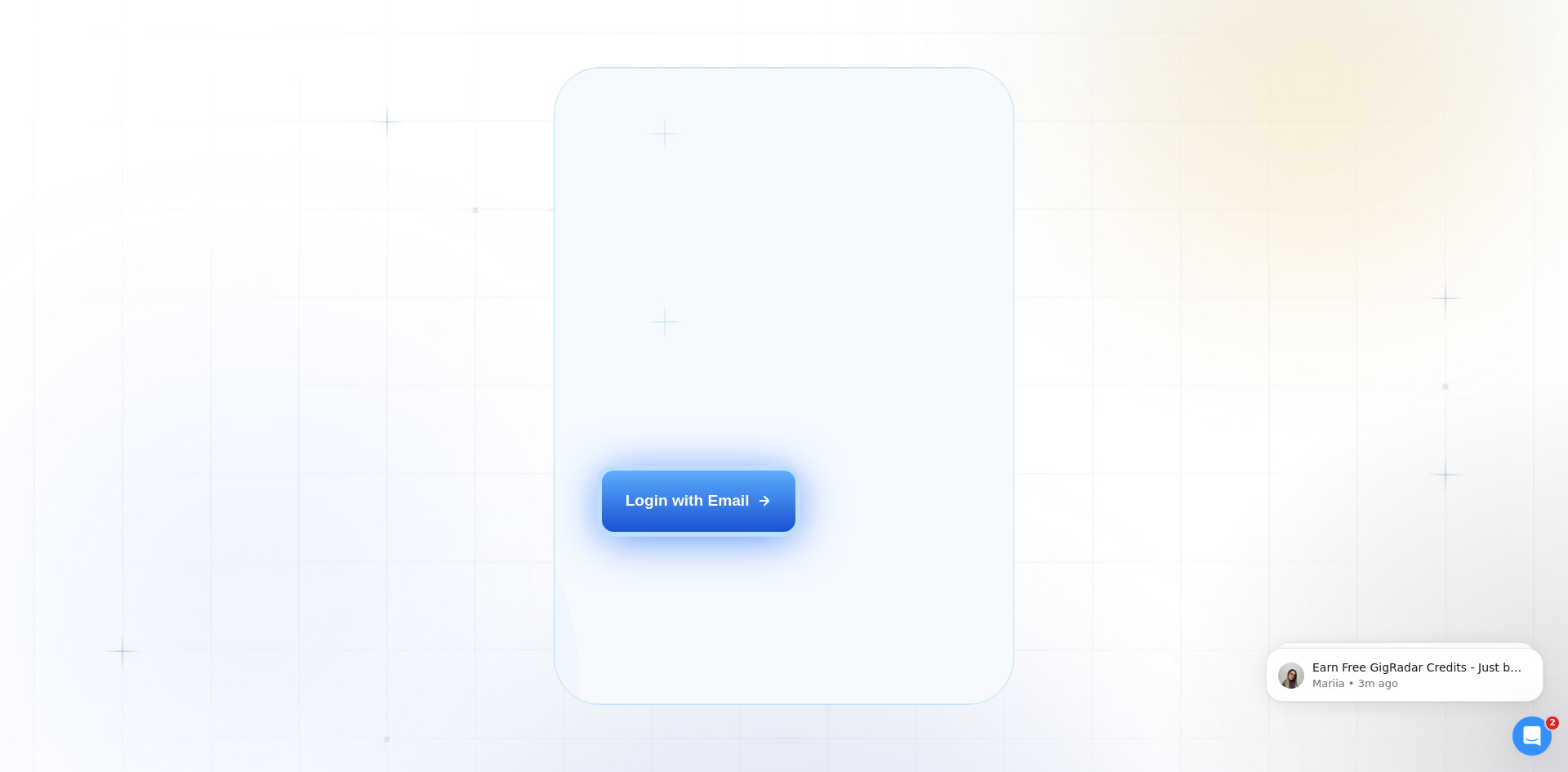
click at [734, 531] on button "Login with Email" at bounding box center [699, 500] width 194 height 60
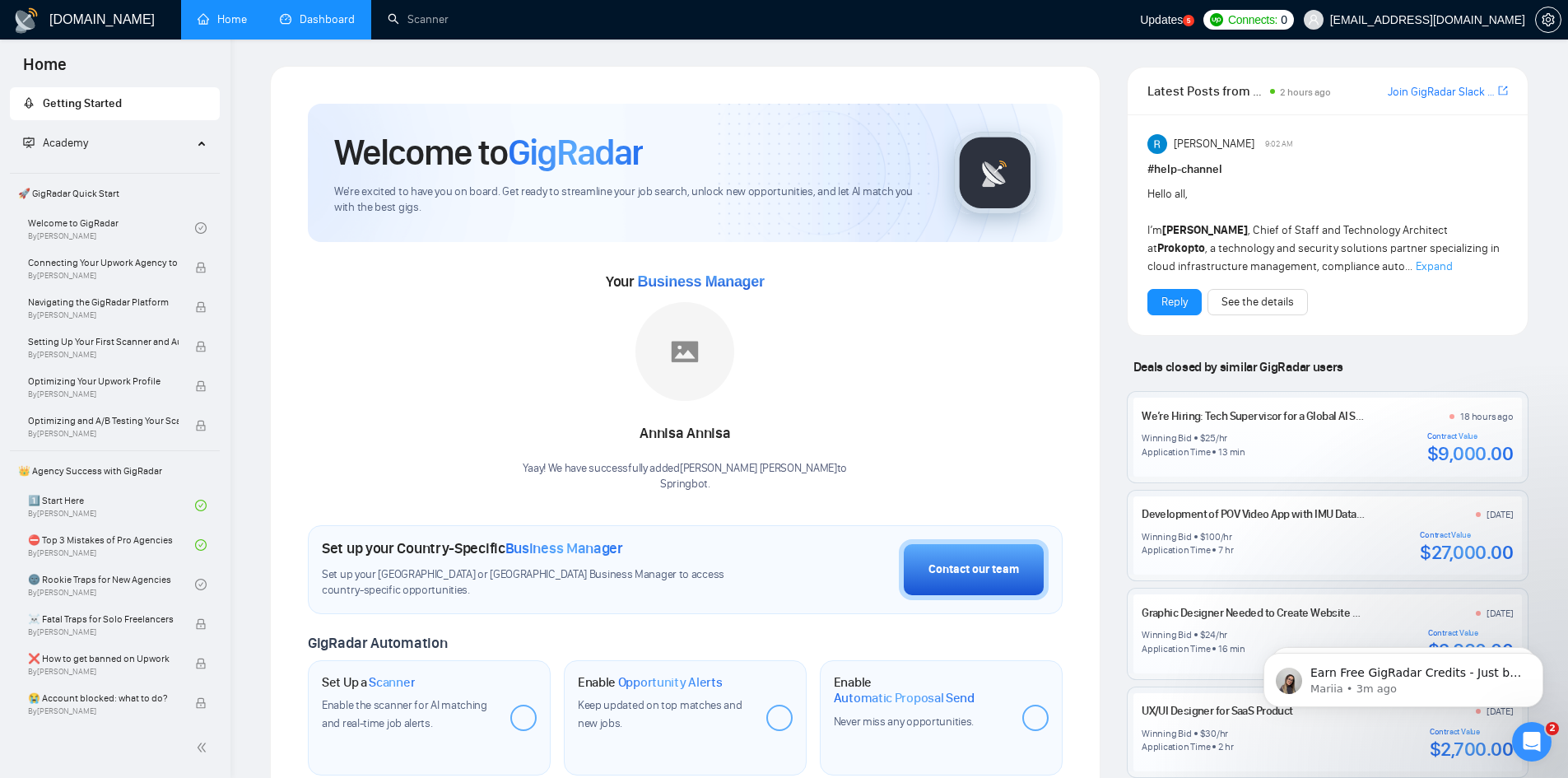
click at [334, 26] on link "Dashboard" at bounding box center [317, 19] width 75 height 14
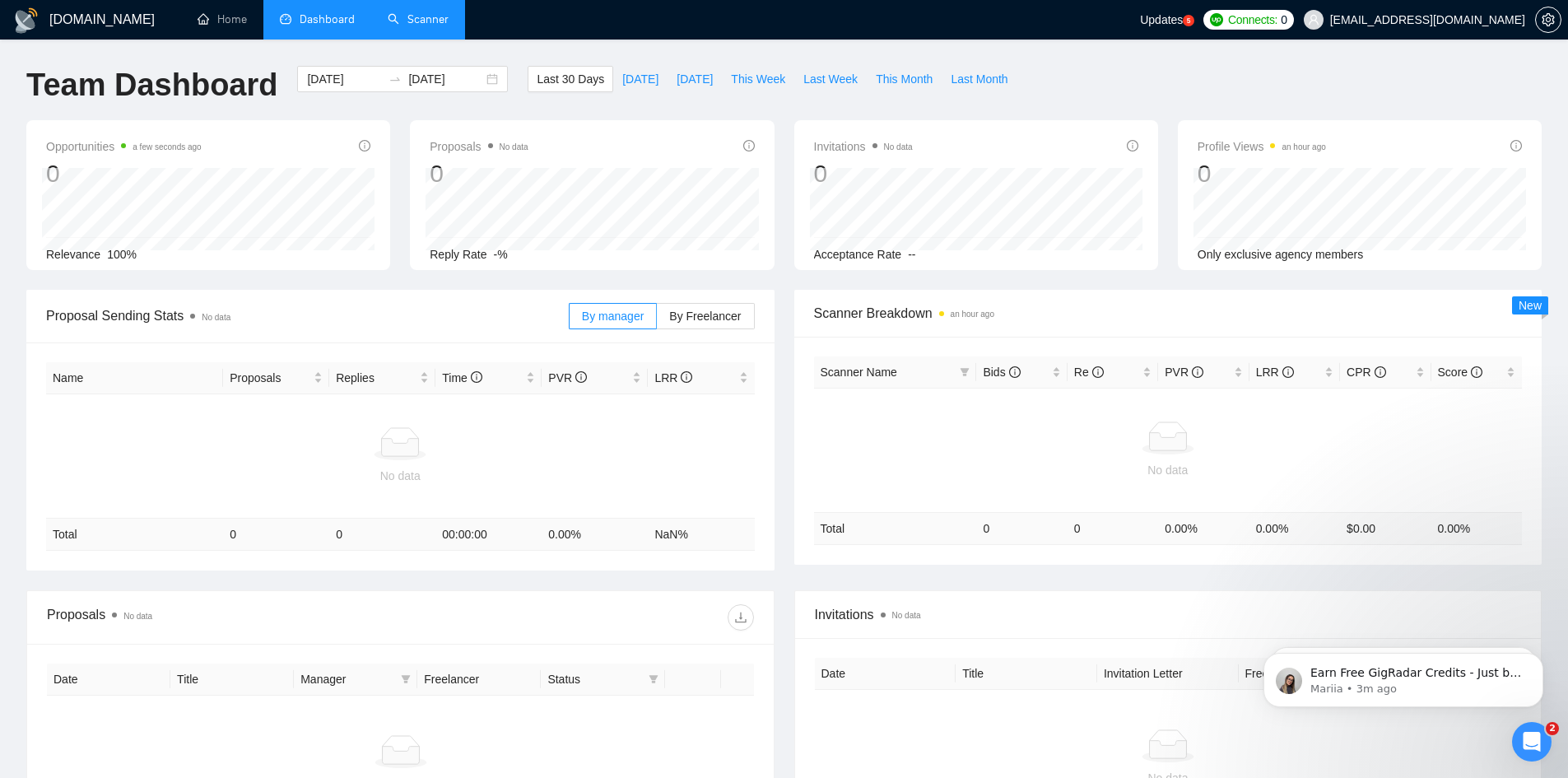
click at [429, 15] on link "Scanner" at bounding box center [418, 19] width 61 height 14
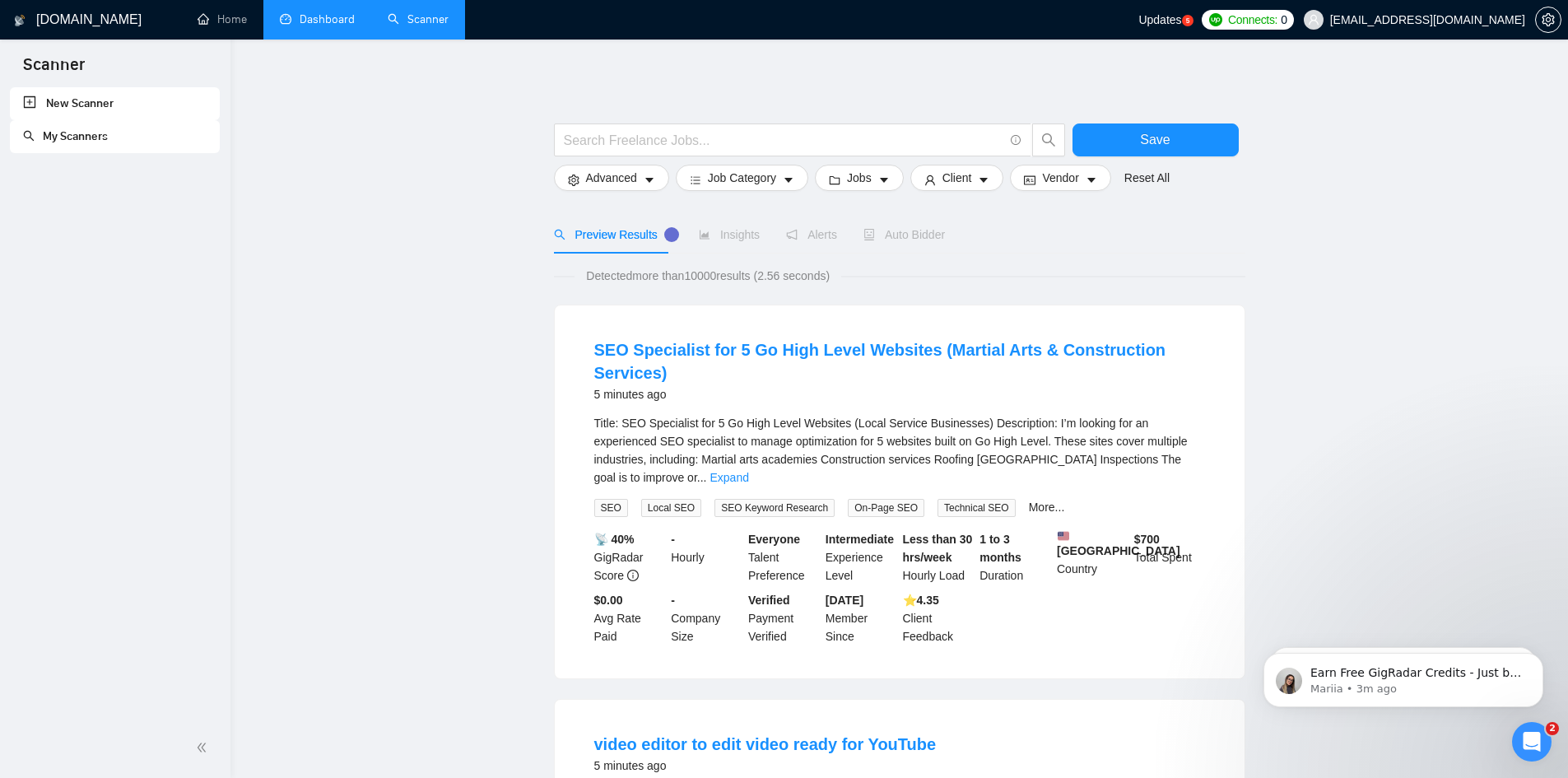
click at [77, 142] on link "My Scanners" at bounding box center [65, 137] width 85 height 14
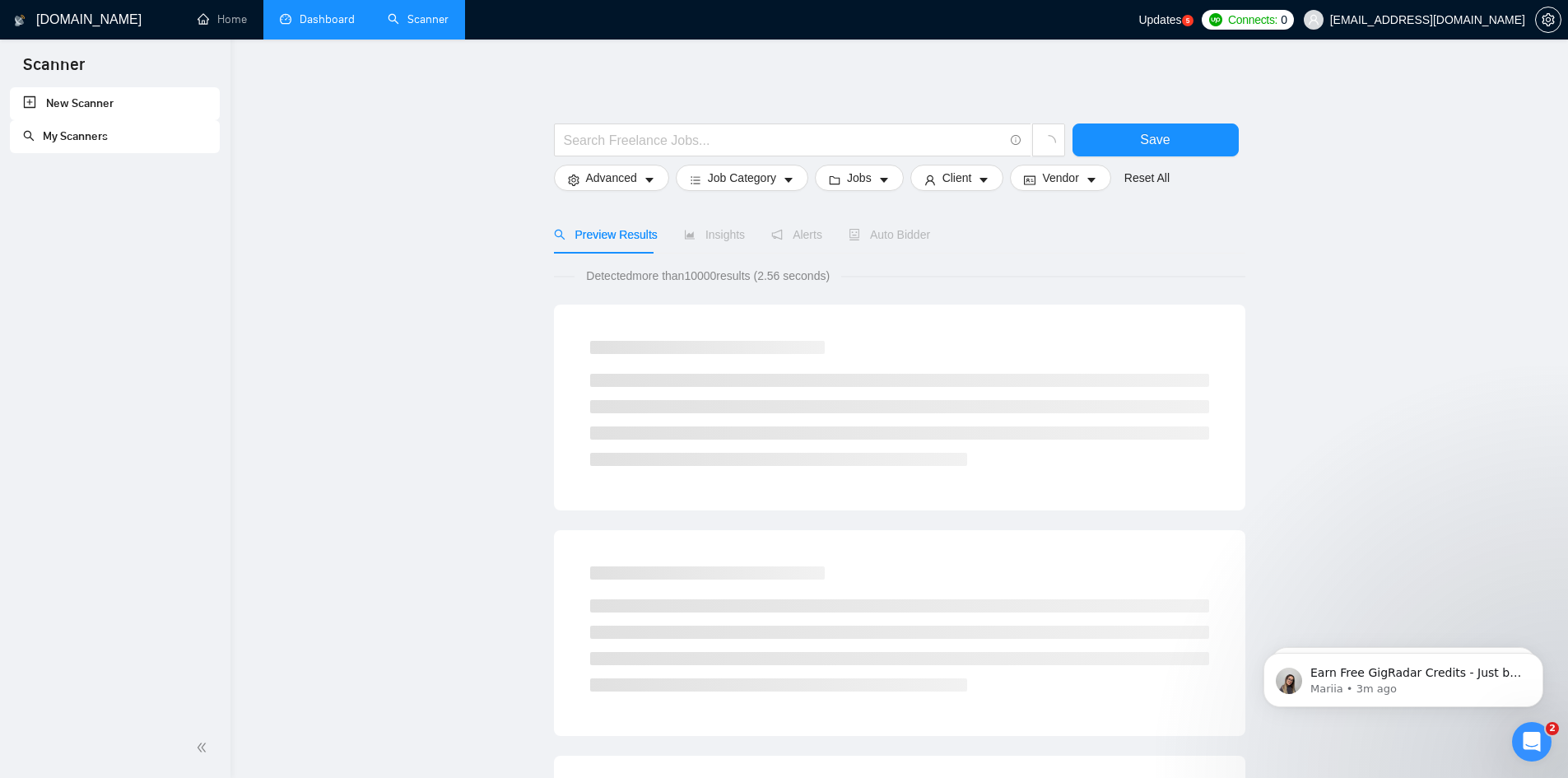
click at [94, 102] on link "New Scanner" at bounding box center [115, 103] width 183 height 33
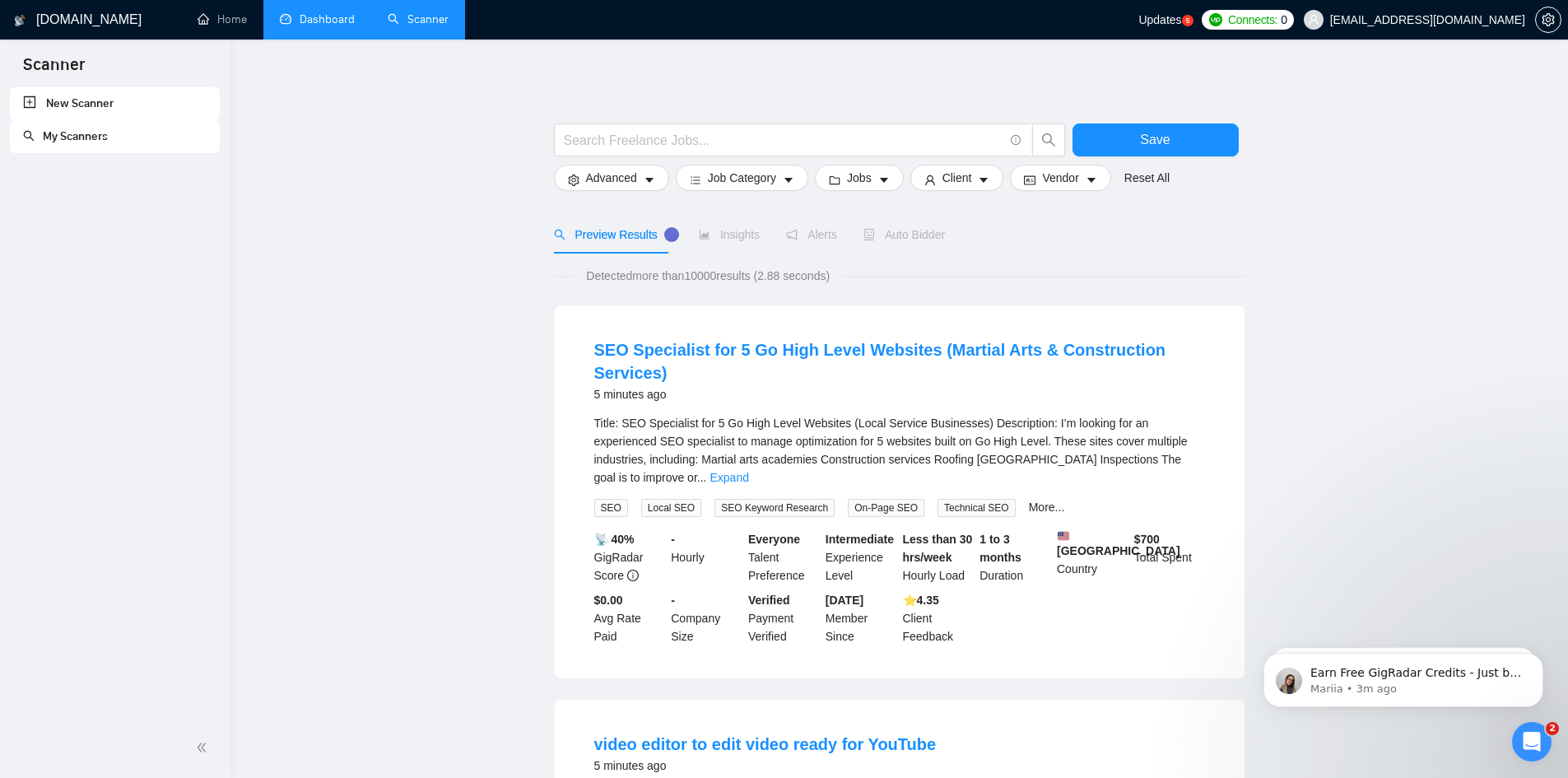
click at [27, 100] on link "New Scanner" at bounding box center [115, 103] width 183 height 33
click at [648, 168] on button "Advanced" at bounding box center [611, 178] width 115 height 26
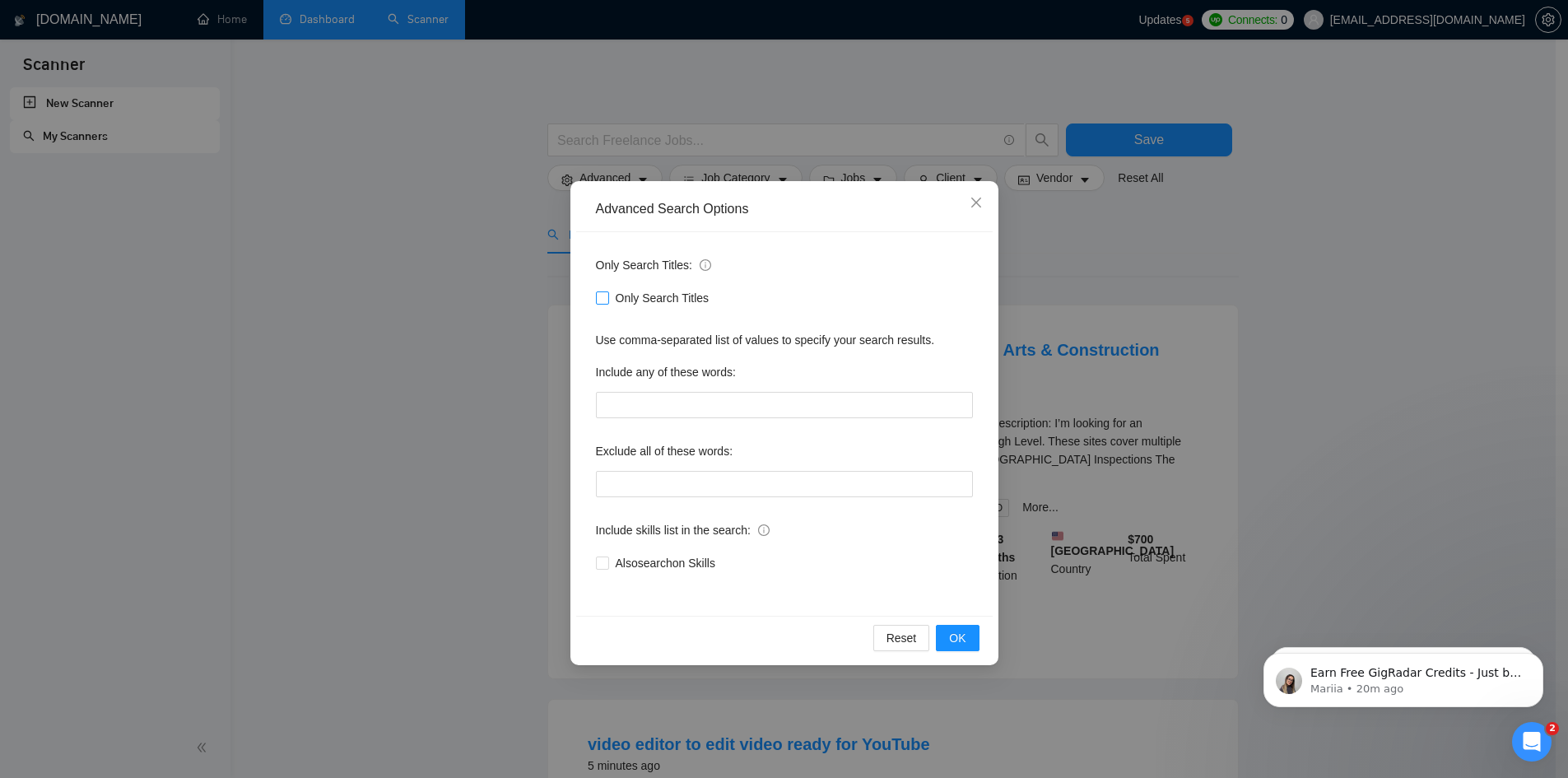
click at [598, 297] on input "Only Search Titles" at bounding box center [602, 297] width 11 height 11
checkbox input "false"
click at [984, 202] on span "Close" at bounding box center [976, 204] width 44 height 44
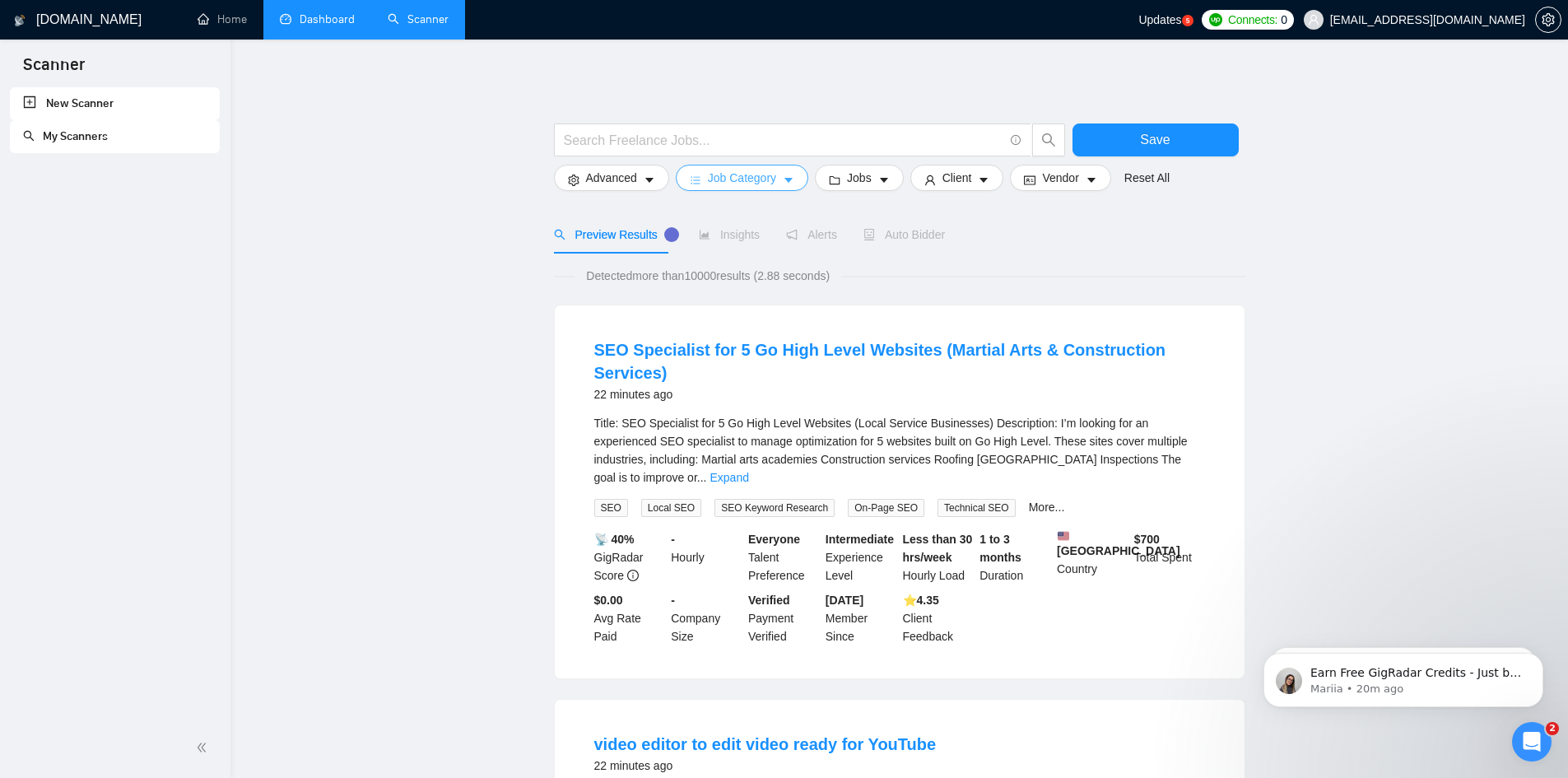
click at [752, 179] on span "Job Category" at bounding box center [743, 178] width 69 height 19
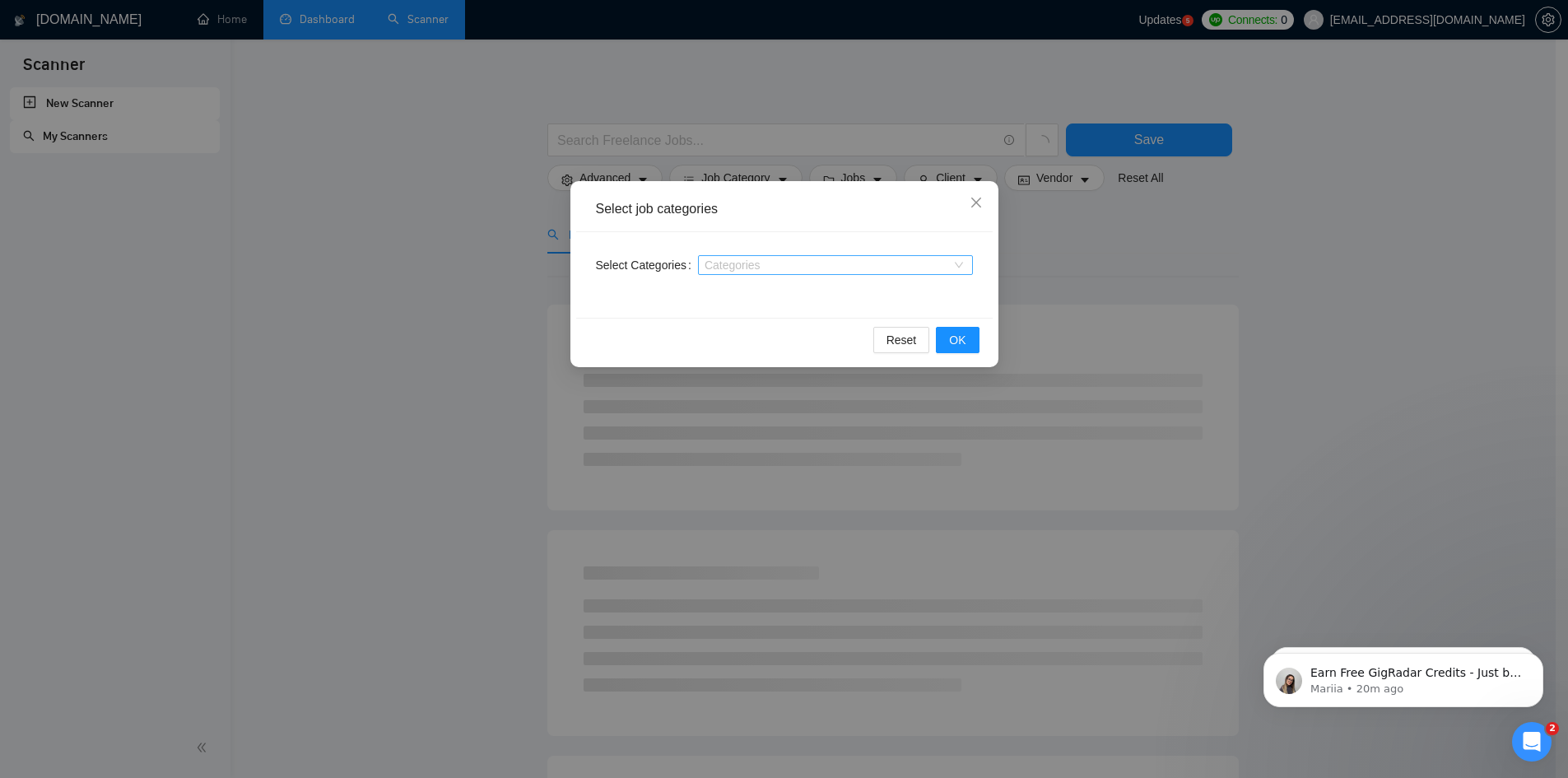
click at [755, 270] on div at bounding box center [827, 264] width 250 height 13
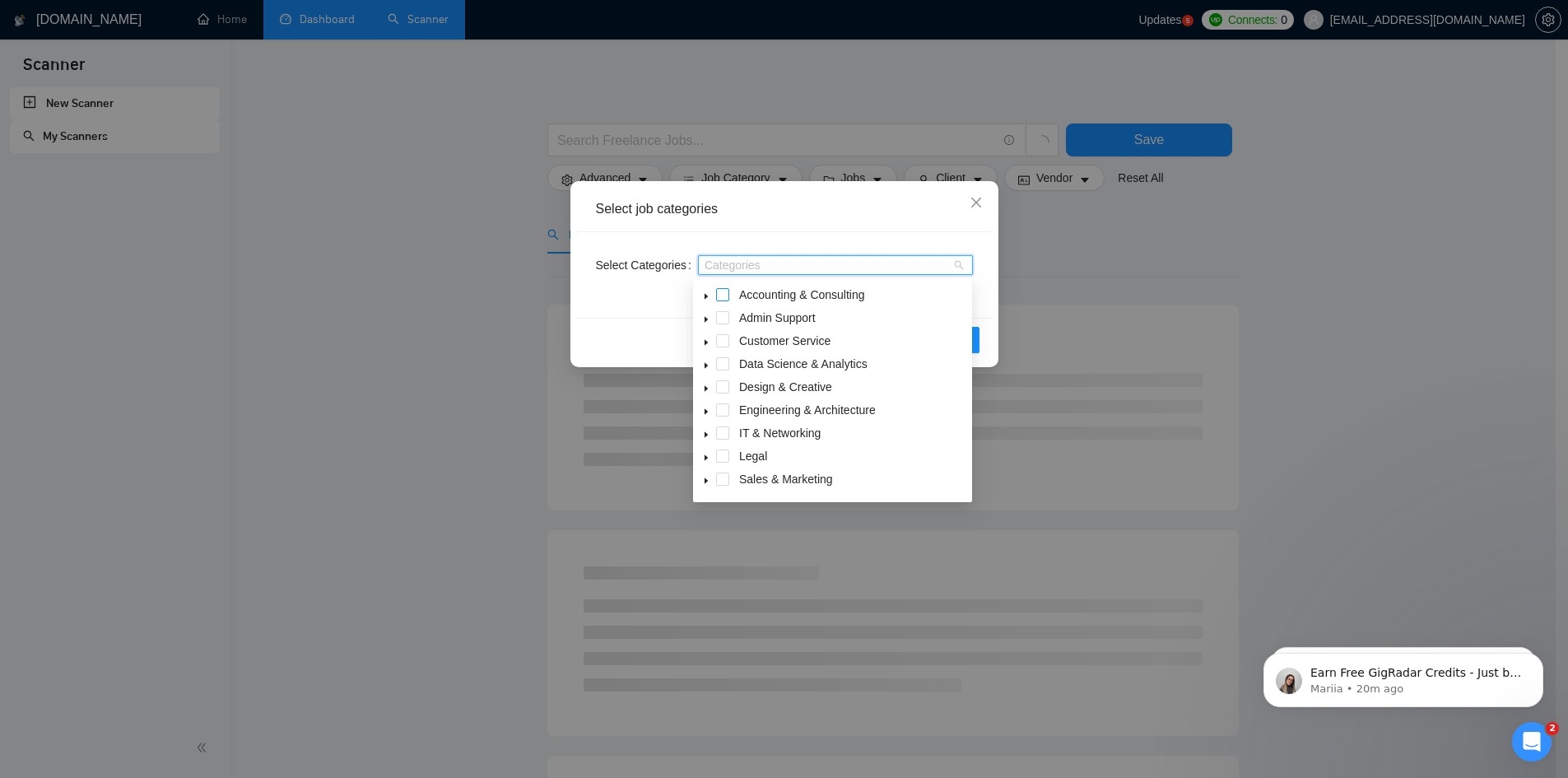
click at [722, 294] on span at bounding box center [722, 294] width 13 height 13
click at [722, 295] on span at bounding box center [722, 294] width 13 height 13
click at [721, 456] on span at bounding box center [722, 459] width 13 height 13
click at [722, 414] on span at bounding box center [722, 413] width 13 height 13
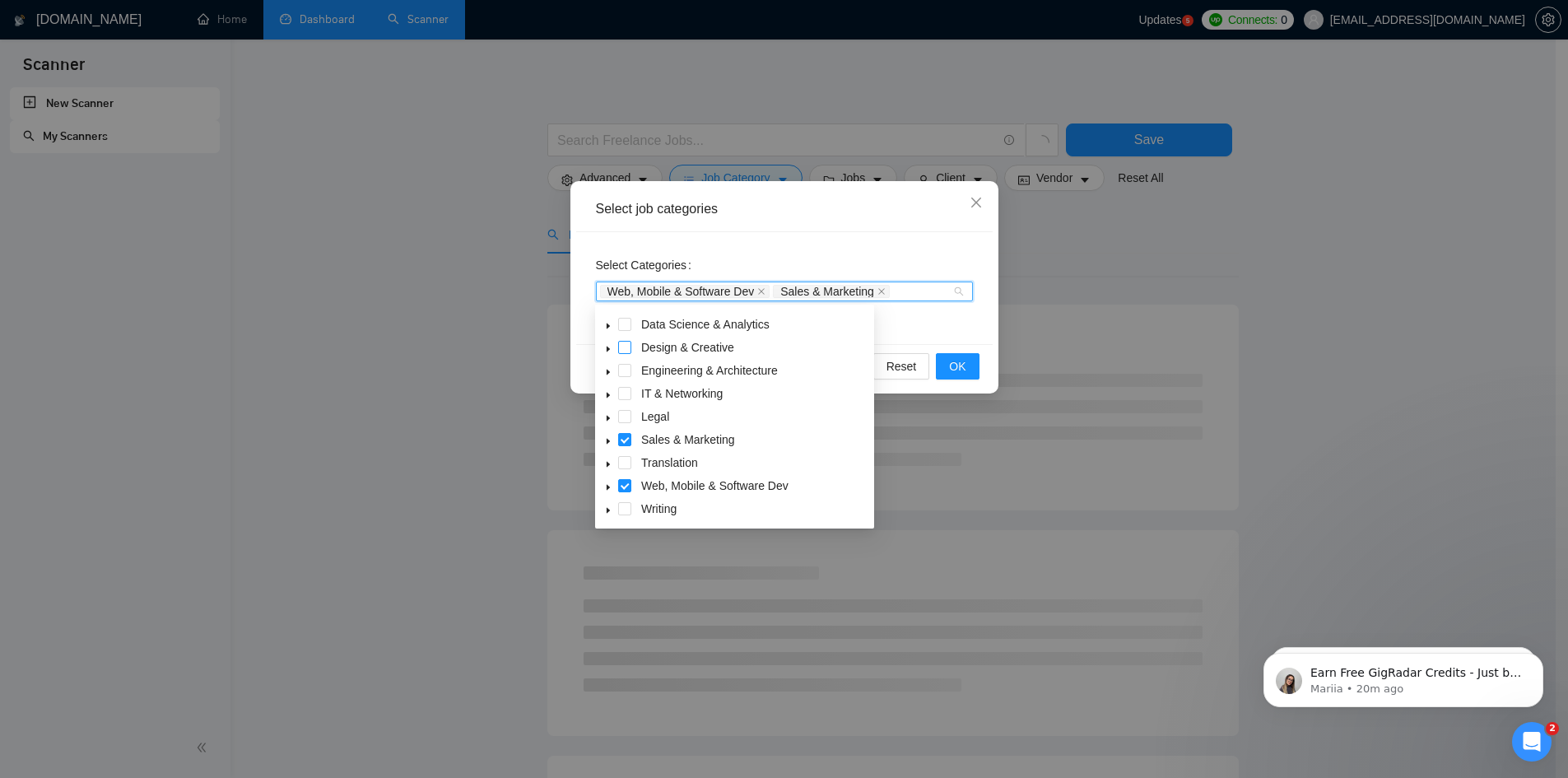
click at [623, 350] on span at bounding box center [625, 347] width 13 height 13
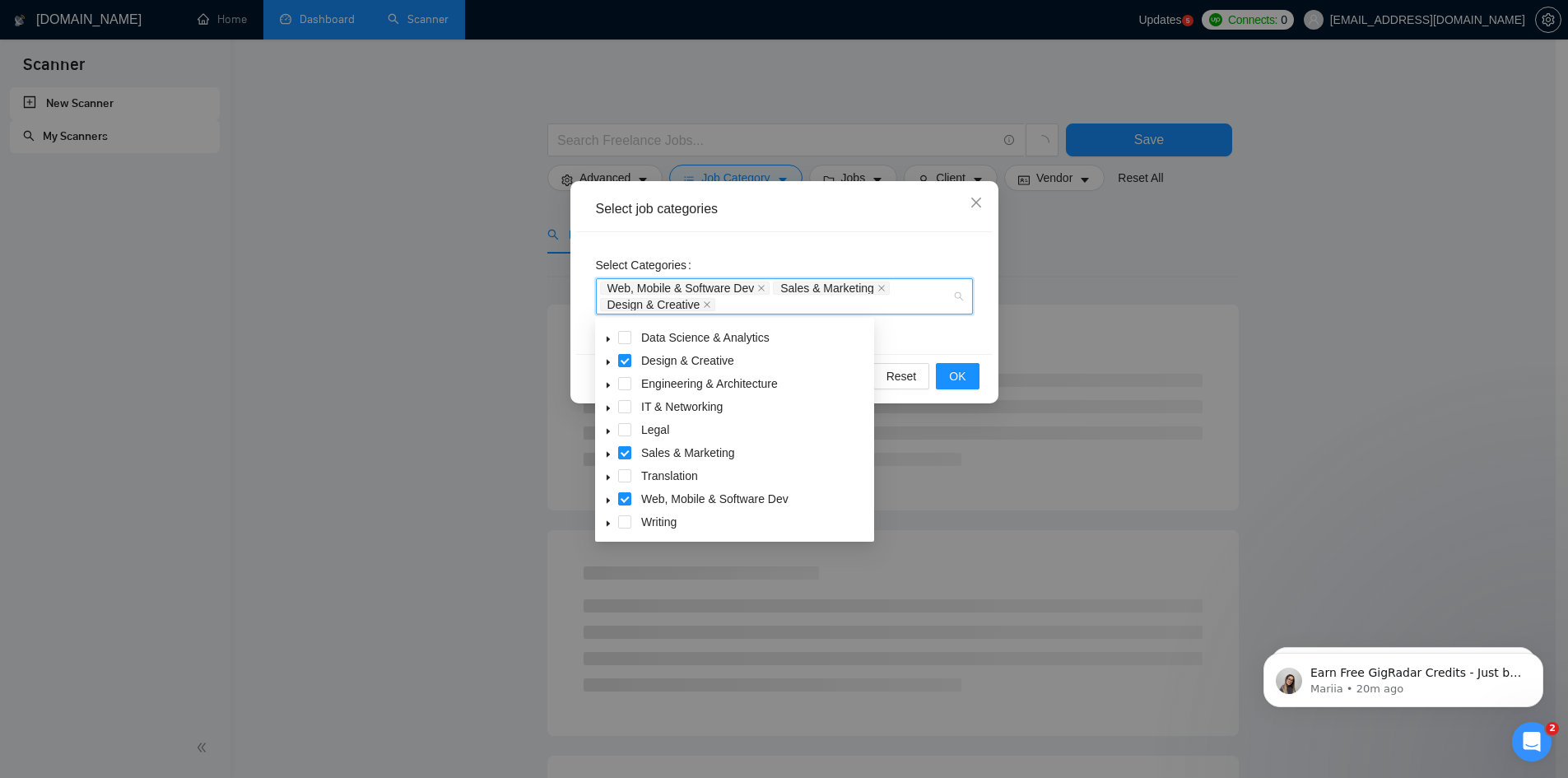
click at [610, 342] on icon "caret-down" at bounding box center [608, 338] width 8 height 8
click at [645, 359] on span at bounding box center [644, 360] width 13 height 13
click at [606, 337] on icon "caret-down" at bounding box center [608, 338] width 8 height 8
click at [605, 384] on icon "caret-down" at bounding box center [608, 385] width 8 height 8
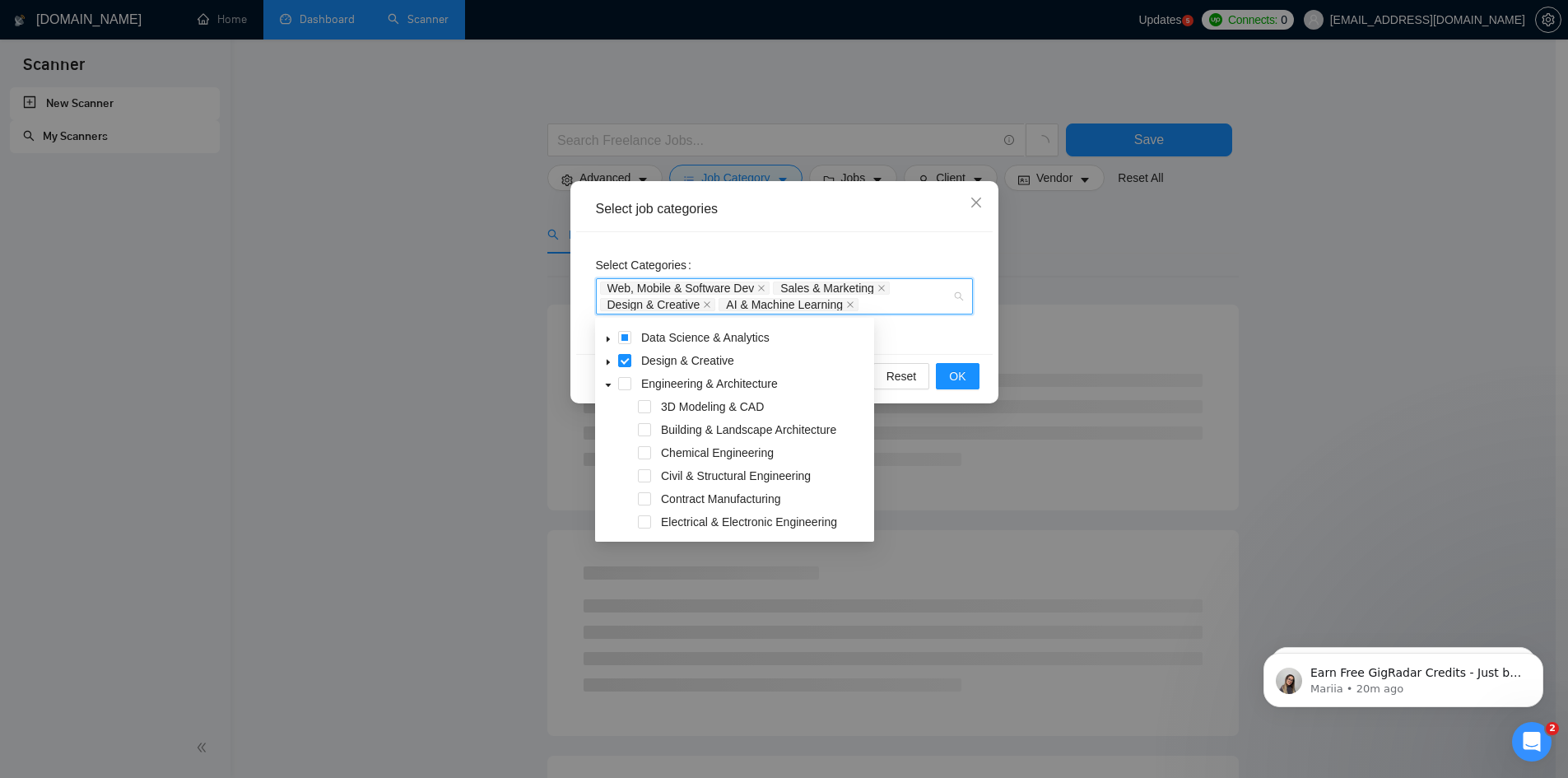
click at [605, 384] on icon "caret-down" at bounding box center [608, 385] width 8 height 8
click at [610, 340] on icon "caret-down" at bounding box center [609, 339] width 4 height 6
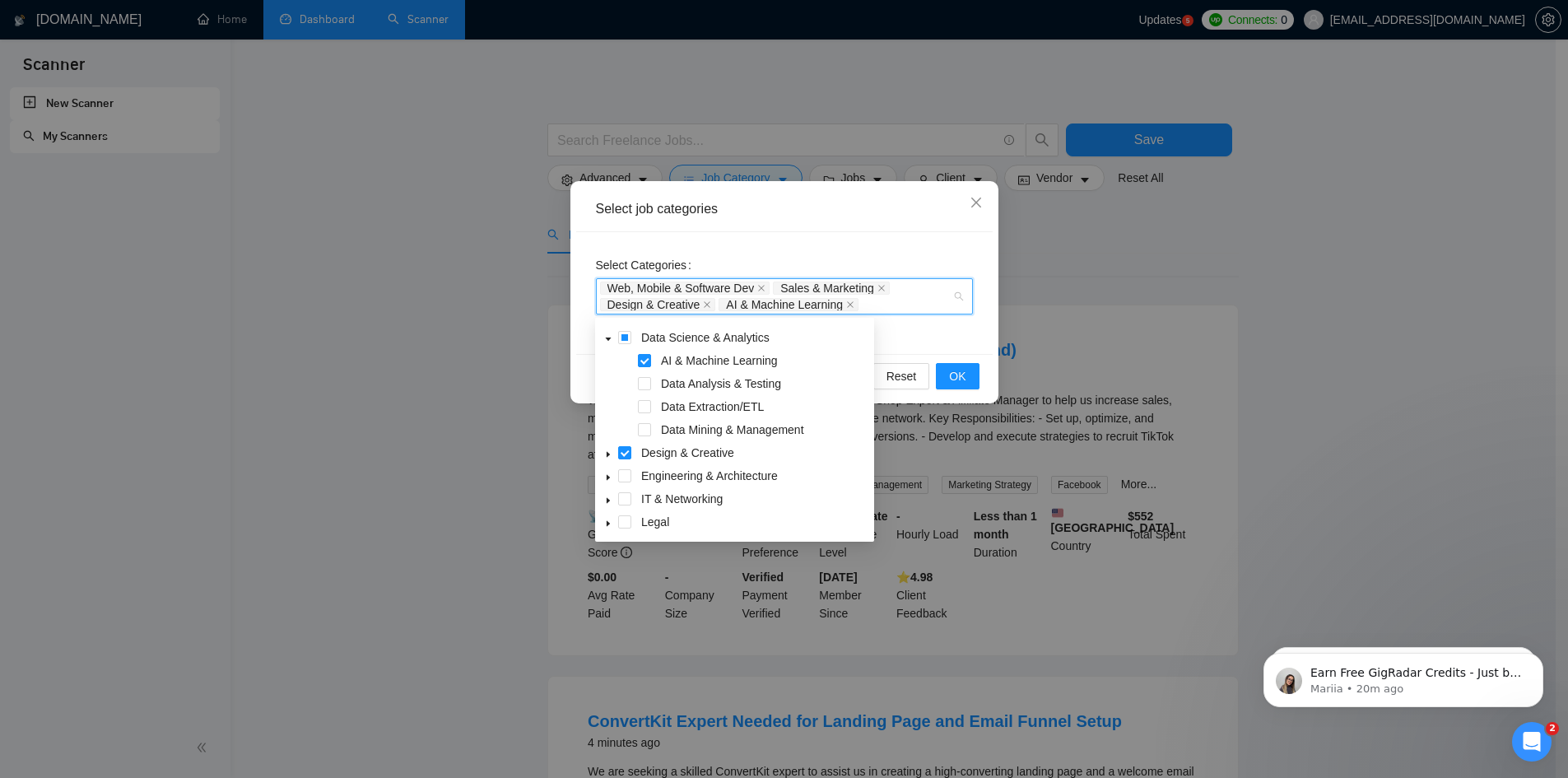
click at [609, 338] on icon "caret-down" at bounding box center [609, 339] width 6 height 4
click at [605, 458] on icon "caret-down" at bounding box center [608, 454] width 8 height 8
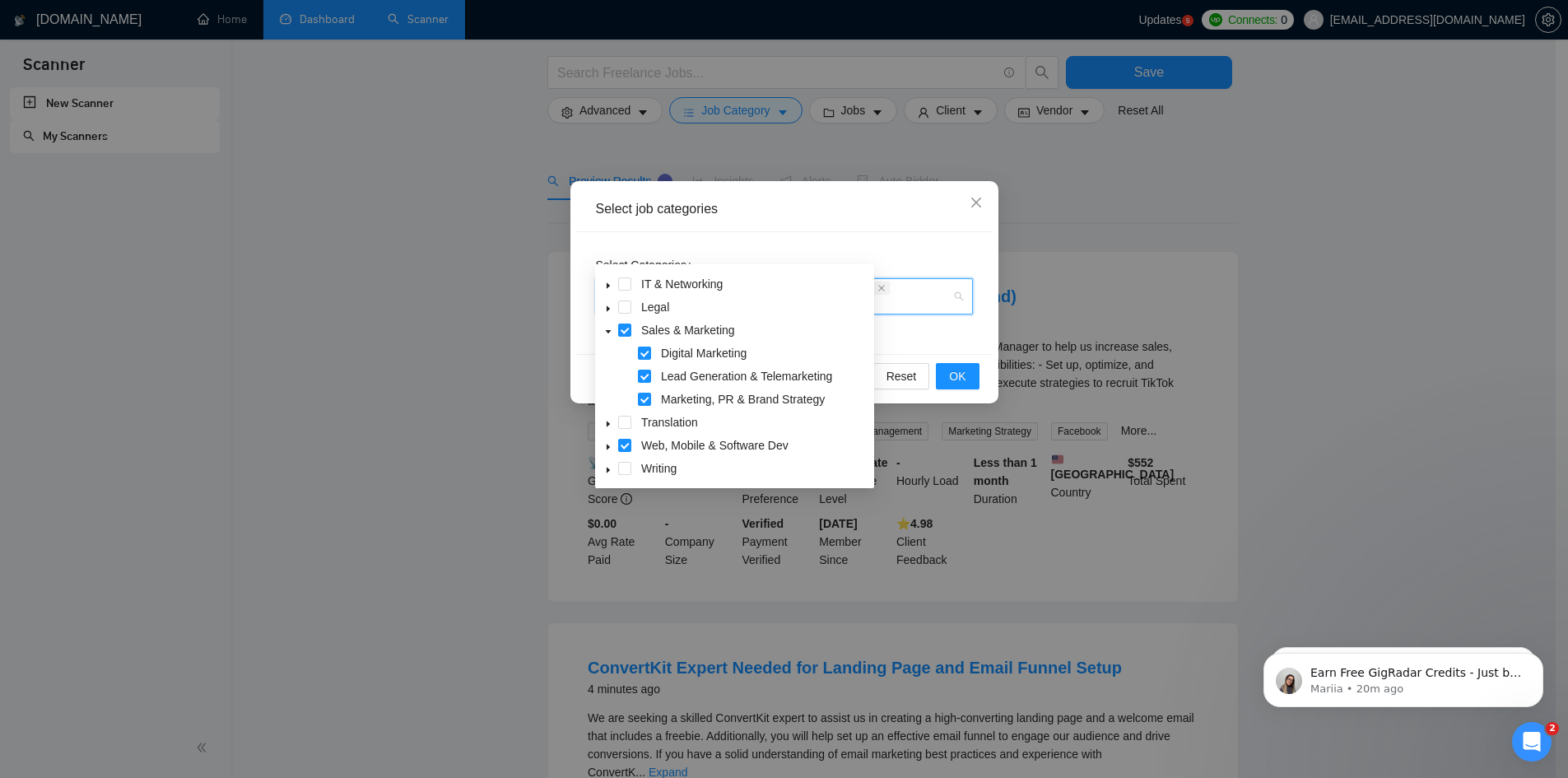
scroll to position [82, 0]
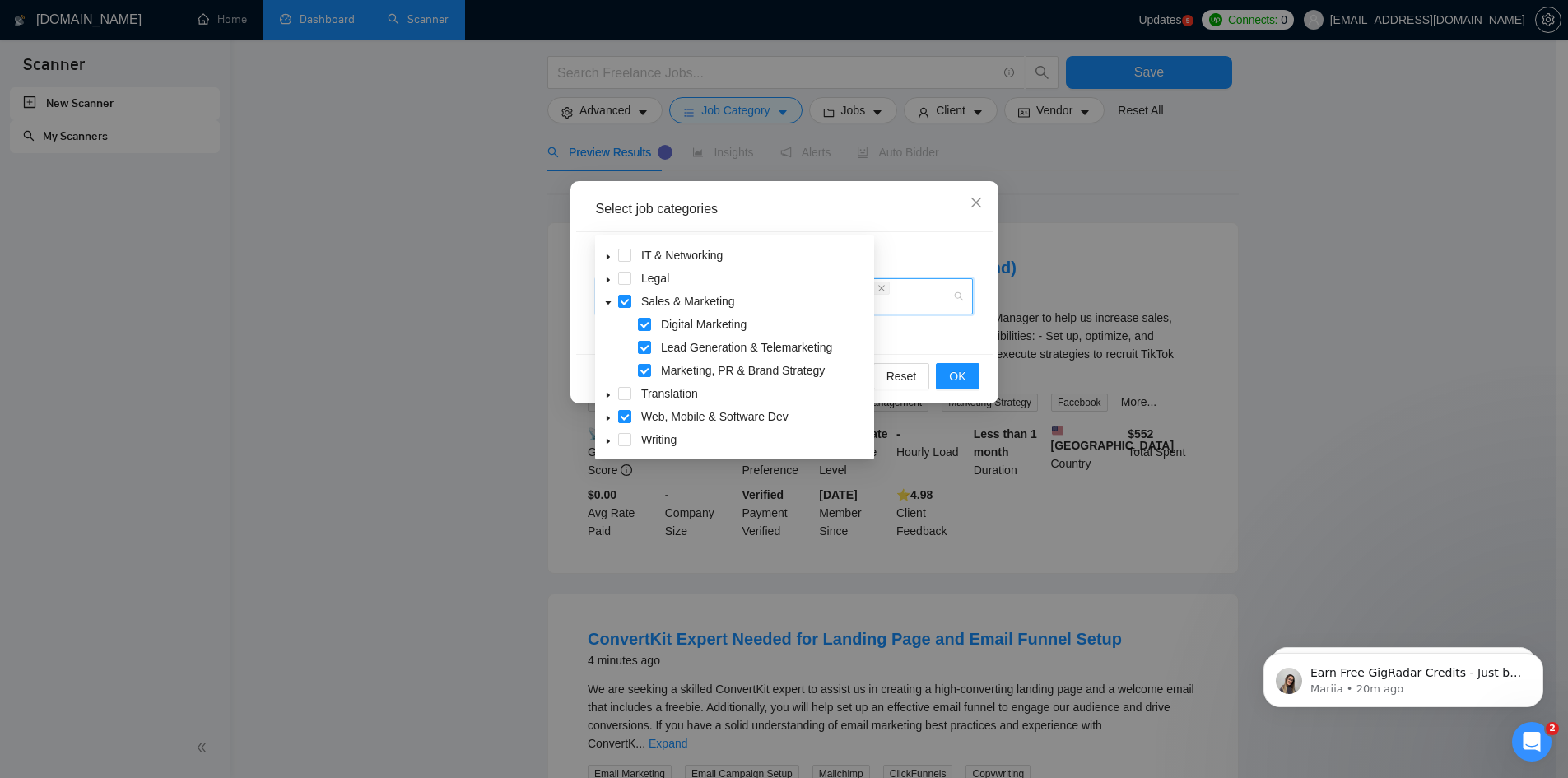
click at [606, 416] on icon "caret-down" at bounding box center [608, 418] width 8 height 8
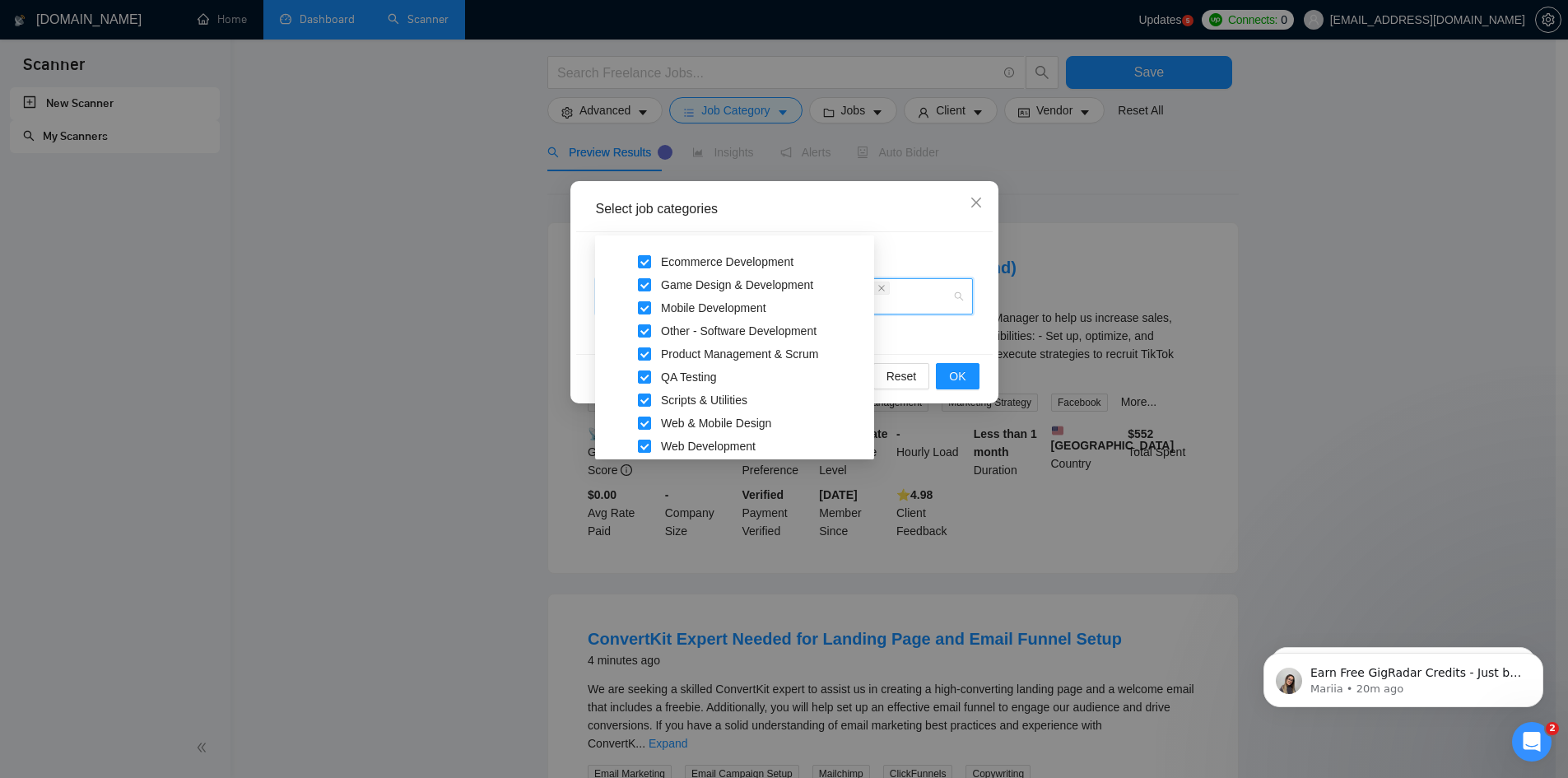
scroll to position [411, 0]
click at [605, 439] on icon "caret-down" at bounding box center [608, 441] width 8 height 8
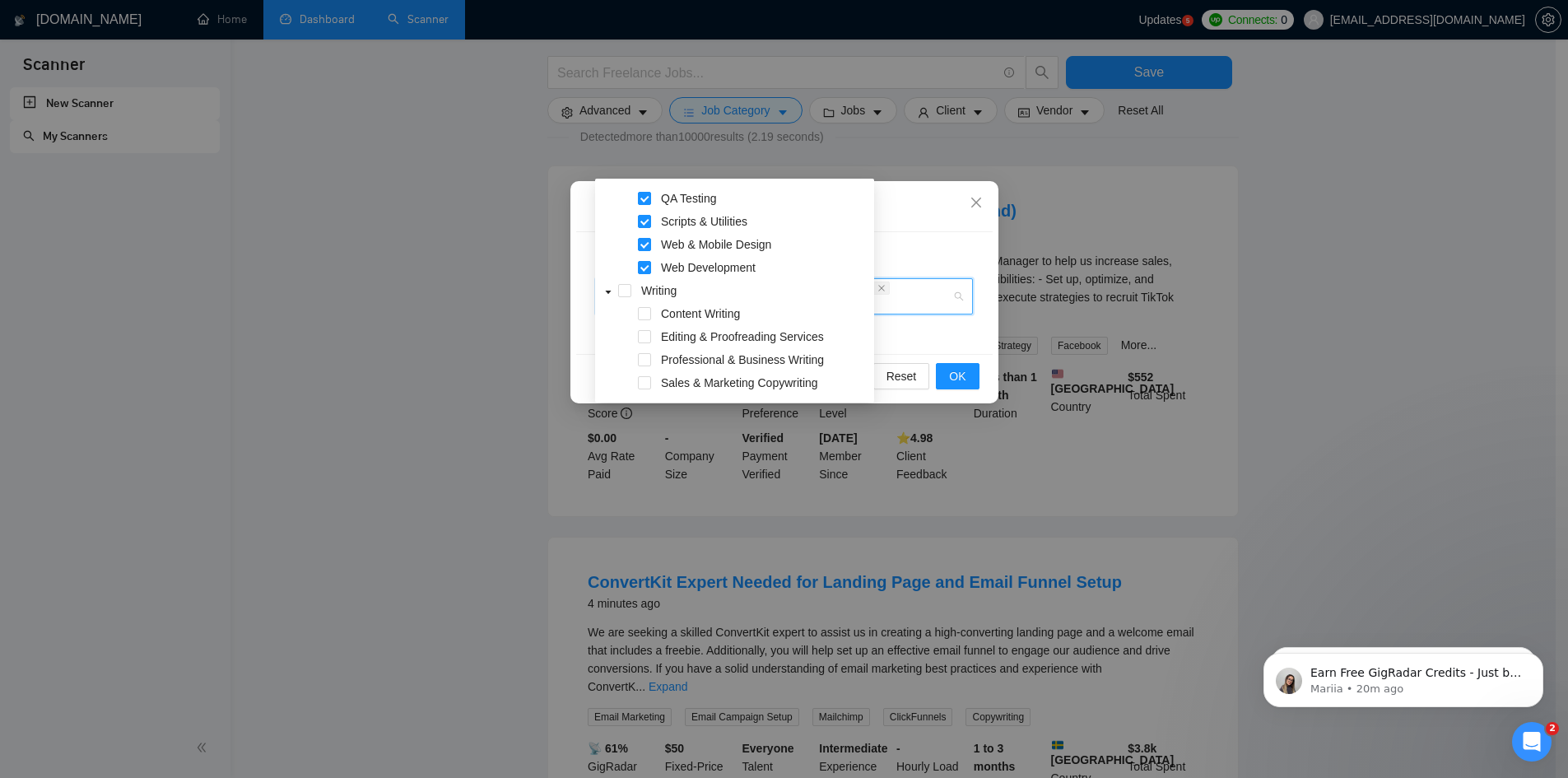
scroll to position [165, 0]
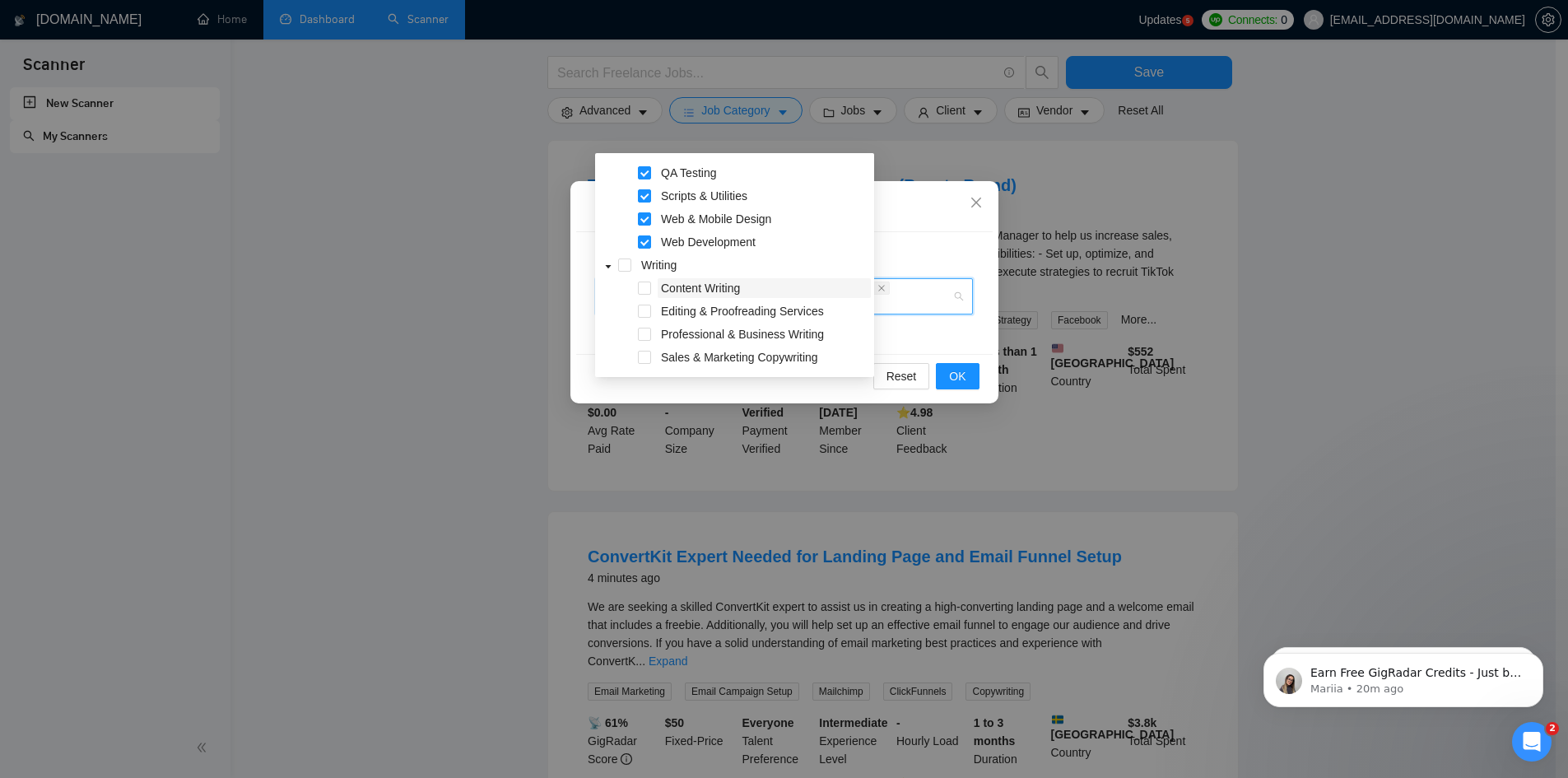
click at [692, 288] on span "Content Writing" at bounding box center [700, 288] width 79 height 13
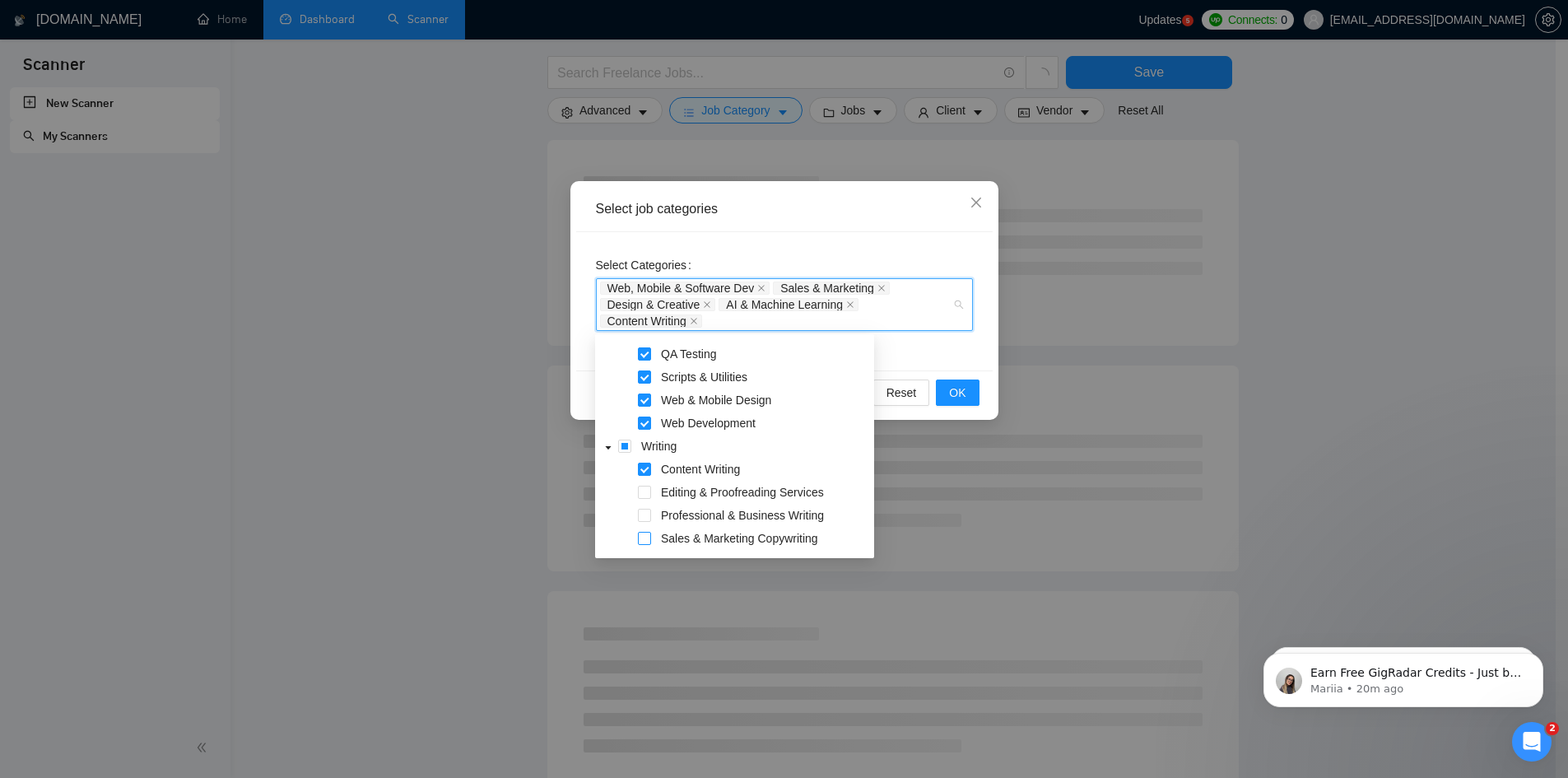
click at [646, 540] on span at bounding box center [644, 538] width 13 height 13
click at [610, 448] on icon "caret-down" at bounding box center [608, 448] width 8 height 8
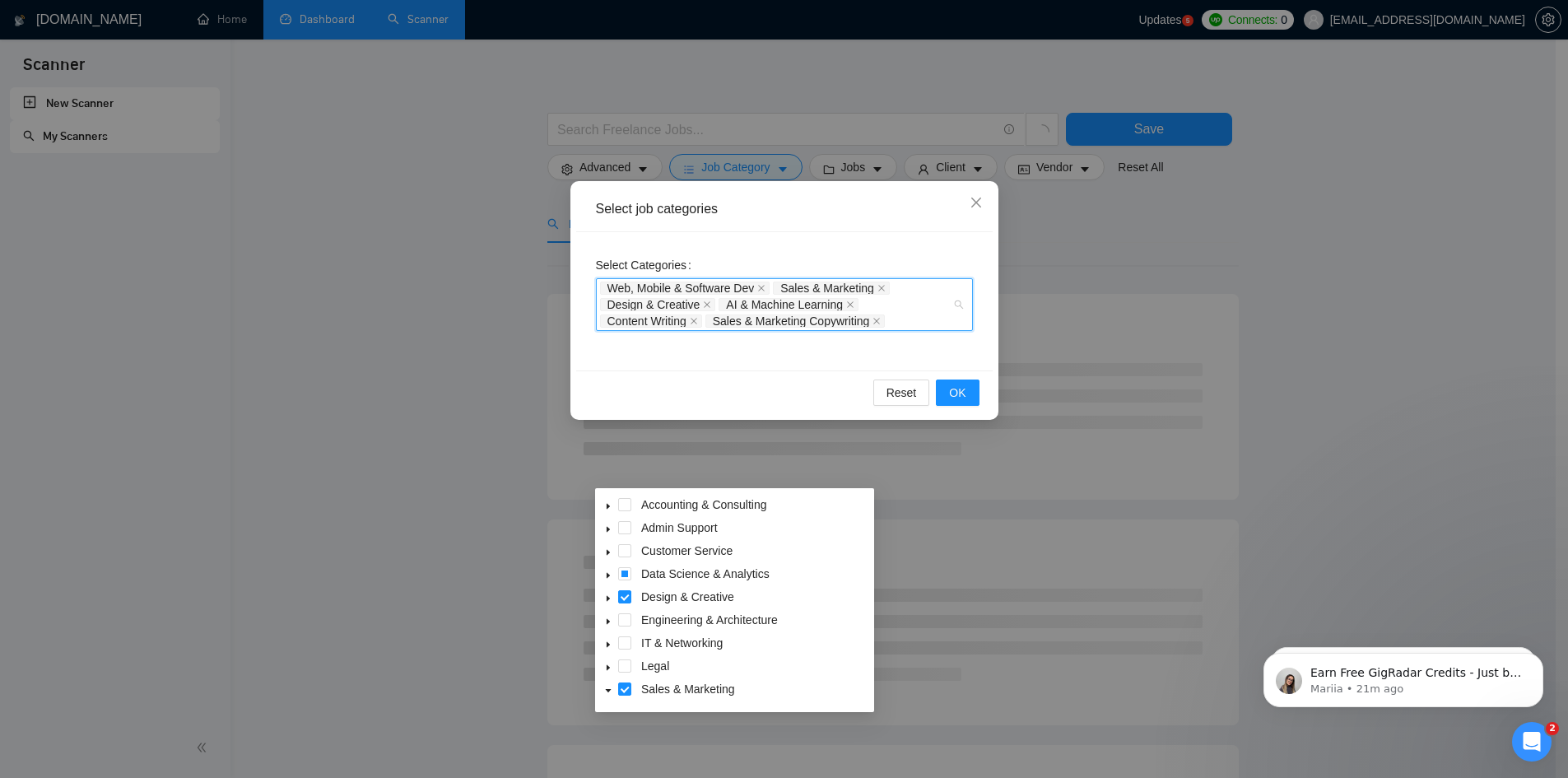
scroll to position [0, 0]
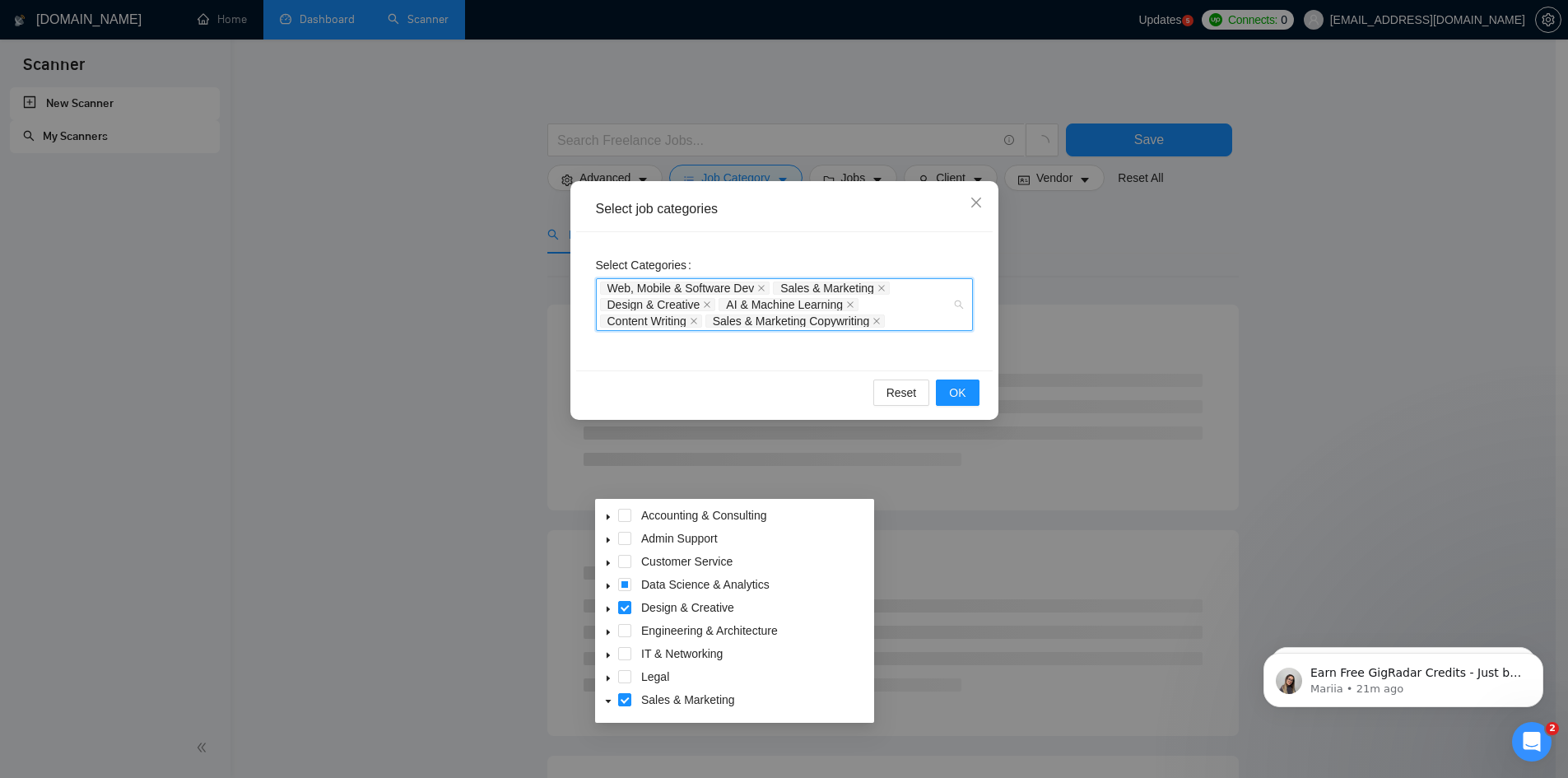
click at [609, 515] on icon "caret-down" at bounding box center [608, 516] width 8 height 8
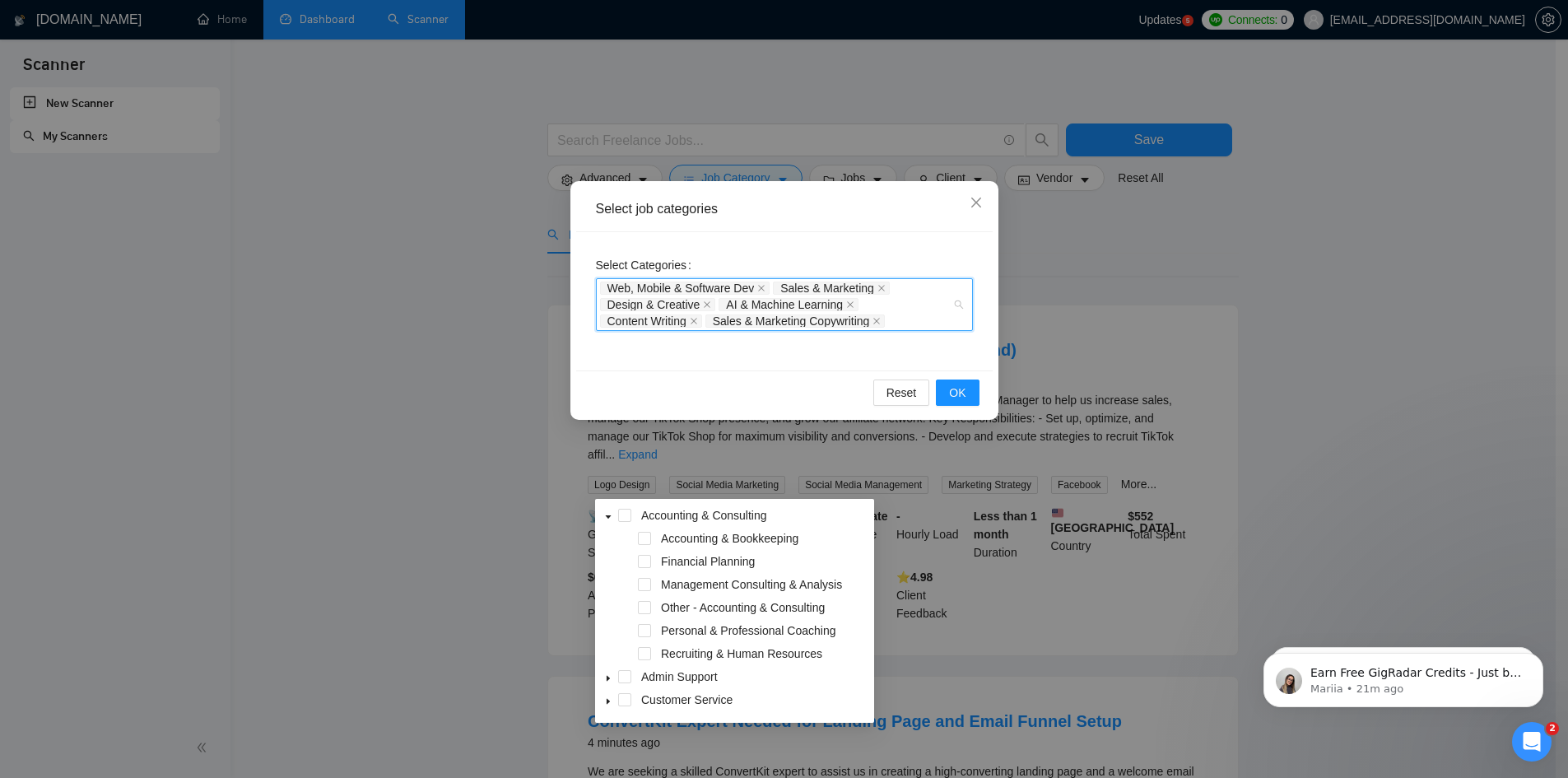
click at [609, 516] on icon "caret-down" at bounding box center [608, 516] width 8 height 8
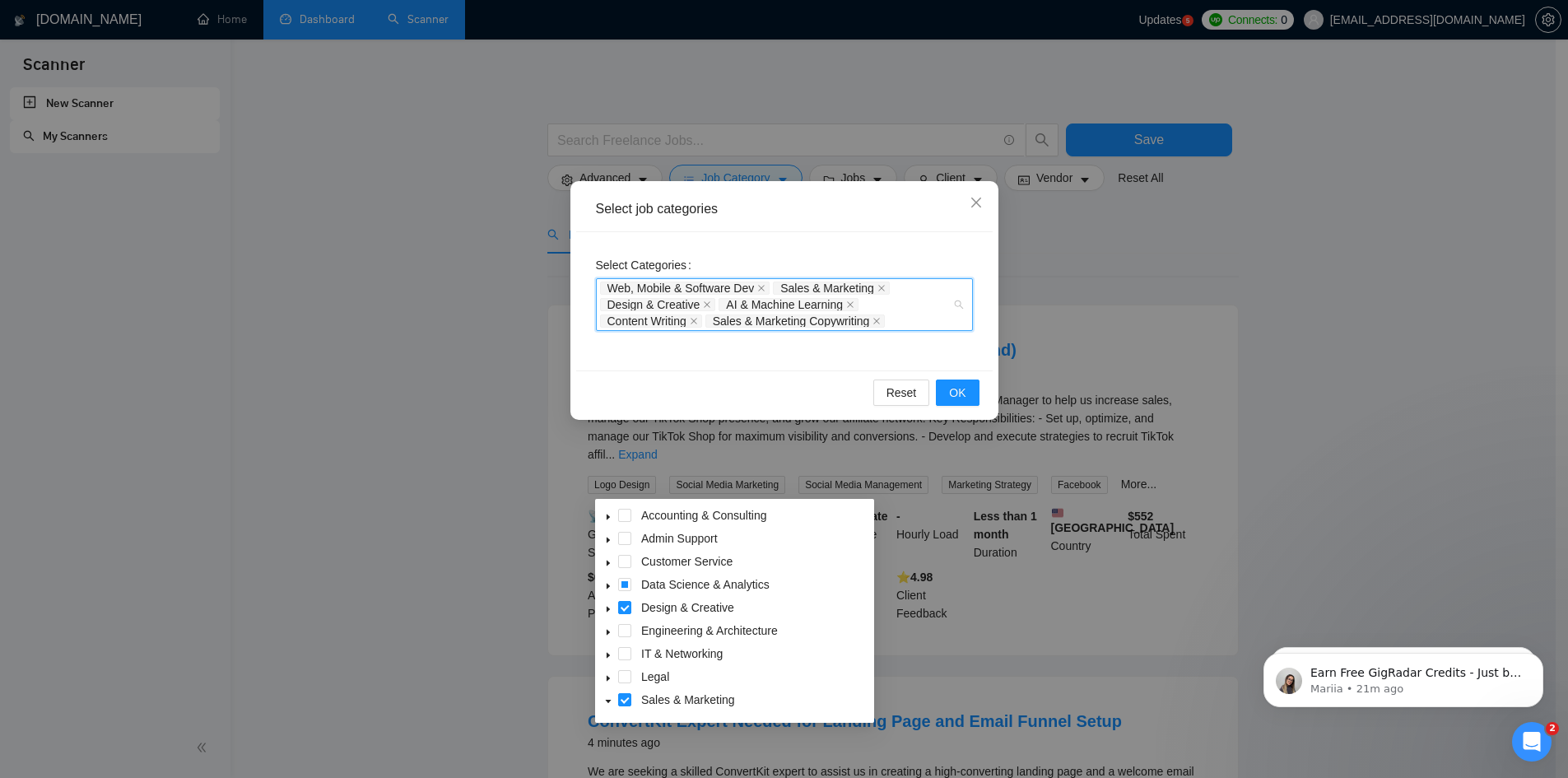
click at [607, 558] on span at bounding box center [608, 561] width 19 height 19
click at [606, 559] on span at bounding box center [608, 561] width 19 height 19
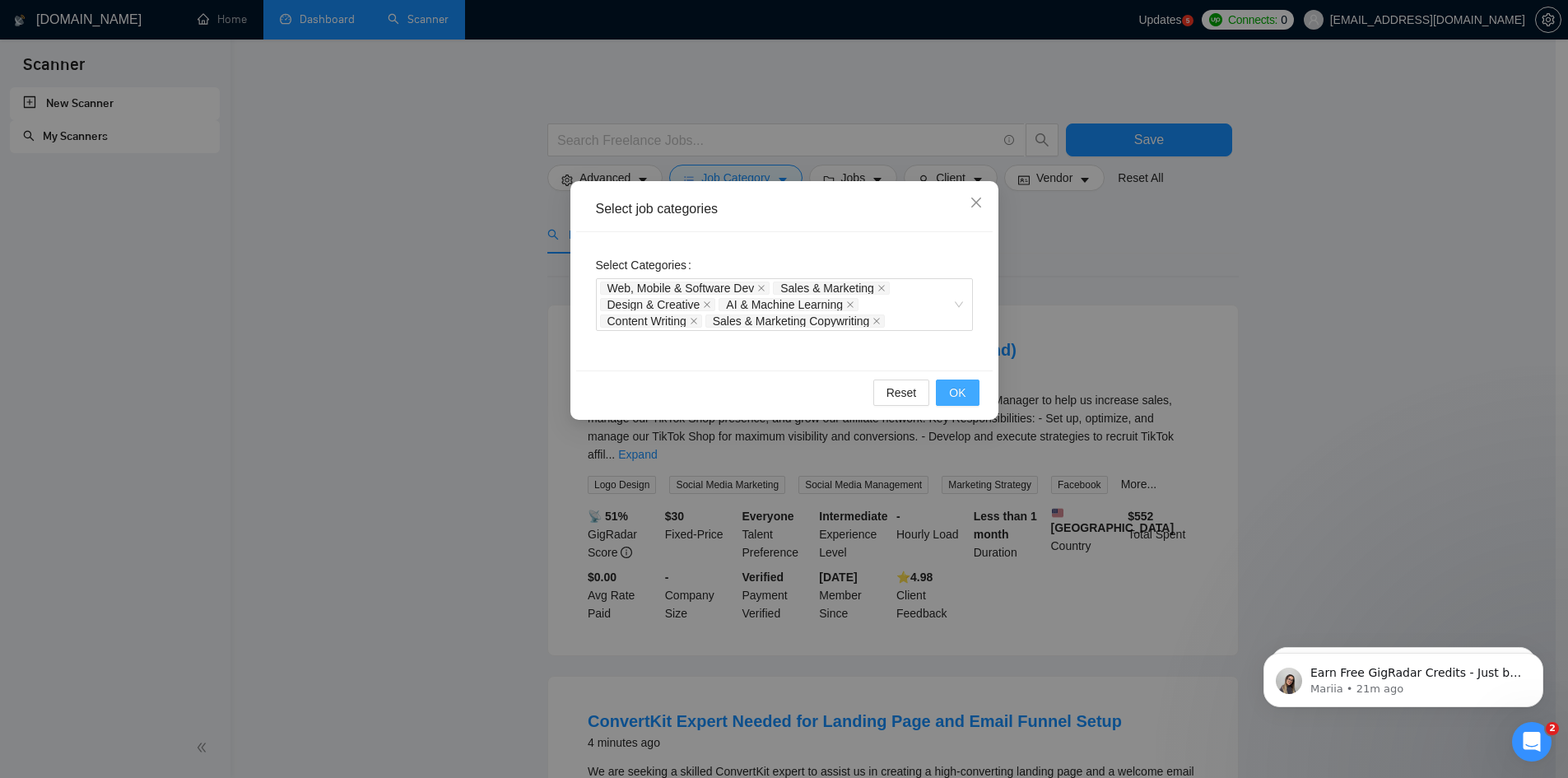
click at [950, 398] on span "OK" at bounding box center [958, 393] width 17 height 19
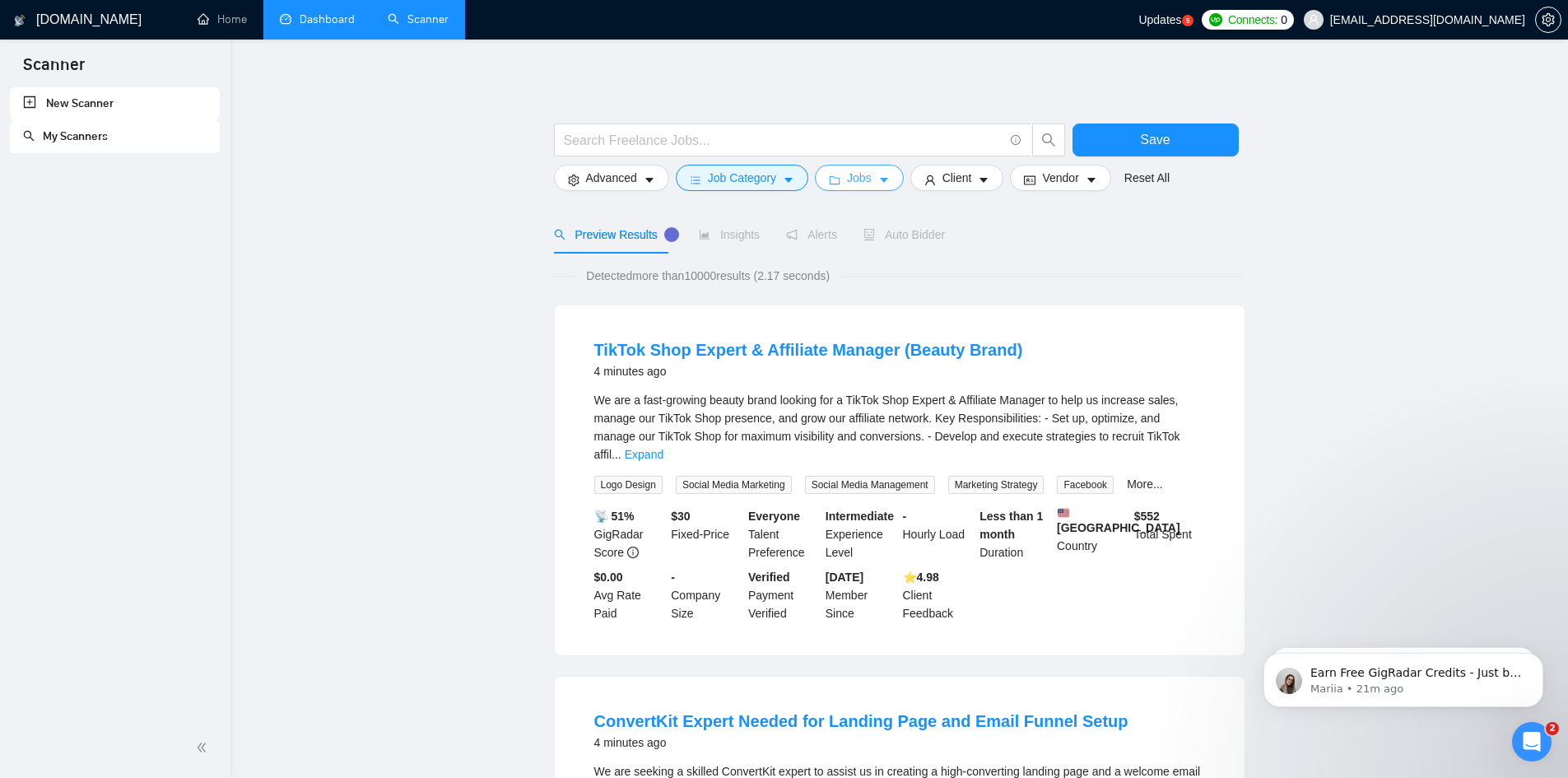
click at [878, 174] on icon "caret-down" at bounding box center [884, 180] width 11 height 11
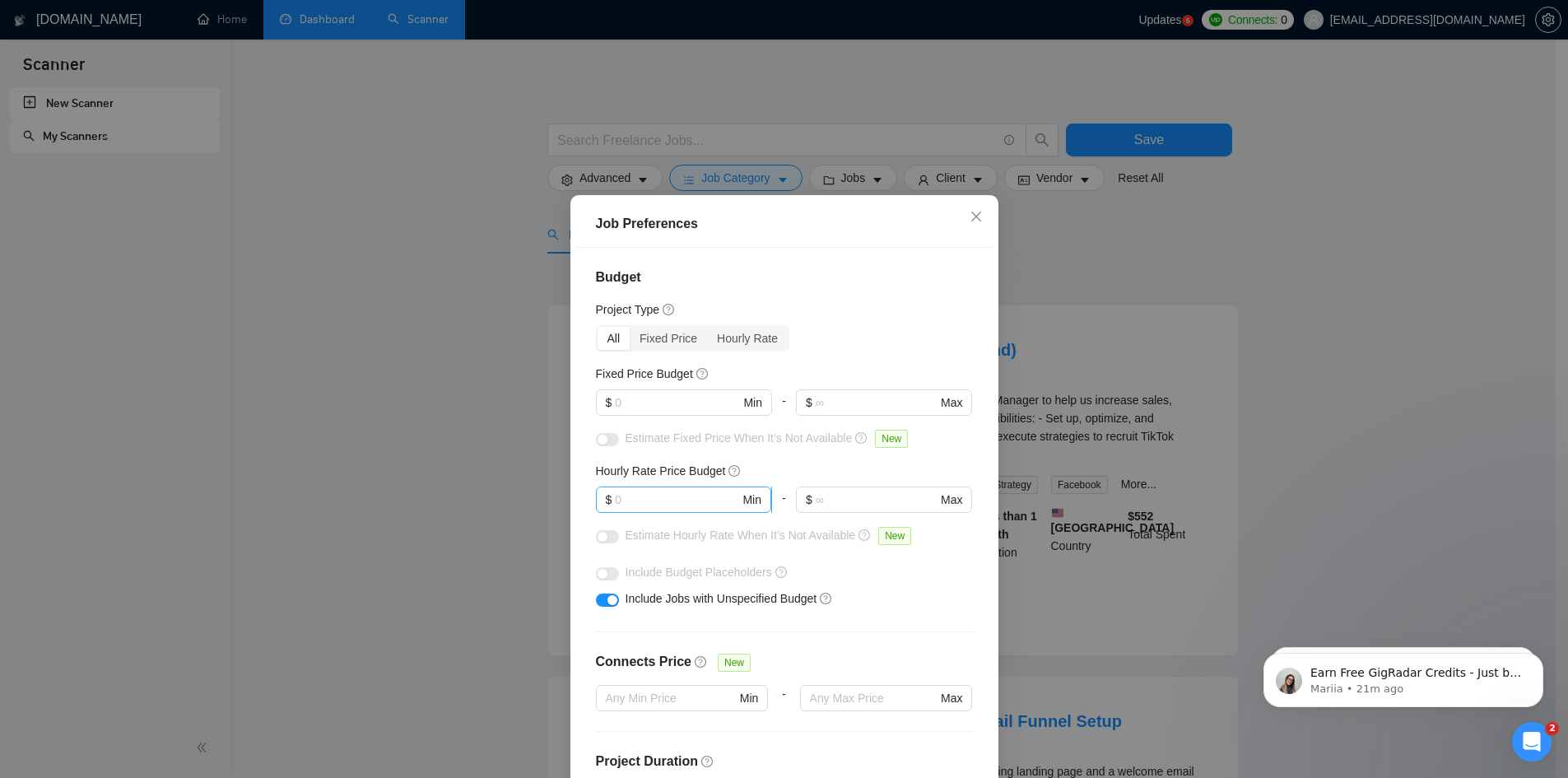
click at [666, 497] on input "text" at bounding box center [677, 500] width 124 height 19
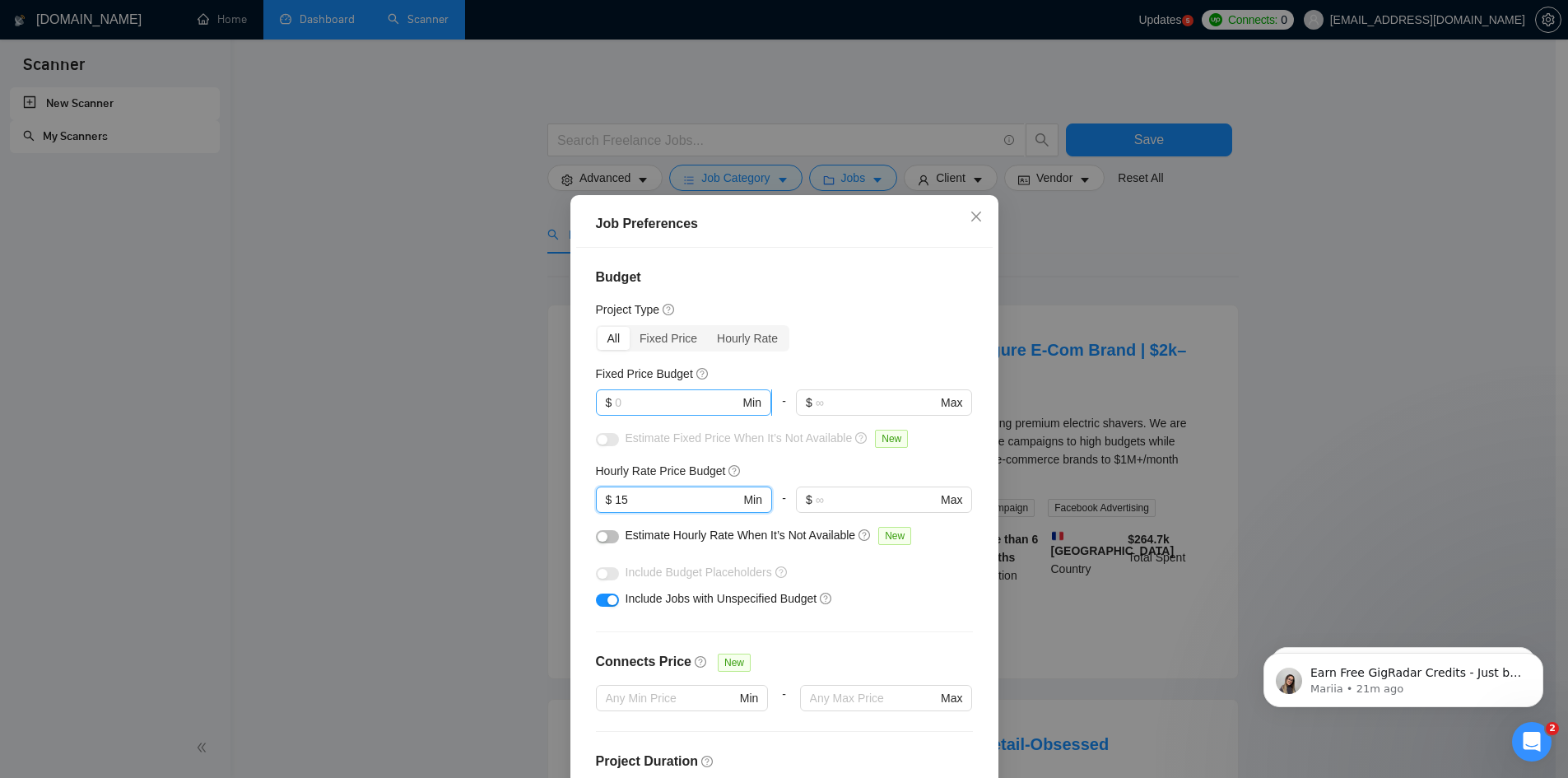
type input "15"
click at [671, 406] on input "text" at bounding box center [677, 403] width 124 height 19
type input "500"
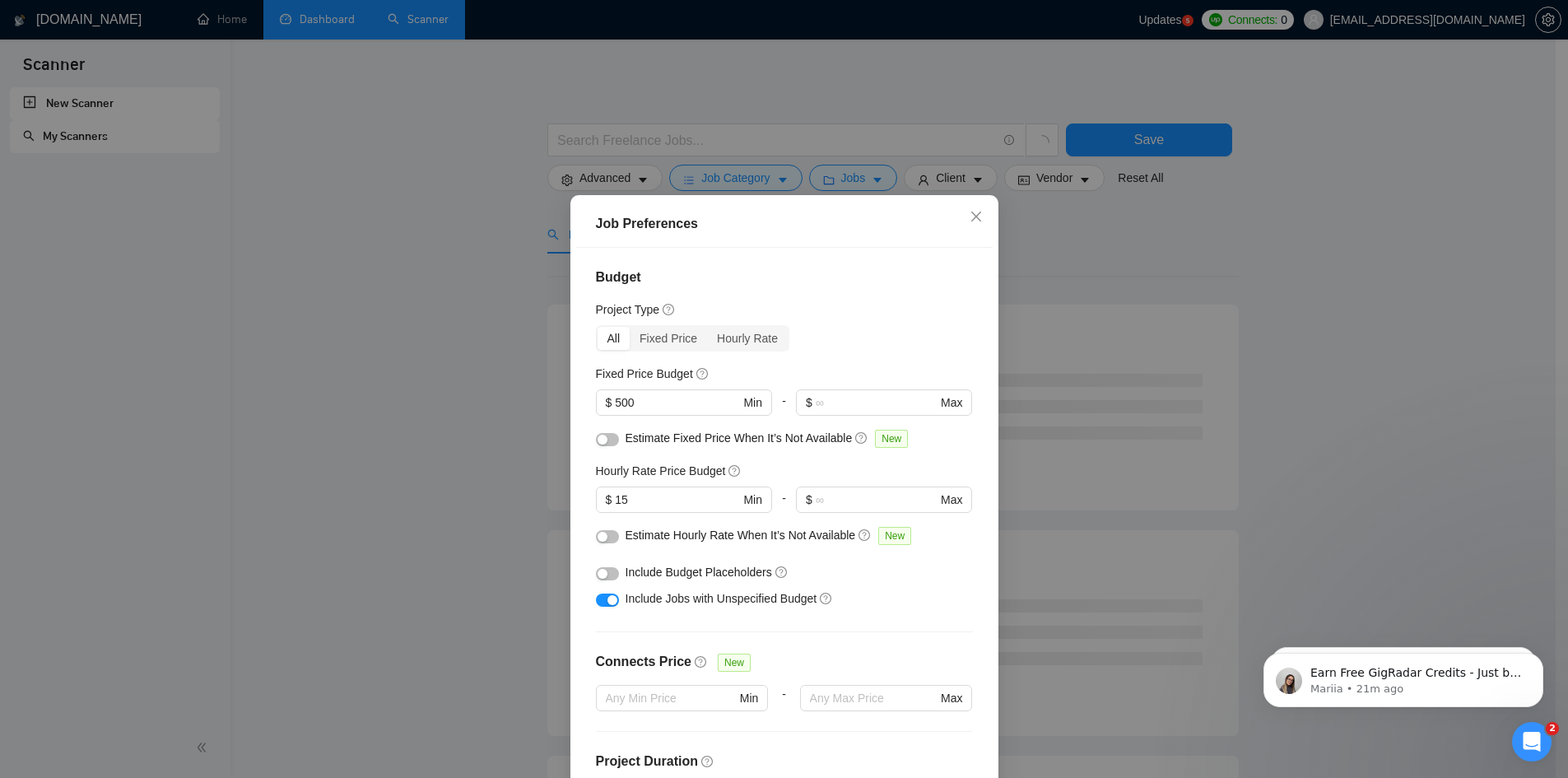
click at [737, 451] on div "Estimate Fixed Price When It’s Not Available New" at bounding box center [785, 442] width 377 height 26
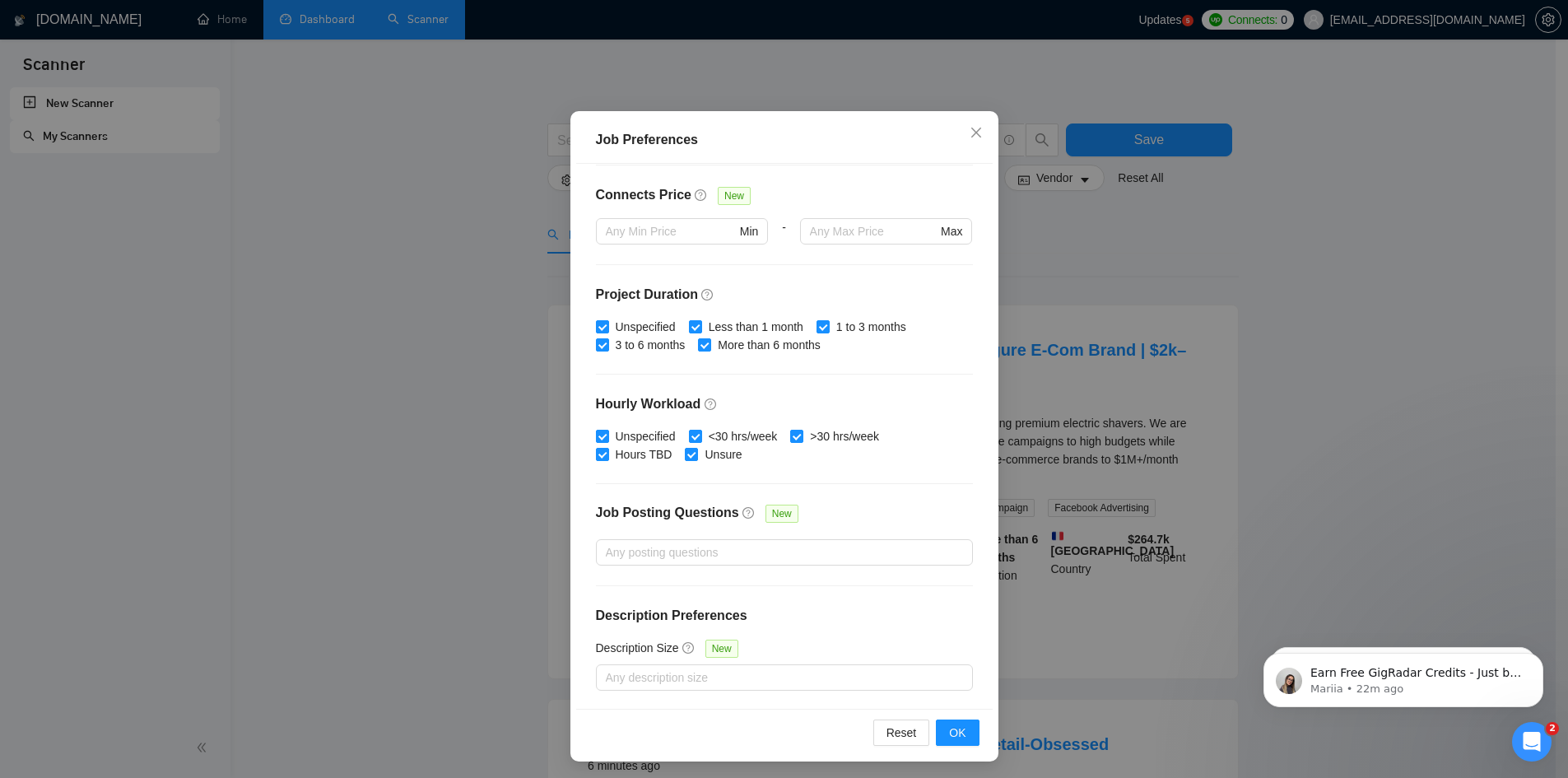
scroll to position [87, 0]
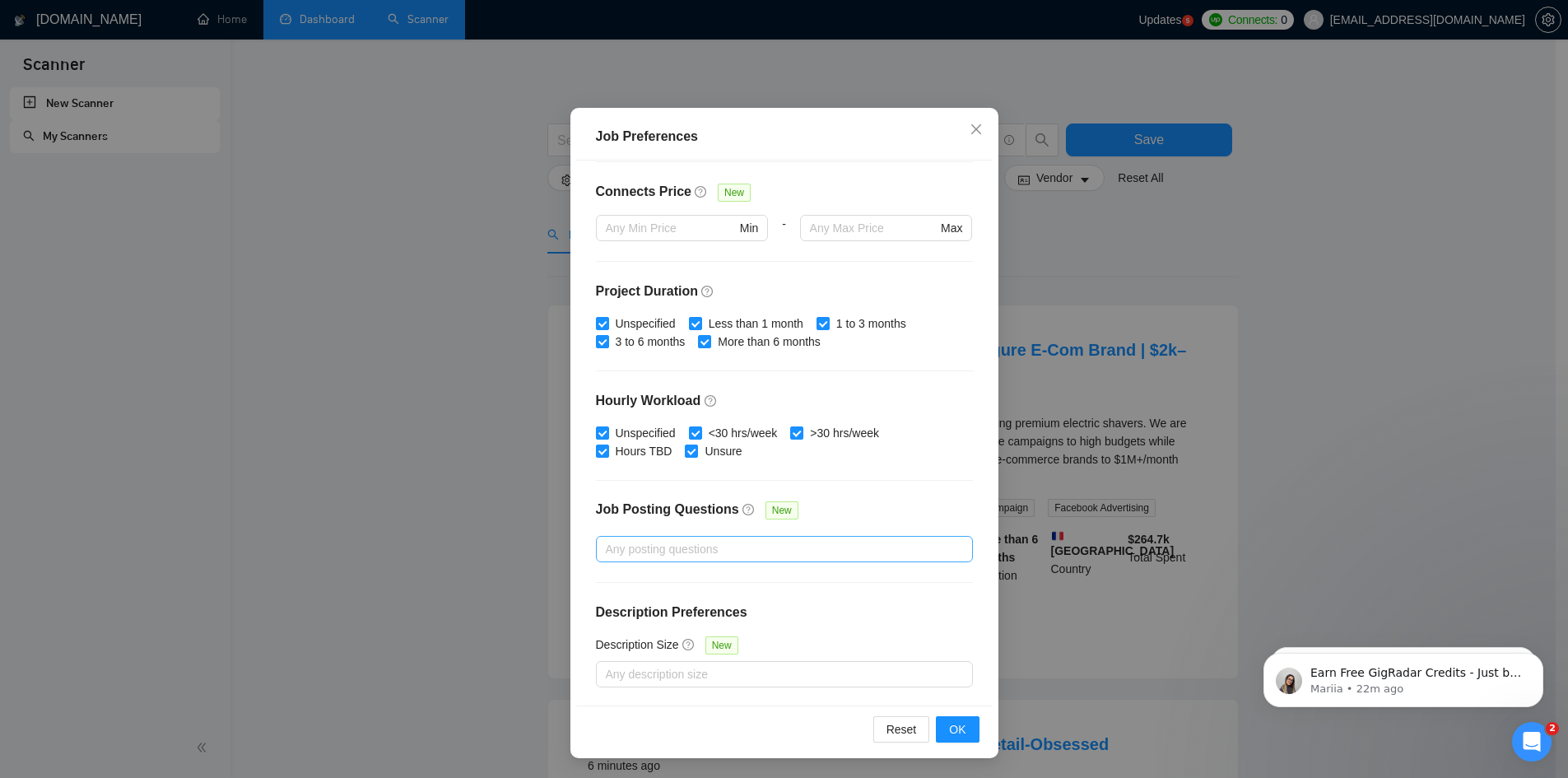
click at [678, 549] on div at bounding box center [776, 549] width 352 height 19
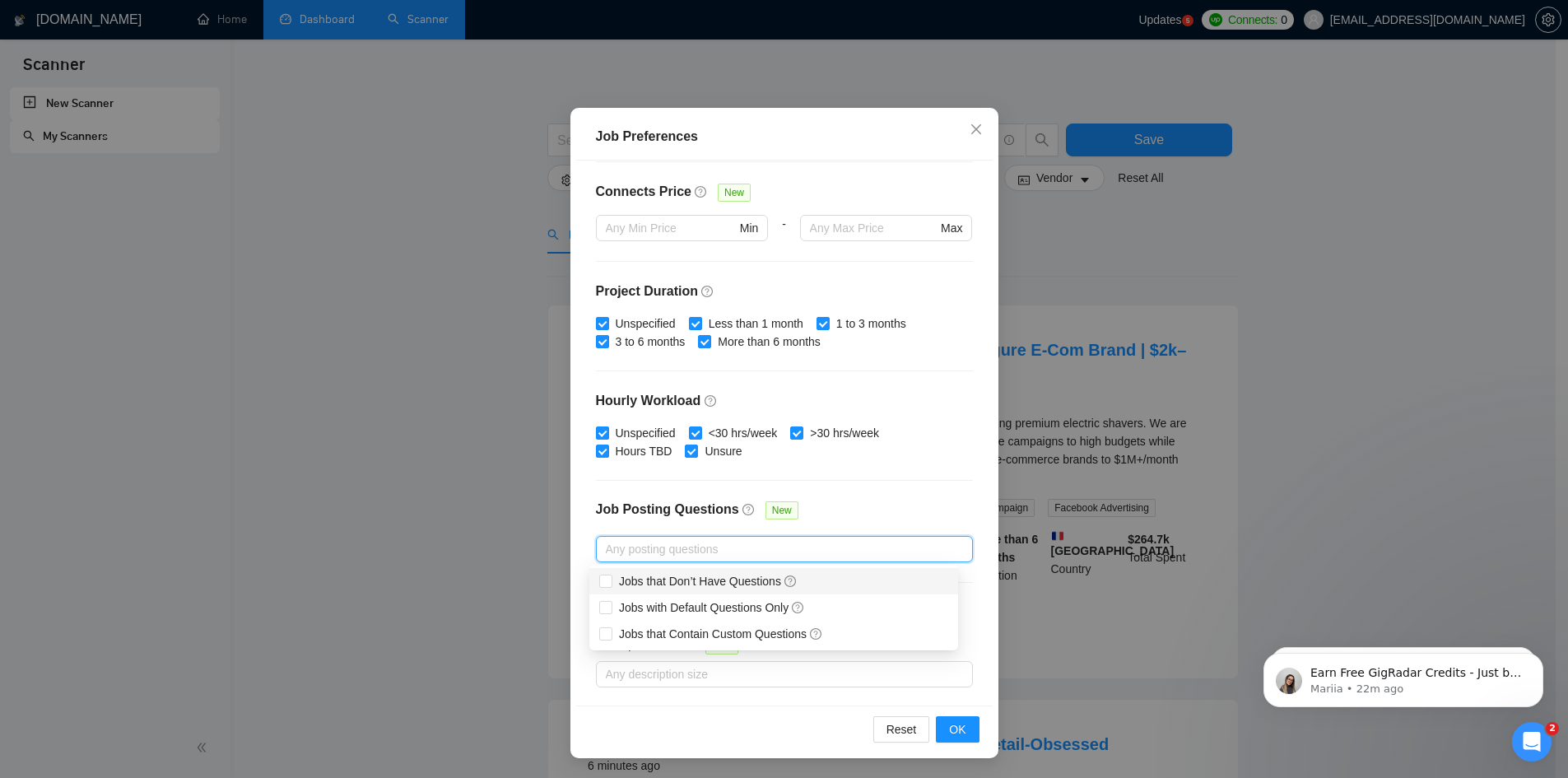
click at [576, 515] on div "Budget Project Type All Fixed Price Hourly Rate Fixed Price Budget $ 500 Min - …" at bounding box center [784, 433] width 417 height 545
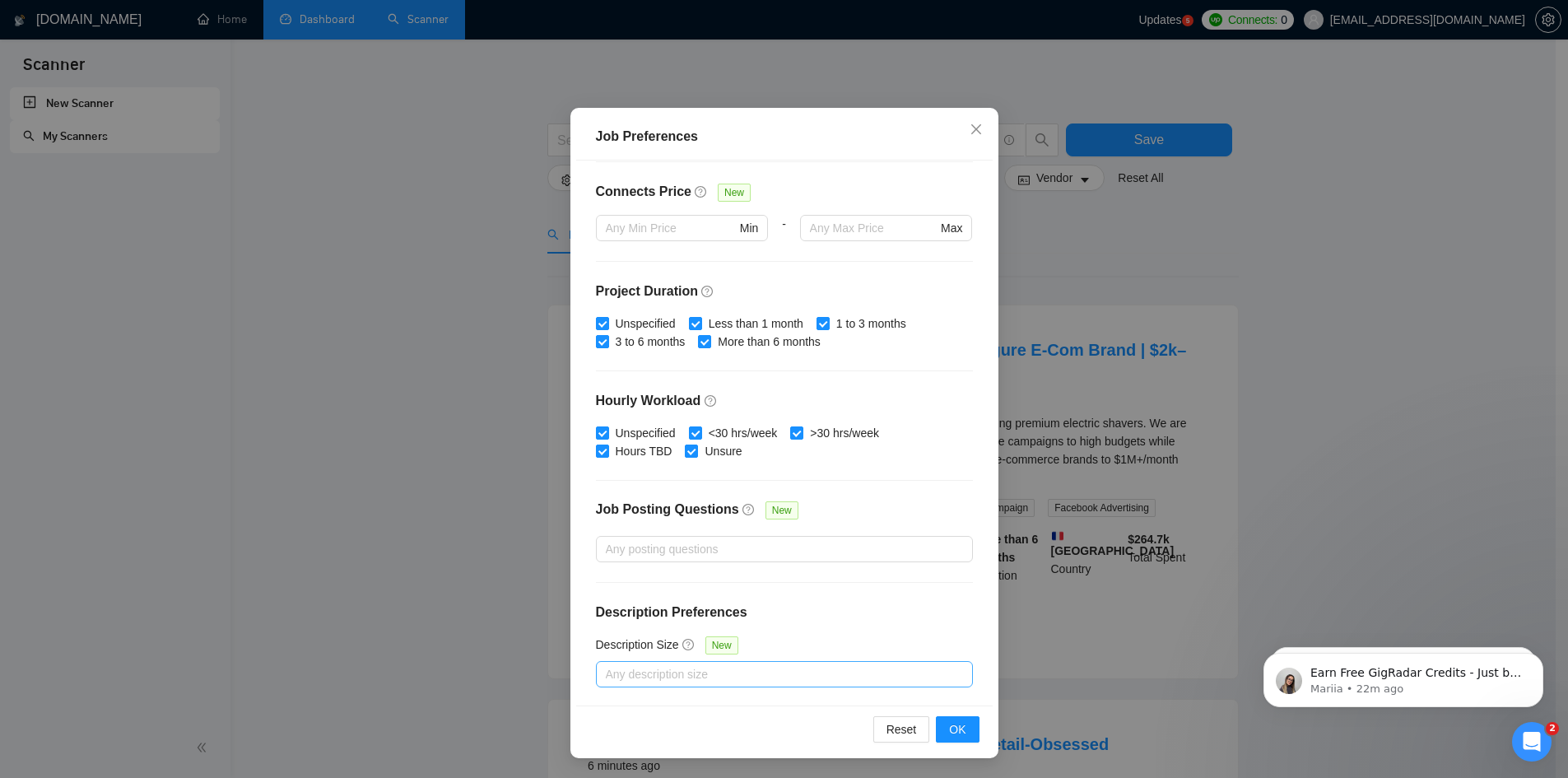
click at [706, 679] on div at bounding box center [776, 674] width 352 height 19
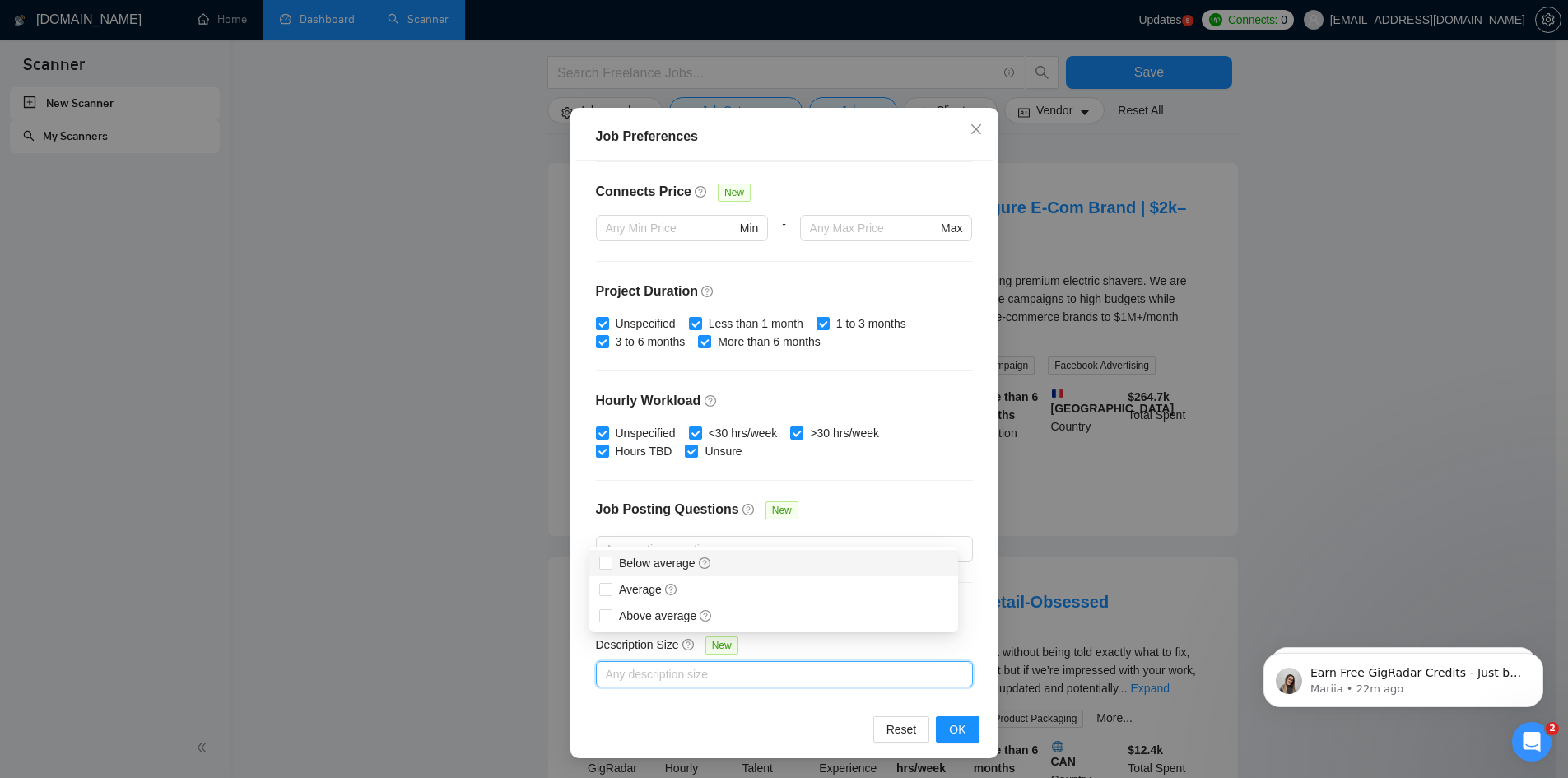
scroll to position [165, 0]
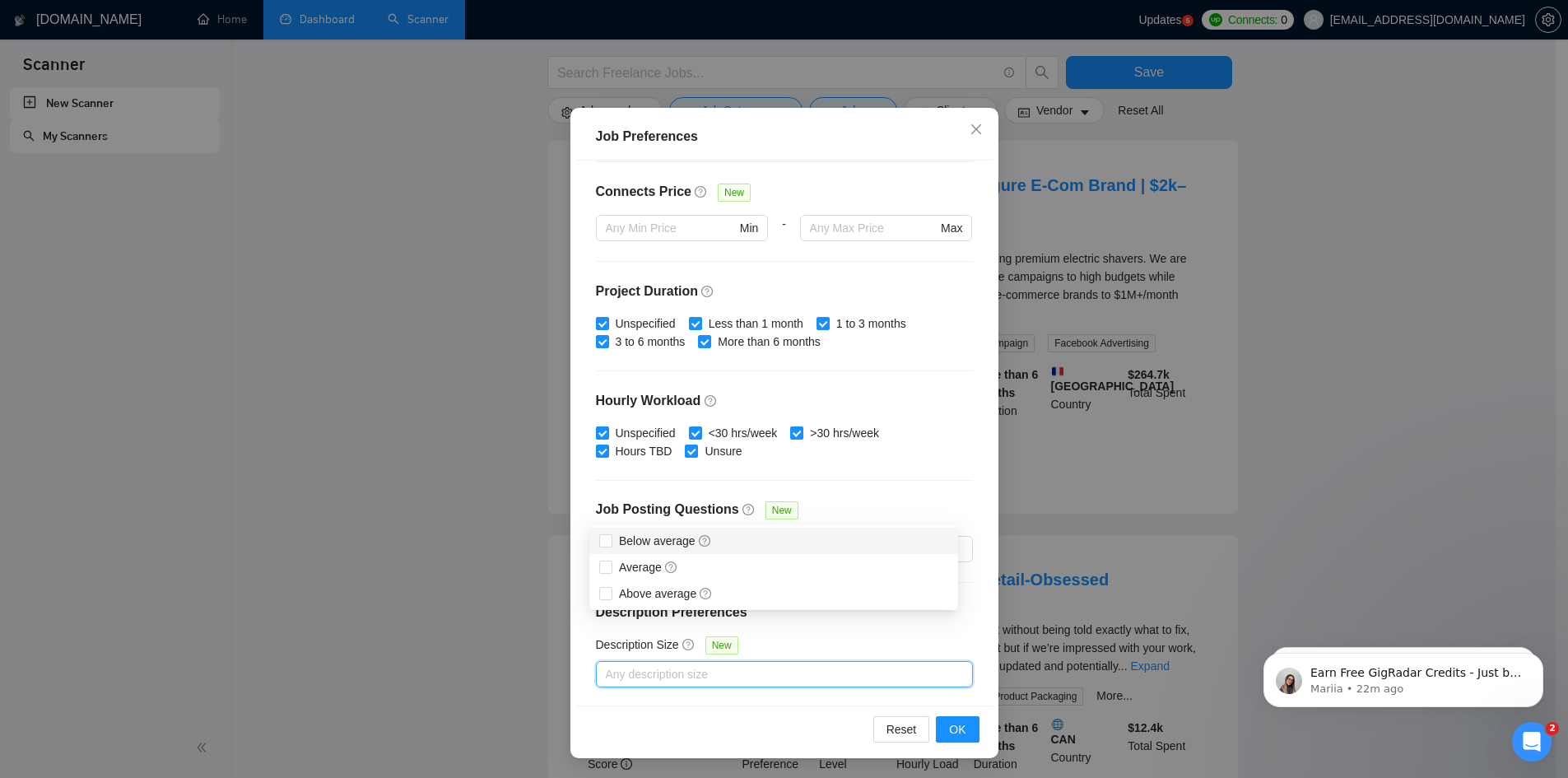
click at [576, 658] on div "Budget Project Type All Fixed Price Hourly Rate Fixed Price Budget $ 500 Min - …" at bounding box center [784, 433] width 417 height 545
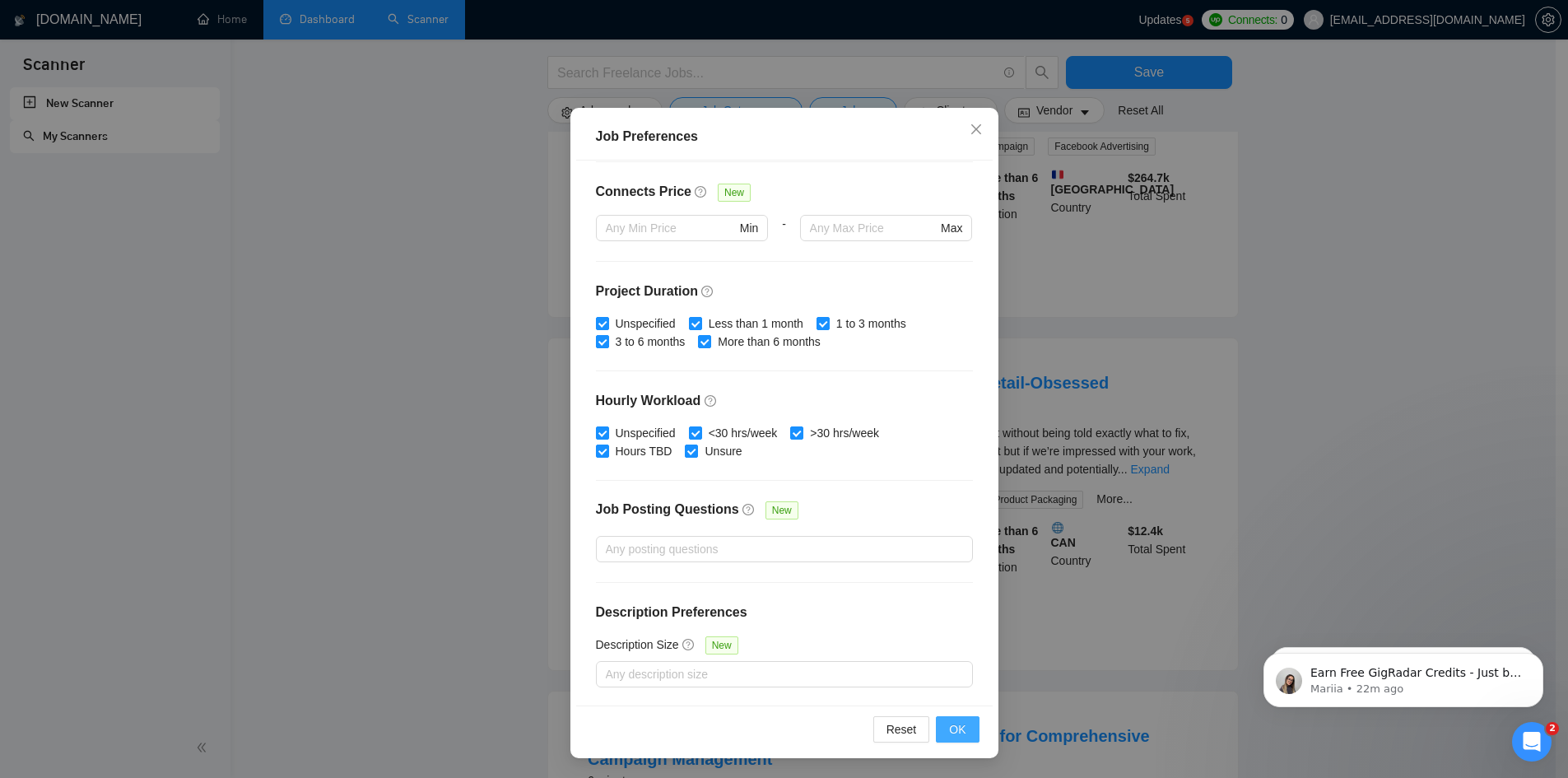
scroll to position [411, 0]
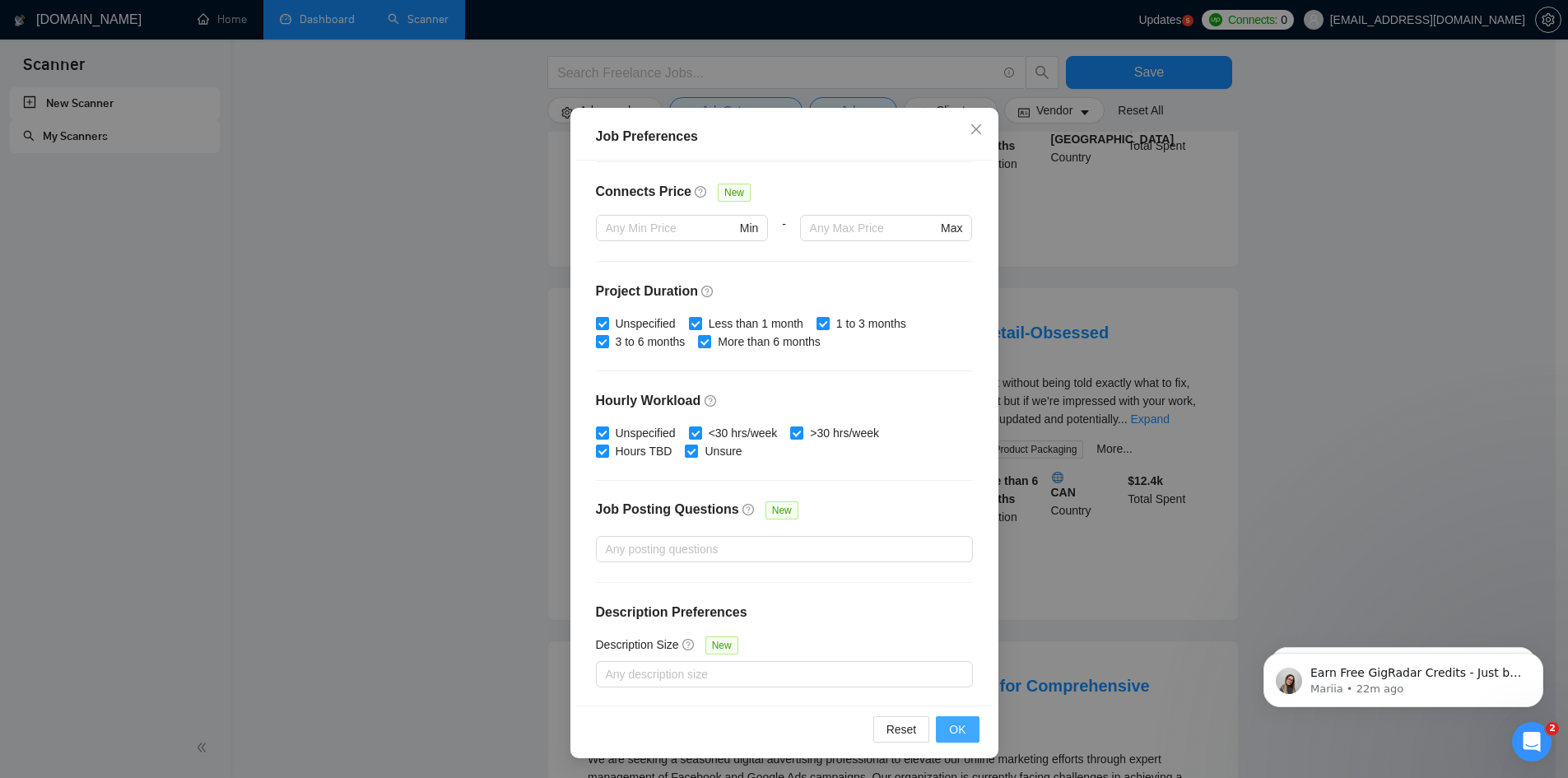
click at [950, 730] on span "OK" at bounding box center [958, 730] width 17 height 19
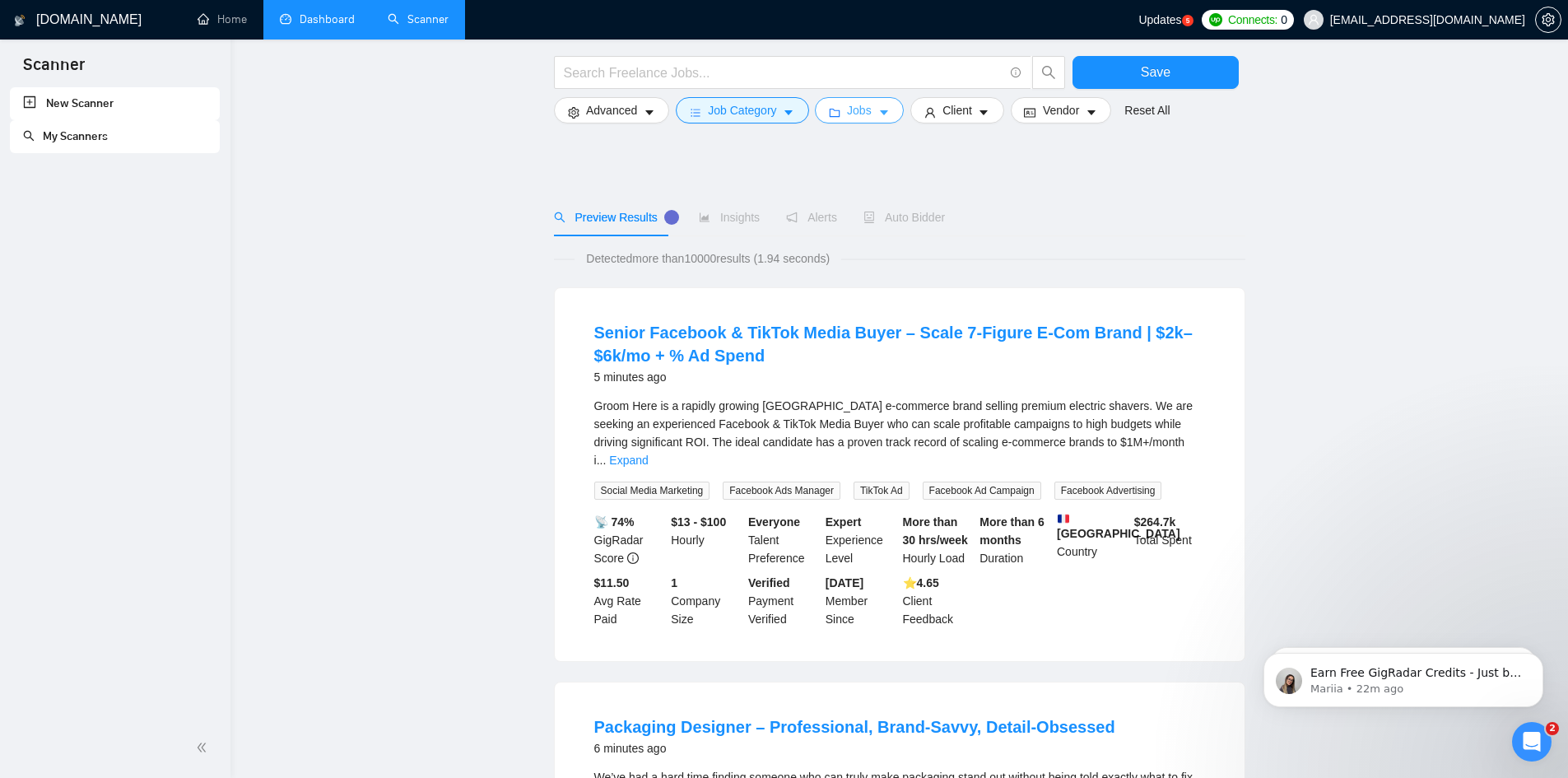
scroll to position [0, 0]
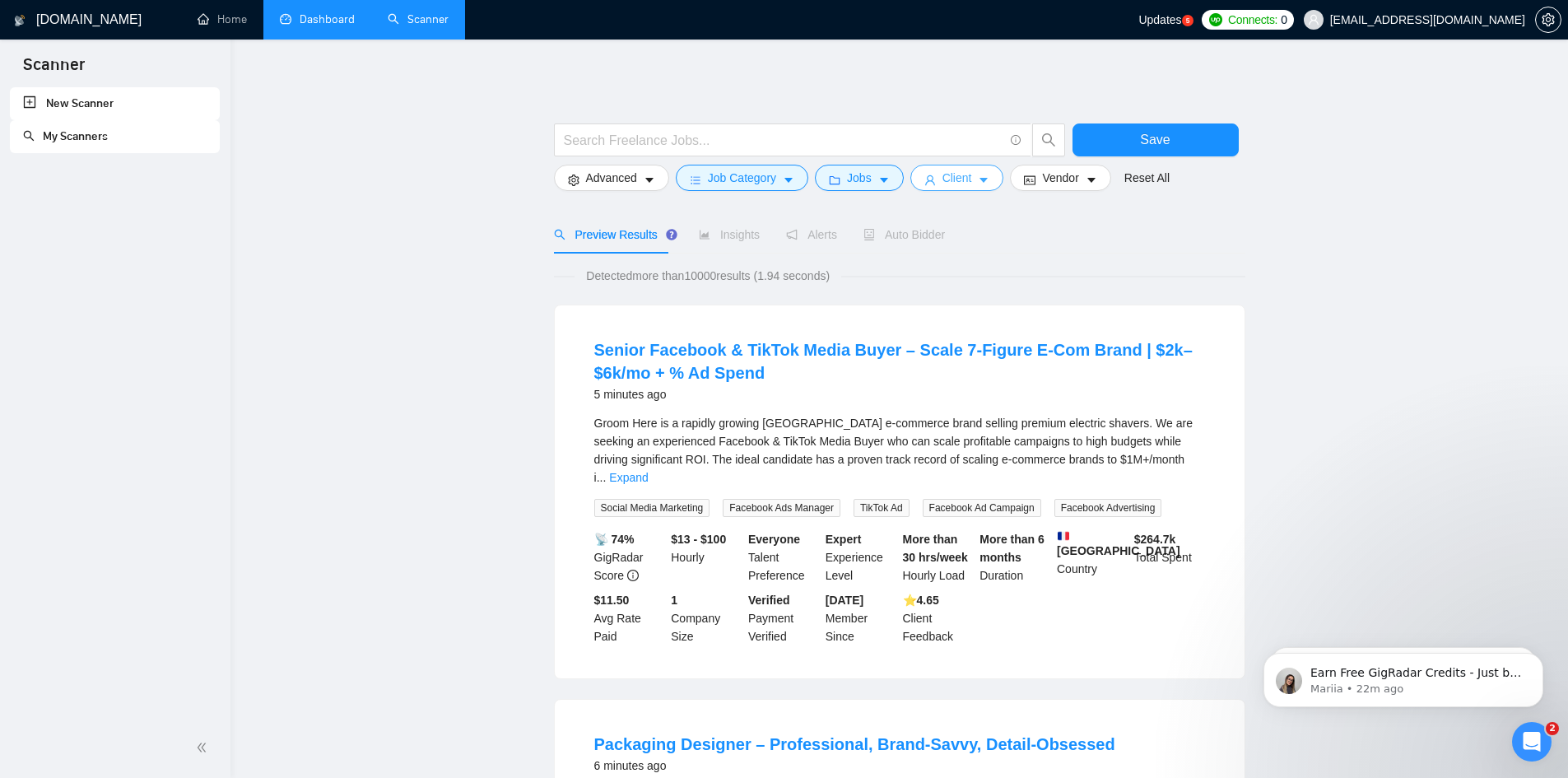
click at [945, 176] on span "Client" at bounding box center [958, 178] width 30 height 19
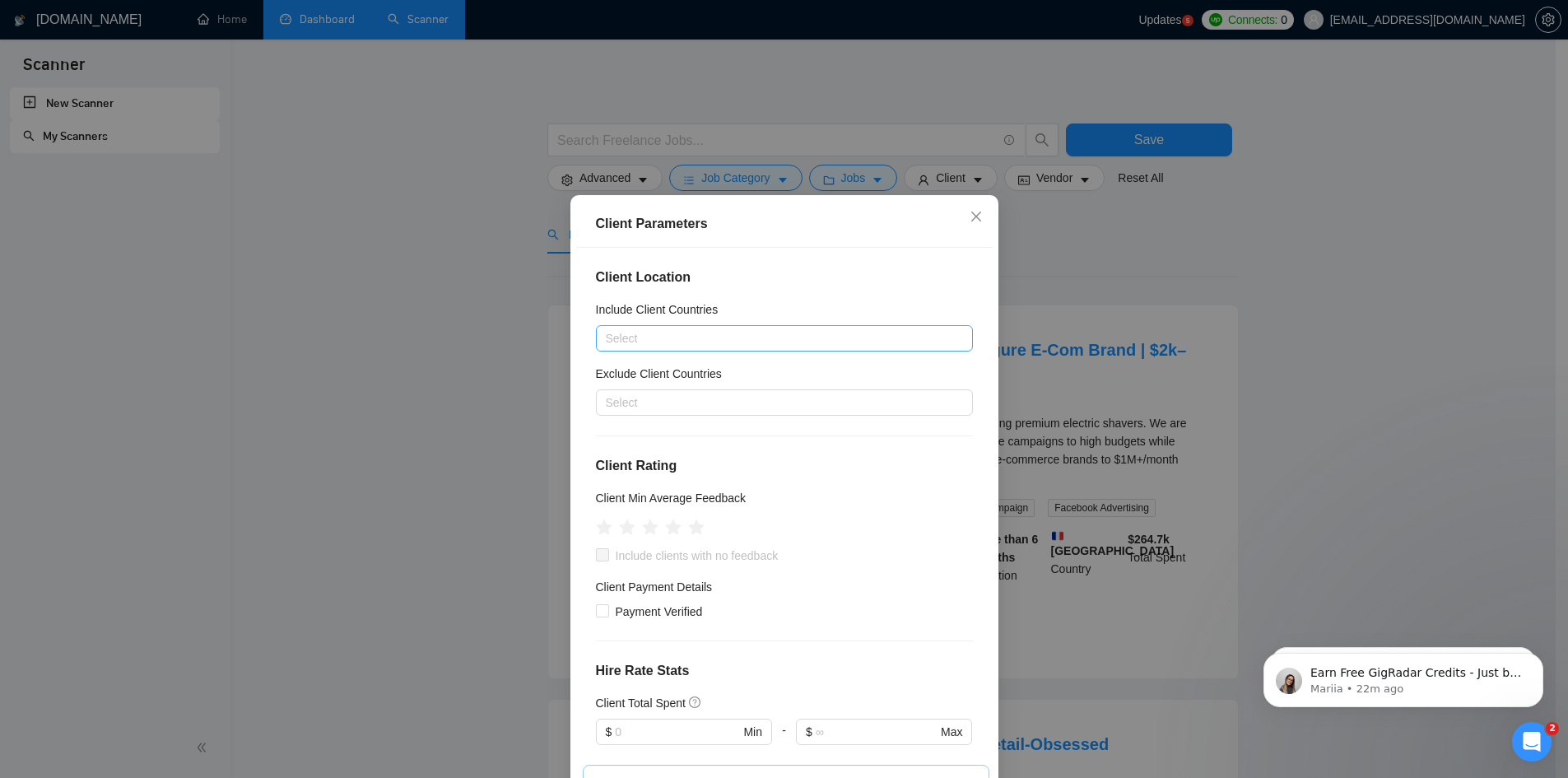
click at [686, 332] on div at bounding box center [776, 338] width 352 height 19
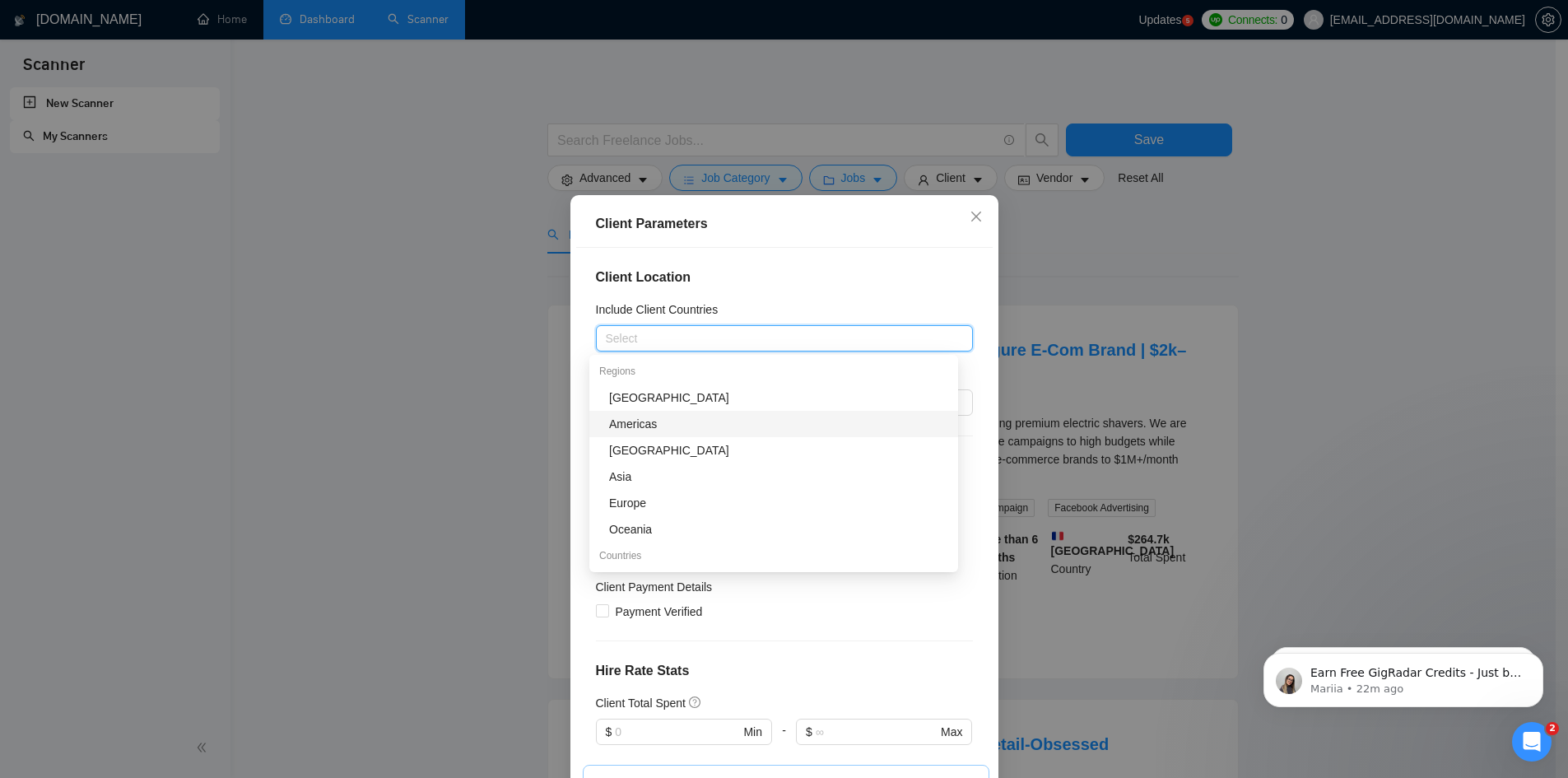
click at [685, 419] on div "Americas" at bounding box center [779, 424] width 339 height 19
click at [580, 413] on div "Client Location Include Client Countries [GEOGRAPHIC_DATA] Exclude Client Count…" at bounding box center [784, 520] width 417 height 545
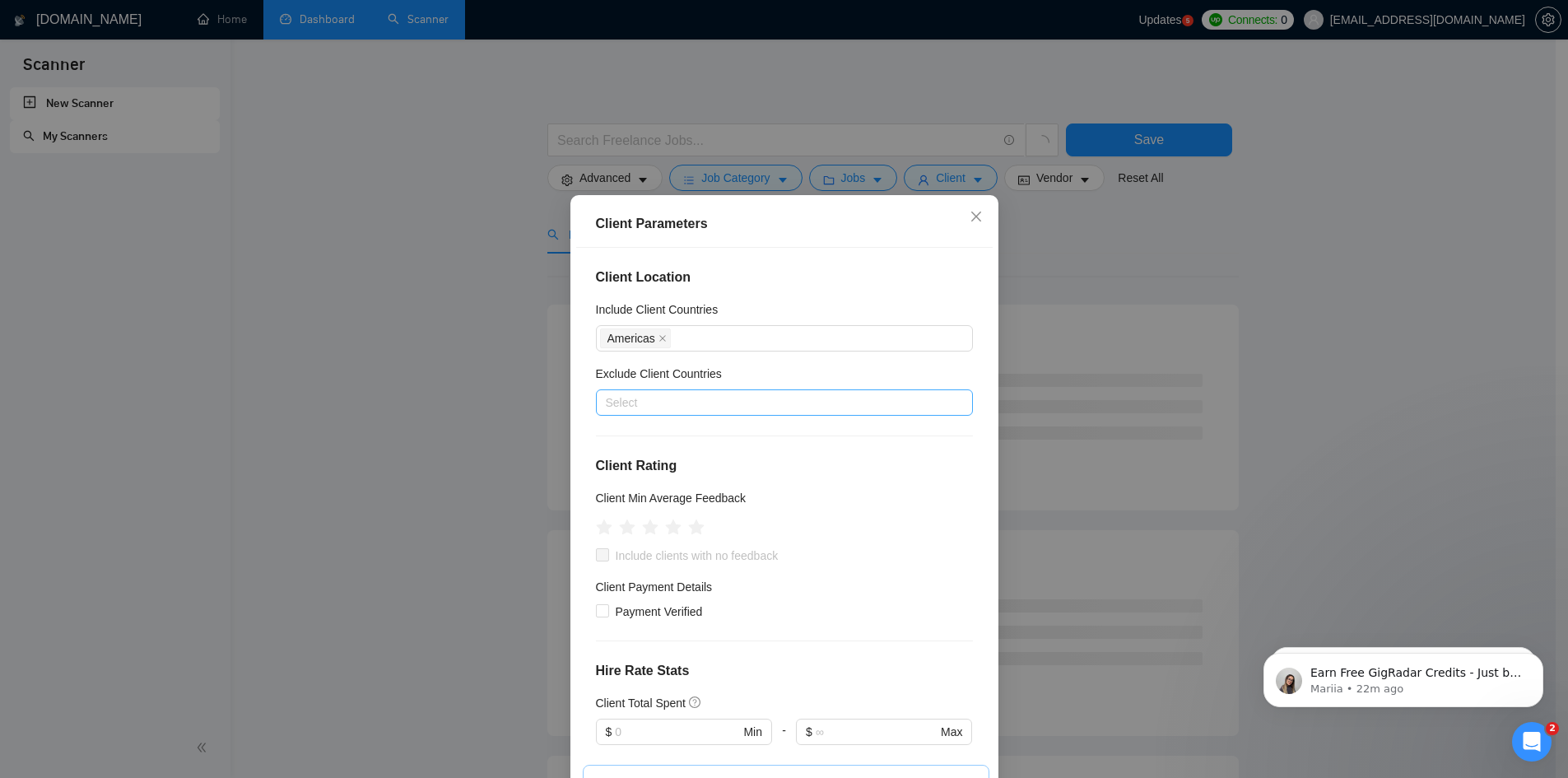
click at [684, 396] on div at bounding box center [776, 403] width 352 height 19
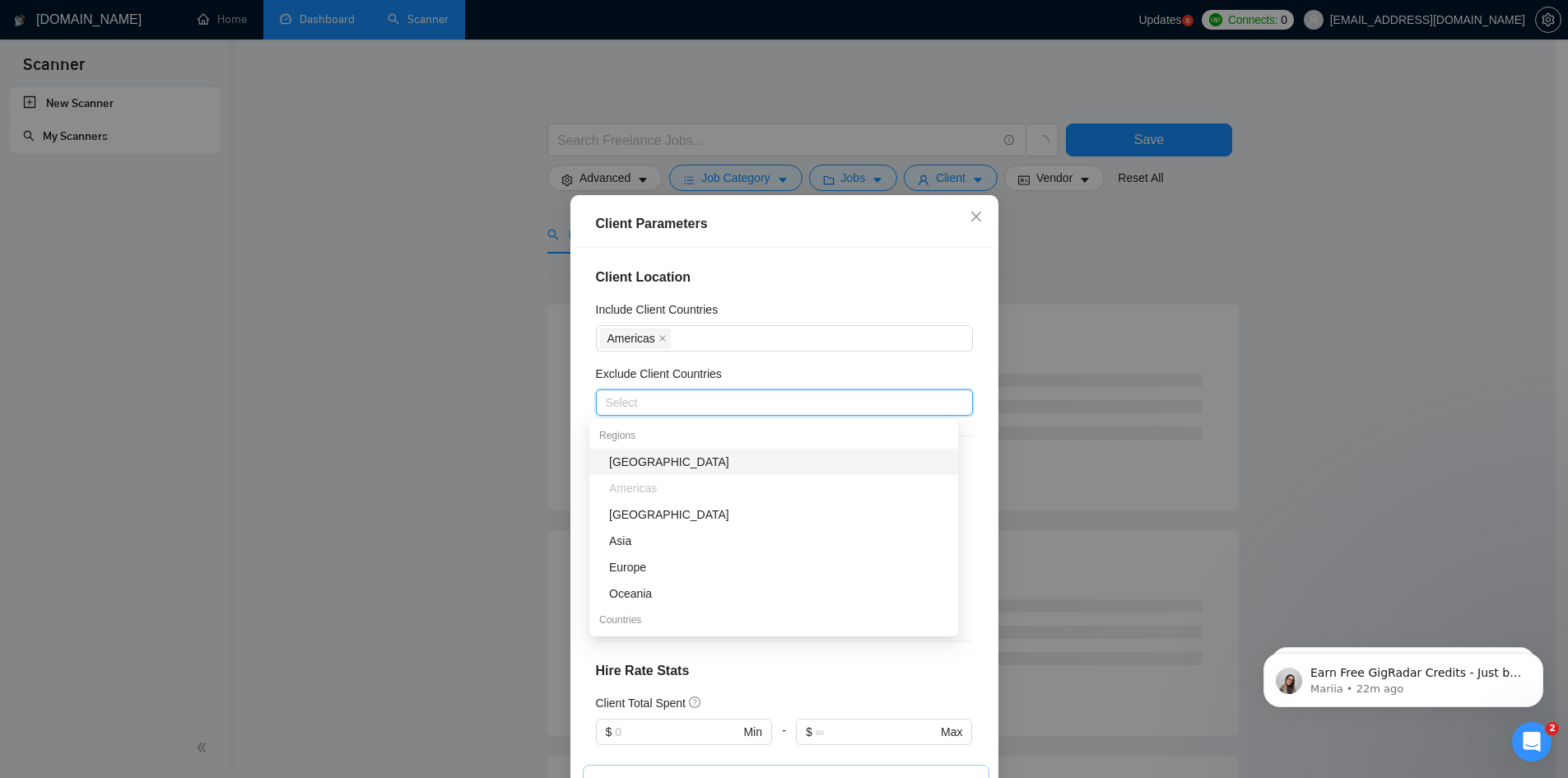
click at [655, 469] on div "[GEOGRAPHIC_DATA]" at bounding box center [779, 462] width 339 height 19
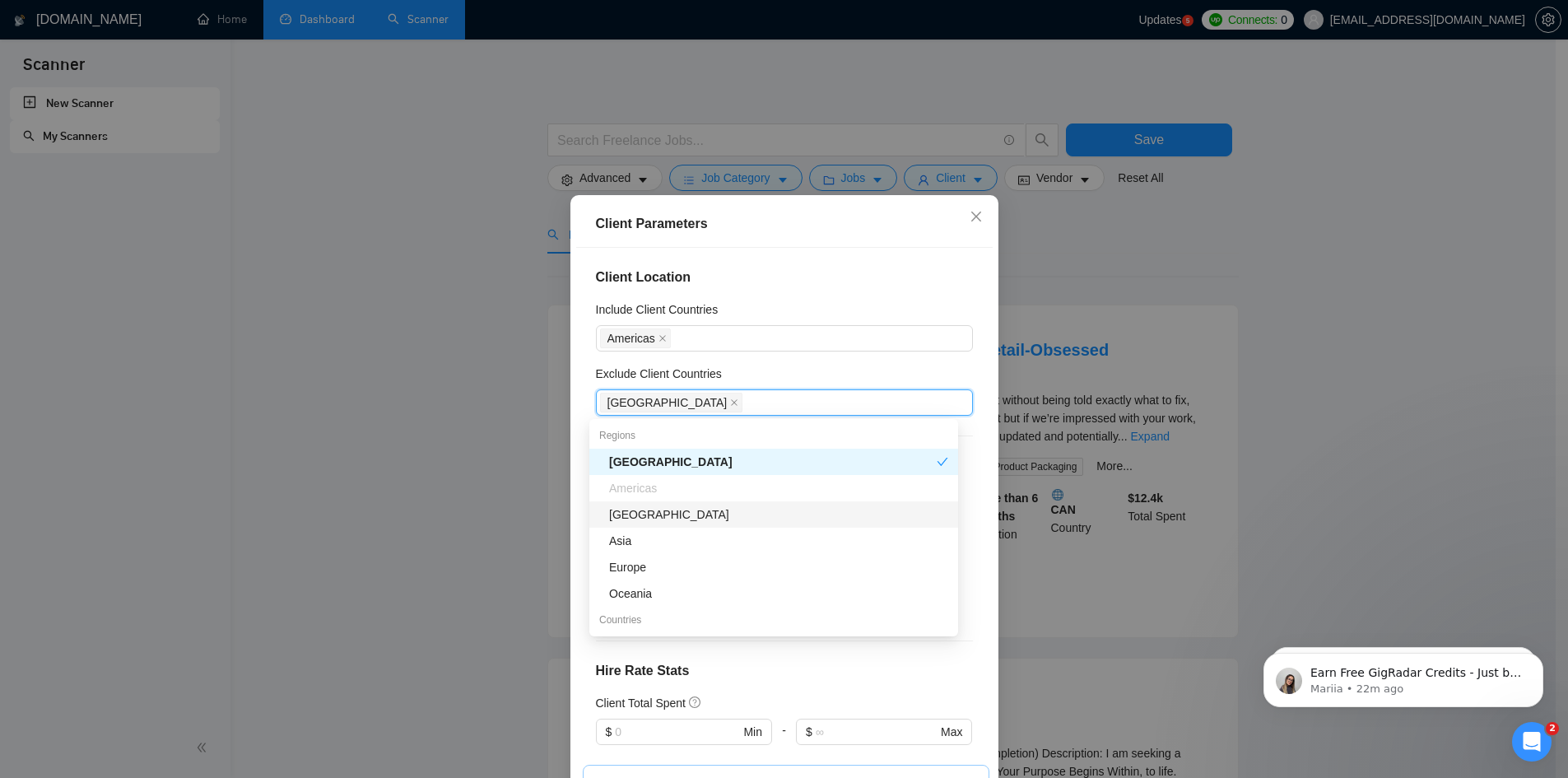
click at [644, 519] on div "[GEOGRAPHIC_DATA]" at bounding box center [779, 515] width 339 height 19
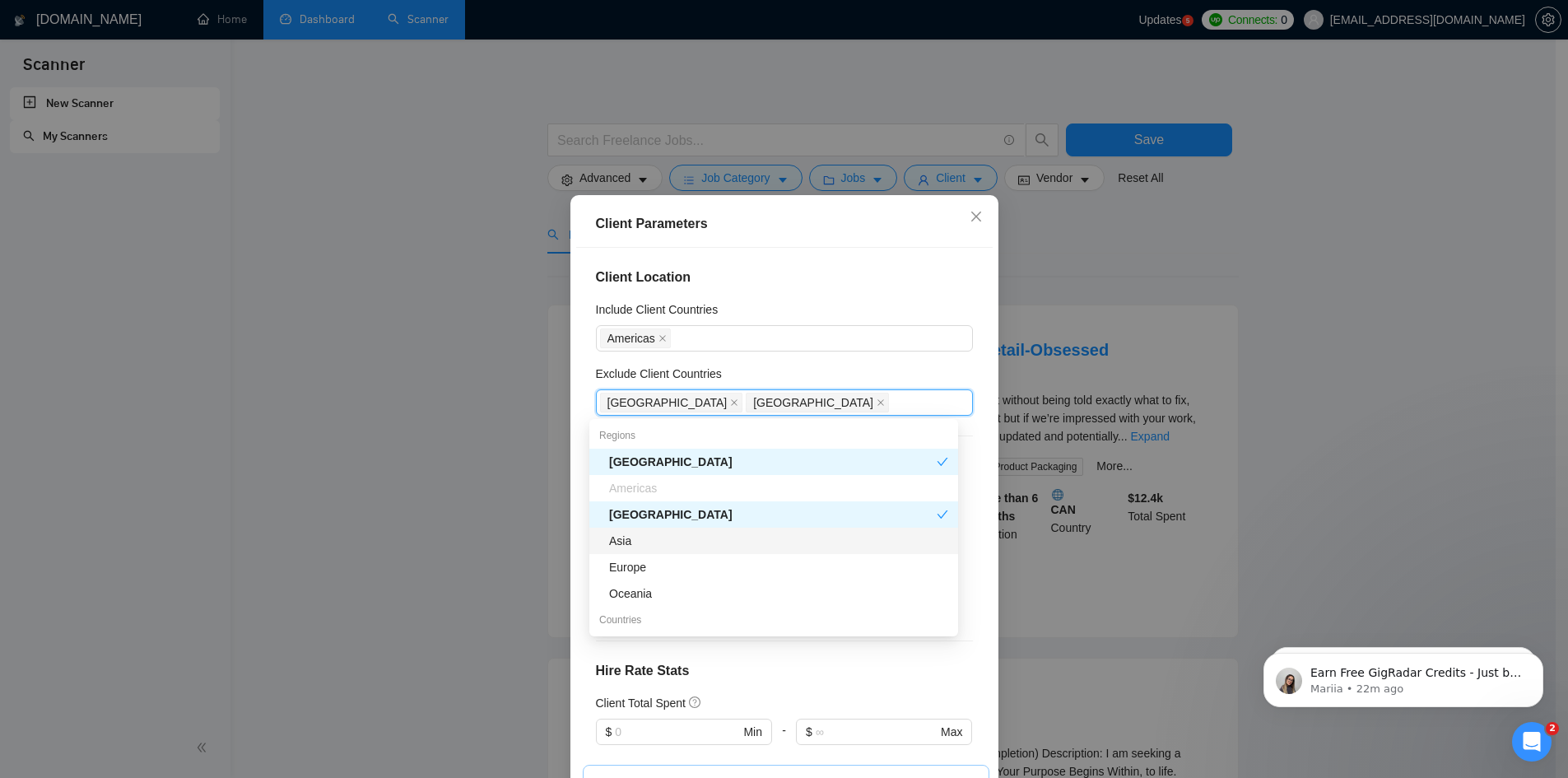
click at [639, 544] on div "Asia" at bounding box center [779, 541] width 339 height 19
click at [634, 567] on div "Europe" at bounding box center [779, 567] width 339 height 19
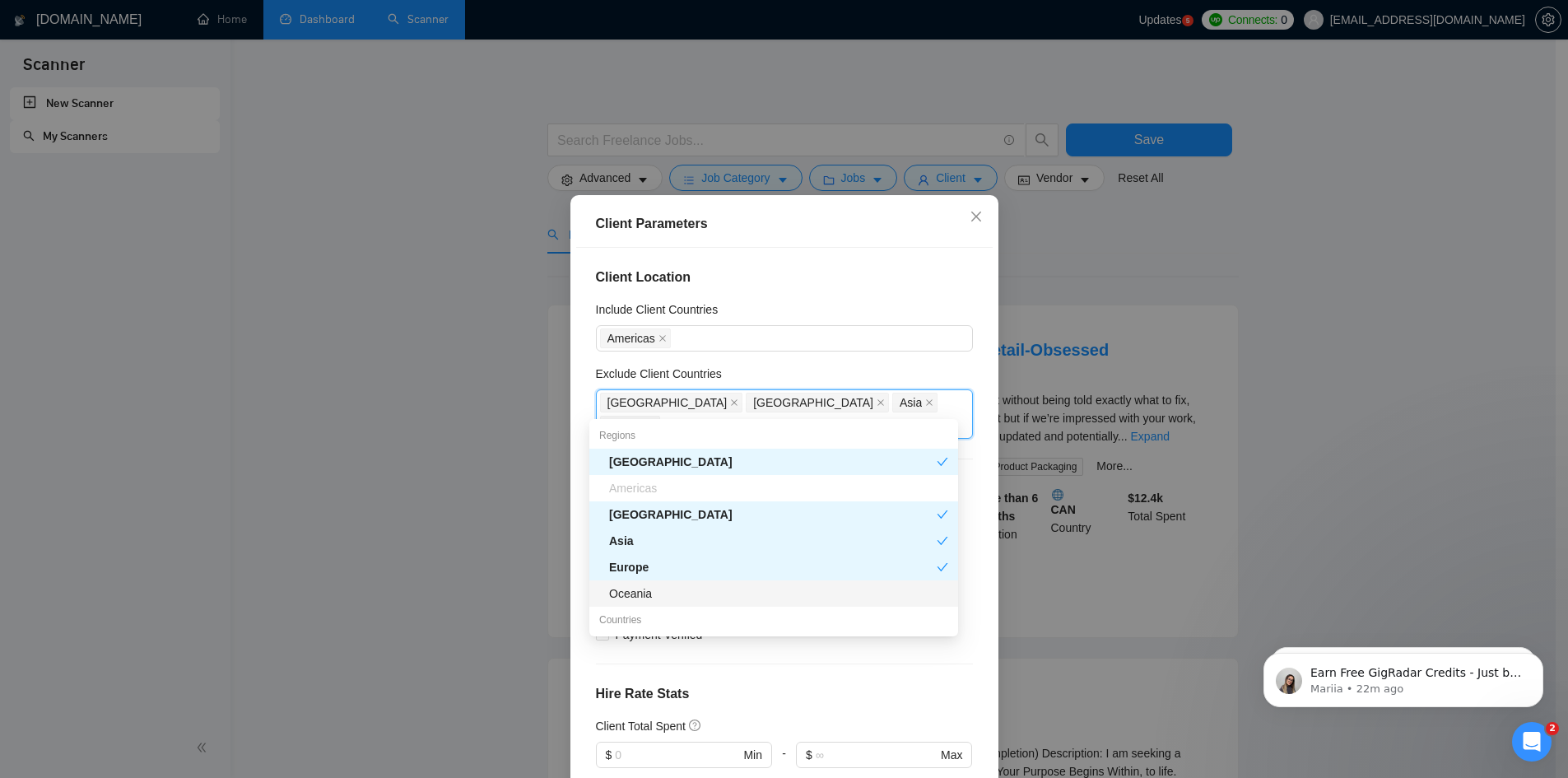
click at [632, 592] on div "Oceania" at bounding box center [779, 594] width 339 height 19
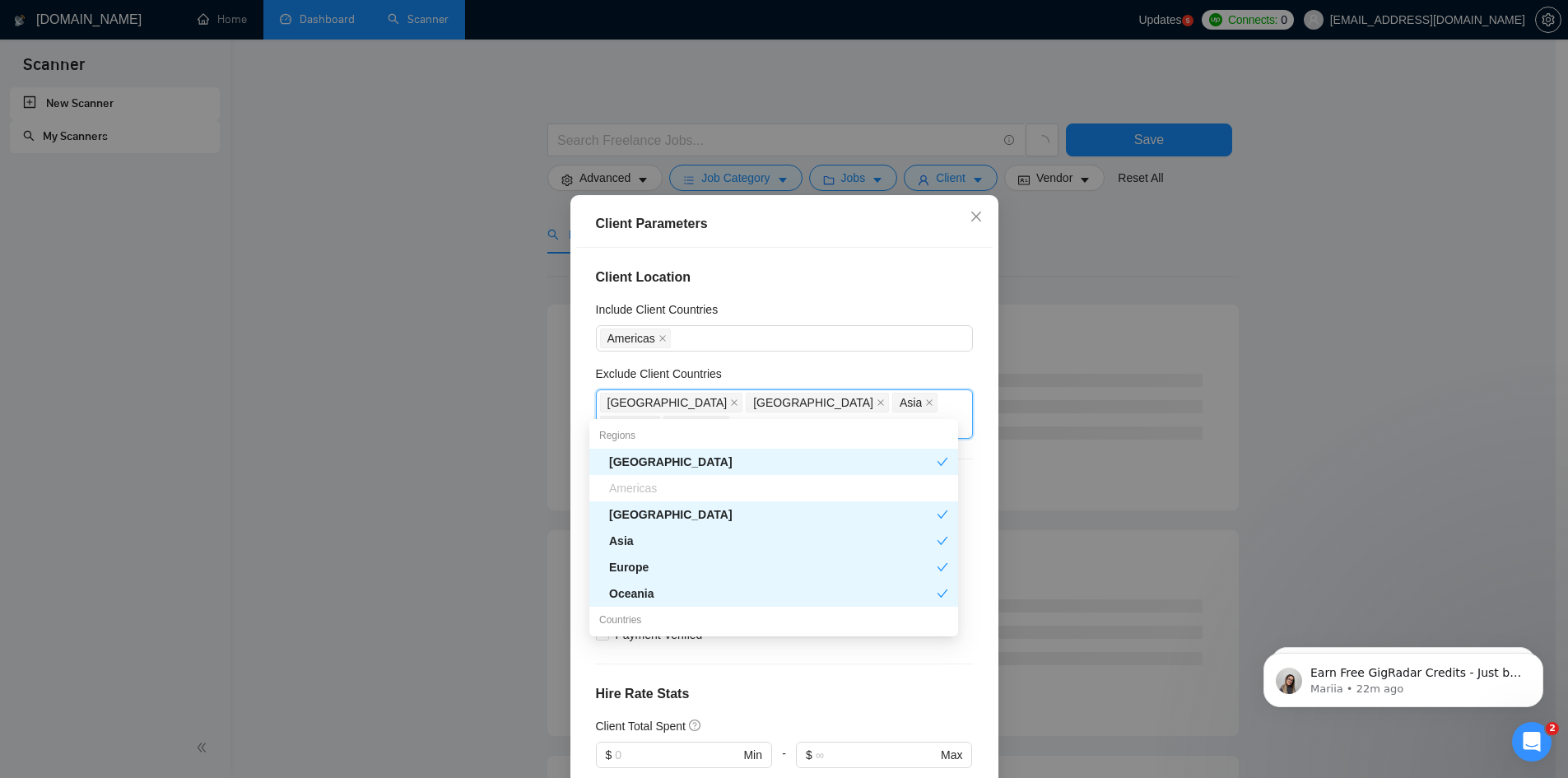
click at [576, 517] on div "Client Location Include Client Countries [GEOGRAPHIC_DATA] Exclude Client Count…" at bounding box center [784, 520] width 417 height 545
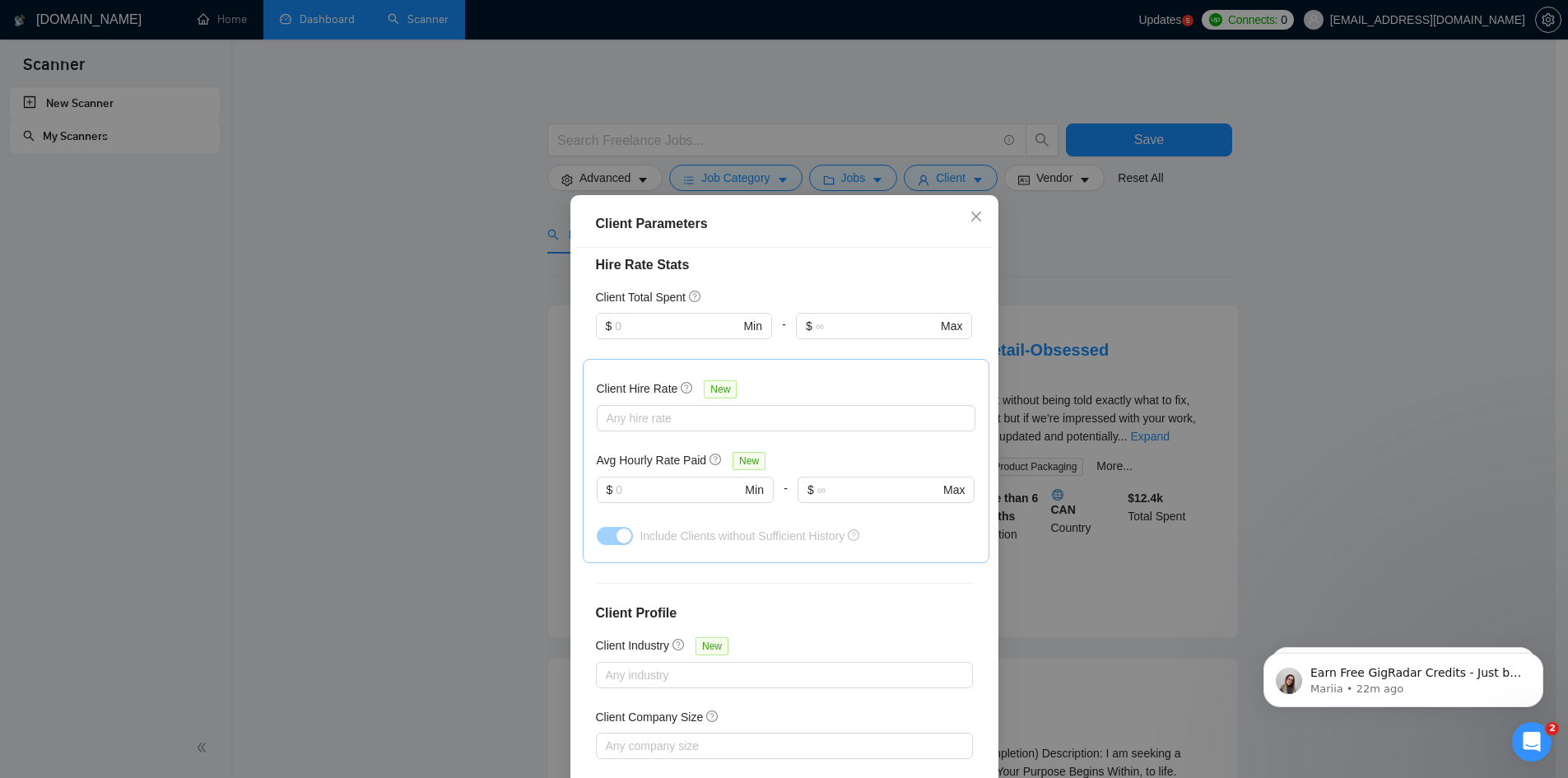
scroll to position [479, 0]
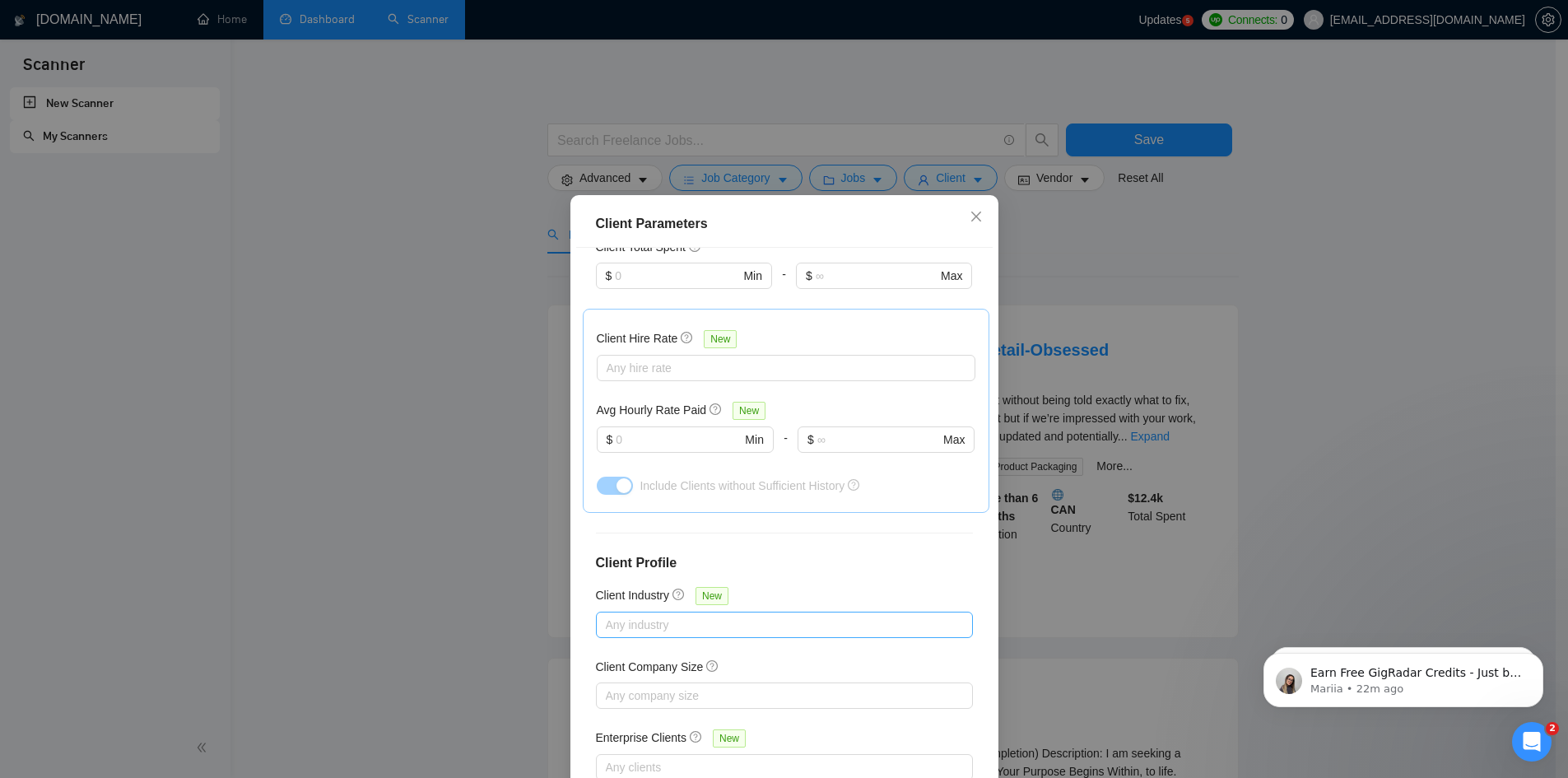
click at [648, 615] on div at bounding box center [776, 625] width 352 height 19
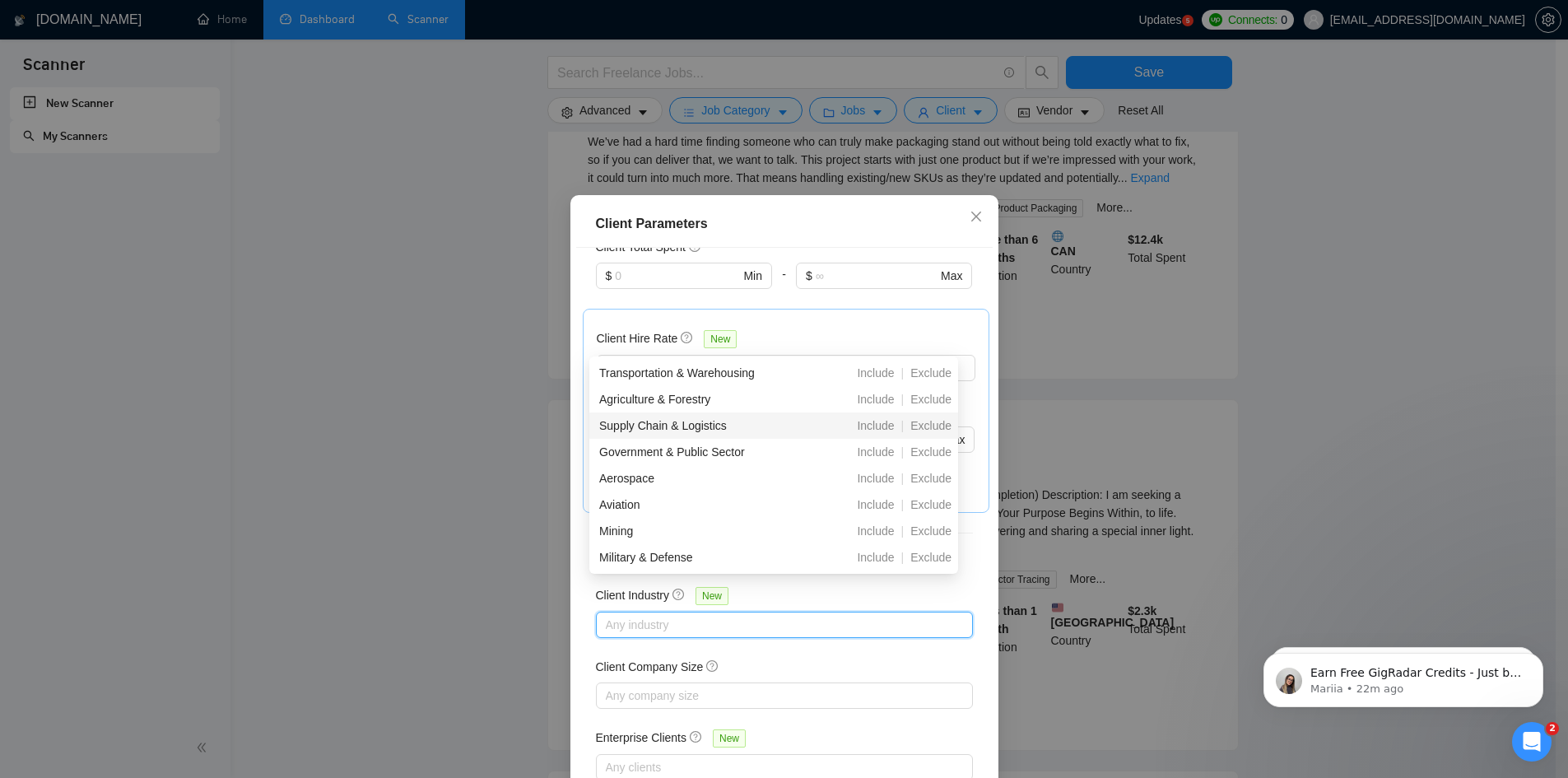
scroll to position [411, 0]
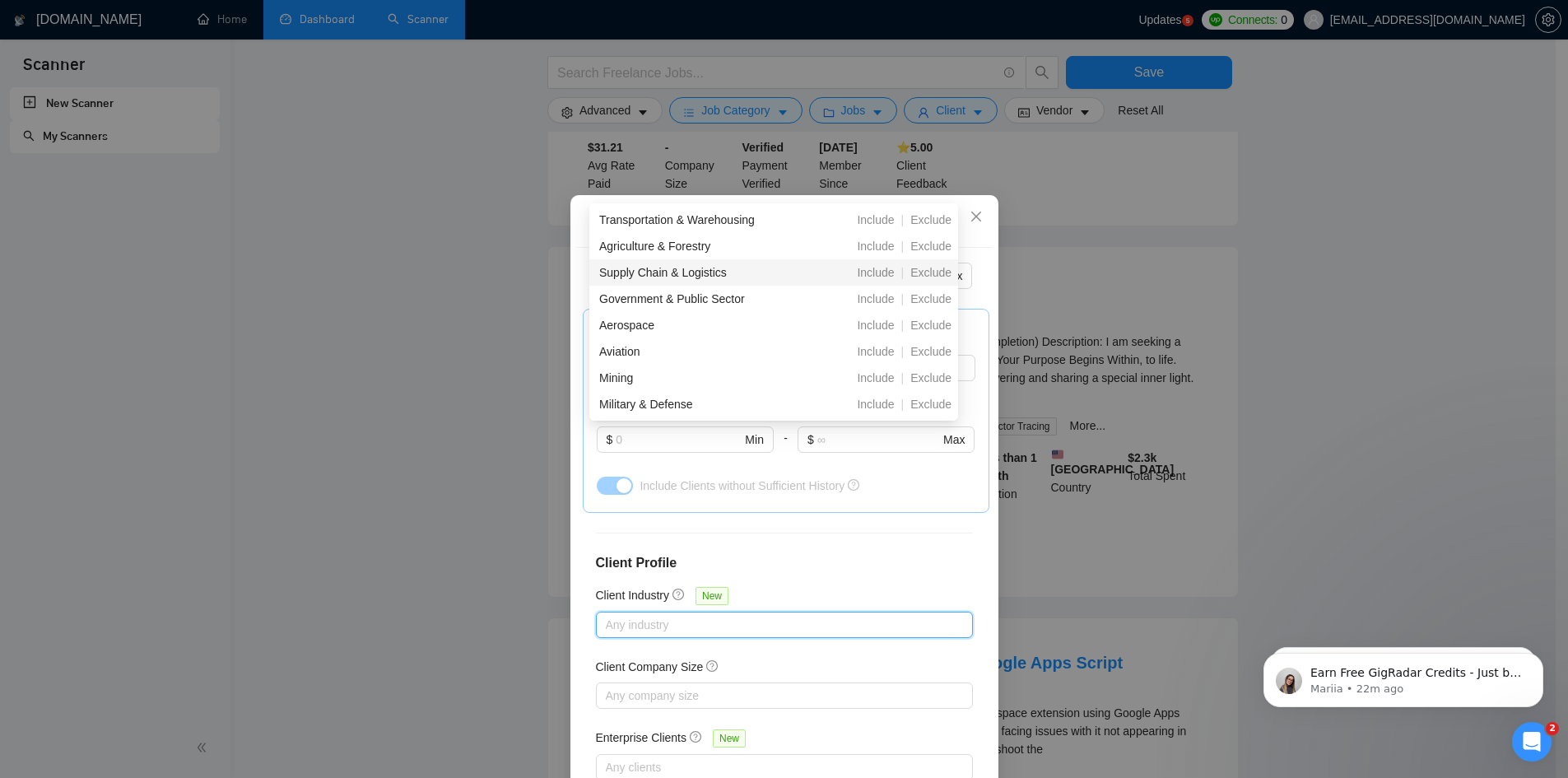
click at [580, 527] on div "Client Location Include Client Countries [GEOGRAPHIC_DATA] Exclude Client Count…" at bounding box center [784, 520] width 417 height 545
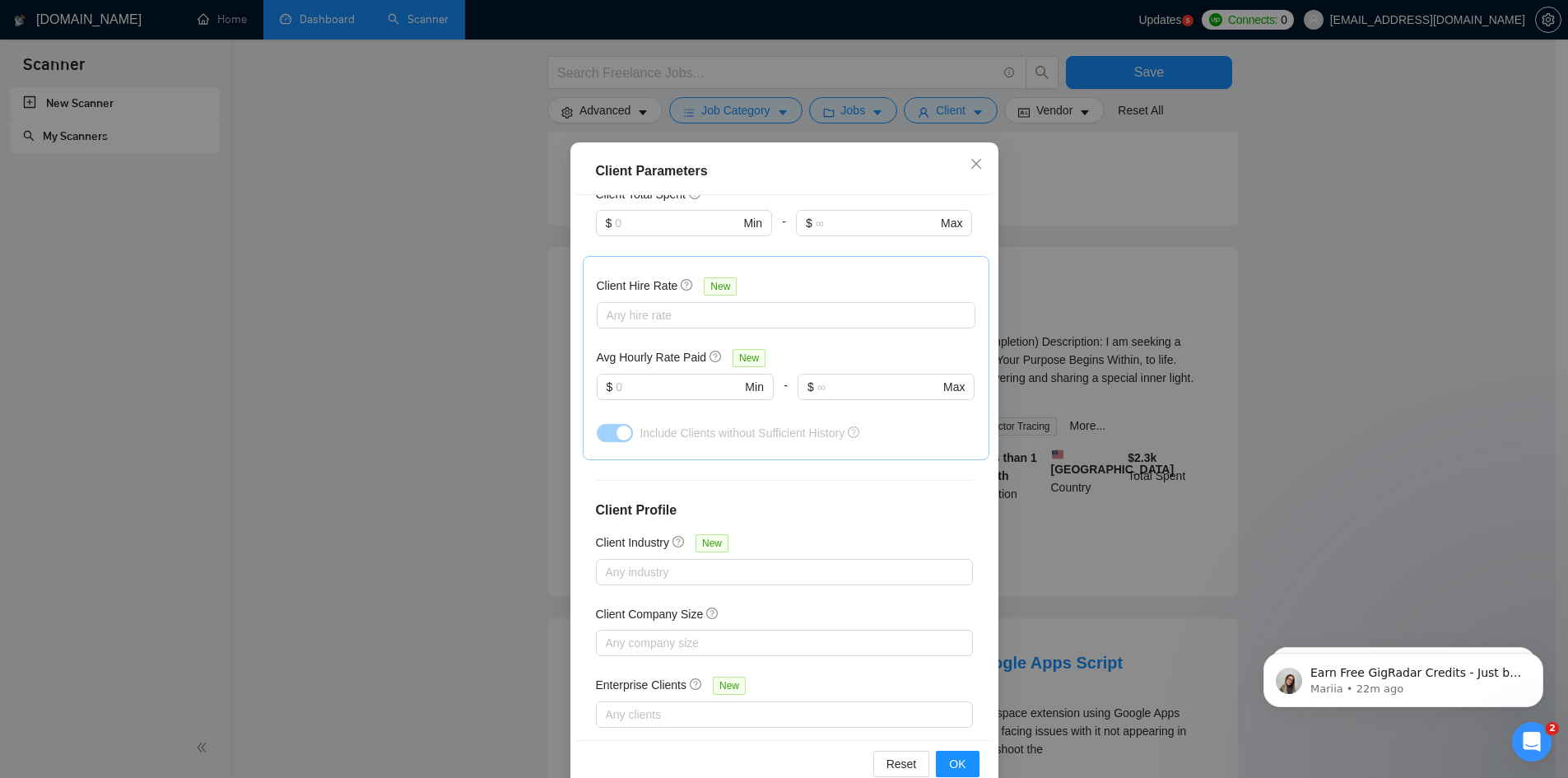
scroll to position [87, 0]
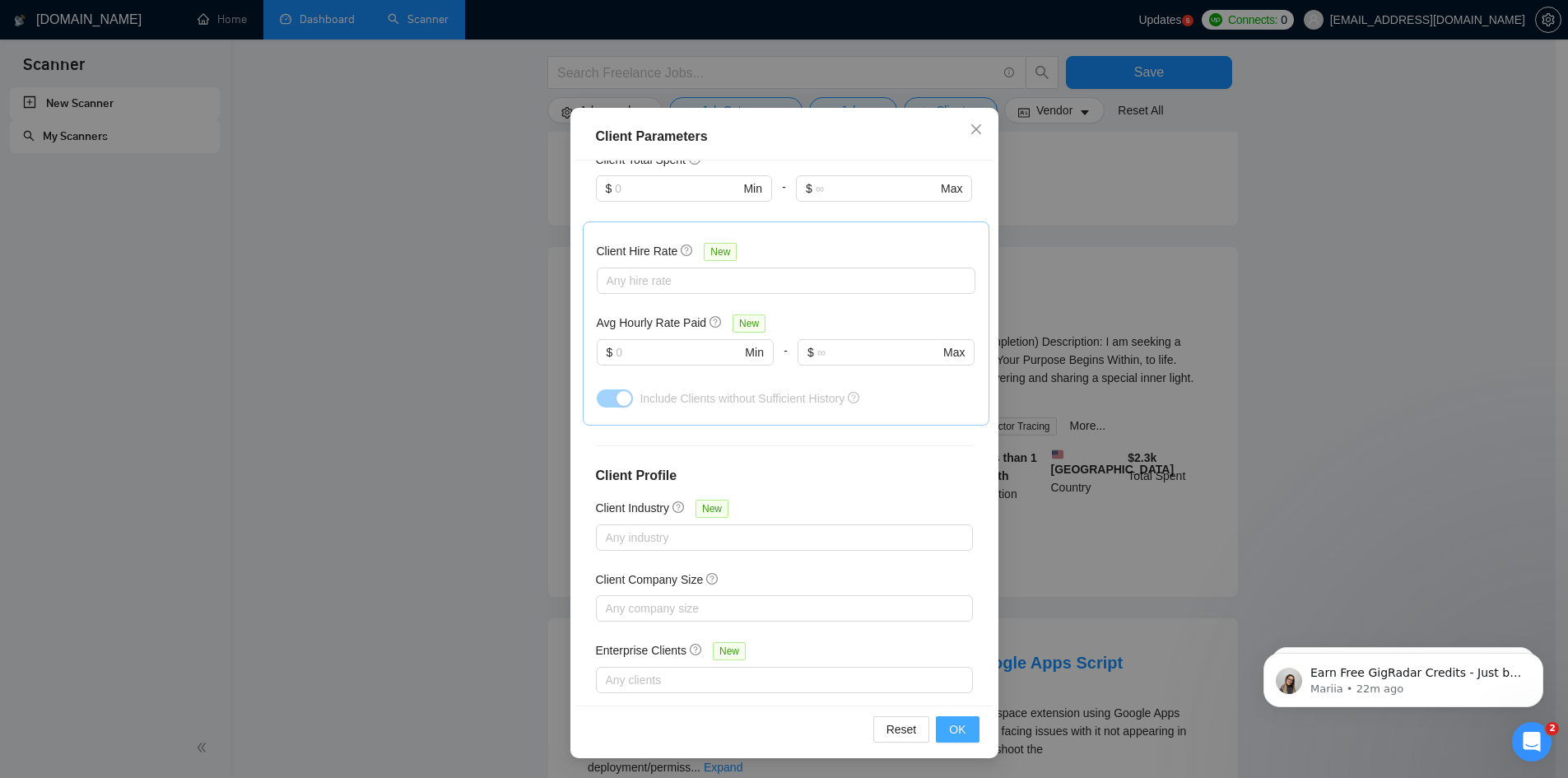
click at [956, 732] on span "OK" at bounding box center [958, 730] width 17 height 19
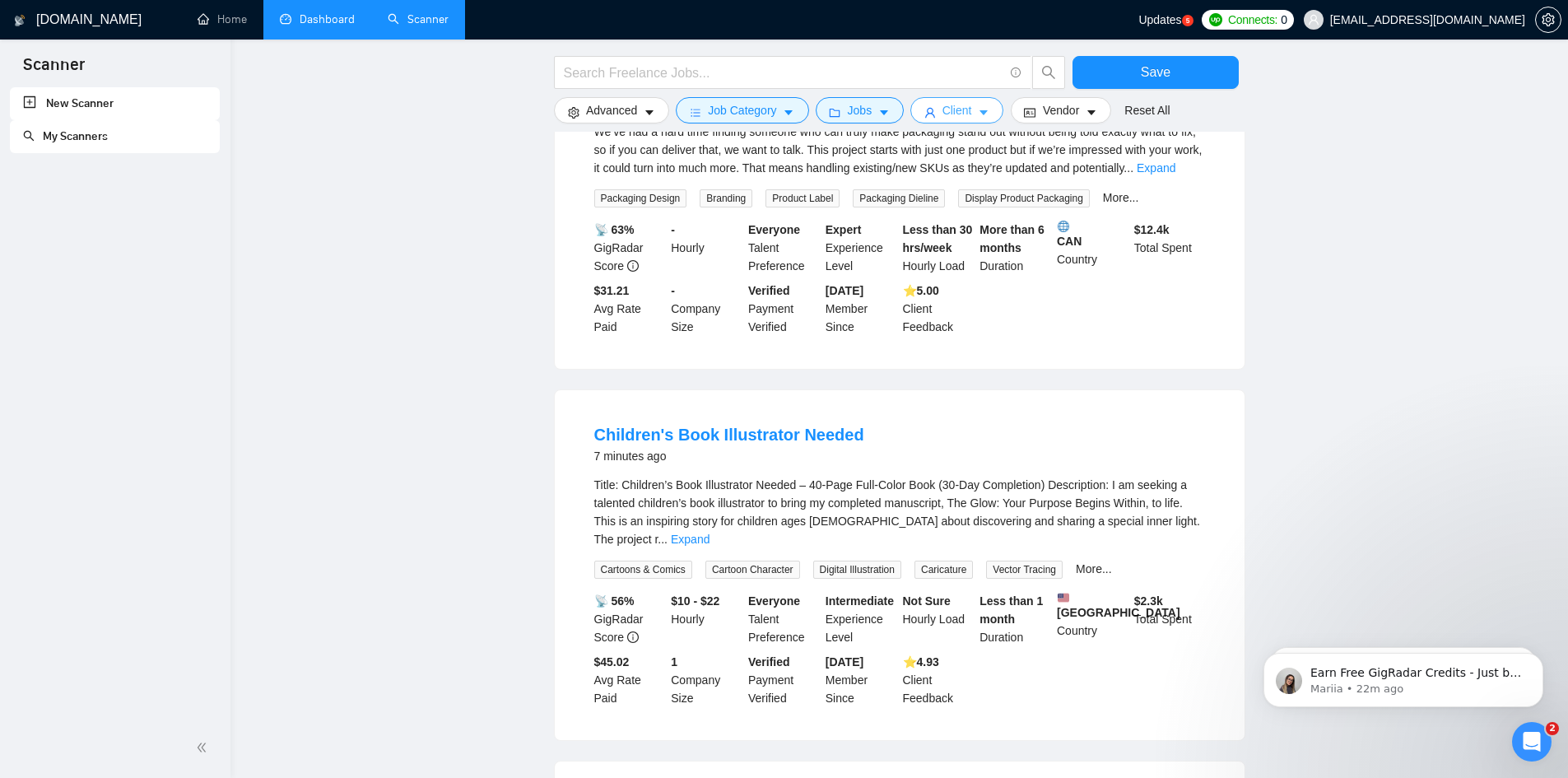
scroll to position [0, 0]
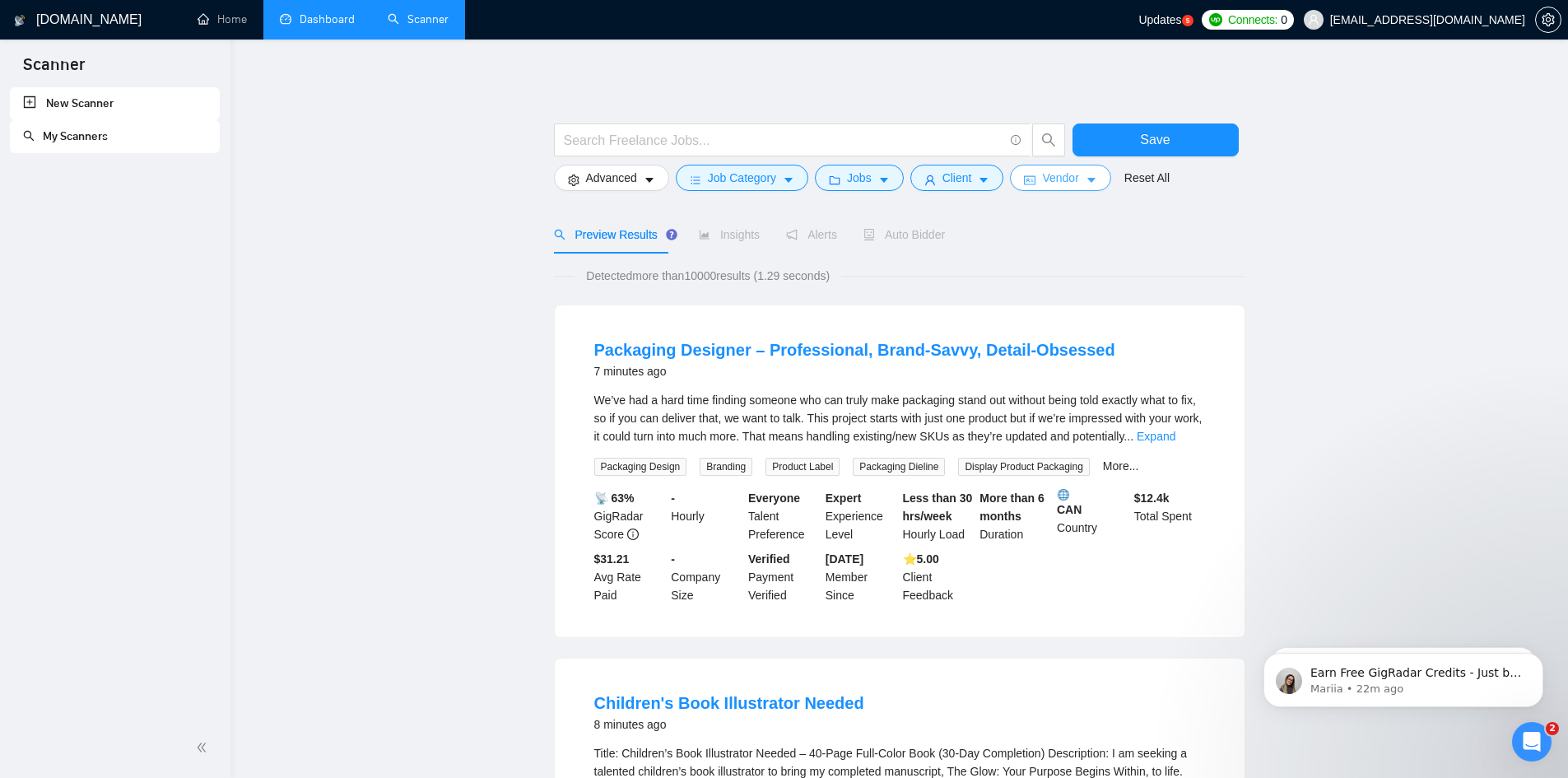
click at [1066, 173] on span "Vendor" at bounding box center [1060, 178] width 36 height 19
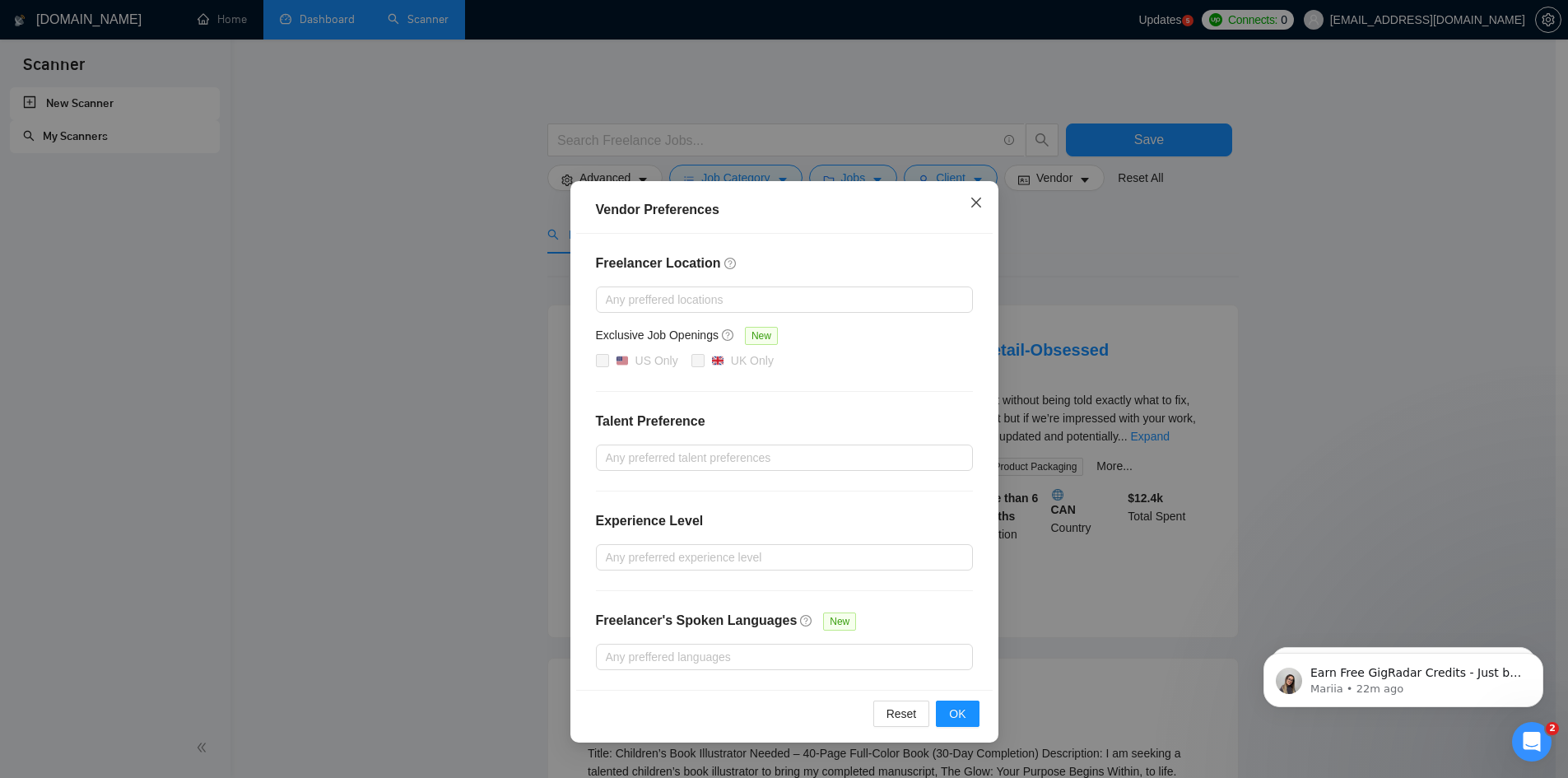
click at [973, 203] on icon "close" at bounding box center [976, 202] width 13 height 13
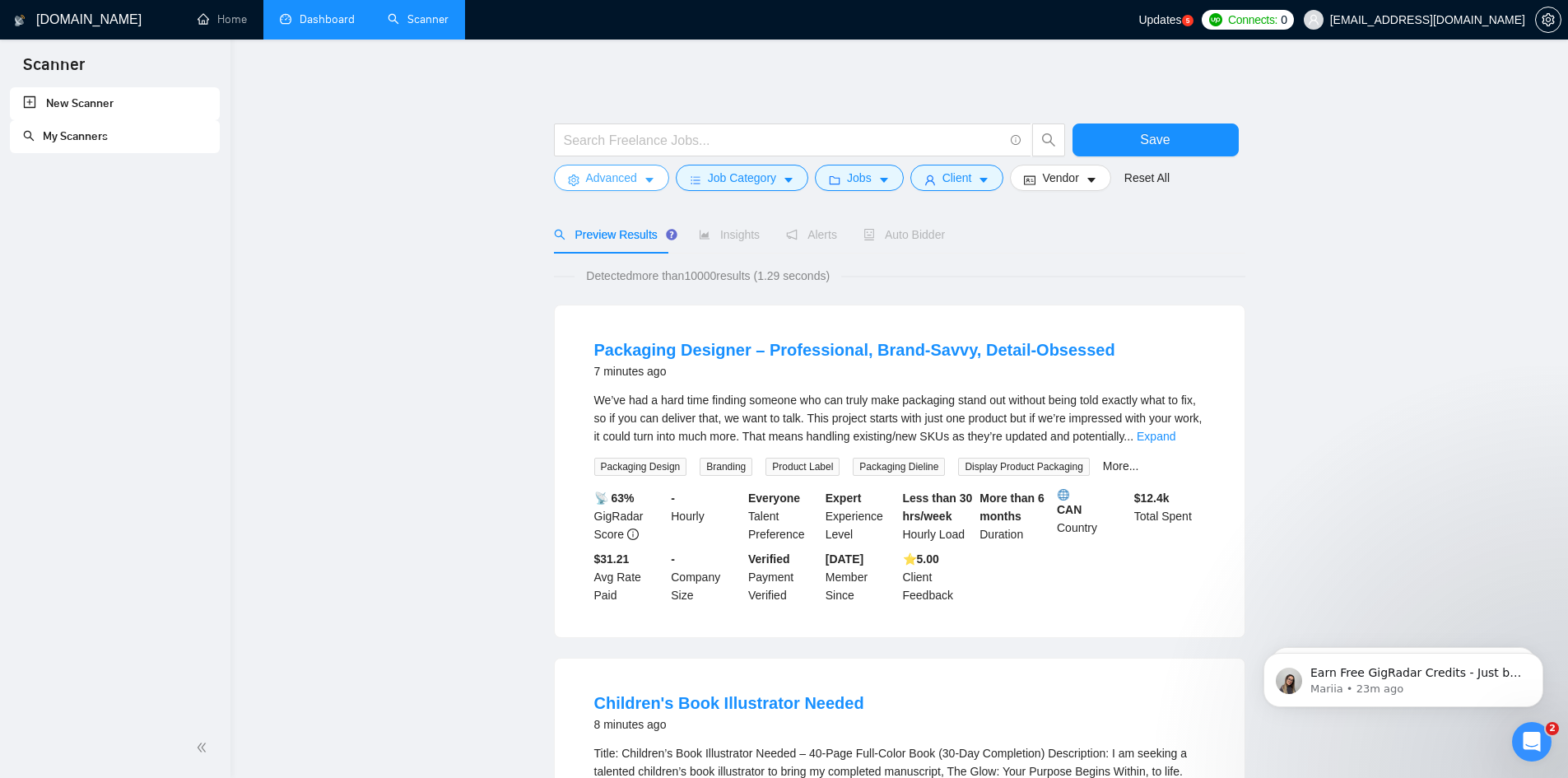
click at [619, 176] on span "Advanced" at bounding box center [611, 178] width 51 height 19
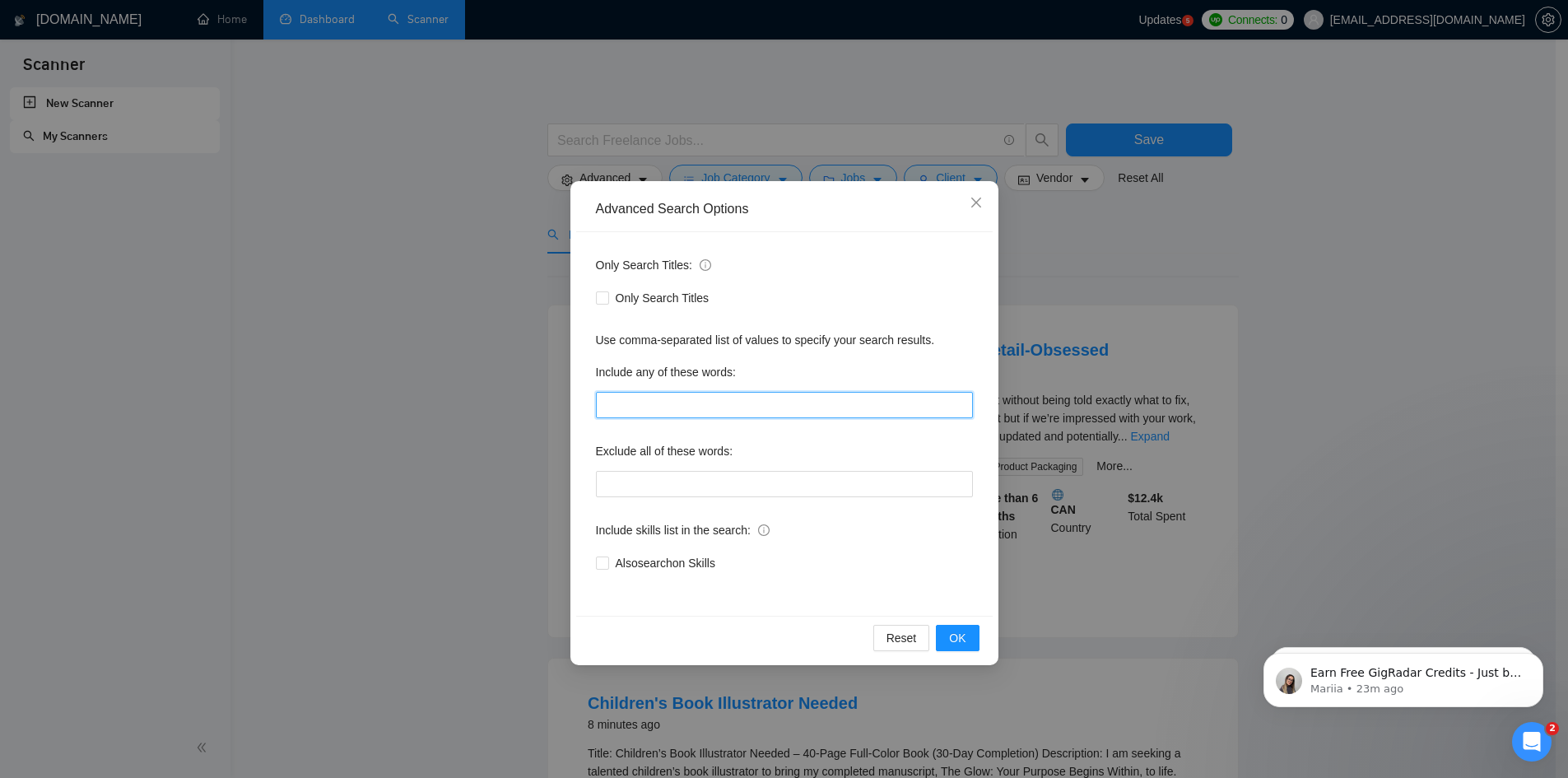
click at [640, 411] on input "text" at bounding box center [785, 405] width 377 height 26
click at [743, 409] on input "text" at bounding box center [785, 405] width 377 height 26
click at [705, 411] on input "text" at bounding box center [785, 405] width 377 height 26
click at [794, 407] on input "text" at bounding box center [785, 405] width 377 height 26
paste input "Social Media Marketing, Content Marketing, Email Marketing, Paid Advertising, D…"
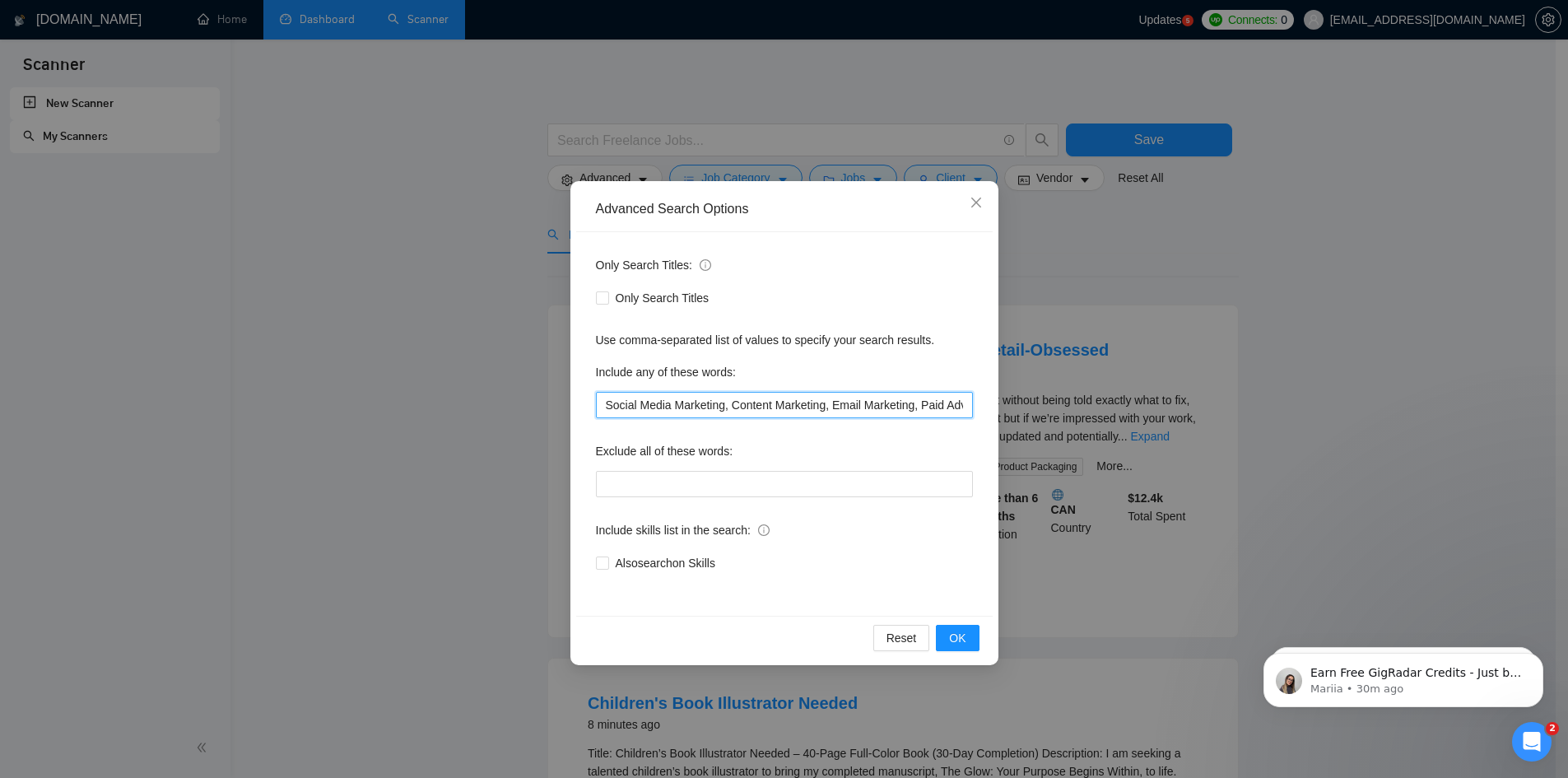
scroll to position [0, 317]
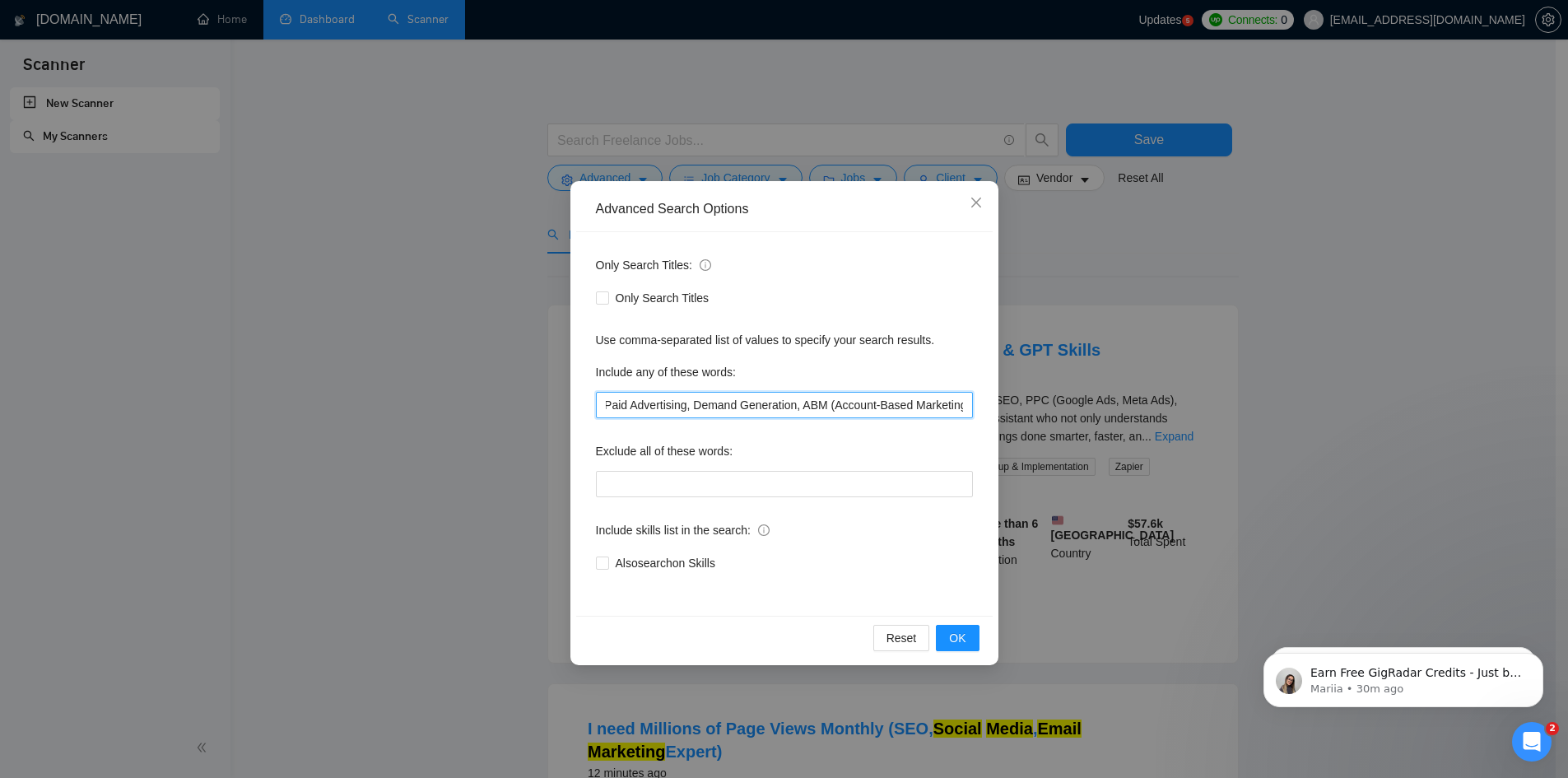
click at [832, 409] on input "Social Media Marketing, Content Marketing, Email Marketing, Paid Advertising, D…" at bounding box center [785, 405] width 377 height 26
click at [963, 406] on input "Social Media Marketing, Content Marketing, Email Marketing, Paid Advertising, D…" at bounding box center [785, 405] width 377 height 26
click at [944, 407] on input "Social Media Marketing, Content Marketing, Email Marketing, Paid Advertising, D…" at bounding box center [785, 405] width 377 height 26
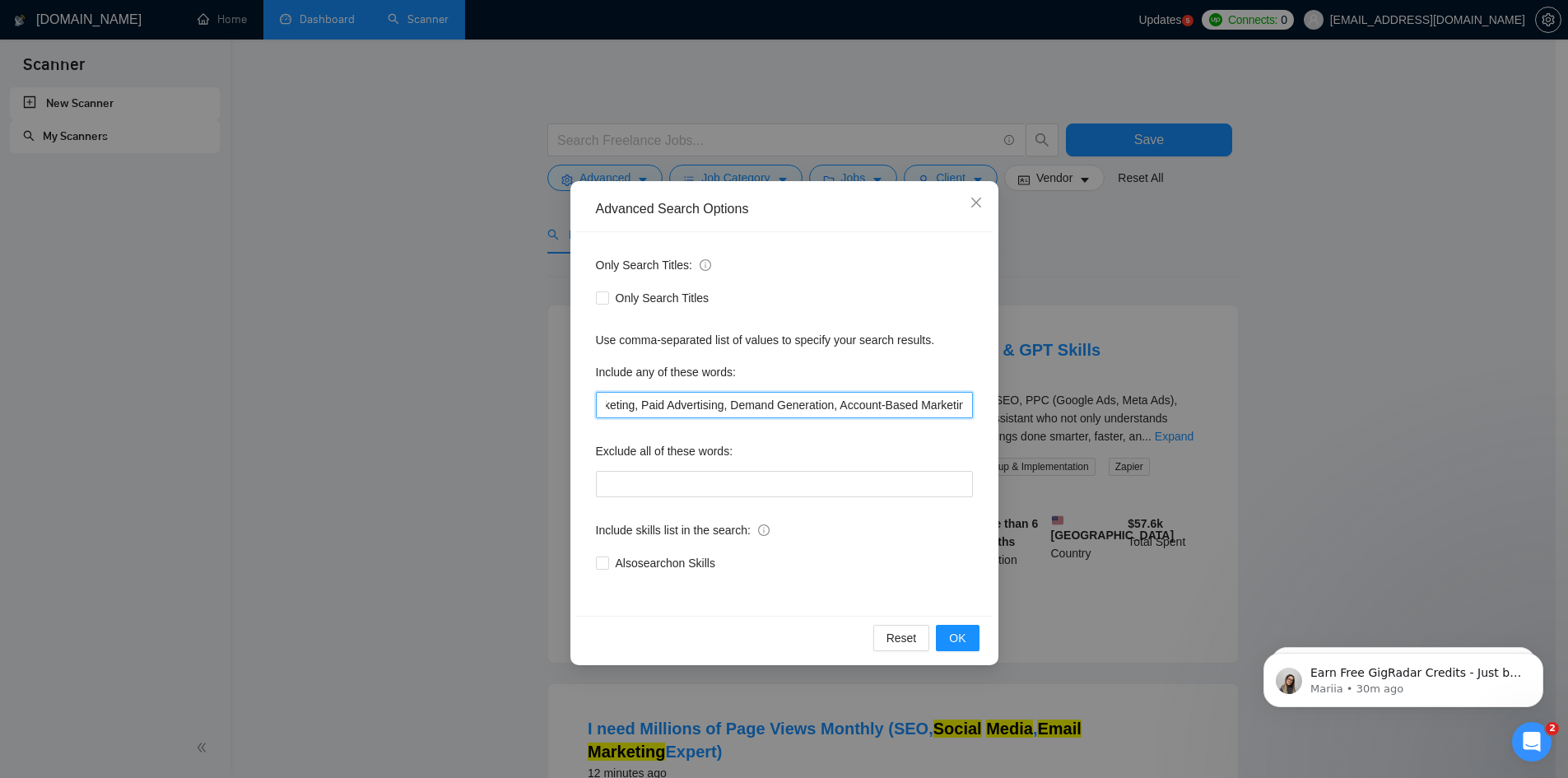
scroll to position [0, 292]
paste input "Market Research, Competitive Analysis, Campaign Strategy, Marketing Analytics, …"
click at [942, 409] on input "Social Media Marketing, Content Marketing, Email Marketing, Paid Advertising, D…" at bounding box center [785, 405] width 377 height 26
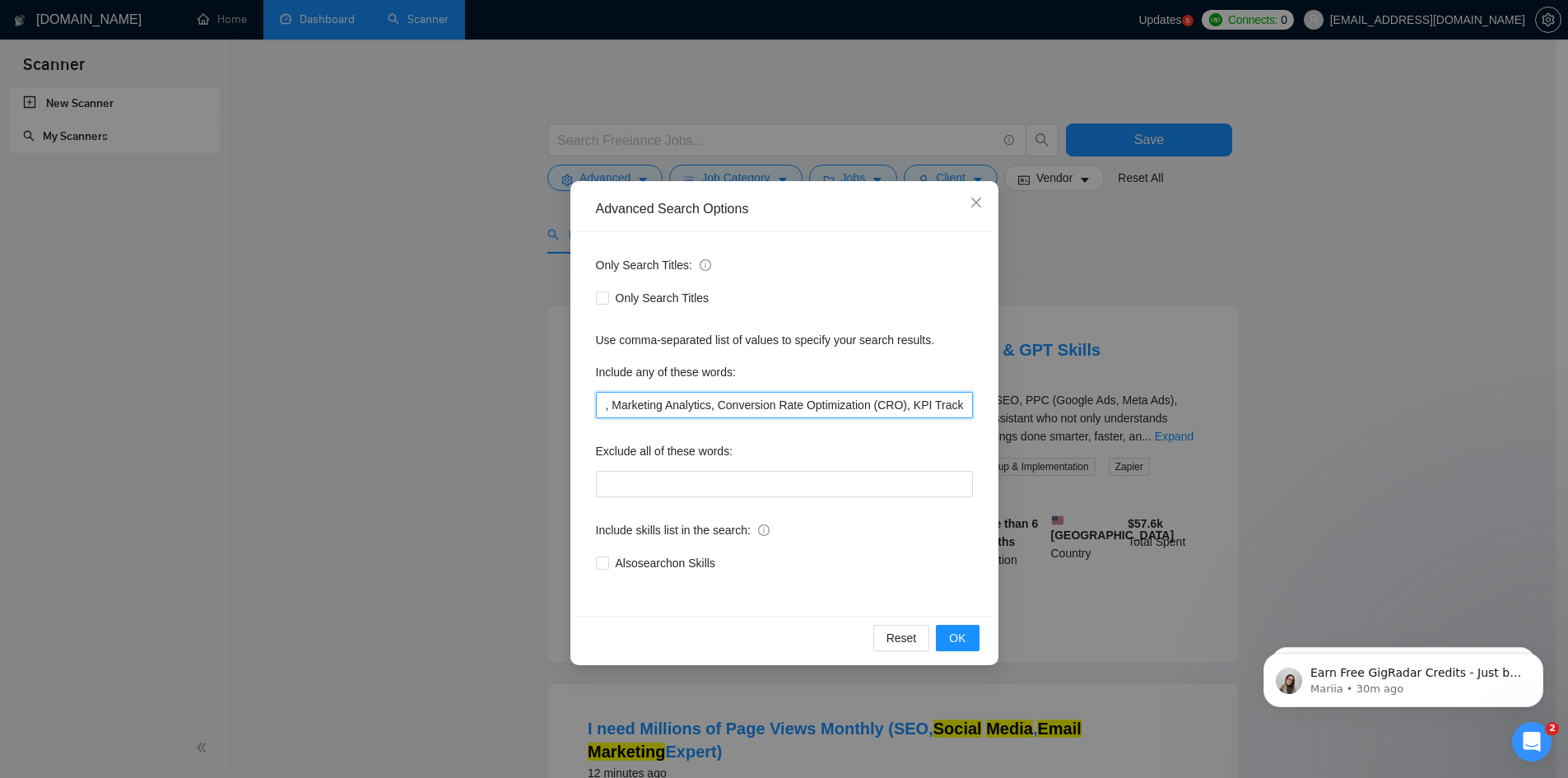
paste input "Generative AI, AI Personalization, Predictive Analytics, Chatbots, Marketing Au…"
click at [953, 407] on input "Social Media Marketing, Content Marketing, Email Marketing, Paid Advertising, D…" at bounding box center [785, 405] width 377 height 26
drag, startPoint x: 943, startPoint y: 406, endPoint x: 999, endPoint y: 403, distance: 56.1
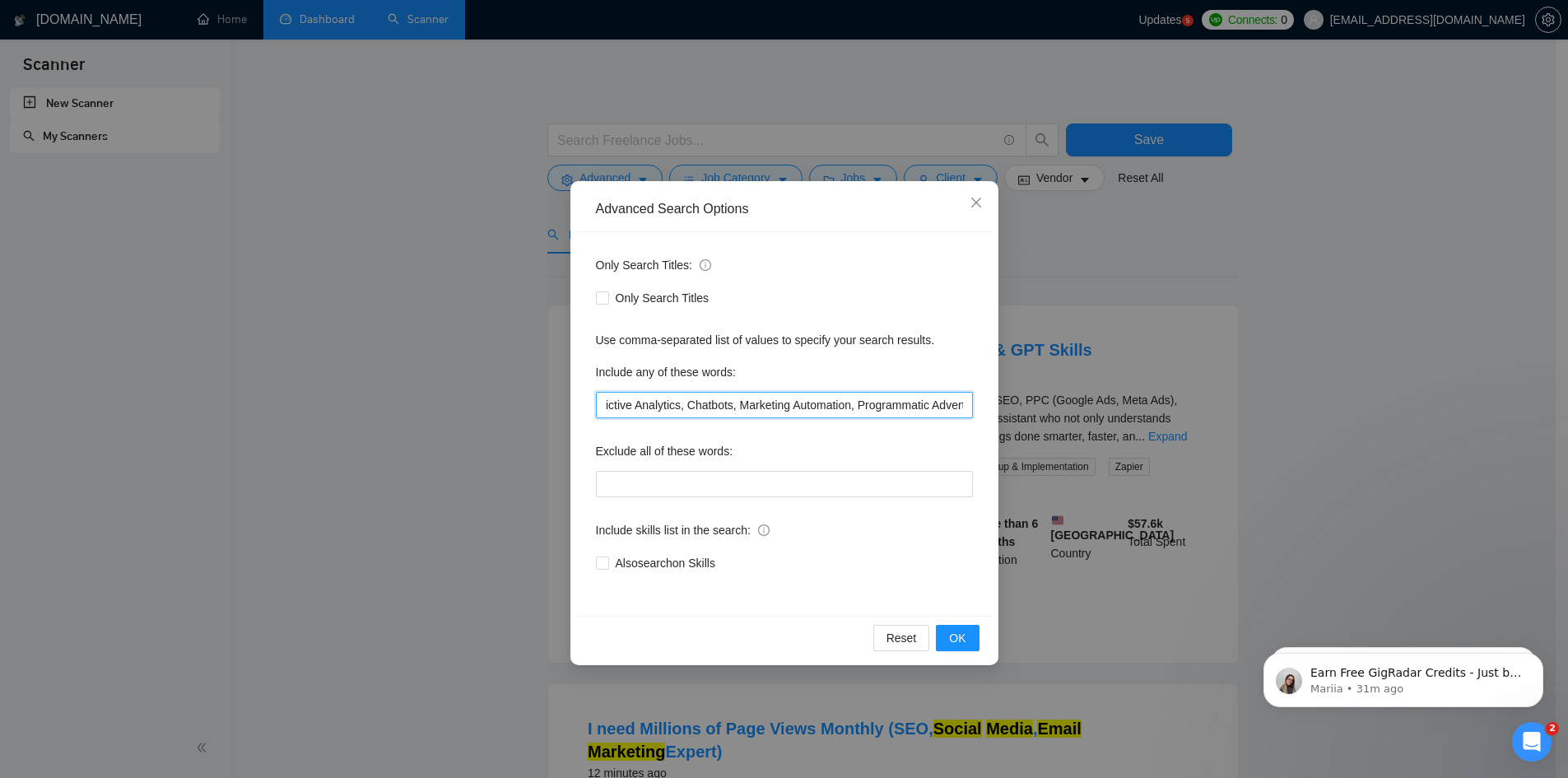
click at [999, 403] on div "Advanced Search Options Only Search Titles: Only Search Titles Use comma-separa…" at bounding box center [784, 389] width 1568 height 778
click at [965, 404] on input "Social Media Marketing, Content Marketing, Email Marketing, Paid Advertising, D…" at bounding box center [785, 405] width 377 height 26
paste input "Graphic Design, Copywriting, Video Production, Storytelling, Ad Creative Develo…"
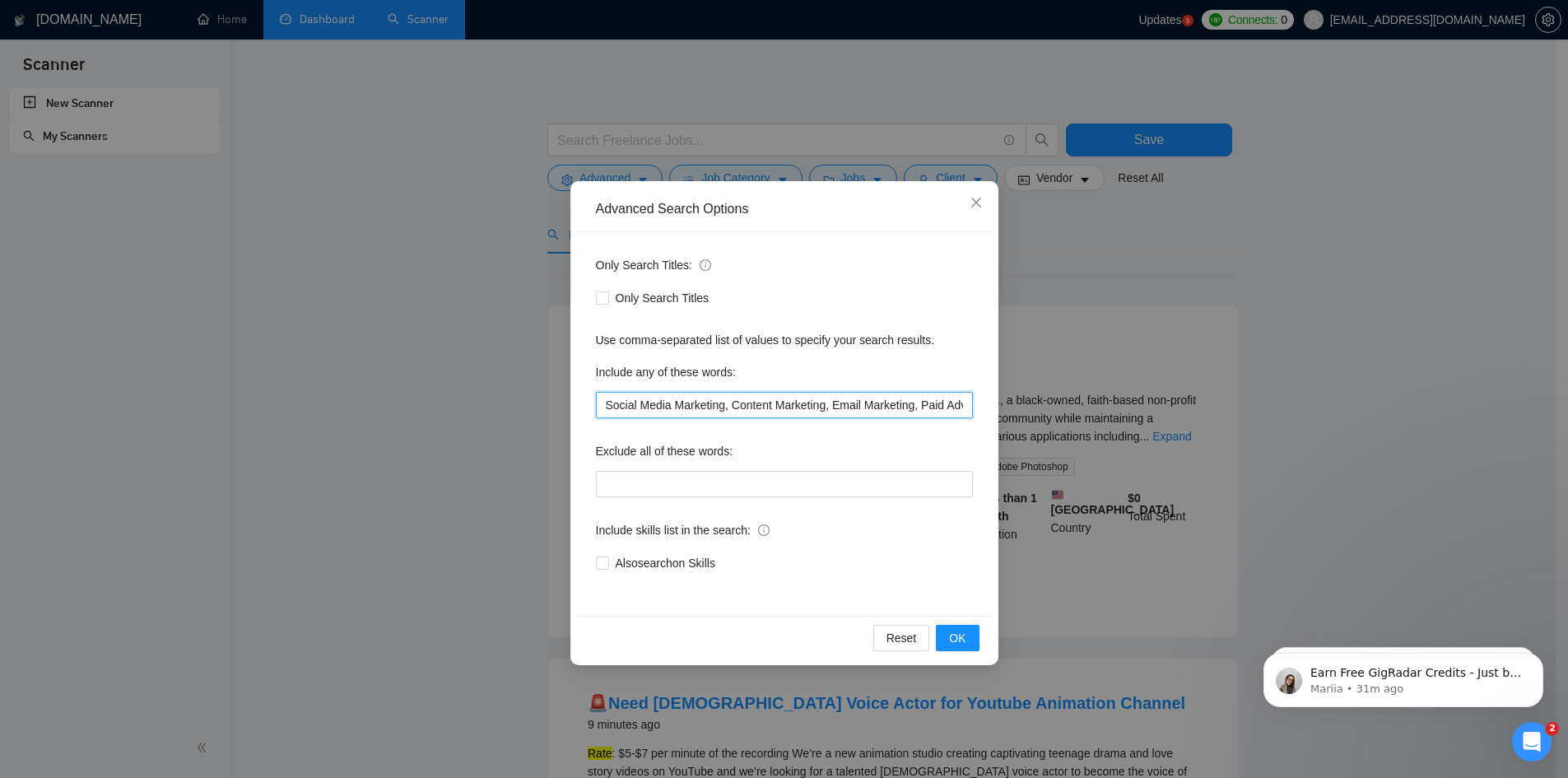
drag, startPoint x: 928, startPoint y: 396, endPoint x: 911, endPoint y: 409, distance: 21.4
click at [928, 396] on input "Social Media Marketing, Content Marketing, Email Marketing, Paid Advertising, D…" at bounding box center [785, 405] width 377 height 26
drag, startPoint x: 899, startPoint y: 409, endPoint x: 1084, endPoint y: 413, distance: 185.0
click at [1084, 413] on div "Advanced Search Options Only Search Titles: Only Search Titles Use comma-separa…" at bounding box center [784, 389] width 1568 height 778
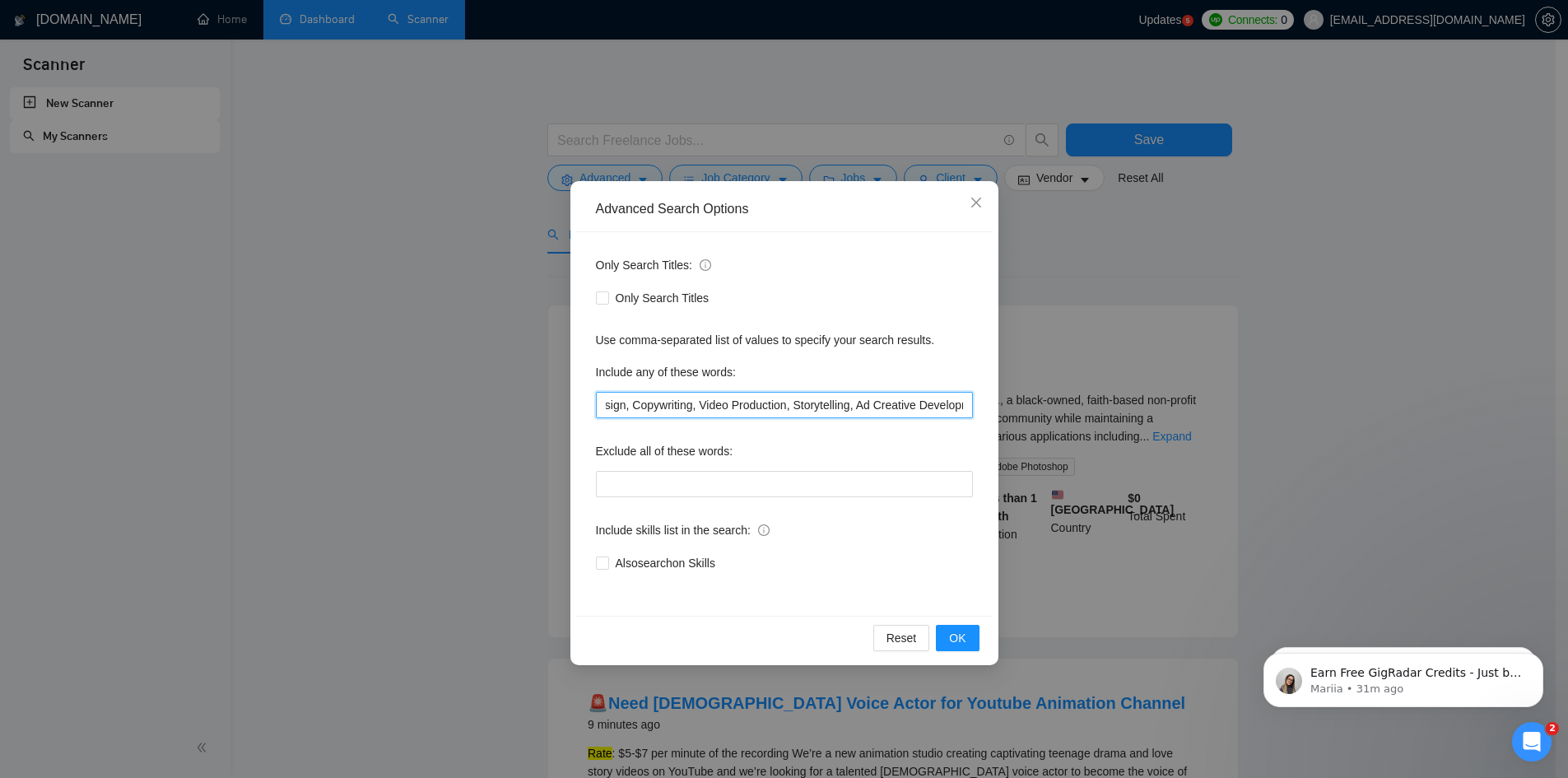
click at [961, 405] on input "Social Media Marketing, Content Marketing, Email Marketing, Paid Advertising, D…" at bounding box center [785, 405] width 377 height 26
paste input "Web Design, UX/UI Design, Website Optimization, Landing Page Optimization, CMS …"
drag, startPoint x: 933, startPoint y: 408, endPoint x: 1056, endPoint y: 409, distance: 123.0
click at [1056, 409] on div "Advanced Search Options Only Search Titles: Only Search Titles Use comma-separa…" at bounding box center [784, 389] width 1568 height 778
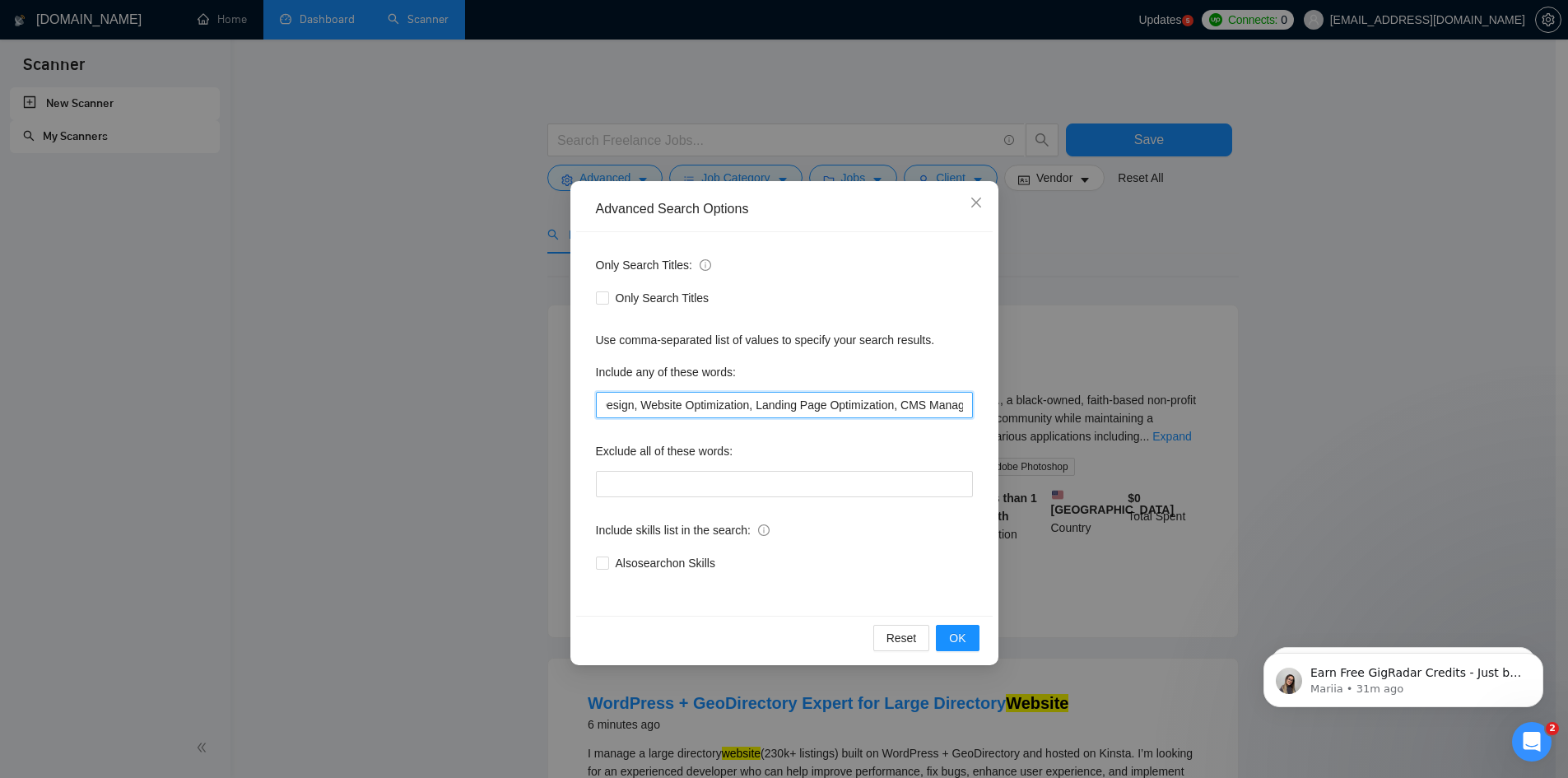
click at [964, 406] on input "Social Media Marketing, Content Marketing, Email Marketing, Paid Advertising, D…" at bounding box center [785, 405] width 377 height 26
paste input "CRM Management, Sales Enablement, Reporting & Insights, Training & Workshops"
type input "Social Media Marketing, Content Marketing, Email Marketing, Paid Advertising, D…"
click at [598, 563] on input "Also search on Skills" at bounding box center [602, 562] width 11 height 11
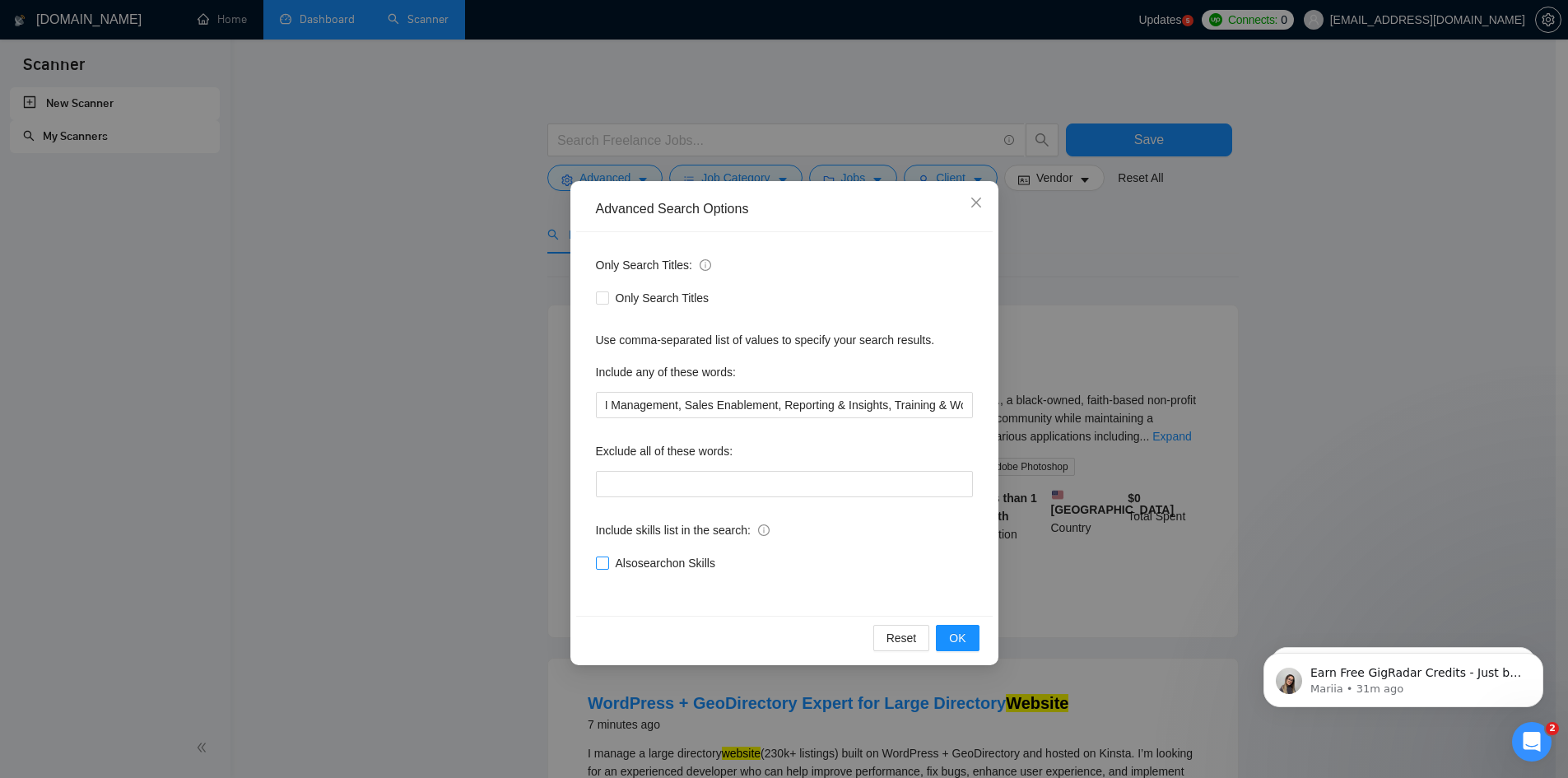
checkbox input "true"
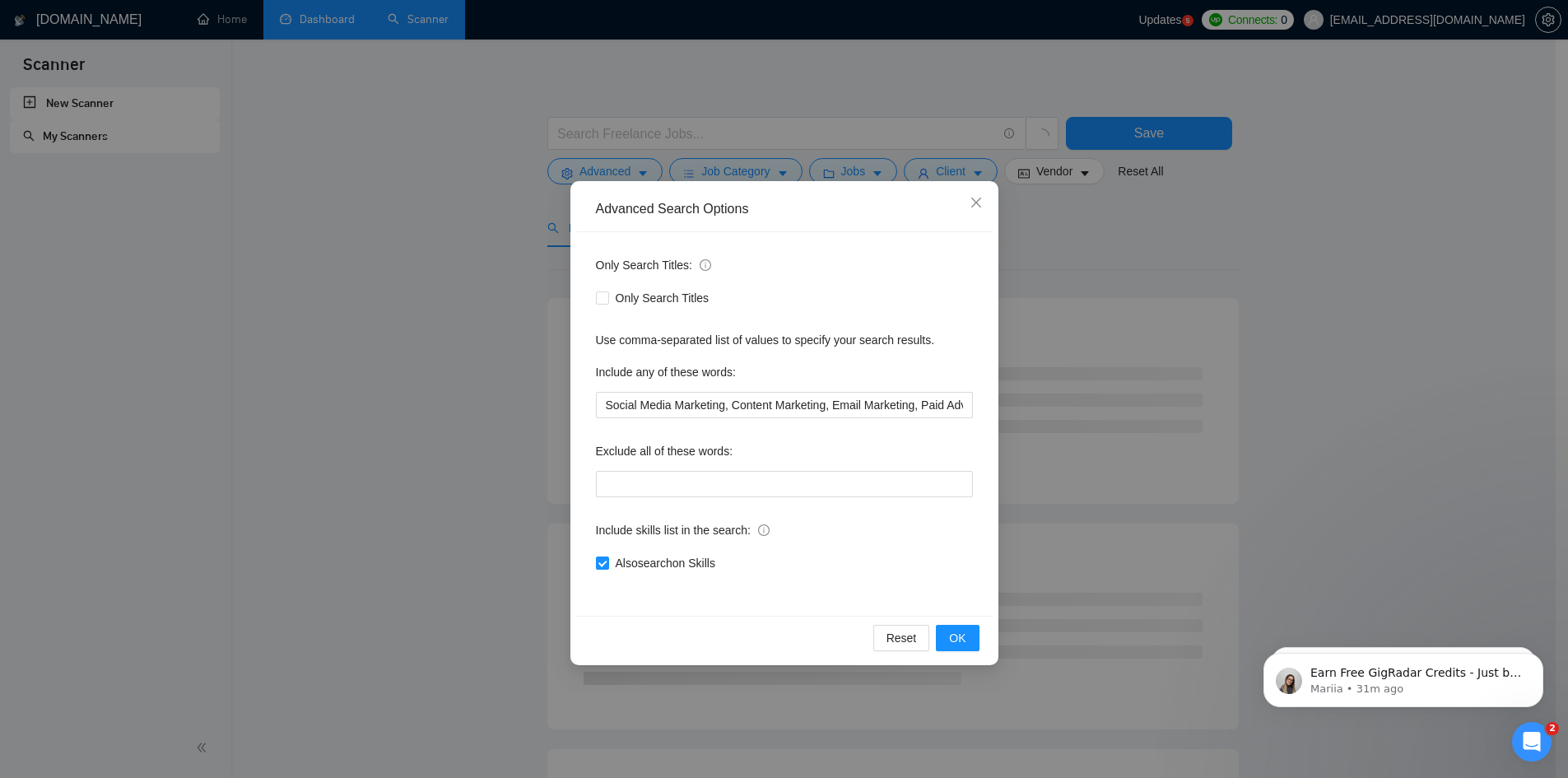
scroll to position [0, 0]
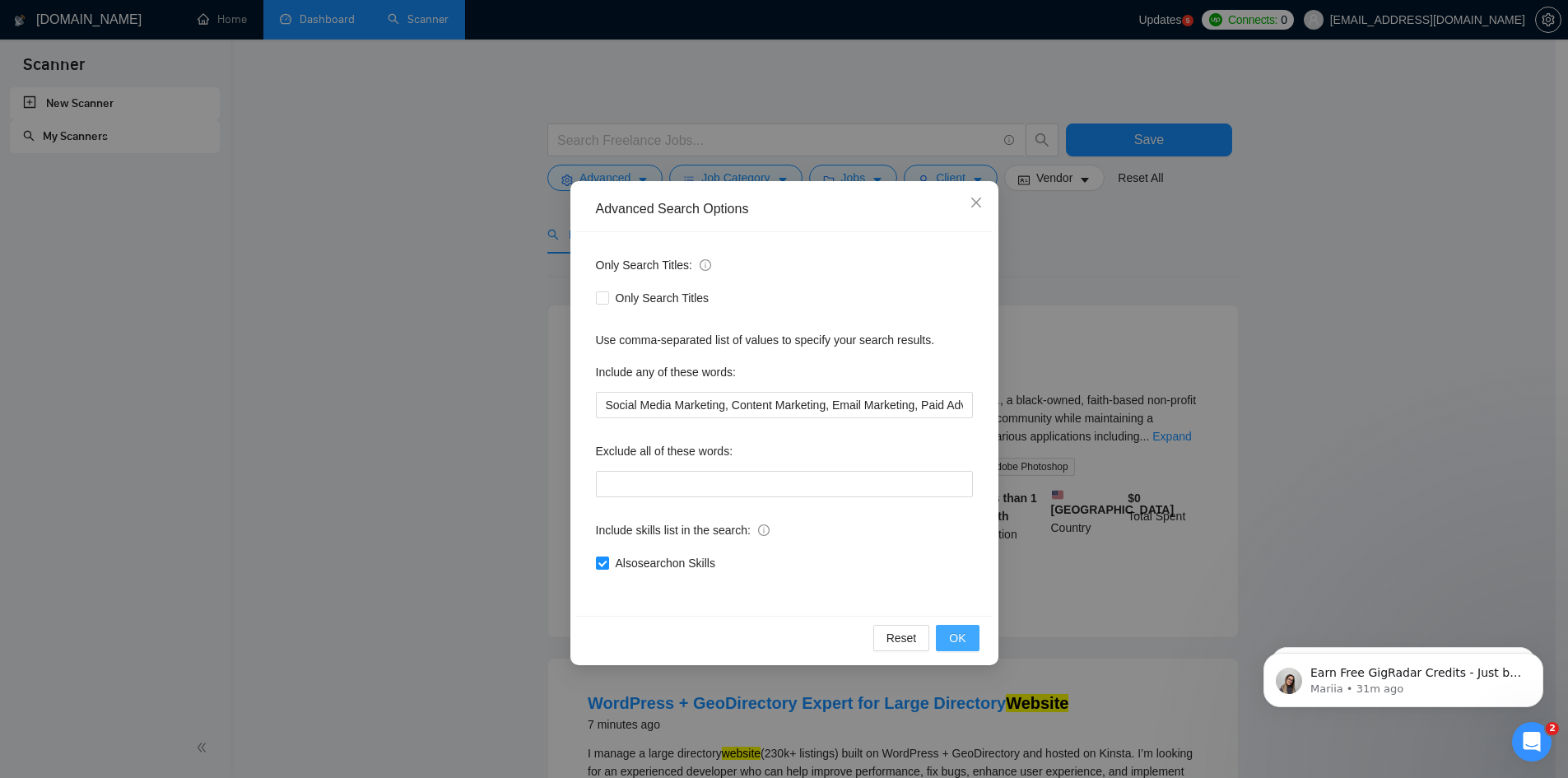
click at [951, 634] on span "OK" at bounding box center [958, 638] width 17 height 19
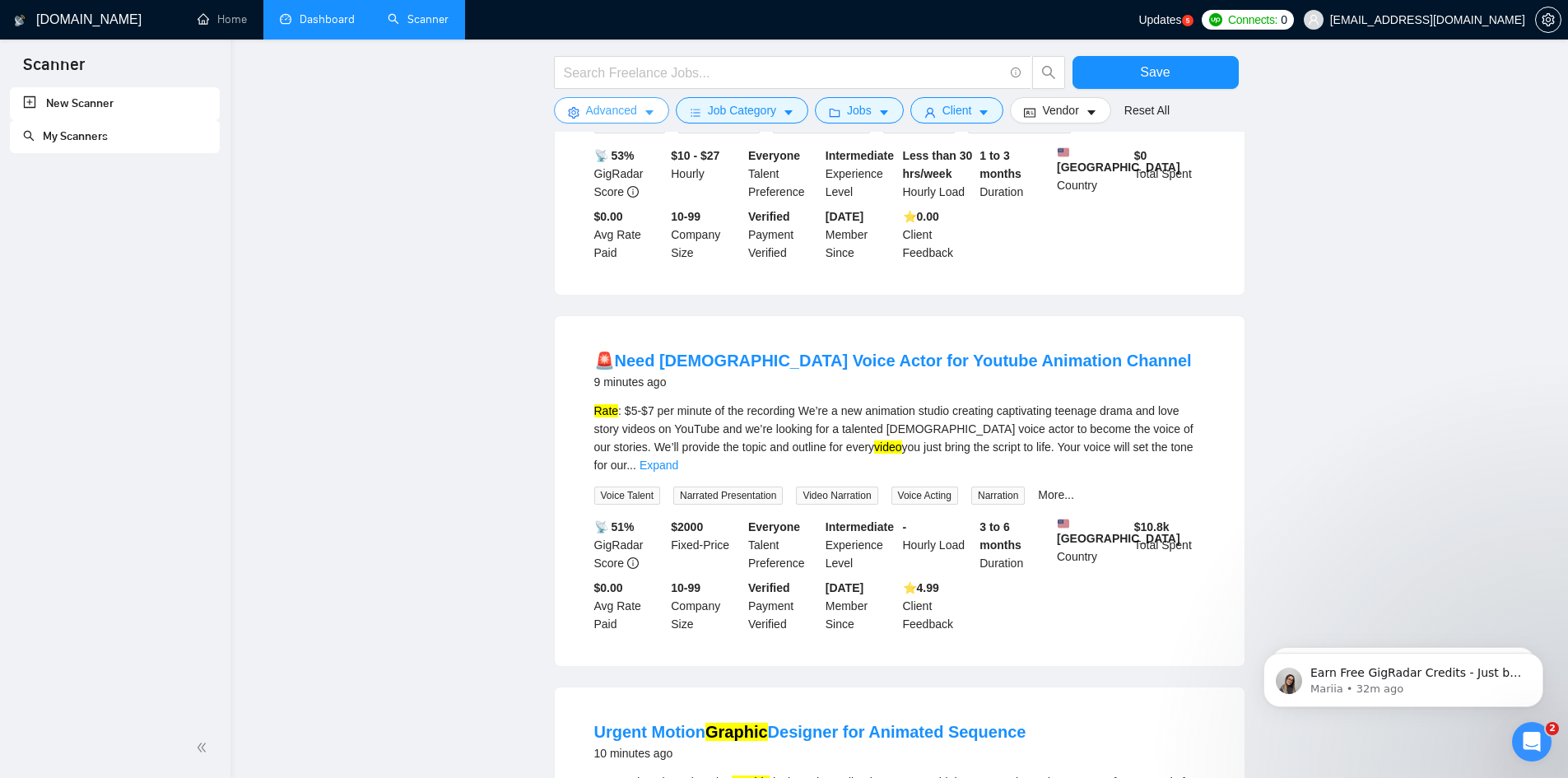
scroll to position [1152, 0]
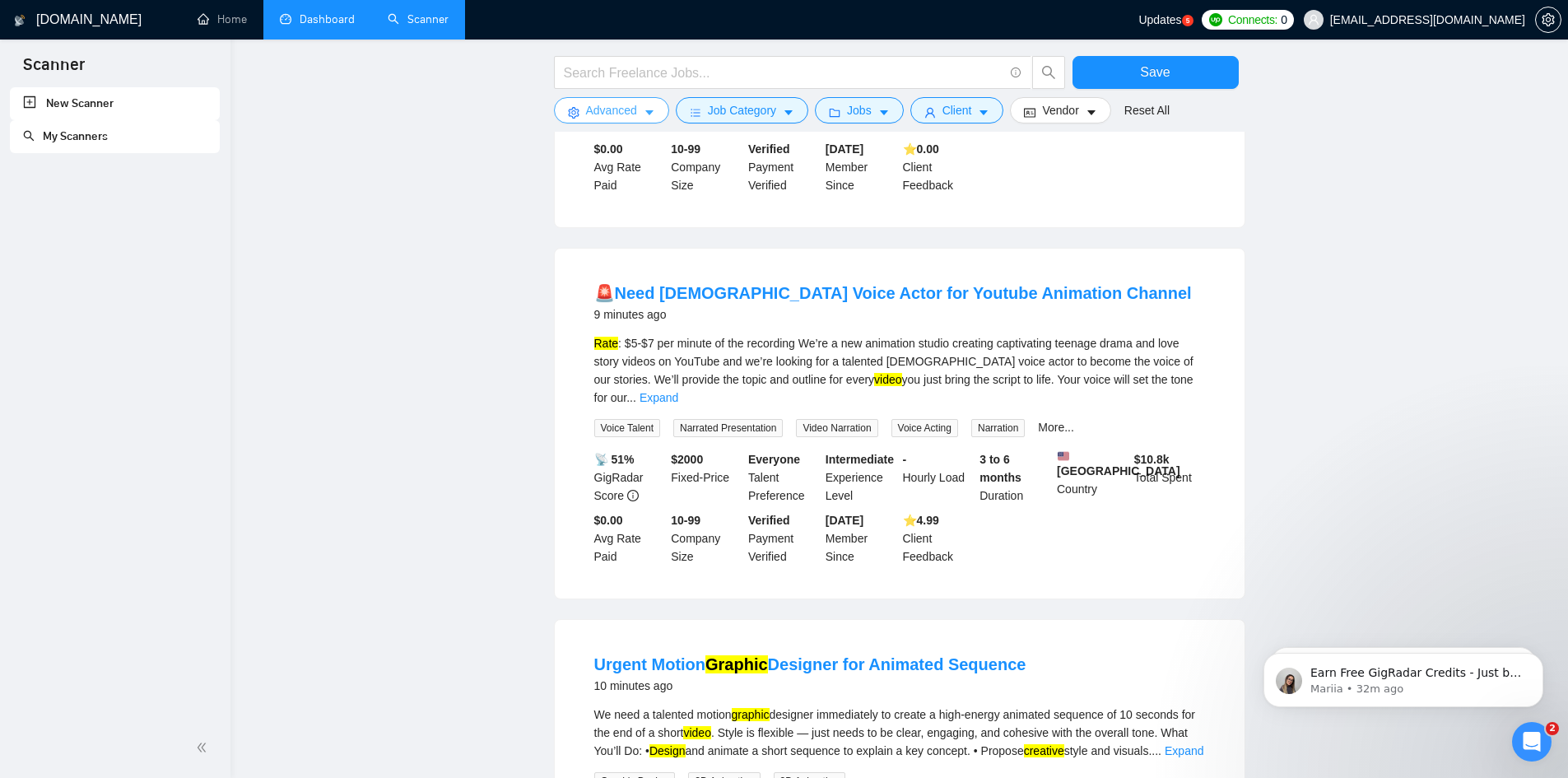
click at [632, 108] on span "Advanced" at bounding box center [611, 110] width 51 height 19
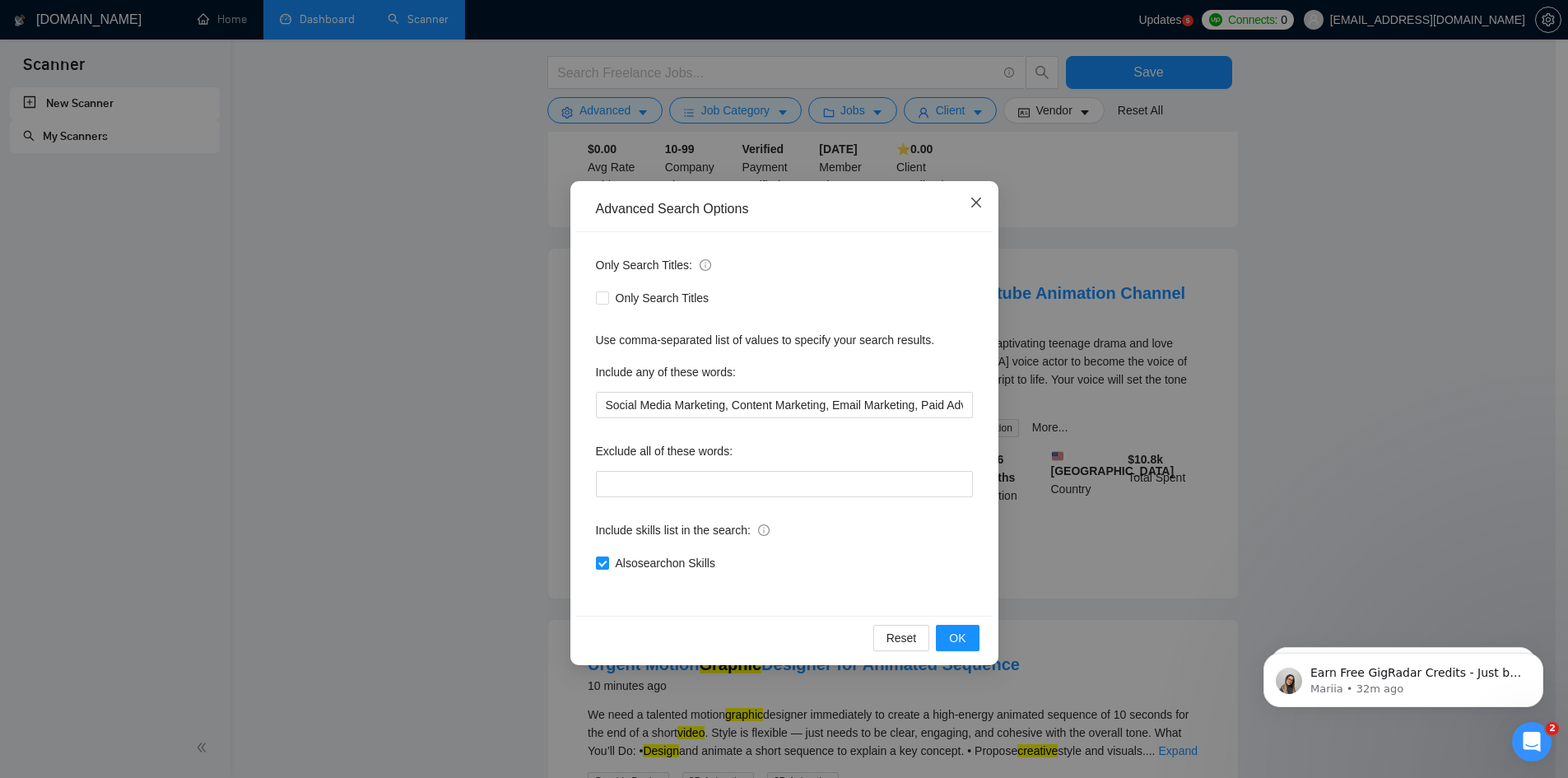
click at [975, 202] on icon "close" at bounding box center [976, 202] width 13 height 13
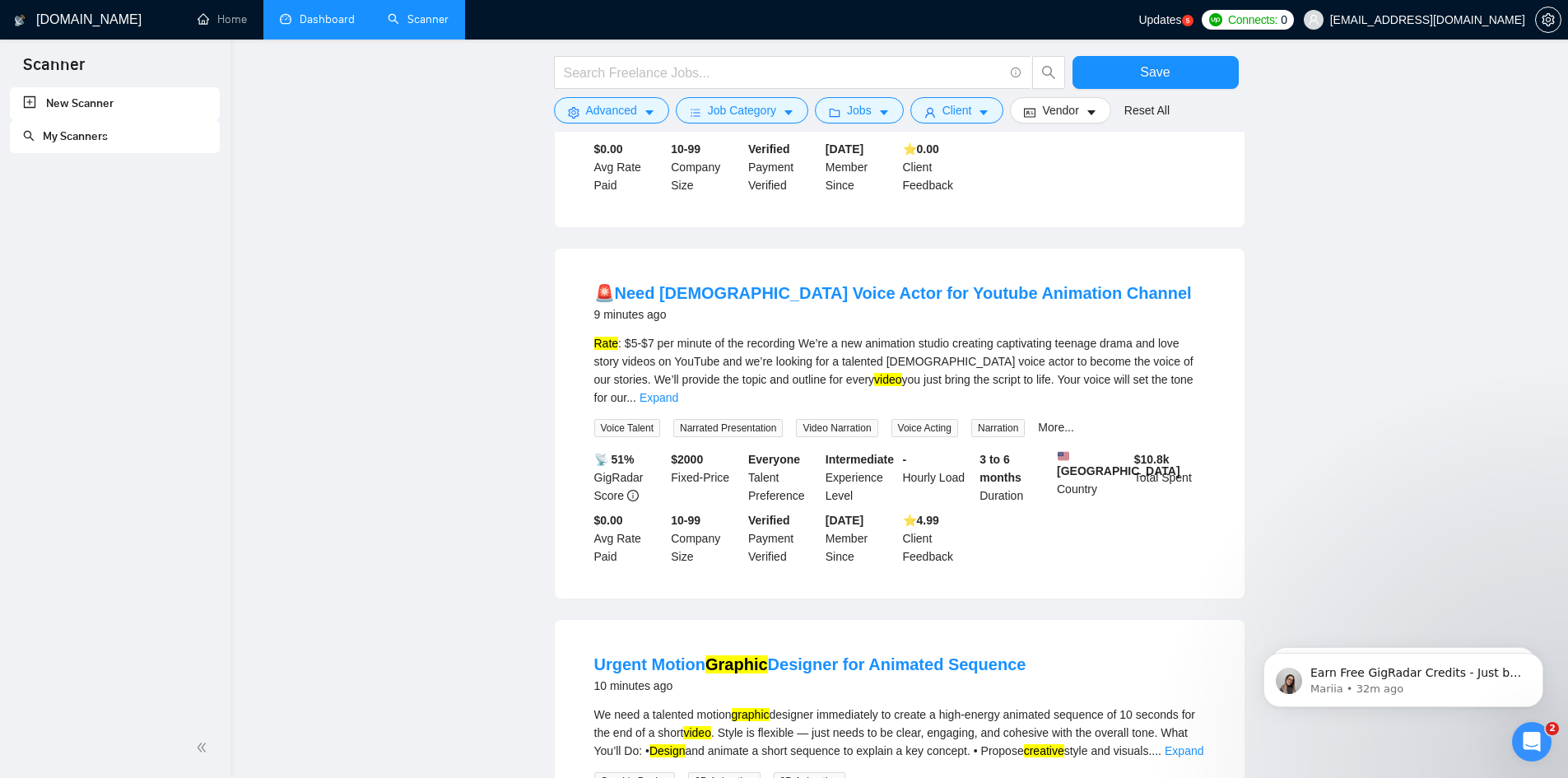
click at [651, 94] on div at bounding box center [810, 77] width 519 height 41
click at [647, 101] on button "Advanced" at bounding box center [611, 110] width 115 height 26
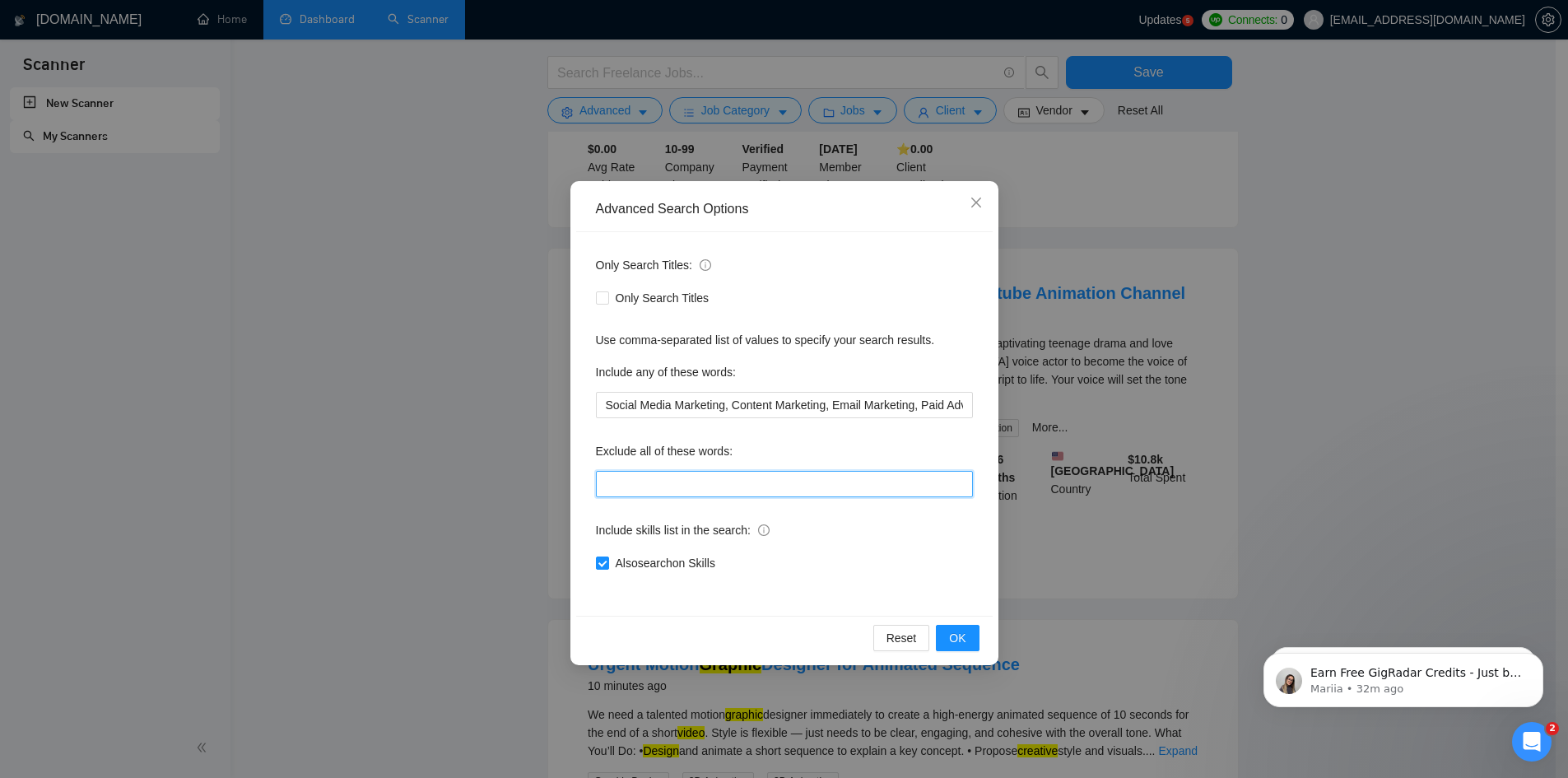
click at [674, 482] on input "text" at bounding box center [785, 485] width 377 height 26
type input "Voice Actor"
click at [961, 636] on span "OK" at bounding box center [958, 638] width 17 height 19
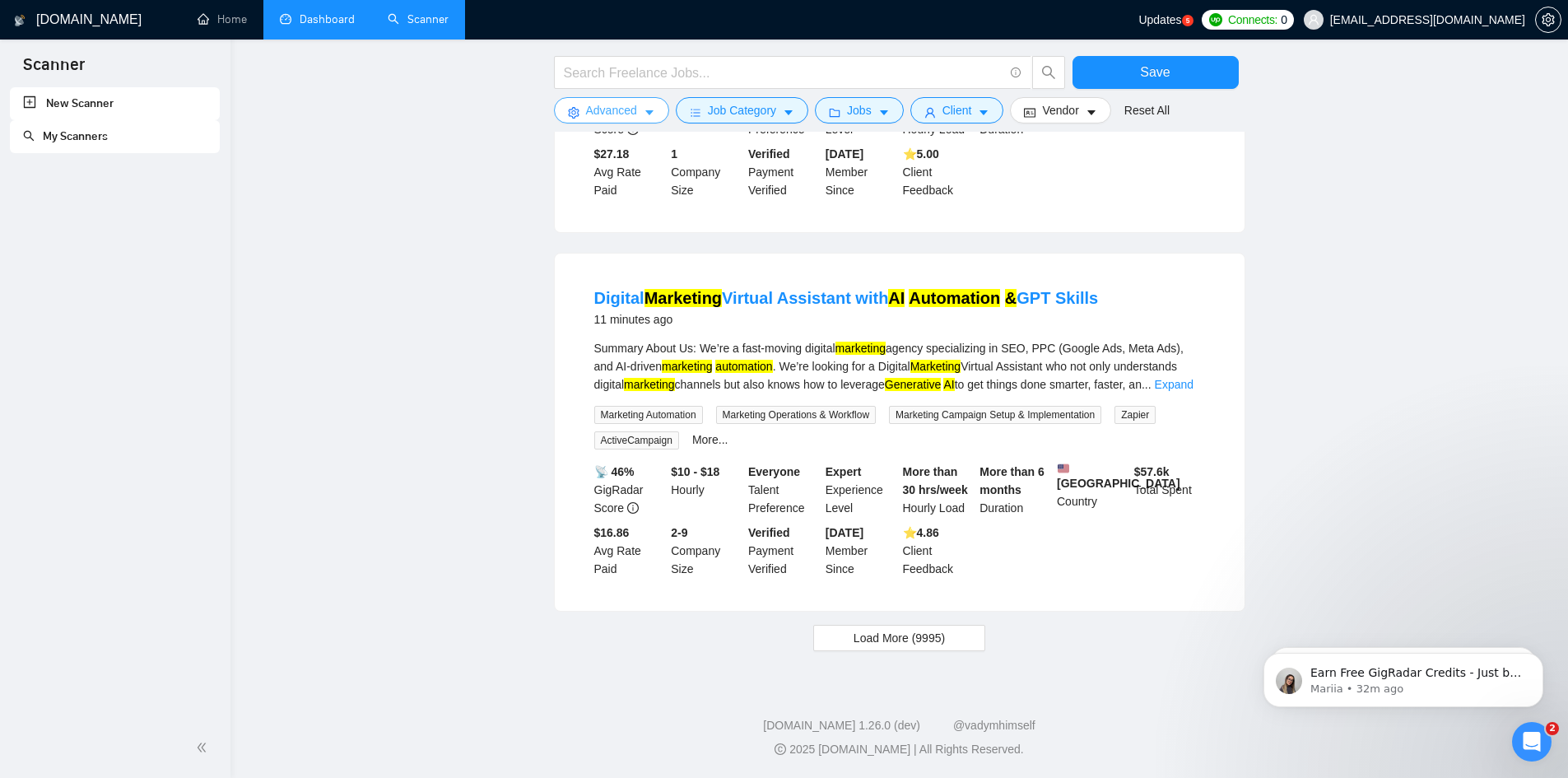
scroll to position [1524, 0]
click at [952, 642] on button "Load More (9995)" at bounding box center [899, 638] width 172 height 26
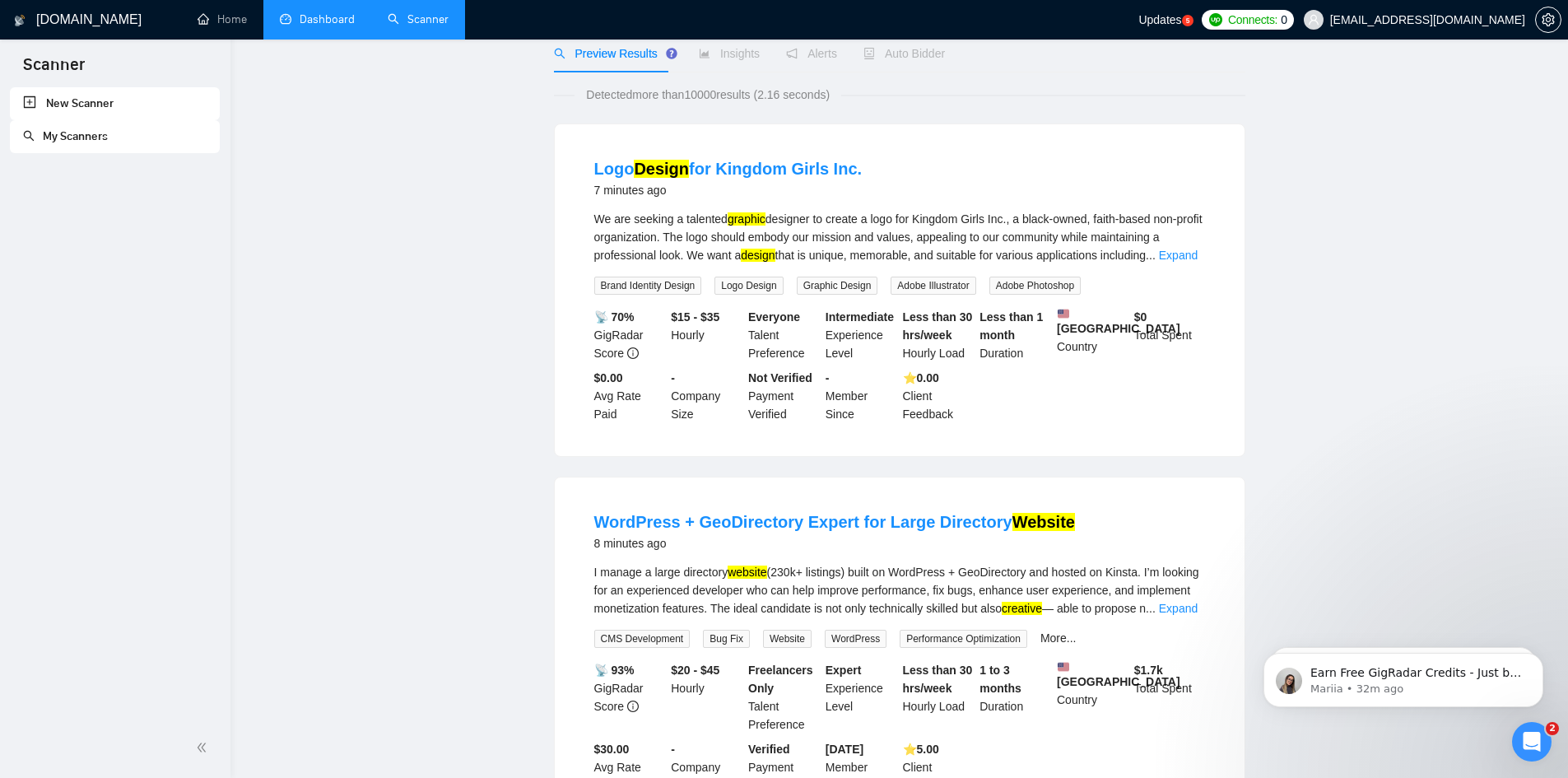
scroll to position [0, 0]
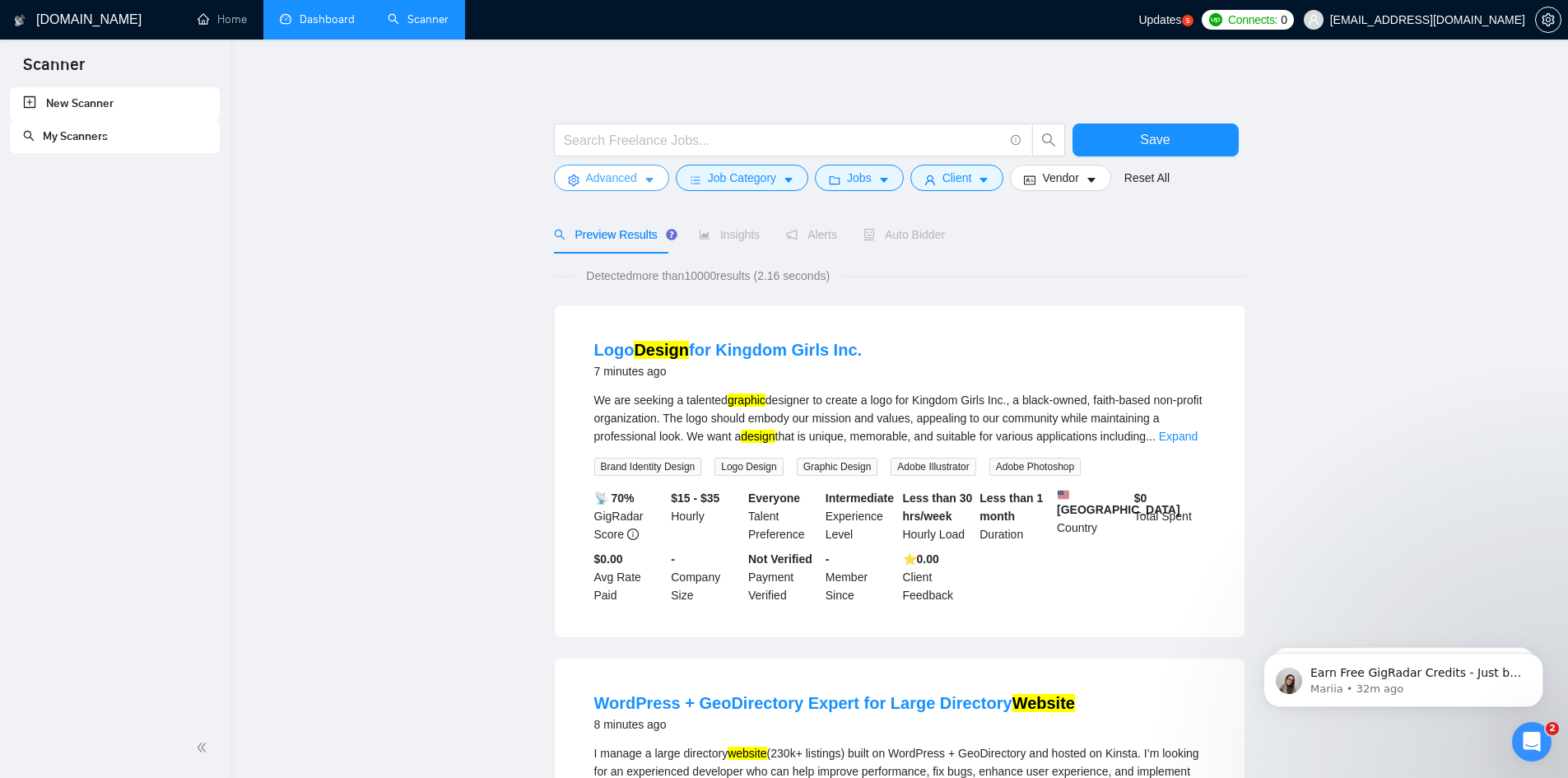
click at [615, 174] on span "Advanced" at bounding box center [611, 178] width 51 height 19
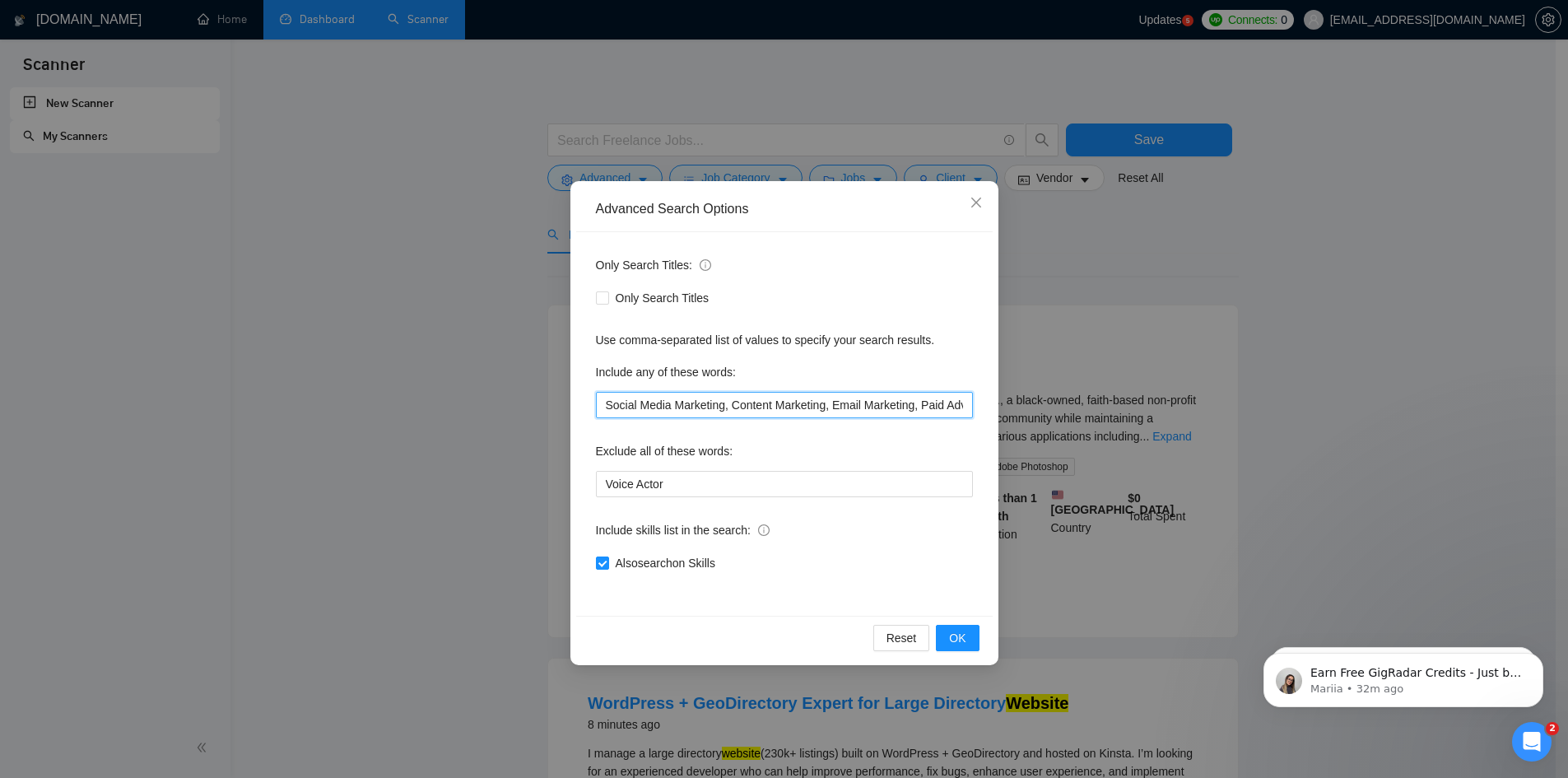
click at [837, 409] on input "Social Media Marketing, Content Marketing, Email Marketing, Paid Advertising, D…" at bounding box center [785, 405] width 377 height 26
drag, startPoint x: 895, startPoint y: 406, endPoint x: 993, endPoint y: 408, distance: 98.0
click at [993, 408] on div "Advanced Search Options Only Search Titles: Only Search Titles Use comma-separa…" at bounding box center [785, 424] width 428 height 485
click at [965, 404] on input "Social Media Marketing, Content Marketing, Email Marketing, Paid Advertising, D…" at bounding box center [785, 405] width 377 height 26
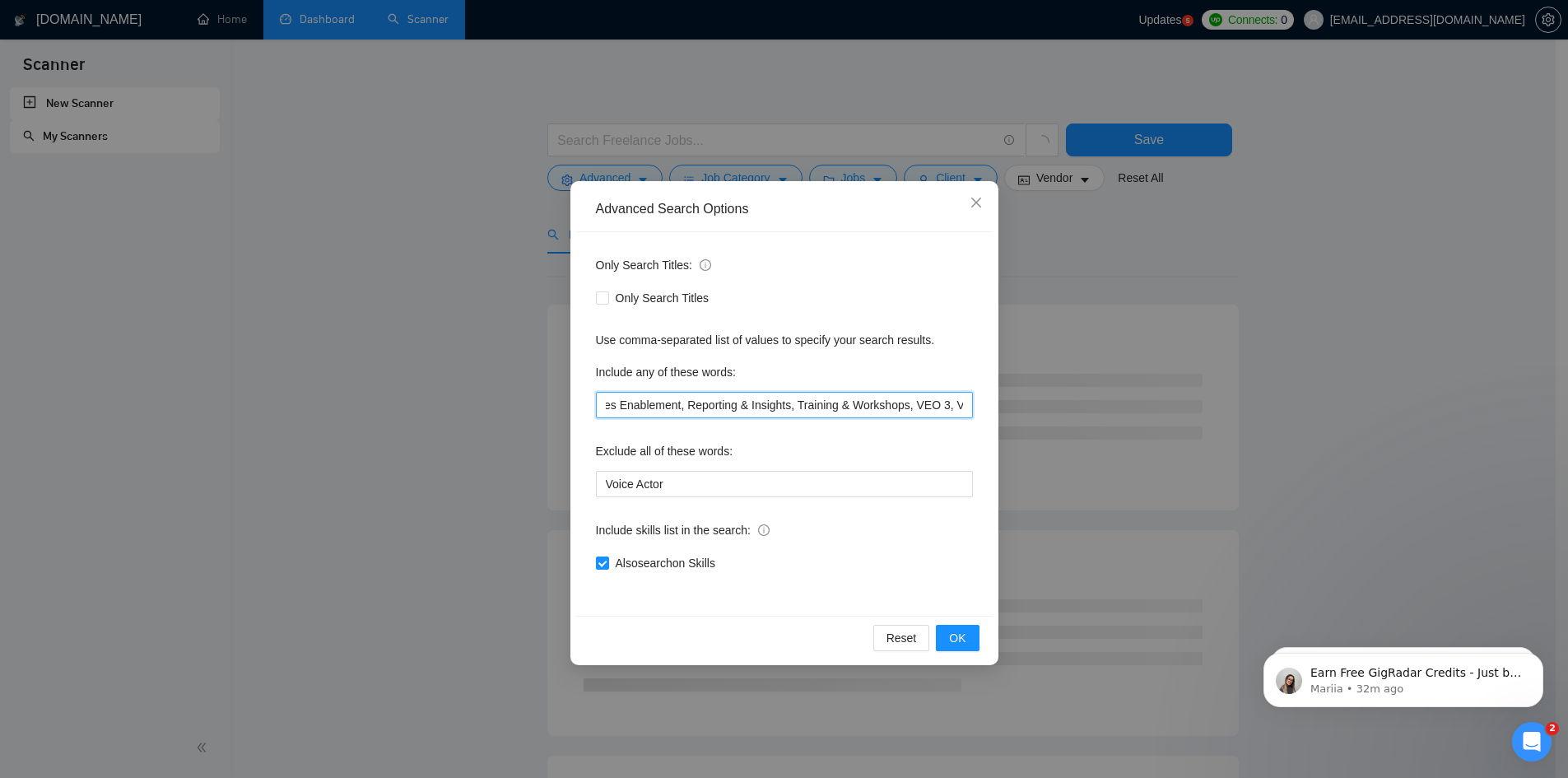
scroll to position [0, 3014]
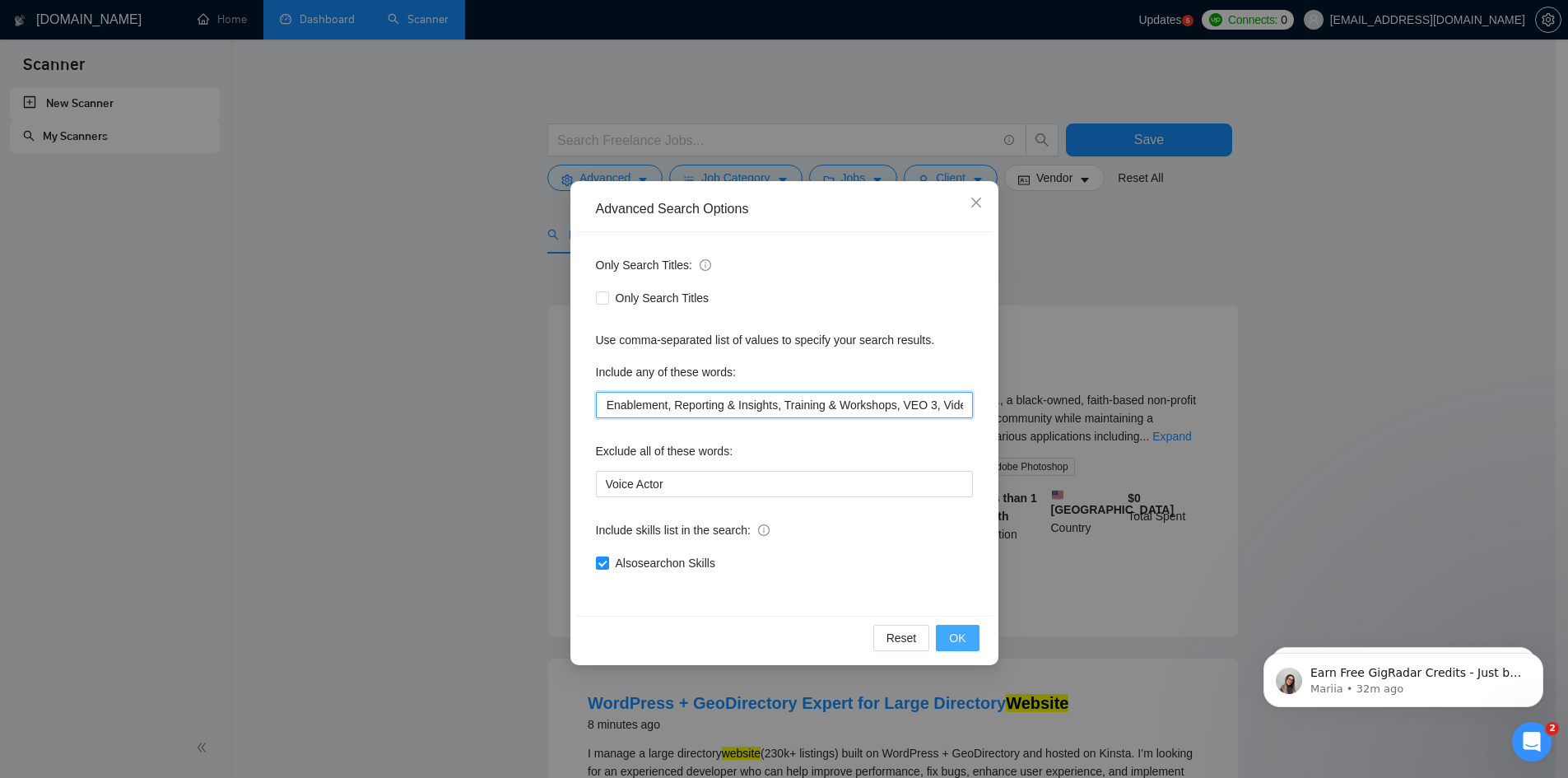
type input "Social Media Marketing, Content Marketing, Email Marketing, Paid Advertising, D…"
click at [962, 634] on span "OK" at bounding box center [958, 638] width 17 height 19
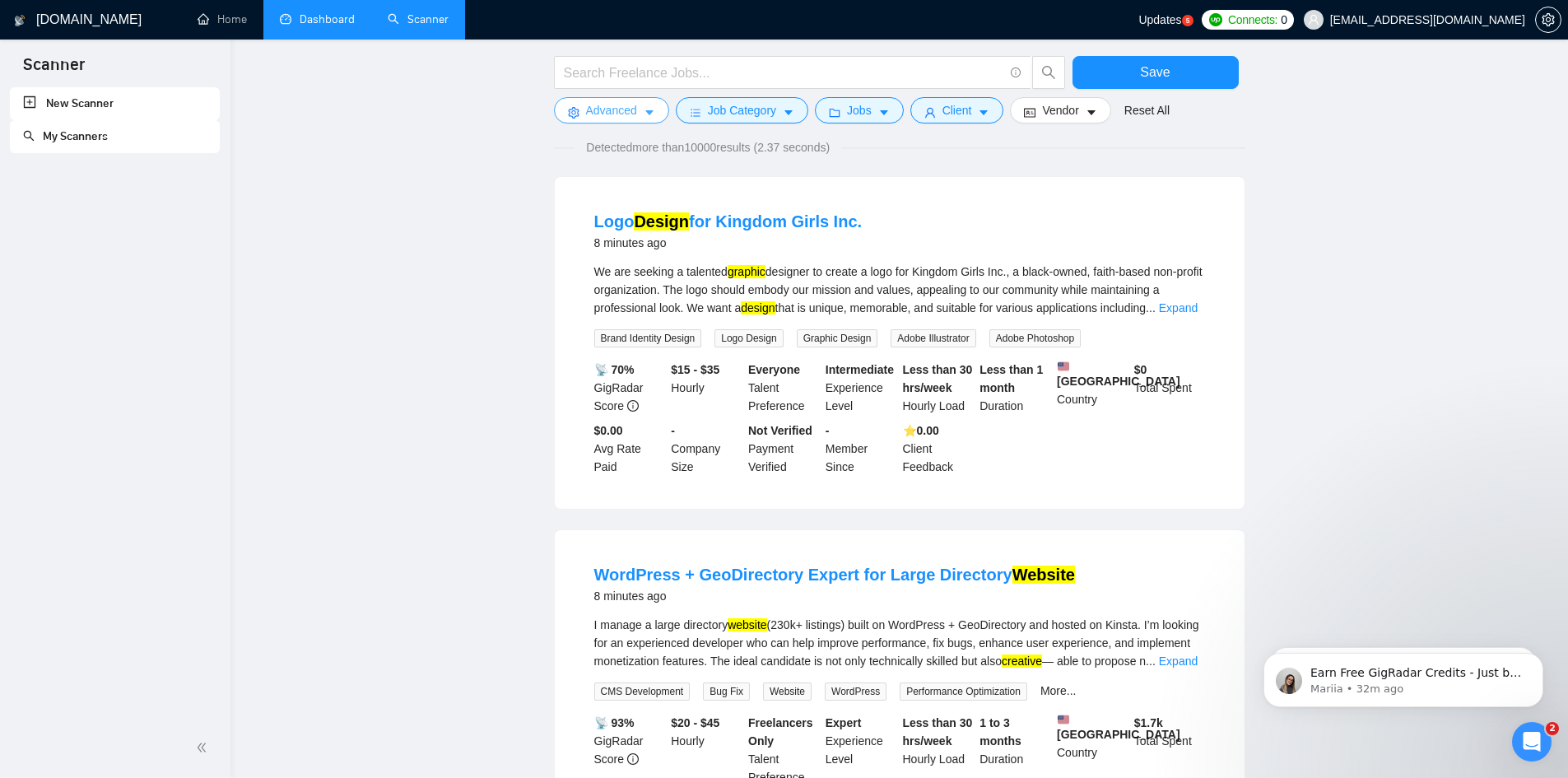
scroll to position [0, 0]
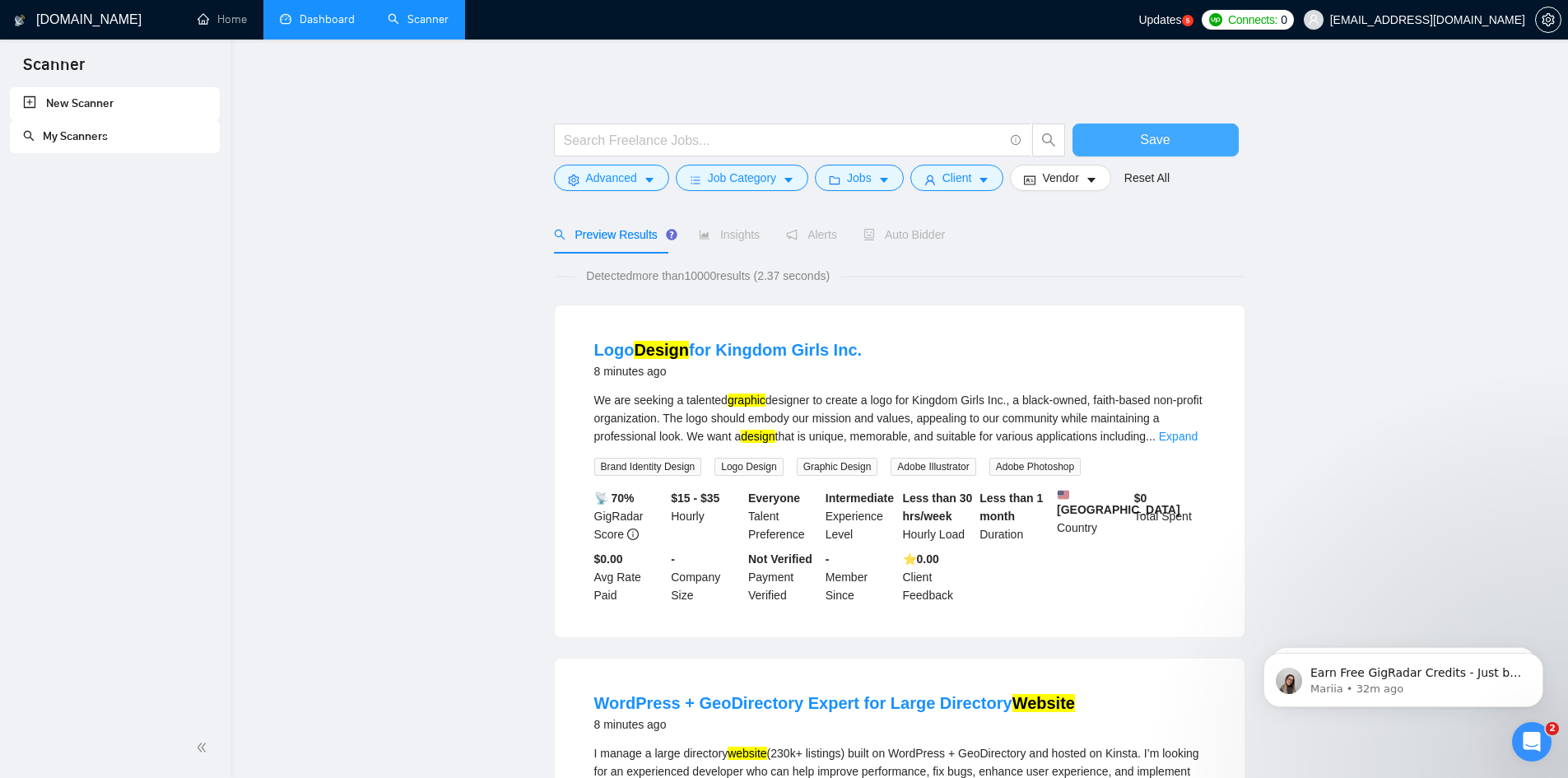
click at [1151, 140] on span "Save" at bounding box center [1155, 139] width 30 height 20
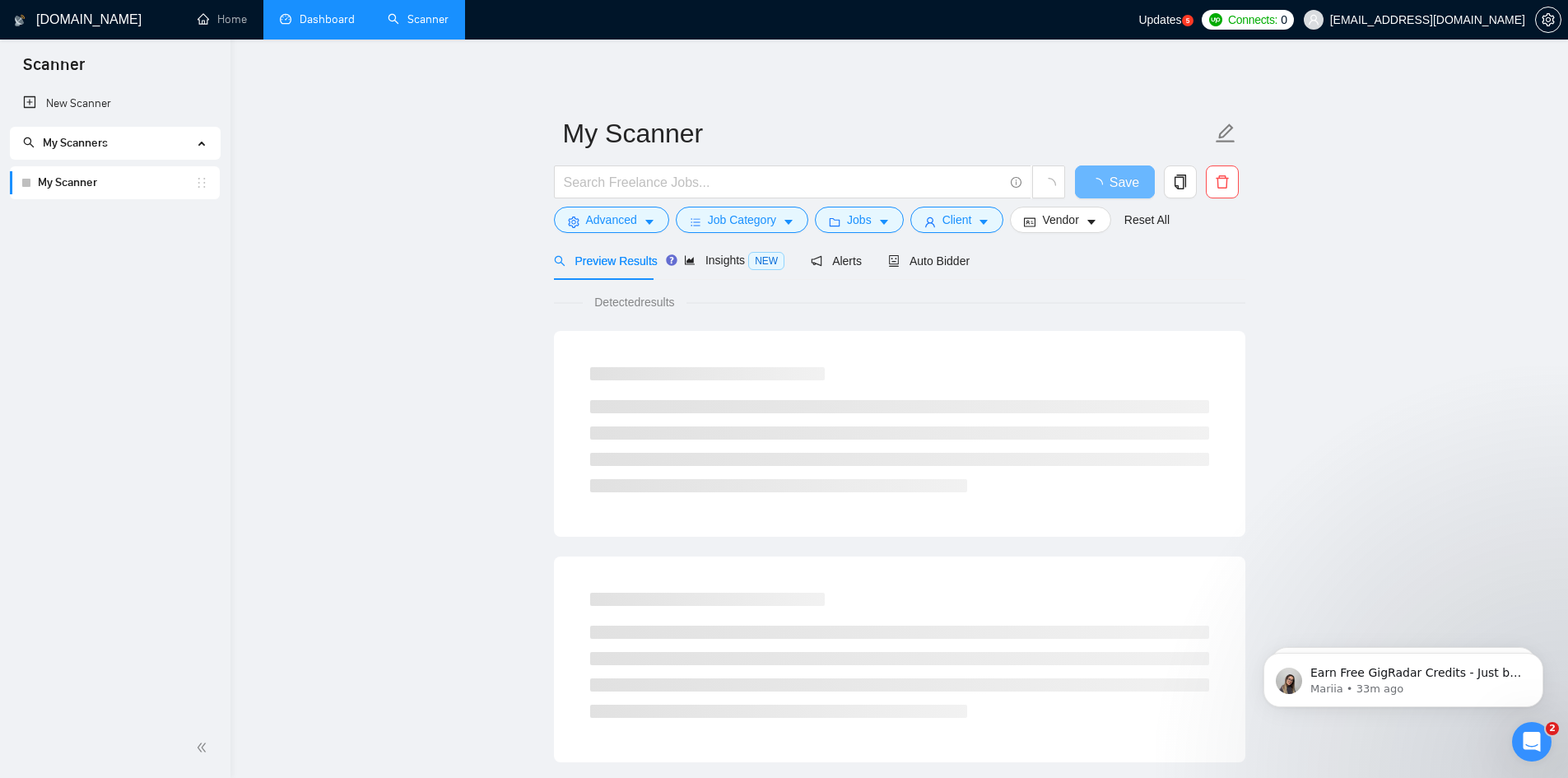
drag, startPoint x: 82, startPoint y: 180, endPoint x: 34, endPoint y: 271, distance: 102.9
click at [34, 271] on div "New Scanner My Scanners My Scanner" at bounding box center [115, 403] width 231 height 631
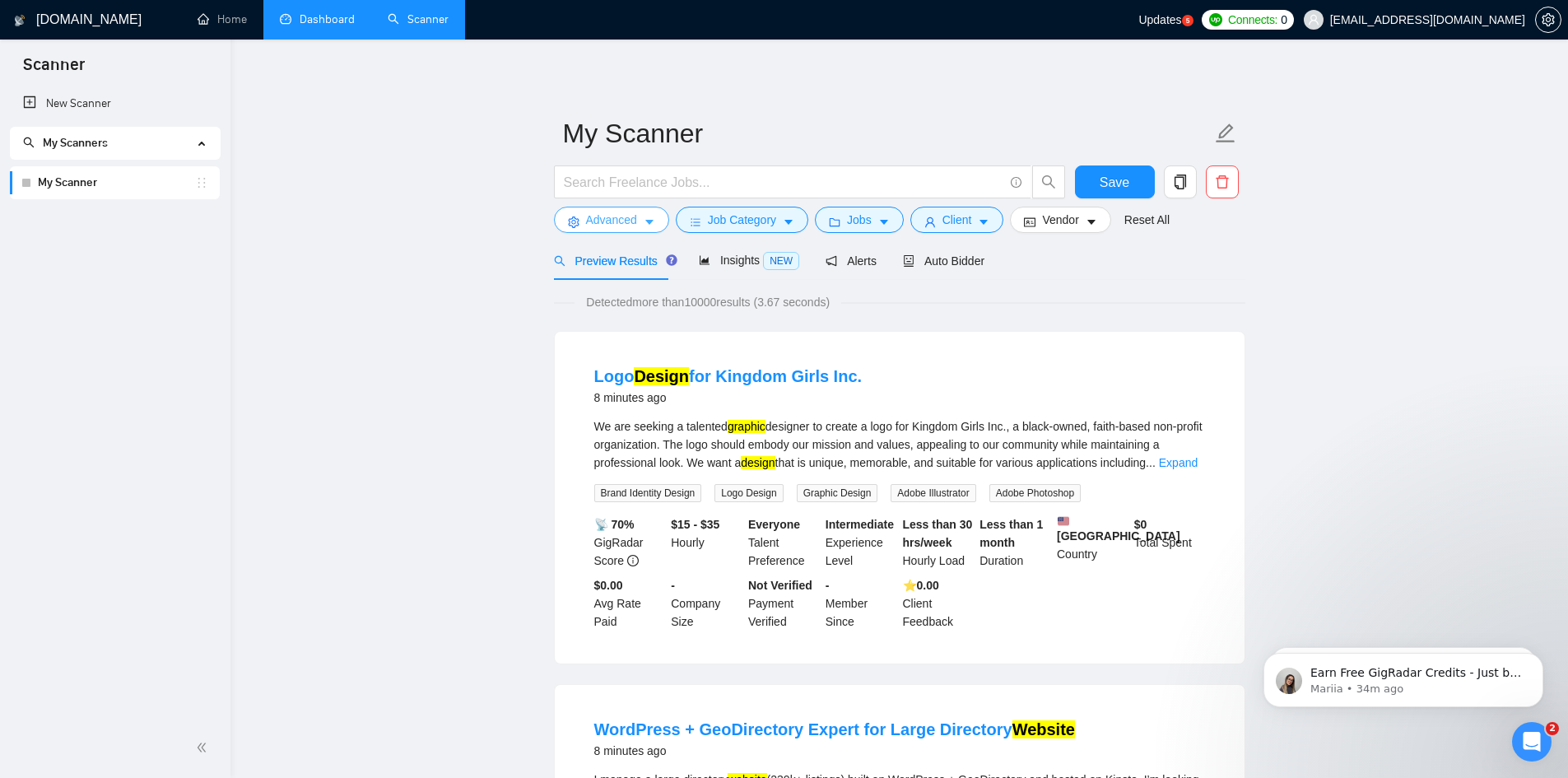
click at [618, 220] on span "Advanced" at bounding box center [611, 219] width 51 height 19
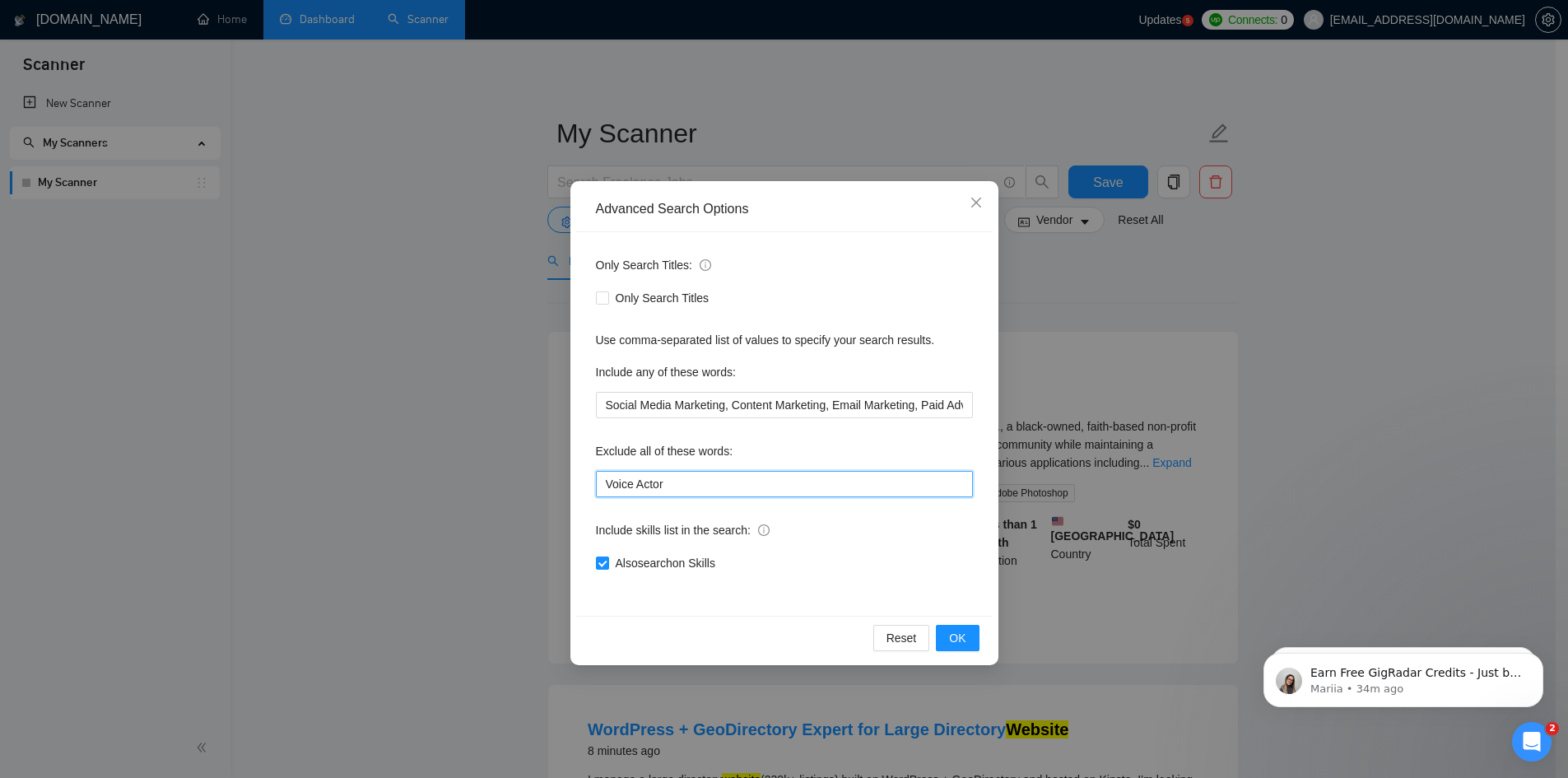
click at [697, 485] on input "Voice Actor" at bounding box center [785, 485] width 377 height 26
paste input ""this job is not open to teams", "this job is not open to agency", "this job is…"
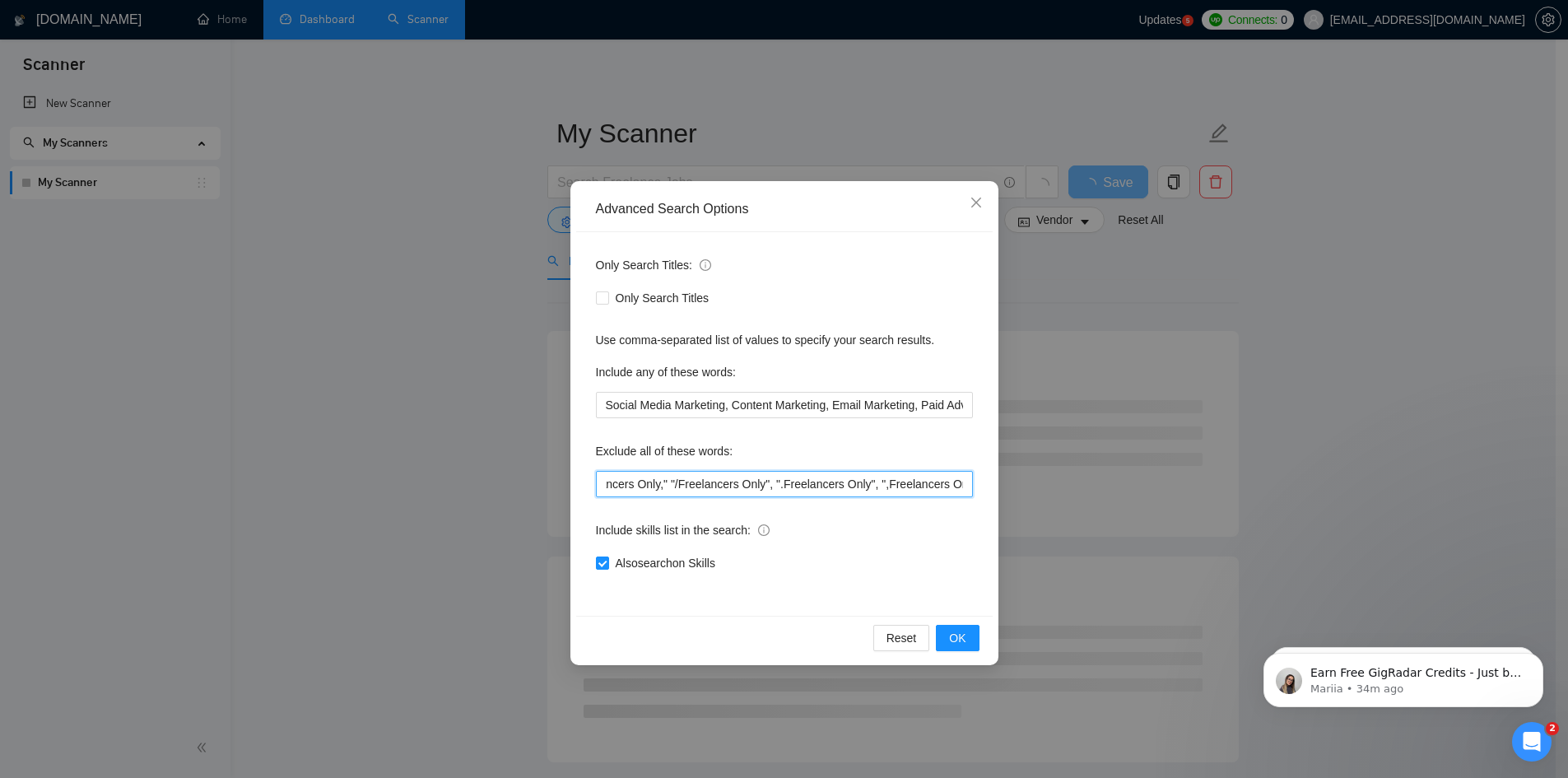
click at [669, 481] on input "Voice Actor, "this job is not open to teams", "this job is not open to agency",…" at bounding box center [785, 485] width 377 height 26
type input "Voice Actor, "this job is not open to teams", "this job is not open to agency",…"
click at [955, 636] on span "OK" at bounding box center [958, 638] width 17 height 19
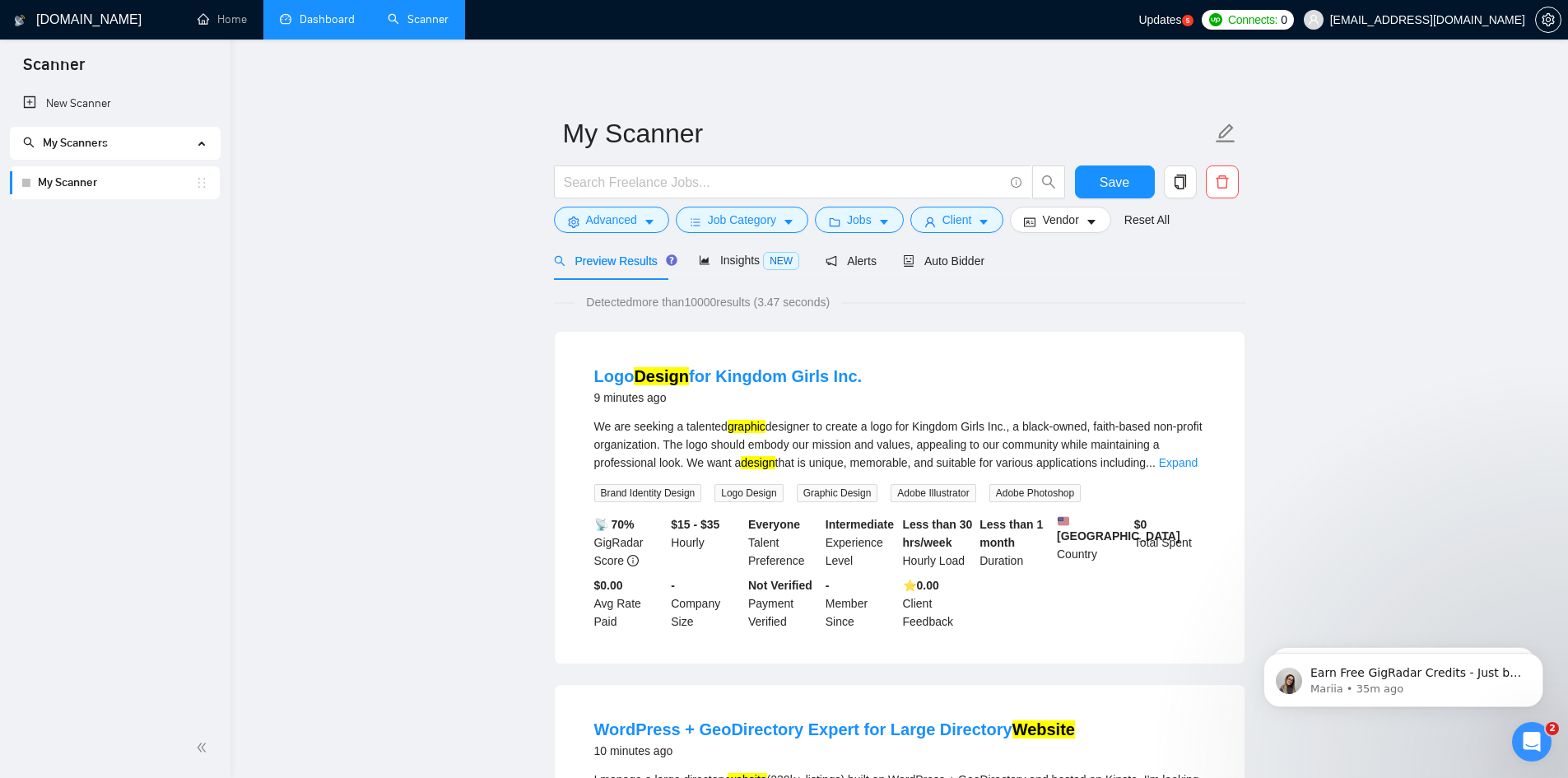
click at [313, 26] on link "Dashboard" at bounding box center [317, 19] width 75 height 14
click at [1113, 179] on span "Save" at bounding box center [1115, 182] width 30 height 20
click at [174, 137] on span "My Scanners" at bounding box center [107, 143] width 170 height 33
drag, startPoint x: 44, startPoint y: 182, endPoint x: 93, endPoint y: 231, distance: 69.3
click at [18, 265] on div "New Scanner My Scanners My Scanner" at bounding box center [115, 403] width 231 height 631
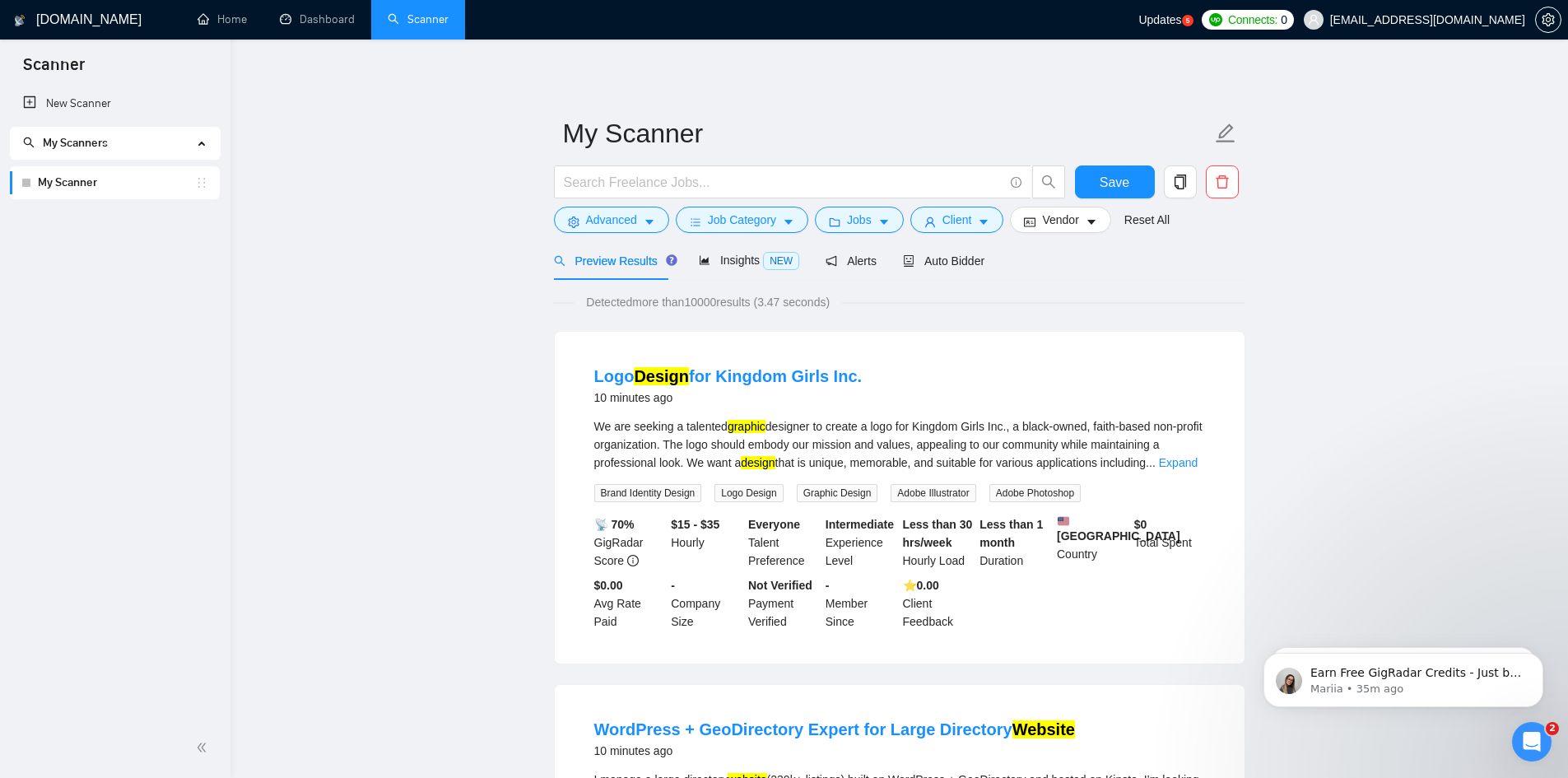
click at [211, 182] on li "My Scanner" at bounding box center [115, 182] width 210 height 33
click at [202, 185] on icon "holder" at bounding box center [201, 182] width 13 height 13
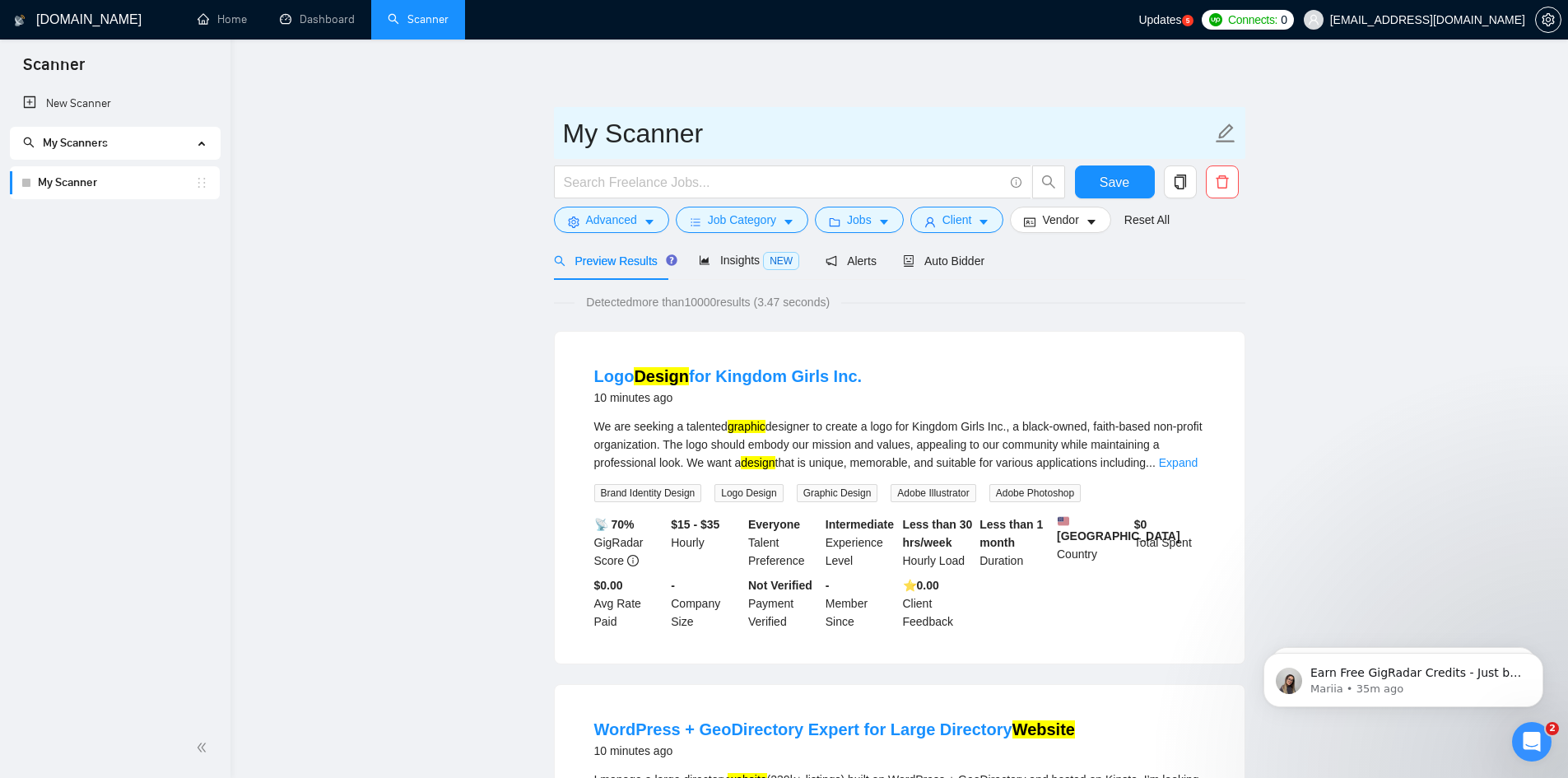
click at [1218, 129] on icon "edit" at bounding box center [1225, 133] width 21 height 21
drag, startPoint x: 816, startPoint y: 139, endPoint x: 520, endPoint y: 137, distance: 296.0
type input "Scanner 1"
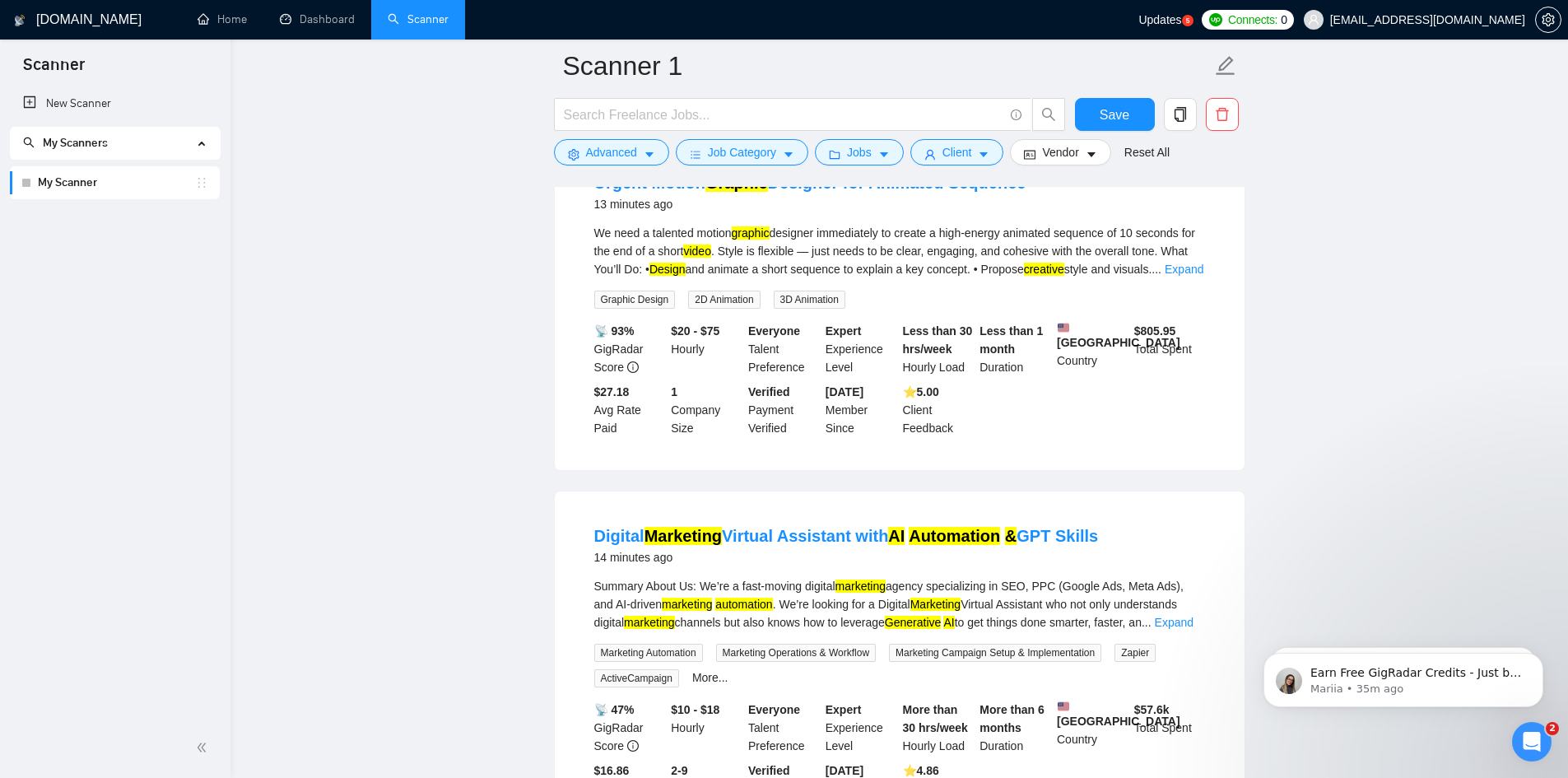
scroll to position [1400, 0]
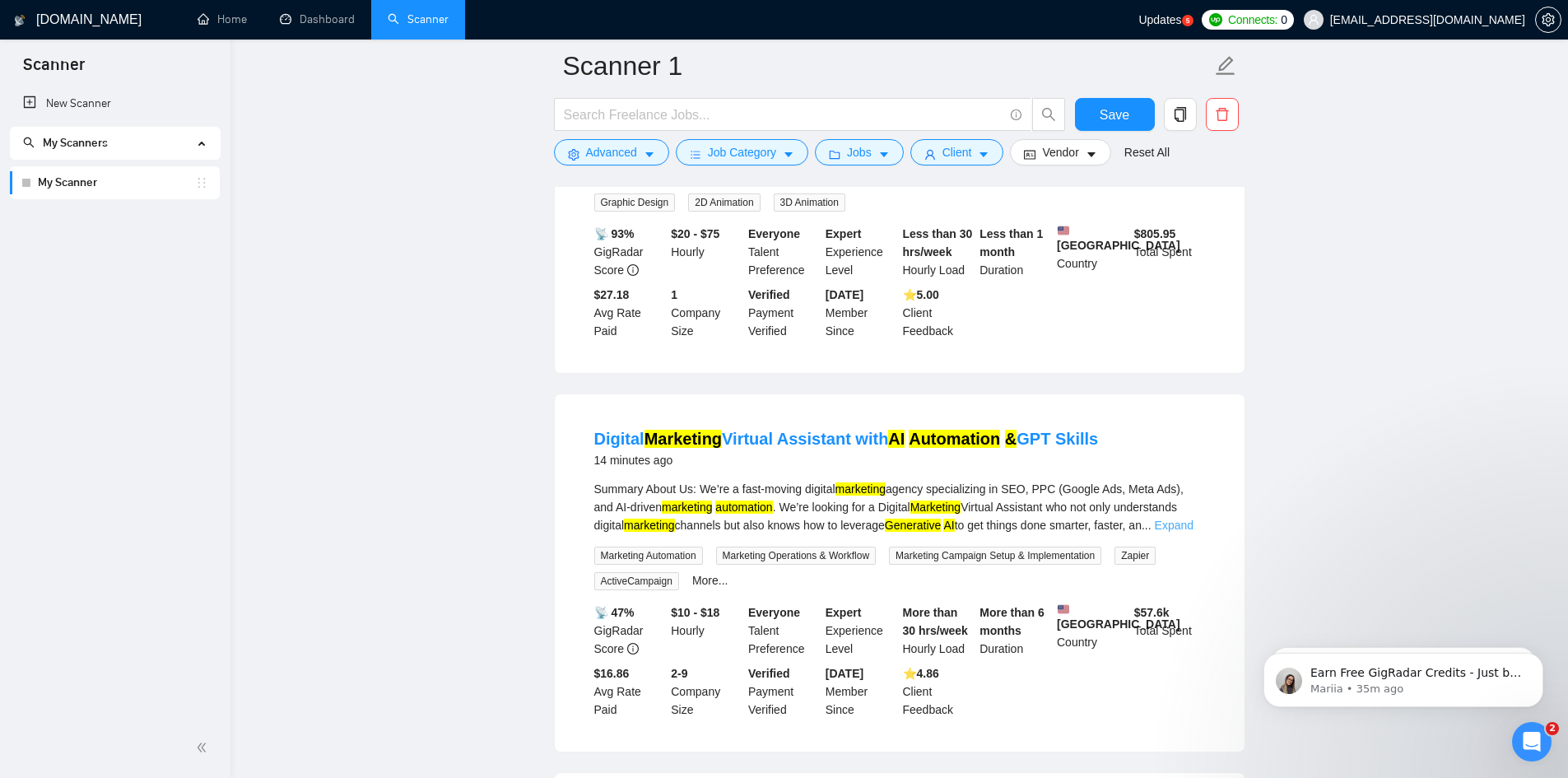
click at [1189, 532] on link "Expand" at bounding box center [1174, 525] width 39 height 13
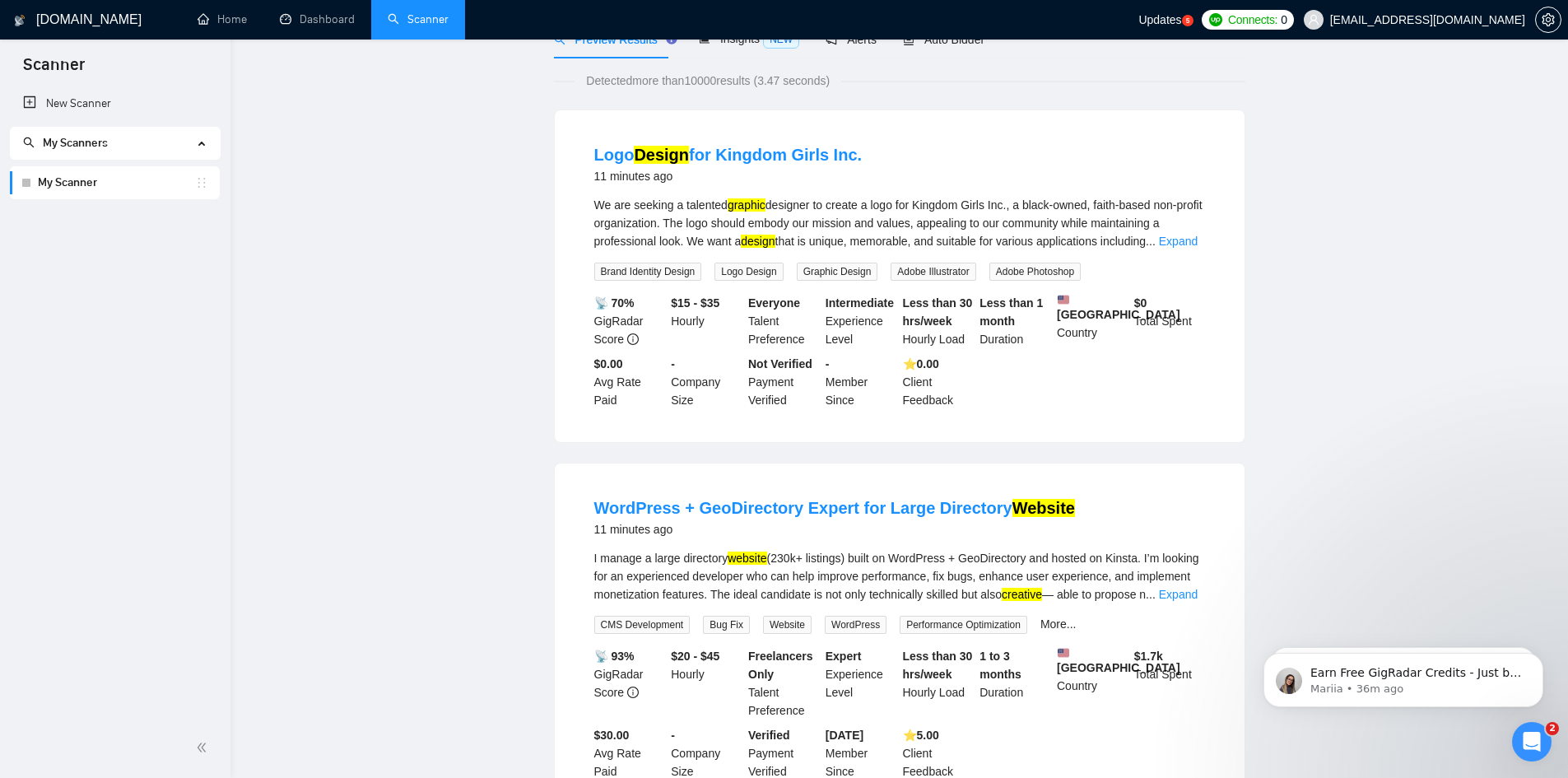
scroll to position [0, 0]
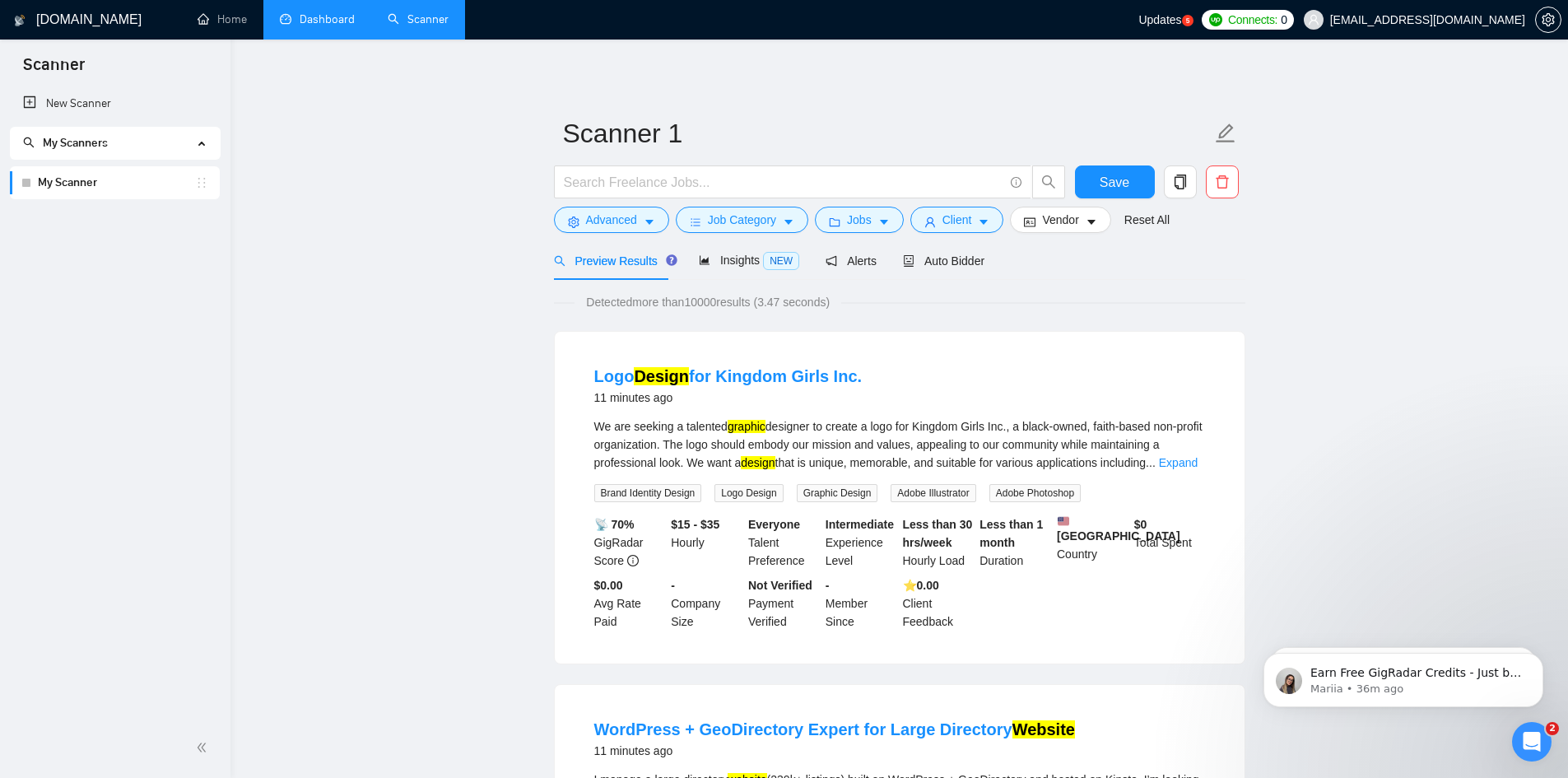
click at [312, 21] on link "Dashboard" at bounding box center [317, 19] width 75 height 14
click at [1121, 182] on span "Save" at bounding box center [1115, 182] width 30 height 20
click at [332, 12] on link "Dashboard" at bounding box center [317, 19] width 75 height 14
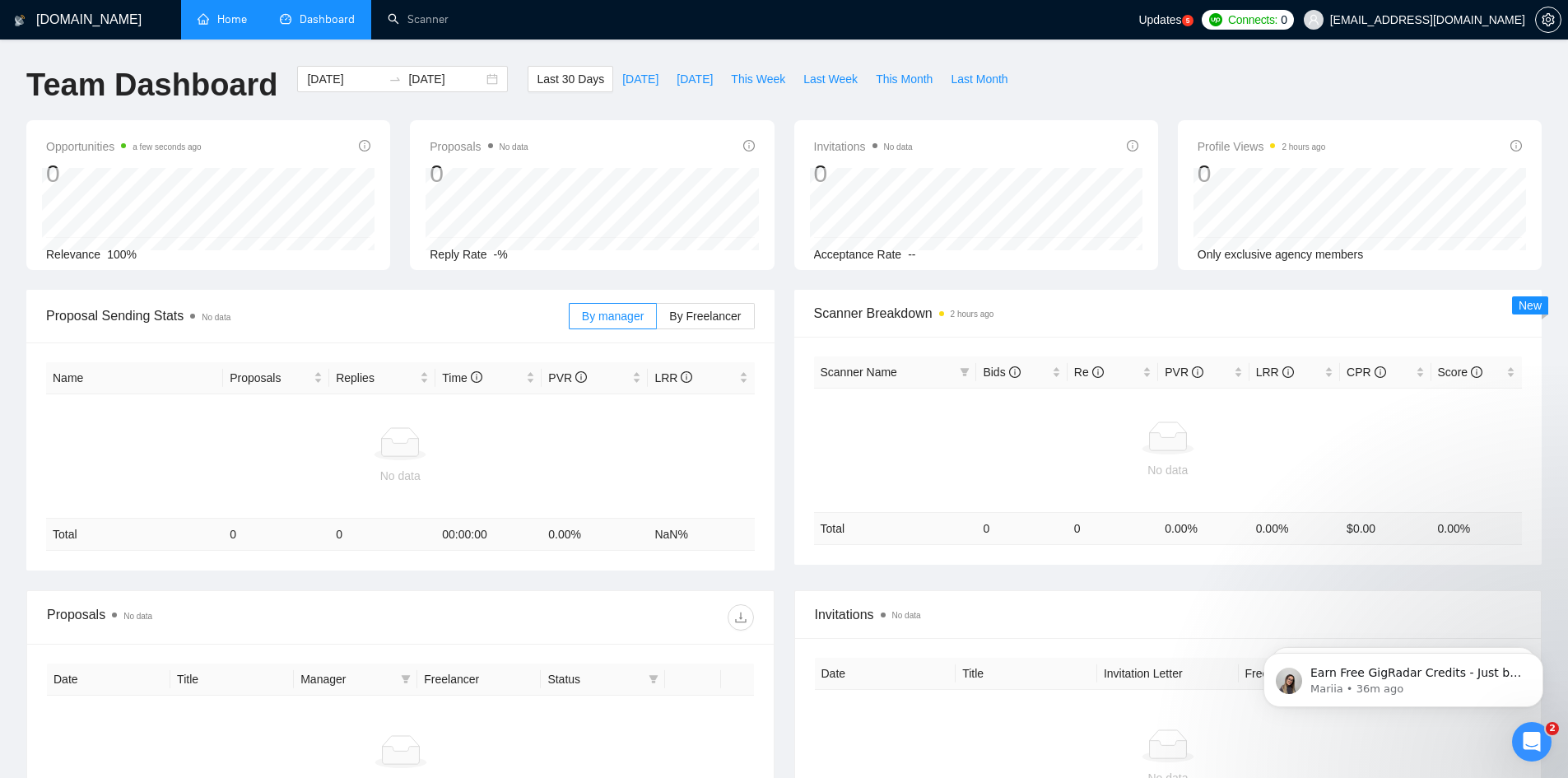
click at [233, 17] on link "Home" at bounding box center [222, 19] width 49 height 14
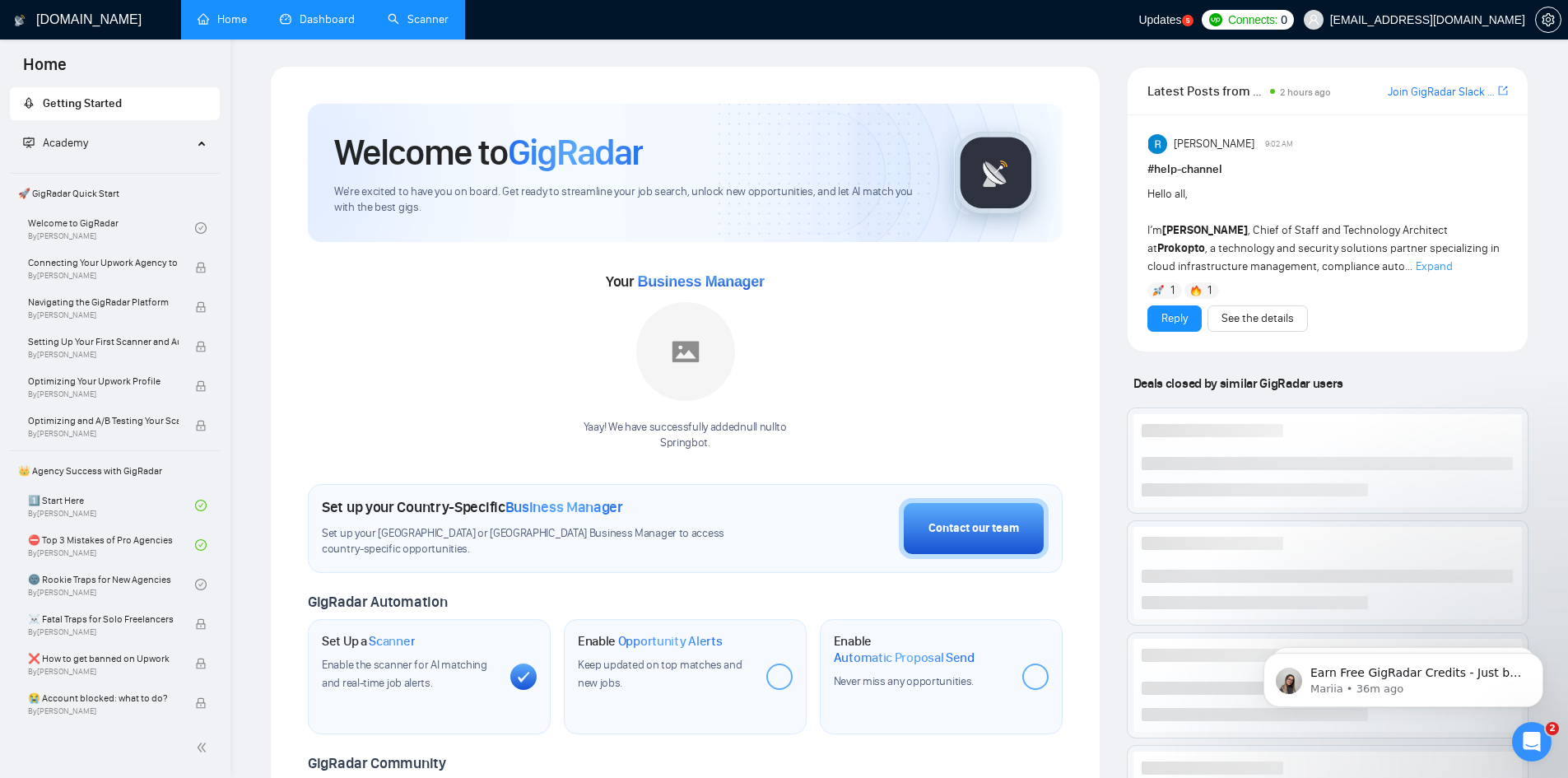
click at [423, 14] on link "Scanner" at bounding box center [418, 19] width 61 height 14
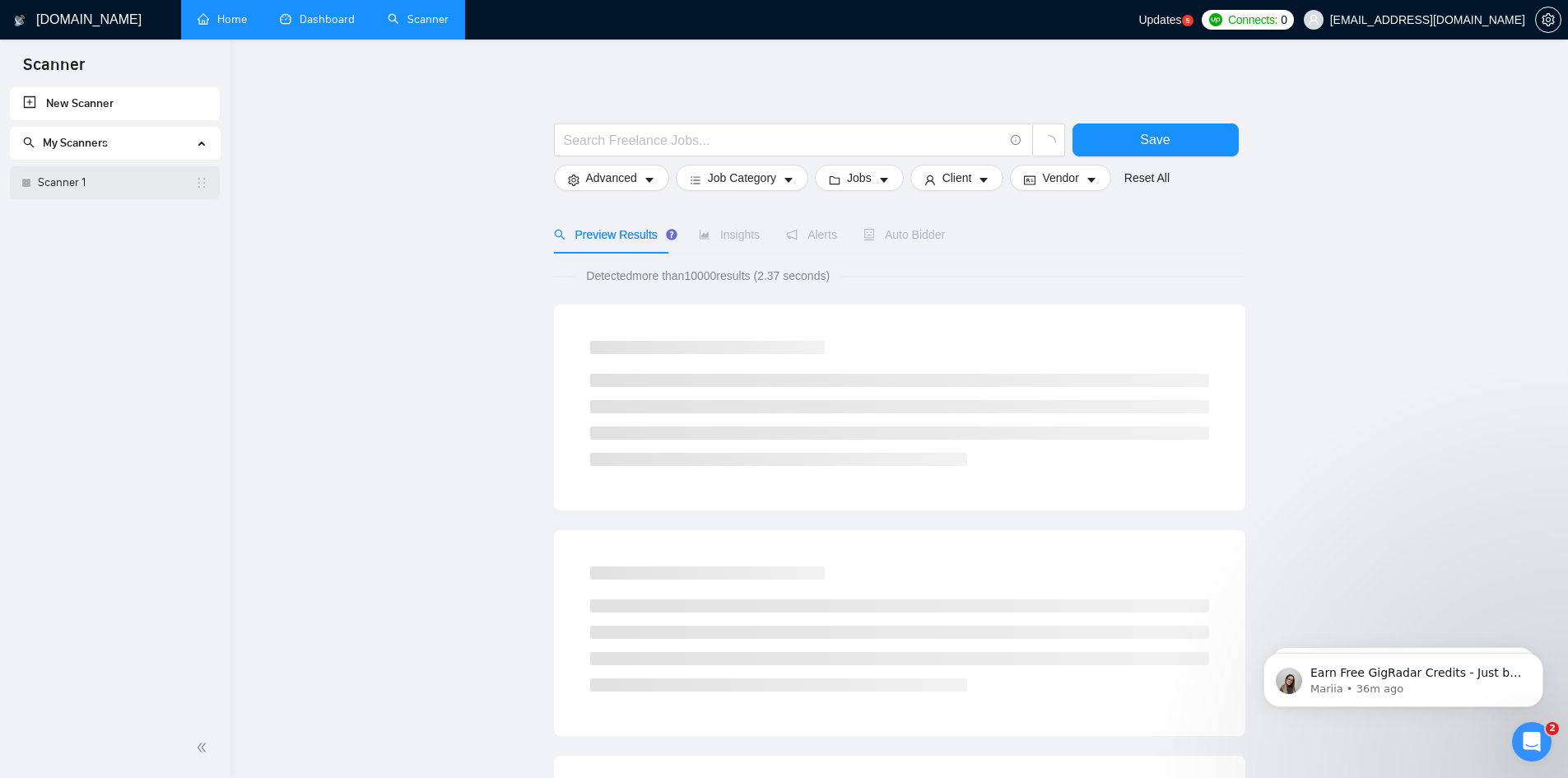
click at [115, 183] on link "Scanner 1" at bounding box center [116, 182] width 158 height 33
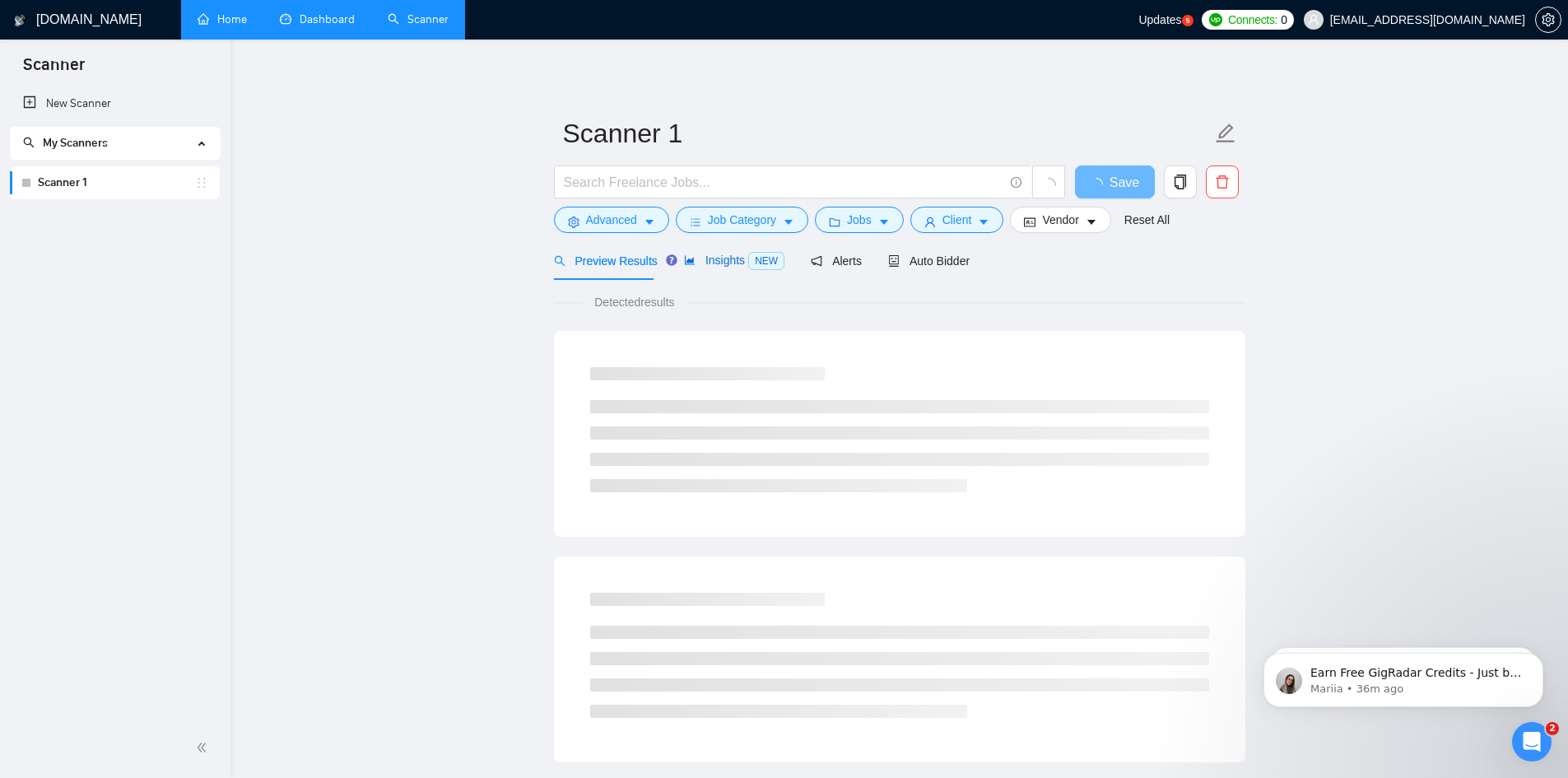
click at [711, 258] on span "Insights NEW" at bounding box center [735, 260] width 100 height 13
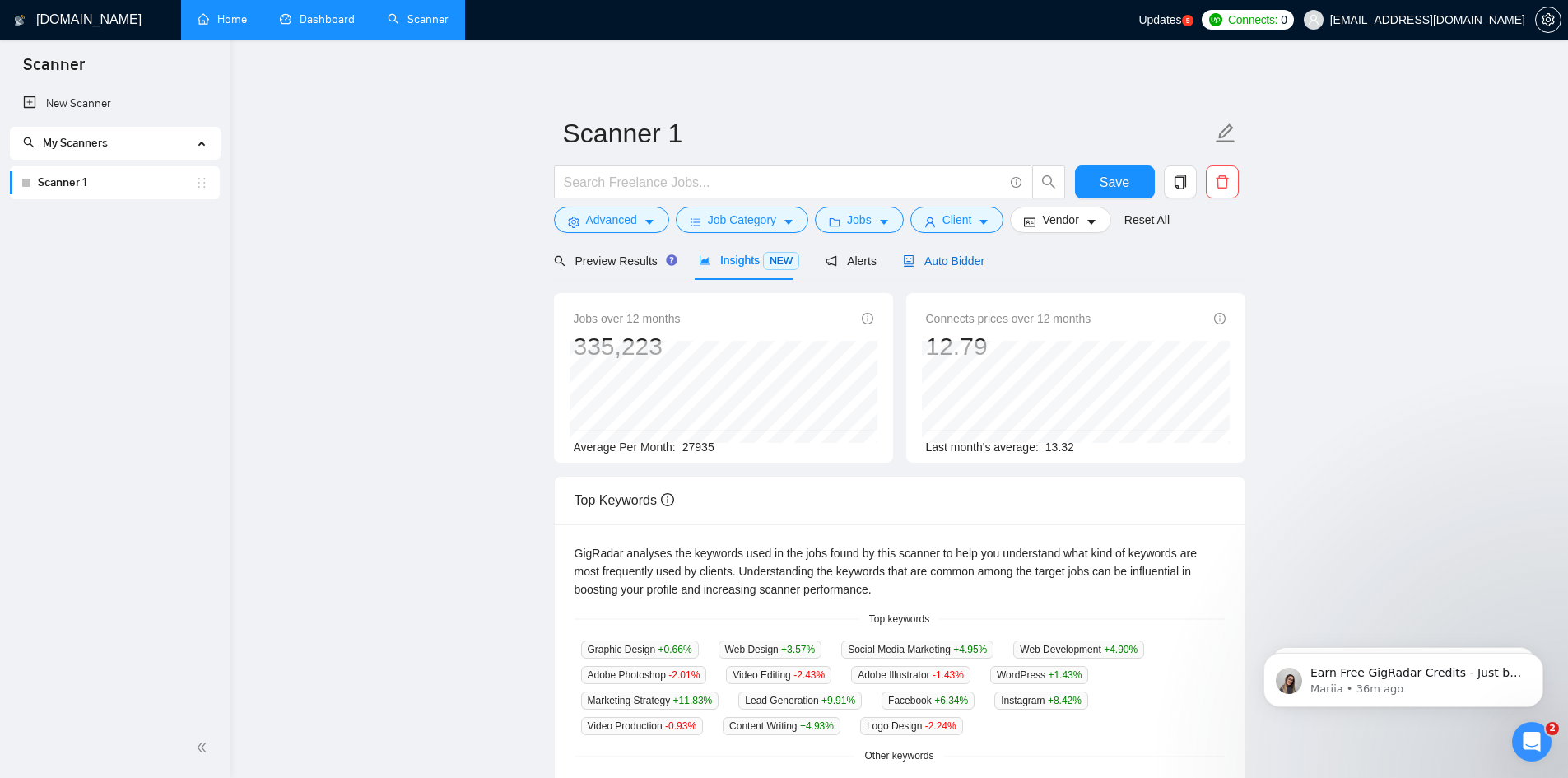
click at [945, 259] on span "Auto Bidder" at bounding box center [943, 261] width 82 height 13
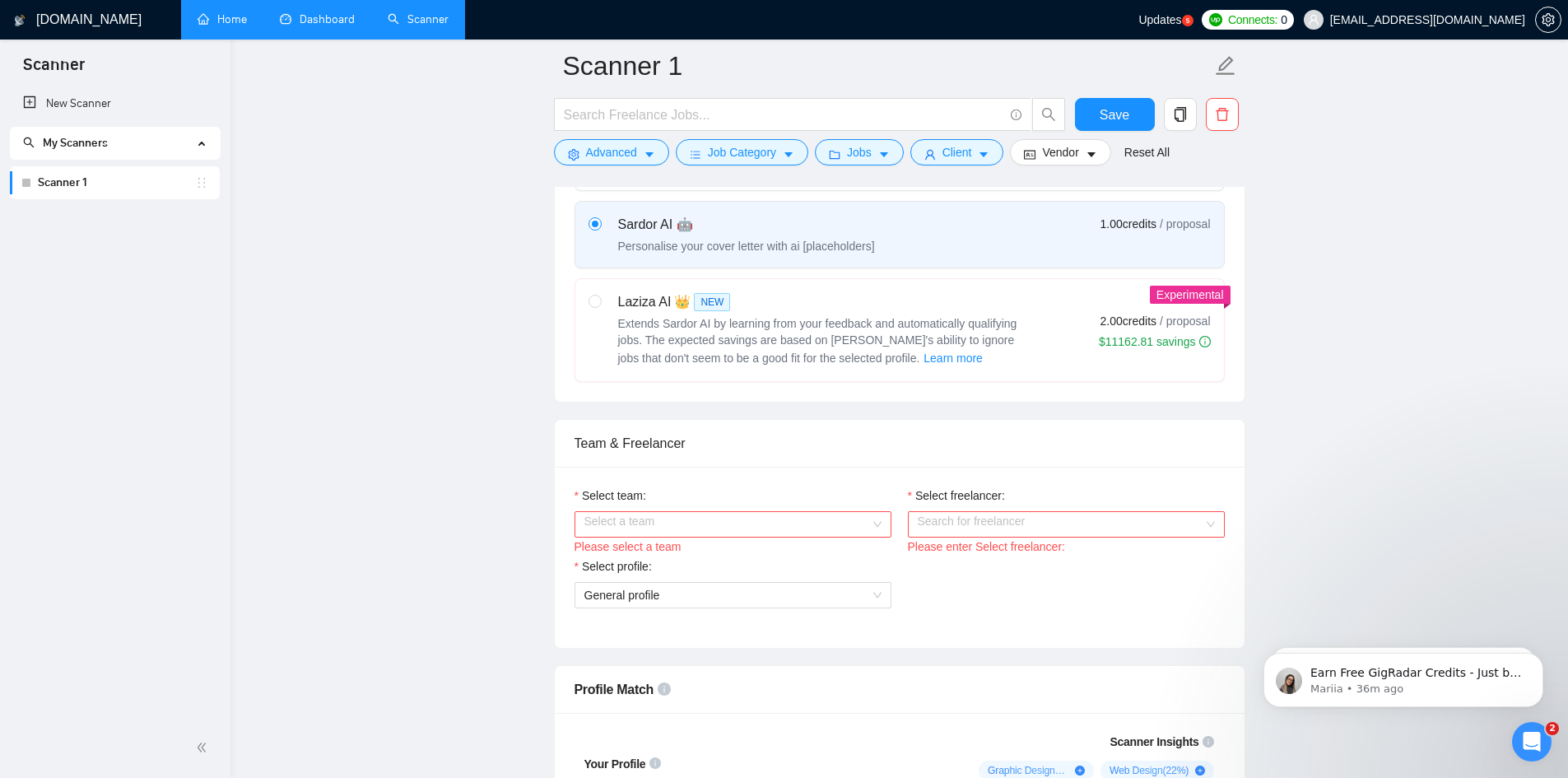
scroll to position [659, 0]
click at [660, 533] on input "Select team:" at bounding box center [728, 521] width 285 height 25
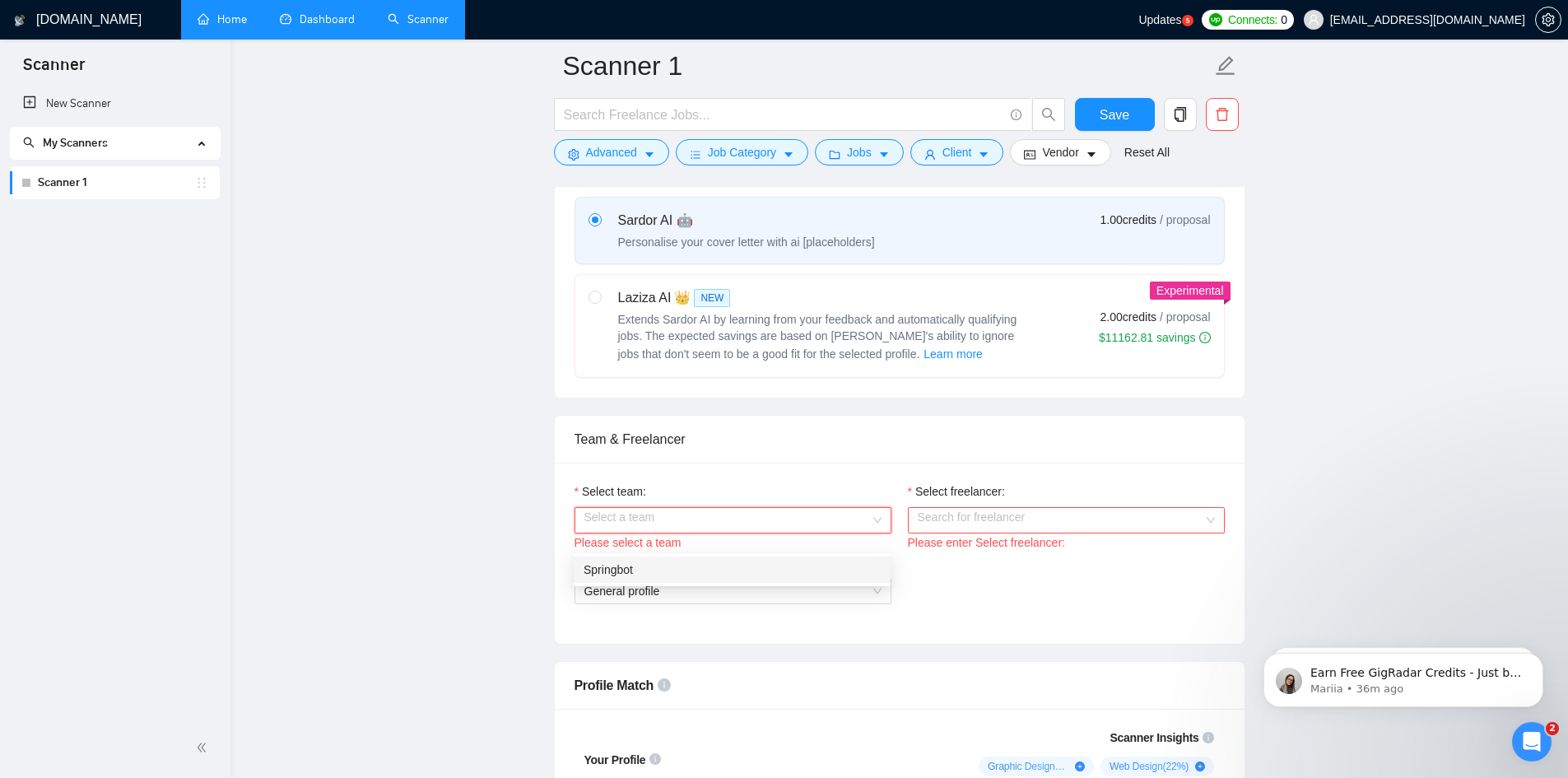
click at [650, 568] on div "Springbot" at bounding box center [732, 569] width 297 height 19
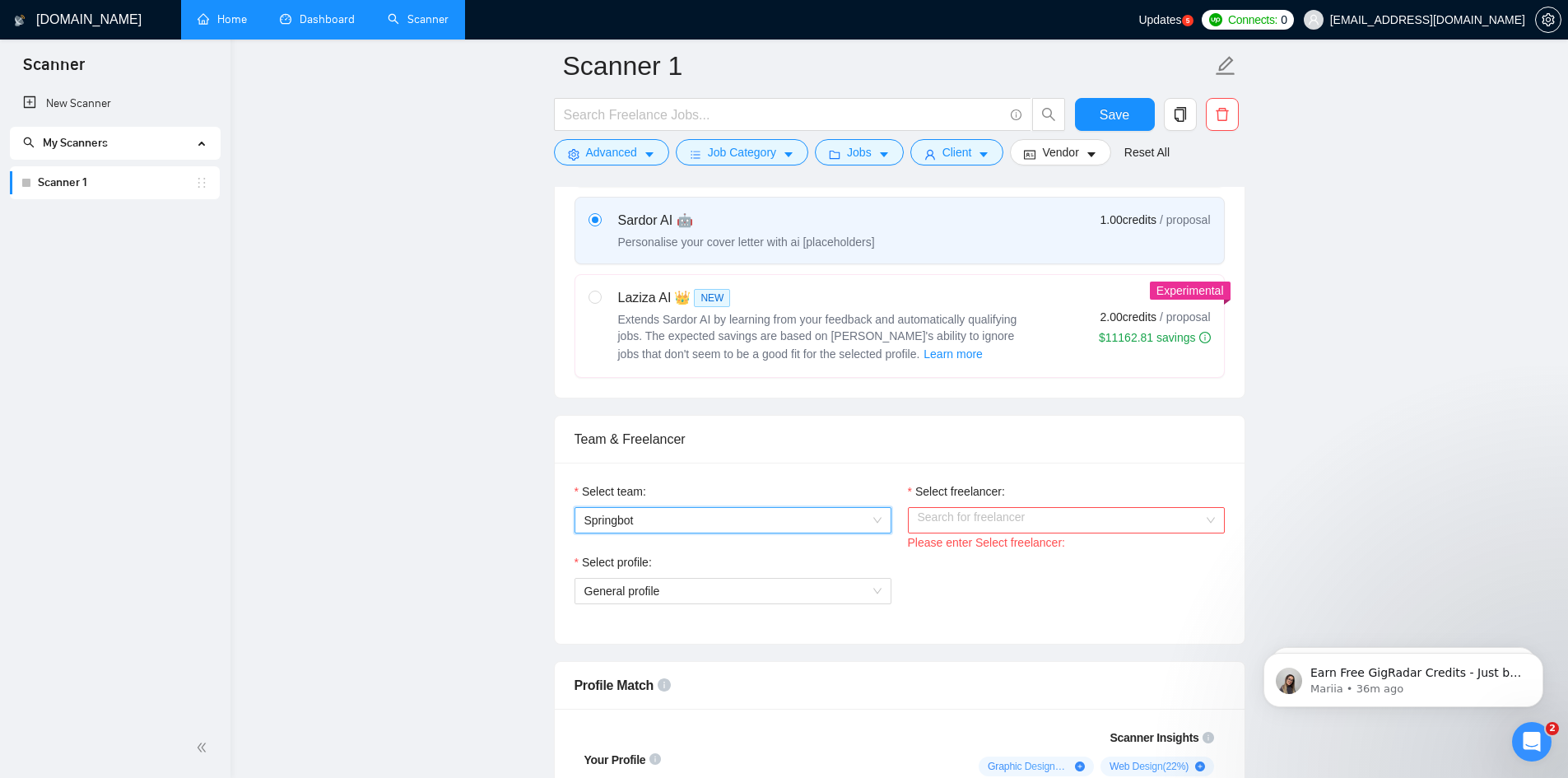
click at [950, 533] on input "Select freelancer:" at bounding box center [1061, 521] width 285 height 25
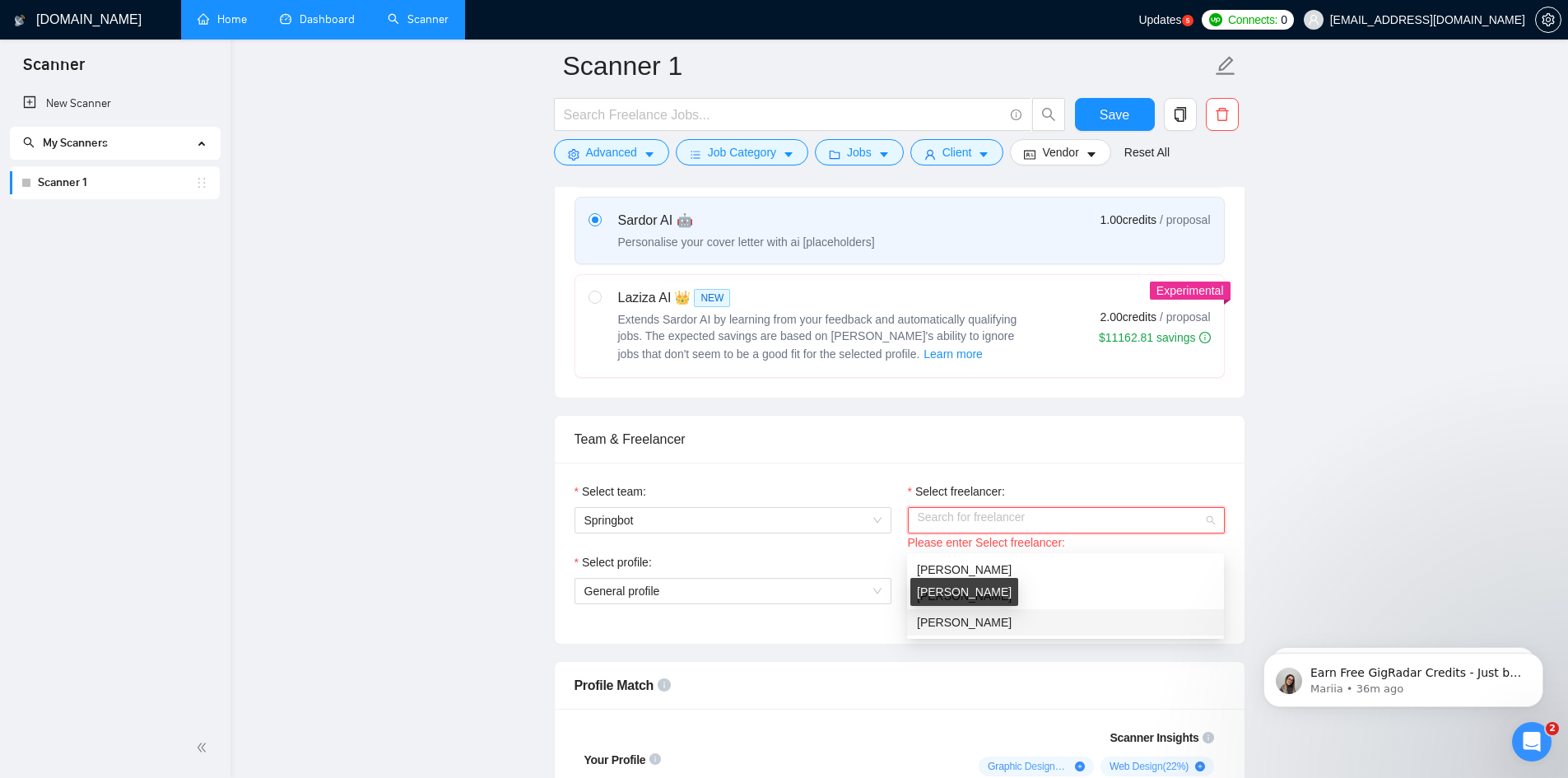
click at [973, 623] on span "[PERSON_NAME]" at bounding box center [964, 622] width 94 height 13
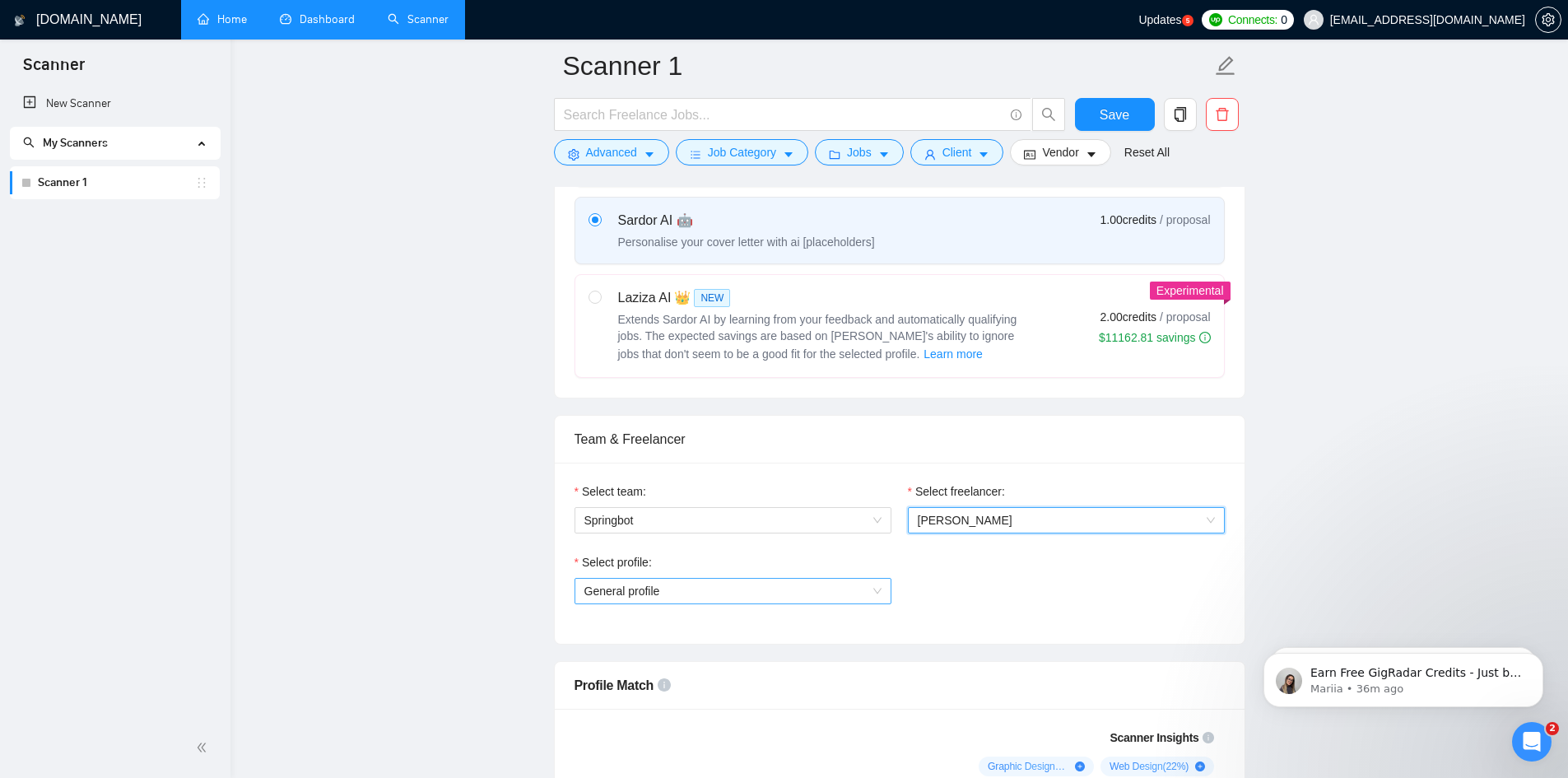
click at [715, 604] on span "General profile" at bounding box center [733, 591] width 297 height 25
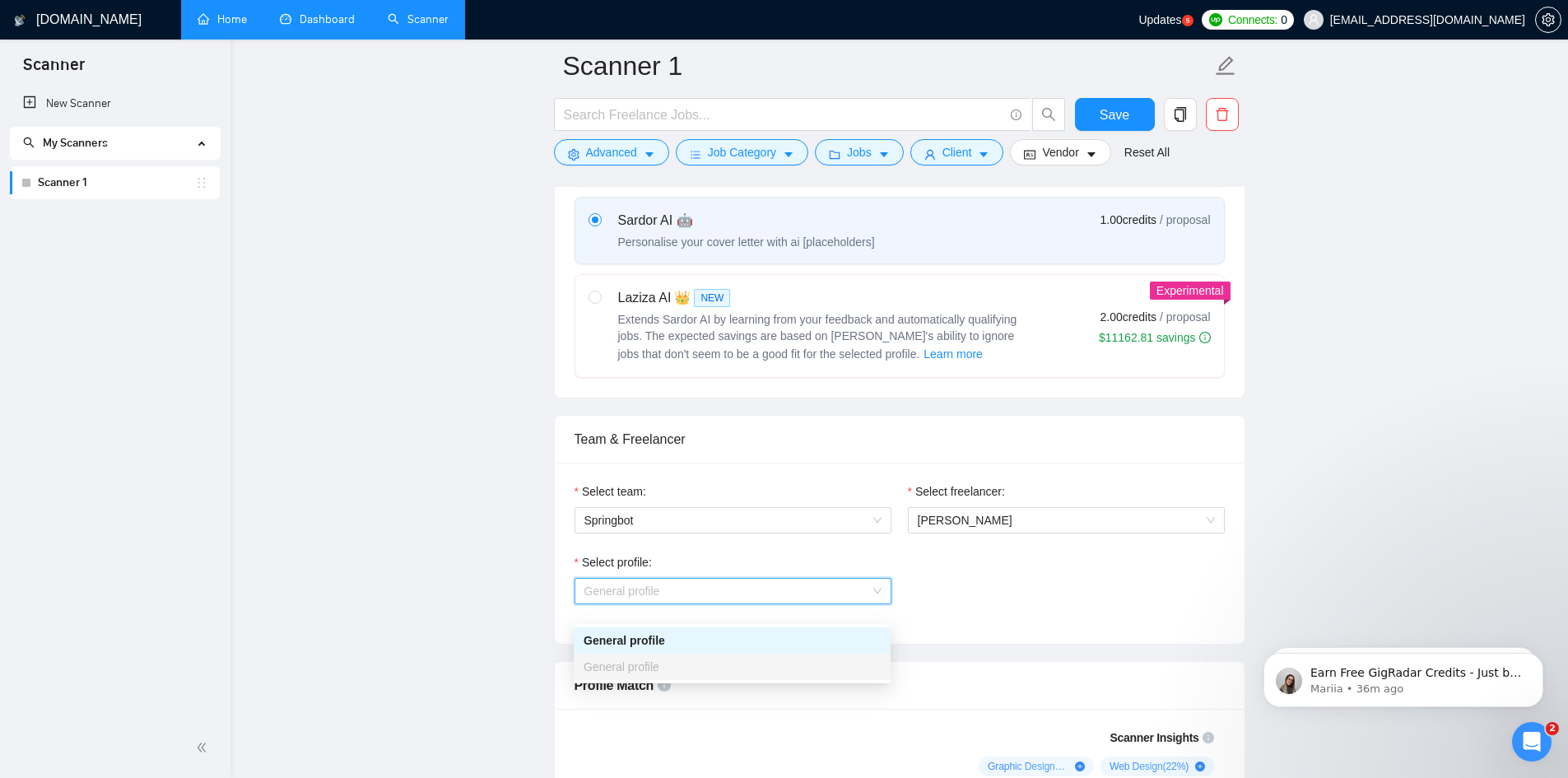
click at [715, 604] on span "General profile" at bounding box center [733, 591] width 297 height 25
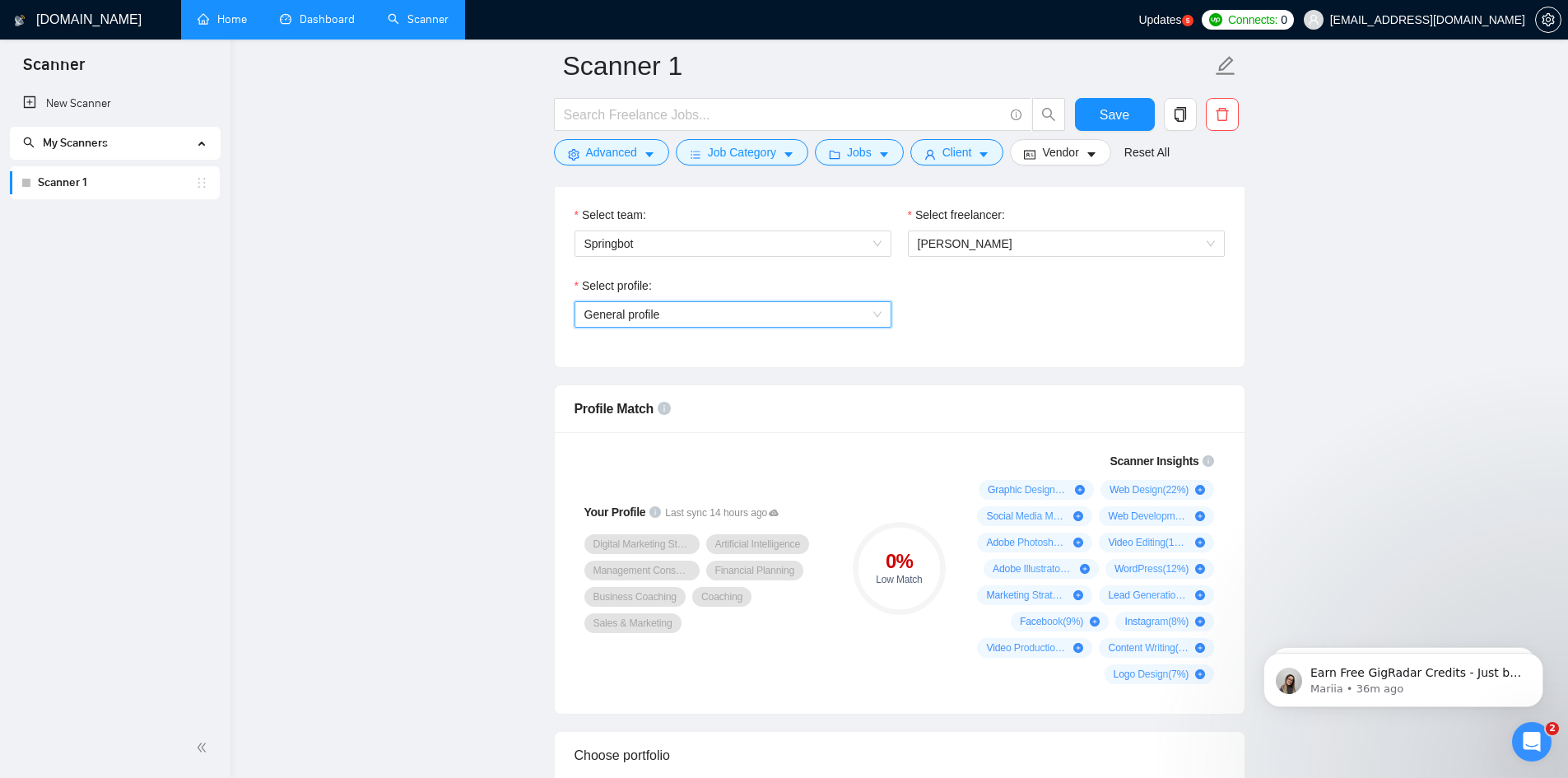
scroll to position [906, 0]
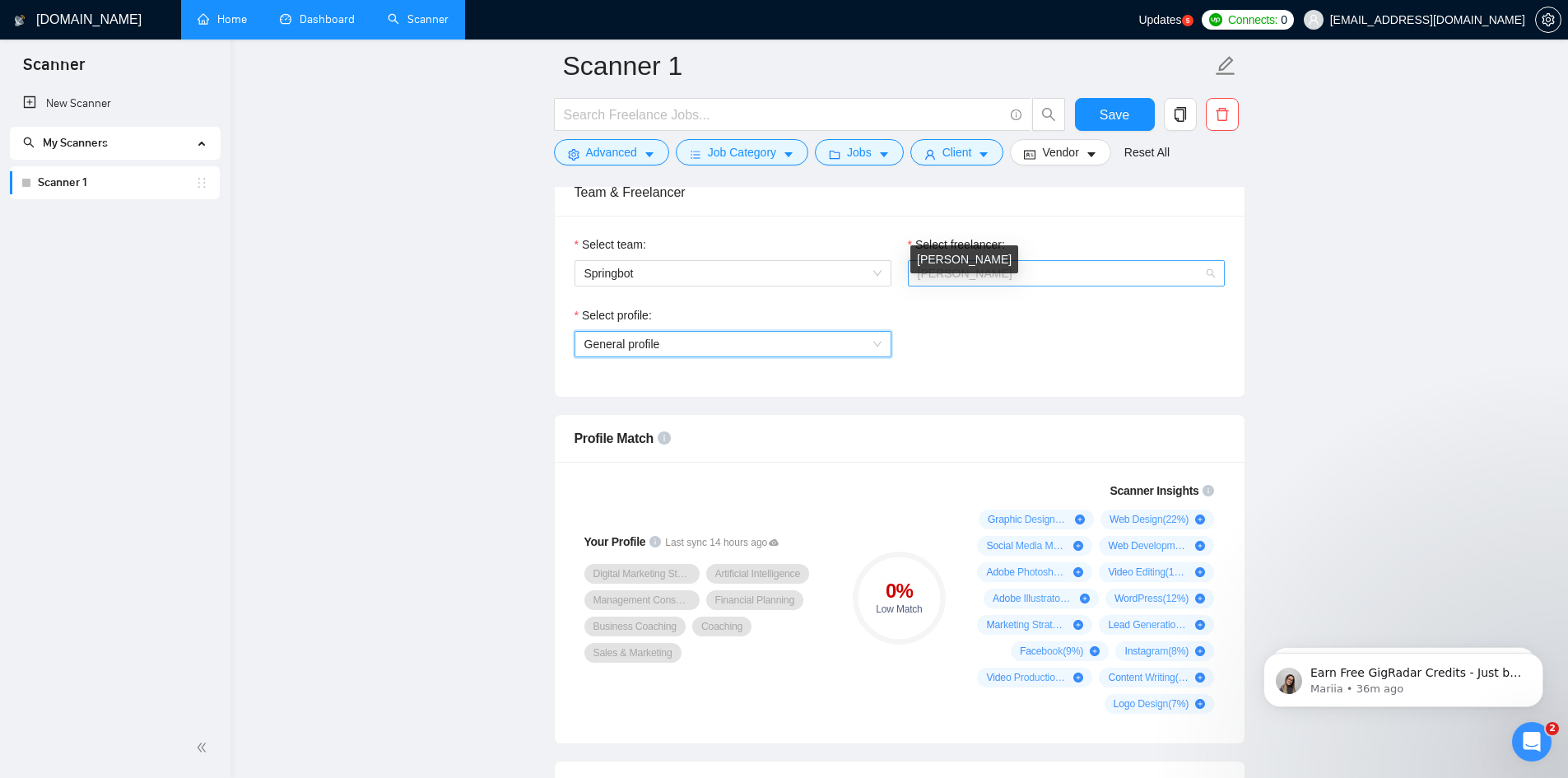
click at [983, 280] on span "[PERSON_NAME]" at bounding box center [965, 273] width 94 height 13
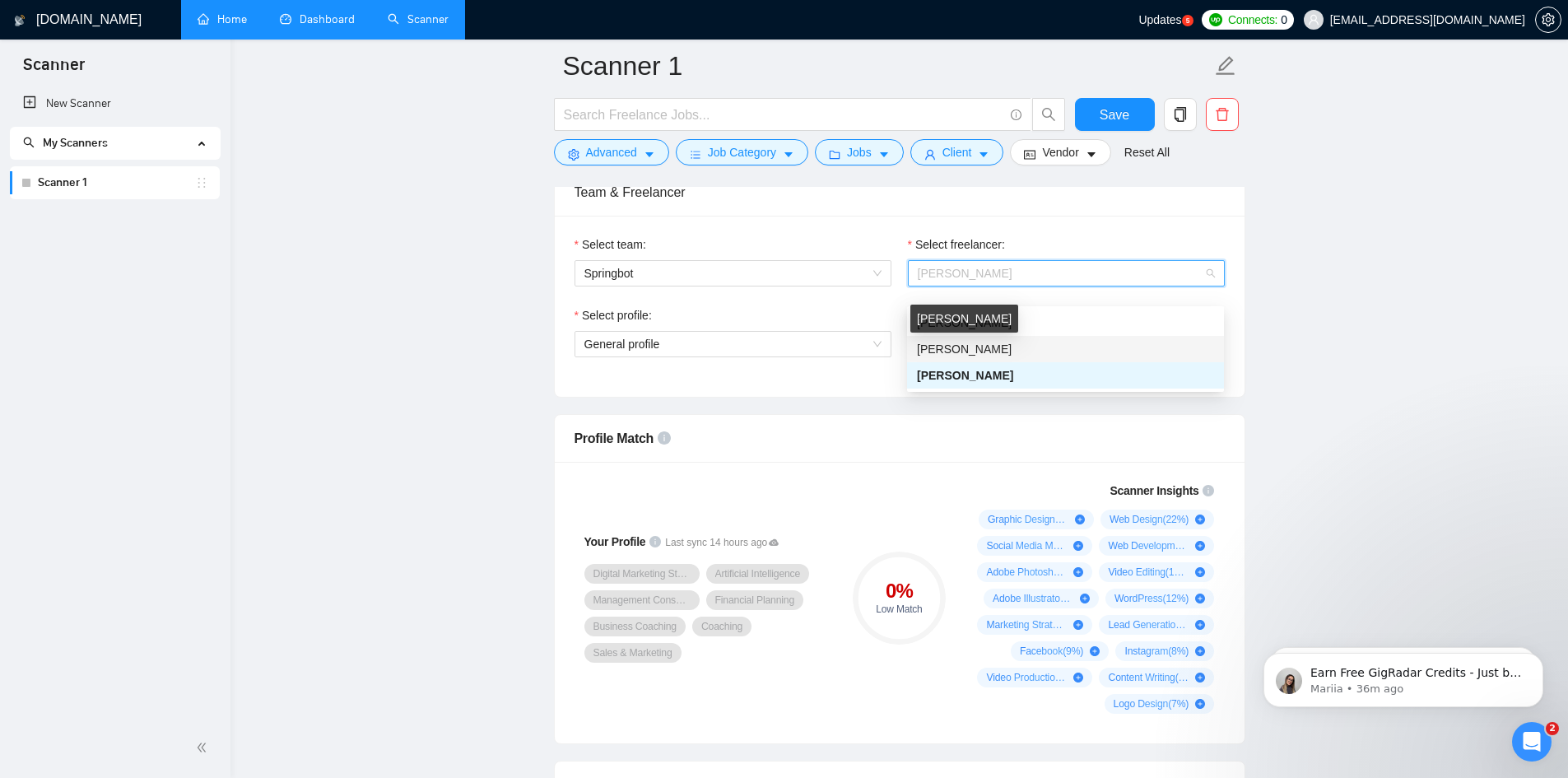
click at [973, 326] on div "[PERSON_NAME]" at bounding box center [965, 319] width 107 height 28
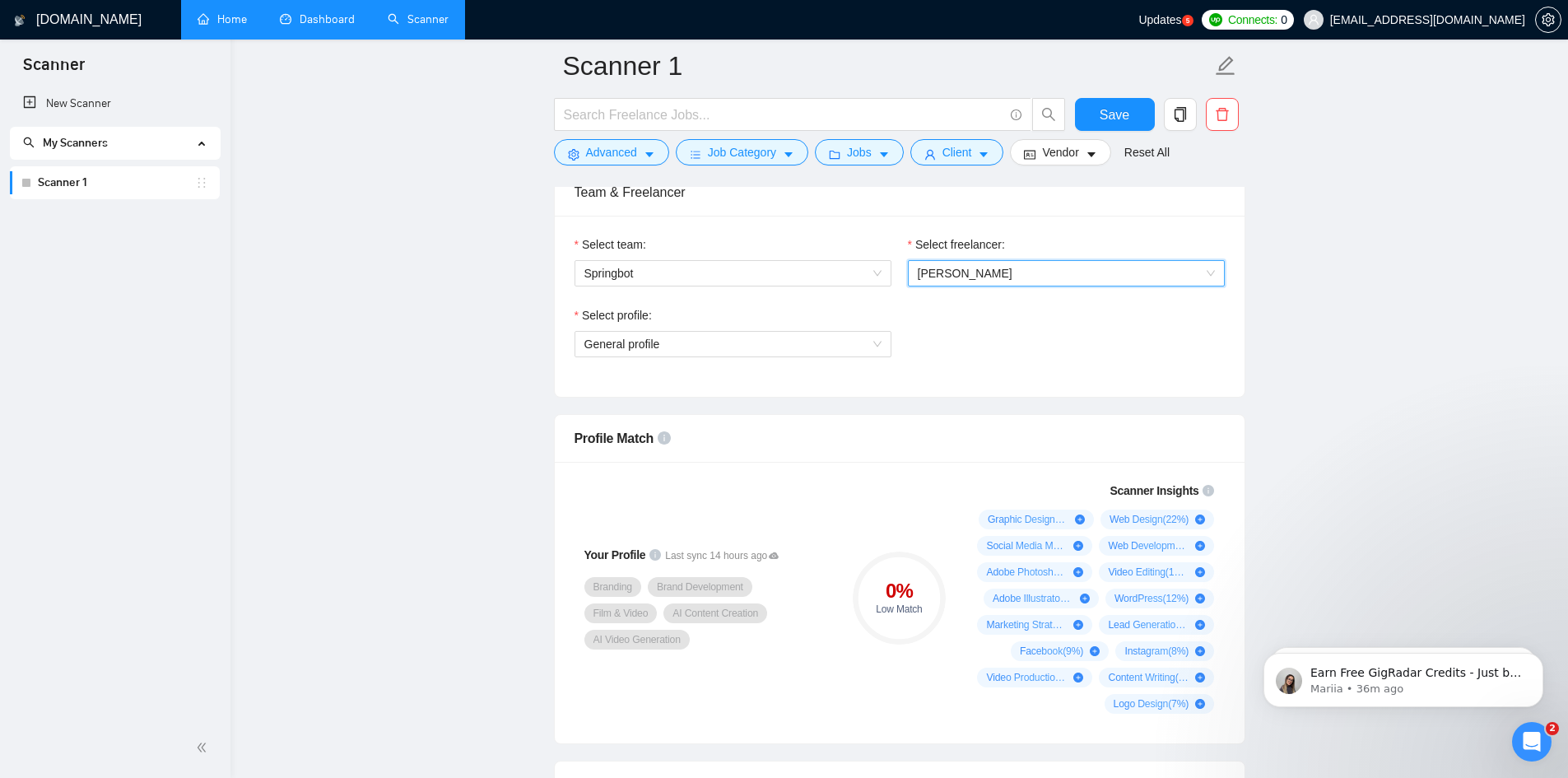
click at [993, 285] on span "[PERSON_NAME]" at bounding box center [1066, 273] width 297 height 25
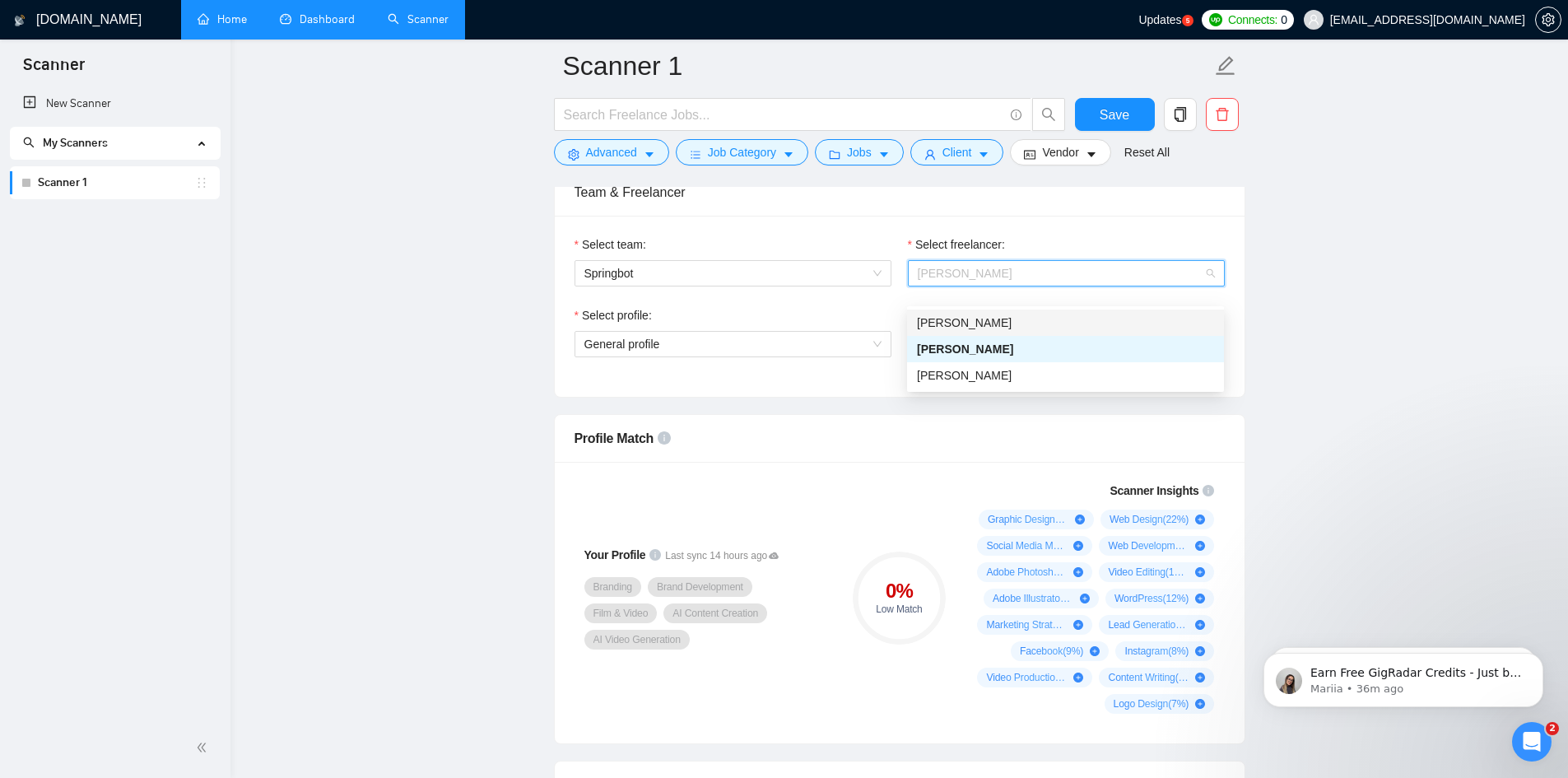
click at [994, 323] on div "[PERSON_NAME]" at bounding box center [1065, 322] width 297 height 19
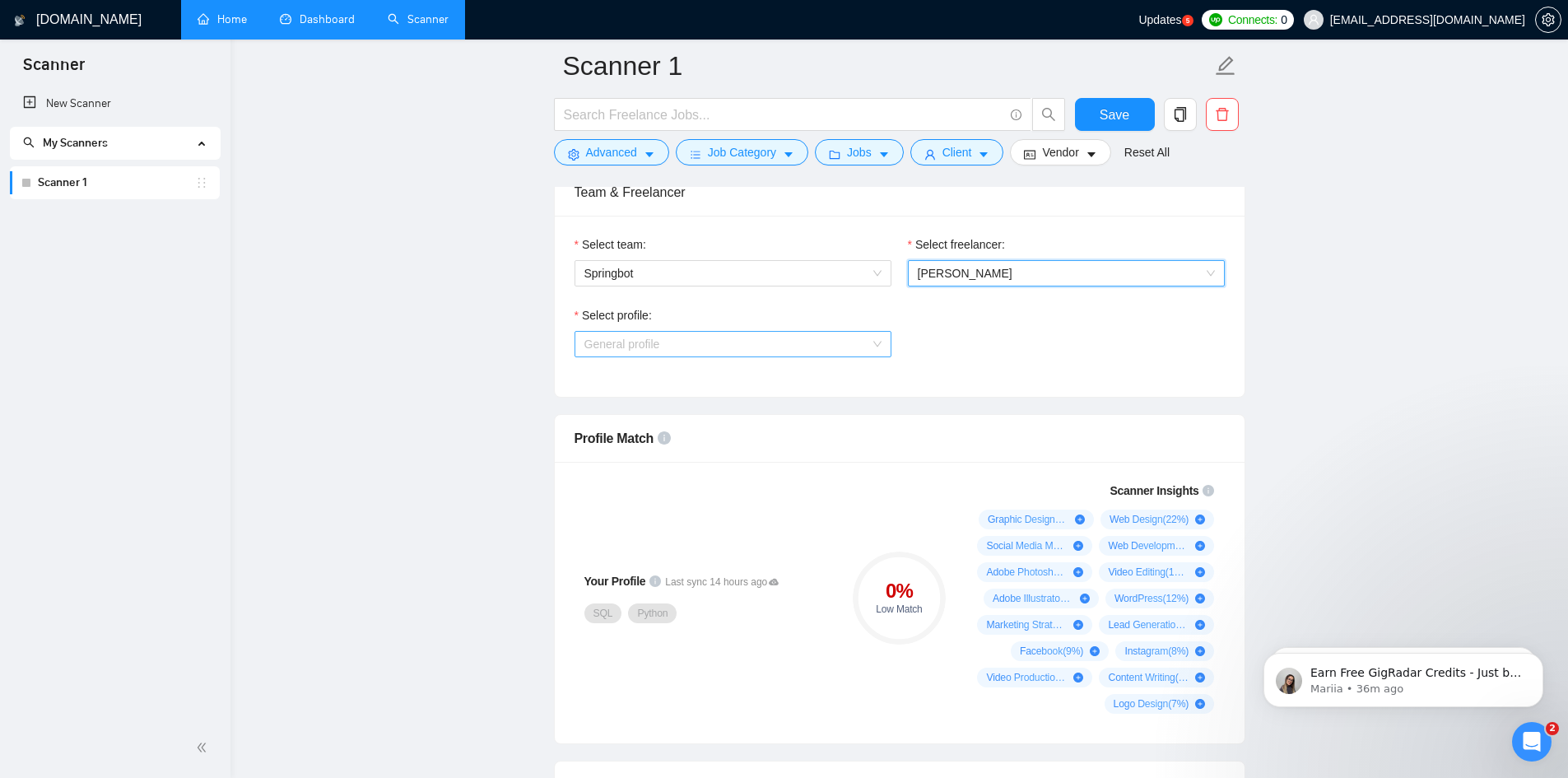
click at [684, 357] on span "General profile" at bounding box center [733, 345] width 297 height 25
click at [683, 357] on span "General profile" at bounding box center [733, 345] width 297 height 25
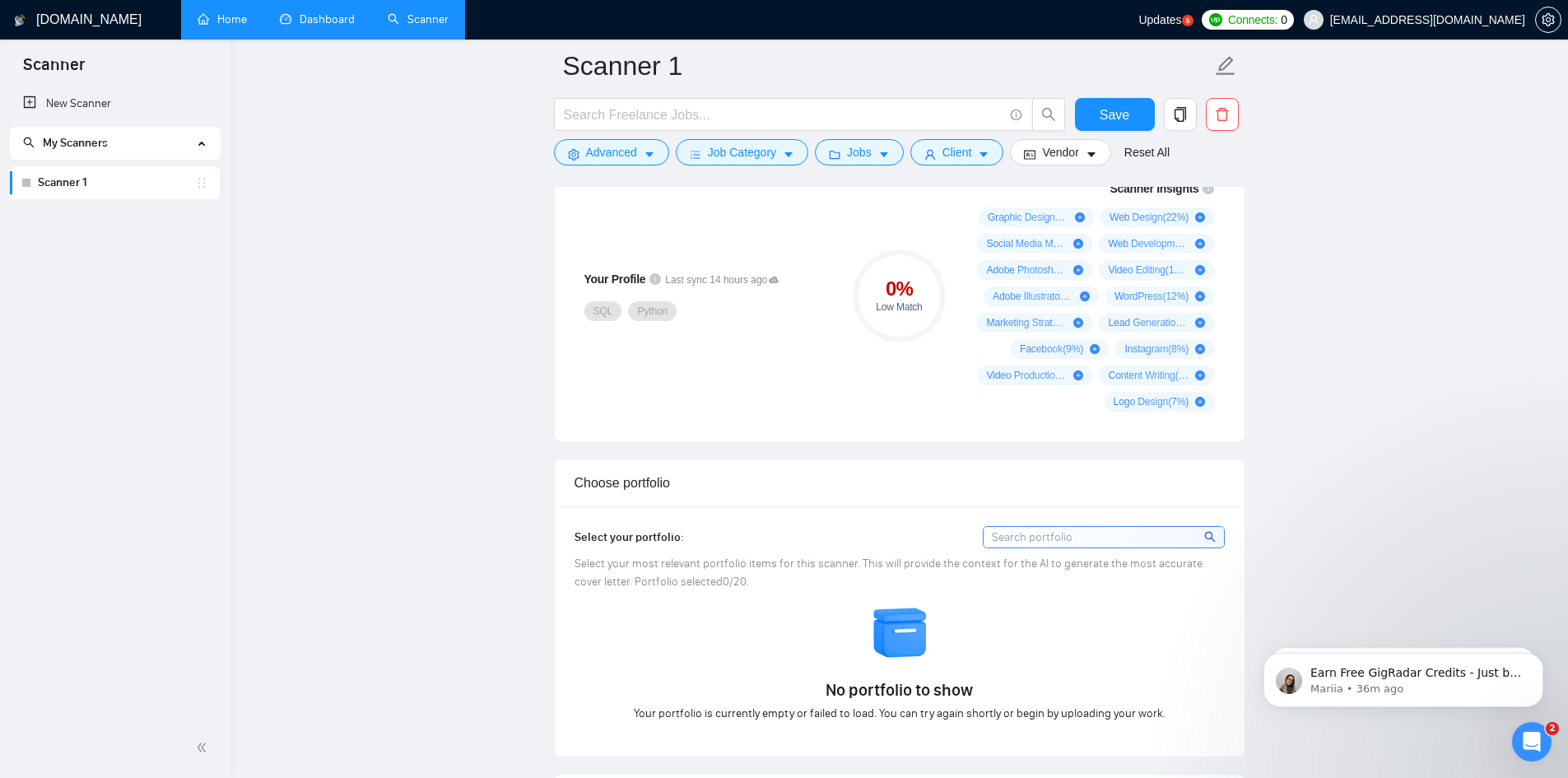
scroll to position [1235, 0]
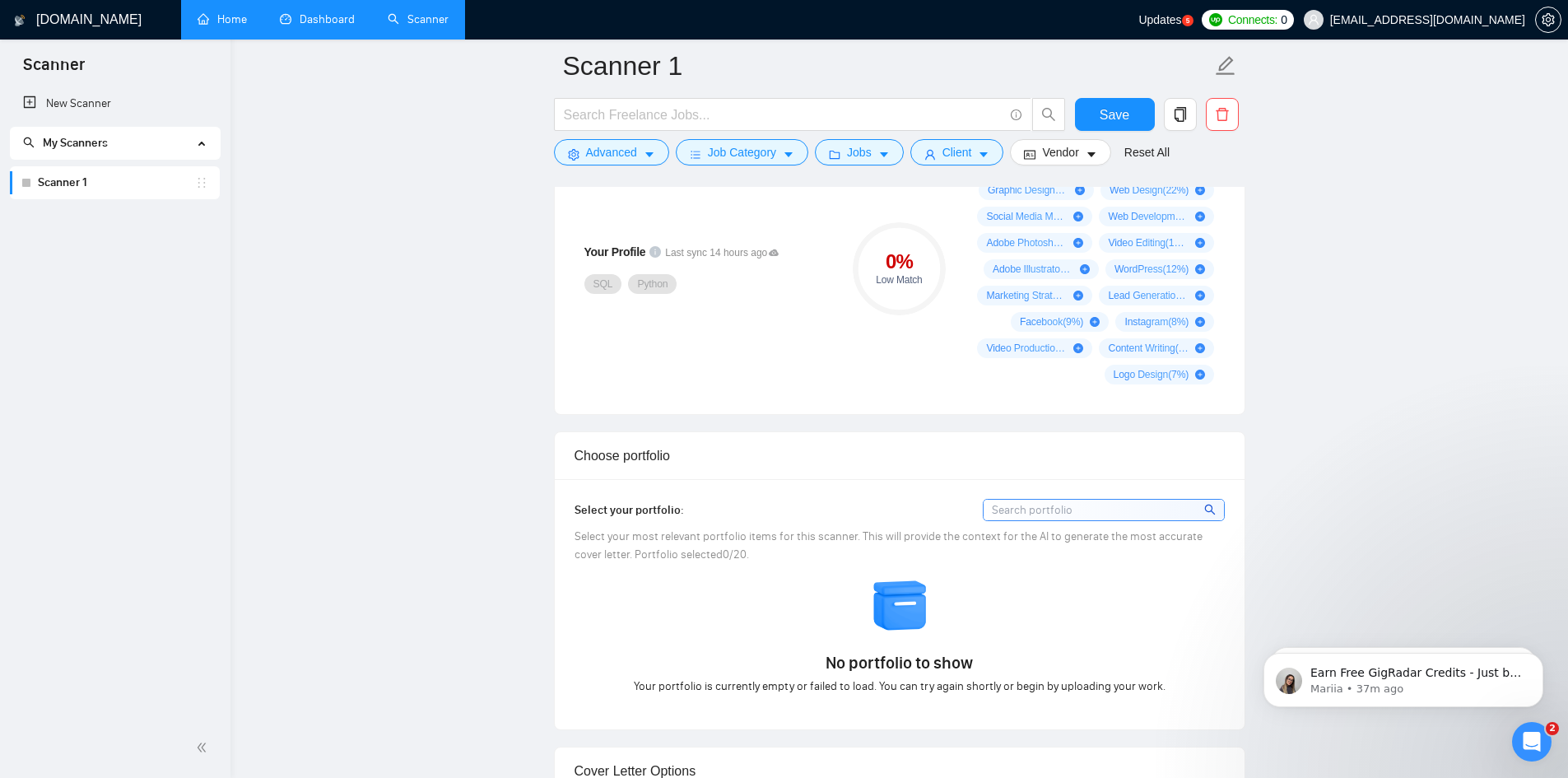
click at [1025, 521] on input at bounding box center [1104, 509] width 240 height 20
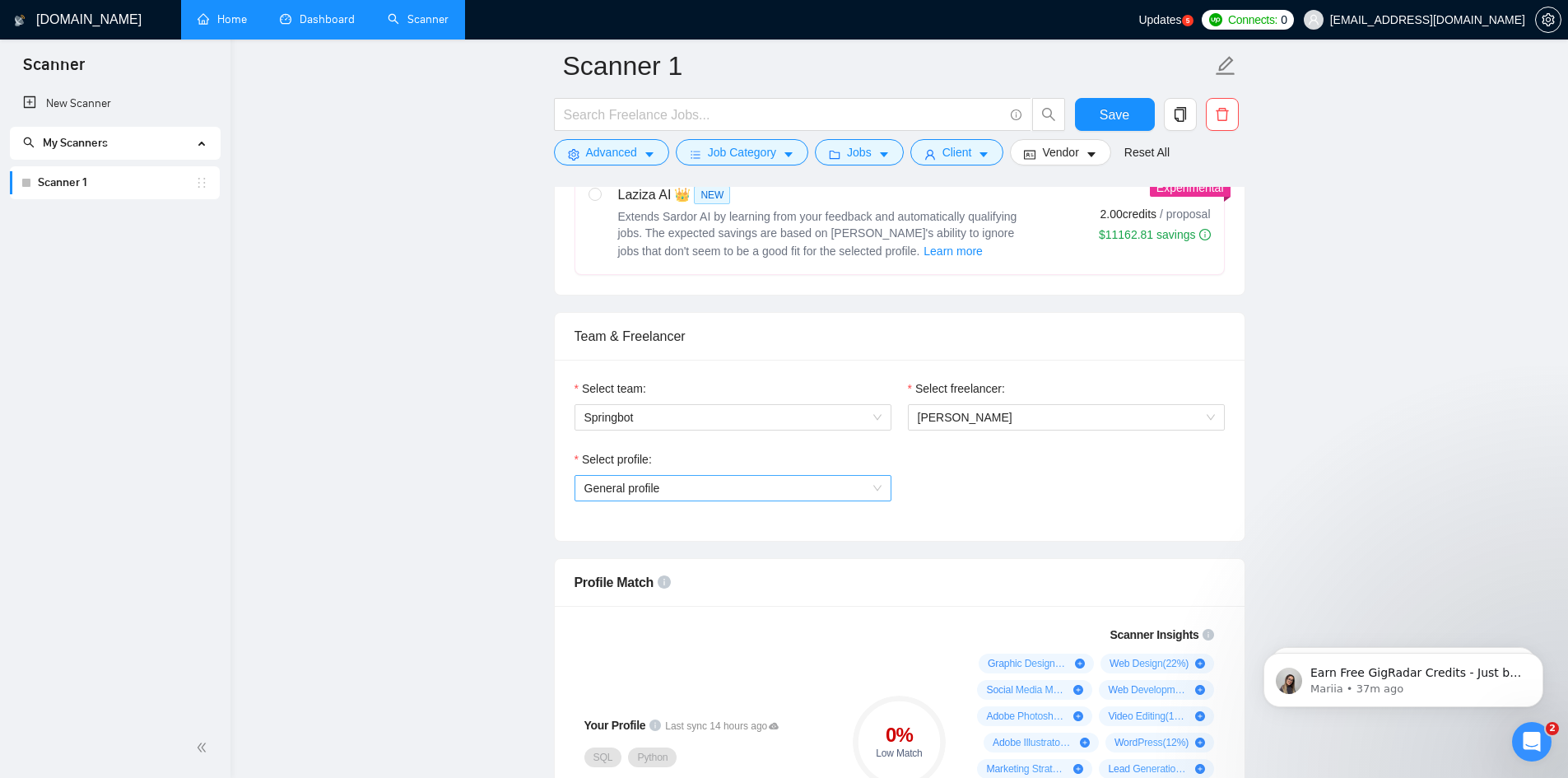
scroll to position [741, 0]
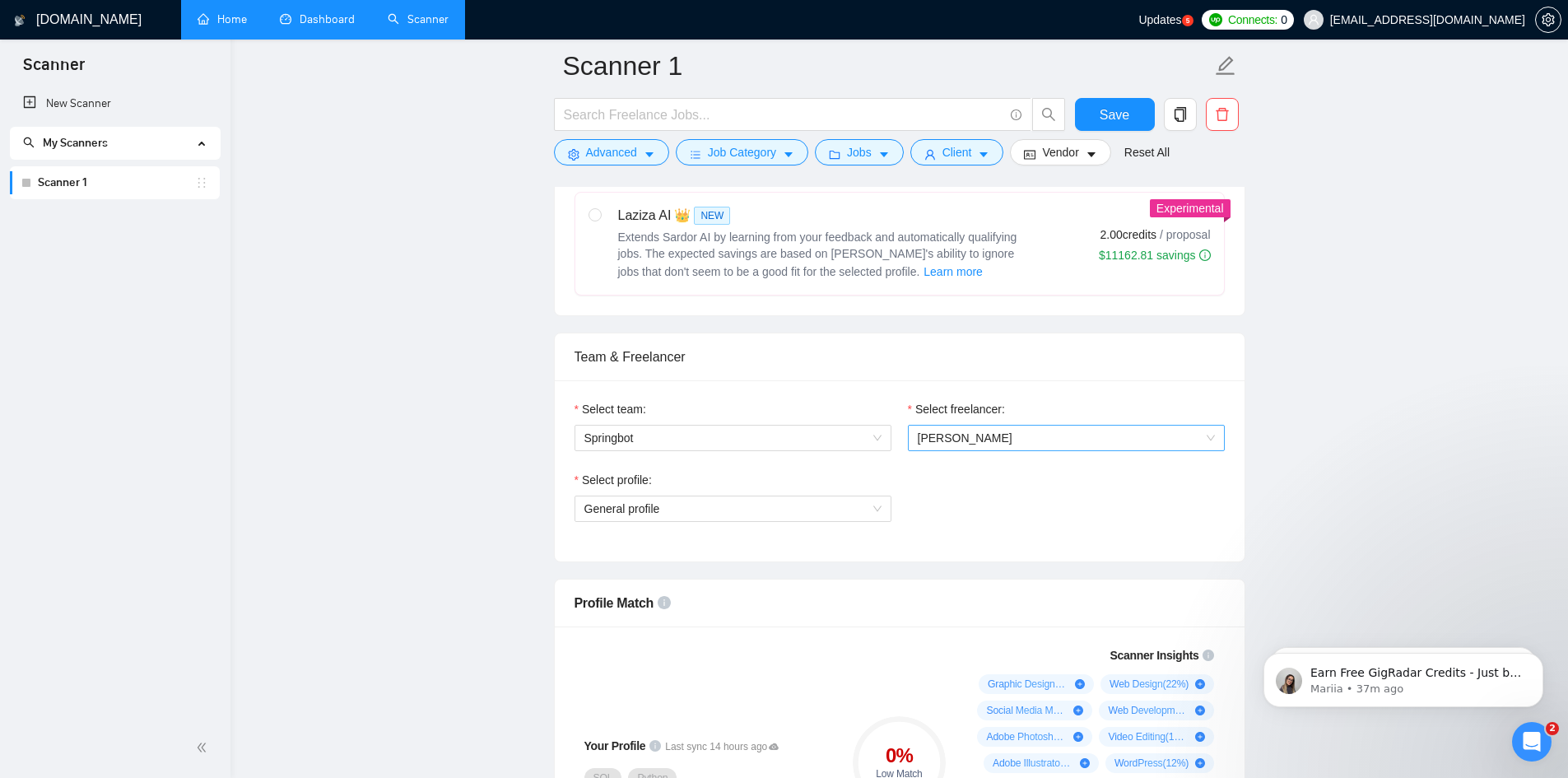
click at [1013, 450] on span "[PERSON_NAME]" at bounding box center [1066, 438] width 297 height 25
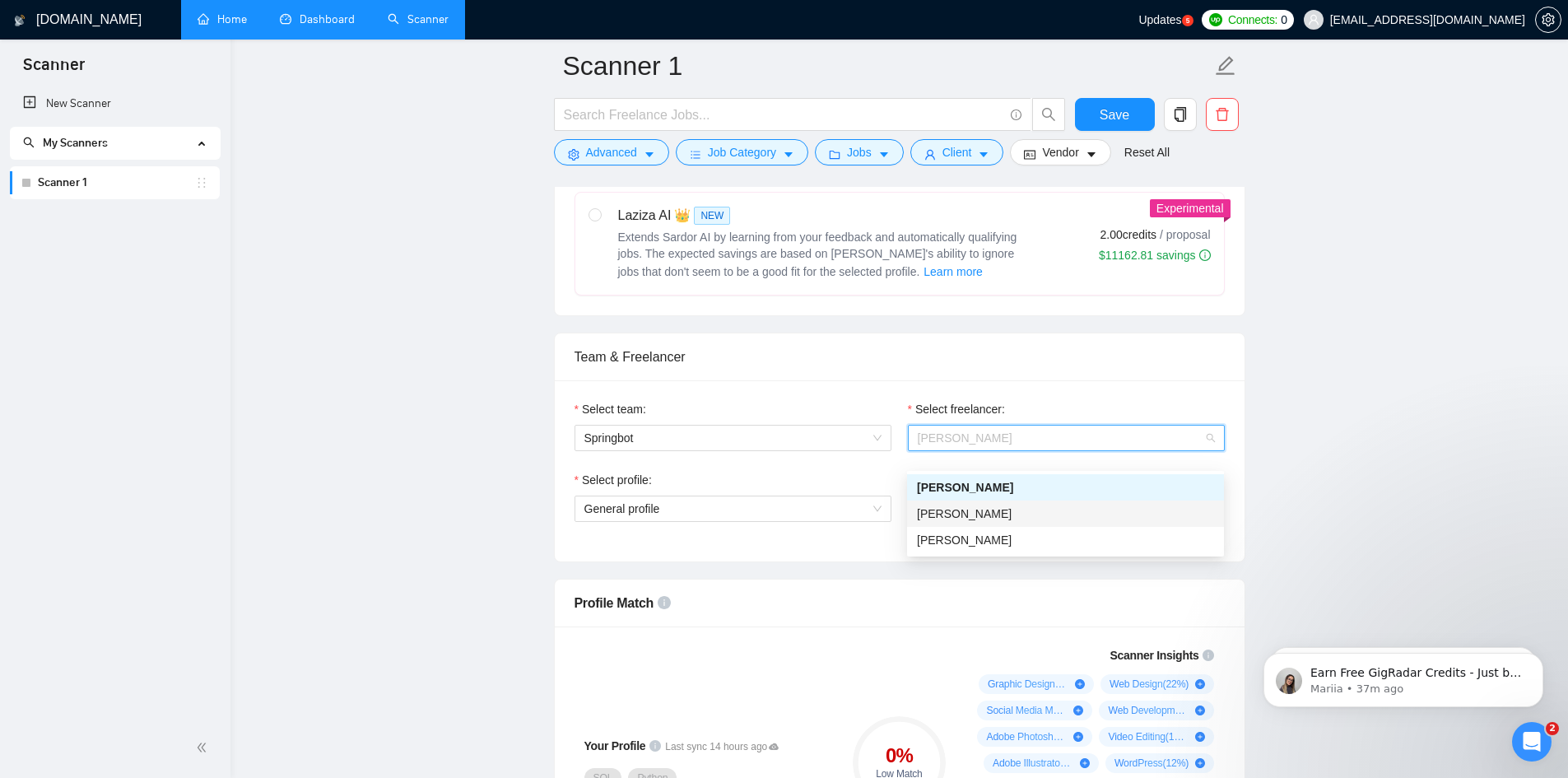
click at [982, 510] on span "[PERSON_NAME]" at bounding box center [964, 514] width 94 height 13
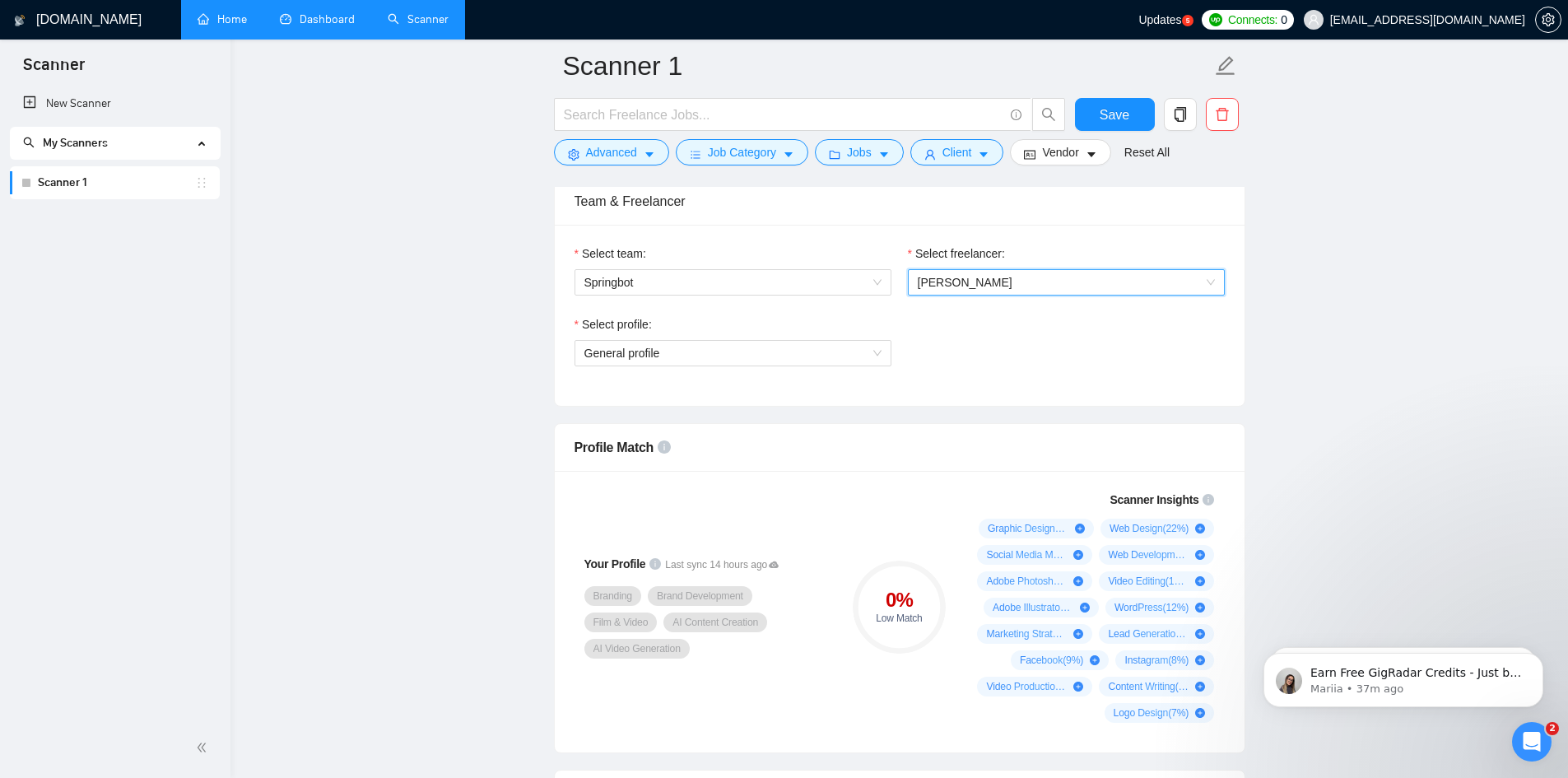
scroll to position [906, 0]
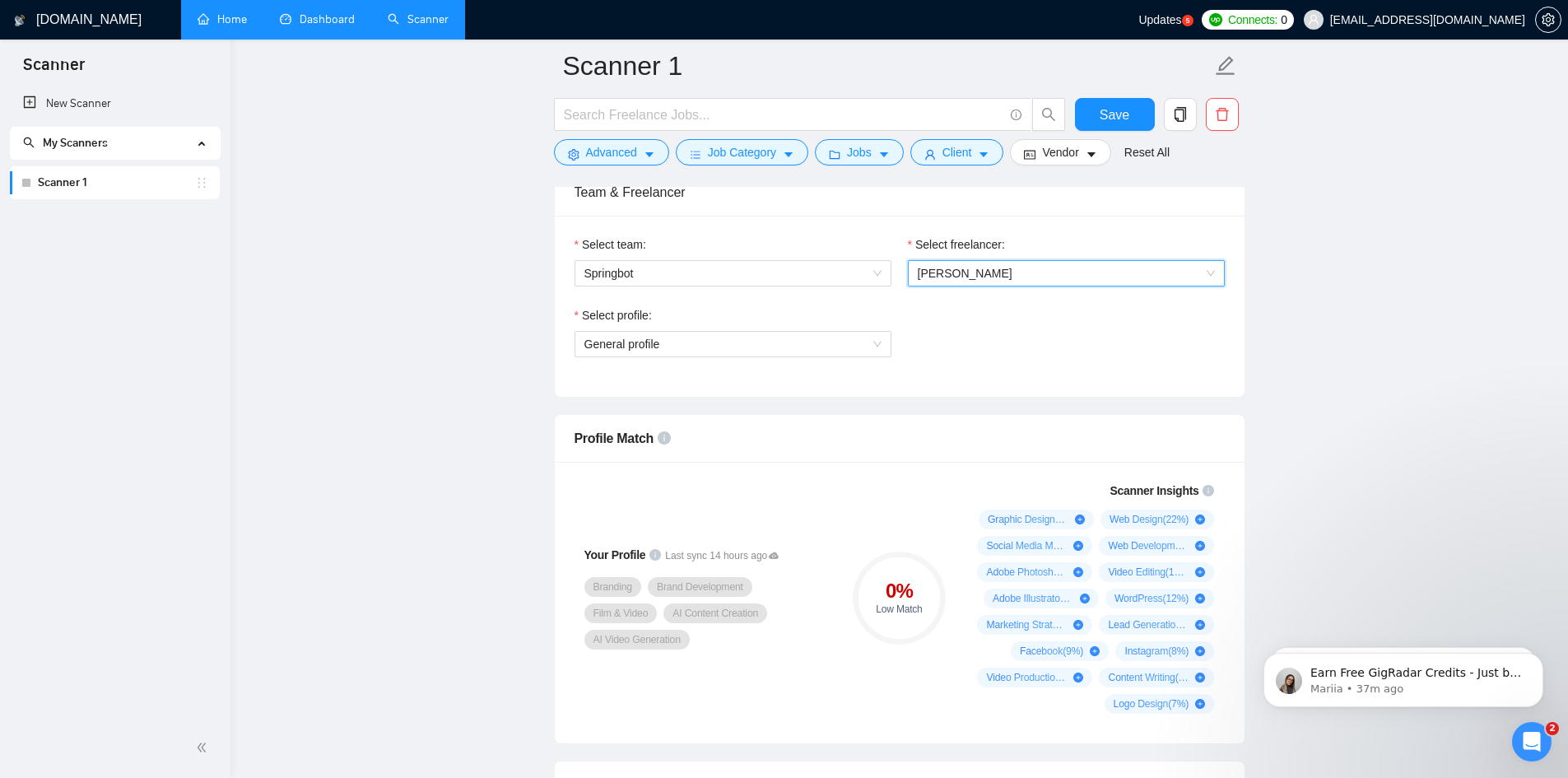
click at [1047, 285] on span "[PERSON_NAME]" at bounding box center [1066, 273] width 297 height 25
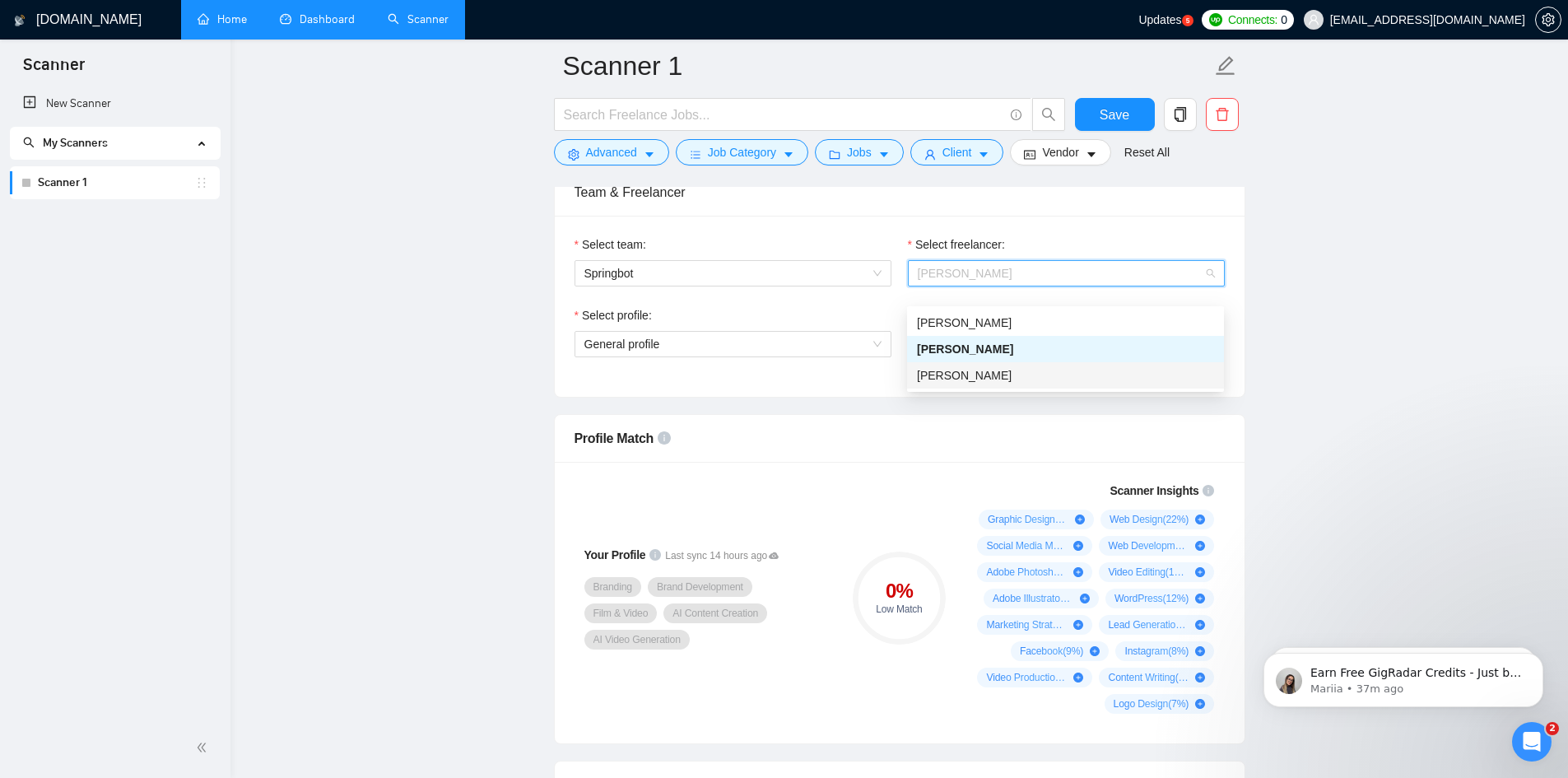
click at [1016, 370] on div "[PERSON_NAME]" at bounding box center [1065, 375] width 297 height 19
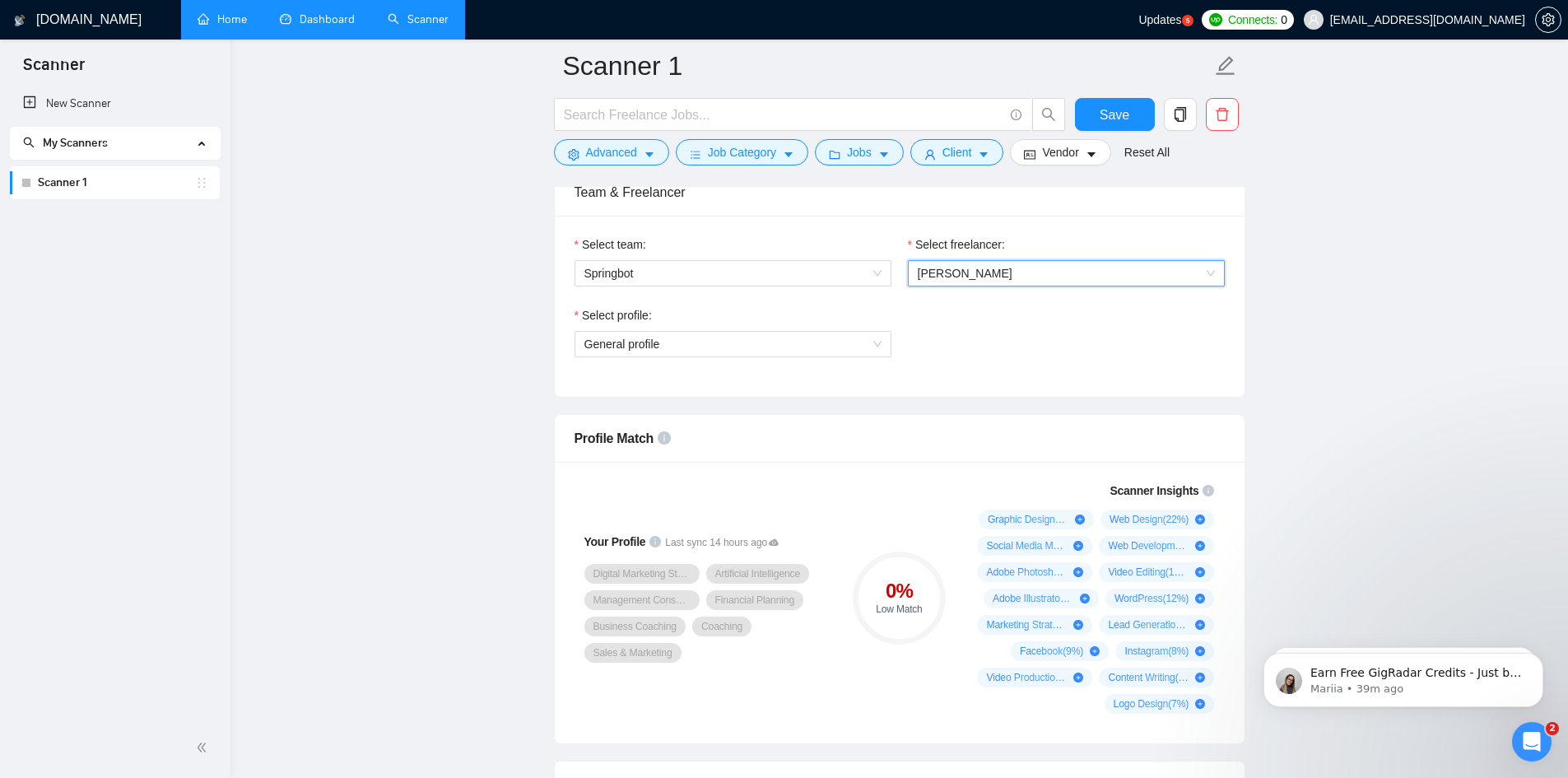
click at [995, 284] on span "[PERSON_NAME]" at bounding box center [1066, 273] width 297 height 25
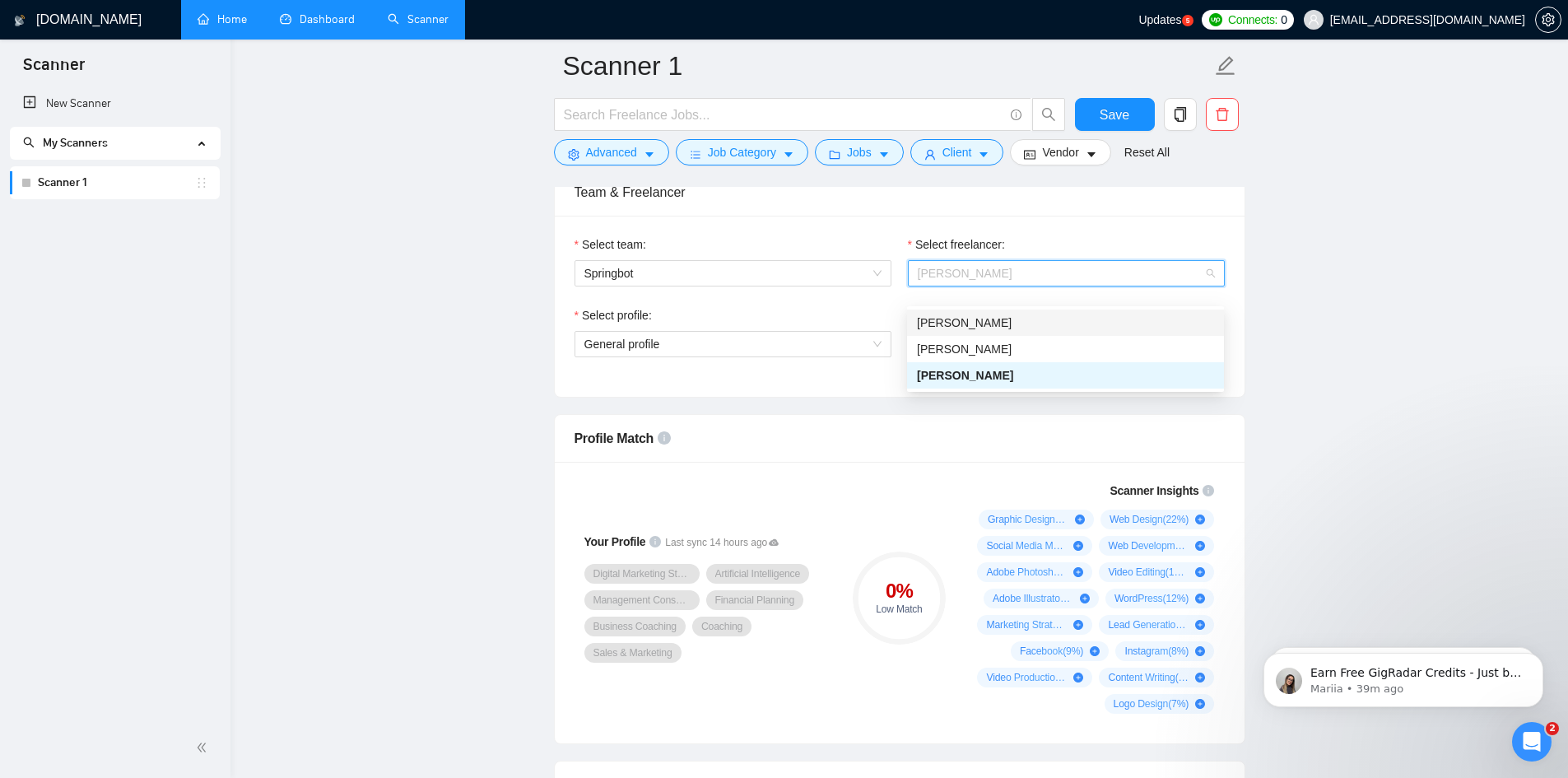
click at [1002, 321] on div "[PERSON_NAME]" at bounding box center [1065, 322] width 297 height 19
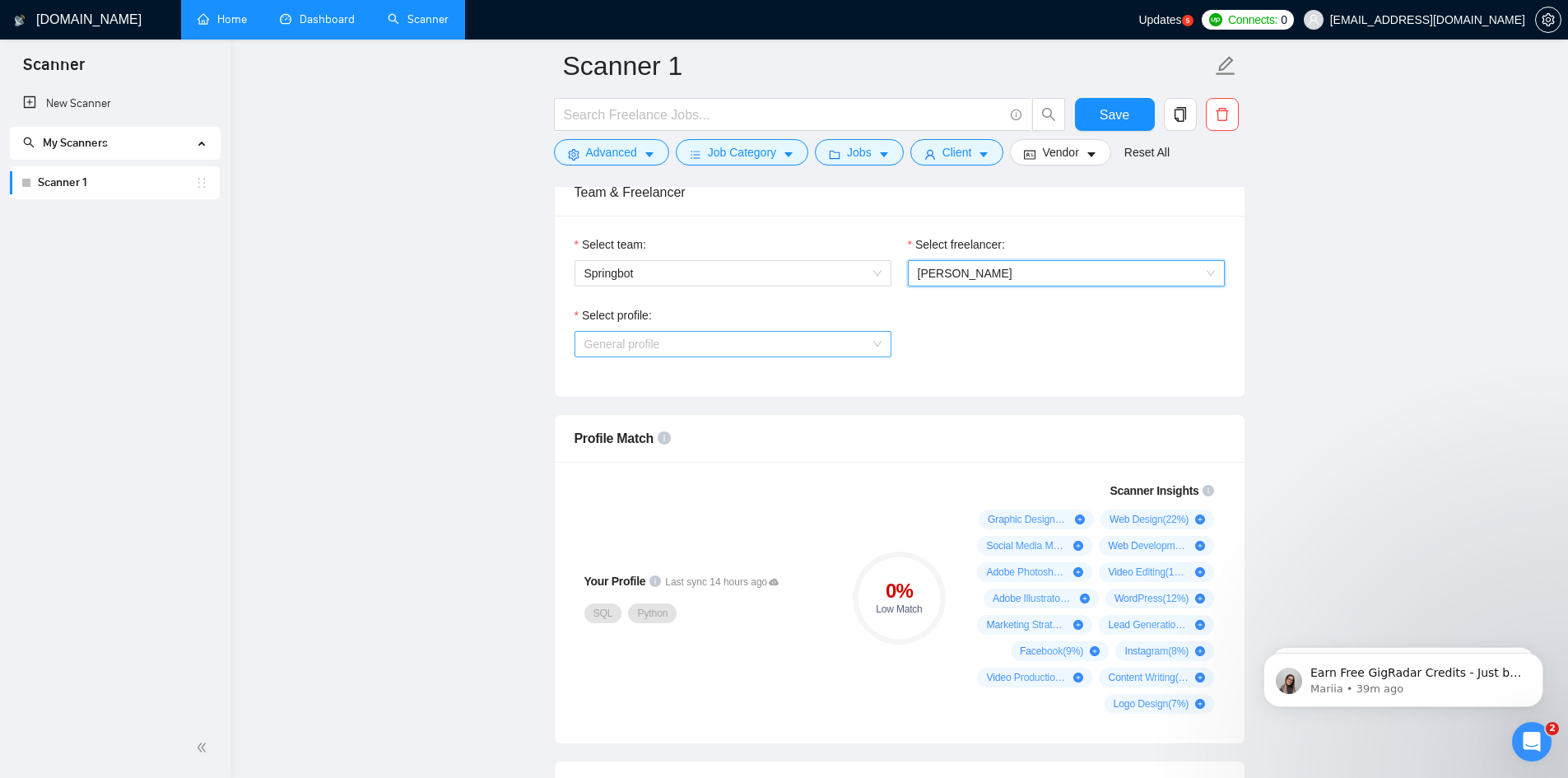
click at [729, 357] on span "General profile" at bounding box center [733, 345] width 297 height 25
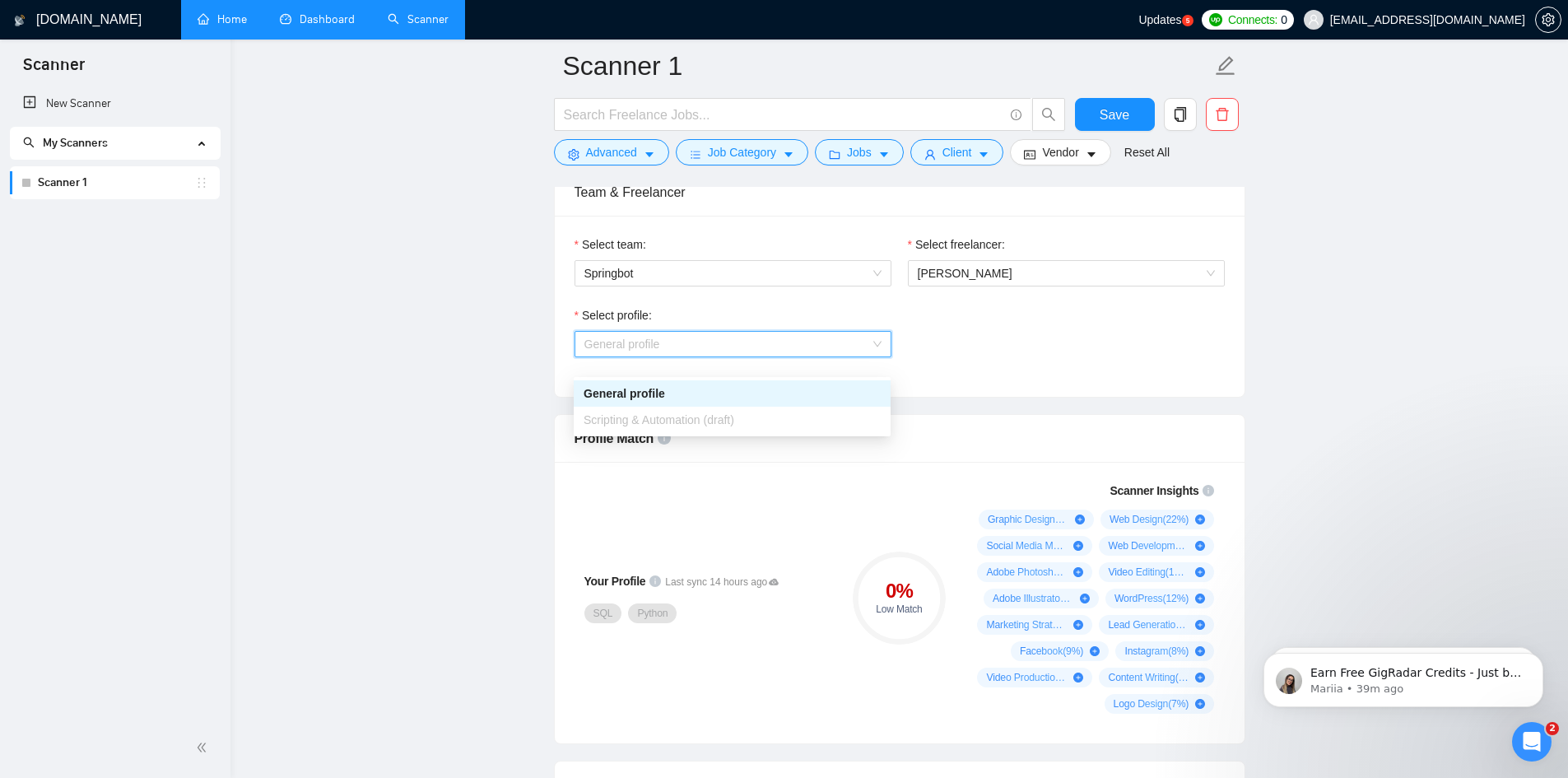
click at [729, 357] on span "General profile" at bounding box center [733, 345] width 297 height 25
click at [738, 282] on span "Springbot" at bounding box center [733, 273] width 297 height 25
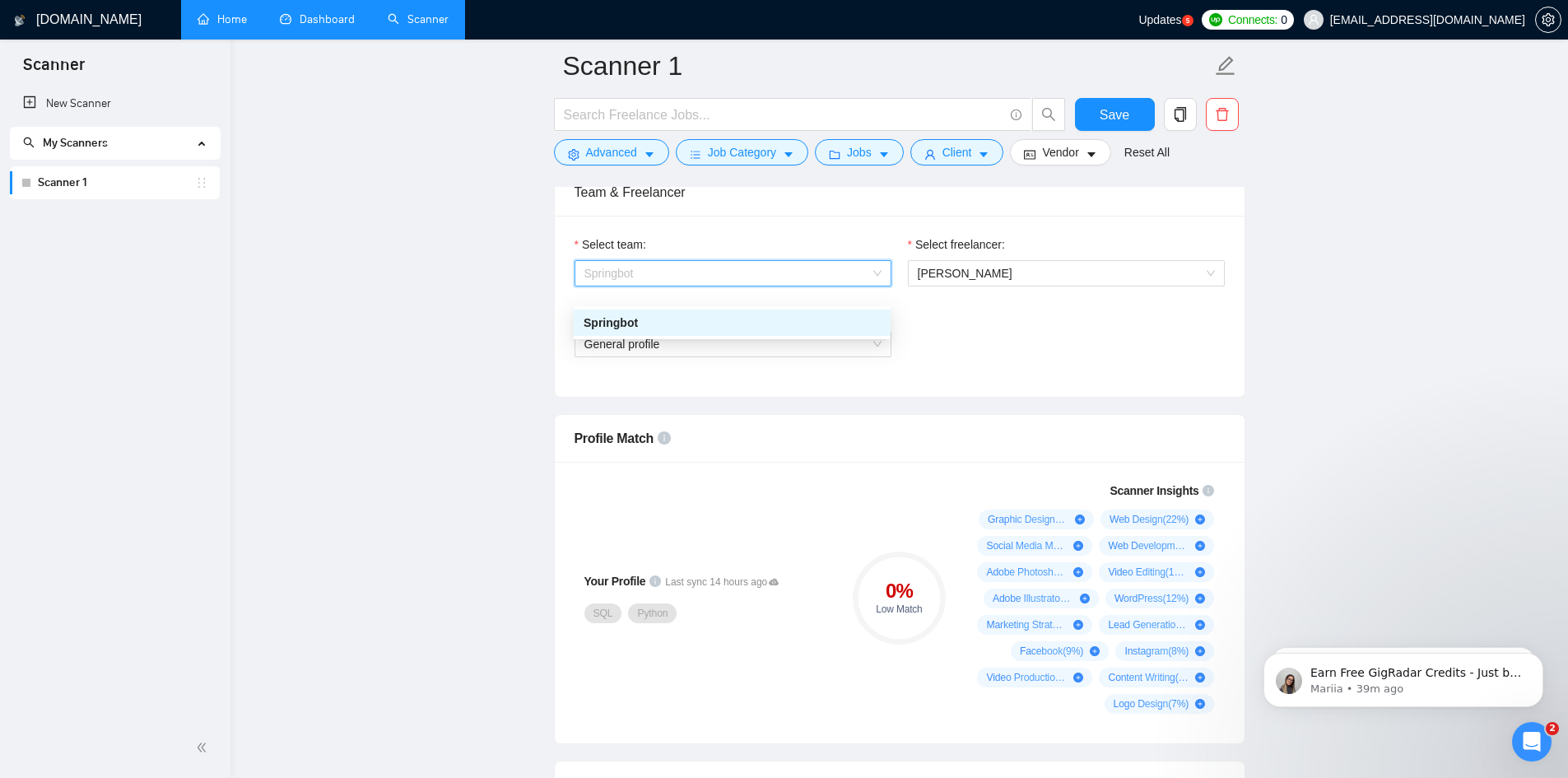
click at [717, 320] on div "Springbot" at bounding box center [732, 322] width 297 height 19
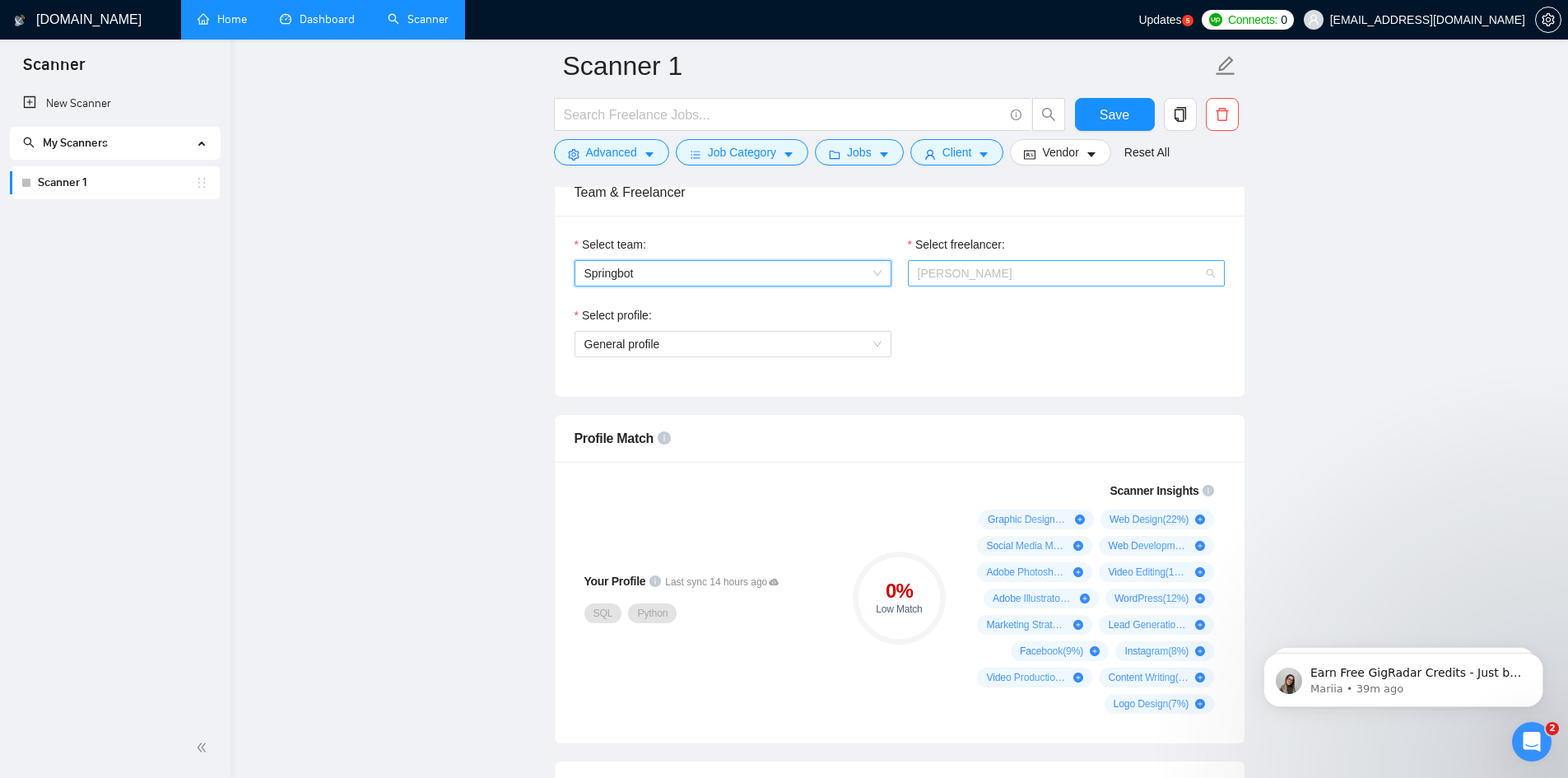
click at [965, 280] on span "[PERSON_NAME]" at bounding box center [965, 273] width 94 height 13
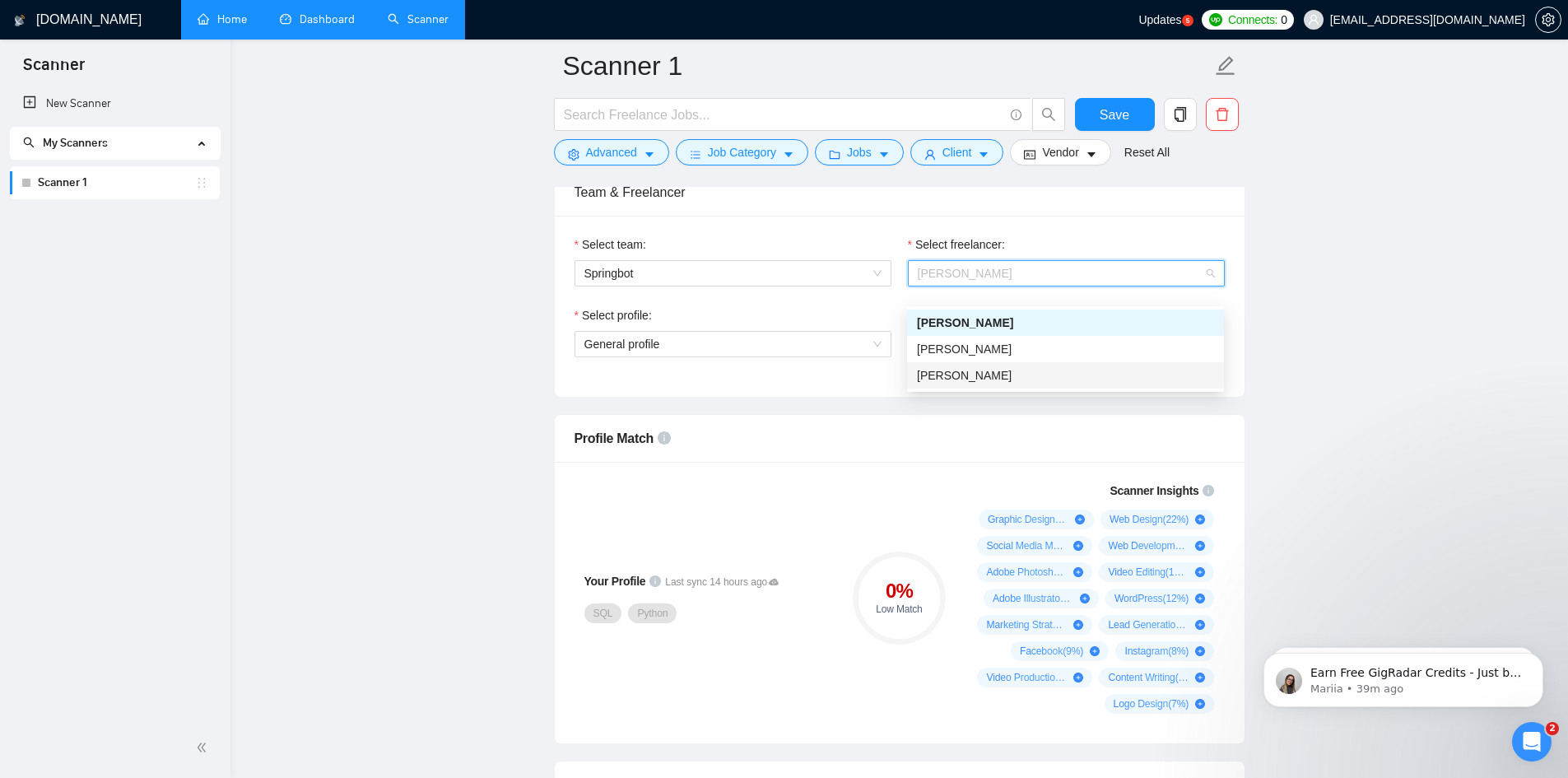
click at [884, 447] on div "Profile Match" at bounding box center [899, 438] width 650 height 47
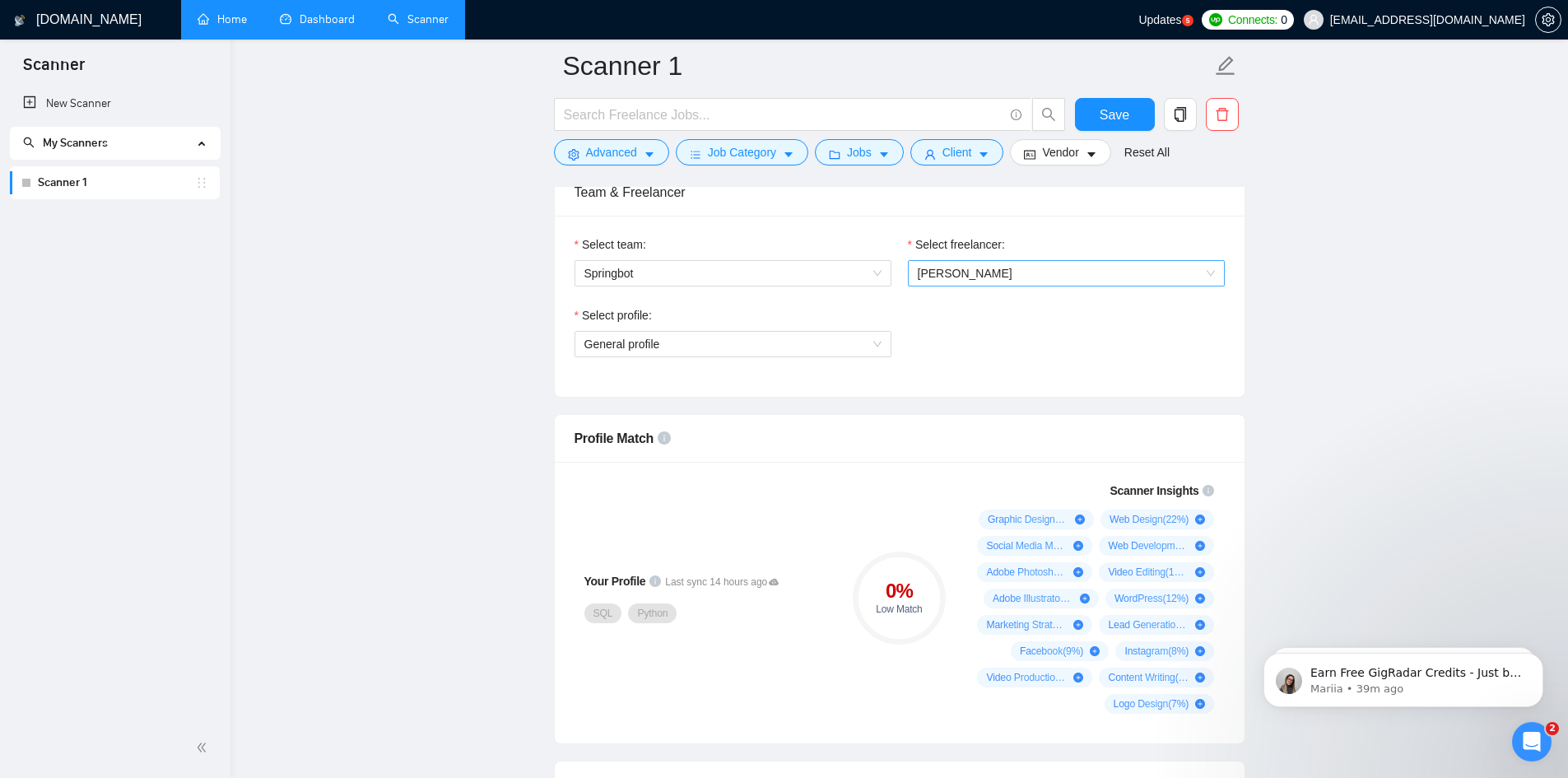
click at [1054, 285] on span "[PERSON_NAME]" at bounding box center [1066, 273] width 297 height 25
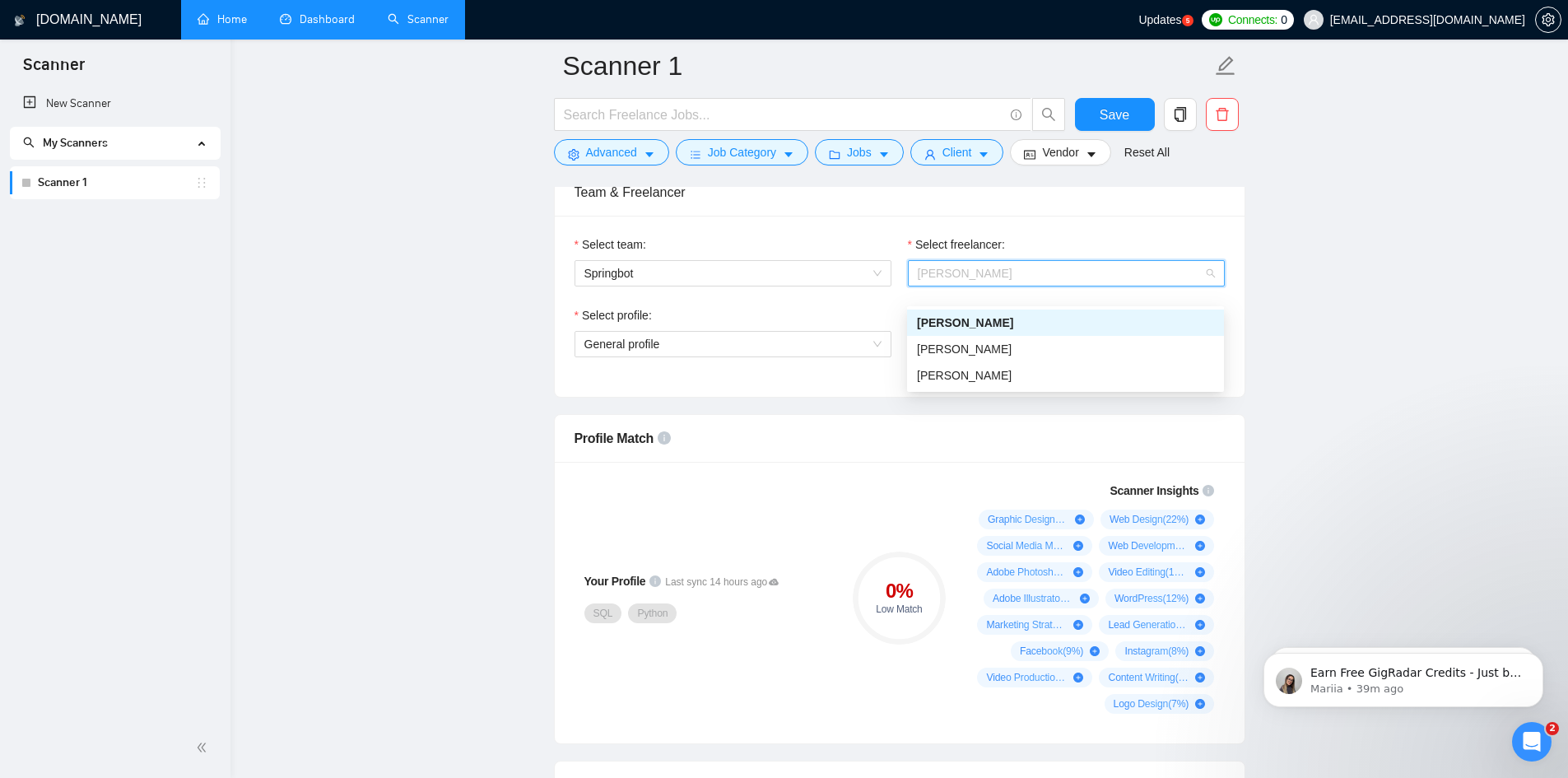
click at [1054, 285] on span "[PERSON_NAME]" at bounding box center [1066, 273] width 297 height 25
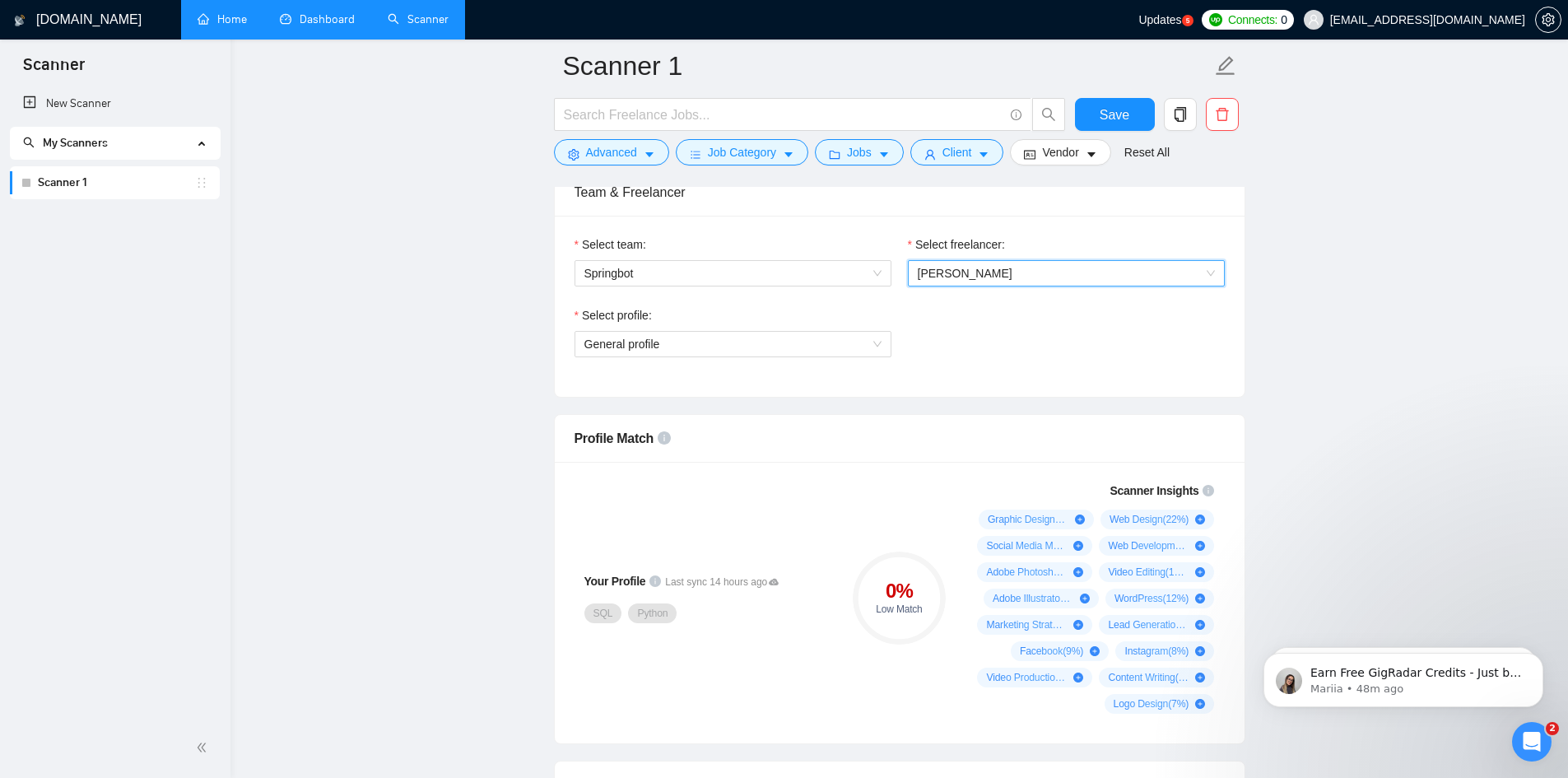
click at [1076, 285] on span "[PERSON_NAME]" at bounding box center [1066, 273] width 297 height 25
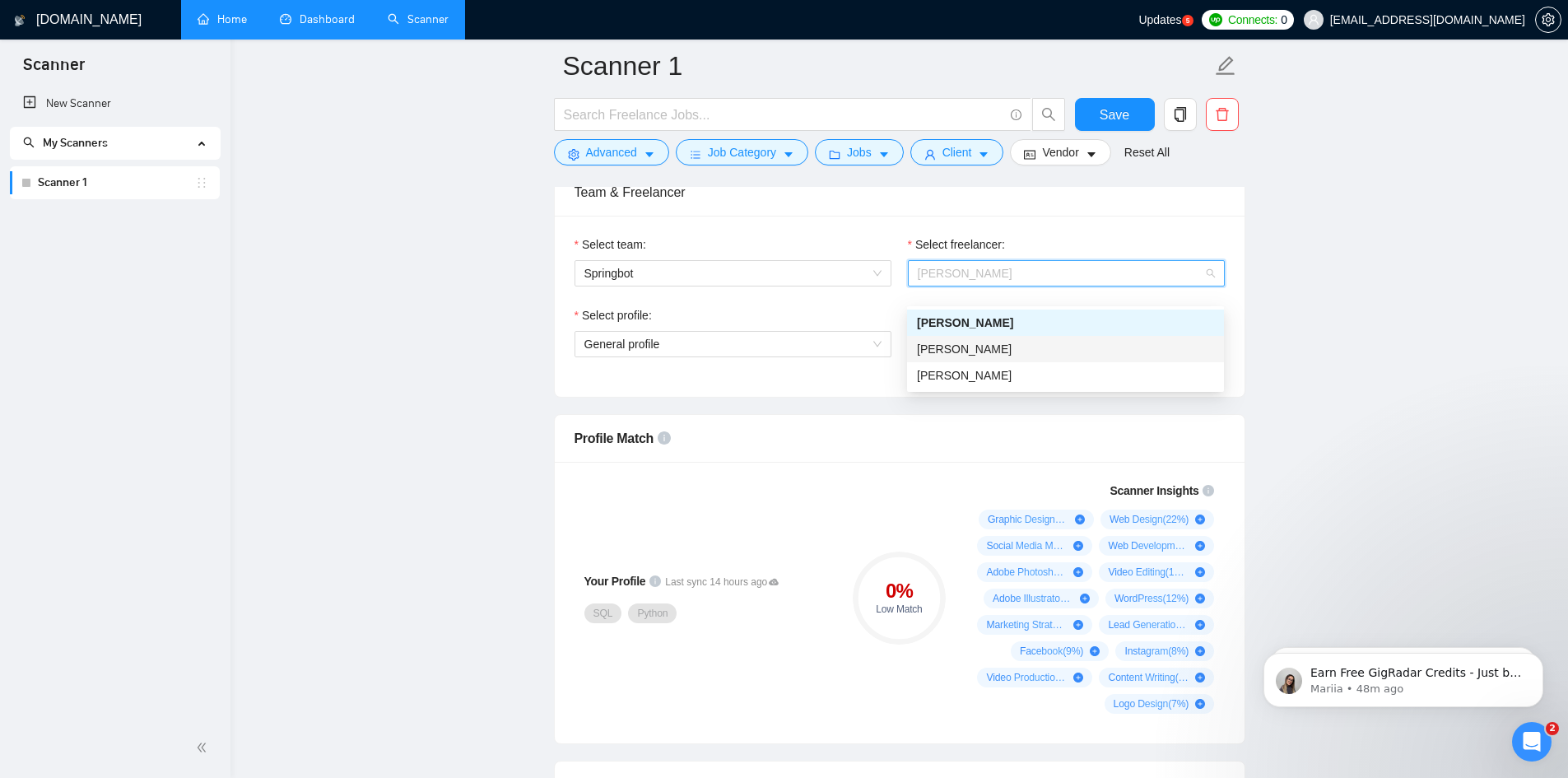
click at [1035, 345] on div "[PERSON_NAME]" at bounding box center [1065, 349] width 297 height 19
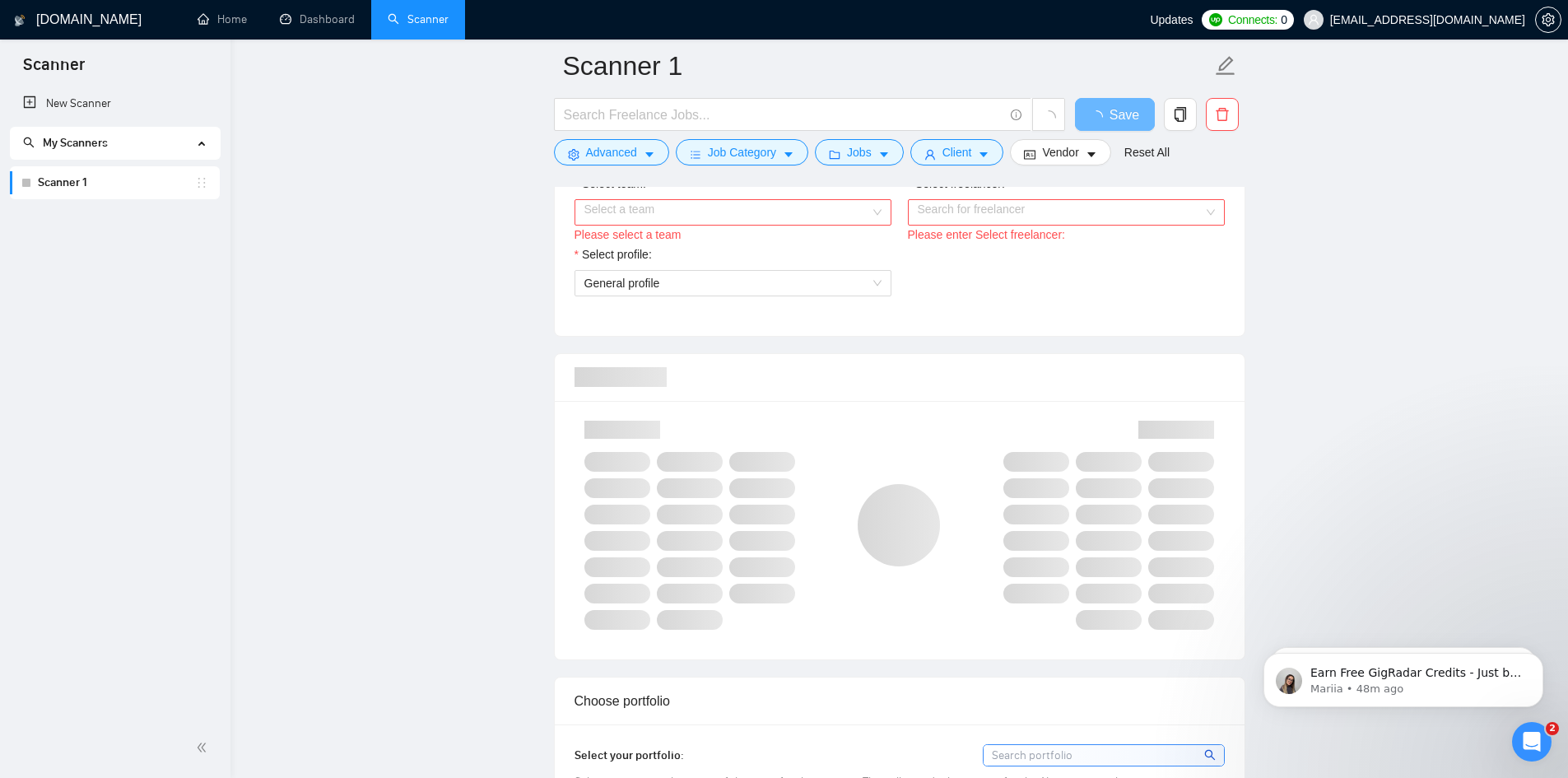
click at [747, 210] on input "Select team:" at bounding box center [728, 212] width 285 height 25
click at [713, 251] on div "Springbot" at bounding box center [732, 243] width 297 height 19
click at [1013, 211] on input "Select freelancer:" at bounding box center [1061, 212] width 285 height 25
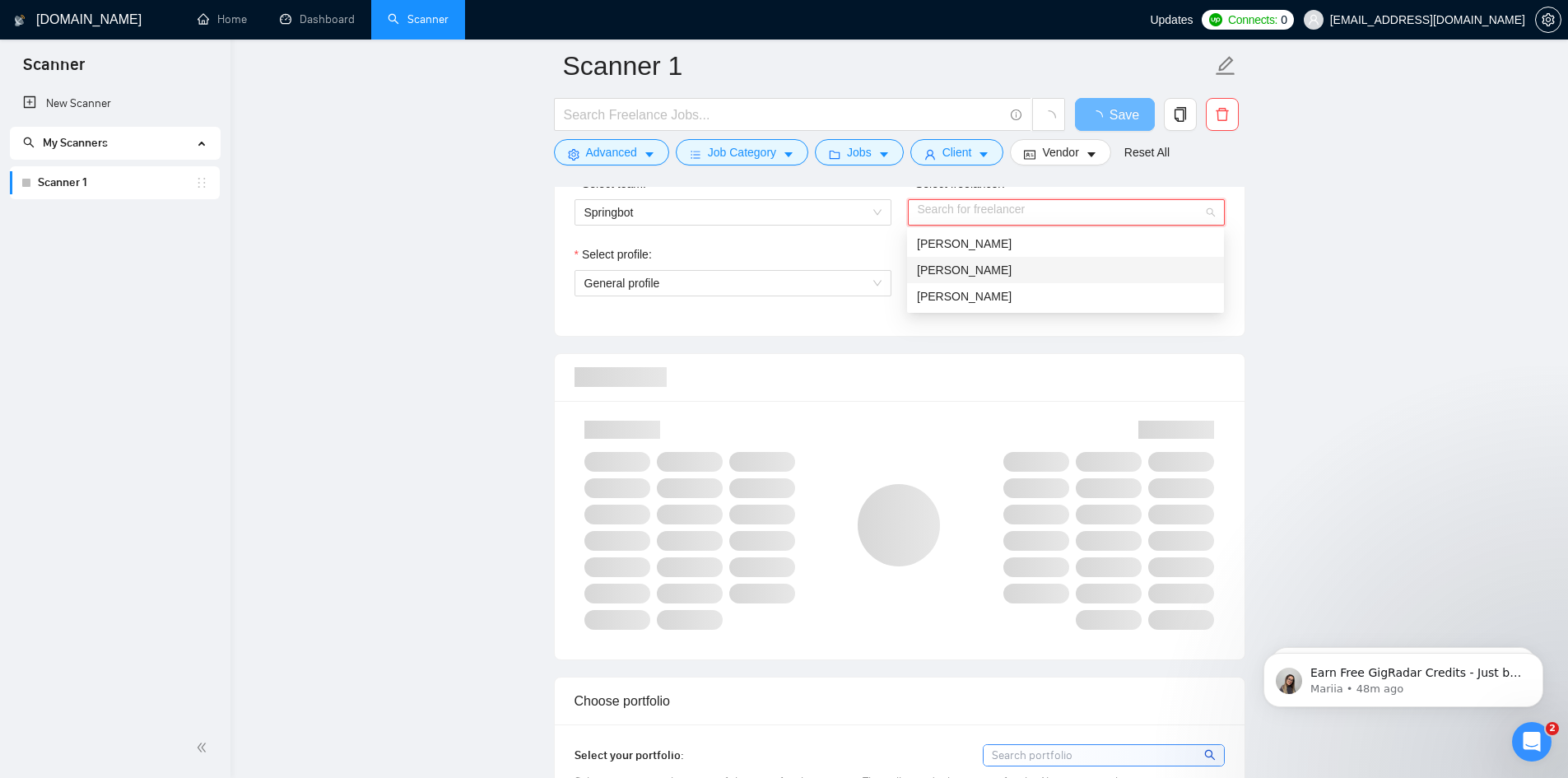
click at [988, 272] on div "[PERSON_NAME]" at bounding box center [1065, 270] width 297 height 19
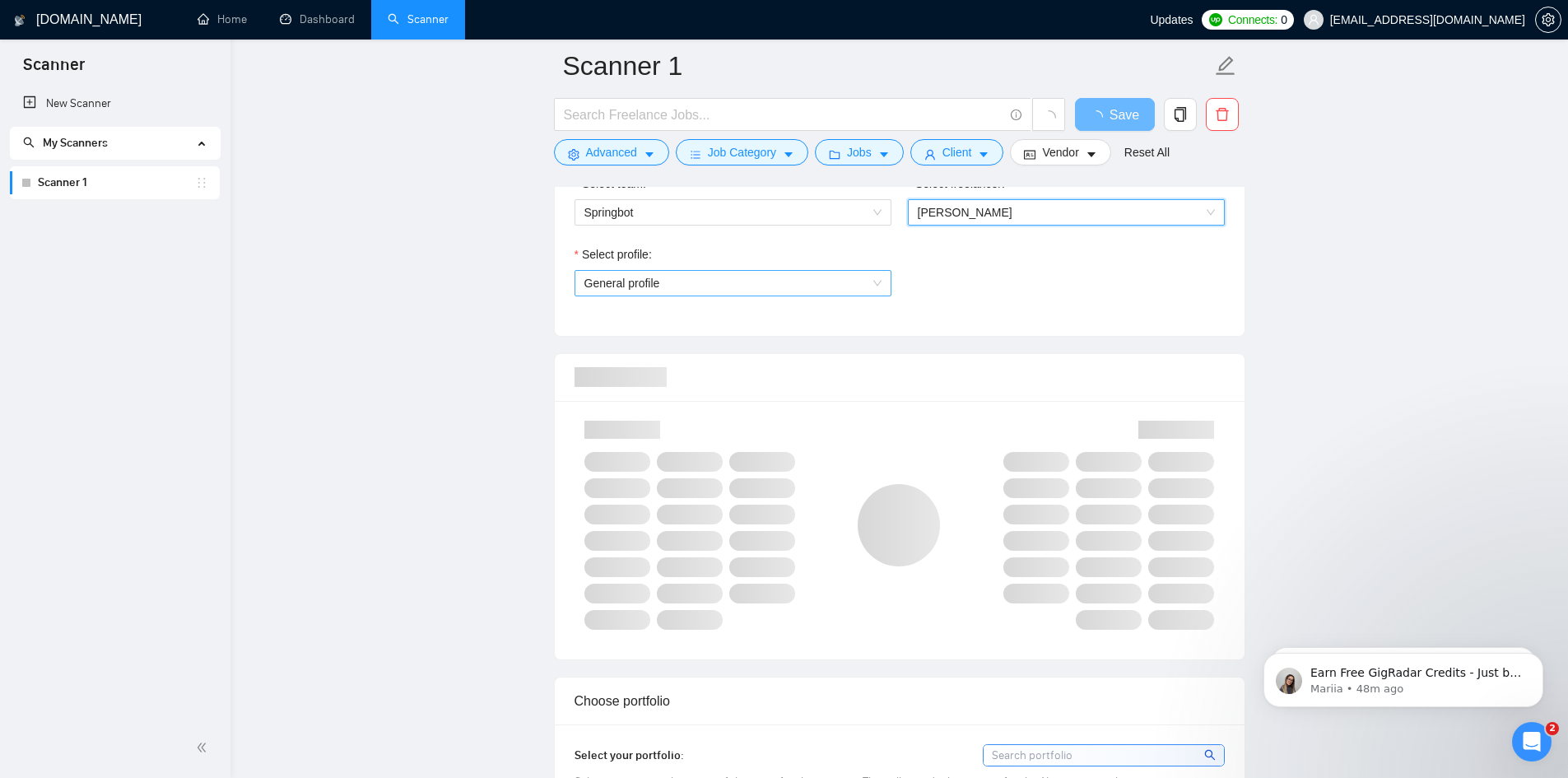
click at [784, 280] on span "General profile" at bounding box center [733, 283] width 297 height 25
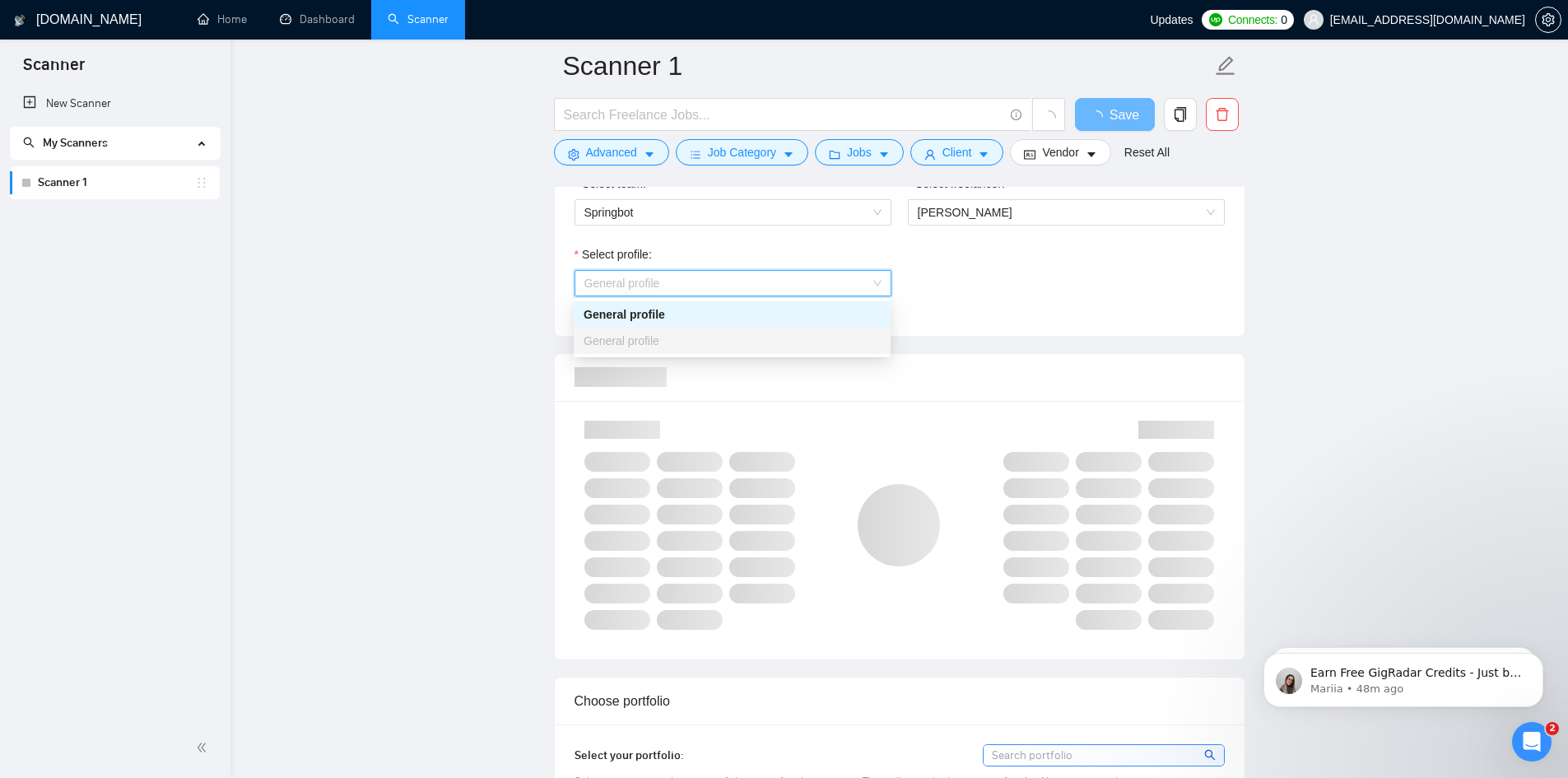
click at [706, 317] on div "General profile" at bounding box center [732, 315] width 297 height 19
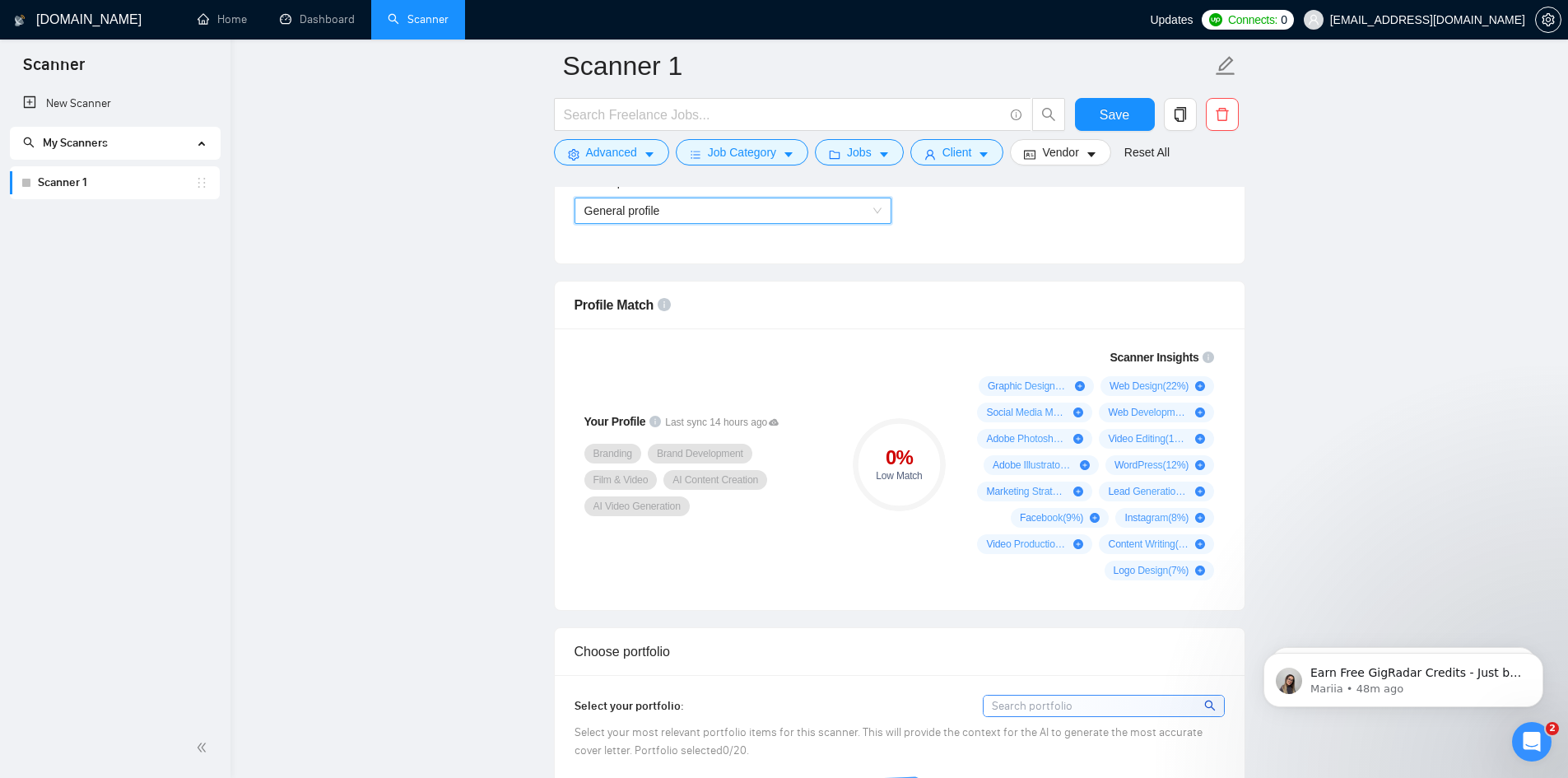
scroll to position [989, 0]
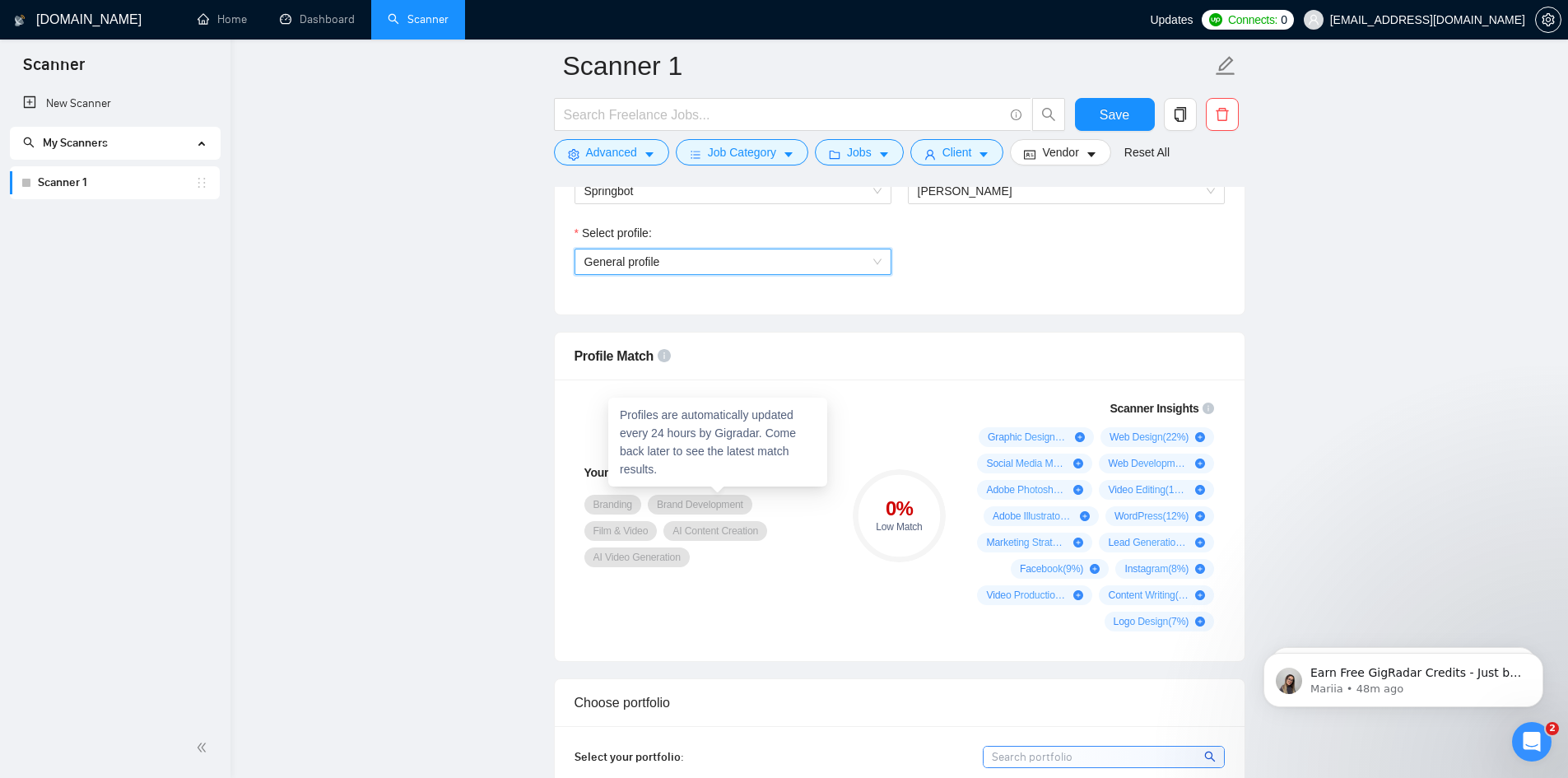
click at [770, 477] on icon at bounding box center [773, 473] width 10 height 6
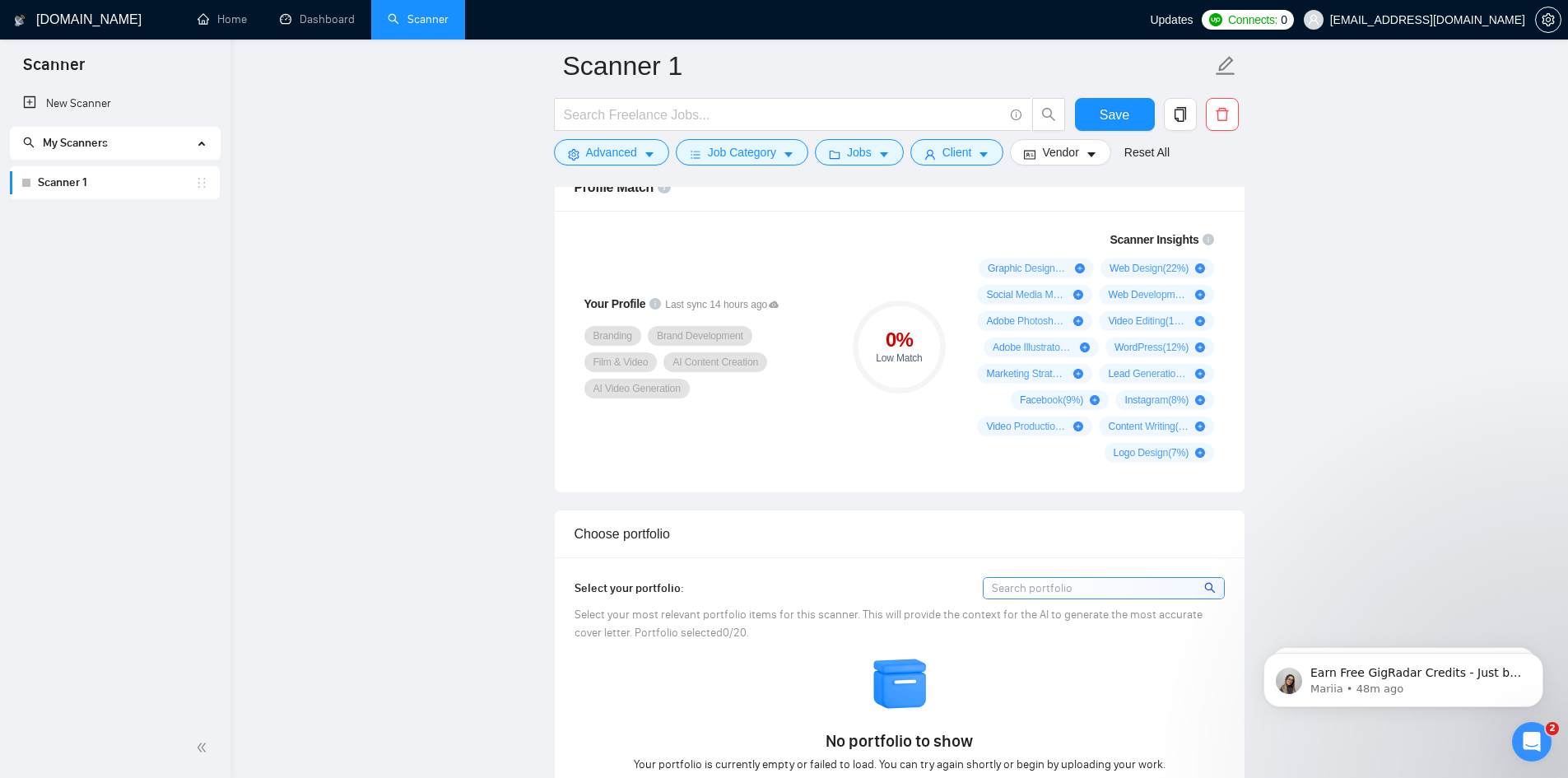
scroll to position [1400, 0]
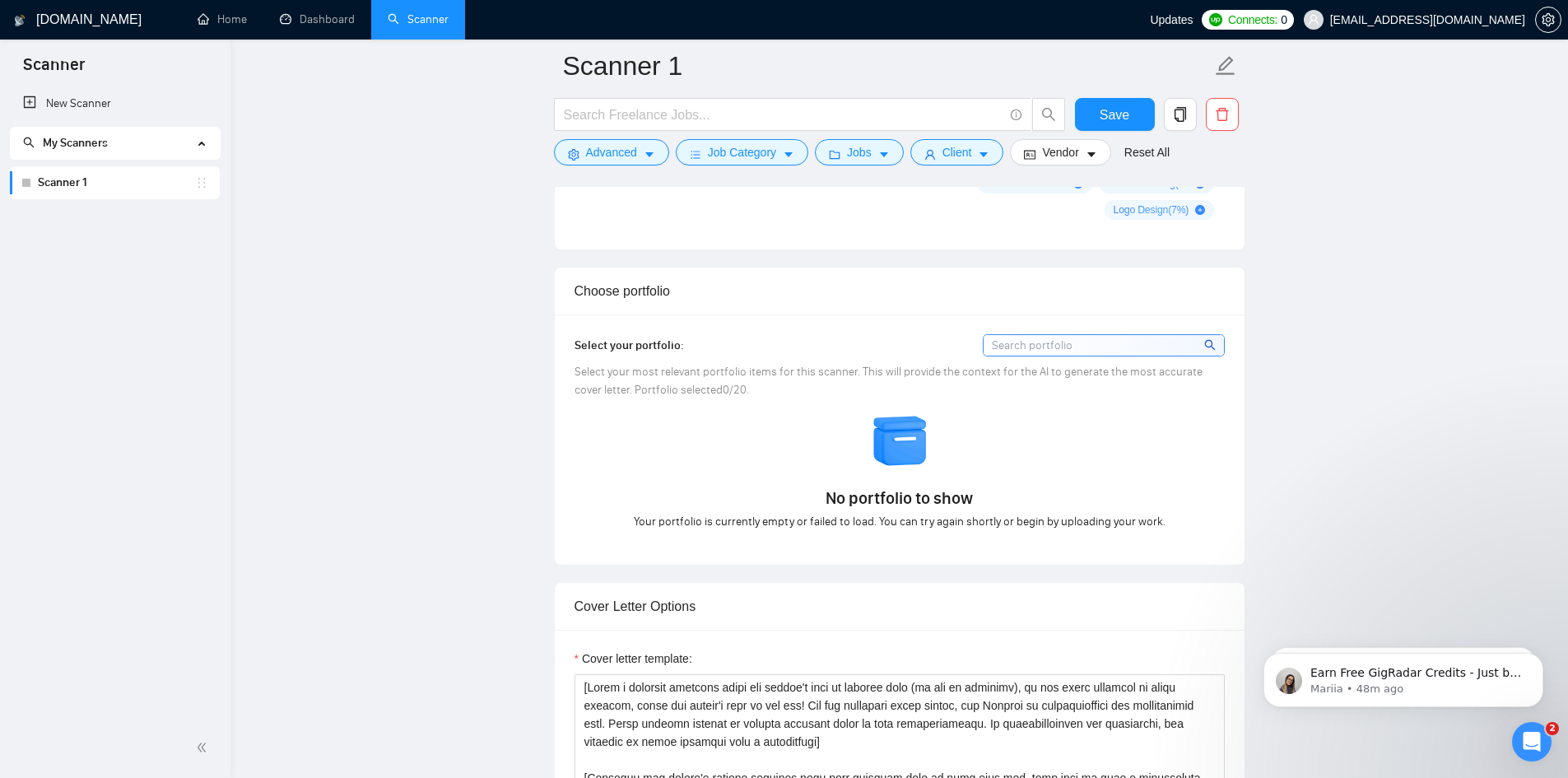
click at [1091, 356] on input at bounding box center [1104, 345] width 240 height 20
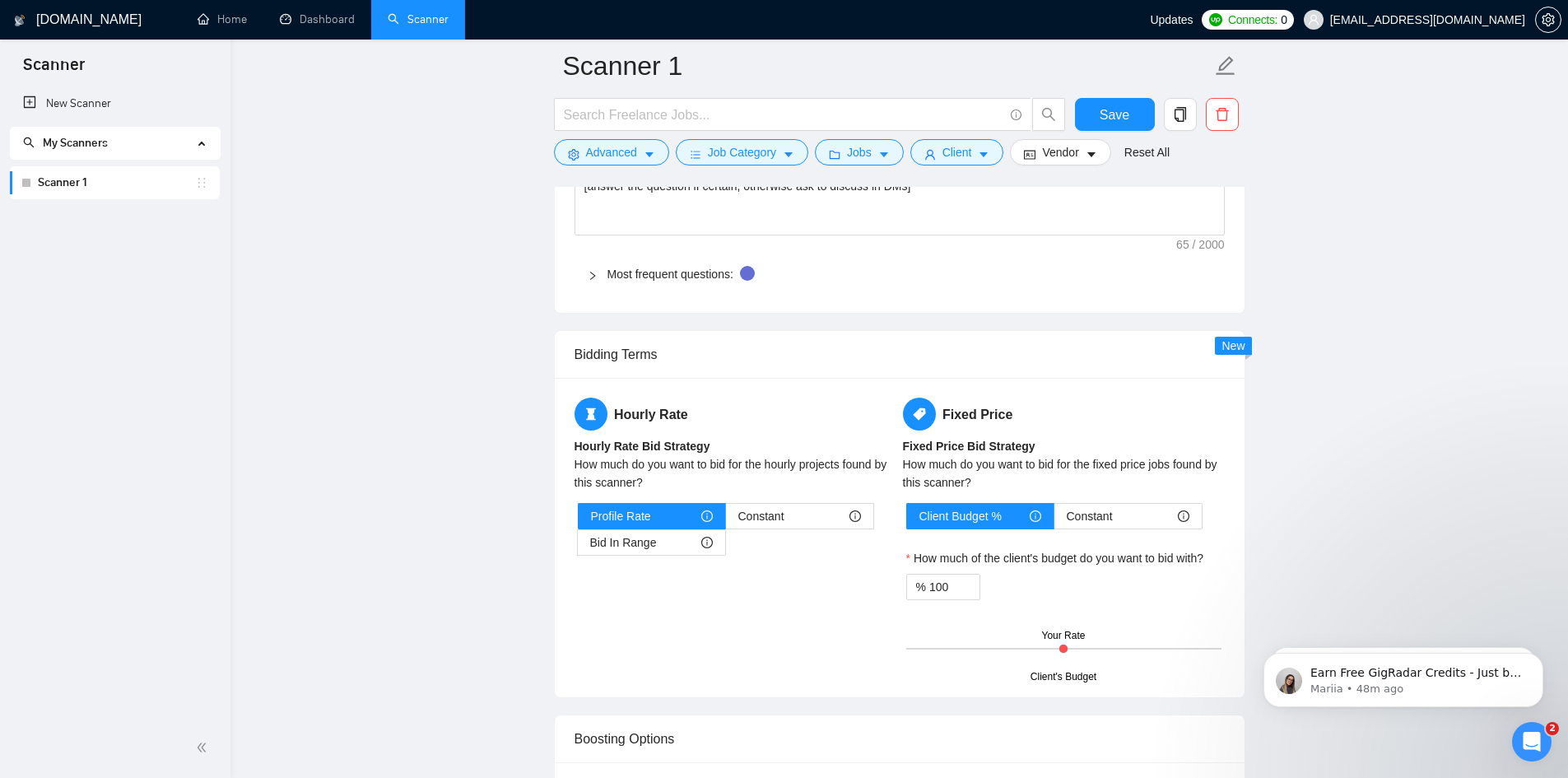
scroll to position [2471, 0]
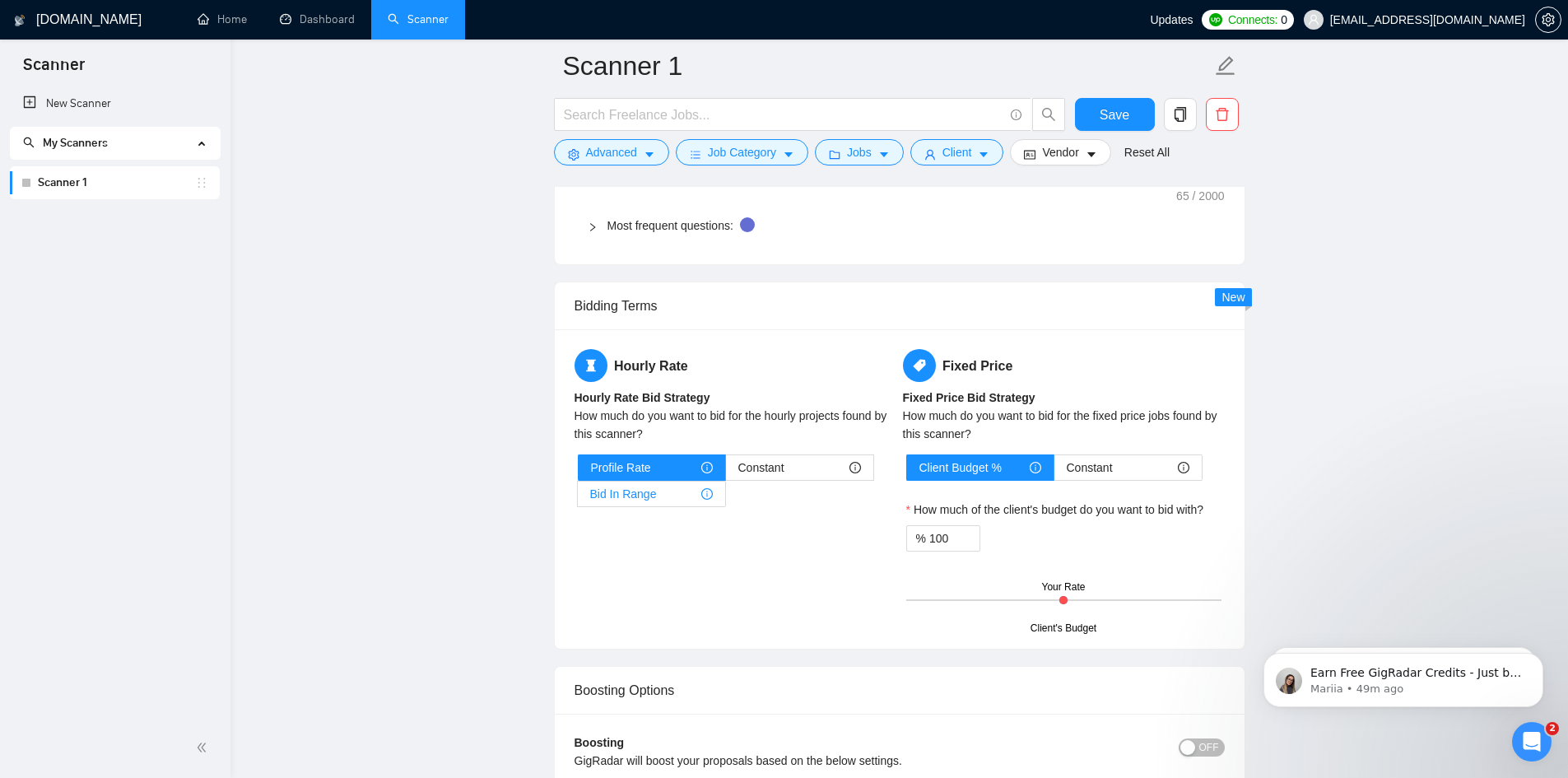
click at [688, 507] on div "Bid In Range" at bounding box center [651, 494] width 122 height 25
click at [578, 498] on input "Bid In Range" at bounding box center [578, 498] width 0 height 0
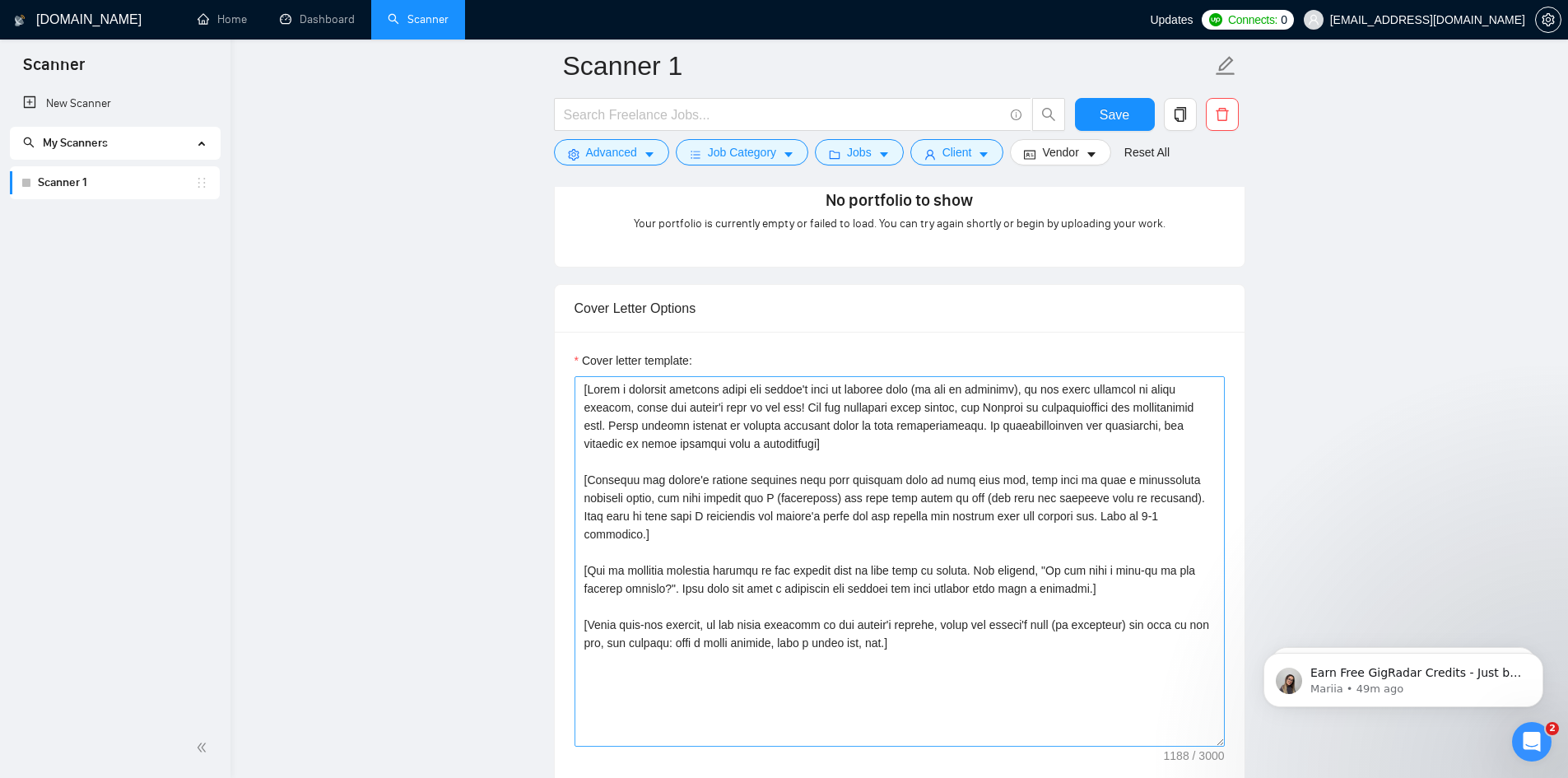
scroll to position [1647, 0]
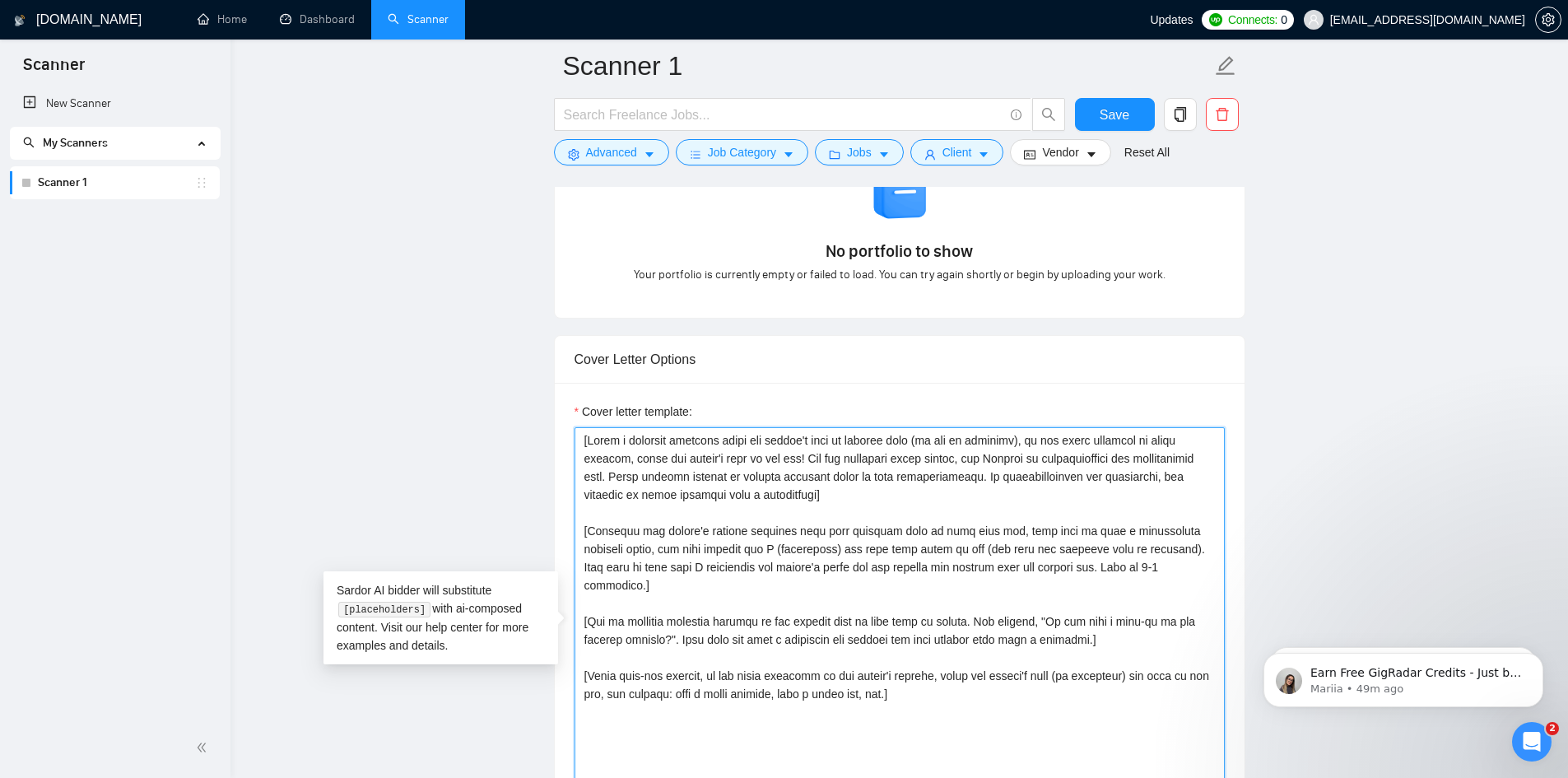
drag, startPoint x: 579, startPoint y: 460, endPoint x: 967, endPoint y: 701, distance: 456.8
click at [967, 701] on textarea "Cover letter template:" at bounding box center [899, 612] width 650 height 371
drag, startPoint x: 577, startPoint y: 459, endPoint x: 1180, endPoint y: 694, distance: 647.2
click at [1180, 694] on textarea "Cover letter template:" at bounding box center [899, 612] width 650 height 371
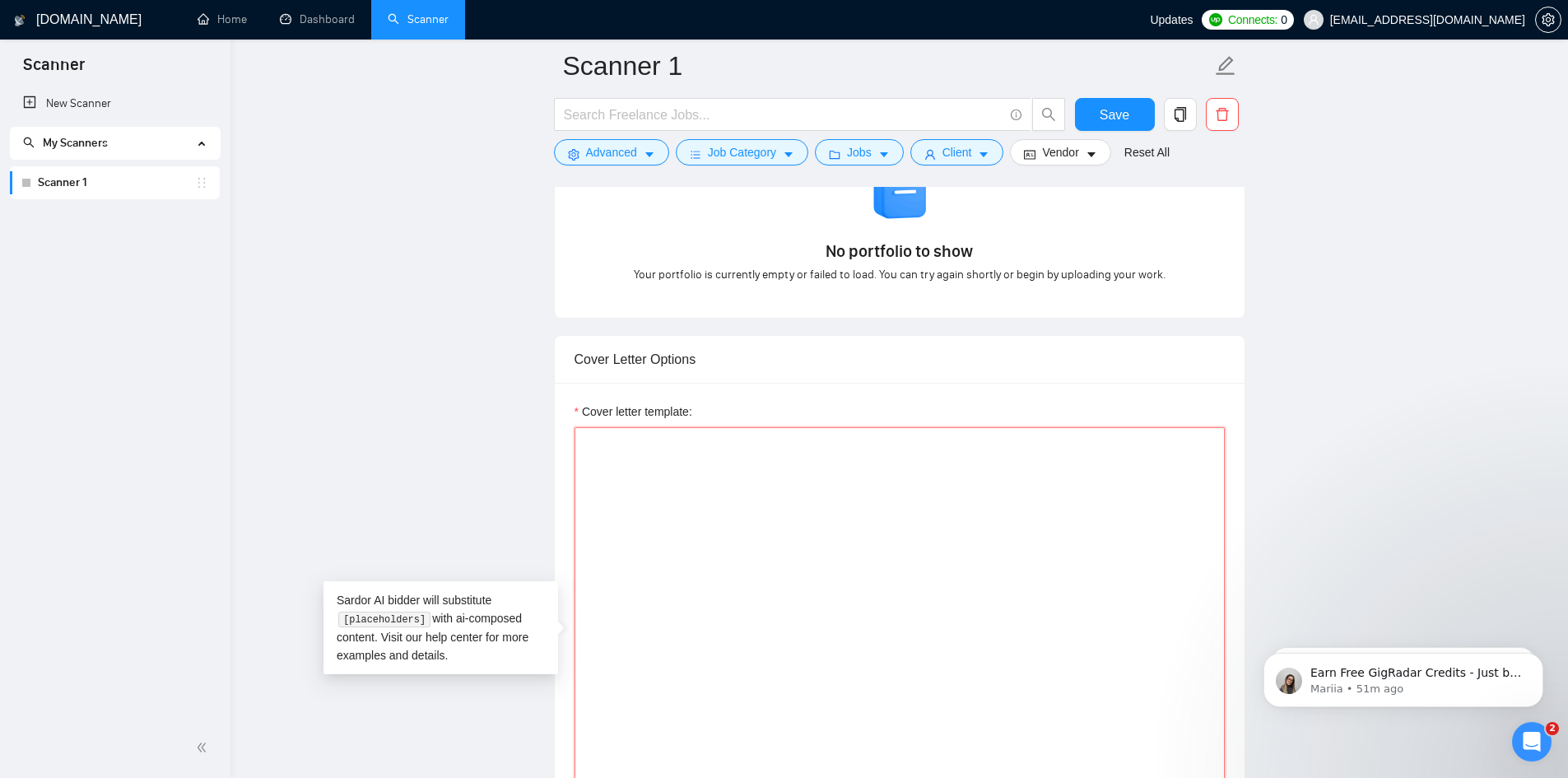
paste textarea "[Client Name], hope your [morning/afternoon/evening] is going well. [Pain point…"
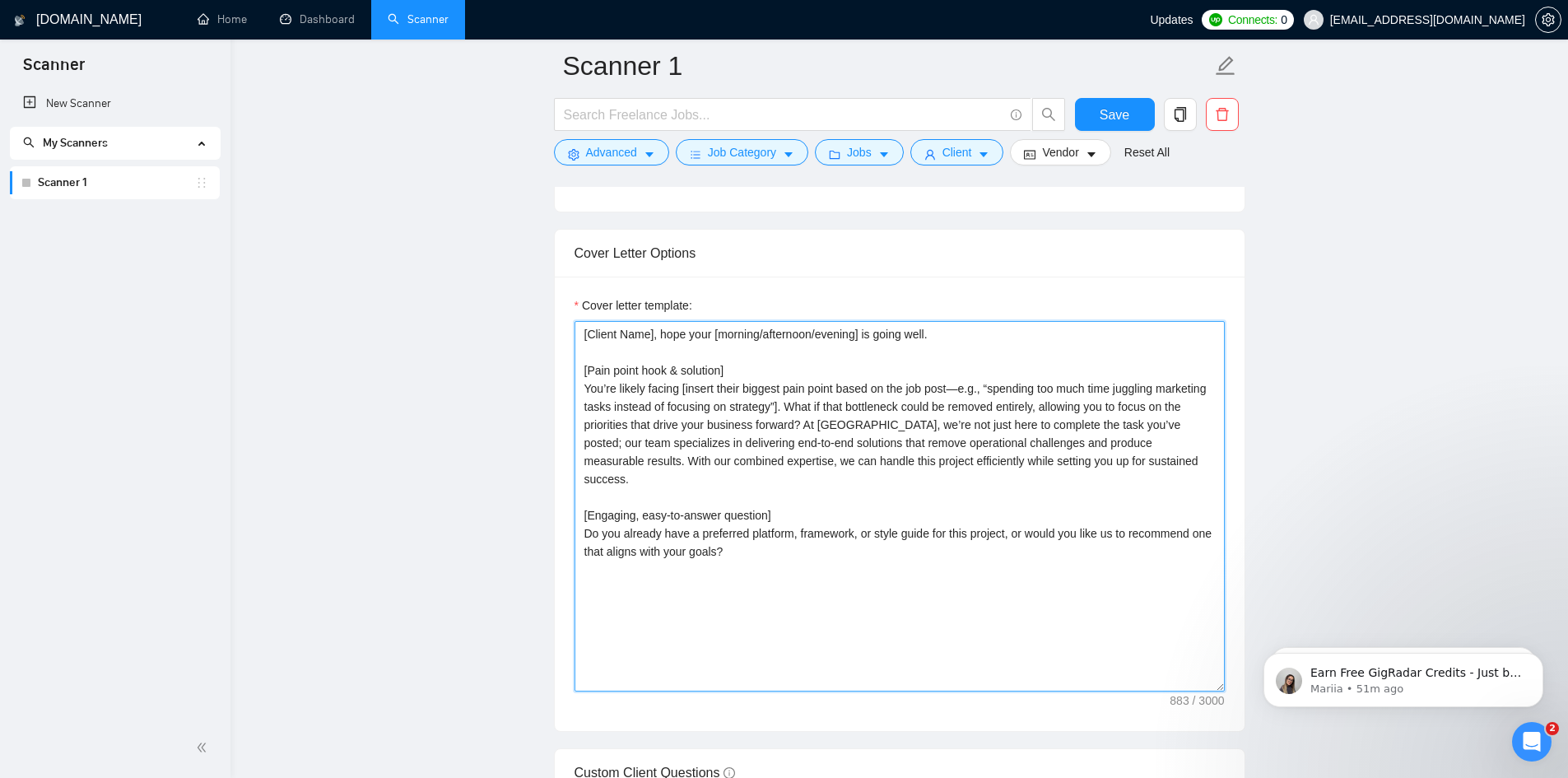
scroll to position [1730, 0]
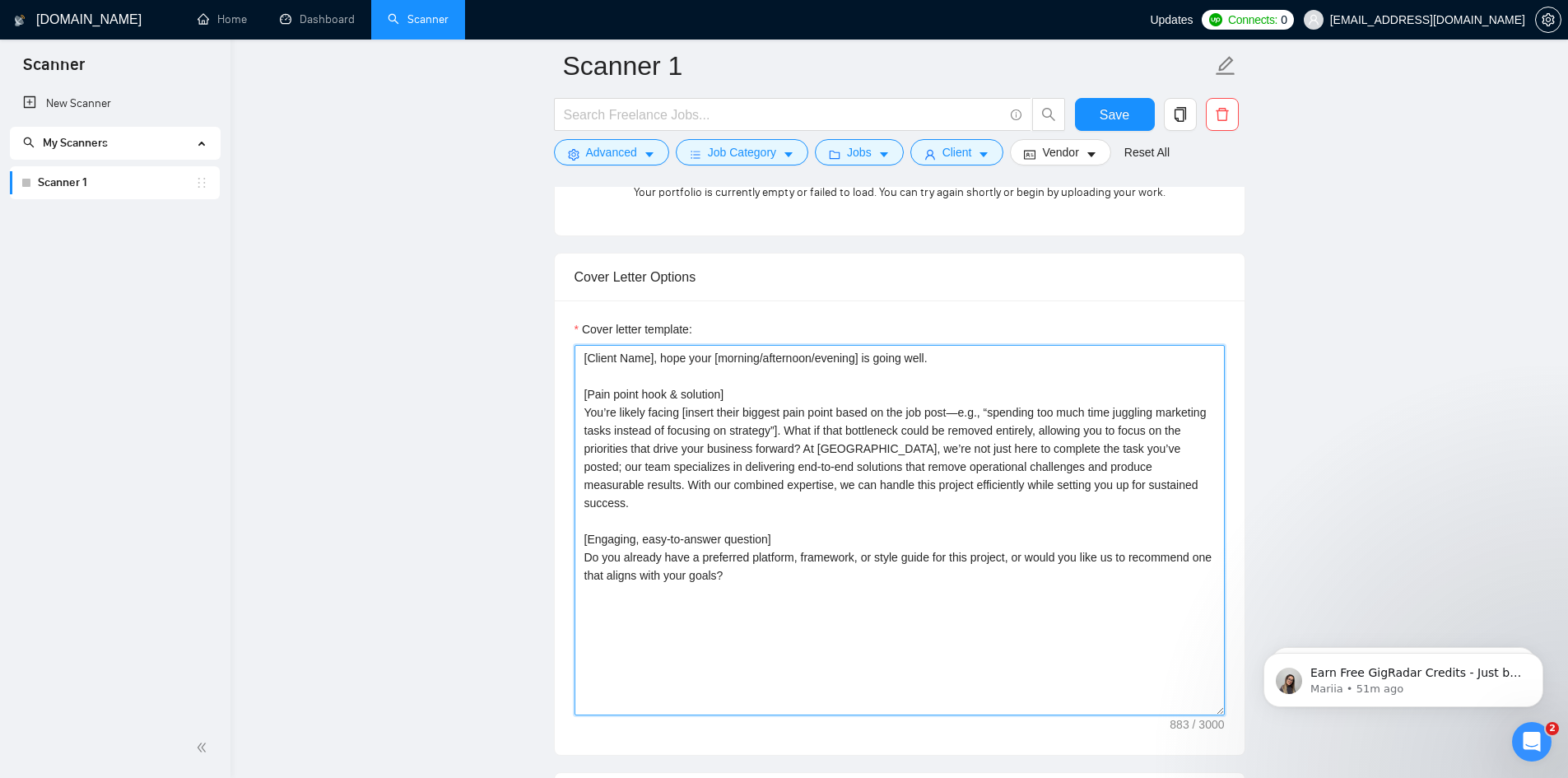
drag, startPoint x: 779, startPoint y: 537, endPoint x: 579, endPoint y: 535, distance: 200.0
click at [579, 535] on textarea "[Client Name], hope your [morning/afternoon/evening] is going well. [Pain point…" at bounding box center [899, 530] width 650 height 371
drag, startPoint x: 730, startPoint y: 414, endPoint x: 573, endPoint y: 419, distance: 157.1
click at [573, 419] on div "Cover letter template: [Client Name], hope your [morning/afternoon/evening] is …" at bounding box center [899, 528] width 690 height 455
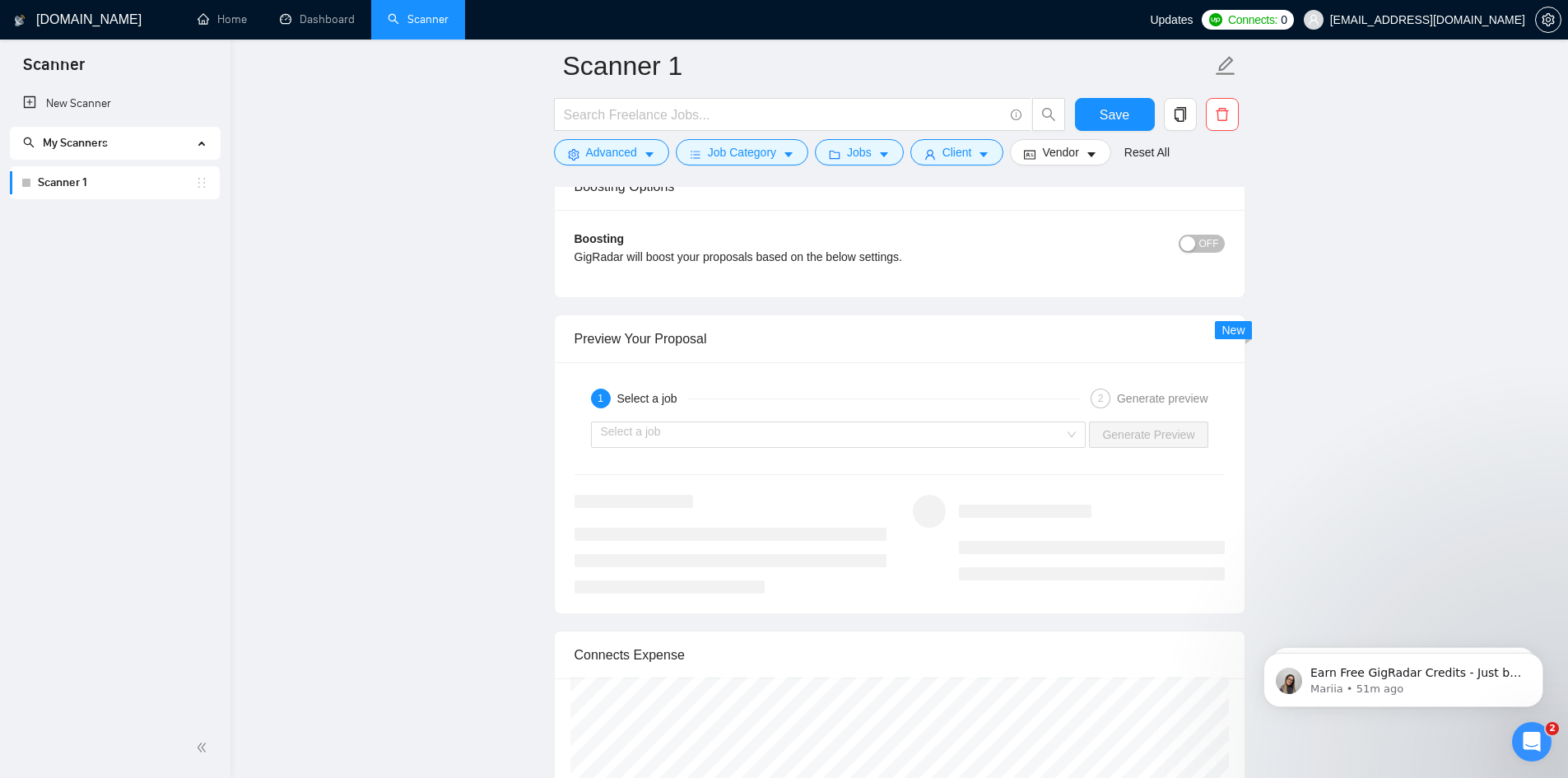
scroll to position [3047, 0]
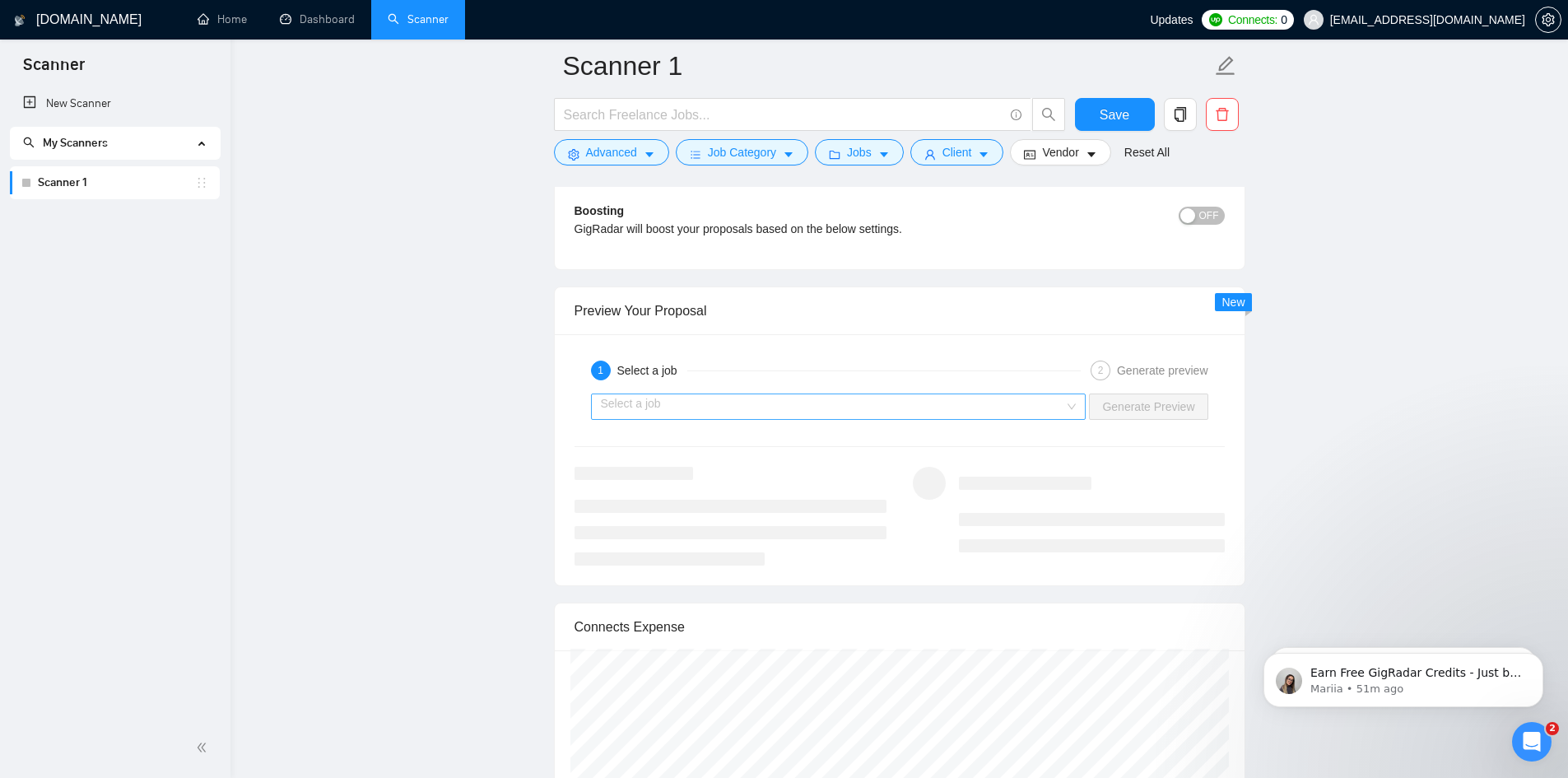
type textarea "[Client Name], hope your [morning/afternoon/evening] is going well. You’re like…"
click at [878, 419] on input "search" at bounding box center [832, 407] width 464 height 25
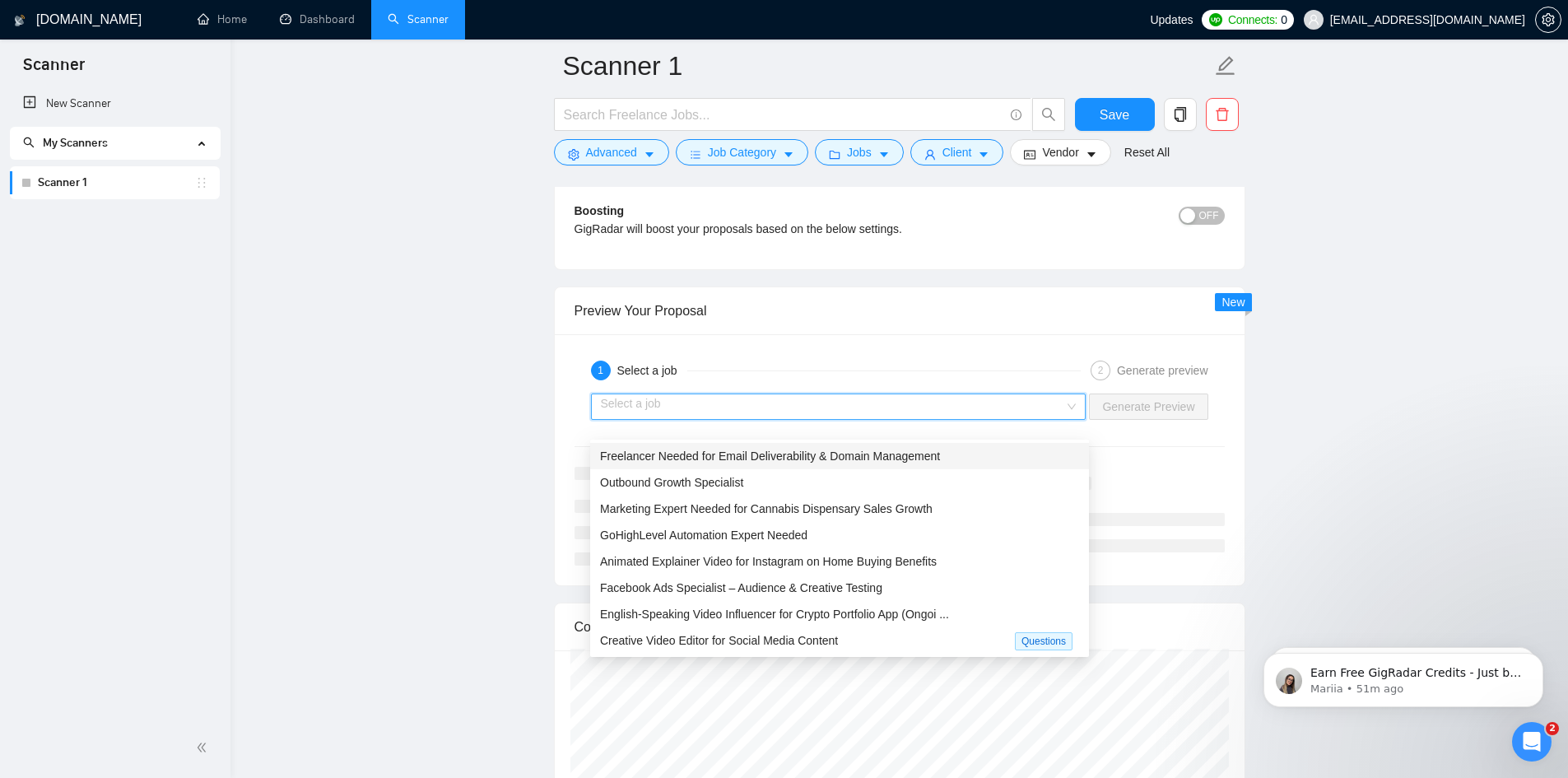
click at [766, 460] on span "Freelancer Needed for Email Deliverability & Domain Management" at bounding box center [770, 456] width 340 height 13
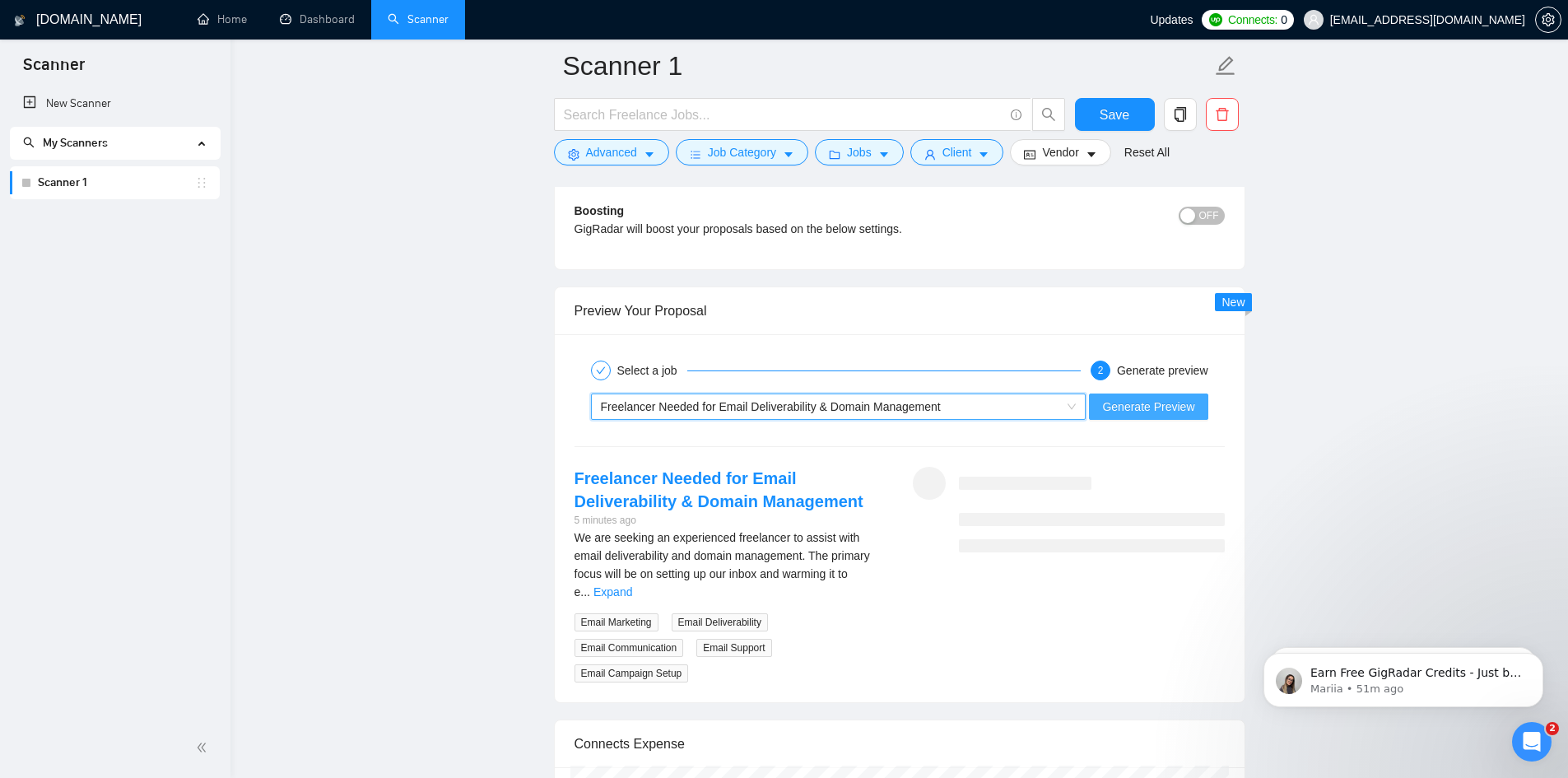
click at [1167, 416] on span "Generate Preview" at bounding box center [1148, 406] width 92 height 19
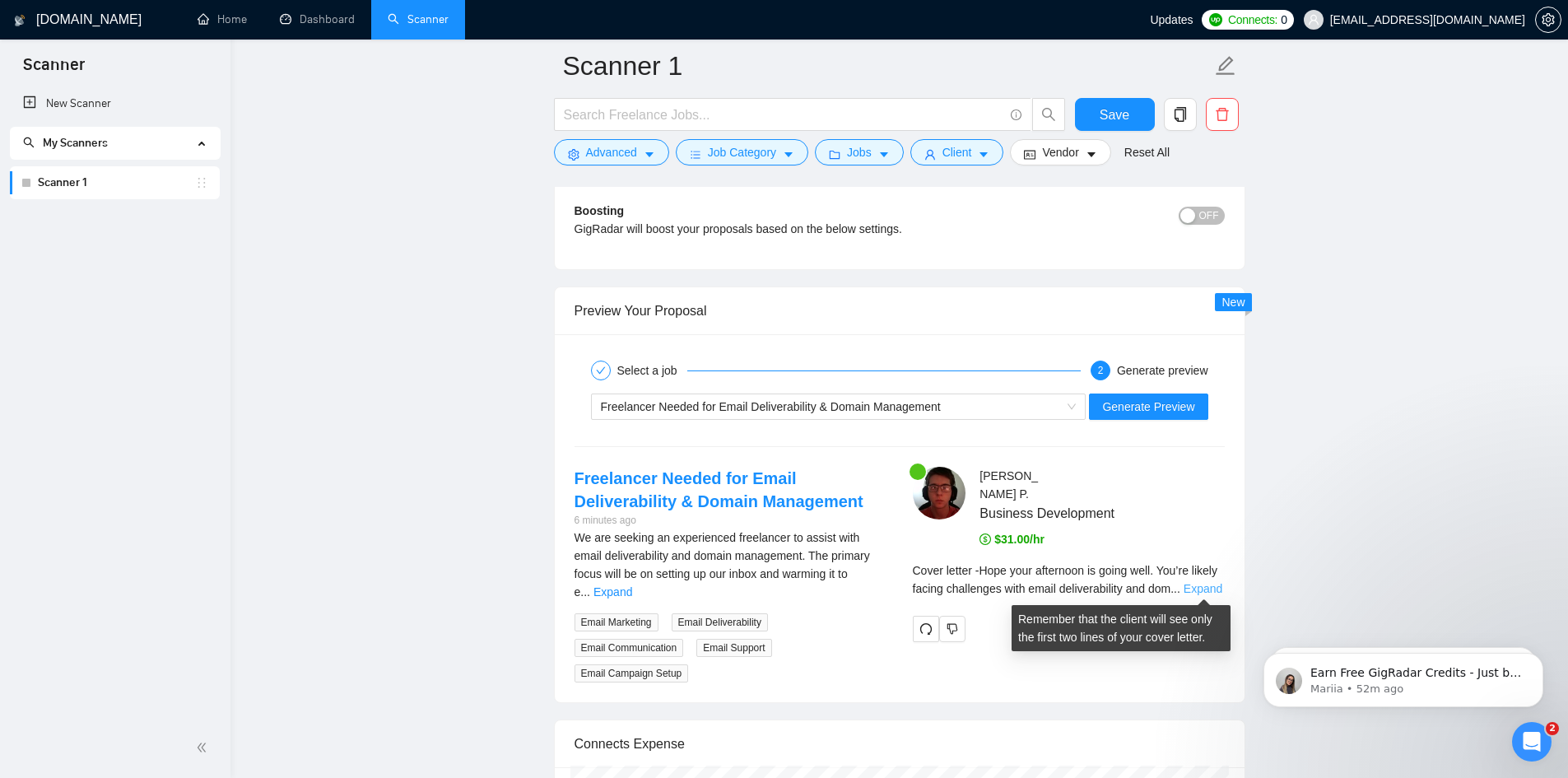
click at [1202, 585] on link "Expand" at bounding box center [1203, 589] width 39 height 13
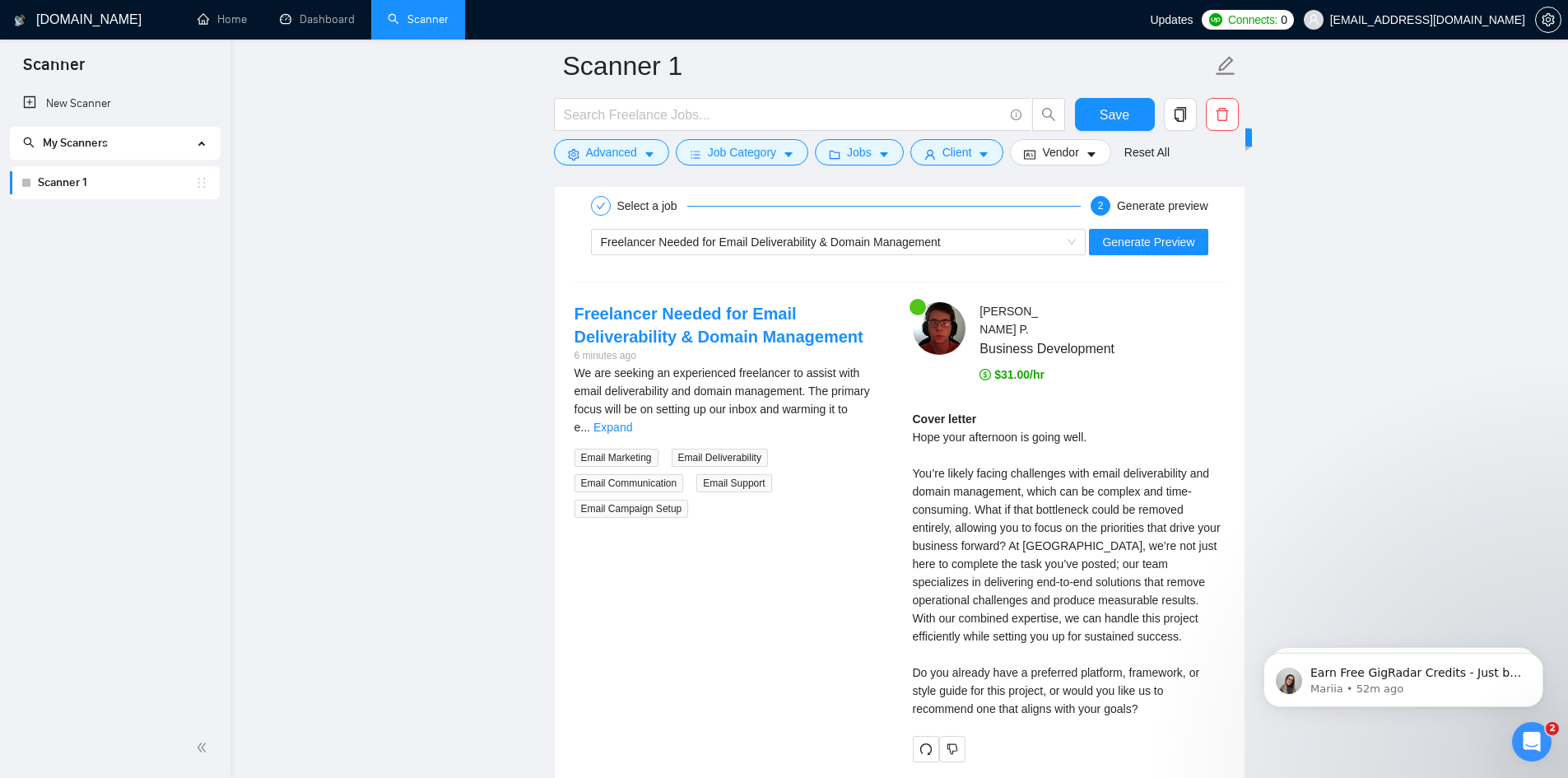
scroll to position [3294, 0]
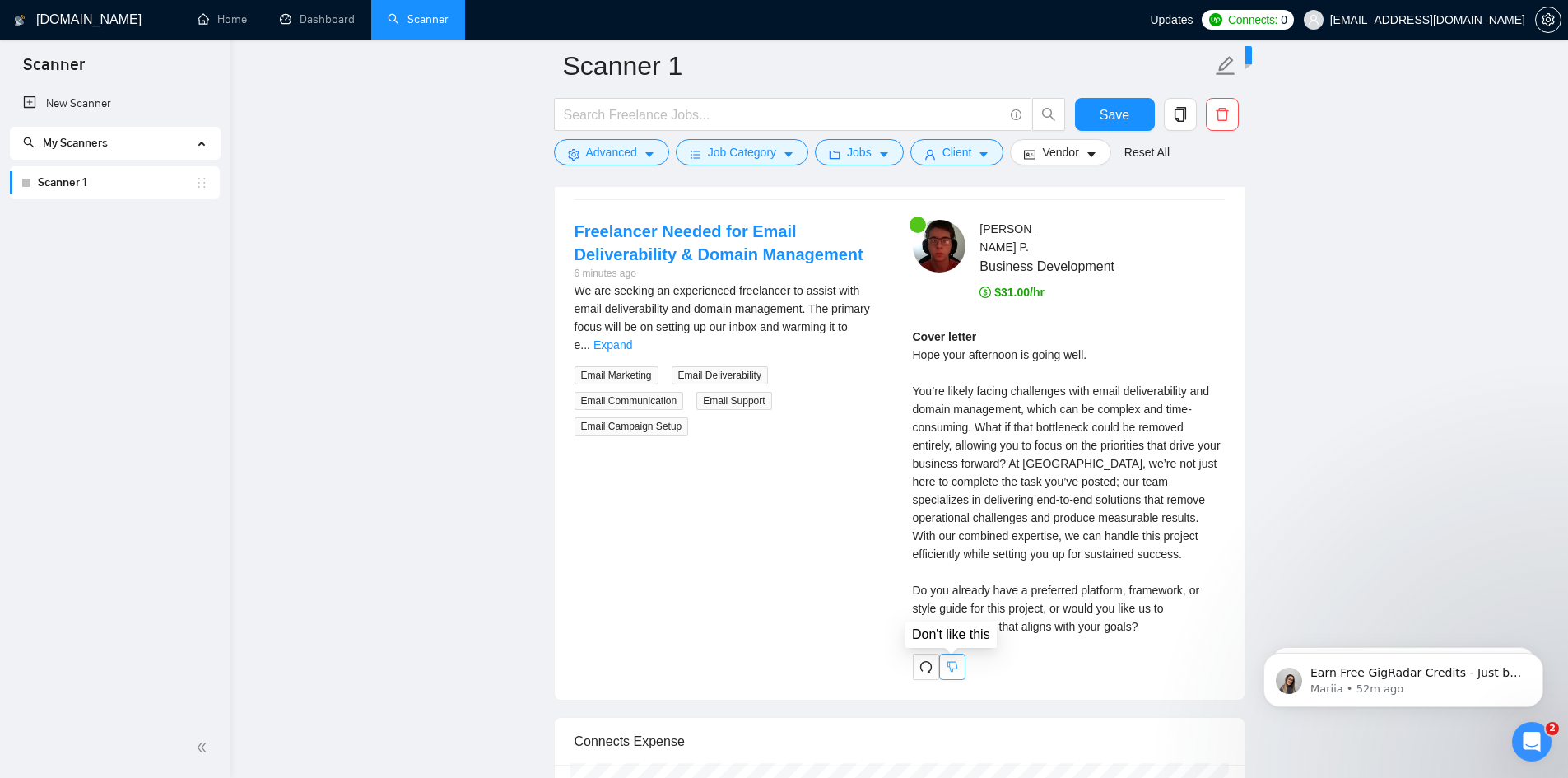
click at [950, 668] on icon "dislike" at bounding box center [952, 667] width 11 height 13
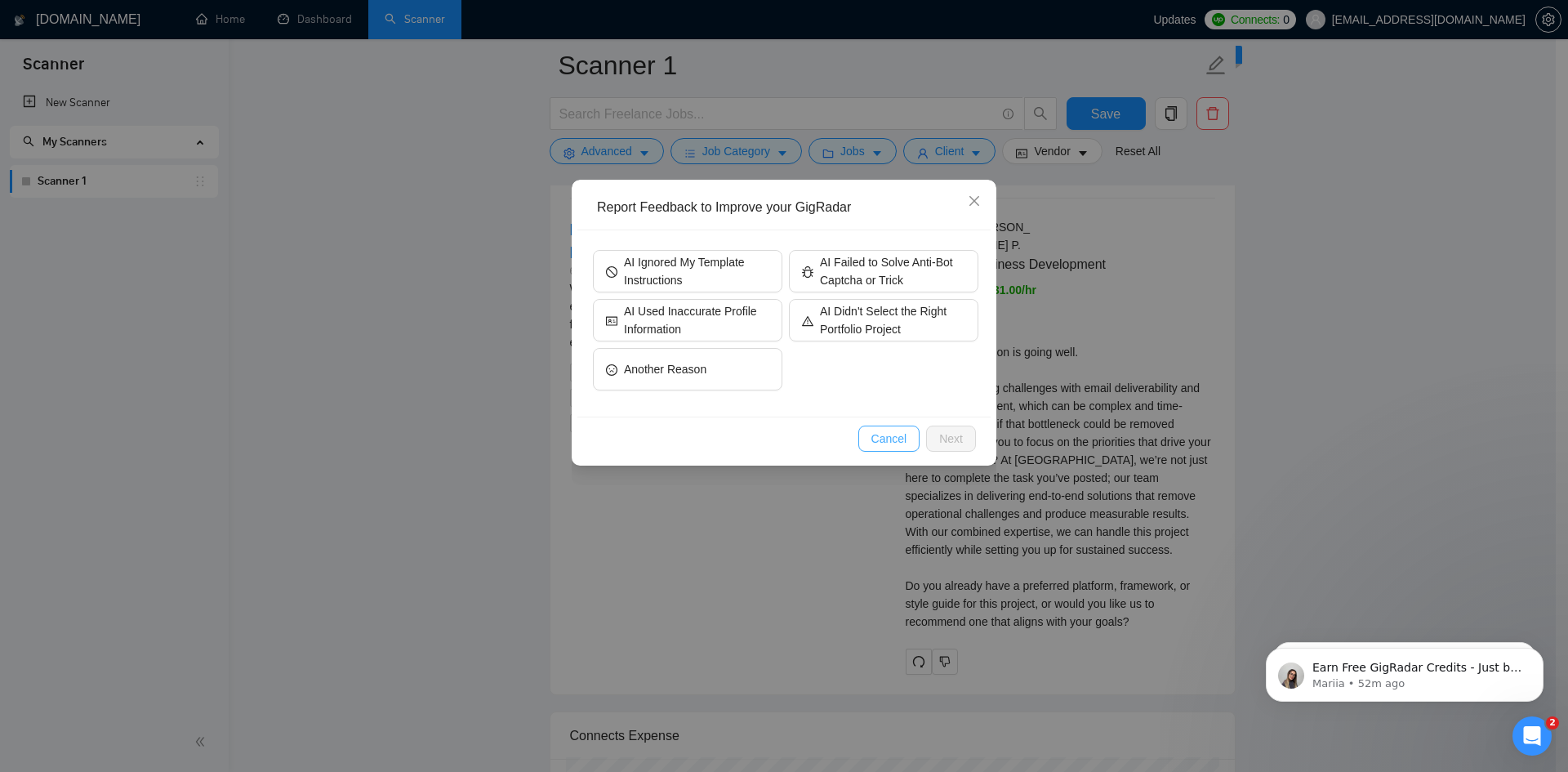
click at [894, 442] on span "Cancel" at bounding box center [889, 439] width 36 height 18
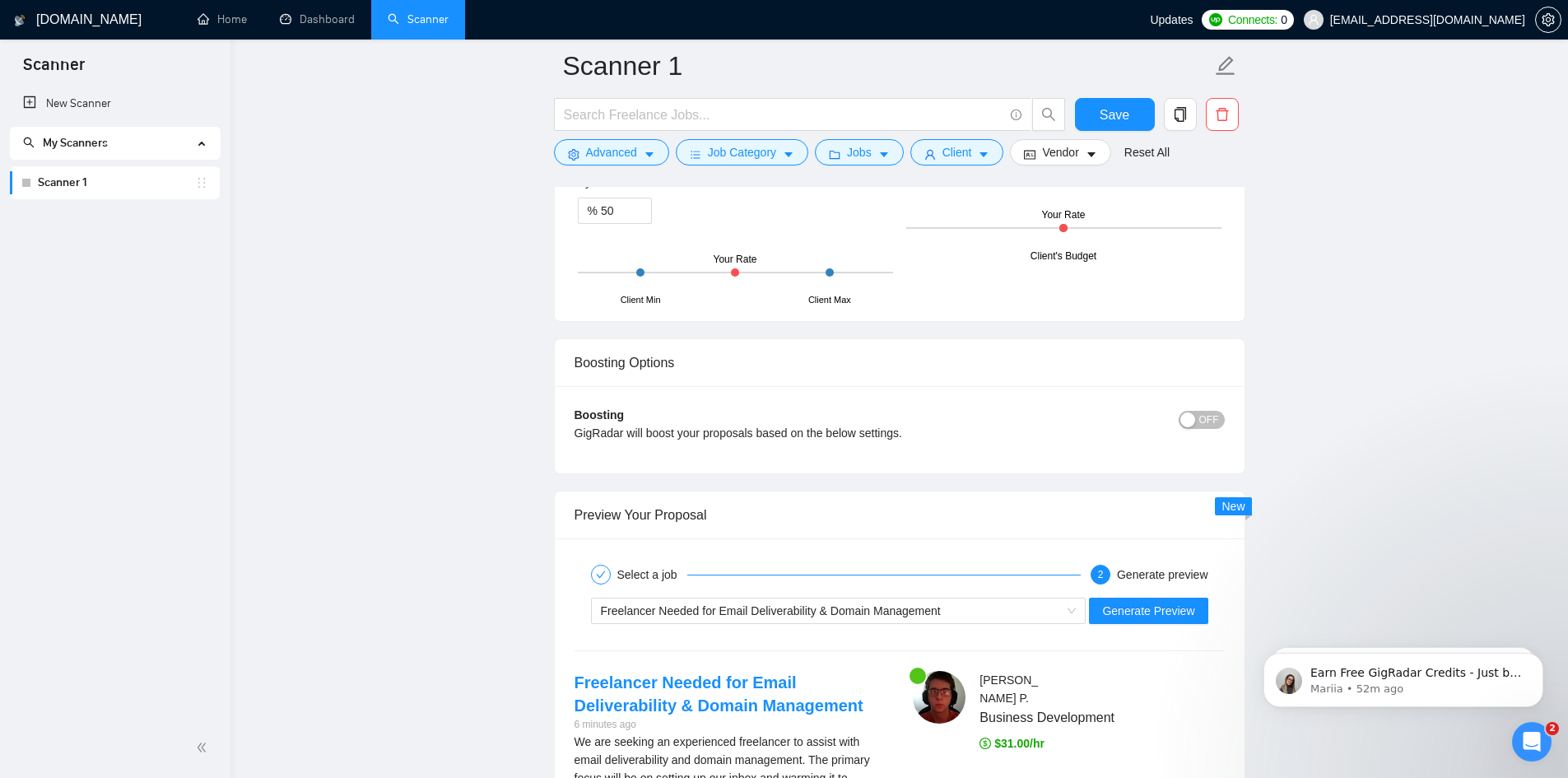
scroll to position [3047, 0]
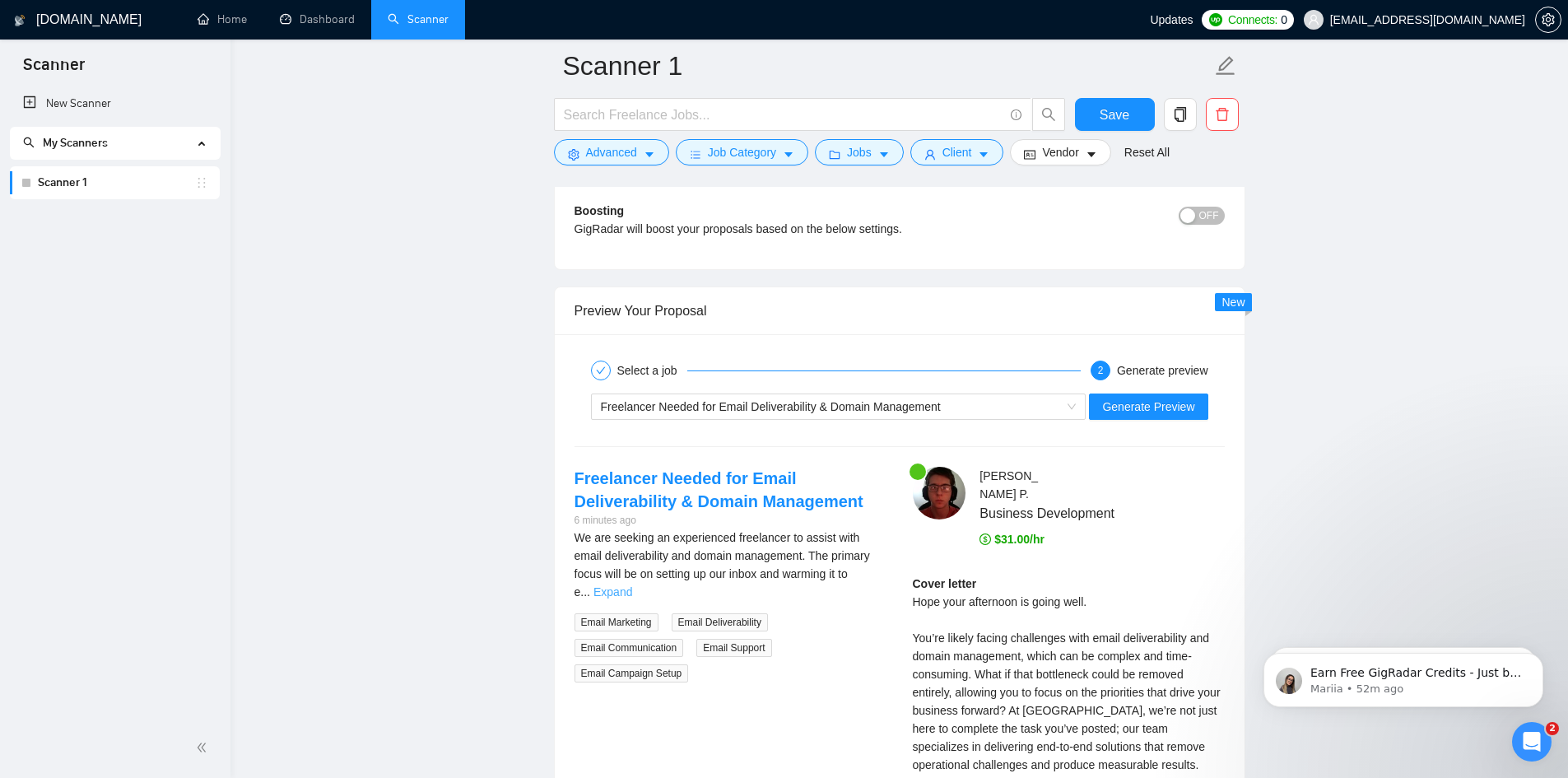
click at [632, 591] on link "Expand" at bounding box center [613, 591] width 39 height 13
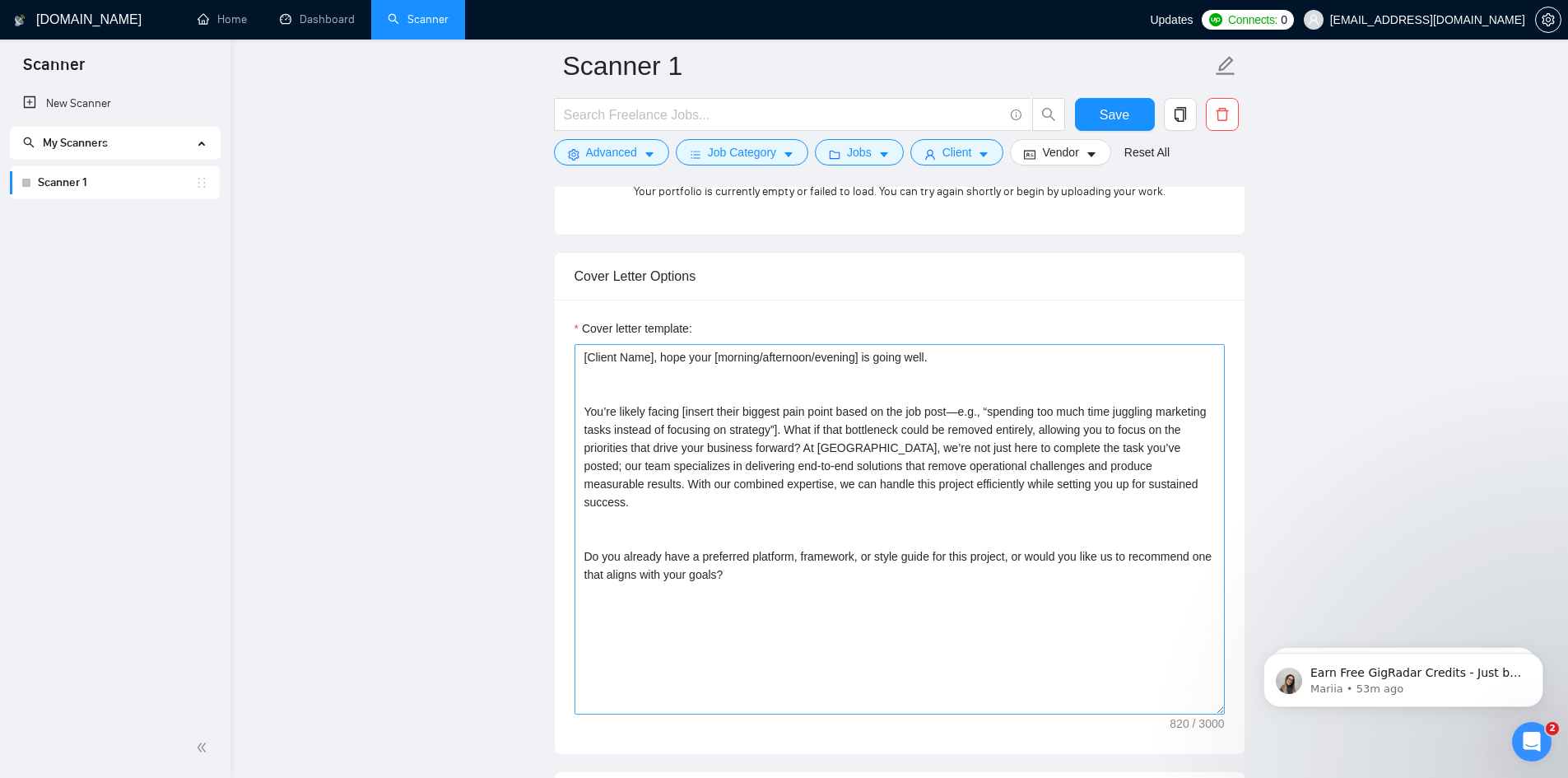
scroll to position [1730, 0]
click at [676, 428] on textarea "[Client Name], hope your [morning/afternoon/evening] is going well. You’re like…" at bounding box center [899, 530] width 650 height 371
drag, startPoint x: 581, startPoint y: 429, endPoint x: 928, endPoint y: 604, distance: 388.6
click at [928, 604] on textarea "[Client Name], hope your [morning/afternoon/evening] is going well. You’re like…" at bounding box center [899, 530] width 650 height 371
click at [581, 373] on textarea "[Client Name], hope your [morning/afternoon/evening] is going well. You’re like…" at bounding box center [899, 530] width 650 height 371
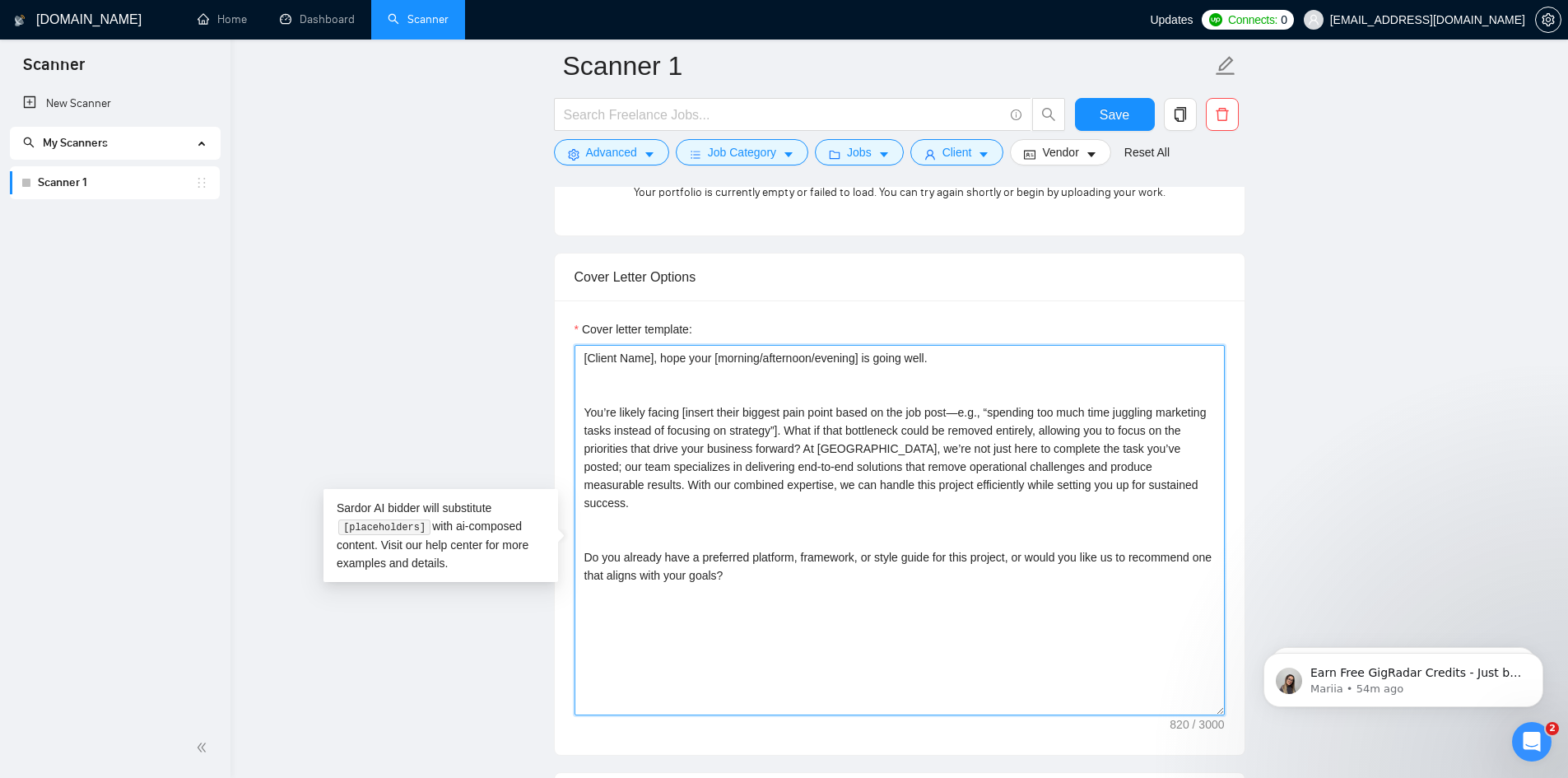
drag, startPoint x: 581, startPoint y: 373, endPoint x: 893, endPoint y: 626, distance: 401.7
click at [893, 626] on textarea "[Client Name], hope your [morning/afternoon/evening] is going well. You’re like…" at bounding box center [899, 530] width 650 height 371
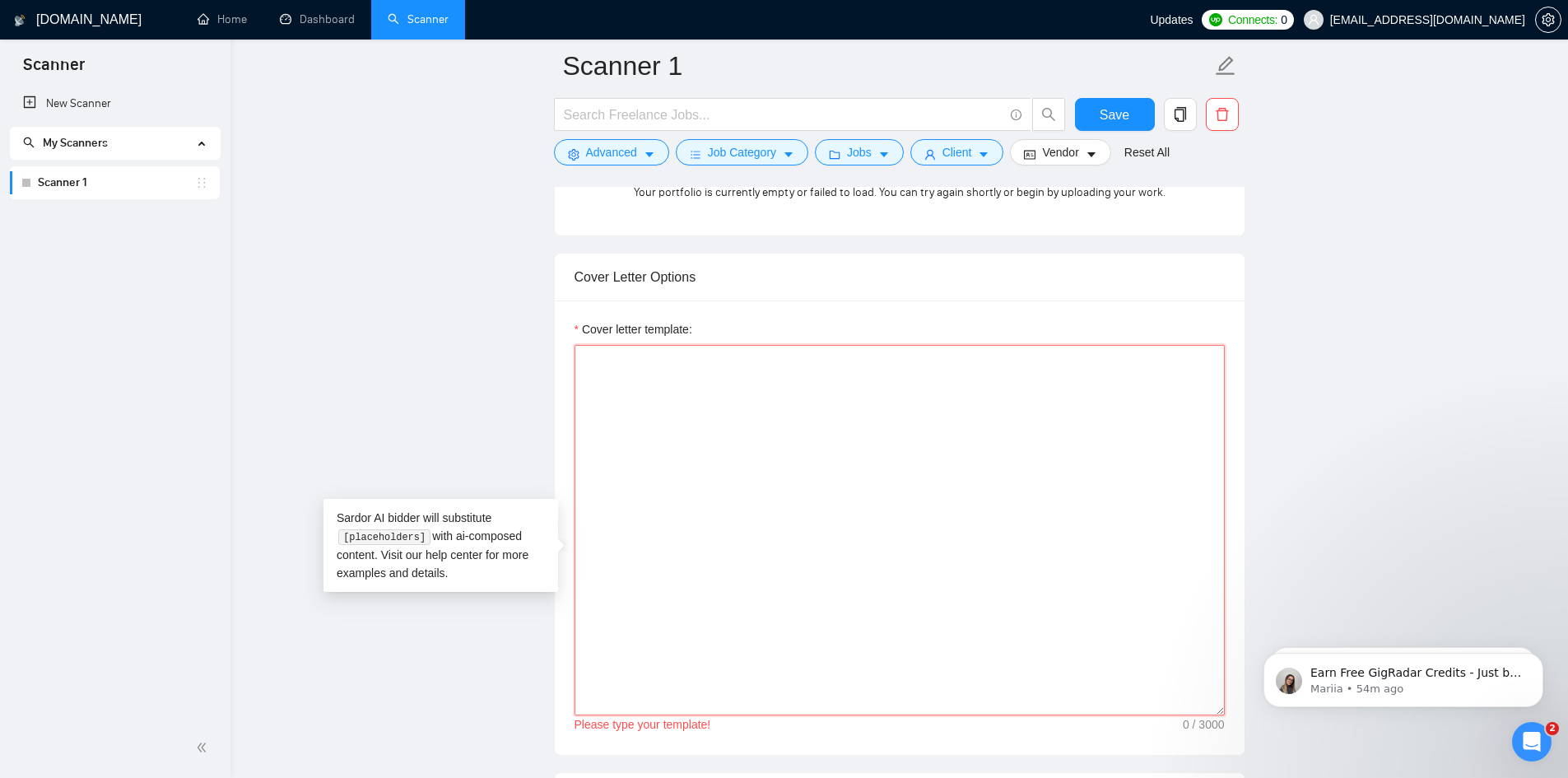
paste textarea "[Greeting] Hi [Client Name], I hope your [morning/afternoon] is going well. [Pa…"
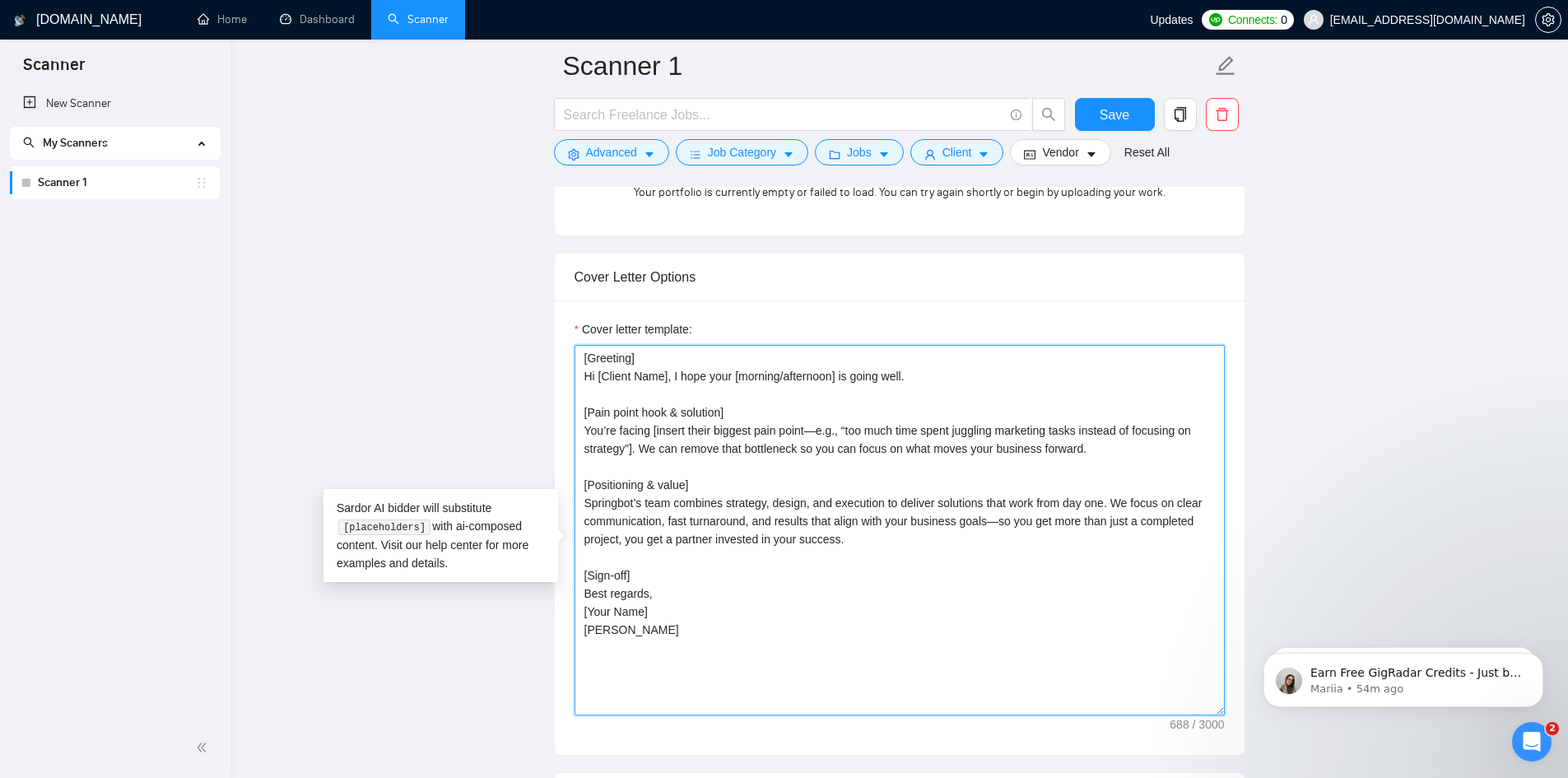
drag, startPoint x: 635, startPoint y: 592, endPoint x: 576, endPoint y: 601, distance: 59.7
click at [576, 601] on textarea "[Greeting] Hi [Client Name], I hope your [morning/afternoon] is going well. [Pa…" at bounding box center [899, 530] width 650 height 371
drag, startPoint x: 632, startPoint y: 504, endPoint x: 568, endPoint y: 506, distance: 64.0
drag, startPoint x: 728, startPoint y: 430, endPoint x: 564, endPoint y: 423, distance: 164.1
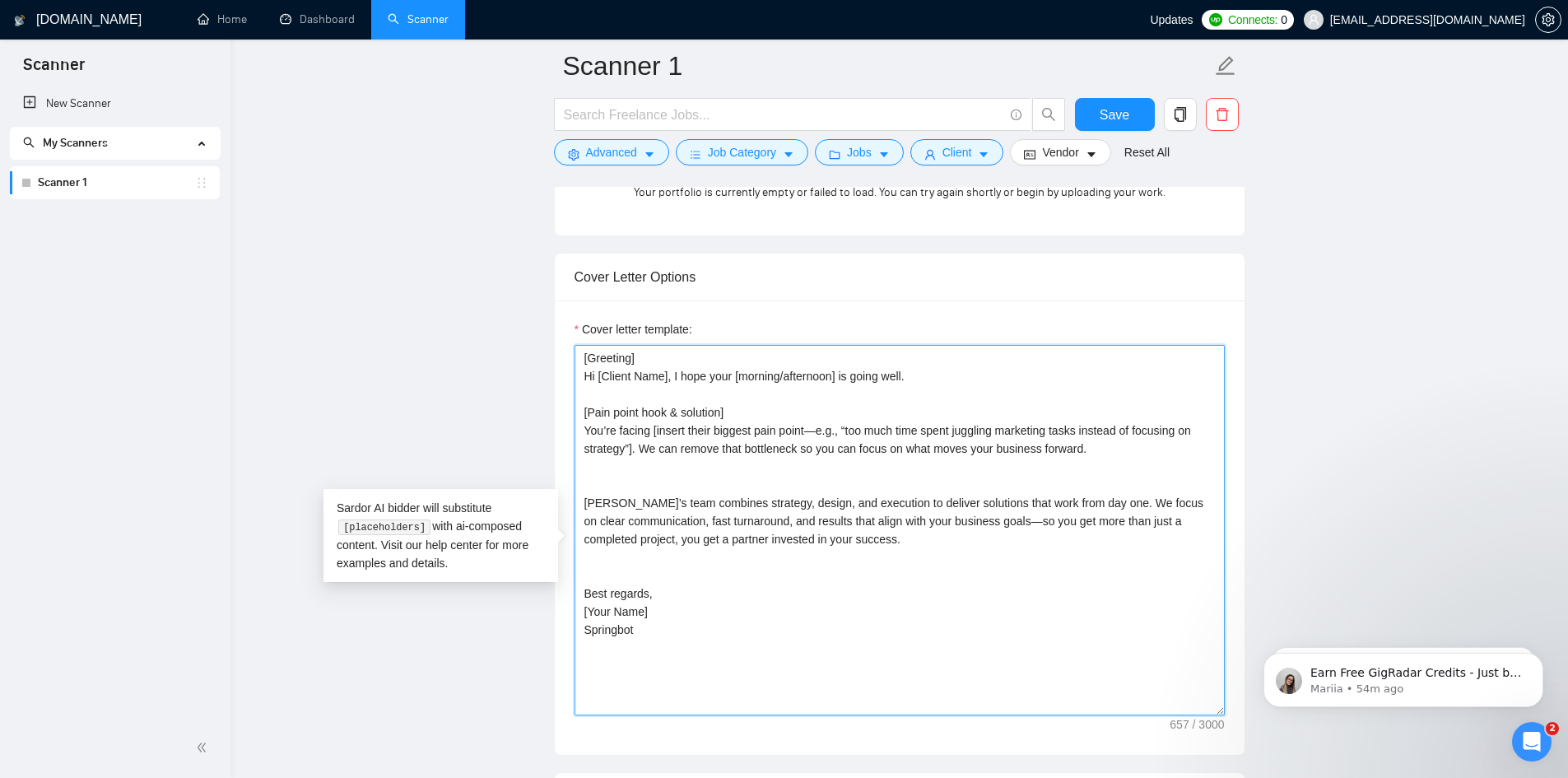
drag, startPoint x: 626, startPoint y: 375, endPoint x: 560, endPoint y: 375, distance: 66.0
click at [560, 375] on div "Cover letter template: [Greeting] Hi [Client Name], I hope your [morning/aftern…" at bounding box center [899, 528] width 690 height 455
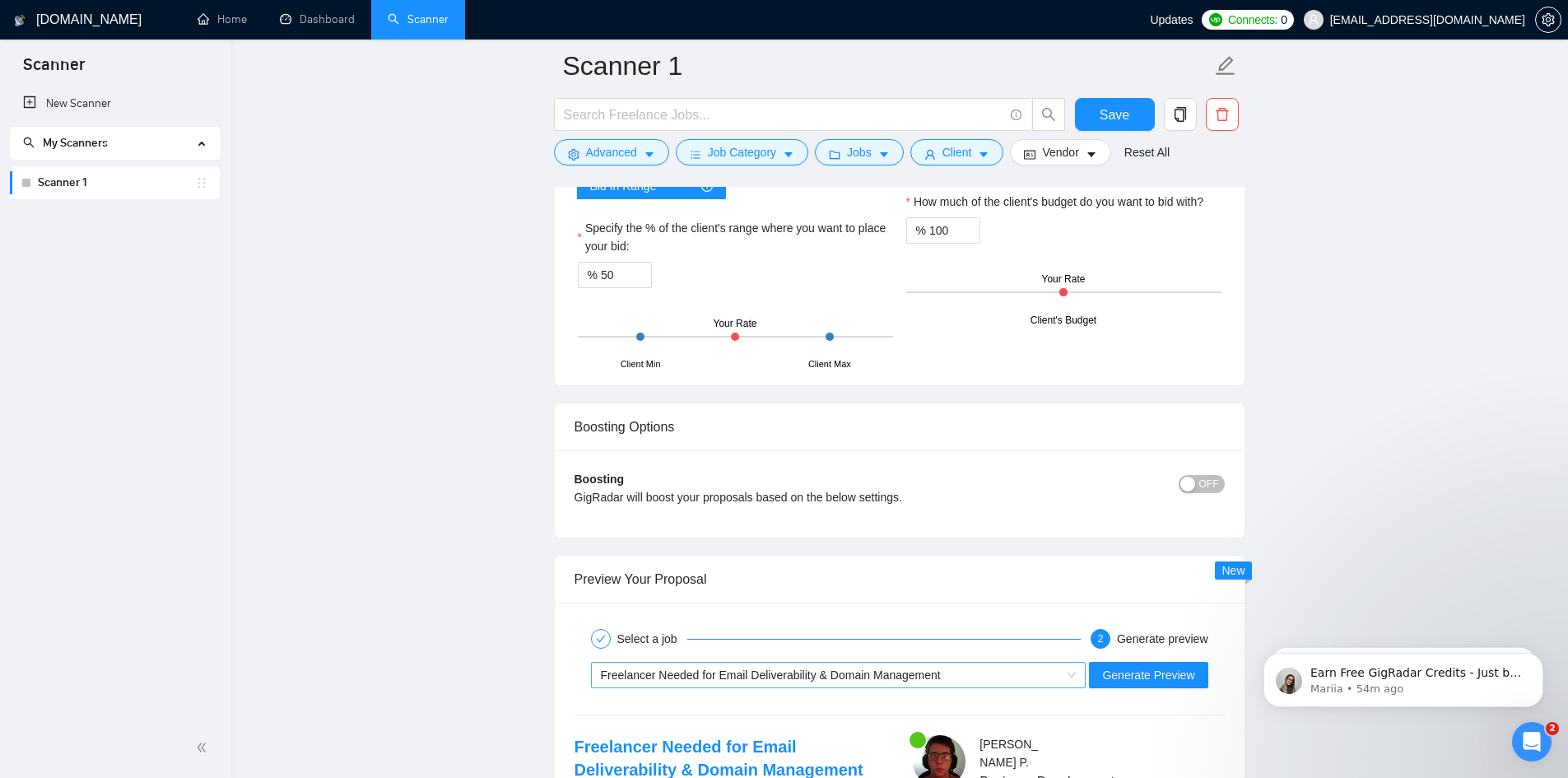
scroll to position [3129, 0]
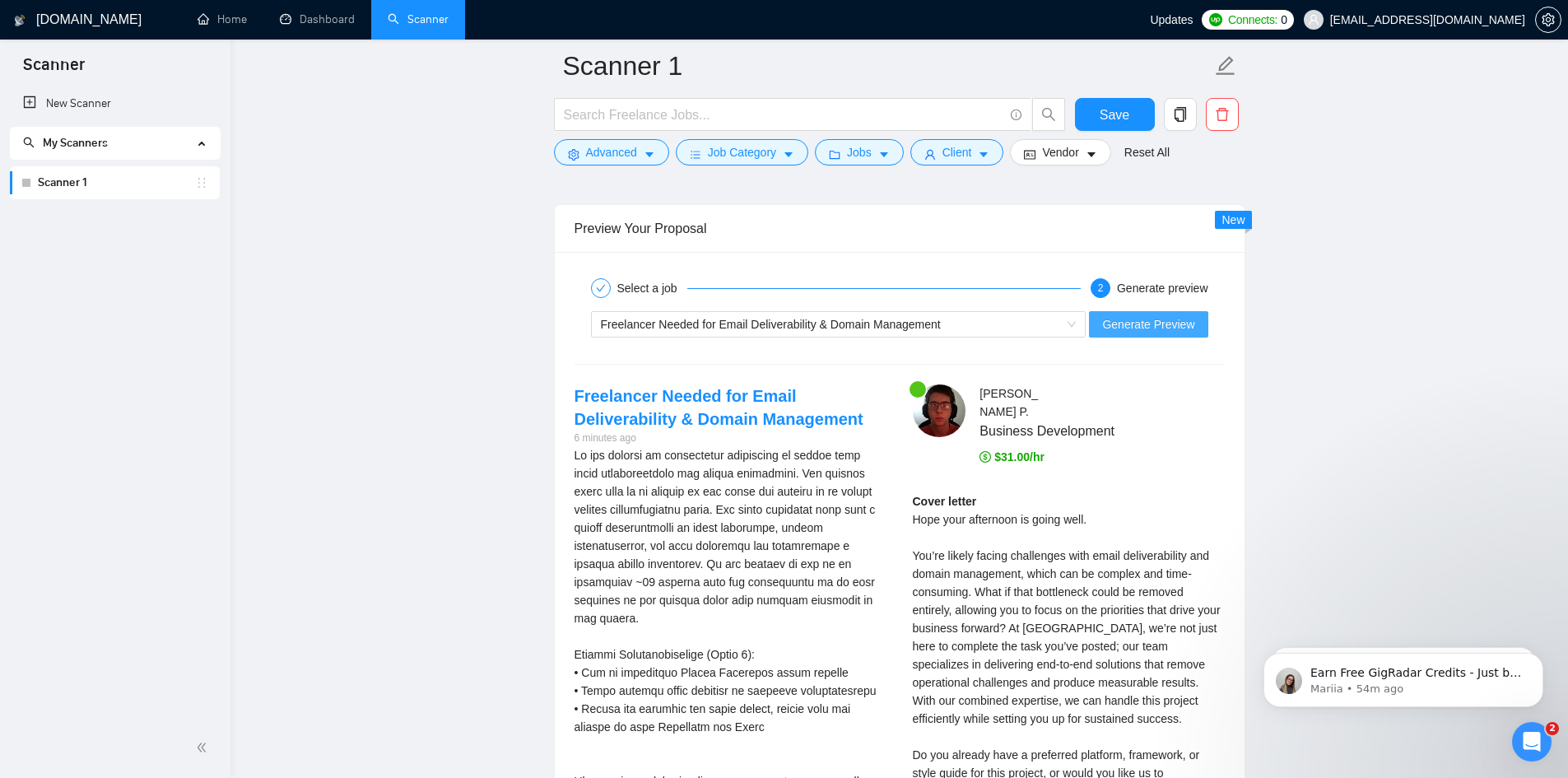
click at [1151, 334] on span "Generate Preview" at bounding box center [1148, 324] width 92 height 19
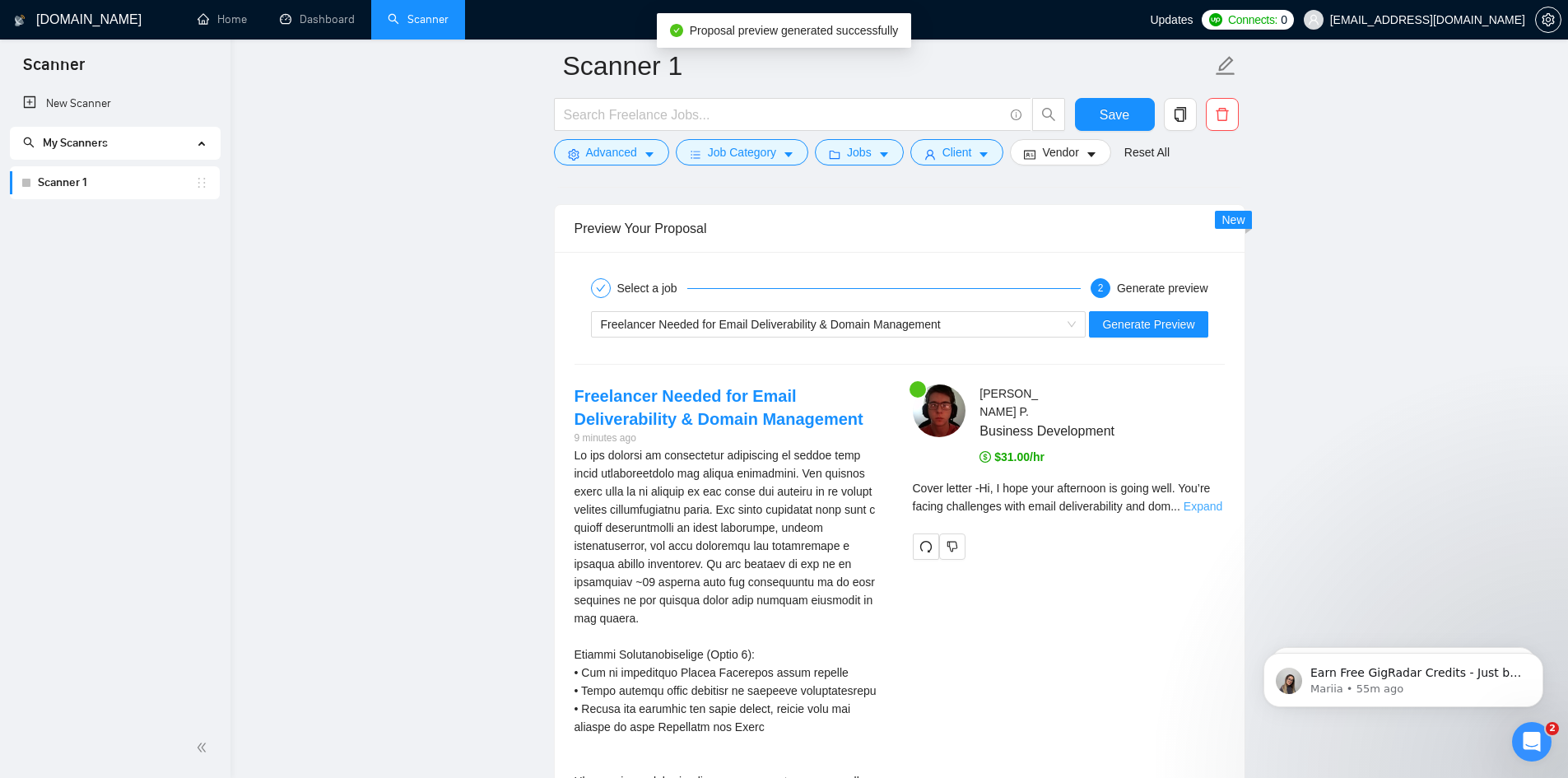
click at [1205, 508] on link "Expand" at bounding box center [1203, 506] width 39 height 13
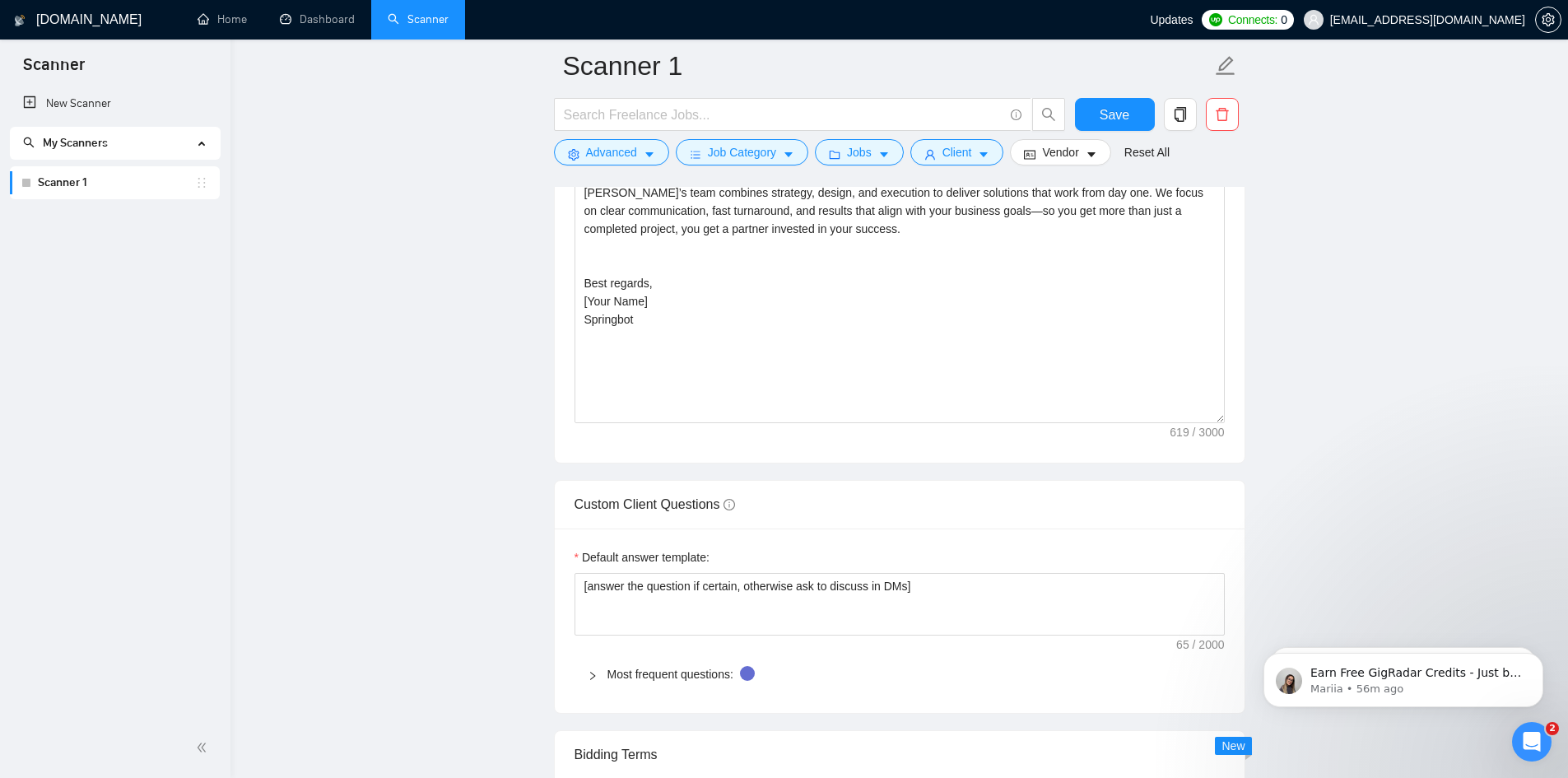
scroll to position [1894, 0]
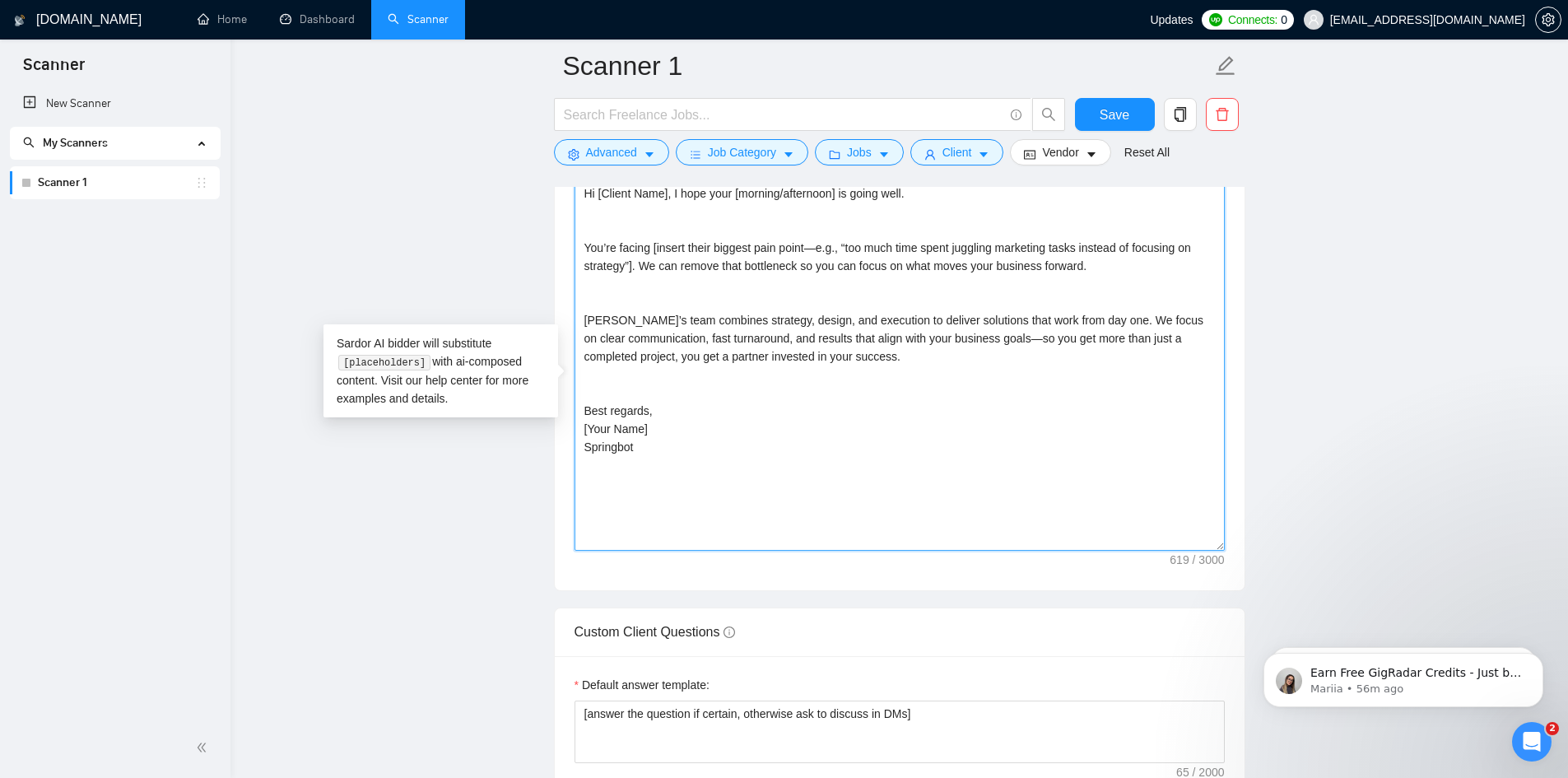
drag, startPoint x: 582, startPoint y: 353, endPoint x: 922, endPoint y: 405, distance: 344.0
click at [922, 405] on textarea "Hi [Client Name], I hope your [morning/afternoon] is going well. You’re facing …" at bounding box center [899, 366] width 650 height 371
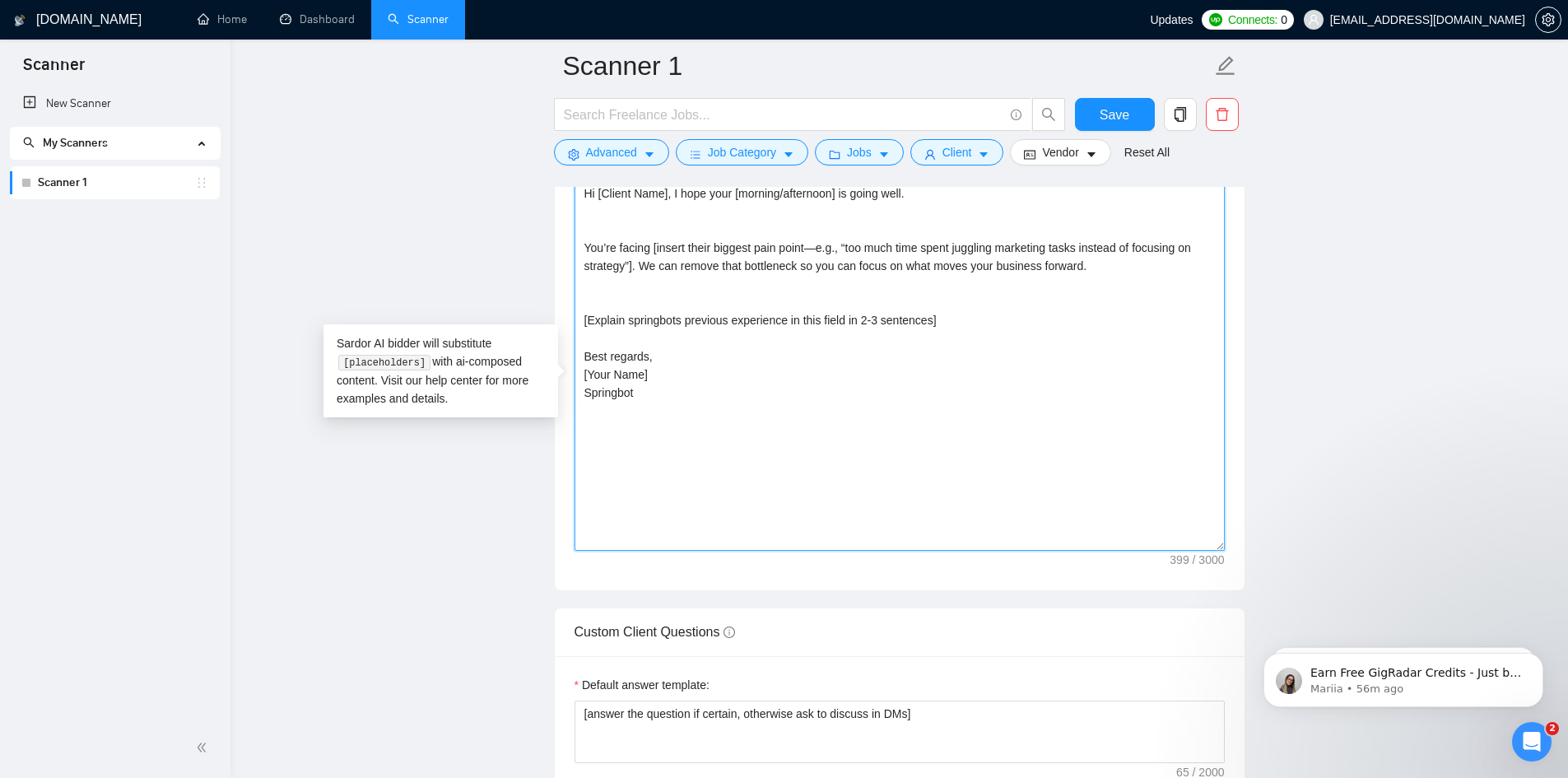
drag, startPoint x: 659, startPoint y: 363, endPoint x: 686, endPoint y: 436, distance: 77.8
click at [685, 440] on textarea "Hi [Client Name], I hope your [morning/afternoon] is going well. You’re facing …" at bounding box center [899, 366] width 650 height 371
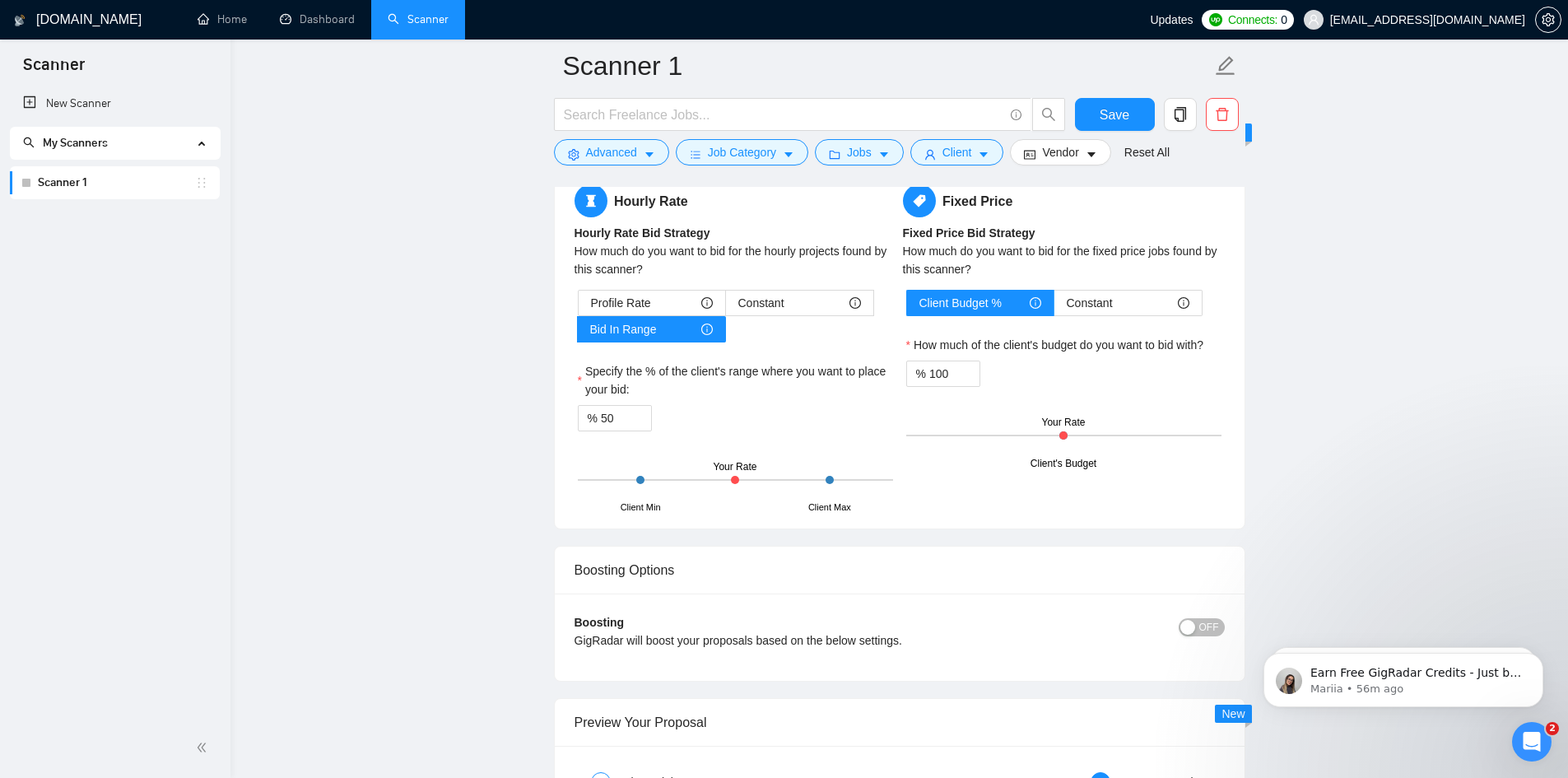
scroll to position [2965, 0]
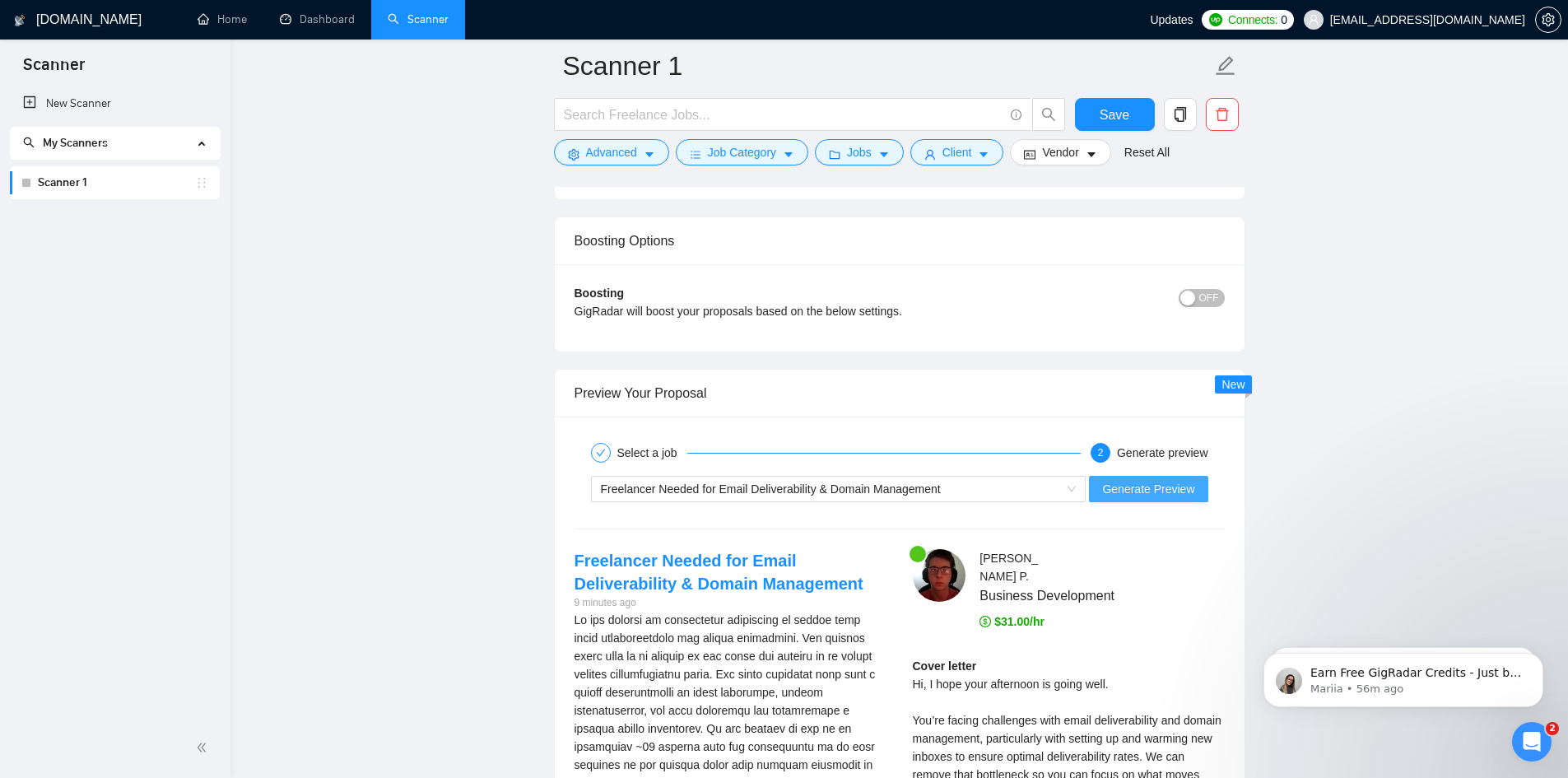
click at [1163, 498] on span "Generate Preview" at bounding box center [1148, 489] width 92 height 19
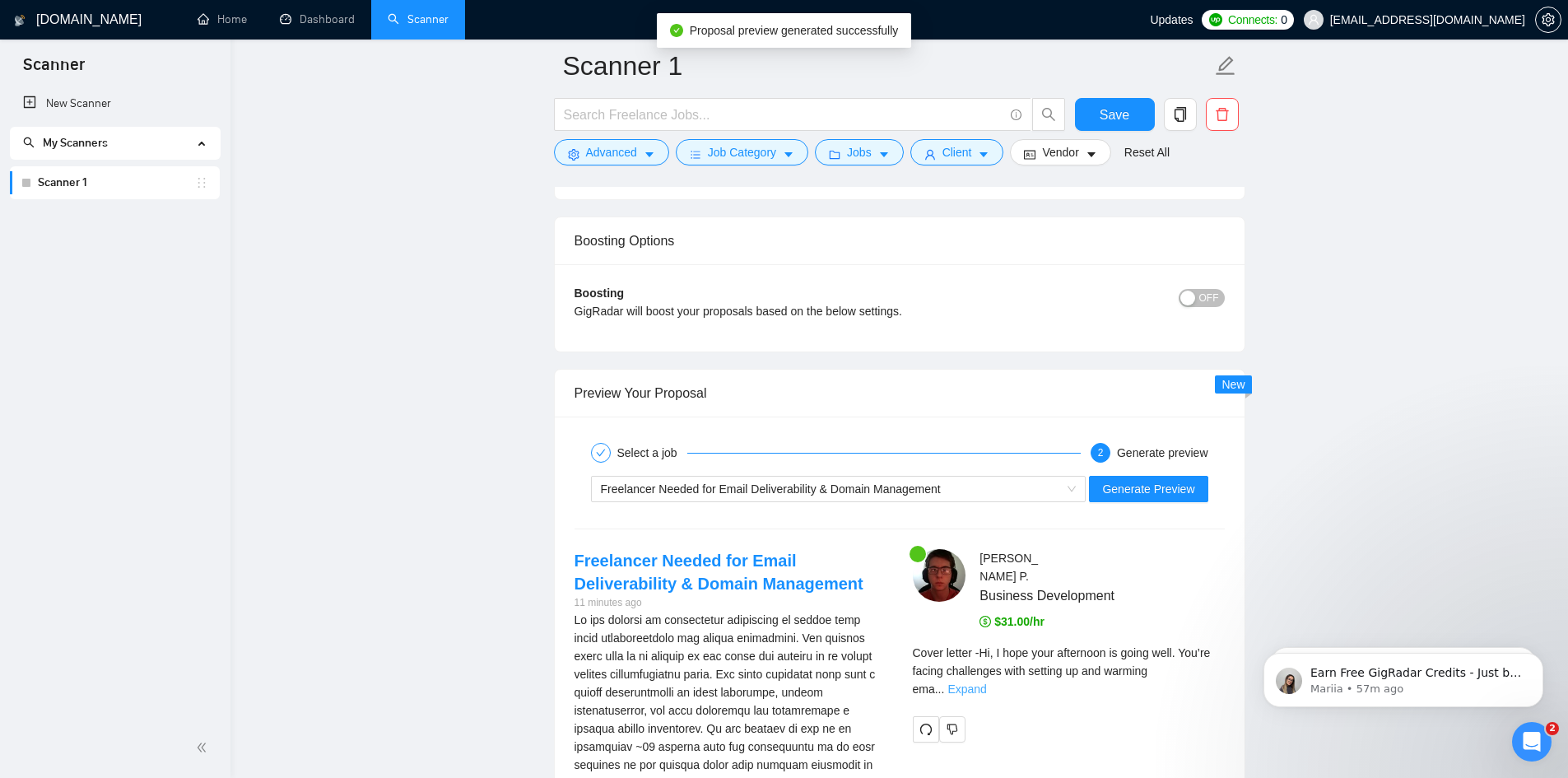
click at [987, 683] on link "Expand" at bounding box center [967, 689] width 39 height 13
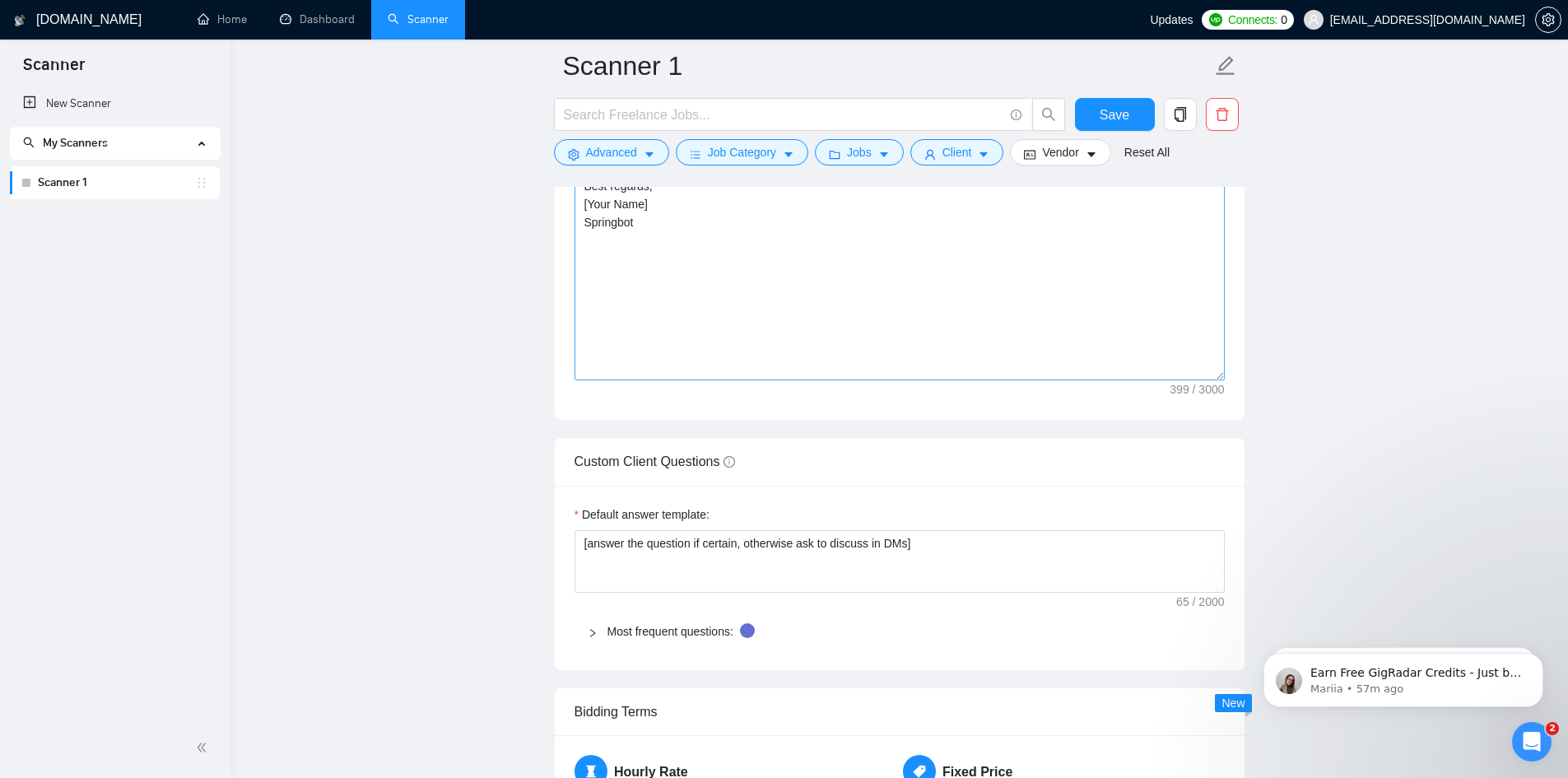
scroll to position [1894, 0]
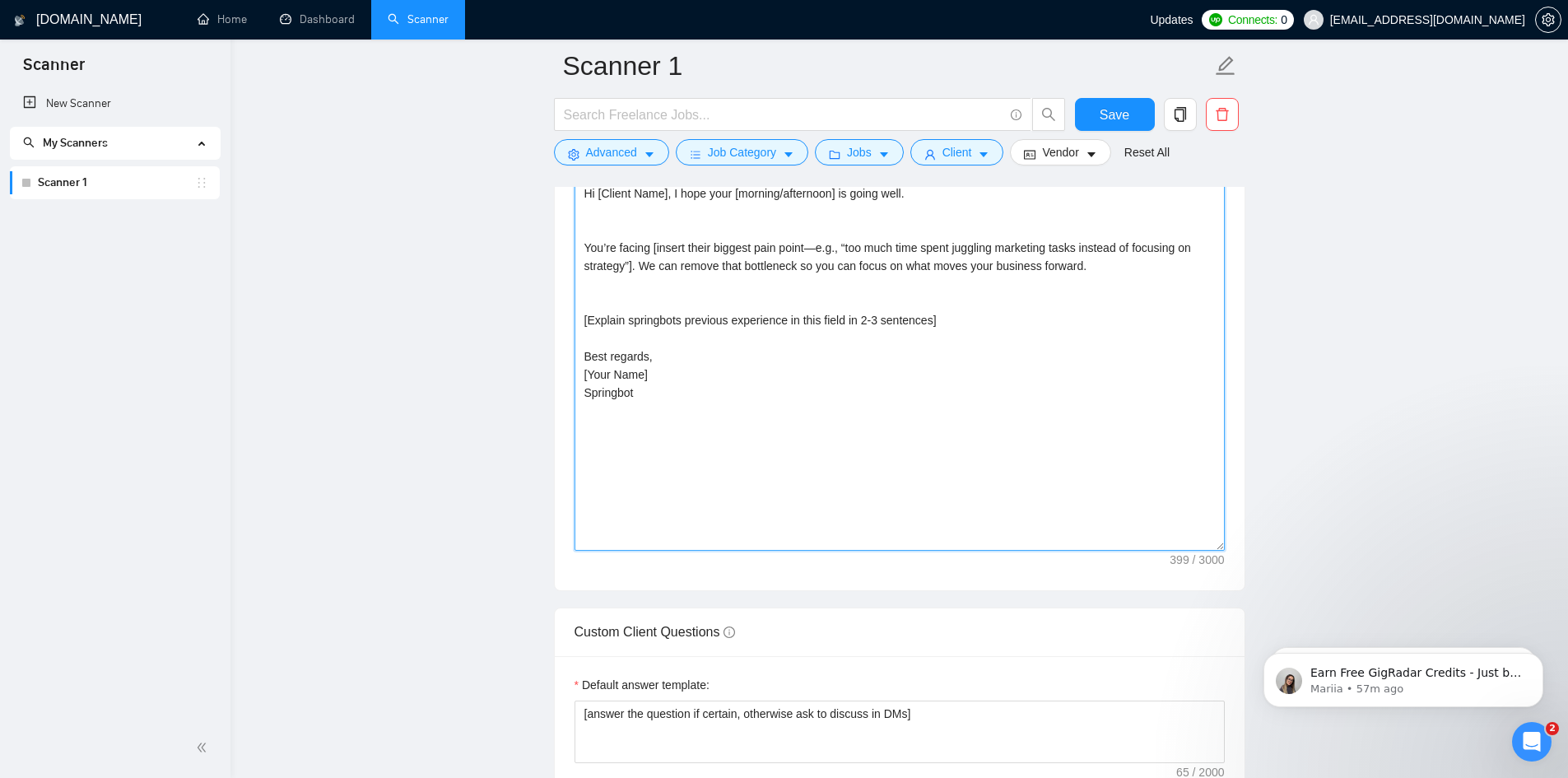
drag, startPoint x: 841, startPoint y: 355, endPoint x: 904, endPoint y: 357, distance: 63.0
click at [842, 355] on textarea "Hi [Client Name], I hope your [morning/afternoon] is going well. You’re facing …" at bounding box center [899, 366] width 650 height 371
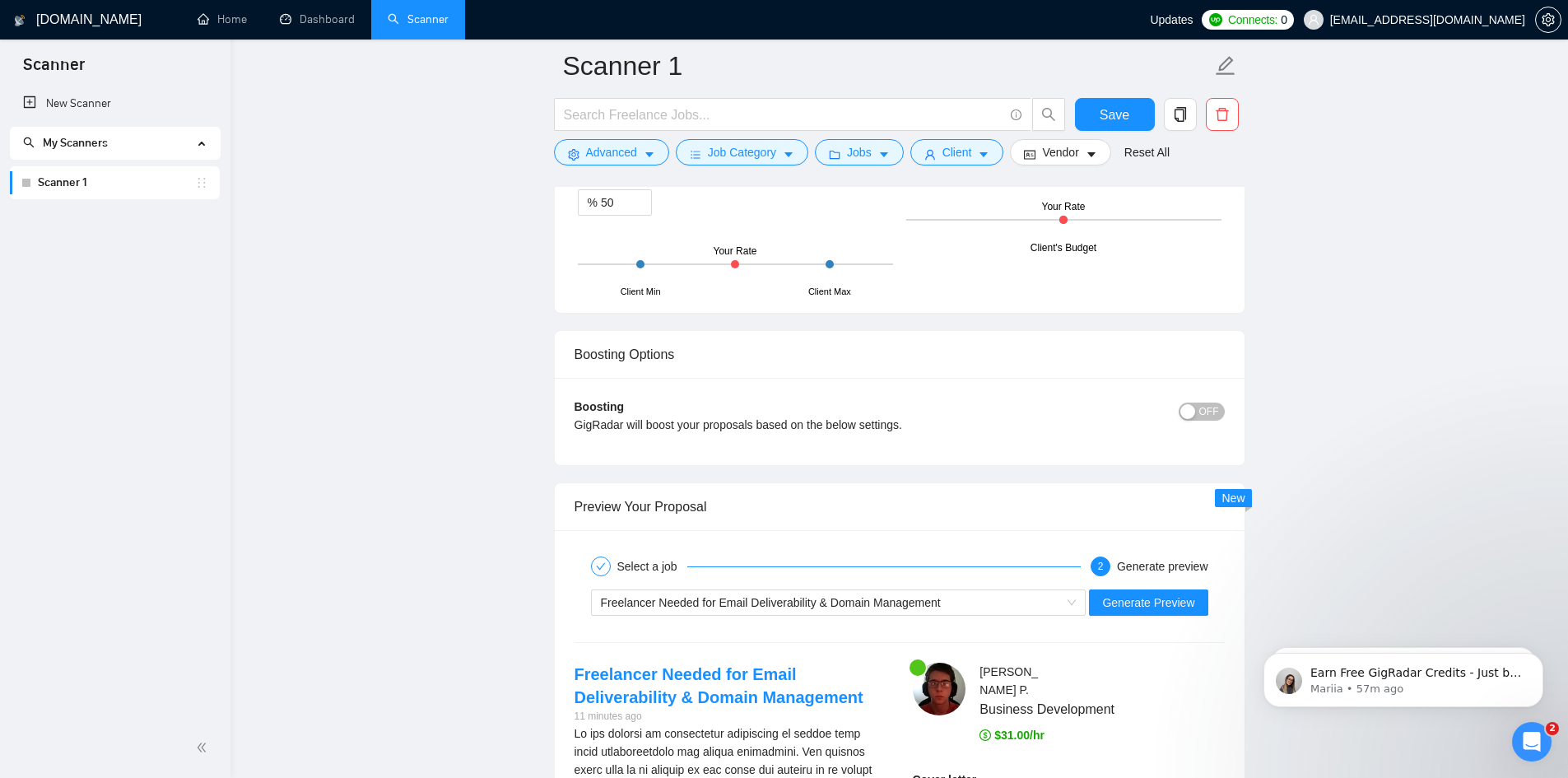
scroll to position [3047, 0]
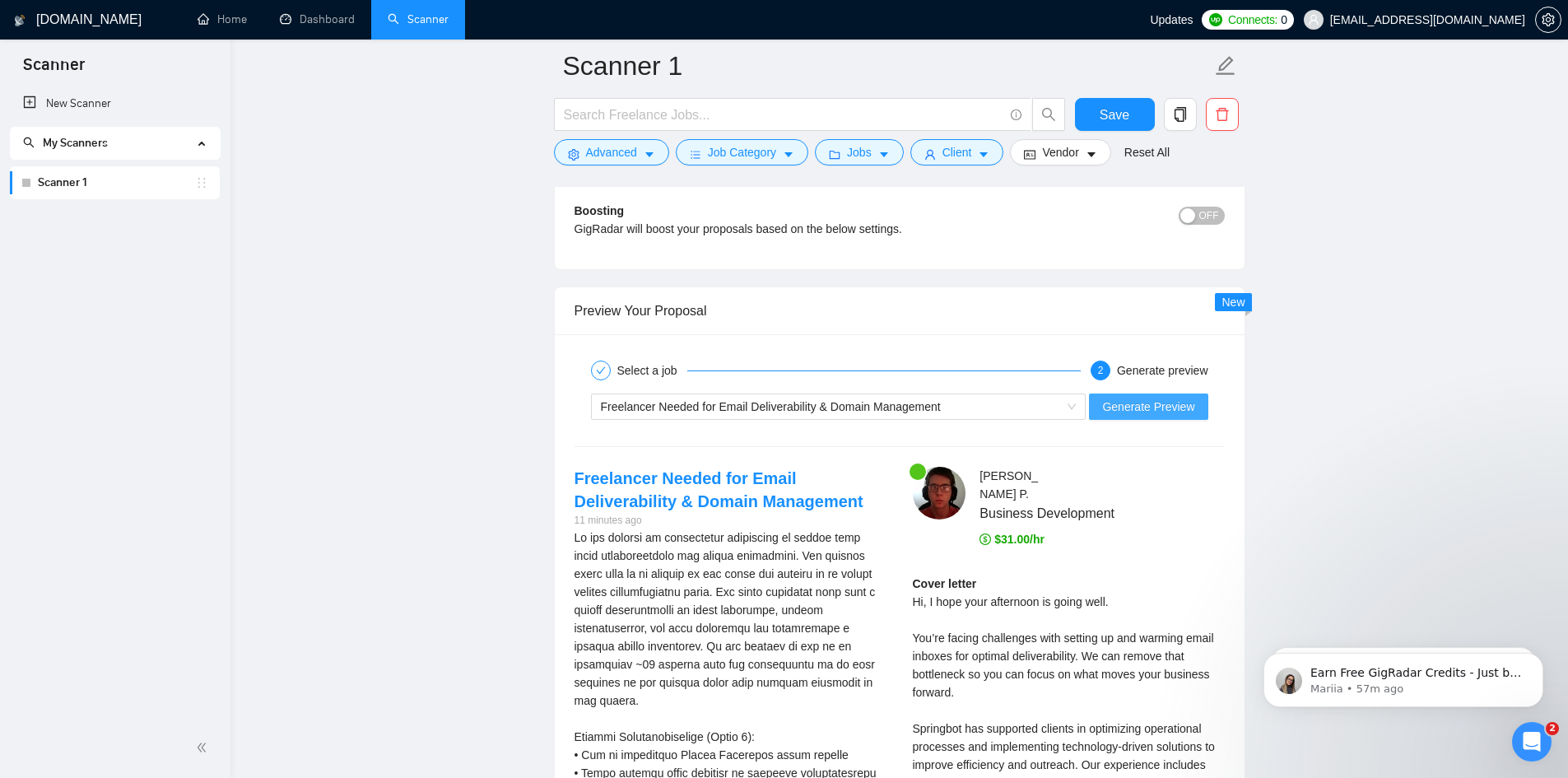
type textarea "Hi [Client Name], I hope your [morning/afternoon] is going well. You’re facing …"
click at [1148, 416] on span "Generate Preview" at bounding box center [1148, 406] width 92 height 19
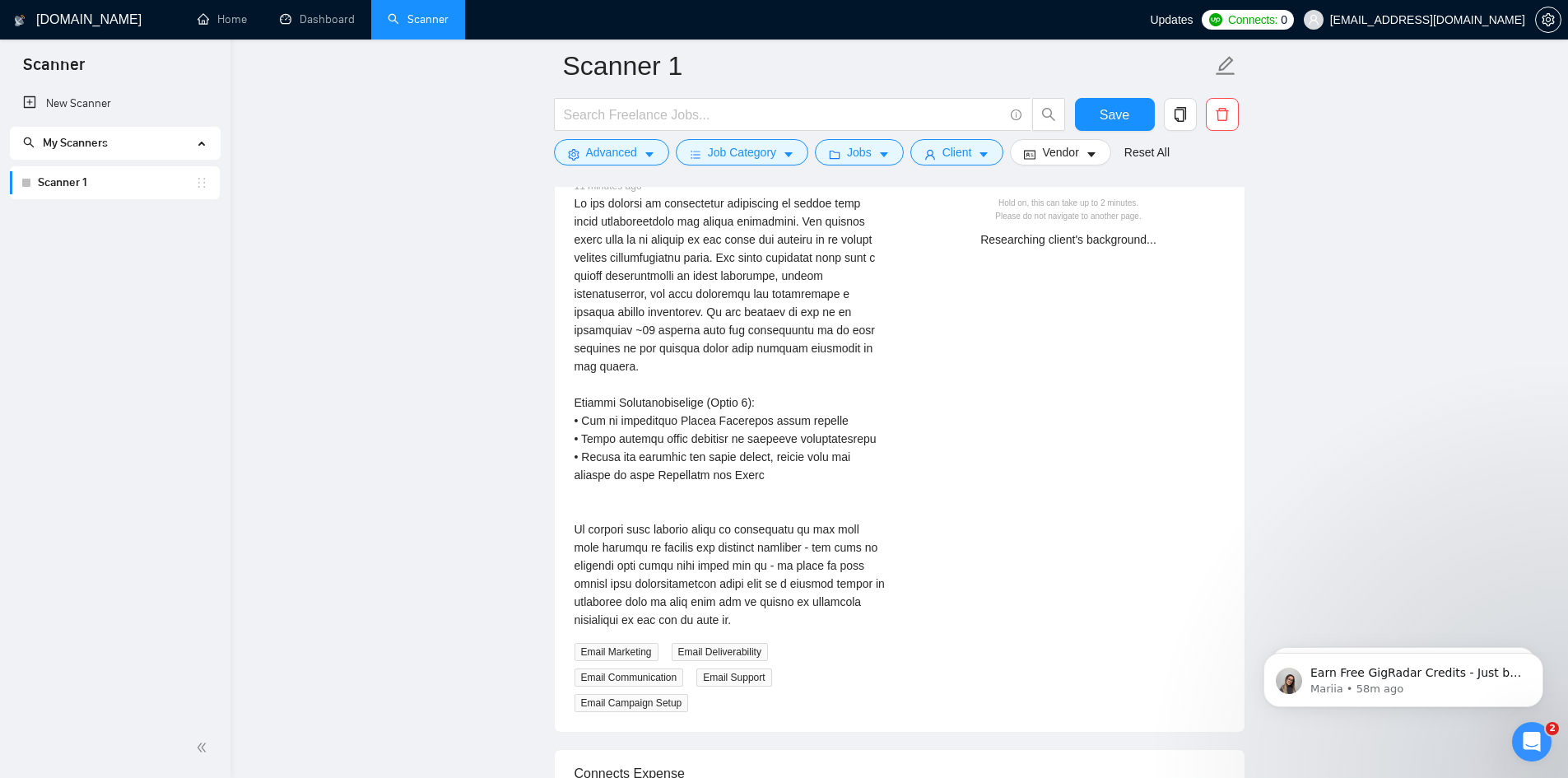
scroll to position [3294, 0]
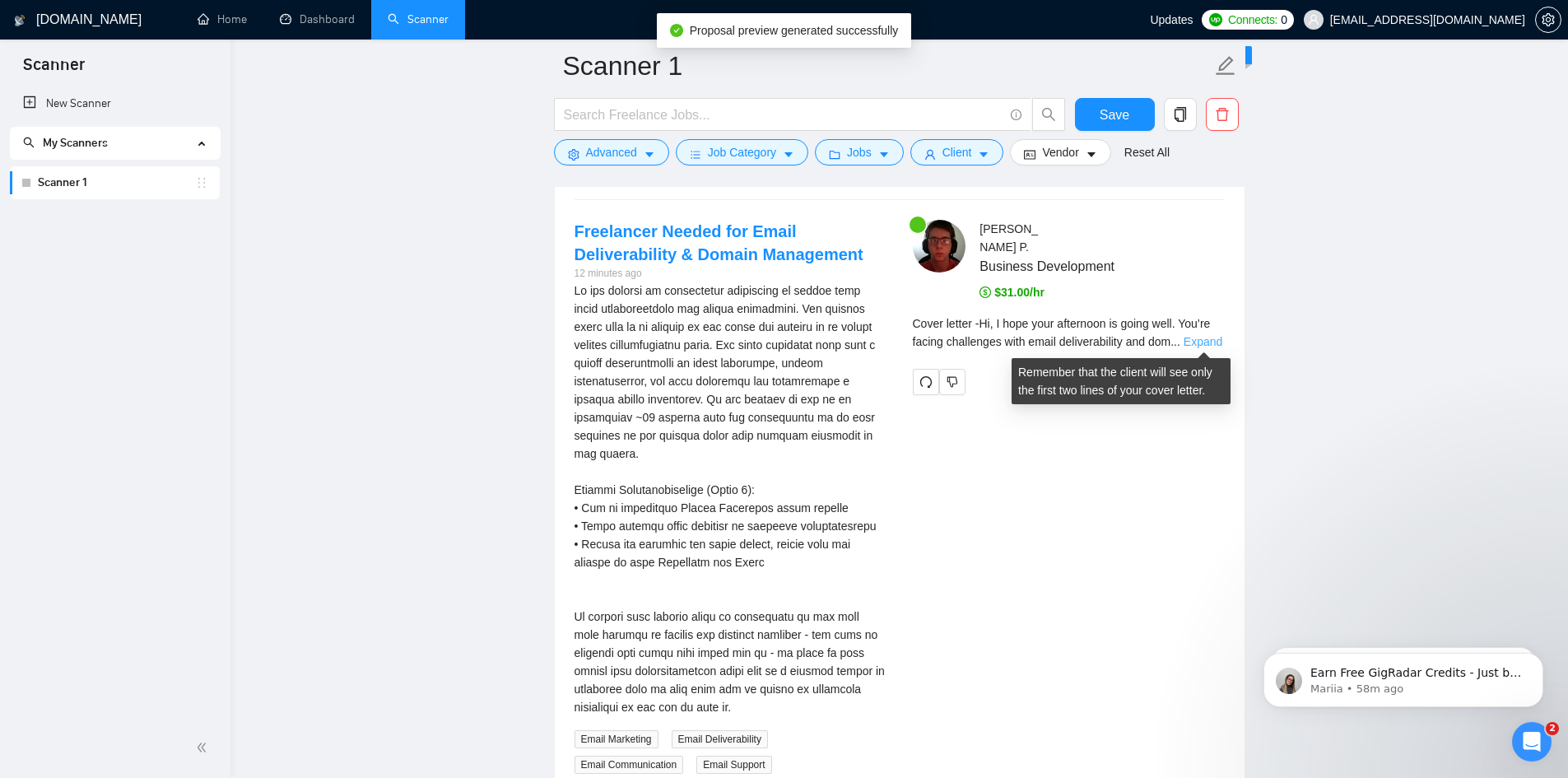
click at [1197, 340] on link "Expand" at bounding box center [1203, 341] width 39 height 13
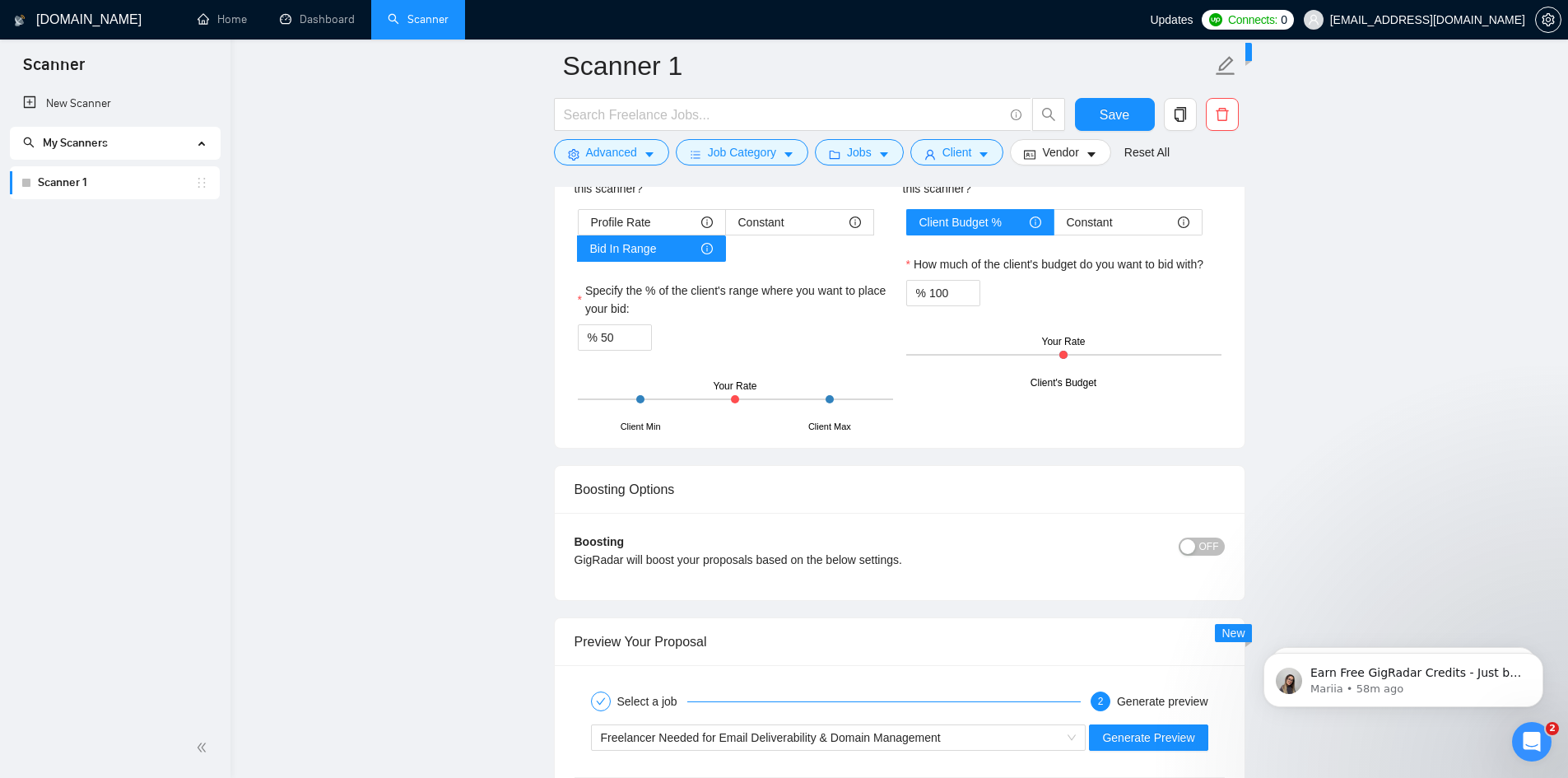
scroll to position [2635, 0]
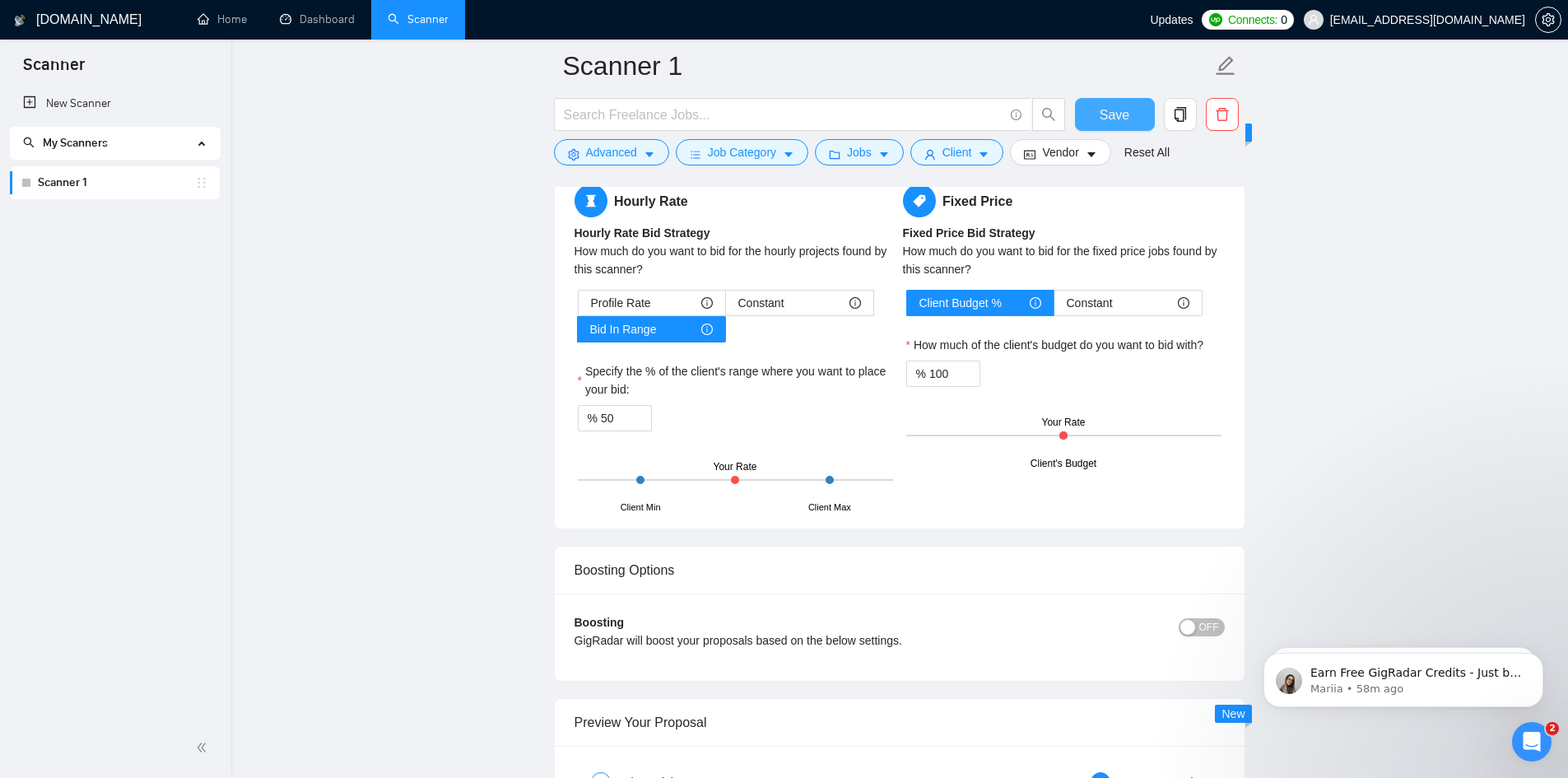
click at [1111, 122] on span "Save" at bounding box center [1115, 115] width 30 height 20
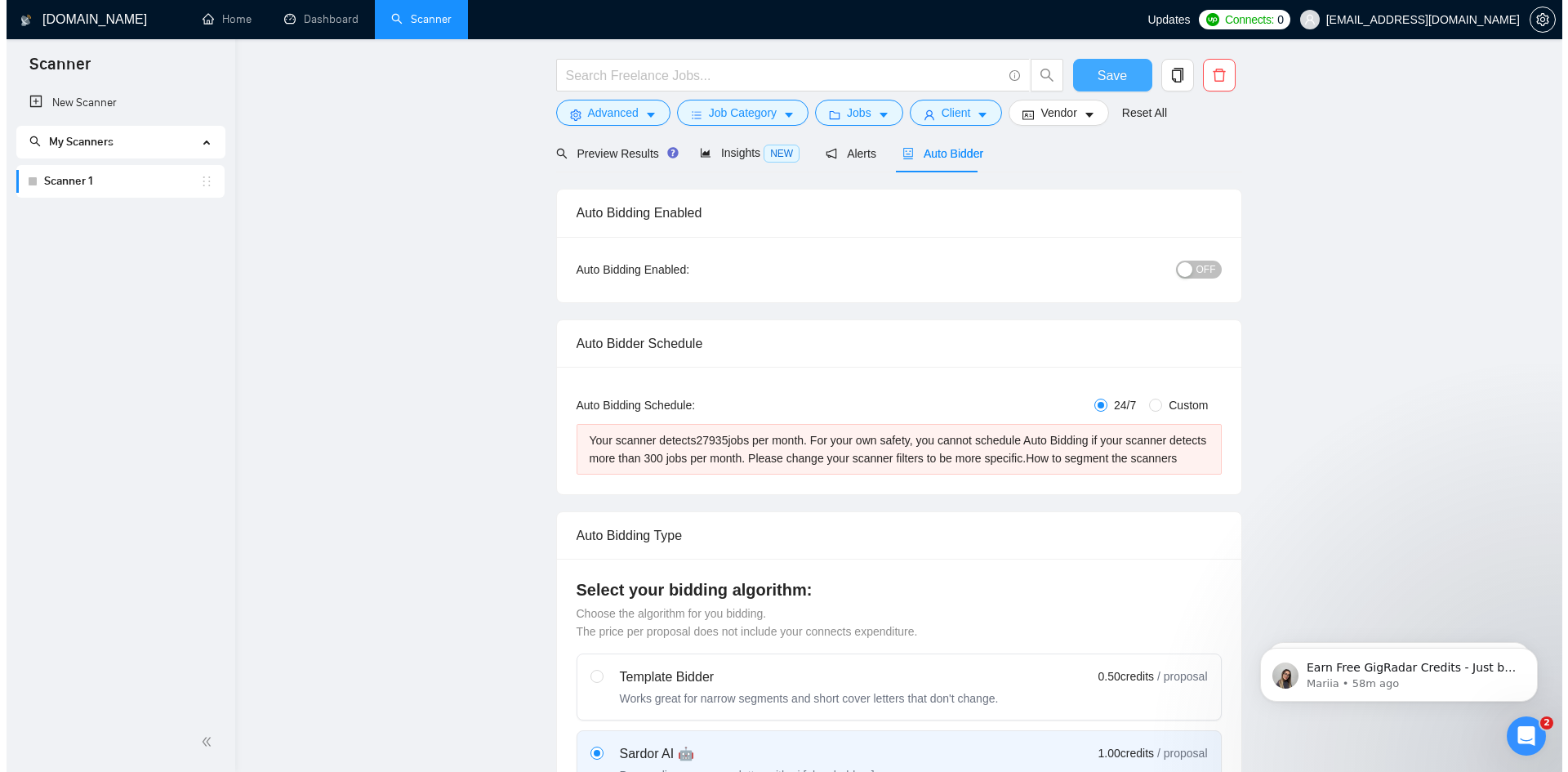
scroll to position [0, 0]
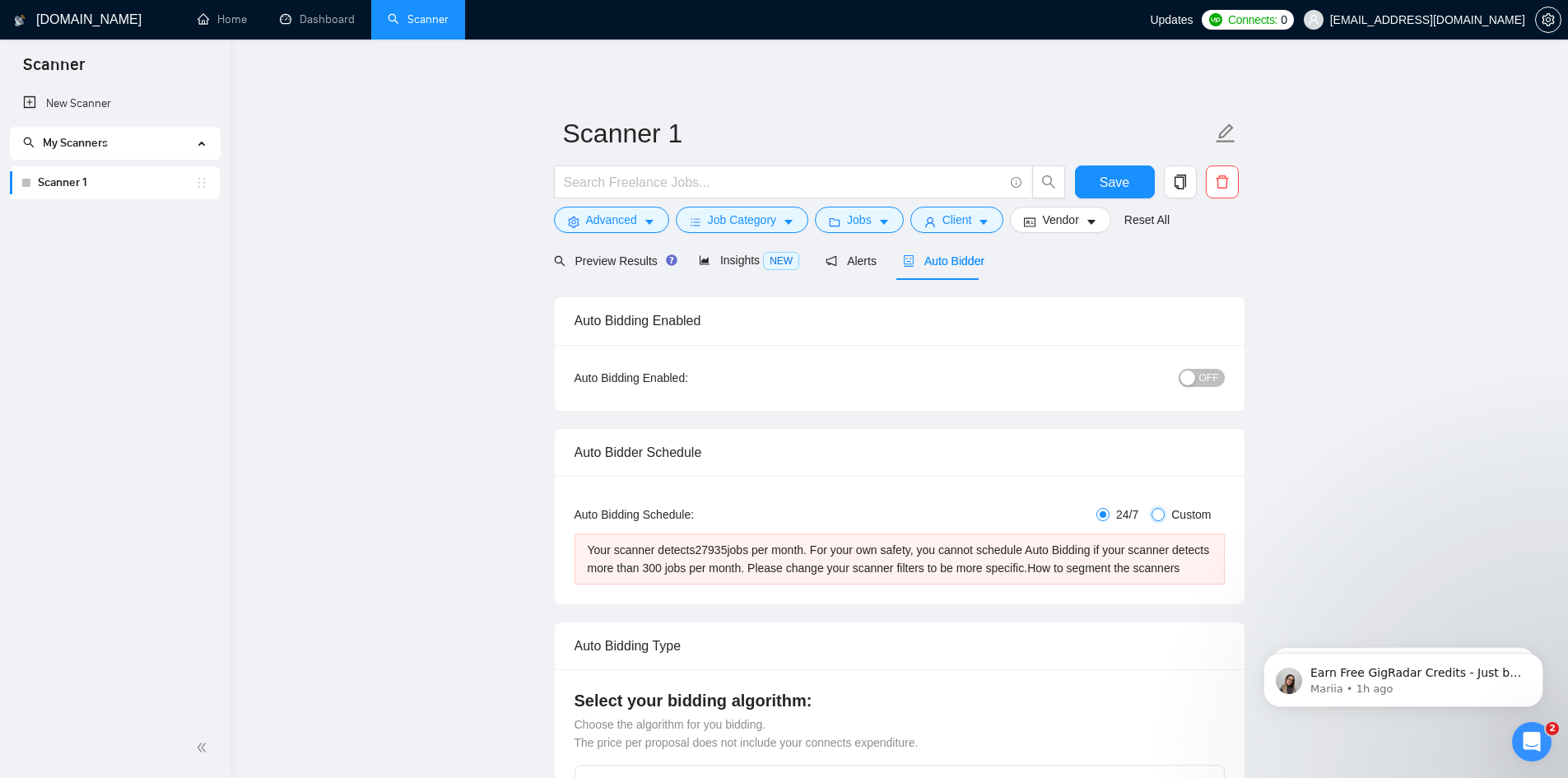
click at [1157, 514] on input "Custom" at bounding box center [1158, 515] width 13 height 13
radio input "true"
radio input "false"
checkbox input "true"
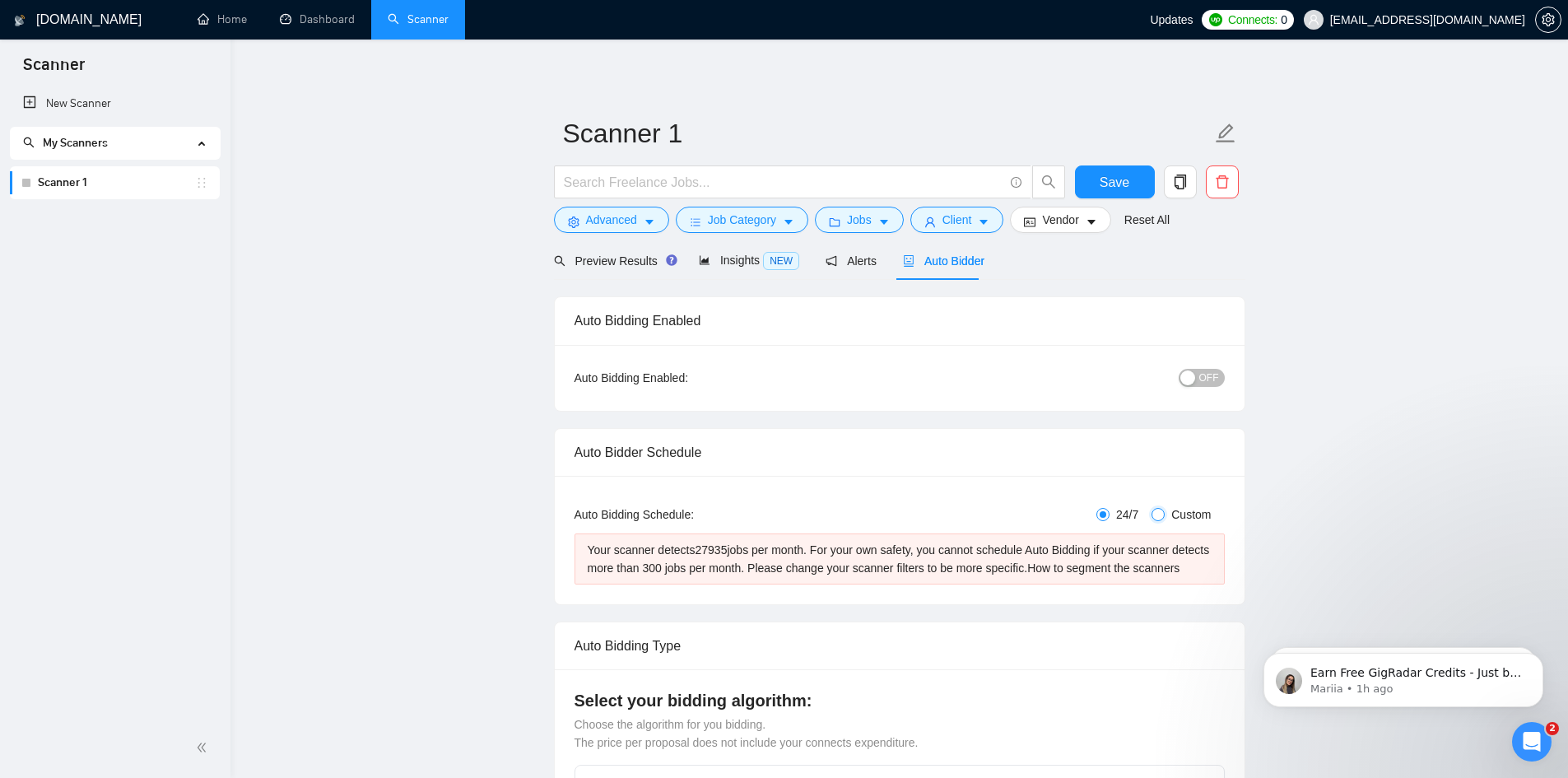
checkbox input "true"
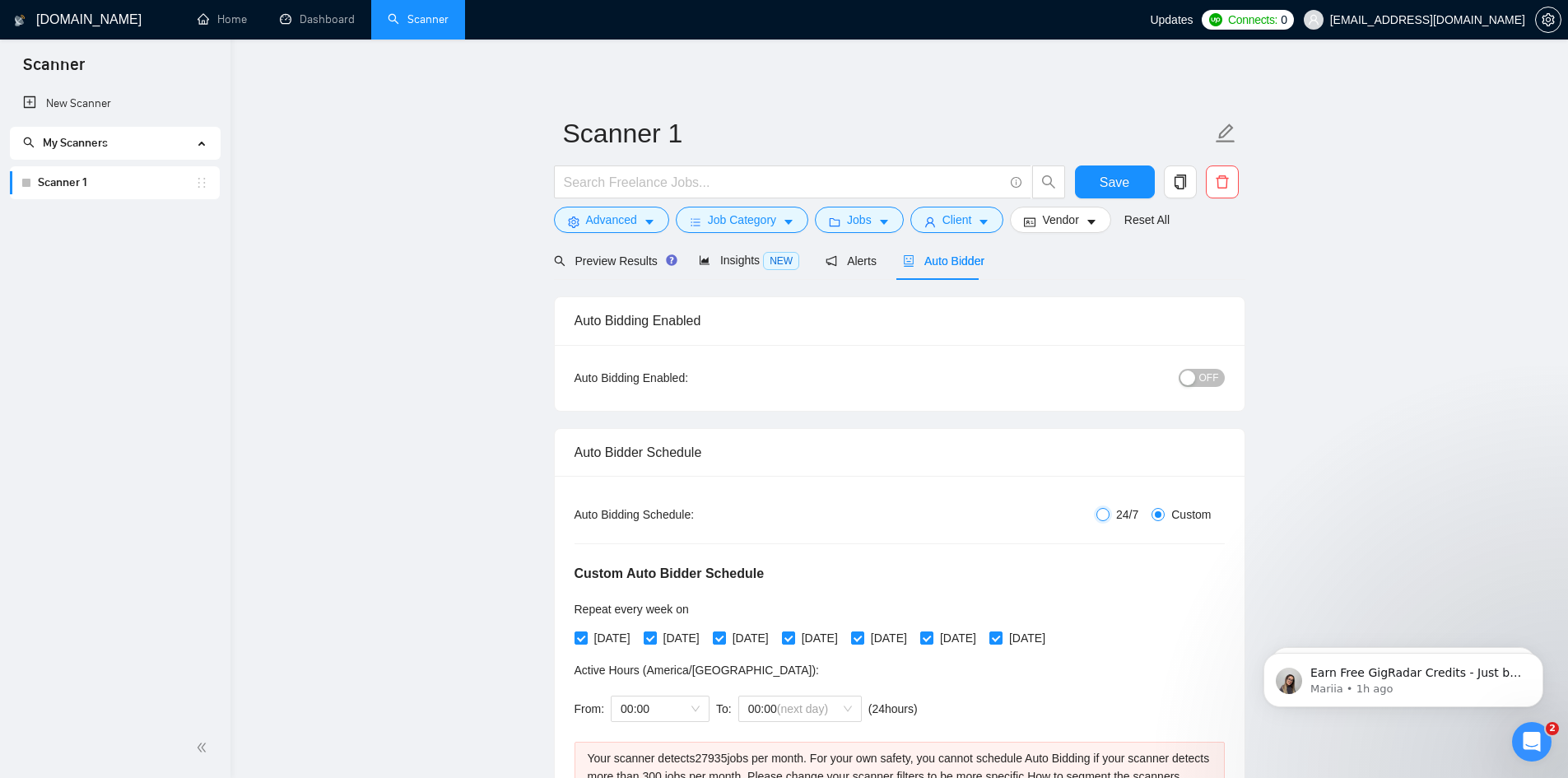
click at [1106, 515] on input "24/7" at bounding box center [1103, 515] width 13 height 13
radio input "true"
radio input "false"
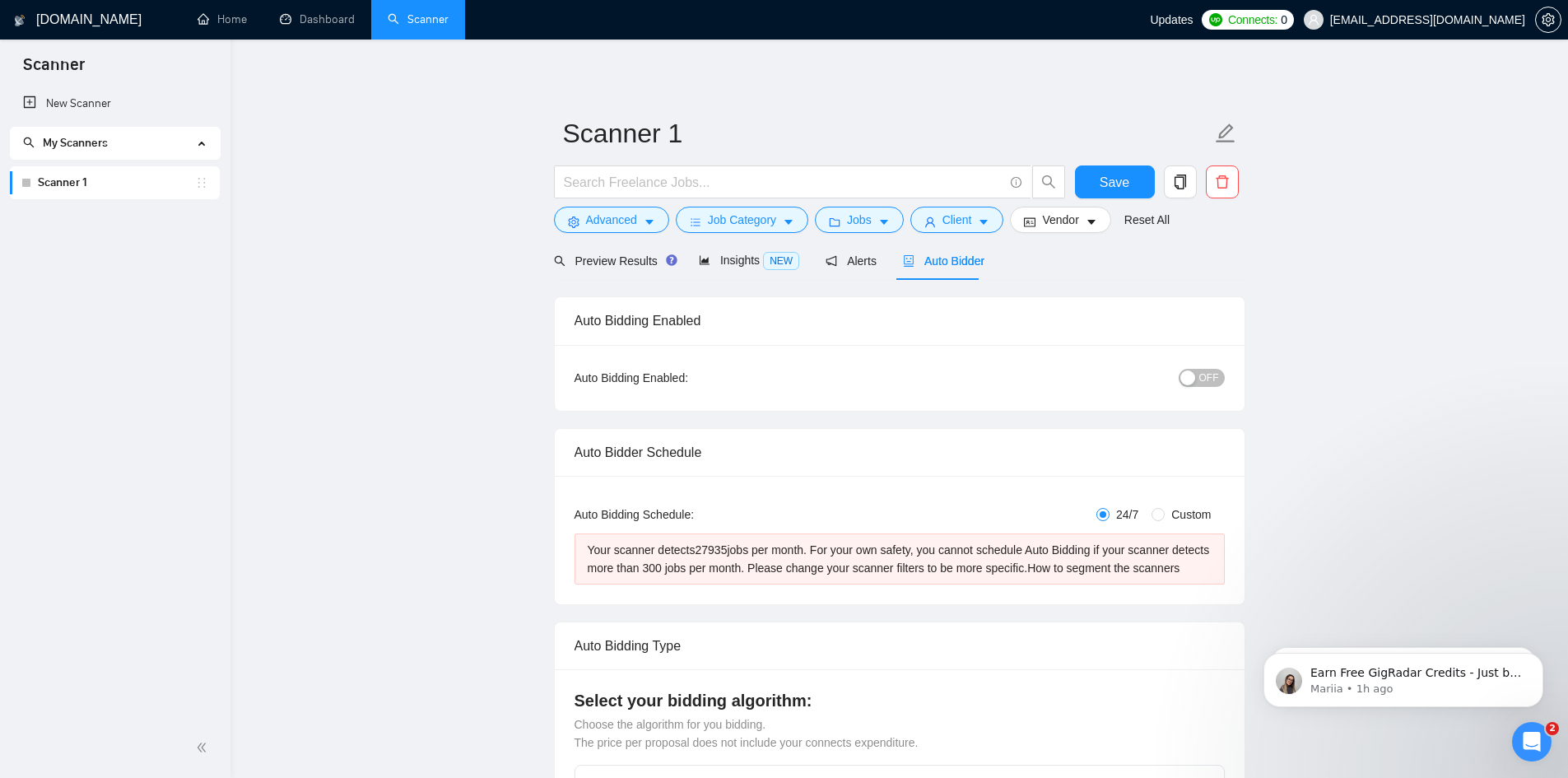
drag, startPoint x: 127, startPoint y: 175, endPoint x: 97, endPoint y: 256, distance: 86.4
click at [98, 255] on div "New Scanner My Scanners Scanner 1" at bounding box center [115, 403] width 231 height 631
click at [637, 225] on button "Advanced" at bounding box center [611, 220] width 115 height 26
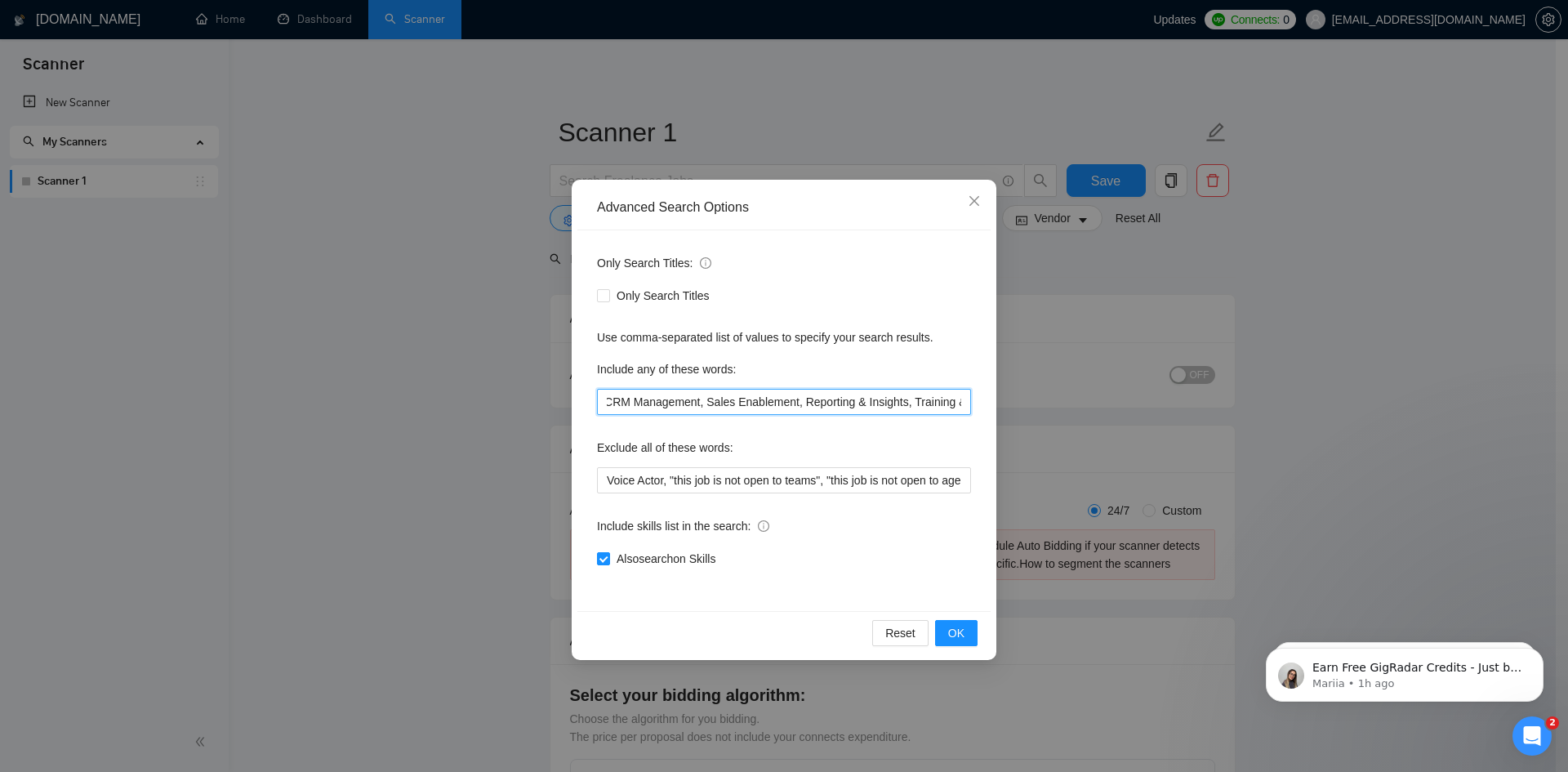
scroll to position [0, 2991]
drag, startPoint x: 607, startPoint y: 406, endPoint x: 1027, endPoint y: 406, distance: 420.0
click at [1027, 406] on div "Advanced Search Options Only Search Titles: Only Search Titles Use comma-separa…" at bounding box center [784, 386] width 1568 height 772
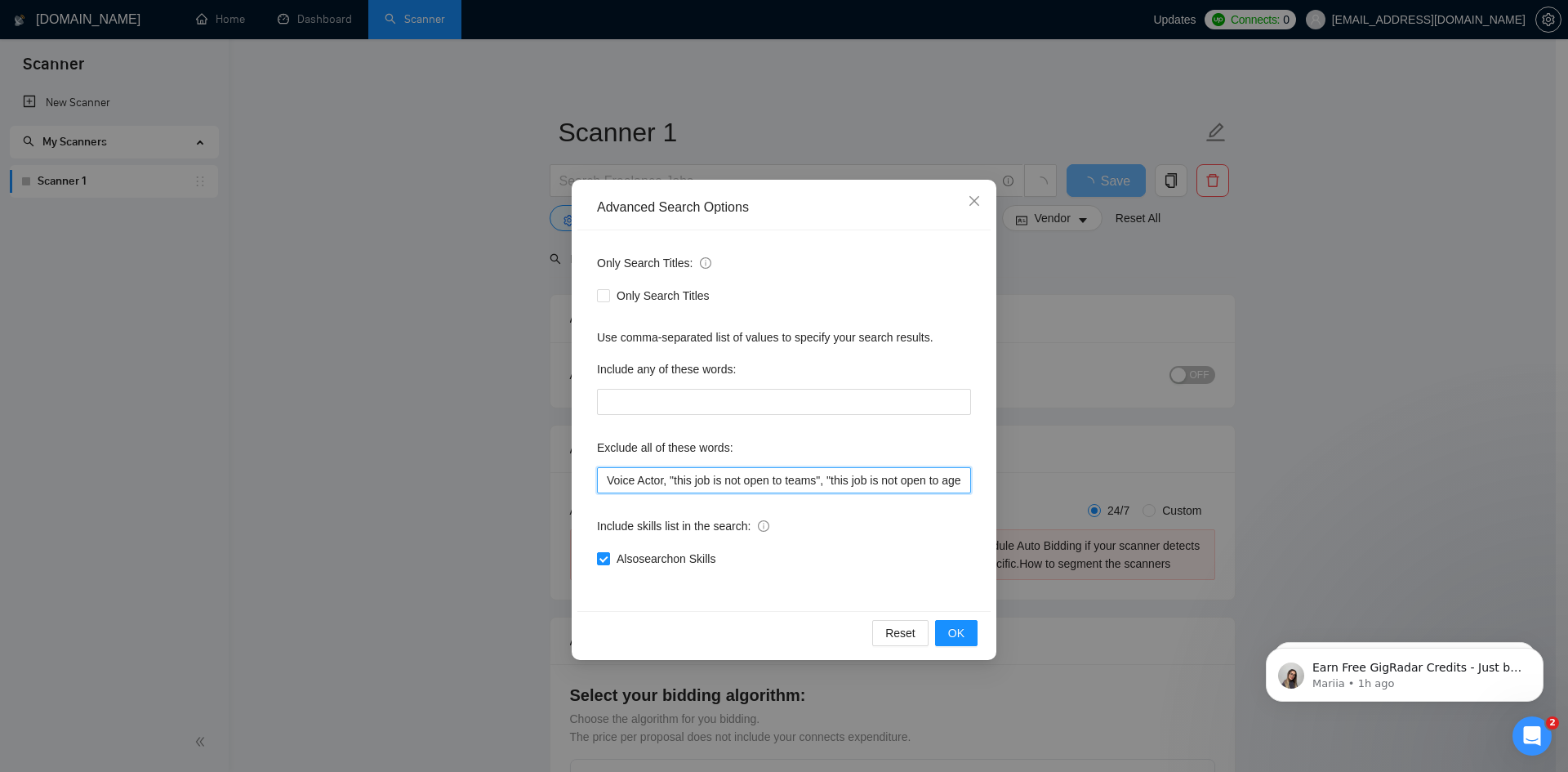
drag, startPoint x: 608, startPoint y: 481, endPoint x: 668, endPoint y: 493, distance: 61.2
click at [668, 493] on input "Voice Actor, "this job is not open to teams", "this job is not open to agency",…" at bounding box center [784, 481] width 374 height 26
type input ""this job is not open to teams", "this job is not open to agency", "this job is…"
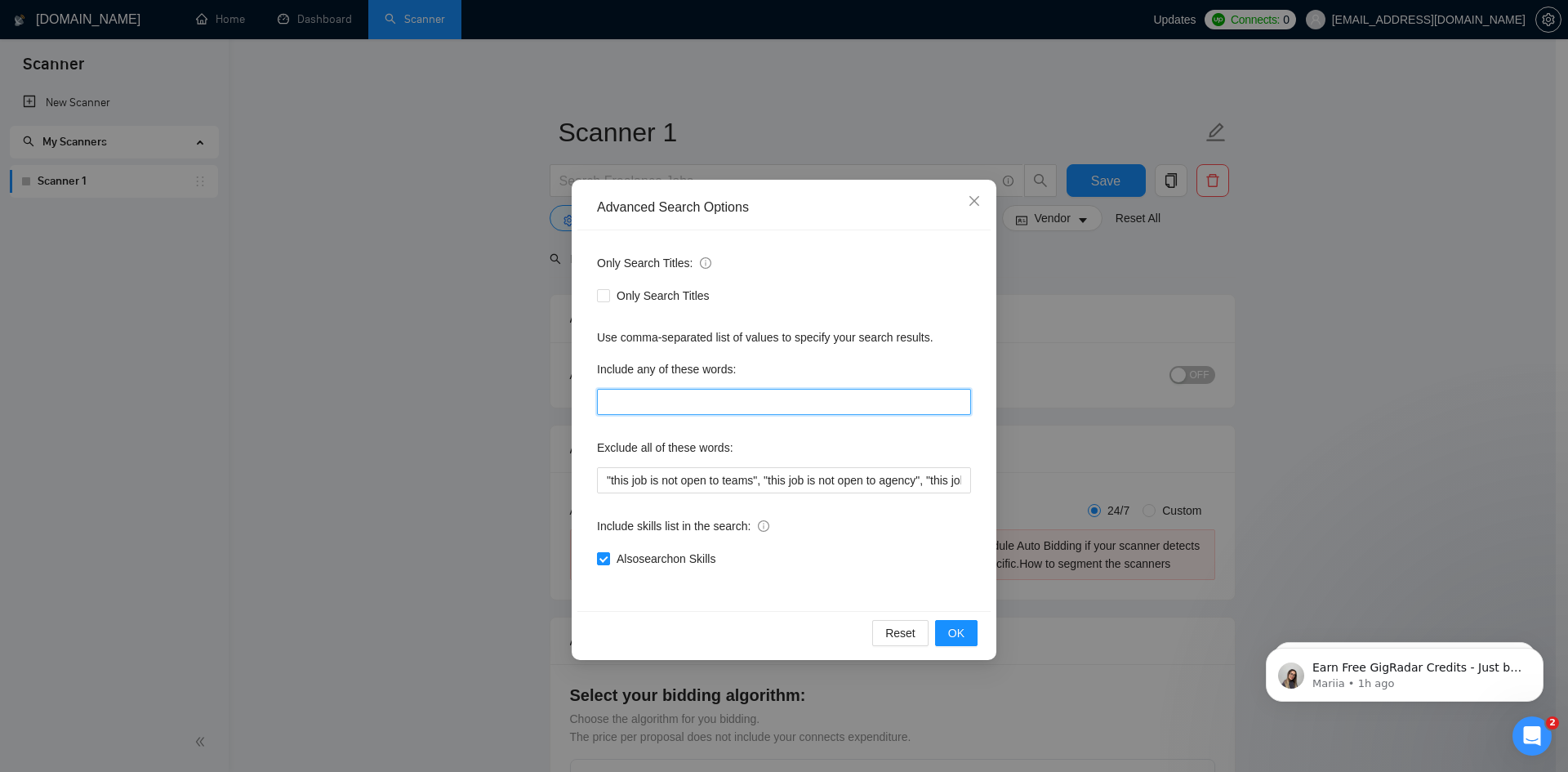
click at [635, 398] on input "text" at bounding box center [784, 402] width 374 height 26
type input "Email Marketing, Email Advertising, Lead Generation, Domain Management"
click at [955, 636] on span "OK" at bounding box center [956, 633] width 17 height 18
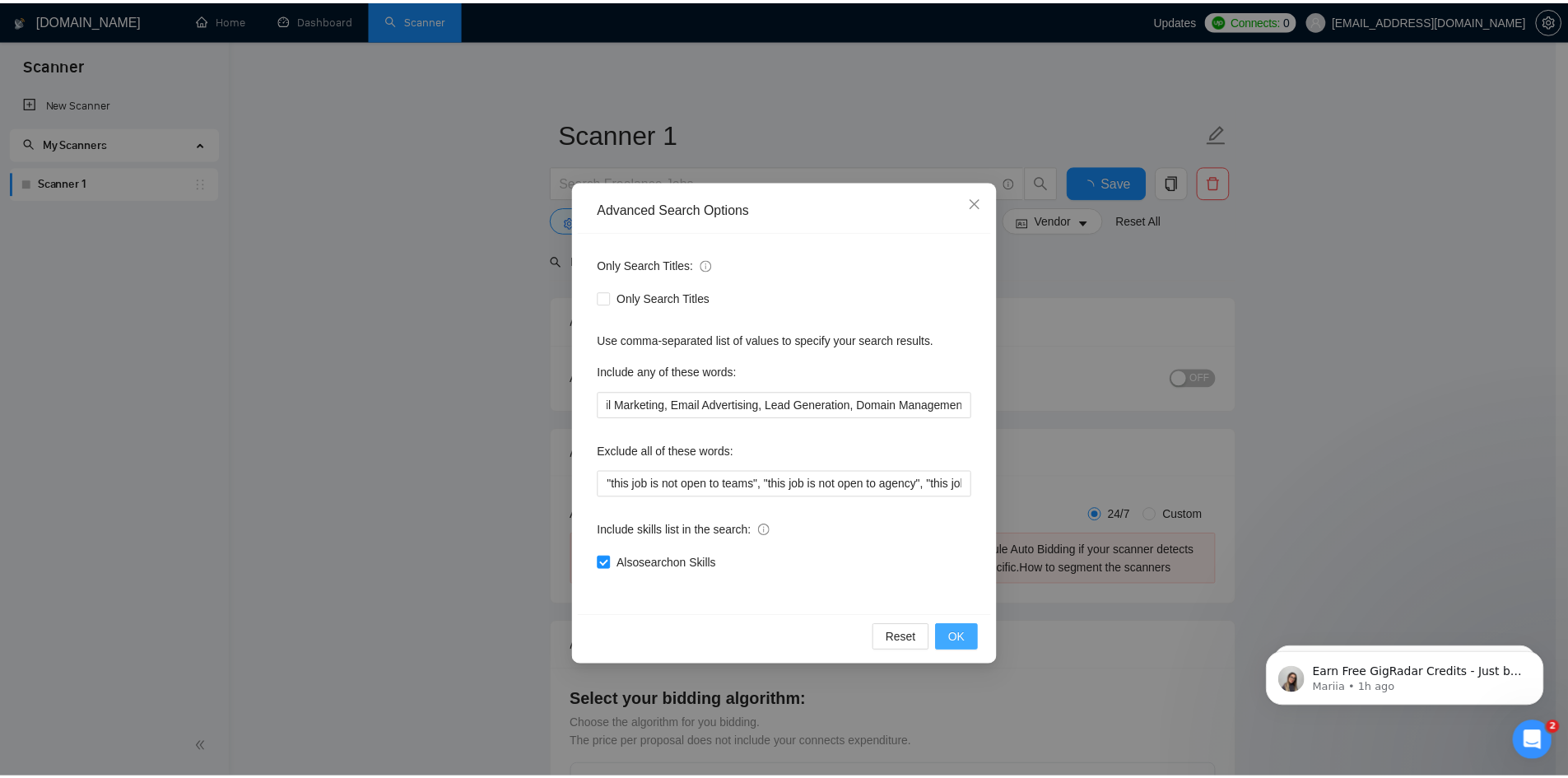
scroll to position [0, 0]
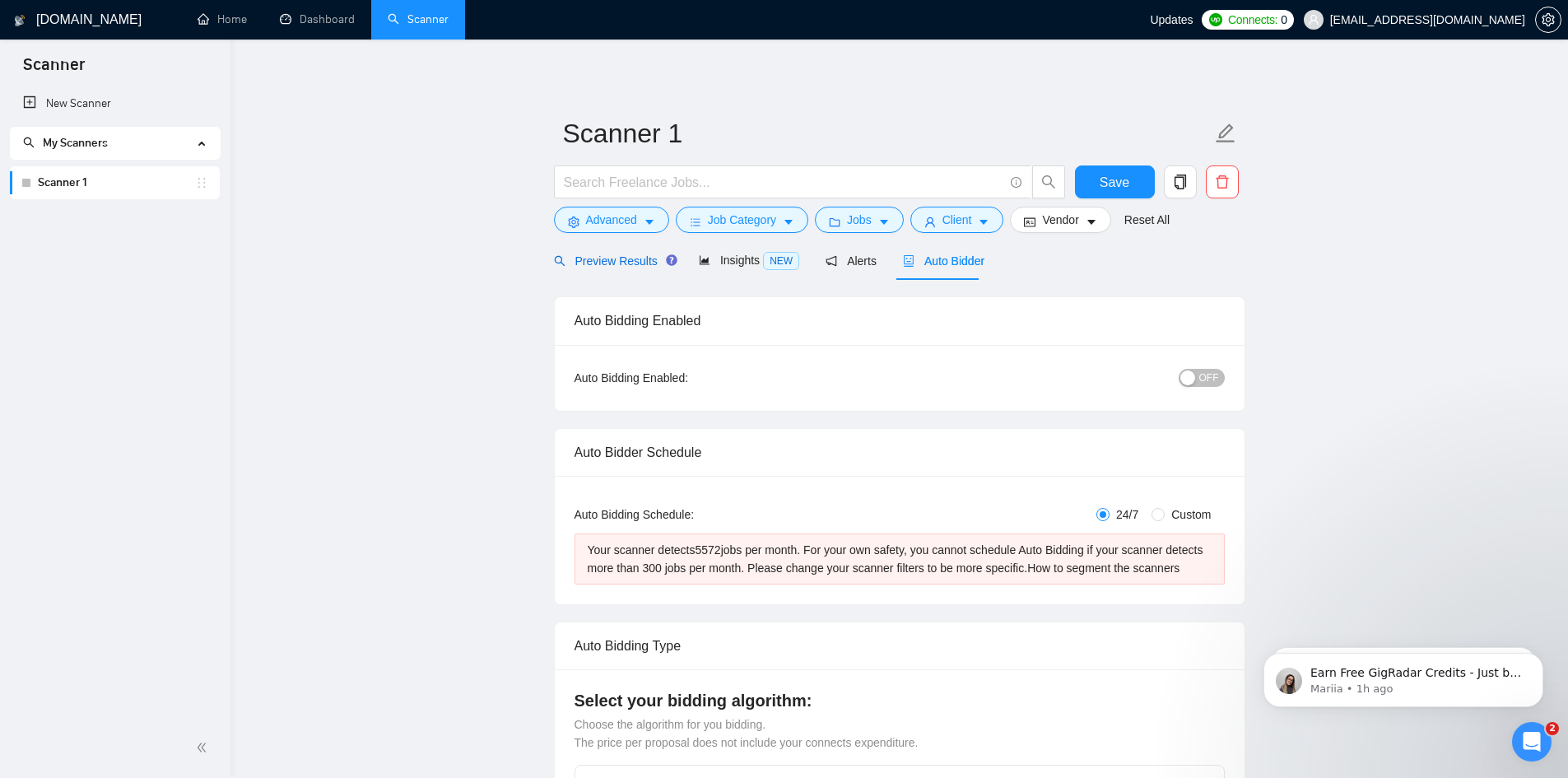
click at [609, 260] on span "Preview Results" at bounding box center [613, 261] width 119 height 13
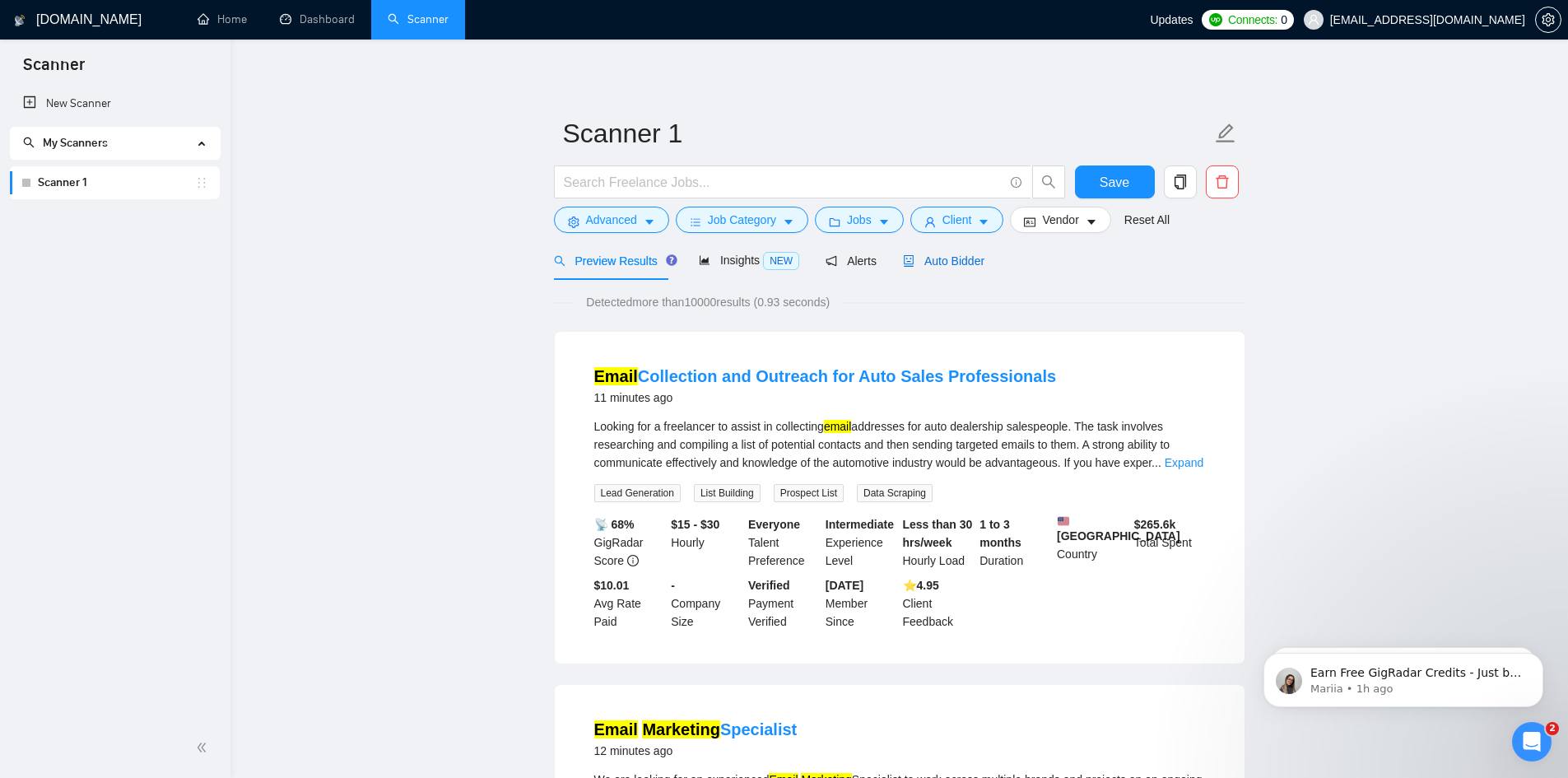
click at [926, 267] on span "Auto Bidder" at bounding box center [943, 261] width 82 height 13
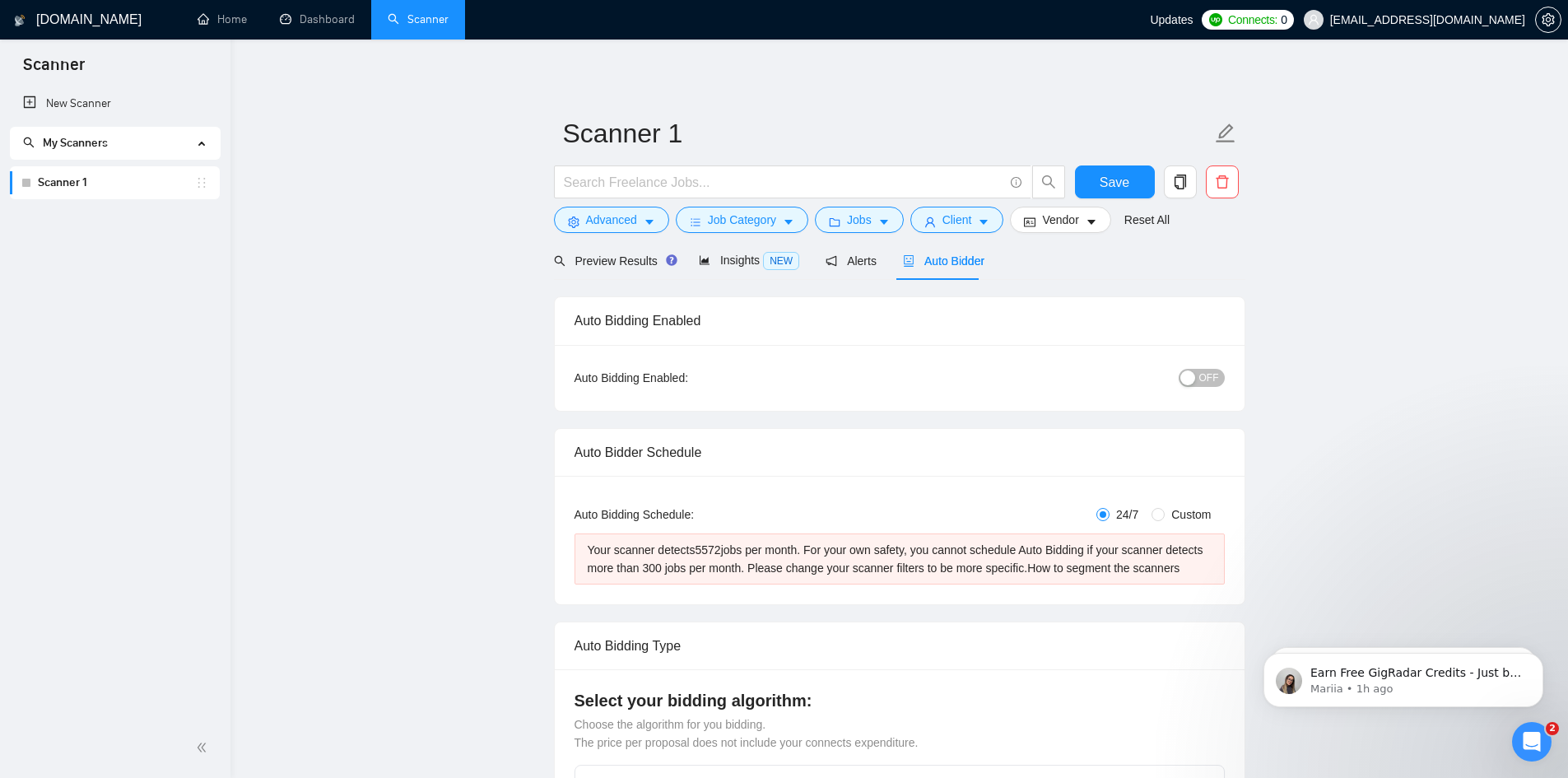
click at [1212, 379] on span "OFF" at bounding box center [1209, 378] width 19 height 19
click at [1212, 380] on div "button" at bounding box center [1216, 378] width 15 height 15
click at [605, 263] on span "Preview Results" at bounding box center [613, 261] width 119 height 13
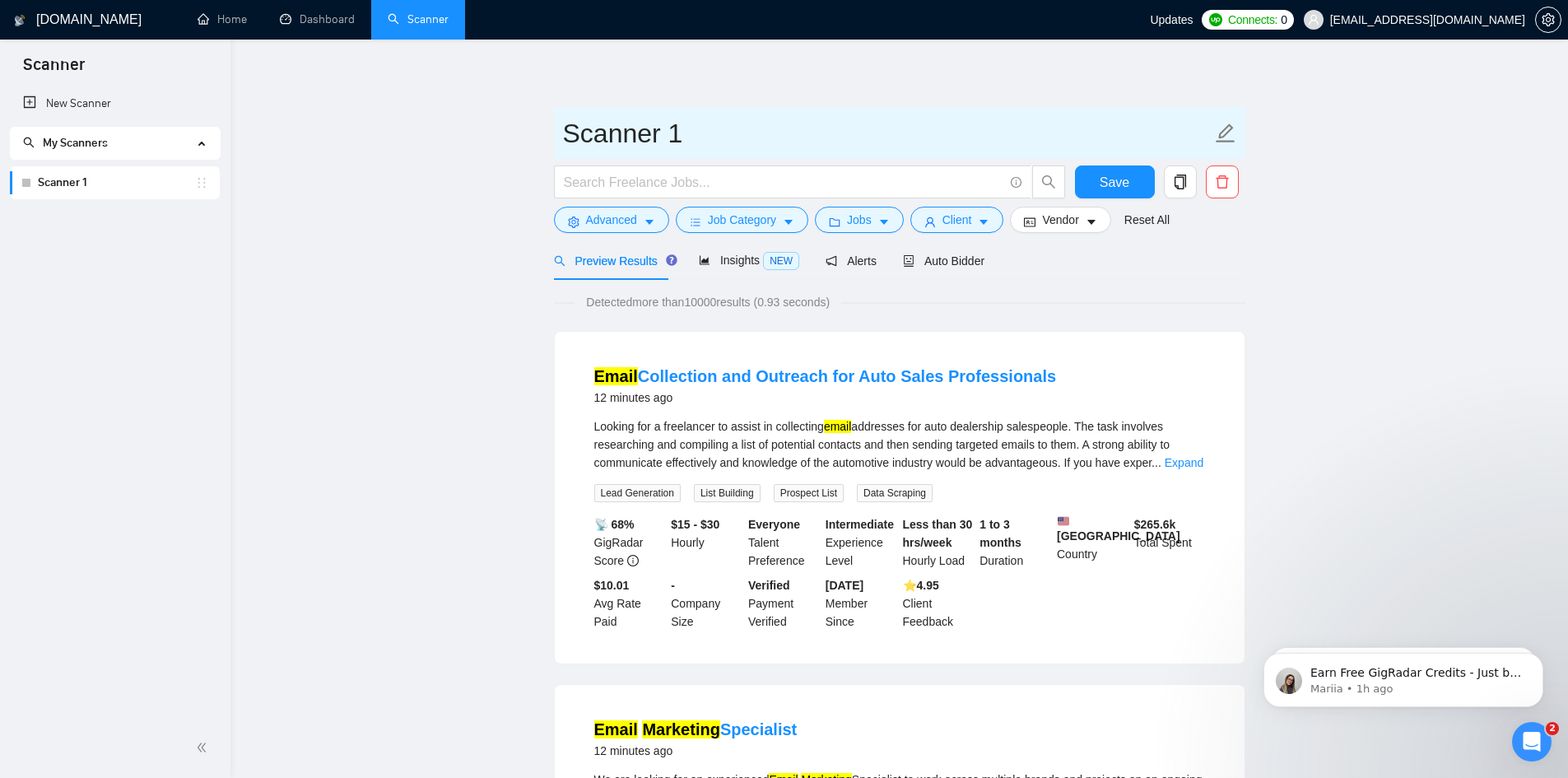
click at [714, 137] on input "Scanner 1" at bounding box center [887, 133] width 648 height 41
drag, startPoint x: 698, startPoint y: 133, endPoint x: 529, endPoint y: 136, distance: 169.0
type input "E"
type input "P"
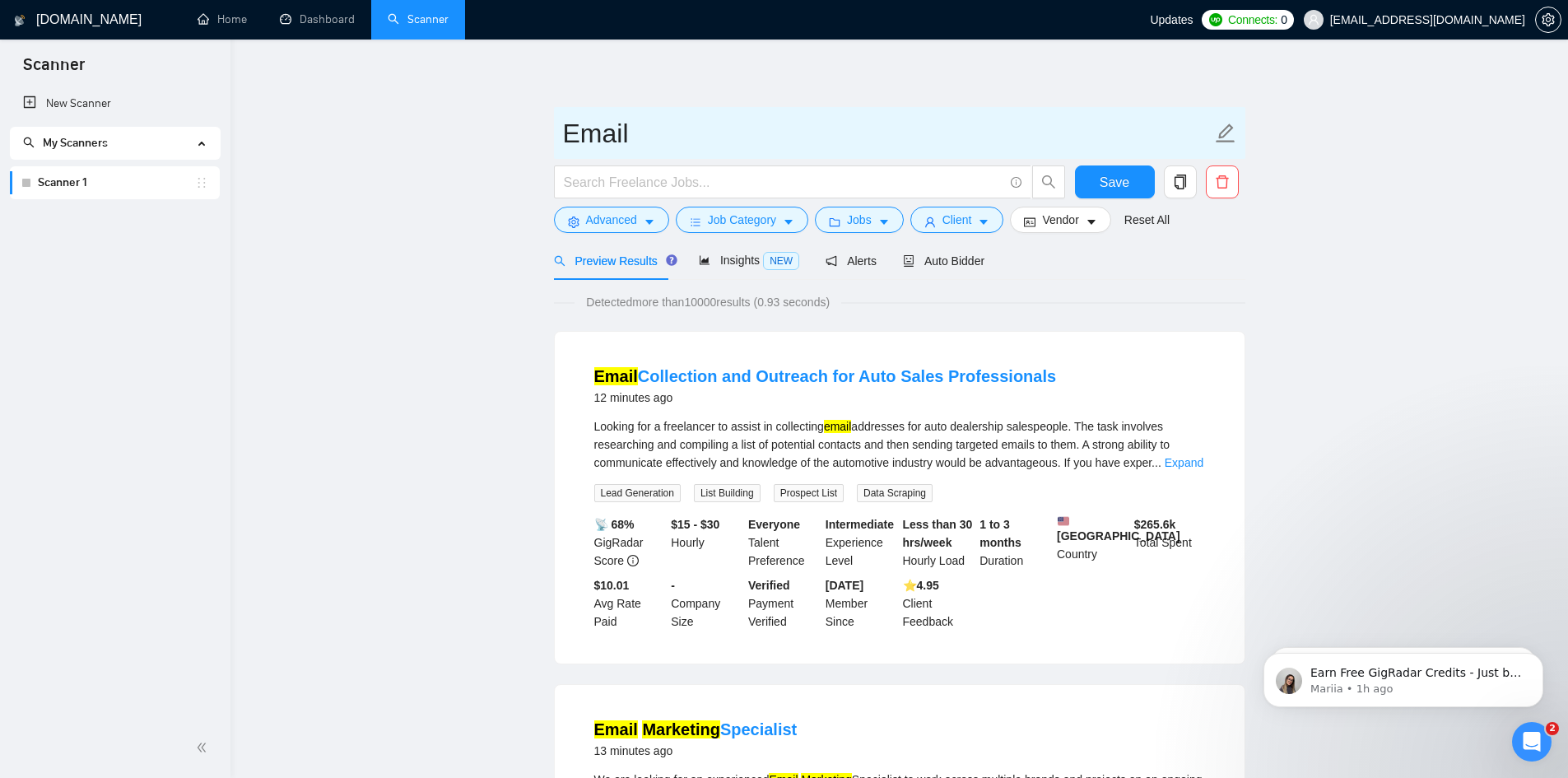
type input "Email"
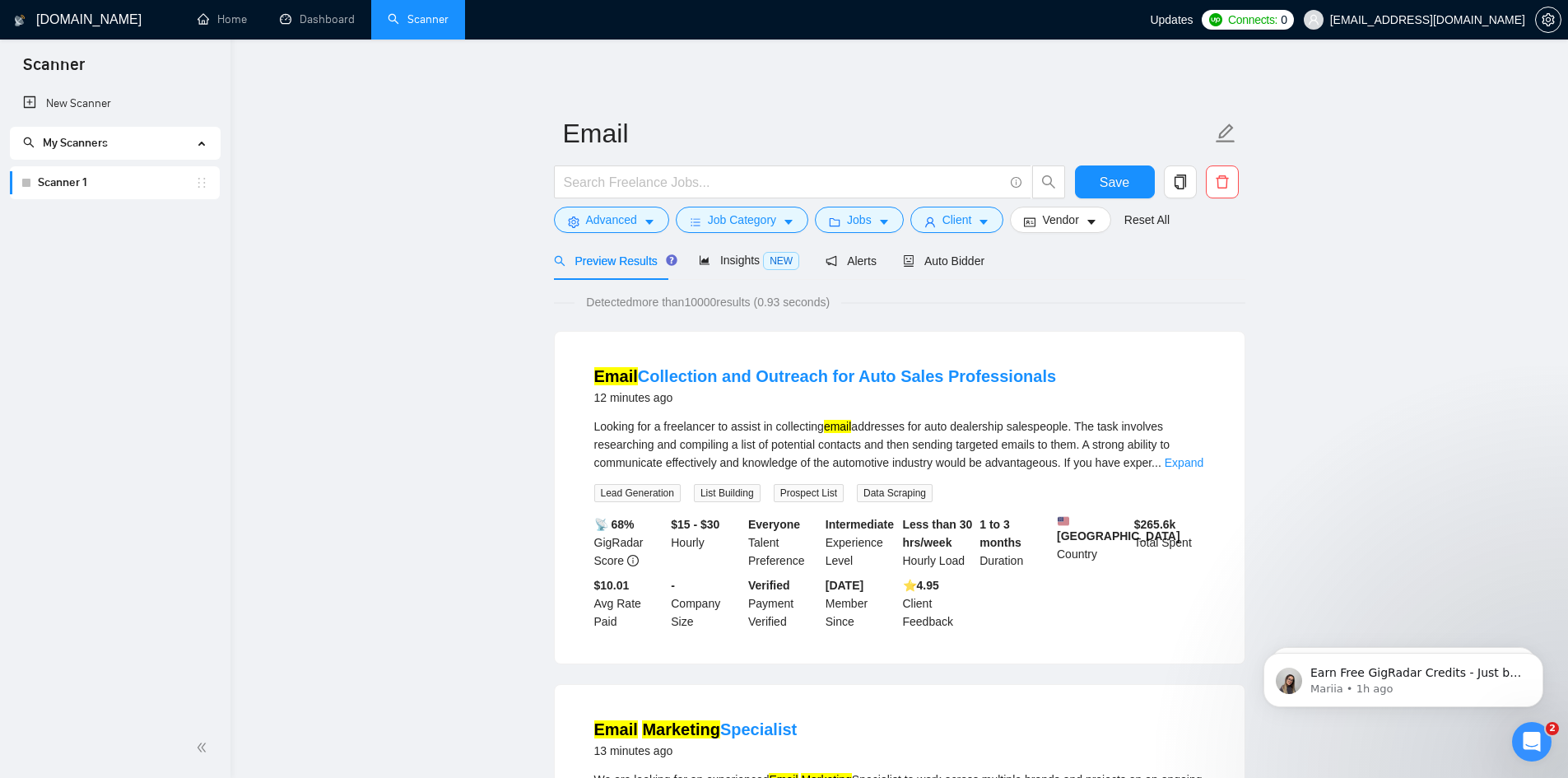
click at [128, 245] on div "New Scanner My Scanners Scanner 1" at bounding box center [115, 403] width 231 height 631
click at [1085, 183] on button "Save" at bounding box center [1115, 182] width 80 height 33
click at [48, 93] on link "New Scanner" at bounding box center [115, 103] width 183 height 33
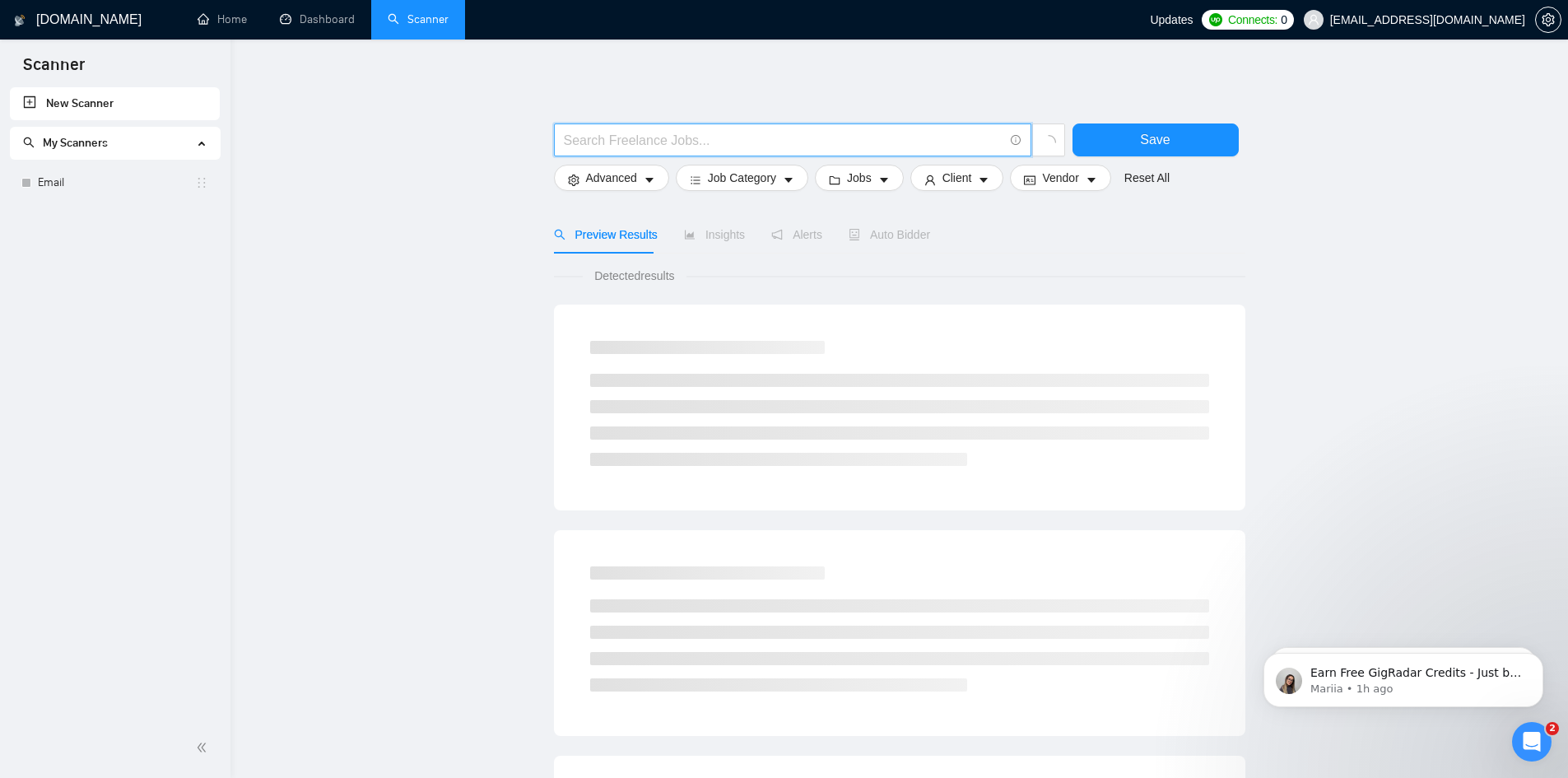
click at [736, 135] on input "text" at bounding box center [783, 140] width 440 height 20
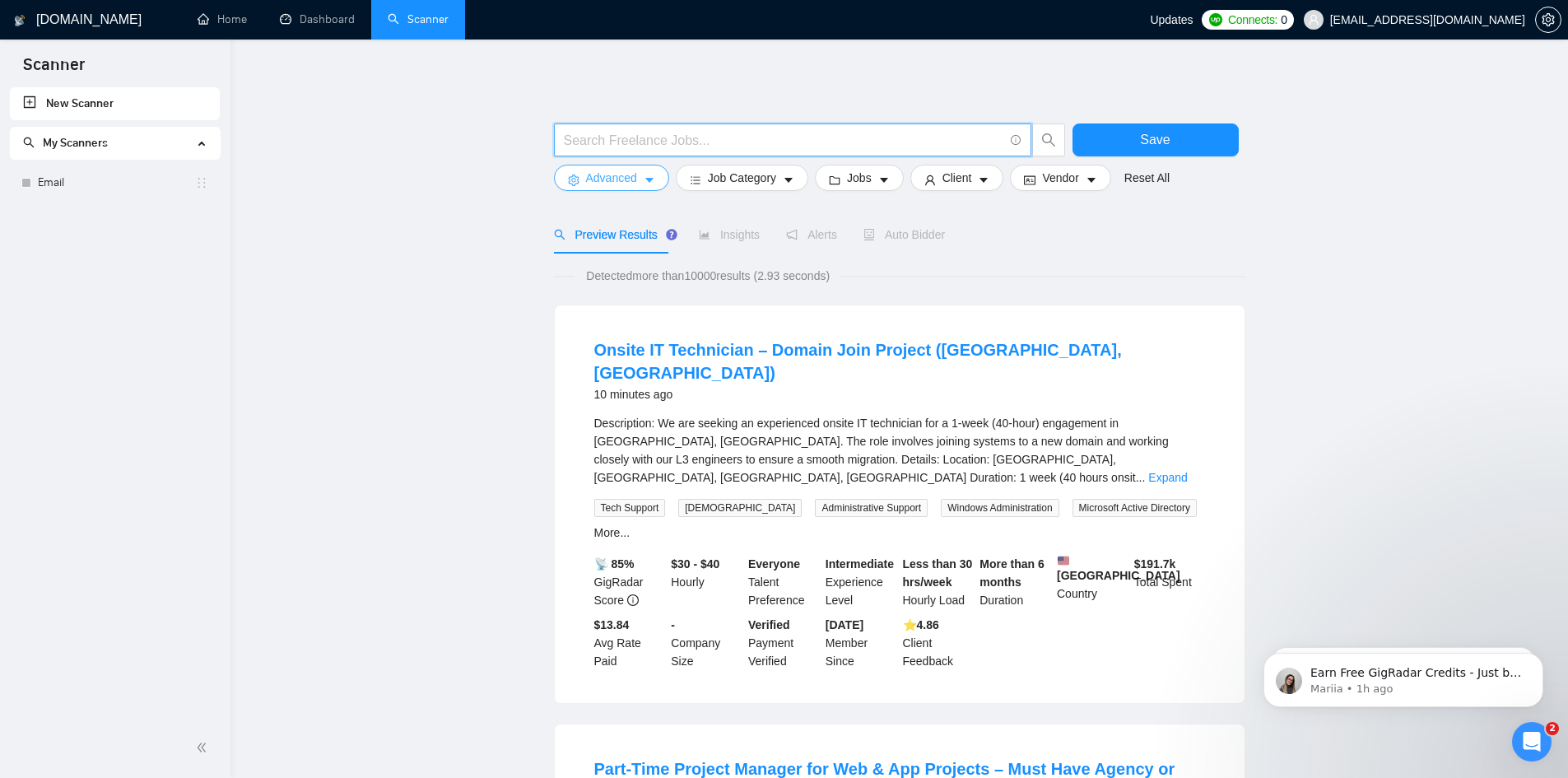
click at [616, 182] on span "Advanced" at bounding box center [611, 178] width 51 height 19
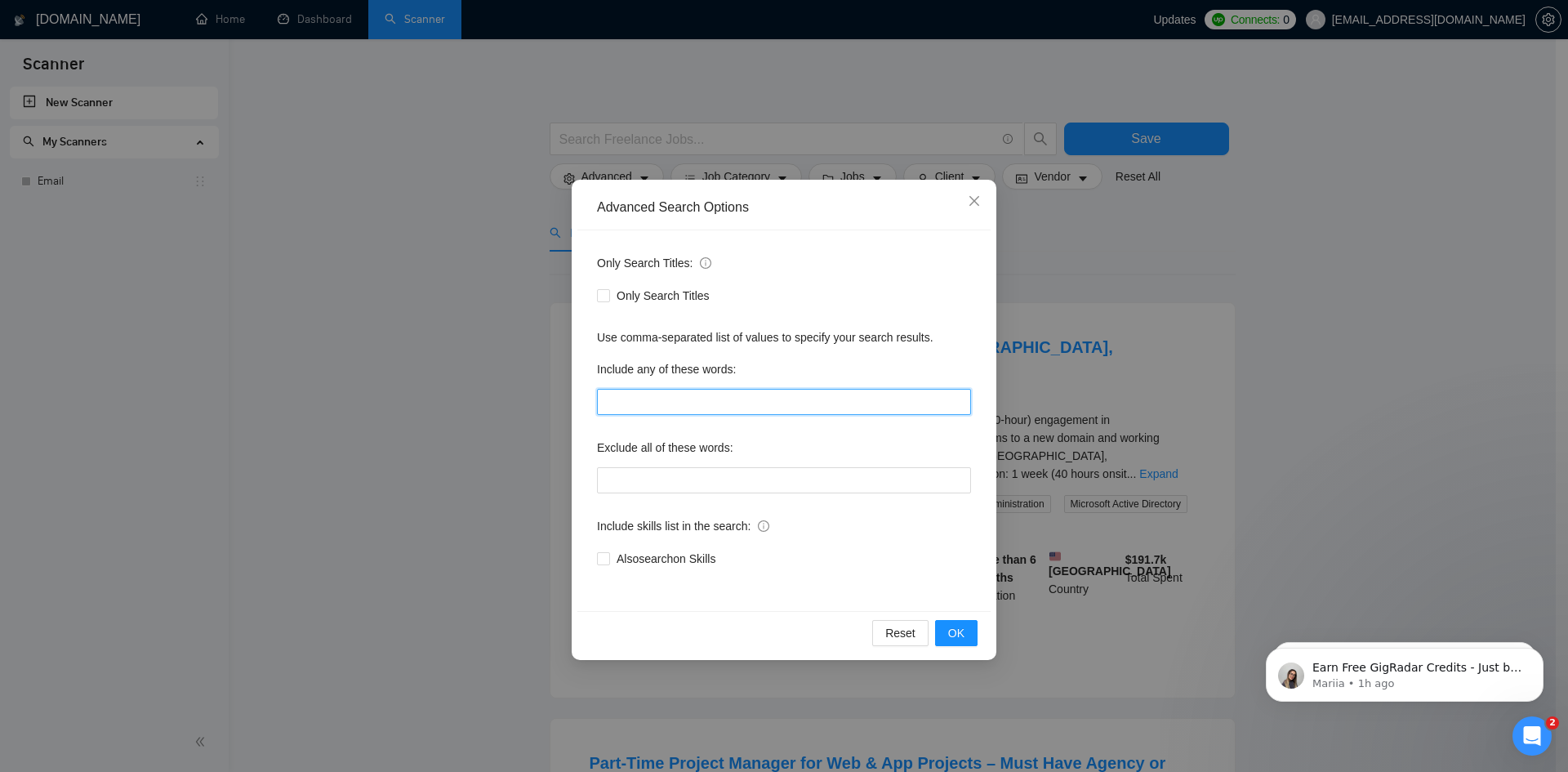
click at [711, 400] on input "text" at bounding box center [784, 402] width 374 height 26
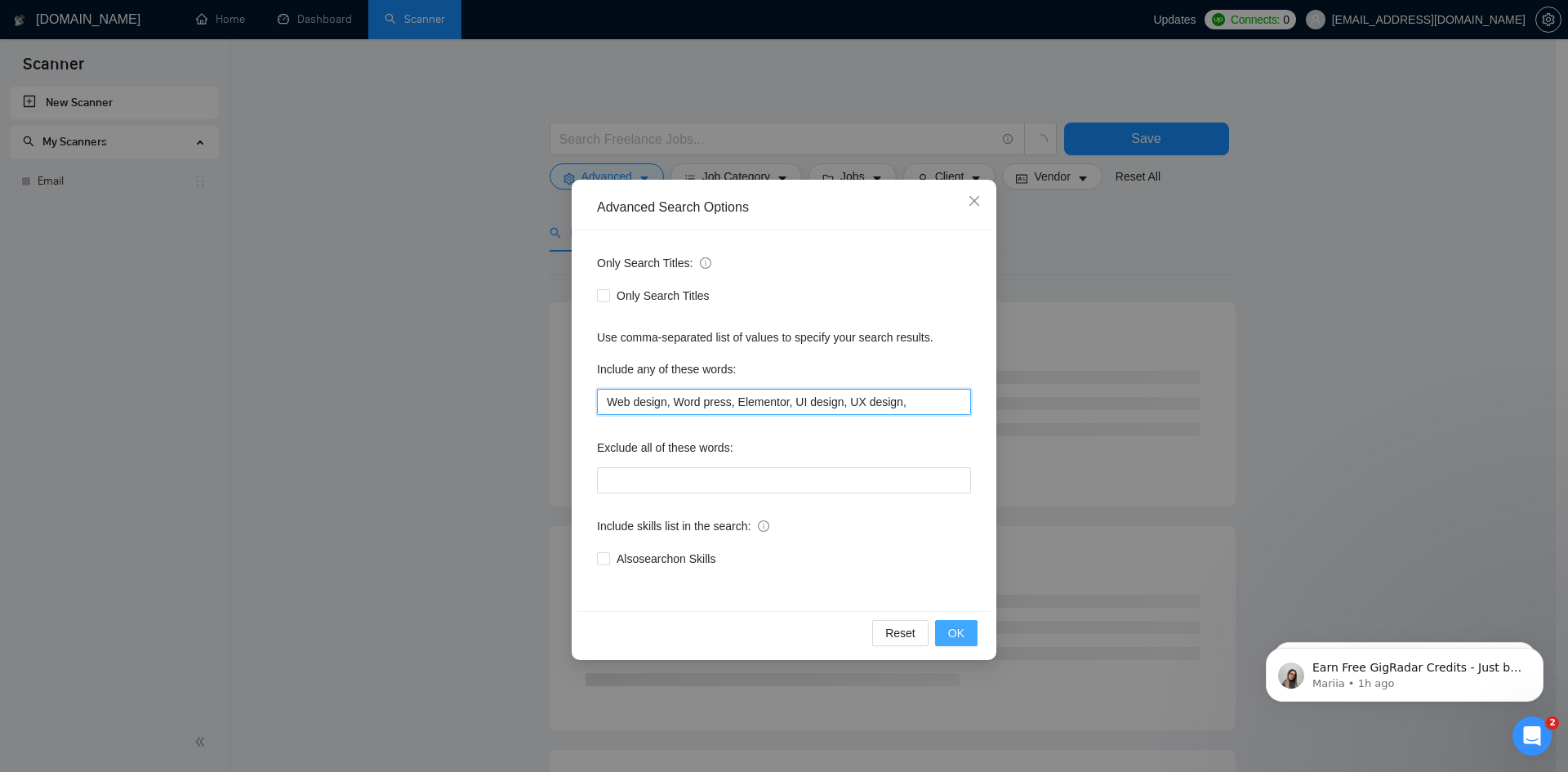
type input "Web design, Word press, Elementor, UI design, UX design,"
click at [955, 631] on span "OK" at bounding box center [956, 633] width 17 height 18
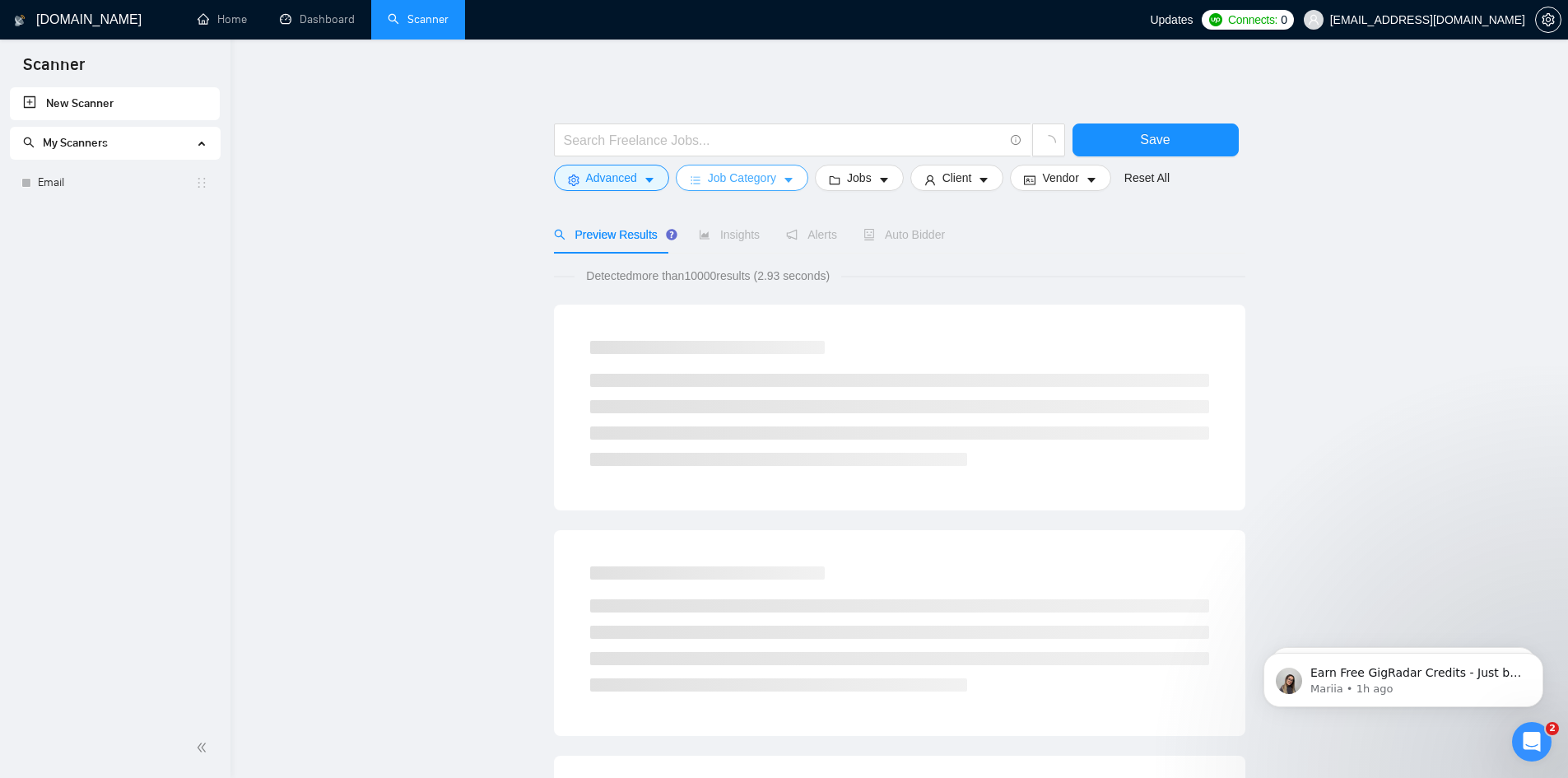
click at [767, 173] on span "Job Category" at bounding box center [743, 178] width 69 height 19
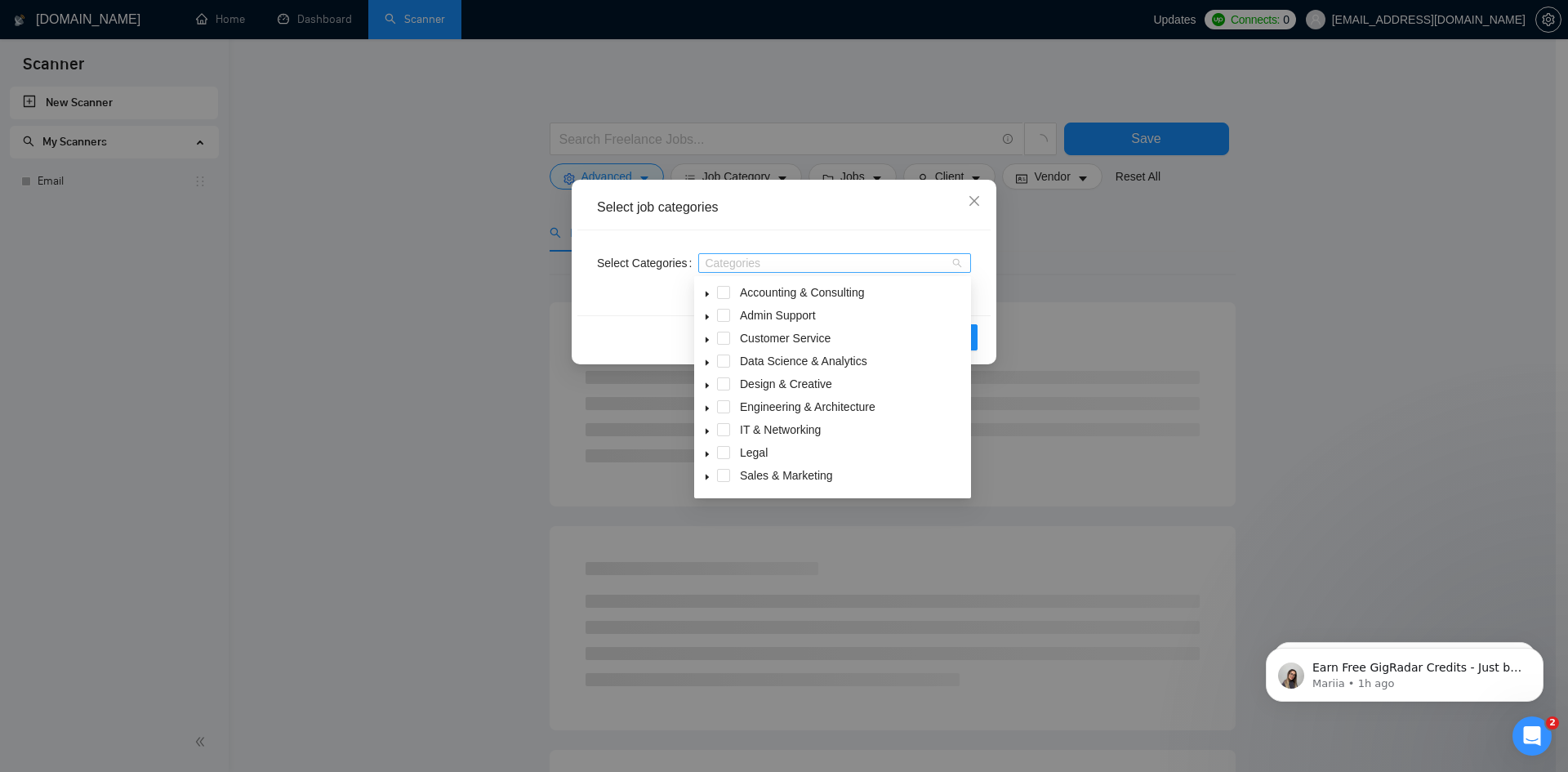
click at [773, 268] on div at bounding box center [827, 262] width 248 height 13
click at [653, 318] on div "Reset OK" at bounding box center [784, 337] width 413 height 44
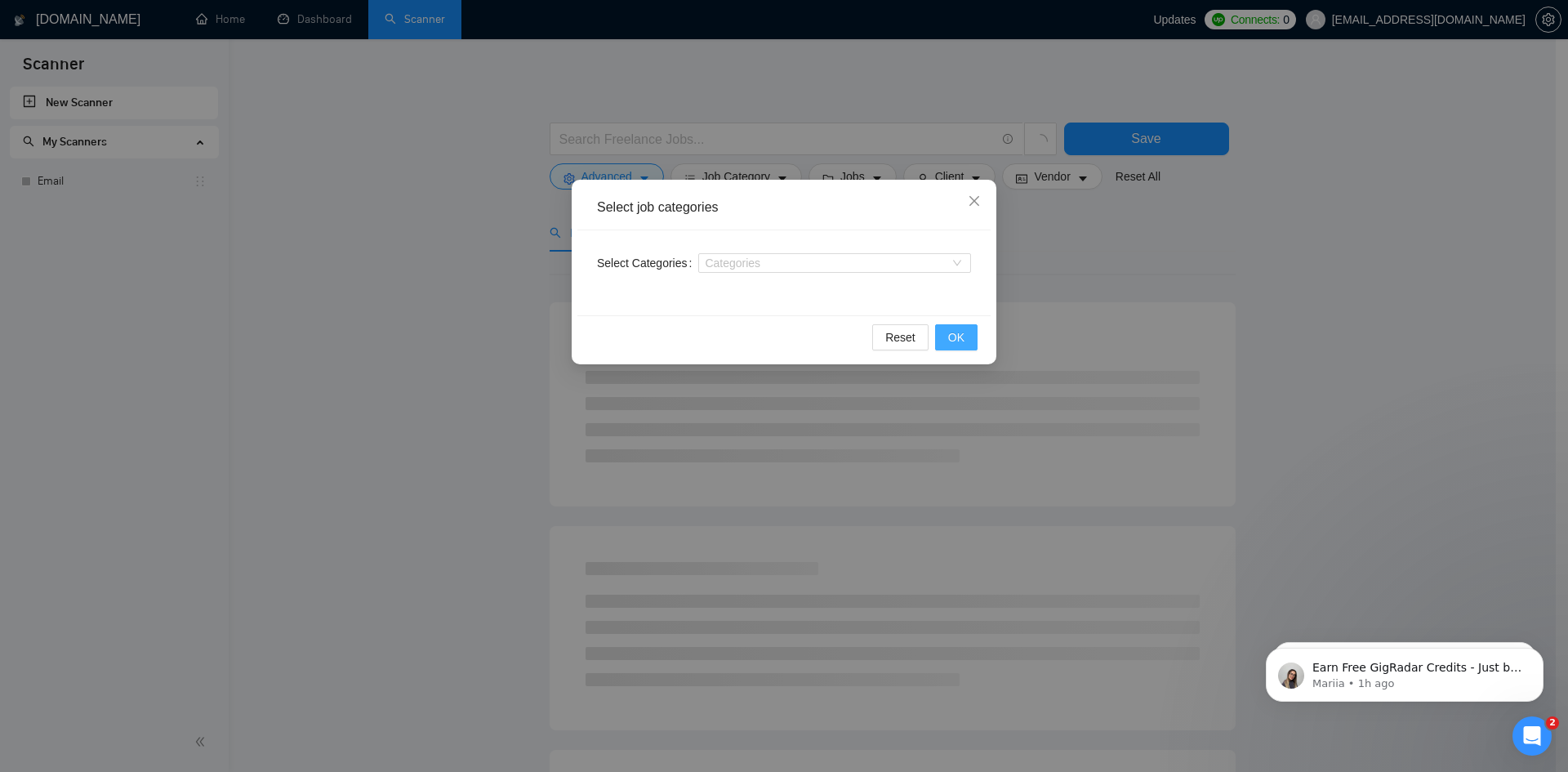
click at [962, 334] on span "OK" at bounding box center [956, 337] width 17 height 18
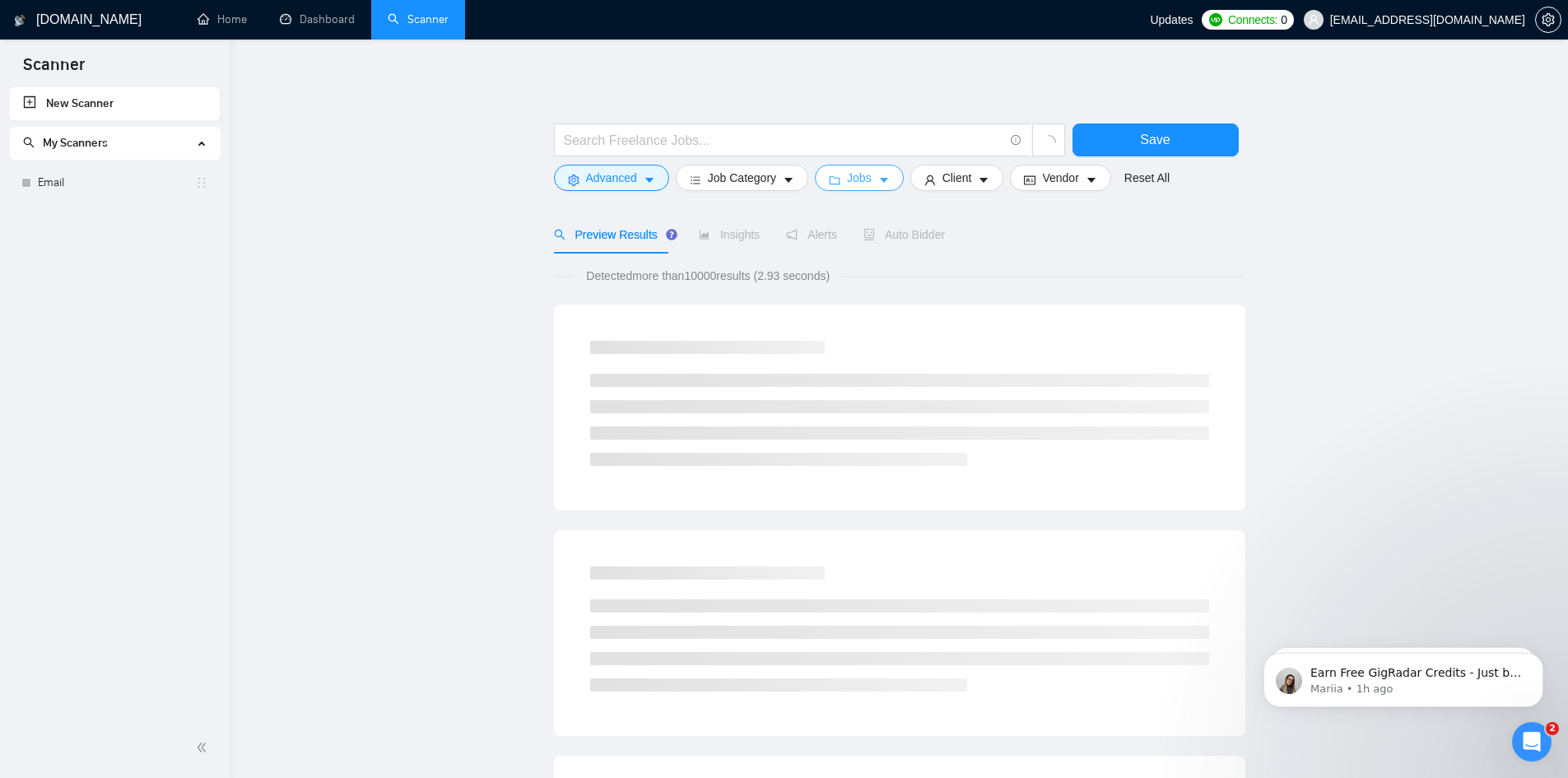
click at [867, 161] on div at bounding box center [810, 144] width 519 height 41
click at [862, 173] on span "Jobs" at bounding box center [860, 178] width 25 height 19
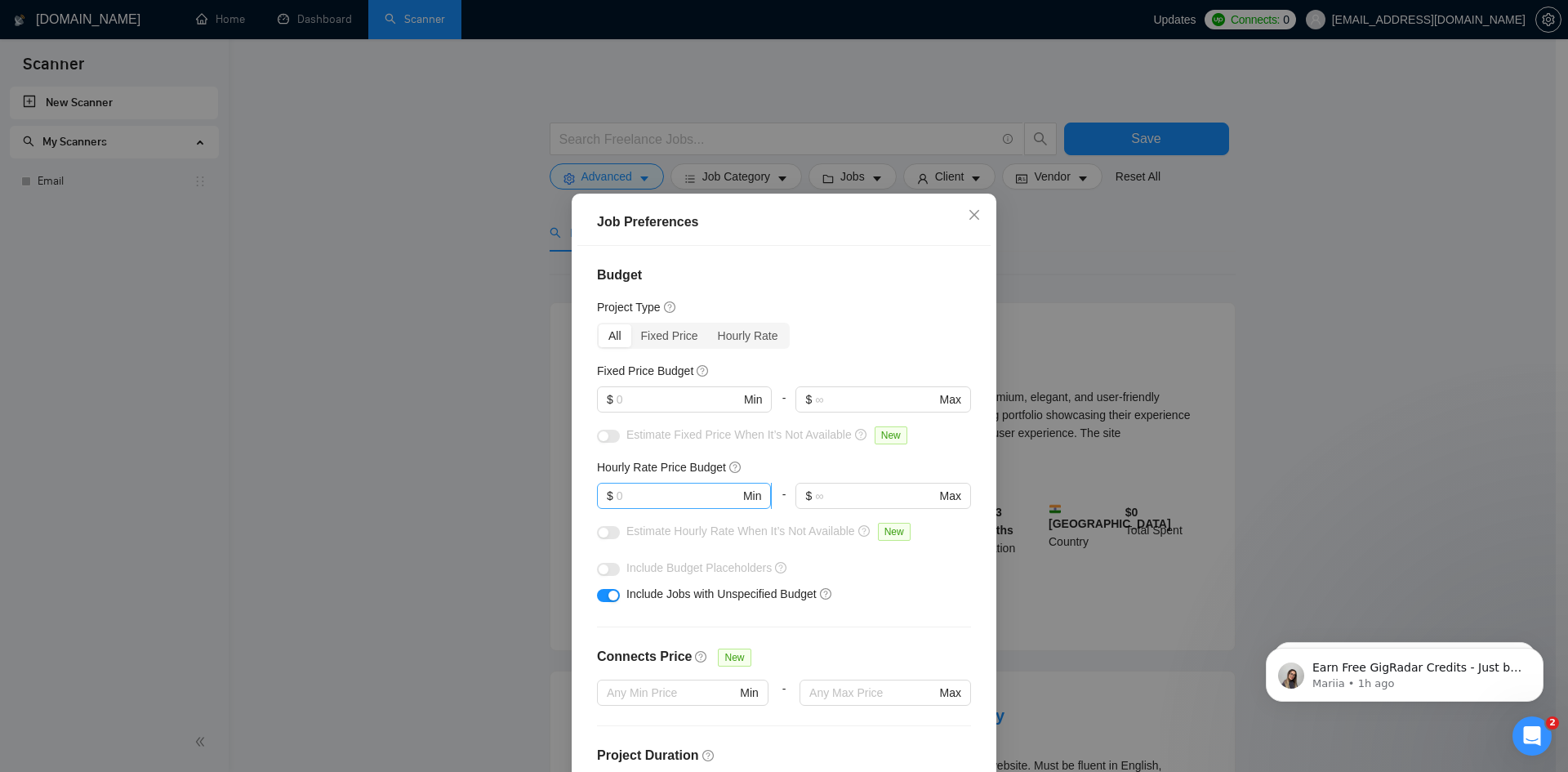
click at [672, 497] on input "text" at bounding box center [678, 496] width 123 height 18
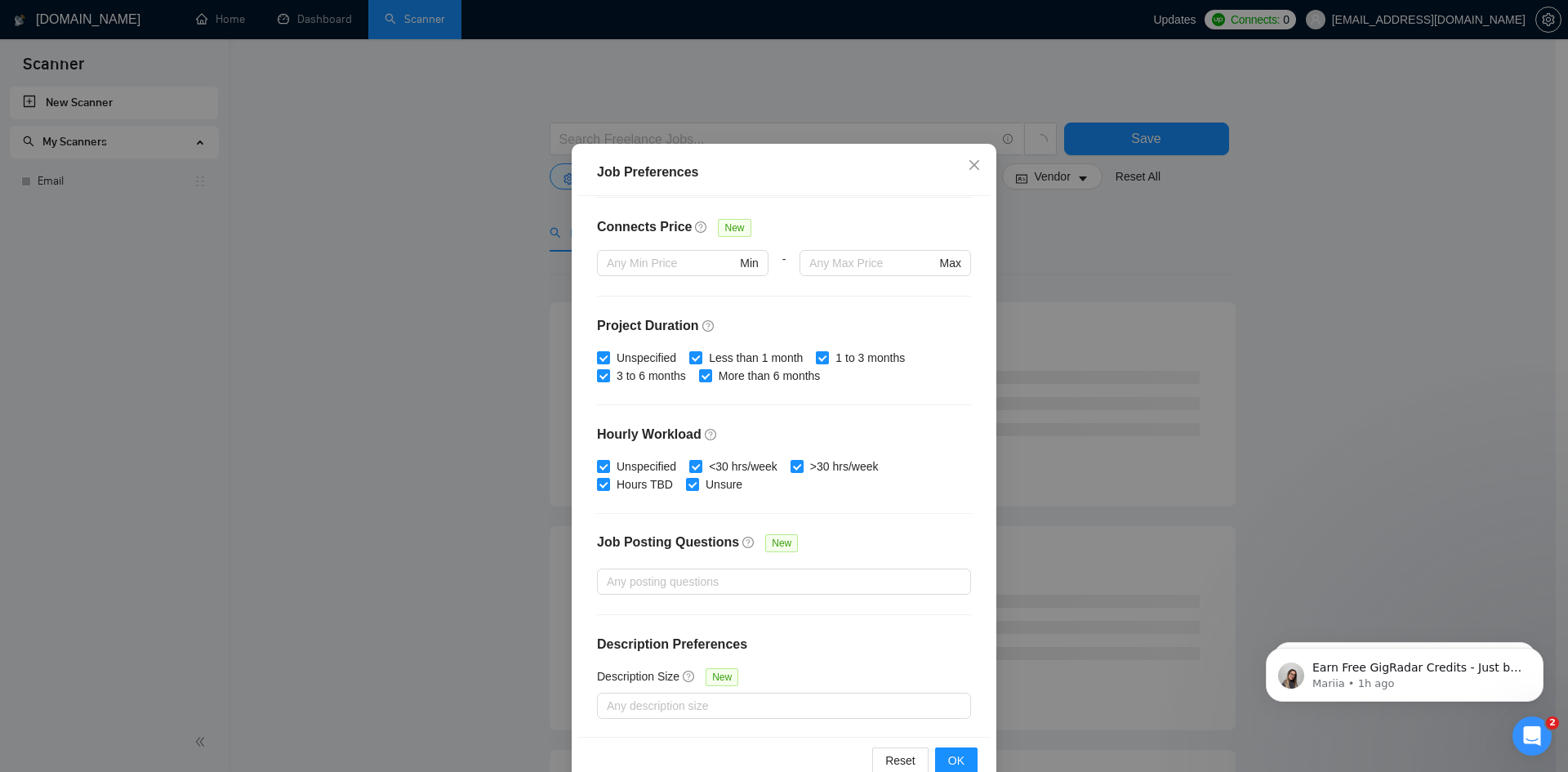
scroll to position [87, 0]
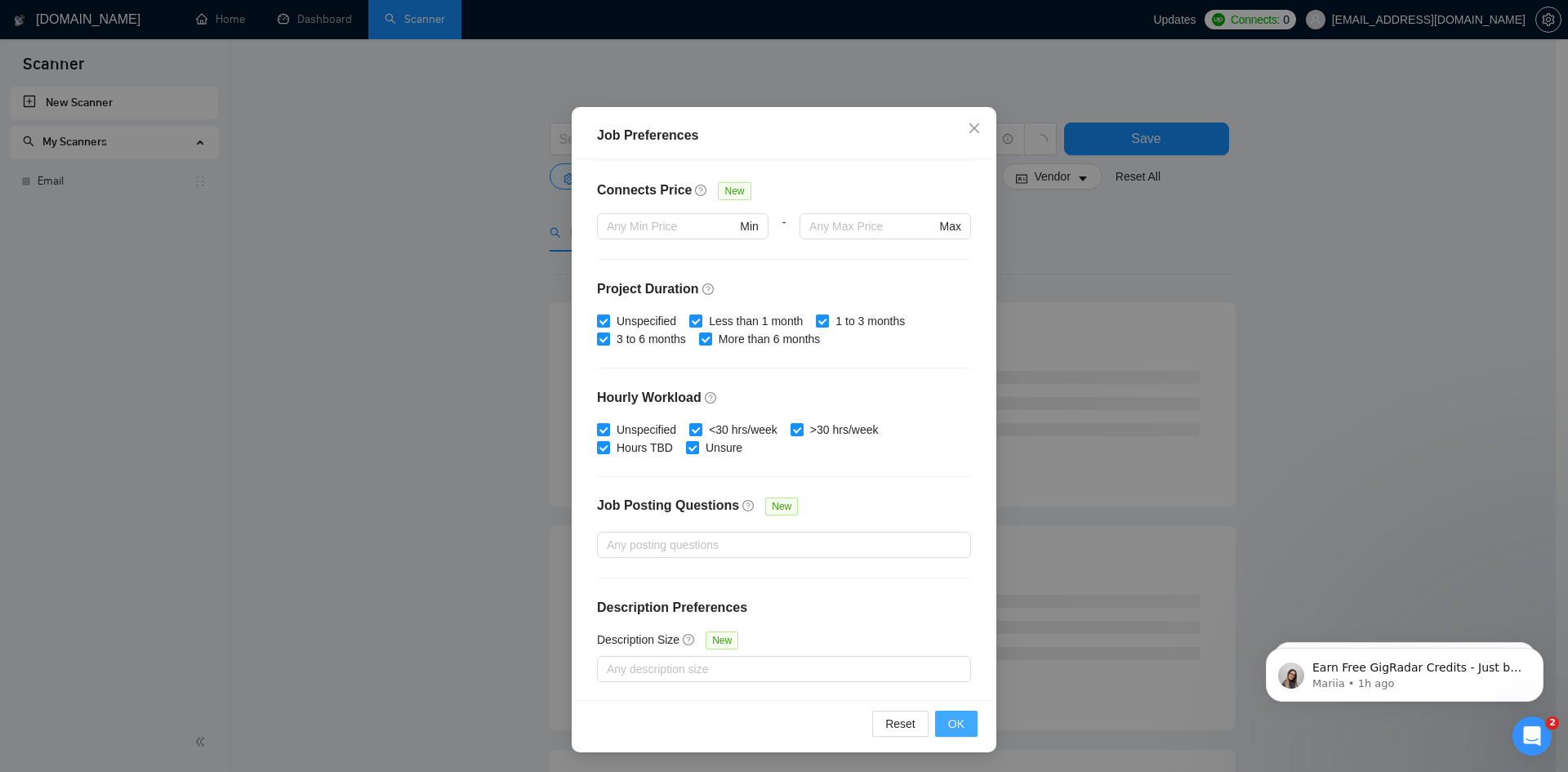
type input "15"
click at [956, 726] on span "OK" at bounding box center [956, 724] width 17 height 18
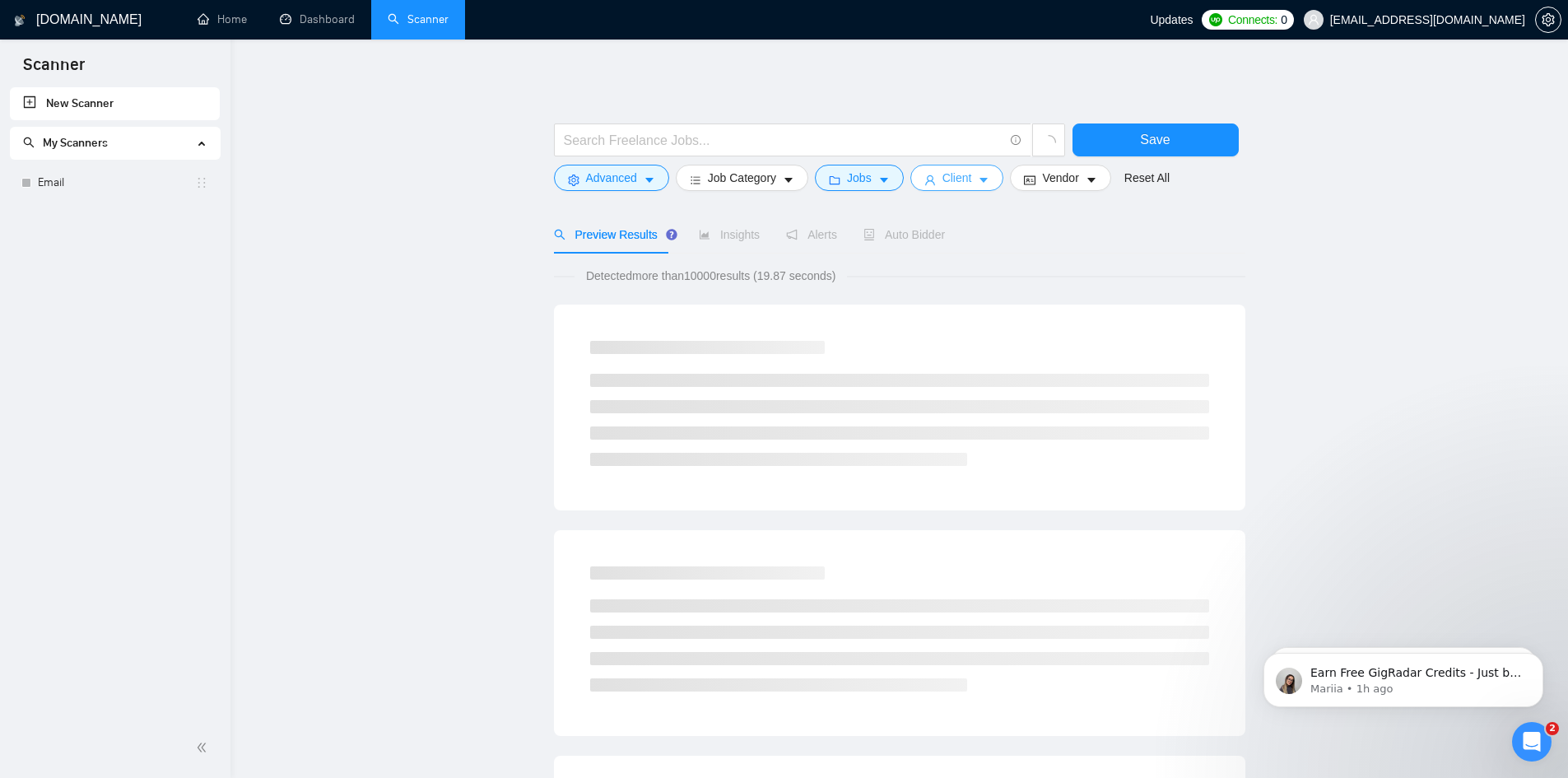
click at [955, 179] on span "Client" at bounding box center [958, 178] width 30 height 19
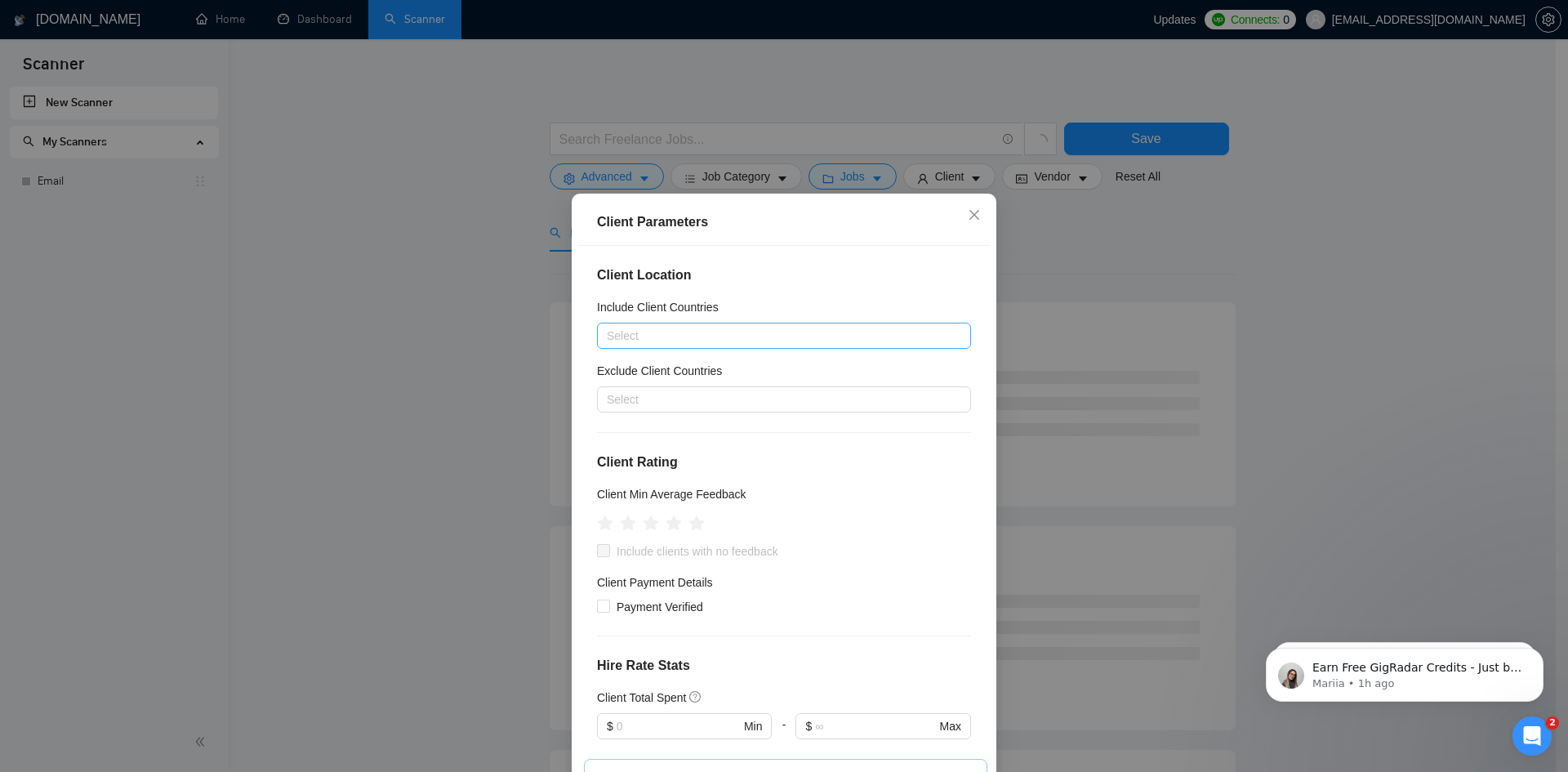
click at [688, 332] on div at bounding box center [776, 336] width 350 height 19
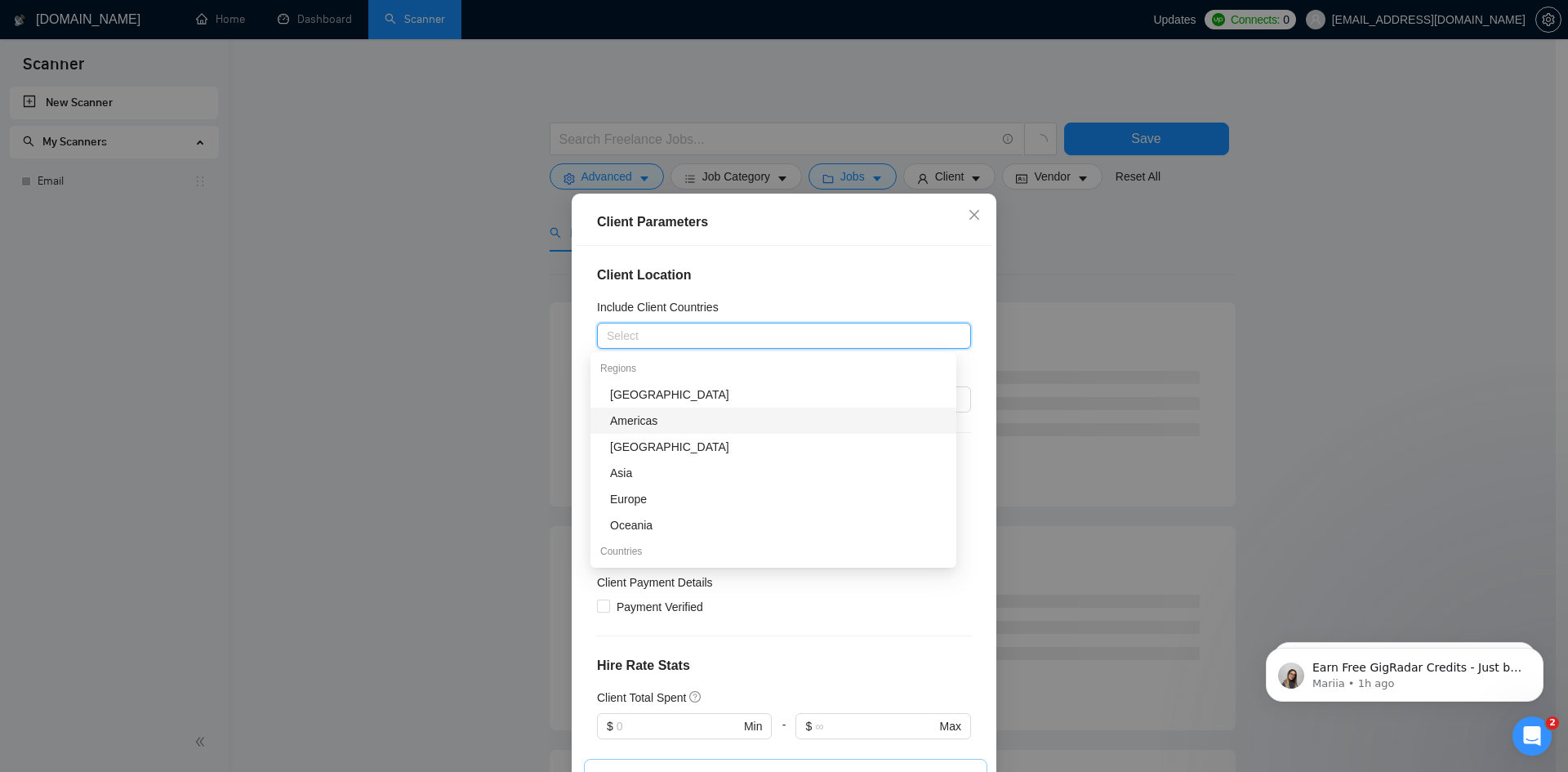
click at [658, 421] on div "Americas" at bounding box center [778, 421] width 336 height 18
click at [579, 408] on div "Client Location Include Client Countries [GEOGRAPHIC_DATA] Exclude Client Count…" at bounding box center [784, 516] width 413 height 541
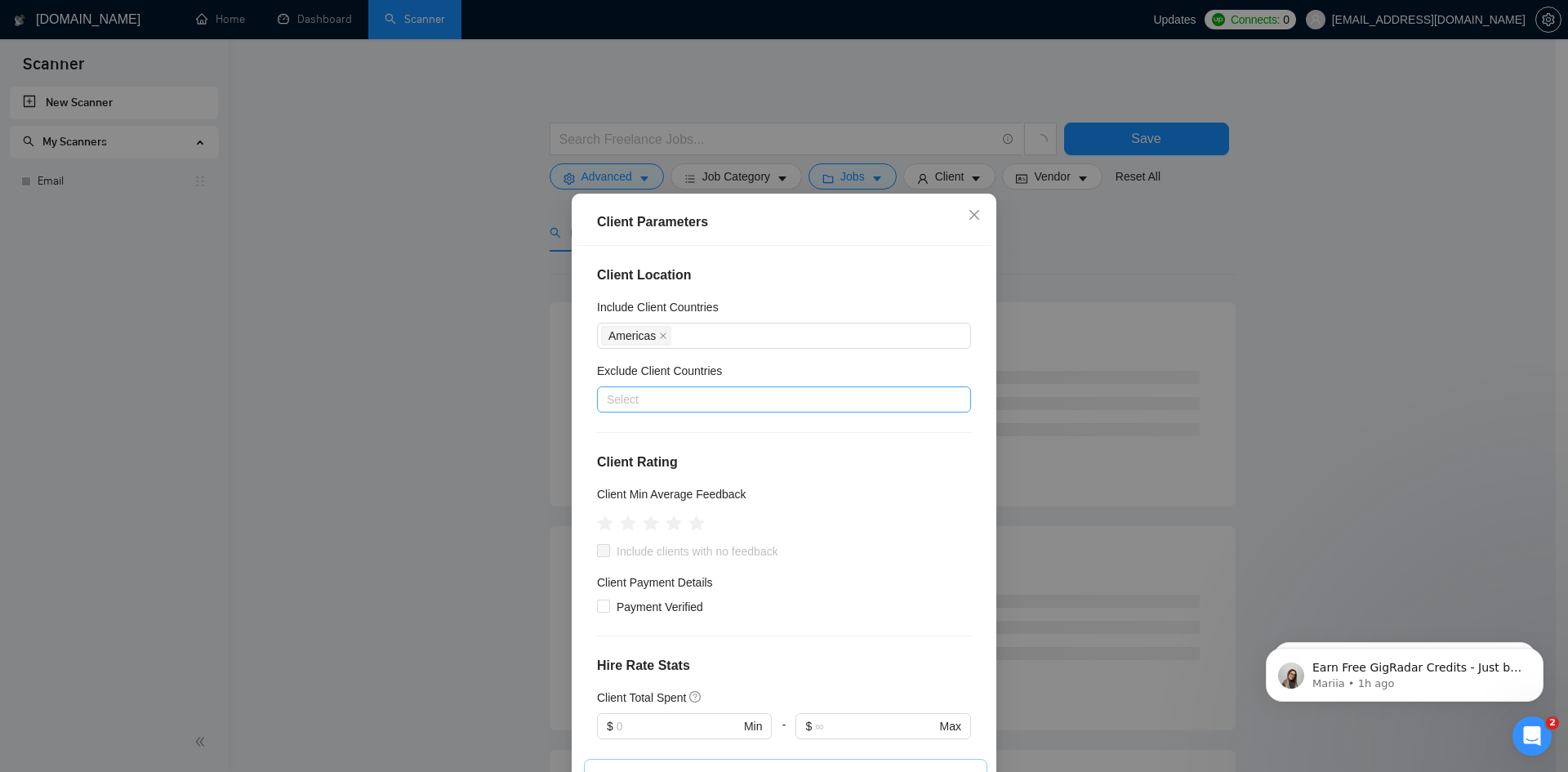
click at [650, 404] on div at bounding box center [776, 400] width 350 height 19
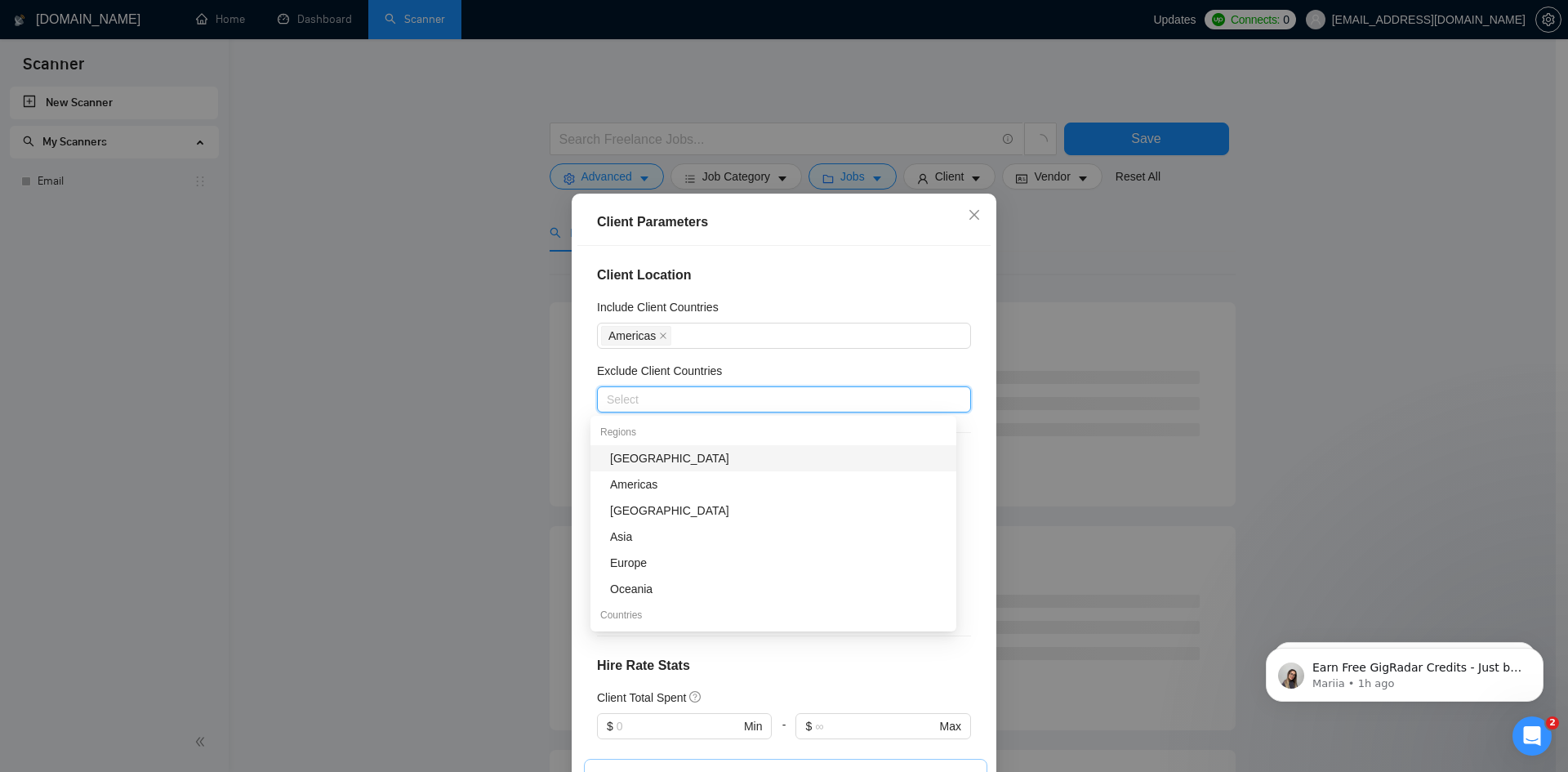
drag, startPoint x: 647, startPoint y: 459, endPoint x: 643, endPoint y: 474, distance: 15.5
click at [646, 460] on div "[GEOGRAPHIC_DATA]" at bounding box center [778, 458] width 336 height 18
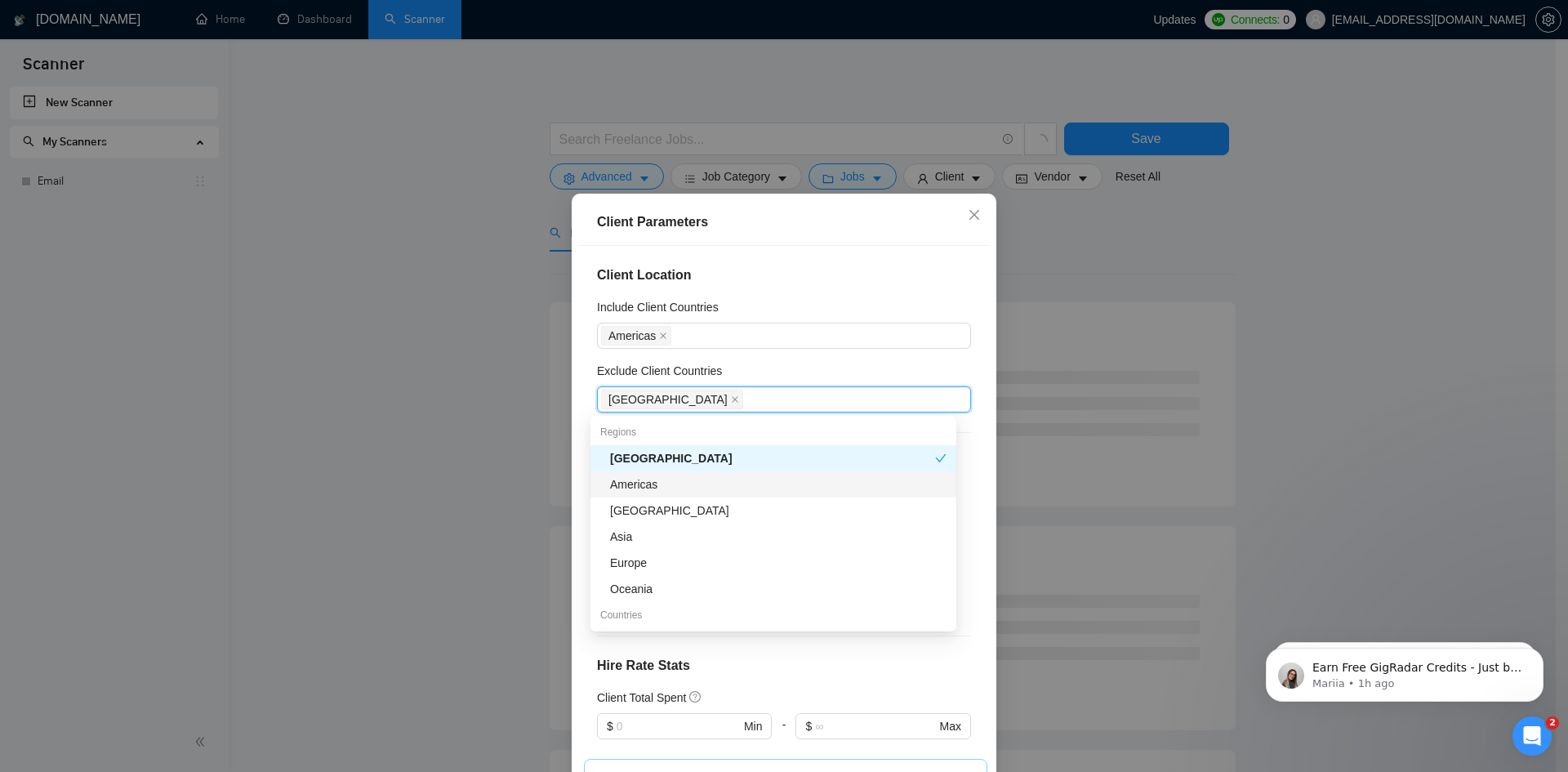
drag, startPoint x: 642, startPoint y: 486, endPoint x: 642, endPoint y: 506, distance: 20.0
click at [642, 487] on div "Americas" at bounding box center [778, 484] width 336 height 18
click at [649, 487] on div "Americas" at bounding box center [773, 484] width 325 height 18
click at [647, 517] on div "[GEOGRAPHIC_DATA]" at bounding box center [778, 511] width 336 height 18
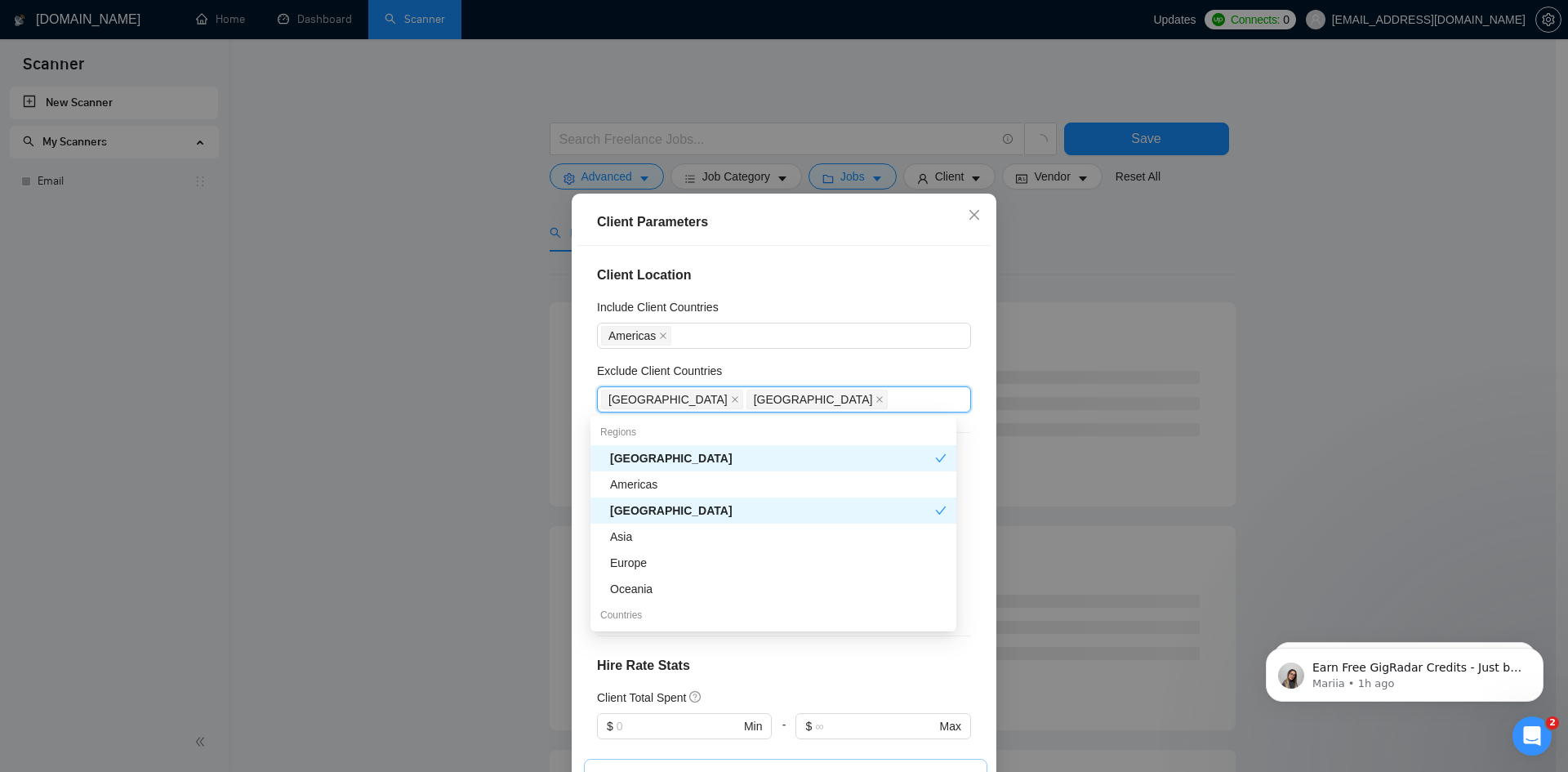
click at [640, 534] on div "Asia" at bounding box center [778, 537] width 336 height 18
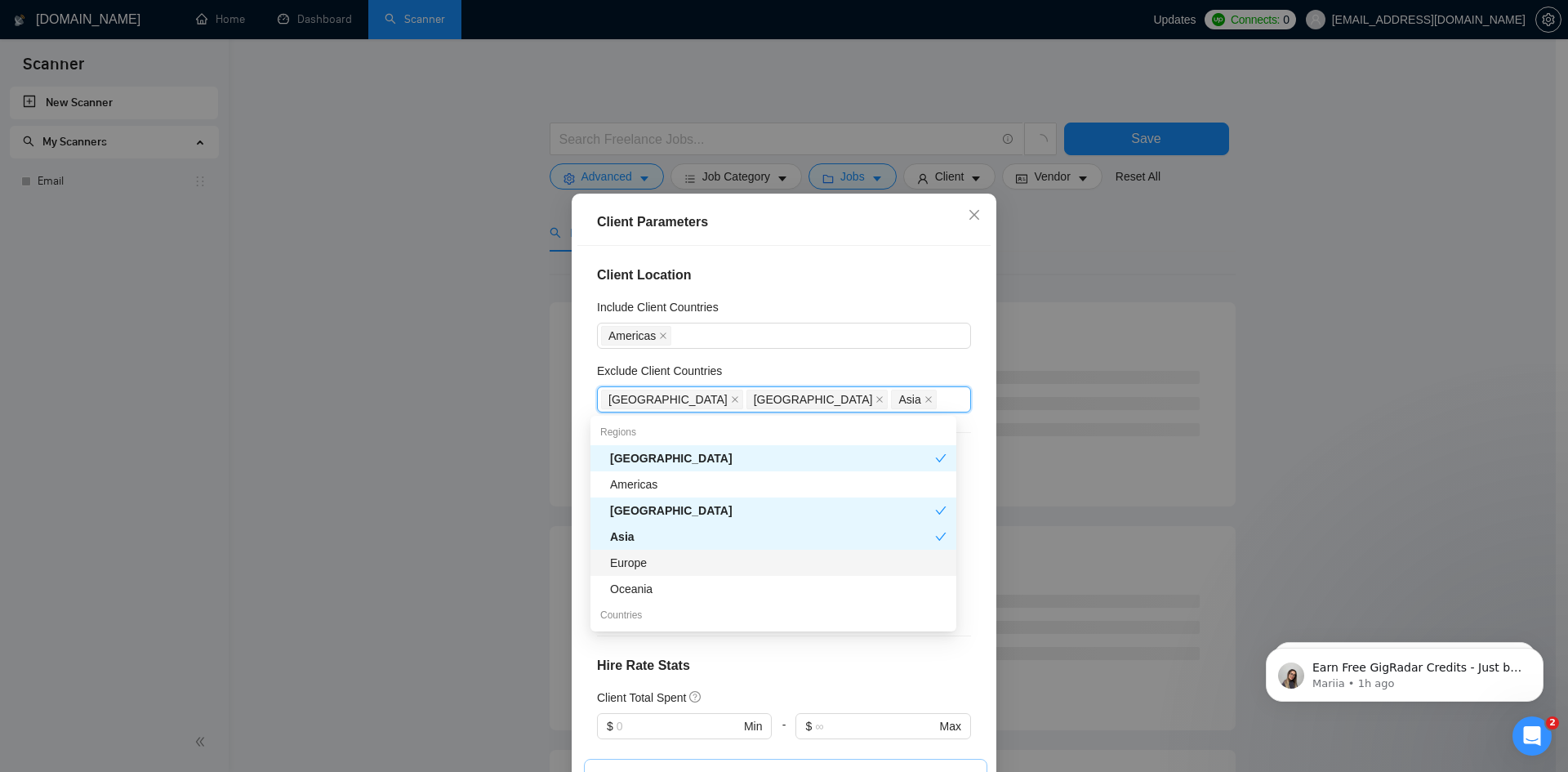
drag, startPoint x: 636, startPoint y: 560, endPoint x: 642, endPoint y: 582, distance: 22.8
click at [636, 561] on div "Europe" at bounding box center [778, 563] width 336 height 18
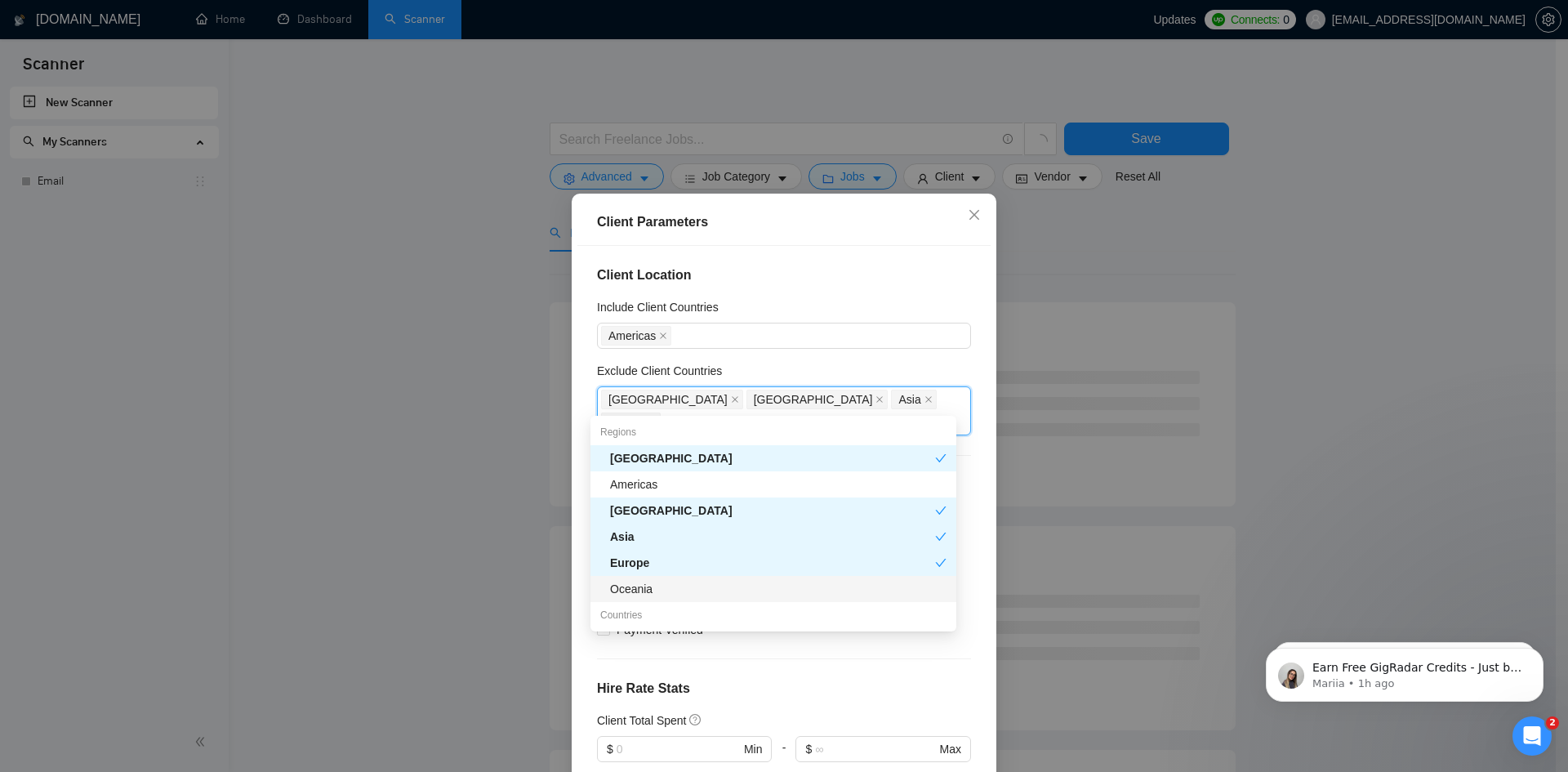
click at [642, 589] on div "Oceania" at bounding box center [778, 589] width 336 height 18
click at [580, 579] on div "Client Location Include Client Countries [GEOGRAPHIC_DATA] Exclude Client Count…" at bounding box center [784, 516] width 413 height 541
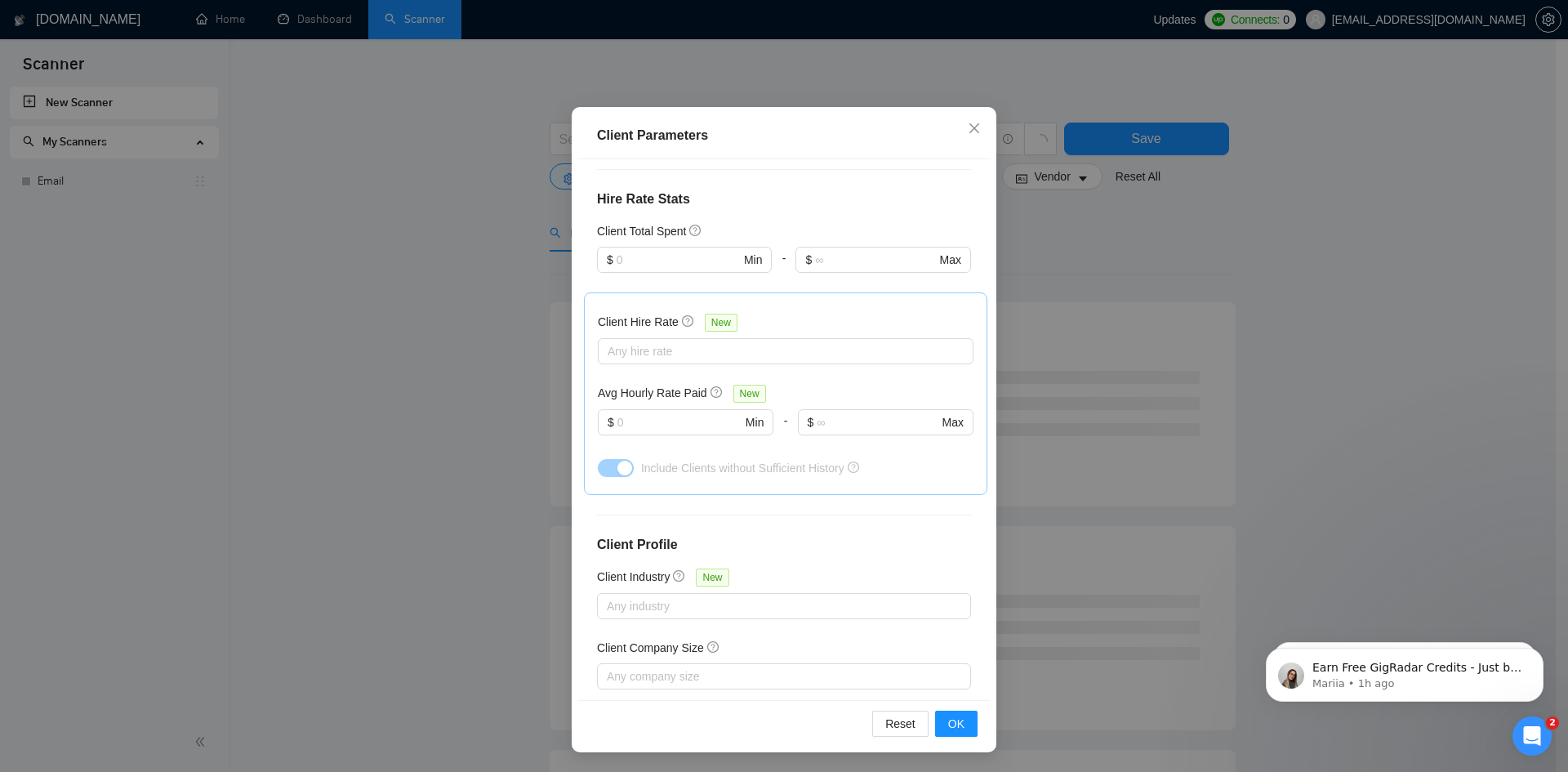
scroll to position [476, 0]
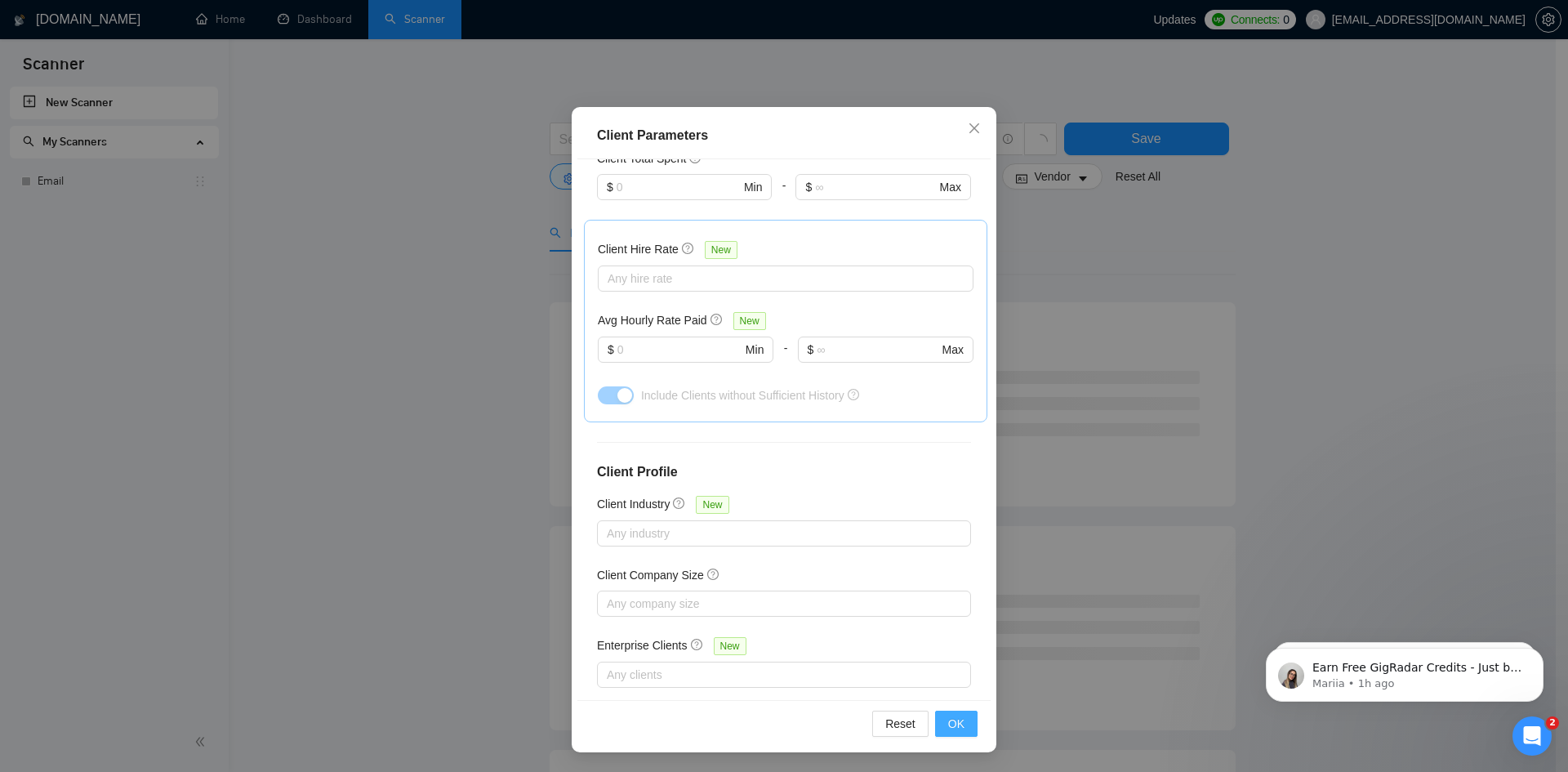
click at [948, 719] on span "OK" at bounding box center [956, 724] width 17 height 18
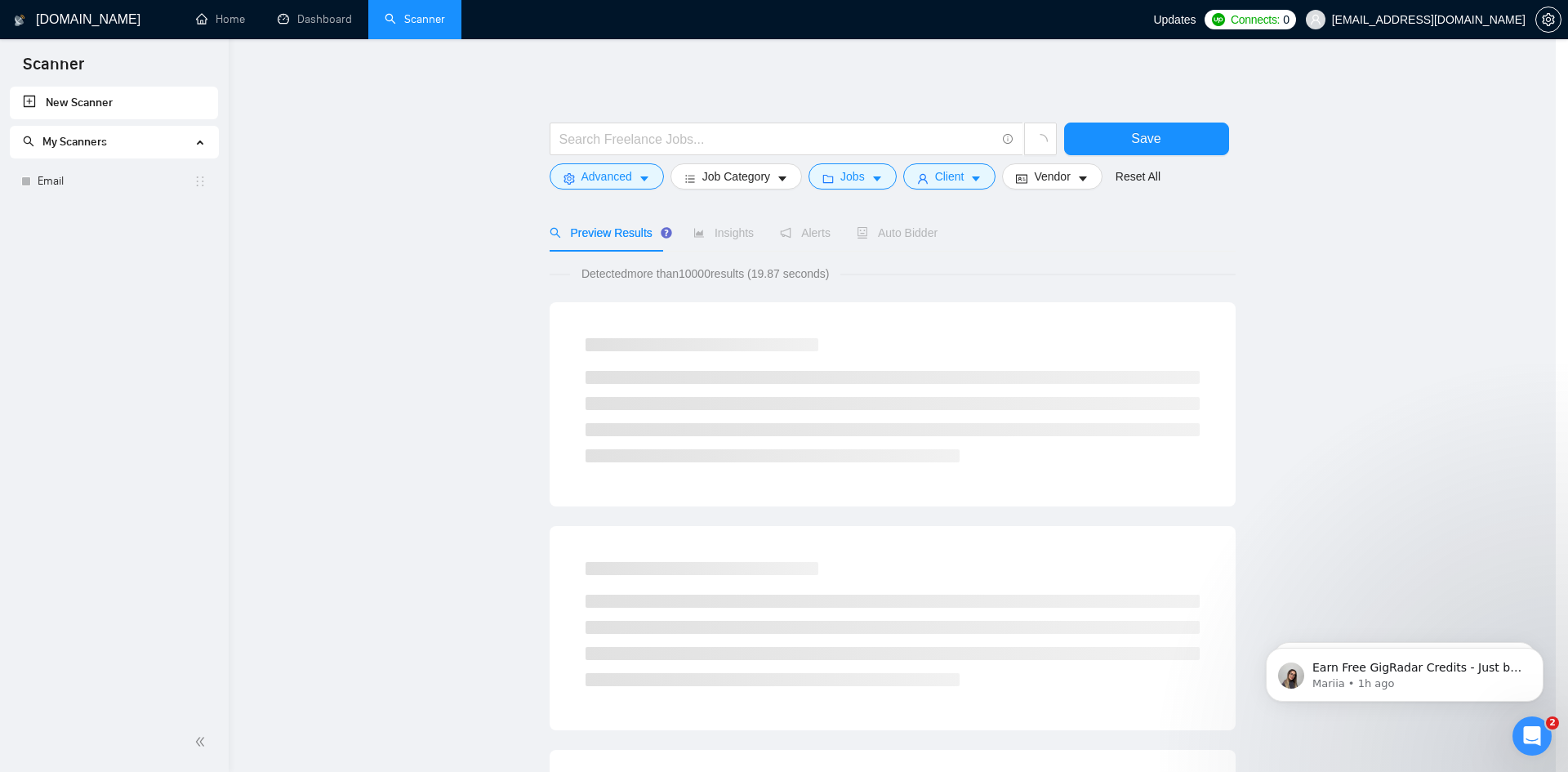
scroll to position [0, 0]
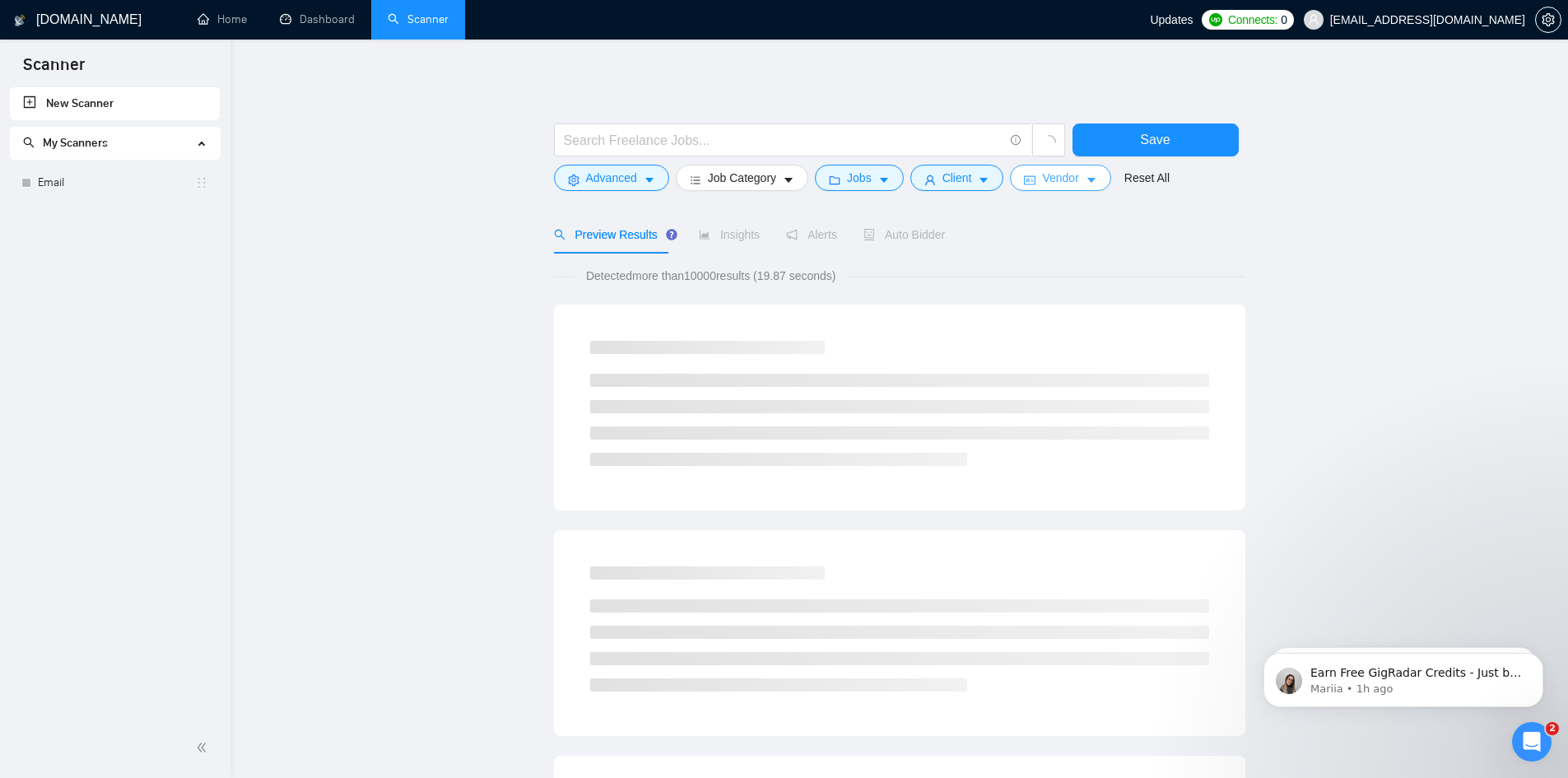
click at [1061, 179] on span "Vendor" at bounding box center [1060, 178] width 36 height 19
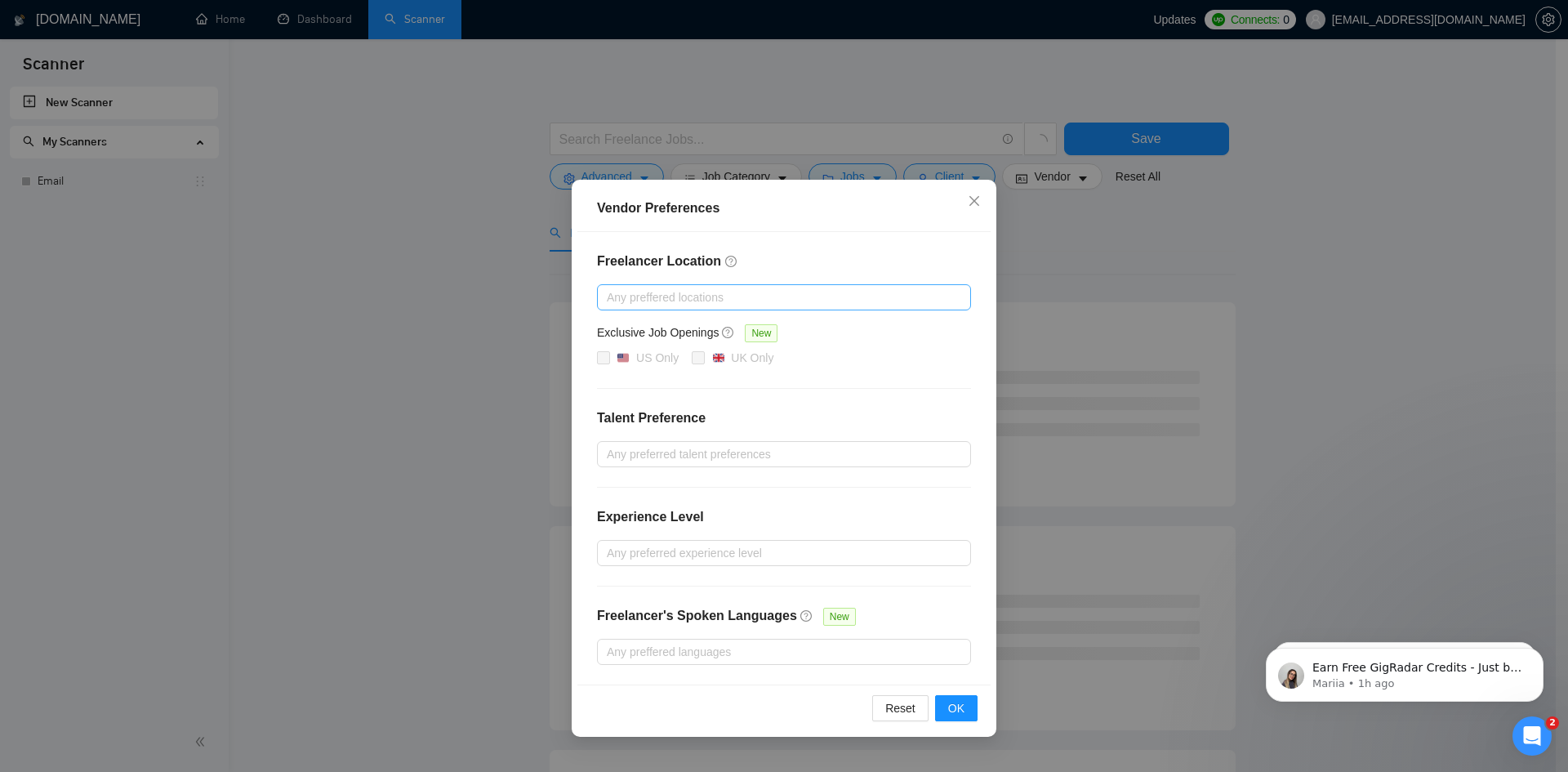
click at [750, 295] on div at bounding box center [776, 297] width 350 height 19
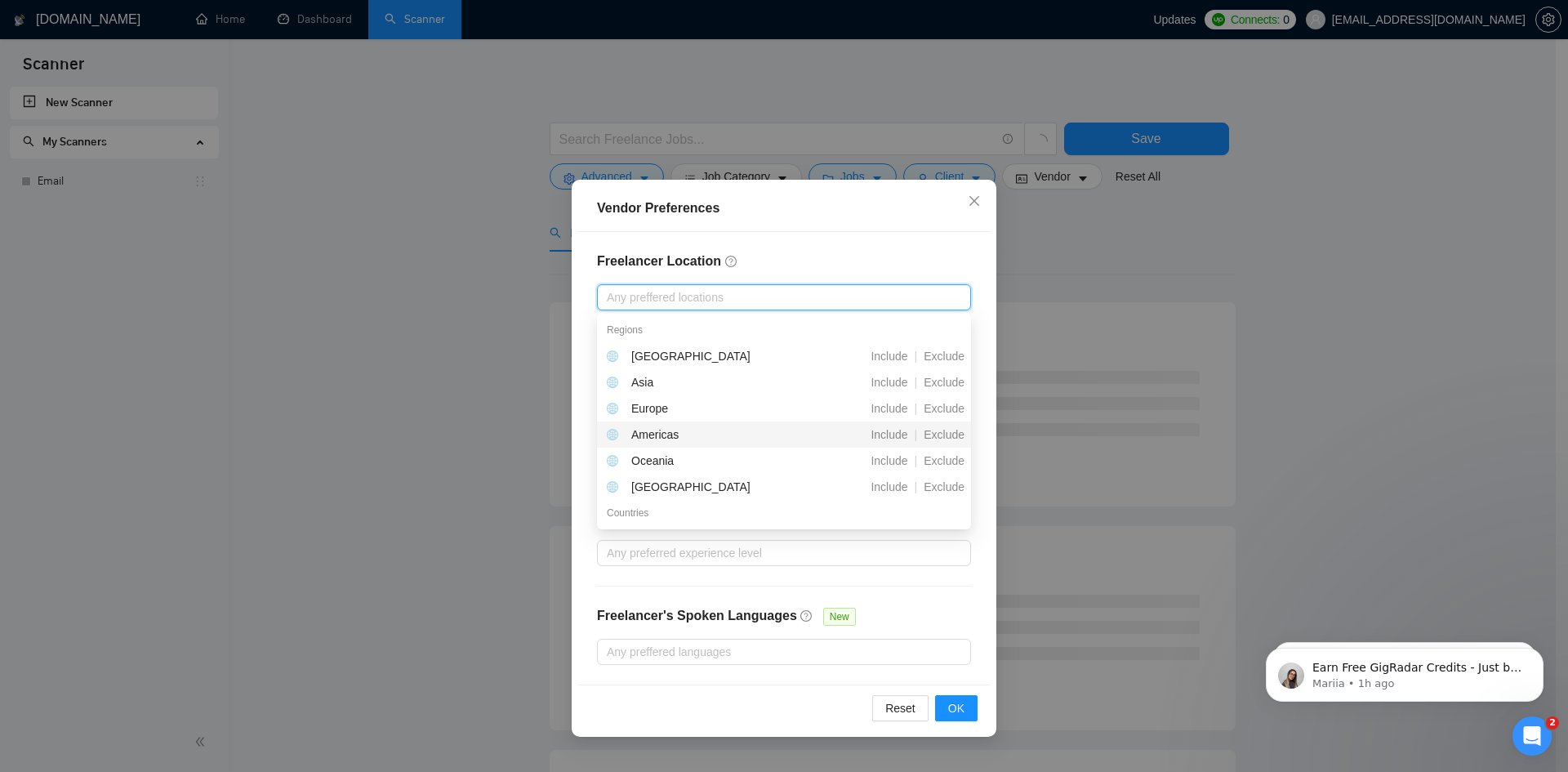
click at [708, 431] on div "Americas" at bounding box center [697, 435] width 182 height 18
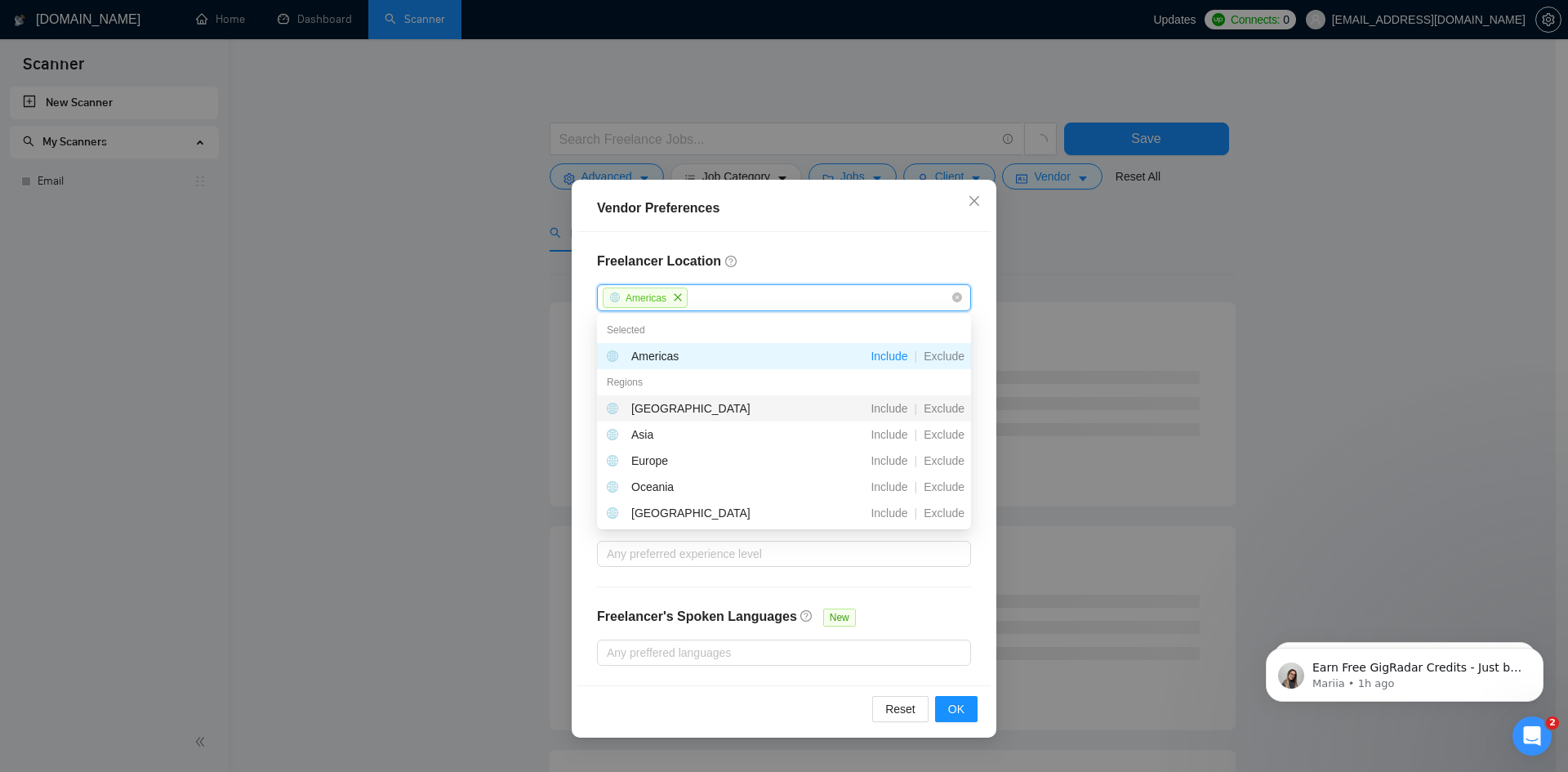
click at [586, 376] on div "Freelancer Location [GEOGRAPHIC_DATA] Exclusive Job Openings New US Only [GEOGR…" at bounding box center [784, 458] width 413 height 454
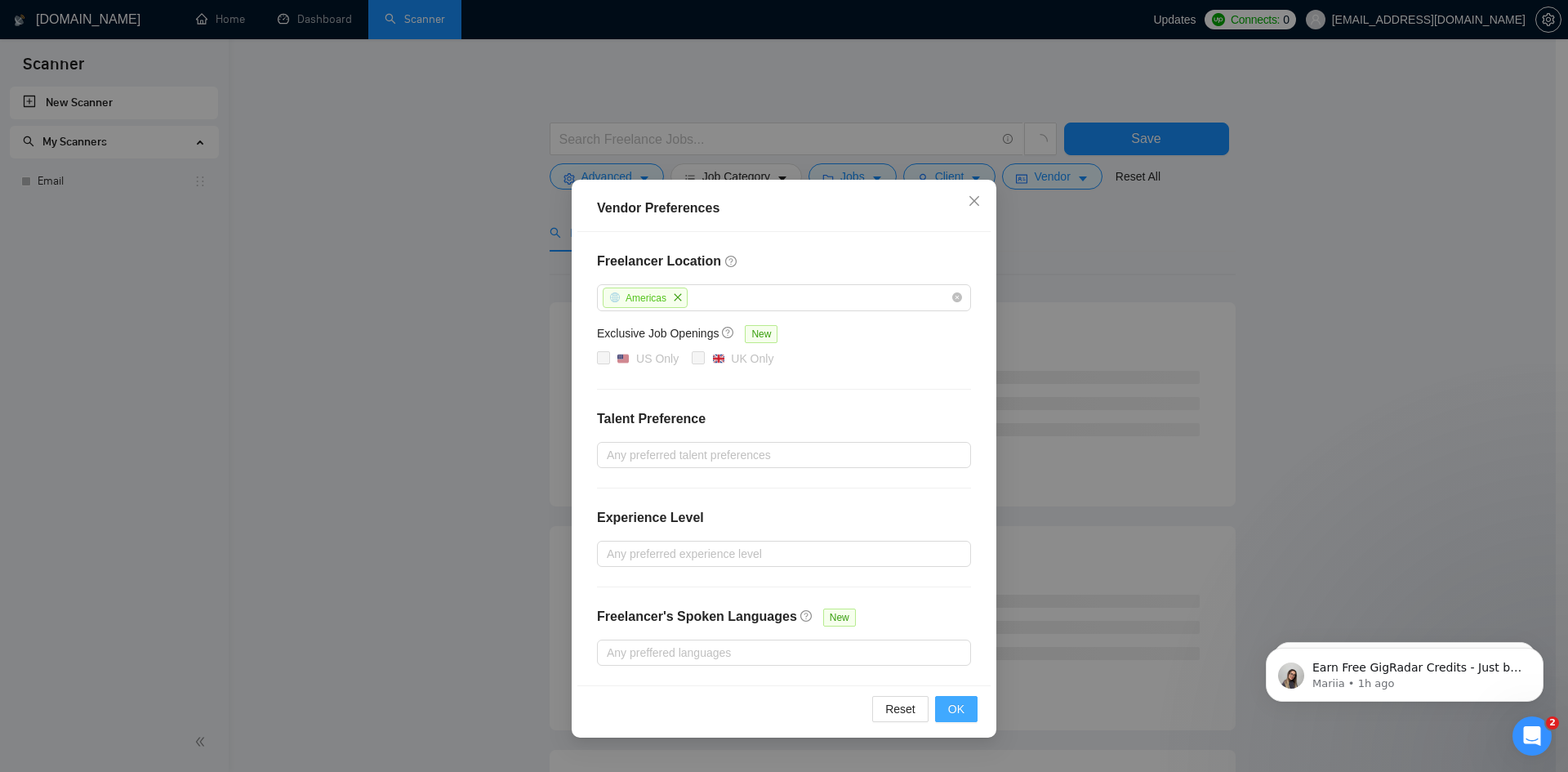
click at [953, 708] on span "OK" at bounding box center [956, 709] width 17 height 18
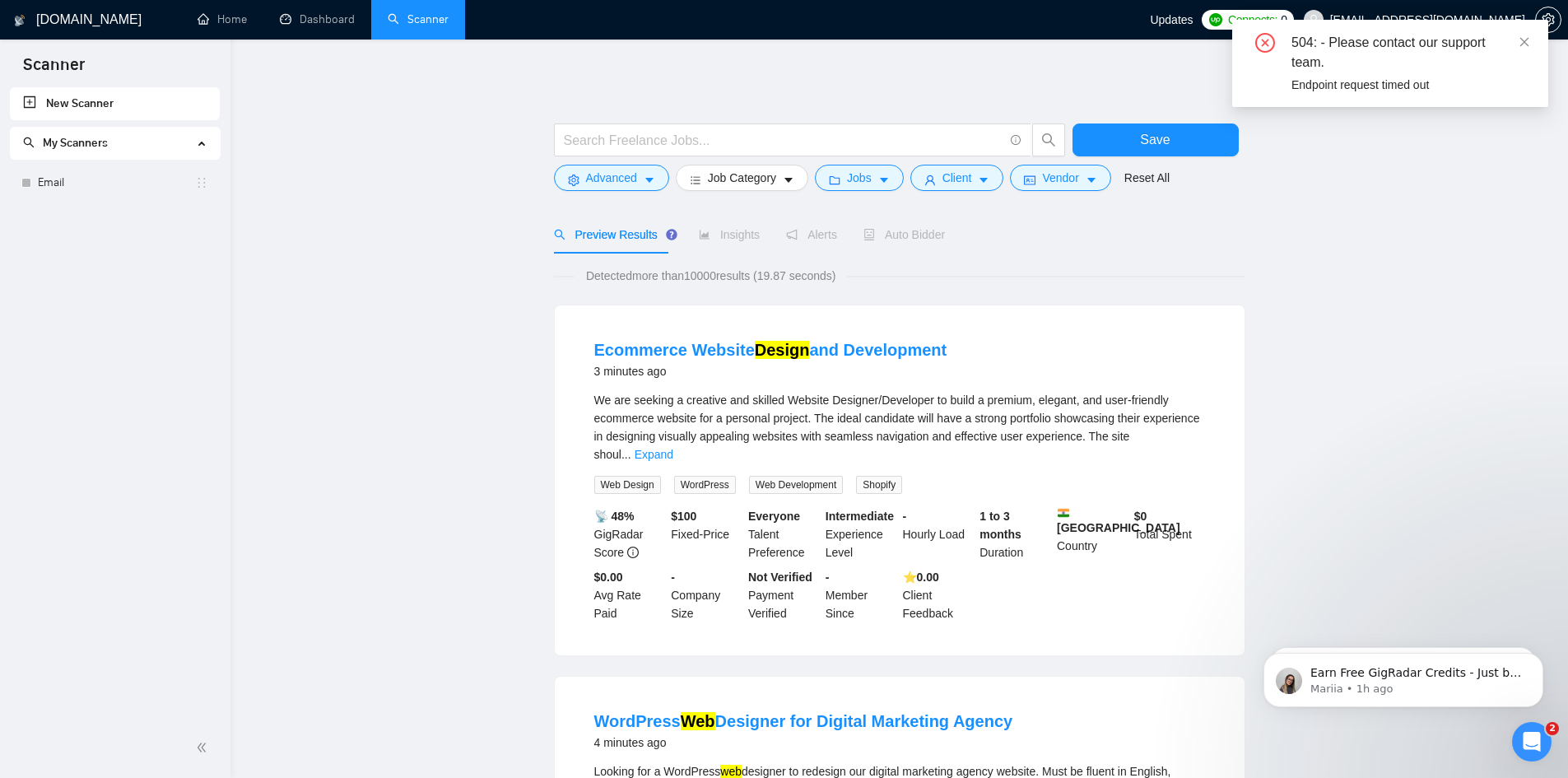
click at [1520, 36] on icon "close" at bounding box center [1524, 41] width 11 height 11
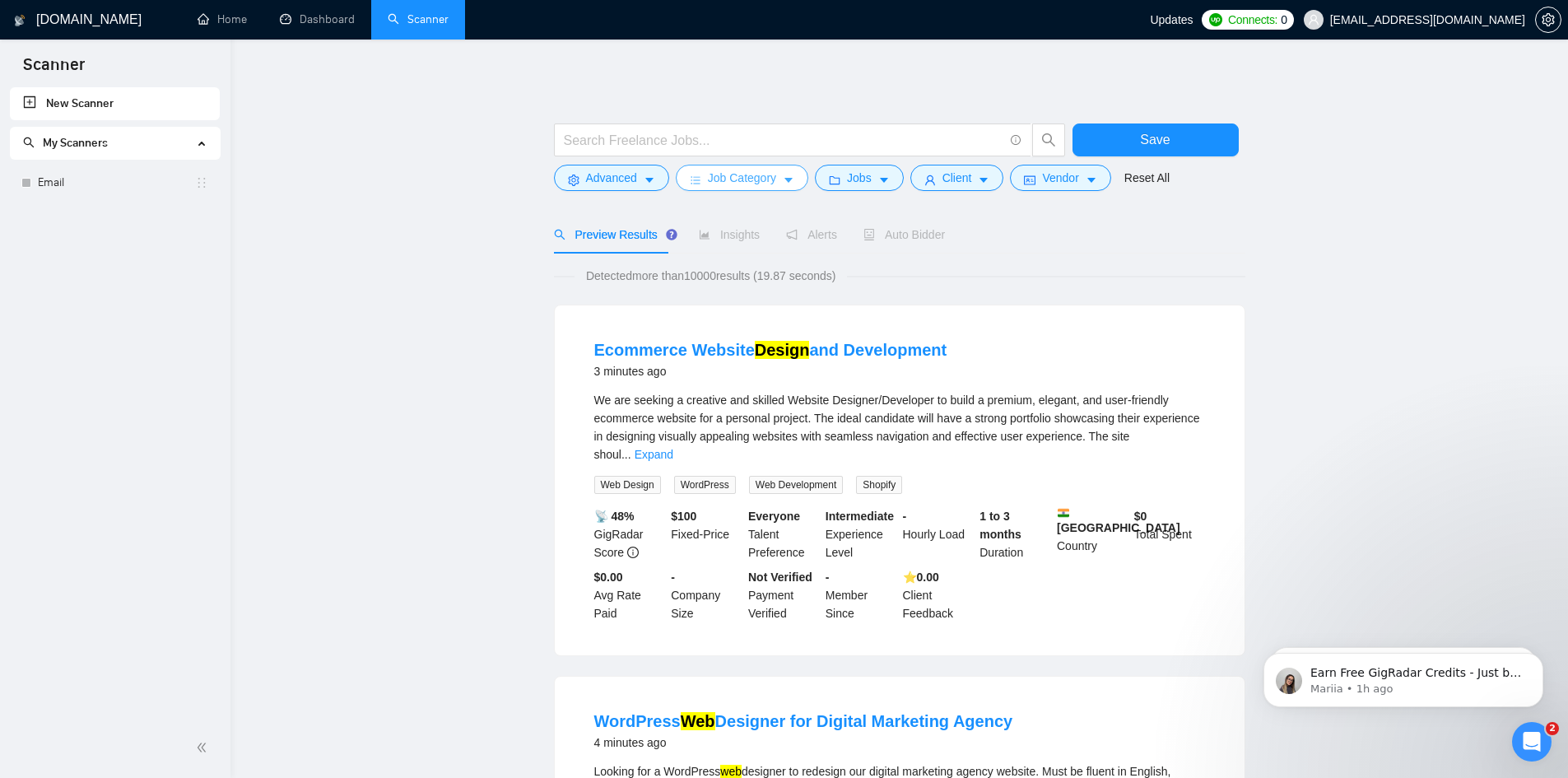
click at [786, 167] on button "Job Category" at bounding box center [742, 178] width 132 height 26
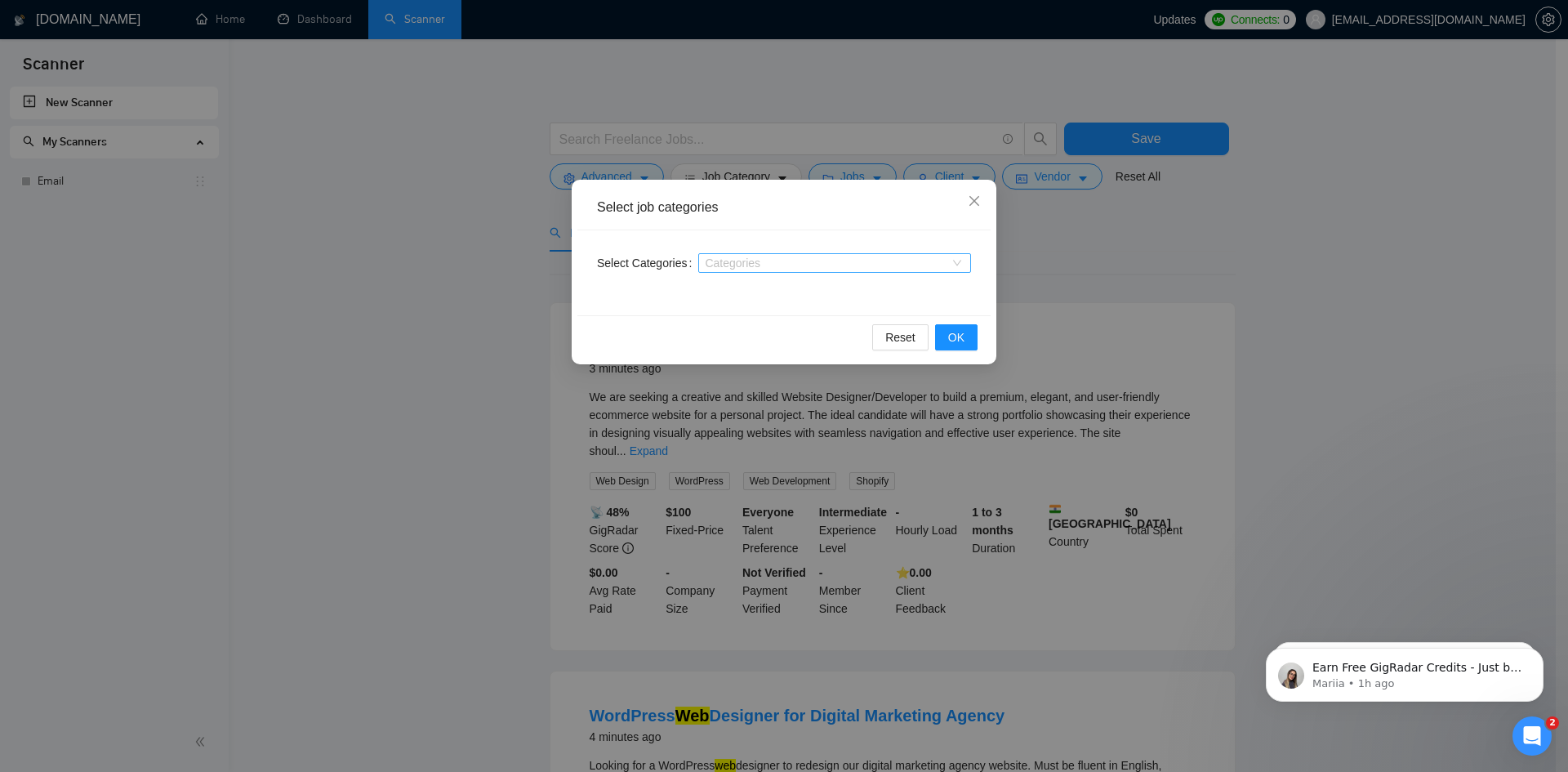
click at [794, 263] on div at bounding box center [827, 262] width 248 height 13
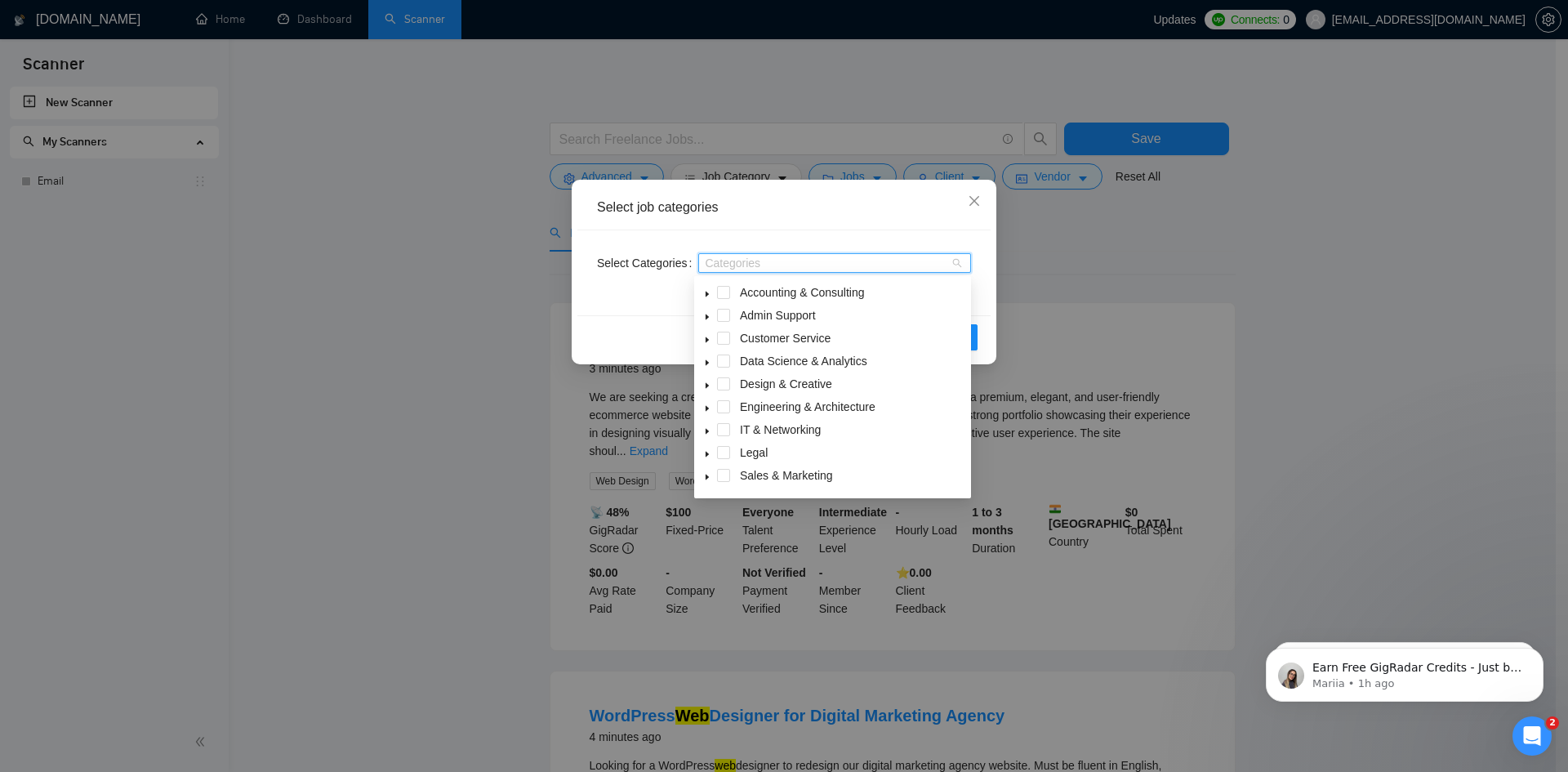
click at [593, 323] on div "Reset OK" at bounding box center [784, 337] width 413 height 44
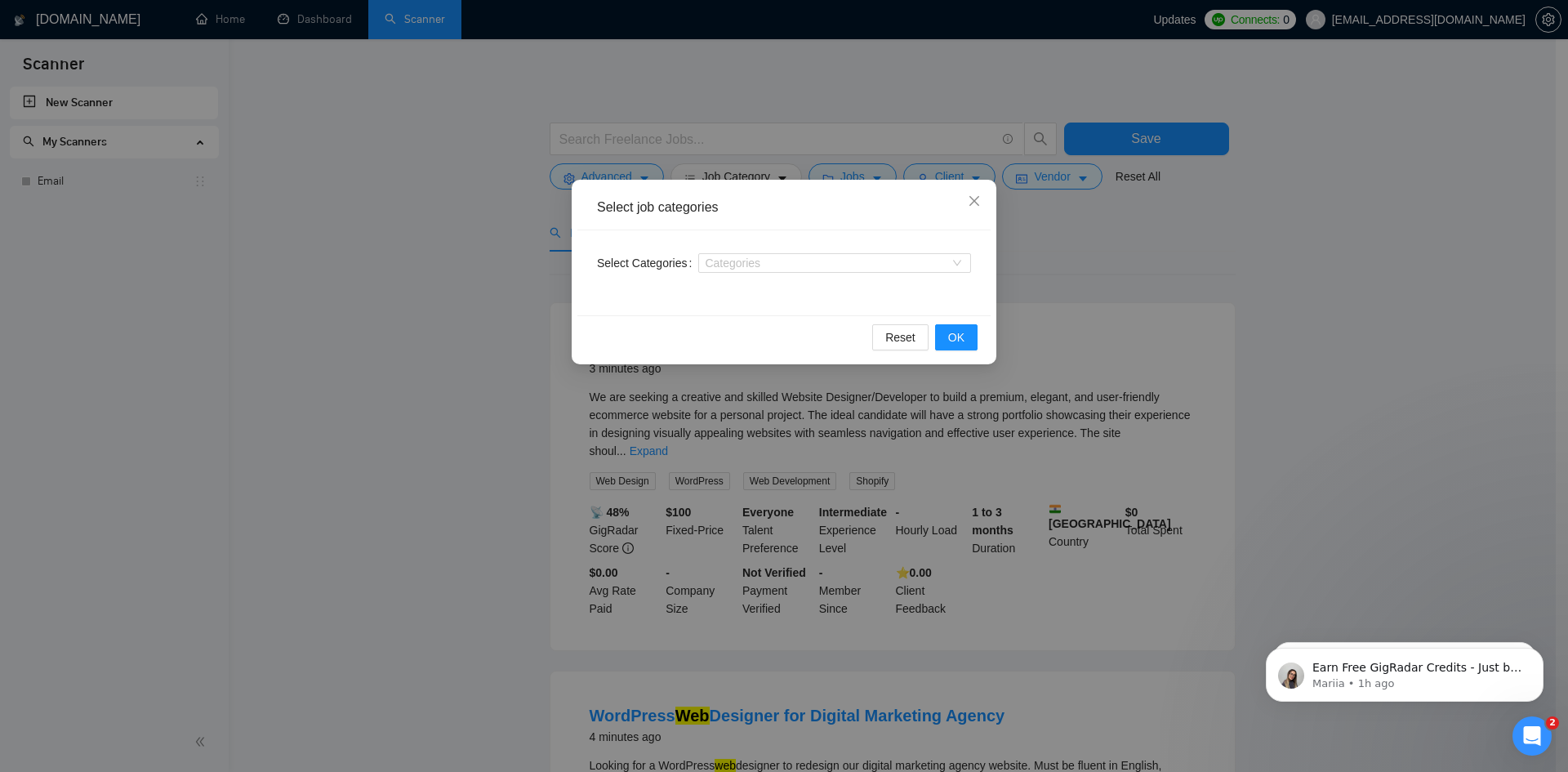
click at [463, 345] on div "Select job categories Select Categories Categories Reset OK" at bounding box center [784, 386] width 1568 height 772
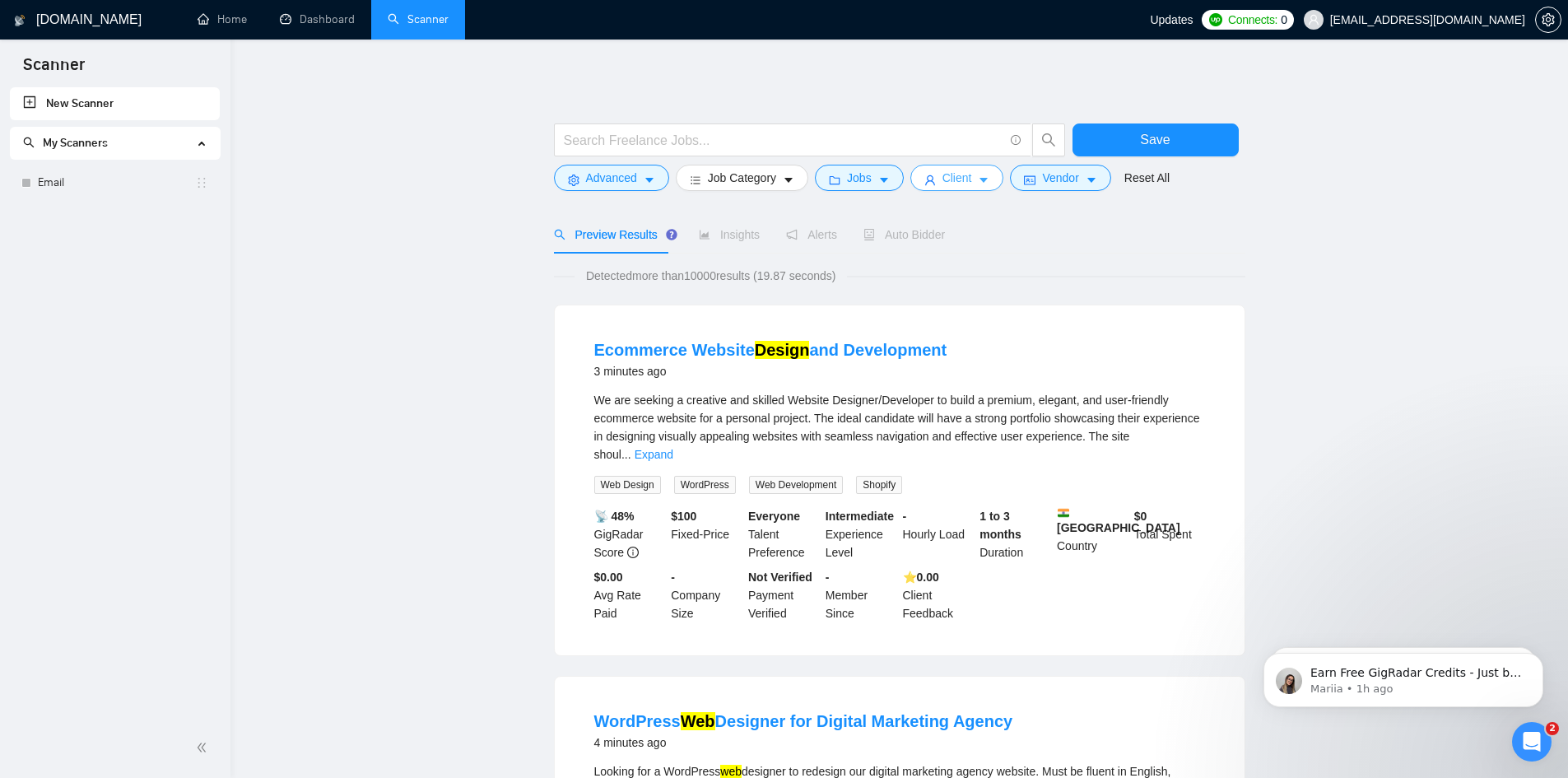
click at [978, 177] on icon "caret-down" at bounding box center [983, 180] width 11 height 11
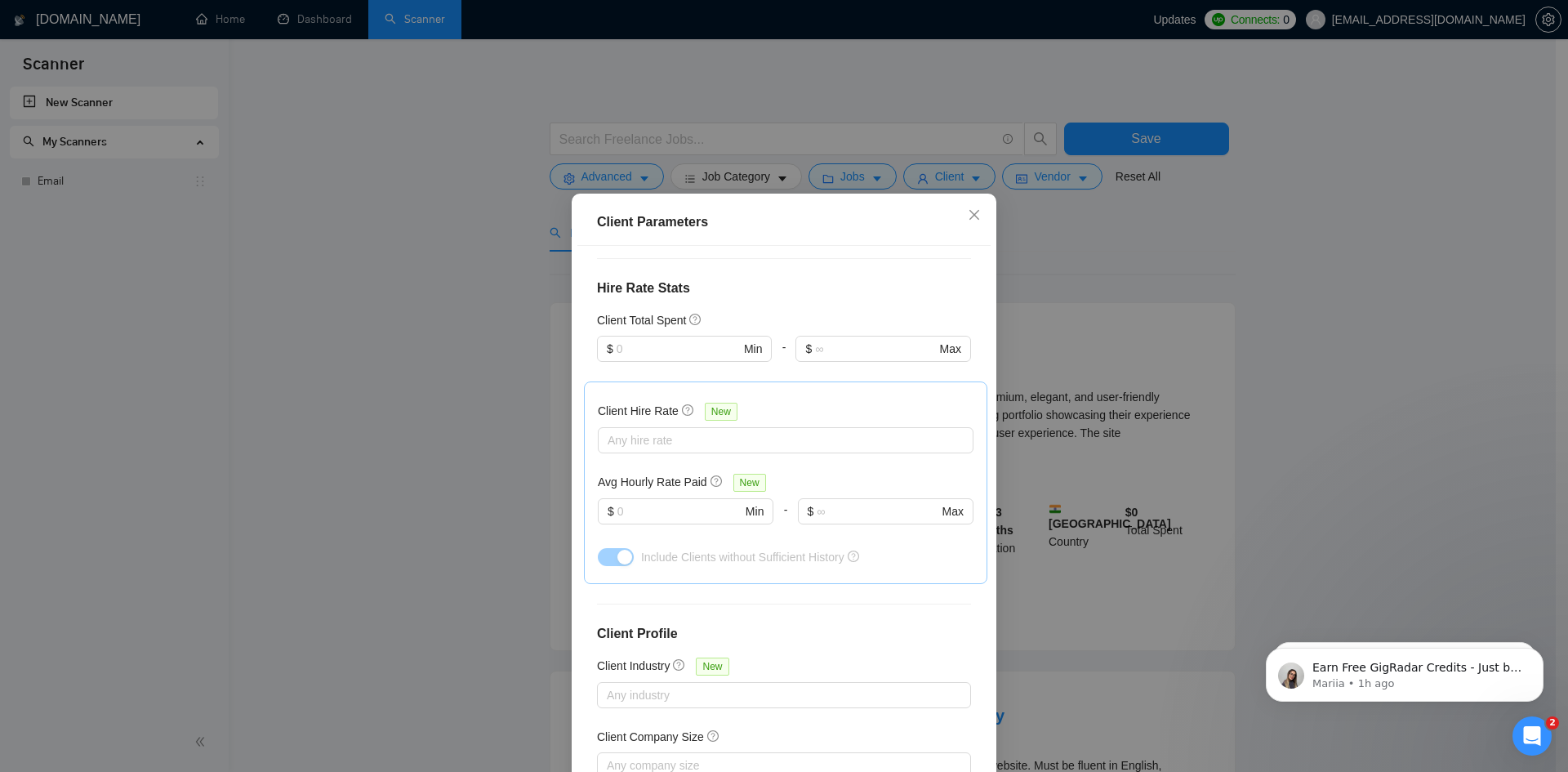
scroll to position [476, 0]
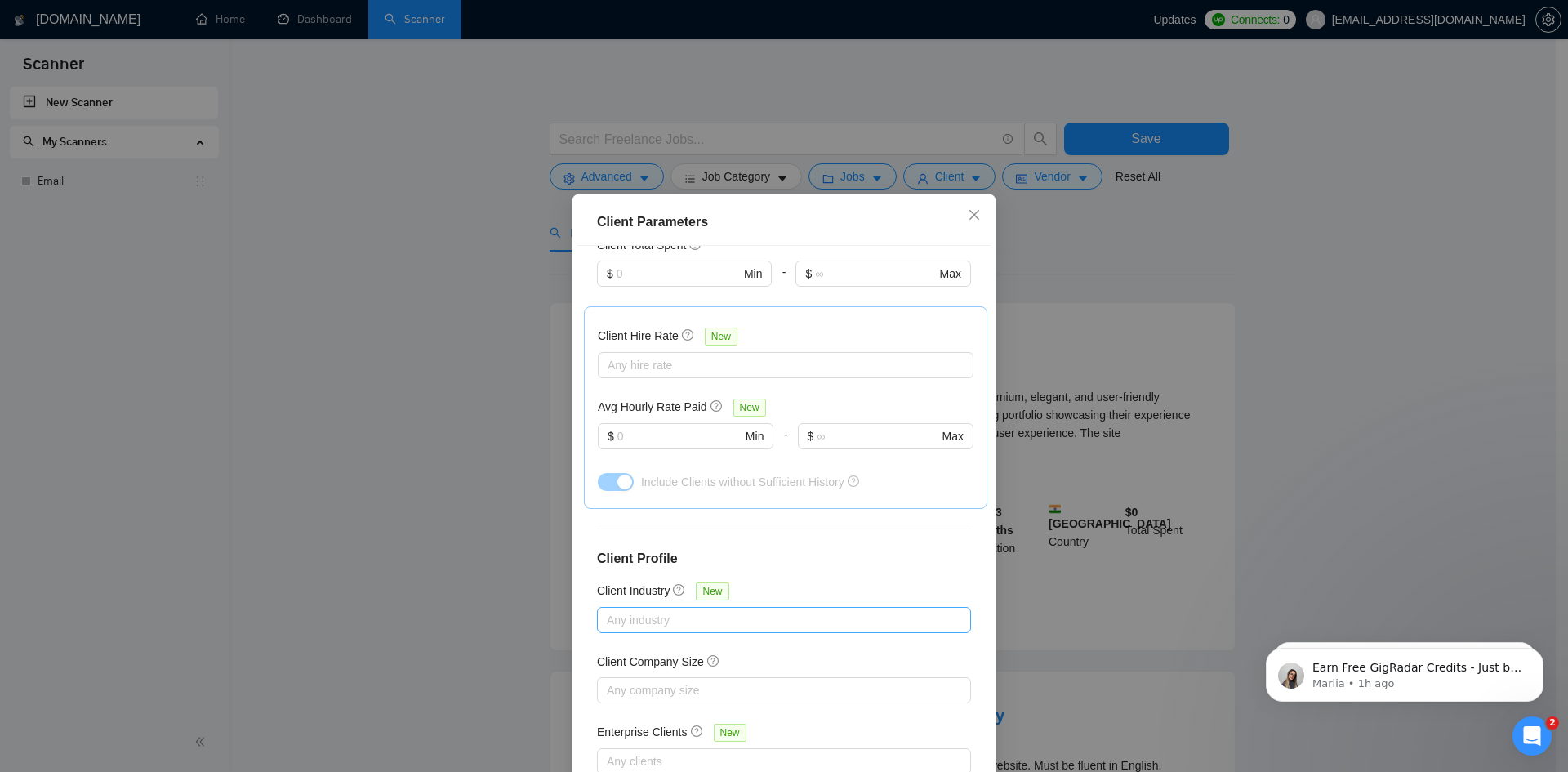
click at [710, 610] on div at bounding box center [776, 620] width 350 height 19
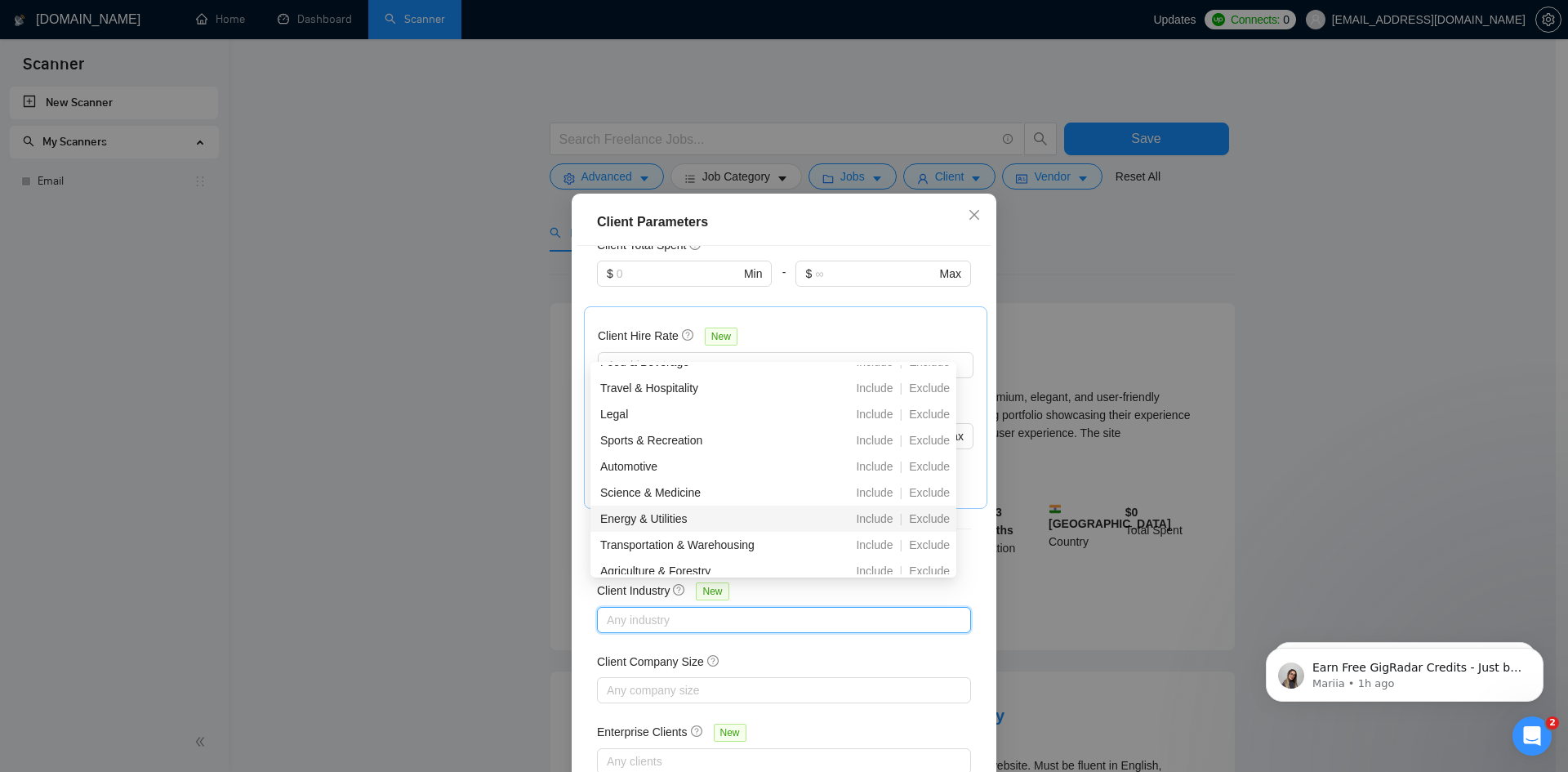
scroll to position [575, 0]
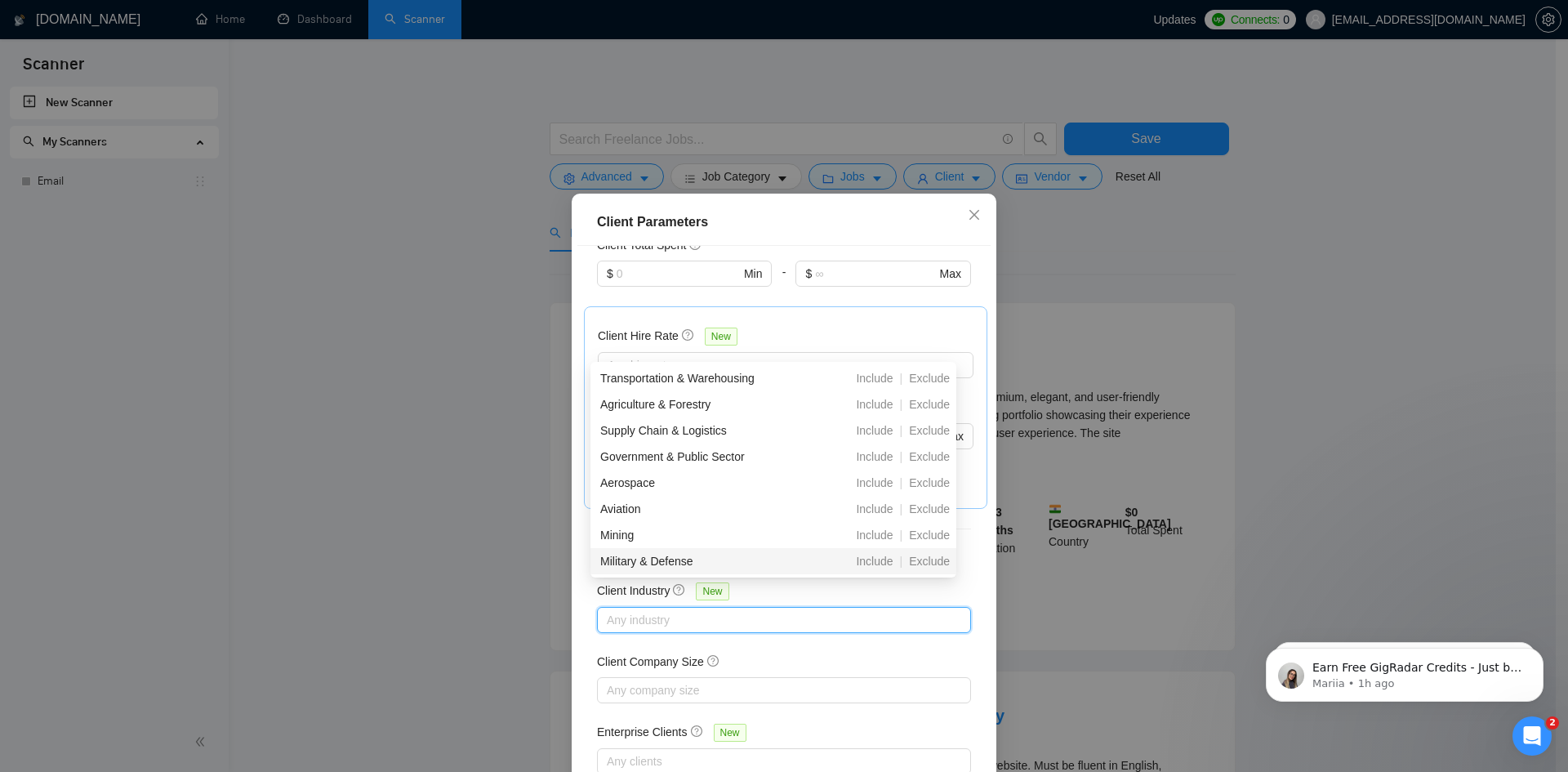
click at [578, 571] on div "Client Location Include Client Countries [GEOGRAPHIC_DATA] Exclude Client Count…" at bounding box center [784, 516] width 413 height 541
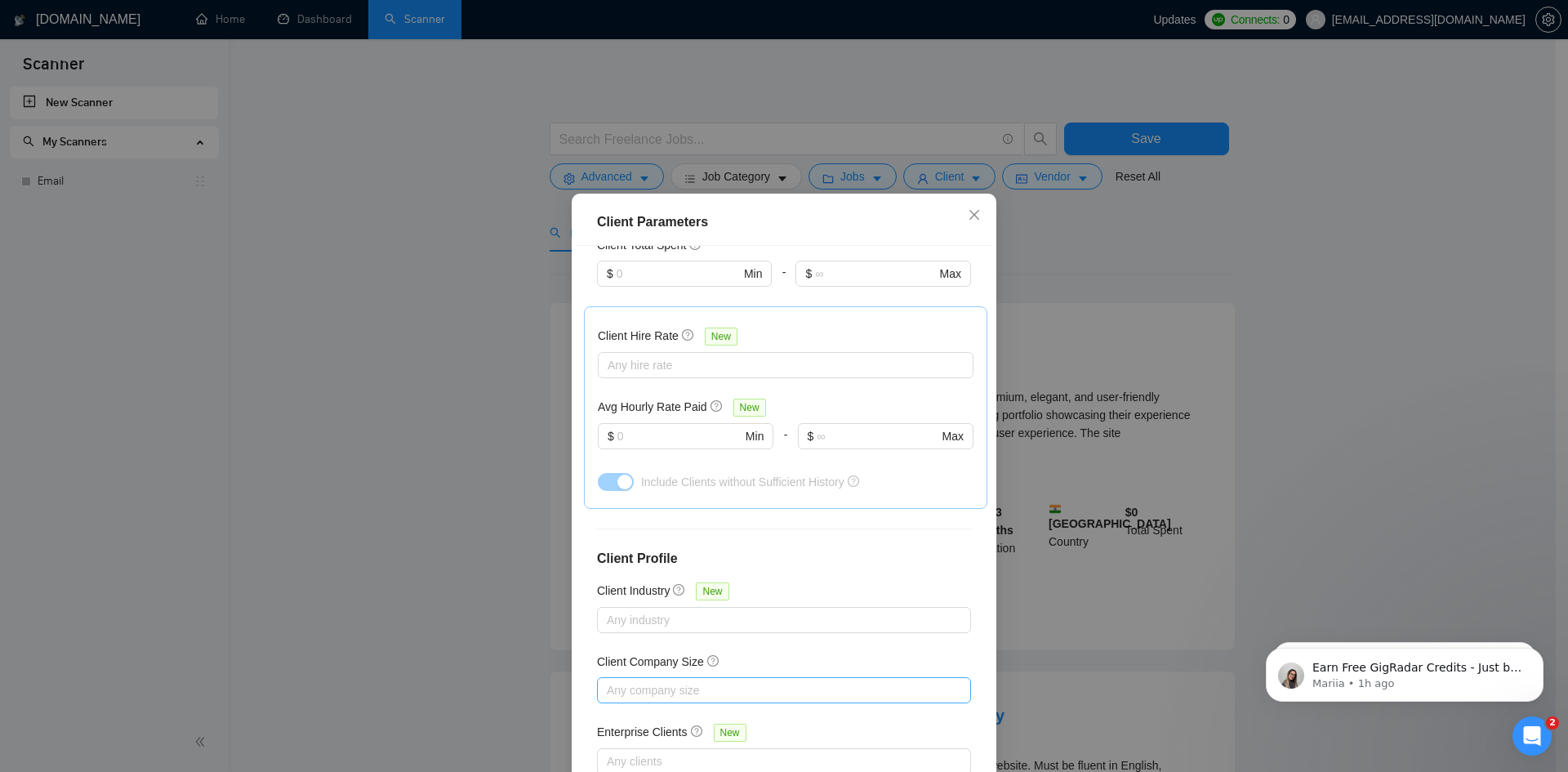
click at [645, 681] on div at bounding box center [776, 691] width 350 height 19
click at [578, 639] on div "Client Location Include Client Countries [GEOGRAPHIC_DATA] Exclude Client Count…" at bounding box center [784, 516] width 413 height 541
click at [1309, 376] on div "Client Parameters Client Location Include Client Countries [GEOGRAPHIC_DATA] Ex…" at bounding box center [784, 386] width 1568 height 772
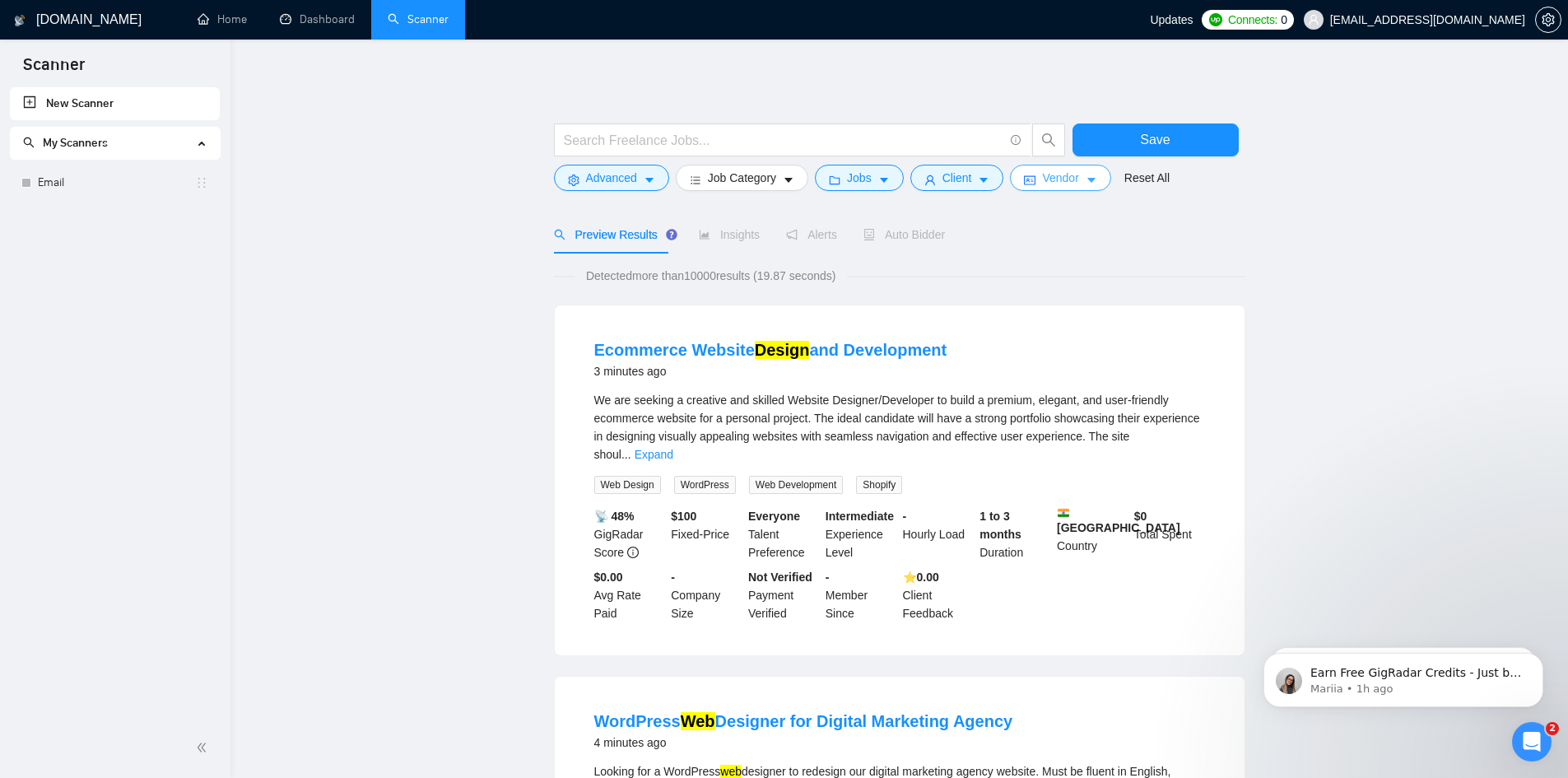
click at [1032, 172] on button "Vendor" at bounding box center [1061, 178] width 100 height 26
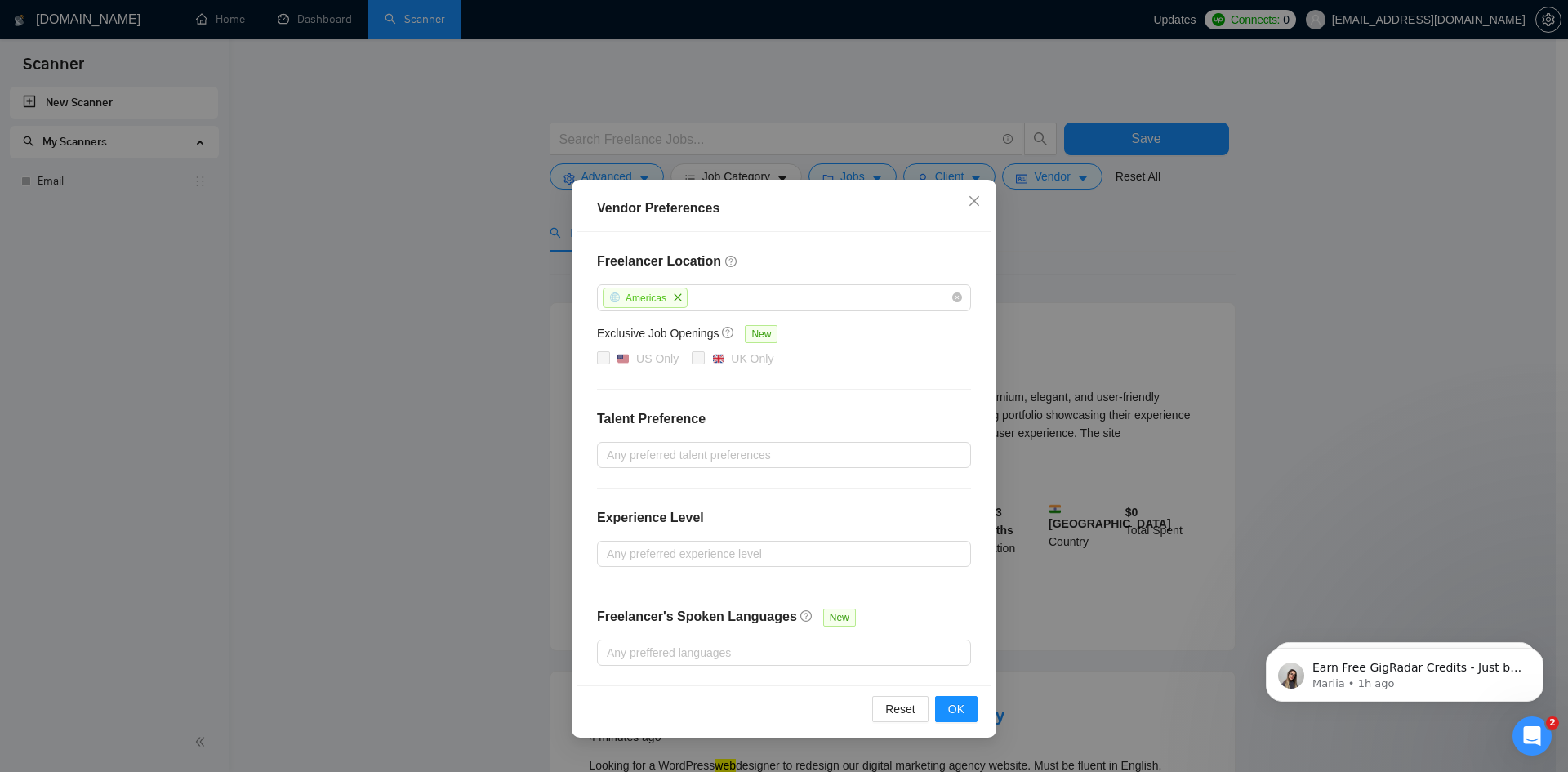
click at [1264, 357] on div "Vendor Preferences Freelancer Location Americas Exclusive Job Openings New US O…" at bounding box center [784, 386] width 1568 height 772
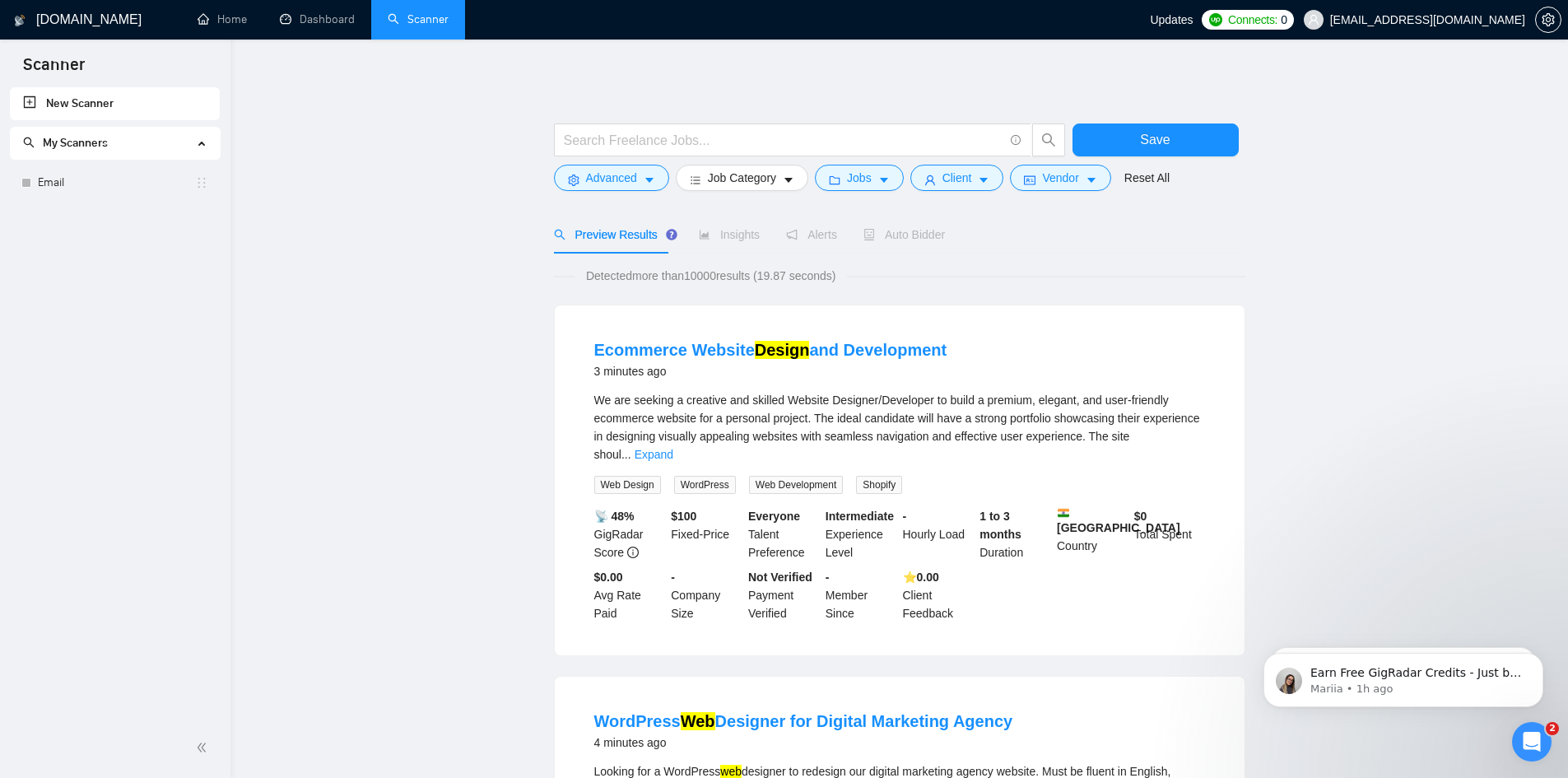
click at [944, 164] on div at bounding box center [810, 144] width 519 height 41
click at [943, 171] on span "Client" at bounding box center [958, 178] width 30 height 19
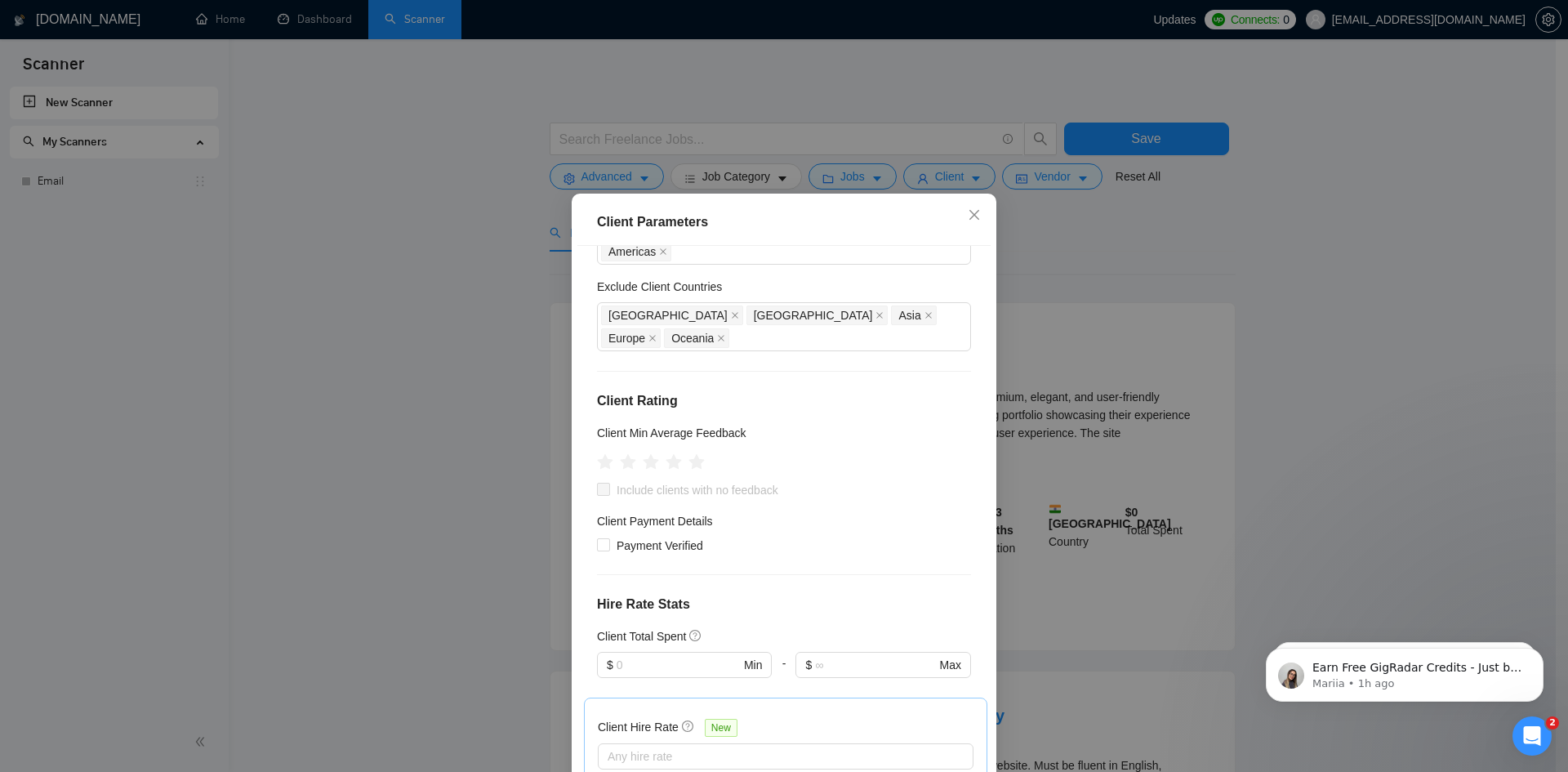
scroll to position [0, 0]
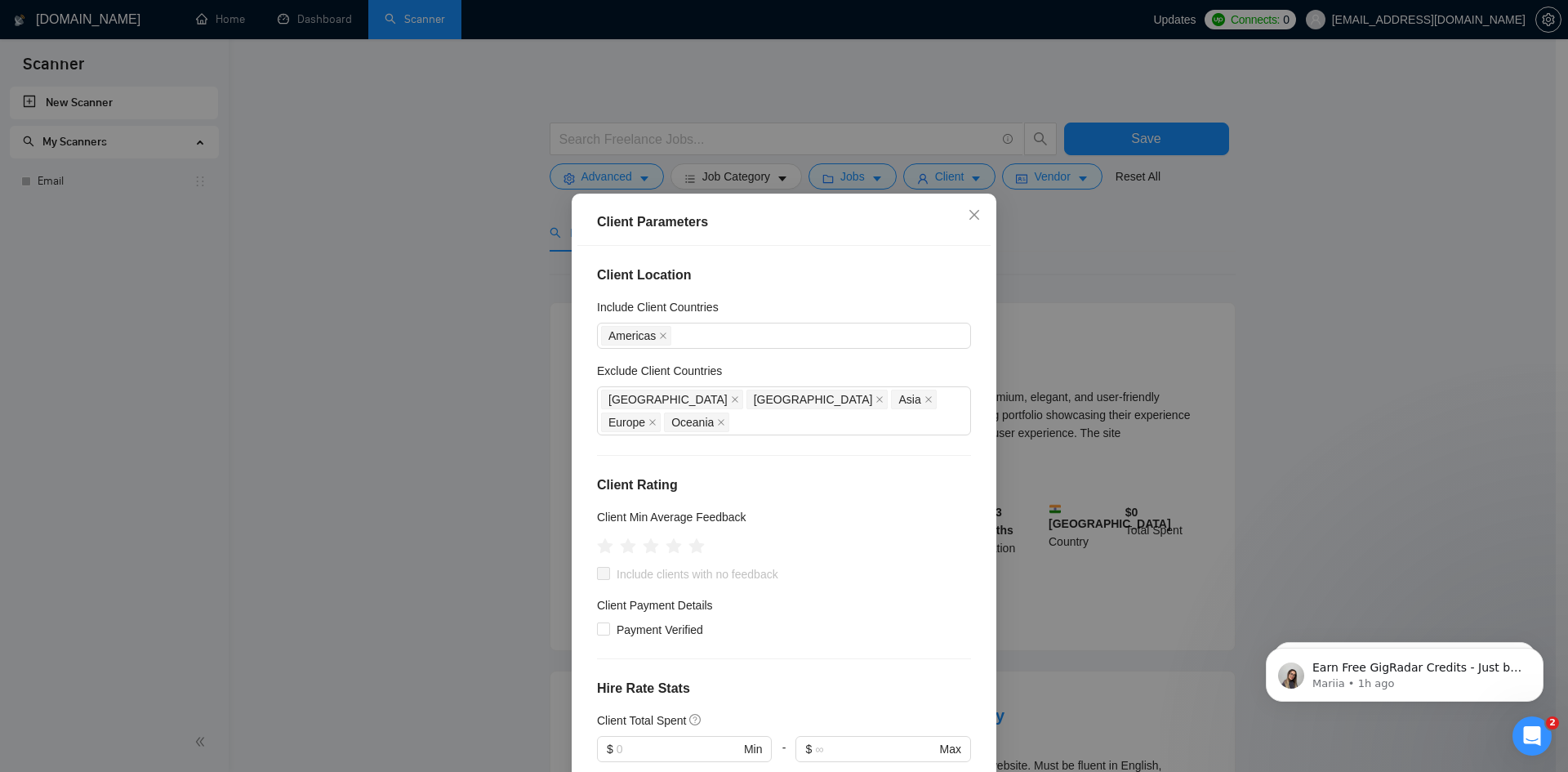
click at [1248, 288] on div "Client Parameters Client Location Include Client Countries [GEOGRAPHIC_DATA] Ex…" at bounding box center [784, 386] width 1568 height 772
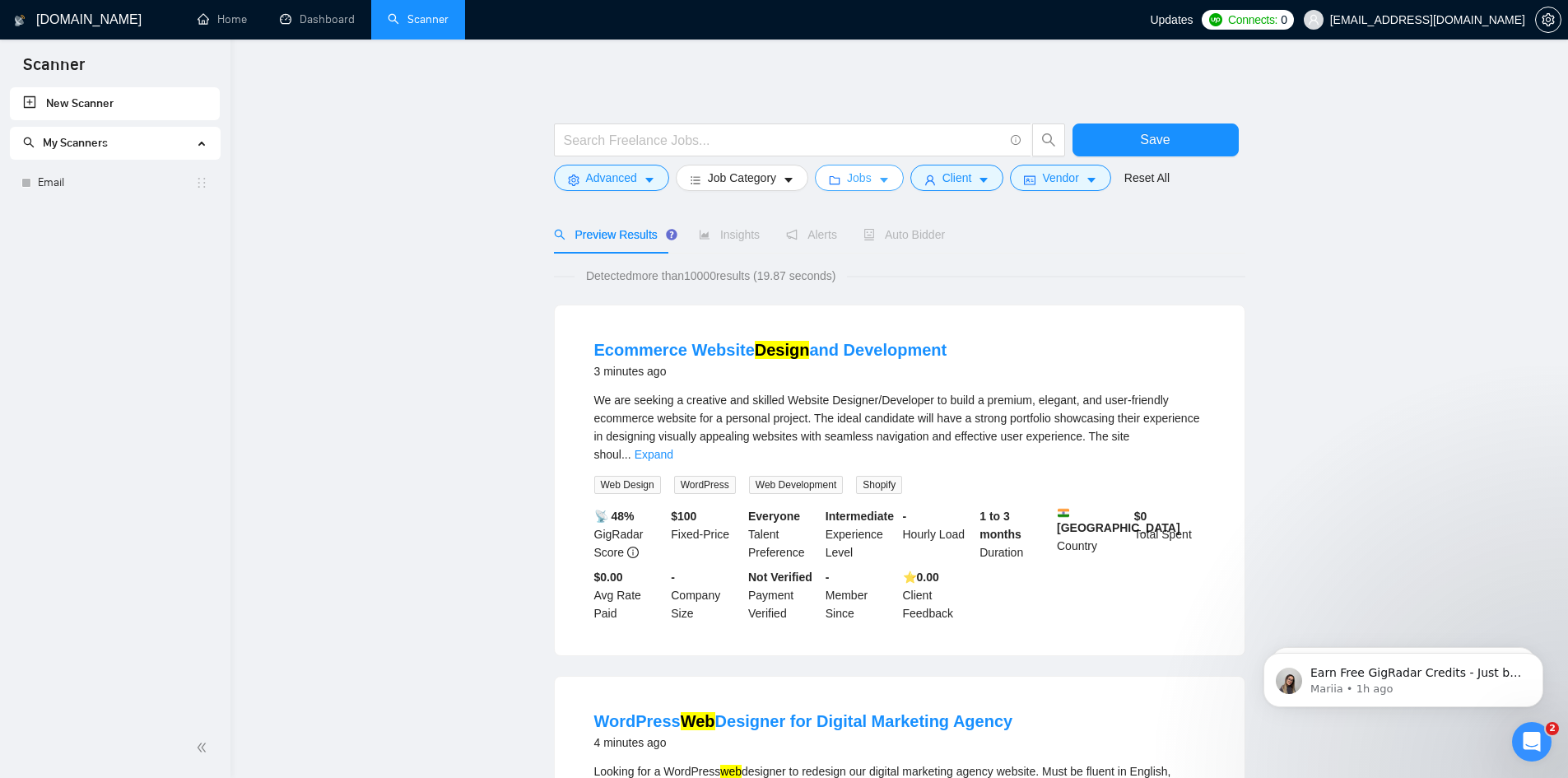
click at [869, 178] on button "Jobs" at bounding box center [859, 178] width 89 height 26
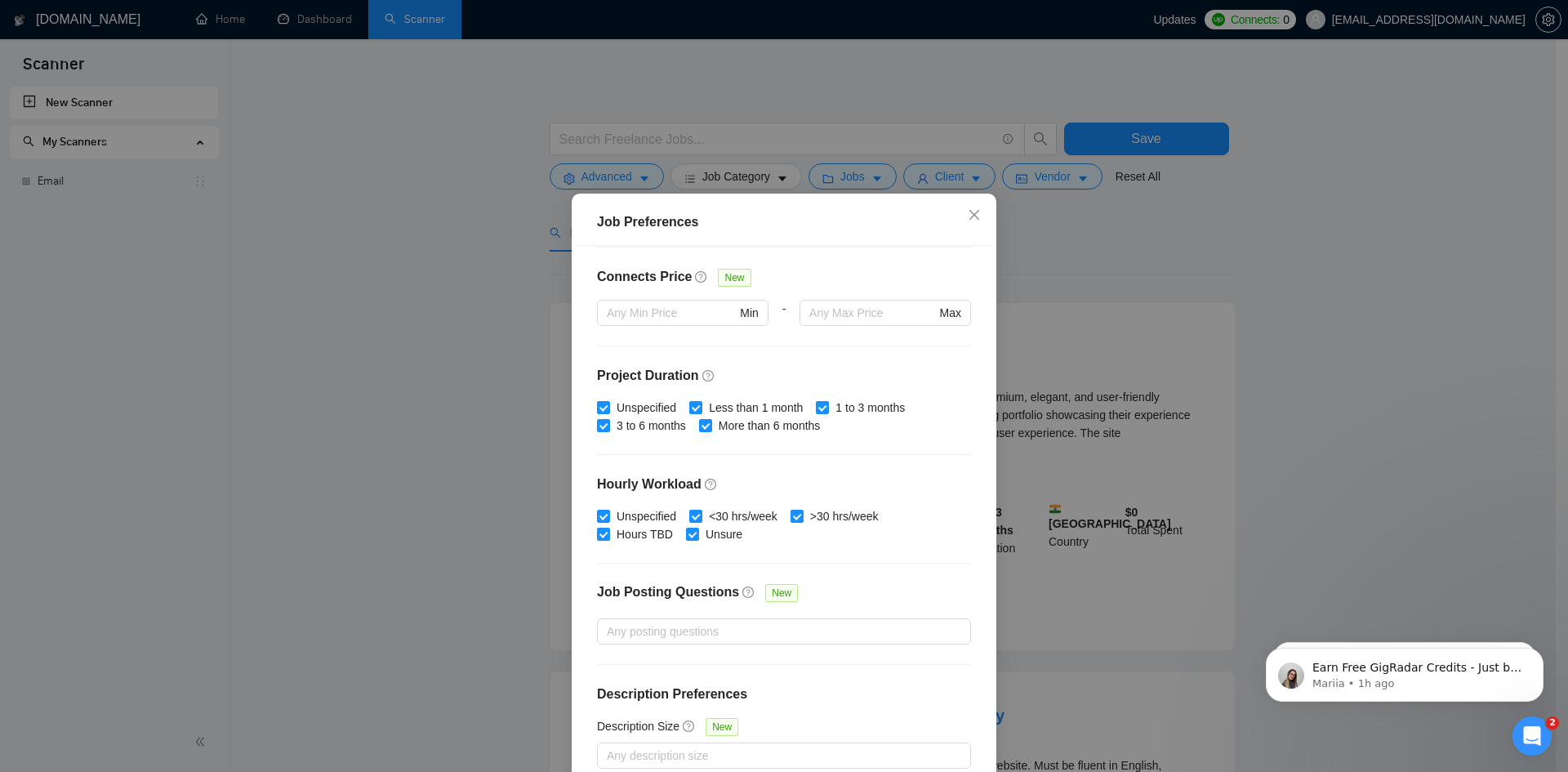
click at [1239, 247] on div "Job Preferences Budget Project Type All Fixed Price Hourly Rate Fixed Price Bud…" at bounding box center [784, 386] width 1568 height 772
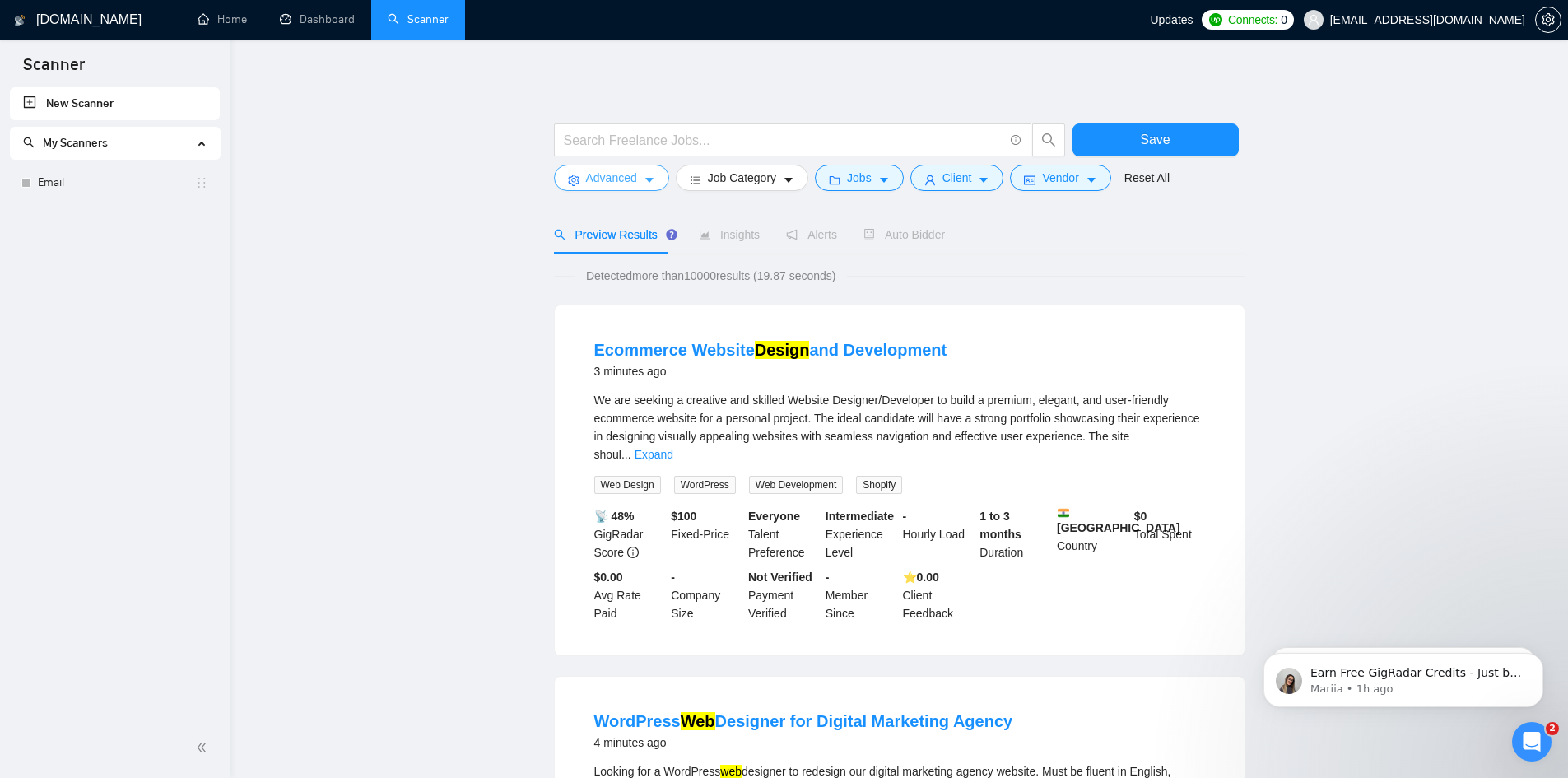
click at [621, 177] on span "Advanced" at bounding box center [611, 178] width 51 height 19
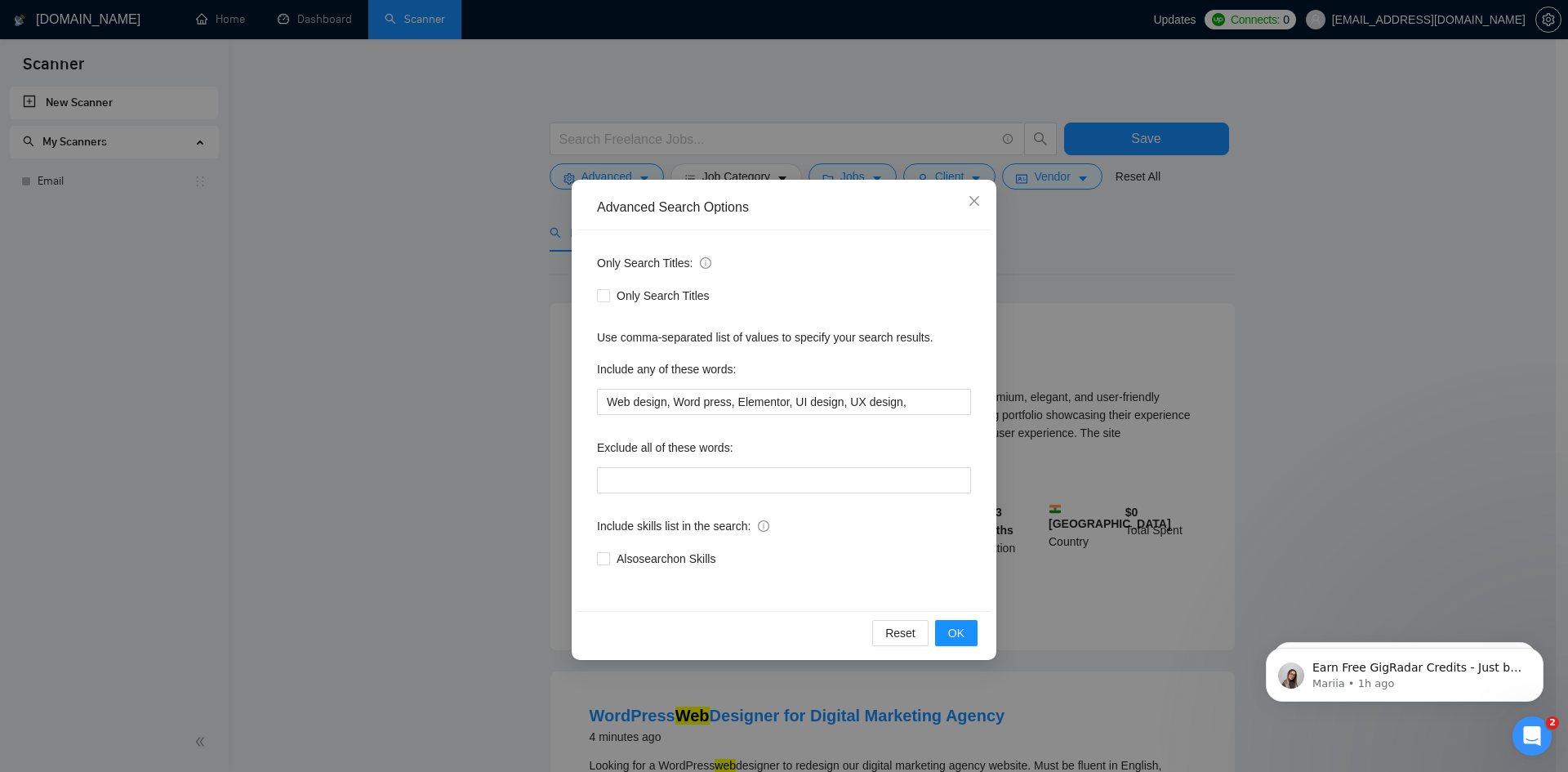
click at [1327, 335] on div "Advanced Search Options Only Search Titles: Only Search Titles Use comma-separa…" at bounding box center [784, 386] width 1568 height 772
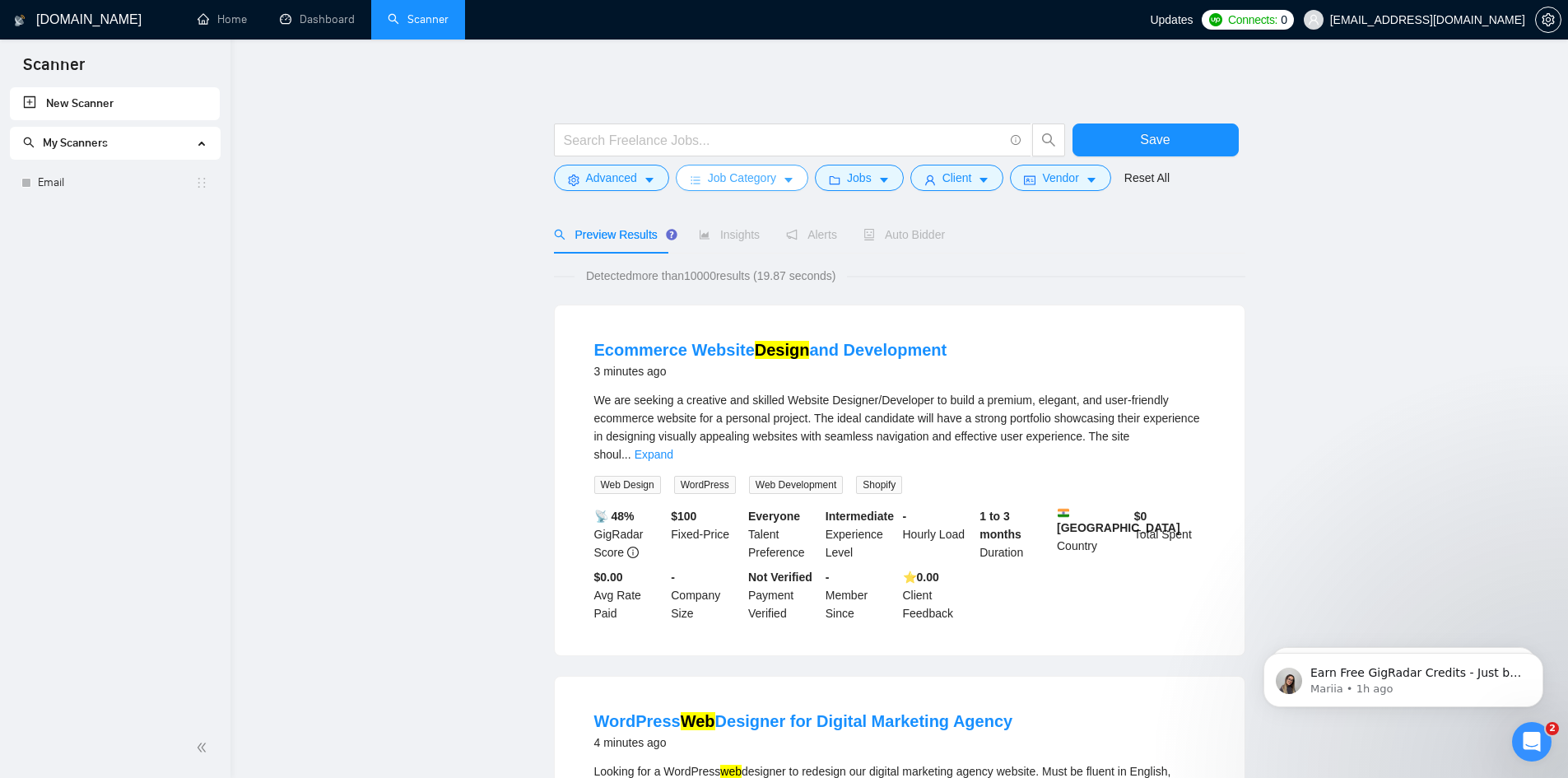
click at [773, 181] on span "Job Category" at bounding box center [743, 178] width 69 height 19
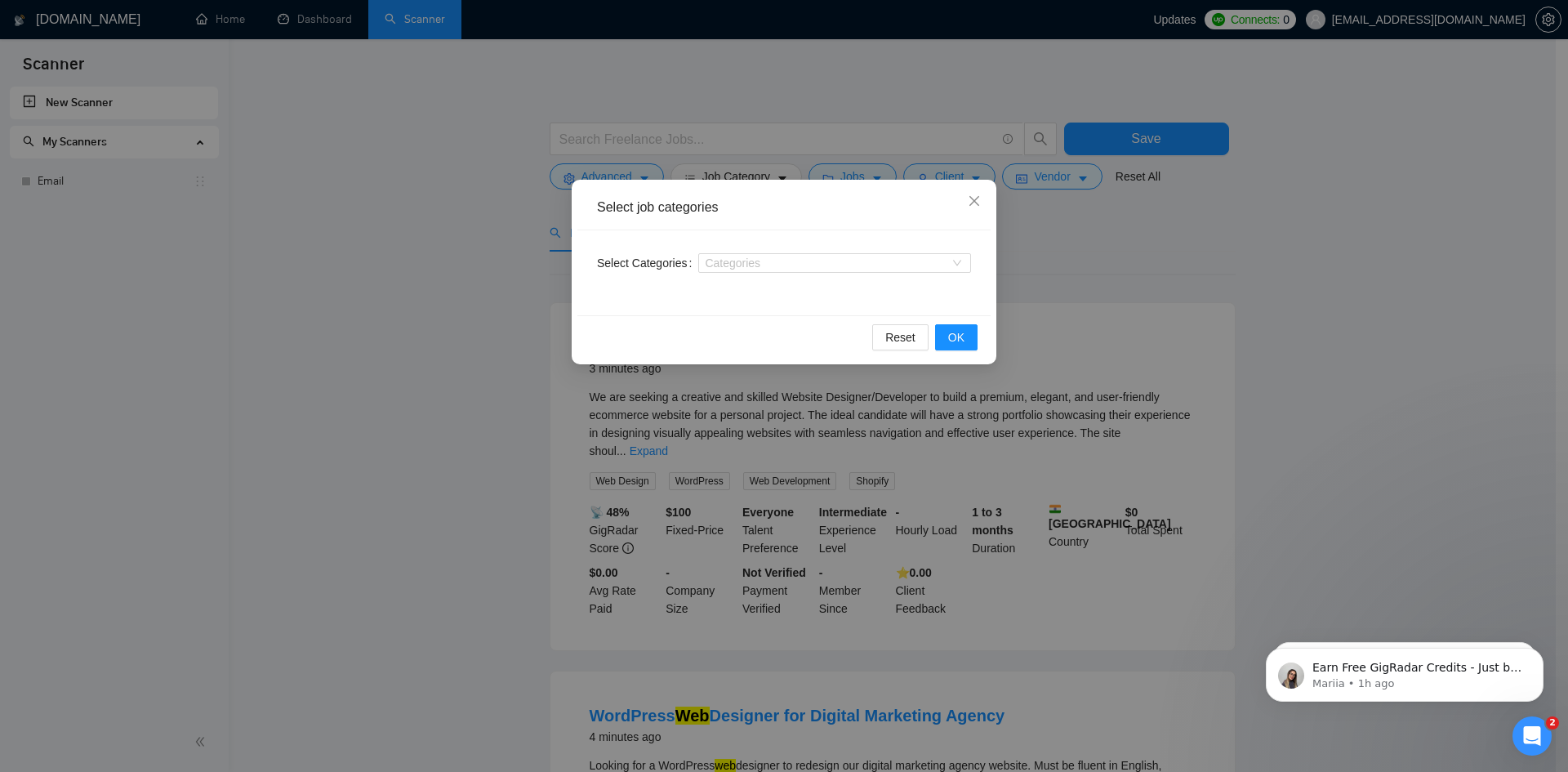
click at [1163, 233] on div "Select job categories Select Categories Categories Reset OK" at bounding box center [784, 386] width 1568 height 772
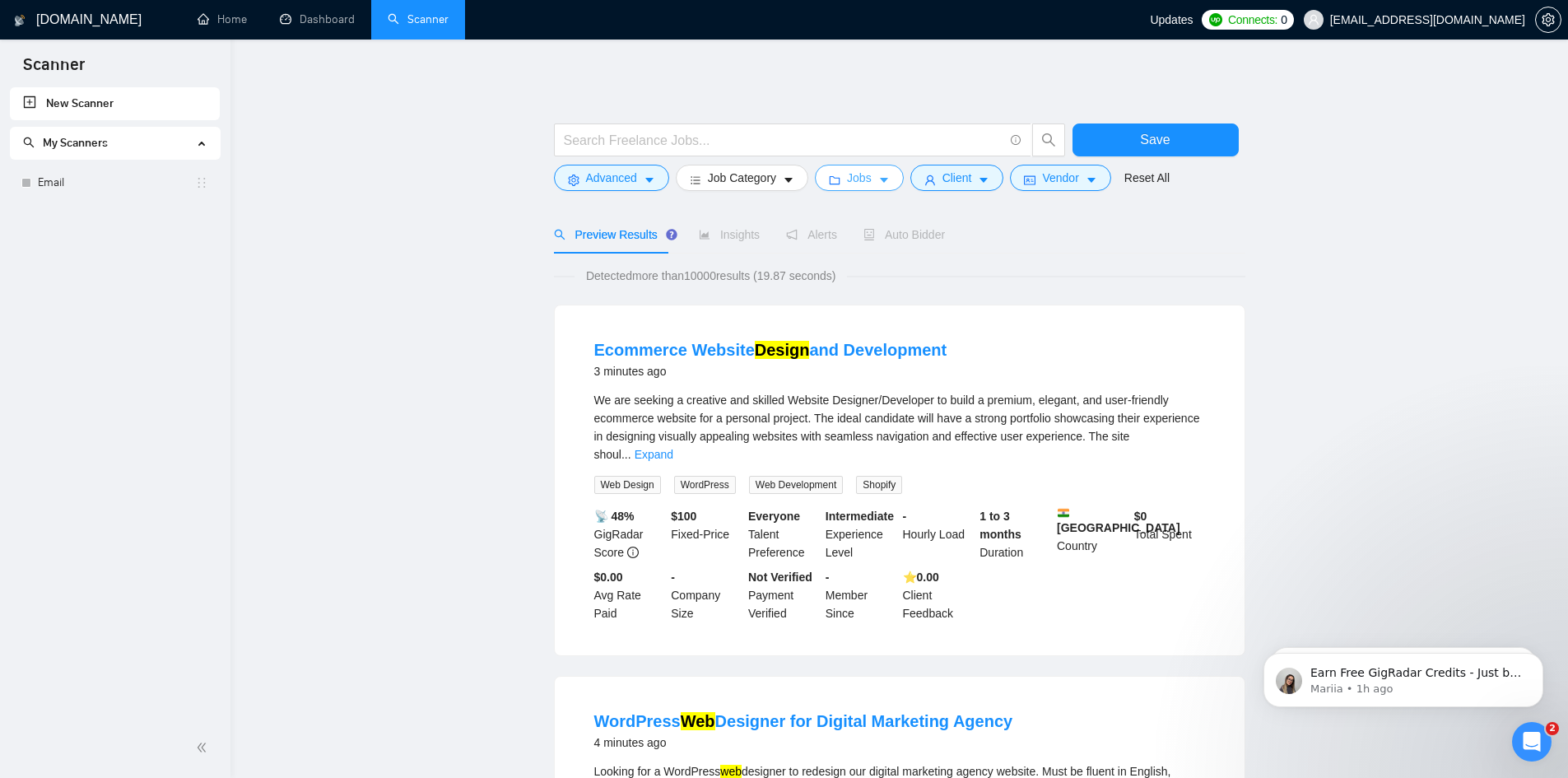
click at [869, 173] on button "Jobs" at bounding box center [859, 178] width 89 height 26
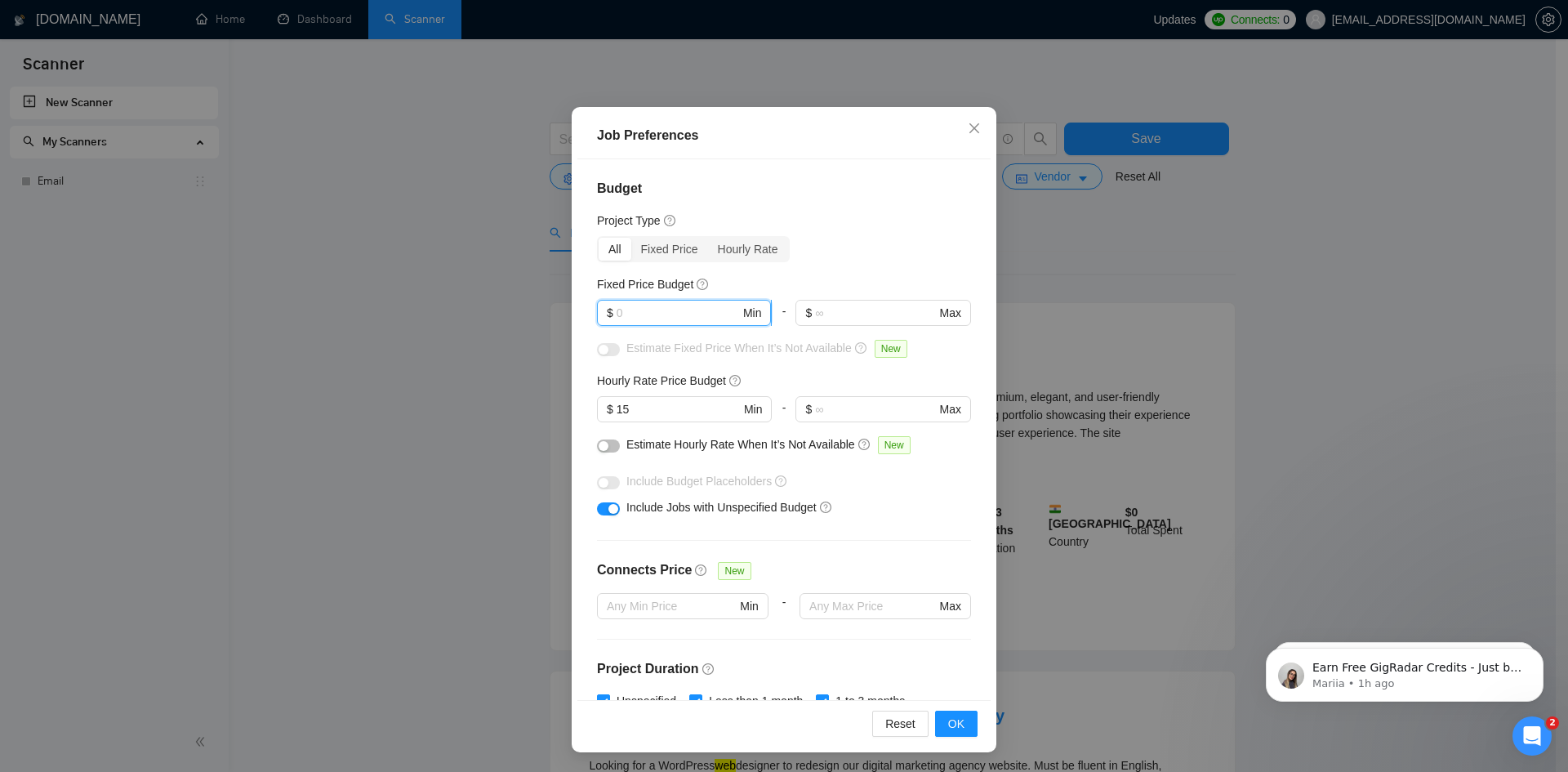
click at [670, 317] on input "text" at bounding box center [678, 313] width 123 height 18
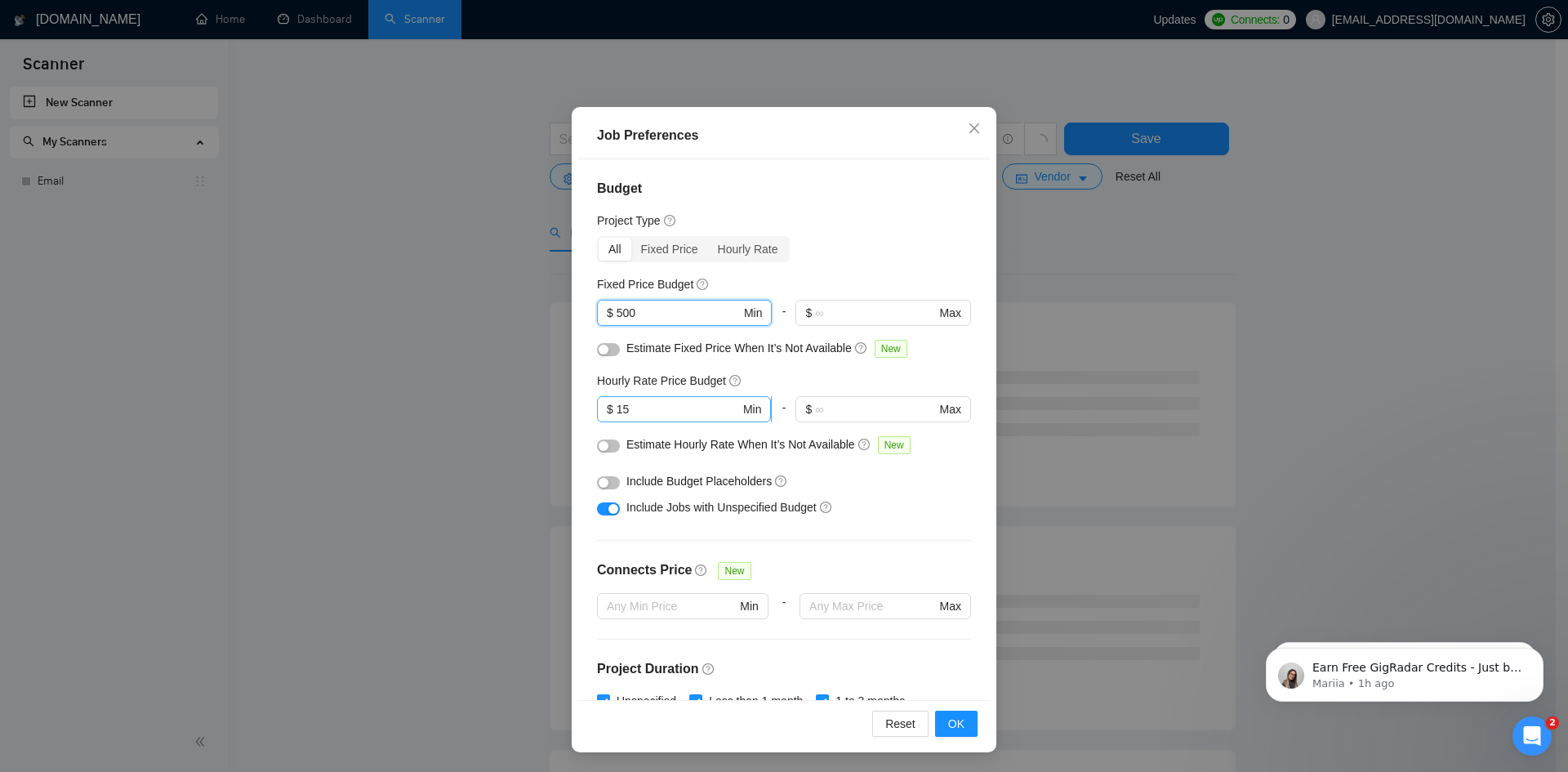
type input "500"
click at [665, 416] on input "15" at bounding box center [678, 409] width 123 height 18
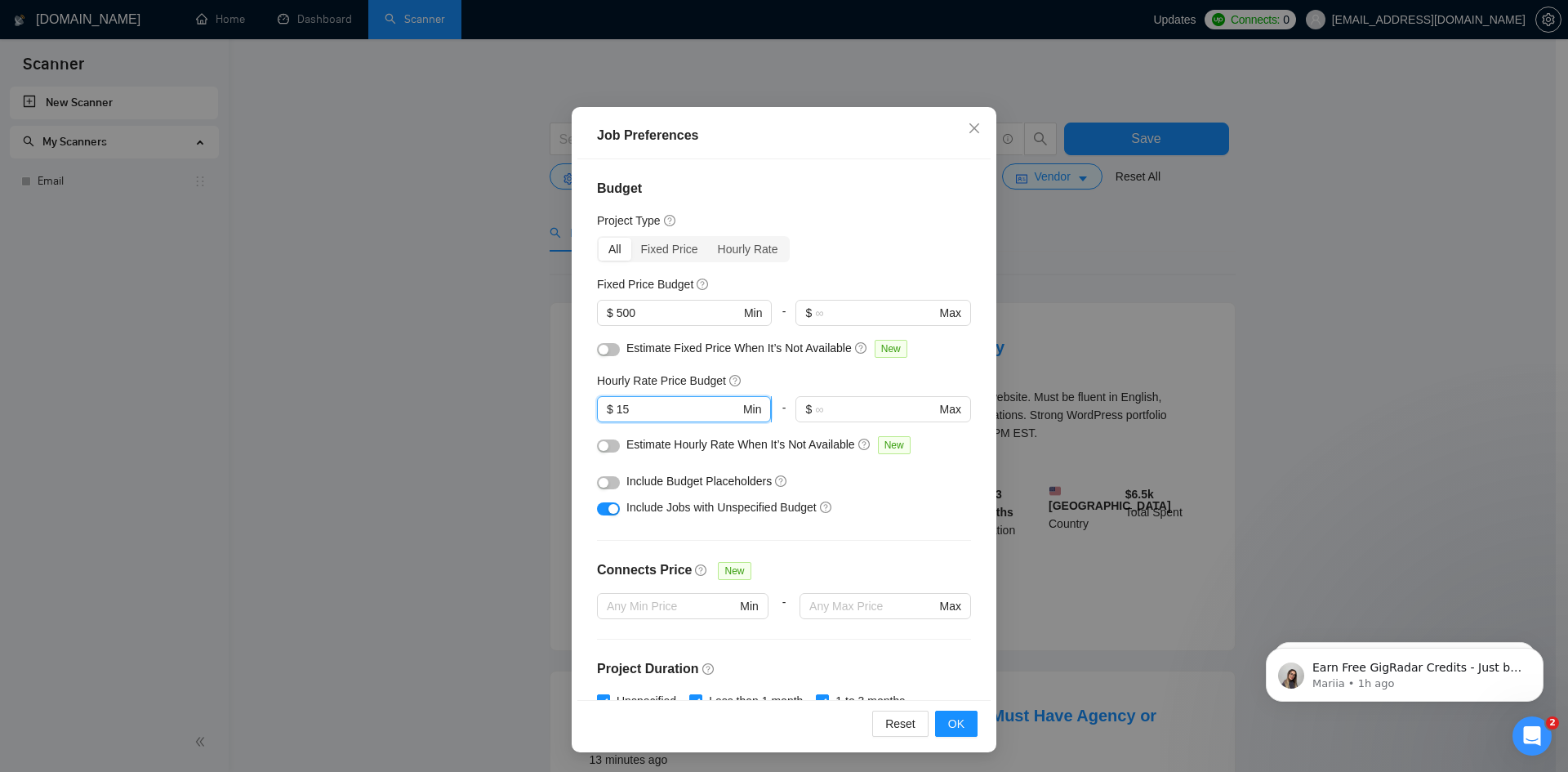
type input "1"
type input "25"
click at [962, 720] on button "OK" at bounding box center [956, 724] width 43 height 26
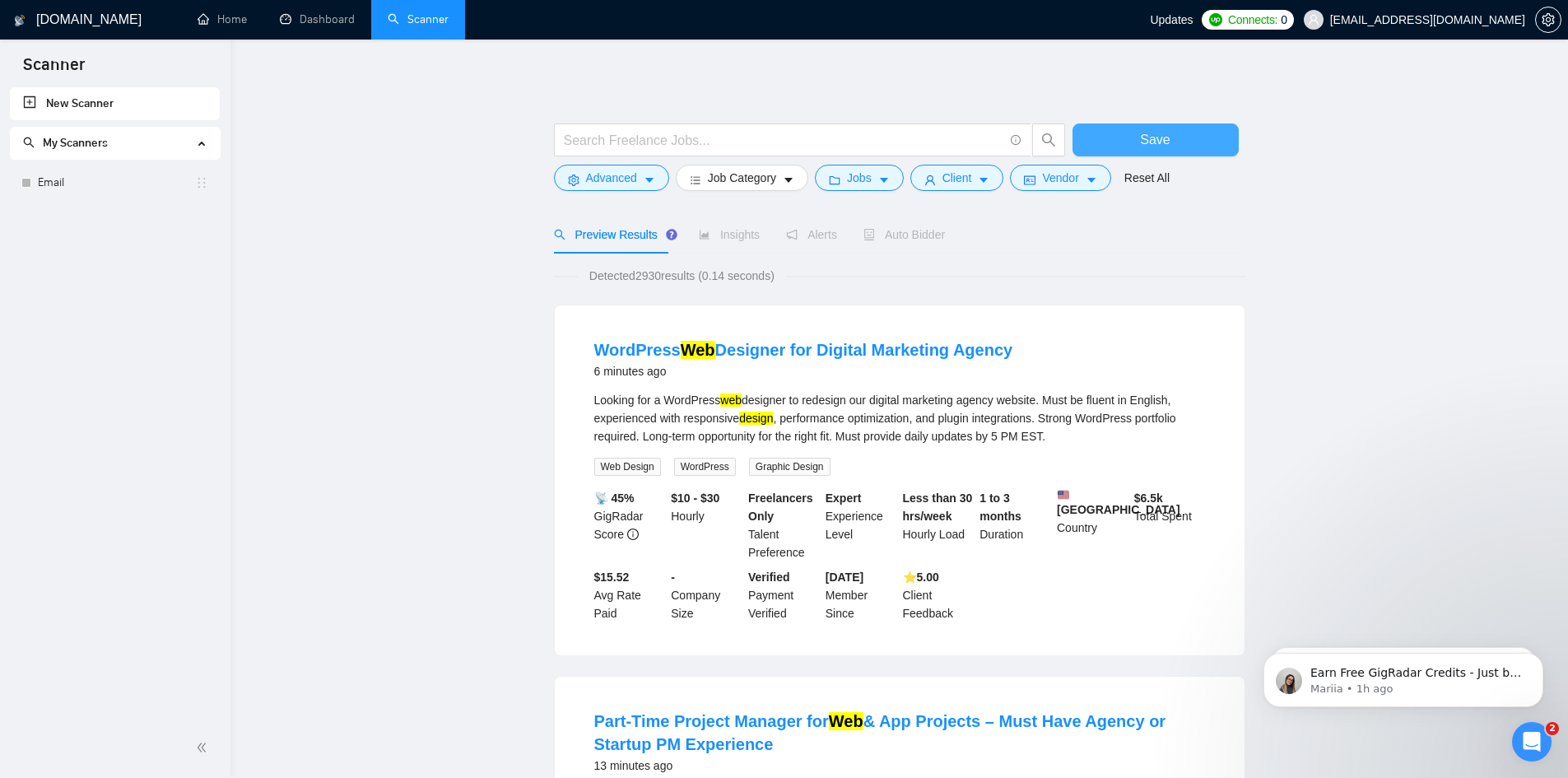
click at [1155, 141] on span "Save" at bounding box center [1155, 139] width 30 height 20
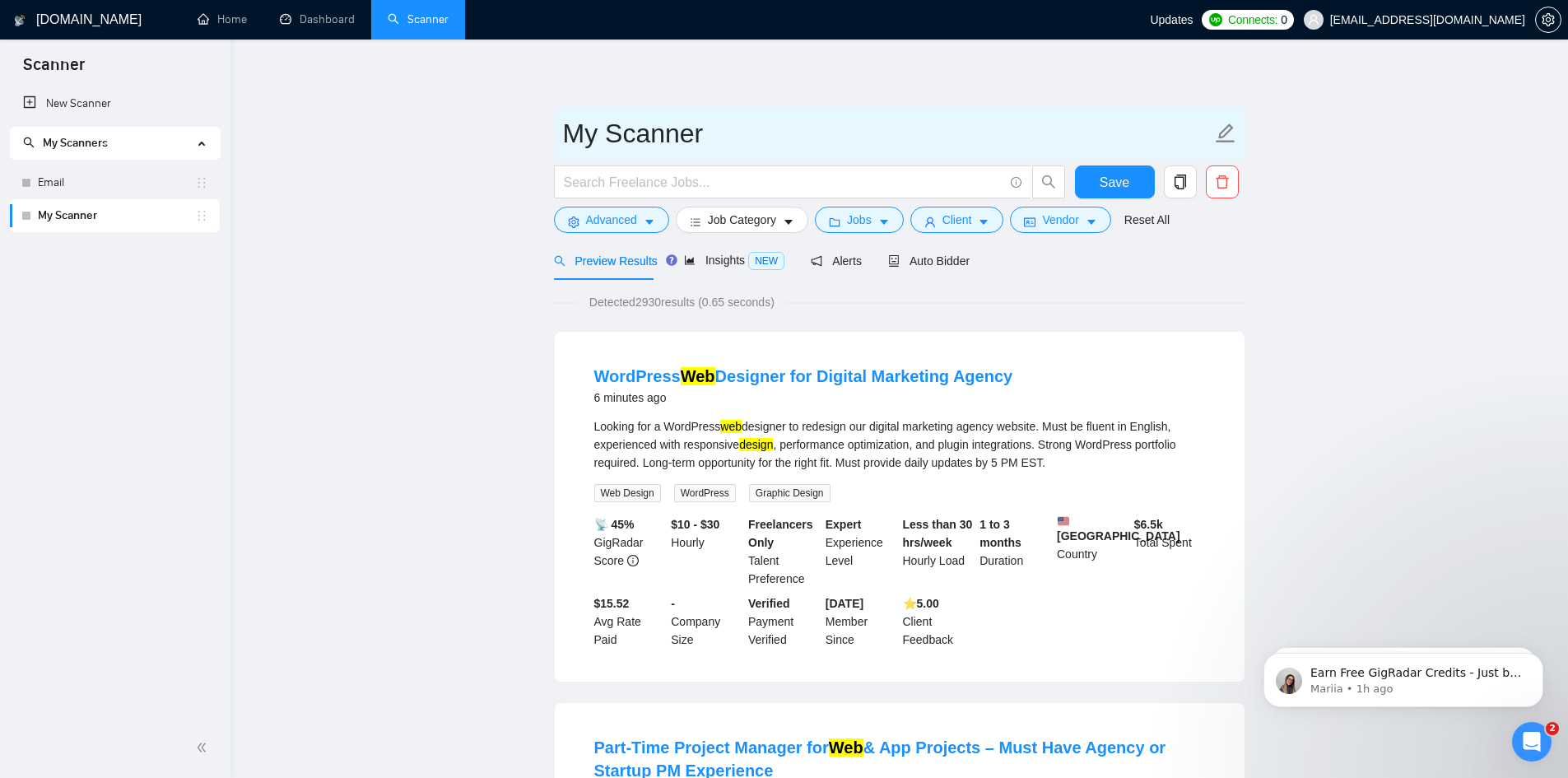
drag, startPoint x: 787, startPoint y: 143, endPoint x: 571, endPoint y: 152, distance: 216.2
click at [571, 152] on input "My Scanner" at bounding box center [887, 133] width 648 height 41
type input "Web design"
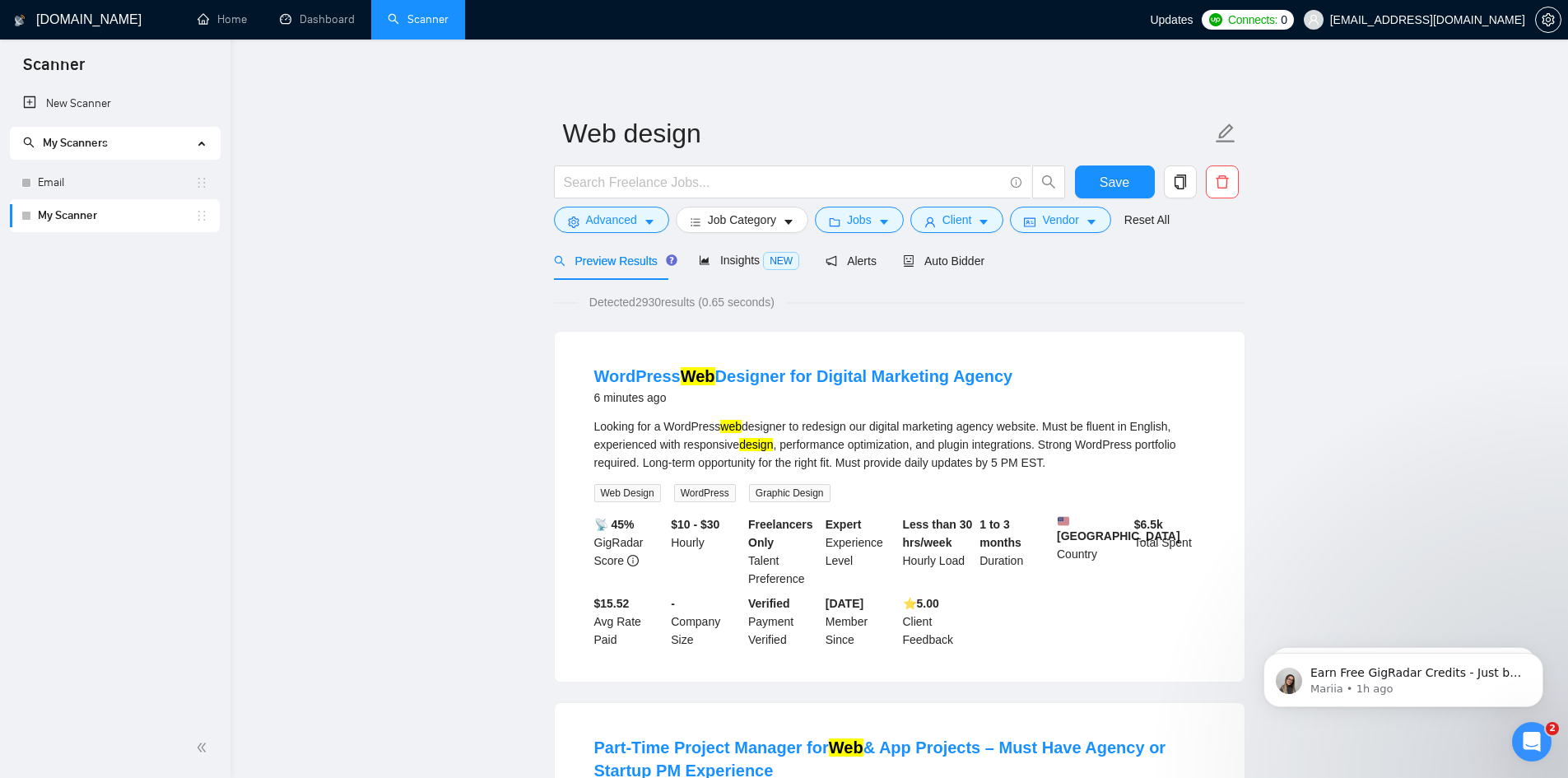
click at [122, 277] on div "New Scanner My Scanners Email My Scanner" at bounding box center [115, 403] width 231 height 631
click at [89, 107] on link "New Scanner" at bounding box center [115, 103] width 183 height 33
click at [1117, 189] on span "Save" at bounding box center [1115, 182] width 30 height 20
click at [97, 105] on link "New Scanner" at bounding box center [115, 103] width 183 height 33
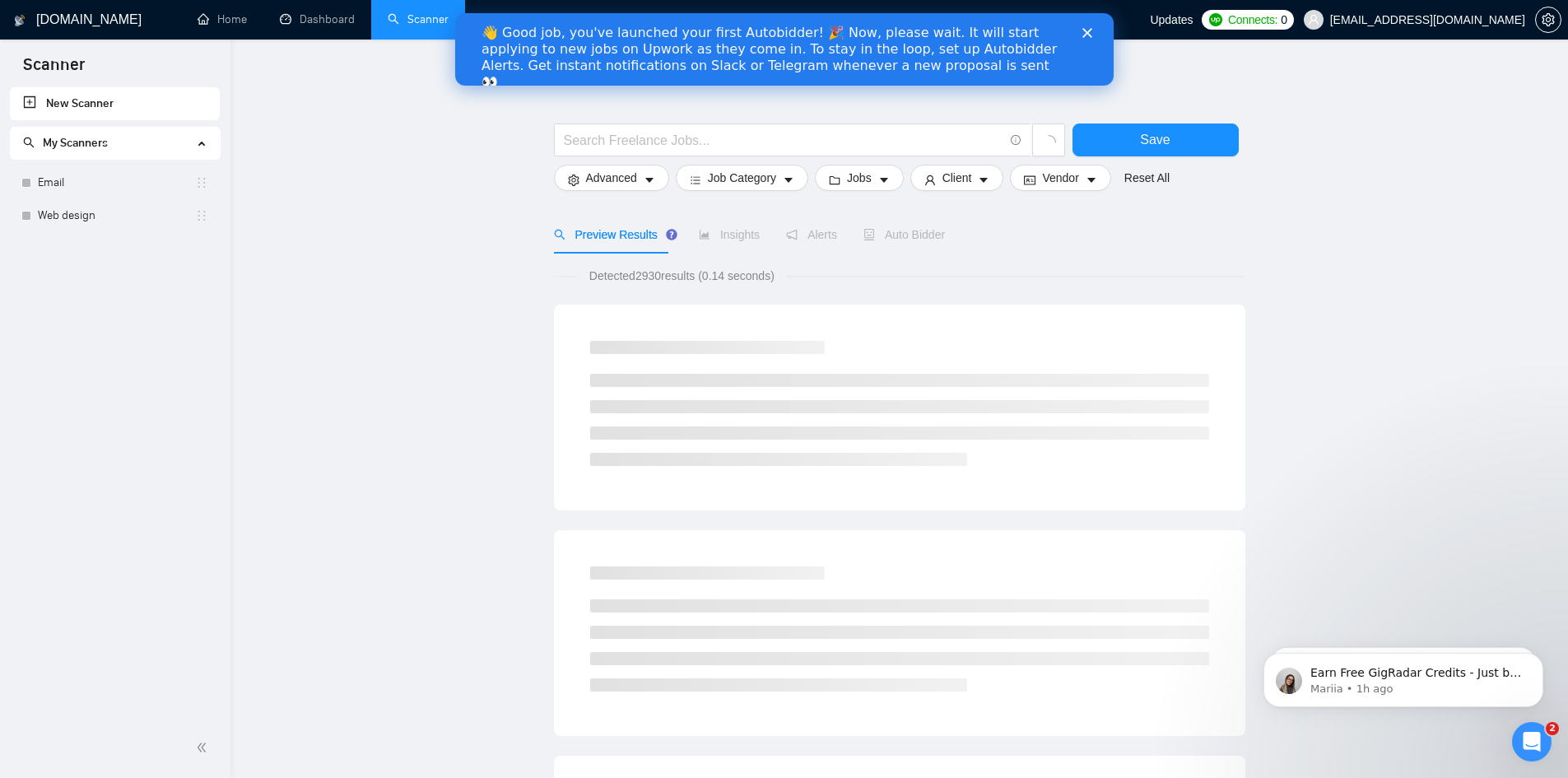
click at [1090, 28] on icon "Close" at bounding box center [1086, 33] width 10 height 10
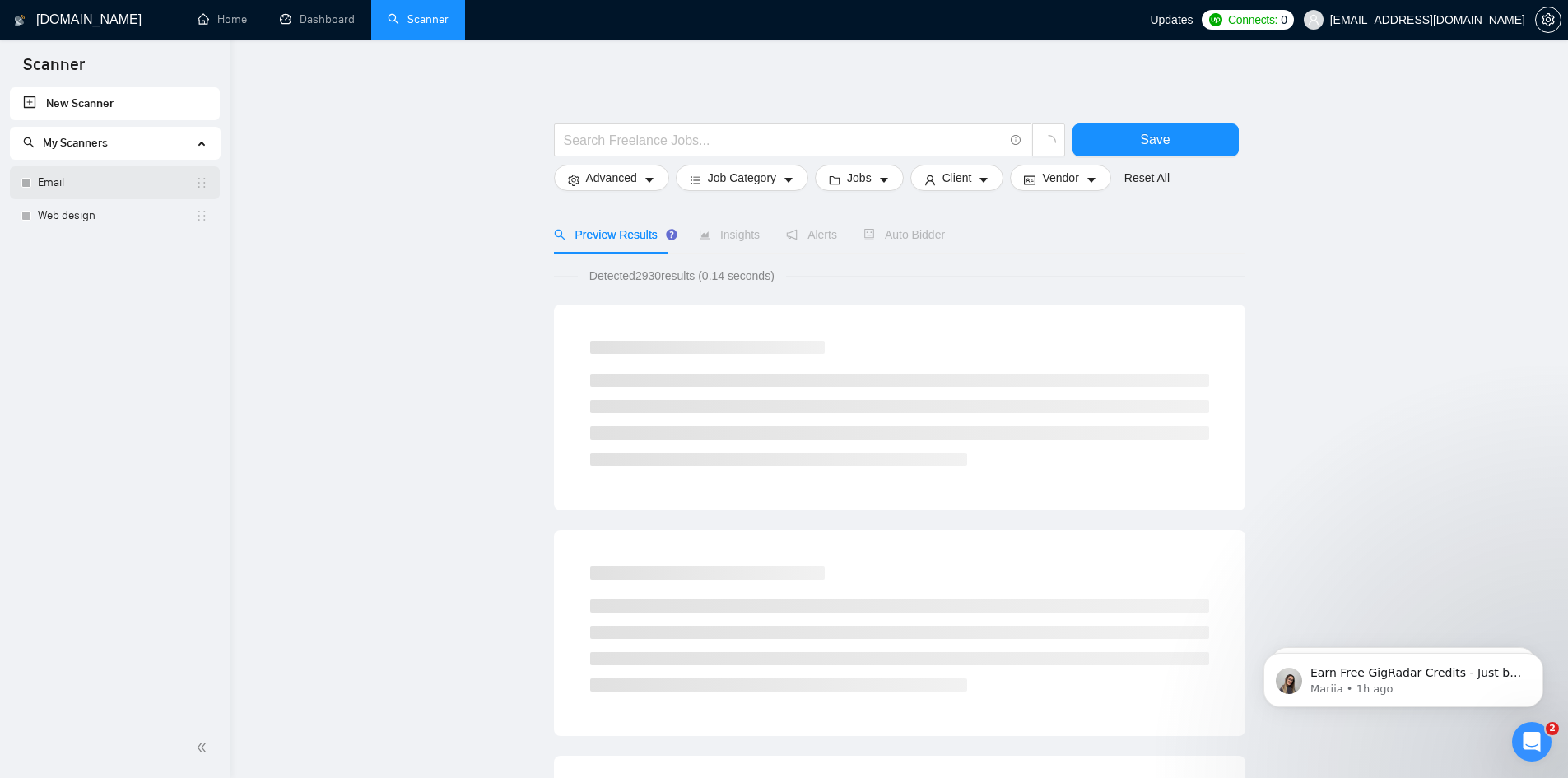
click at [70, 175] on link "Email" at bounding box center [116, 182] width 158 height 33
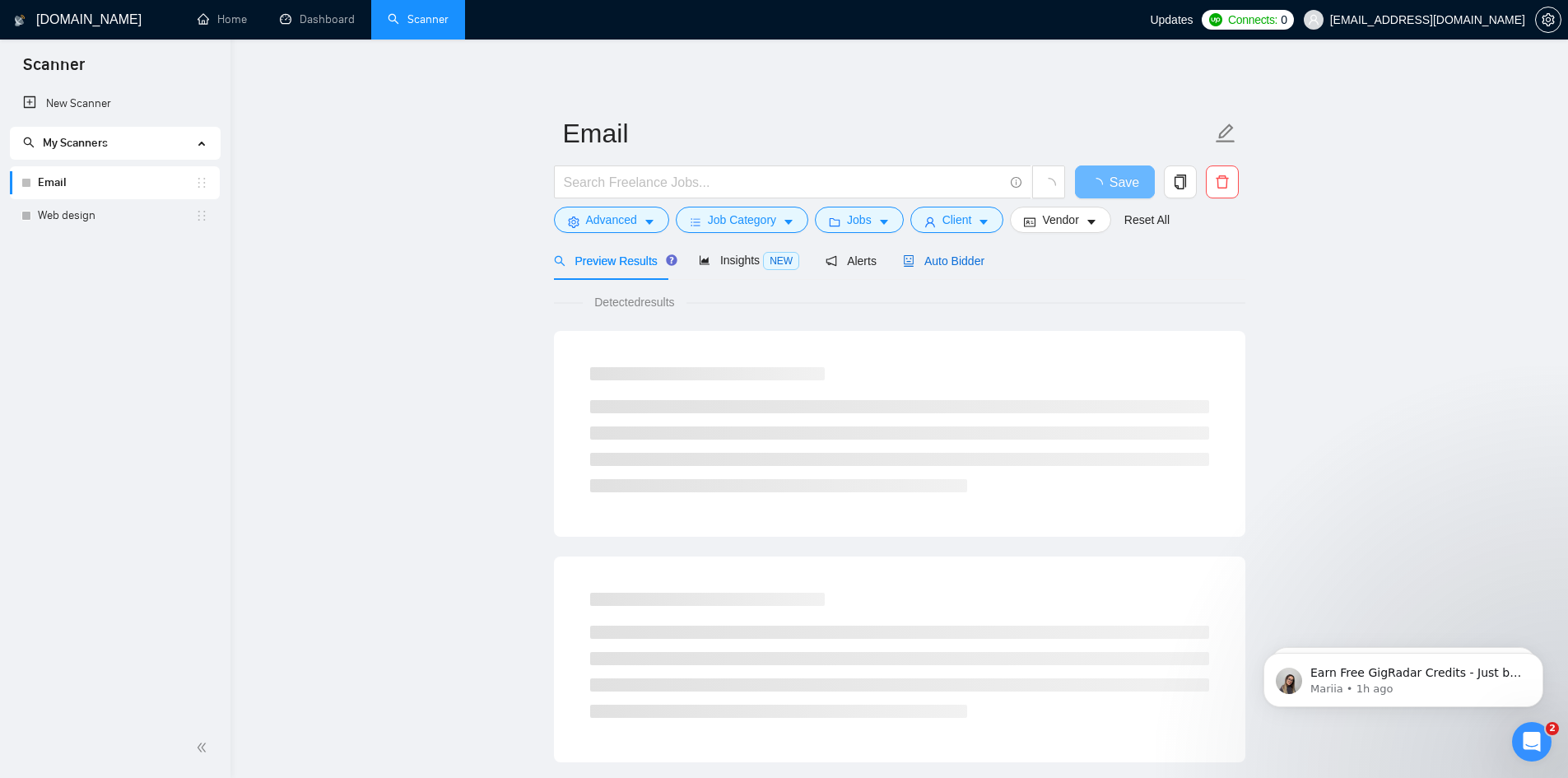
click at [905, 263] on icon "robot" at bounding box center [908, 261] width 10 height 11
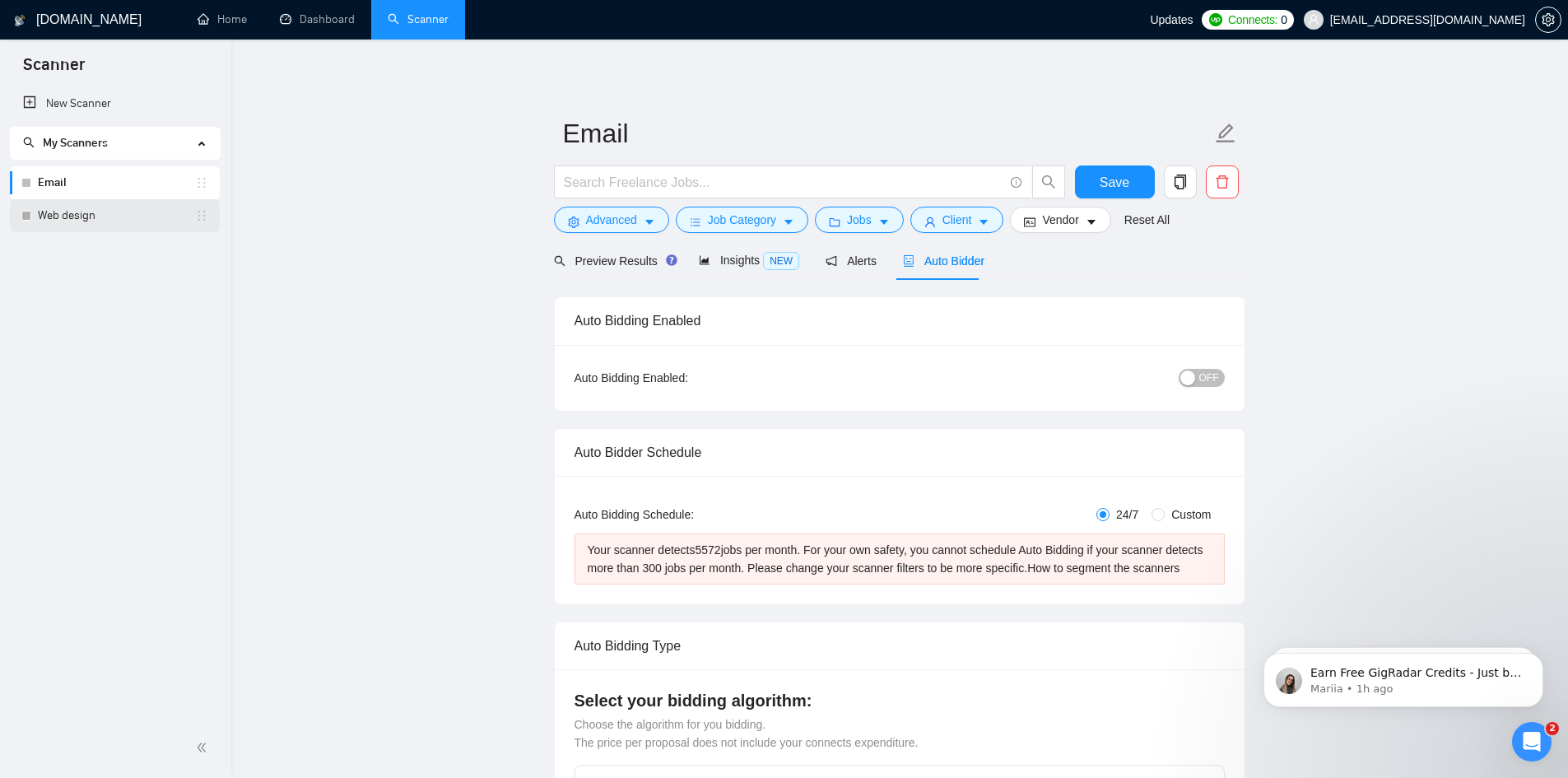
click at [91, 219] on link "Web design" at bounding box center [116, 215] width 158 height 33
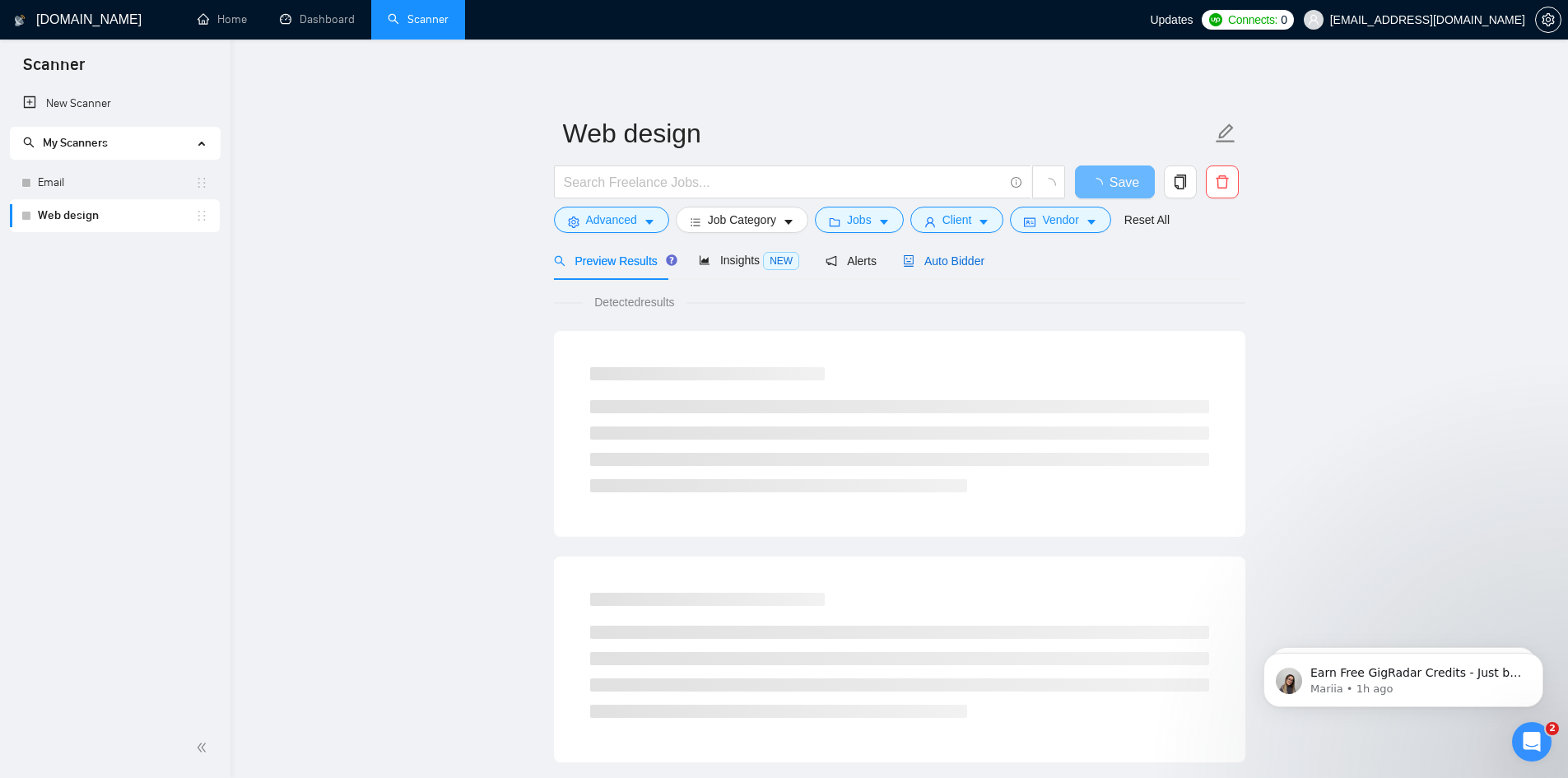
click at [964, 266] on span "Auto Bidder" at bounding box center [943, 261] width 82 height 13
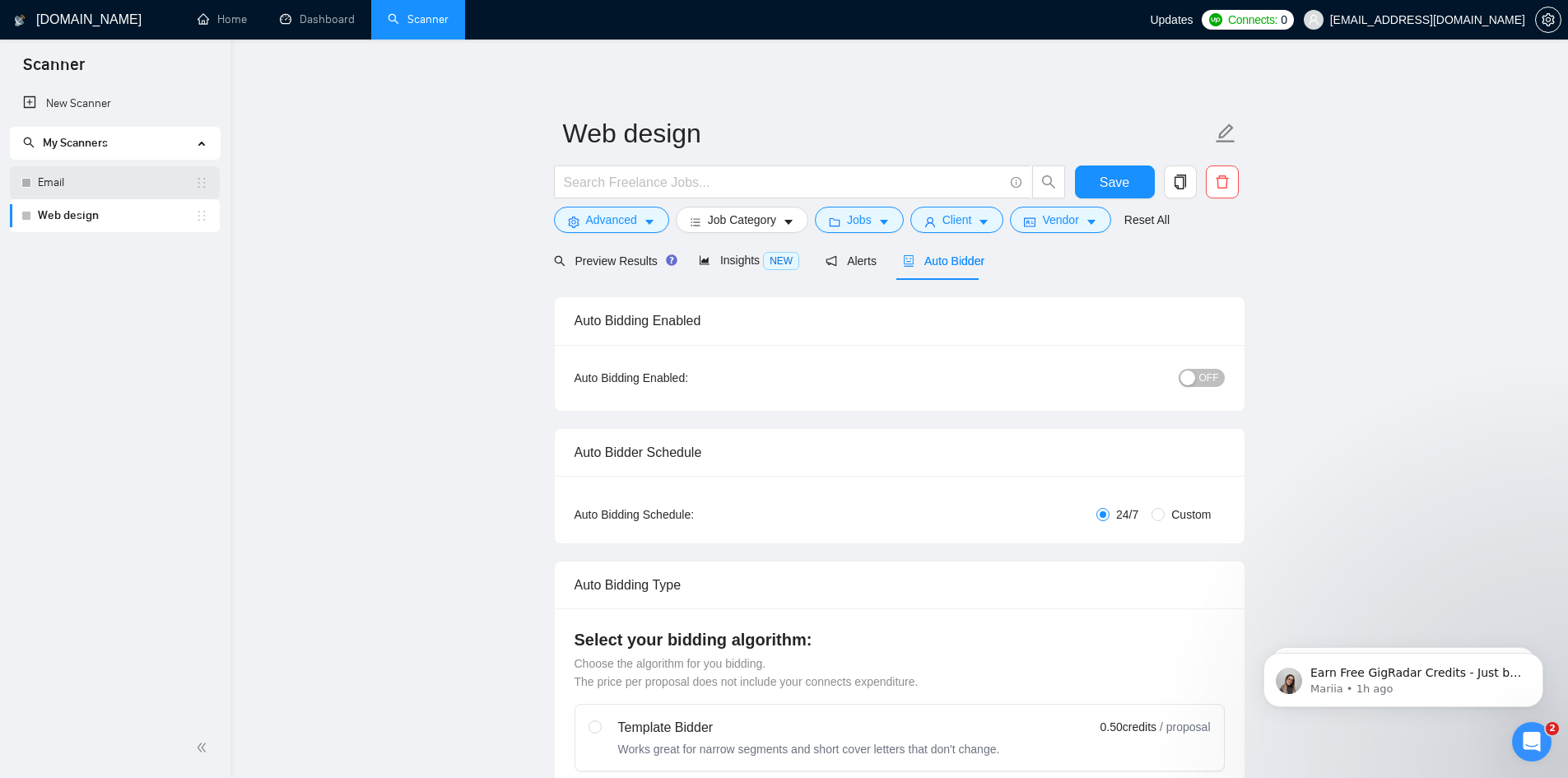
click at [127, 186] on link "Email" at bounding box center [116, 182] width 158 height 33
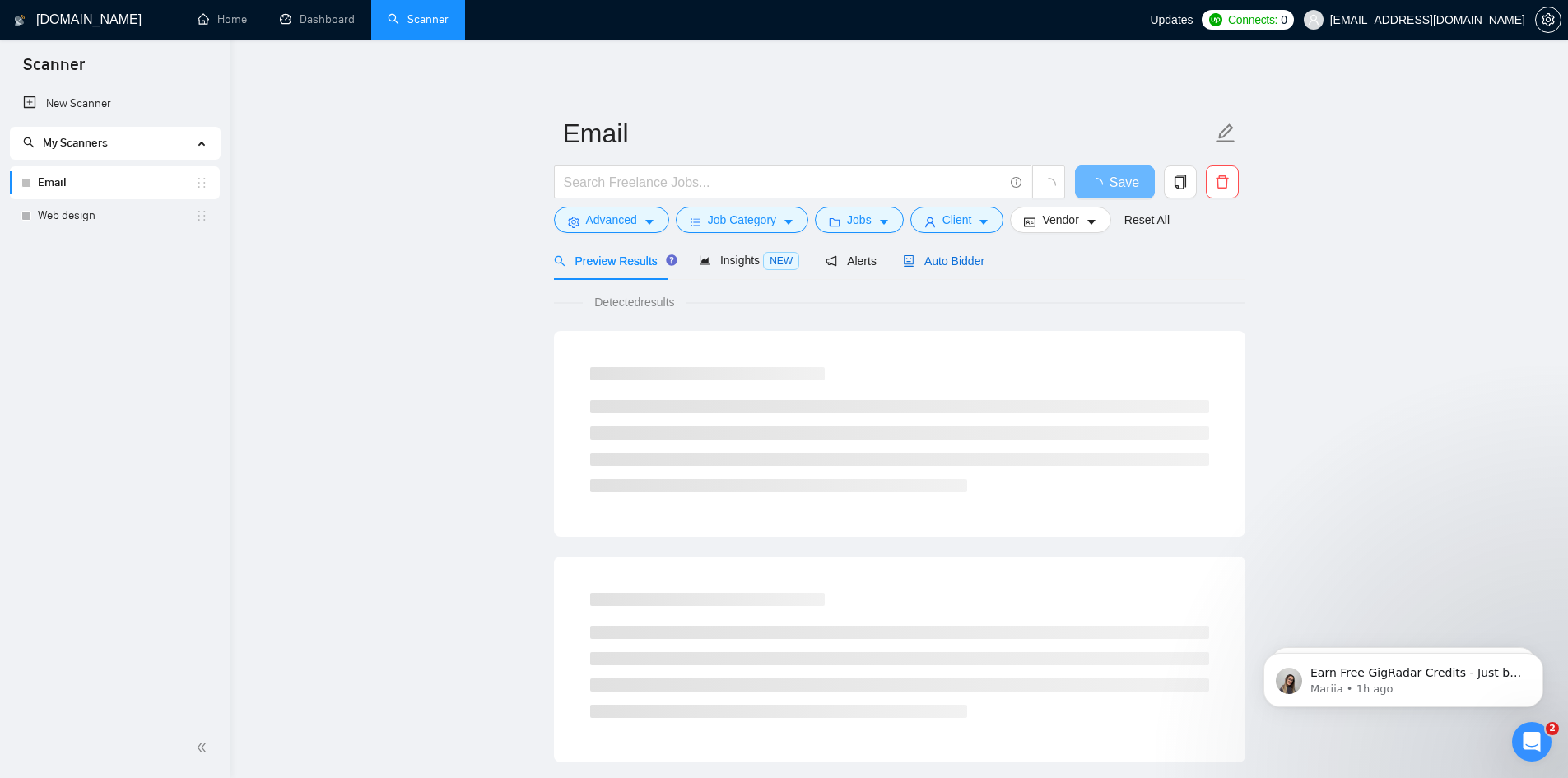
click at [941, 259] on span "Auto Bidder" at bounding box center [943, 261] width 82 height 13
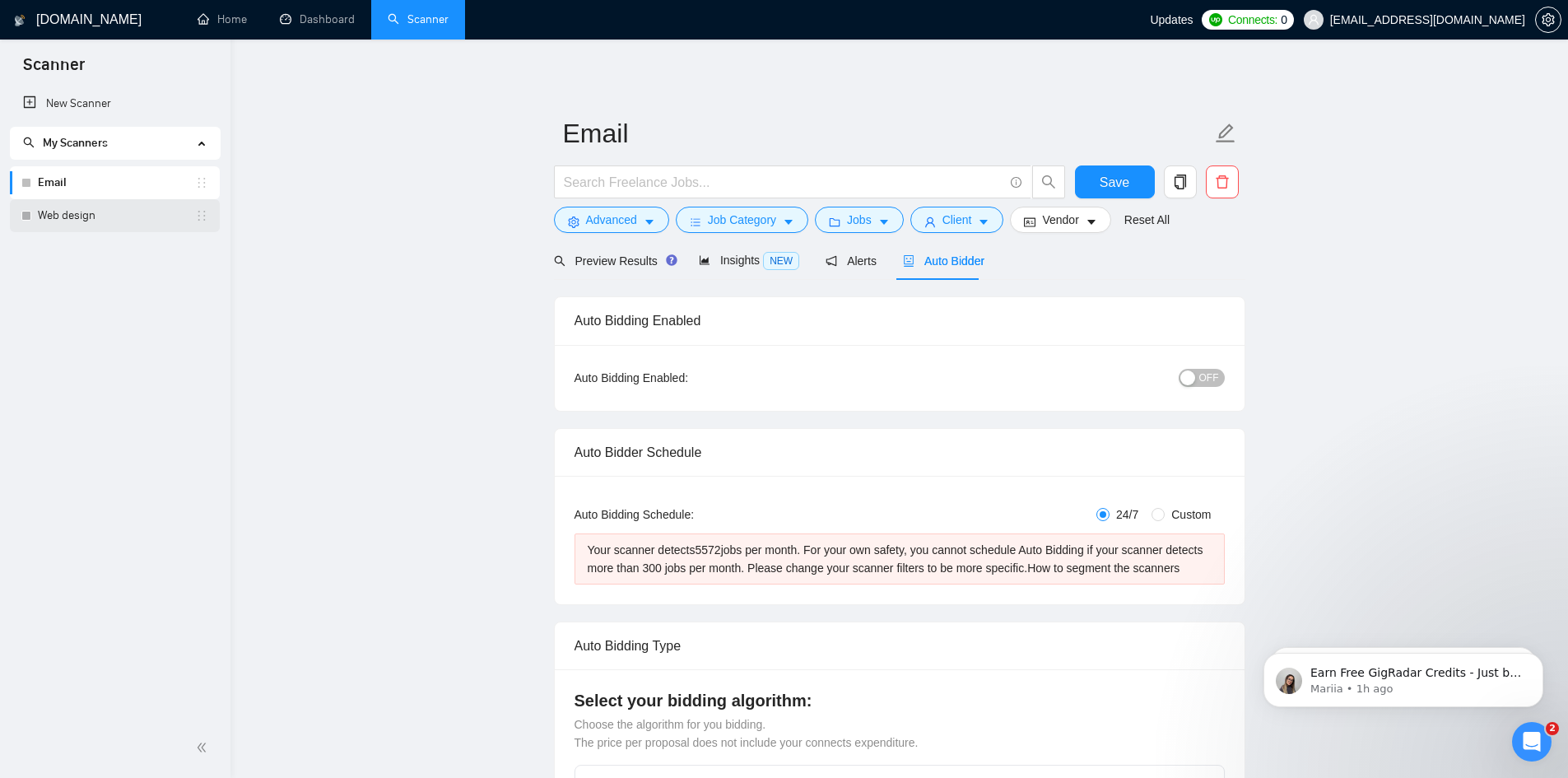
click at [84, 215] on link "Web design" at bounding box center [116, 215] width 158 height 33
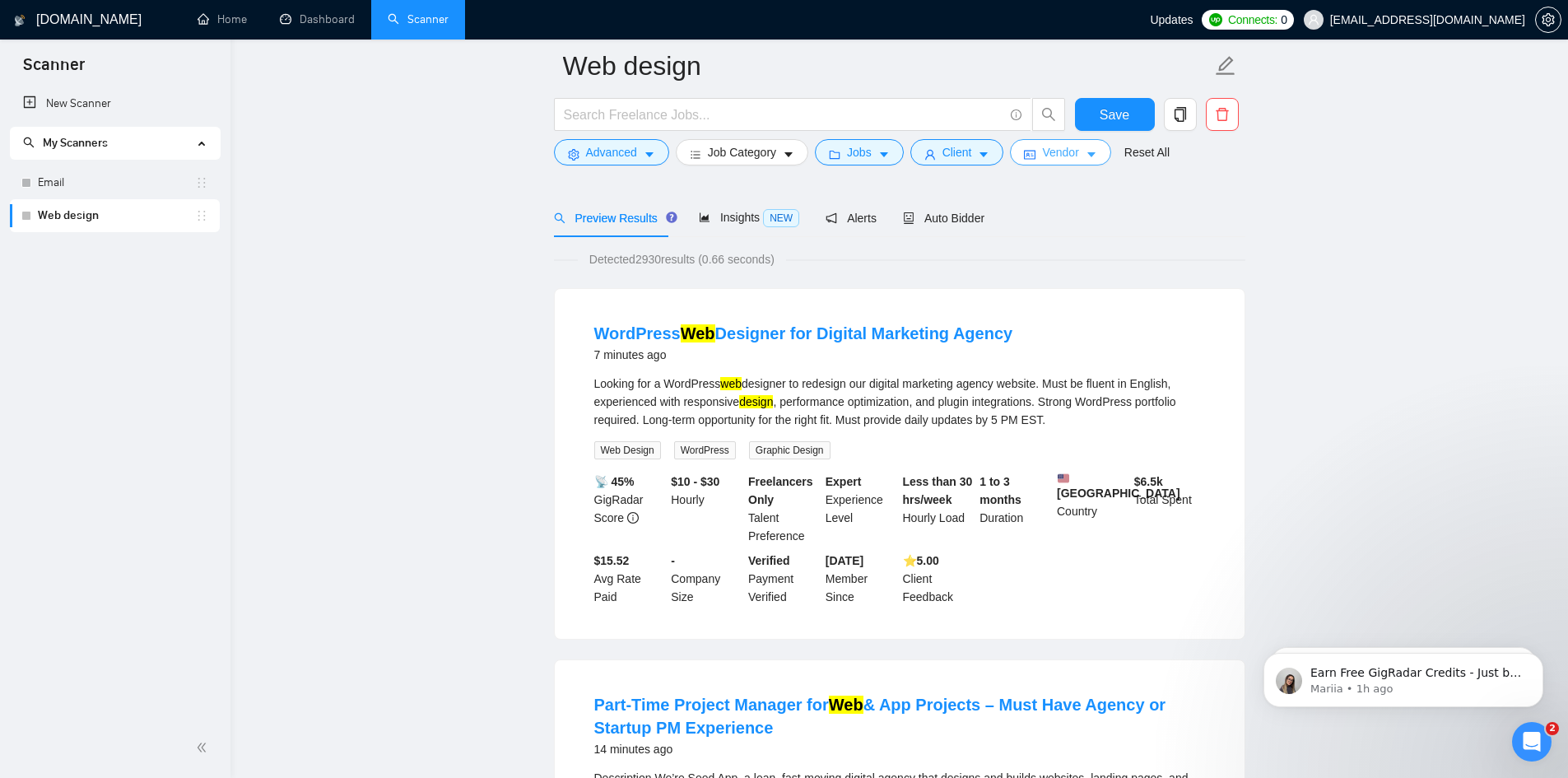
scroll to position [82, 0]
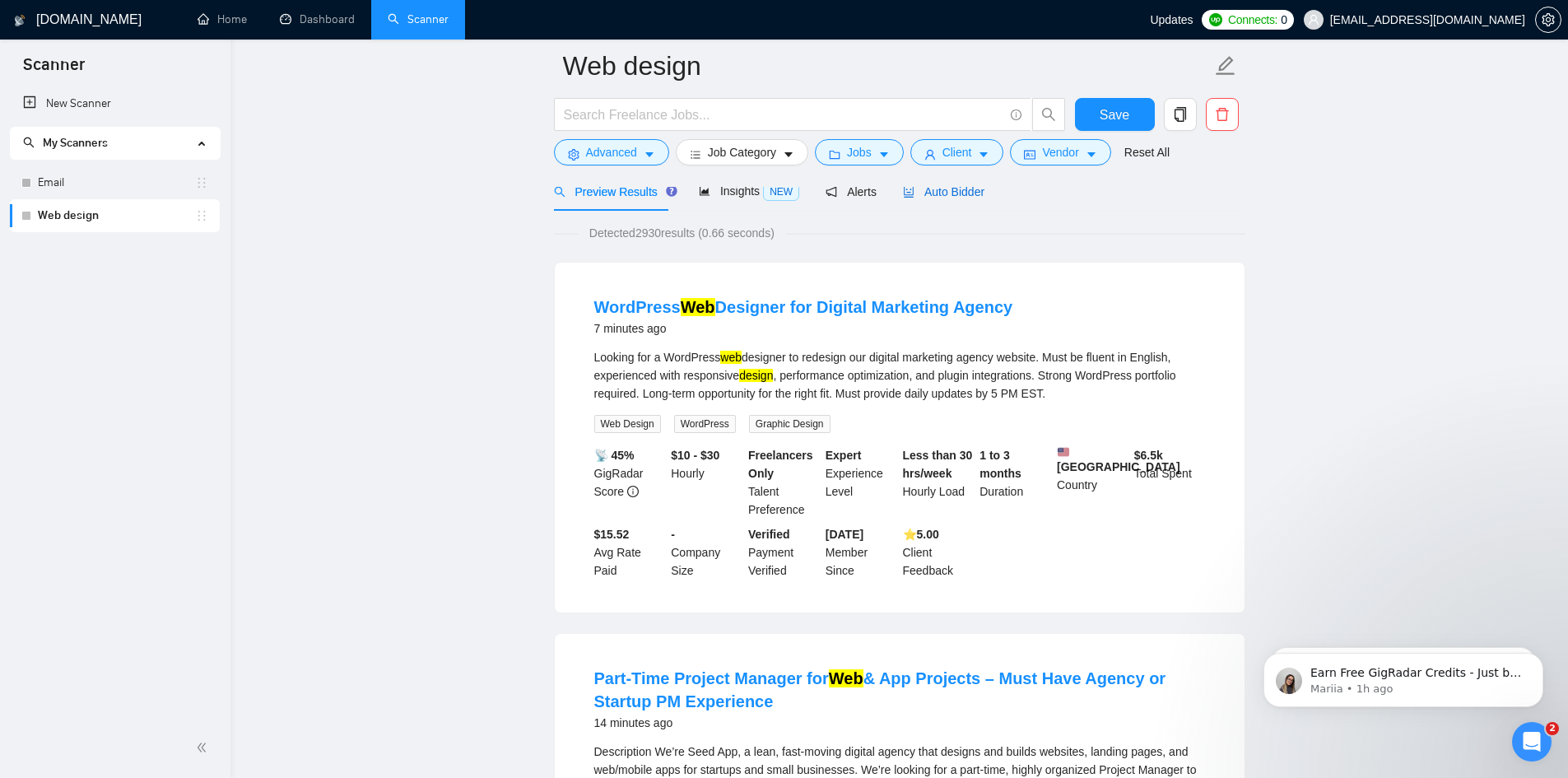
click at [954, 199] on div "Auto Bidder" at bounding box center [943, 191] width 82 height 19
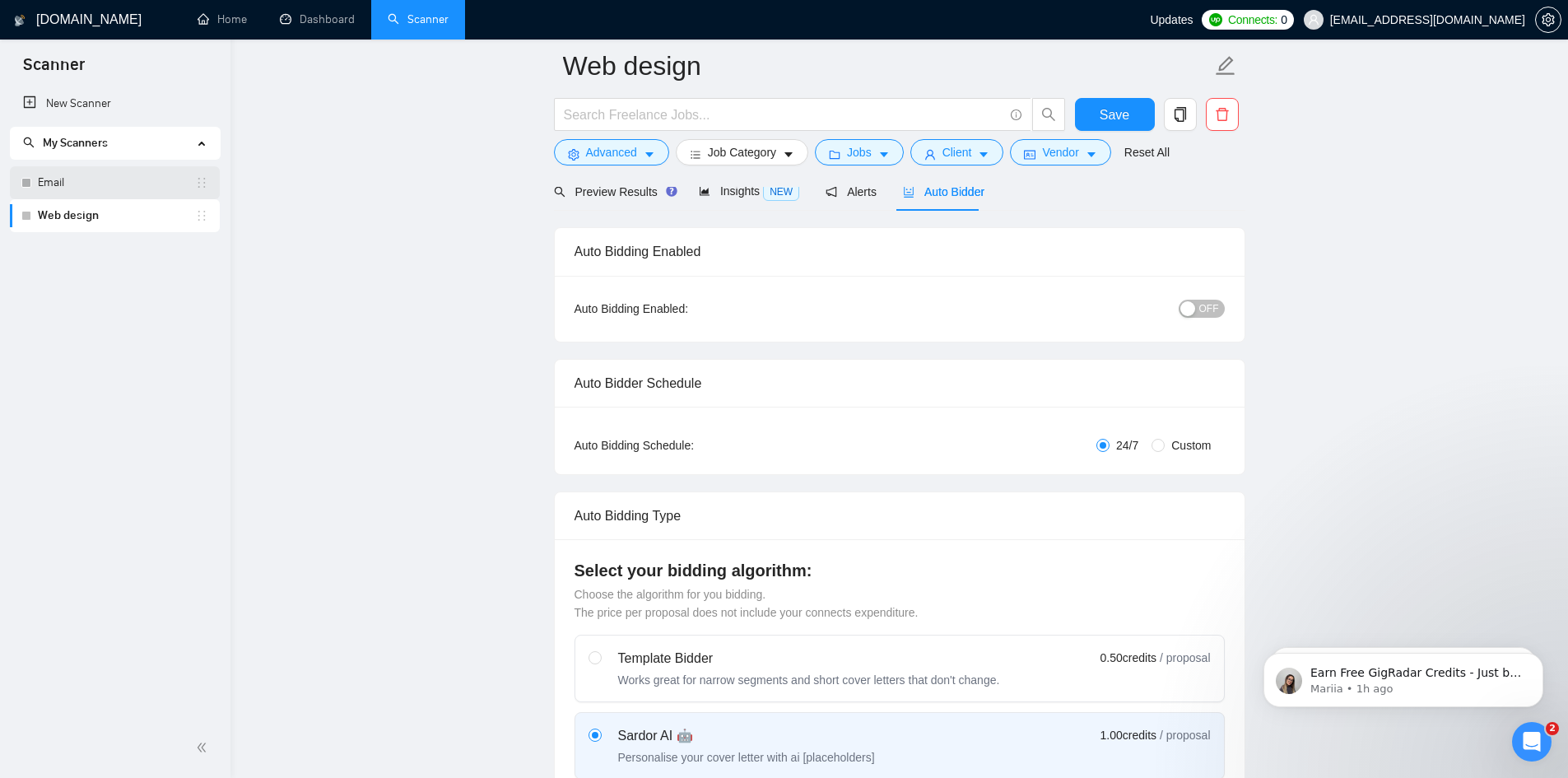
click at [119, 182] on link "Email" at bounding box center [116, 182] width 158 height 33
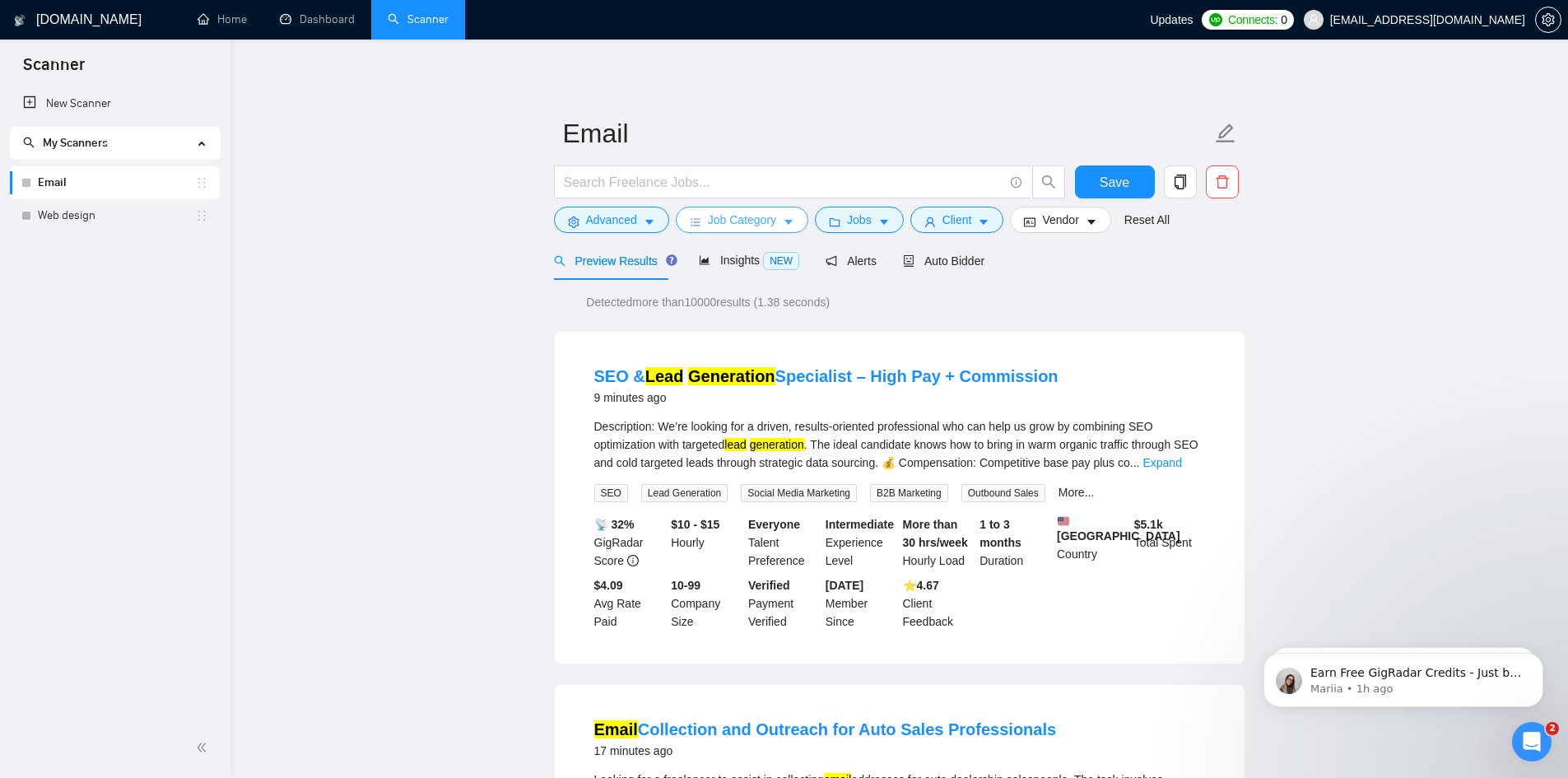
click at [757, 218] on span "Job Category" at bounding box center [743, 219] width 69 height 19
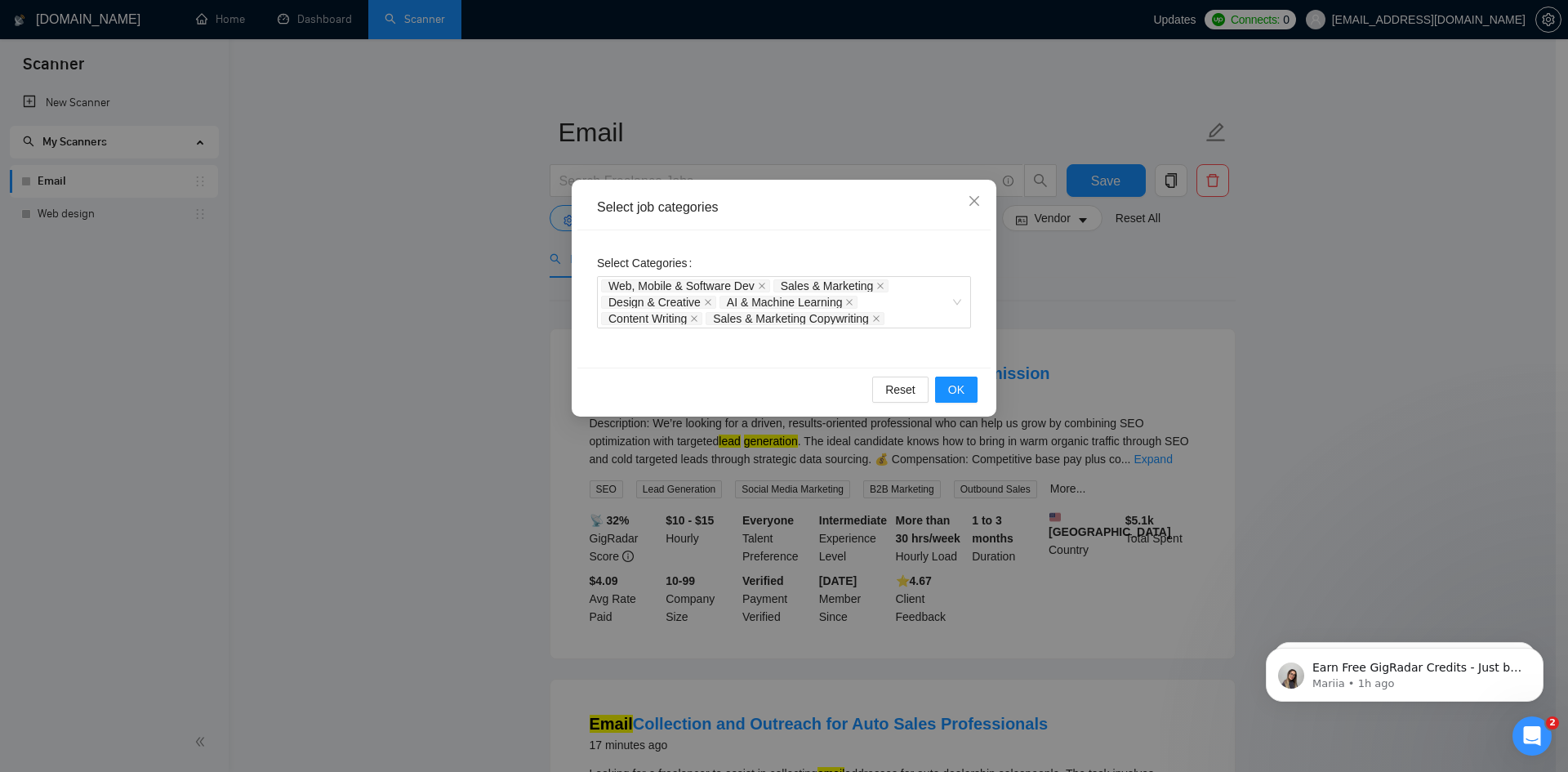
click at [1198, 309] on div "Select job categories Select Categories Web, Mobile & Software Dev Sales & Mark…" at bounding box center [784, 386] width 1568 height 772
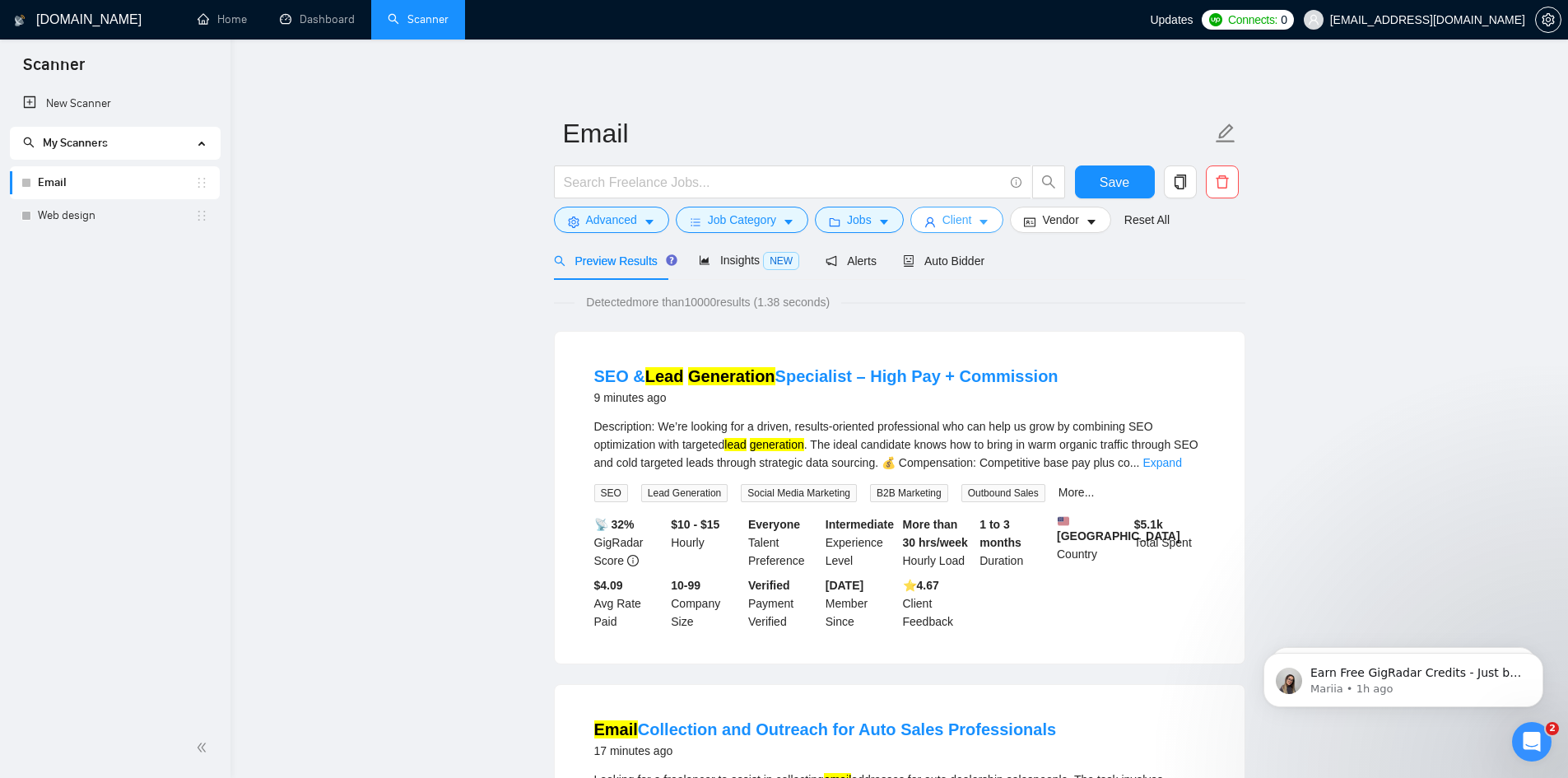
click at [943, 217] on span "Client" at bounding box center [958, 219] width 30 height 19
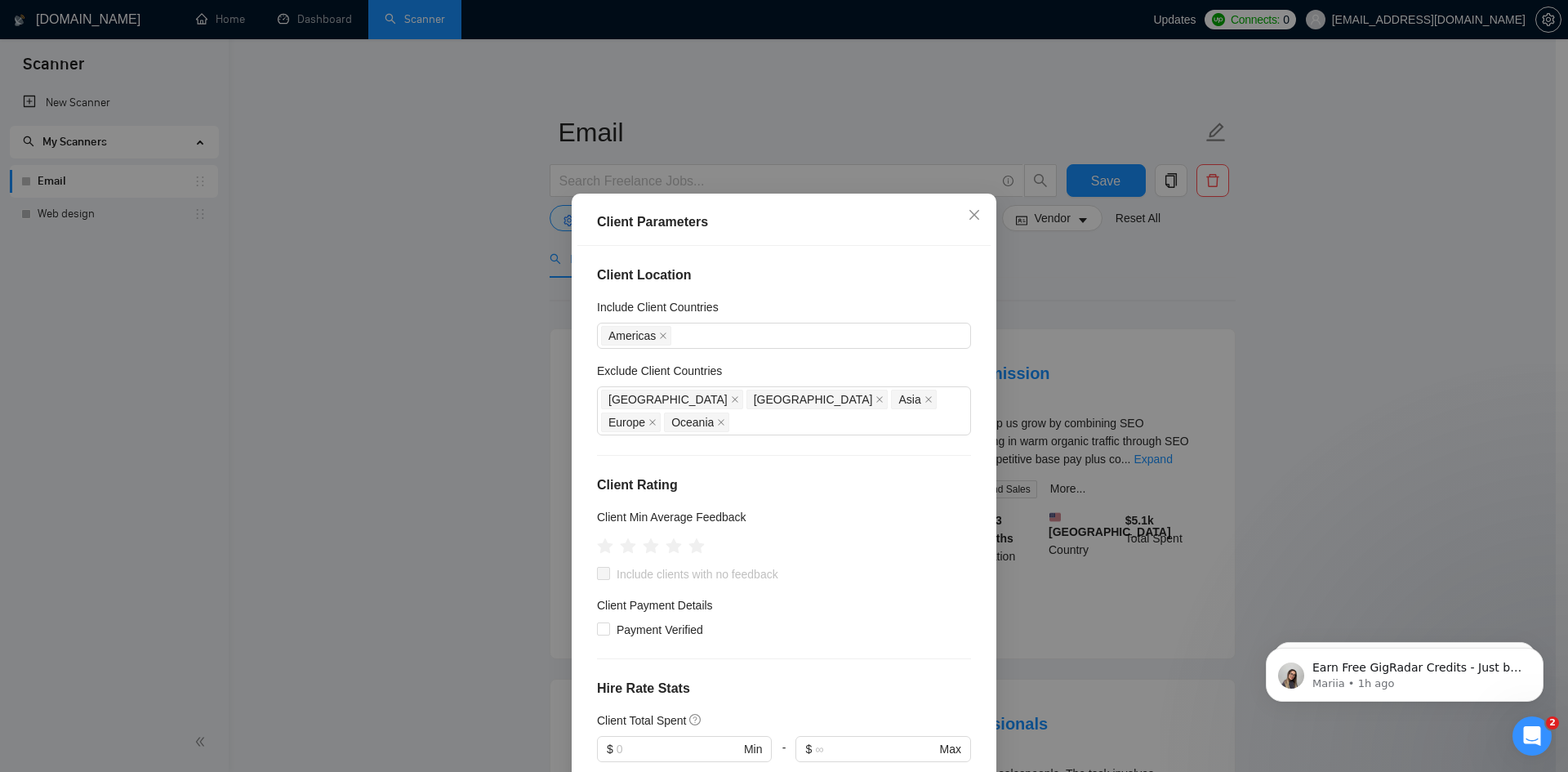
click at [1175, 274] on div "Client Parameters Client Location Include Client Countries [GEOGRAPHIC_DATA] Ex…" at bounding box center [784, 386] width 1568 height 772
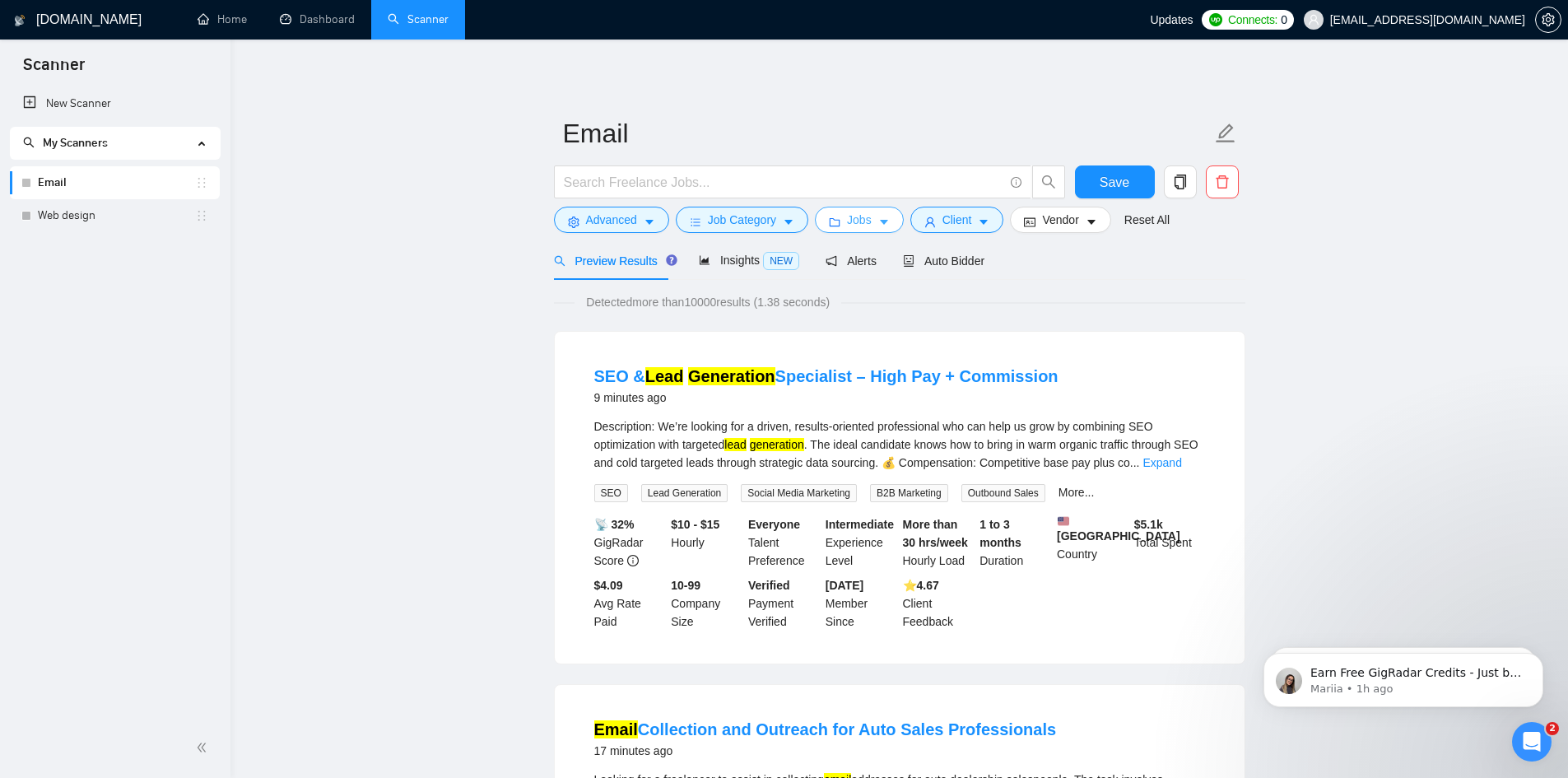
click at [862, 221] on span "Jobs" at bounding box center [860, 219] width 25 height 19
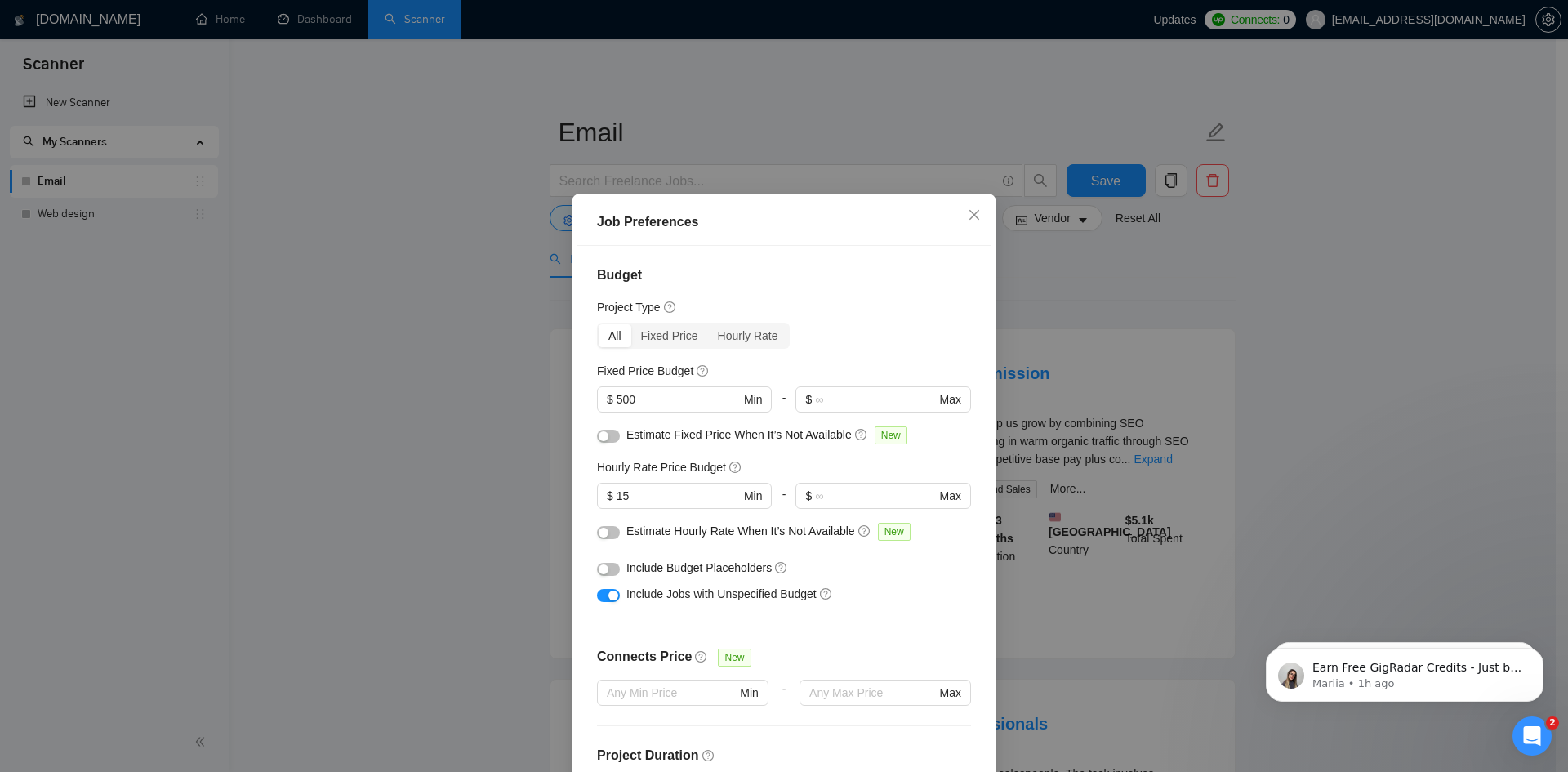
click at [1141, 335] on div "Job Preferences Budget Project Type All Fixed Price Hourly Rate Fixed Price Bud…" at bounding box center [784, 386] width 1568 height 772
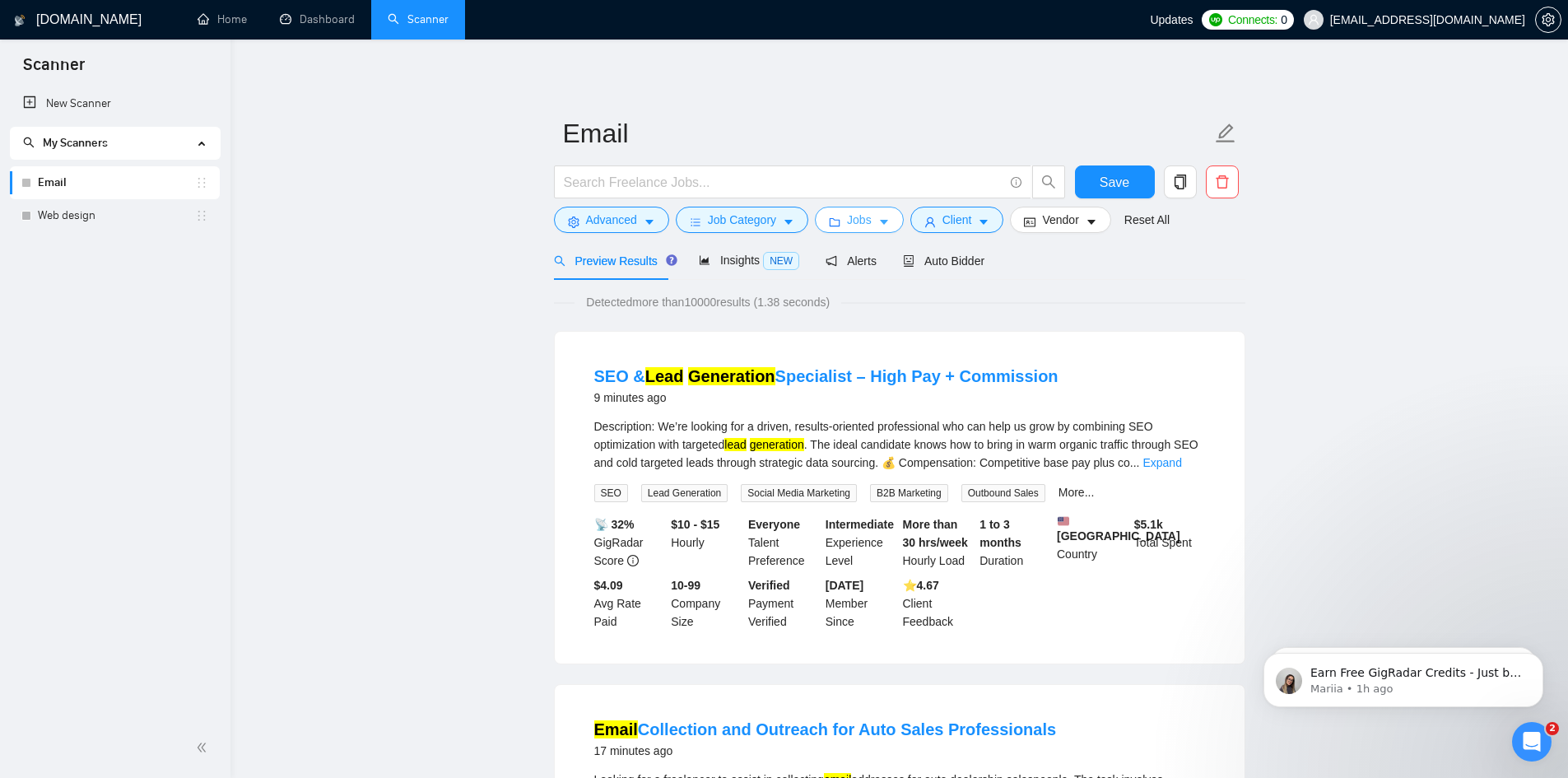
click at [826, 215] on button "Jobs" at bounding box center [859, 220] width 89 height 26
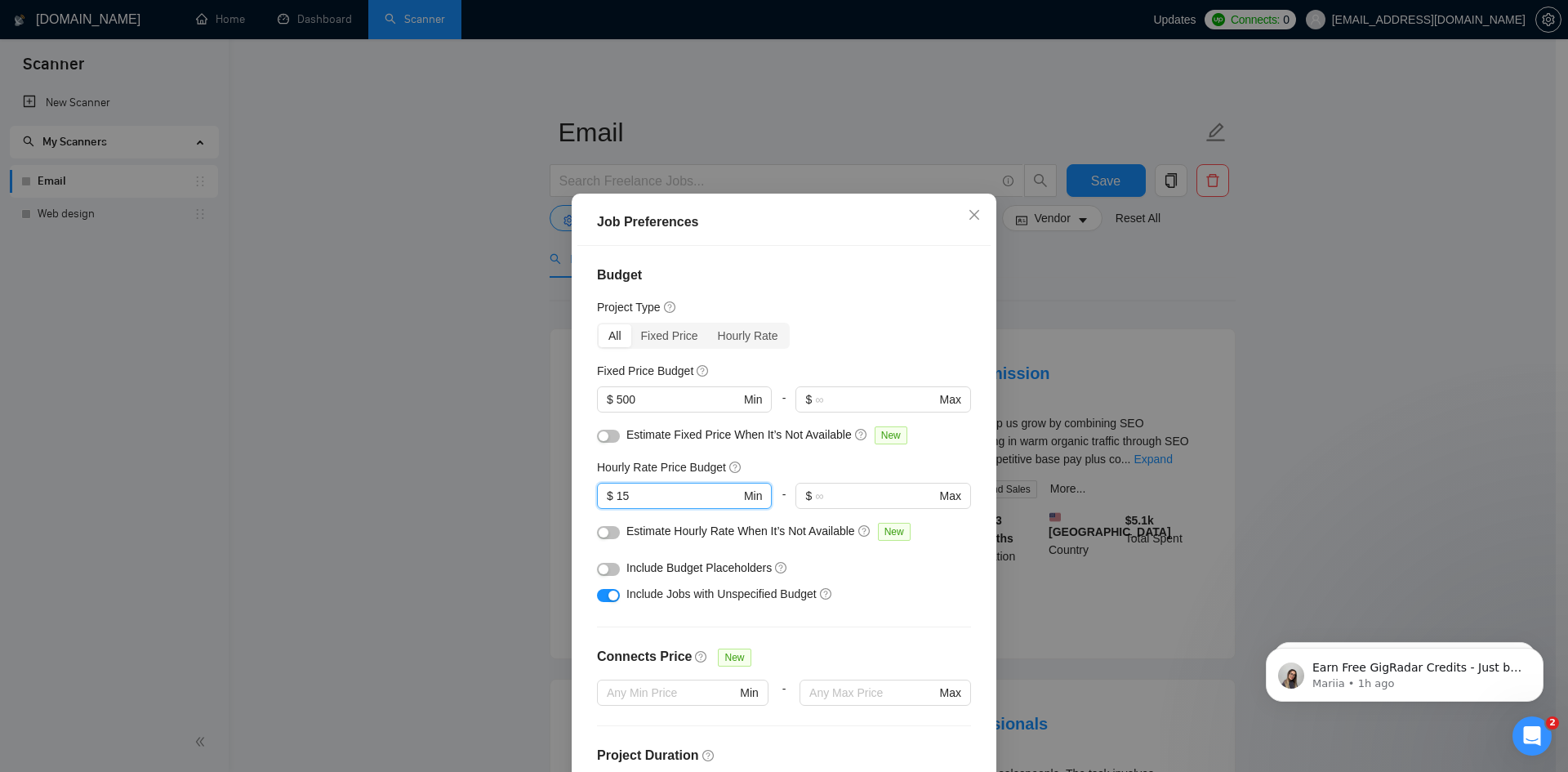
drag, startPoint x: 662, startPoint y: 497, endPoint x: 565, endPoint y: 501, distance: 97.1
click at [572, 501] on div "Job Preferences Budget Project Type All Fixed Price Hourly Rate Fixed Price Bud…" at bounding box center [784, 516] width 425 height 645
type input "25"
click at [1243, 323] on div "Job Preferences Budget Project Type All Fixed Price Hourly Rate Fixed Price Bud…" at bounding box center [784, 386] width 1568 height 772
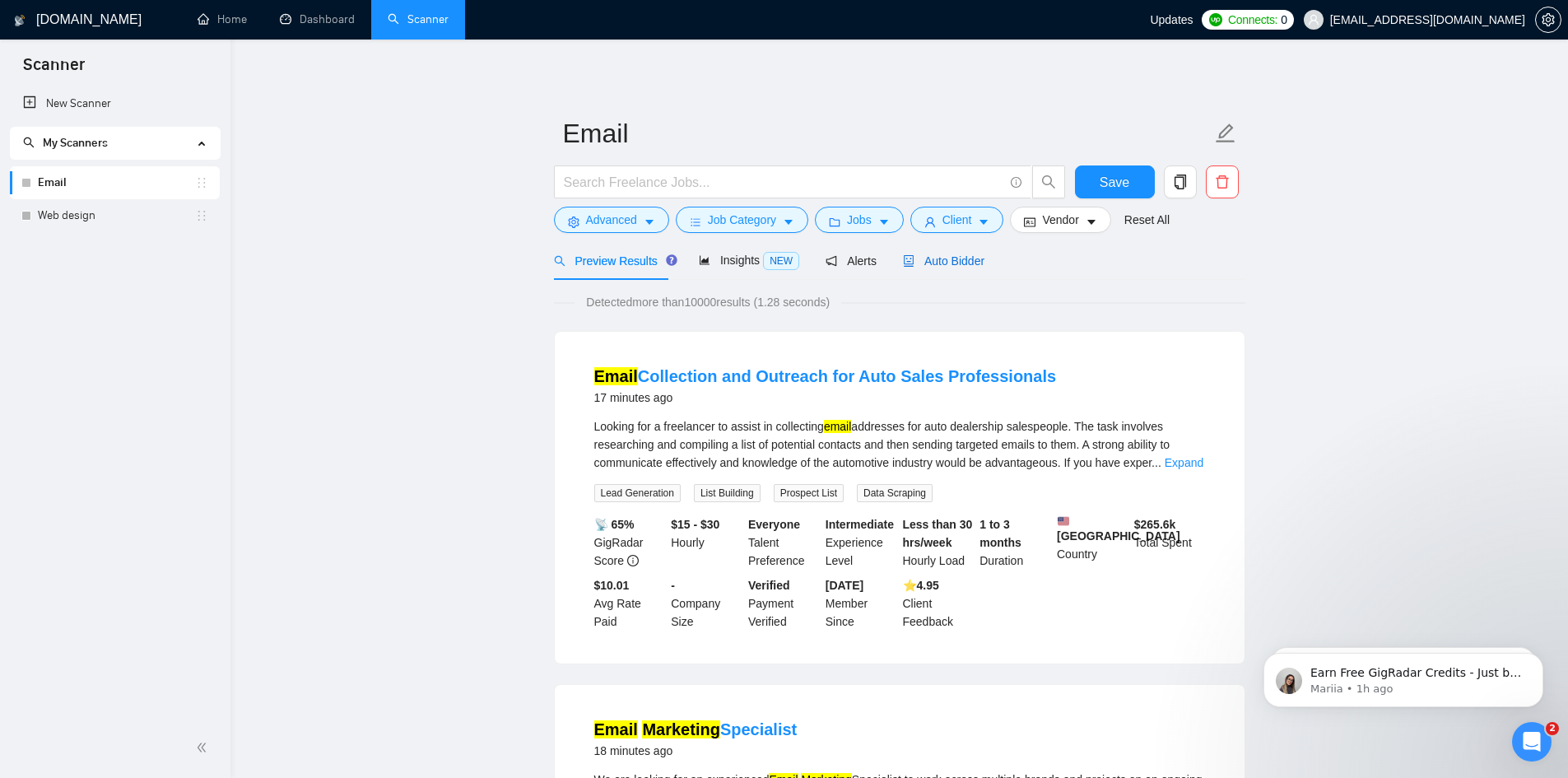
click at [923, 255] on span "Auto Bidder" at bounding box center [943, 261] width 82 height 13
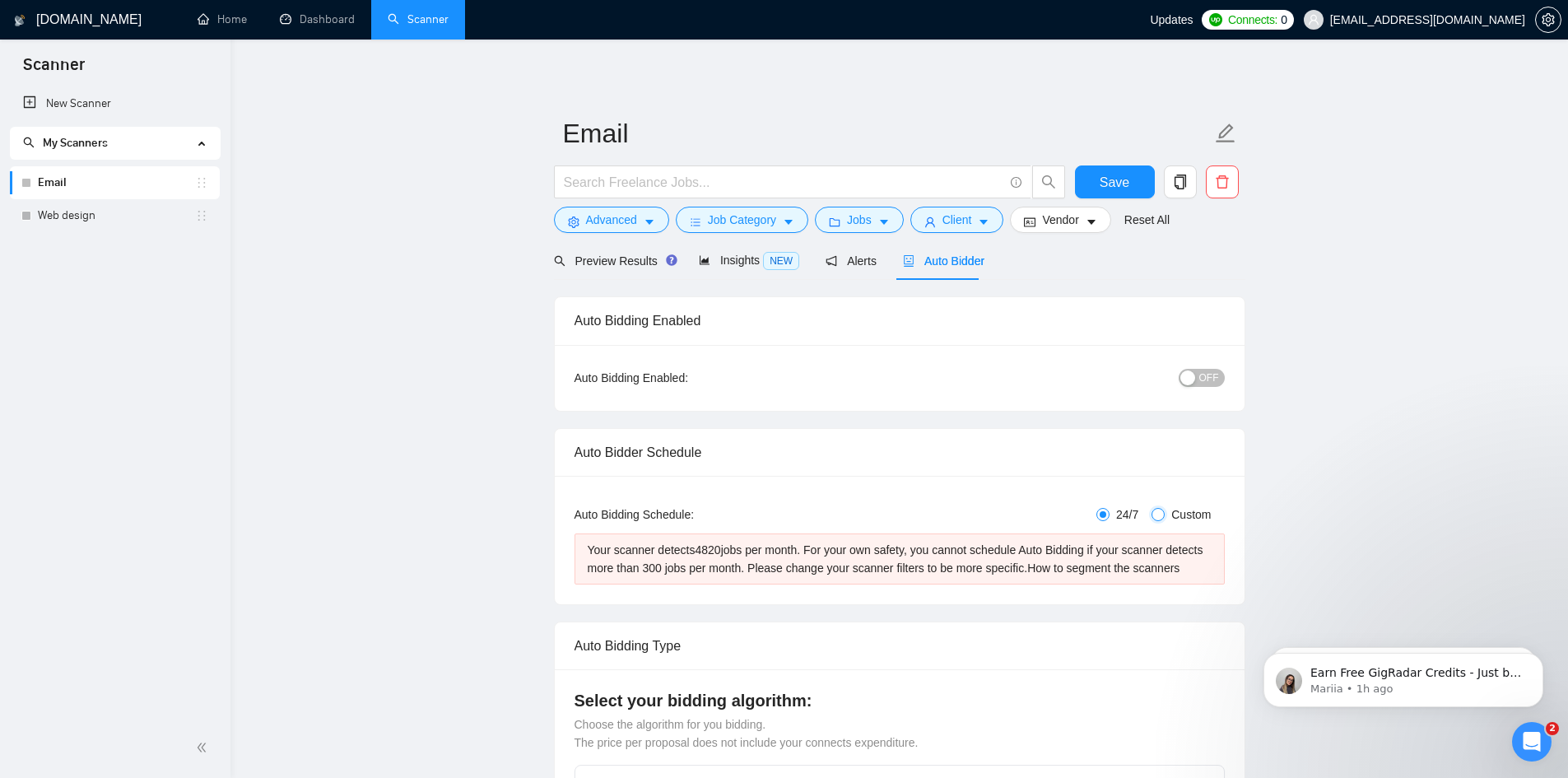
click at [1158, 514] on input "Custom" at bounding box center [1158, 515] width 13 height 13
radio input "true"
radio input "false"
checkbox input "true"
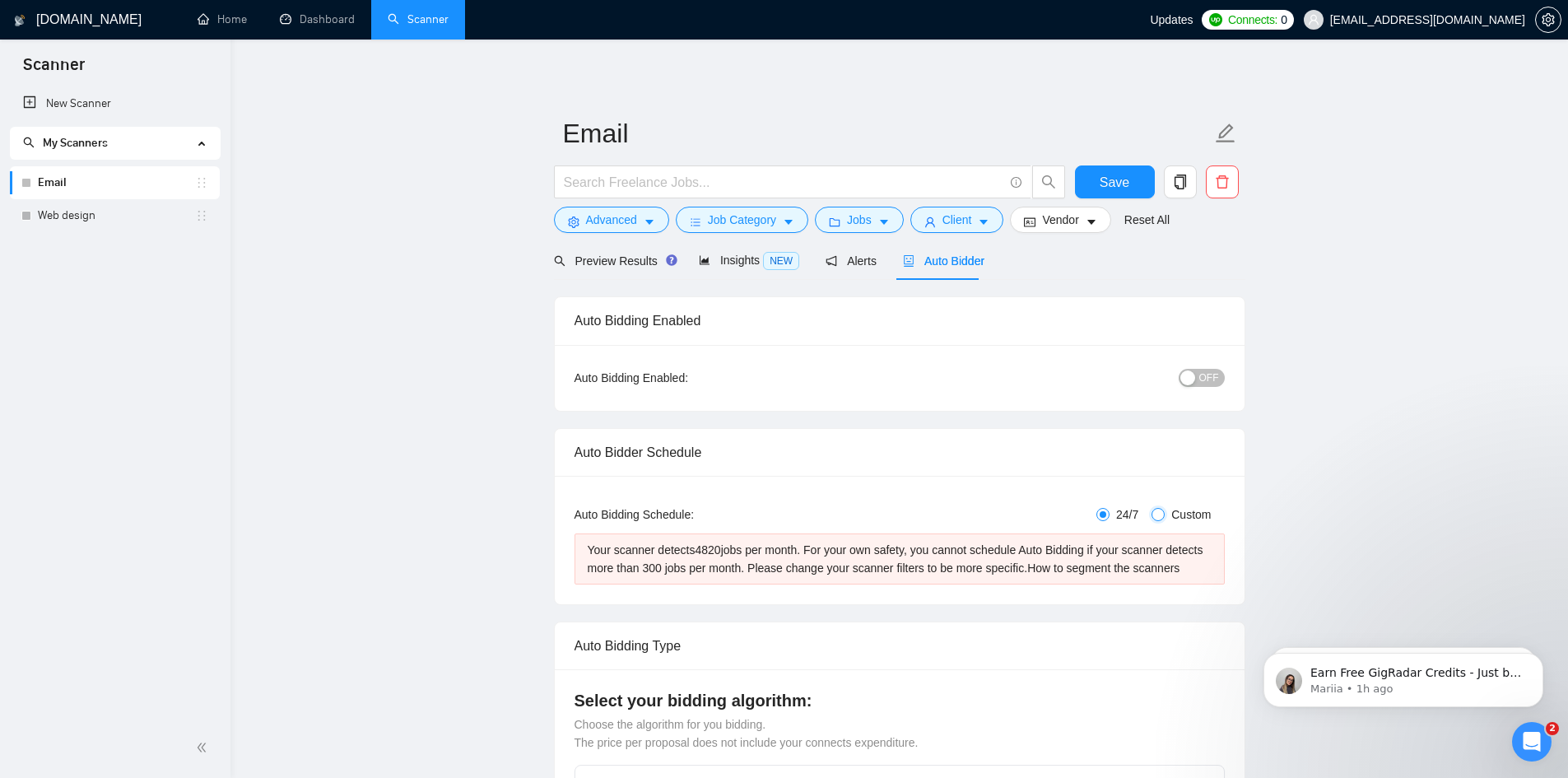
checkbox input "true"
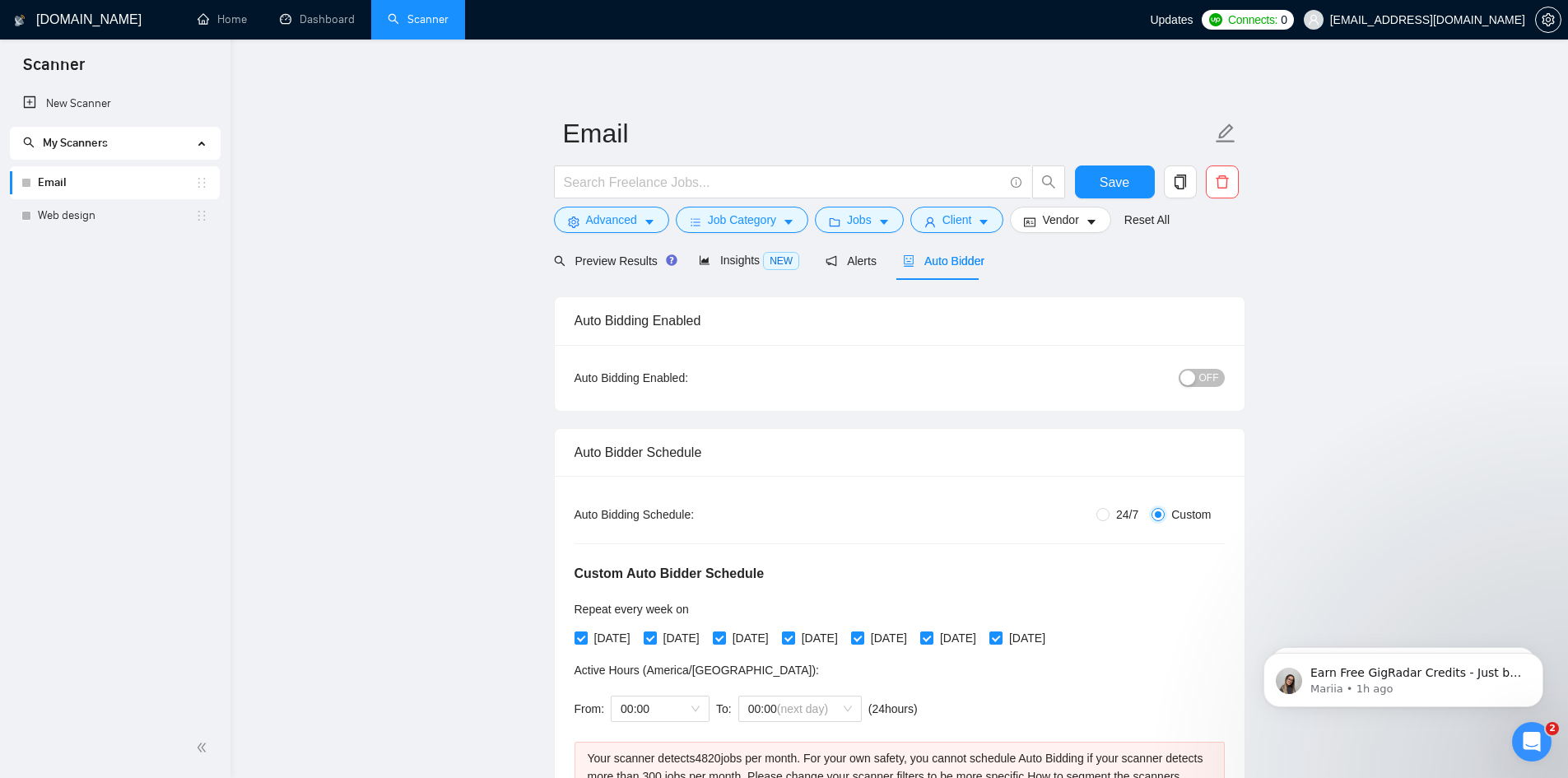
click at [1158, 514] on input "Custom" at bounding box center [1158, 515] width 13 height 13
click at [620, 224] on span "Advanced" at bounding box center [611, 219] width 51 height 19
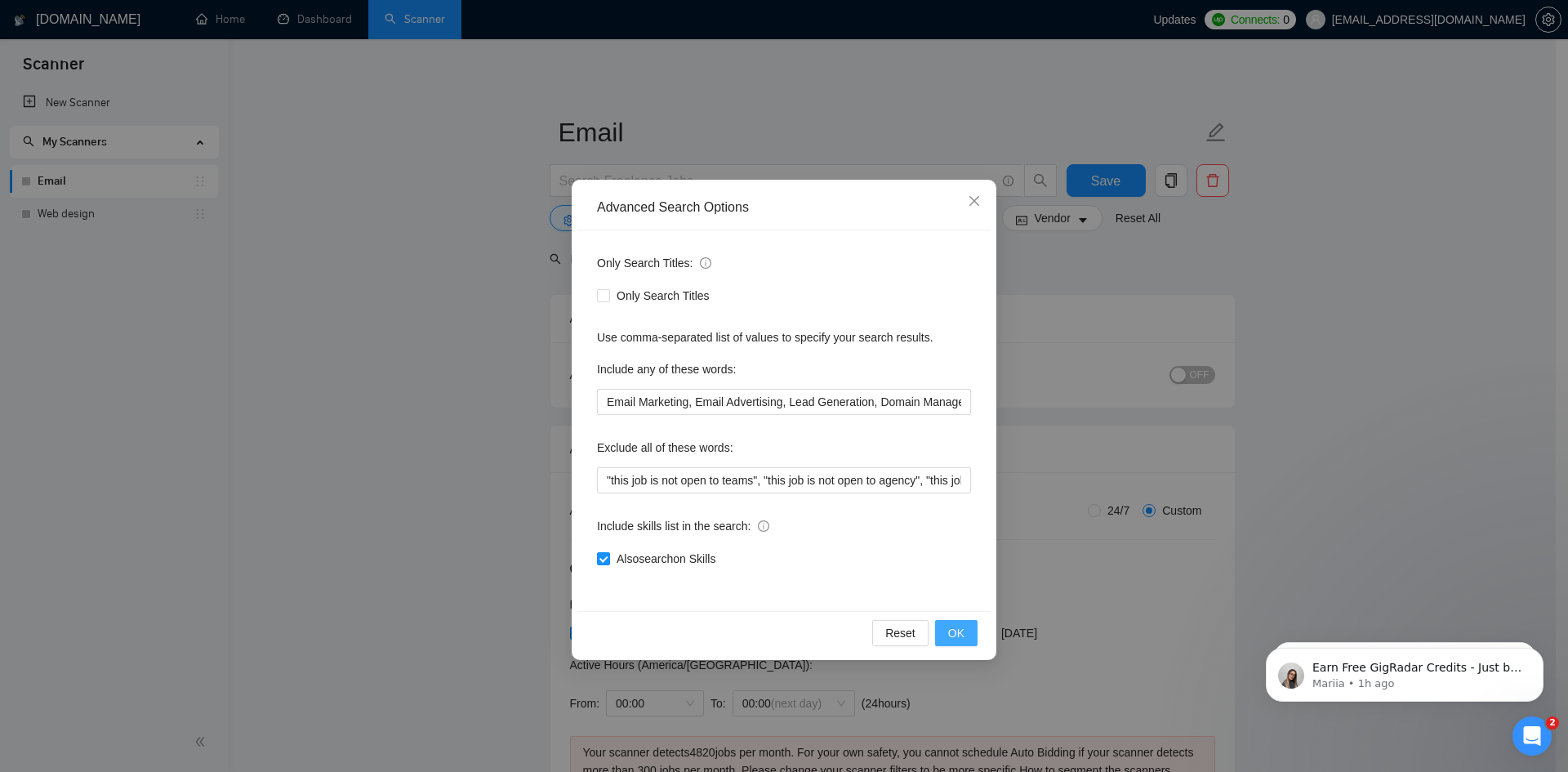
click at [958, 631] on span "OK" at bounding box center [956, 633] width 17 height 18
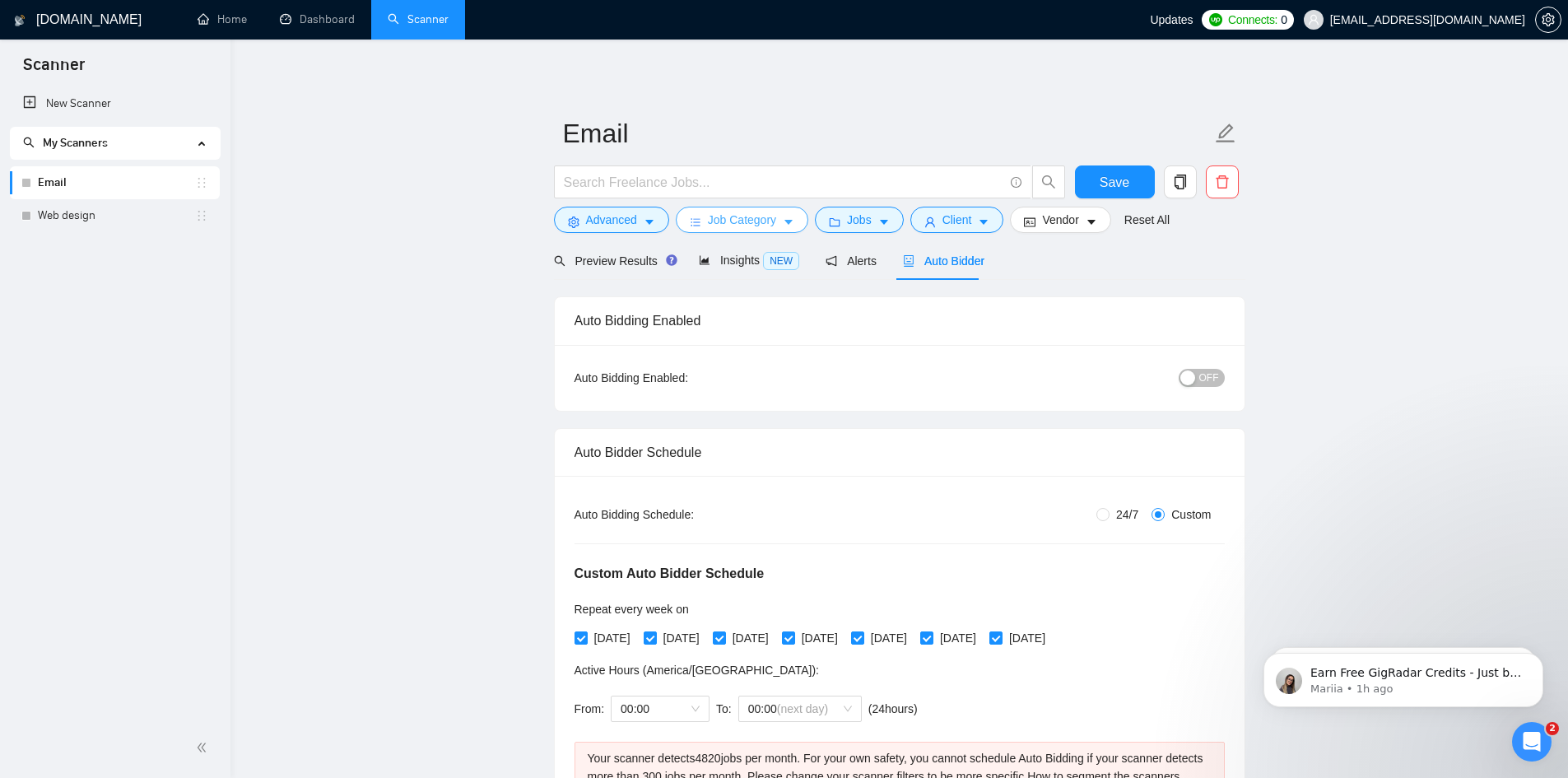
click at [711, 224] on span "Job Category" at bounding box center [743, 219] width 69 height 19
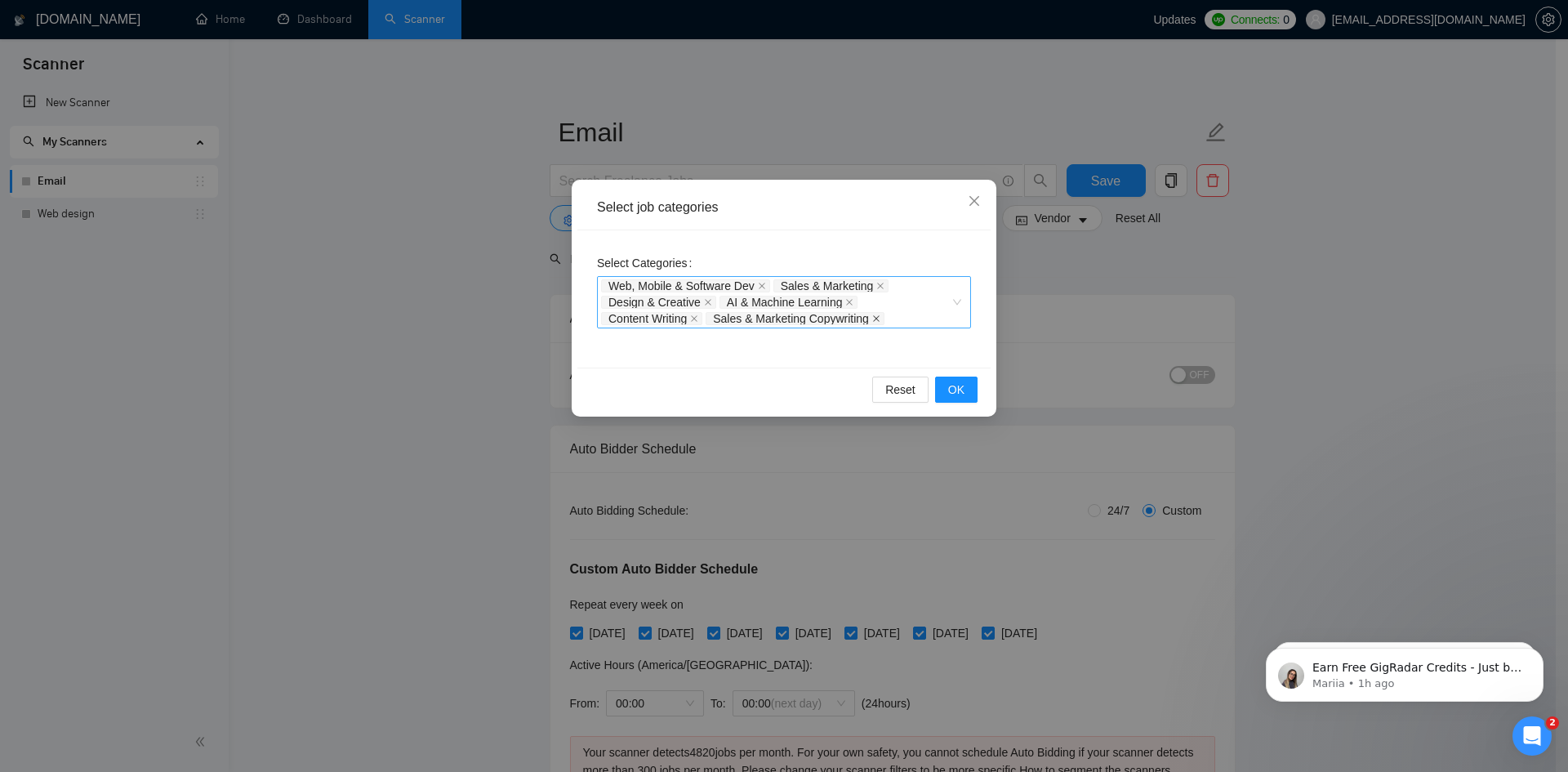
click at [879, 318] on icon "close" at bounding box center [876, 318] width 6 height 6
click at [690, 318] on span "Content Writing" at bounding box center [652, 318] width 101 height 13
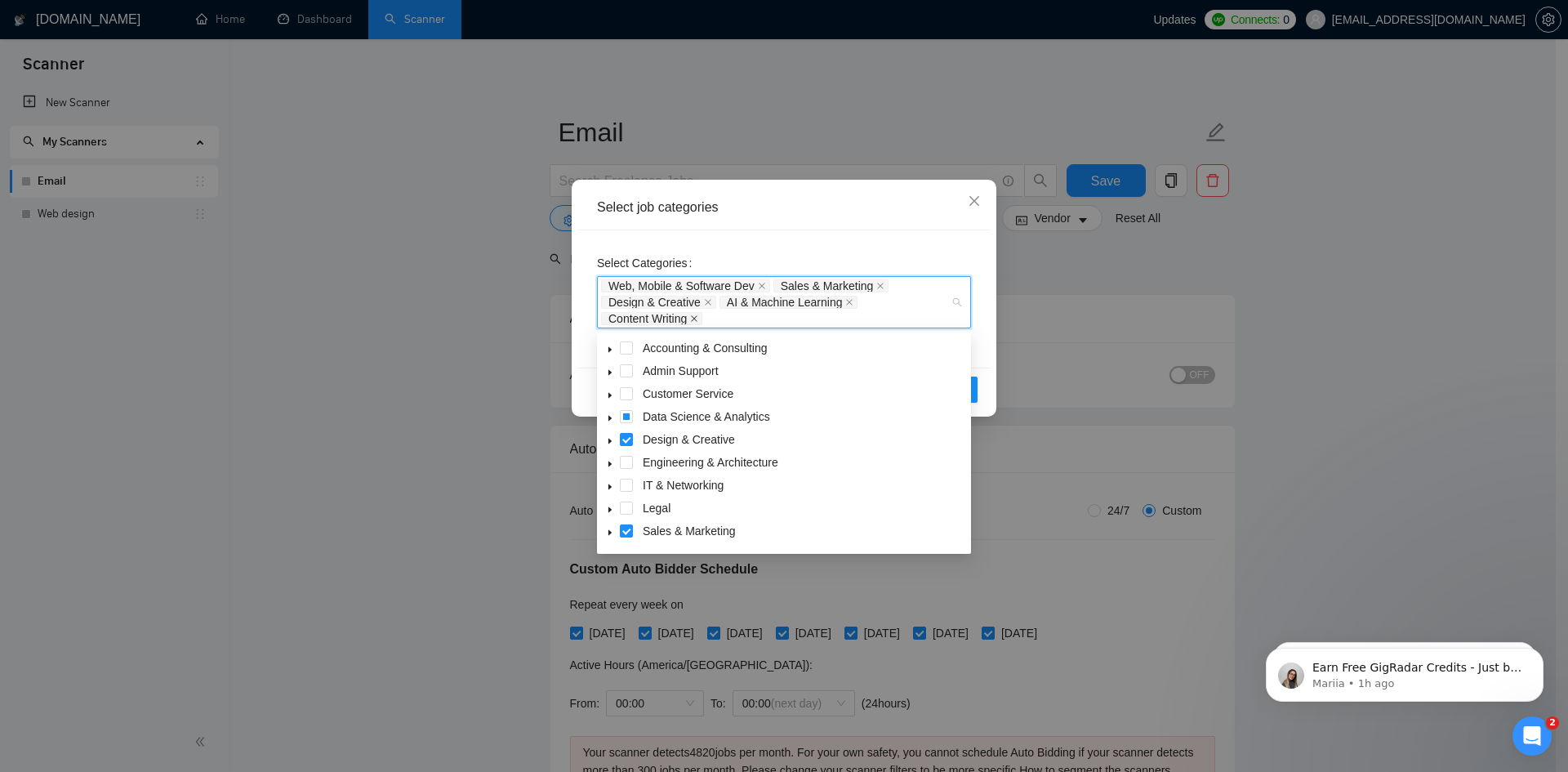
click at [693, 317] on icon "close" at bounding box center [694, 318] width 8 height 8
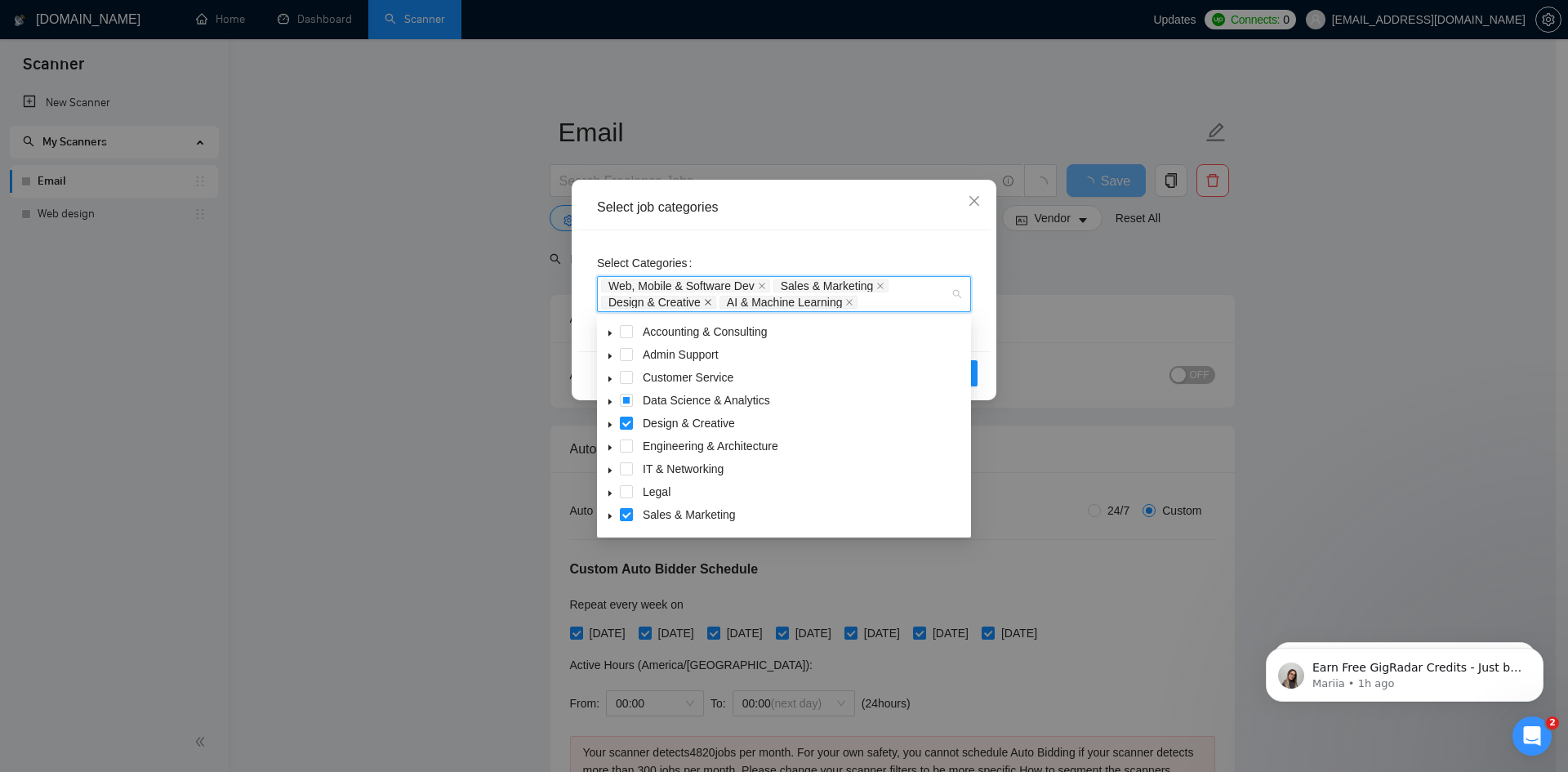
click at [704, 303] on icon "close" at bounding box center [708, 302] width 8 height 8
click at [730, 302] on icon "close" at bounding box center [732, 302] width 8 height 8
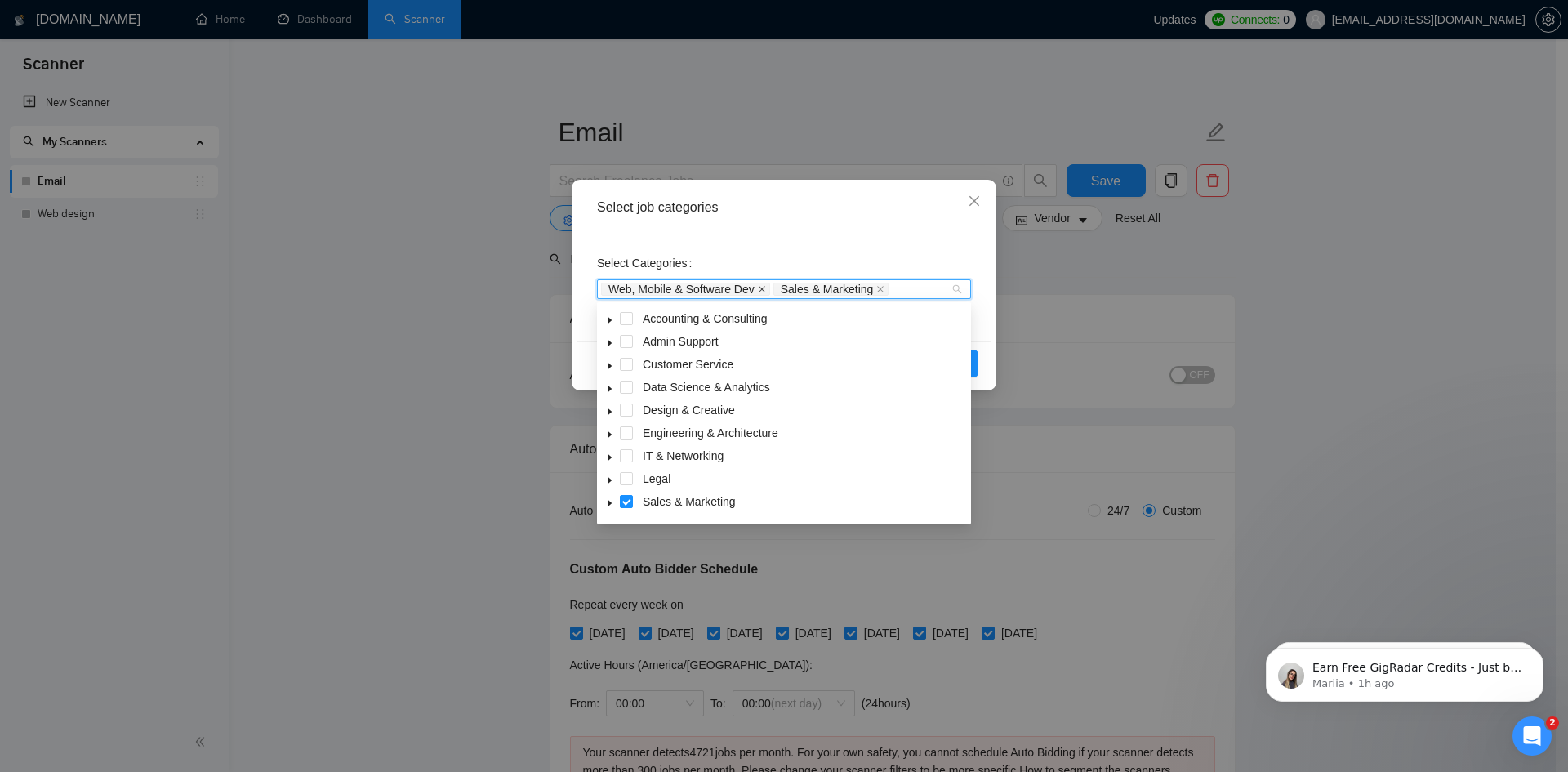
click at [761, 289] on icon "close" at bounding box center [761, 289] width 8 height 8
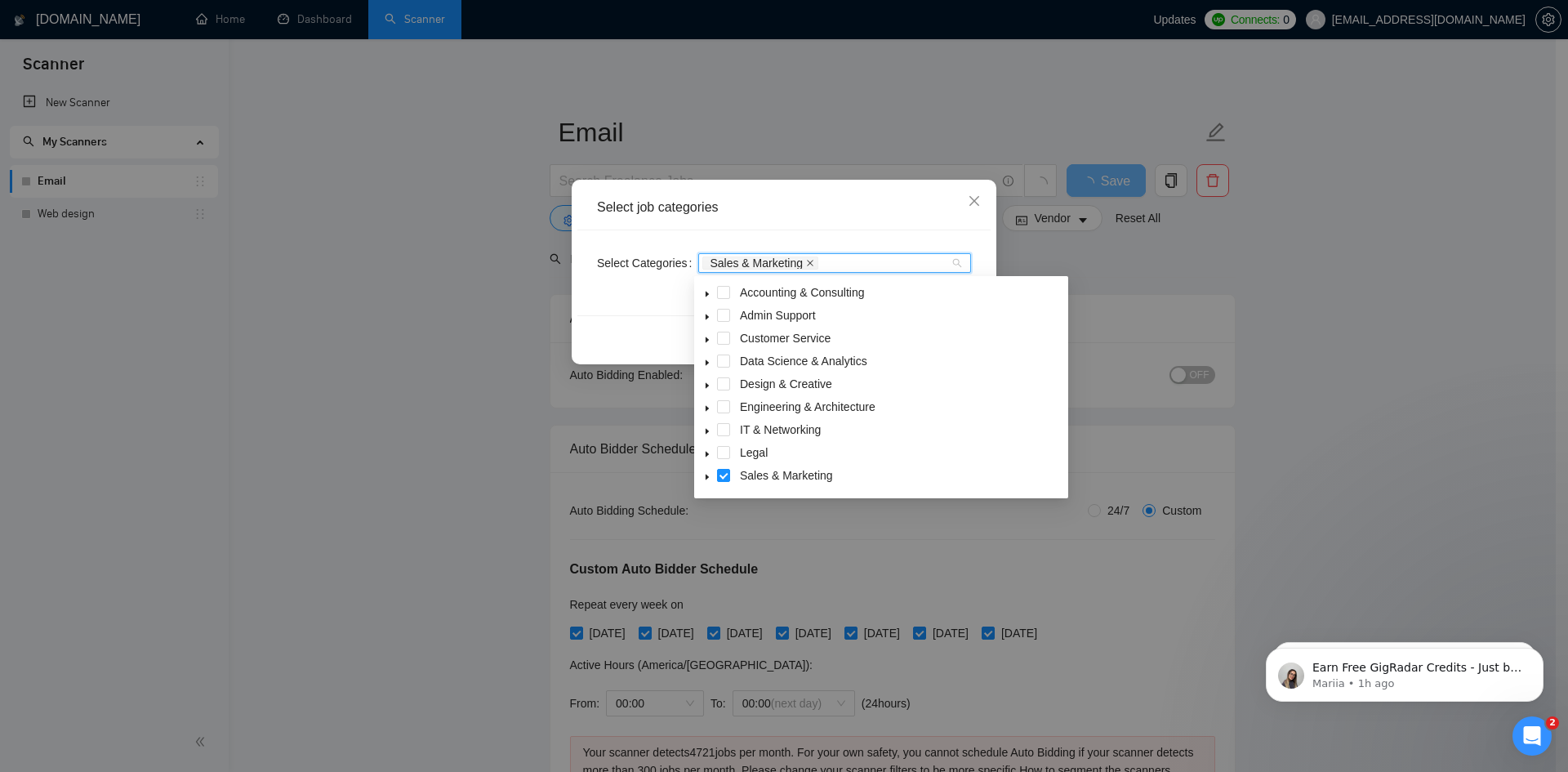
click at [806, 266] on icon "close" at bounding box center [809, 262] width 8 height 8
click at [976, 200] on icon "close" at bounding box center [974, 200] width 10 height 10
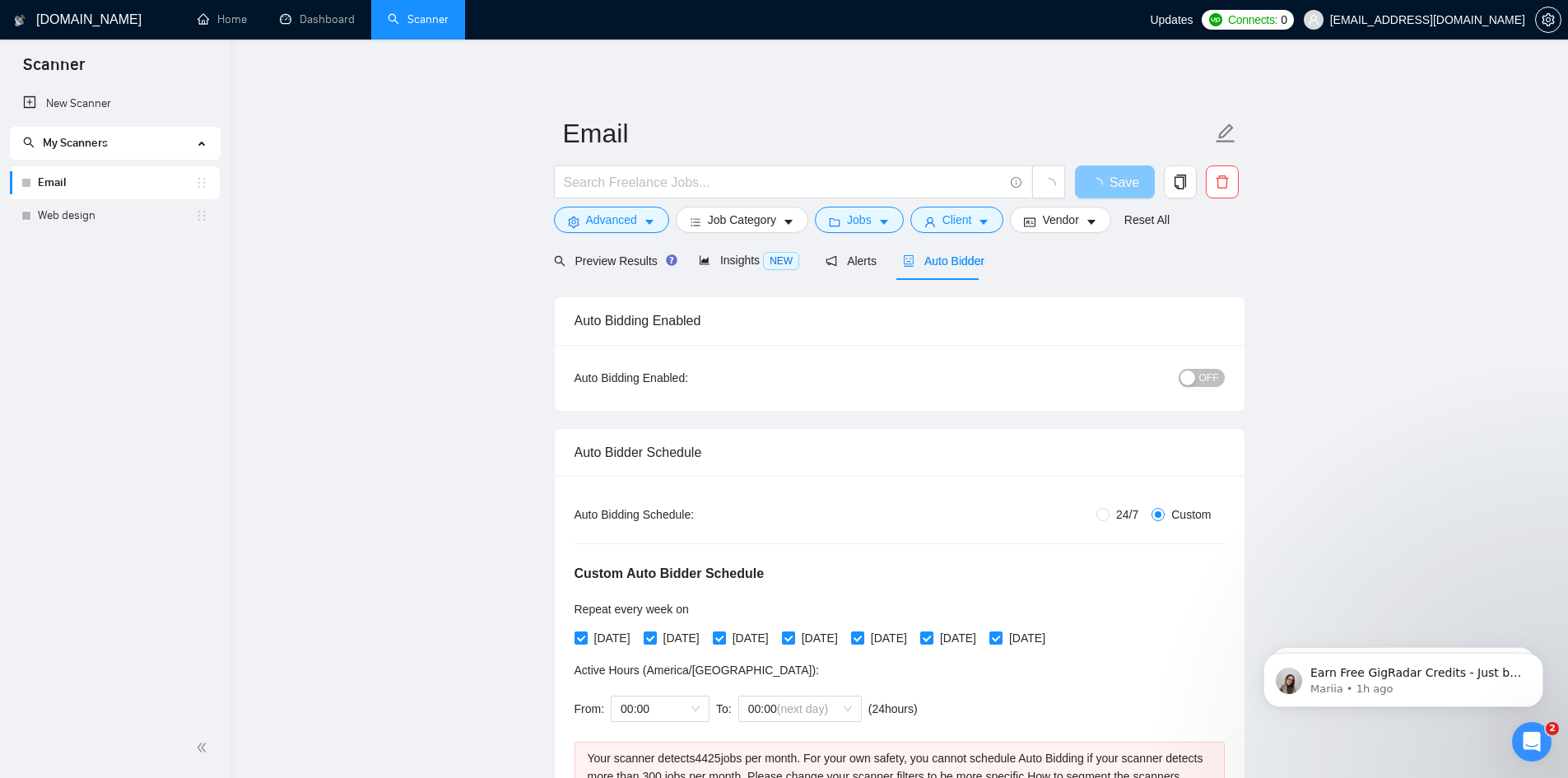
click at [1116, 172] on span "Save" at bounding box center [1125, 182] width 30 height 20
click at [760, 221] on span "Job Category" at bounding box center [743, 219] width 69 height 19
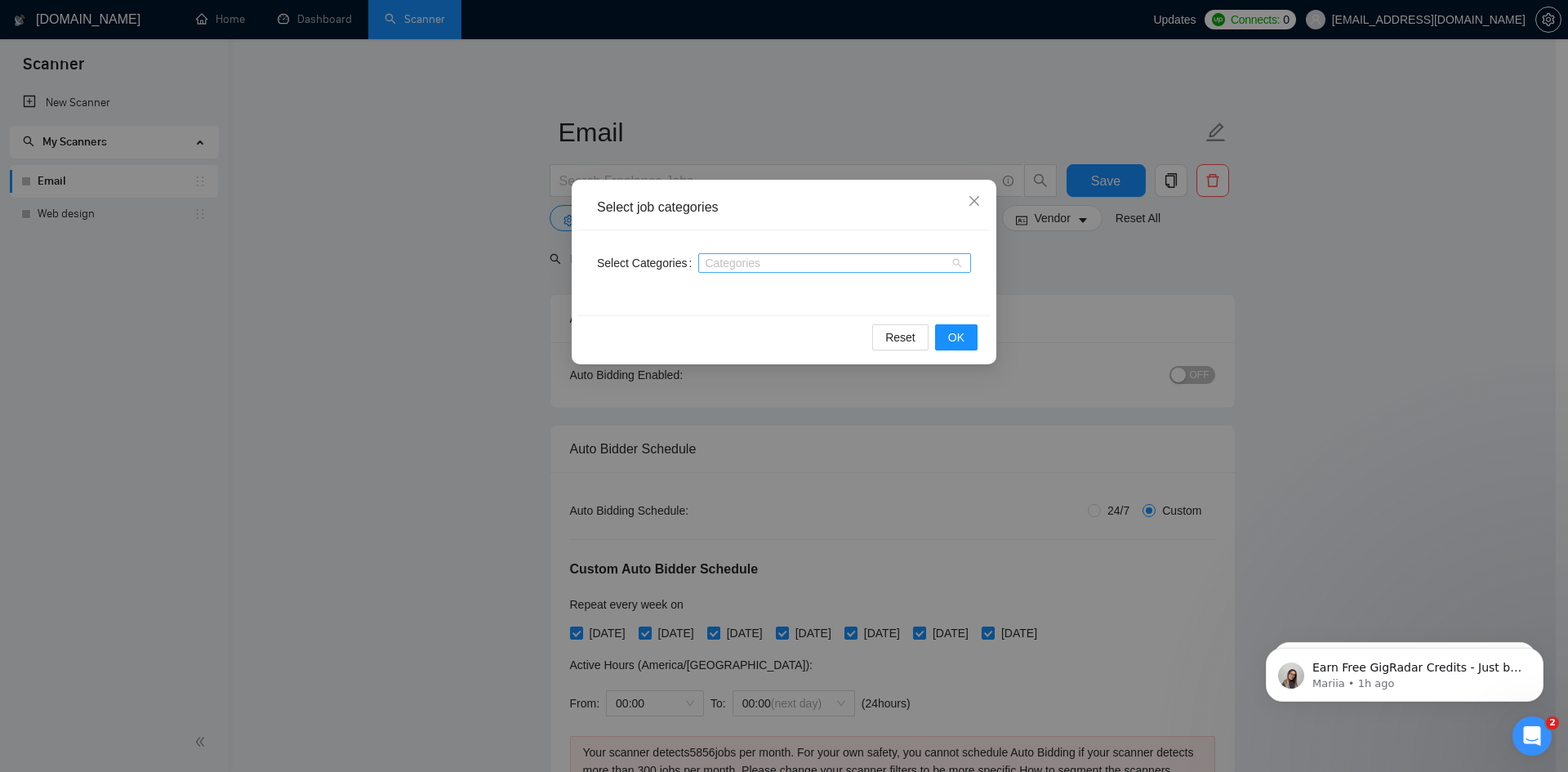
click at [725, 264] on div at bounding box center [827, 262] width 248 height 13
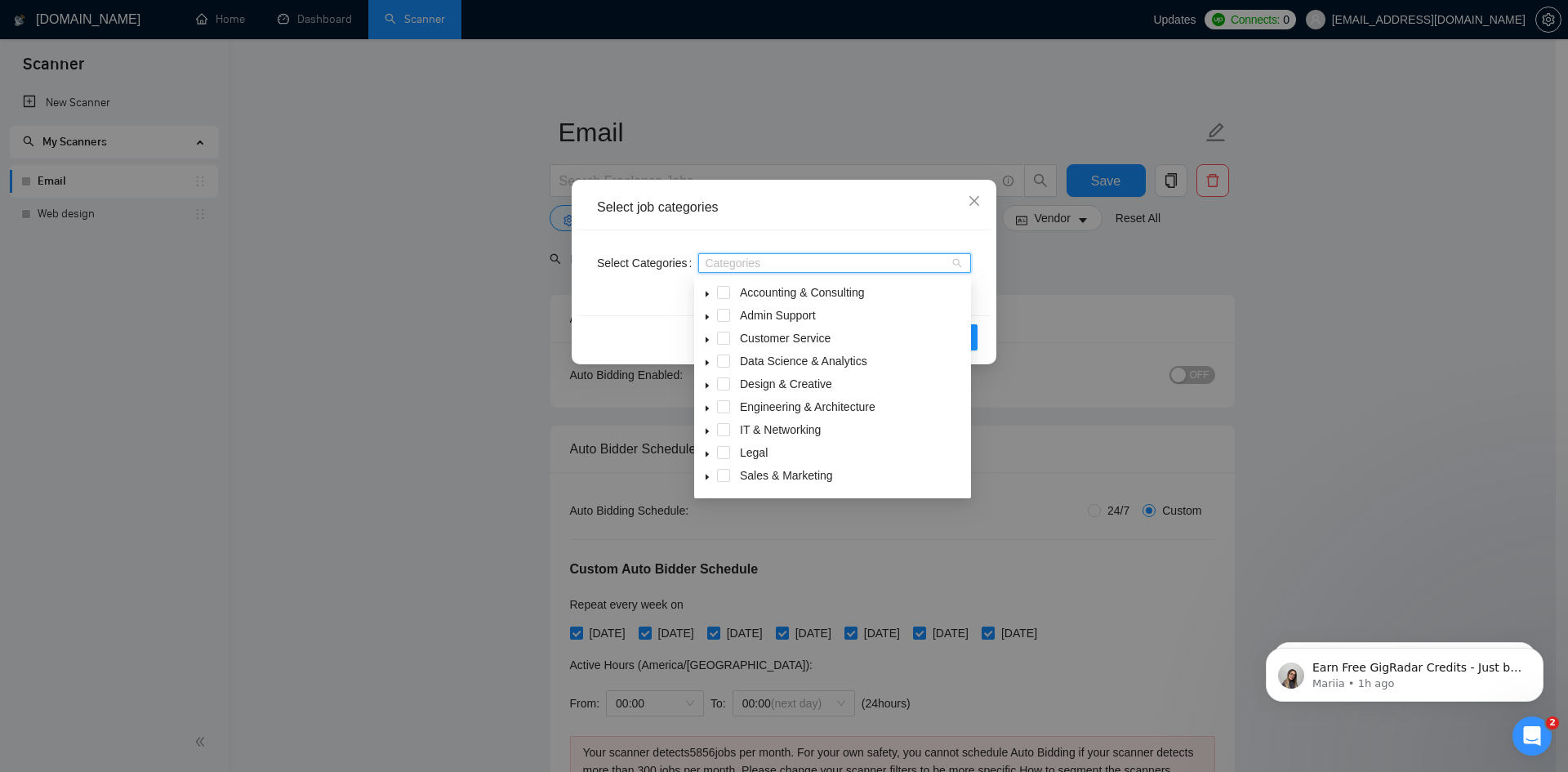
click at [705, 477] on icon "caret-down" at bounding box center [707, 477] width 3 height 6
click at [771, 471] on span "Sales & Marketing" at bounding box center [787, 475] width 94 height 13
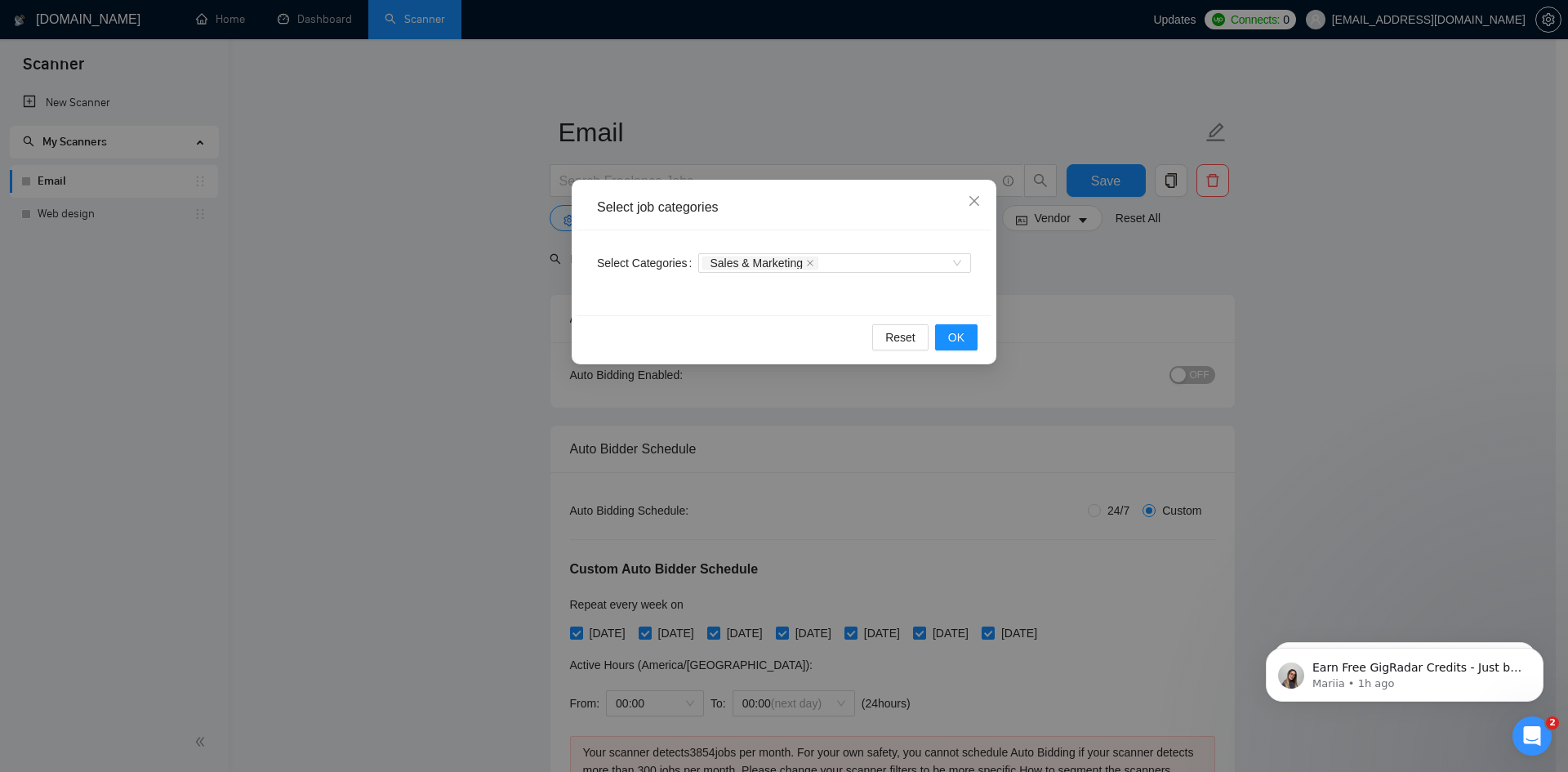
click at [981, 299] on div "Select Categories Sales & Marketing" at bounding box center [784, 273] width 413 height 85
click at [965, 339] on button "OK" at bounding box center [956, 337] width 43 height 26
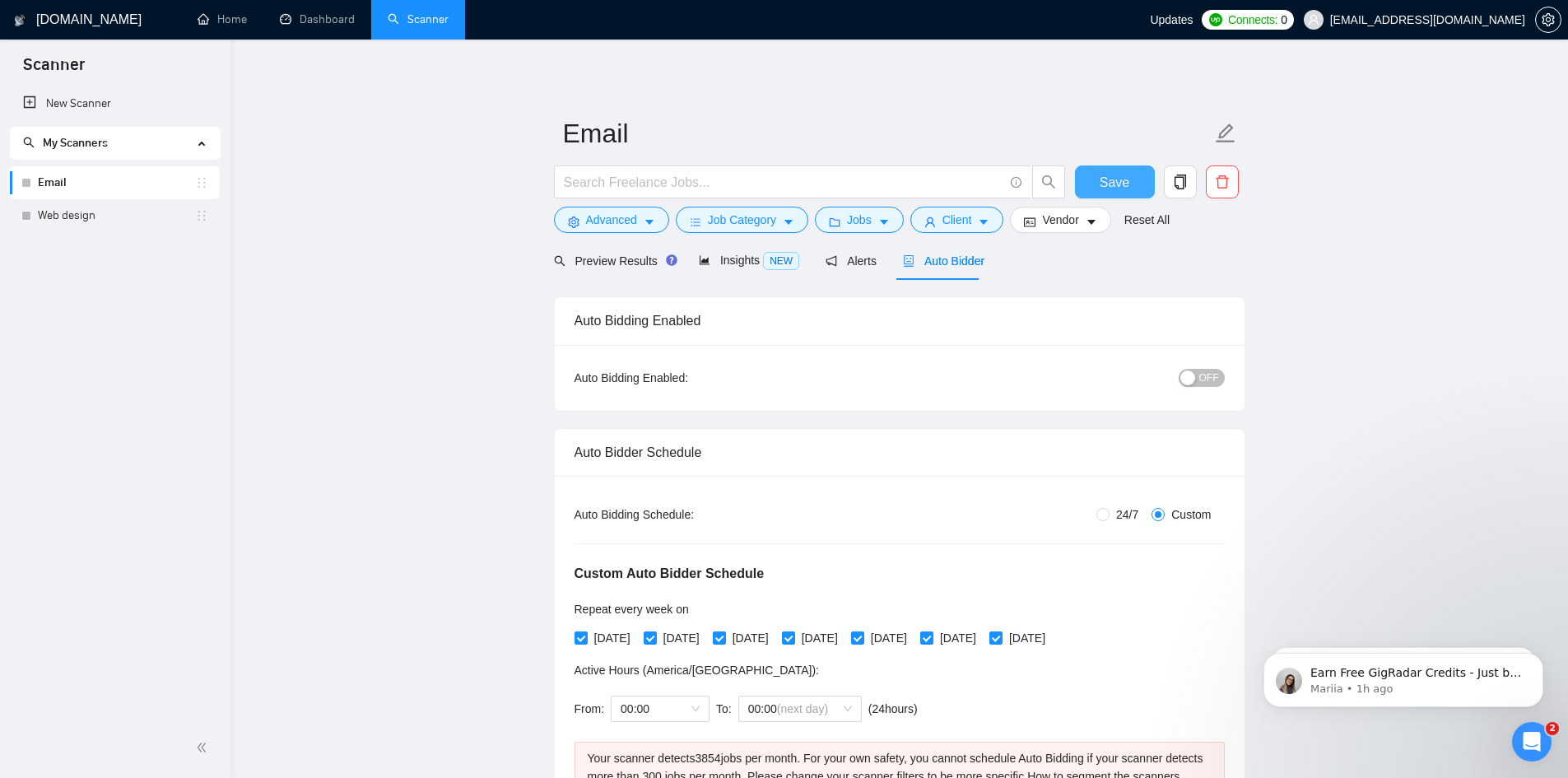
click at [1113, 184] on span "Save" at bounding box center [1115, 182] width 30 height 20
click at [67, 223] on link "Web design" at bounding box center [116, 215] width 158 height 33
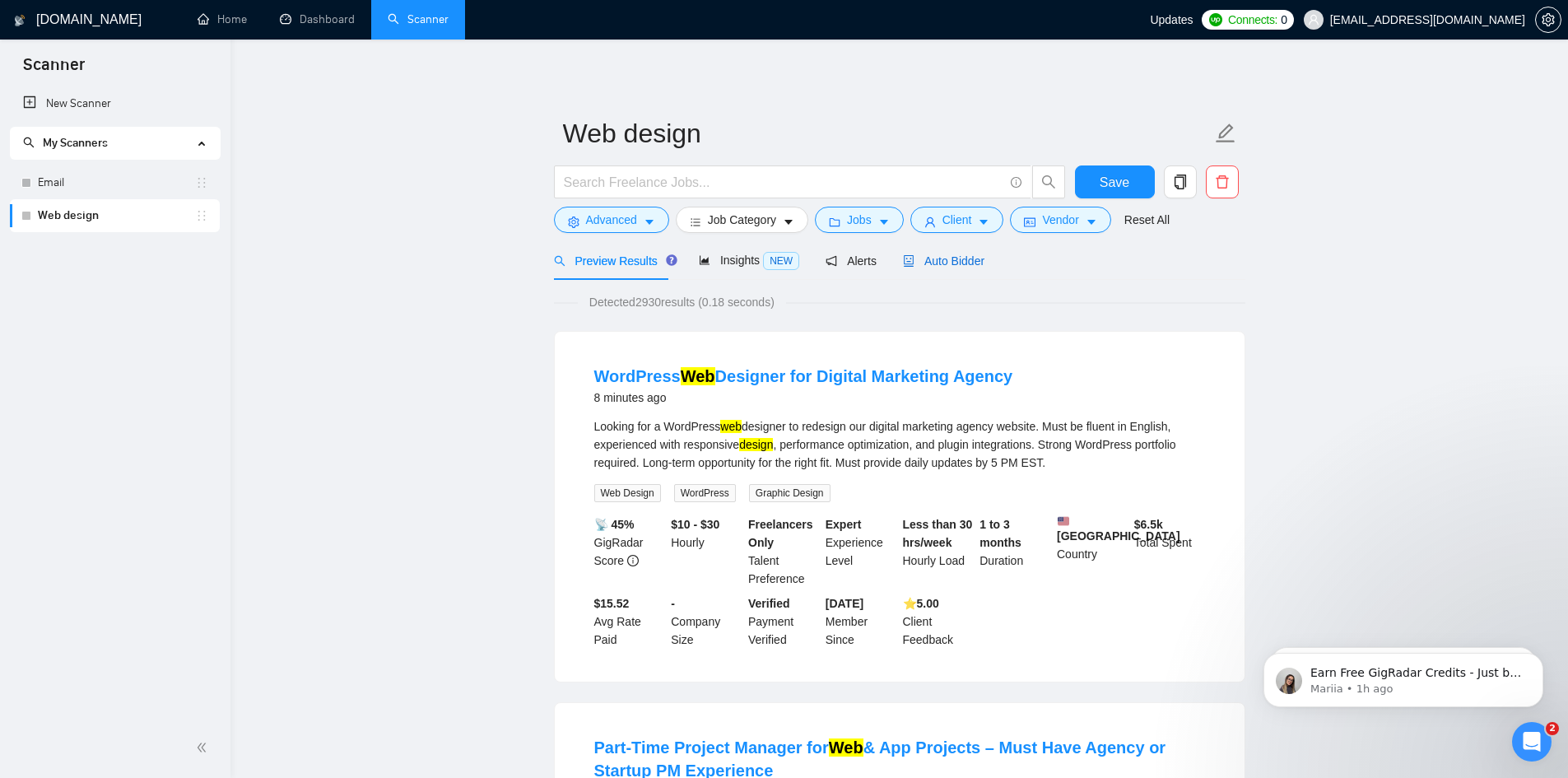
click at [919, 262] on span "Auto Bidder" at bounding box center [943, 261] width 82 height 13
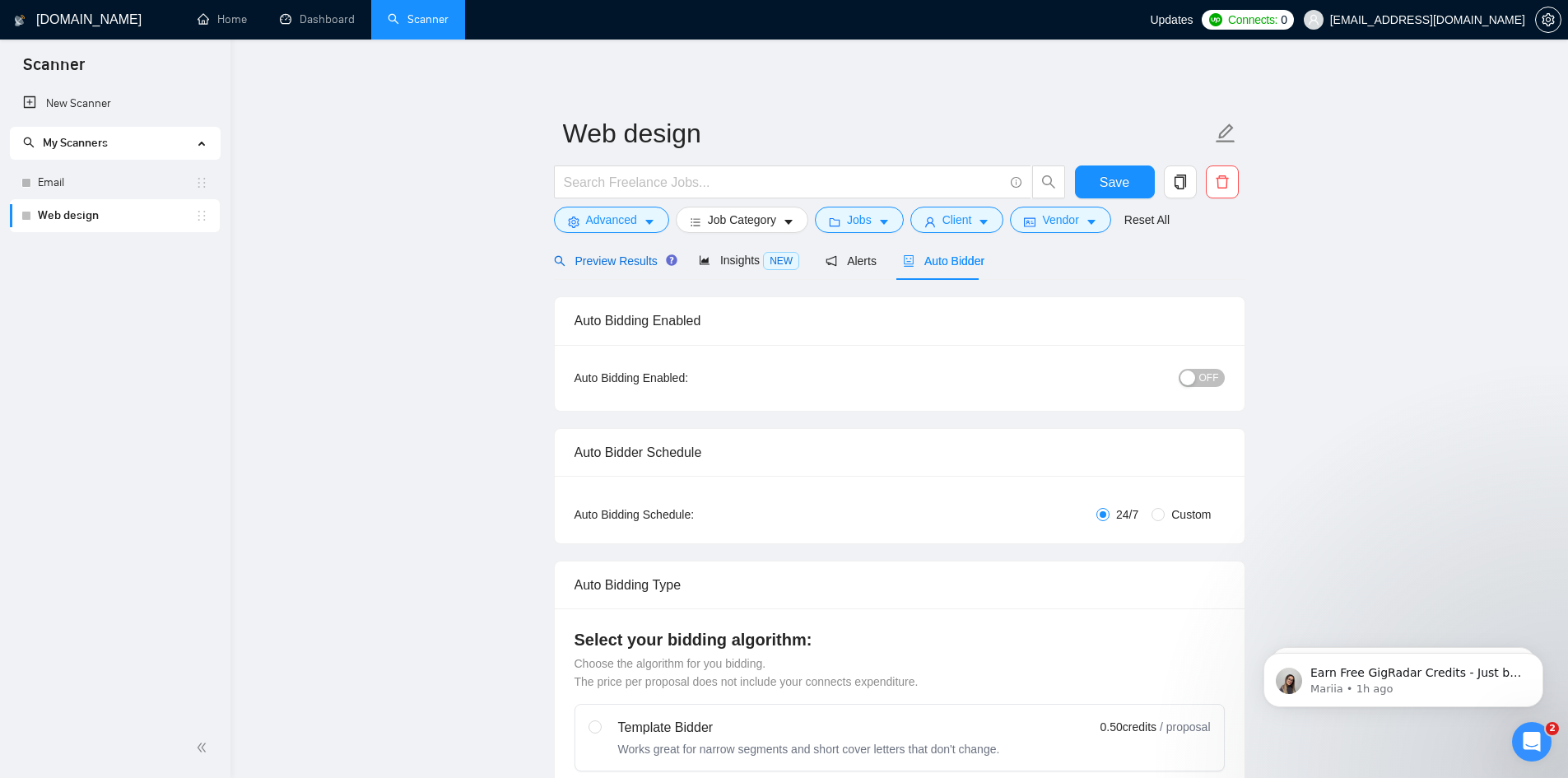
click at [602, 266] on span "Preview Results" at bounding box center [613, 261] width 119 height 13
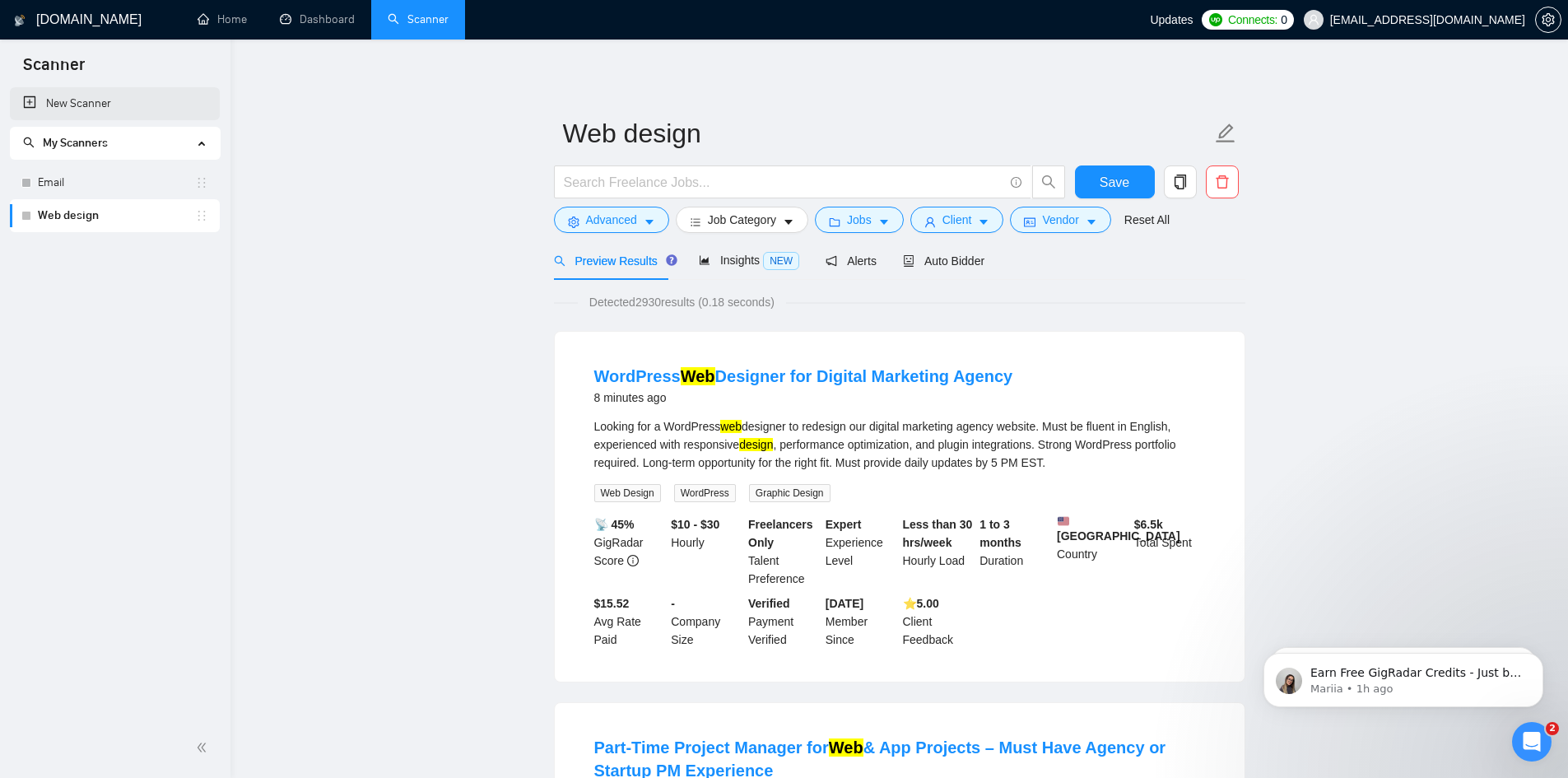
click at [58, 97] on link "New Scanner" at bounding box center [115, 103] width 183 height 33
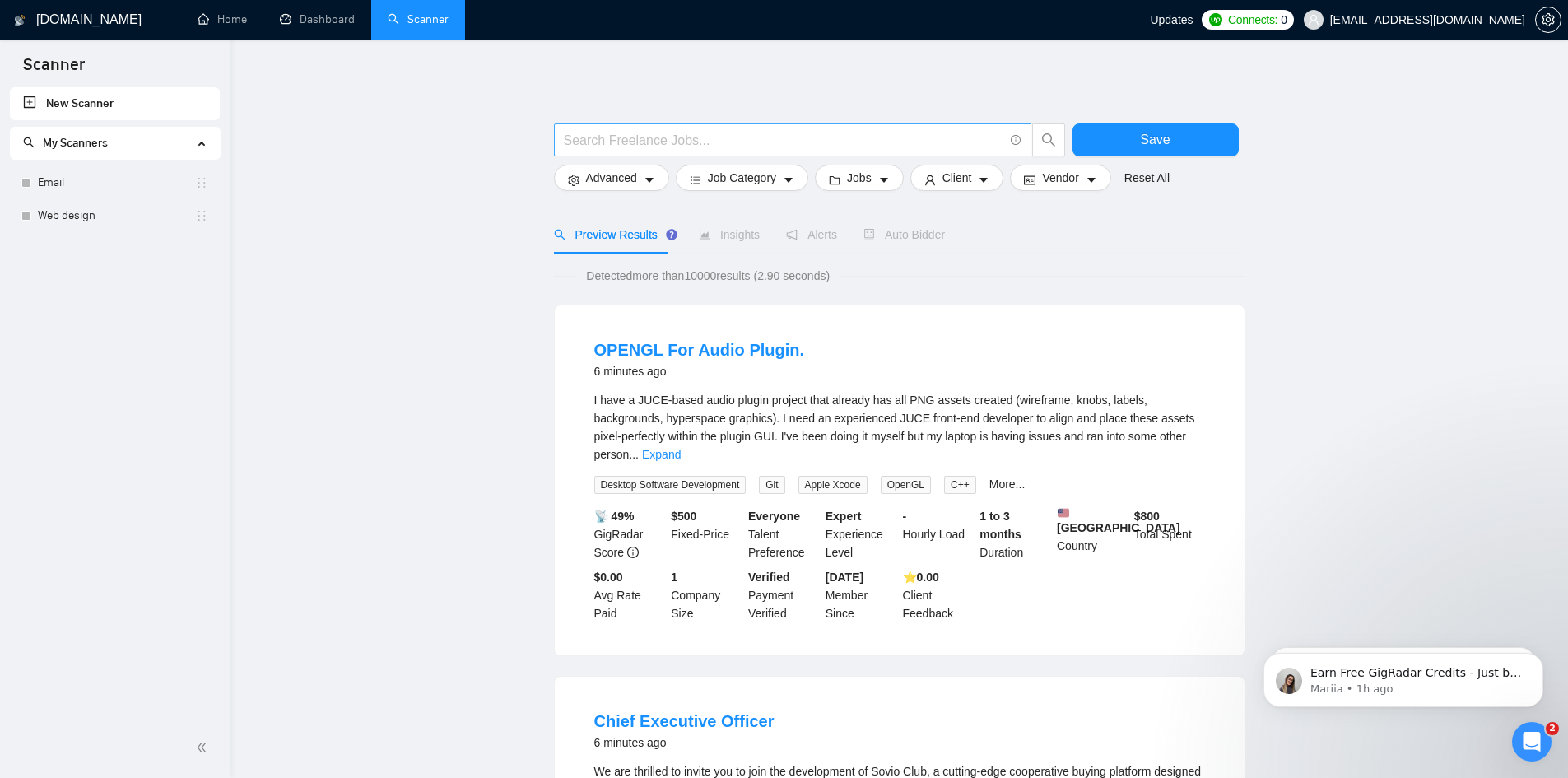
click at [711, 142] on input "text" at bounding box center [783, 140] width 440 height 20
click at [610, 182] on span "Advanced" at bounding box center [611, 178] width 51 height 19
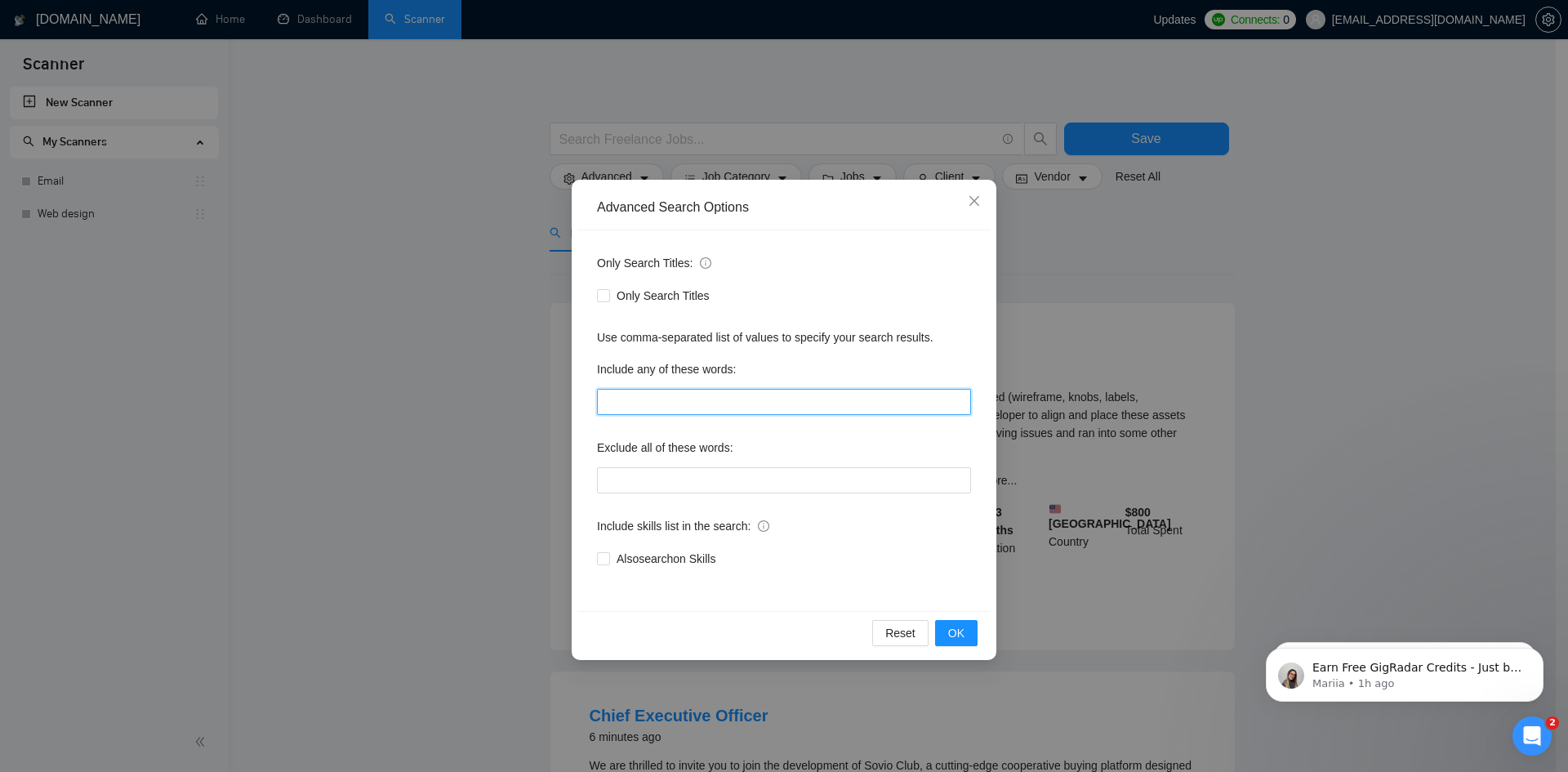
click at [711, 404] on input "text" at bounding box center [784, 402] width 374 height 26
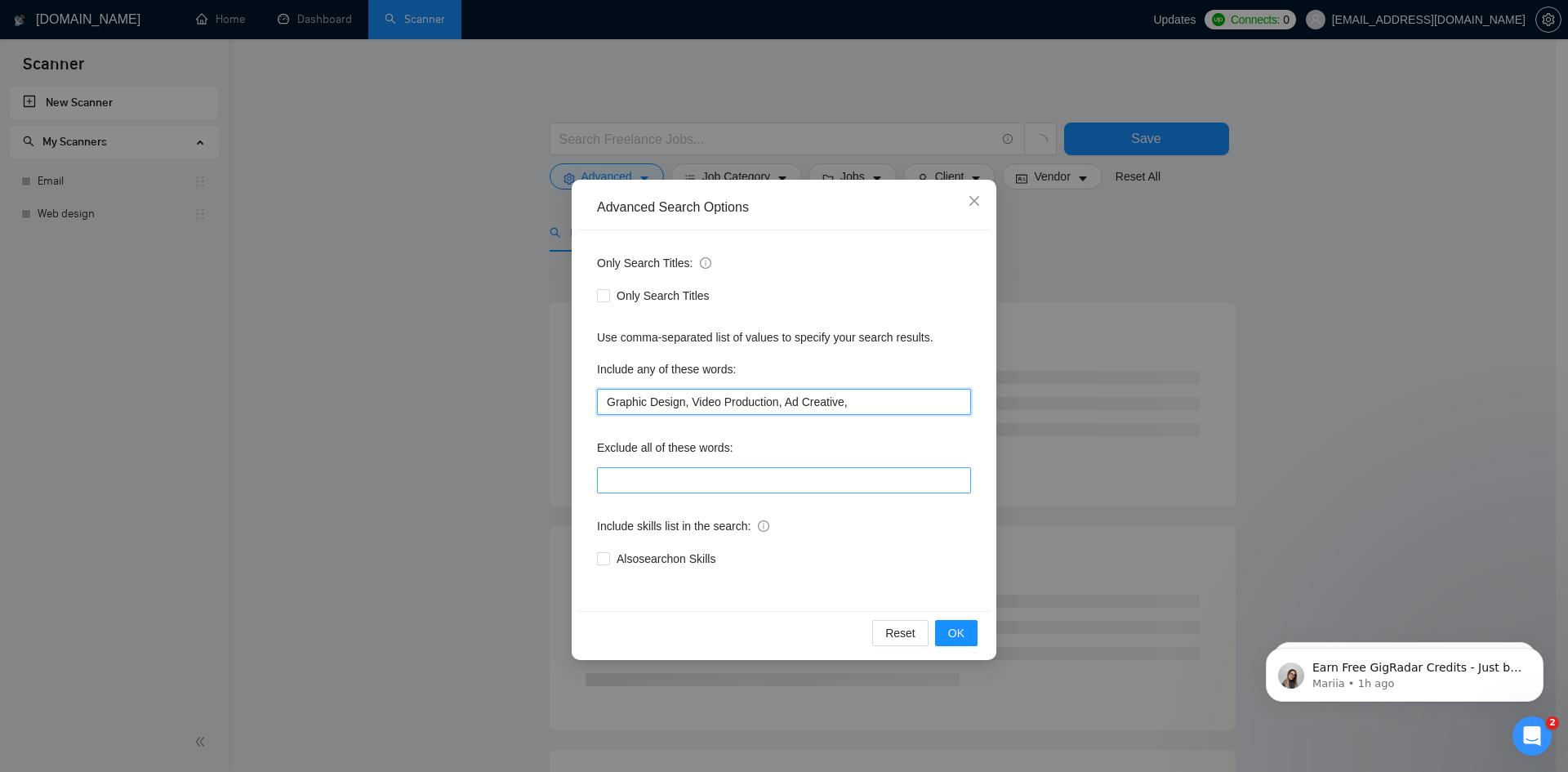
type input "Graphic Design, Video Production, Ad Creative,"
click at [758, 481] on input "text" at bounding box center [784, 481] width 374 height 26
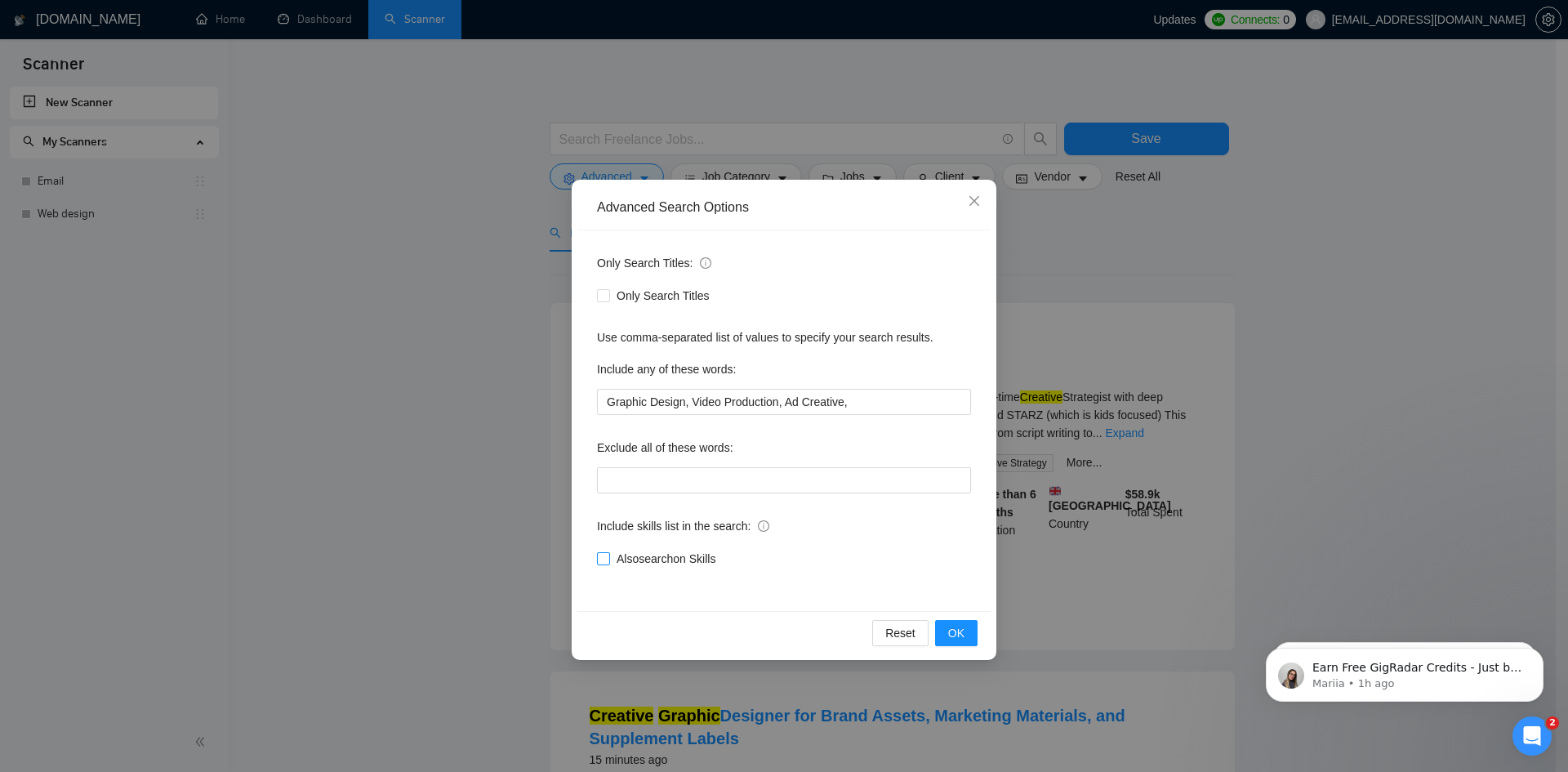
click at [602, 556] on input "Also search on Skills" at bounding box center [602, 558] width 11 height 11
checkbox input "true"
click at [959, 628] on span "OK" at bounding box center [956, 633] width 17 height 18
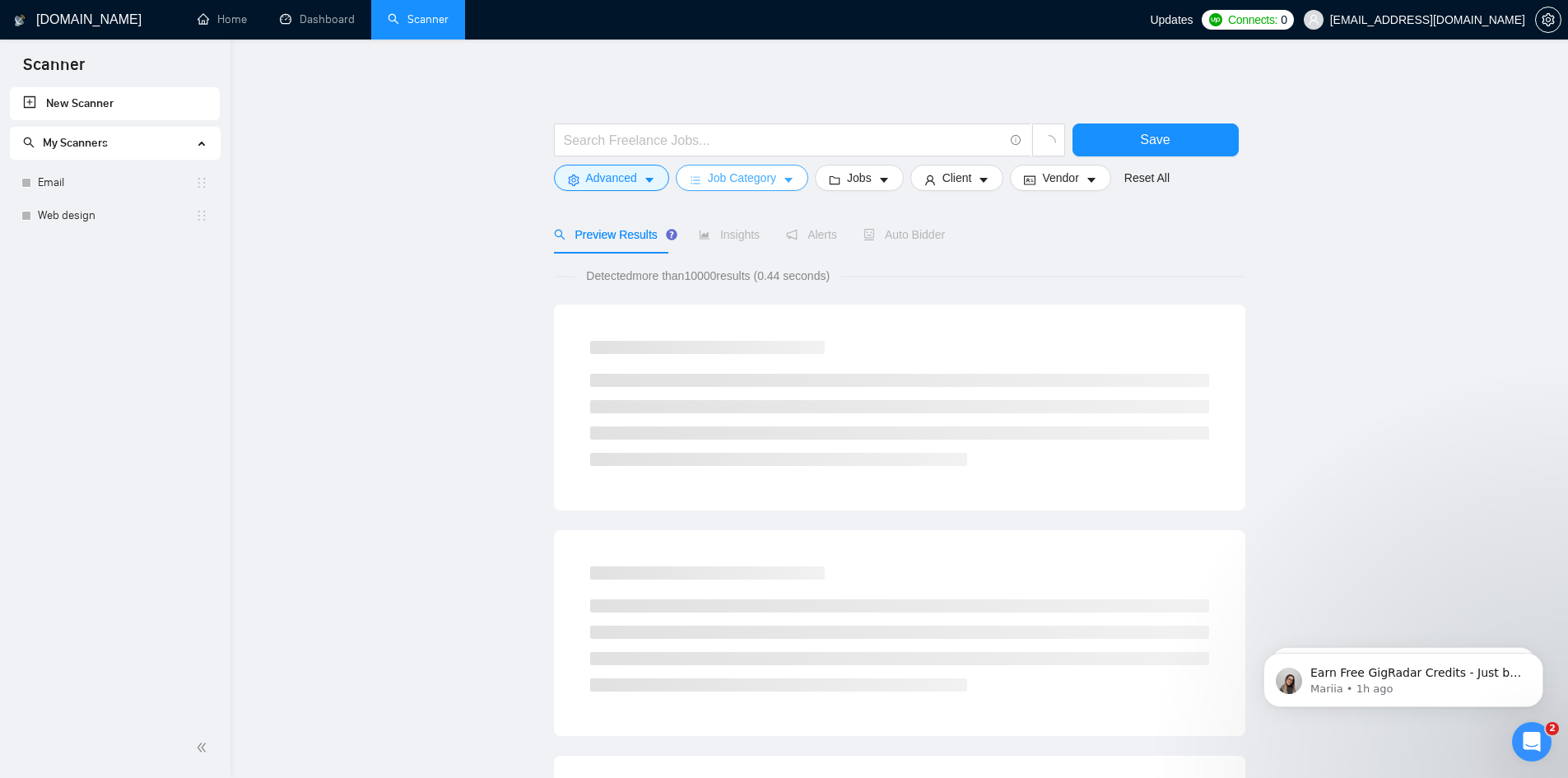
click at [747, 182] on span "Job Category" at bounding box center [743, 178] width 69 height 19
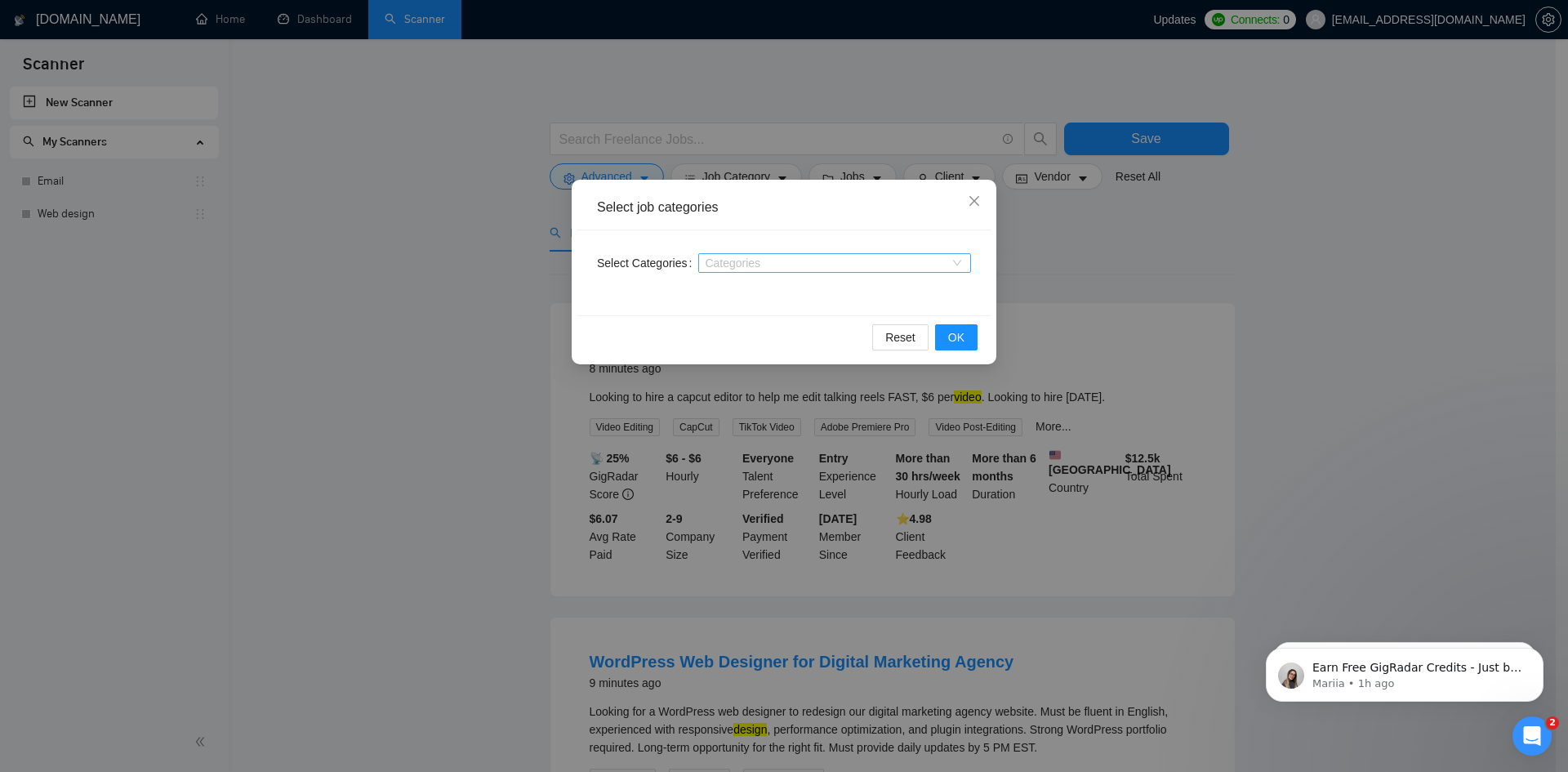
click at [714, 264] on div at bounding box center [827, 262] width 248 height 13
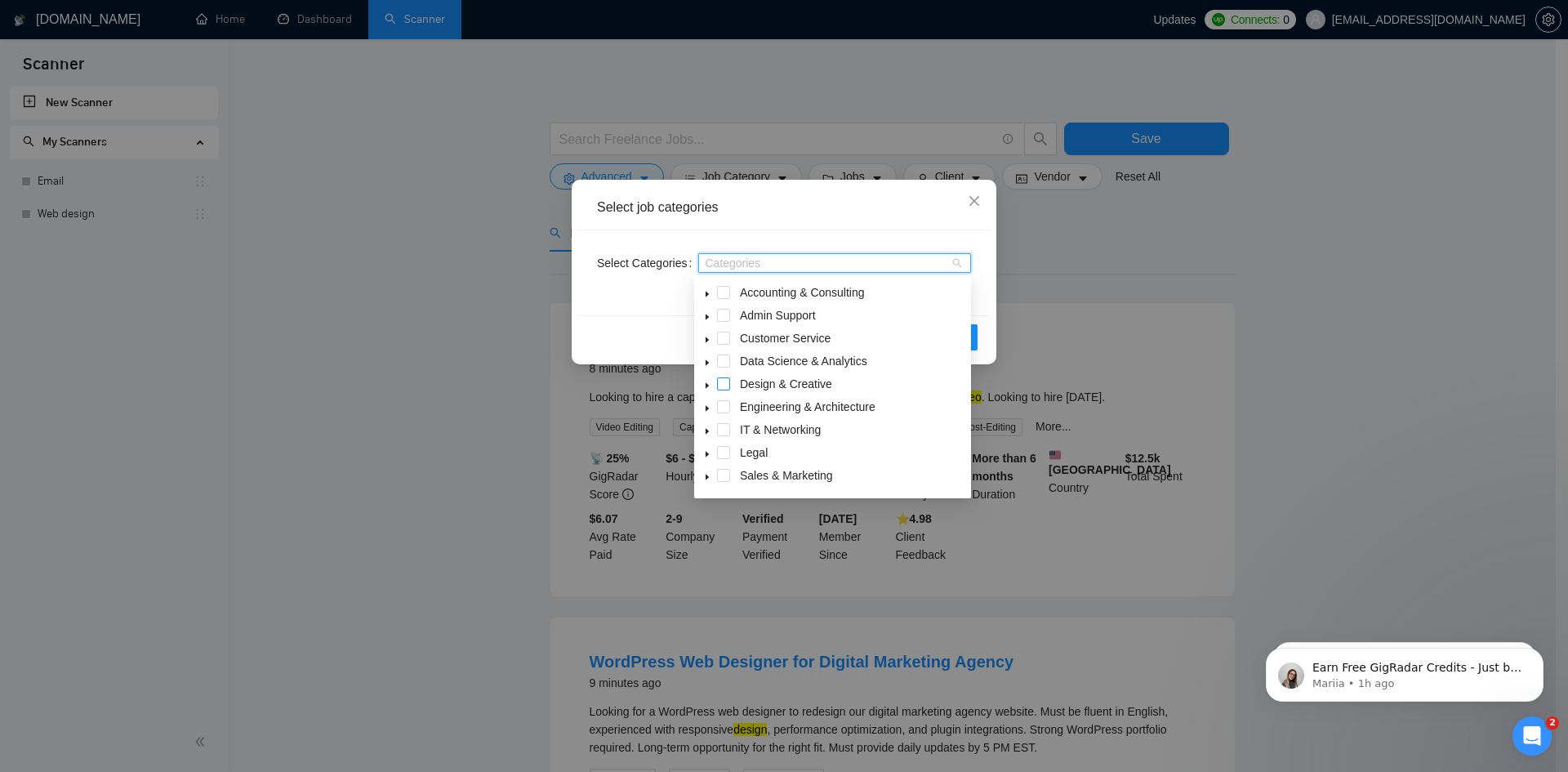
click at [724, 384] on span at bounding box center [724, 384] width 13 height 13
click at [907, 237] on div "Select Categories Design & Creative" at bounding box center [784, 273] width 413 height 85
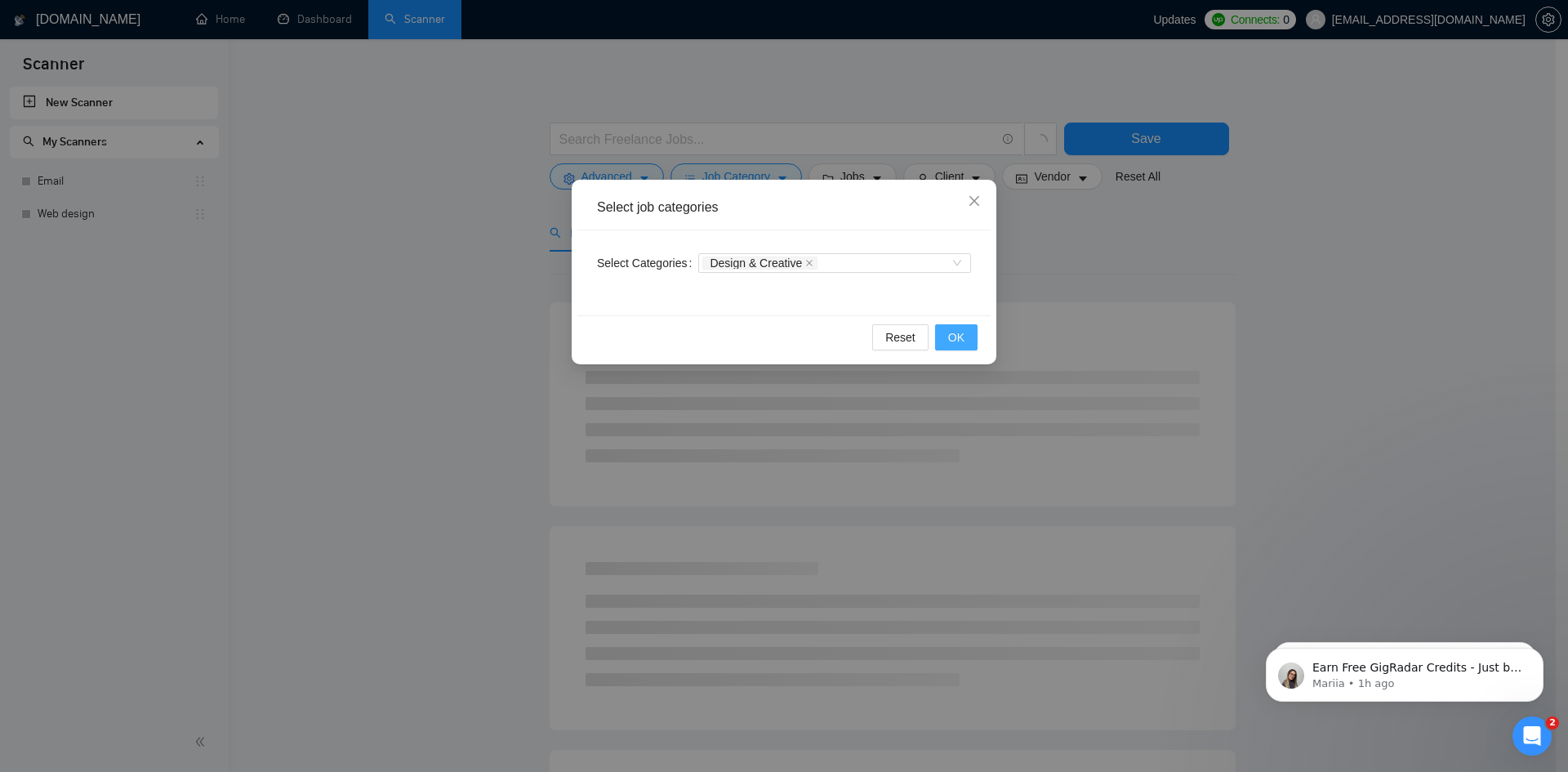
click at [960, 337] on span "OK" at bounding box center [956, 337] width 17 height 18
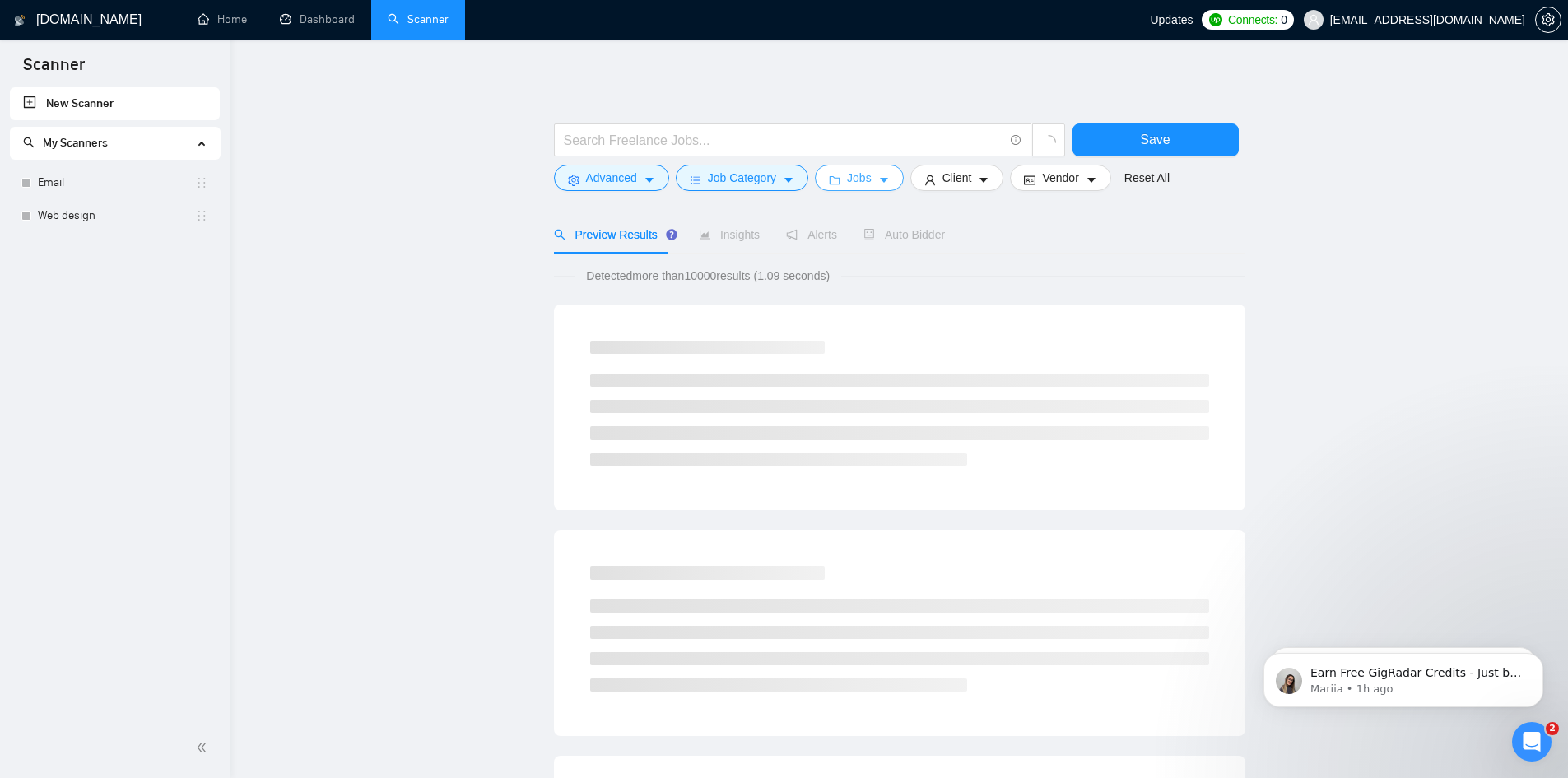
click at [859, 175] on span "Jobs" at bounding box center [860, 178] width 25 height 19
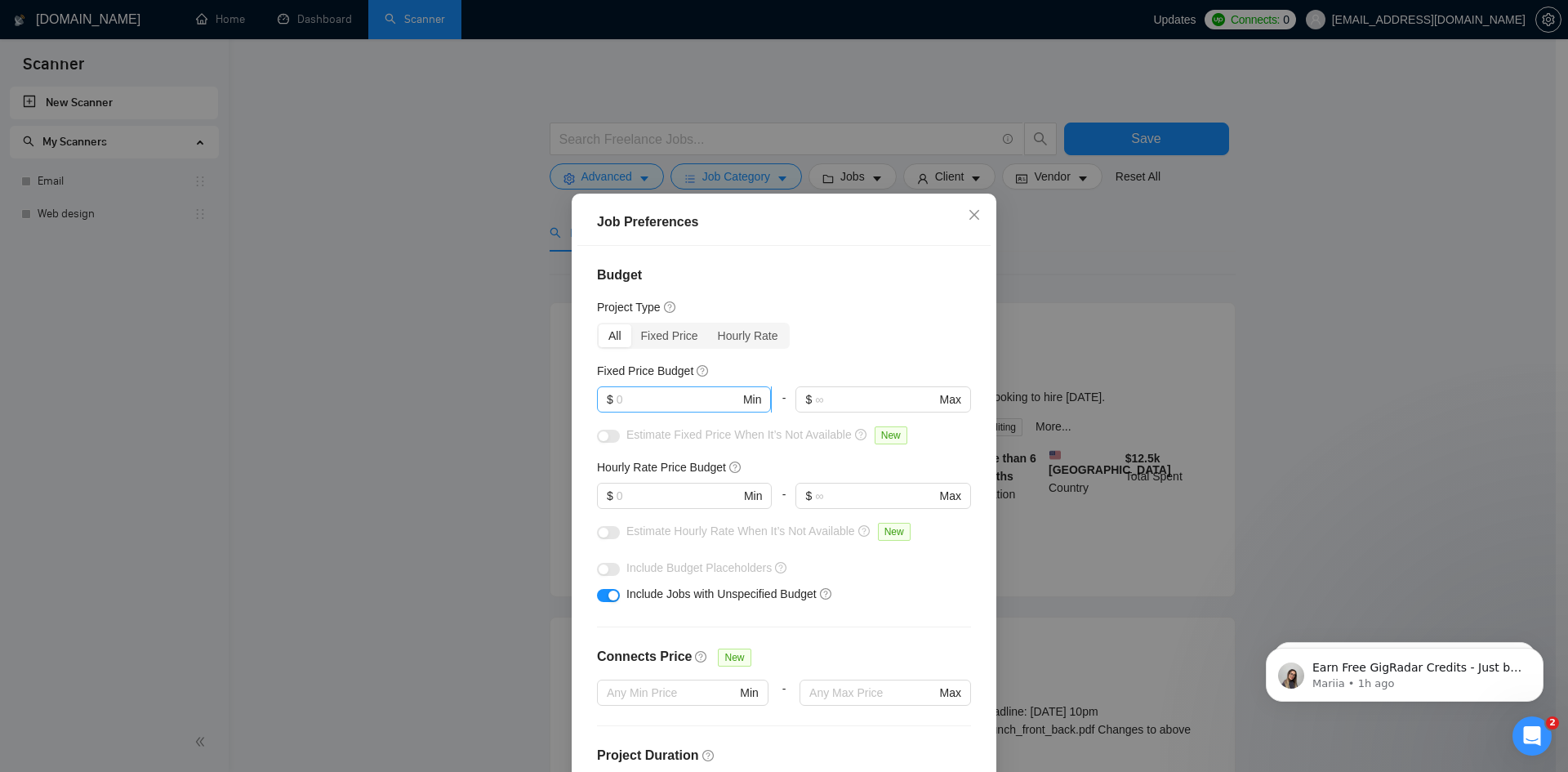
click at [671, 398] on input "text" at bounding box center [678, 400] width 123 height 18
type input "500"
click at [664, 502] on input "text" at bounding box center [678, 496] width 123 height 18
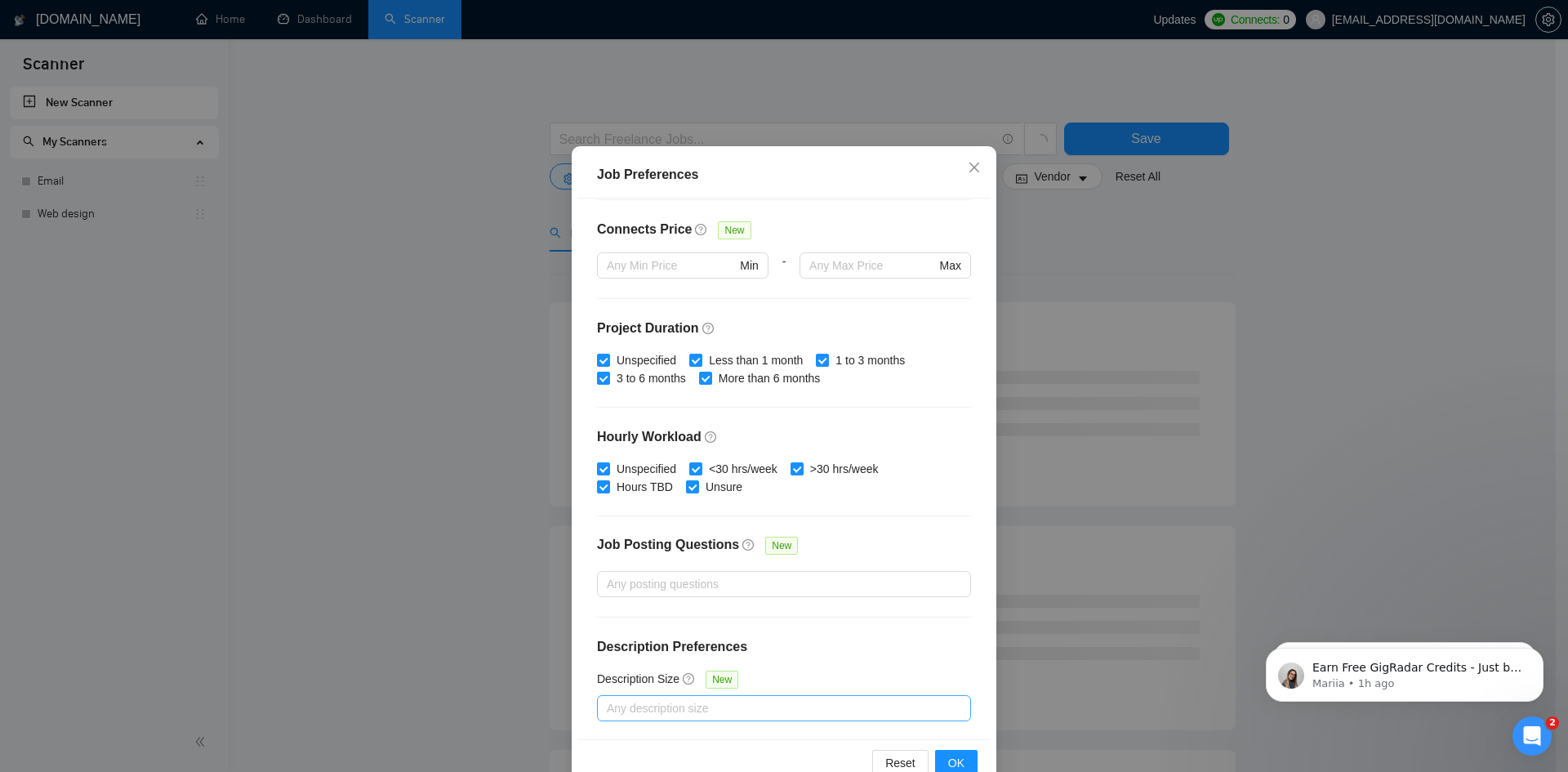
scroll to position [87, 0]
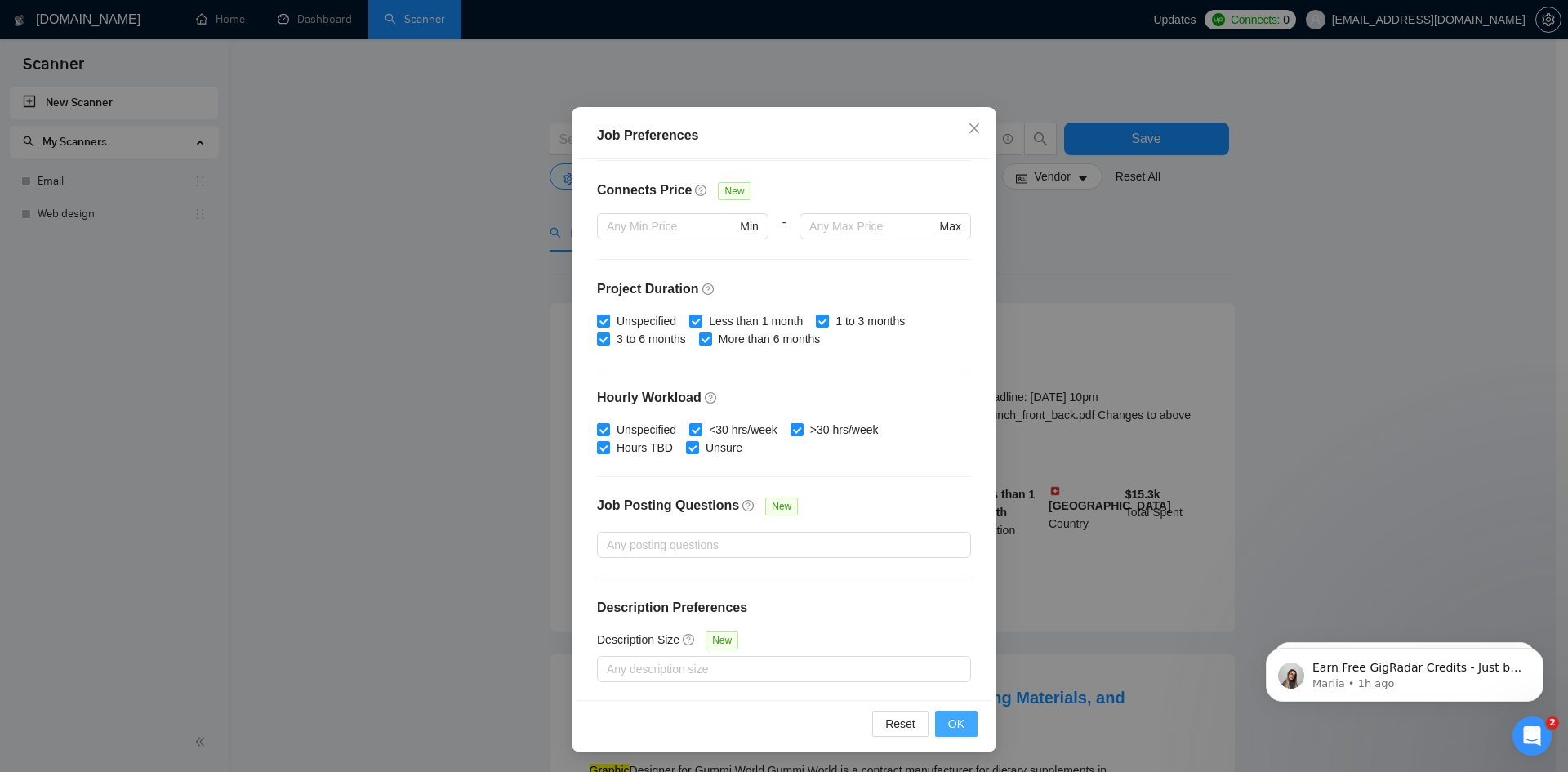
type input "25"
click at [948, 717] on span "OK" at bounding box center [956, 724] width 17 height 18
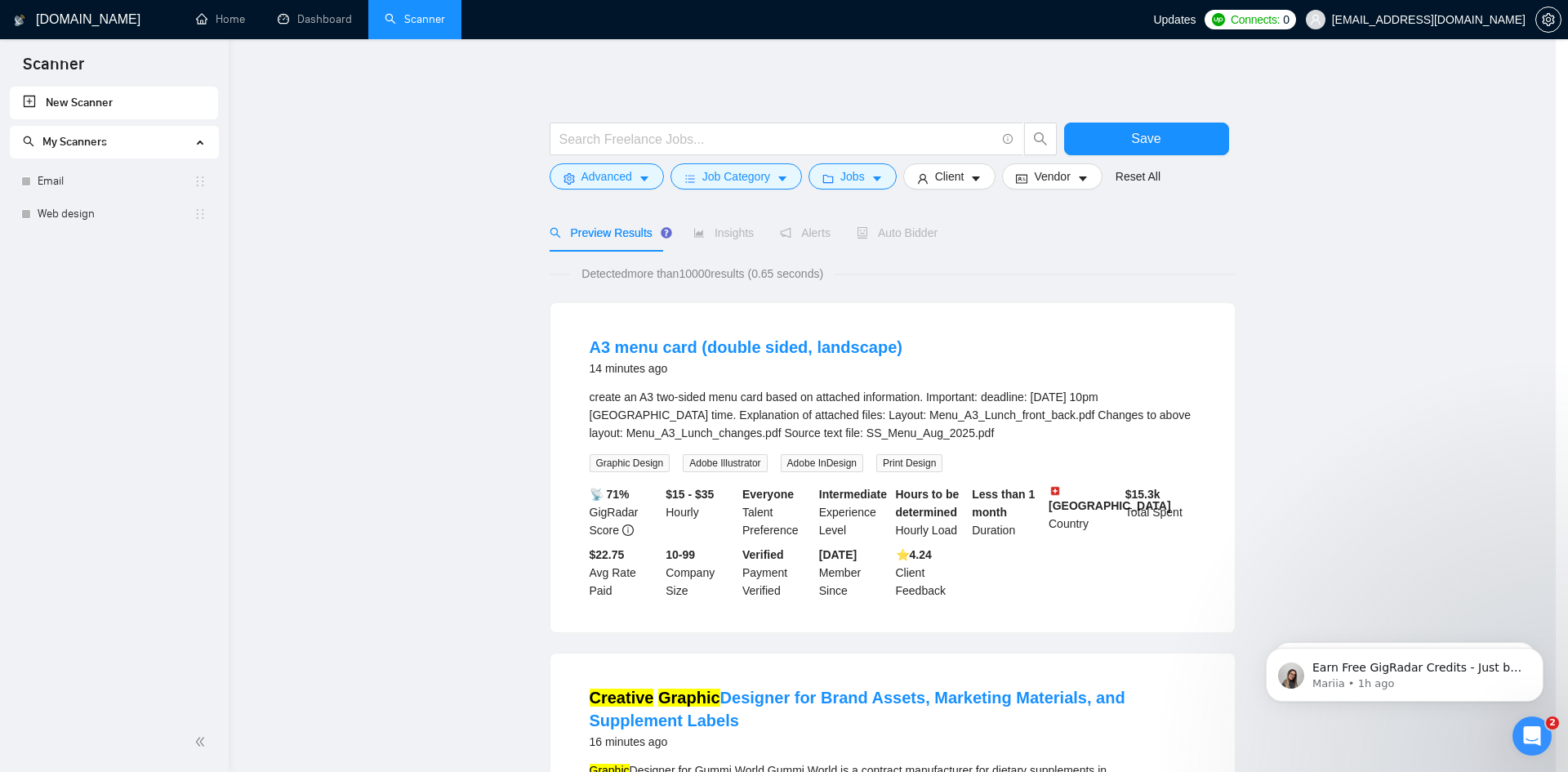
scroll to position [0, 0]
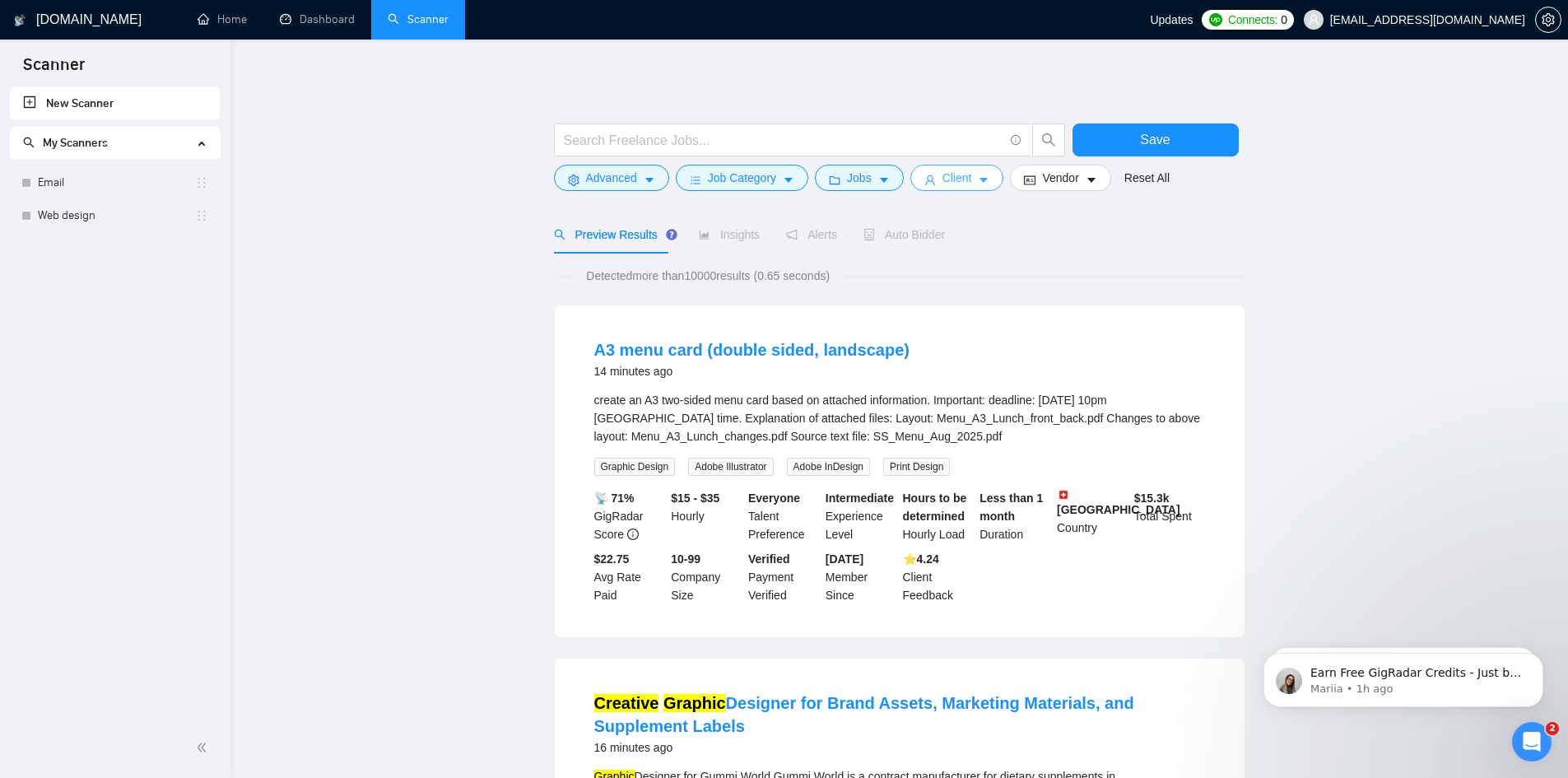
click at [960, 176] on span "Client" at bounding box center [958, 178] width 30 height 19
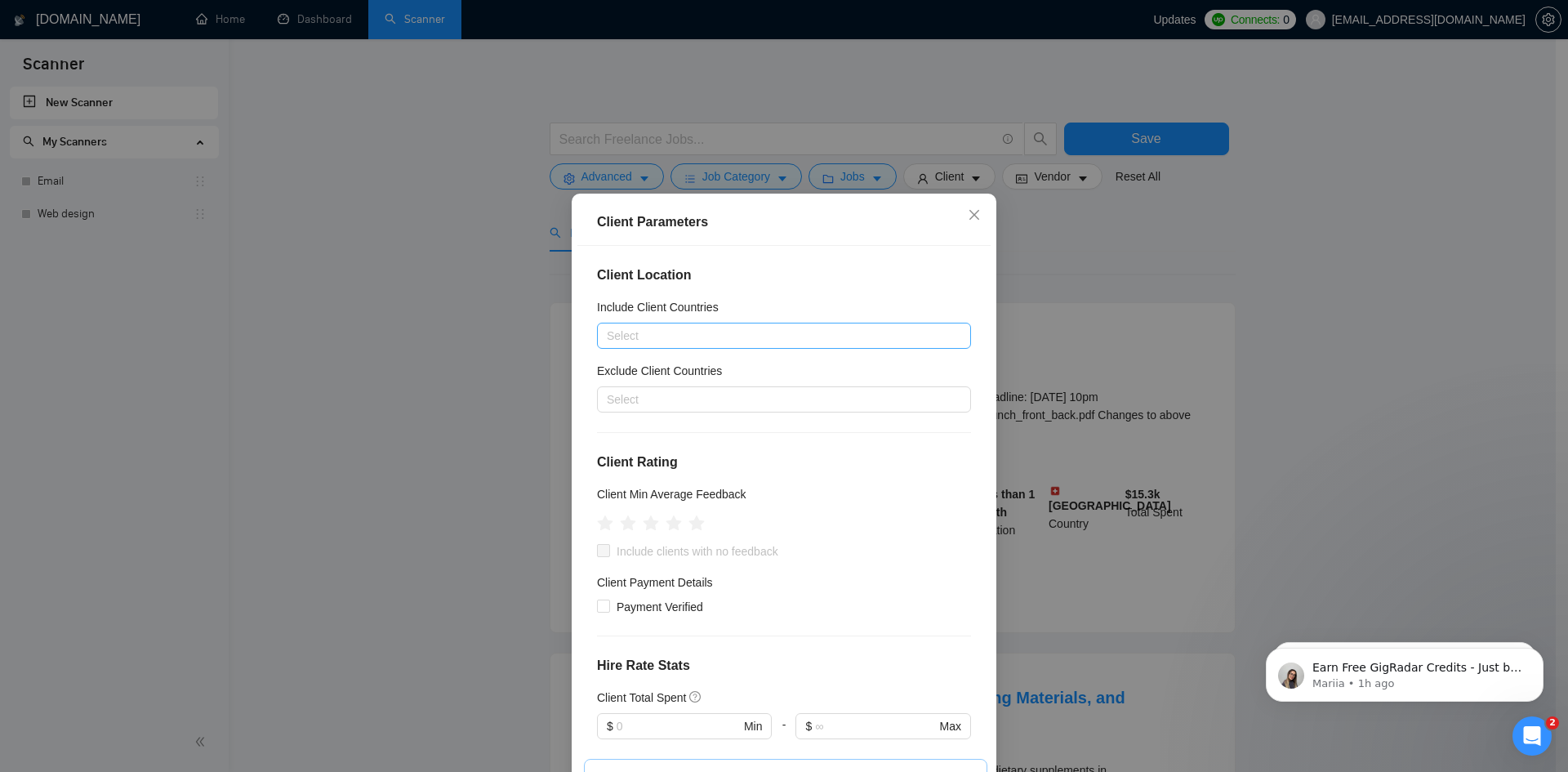
click at [691, 334] on div at bounding box center [776, 336] width 350 height 19
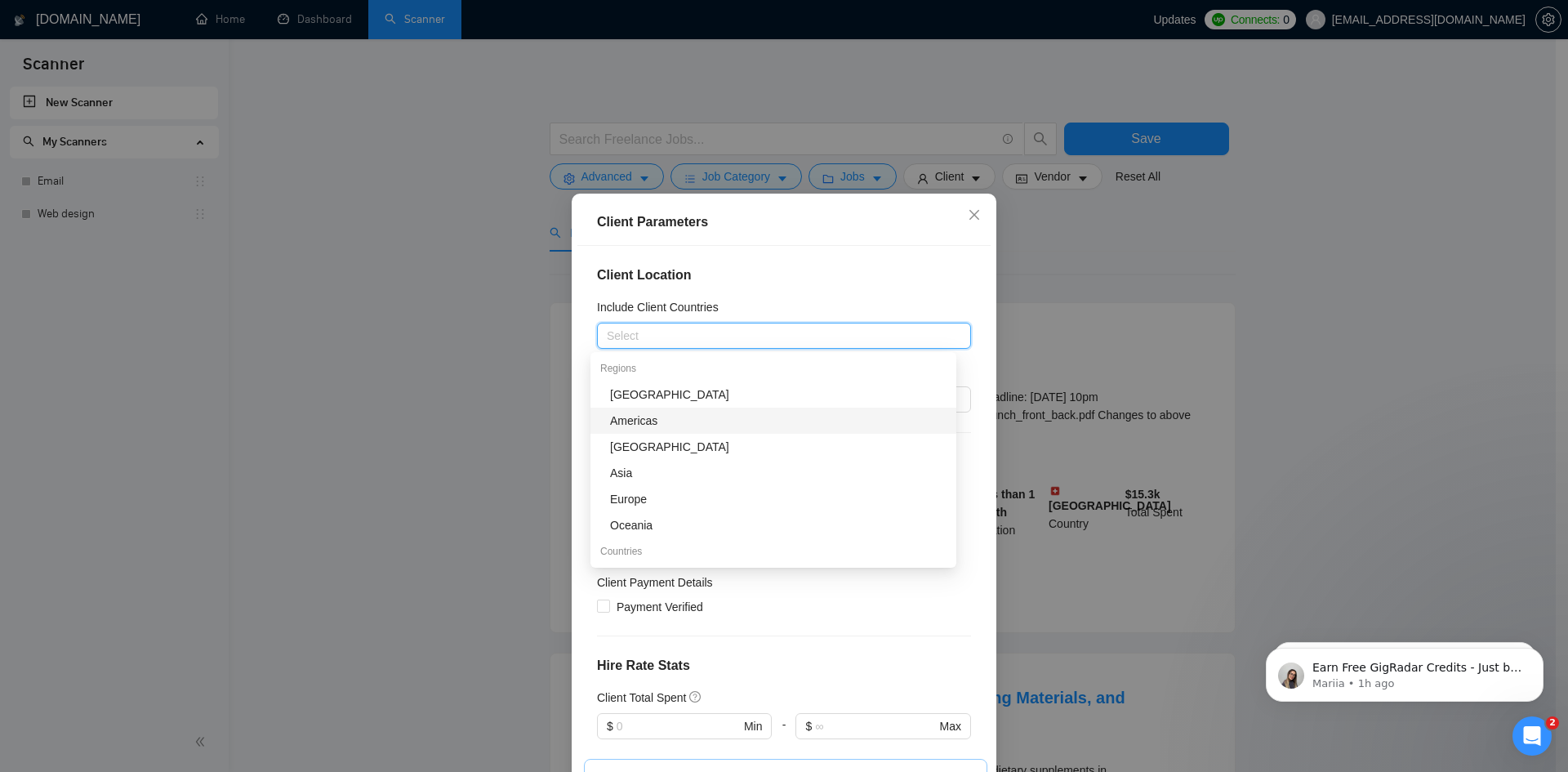
click at [669, 421] on div "Americas" at bounding box center [778, 421] width 336 height 18
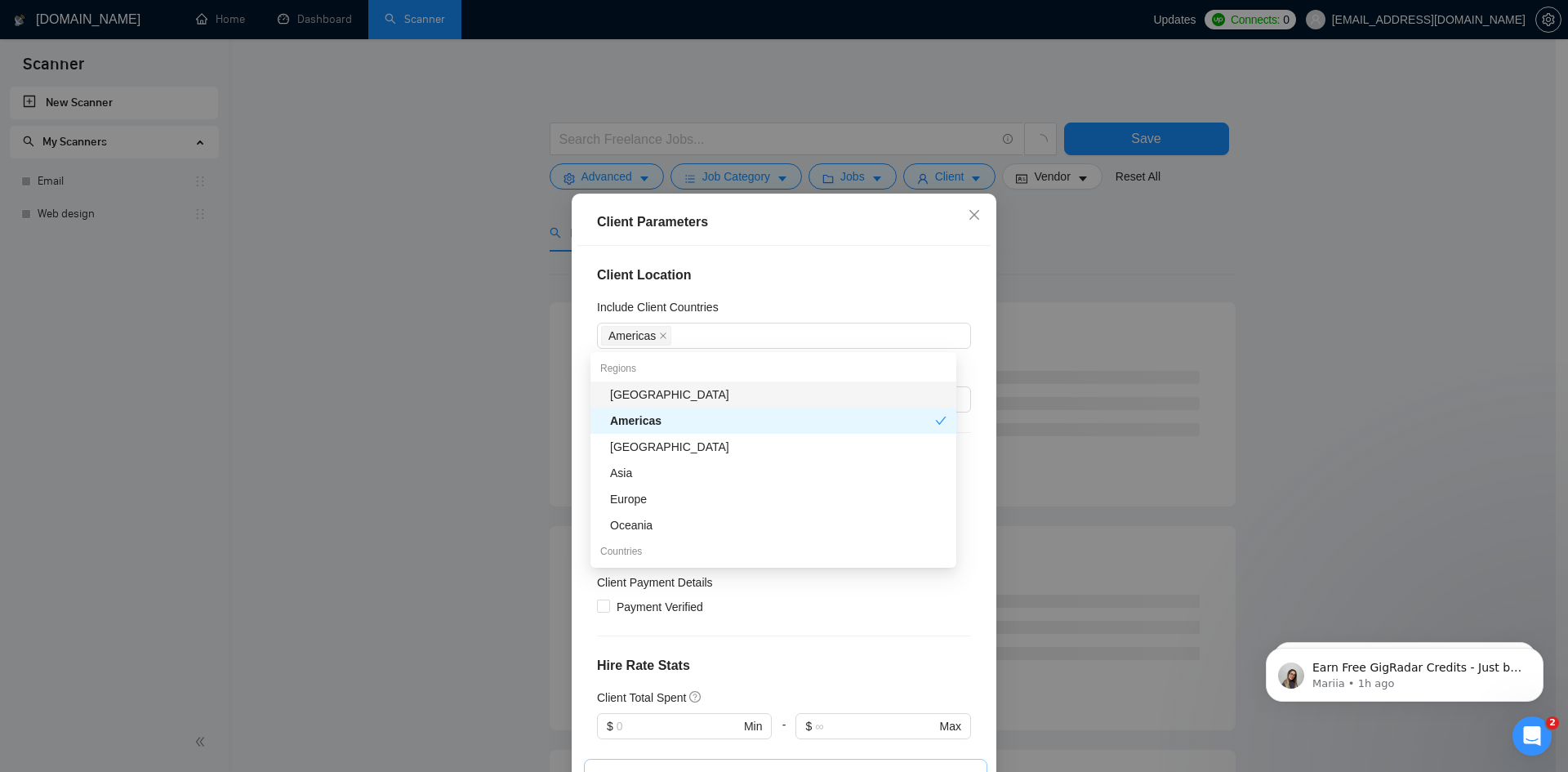
click at [578, 406] on div "Client Location Include Client Countries [GEOGRAPHIC_DATA] Exclude Client Count…" at bounding box center [784, 516] width 413 height 541
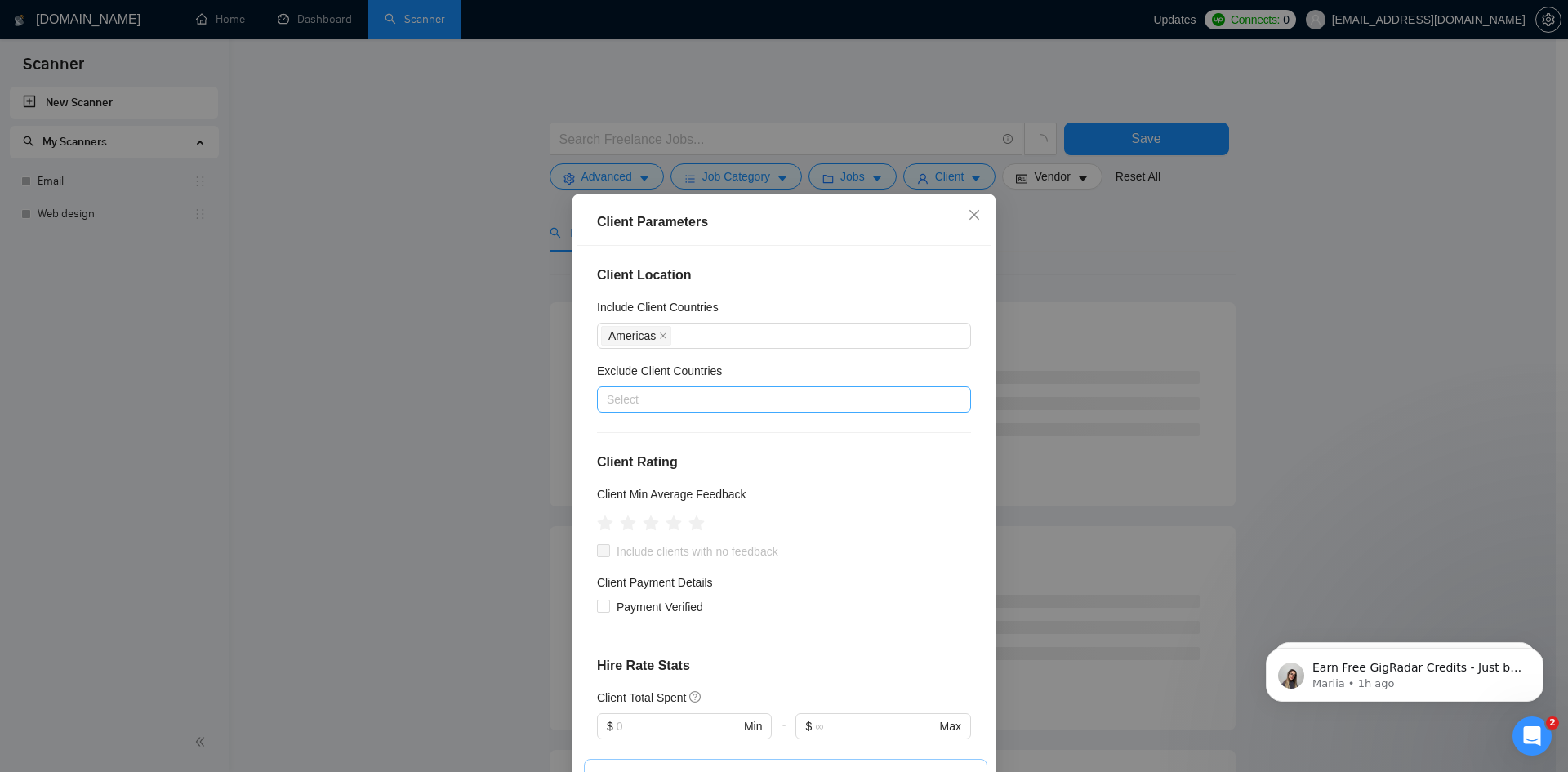
click at [649, 401] on div at bounding box center [776, 400] width 350 height 19
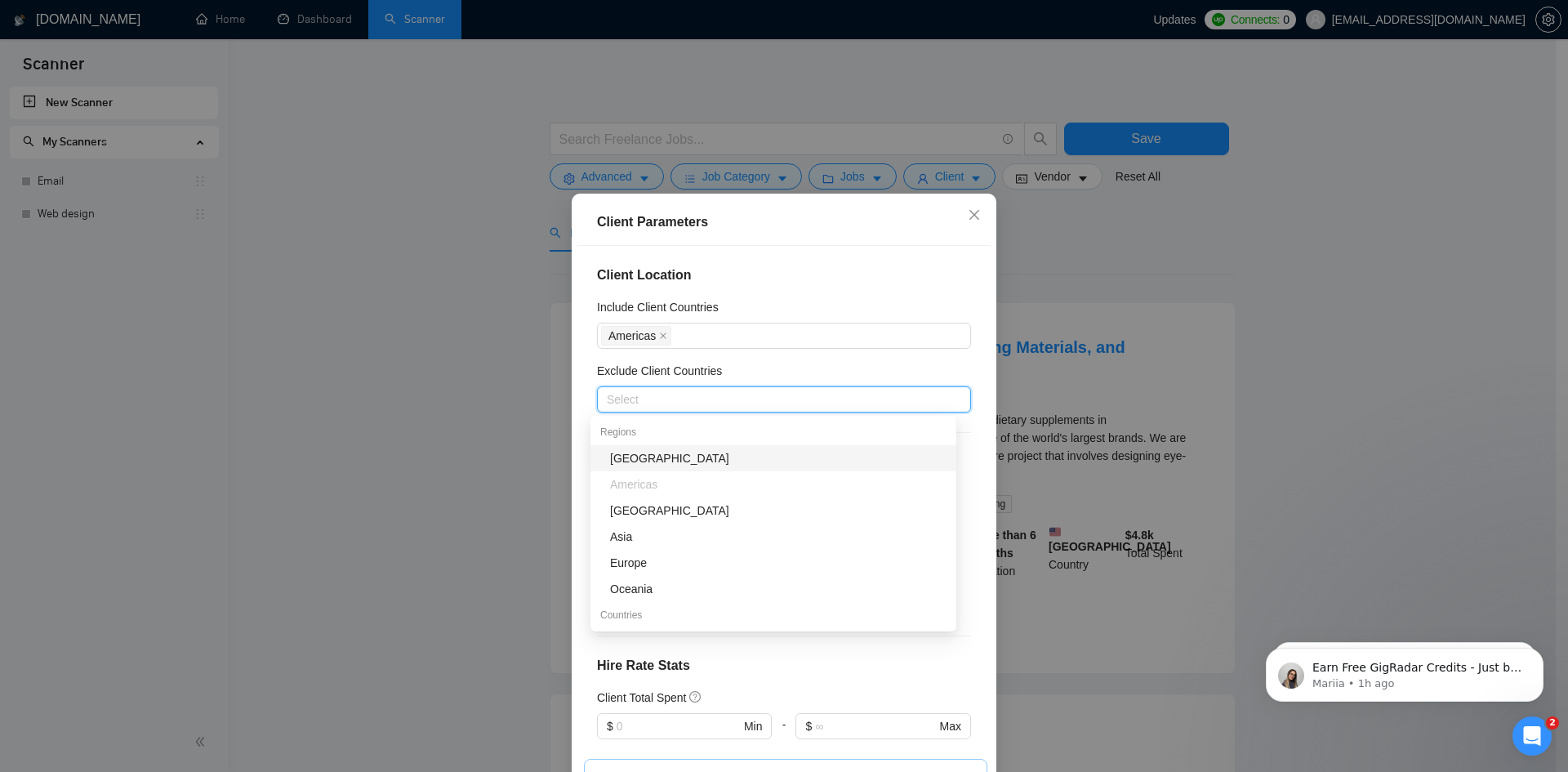
click at [633, 456] on div "[GEOGRAPHIC_DATA]" at bounding box center [778, 458] width 336 height 18
click at [639, 526] on div "Asia" at bounding box center [774, 537] width 366 height 26
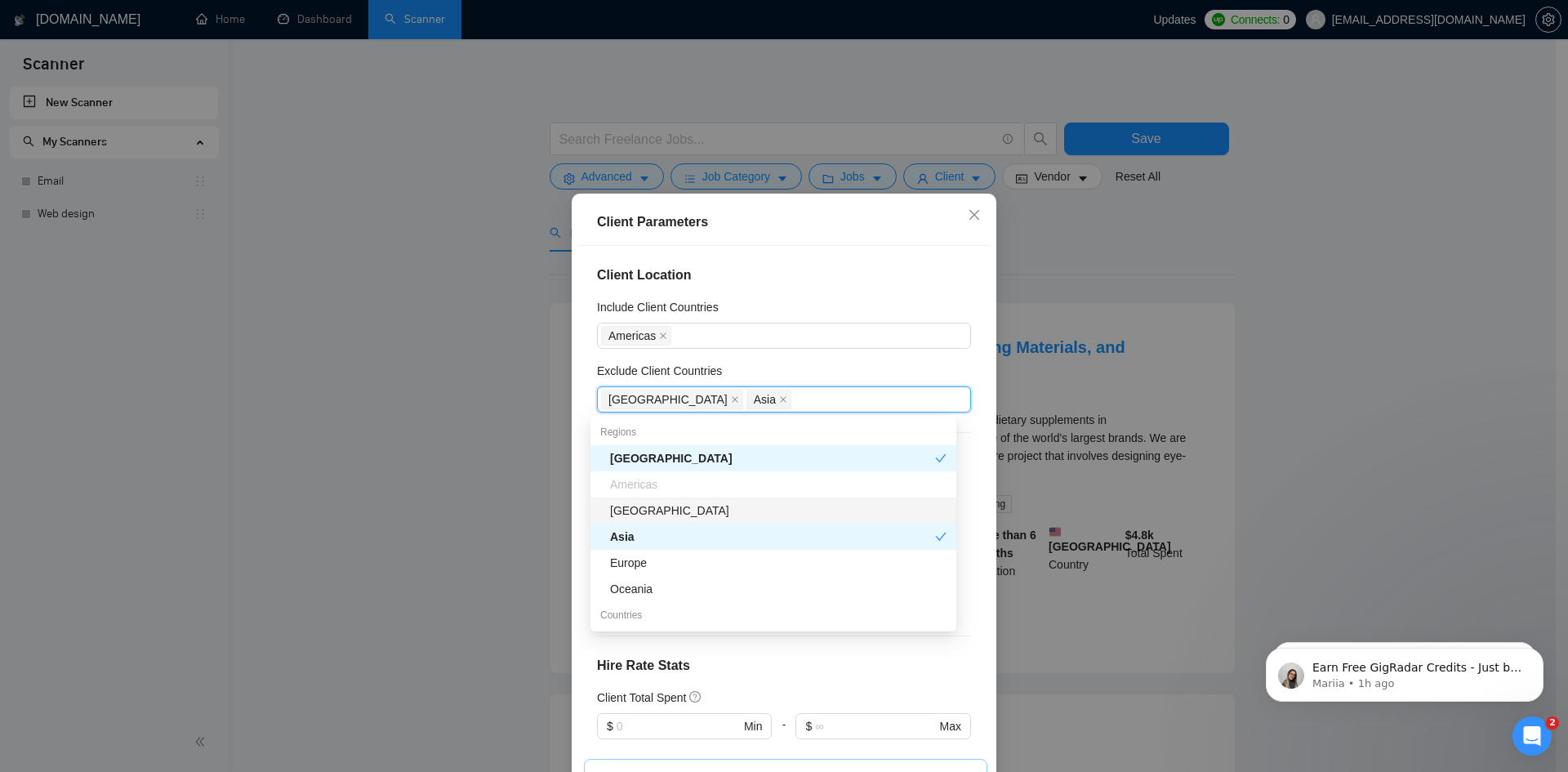
click at [641, 506] on div "[GEOGRAPHIC_DATA]" at bounding box center [778, 511] width 336 height 18
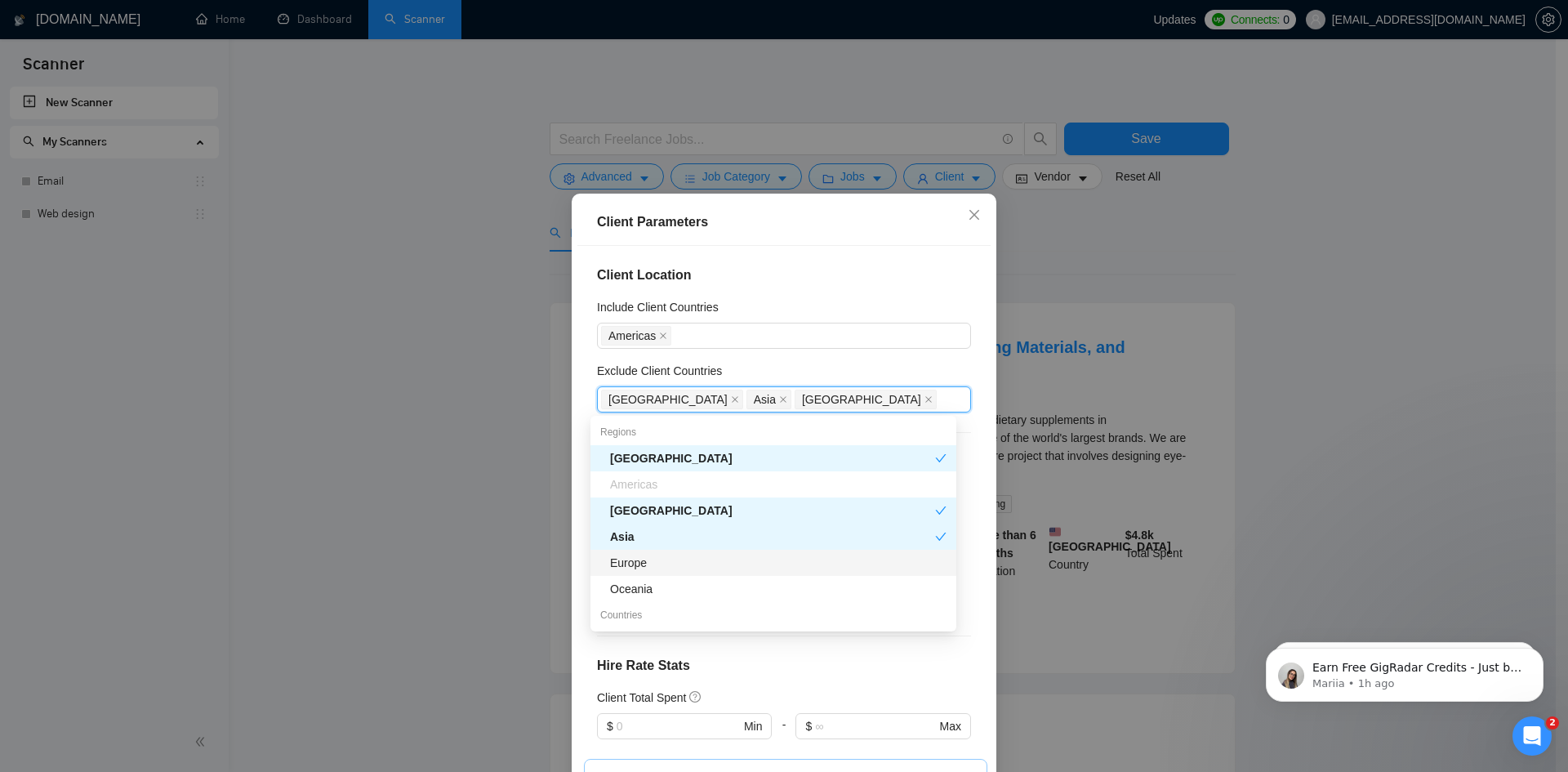
click at [628, 562] on div "Europe" at bounding box center [778, 563] width 336 height 18
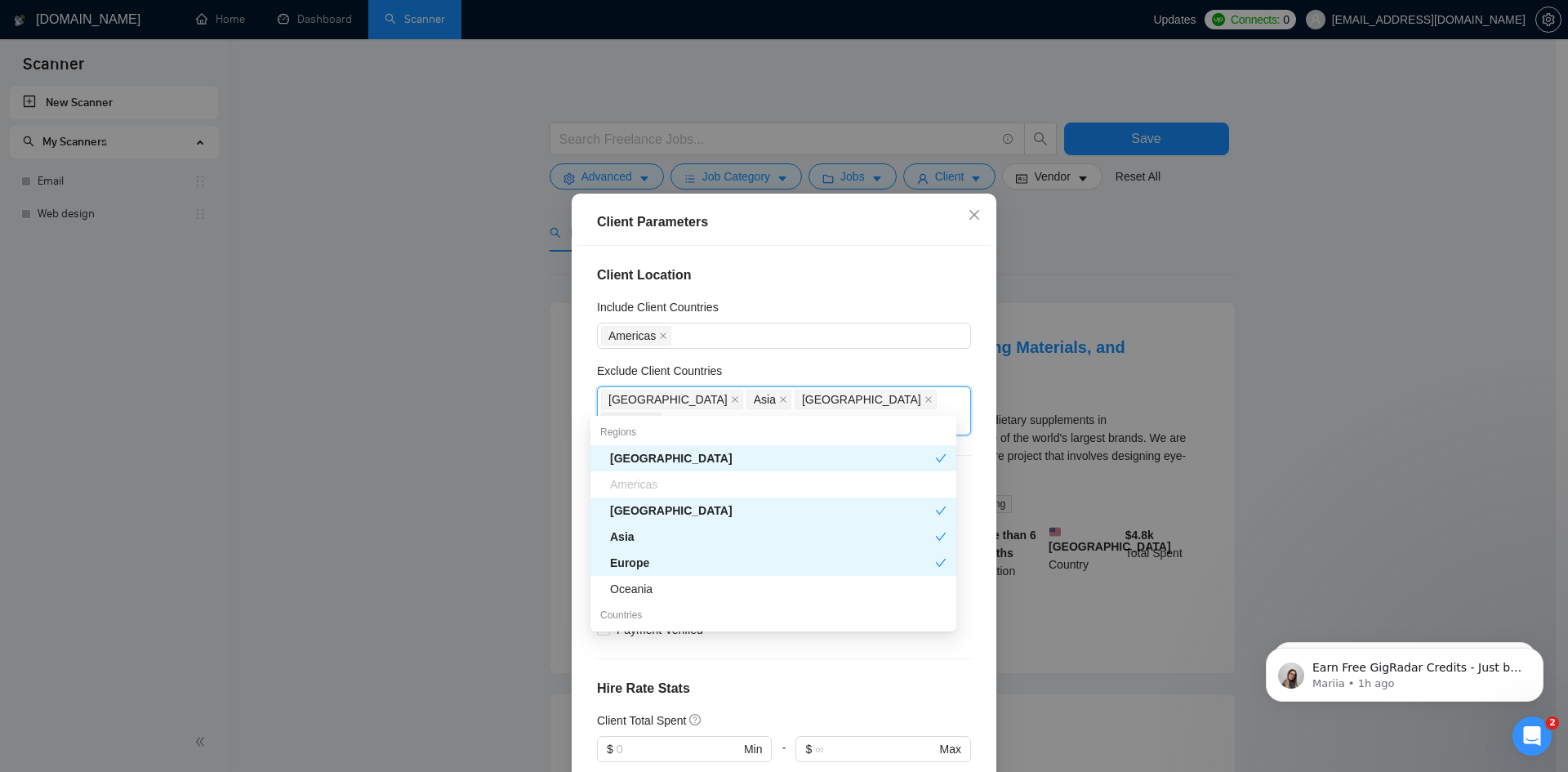
click at [623, 588] on div "Oceania" at bounding box center [778, 589] width 336 height 18
click at [578, 480] on div "Client Location Include Client Countries Americas Exclude Client Countries Afri…" at bounding box center [784, 516] width 413 height 541
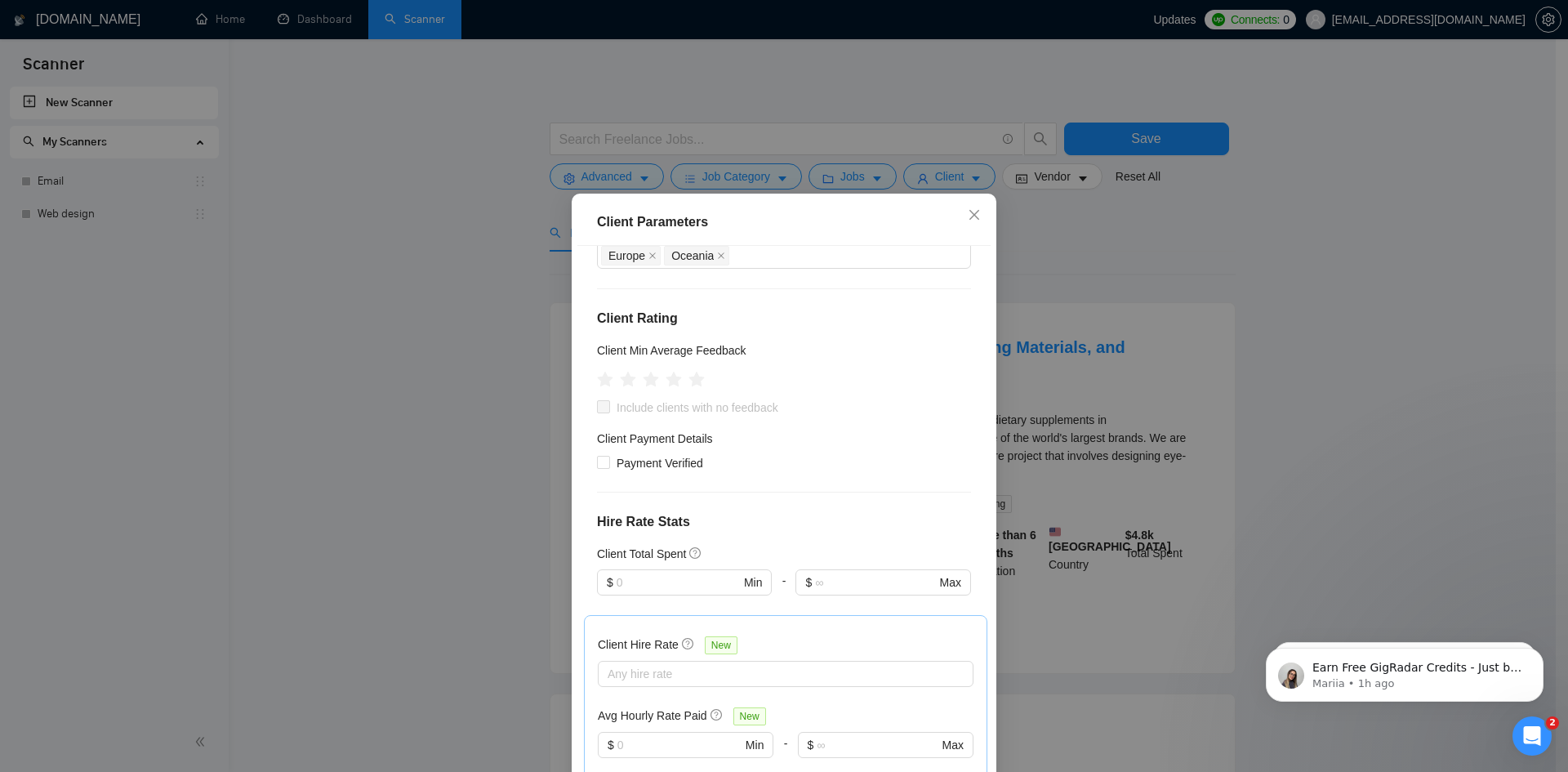
scroll to position [150, 0]
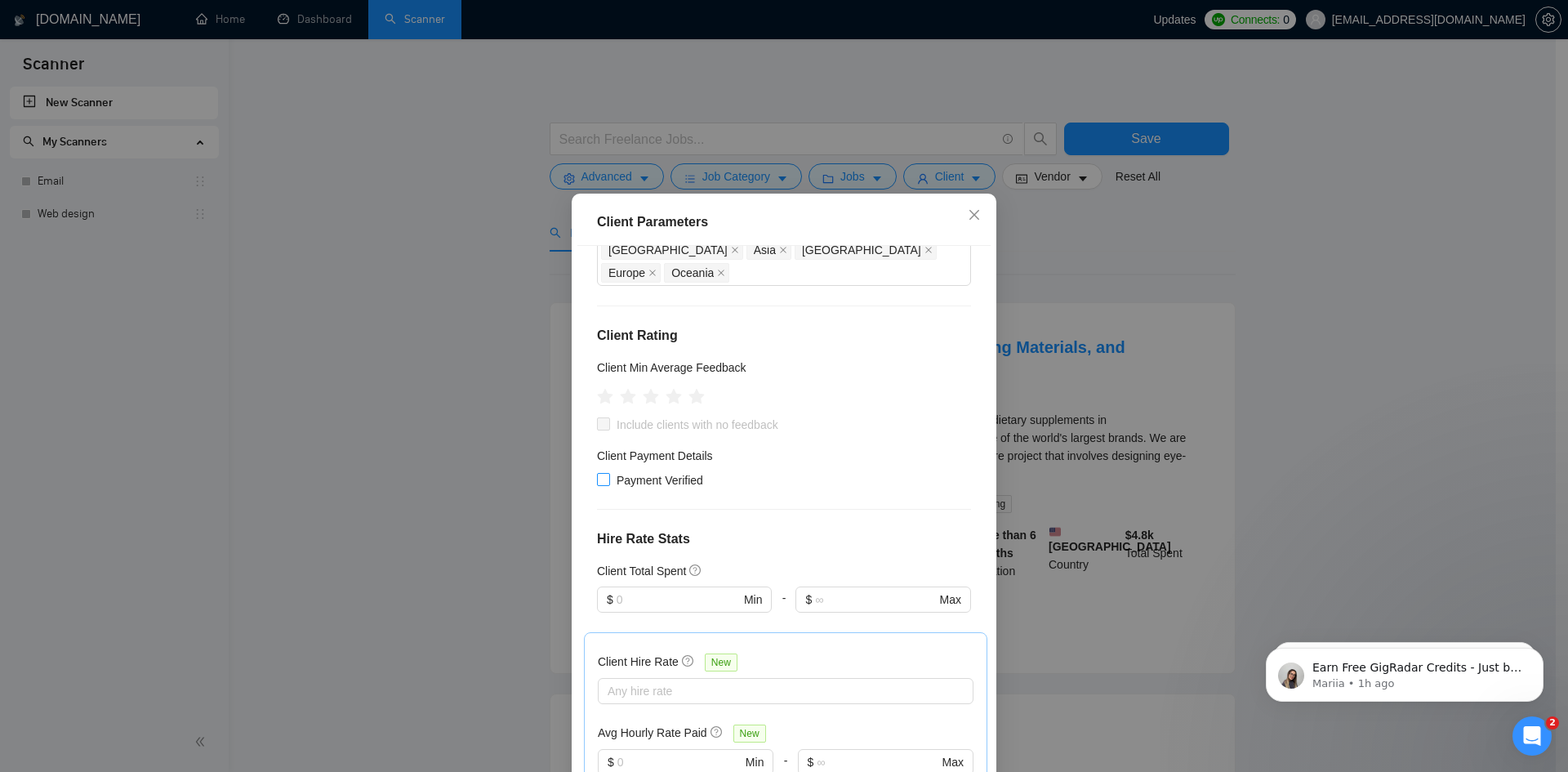
click at [597, 473] on input "Payment Verified" at bounding box center [602, 478] width 11 height 11
checkbox input "true"
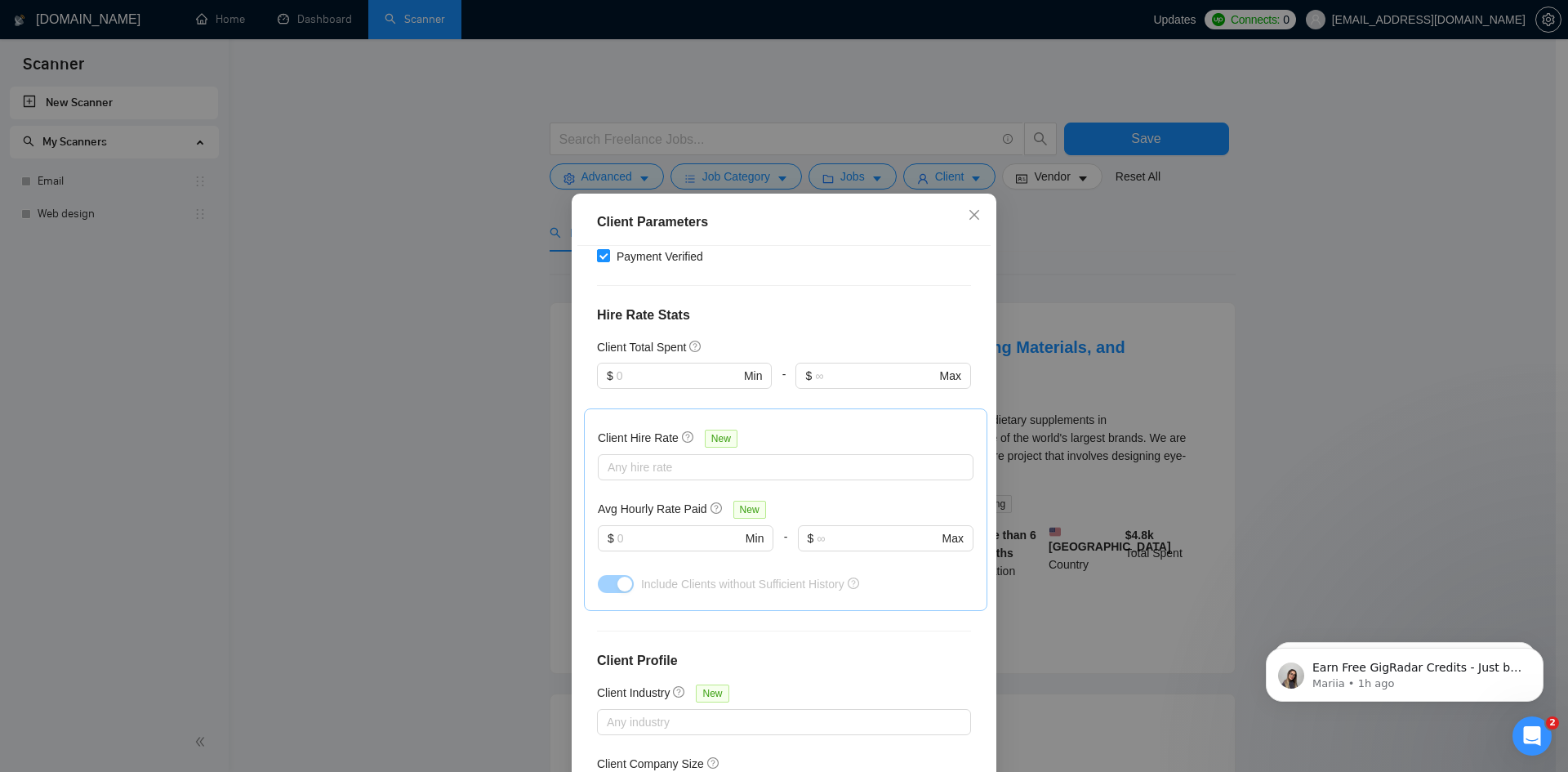
scroll to position [476, 0]
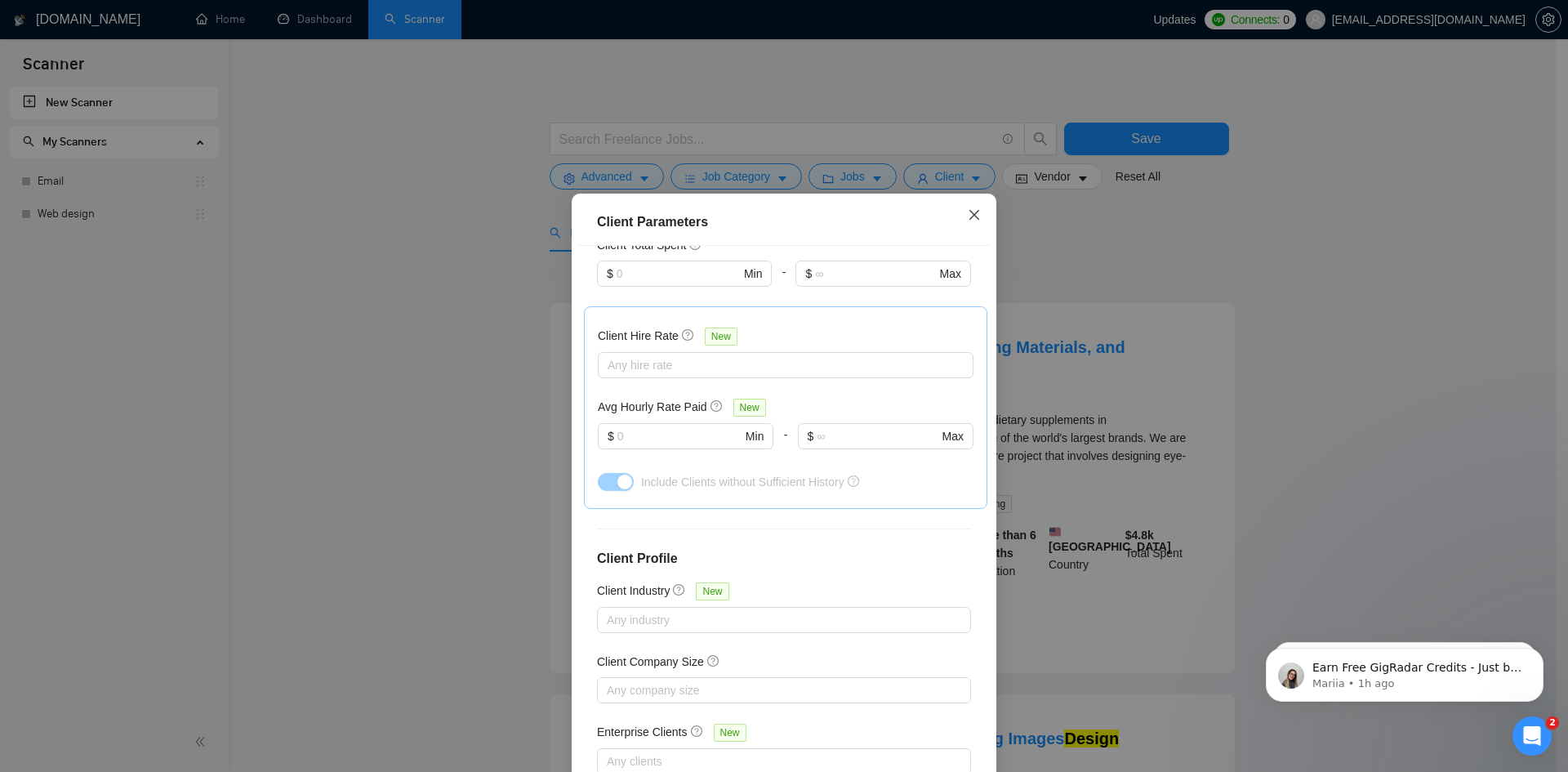
click at [968, 218] on icon "close" at bounding box center [974, 214] width 13 height 13
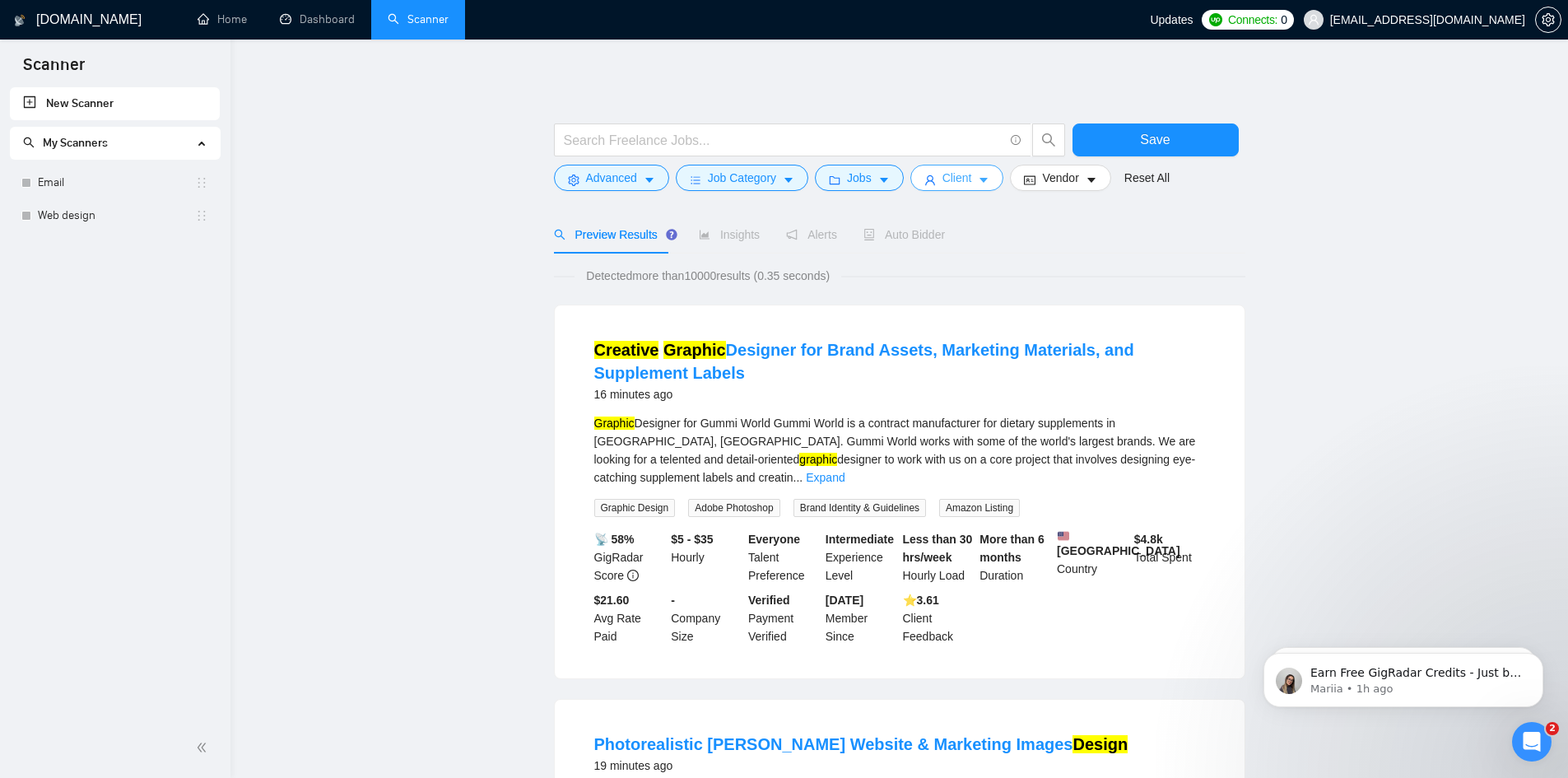
click at [933, 174] on button "Client" at bounding box center [958, 178] width 94 height 26
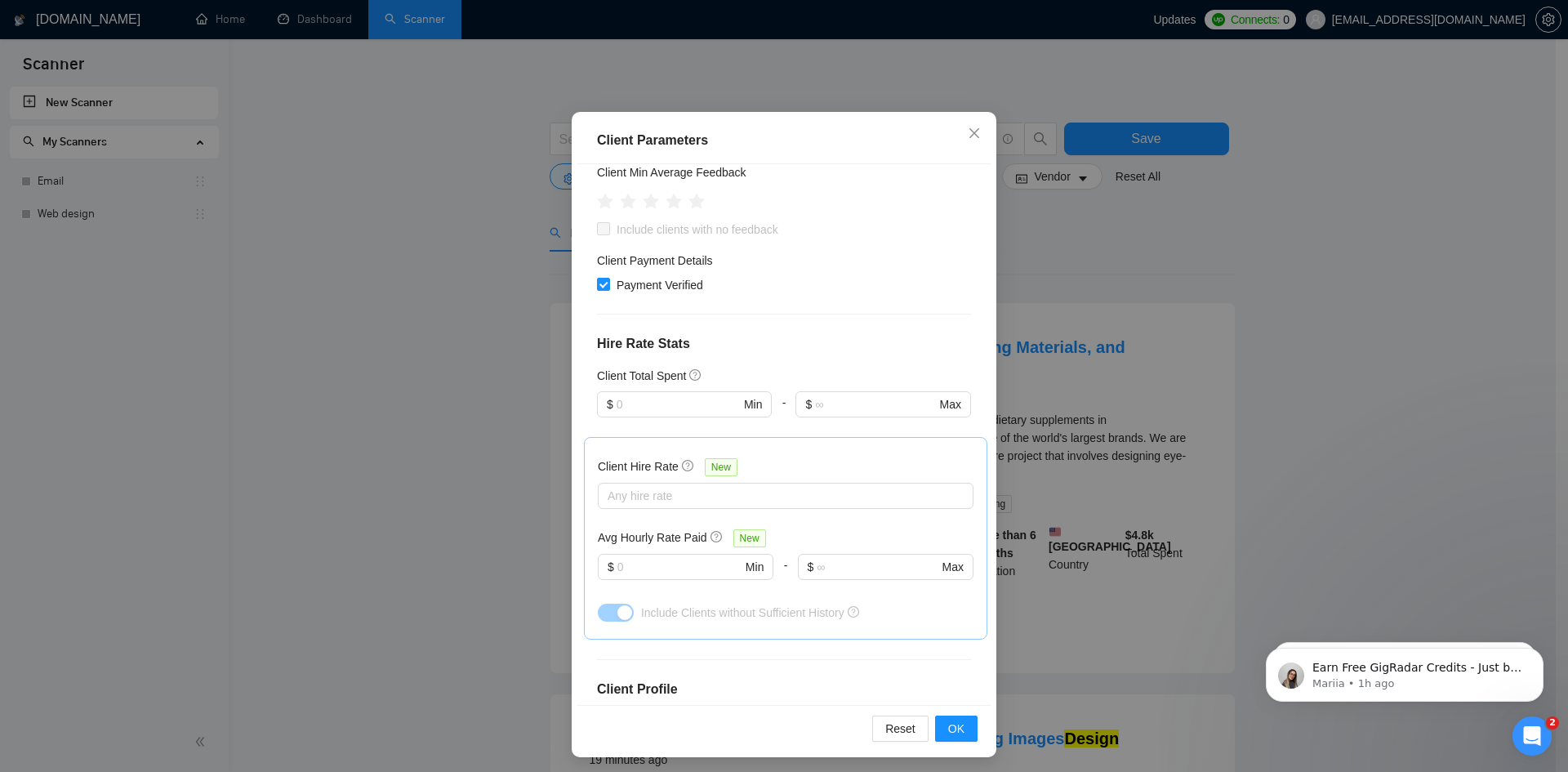
scroll to position [150, 0]
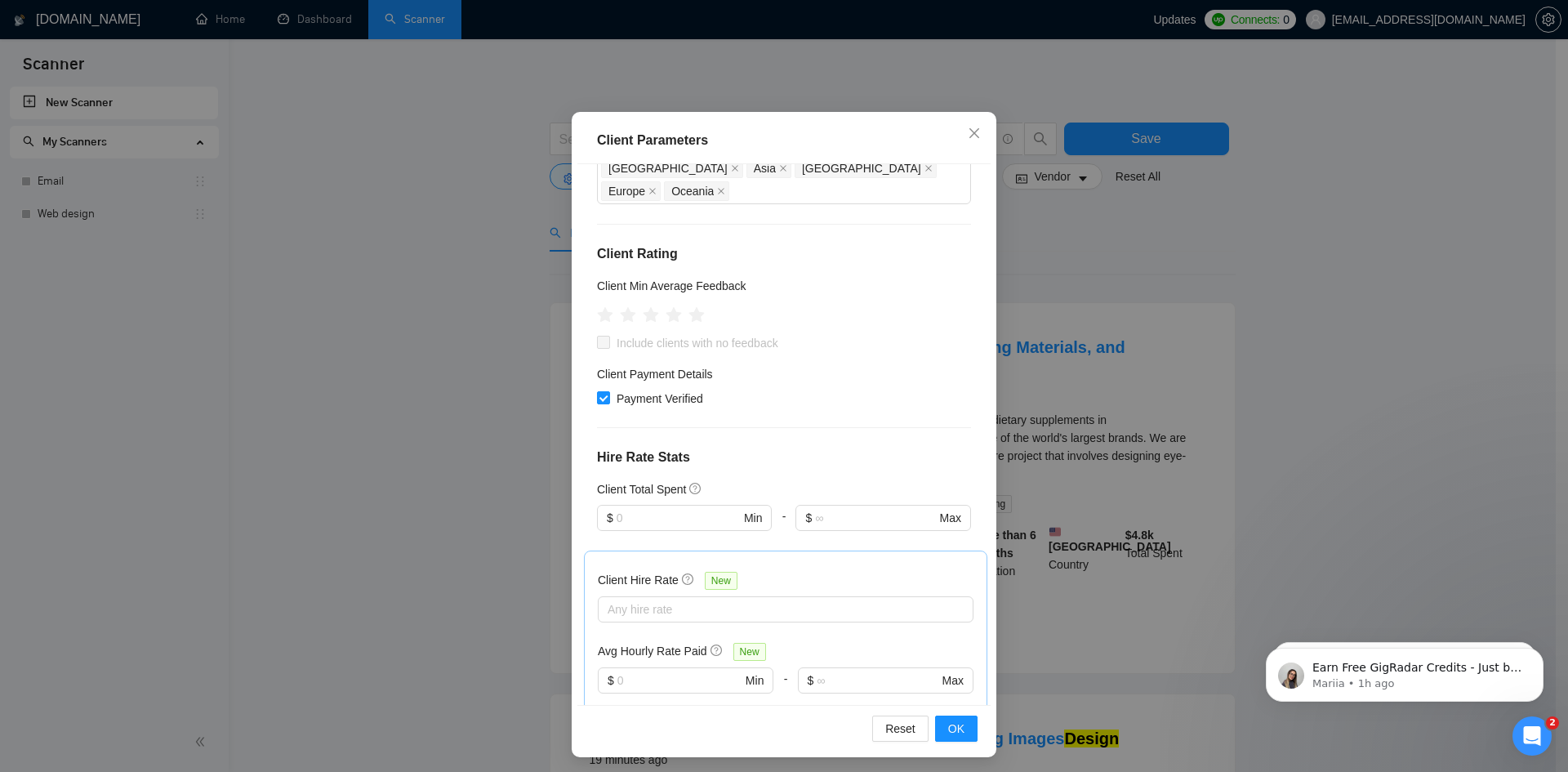
click at [1190, 297] on div "Client Parameters Client Location Include Client Countries Americas Exclude Cli…" at bounding box center [784, 386] width 1568 height 772
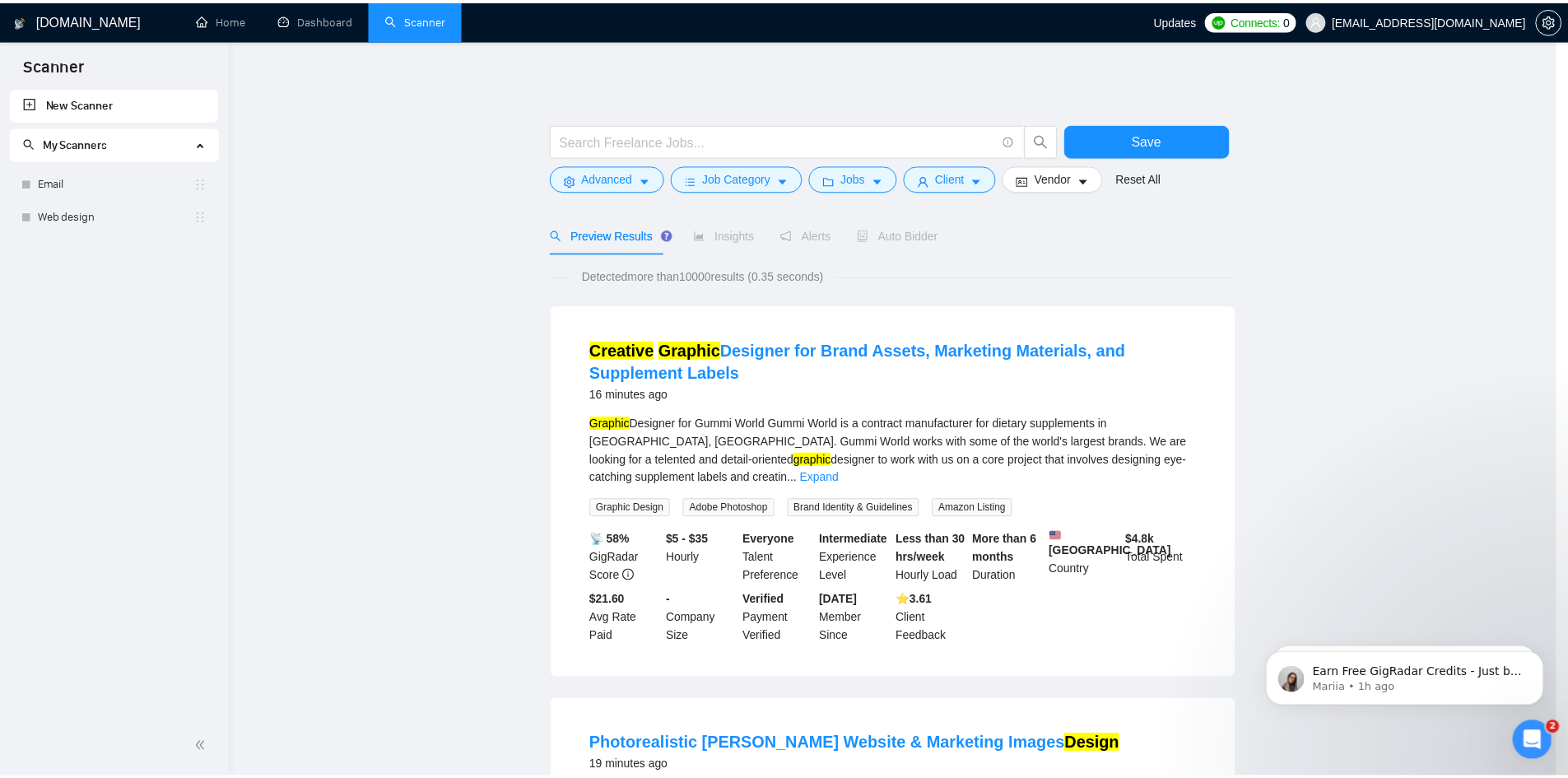
scroll to position [0, 0]
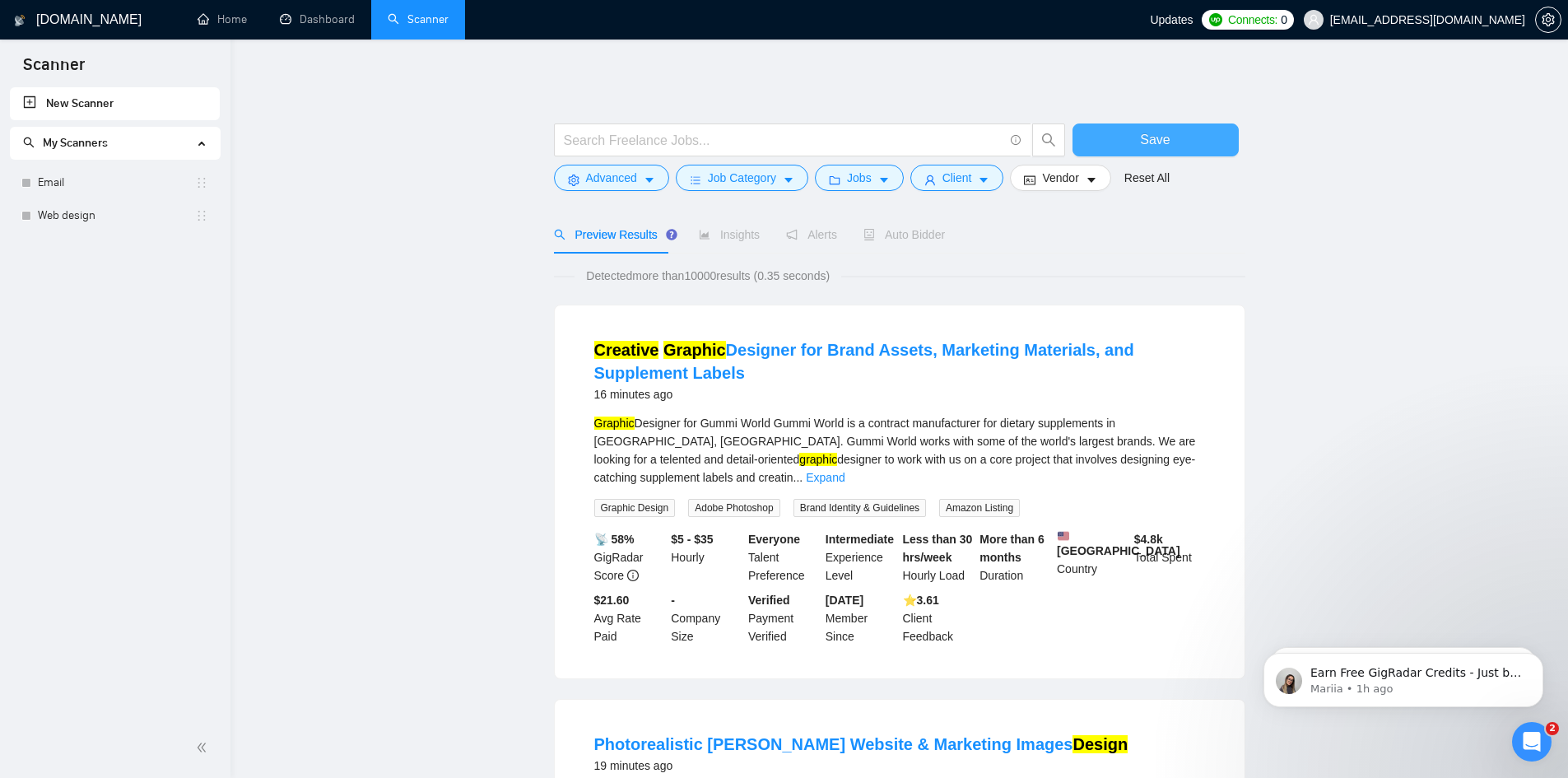
click at [1152, 140] on span "Save" at bounding box center [1155, 139] width 30 height 20
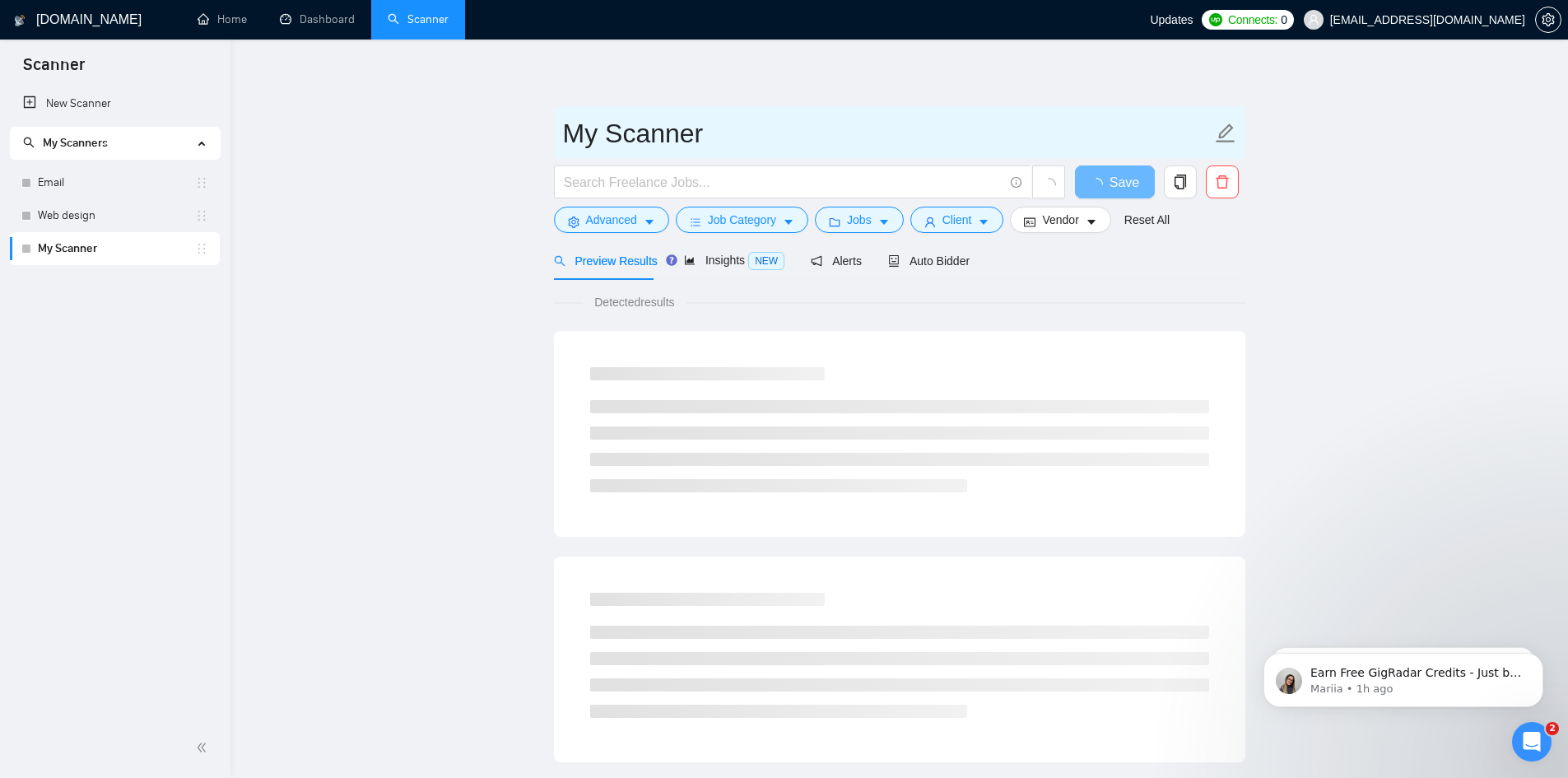
drag, startPoint x: 736, startPoint y: 137, endPoint x: 548, endPoint y: 155, distance: 188.9
click at [548, 156] on main "My Scanner Save Advanced Job Category Jobs Client Vendor Reset All Preview Resu…" at bounding box center [899, 752] width 1285 height 1374
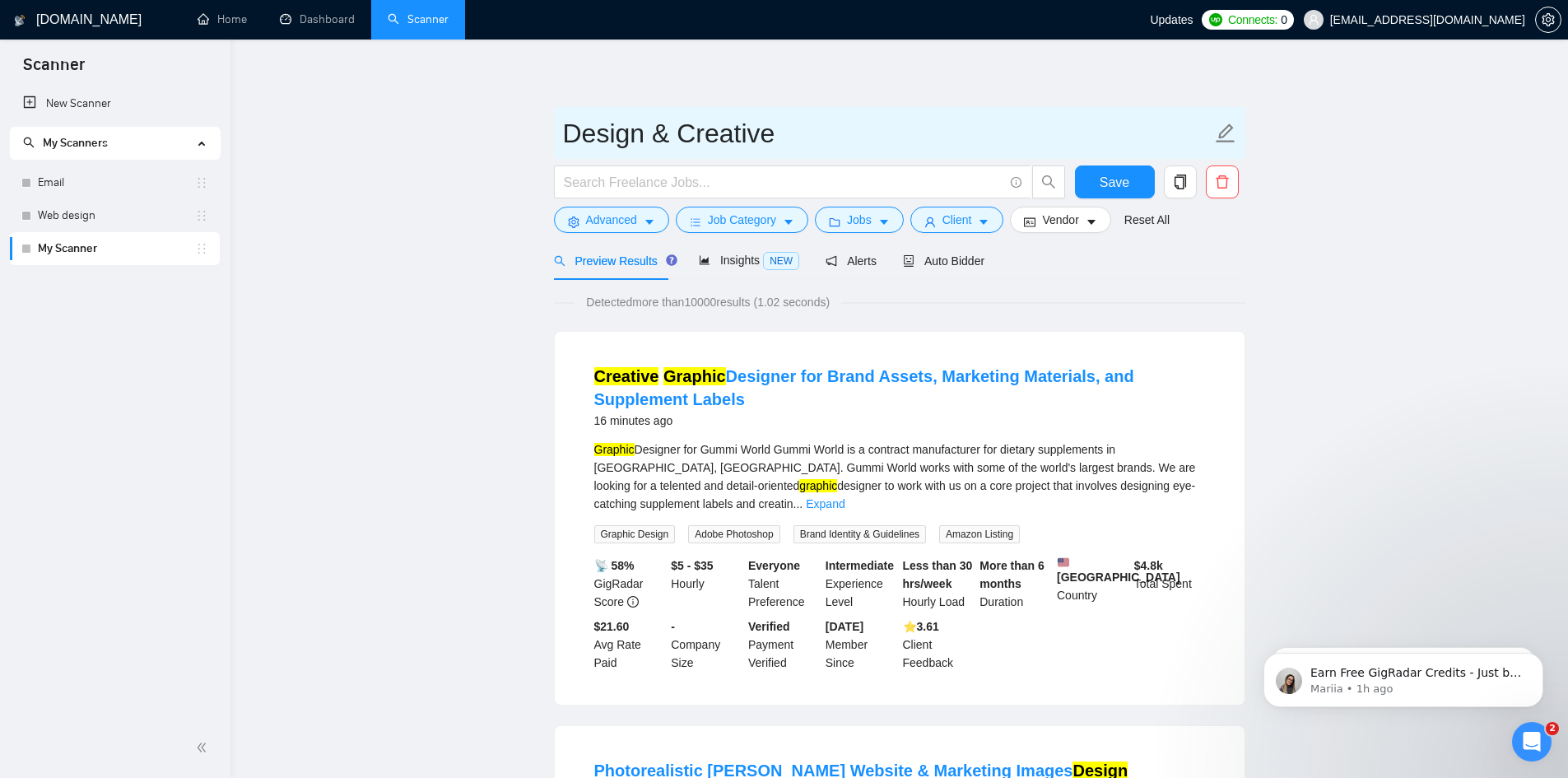
type input "Design & Creative"
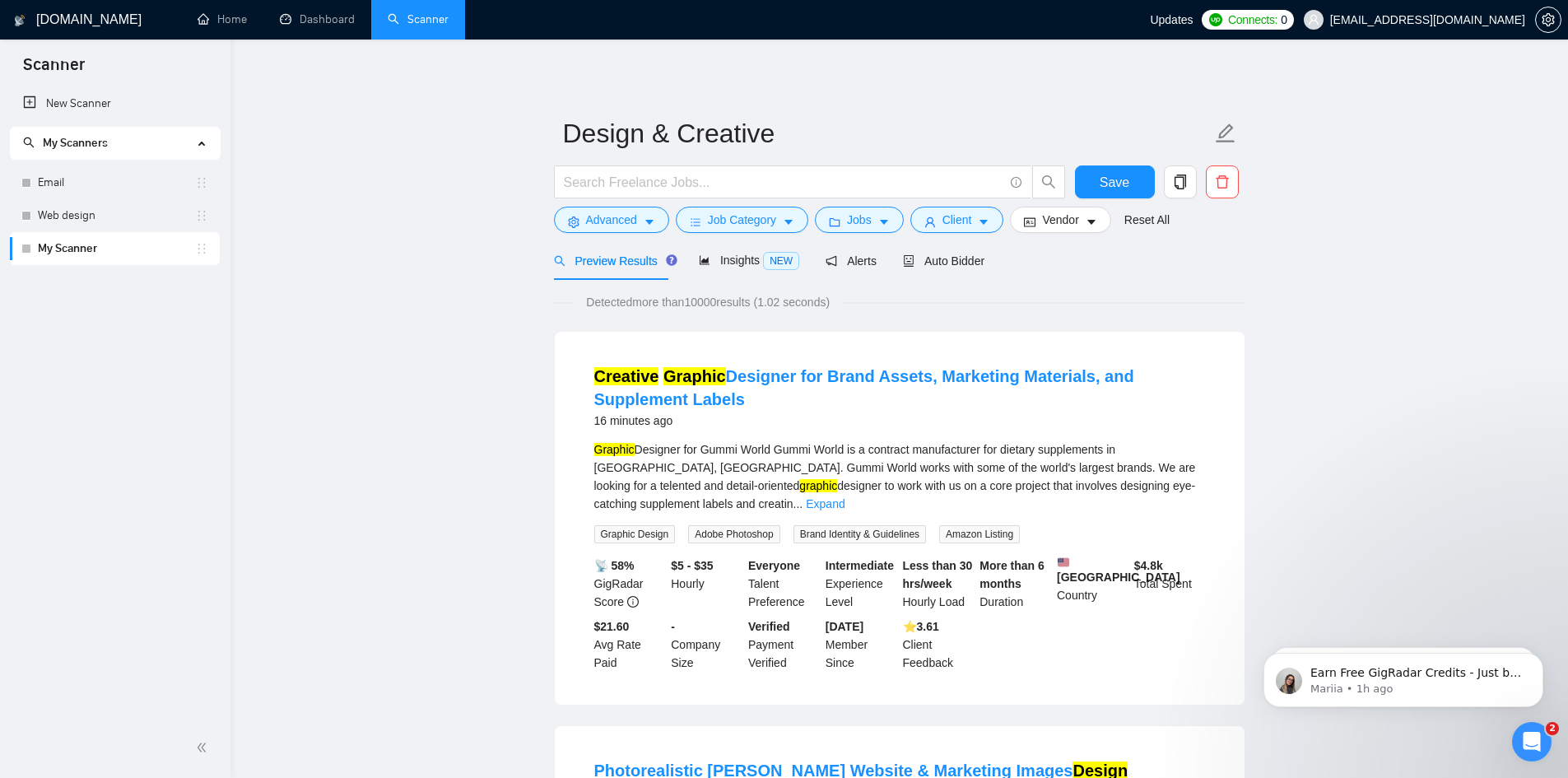
click at [1116, 174] on span "Save" at bounding box center [1115, 182] width 30 height 20
click at [940, 263] on span "Auto Bidder" at bounding box center [943, 261] width 82 height 13
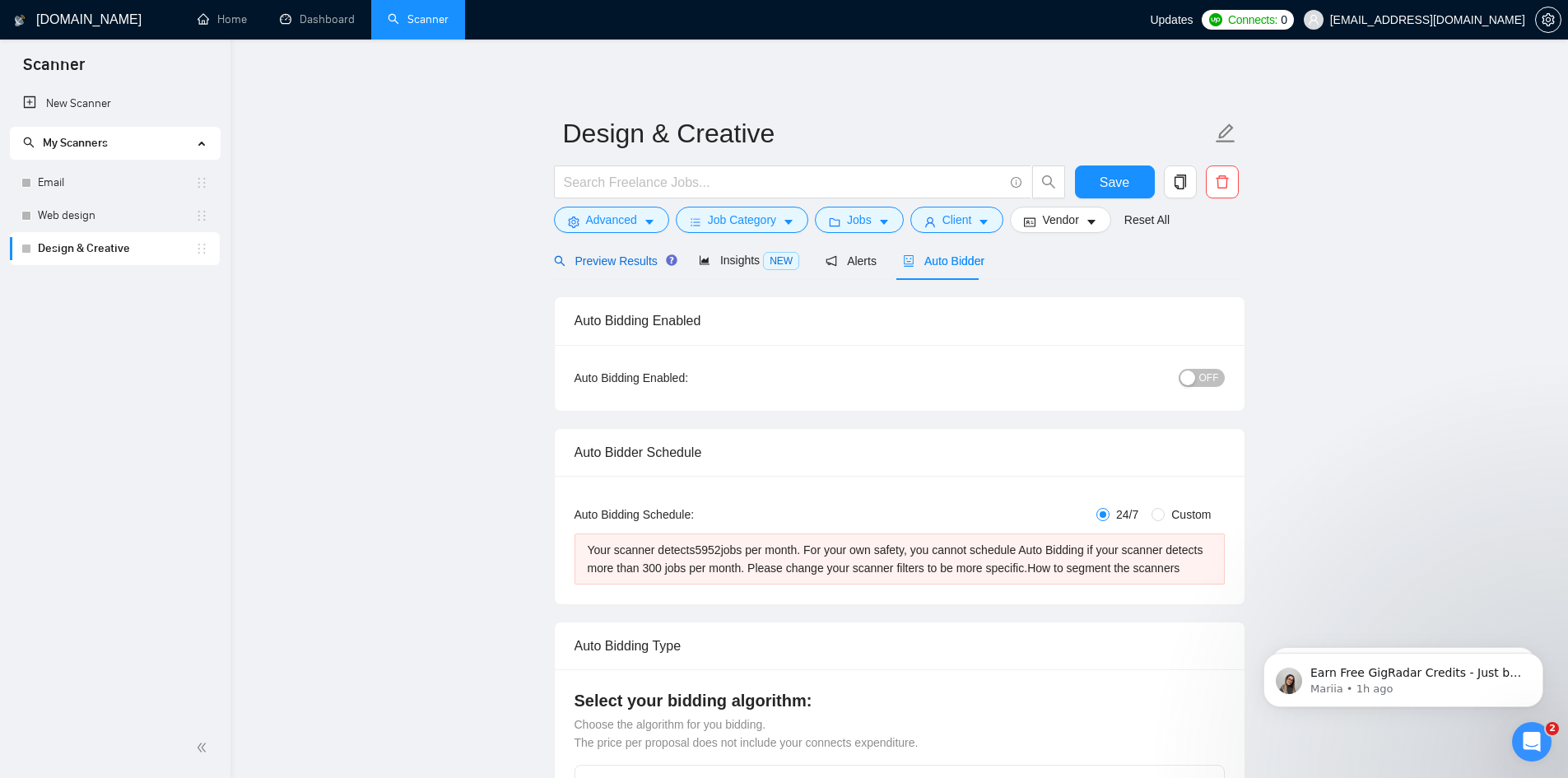
click at [633, 260] on span "Preview Results" at bounding box center [613, 261] width 119 height 13
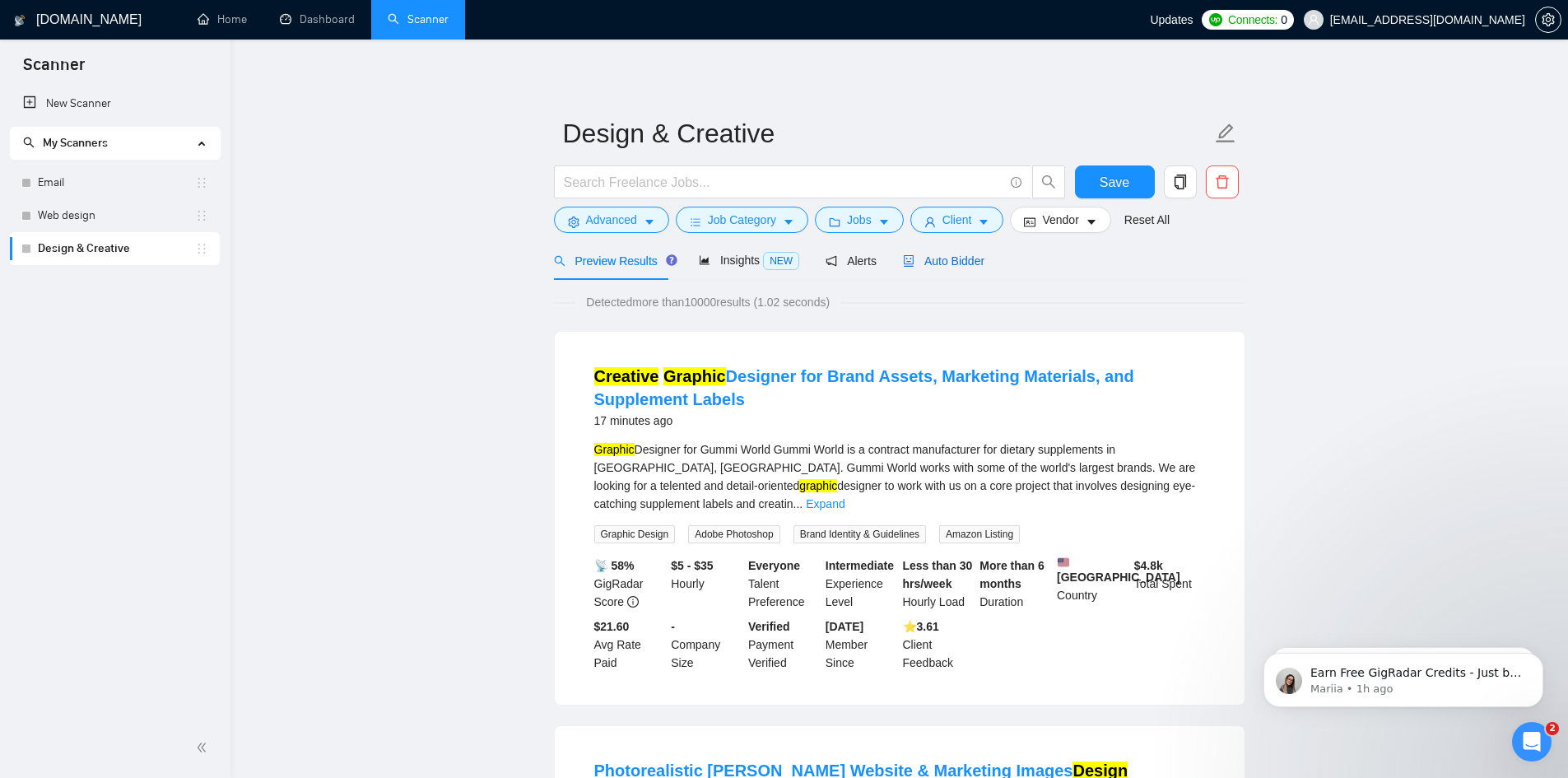
click at [952, 263] on span "Auto Bidder" at bounding box center [943, 261] width 82 height 13
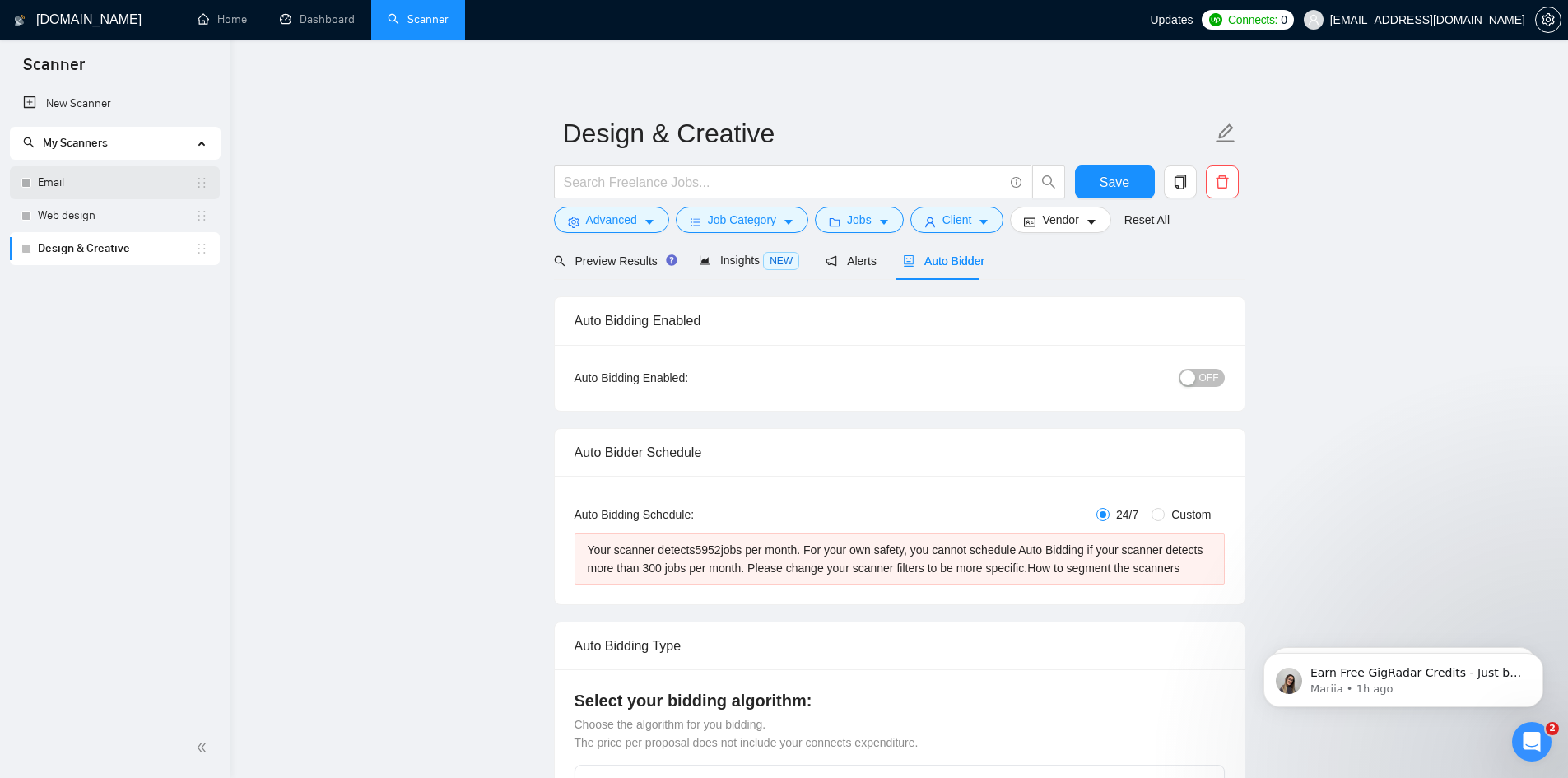
click at [108, 182] on link "Email" at bounding box center [116, 182] width 158 height 33
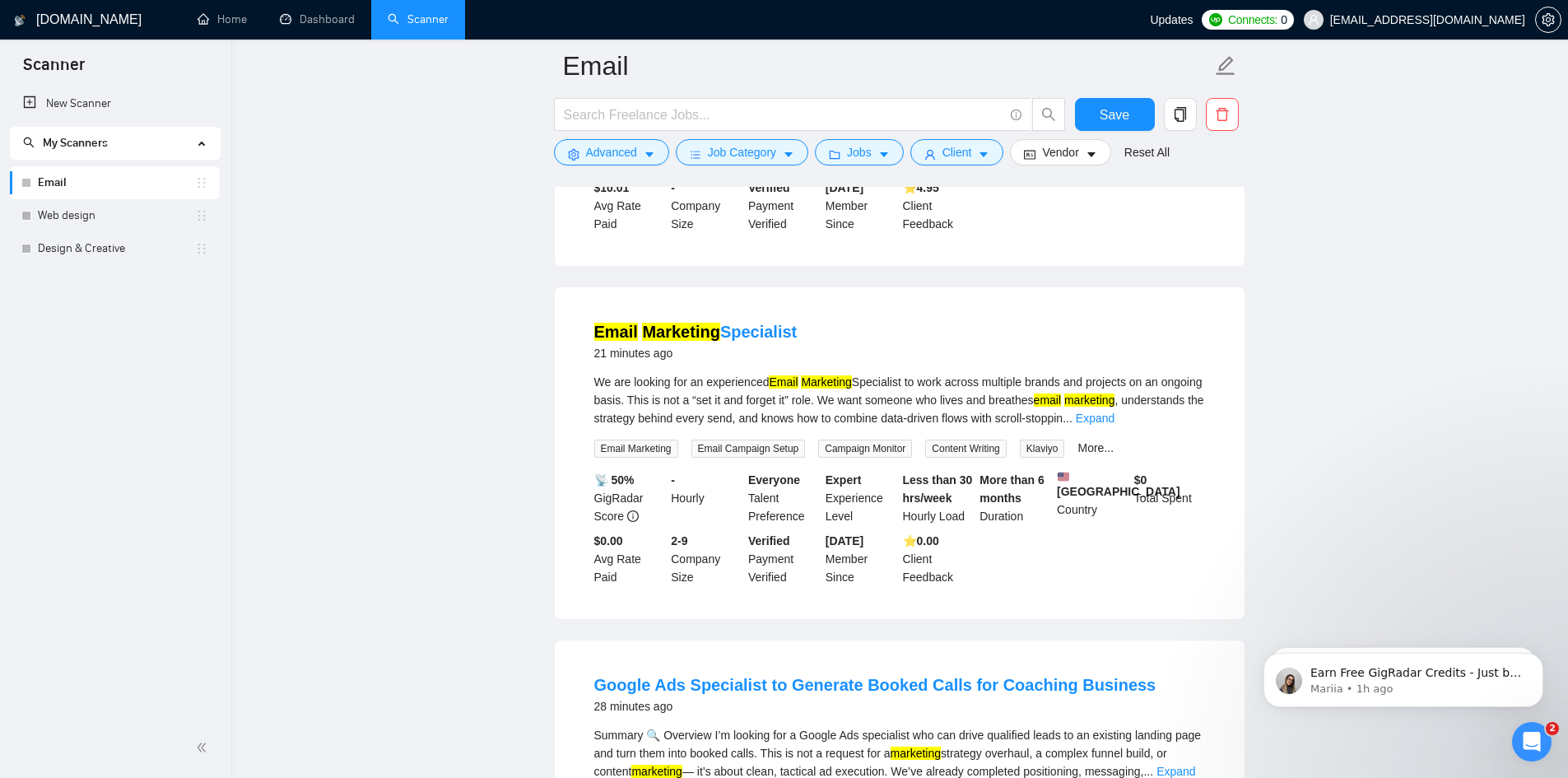
scroll to position [411, 0]
click at [1114, 424] on link "Expand" at bounding box center [1096, 417] width 39 height 13
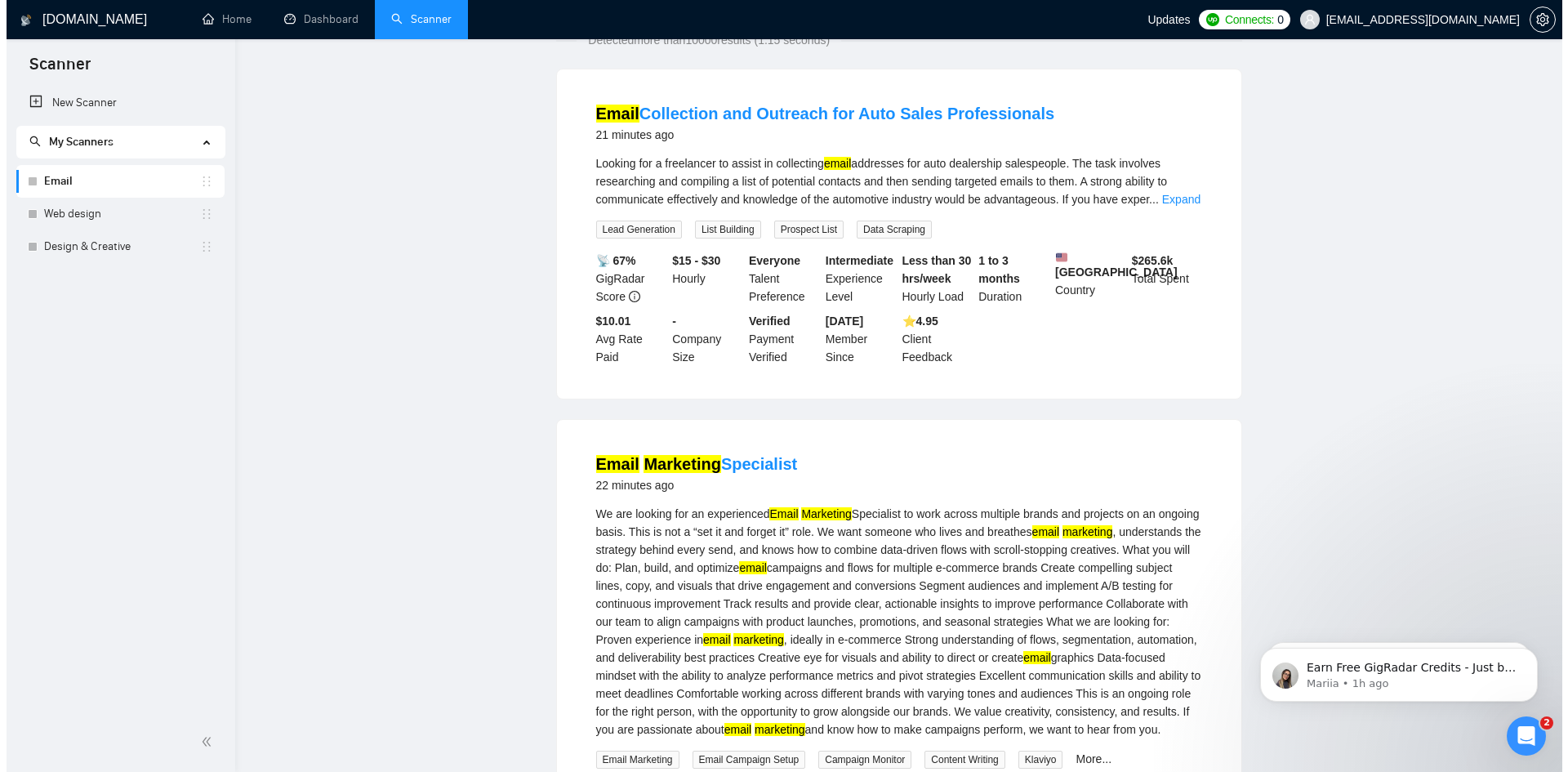
scroll to position [0, 0]
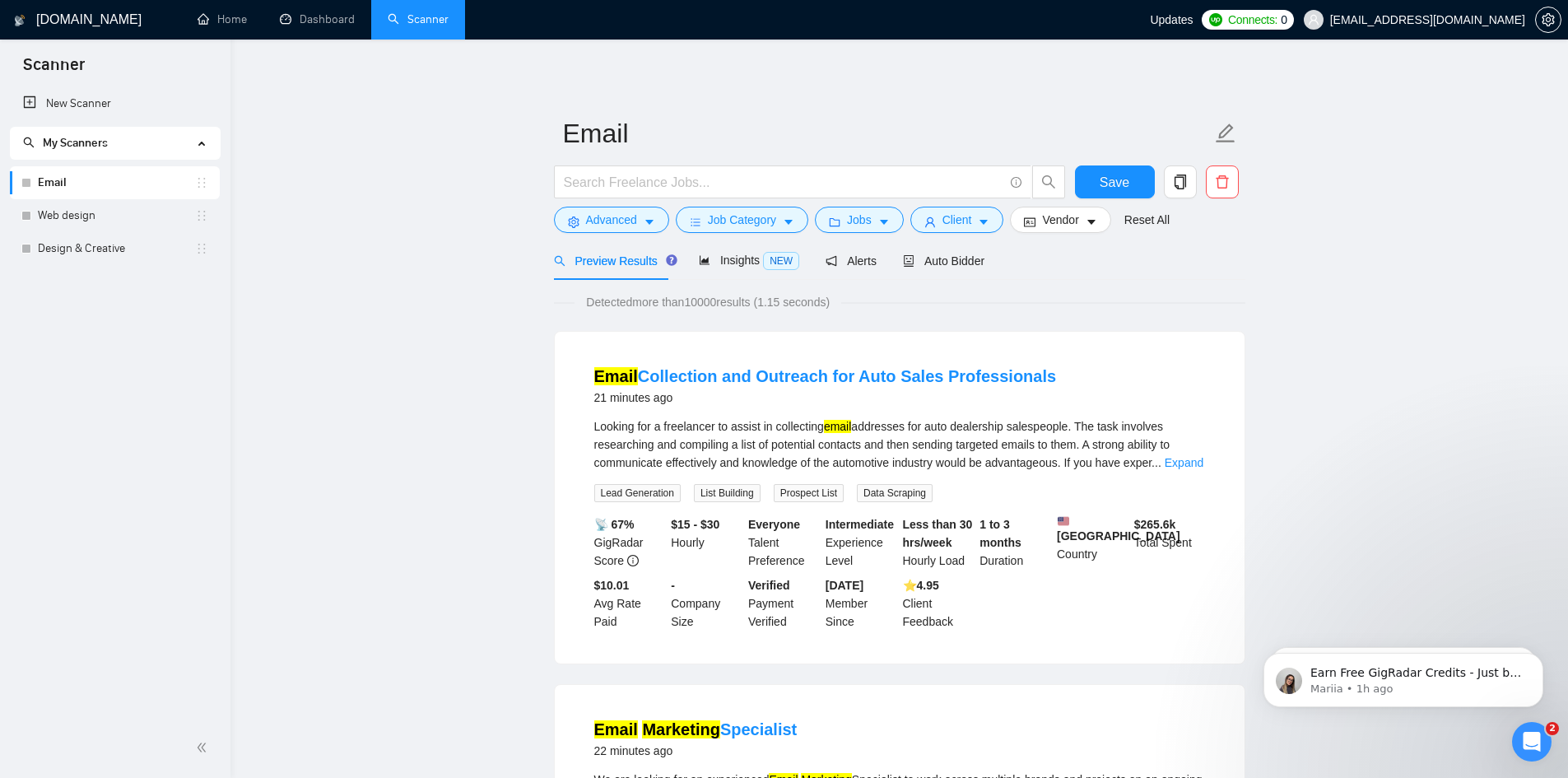
drag, startPoint x: 517, startPoint y: 477, endPoint x: 526, endPoint y: 270, distance: 207.2
click at [632, 219] on span "Advanced" at bounding box center [611, 219] width 51 height 19
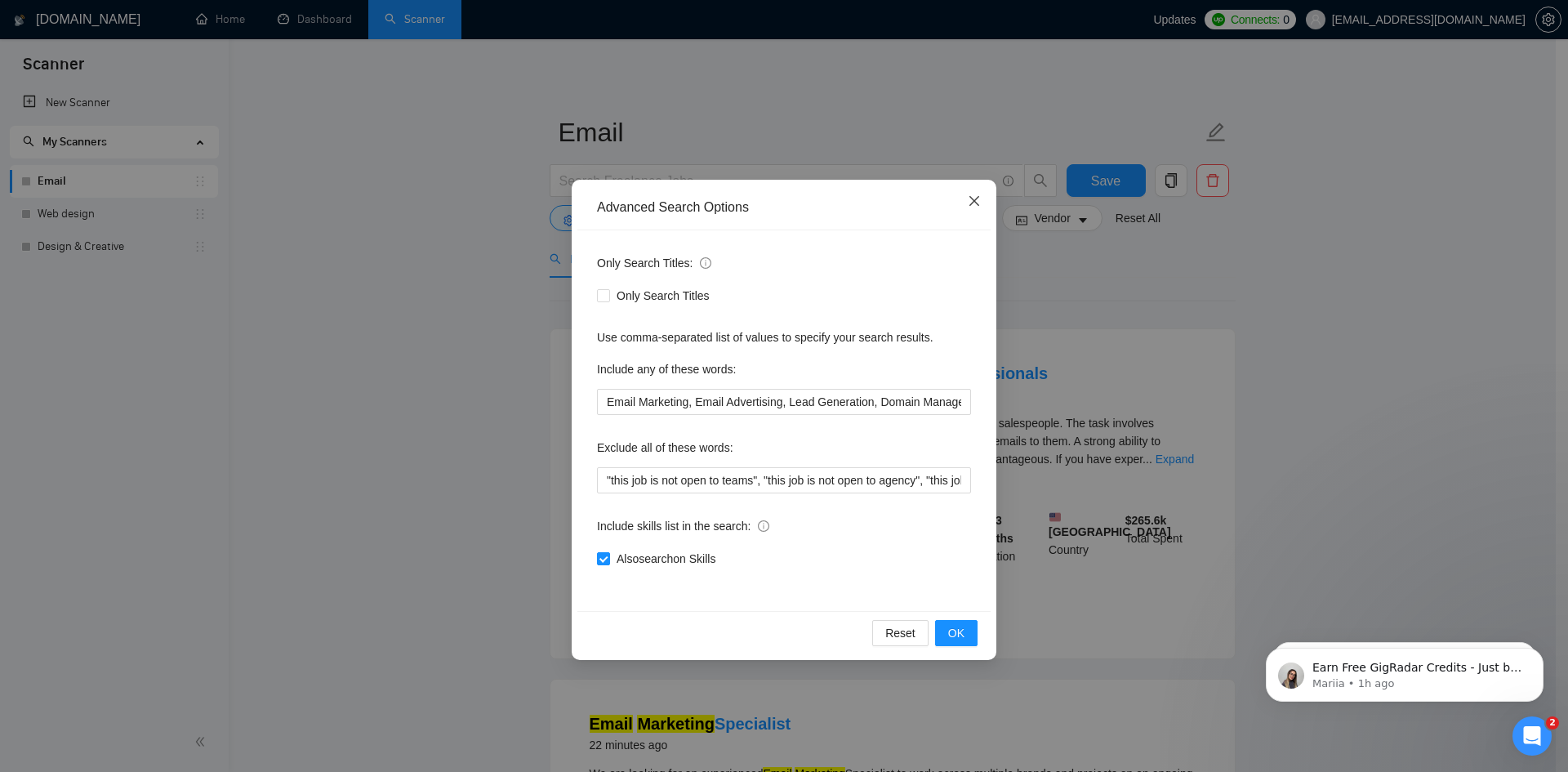
click at [969, 206] on icon "close" at bounding box center [974, 200] width 10 height 10
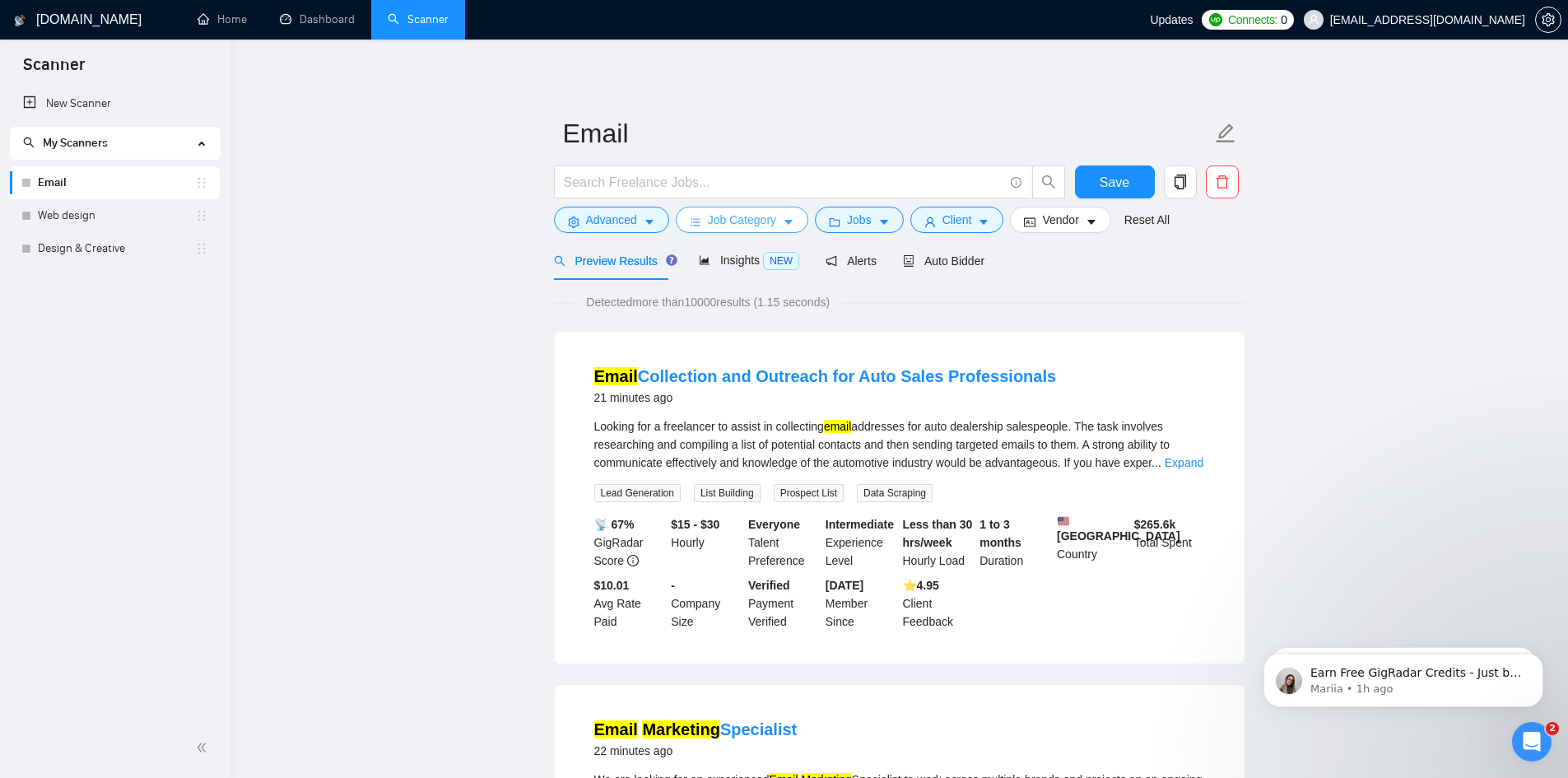
click at [743, 219] on span "Job Category" at bounding box center [743, 219] width 69 height 19
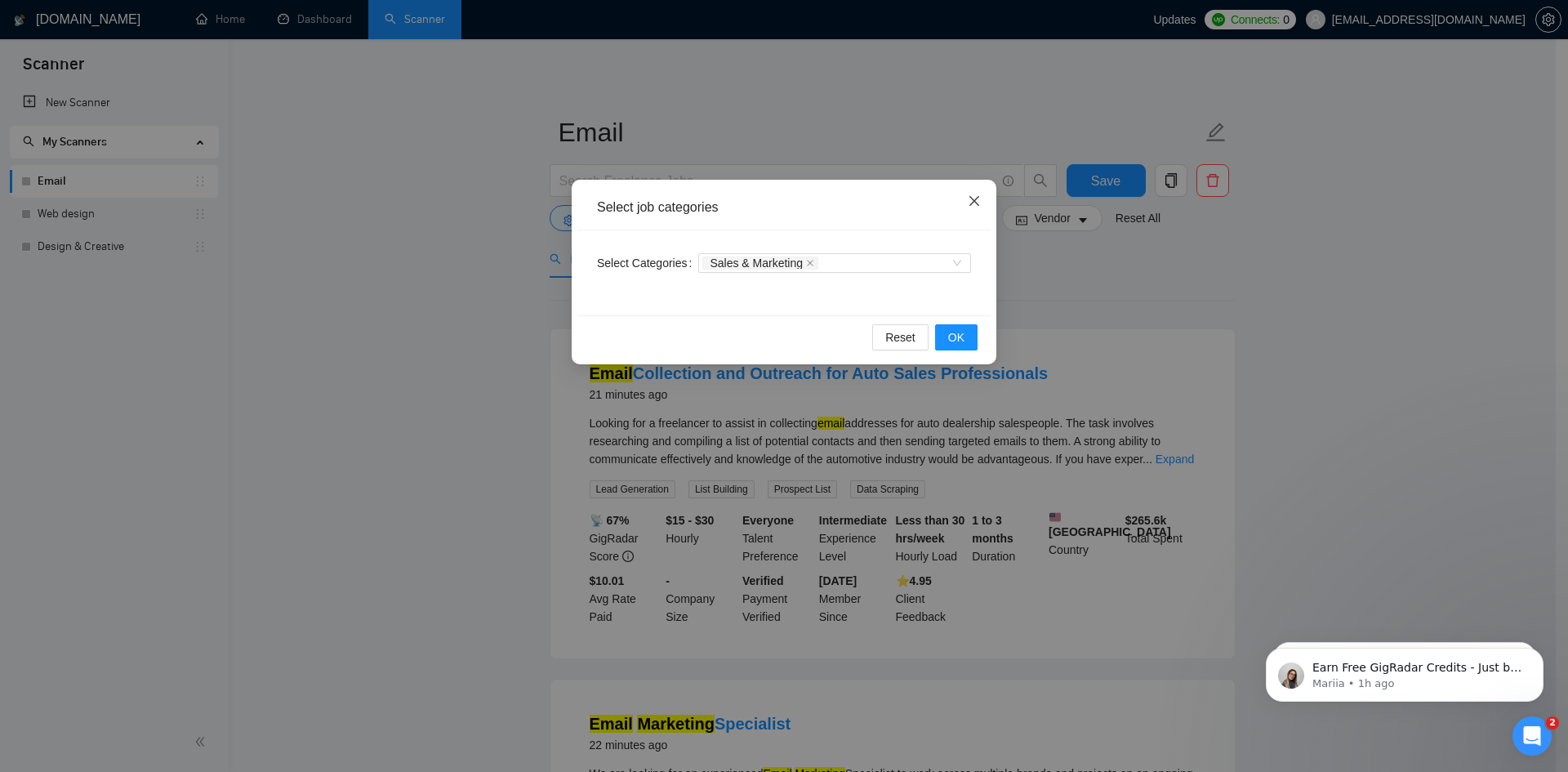
click at [968, 204] on icon "close" at bounding box center [974, 200] width 13 height 13
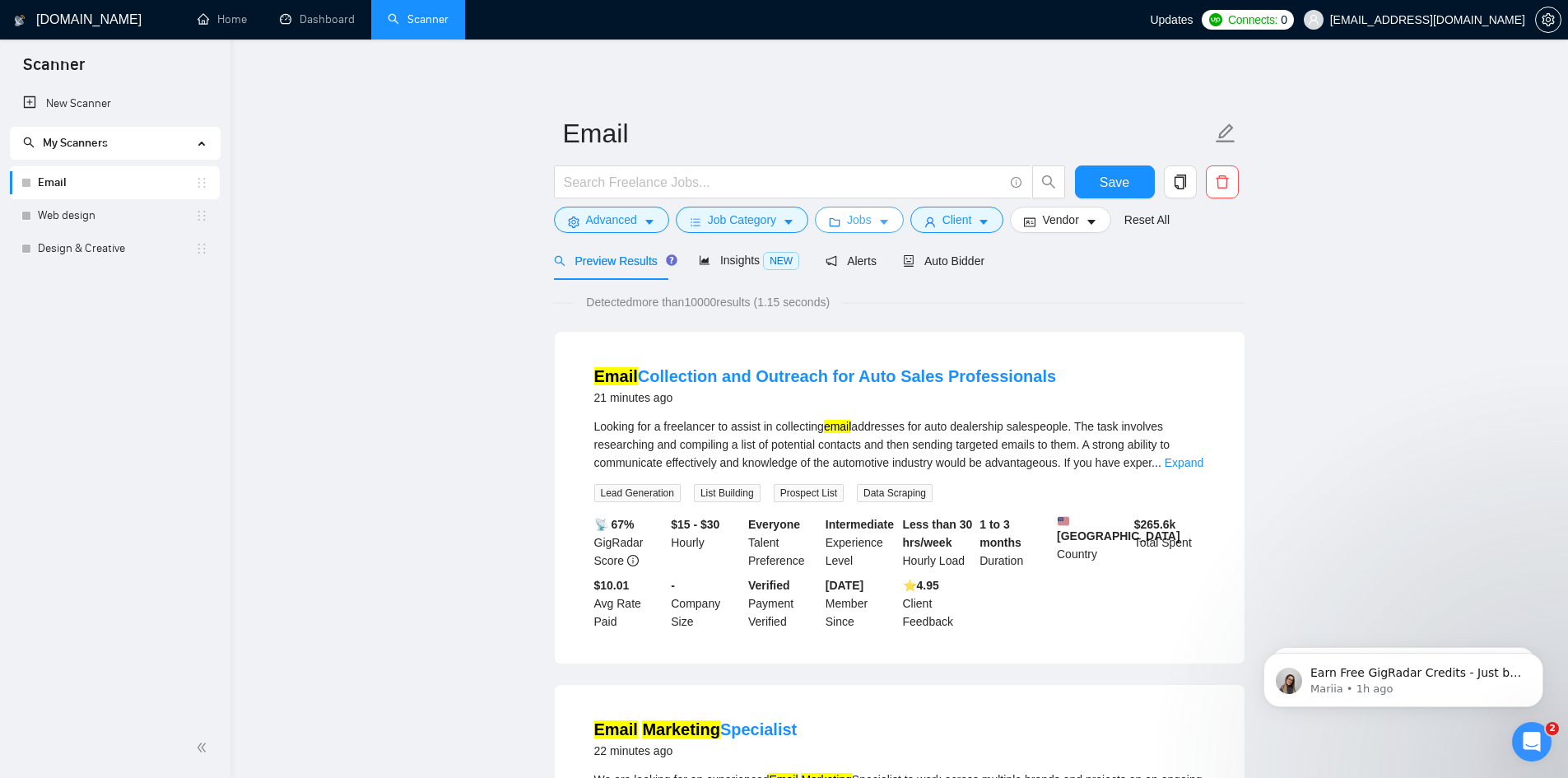
click at [865, 222] on span "Jobs" at bounding box center [860, 219] width 25 height 19
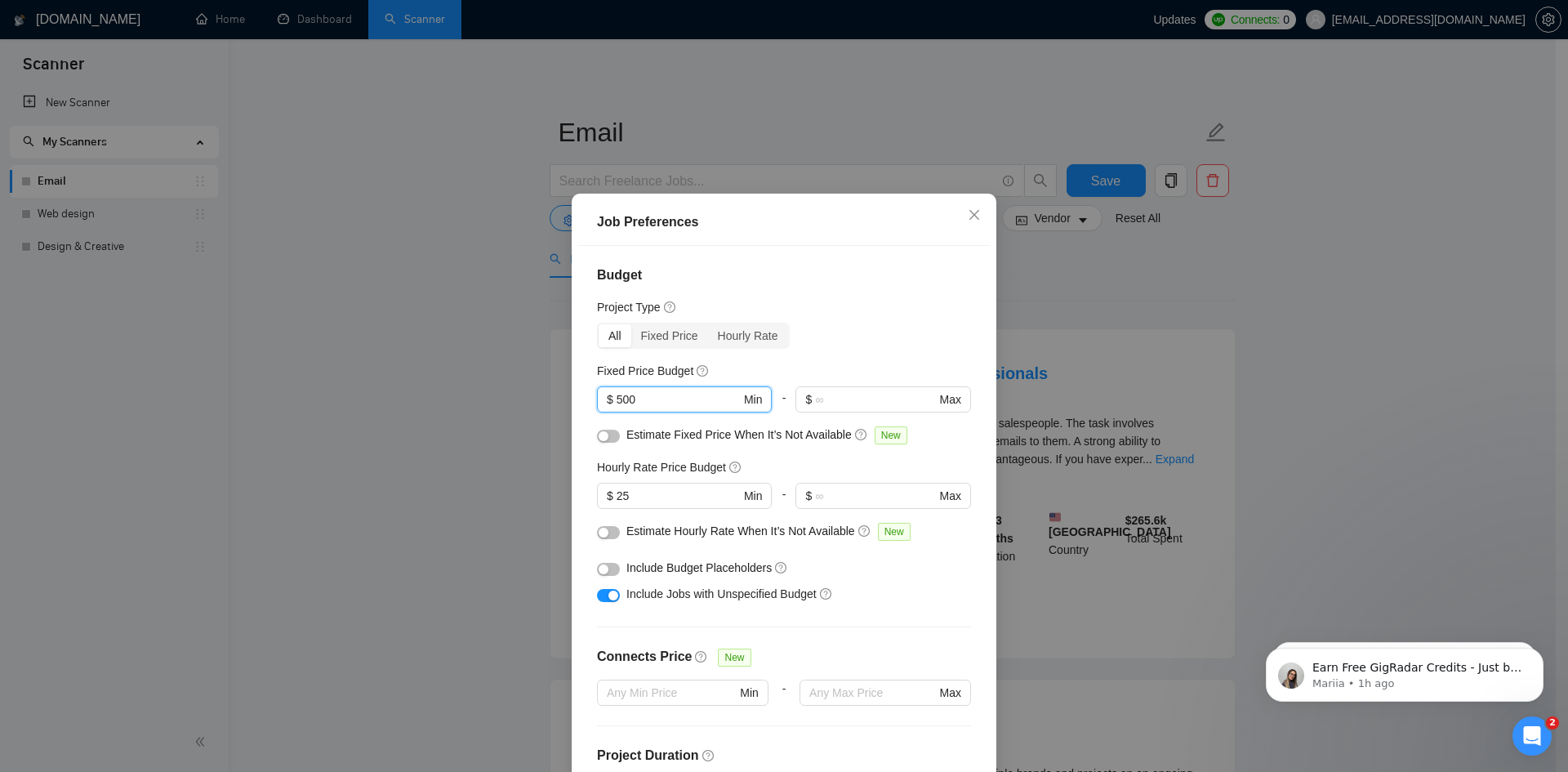
drag, startPoint x: 636, startPoint y: 405, endPoint x: 556, endPoint y: 402, distance: 80.1
click at [557, 405] on div "Job Preferences Budget Project Type All Fixed Price Hourly Rate Fixed Price Bud…" at bounding box center [784, 386] width 1568 height 772
type input "4000"
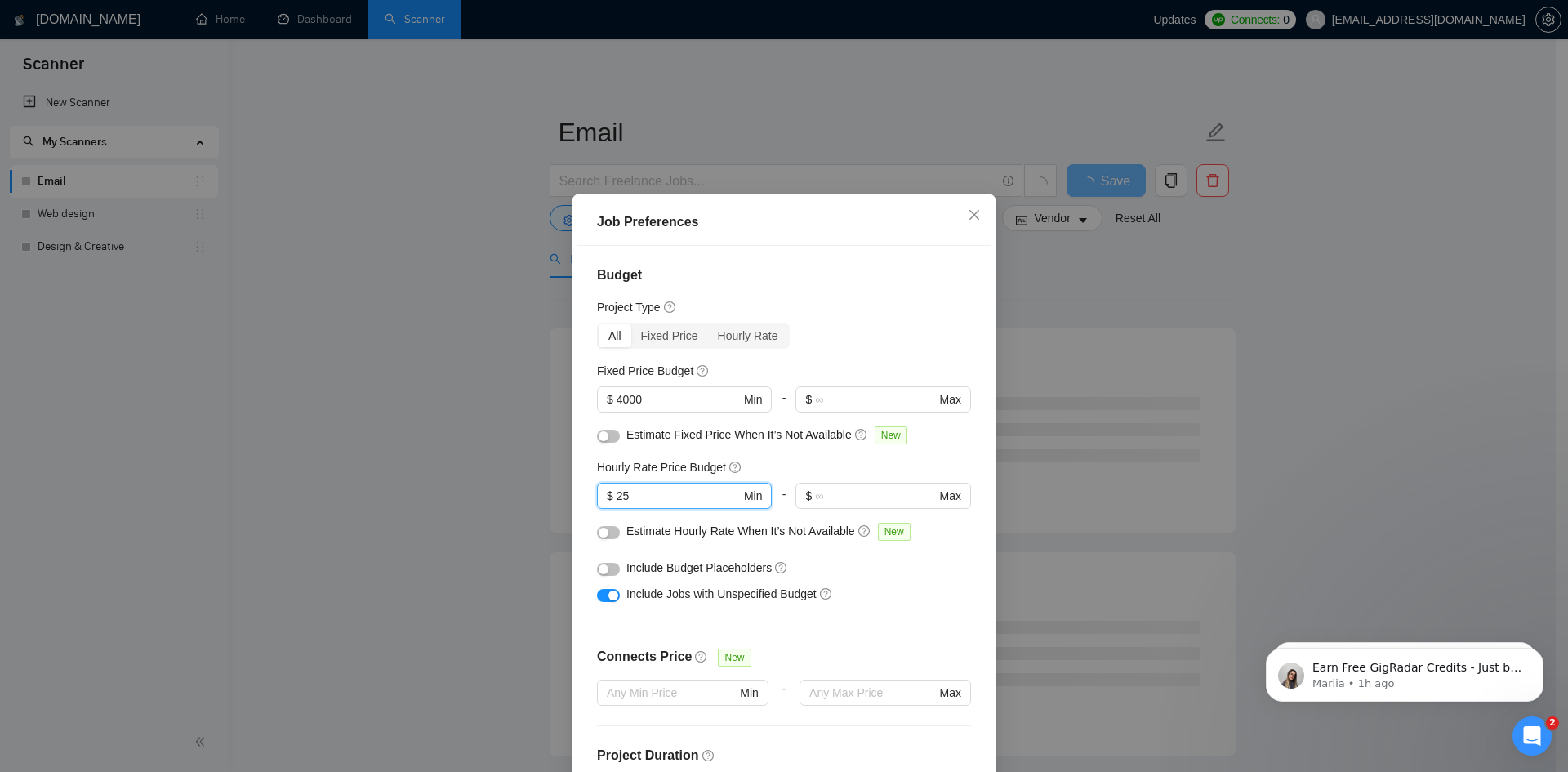
drag, startPoint x: 656, startPoint y: 501, endPoint x: 559, endPoint y: 504, distance: 97.0
click at [559, 504] on div "Job Preferences Budget Project Type All Fixed Price Hourly Rate Fixed Price Bud…" at bounding box center [784, 386] width 1568 height 772
type input "50"
click at [599, 529] on div "button" at bounding box center [603, 532] width 10 height 10
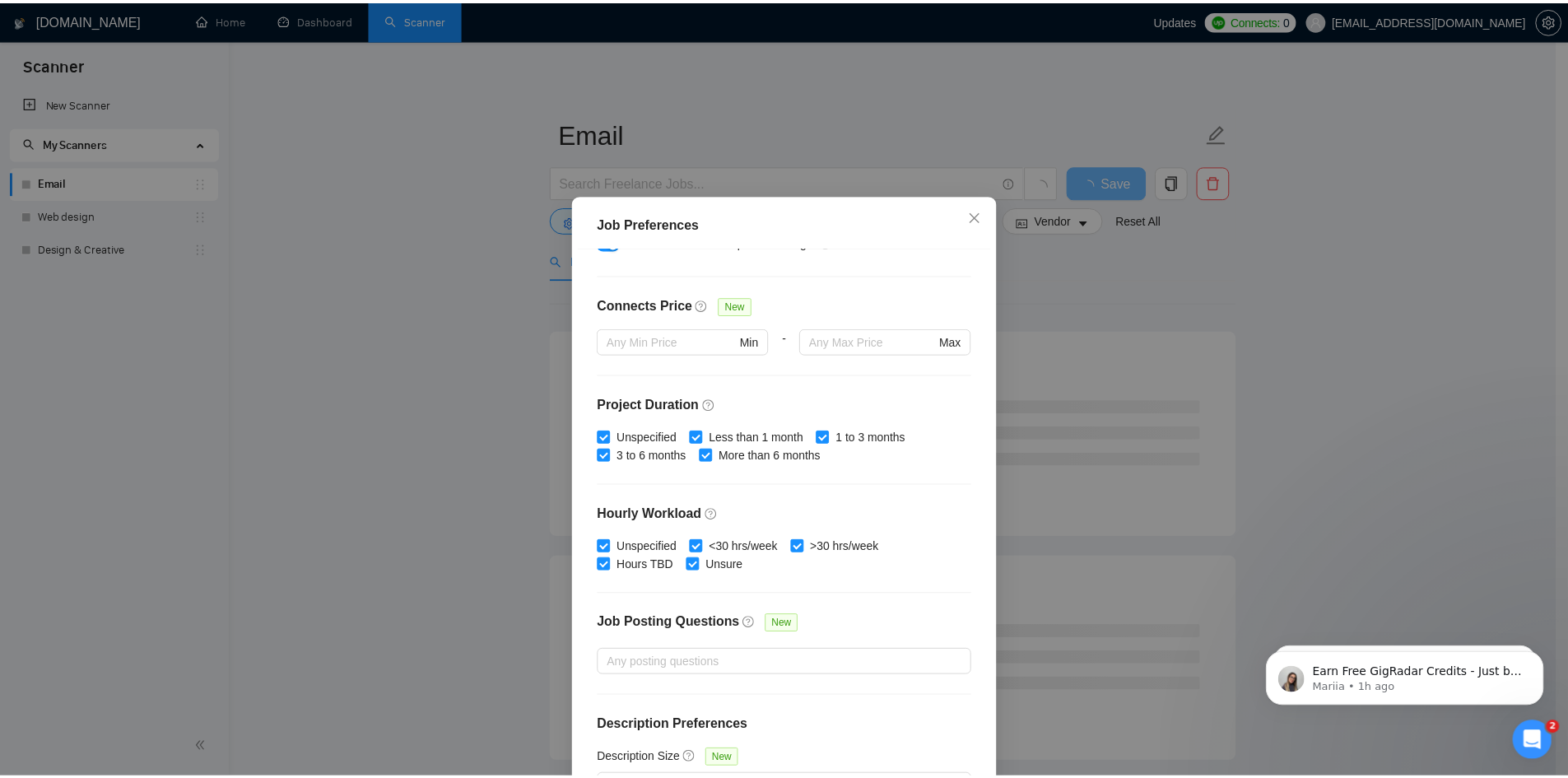
scroll to position [383, 0]
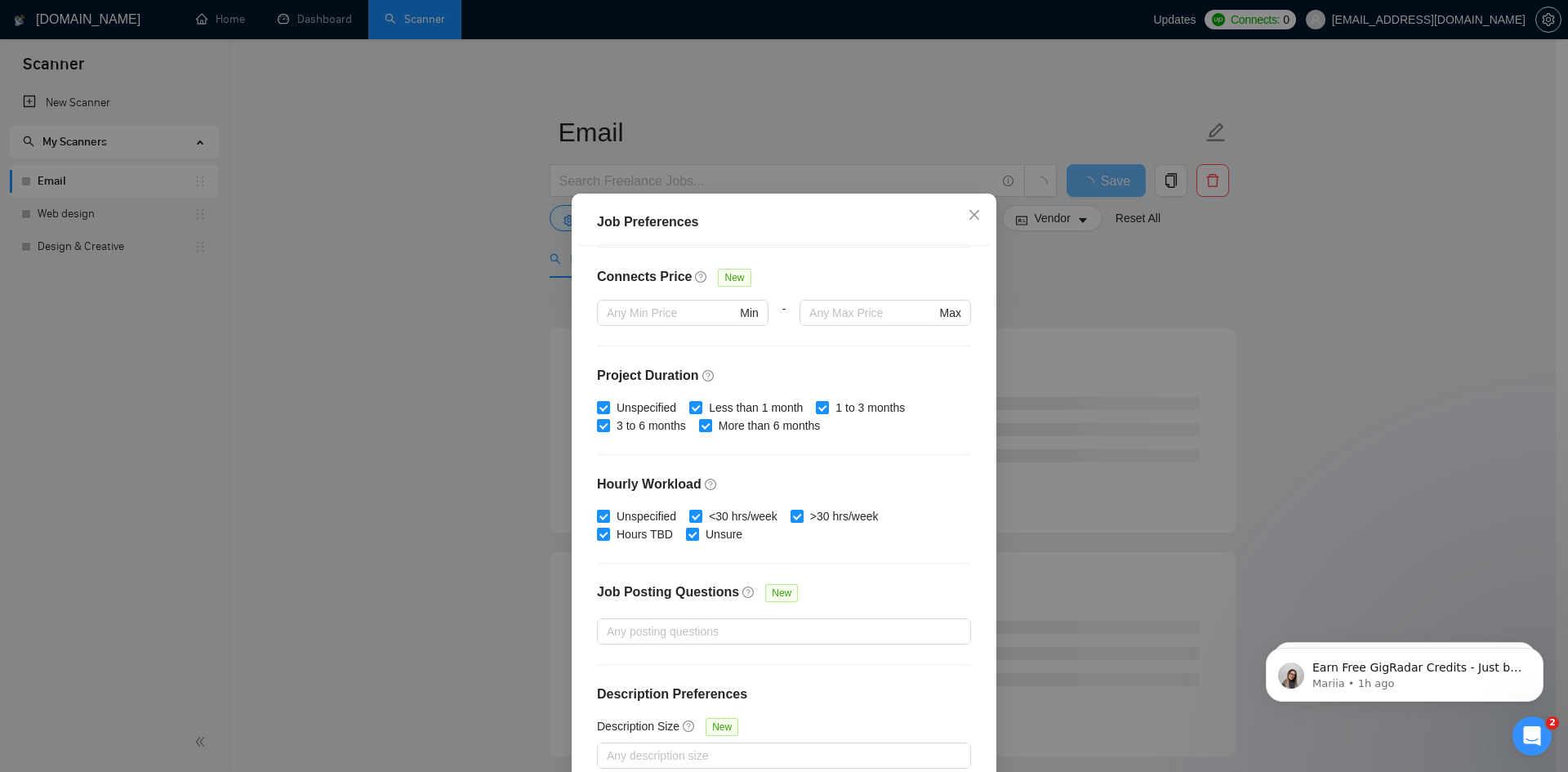
click at [1225, 326] on div "Job Preferences Budget Project Type All Fixed Price Hourly Rate Fixed Price Bud…" at bounding box center [784, 386] width 1568 height 772
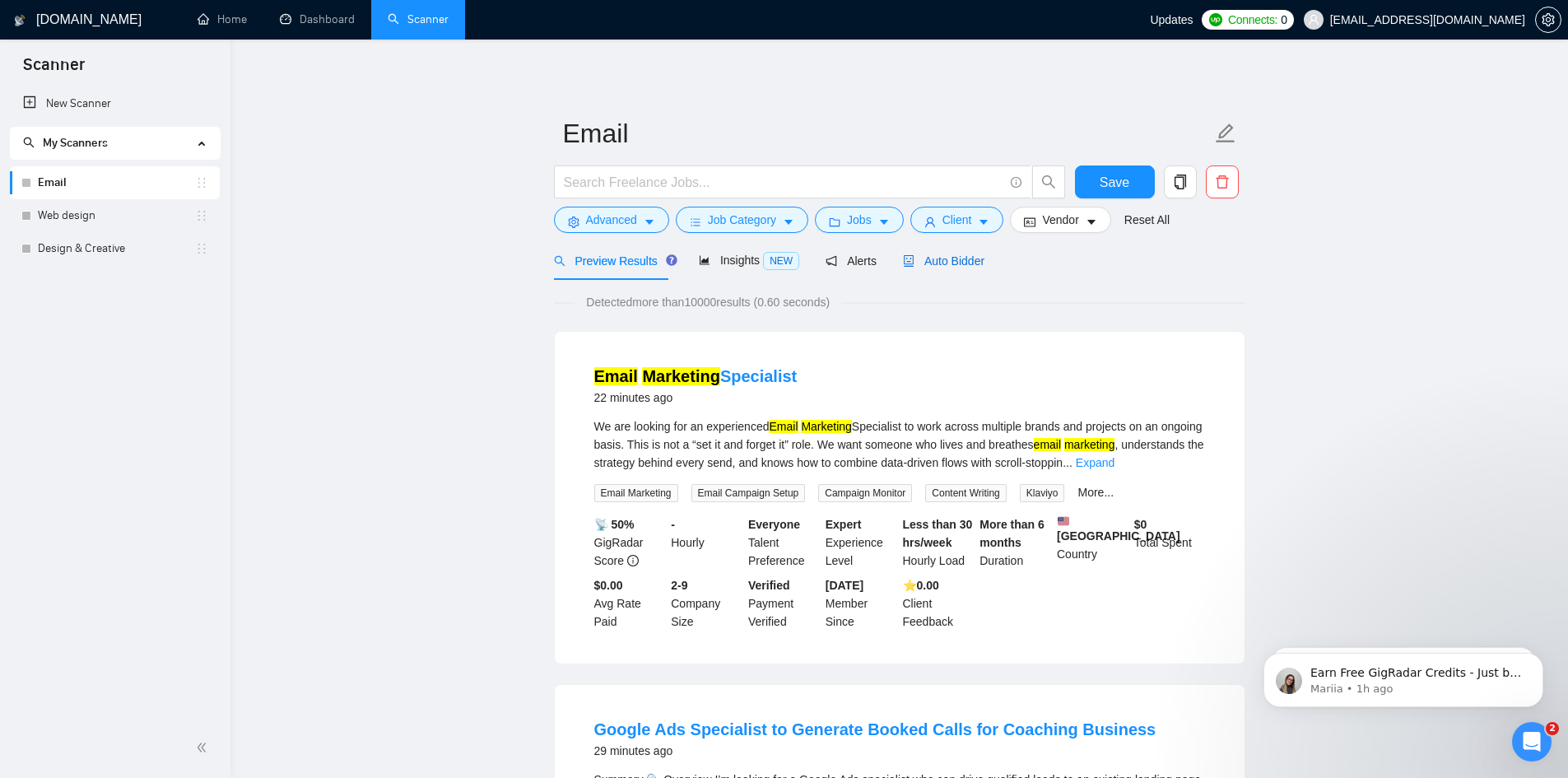
click at [934, 255] on span "Auto Bidder" at bounding box center [943, 261] width 82 height 13
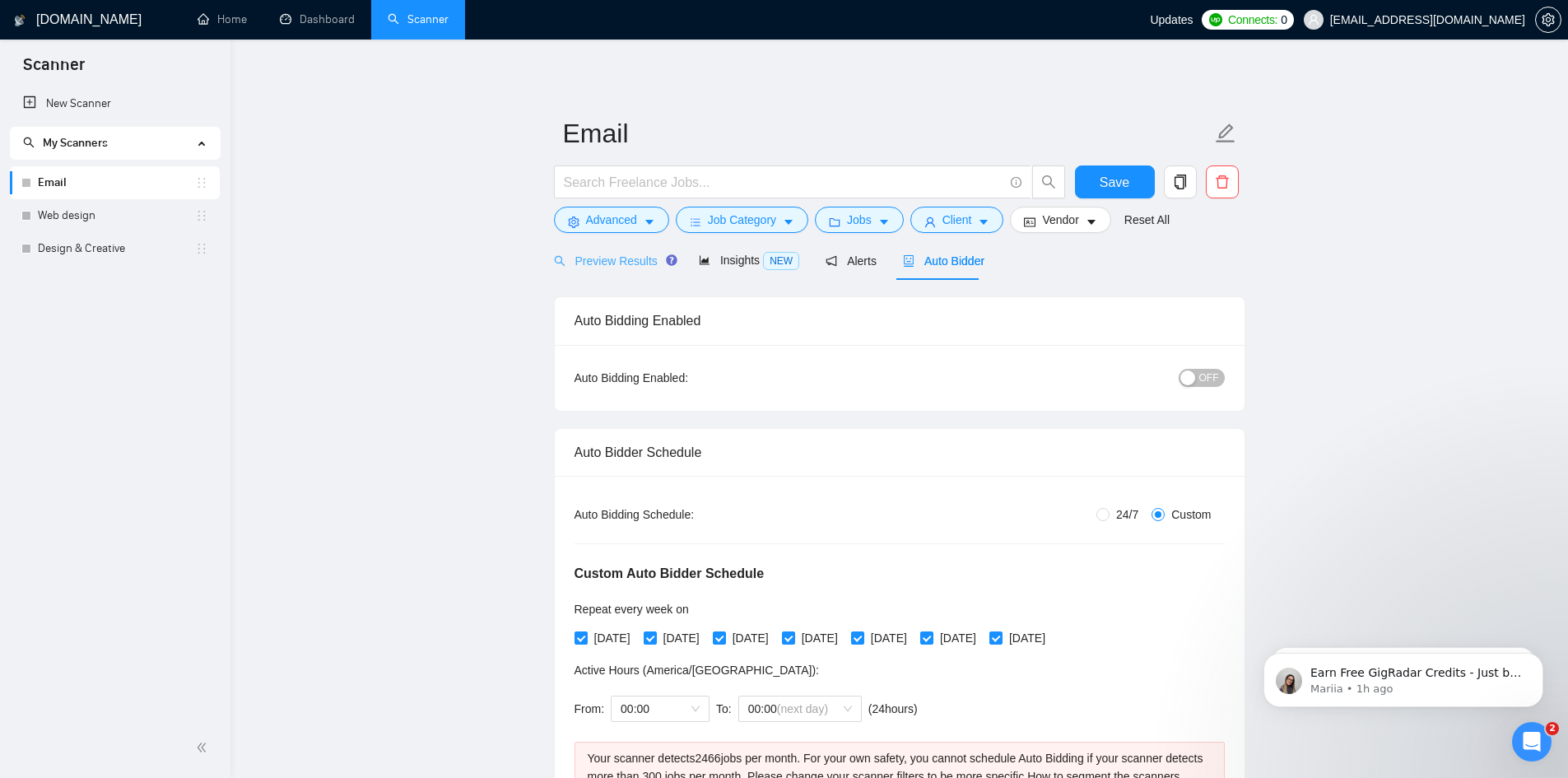
click at [605, 249] on div "Preview Results" at bounding box center [613, 261] width 119 height 39
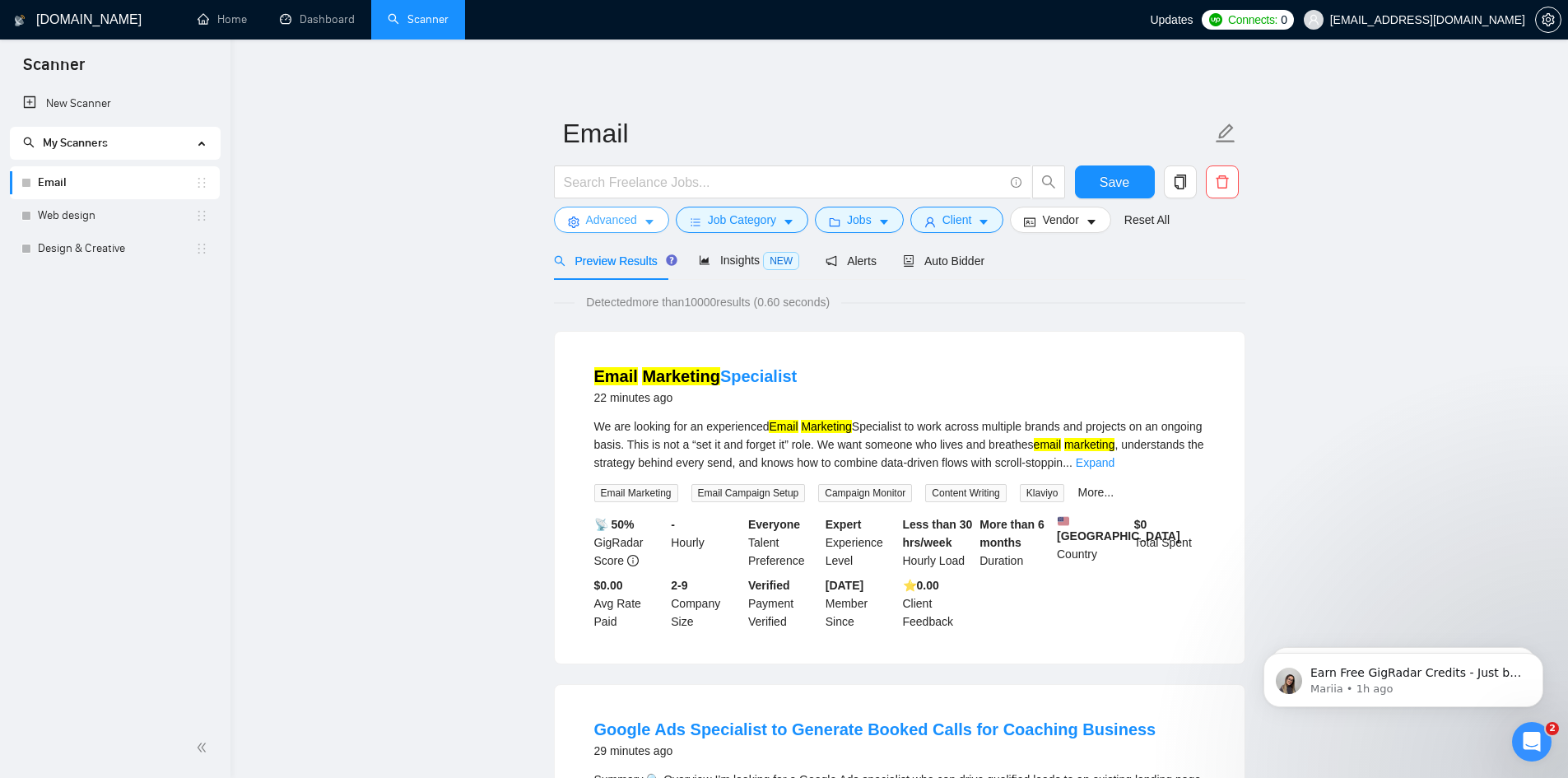
click at [623, 220] on span "Advanced" at bounding box center [611, 219] width 51 height 19
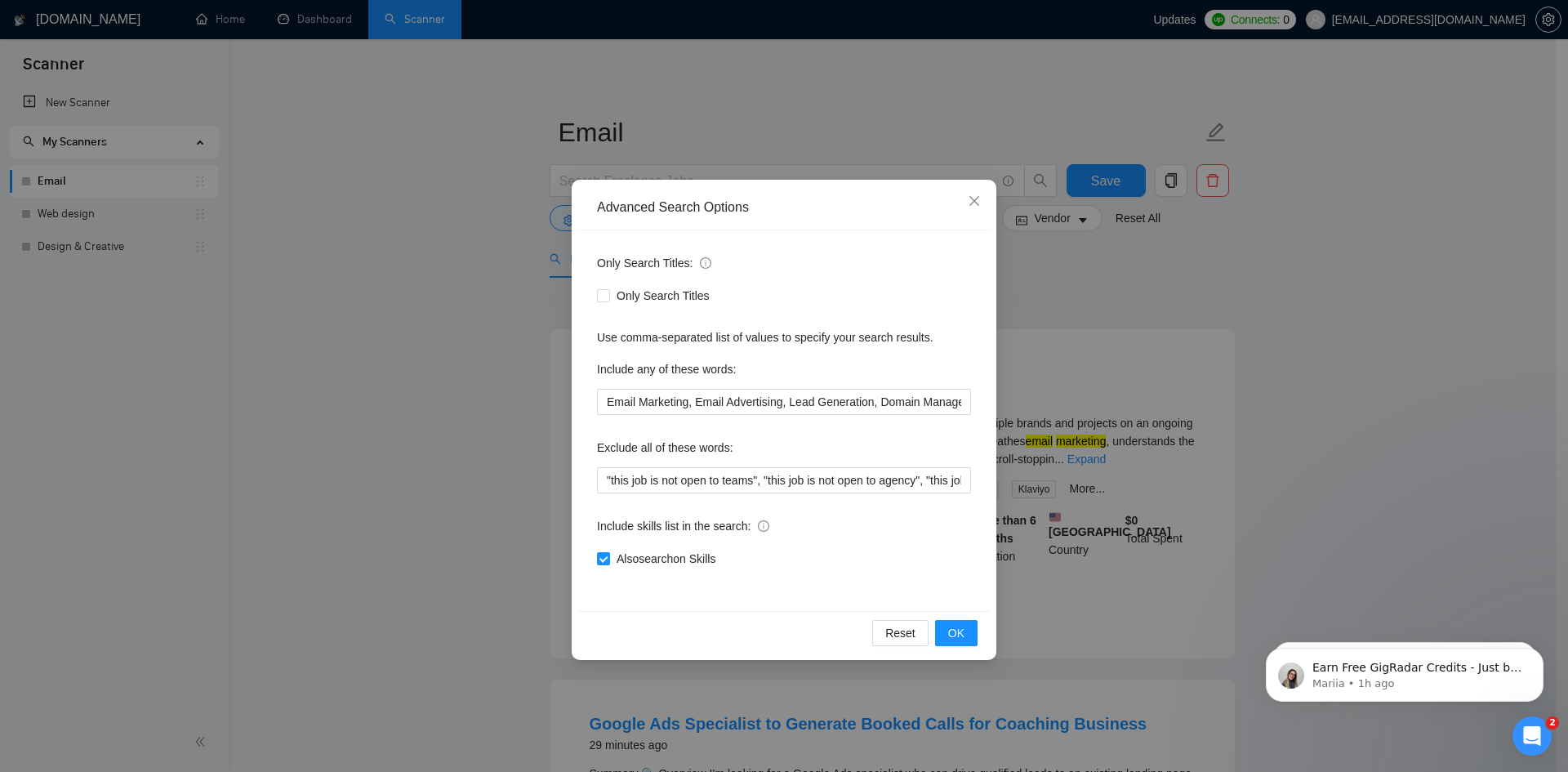
click at [1167, 299] on div "Advanced Search Options Only Search Titles: Only Search Titles Use comma-separa…" at bounding box center [784, 386] width 1568 height 772
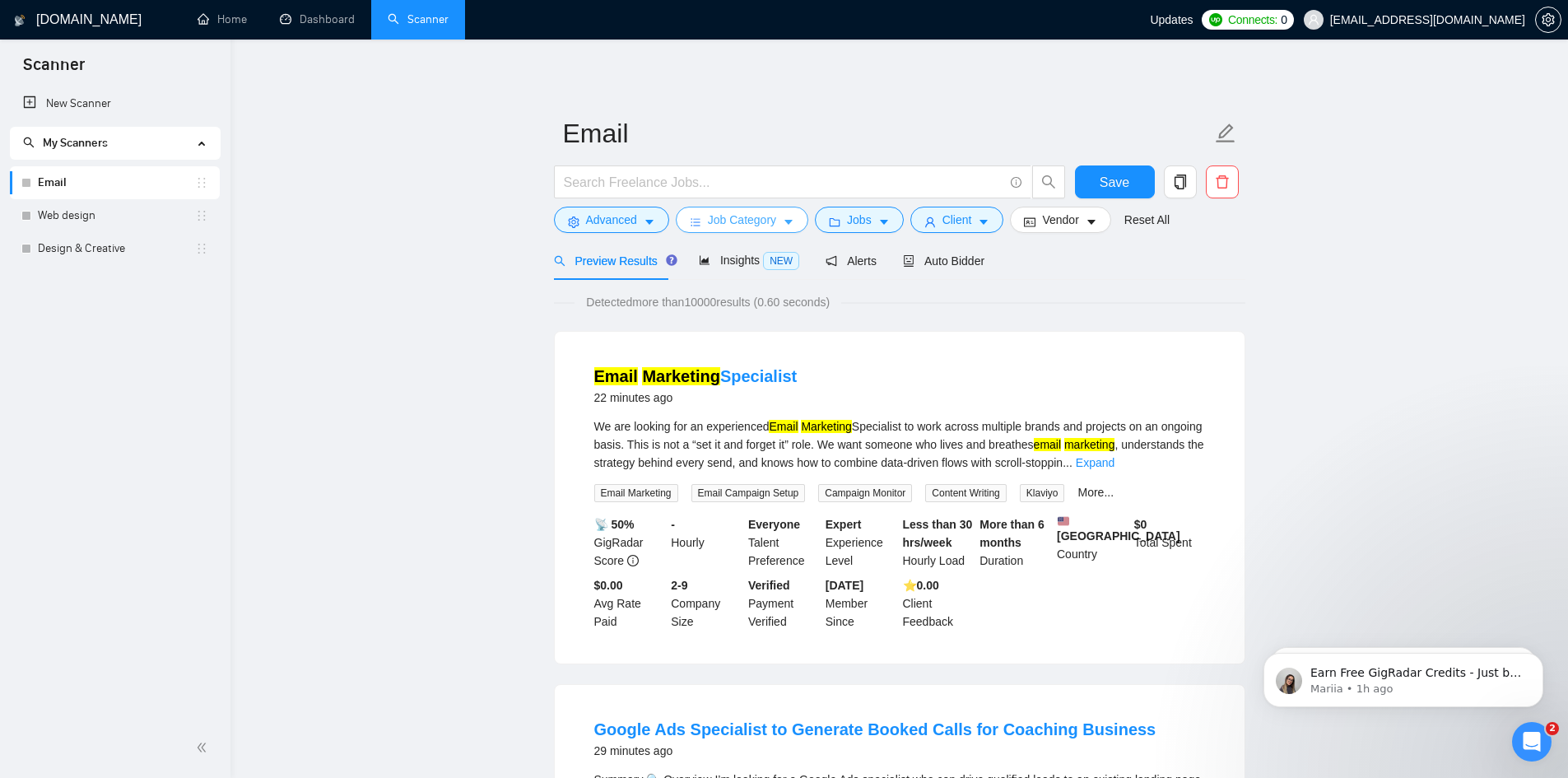
click at [714, 223] on span "Job Category" at bounding box center [743, 219] width 69 height 19
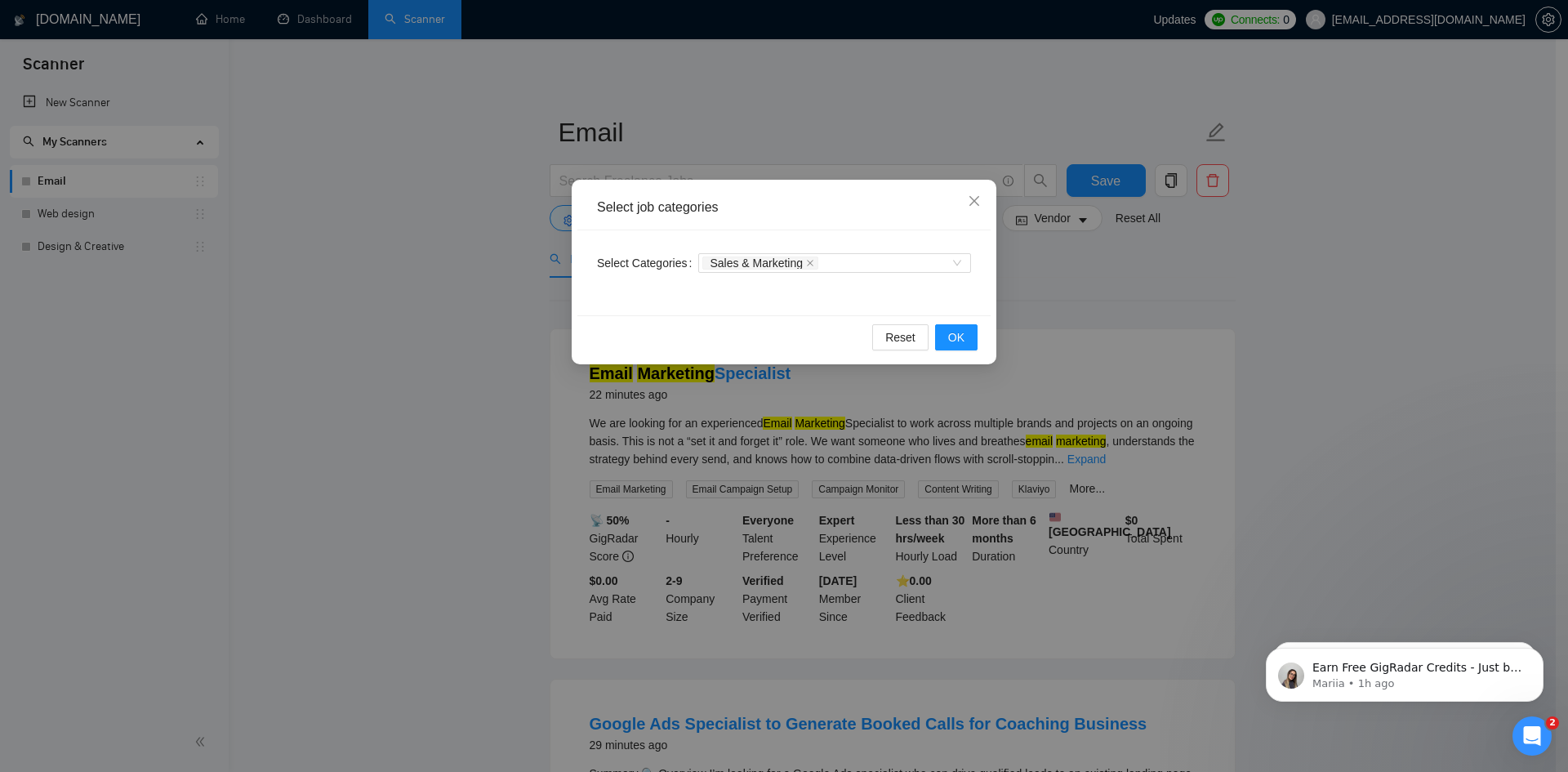
click at [1068, 264] on div "Select job categories Select Categories Sales & Marketing Reset OK" at bounding box center [784, 386] width 1568 height 772
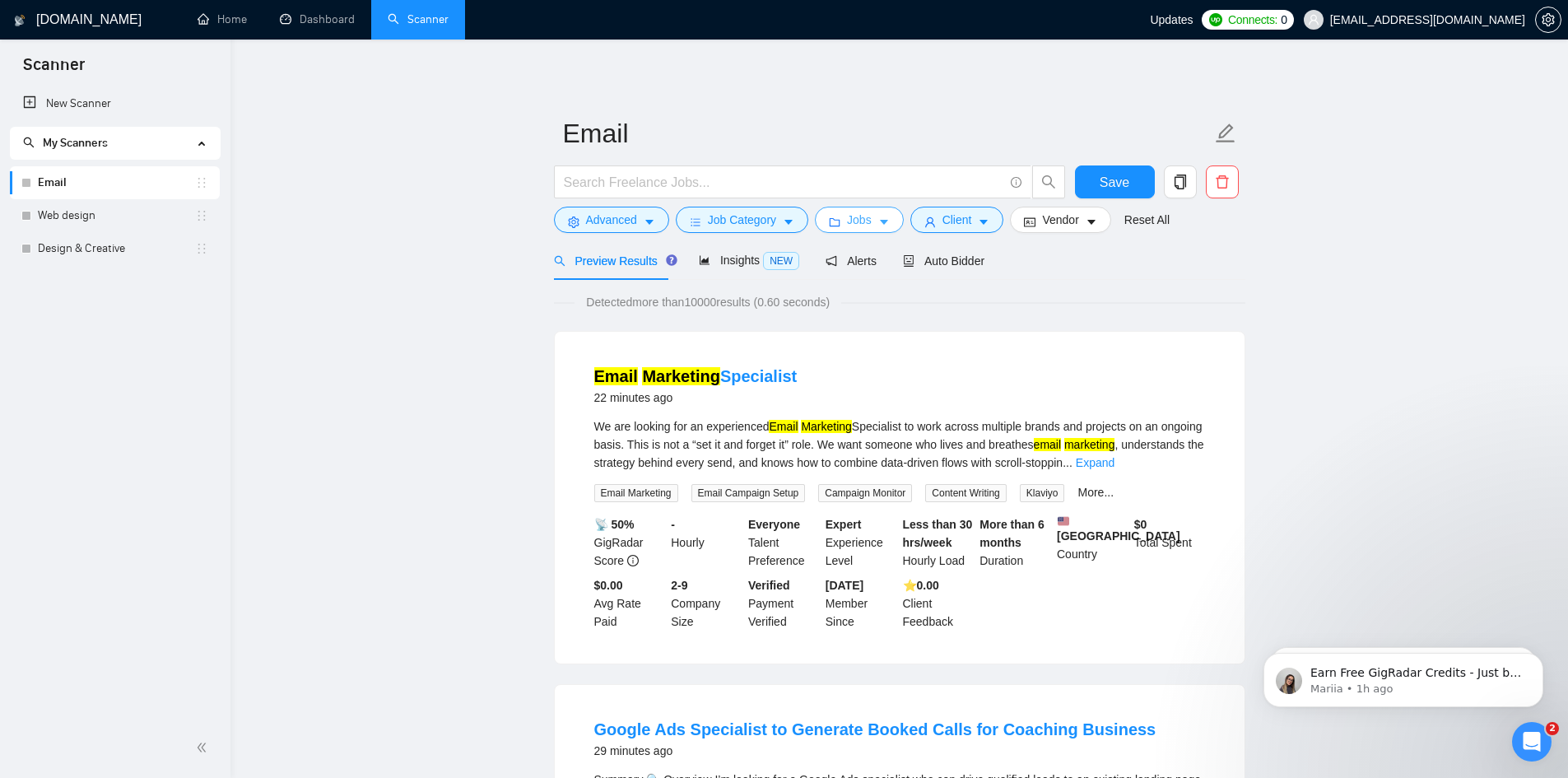
click at [880, 220] on icon "caret-down" at bounding box center [884, 223] width 8 height 5
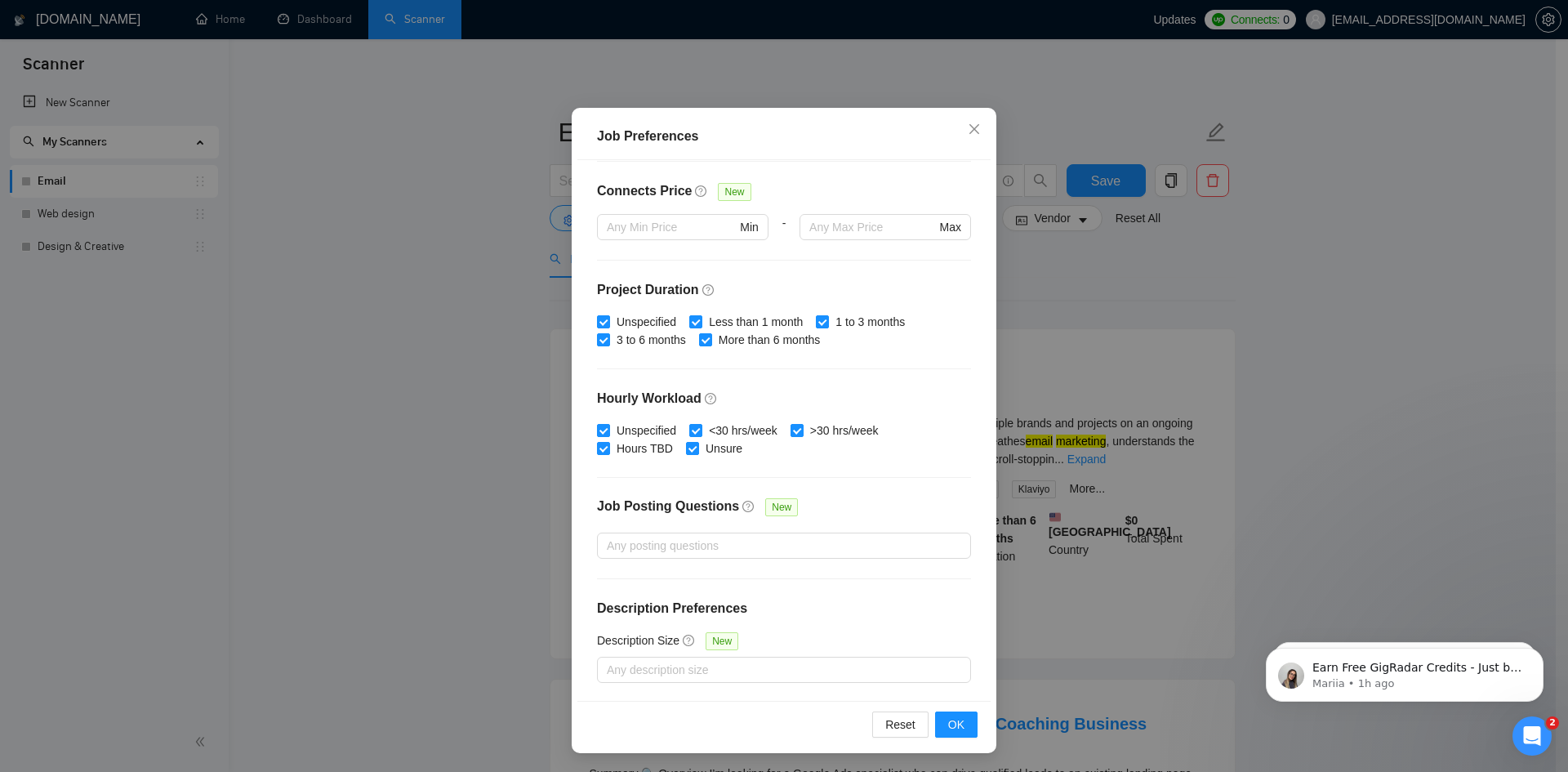
scroll to position [87, 0]
drag, startPoint x: 1176, startPoint y: 341, endPoint x: 1167, endPoint y: 329, distance: 15.0
click at [1173, 335] on div "Job Preferences Budget Project Type All Fixed Price Hourly Rate Fixed Price Bud…" at bounding box center [784, 386] width 1568 height 772
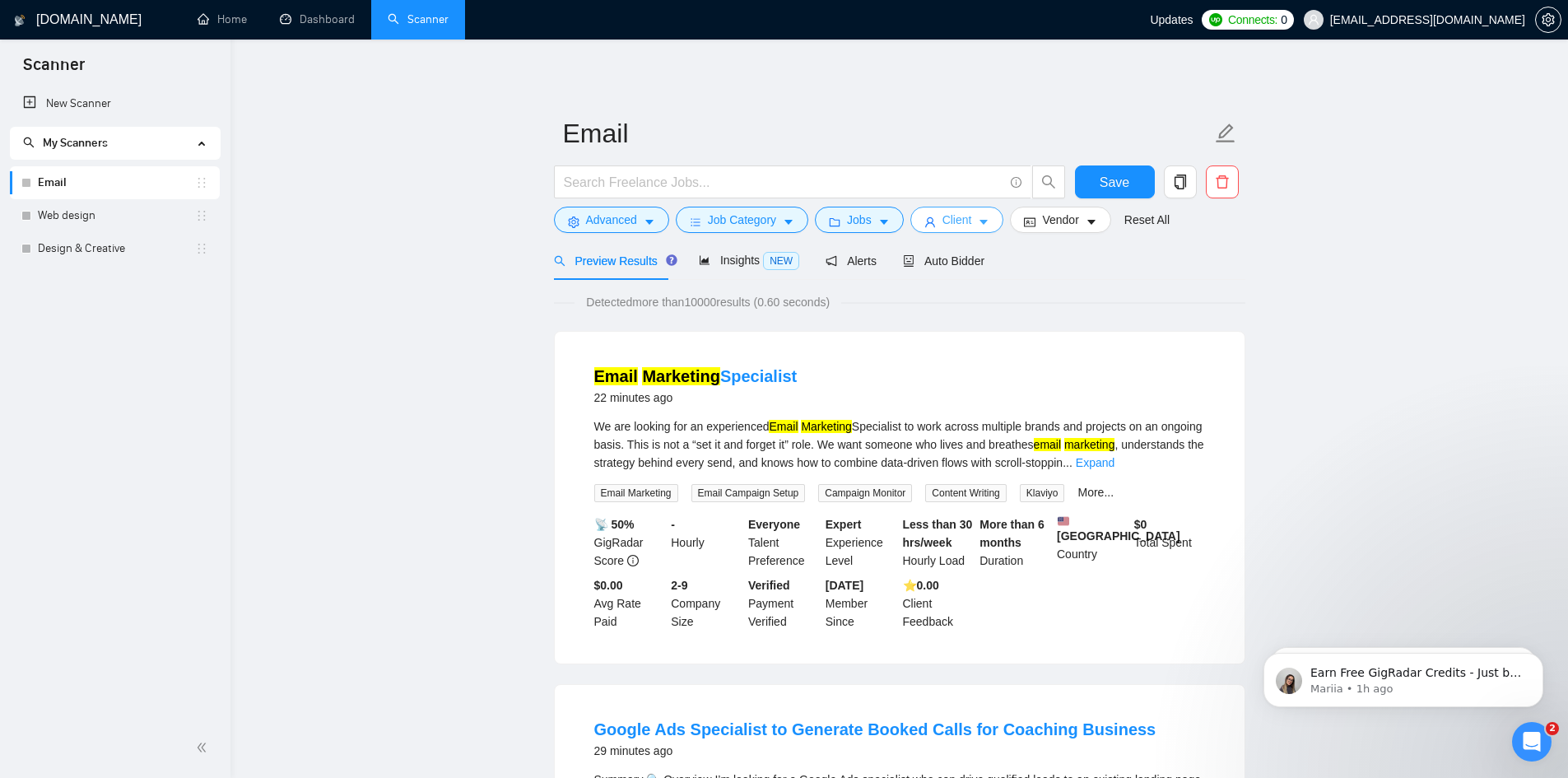
click at [972, 224] on button "Client" at bounding box center [958, 220] width 94 height 26
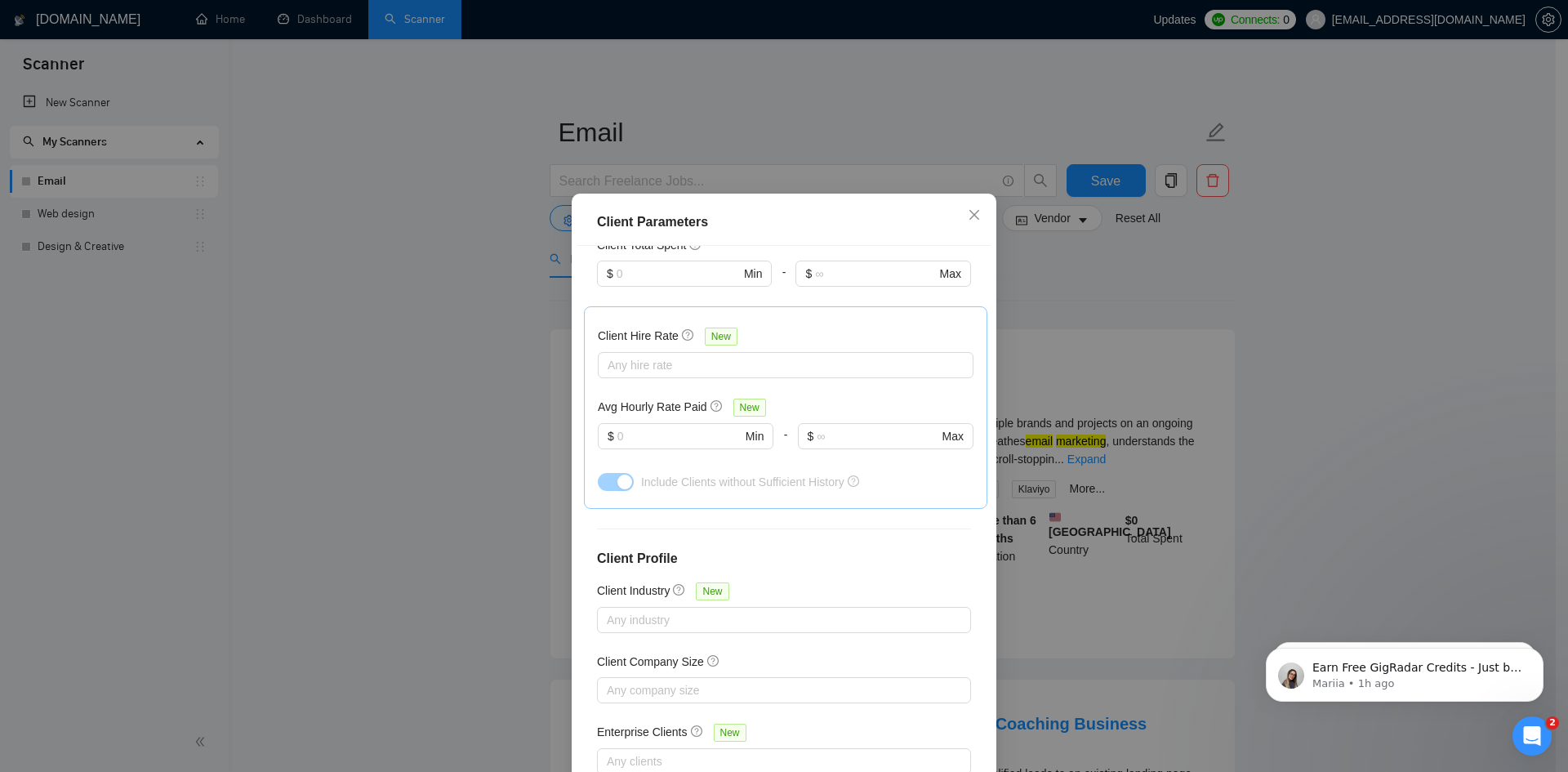
scroll to position [231, 0]
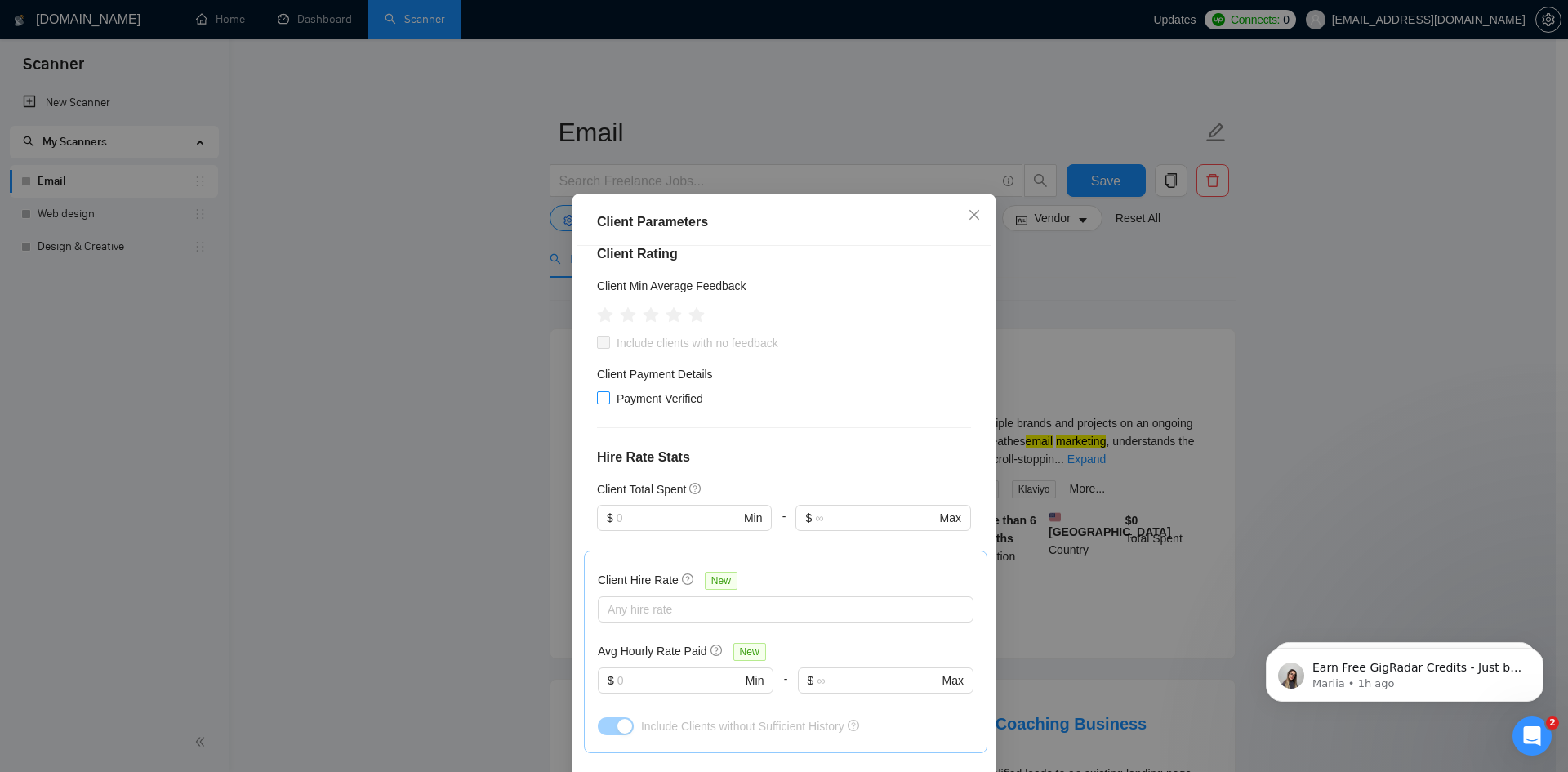
click at [600, 392] on input "Payment Verified" at bounding box center [602, 397] width 11 height 11
checkbox input "true"
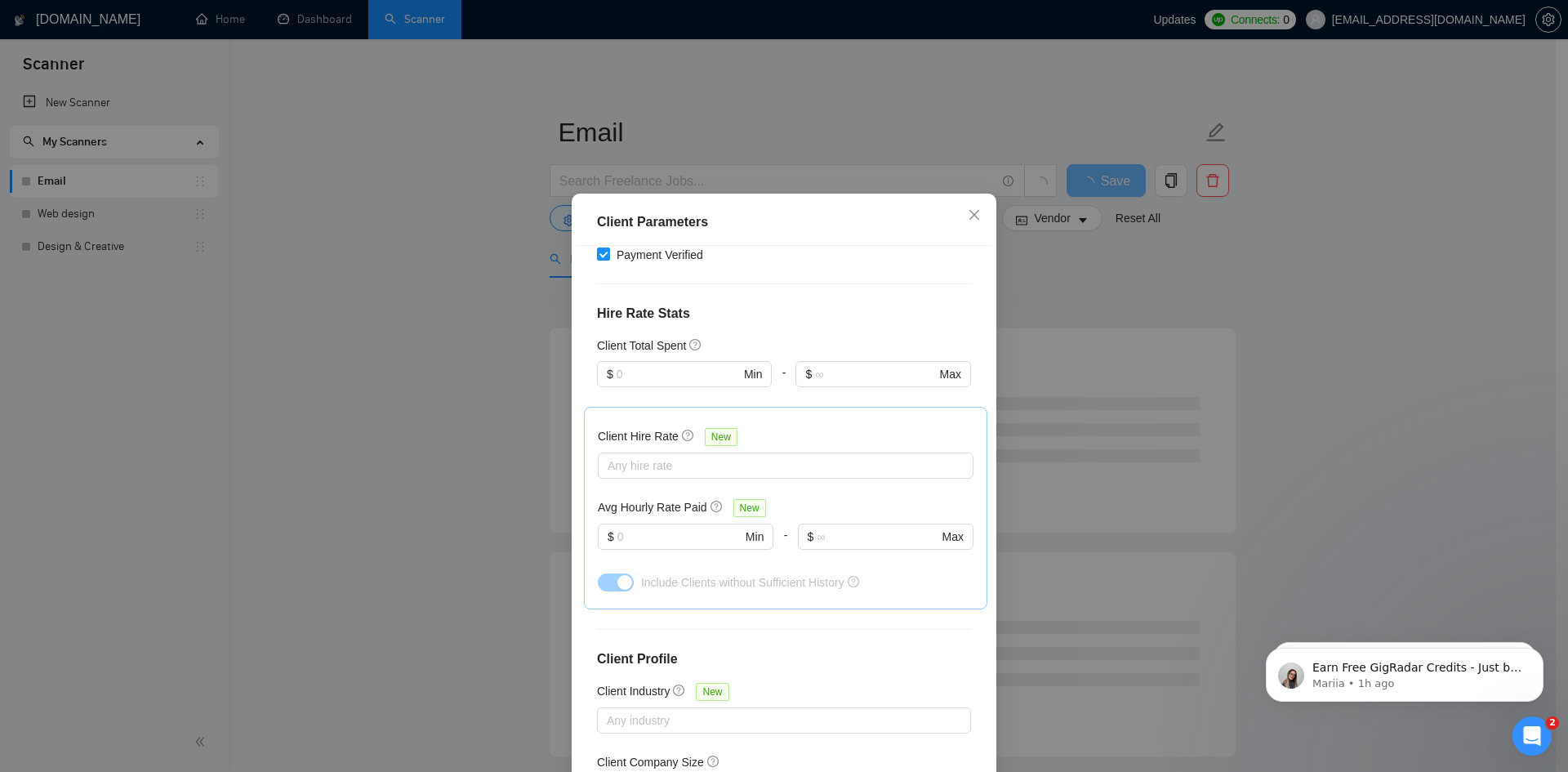
scroll to position [476, 0]
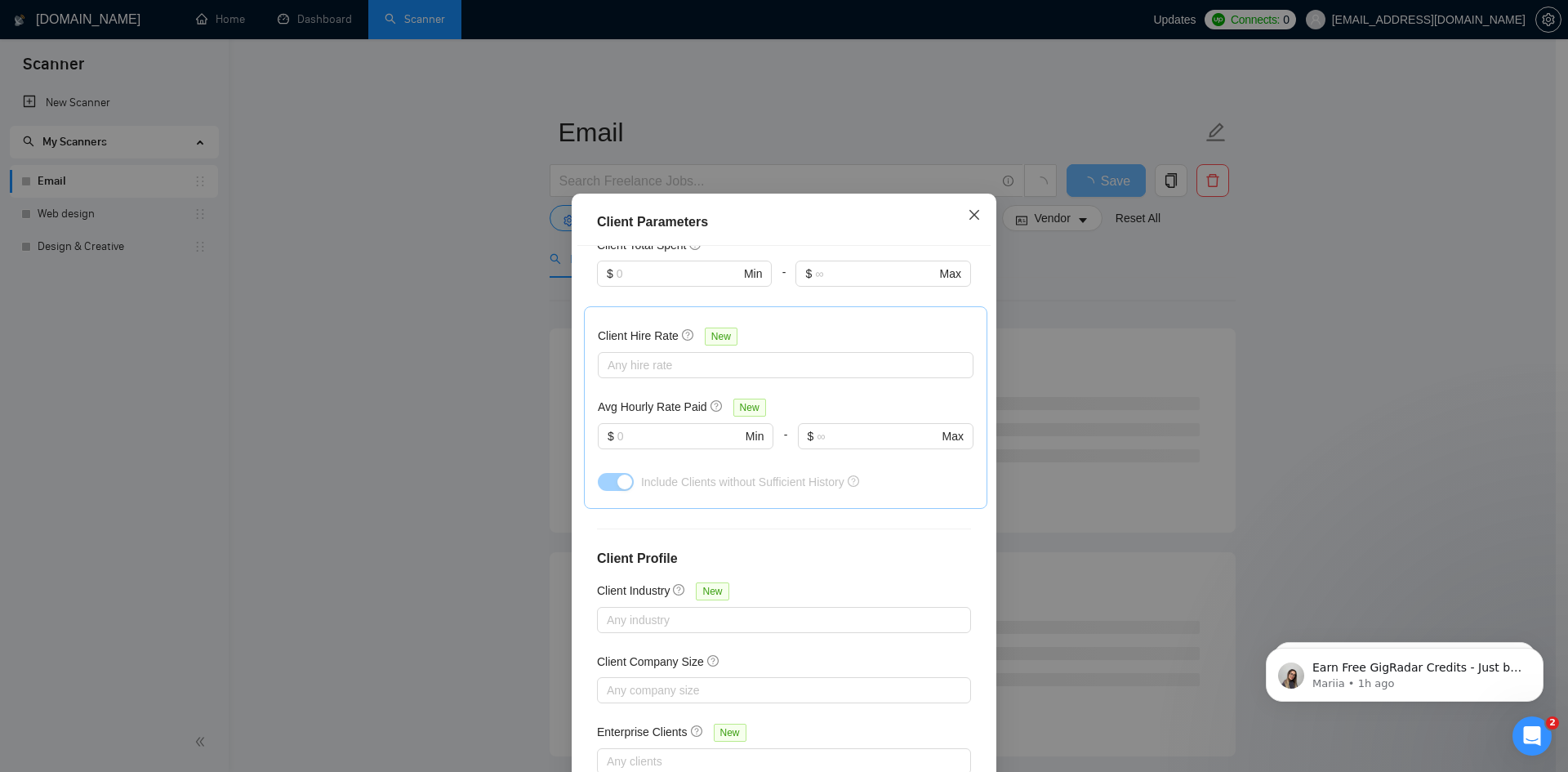
click at [971, 216] on icon "close" at bounding box center [974, 214] width 13 height 13
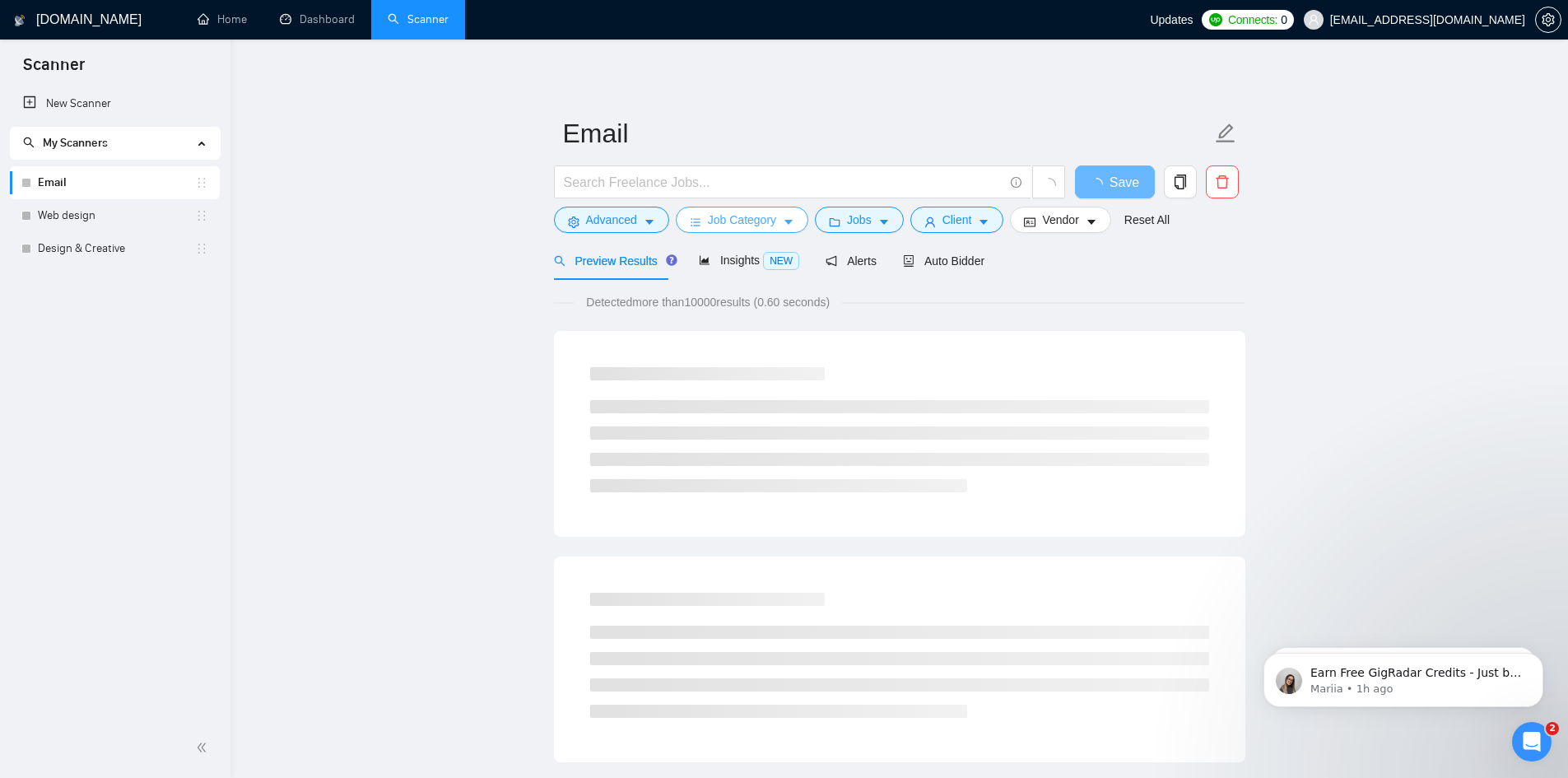
click at [741, 217] on span "Job Category" at bounding box center [743, 219] width 69 height 19
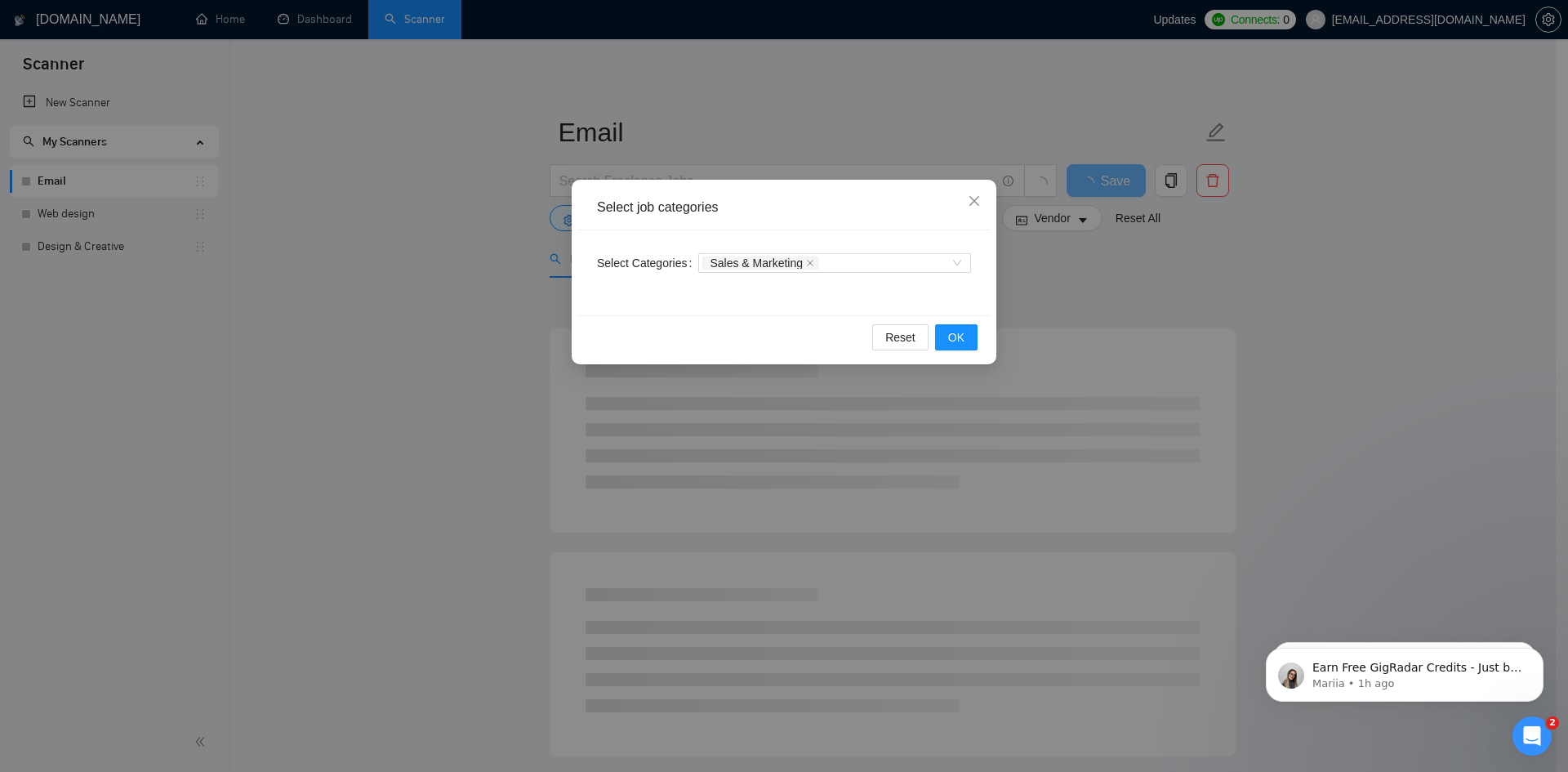
click at [1043, 289] on div "Select job categories Select Categories Sales & Marketing Reset OK" at bounding box center [784, 386] width 1568 height 772
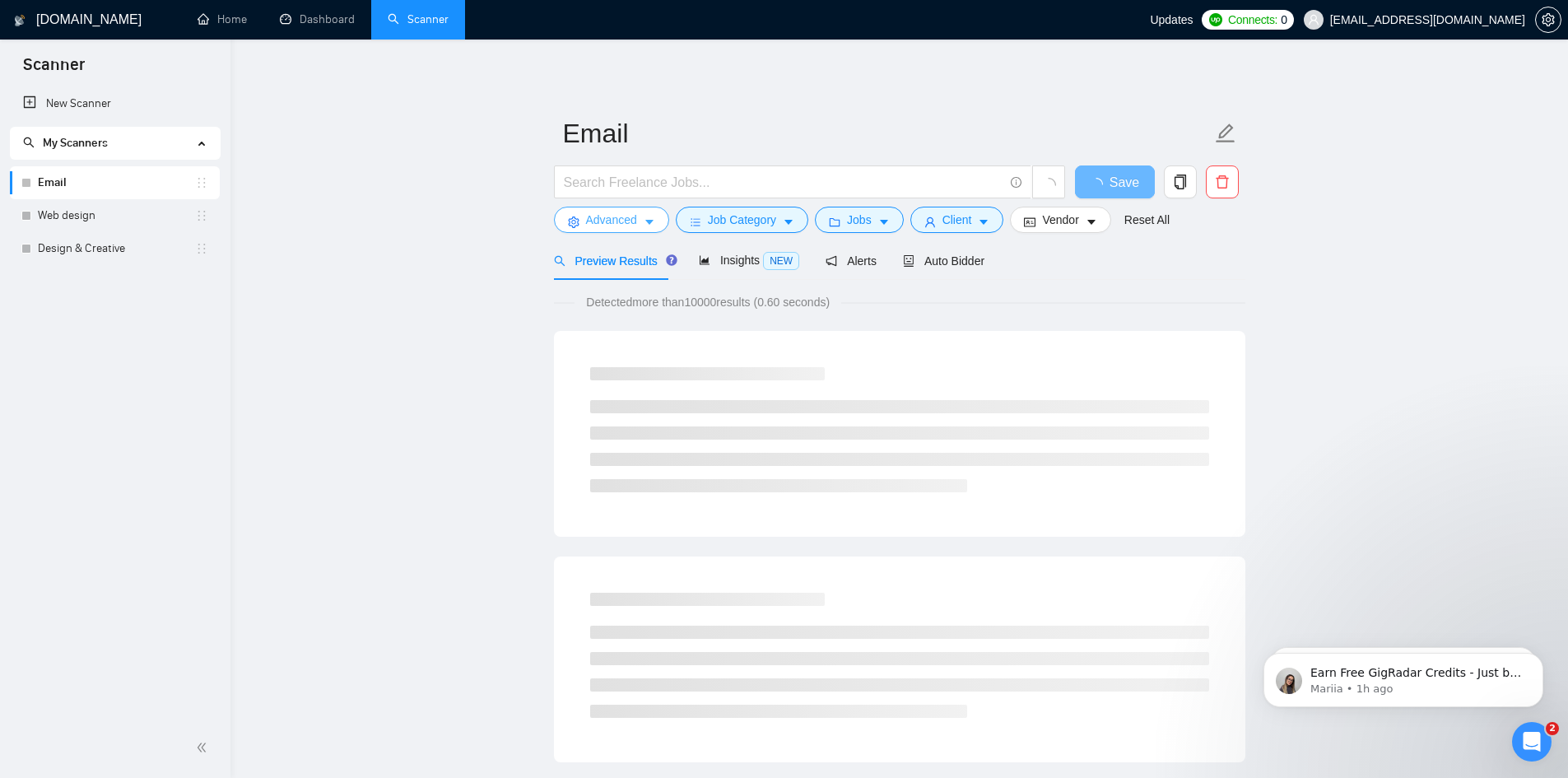
click at [574, 223] on icon "setting" at bounding box center [573, 222] width 11 height 11
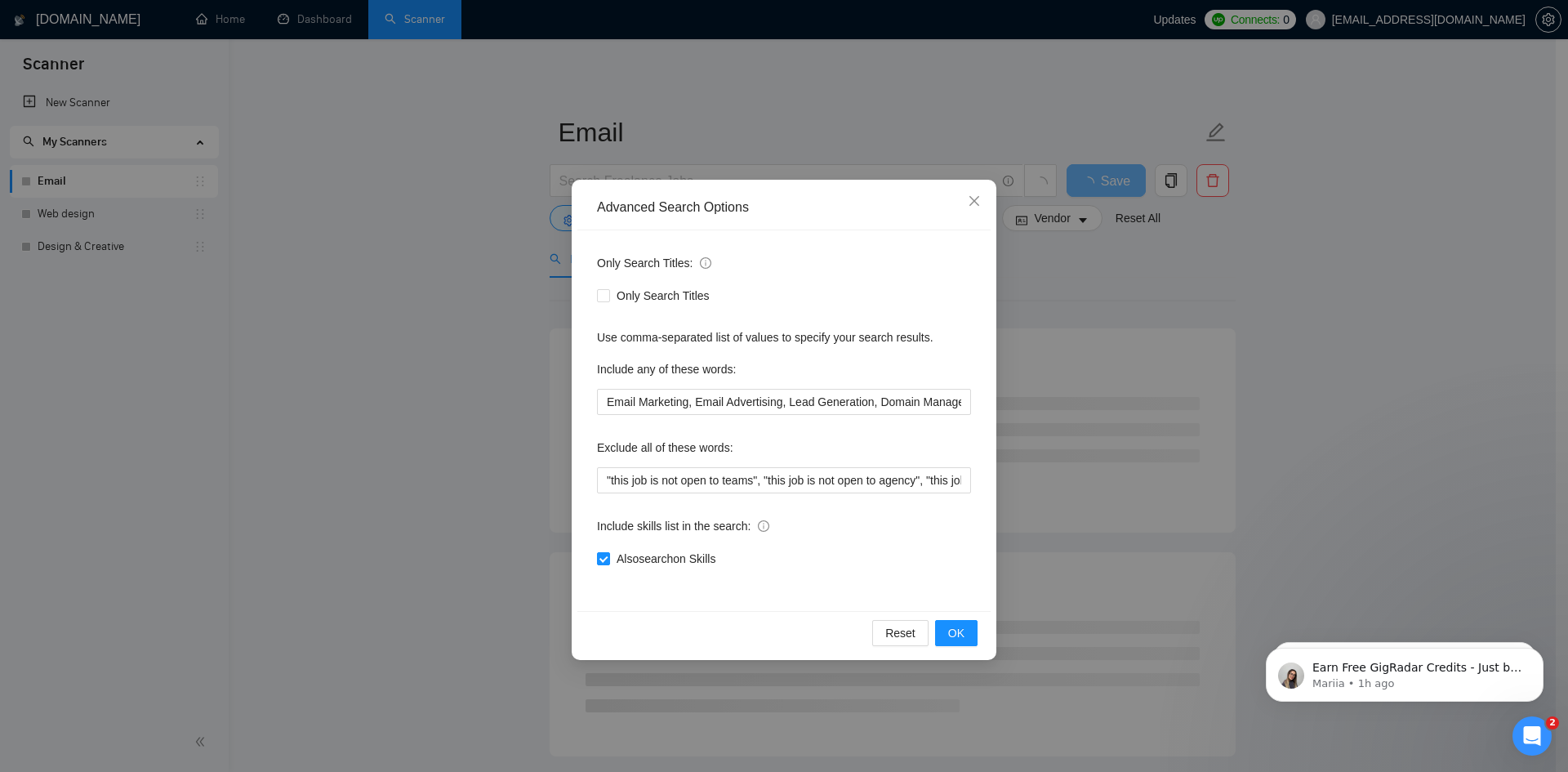
drag, startPoint x: 1083, startPoint y: 330, endPoint x: 1025, endPoint y: 275, distance: 79.9
click at [1079, 322] on div "Advanced Search Options Only Search Titles: Only Search Titles Use comma-separa…" at bounding box center [784, 386] width 1568 height 772
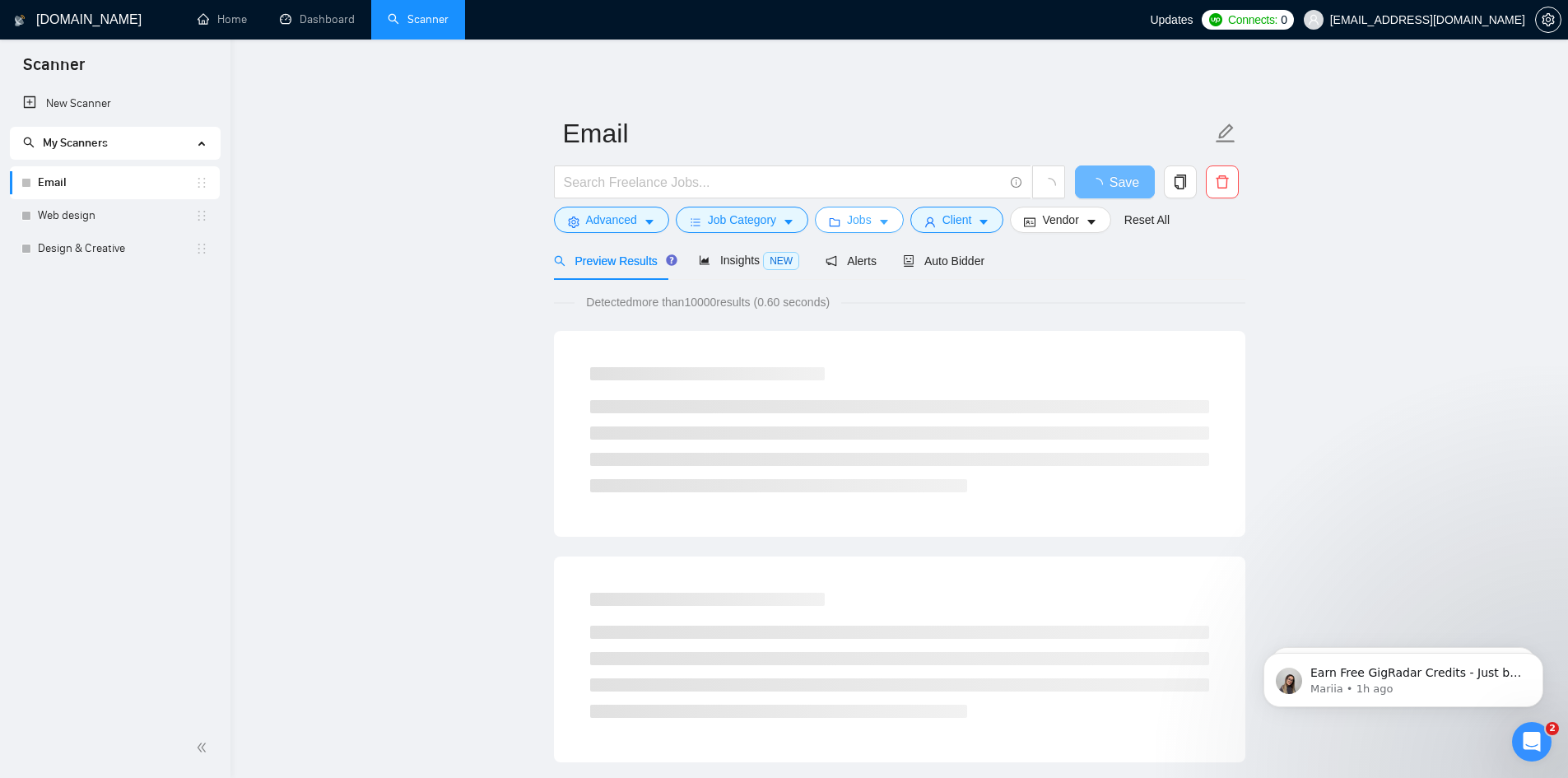
click at [869, 222] on button "Jobs" at bounding box center [859, 220] width 89 height 26
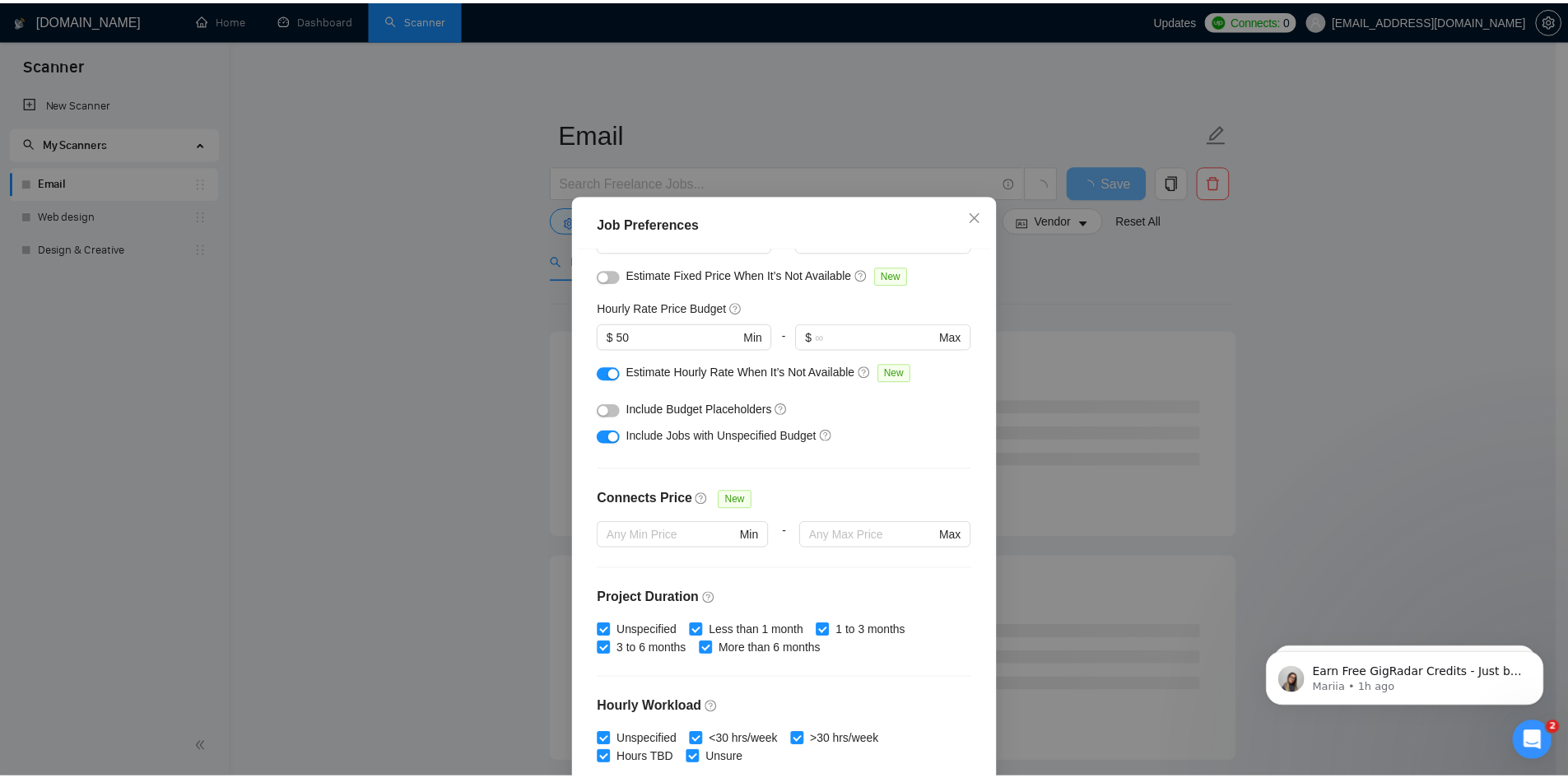
scroll to position [165, 0]
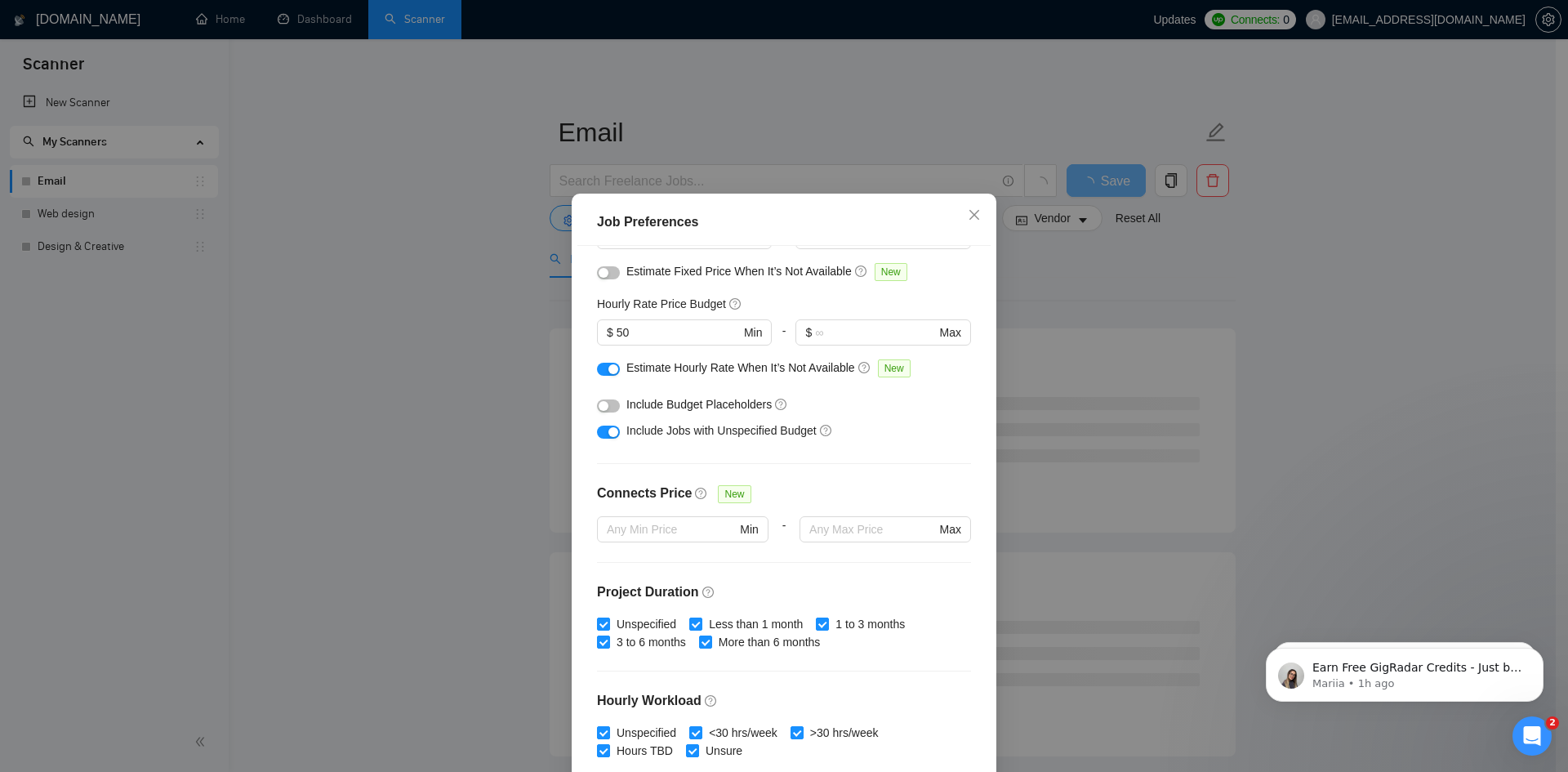
click at [1307, 290] on div "Job Preferences Budget Project Type All Fixed Price Hourly Rate Fixed Price Bud…" at bounding box center [784, 386] width 1568 height 772
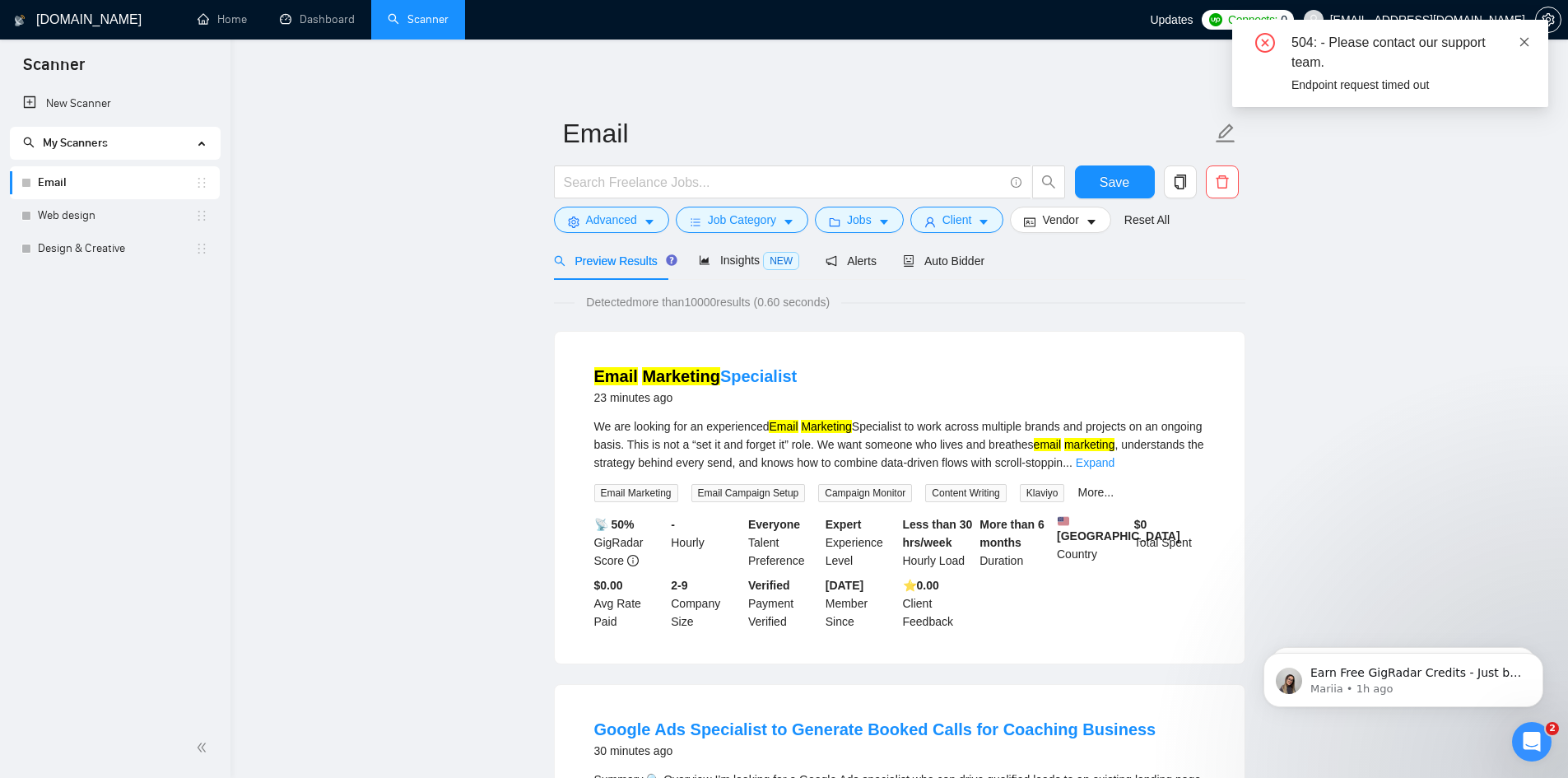
click at [1527, 40] on icon "close" at bounding box center [1525, 41] width 9 height 9
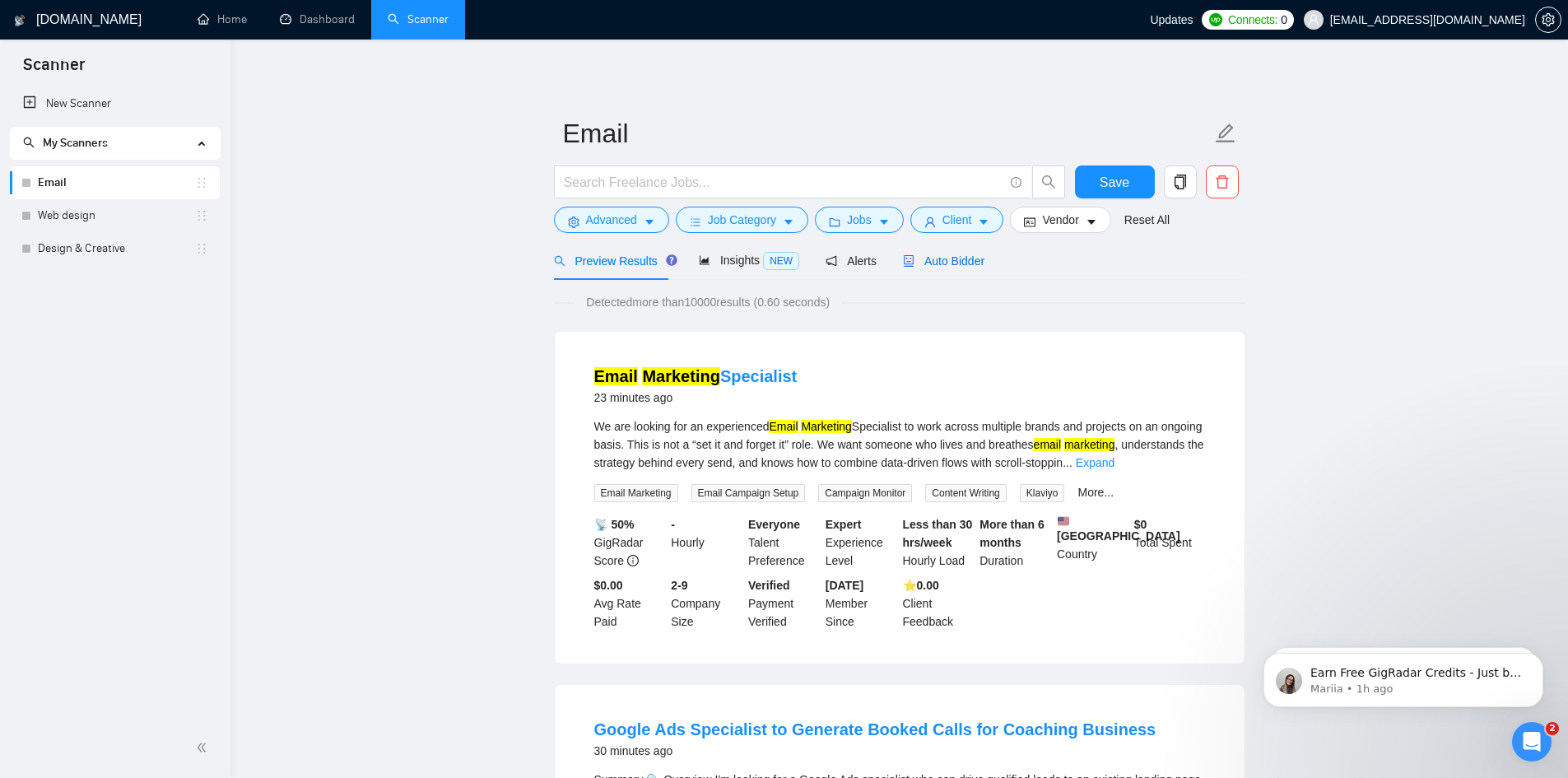
click at [950, 264] on span "Auto Bidder" at bounding box center [943, 261] width 82 height 13
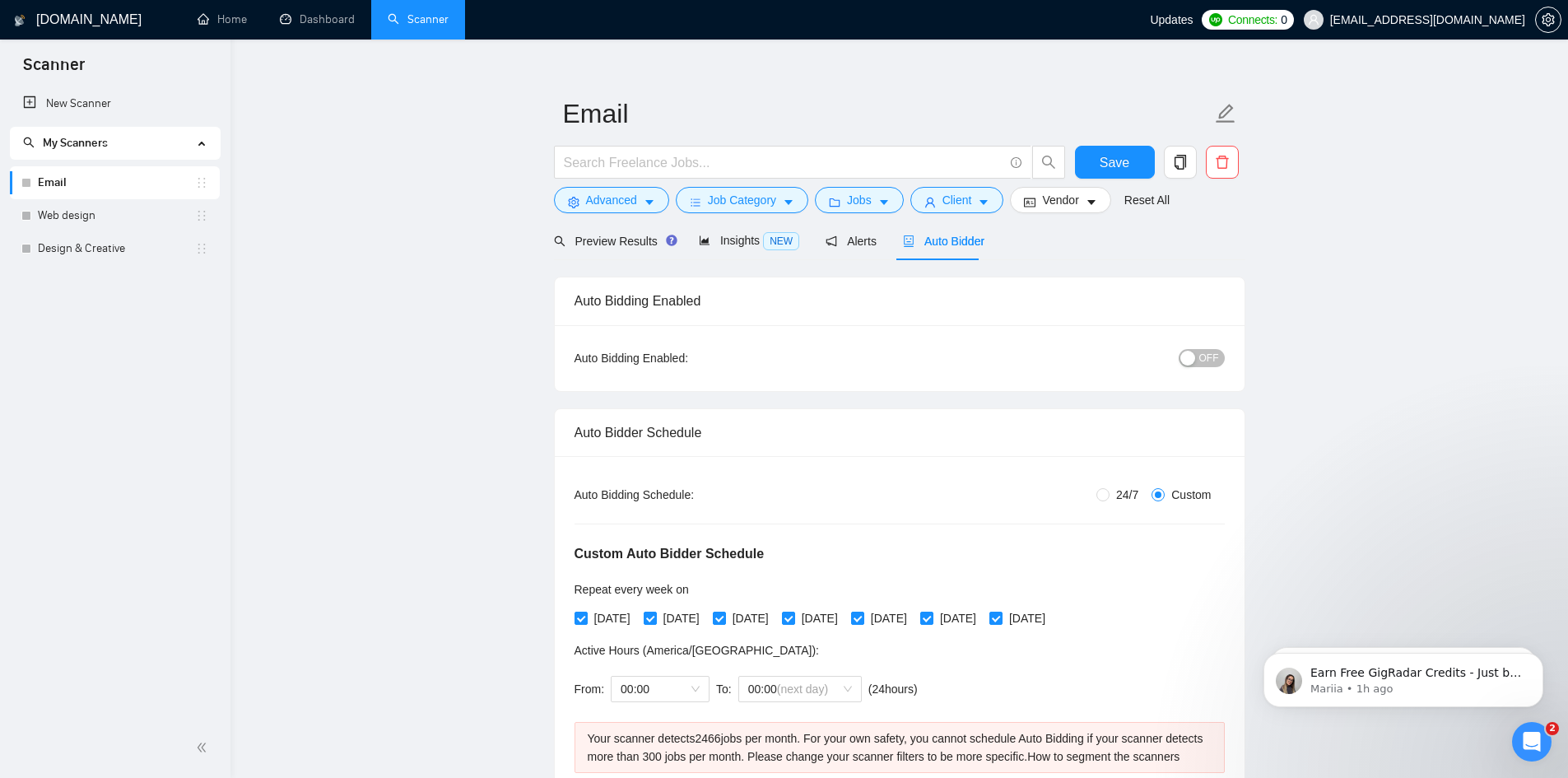
scroll to position [82, 0]
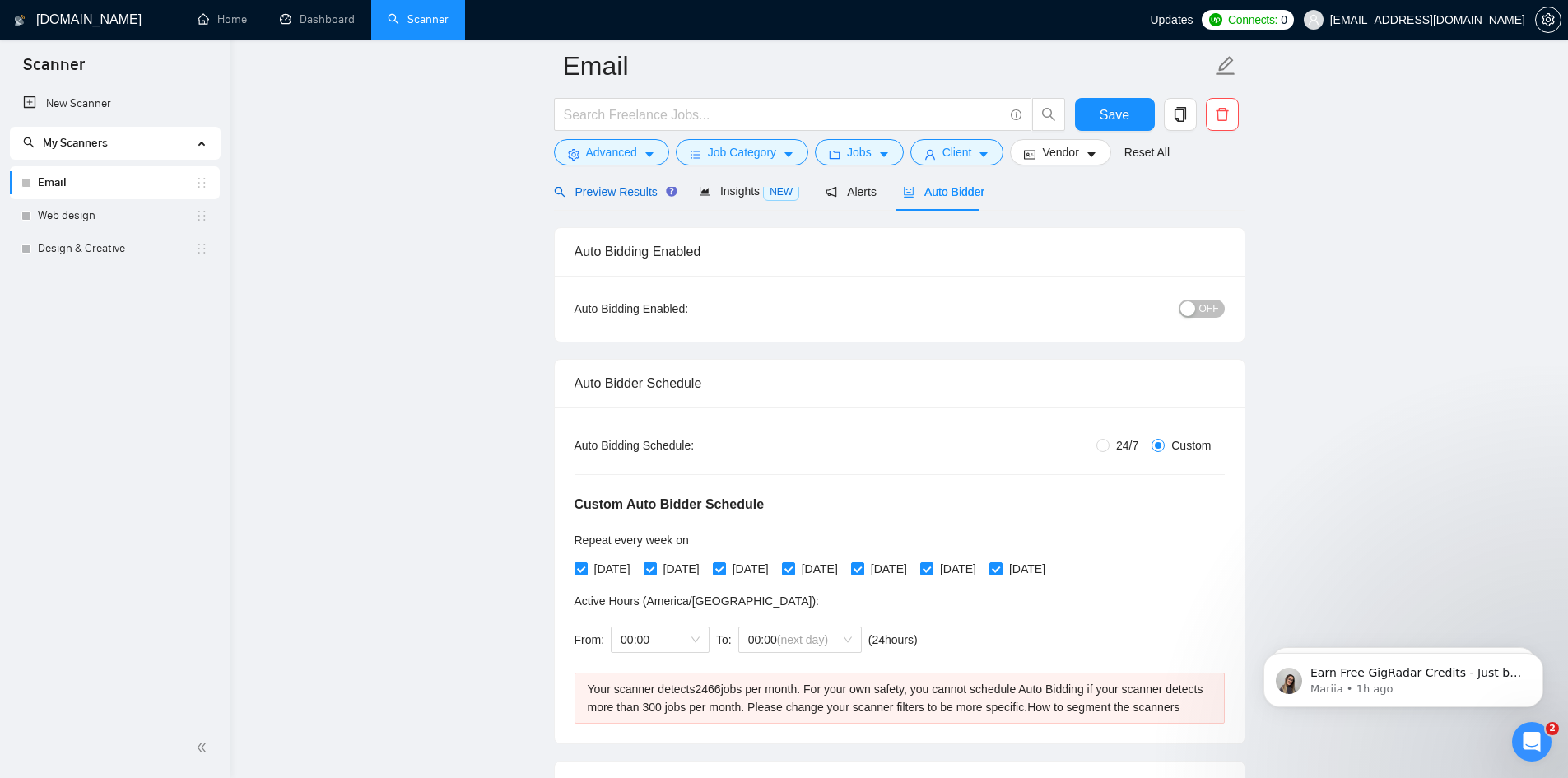
click at [630, 197] on span "Preview Results" at bounding box center [613, 191] width 119 height 13
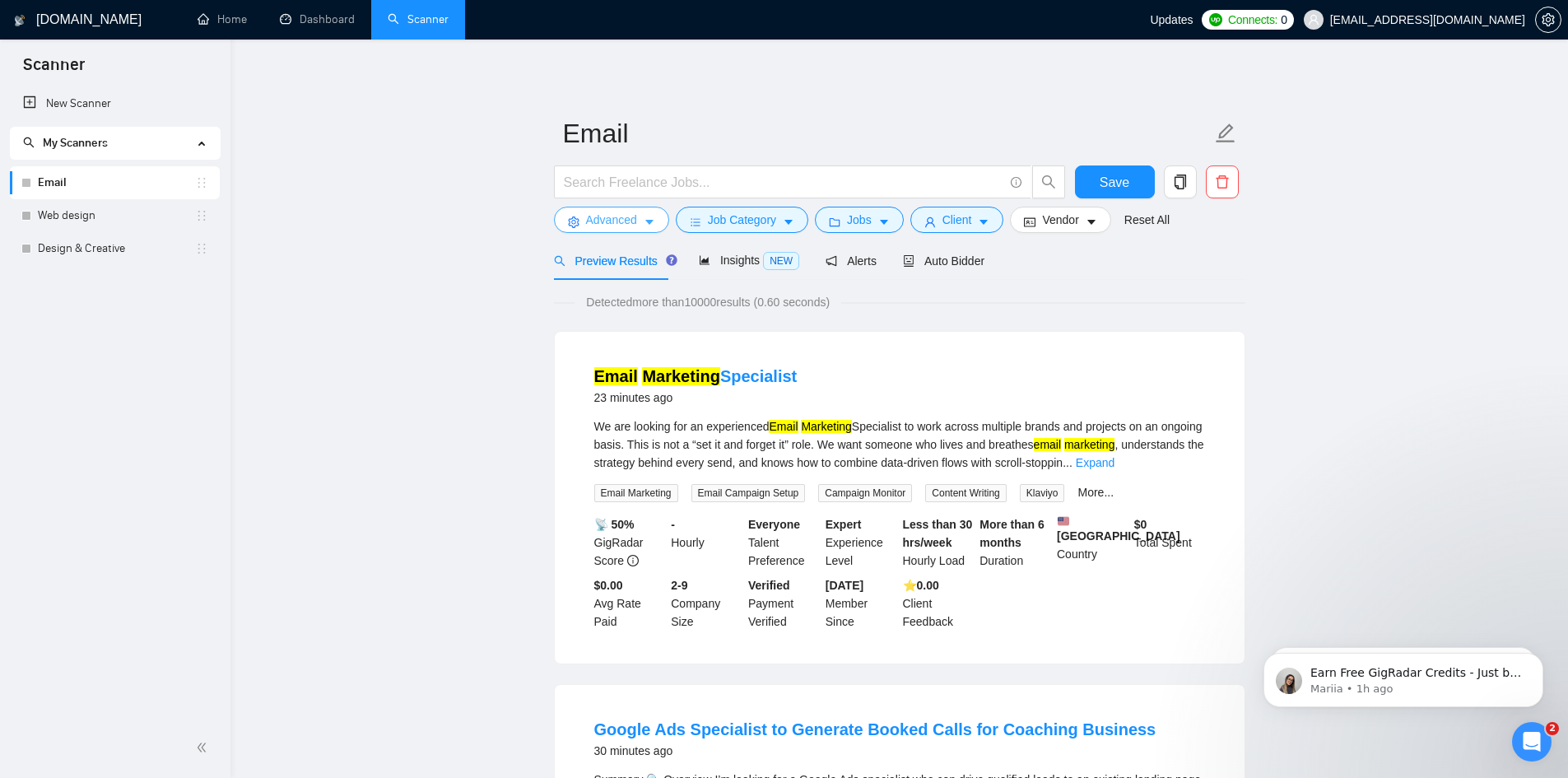
click at [631, 219] on span "Advanced" at bounding box center [611, 219] width 51 height 19
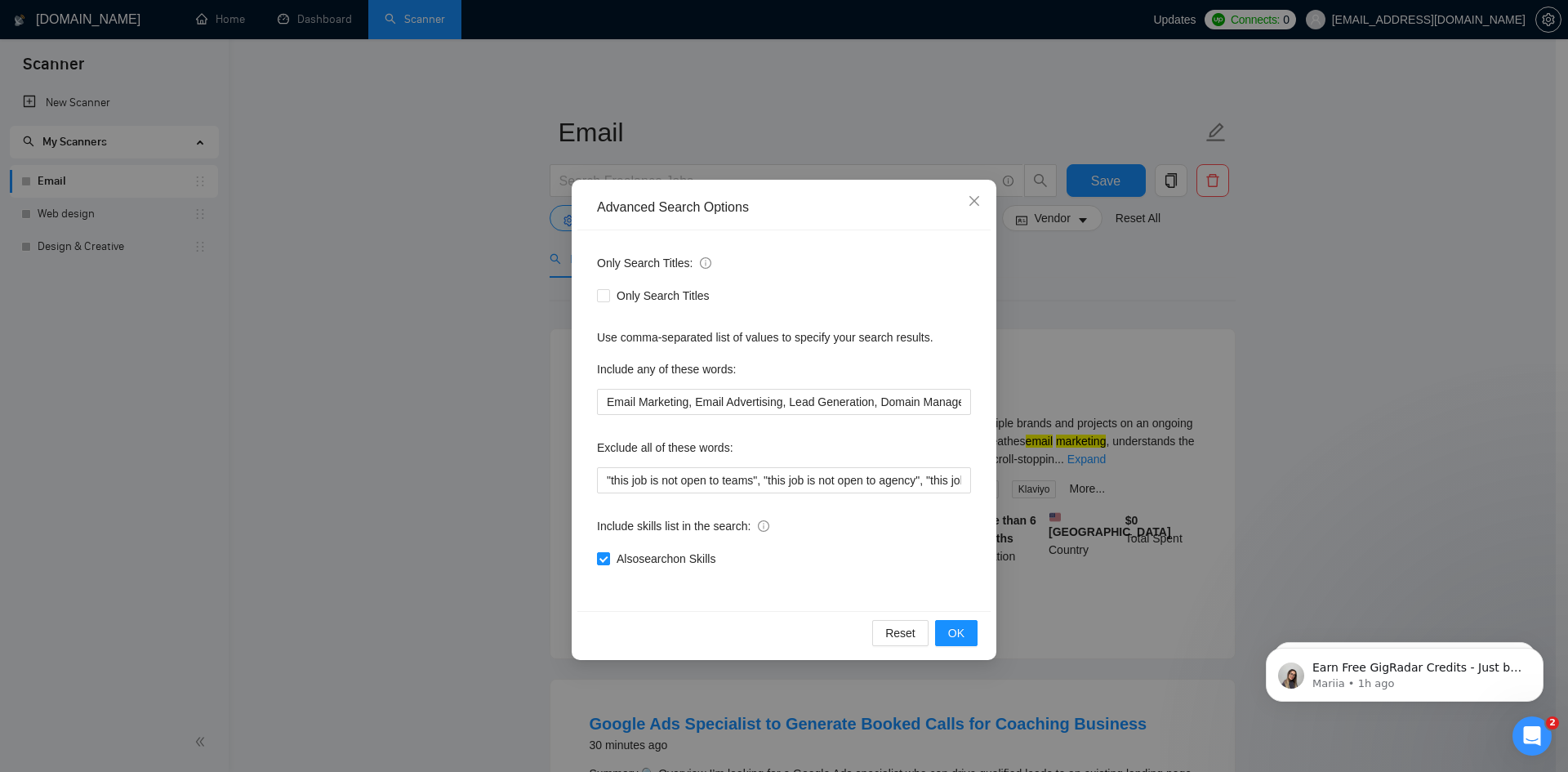
click at [596, 557] on div "Only Search Titles: Only Search Titles Use comma-separated list of values to sp…" at bounding box center [784, 421] width 413 height 381
click at [609, 561] on span at bounding box center [603, 559] width 13 height 13
click at [608, 561] on input "Also search on Skills" at bounding box center [602, 558] width 11 height 11
checkbox input "false"
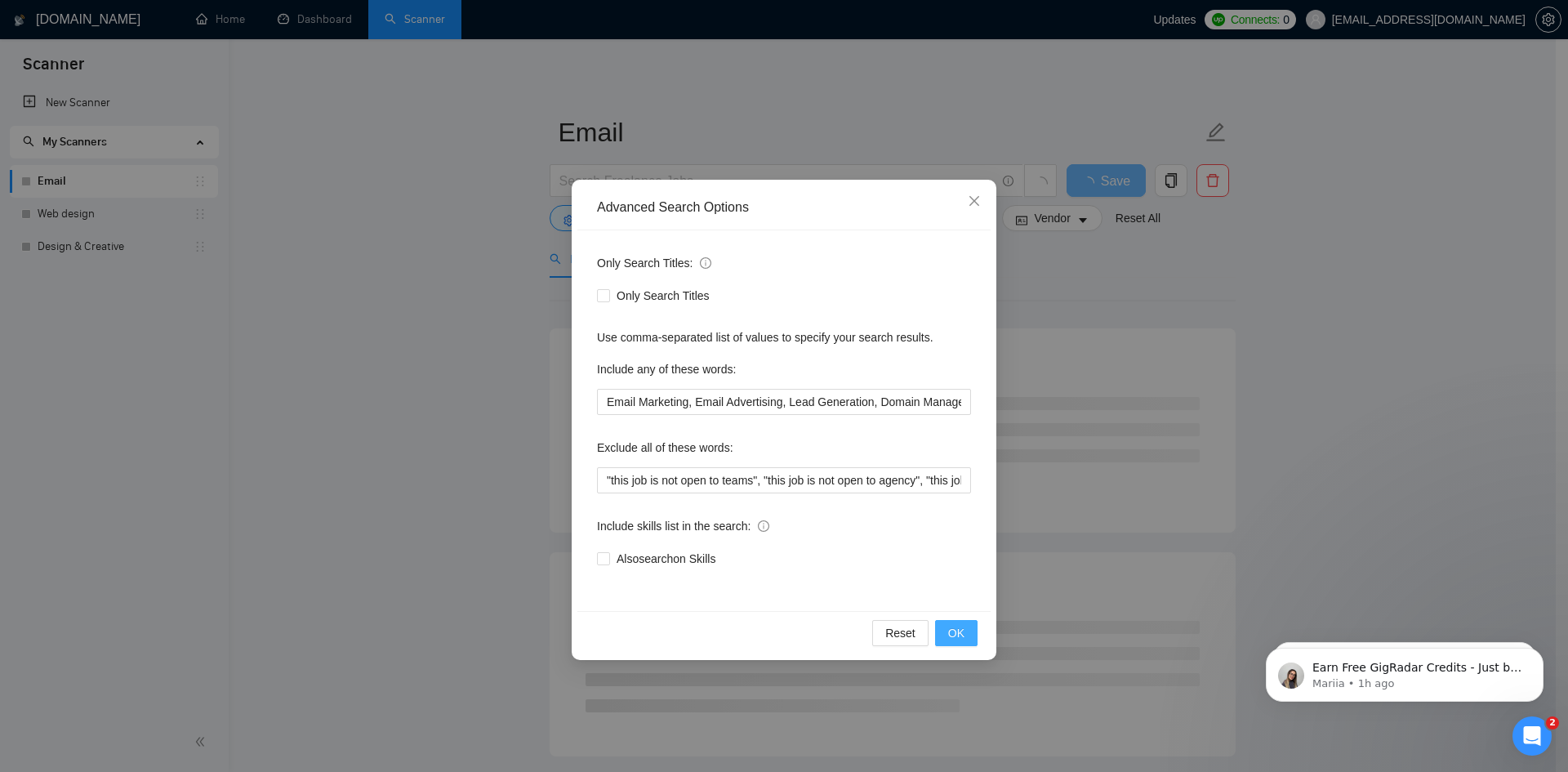
click at [964, 640] on span "OK" at bounding box center [956, 633] width 17 height 18
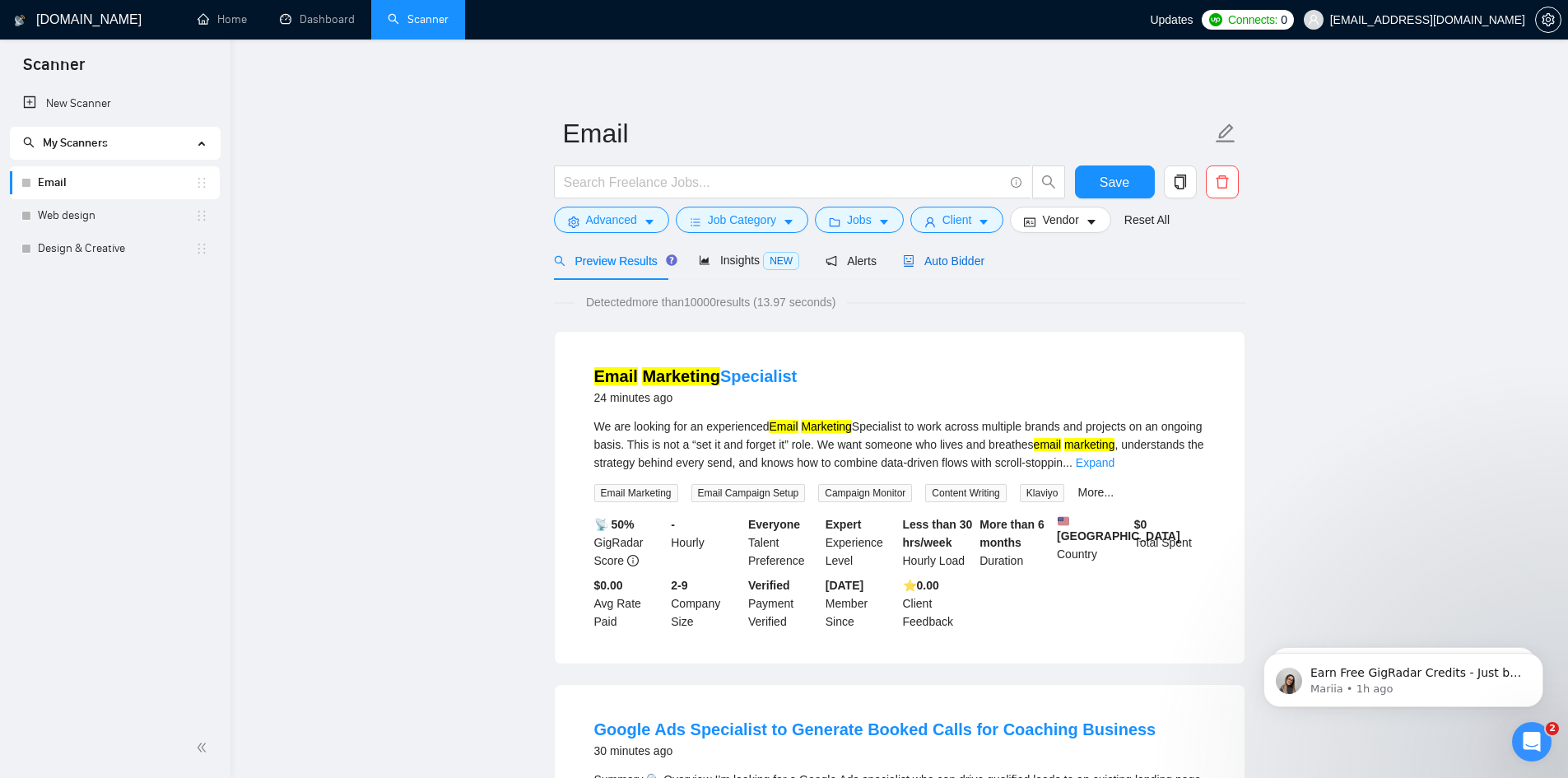
click at [939, 257] on span "Auto Bidder" at bounding box center [943, 261] width 82 height 13
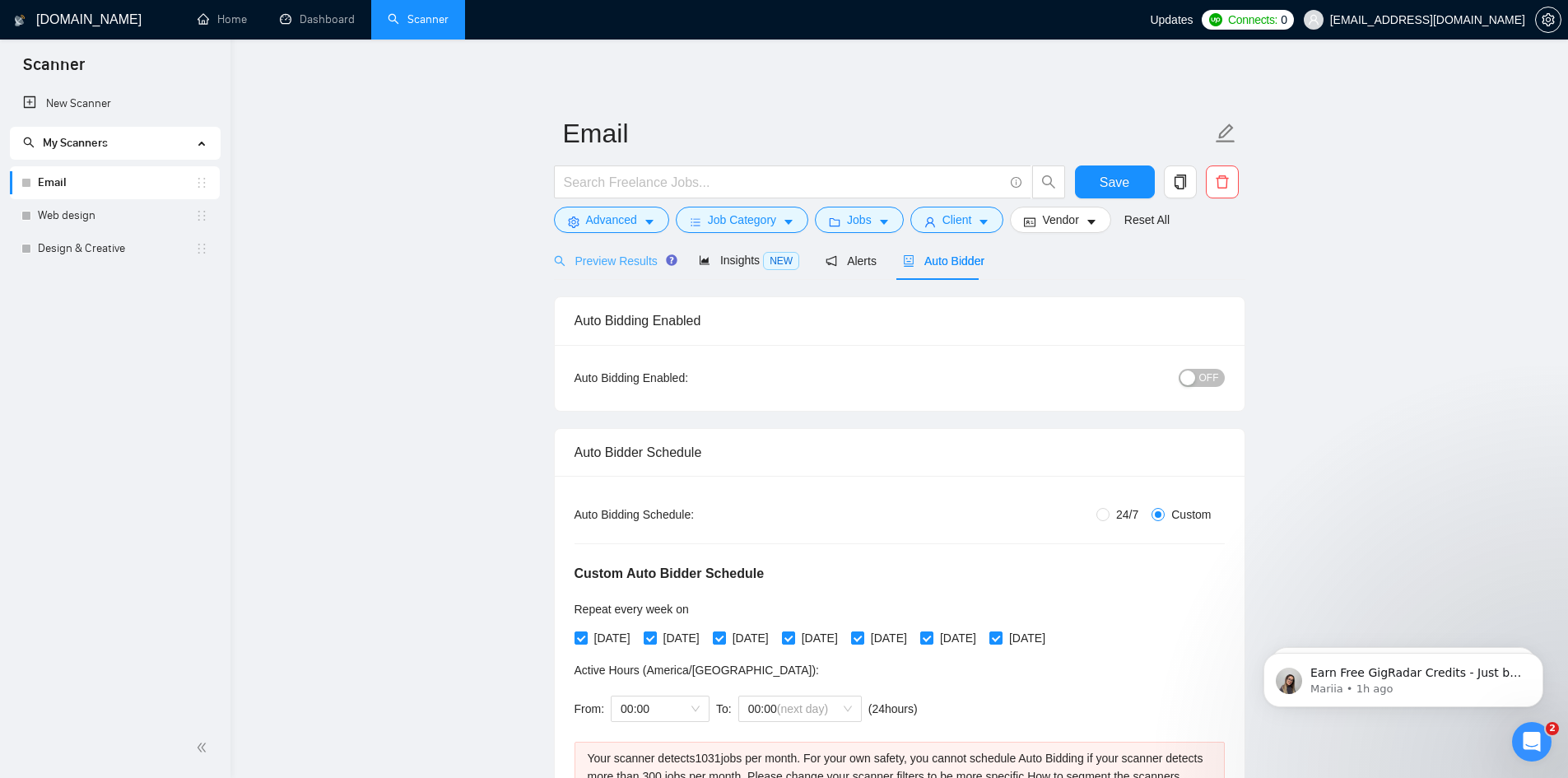
click at [585, 271] on div "Preview Results" at bounding box center [613, 261] width 119 height 39
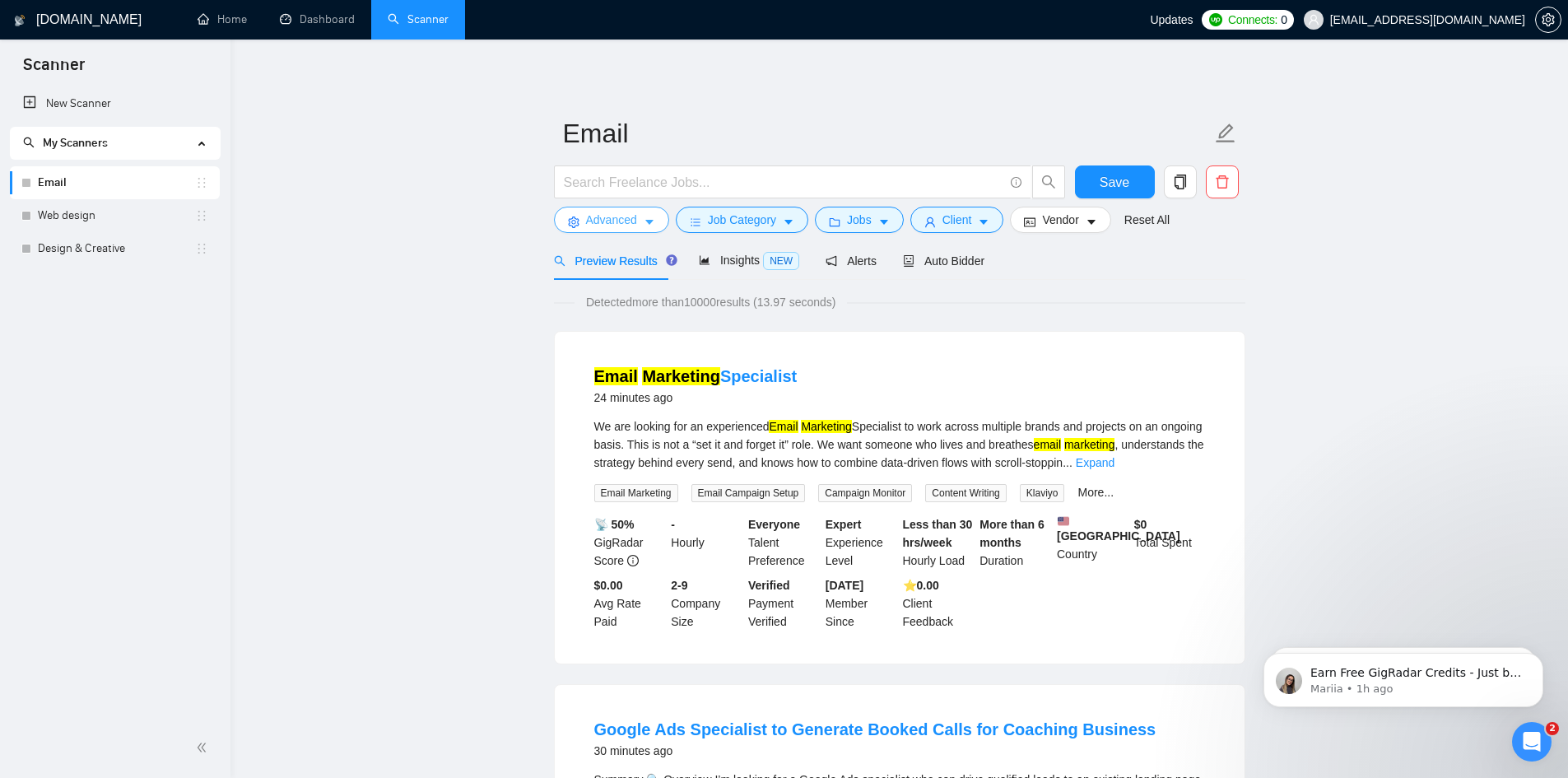
click at [599, 228] on span "Advanced" at bounding box center [611, 219] width 51 height 19
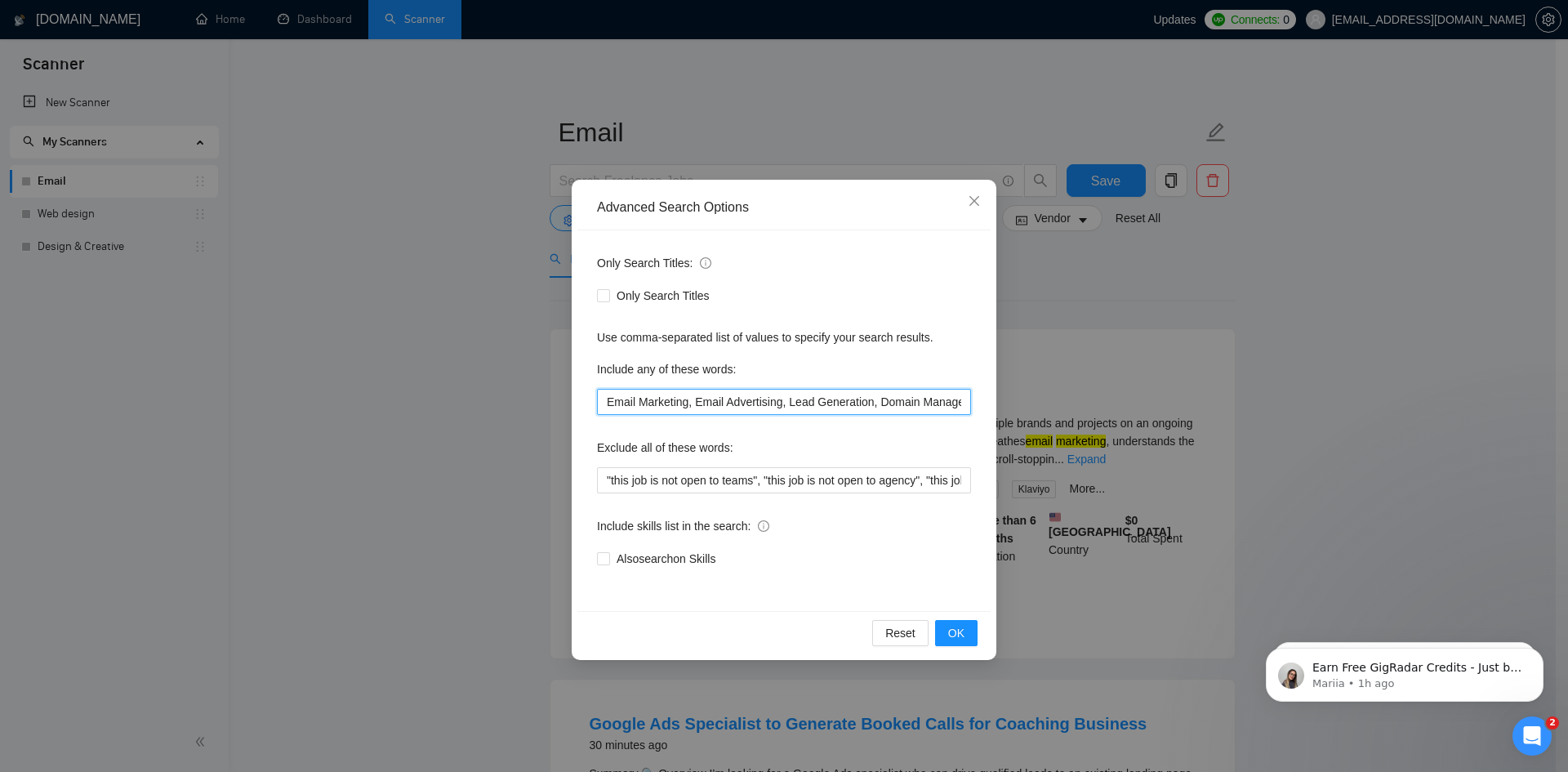
click at [828, 404] on input "Email Marketing, Email Advertising, Lead Generation, Domain Management" at bounding box center [784, 402] width 374 height 26
click at [872, 400] on input "Email Marketing, Email Advertising, Lead Generation, Domain Management" at bounding box center [784, 402] width 374 height 26
click at [872, 404] on input "Email Marketing, Email Advertising, Lead Generation, Domain Management" at bounding box center [784, 402] width 374 height 26
click at [1097, 341] on div "Advanced Search Options Only Search Titles: Only Search Titles Use comma-separa…" at bounding box center [784, 386] width 1568 height 772
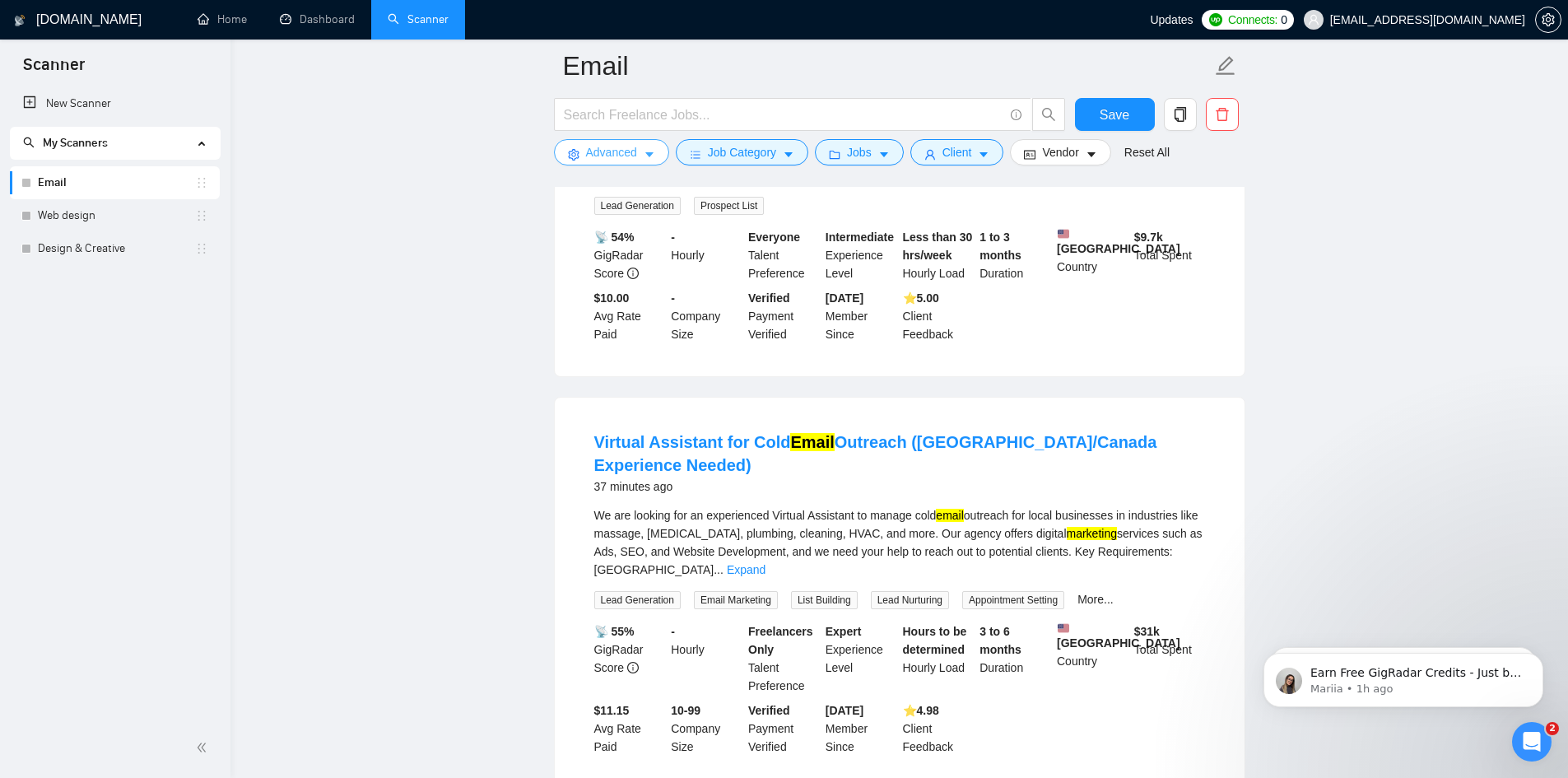
scroll to position [1071, 0]
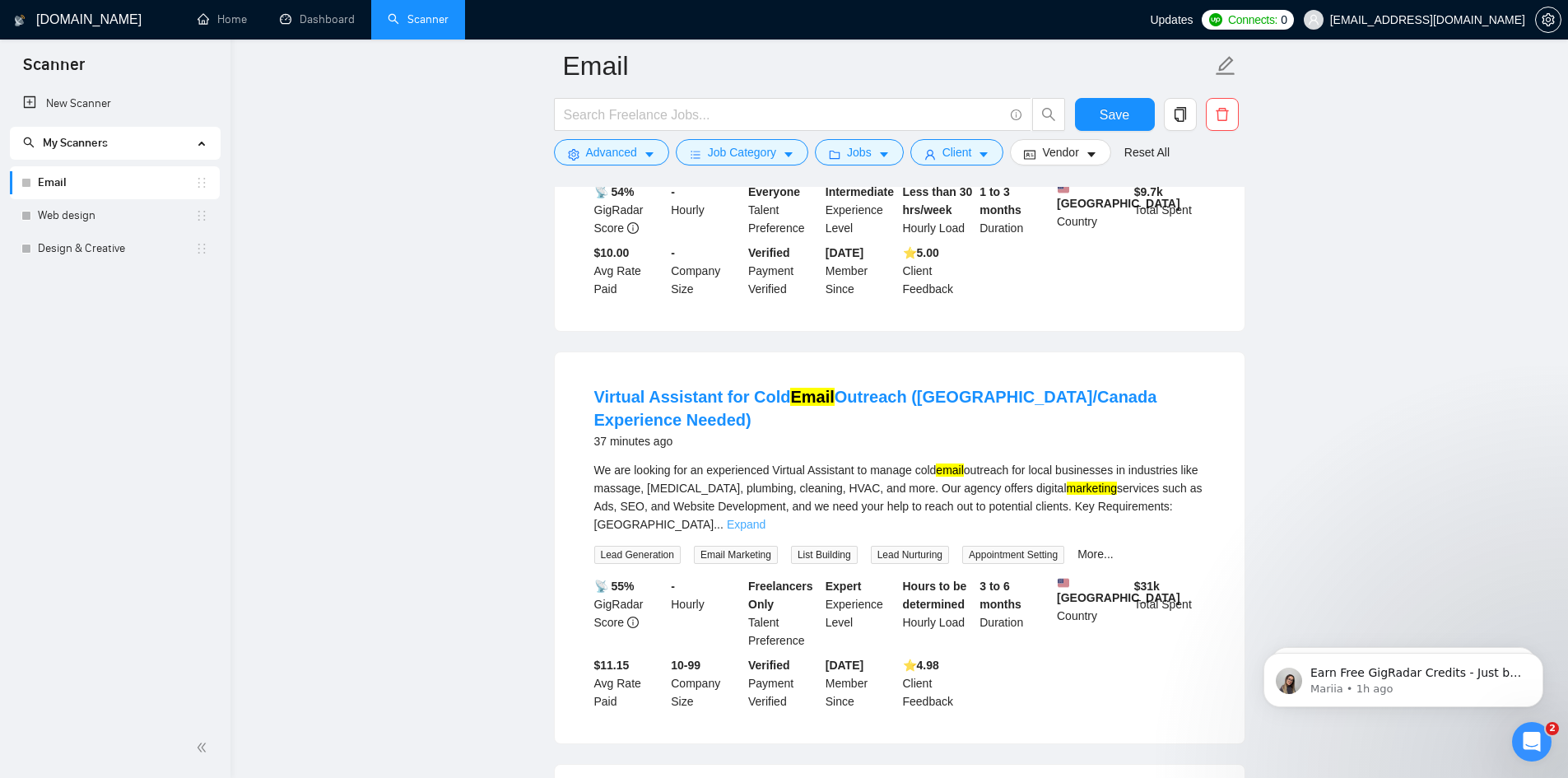
click at [766, 518] on link "Expand" at bounding box center [746, 524] width 39 height 13
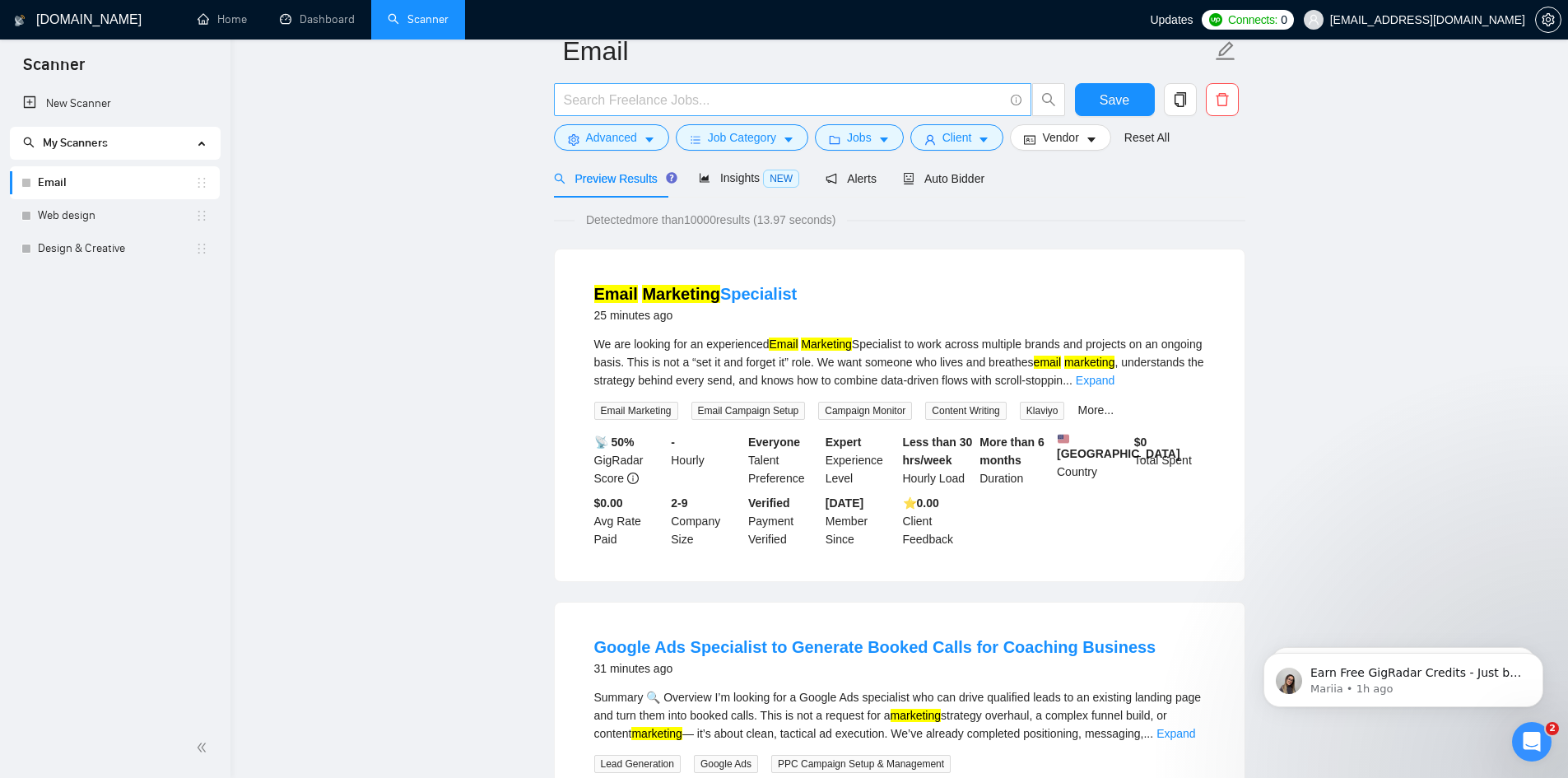
scroll to position [0, 0]
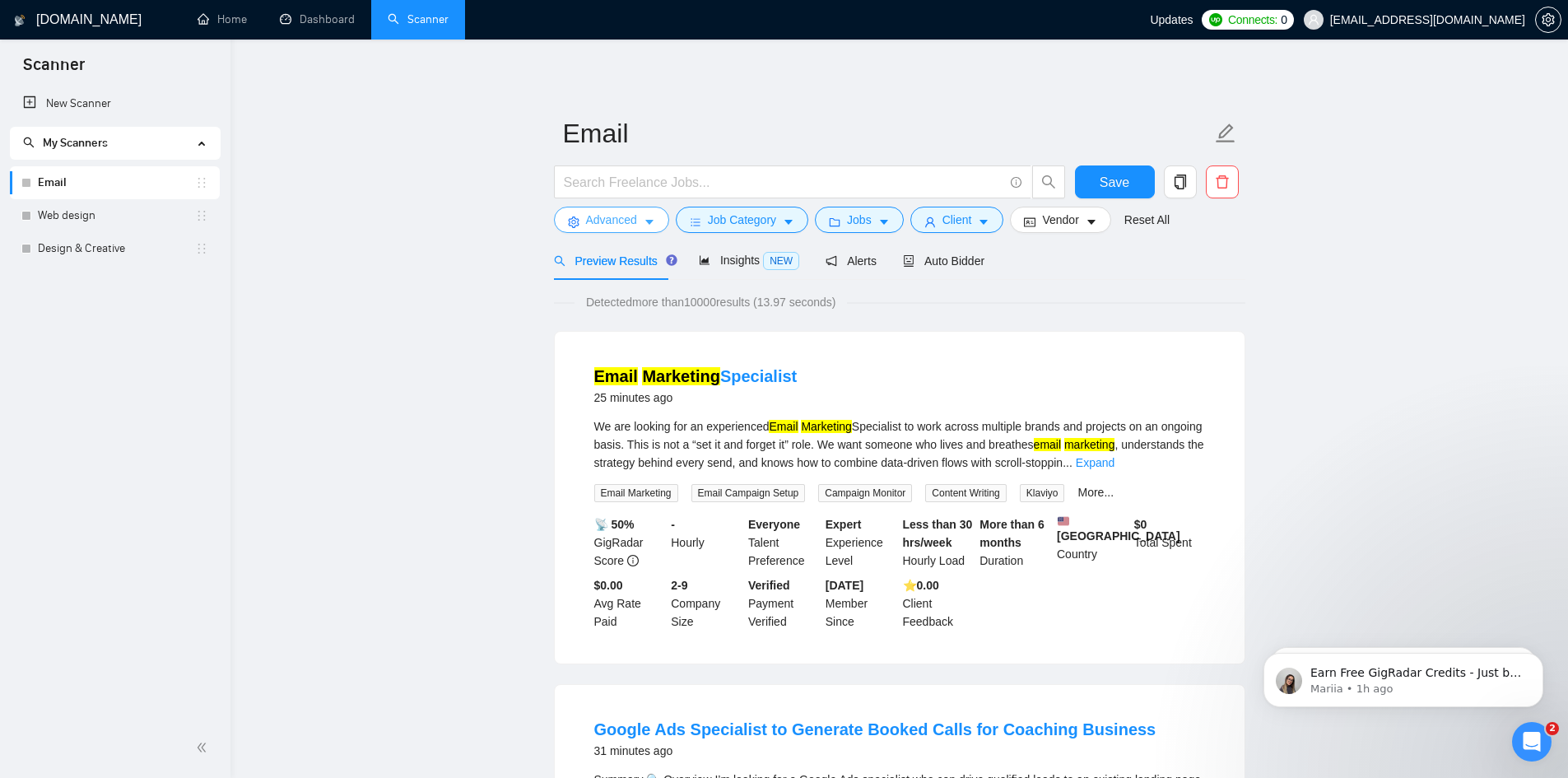
click at [594, 226] on span "Advanced" at bounding box center [611, 219] width 51 height 19
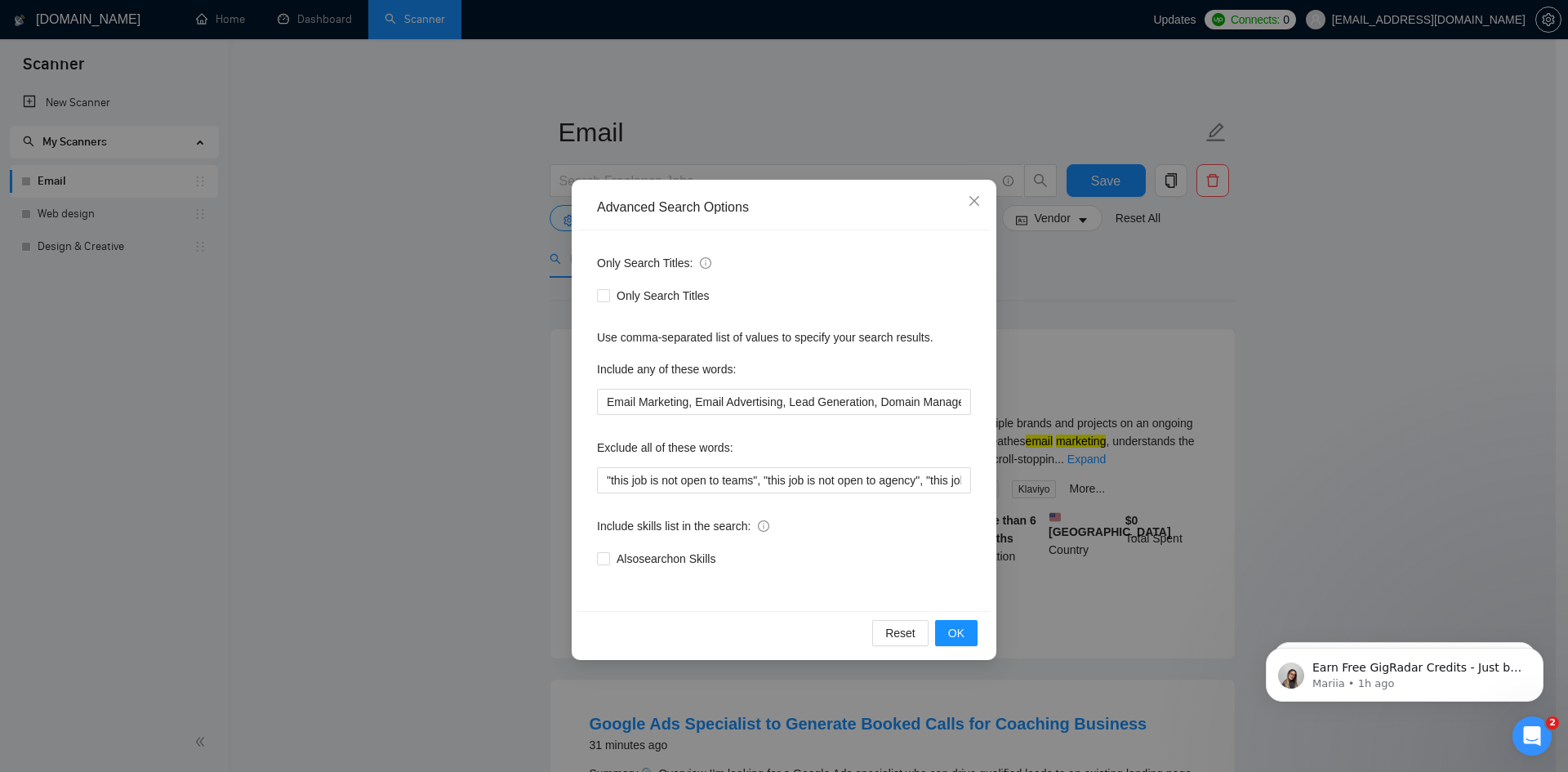
click at [420, 419] on div "Advanced Search Options Only Search Titles: Only Search Titles Use comma-separa…" at bounding box center [784, 386] width 1568 height 772
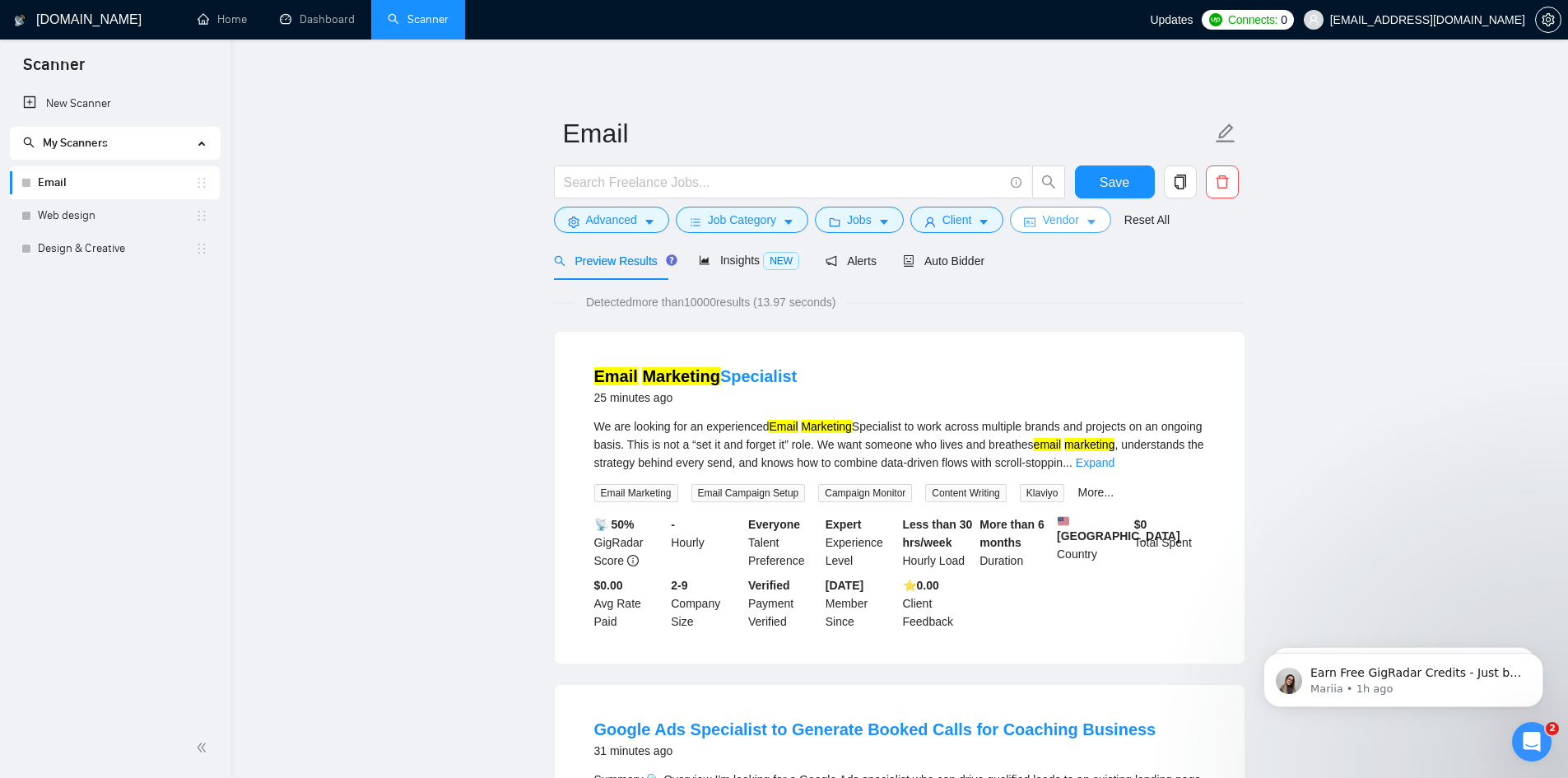
click at [1073, 211] on span "Vendor" at bounding box center [1060, 219] width 36 height 19
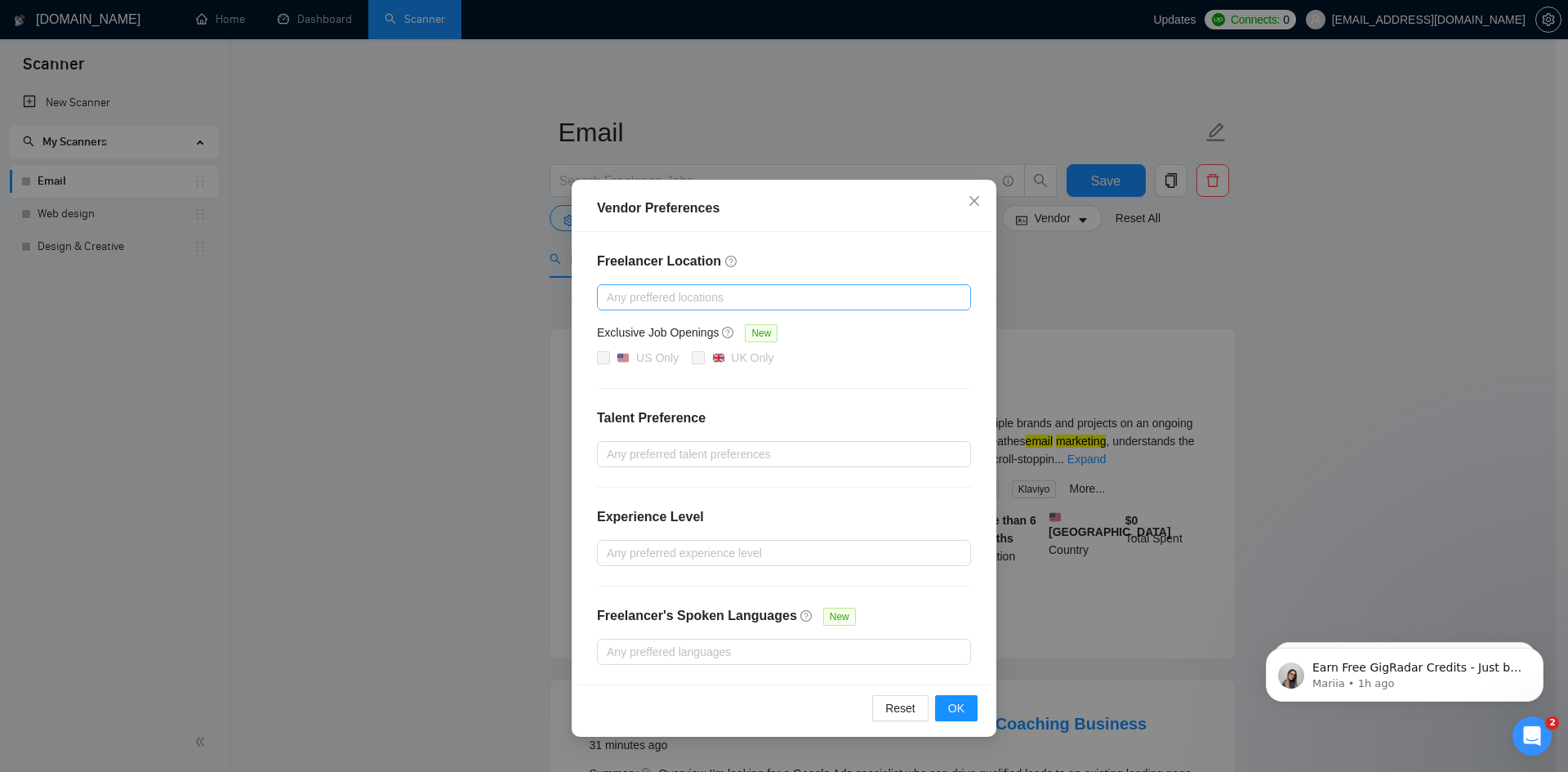
click at [717, 295] on div at bounding box center [776, 297] width 350 height 19
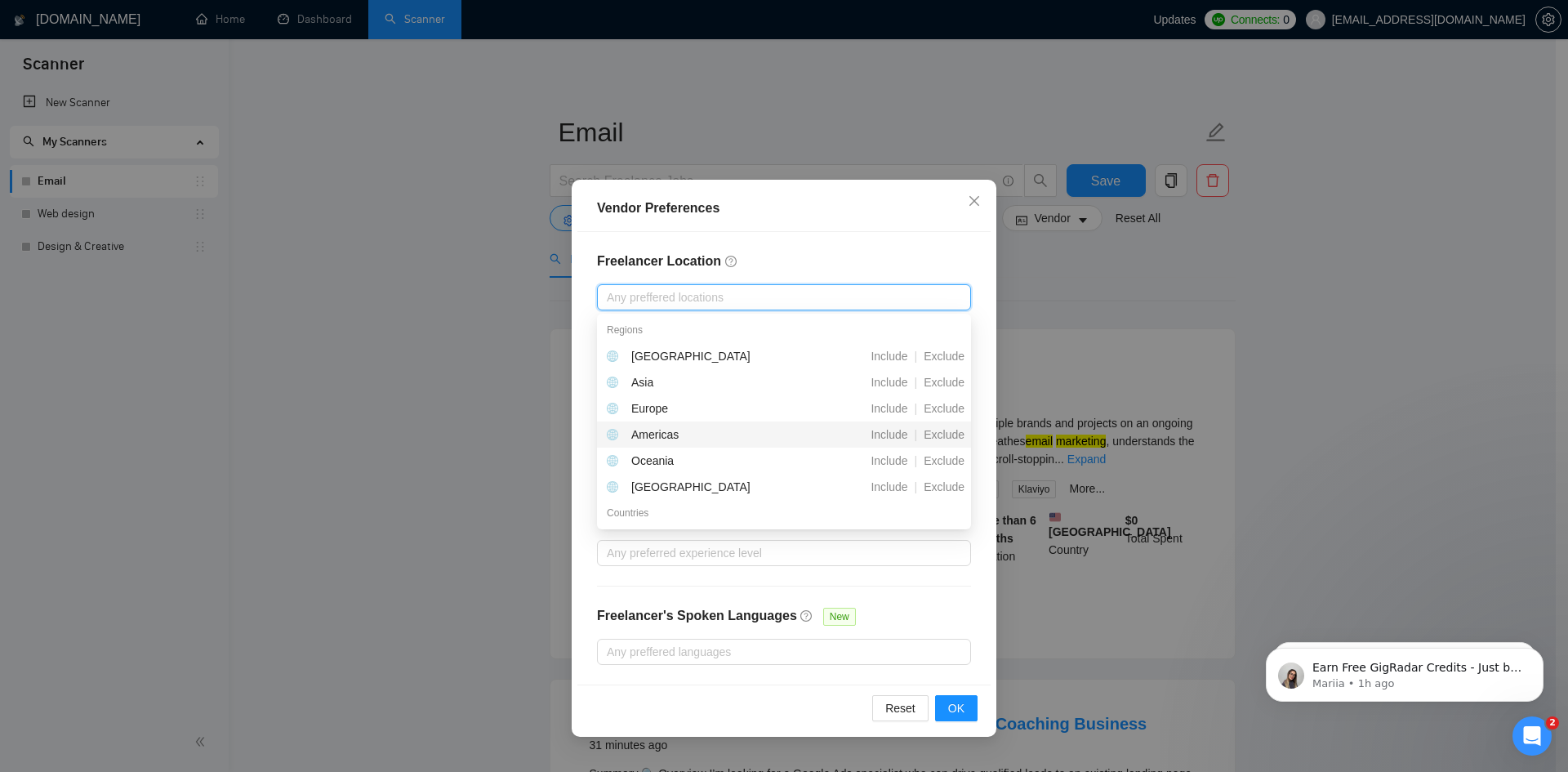
click at [669, 435] on div "Americas" at bounding box center [655, 435] width 47 height 18
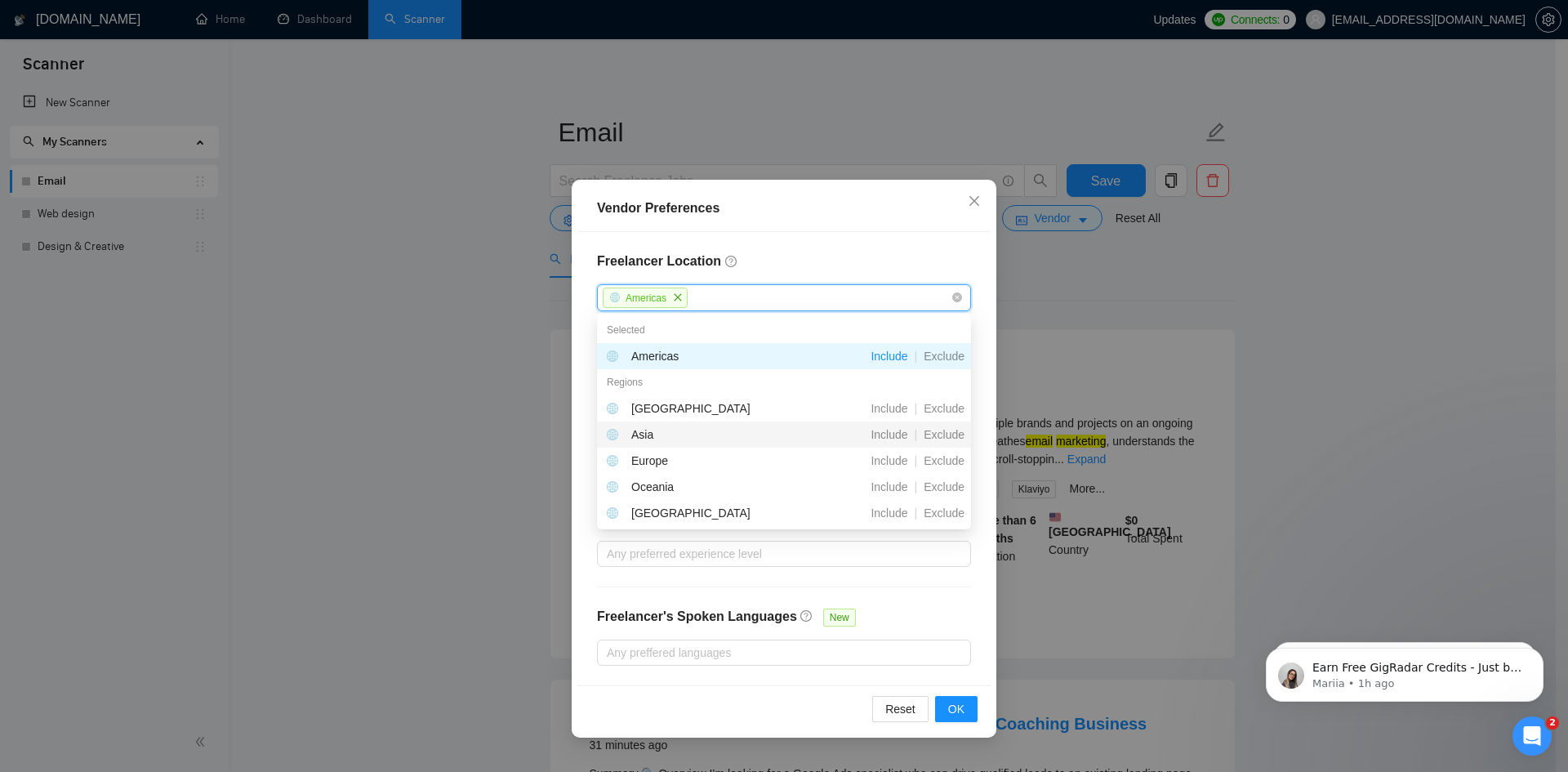
click at [581, 400] on div "Freelancer Location [GEOGRAPHIC_DATA] Exclusive Job Openings New US Only [GEOGR…" at bounding box center [784, 458] width 413 height 454
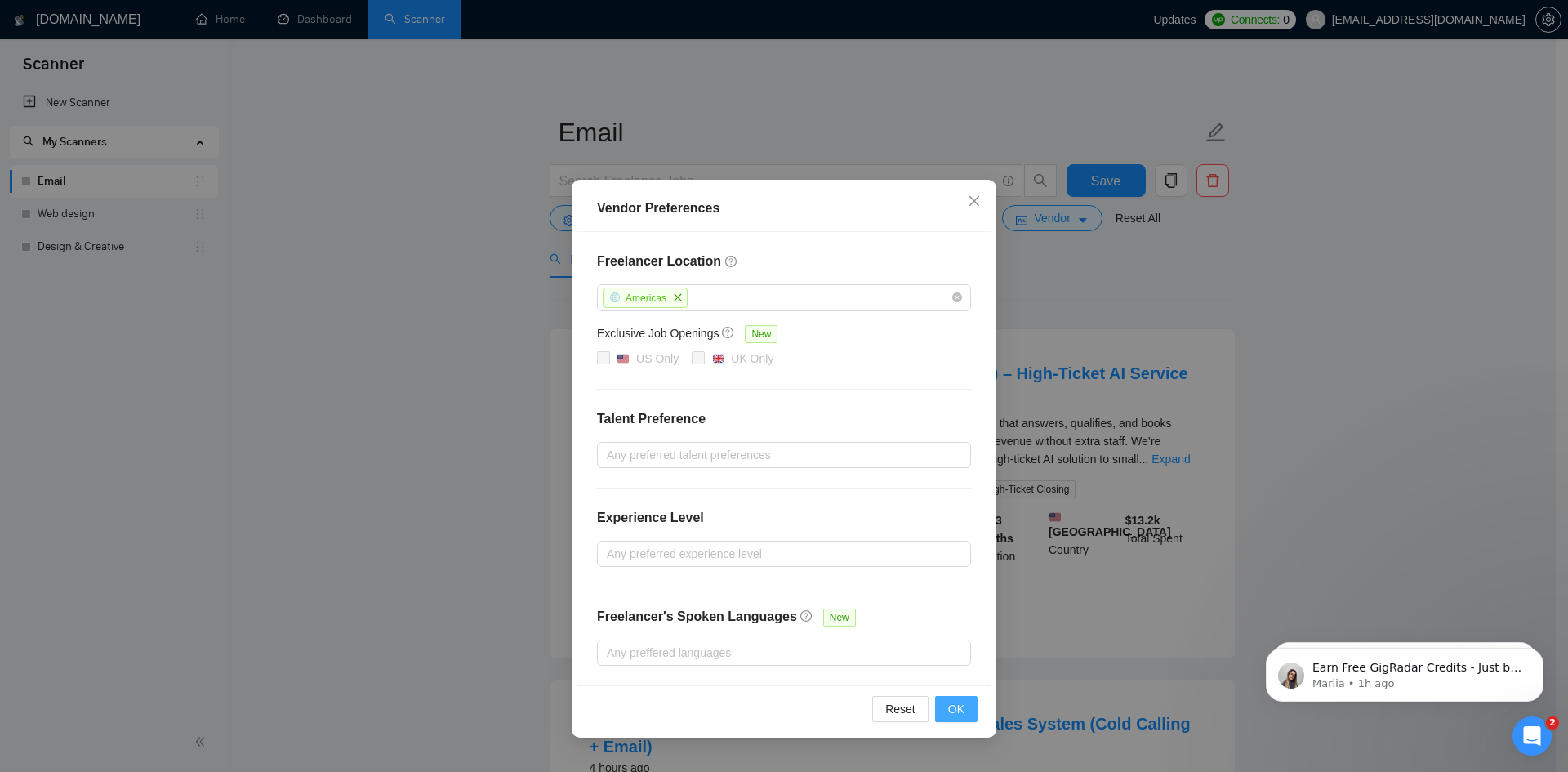
click at [950, 706] on span "OK" at bounding box center [956, 709] width 17 height 18
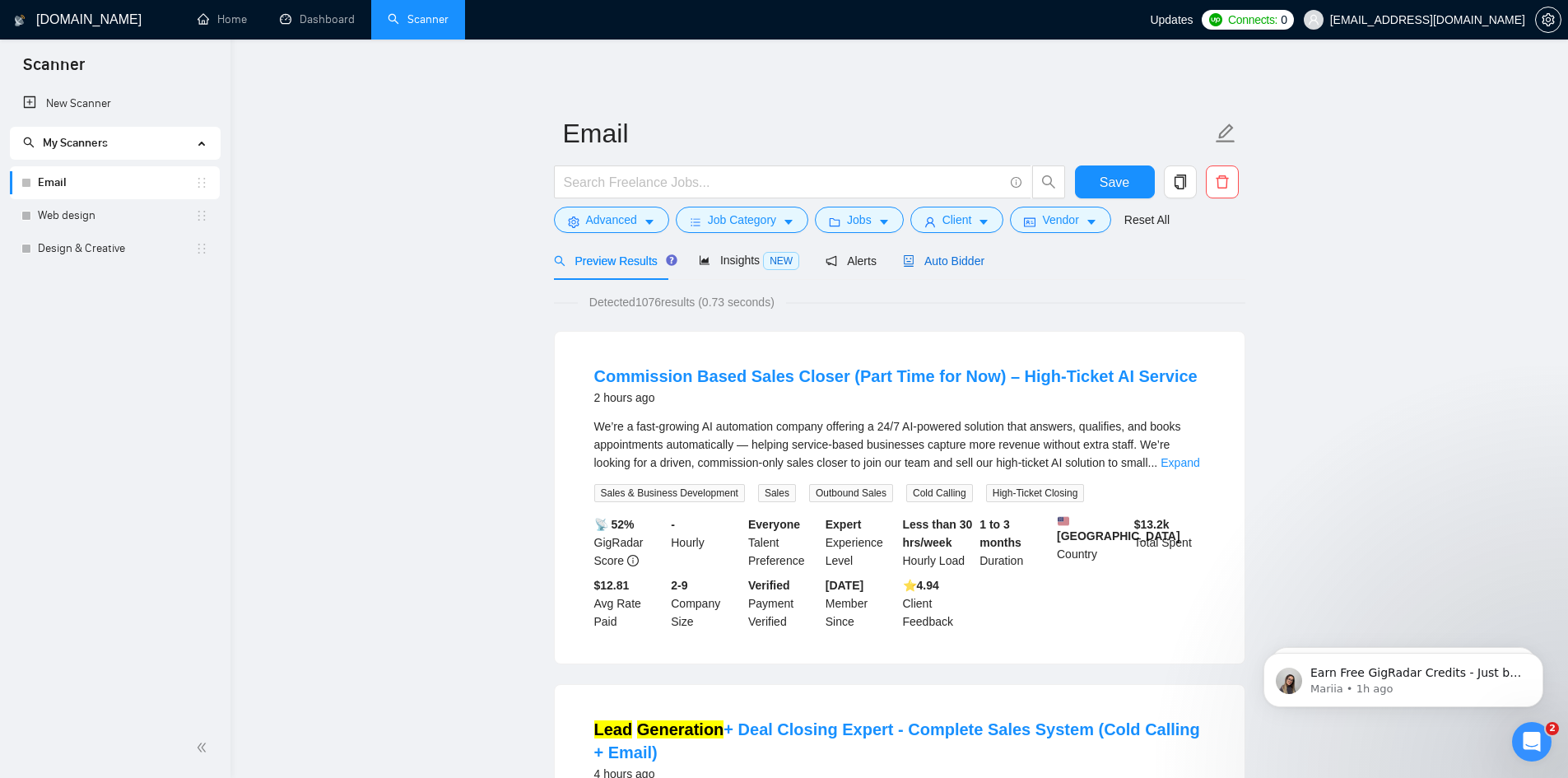
click at [942, 263] on span "Auto Bidder" at bounding box center [943, 261] width 82 height 13
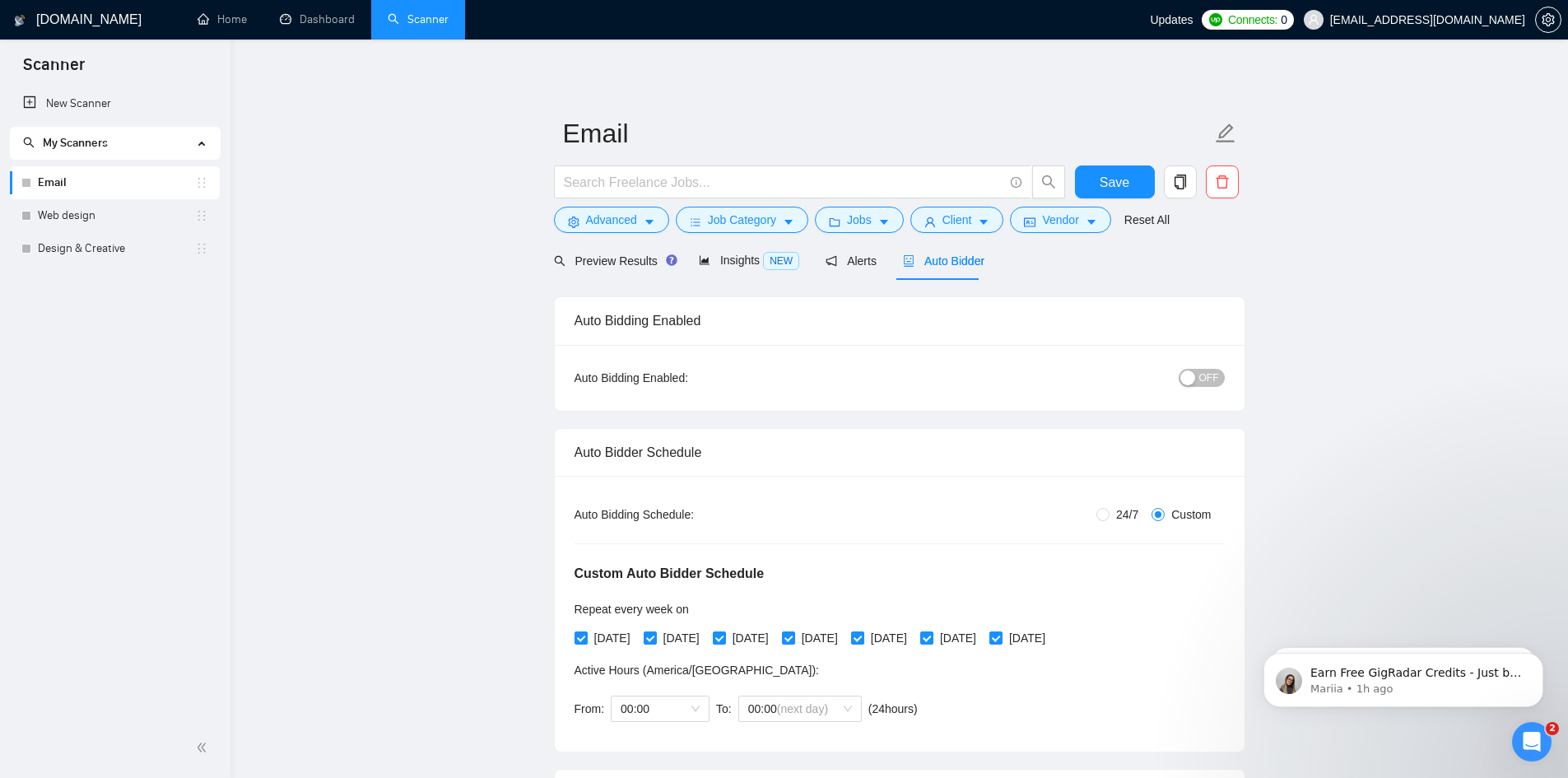
click at [1195, 375] on div "button" at bounding box center [1187, 378] width 15 height 15
click at [1200, 380] on span "ON" at bounding box center [1196, 378] width 15 height 19
click at [601, 264] on span "Preview Results" at bounding box center [613, 261] width 119 height 13
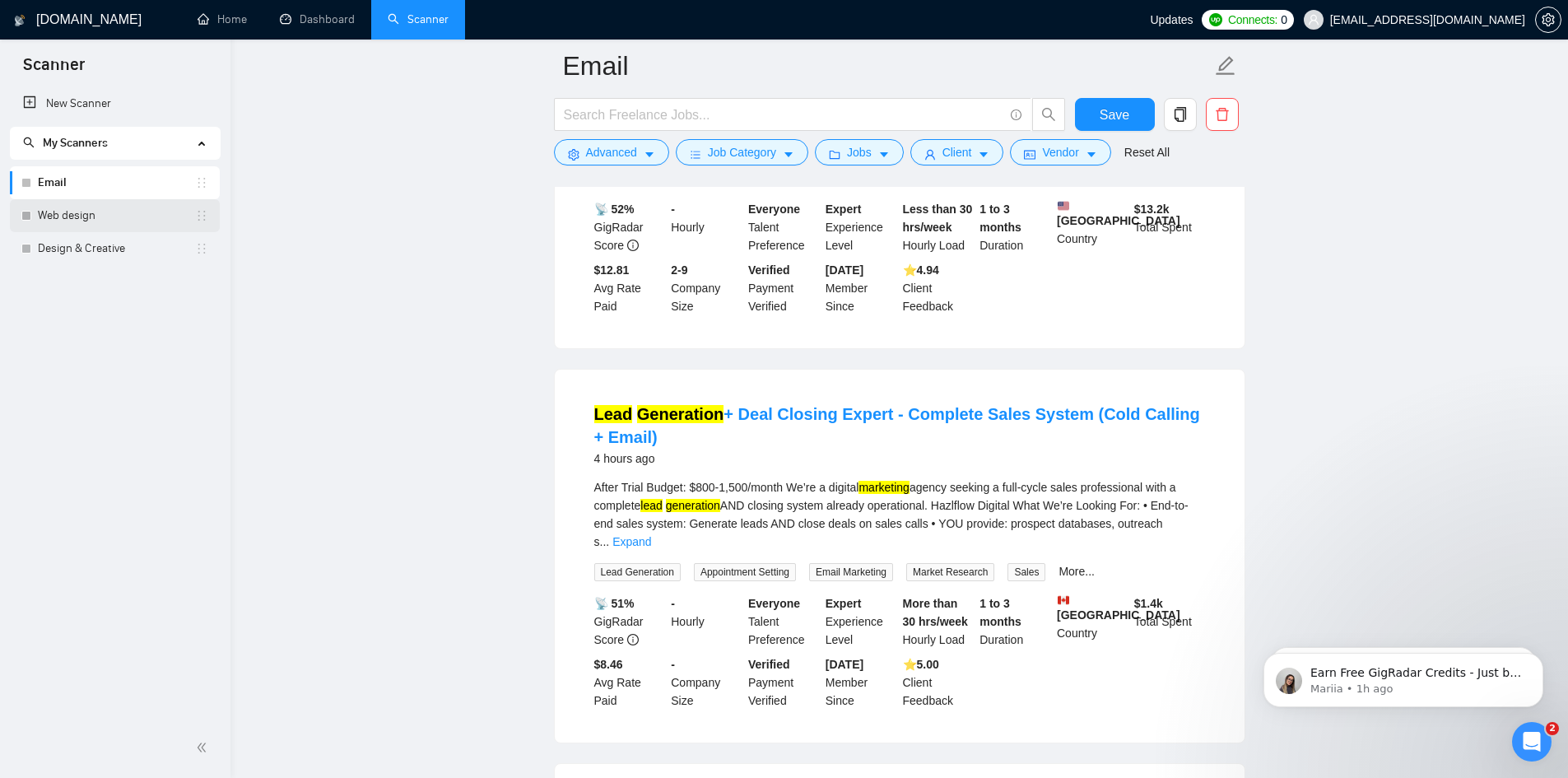
scroll to position [330, 0]
click at [73, 215] on link "Web design" at bounding box center [116, 215] width 158 height 33
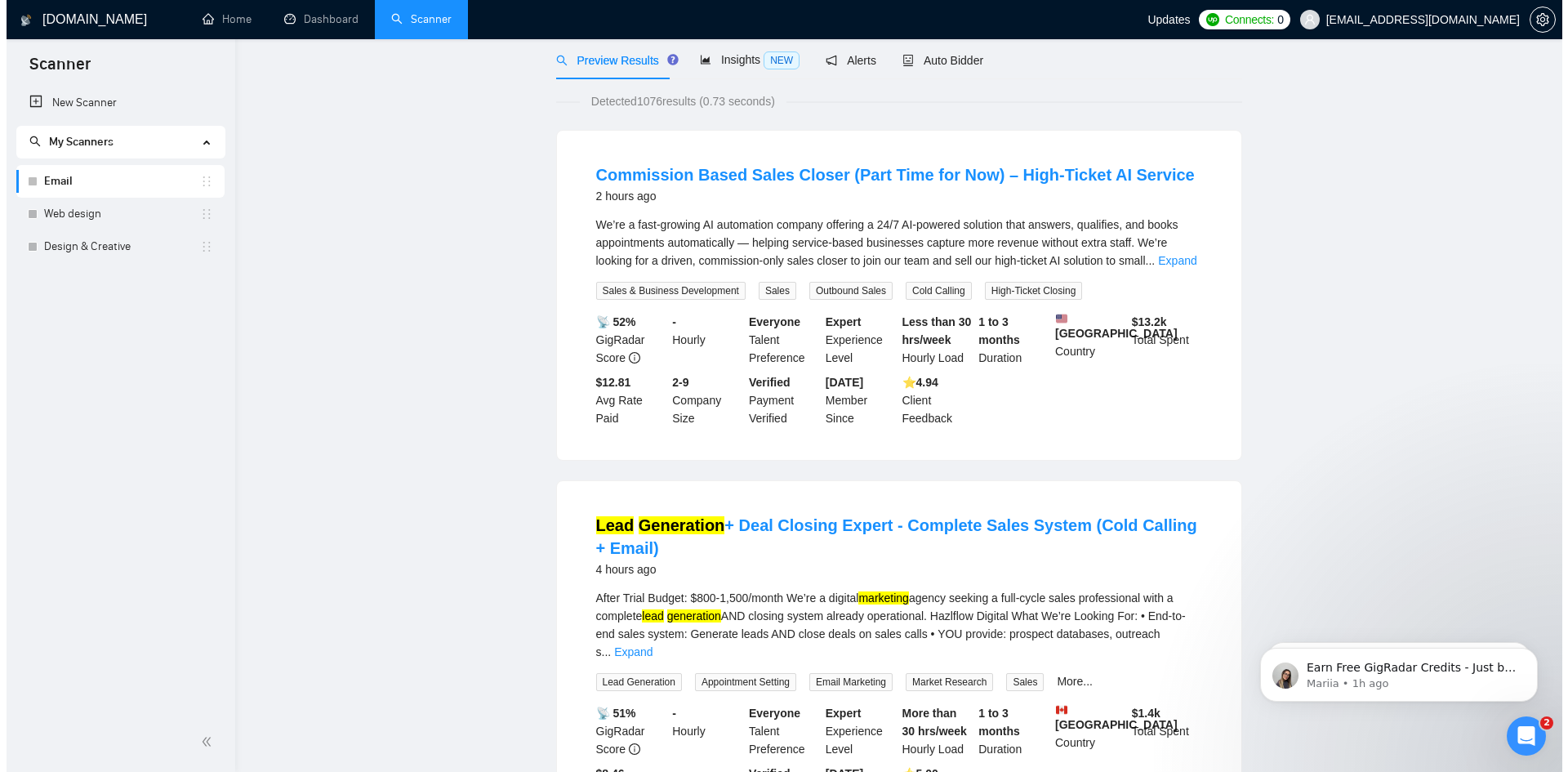
scroll to position [0, 0]
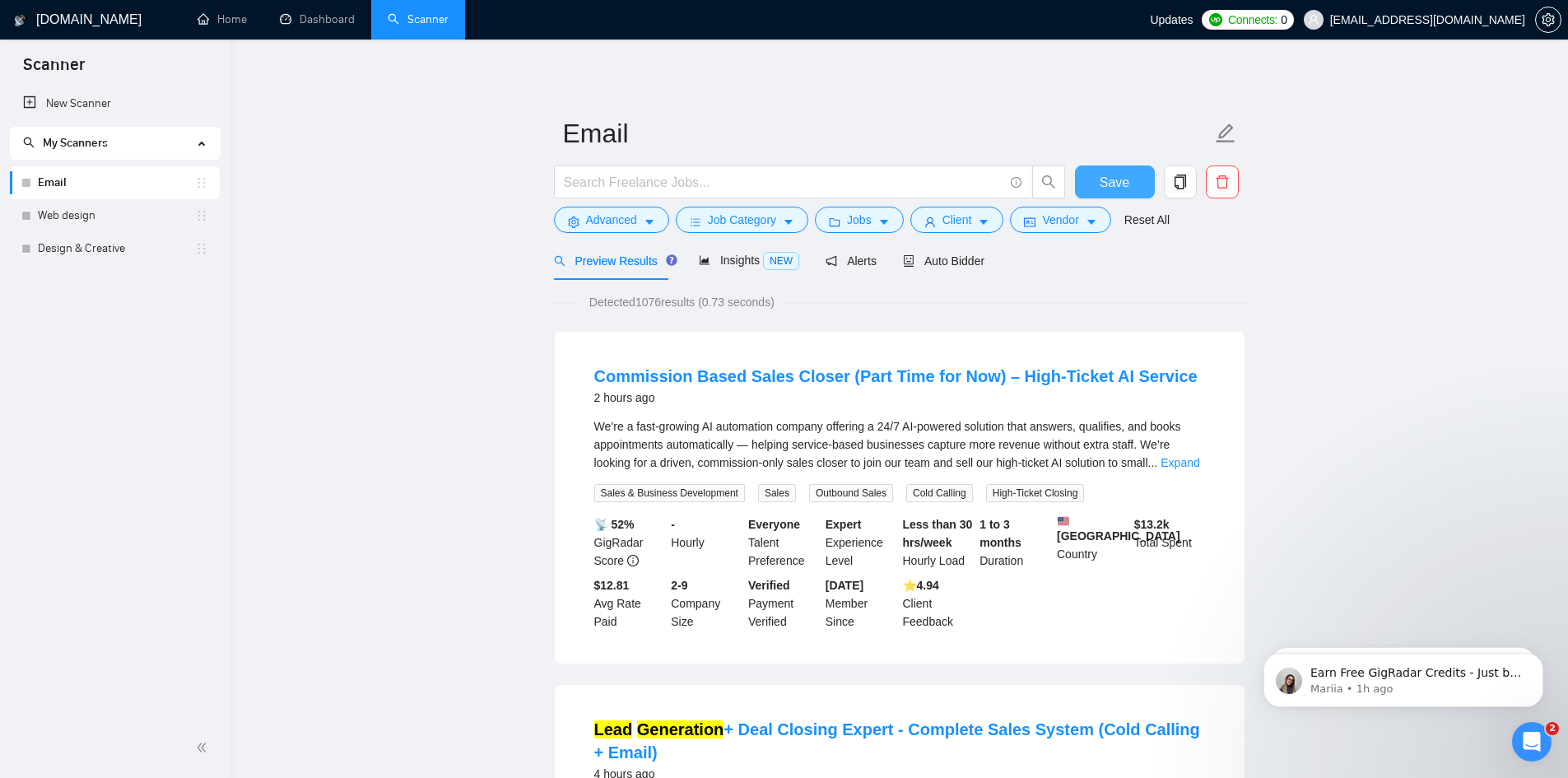
click at [1116, 176] on span "Save" at bounding box center [1115, 182] width 30 height 20
click at [625, 223] on span "Advanced" at bounding box center [611, 219] width 51 height 19
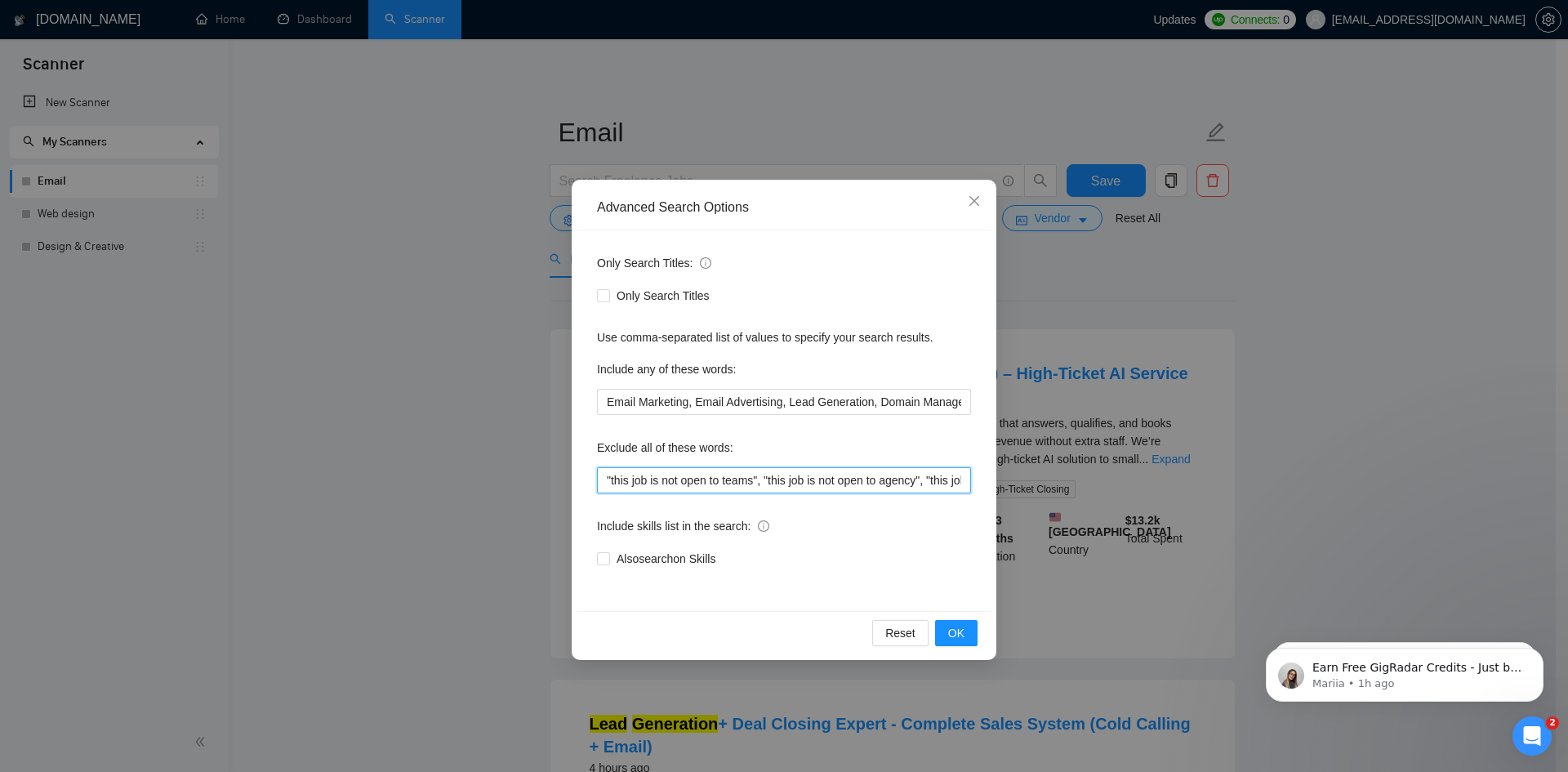
click at [661, 478] on input ""this job is not open to teams", "this job is not open to agency", "this job is…" at bounding box center [784, 481] width 374 height 26
click at [510, 459] on div "Advanced Search Options Only Search Titles: Only Search Titles Use comma-separa…" at bounding box center [784, 386] width 1568 height 772
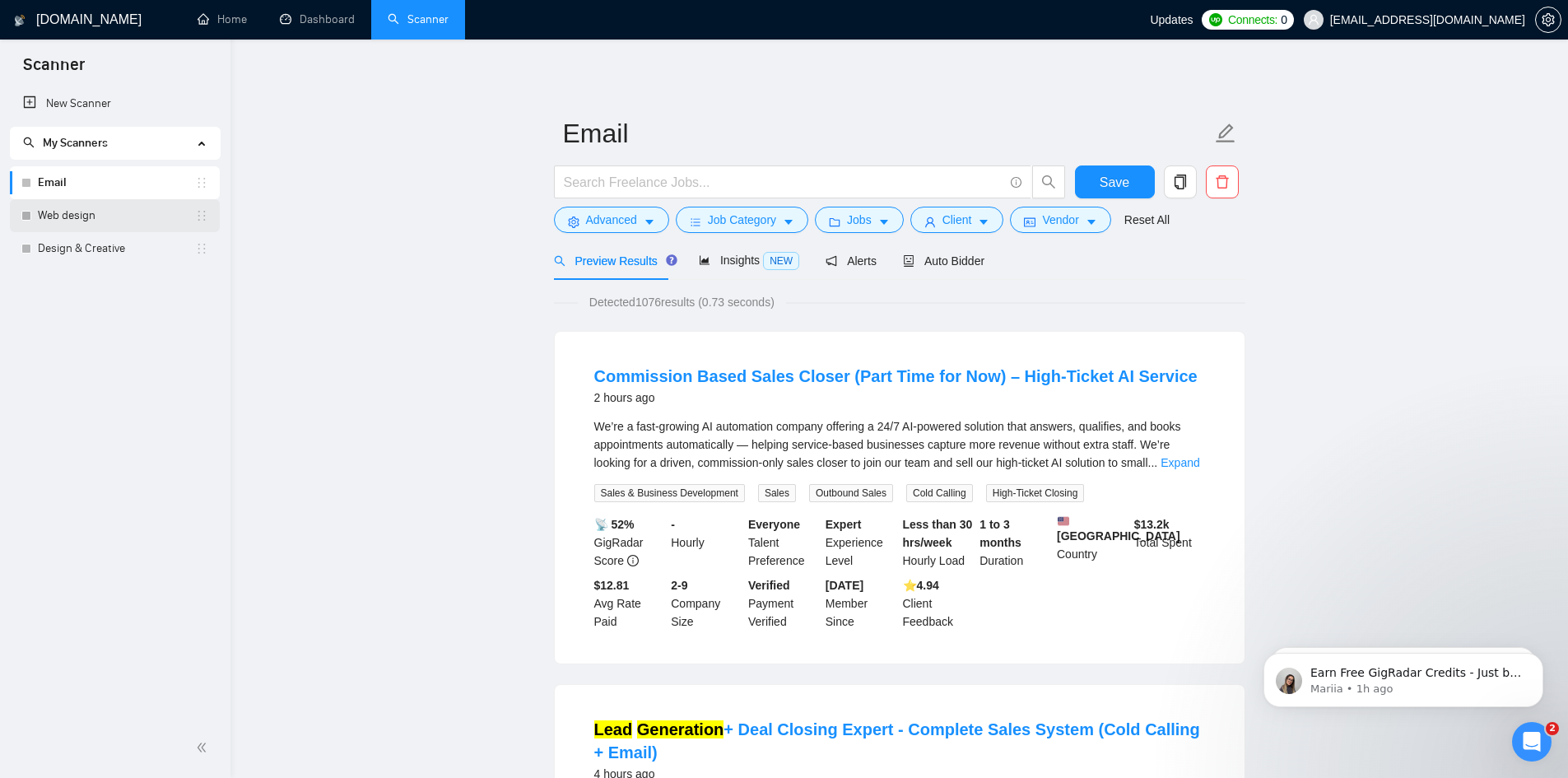
click at [99, 215] on link "Web design" at bounding box center [116, 215] width 158 height 33
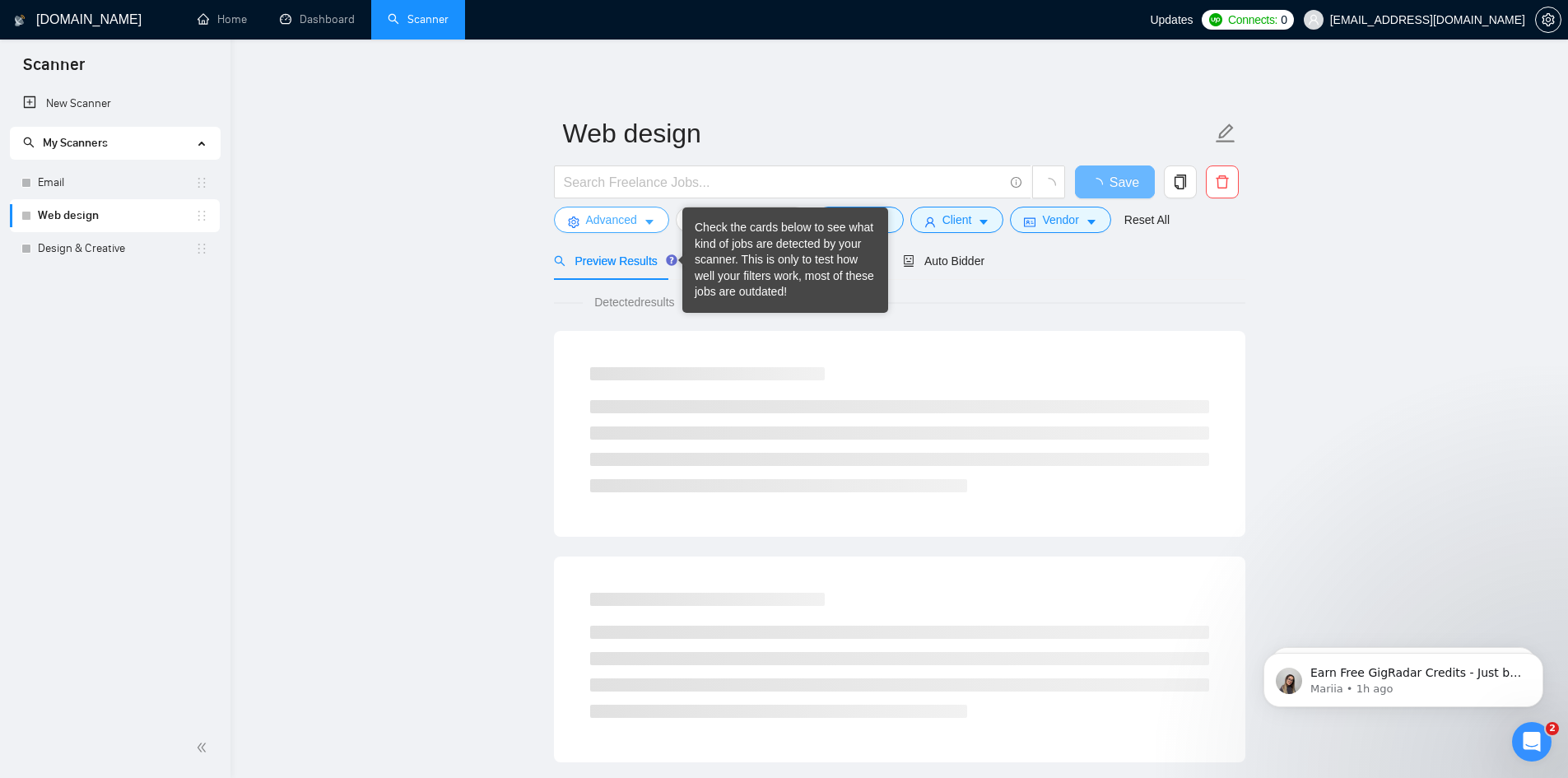
click at [611, 218] on span "Advanced" at bounding box center [611, 219] width 51 height 19
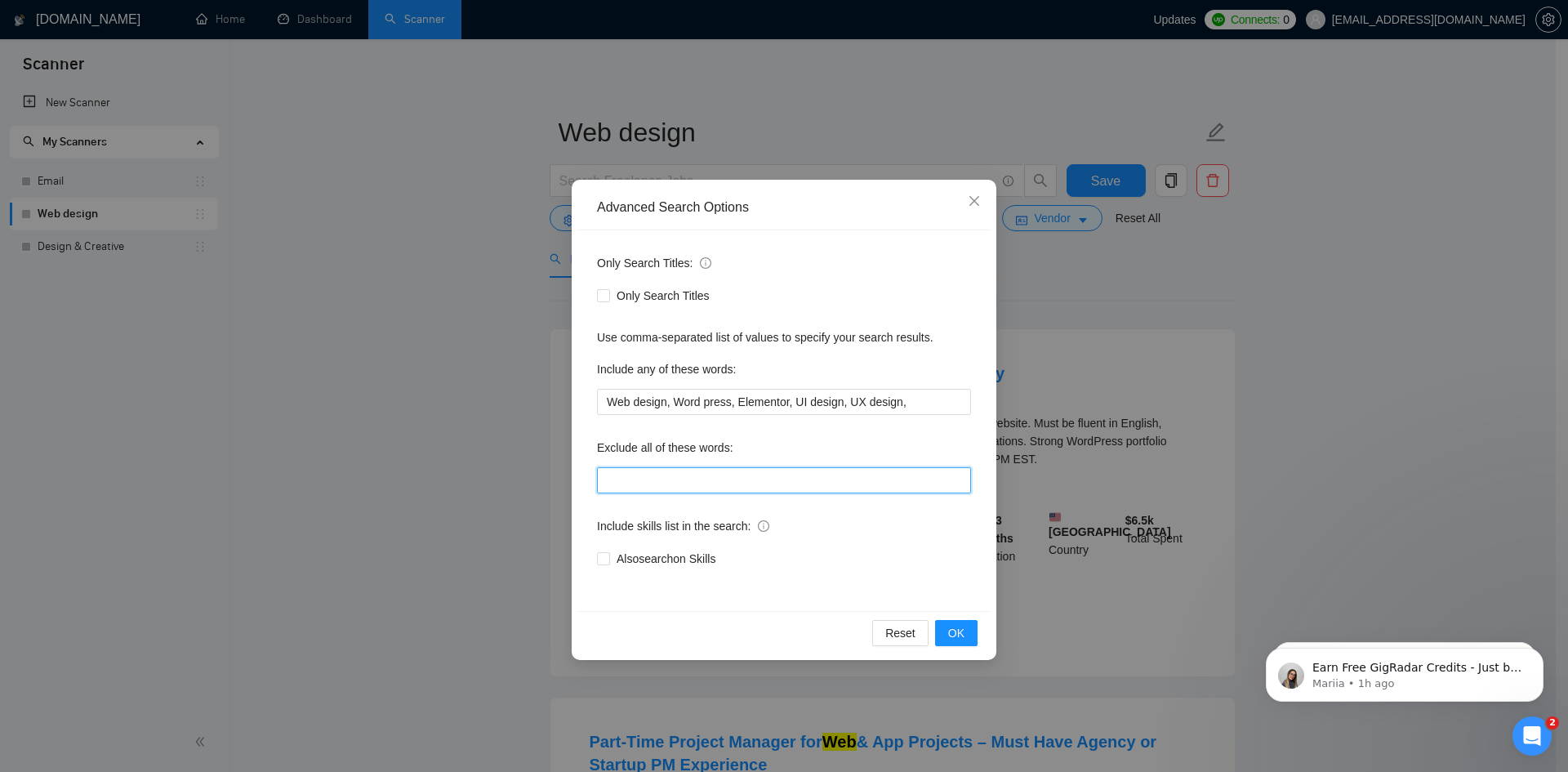
click at [695, 473] on input "text" at bounding box center [784, 481] width 374 height 26
paste input ""this job is not open to teams", "this job is not open to agency", "this job is…"
type input ""this job is not open to teams", "this job is not open to agency", "this job is…"
click at [954, 631] on span "OK" at bounding box center [956, 633] width 17 height 18
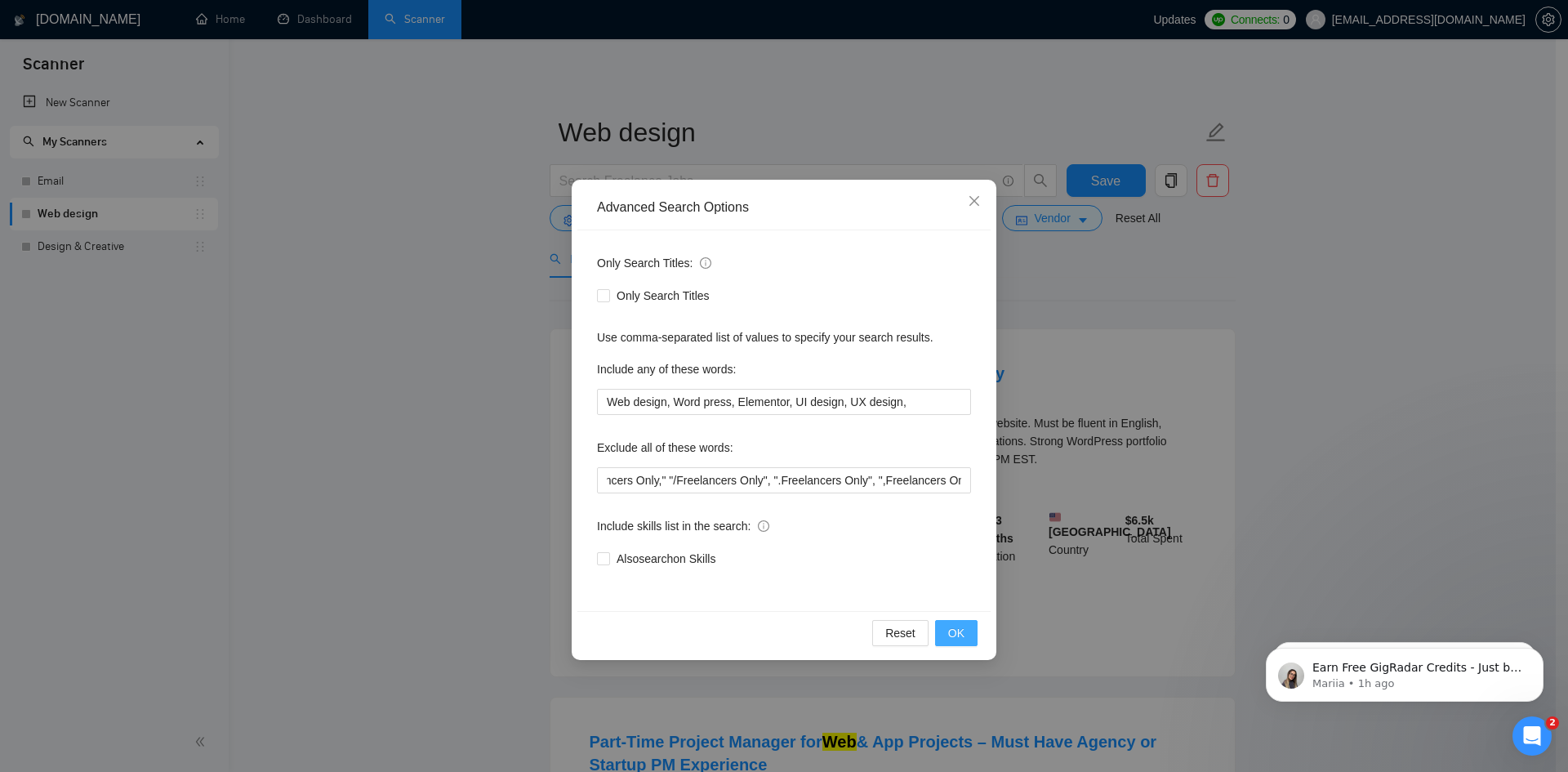
scroll to position [0, 0]
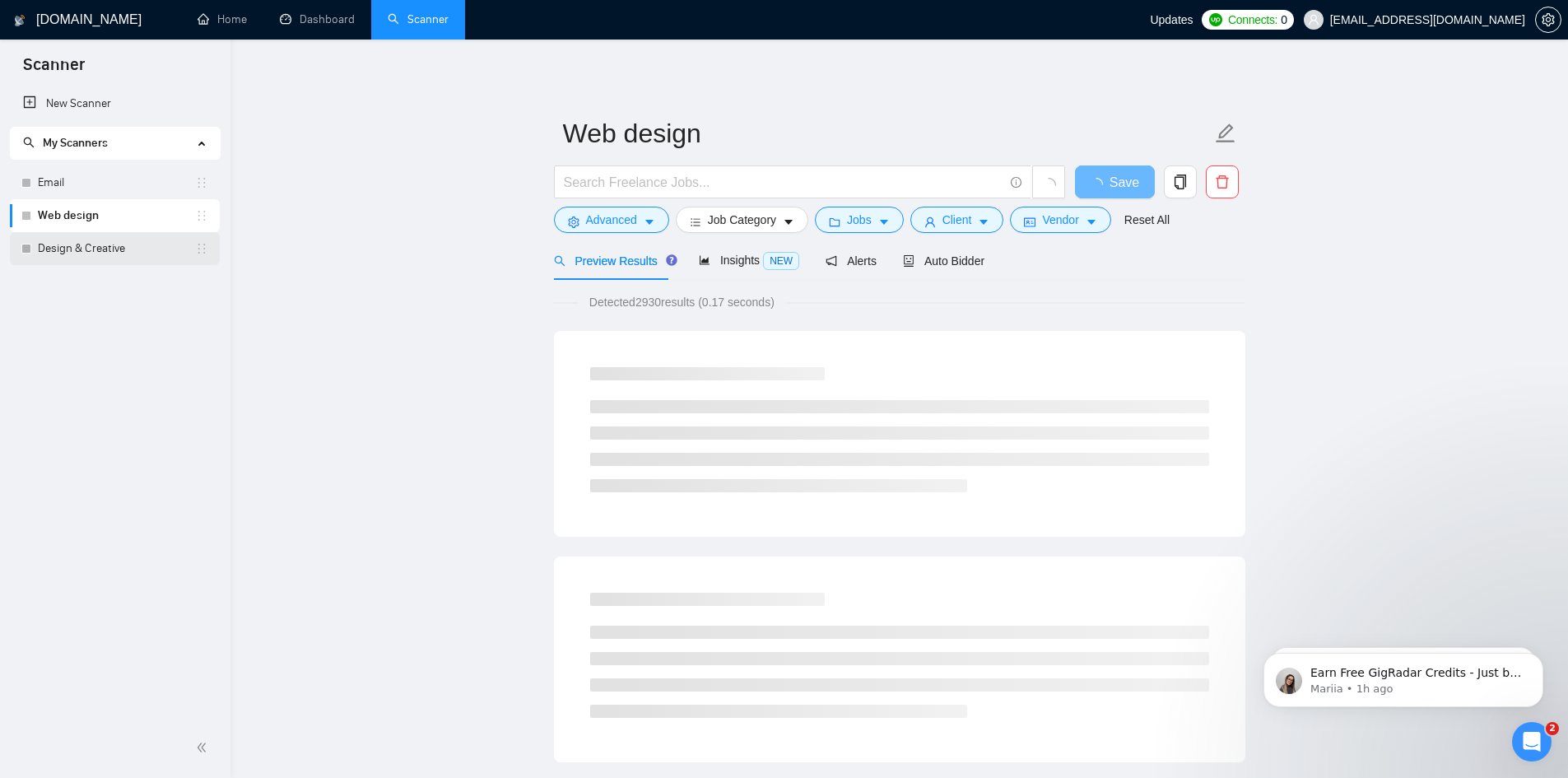
drag, startPoint x: 80, startPoint y: 247, endPoint x: 918, endPoint y: 95, distance: 851.7
click at [80, 248] on link "Design & Creative" at bounding box center [116, 248] width 158 height 33
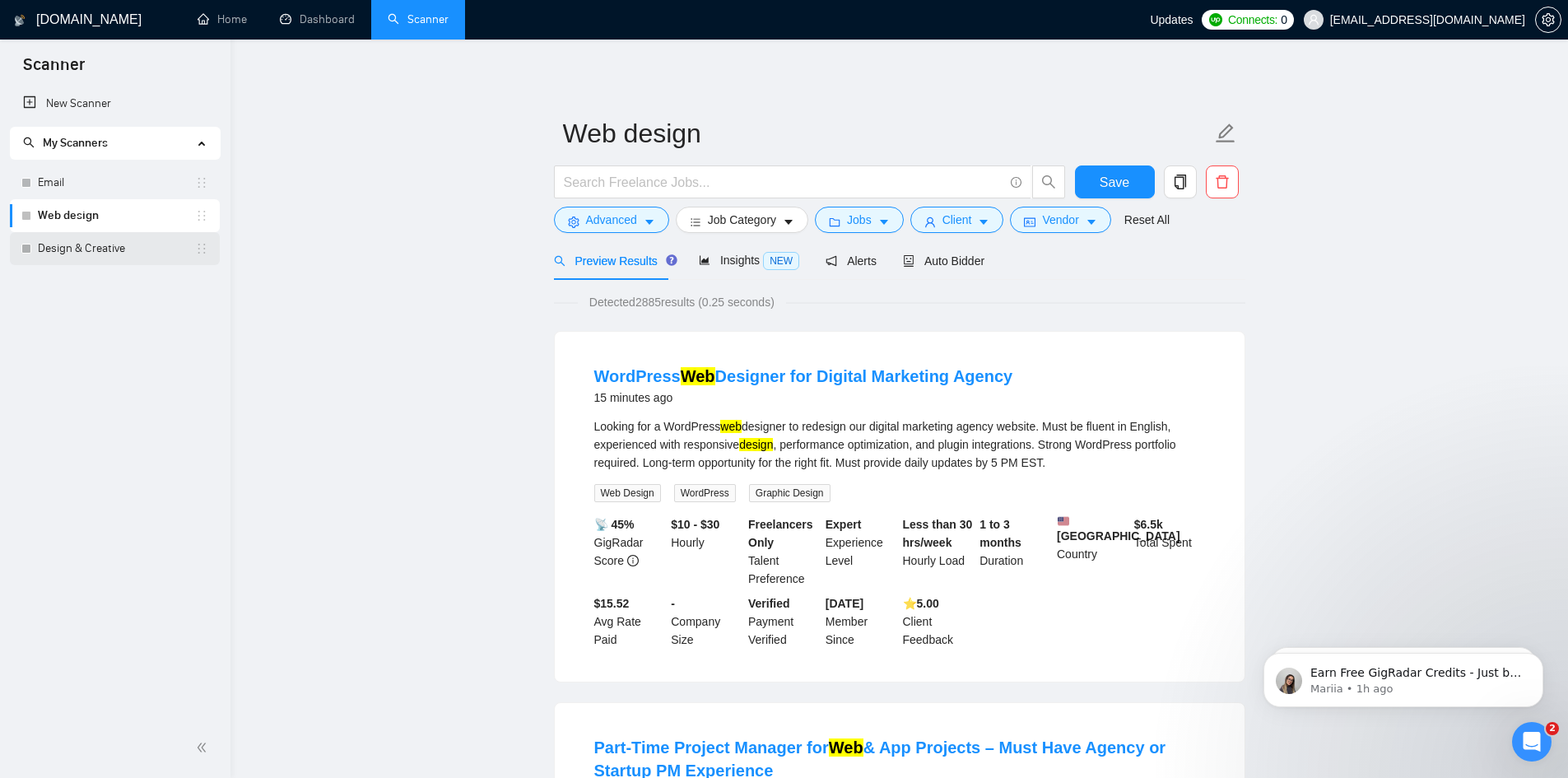
click at [113, 253] on link "Design & Creative" at bounding box center [116, 248] width 158 height 33
click at [1113, 173] on span "Save" at bounding box center [1115, 182] width 30 height 20
click at [102, 251] on link "Design & Creative" at bounding box center [116, 248] width 158 height 33
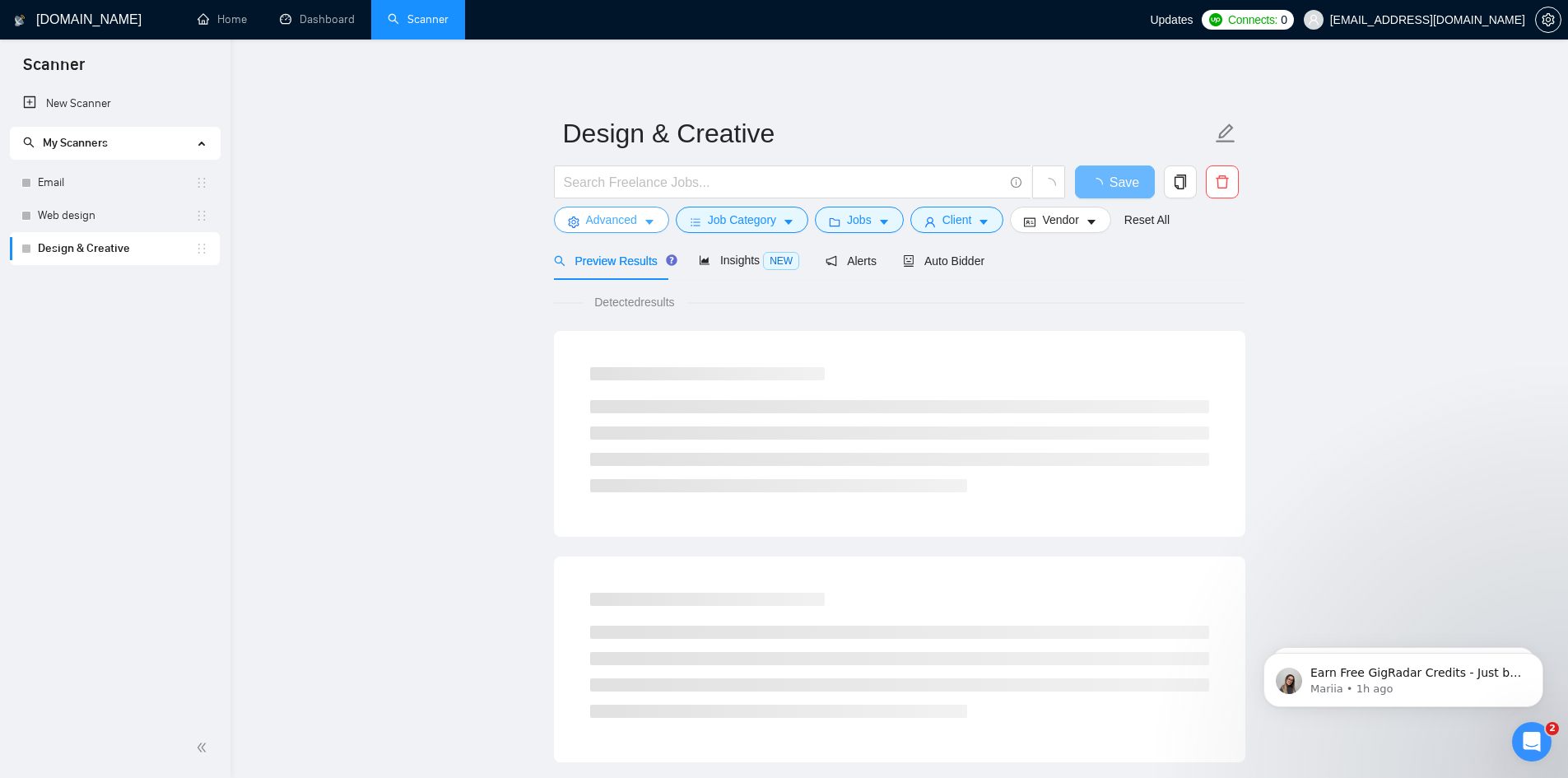
click at [628, 222] on span "Advanced" at bounding box center [611, 219] width 51 height 19
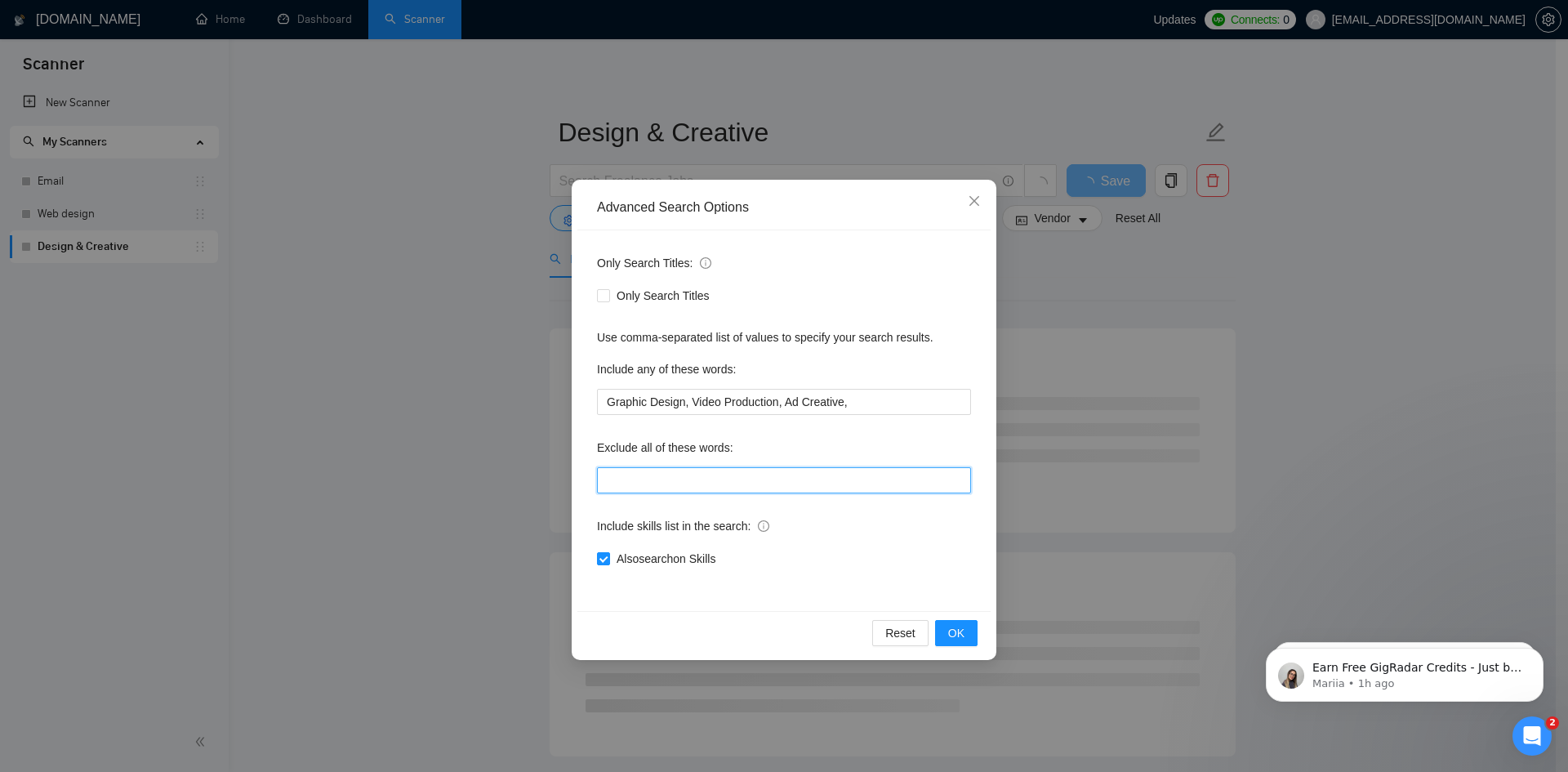
click at [718, 483] on input "text" at bounding box center [784, 481] width 374 height 26
paste input ""this job is not open to teams", "this job is not open to agency", "this job is…"
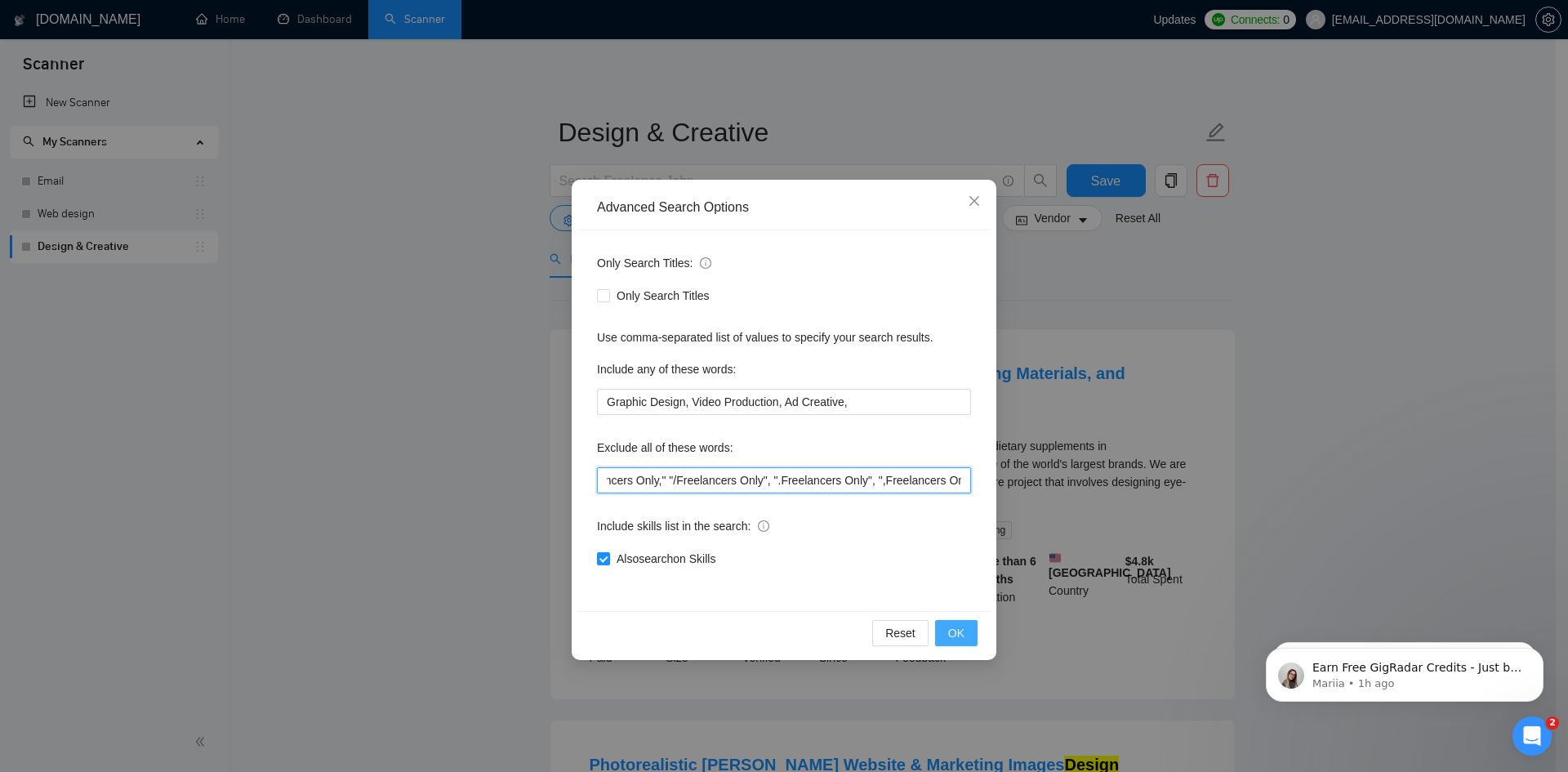
type input ""this job is not open to teams", "this job is not open to agency", "this job is…"
click at [966, 637] on button "OK" at bounding box center [956, 633] width 43 height 26
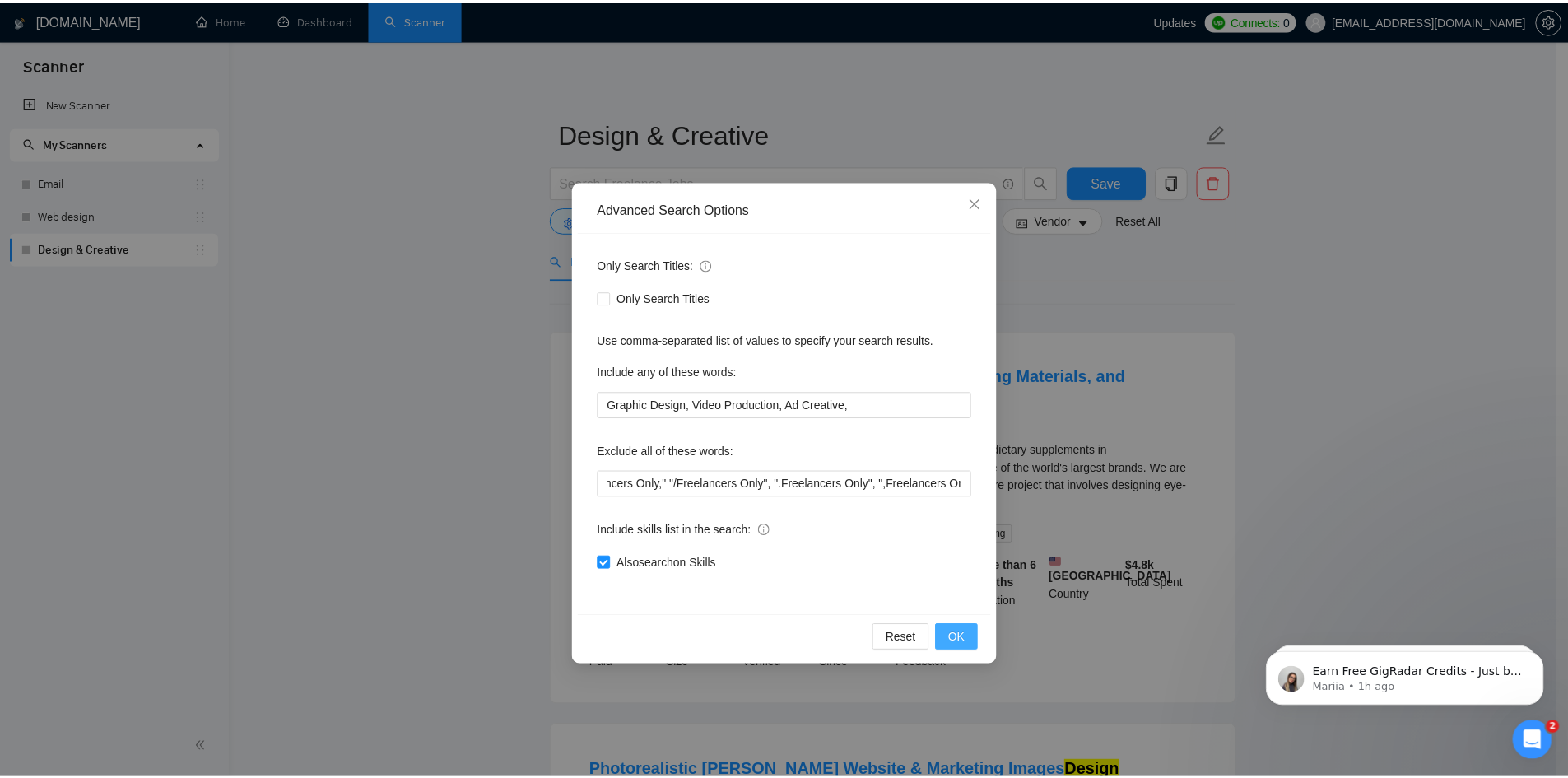
scroll to position [0, 0]
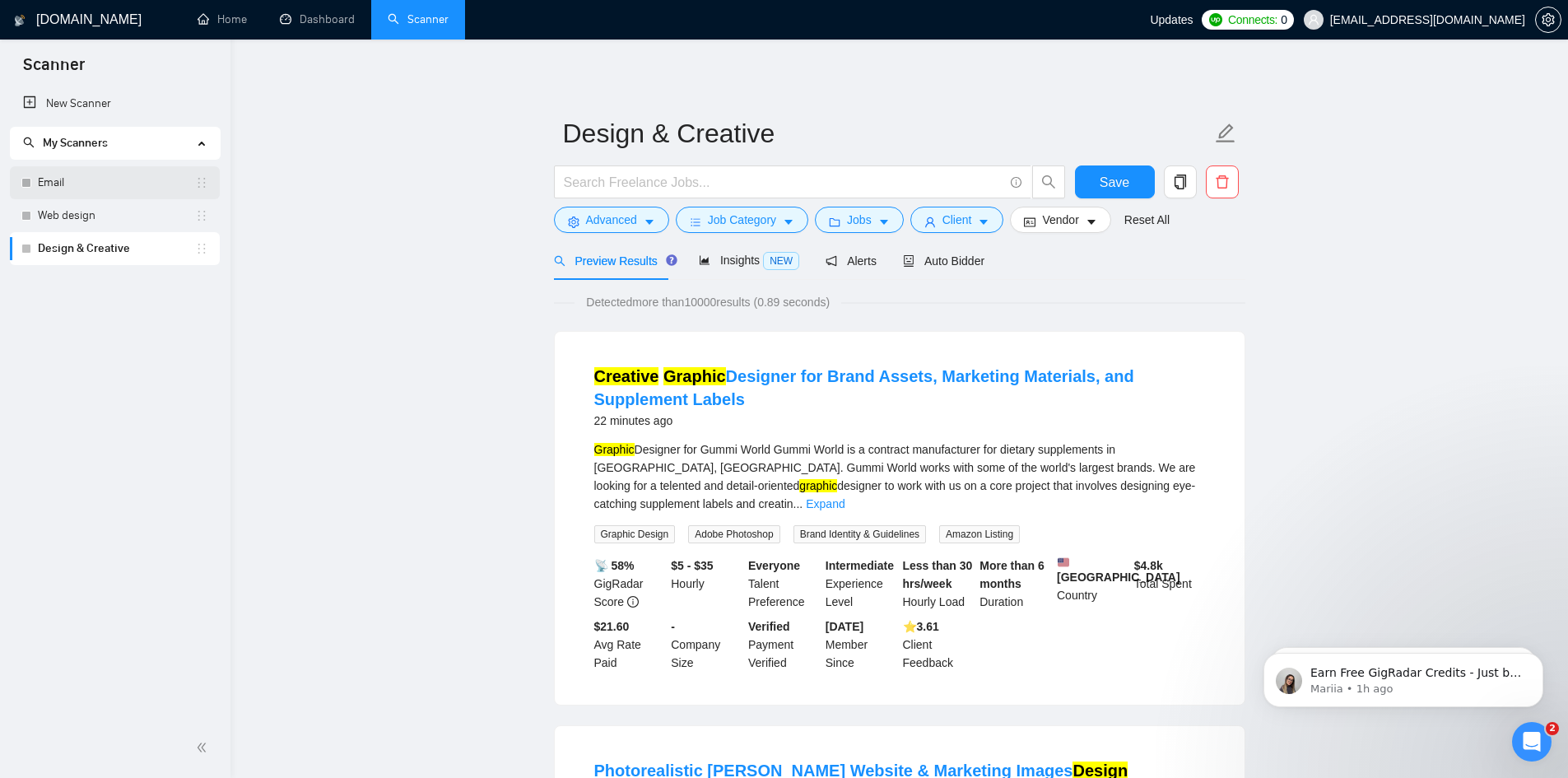
click at [115, 185] on link "Email" at bounding box center [116, 182] width 158 height 33
click at [1135, 183] on button "Save" at bounding box center [1115, 182] width 80 height 33
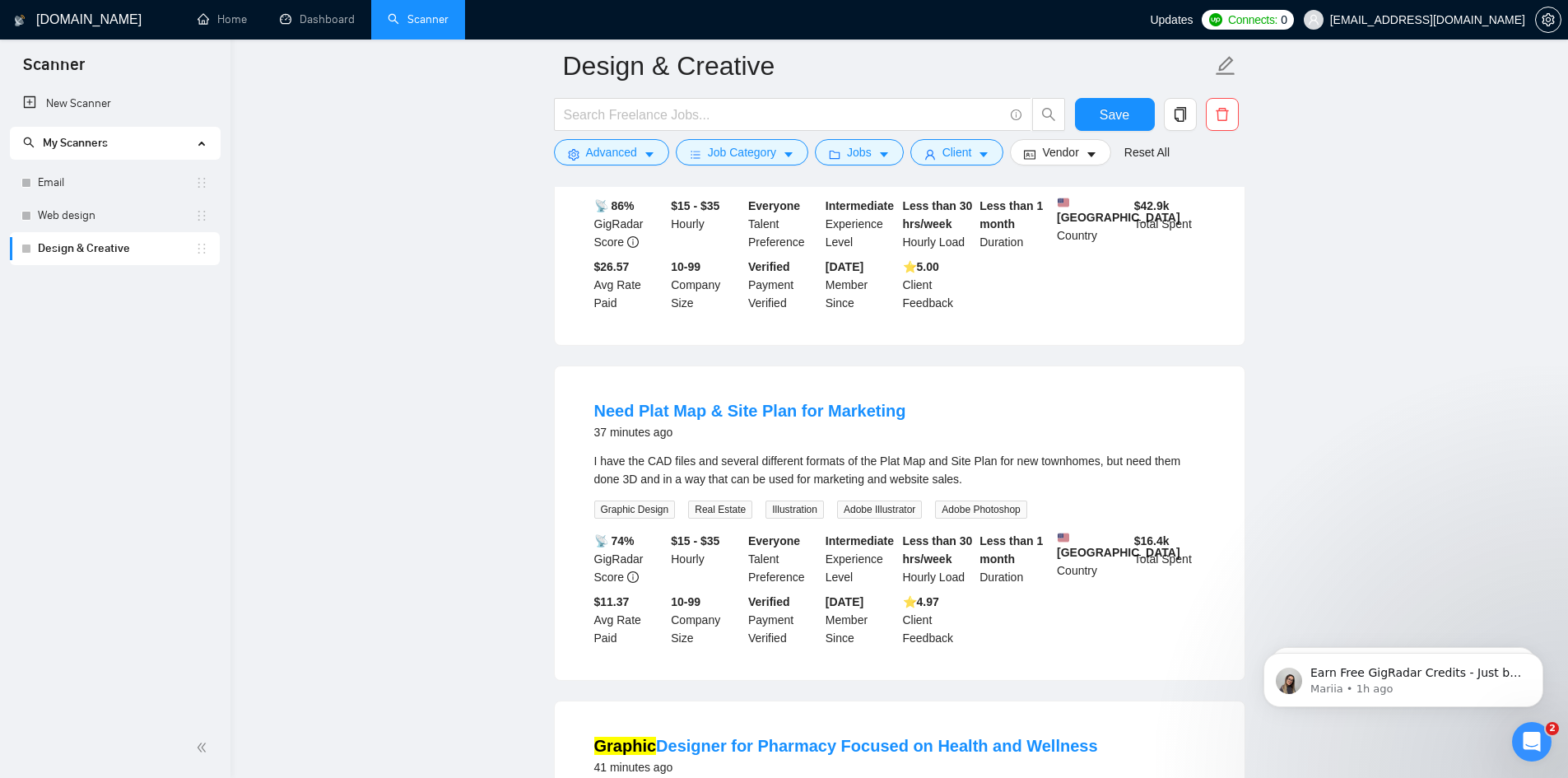
scroll to position [1565, 0]
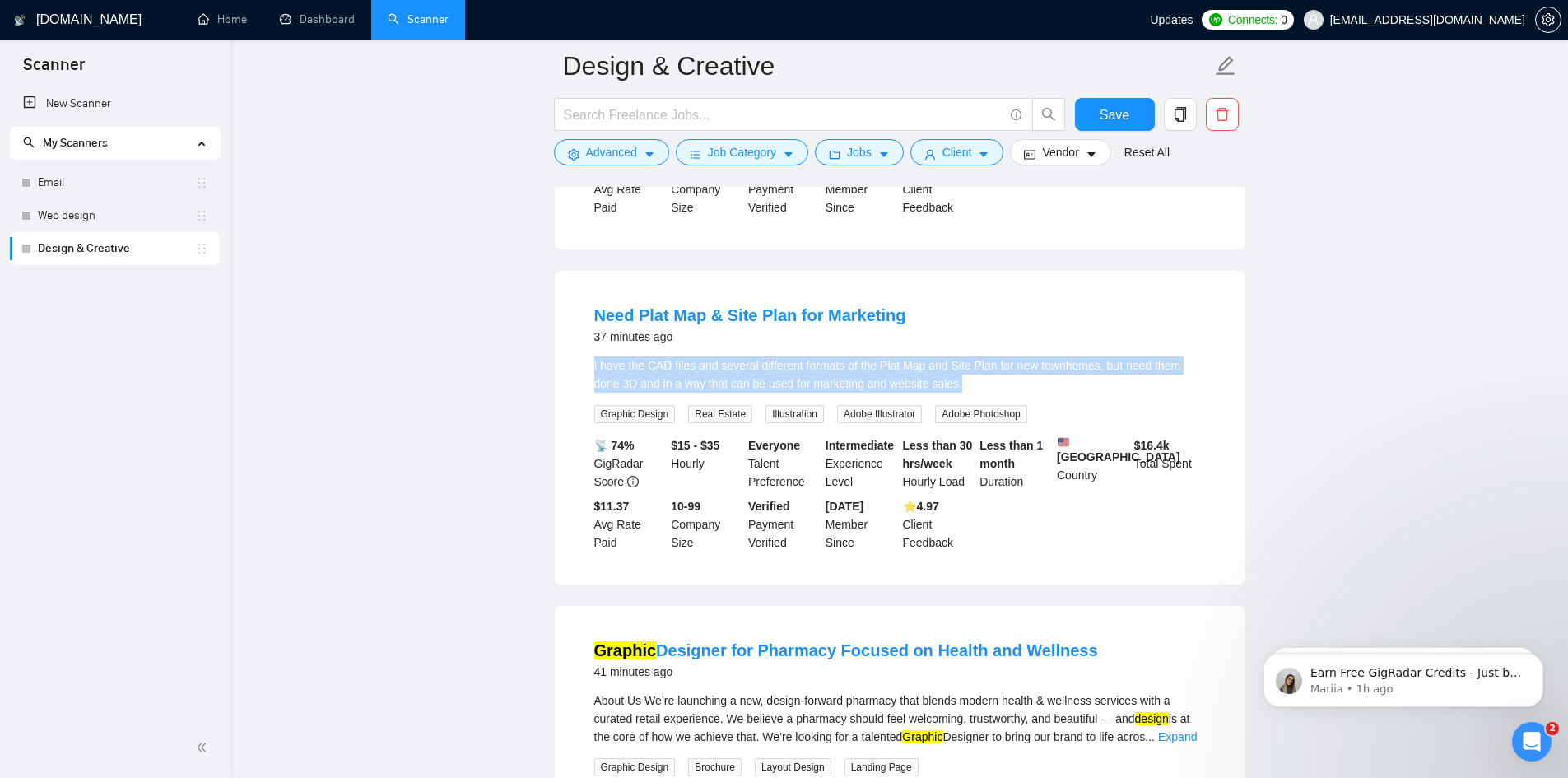
drag, startPoint x: 606, startPoint y: 327, endPoint x: 1026, endPoint y: 357, distance: 421.1
click at [1028, 357] on div "I have the CAD files and several different formats of the Plat Map and Site Pla…" at bounding box center [899, 374] width 610 height 36
click at [585, 344] on li "Need Plat Map & Site Plan for Marketing 37 minutes ago I have the CAD files and…" at bounding box center [899, 427] width 650 height 274
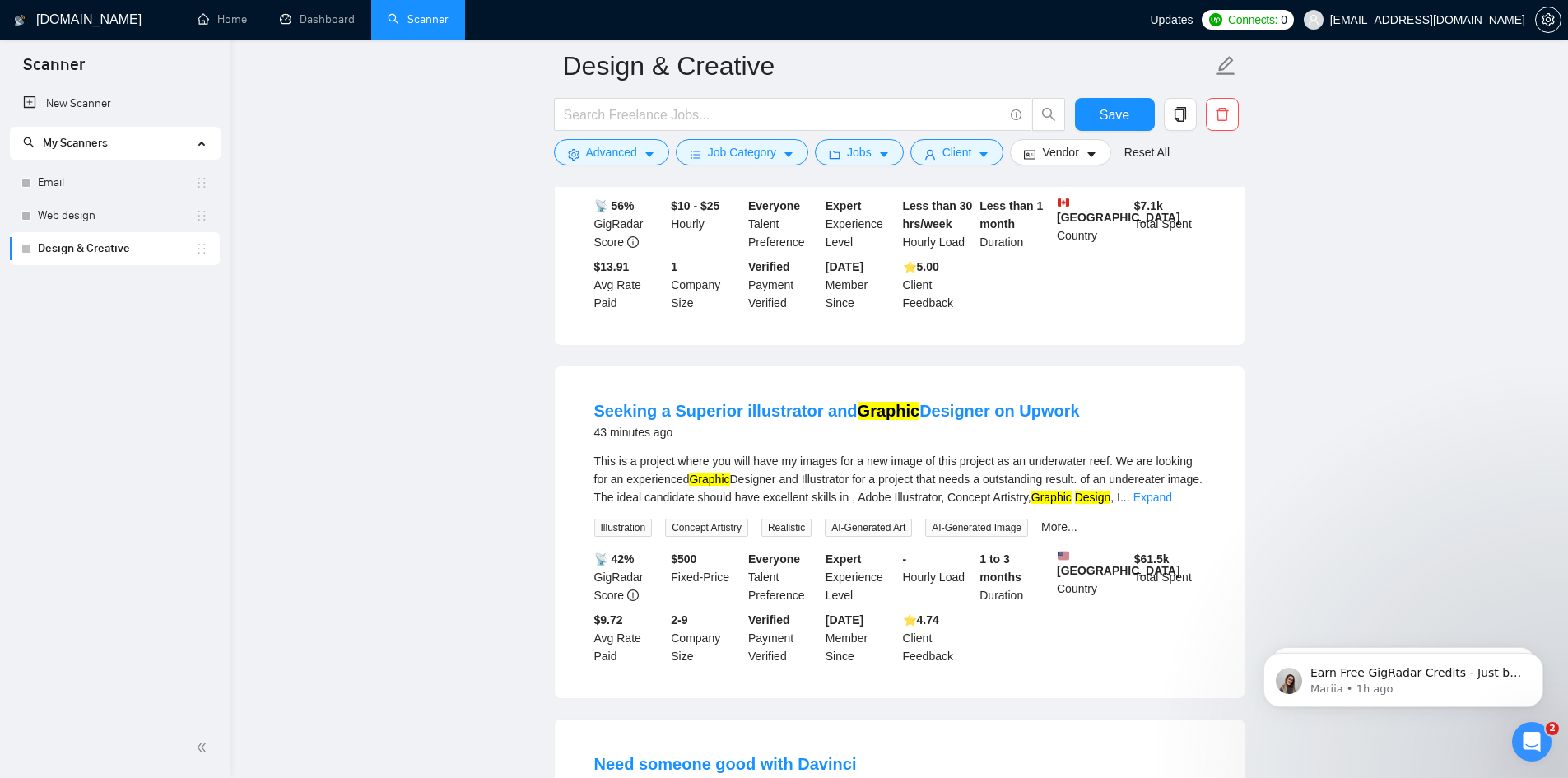
scroll to position [2965, 0]
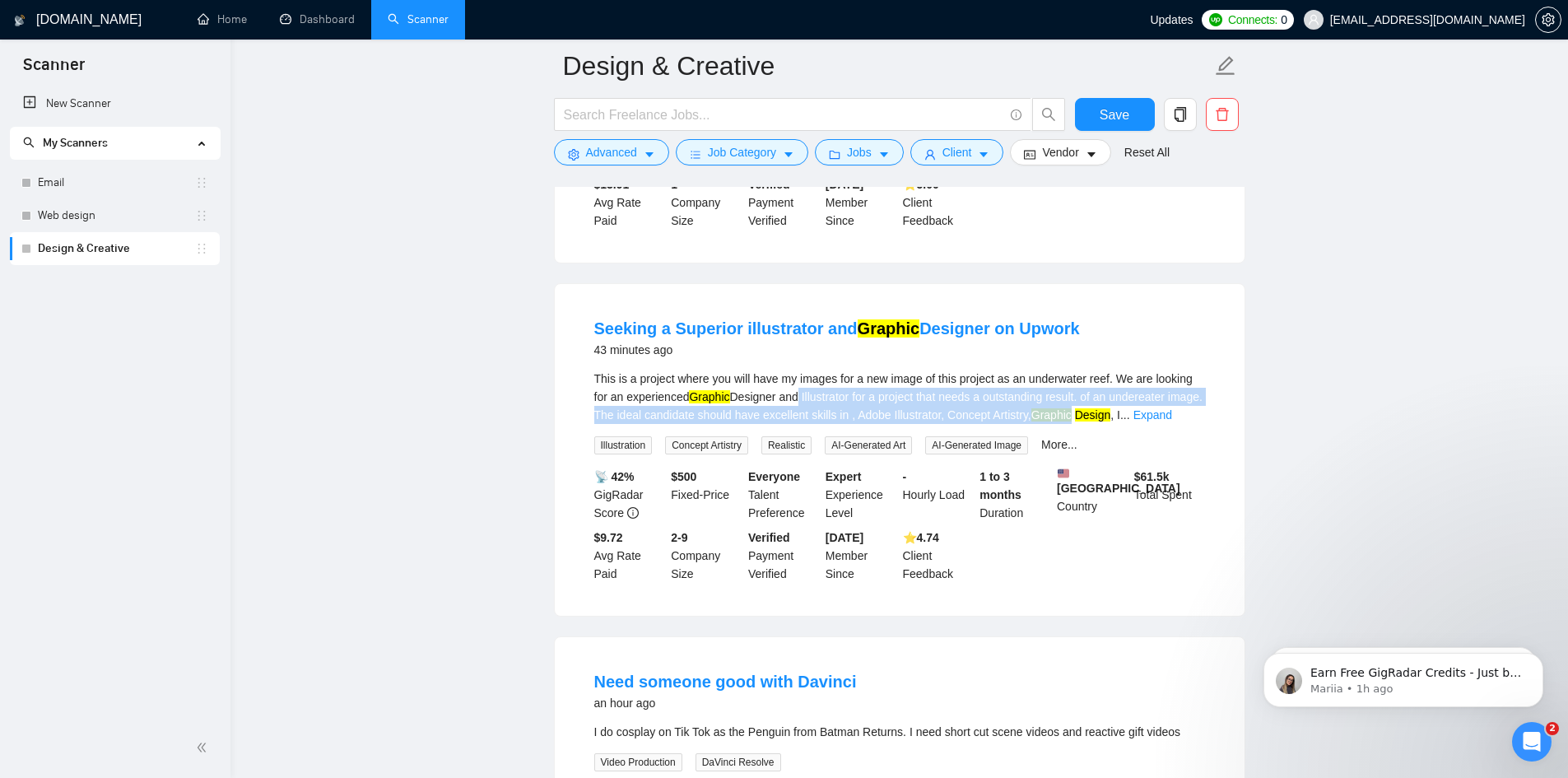
drag, startPoint x: 795, startPoint y: 361, endPoint x: 1061, endPoint y: 381, distance: 266.8
click at [1106, 383] on div "This is a project where you will have my images for a new image of this project…" at bounding box center [899, 397] width 610 height 55
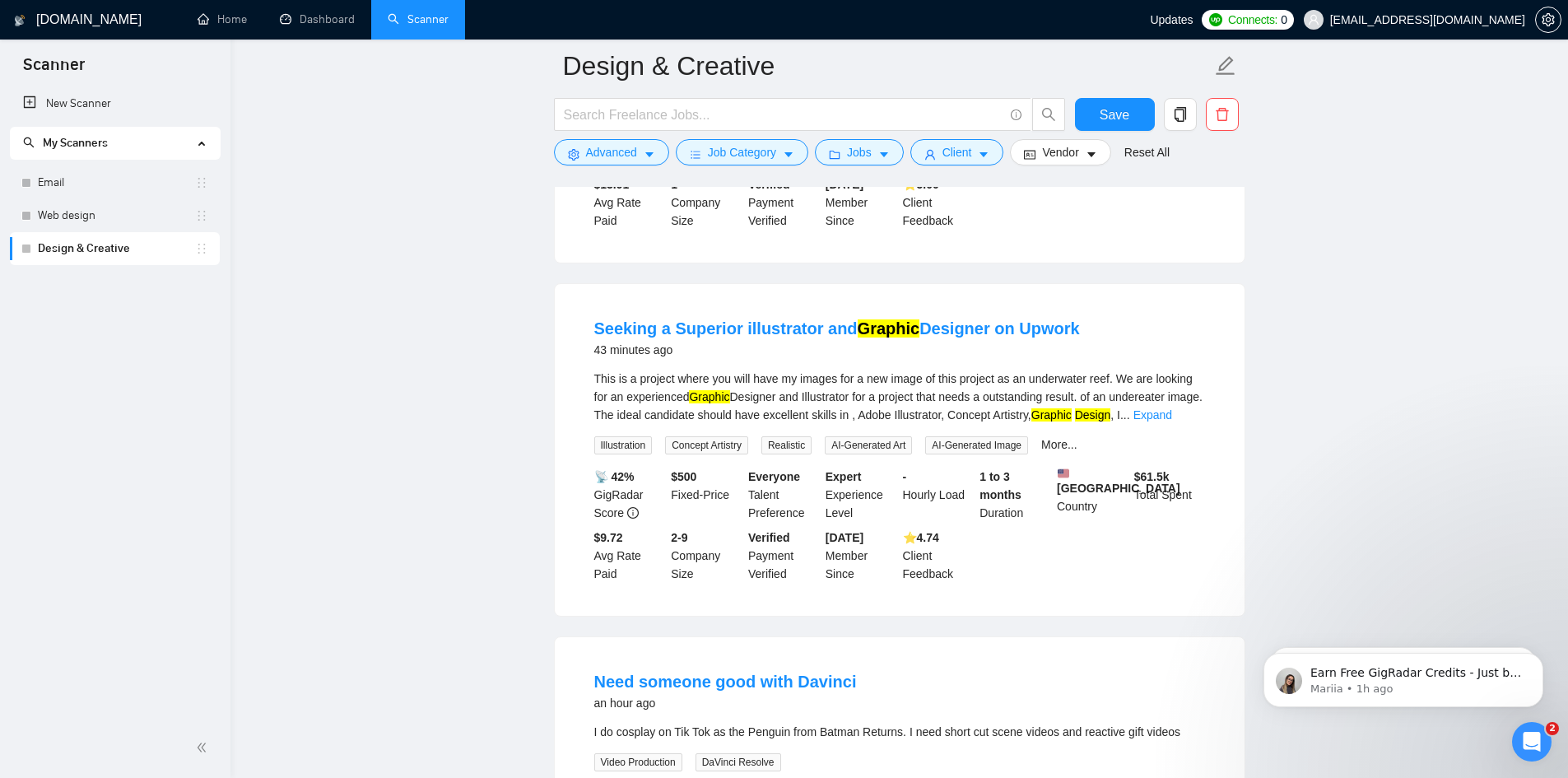
click at [585, 370] on li "Seeking a Superior illustrator and Graphic Designer on Upwork 43 minutes ago Th…" at bounding box center [899, 450] width 650 height 293
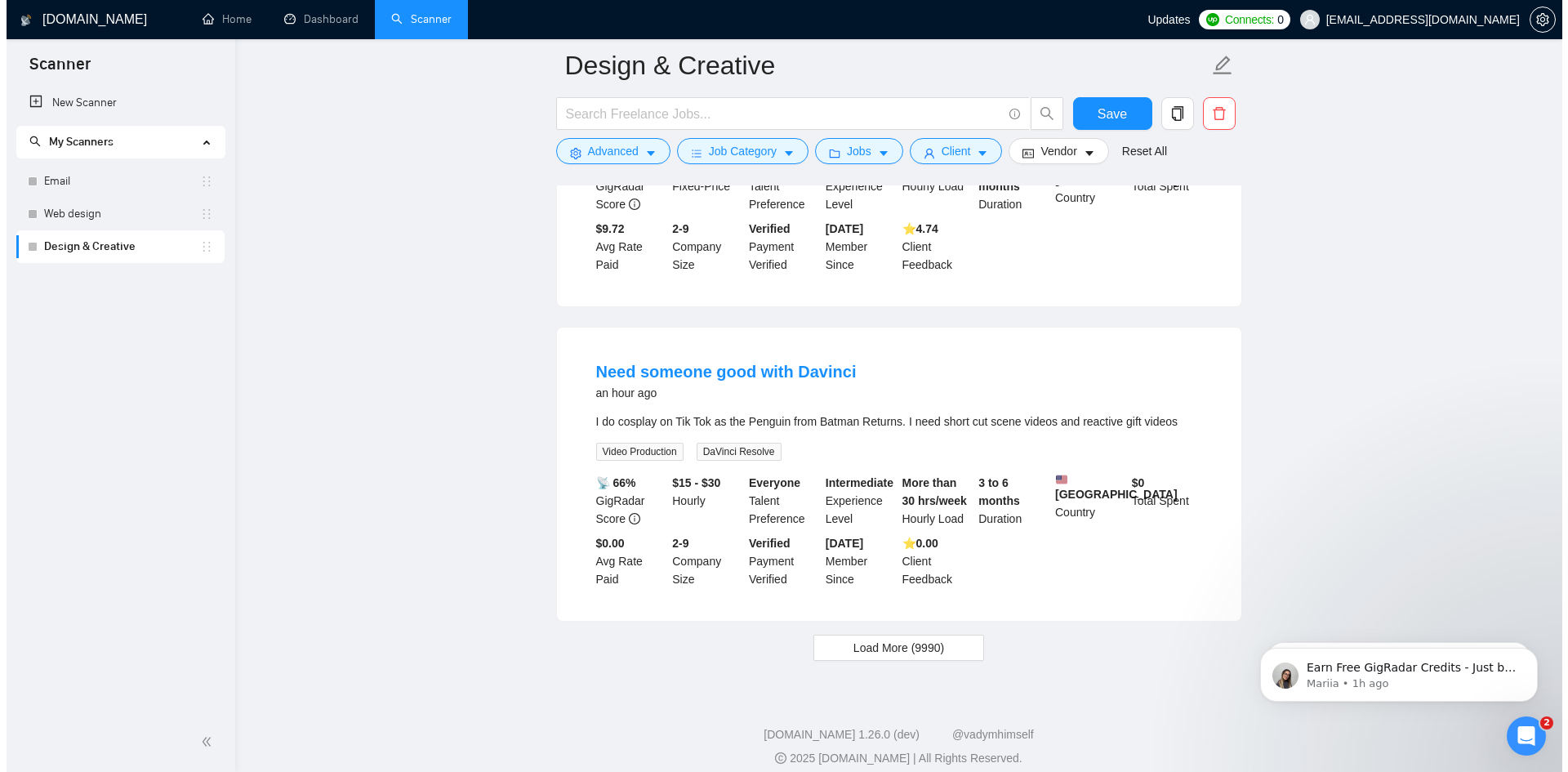
scroll to position [3249, 0]
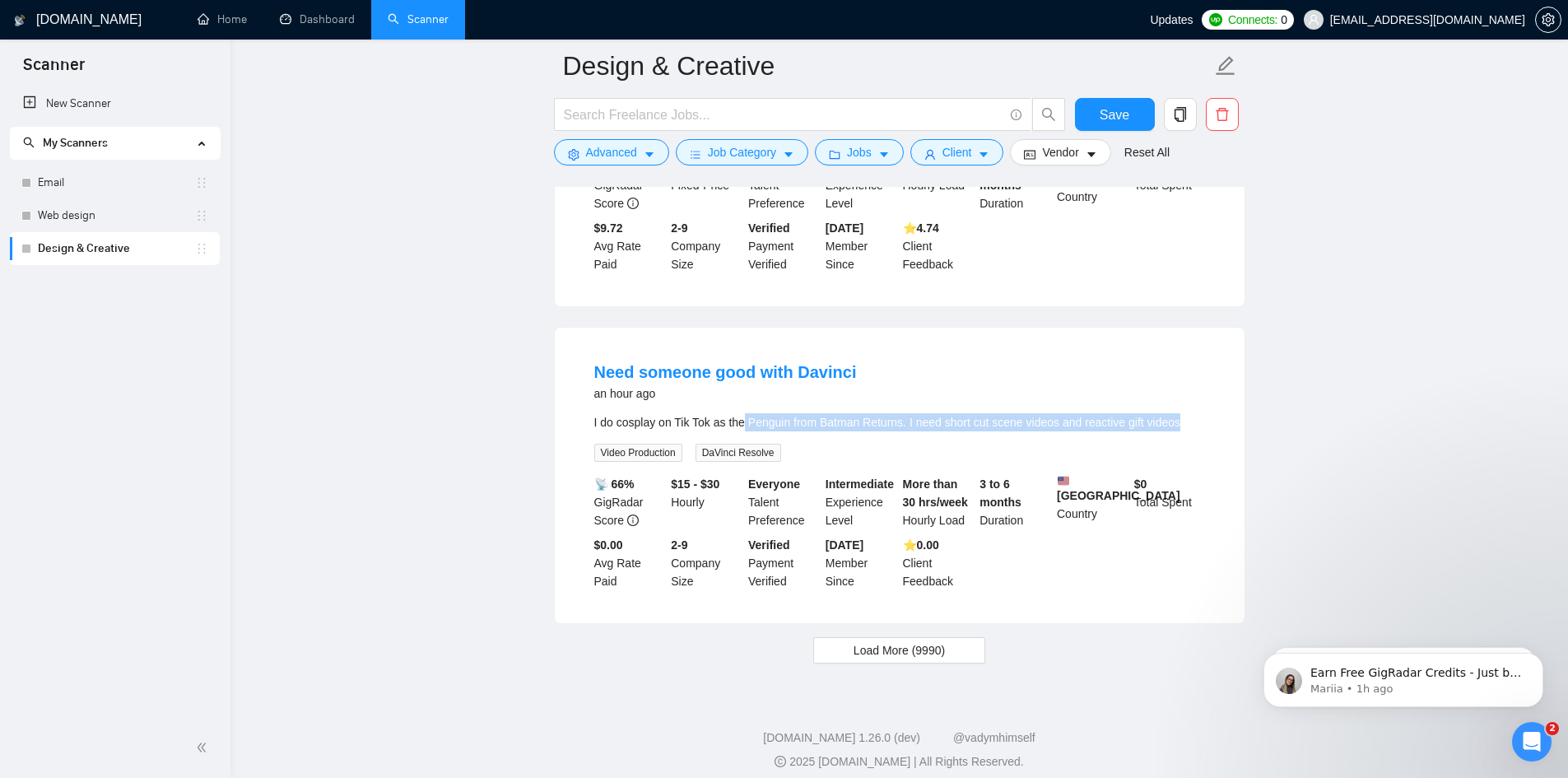
drag, startPoint x: 742, startPoint y: 398, endPoint x: 1176, endPoint y: 391, distance: 434.1
click at [1176, 413] on div "I do cosplay on Tik Tok as the Penguin from Batman Returns. I need short cut sc…" at bounding box center [899, 422] width 610 height 19
click at [1086, 150] on icon "caret-down" at bounding box center [1091, 154] width 11 height 11
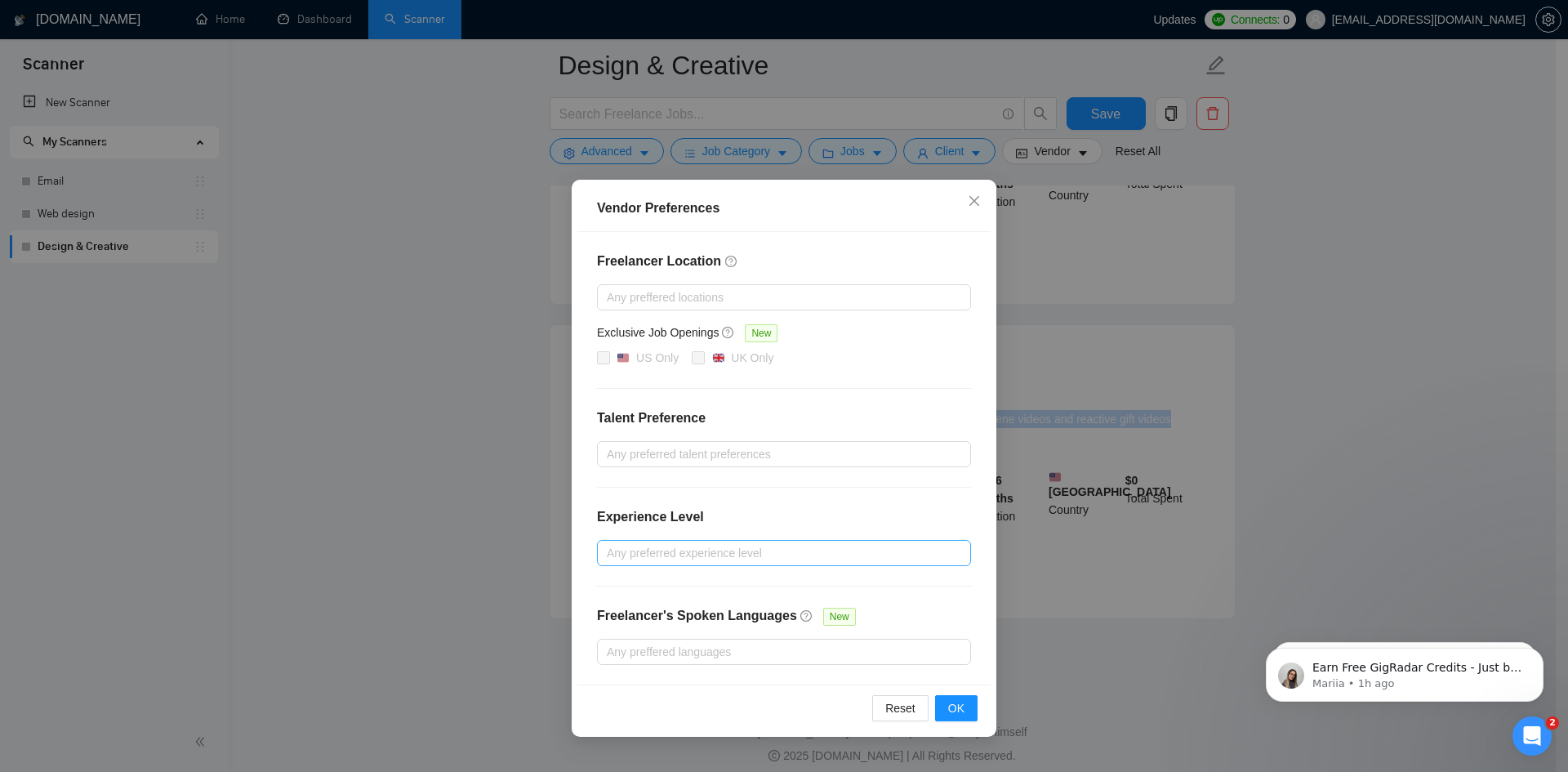
click at [648, 553] on div at bounding box center [776, 553] width 350 height 19
click at [888, 249] on div "Freelancer Location Any preffered locations Exclusive Job Openings New US Only …" at bounding box center [784, 458] width 413 height 453
click at [972, 200] on icon "close" at bounding box center [974, 200] width 10 height 10
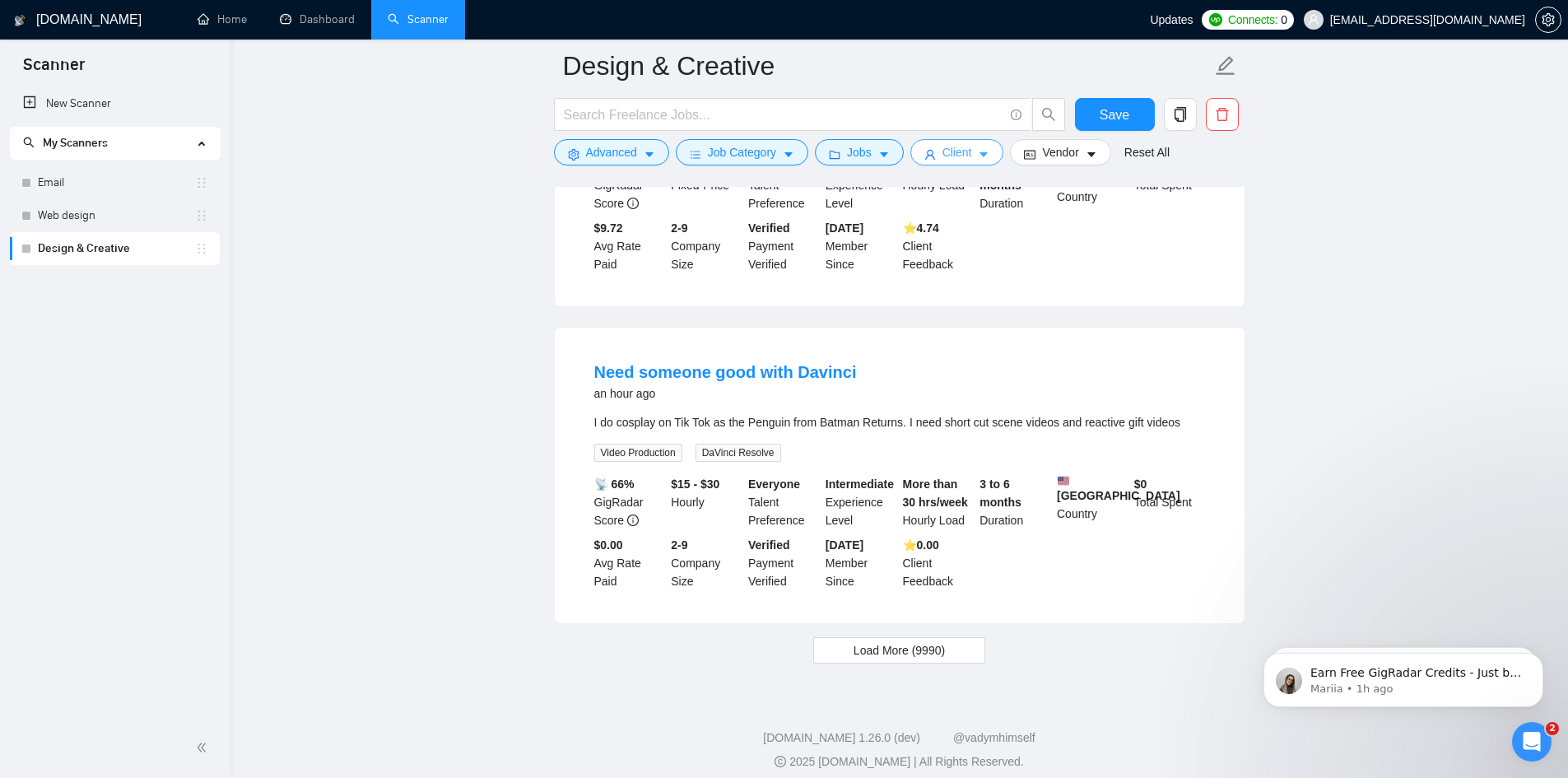
click at [959, 153] on span "Client" at bounding box center [958, 152] width 30 height 19
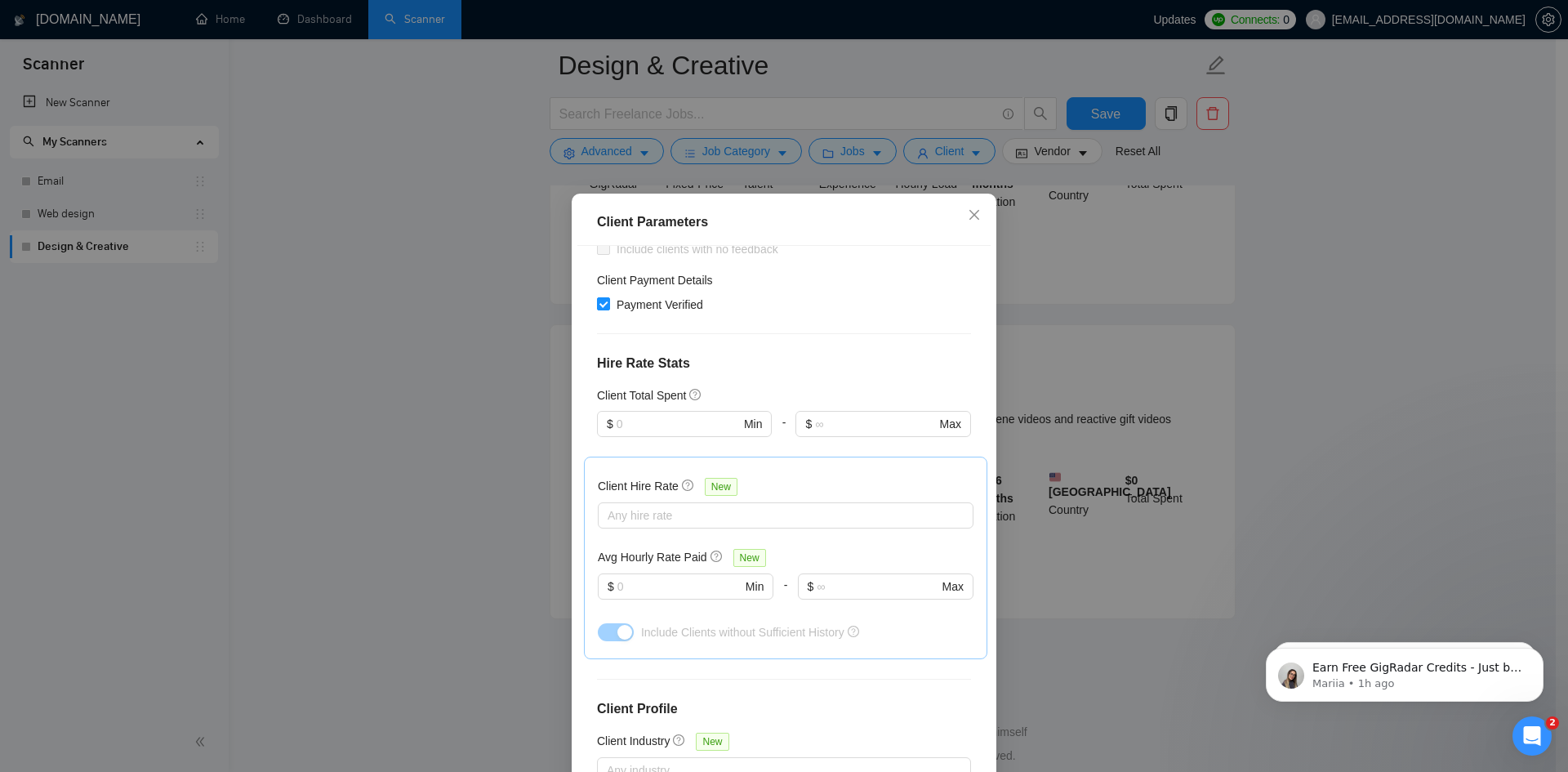
scroll to position [327, 0]
click at [690, 504] on div at bounding box center [778, 514] width 351 height 19
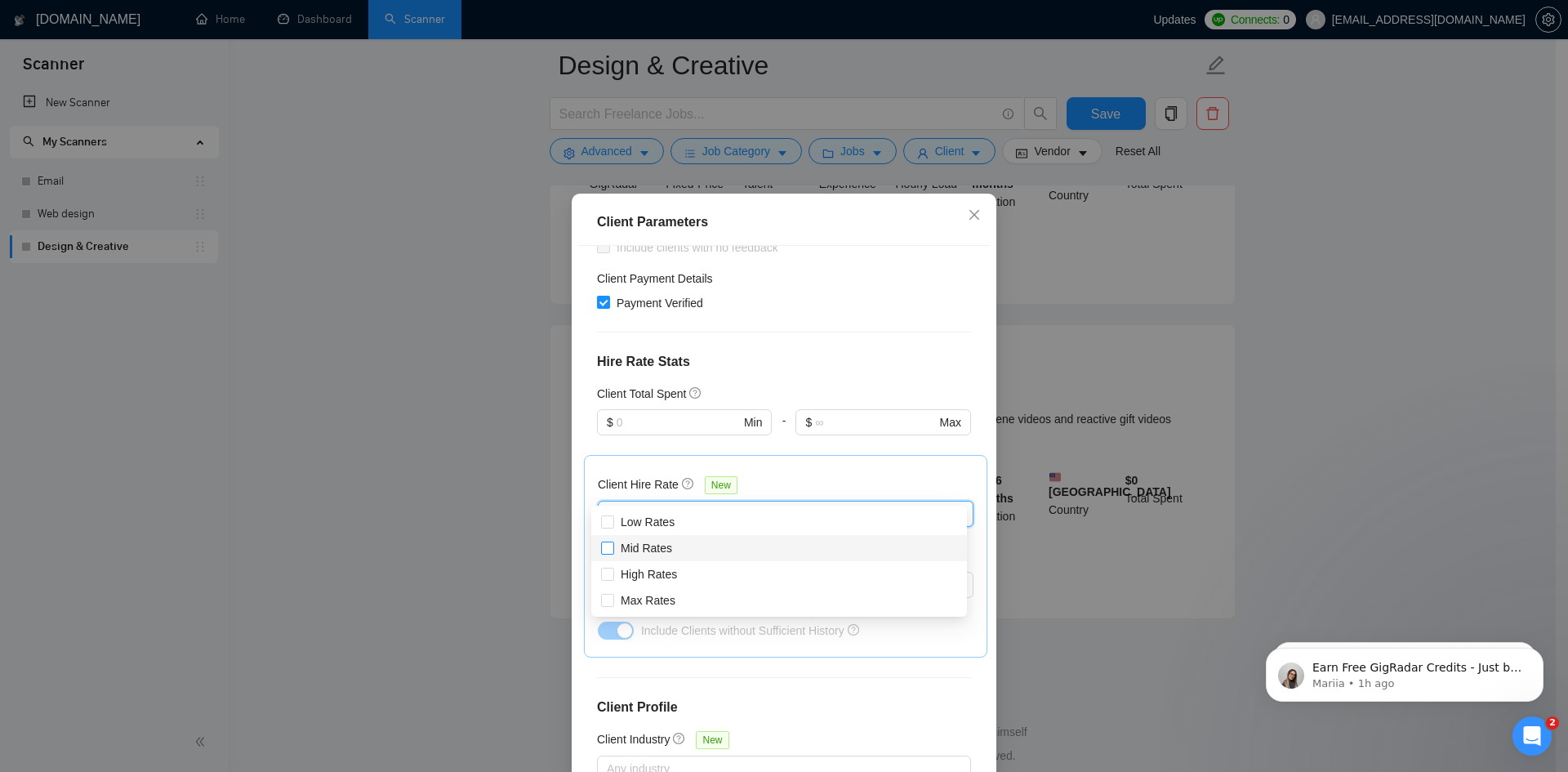
click at [606, 547] on input "Mid Rates" at bounding box center [607, 547] width 11 height 11
checkbox input "true"
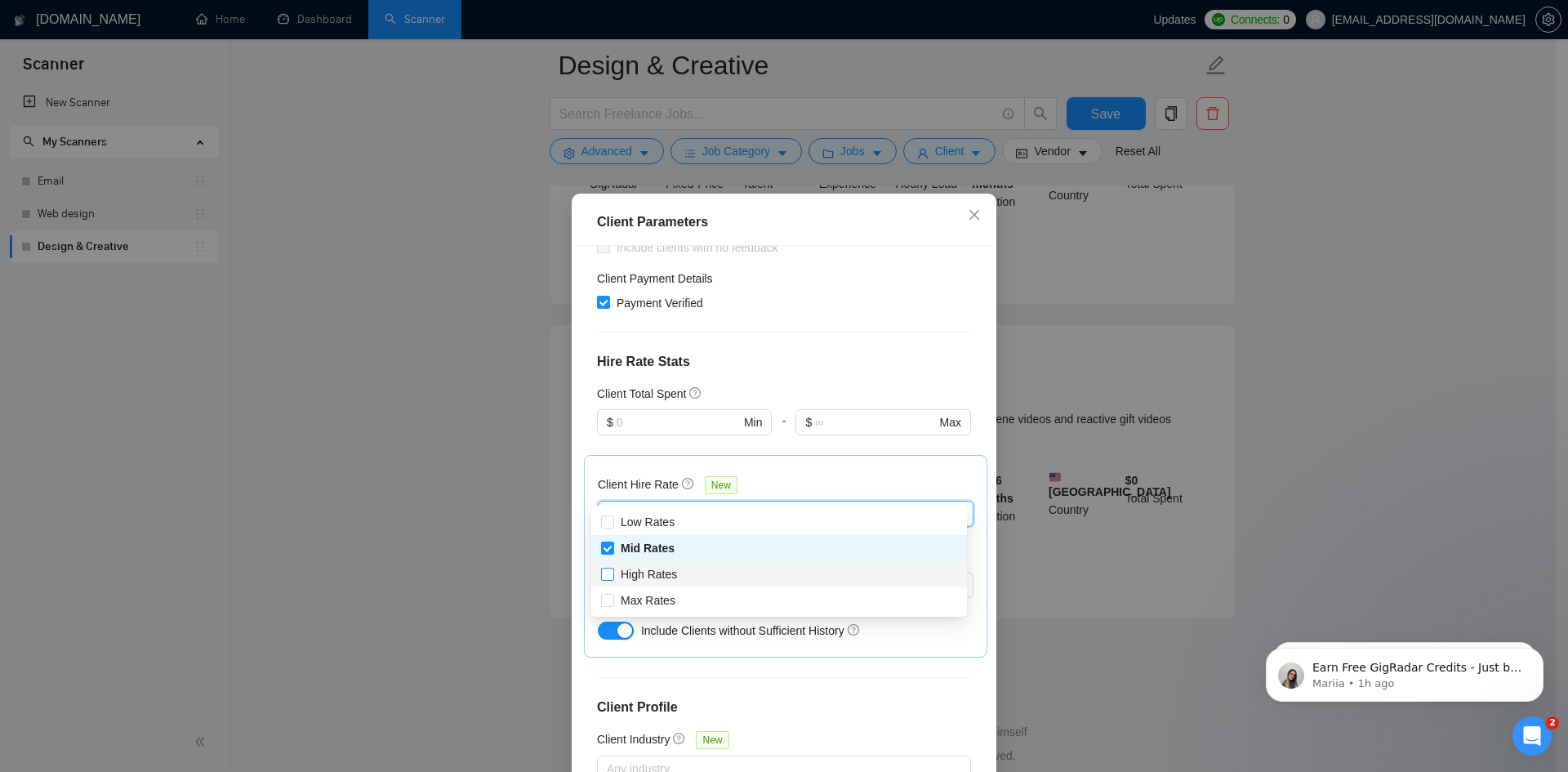
drag, startPoint x: 608, startPoint y: 571, endPoint x: 607, endPoint y: 583, distance: 12.0
click at [608, 572] on input "High Rates" at bounding box center [607, 574] width 11 height 11
checkbox input "true"
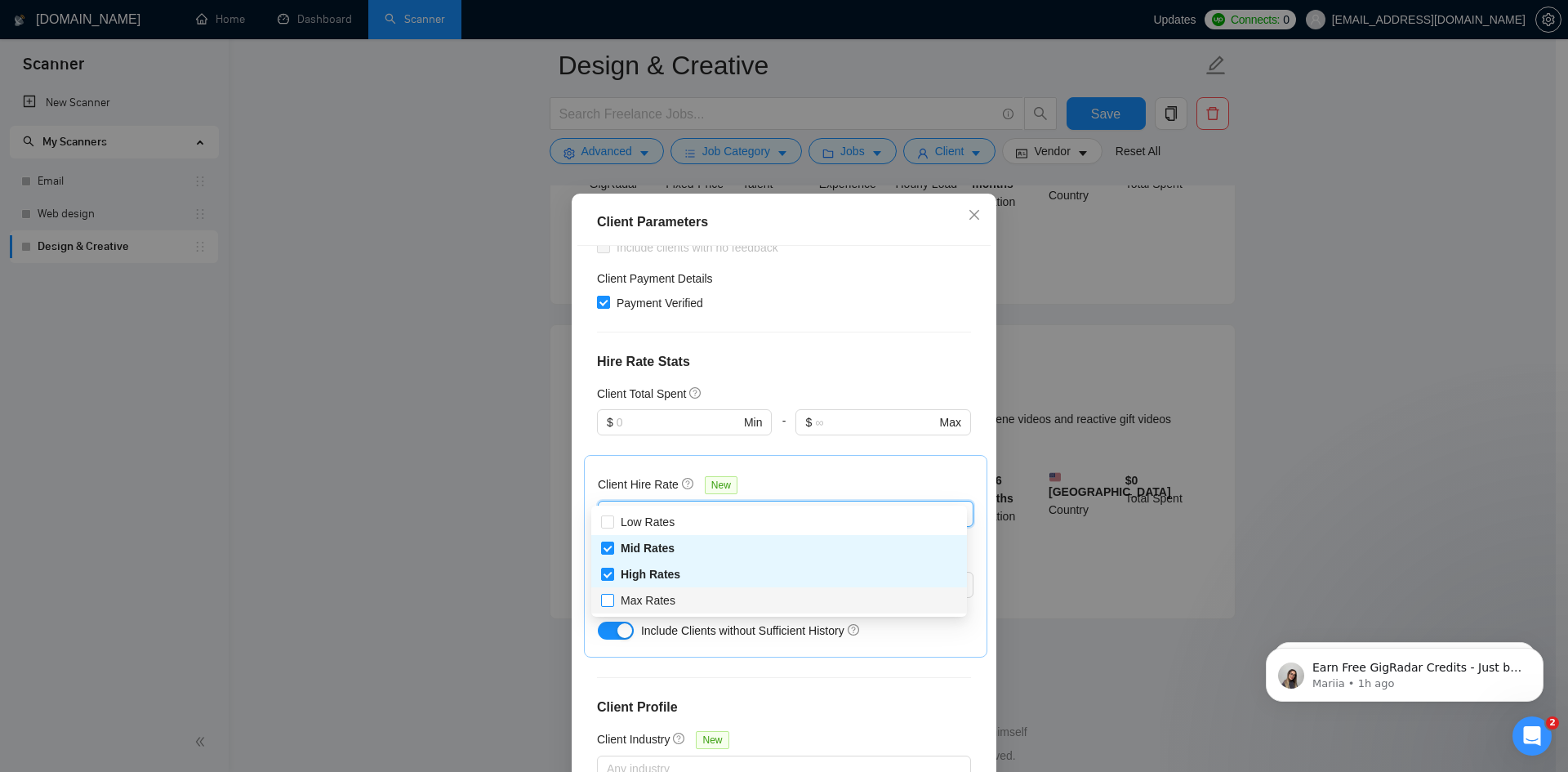
click at [603, 602] on input "Max Rates" at bounding box center [607, 599] width 11 height 11
checkbox input "true"
click at [734, 665] on div "Client Location Include Client Countries Americas Exclude Client Countries Afri…" at bounding box center [784, 516] width 413 height 541
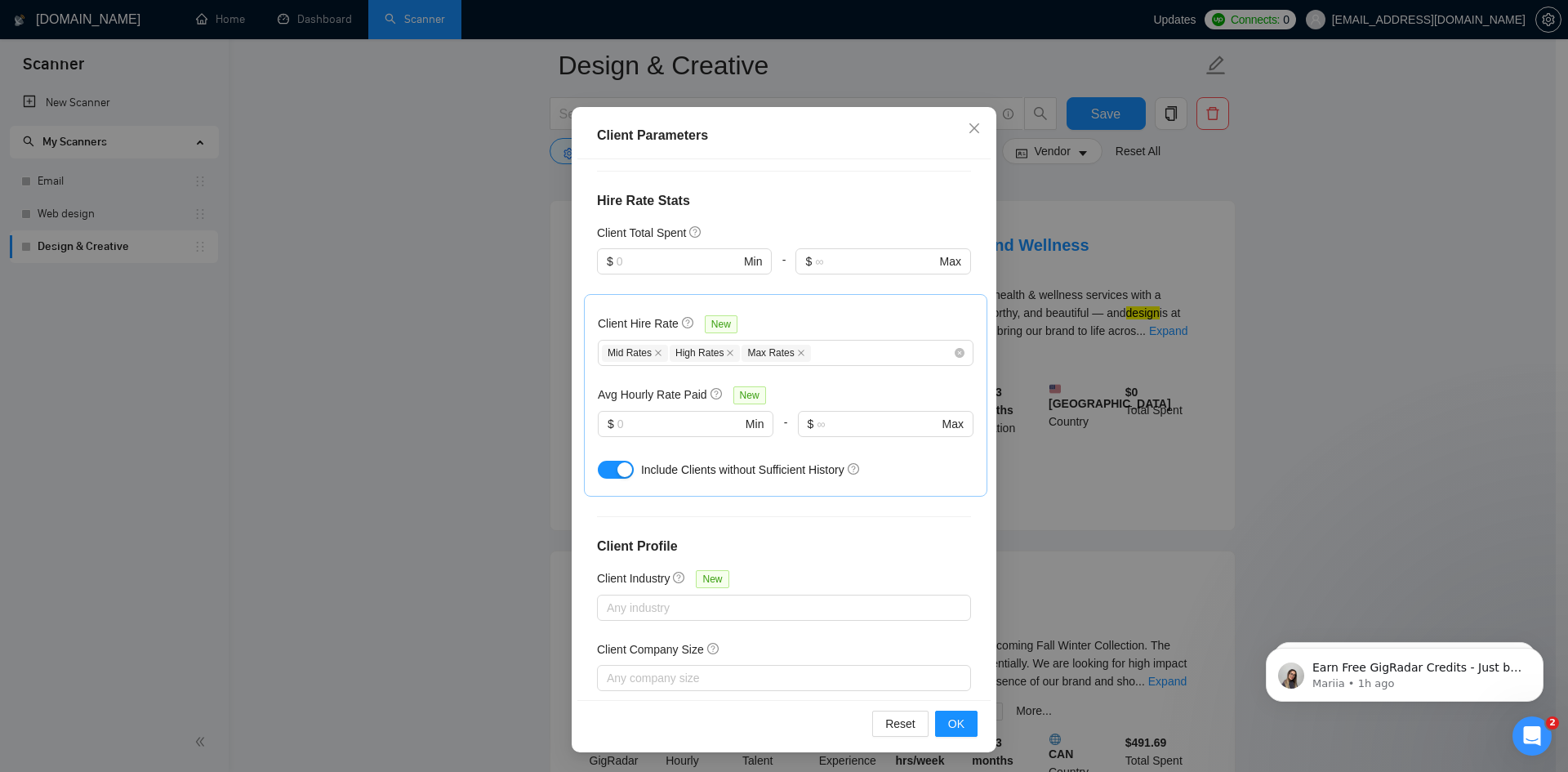
scroll to position [231, 0]
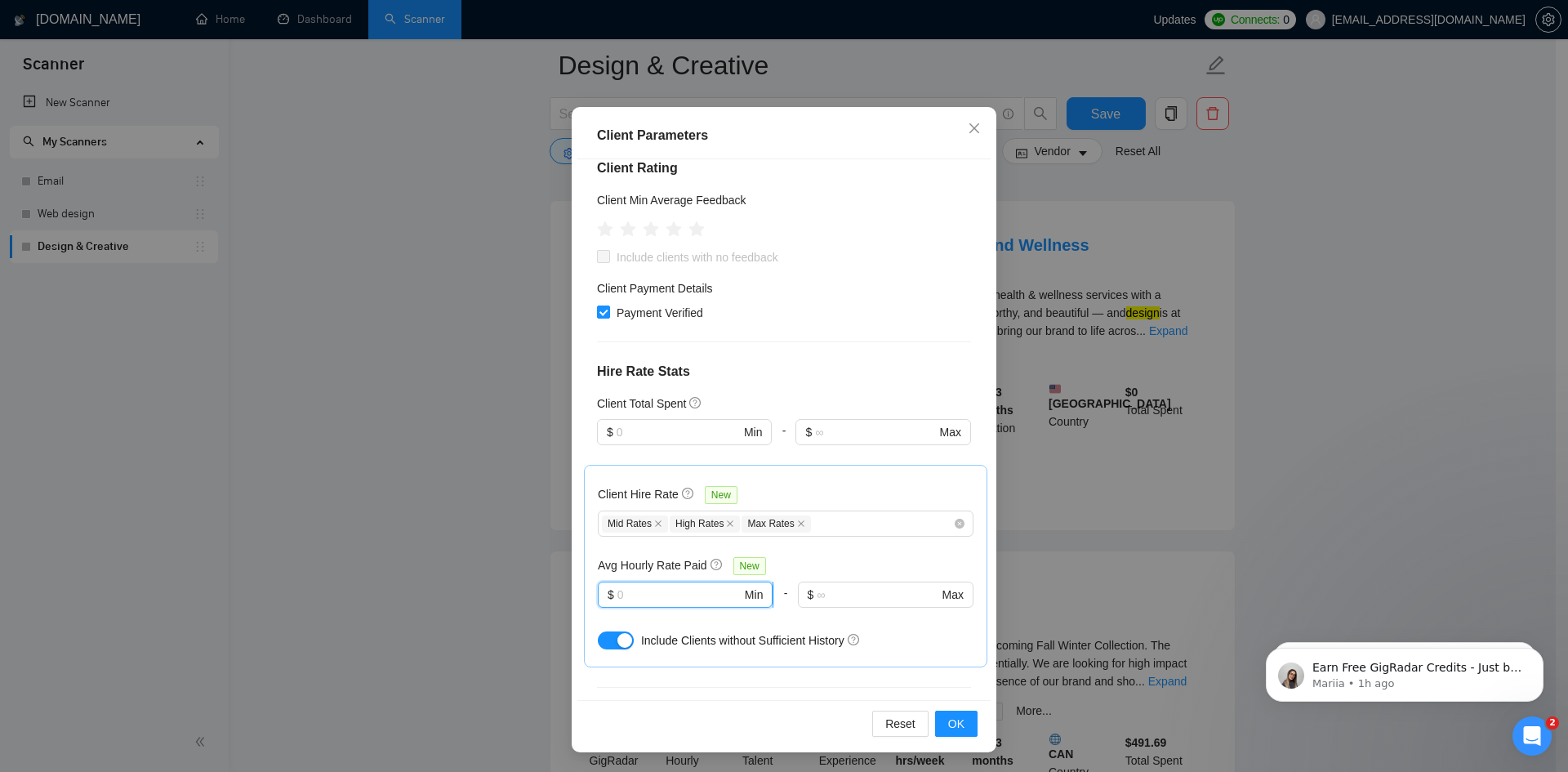
click at [620, 586] on input "text" at bounding box center [680, 595] width 124 height 18
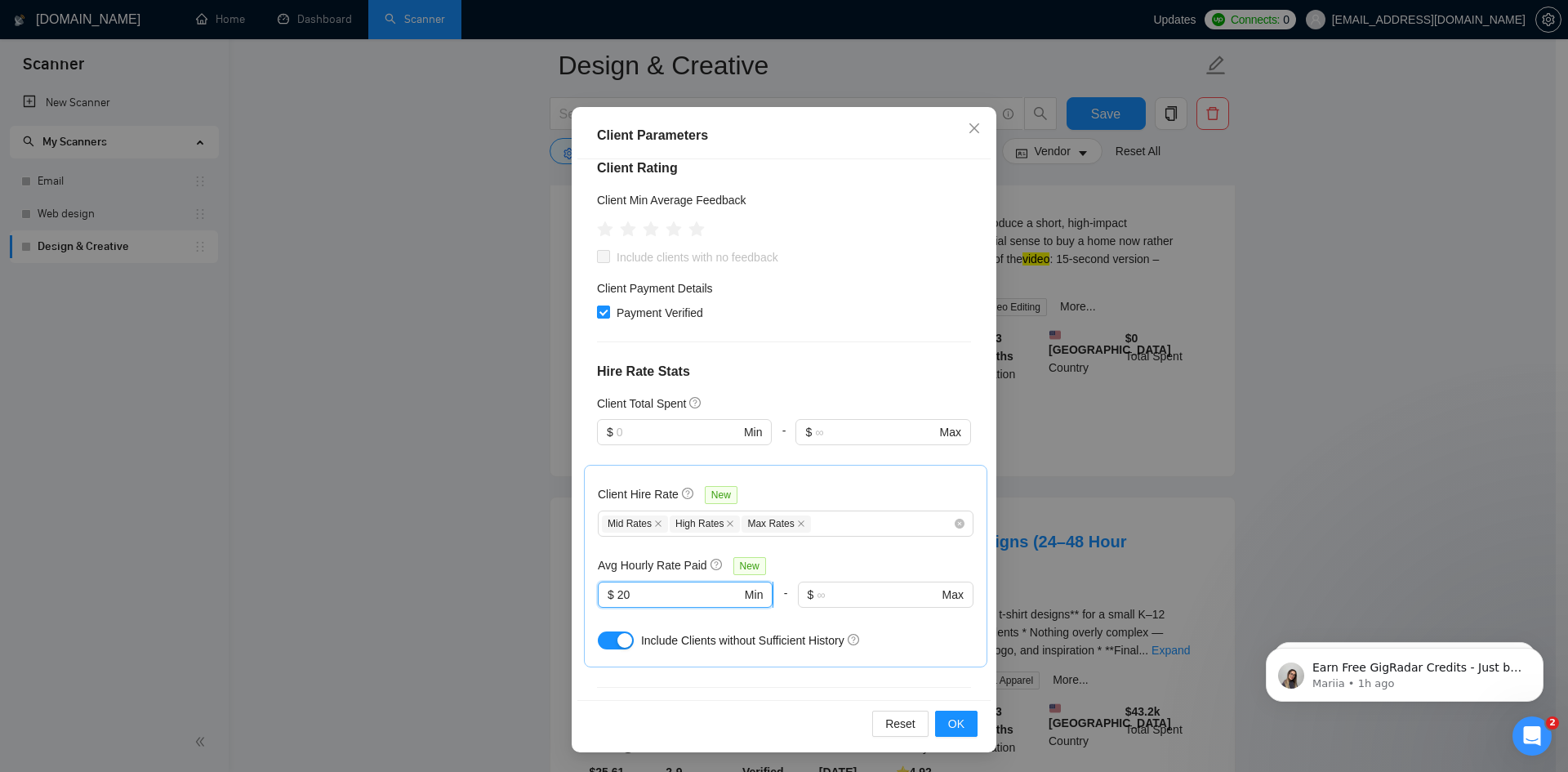
click at [618, 586] on input "20" at bounding box center [680, 595] width 124 height 18
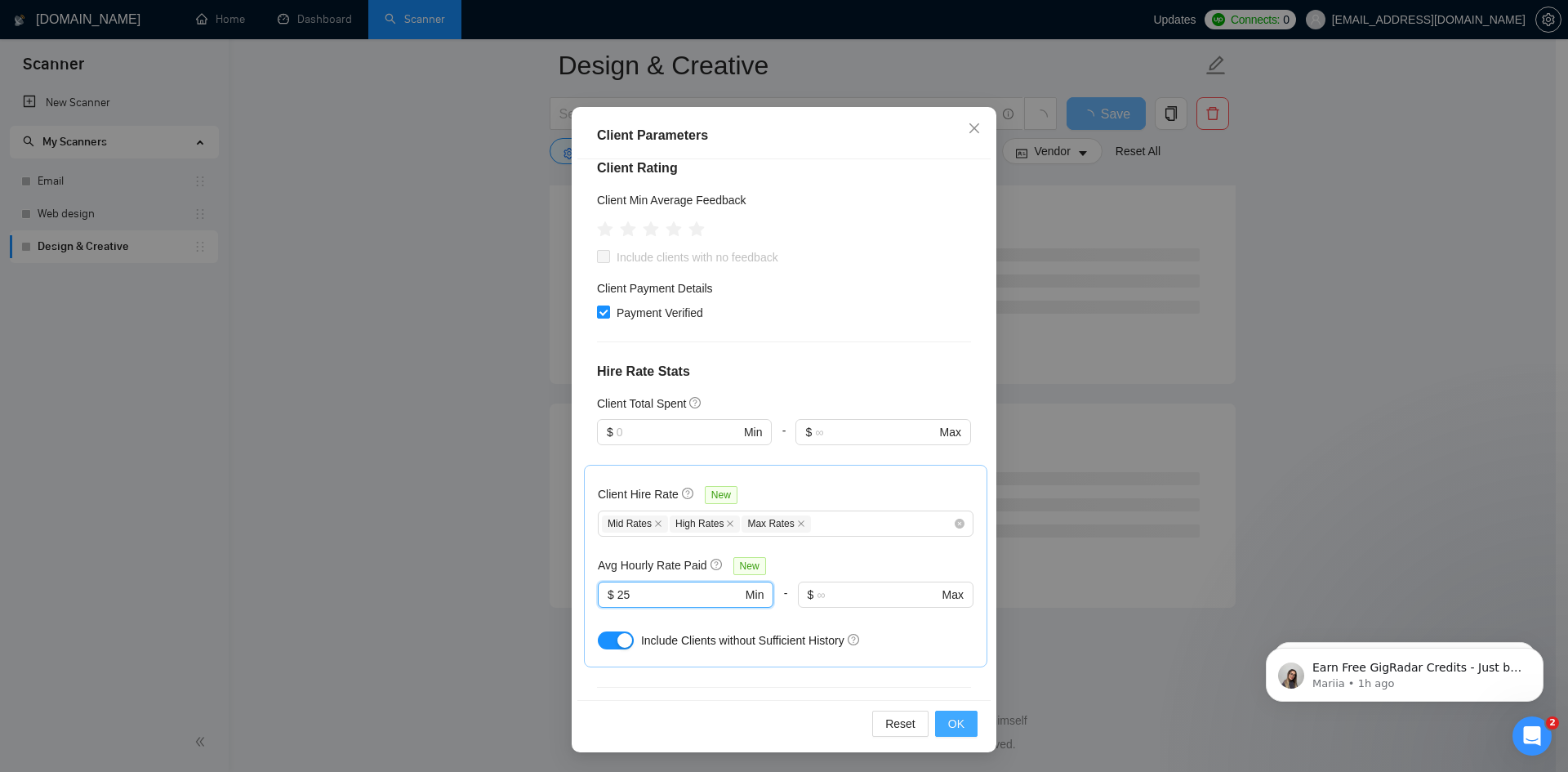
type input "25"
click at [948, 719] on span "OK" at bounding box center [956, 724] width 17 height 18
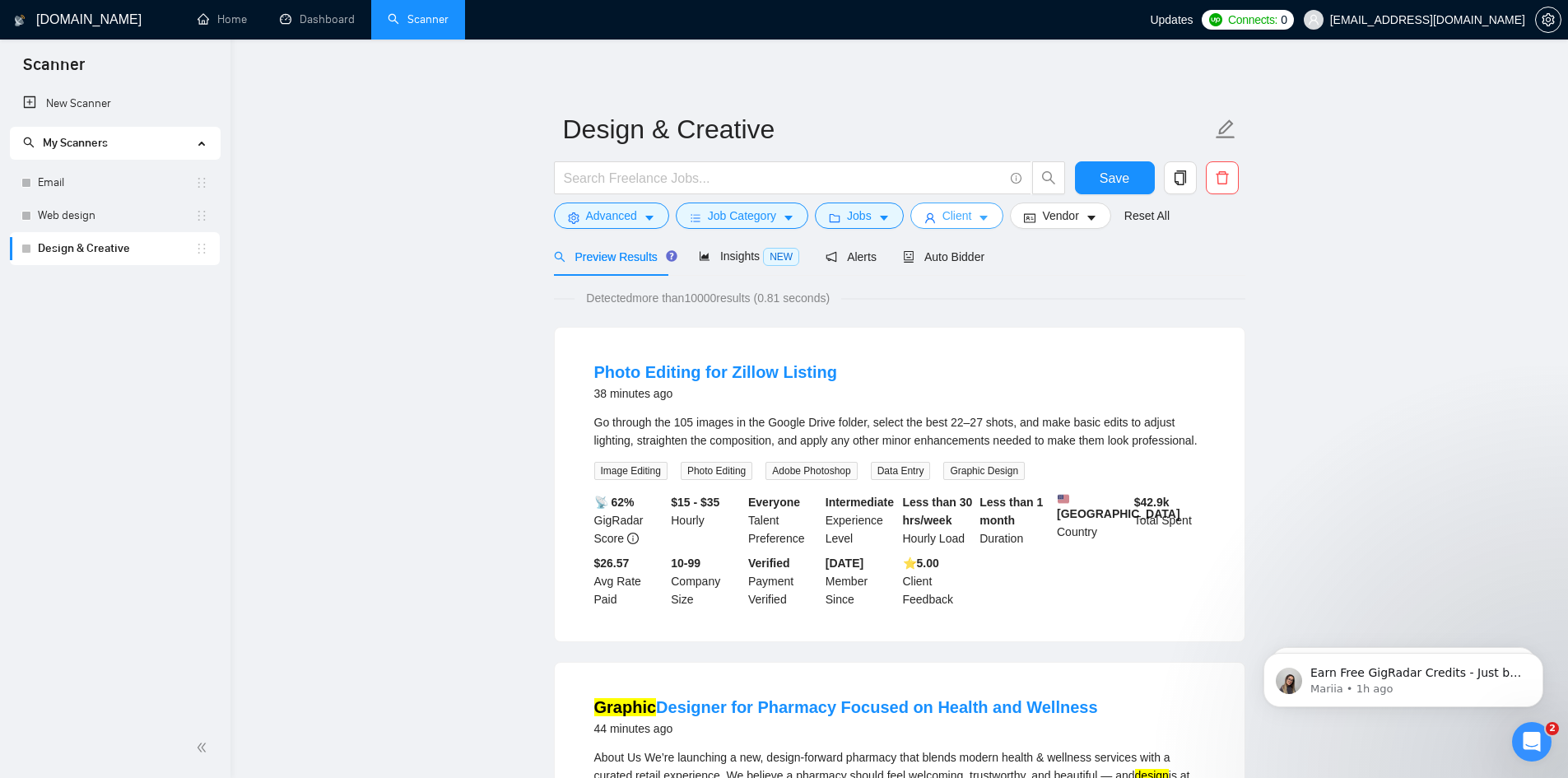
scroll to position [0, 0]
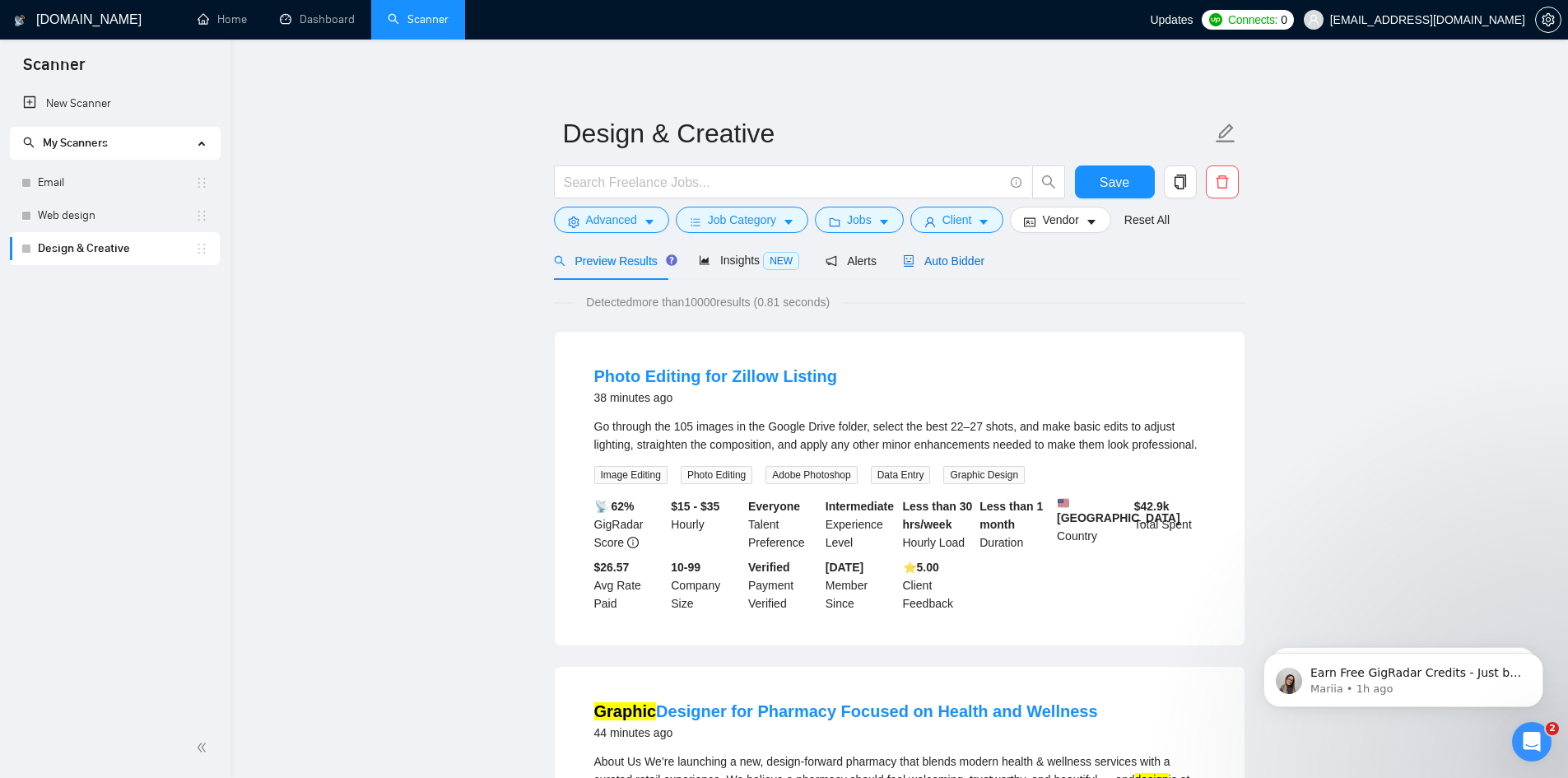
click at [947, 256] on span "Auto Bidder" at bounding box center [943, 261] width 82 height 13
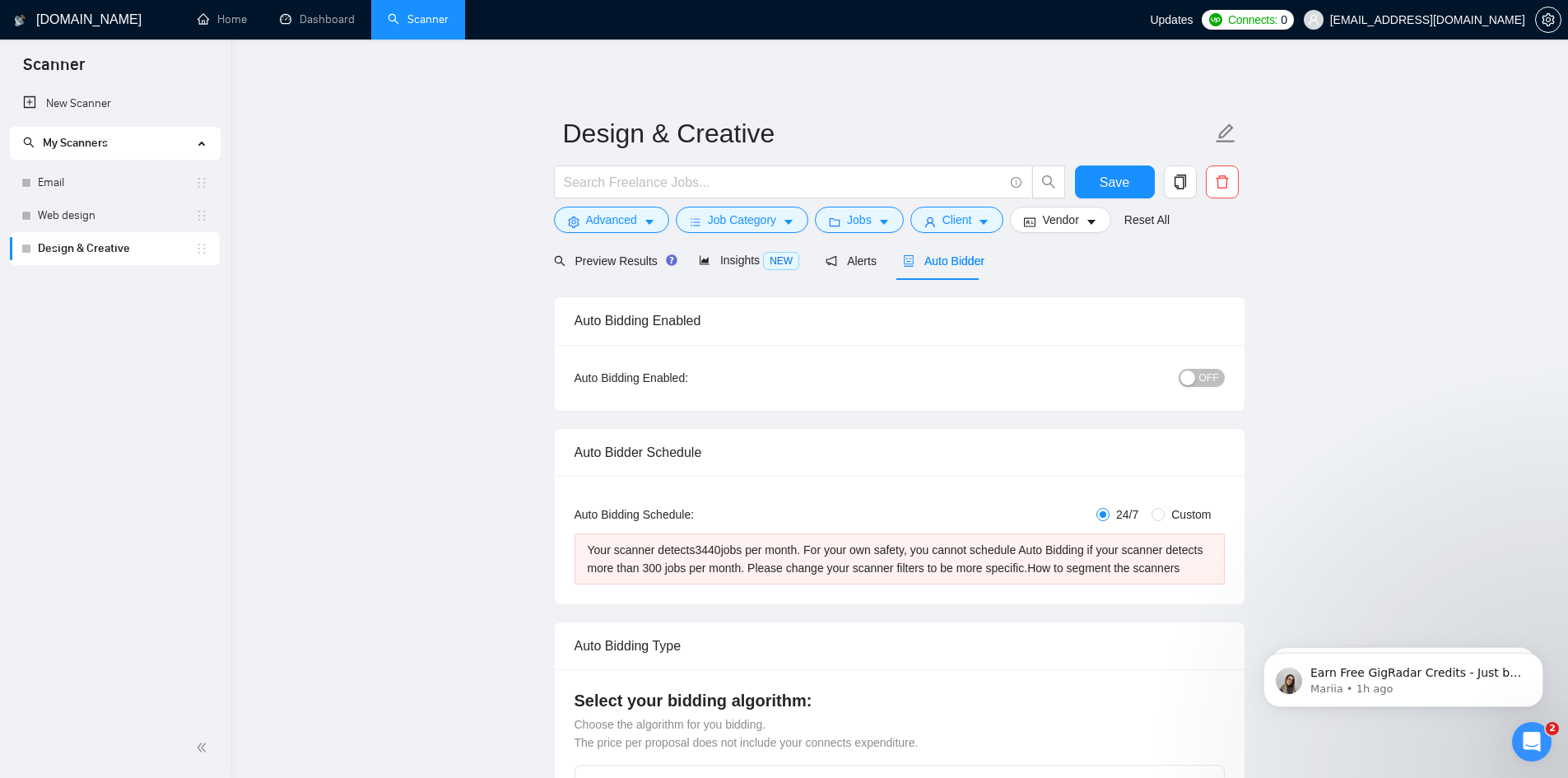
click at [86, 211] on link "Web design" at bounding box center [116, 215] width 158 height 33
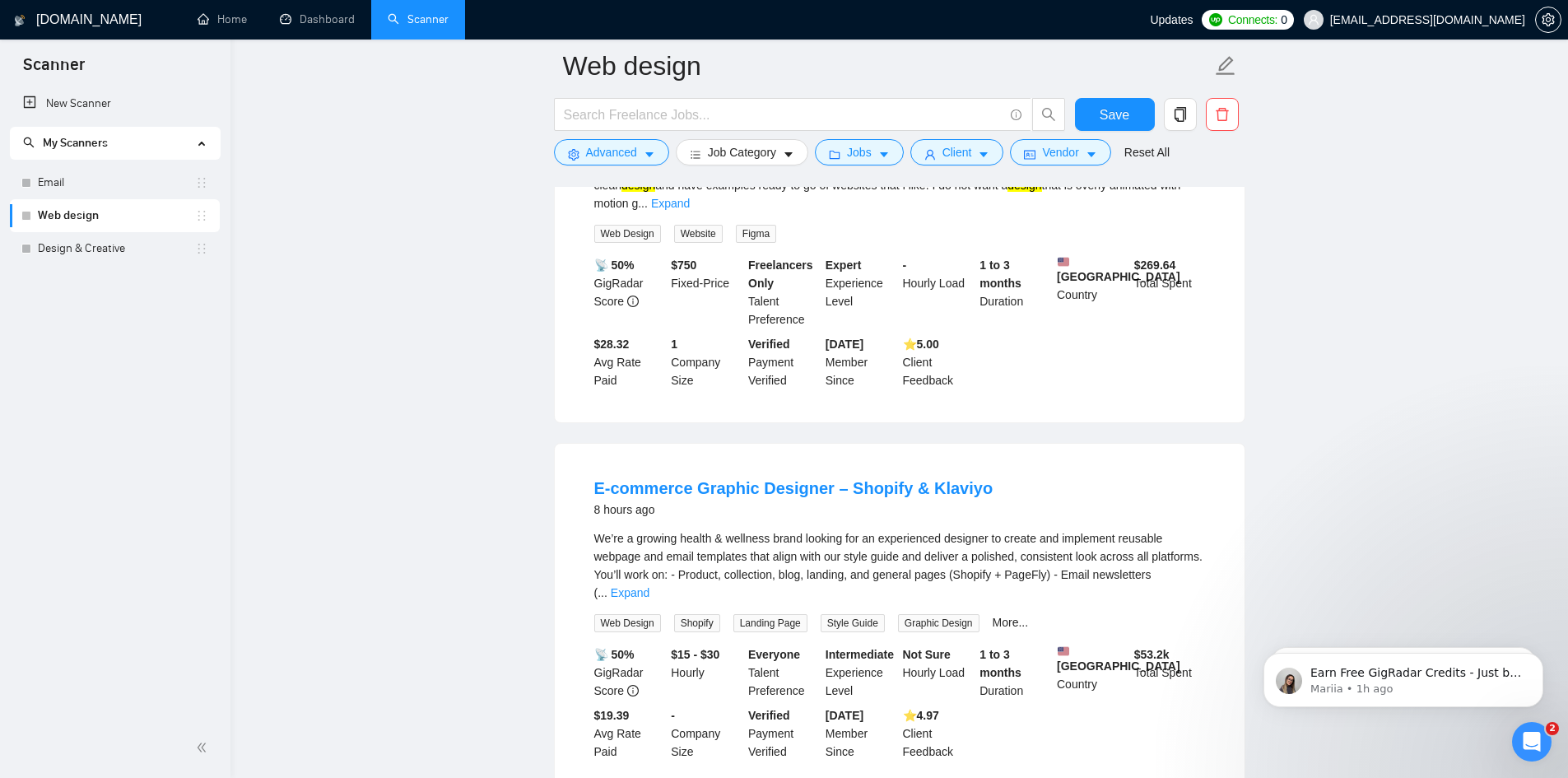
scroll to position [1976, 0]
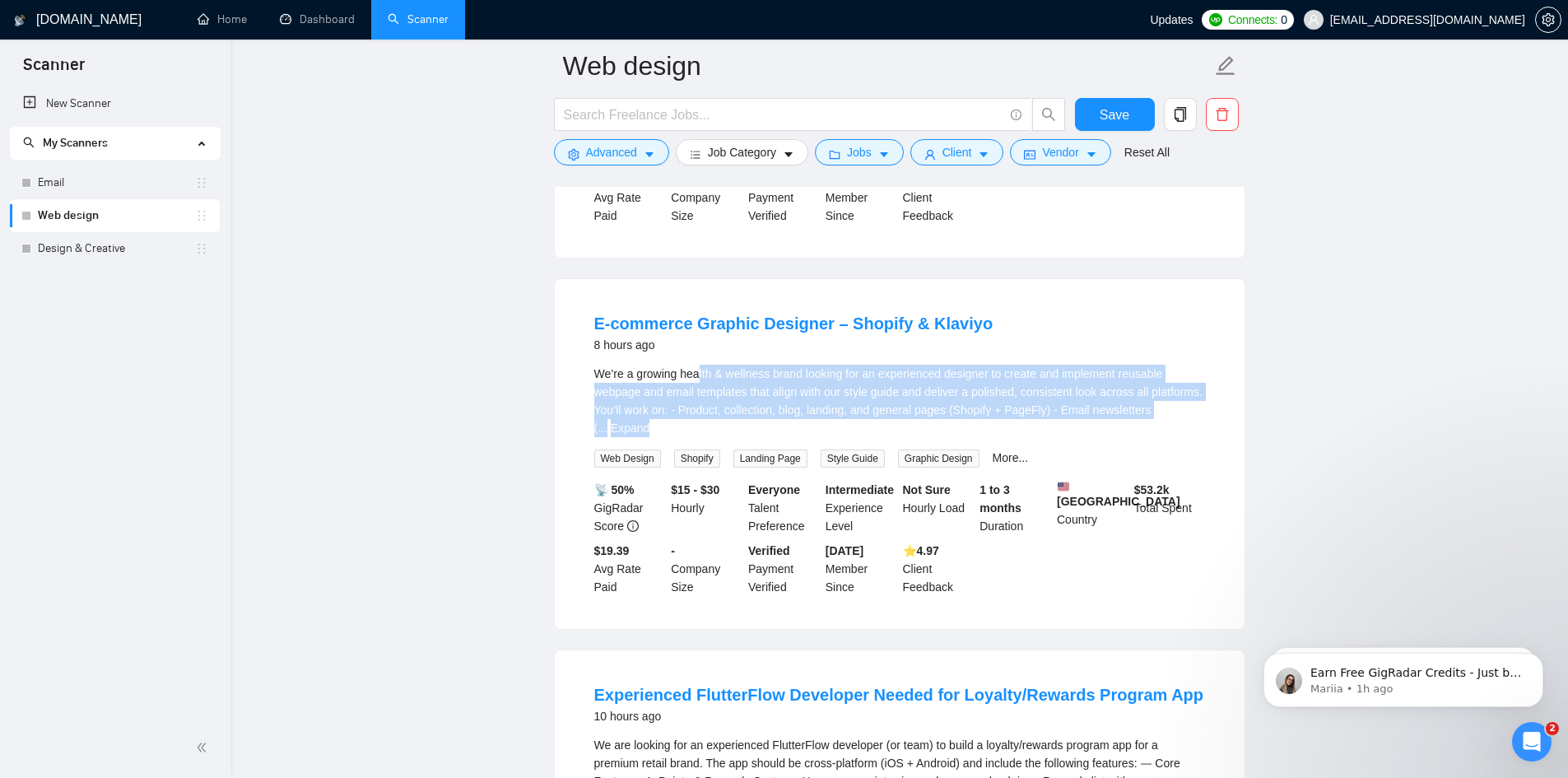
drag, startPoint x: 698, startPoint y: 352, endPoint x: 1108, endPoint y: 397, distance: 412.5
click at [1194, 396] on div "We’re a growing health & wellness brand looking for an experienced designer to …" at bounding box center [899, 401] width 610 height 72
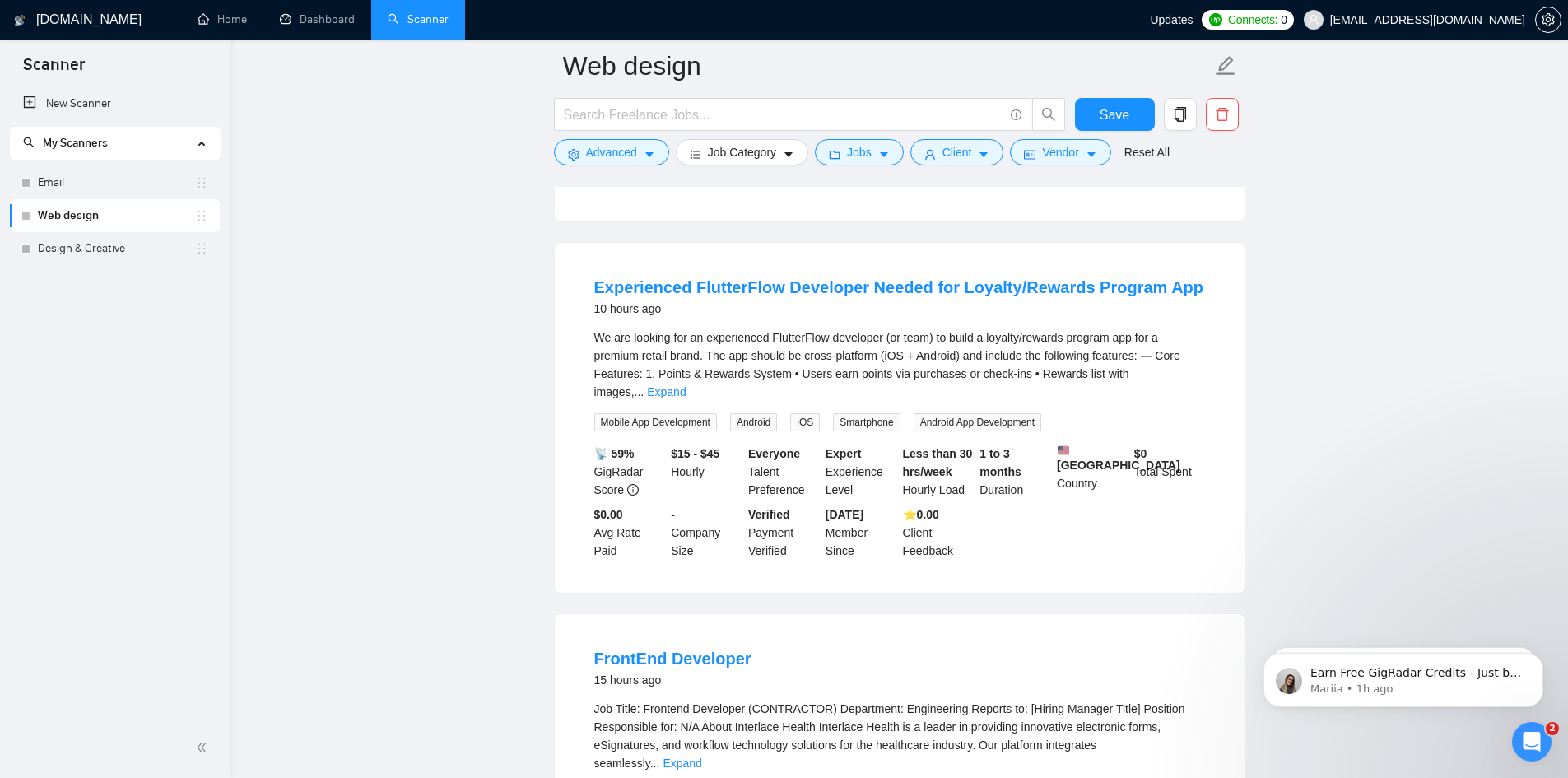
scroll to position [2388, 0]
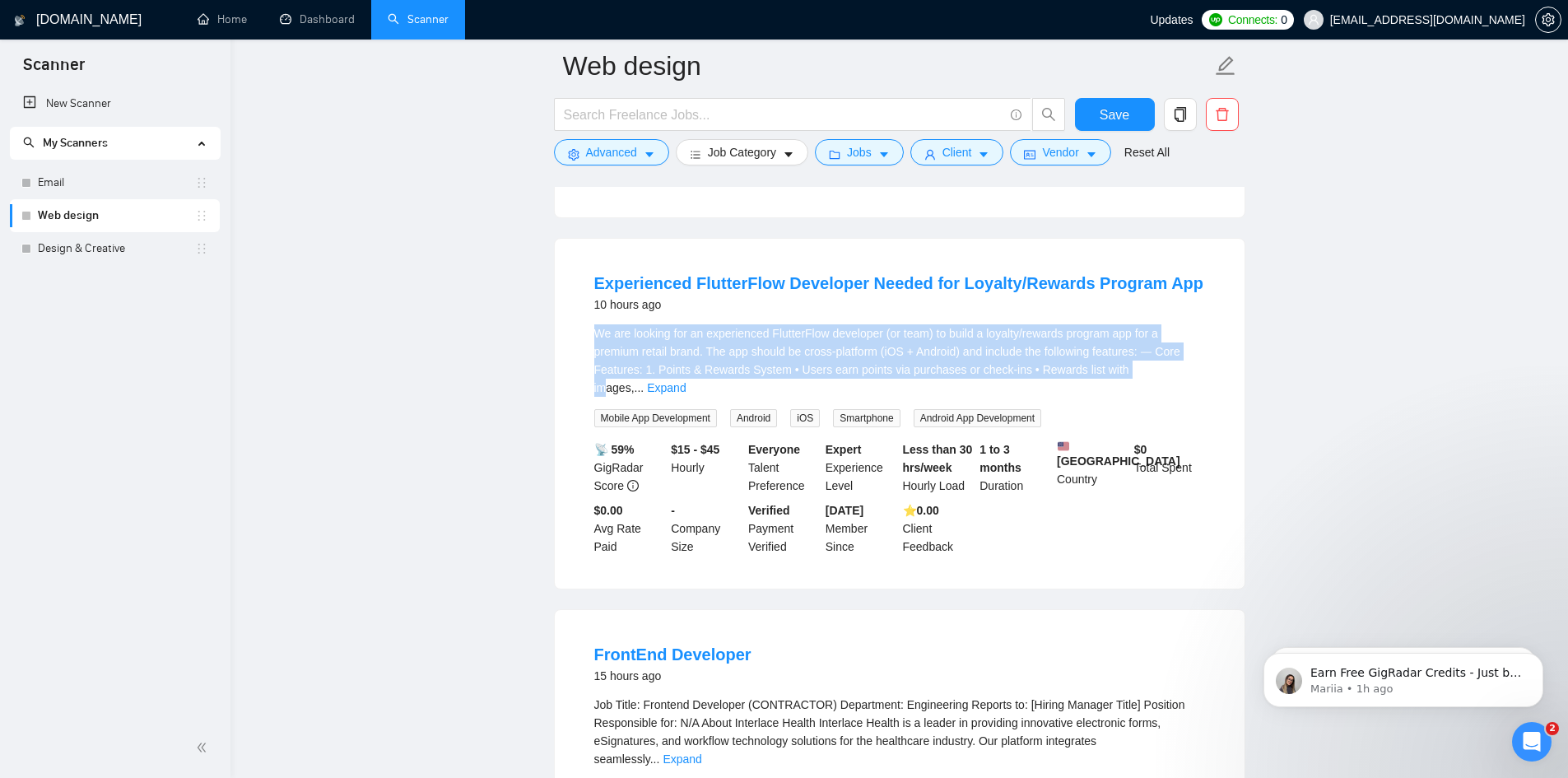
drag, startPoint x: 593, startPoint y: 305, endPoint x: 1116, endPoint y: 337, distance: 524.0
click at [1116, 337] on li "Experienced FlutterFlow Developer Needed for Loyalty/Rewards Program App 10 hou…" at bounding box center [899, 413] width 650 height 310
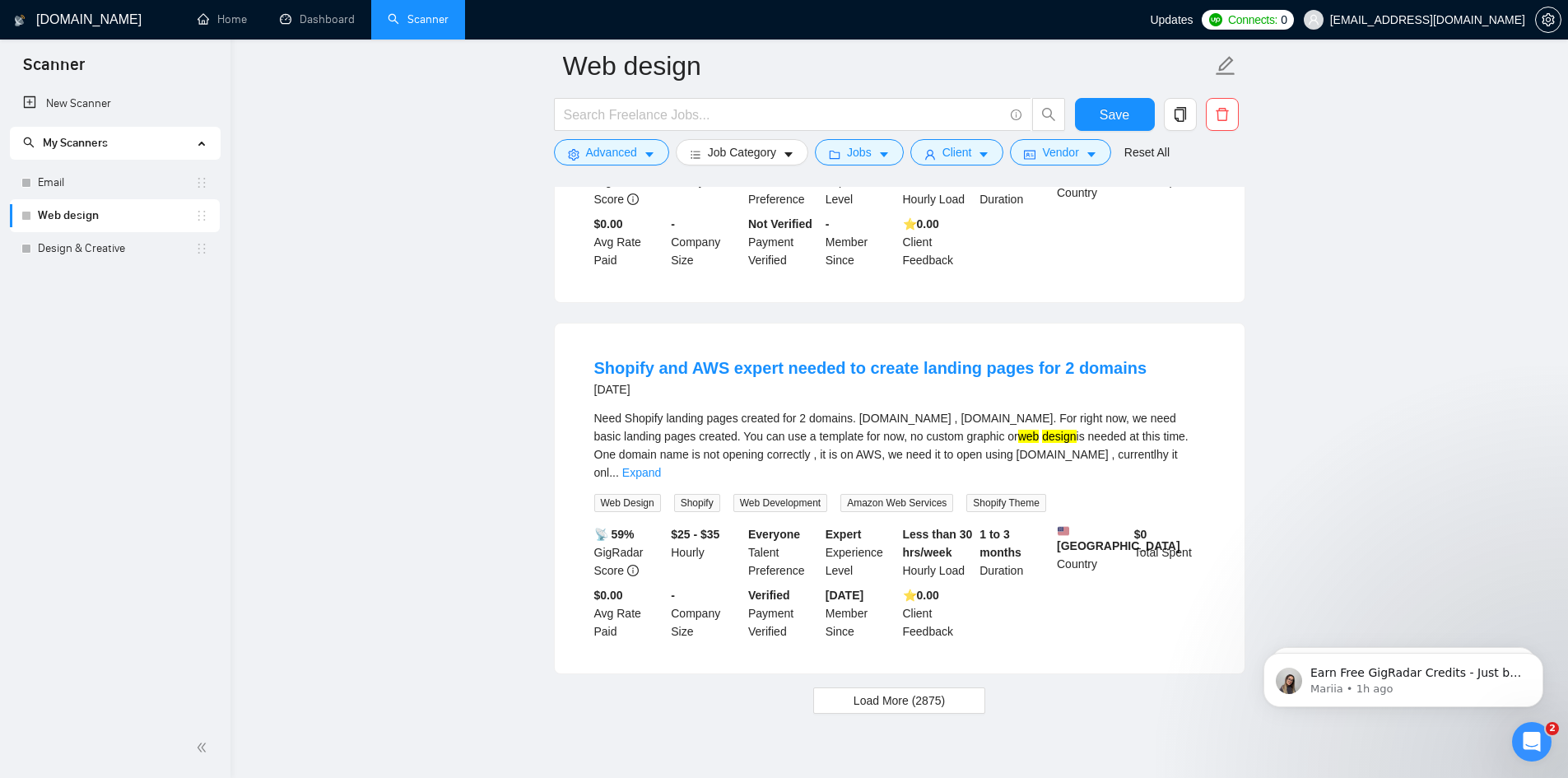
scroll to position [3412, 0]
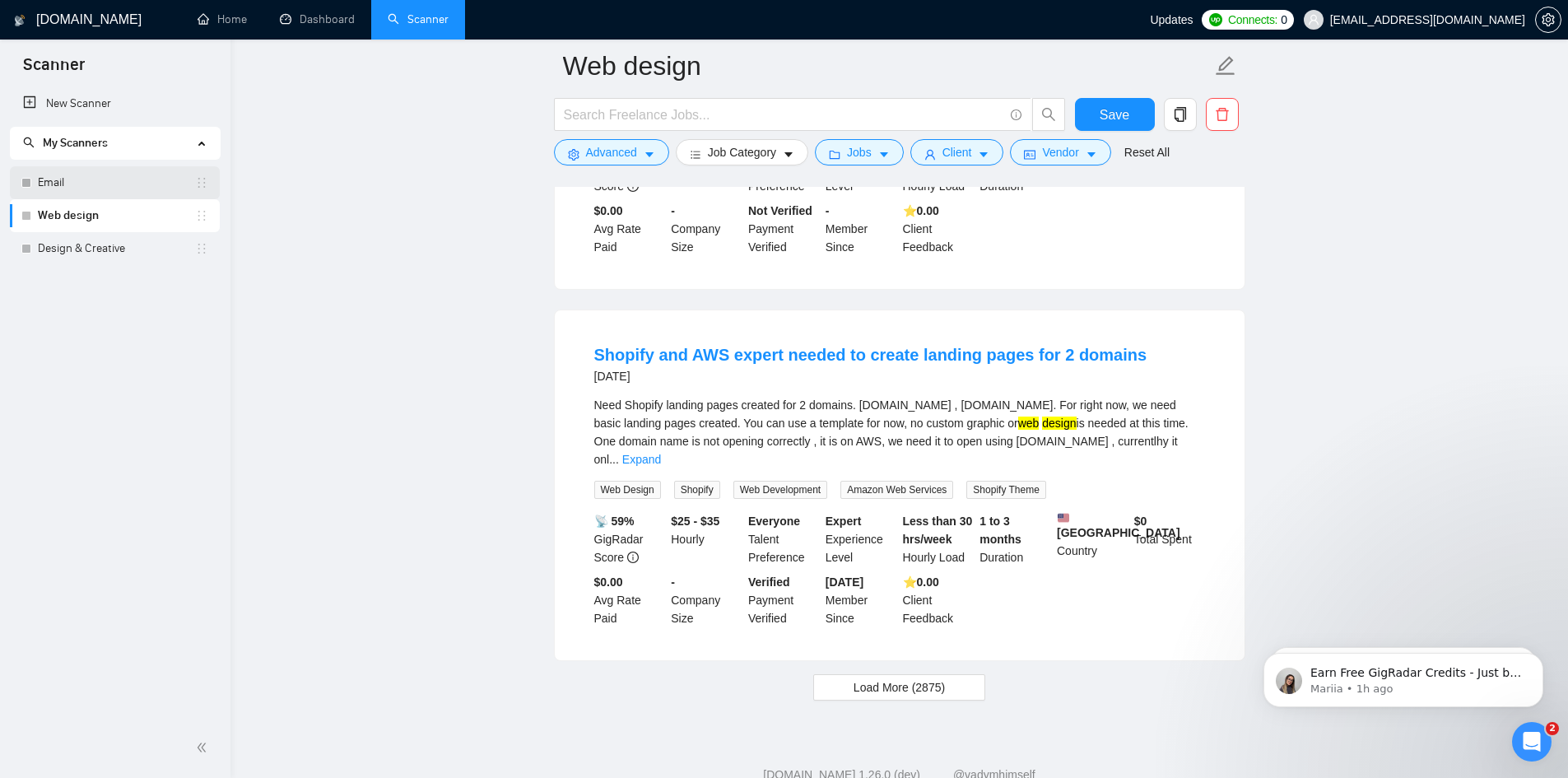
click at [55, 182] on link "Email" at bounding box center [116, 182] width 158 height 33
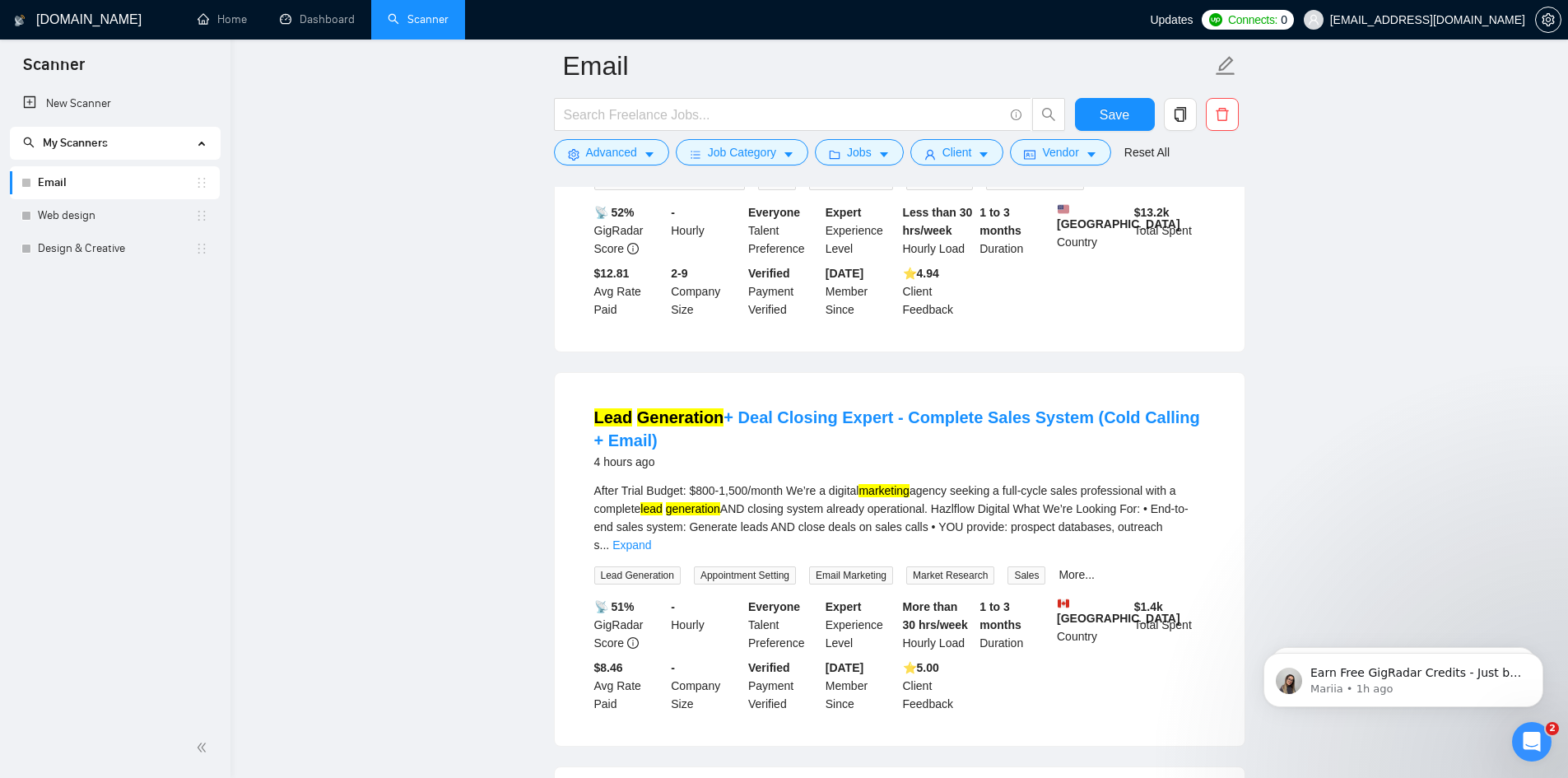
scroll to position [330, 0]
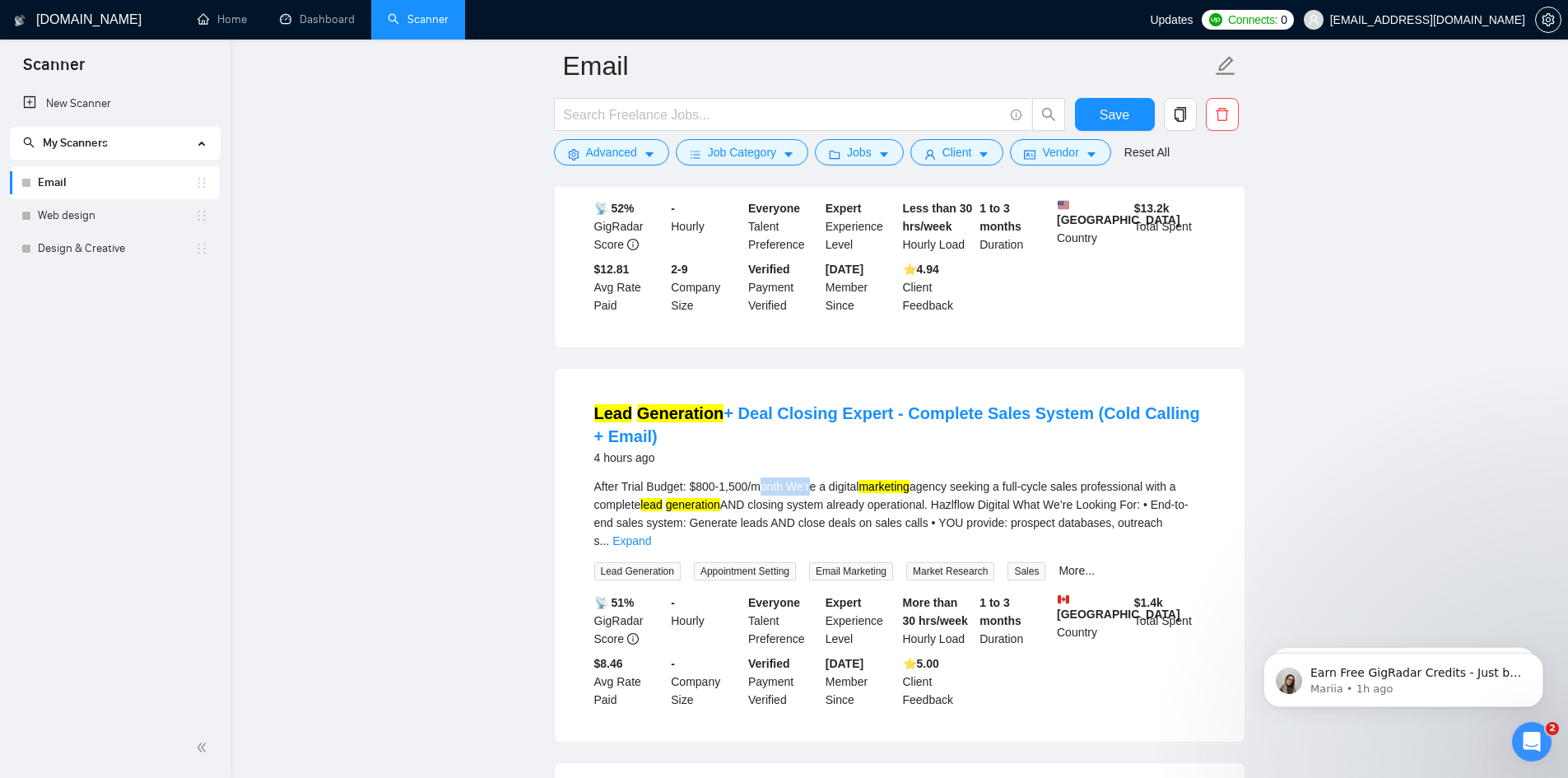
drag, startPoint x: 762, startPoint y: 493, endPoint x: 810, endPoint y: 494, distance: 48.0
click at [810, 494] on div "After Trial Budget: $800-1,500/month We’re a digital marketing agency seeking a…" at bounding box center [899, 514] width 610 height 72
click at [875, 468] on div "4 hours ago" at bounding box center [899, 457] width 610 height 19
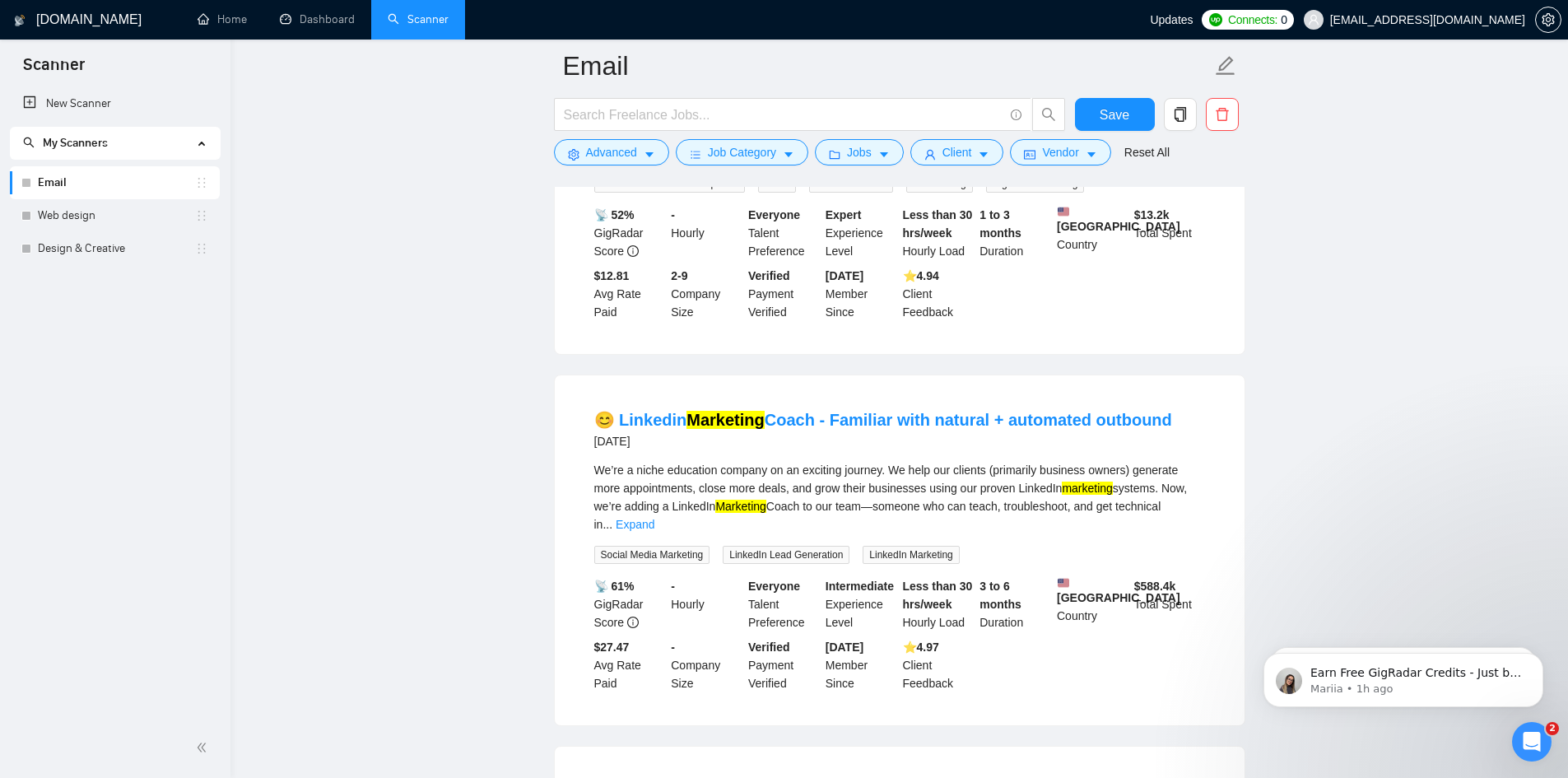
scroll to position [1235, 0]
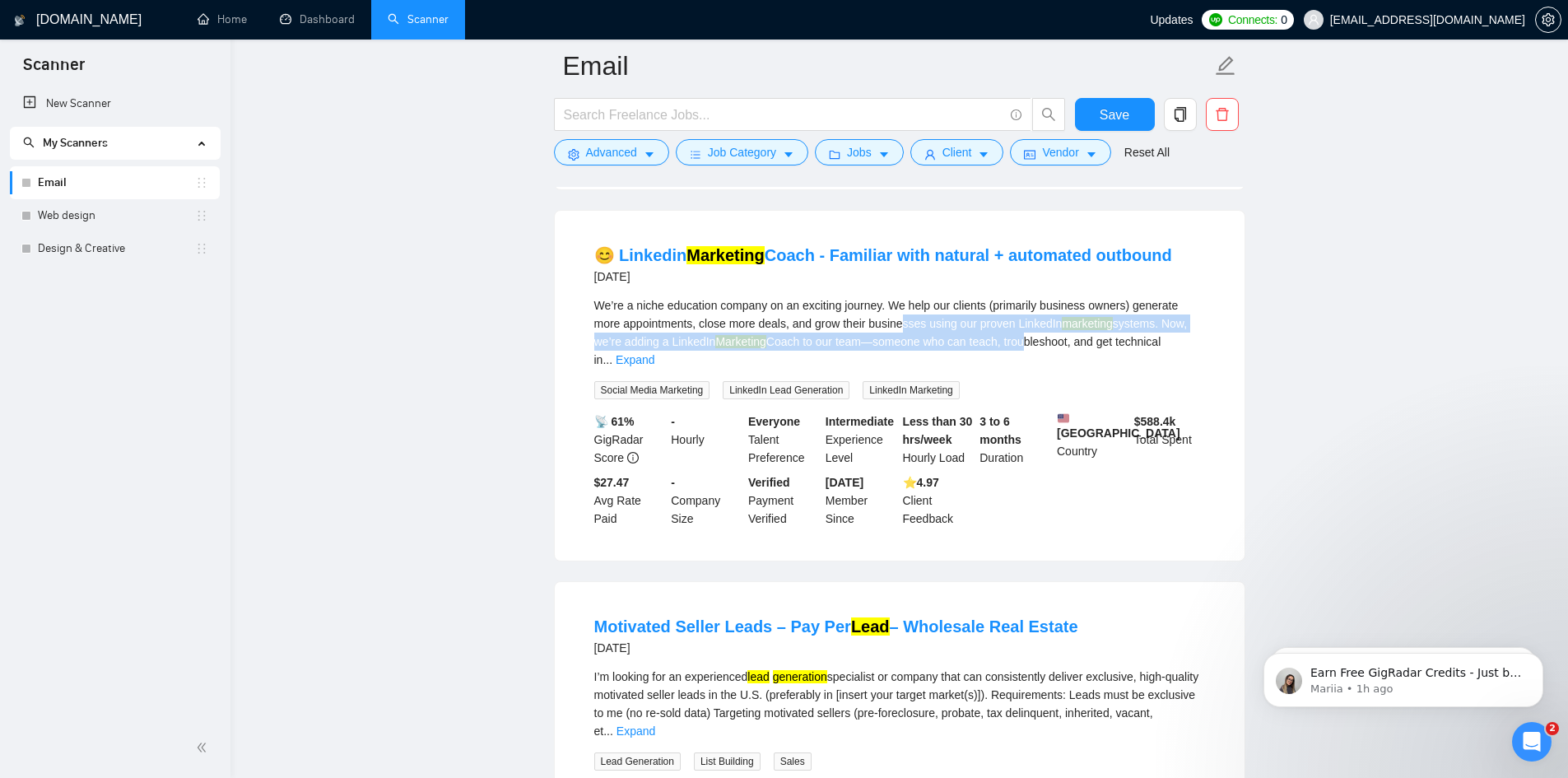
drag, startPoint x: 870, startPoint y: 317, endPoint x: 995, endPoint y: 340, distance: 127.1
click at [995, 340] on div "We’re a niche education company on an exciting journey. We help our clients (pr…" at bounding box center [899, 332] width 610 height 72
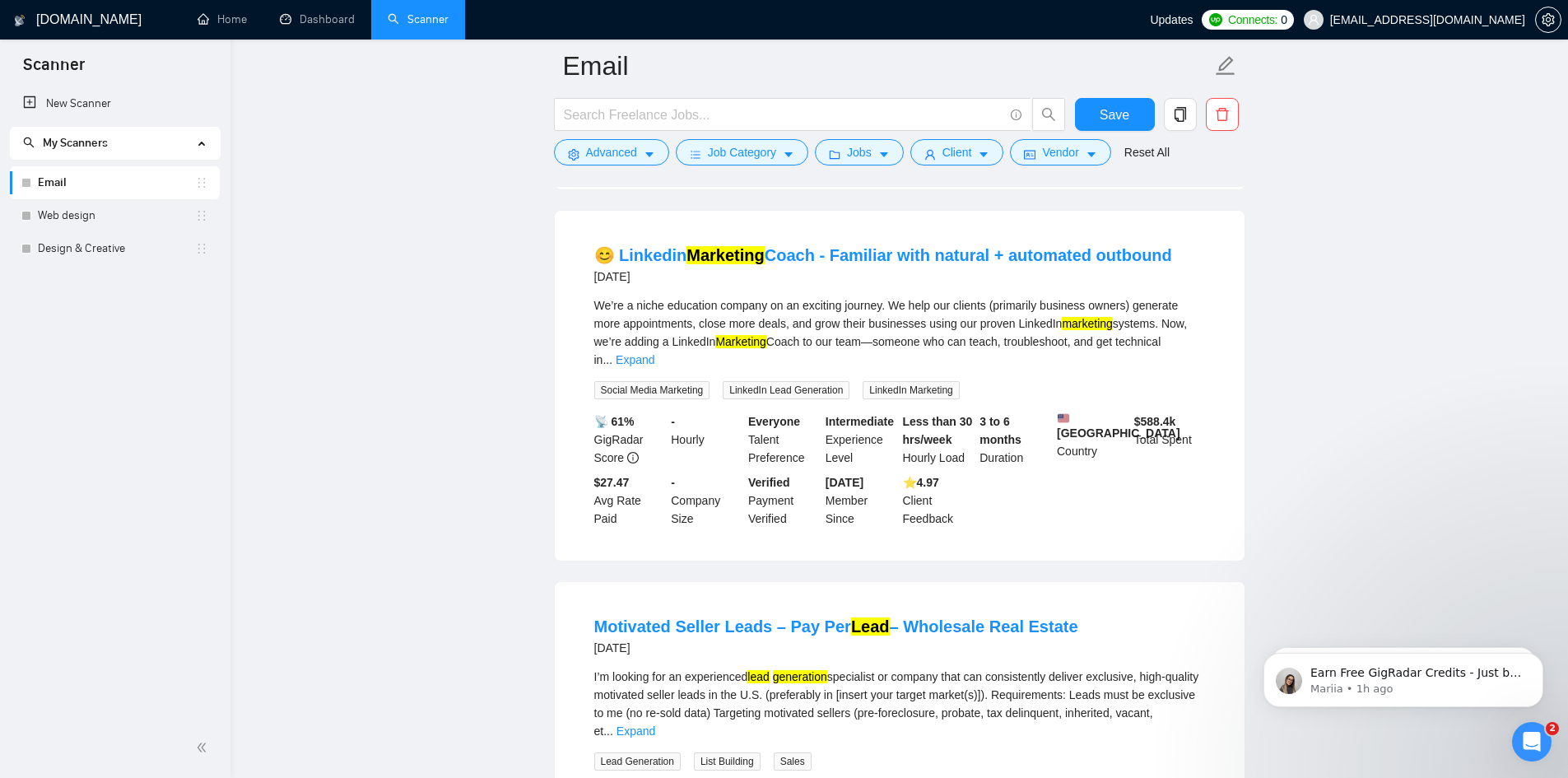
click at [843, 321] on div "We’re a niche education company on an exciting journey. We help our clients (pr…" at bounding box center [899, 332] width 610 height 72
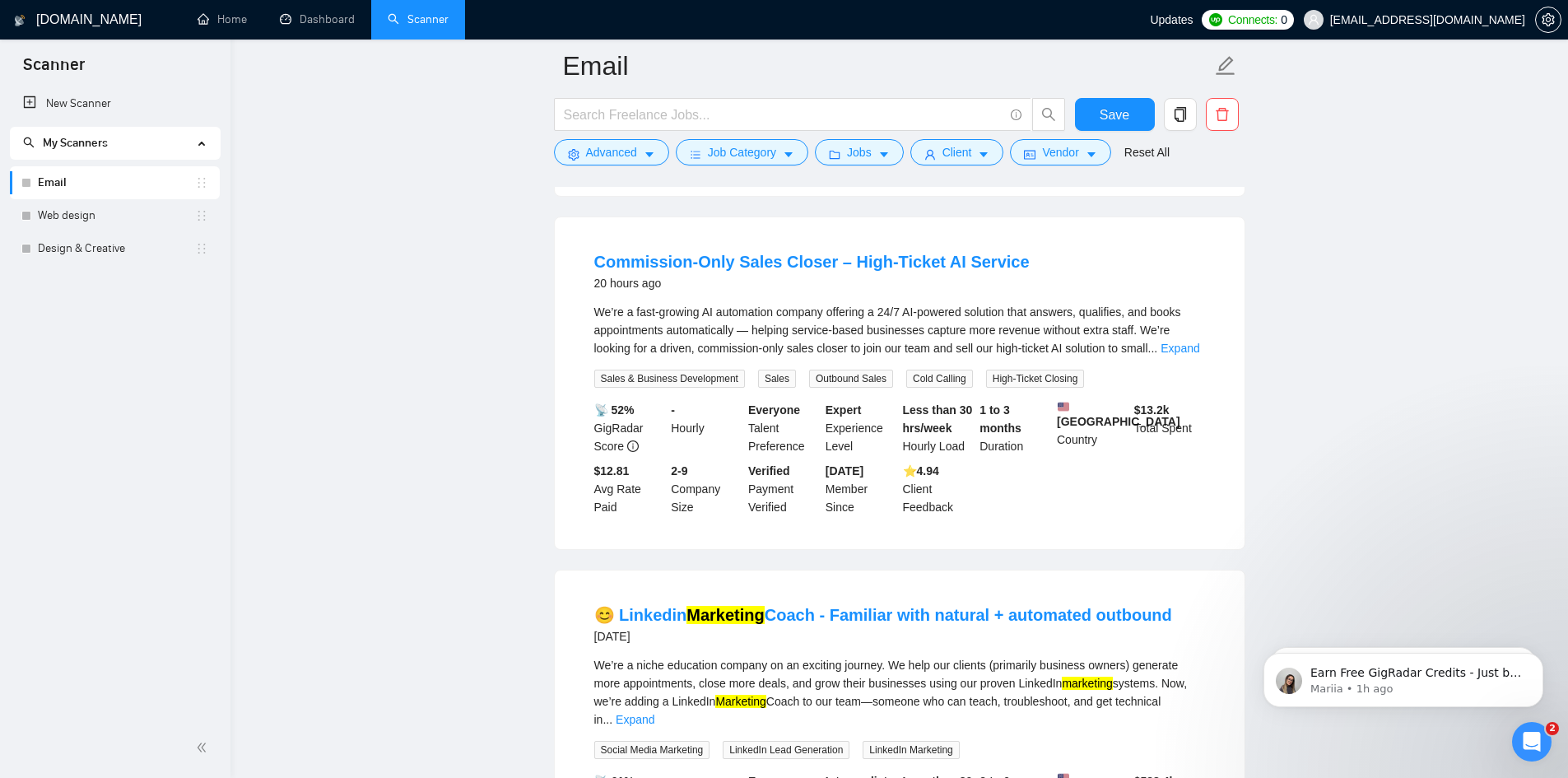
scroll to position [870, 0]
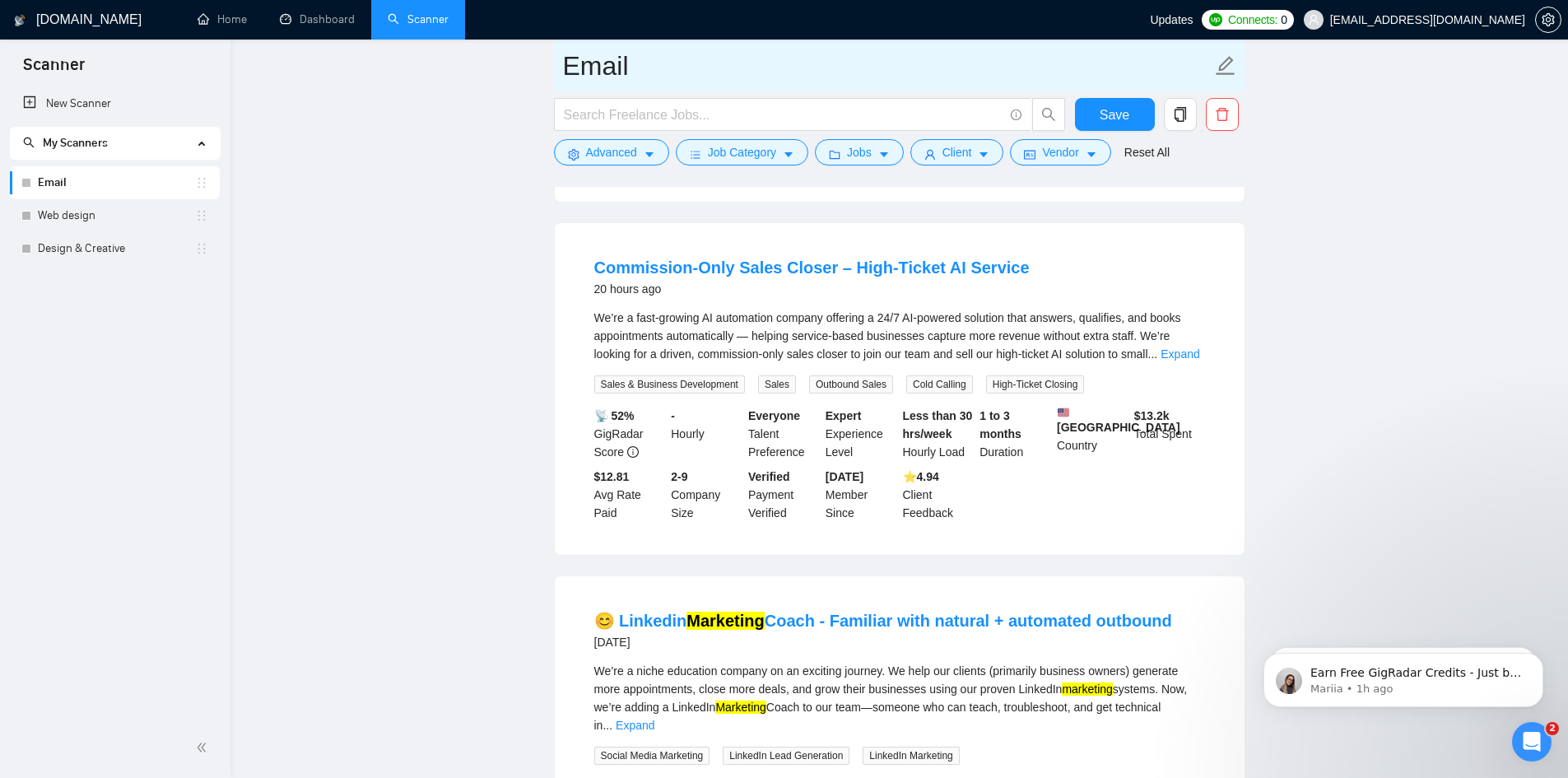
click at [709, 75] on input "Email" at bounding box center [887, 65] width 648 height 41
type input "Email High Price"
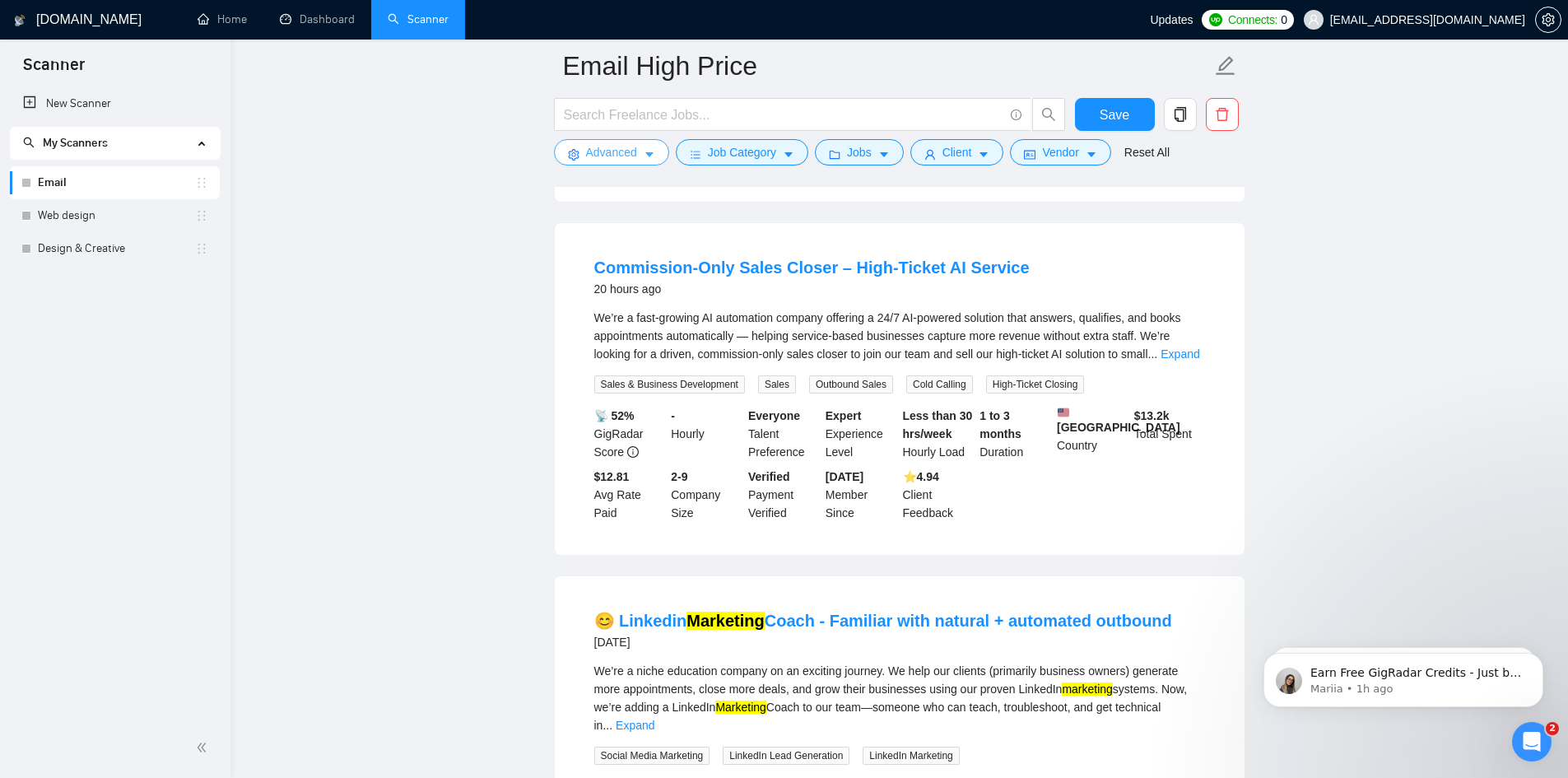
click at [644, 155] on icon "caret-down" at bounding box center [649, 154] width 11 height 11
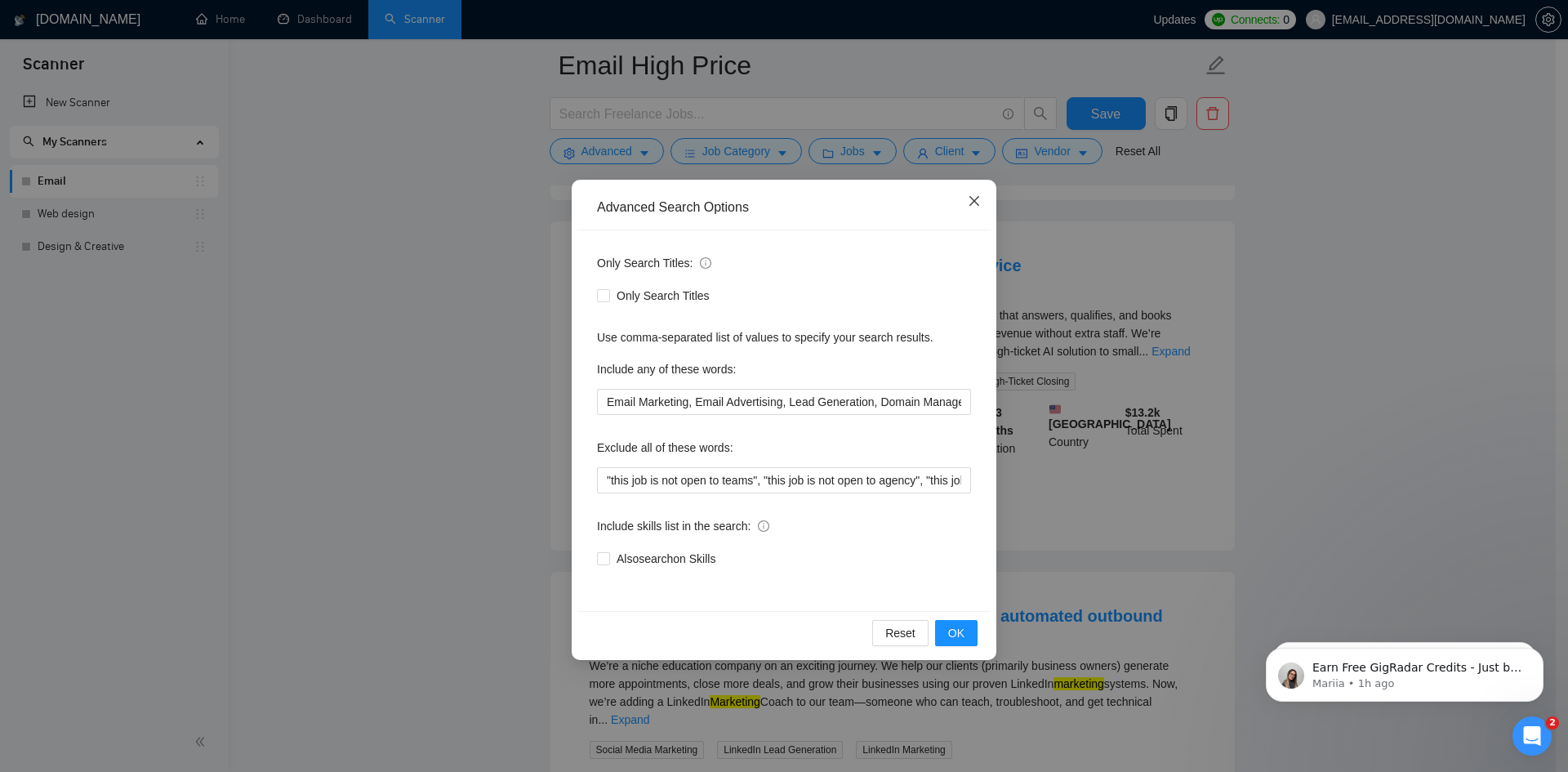
click at [980, 203] on icon "close" at bounding box center [974, 200] width 13 height 13
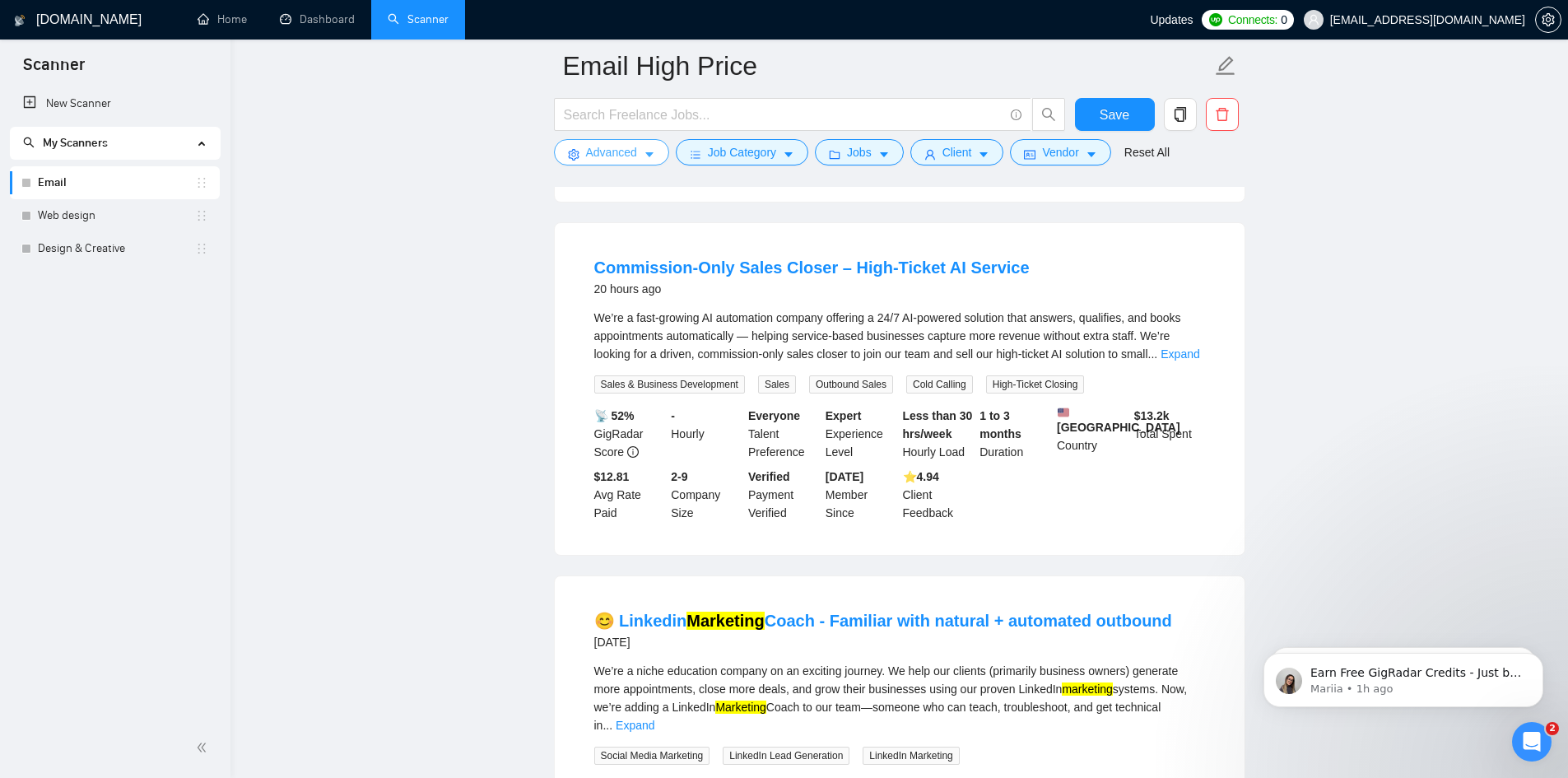
click at [621, 157] on span "Advanced" at bounding box center [611, 152] width 51 height 19
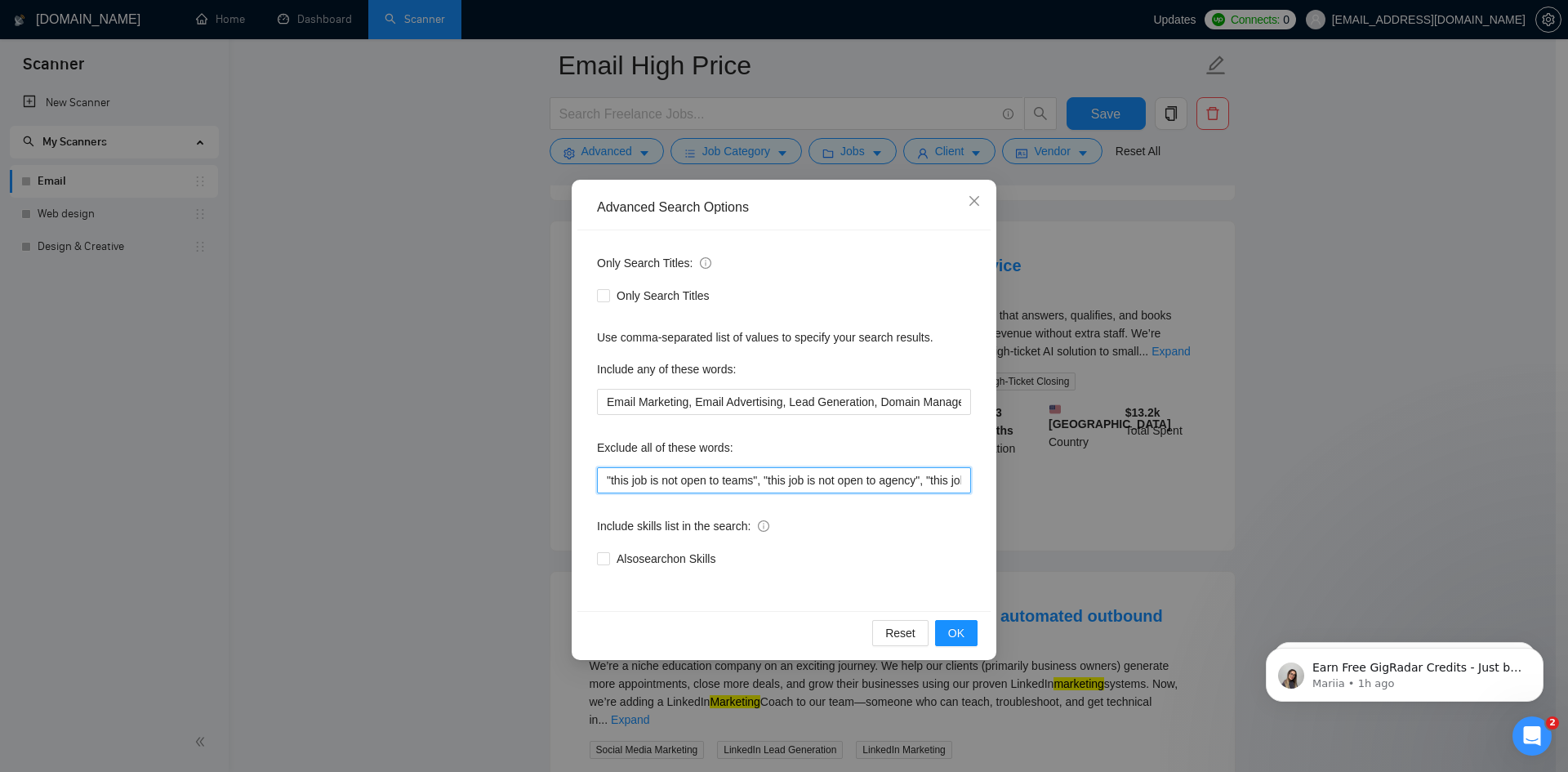
click at [605, 480] on input ""this job is not open to teams", "this job is not open to agency", "this job is…" at bounding box center [784, 481] width 374 height 26
click at [956, 632] on span "OK" at bounding box center [956, 633] width 17 height 18
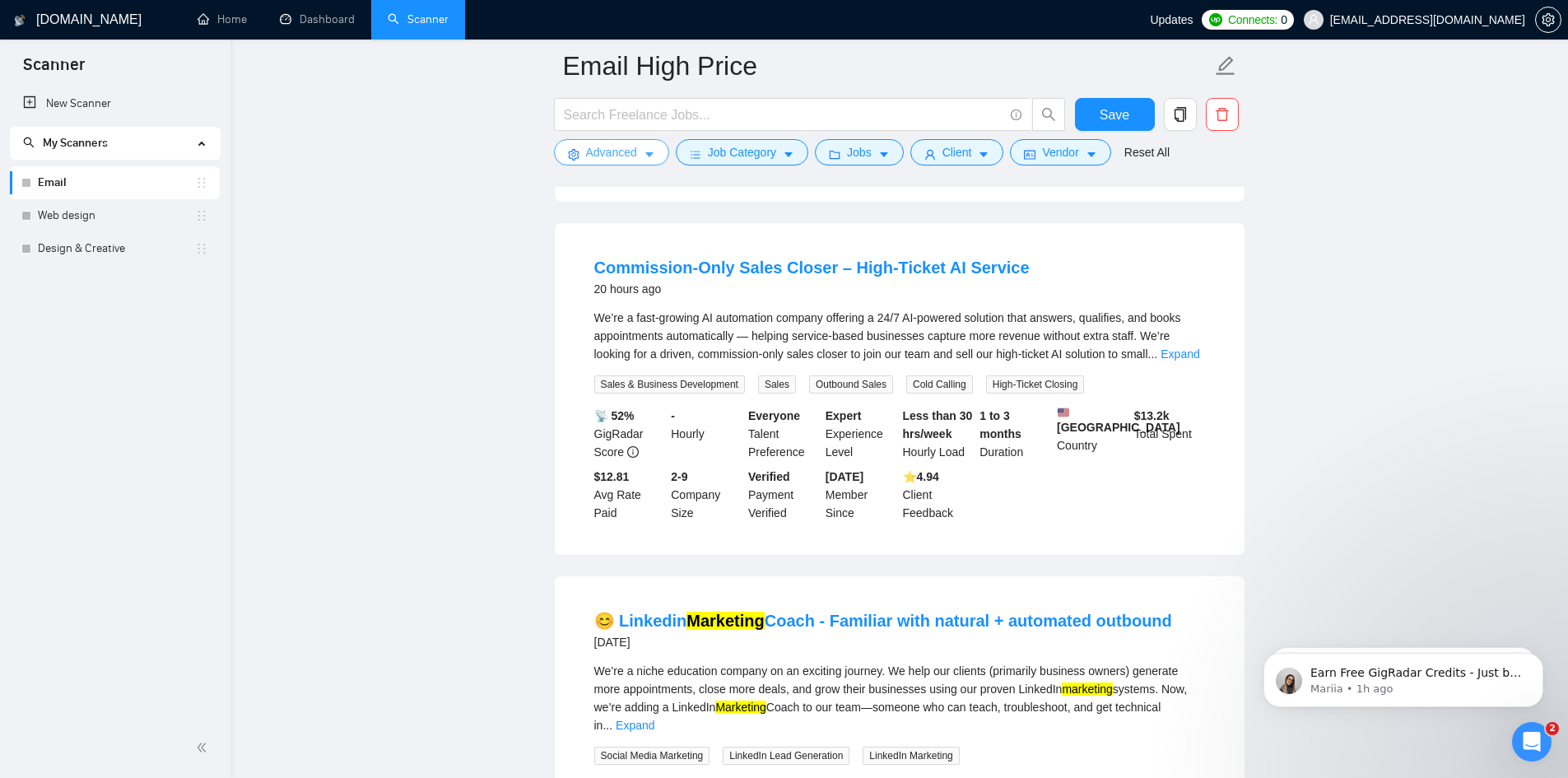
click at [607, 158] on span "Advanced" at bounding box center [611, 152] width 51 height 19
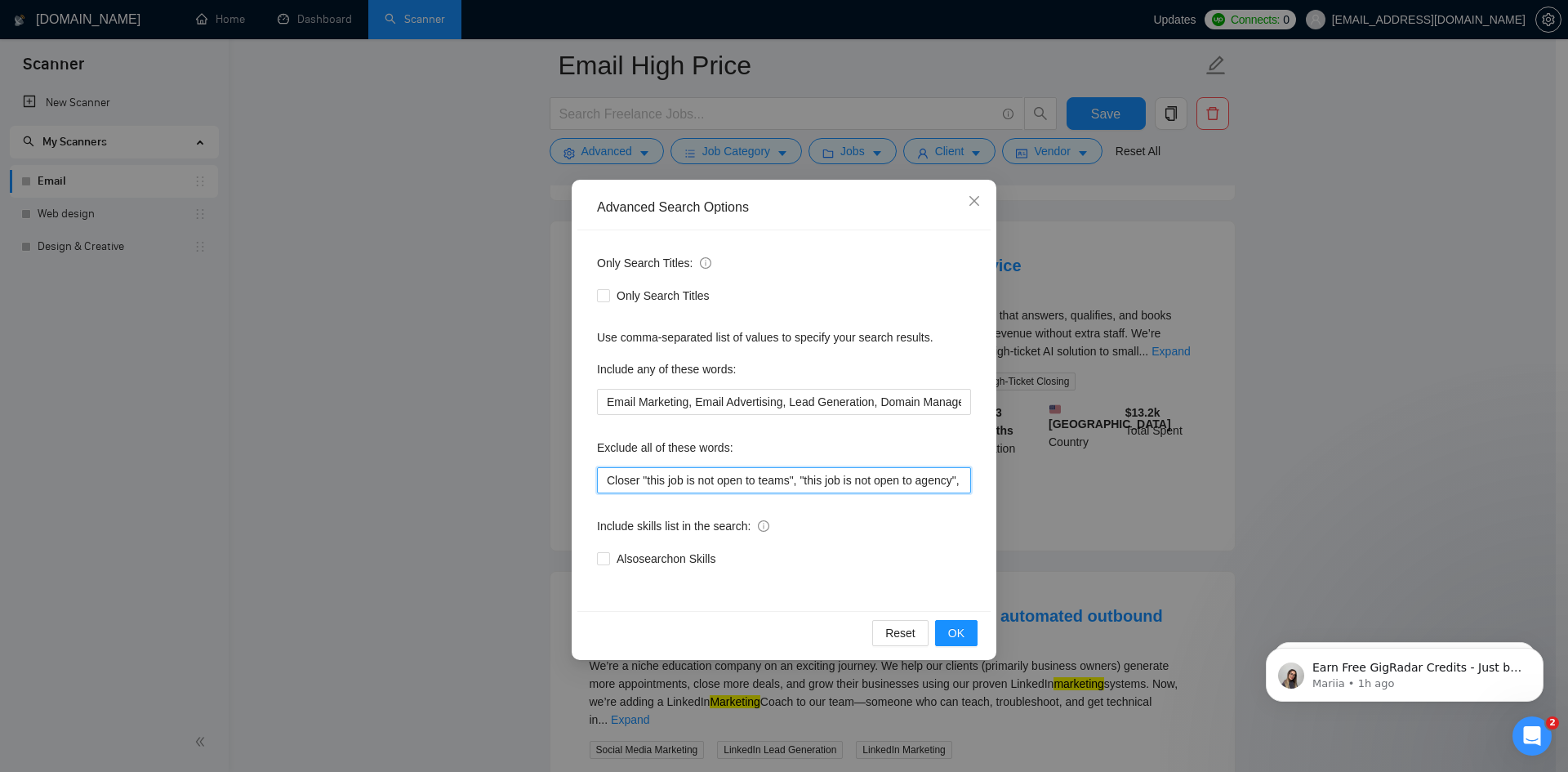
click at [607, 478] on input "Closer "this job is not open to teams", "this job is not open to agency", "this…" at bounding box center [784, 481] width 374 height 26
click at [953, 638] on span "OK" at bounding box center [956, 633] width 17 height 18
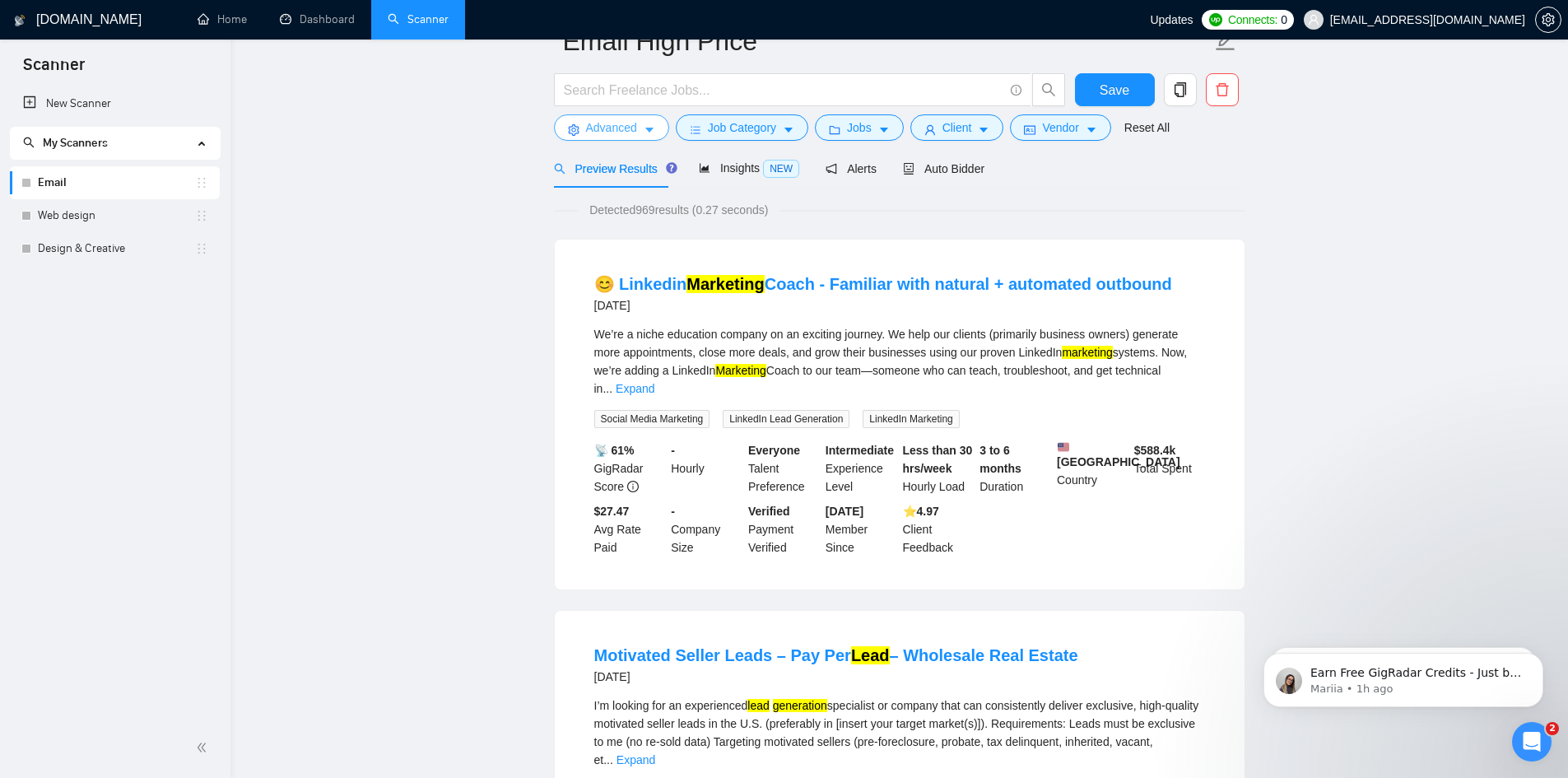
scroll to position [0, 0]
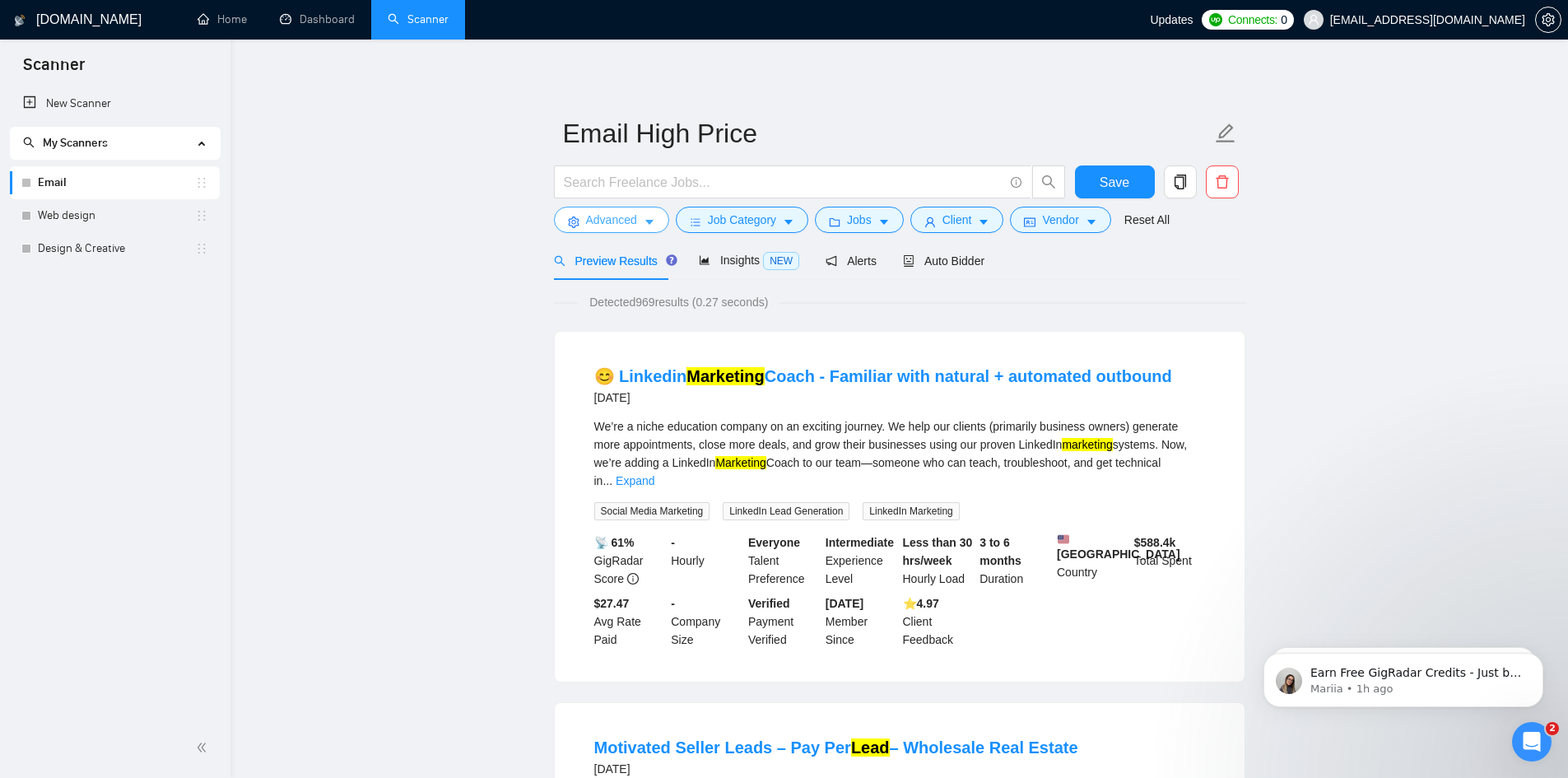
click at [621, 213] on span "Advanced" at bounding box center [611, 219] width 51 height 19
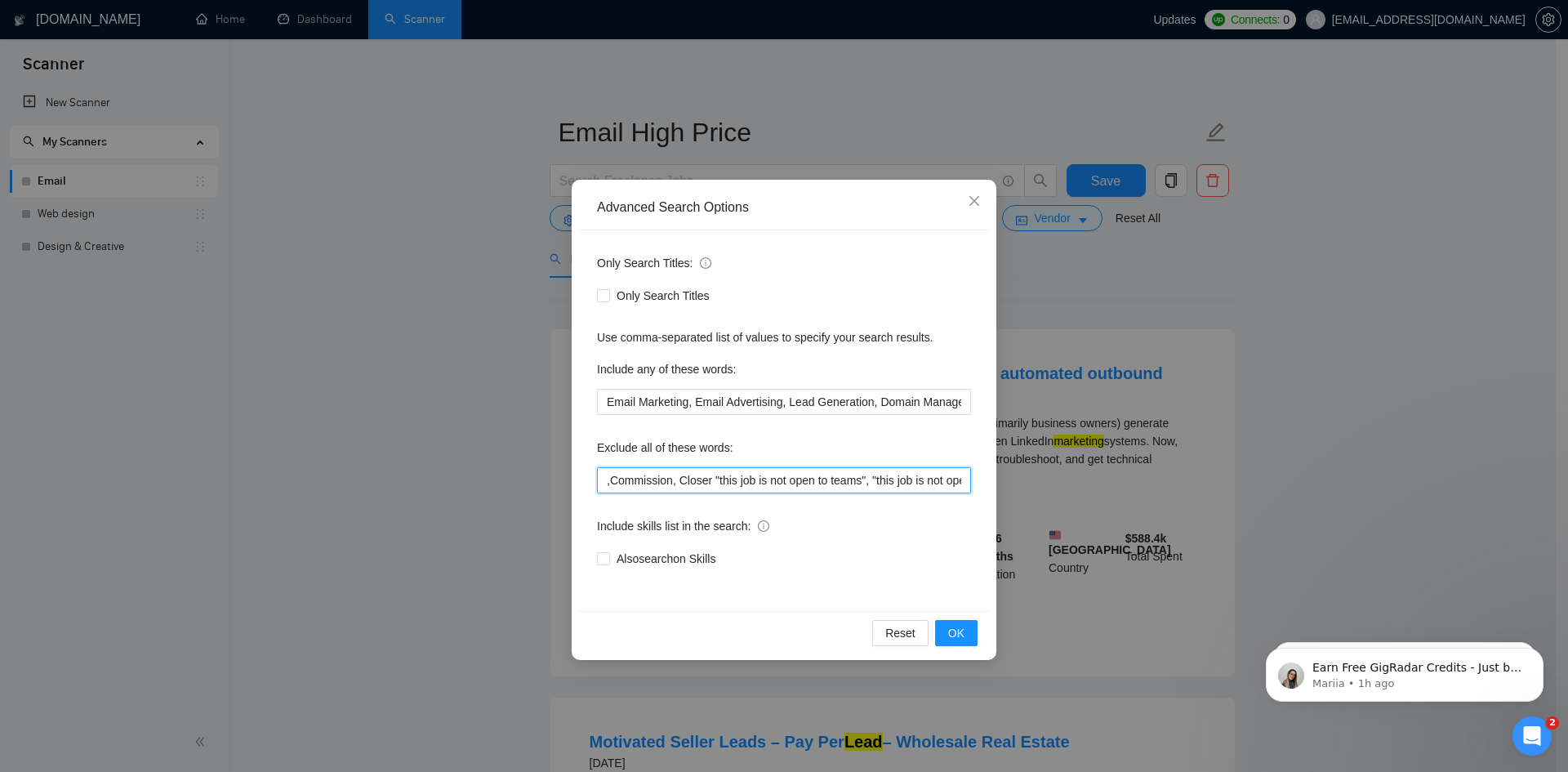
click at [602, 477] on input ",Commission, Closer "this job is not open to teams", "this job is not open to a…" at bounding box center [784, 481] width 374 height 26
type input "Pay per lead ,Commission, Closer "this job is not open to teams", "this job is …"
click at [943, 629] on button "OK" at bounding box center [956, 633] width 43 height 26
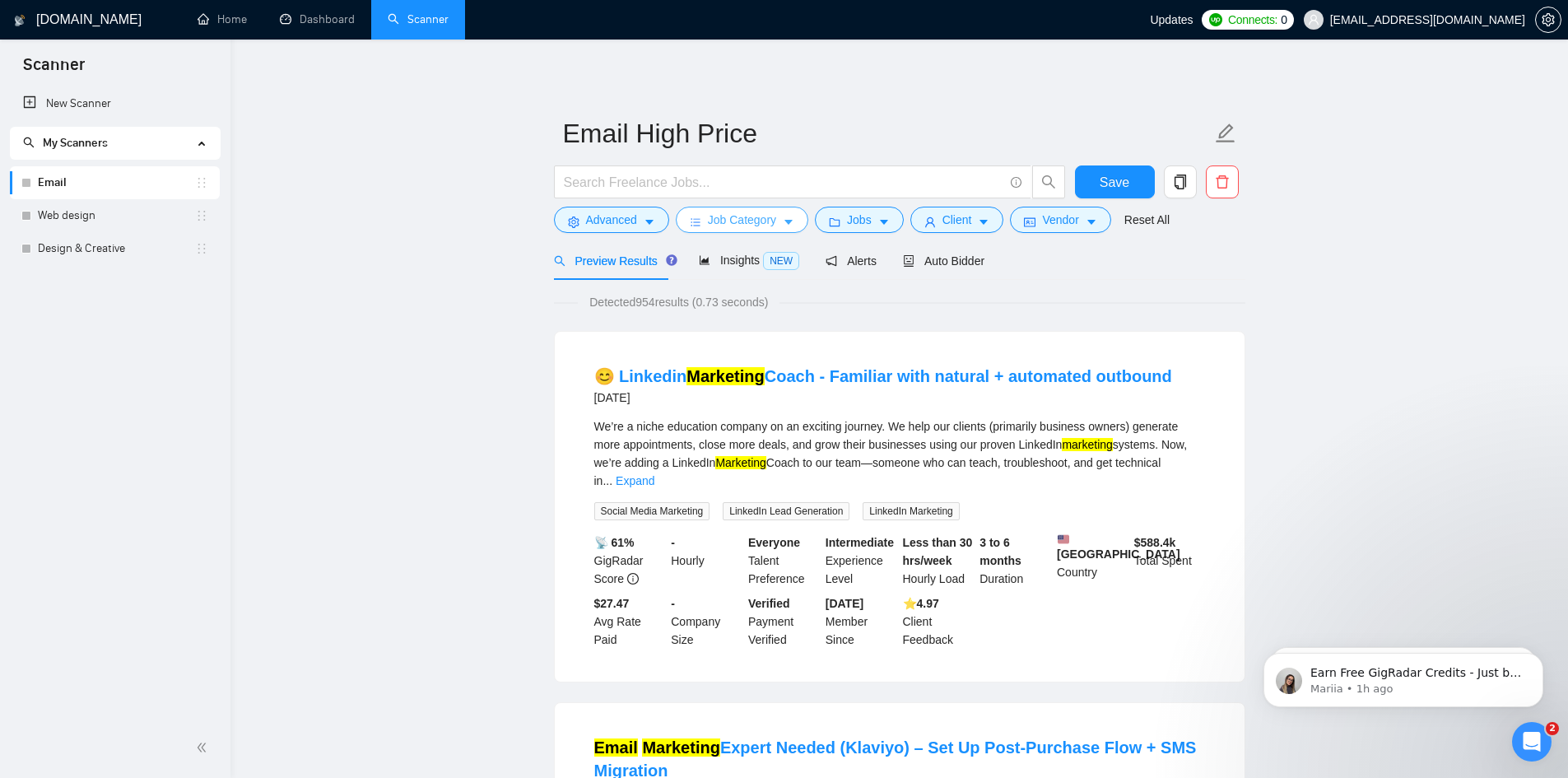
click at [743, 216] on span "Job Category" at bounding box center [743, 219] width 69 height 19
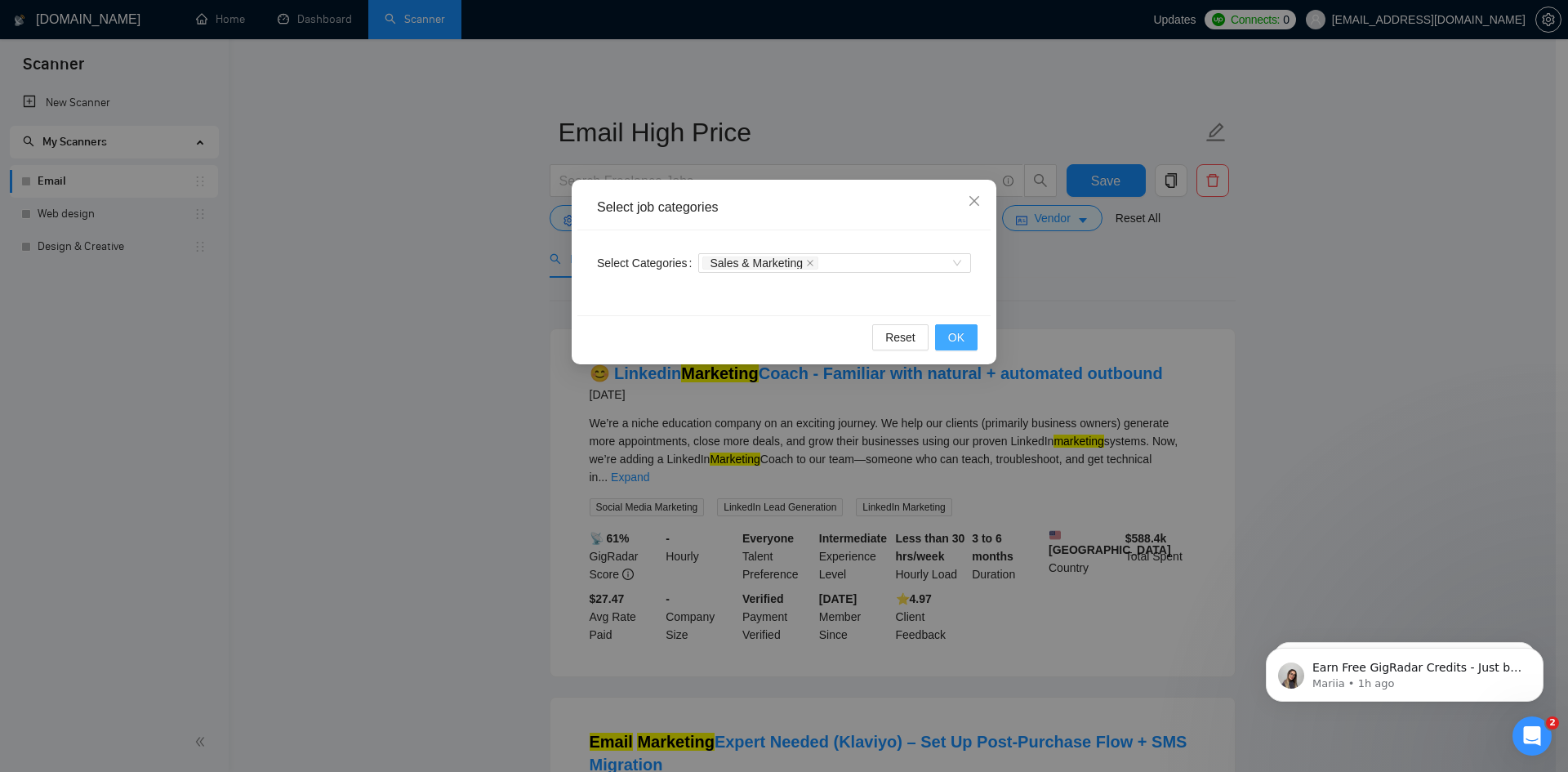
click at [955, 333] on span "OK" at bounding box center [956, 337] width 17 height 18
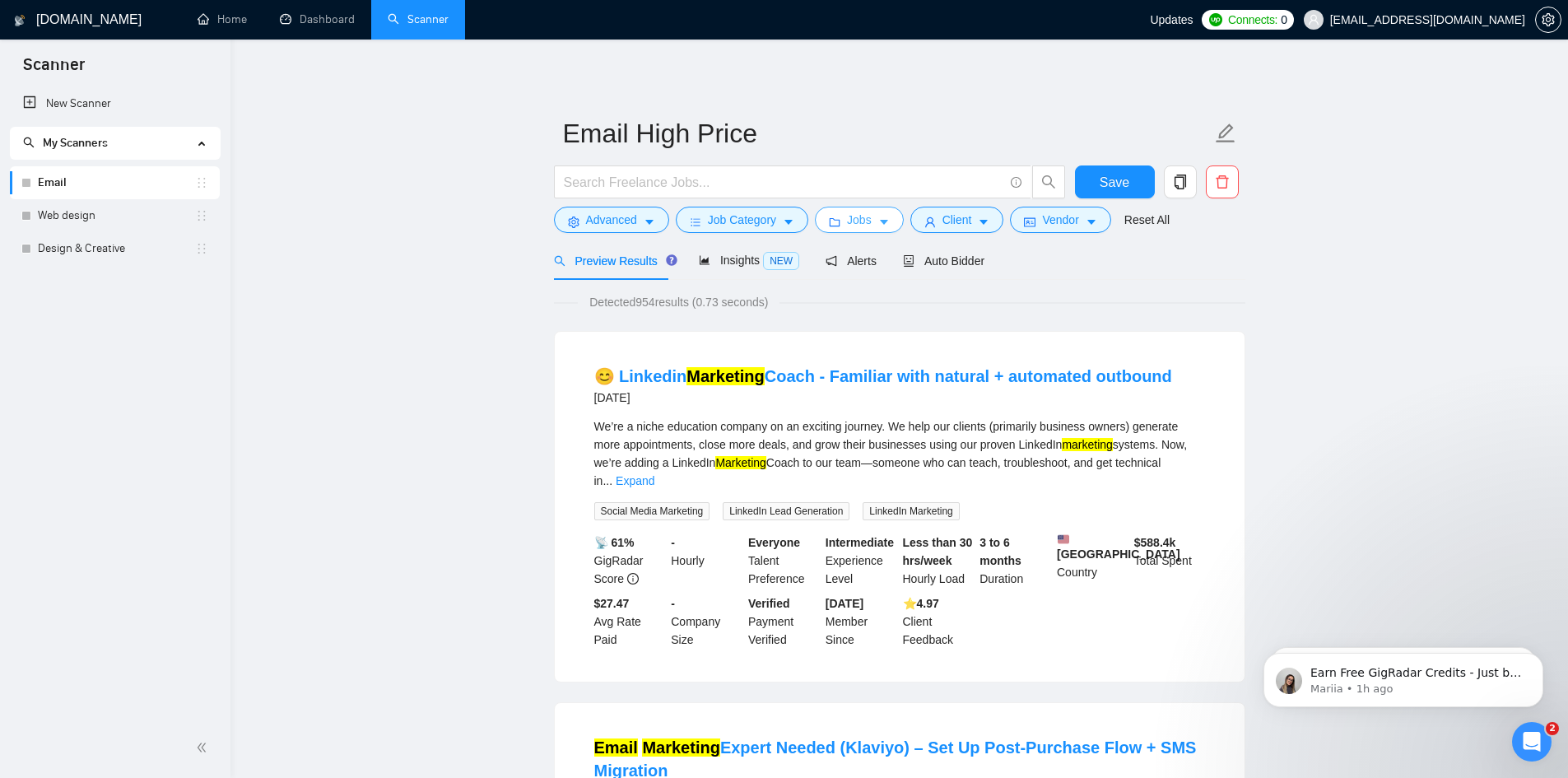
click at [860, 215] on span "Jobs" at bounding box center [860, 219] width 25 height 19
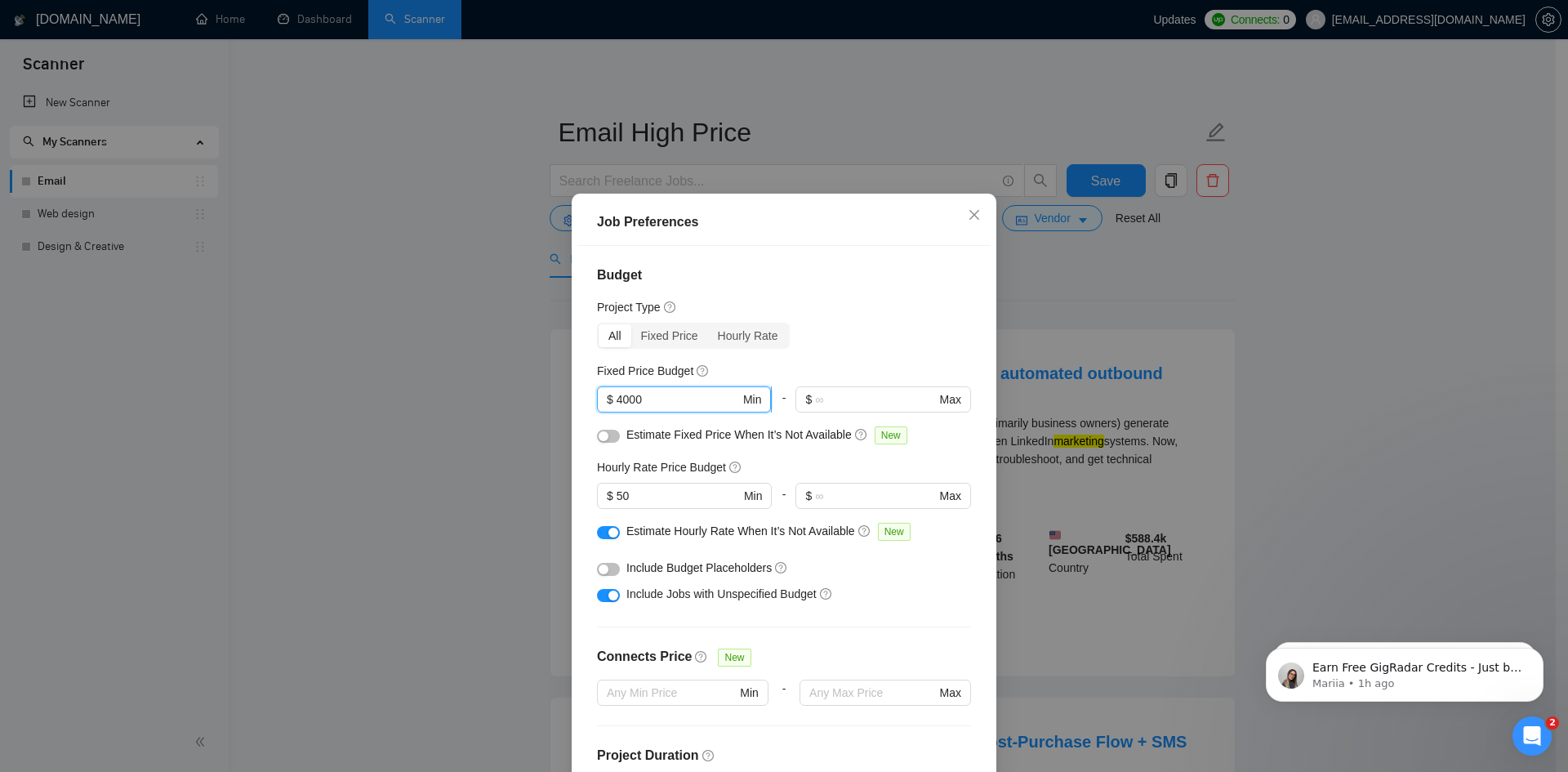
drag, startPoint x: 681, startPoint y: 400, endPoint x: 599, endPoint y: 401, distance: 82.0
click at [599, 401] on span "$ 4000 Min" at bounding box center [683, 400] width 174 height 26
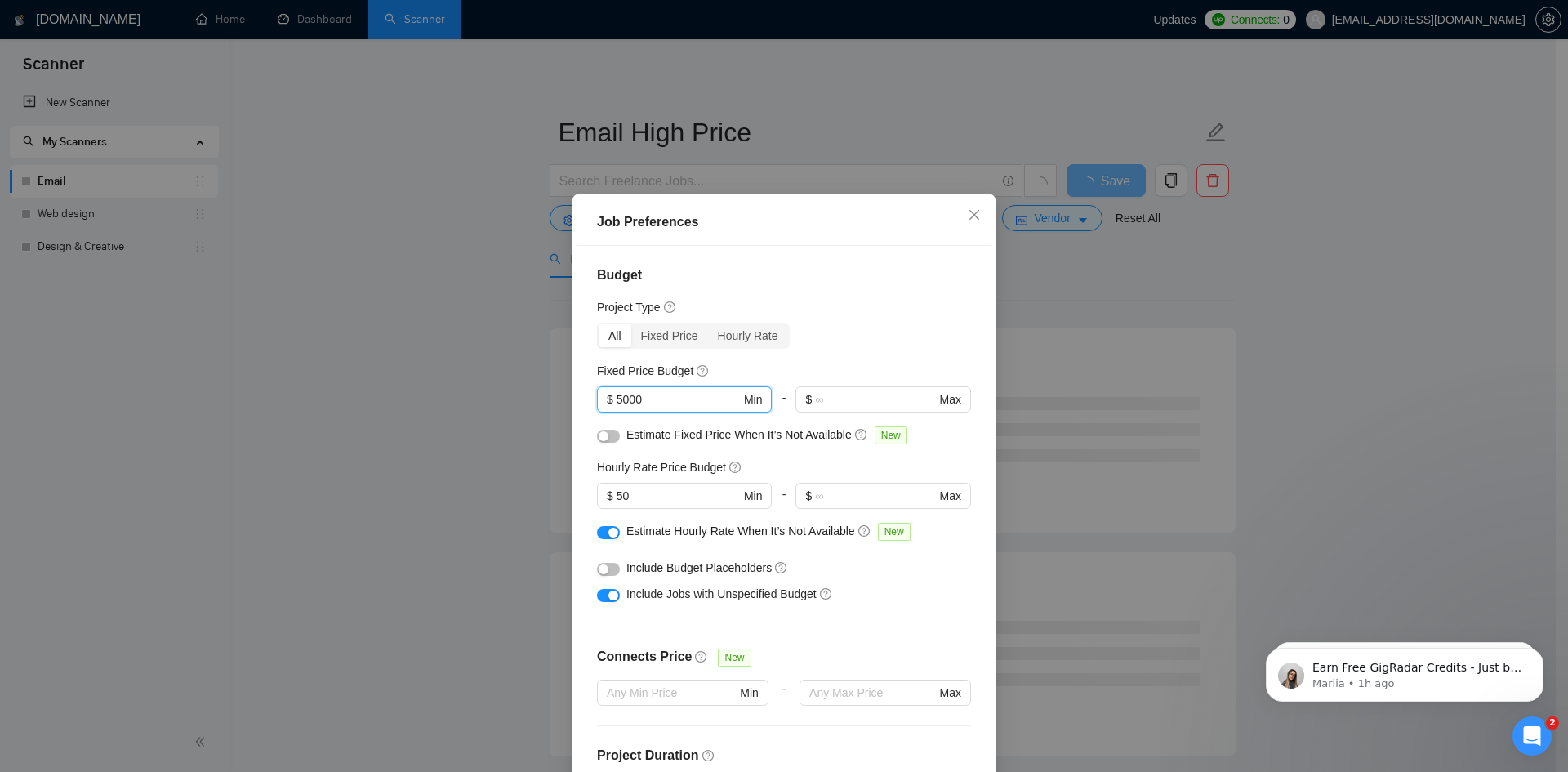
type input "5000"
click at [606, 437] on button "button" at bounding box center [608, 436] width 23 height 13
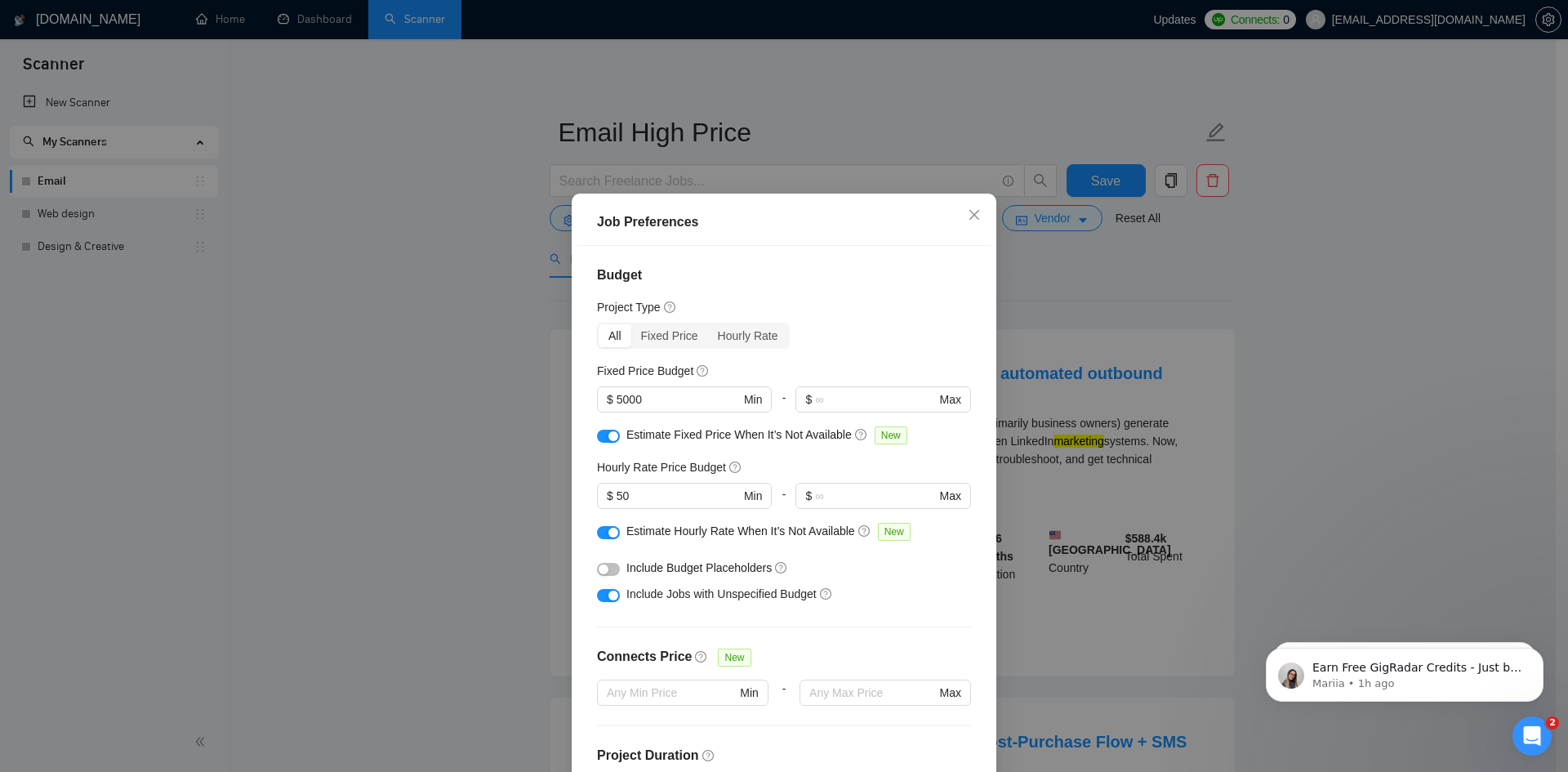
click at [608, 596] on div "button" at bounding box center [613, 595] width 10 height 10
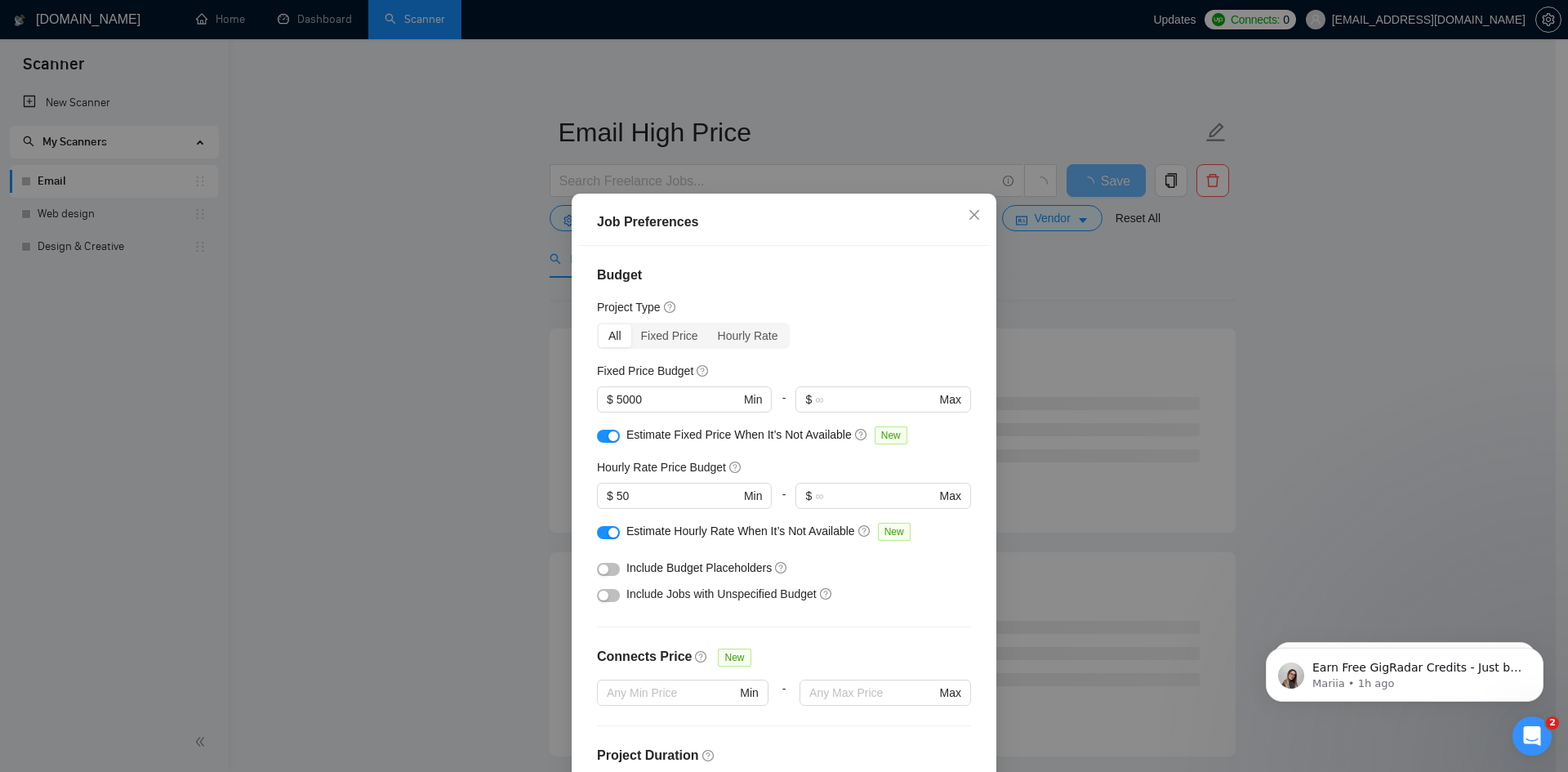
click at [389, 519] on div "Job Preferences Budget Project Type All Fixed Price Hourly Rate Fixed Price Bud…" at bounding box center [784, 386] width 1568 height 772
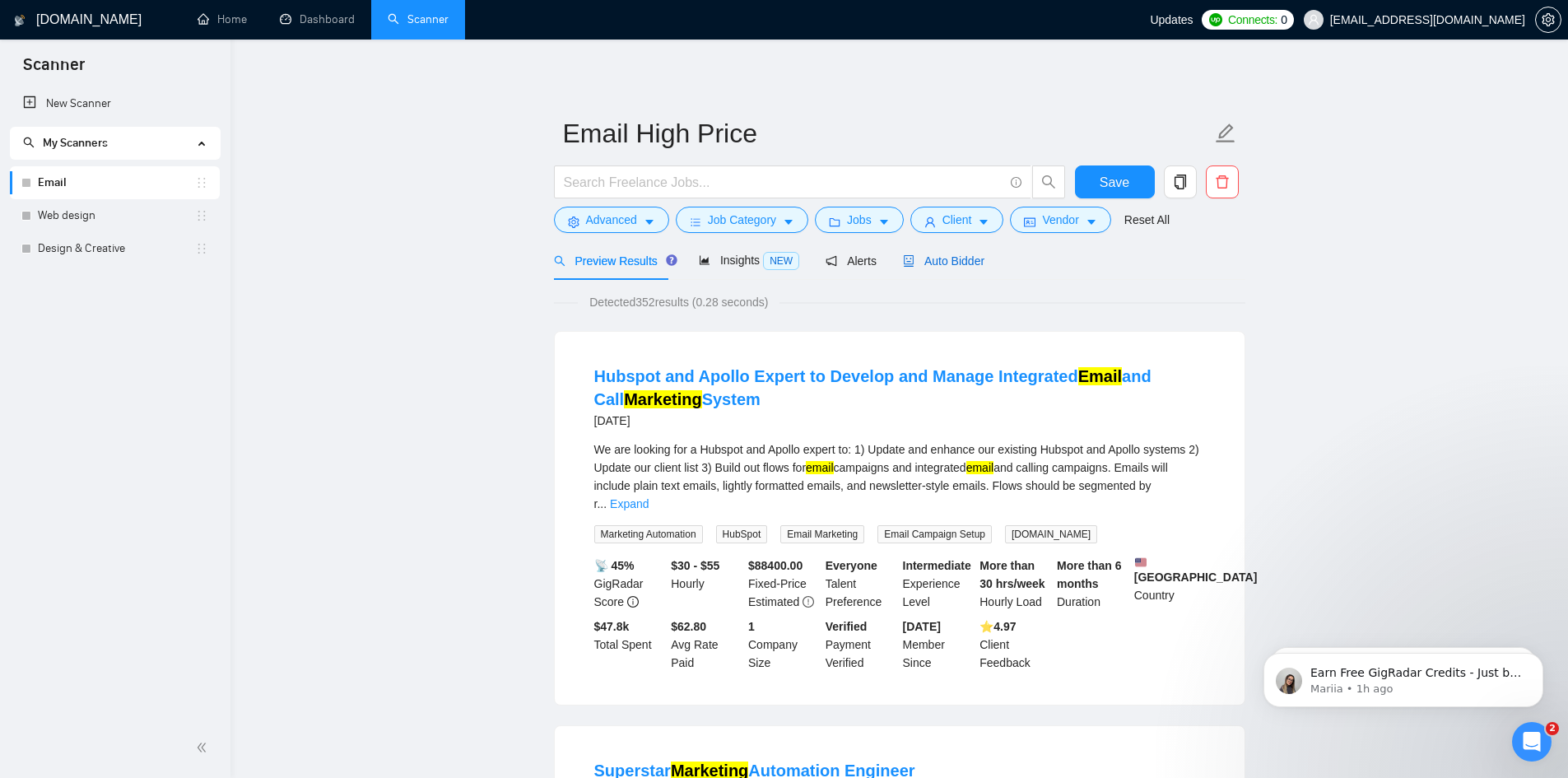
click at [965, 266] on span "Auto Bidder" at bounding box center [943, 261] width 82 height 13
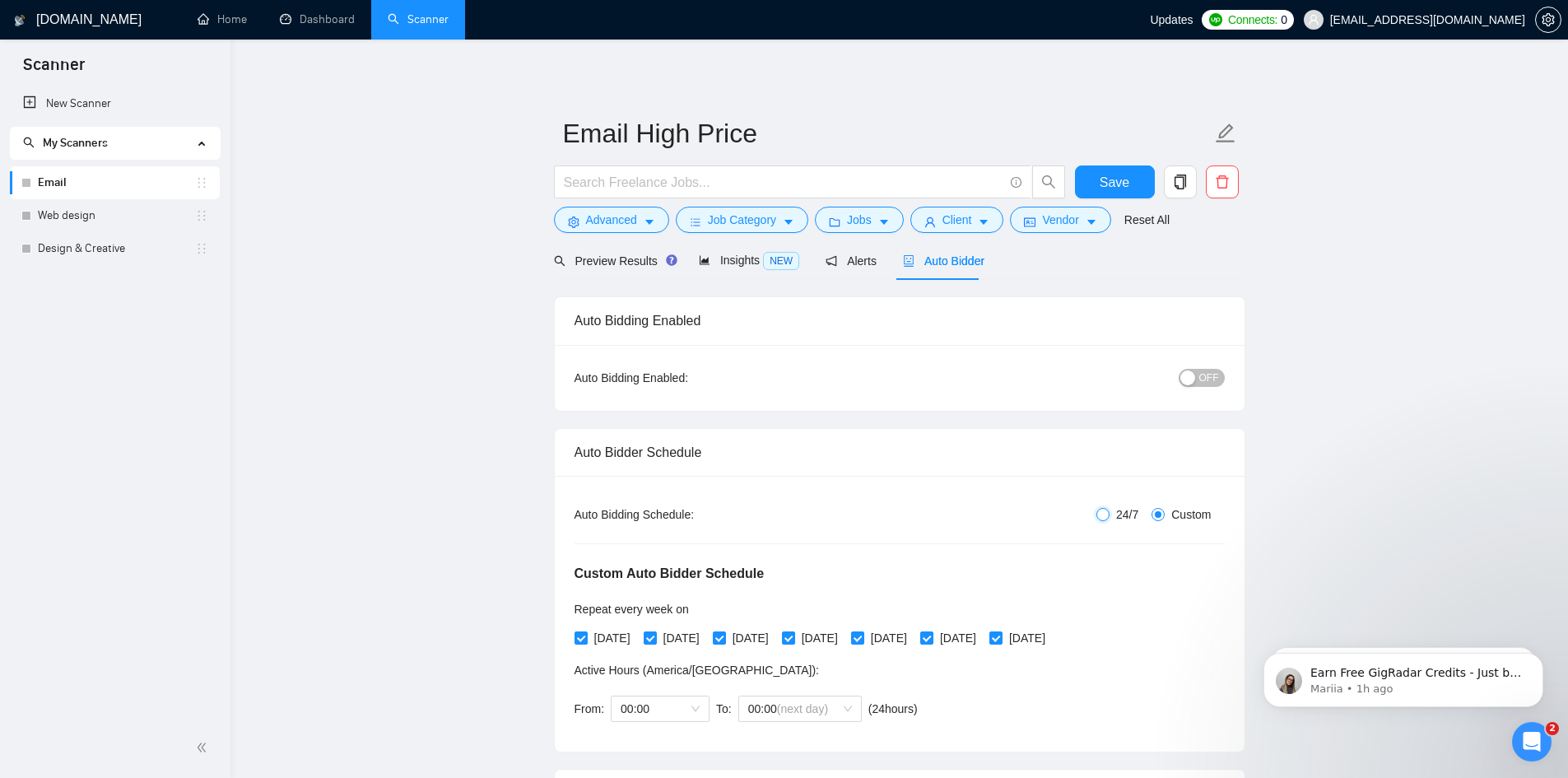
click at [1101, 513] on input "24/7" at bounding box center [1103, 515] width 13 height 13
radio input "true"
radio input "false"
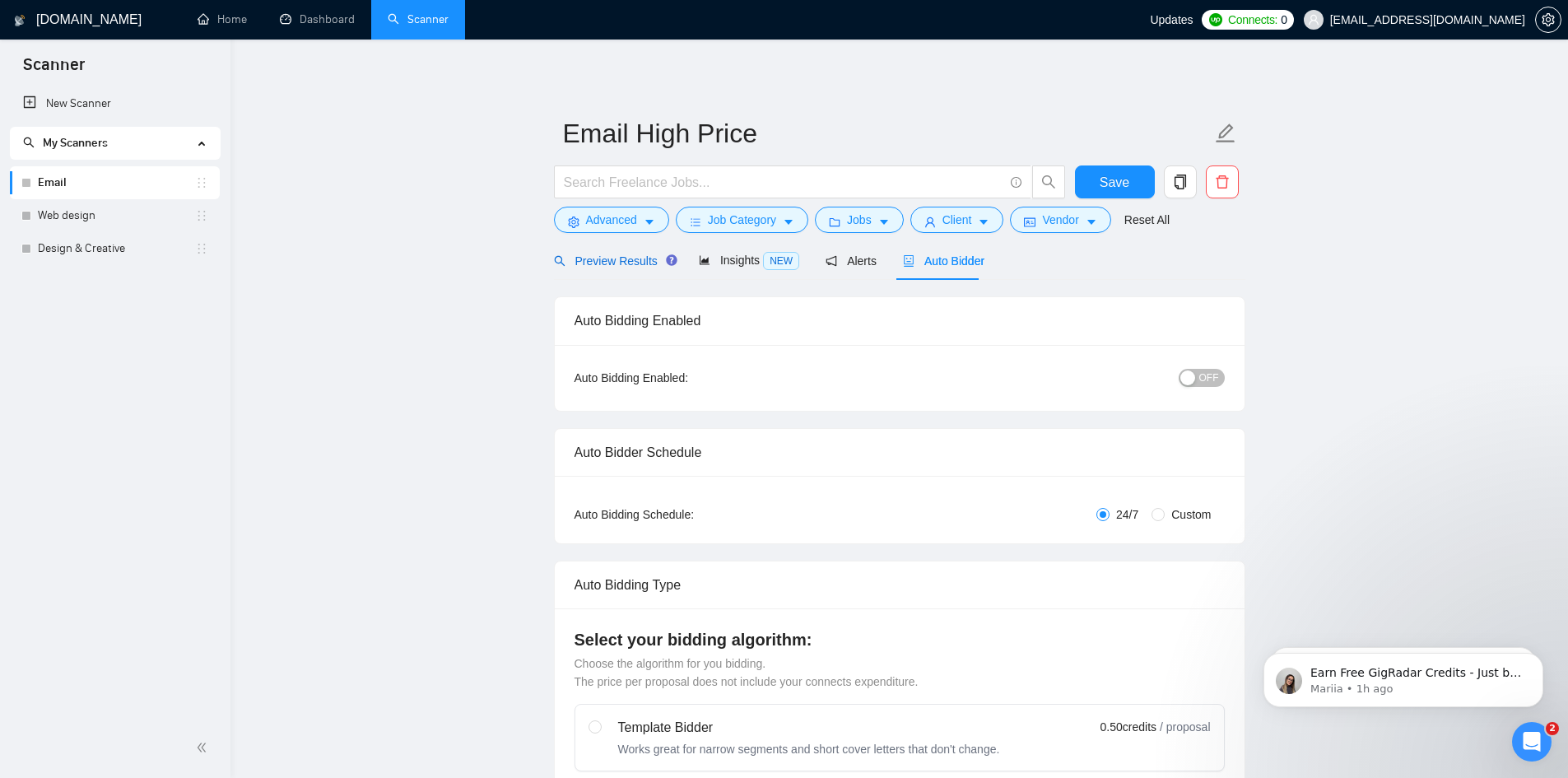
click at [588, 268] on span "Preview Results" at bounding box center [613, 261] width 119 height 13
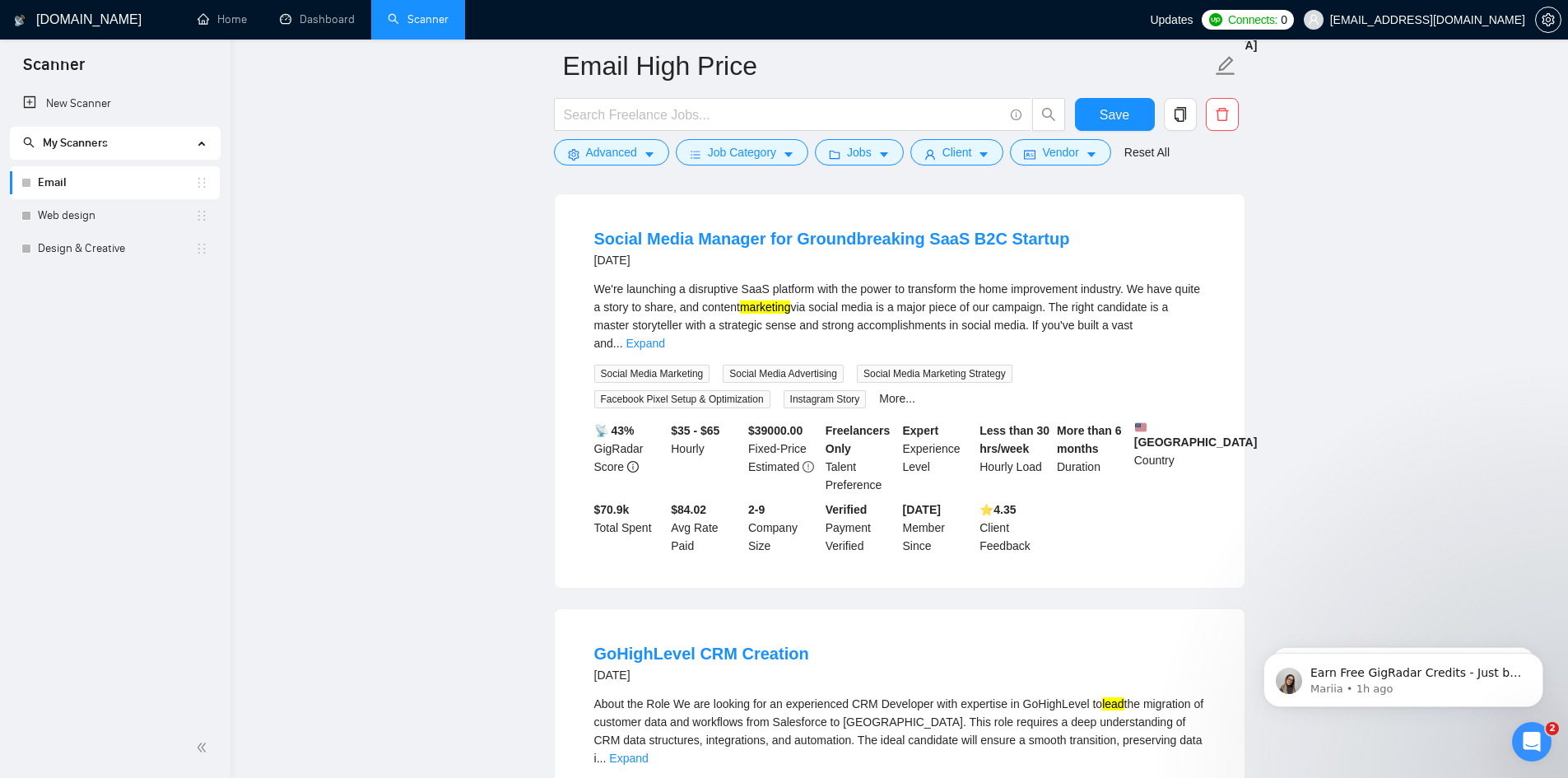
scroll to position [906, 0]
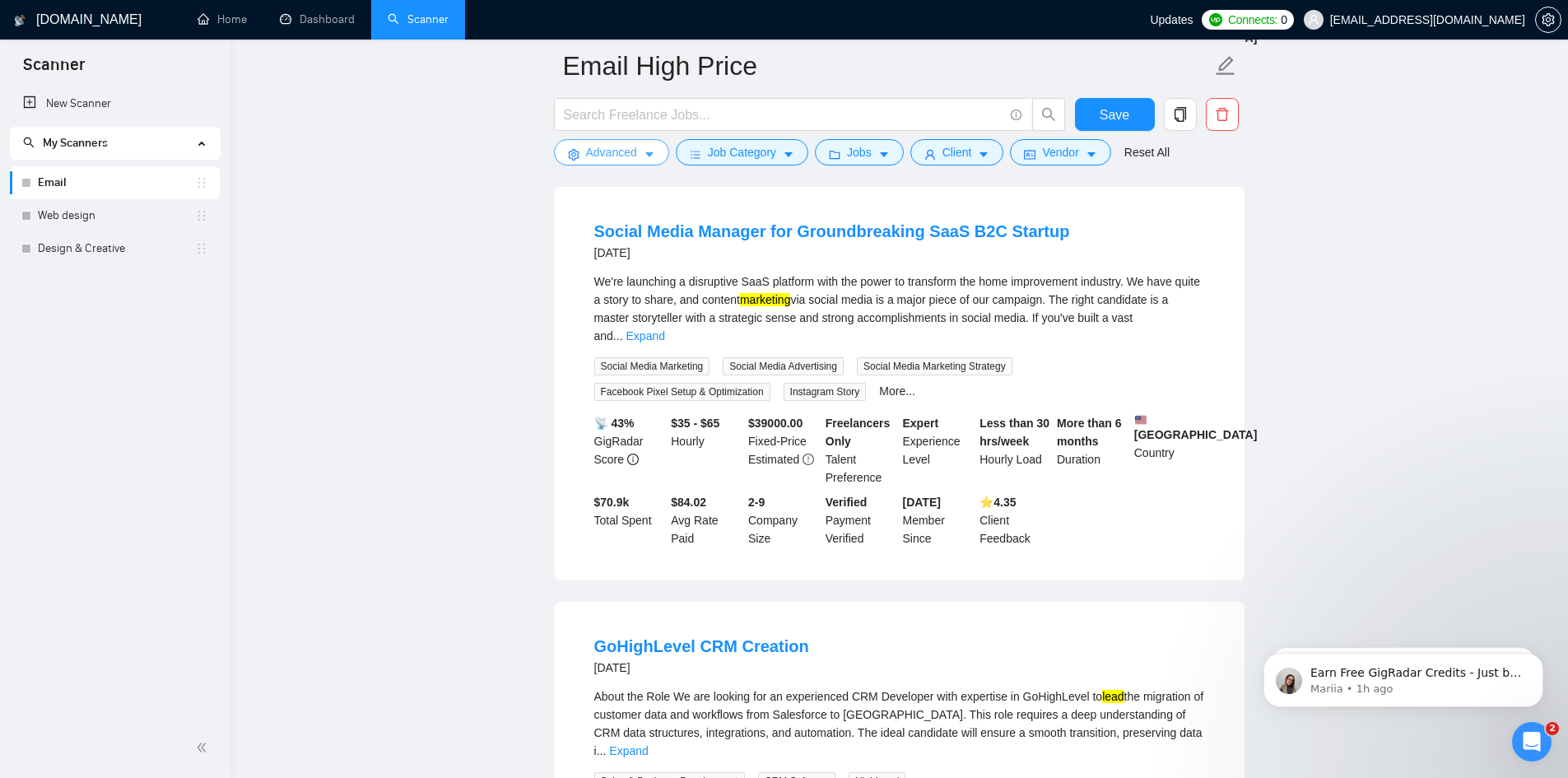
click at [633, 157] on span "Advanced" at bounding box center [611, 152] width 51 height 19
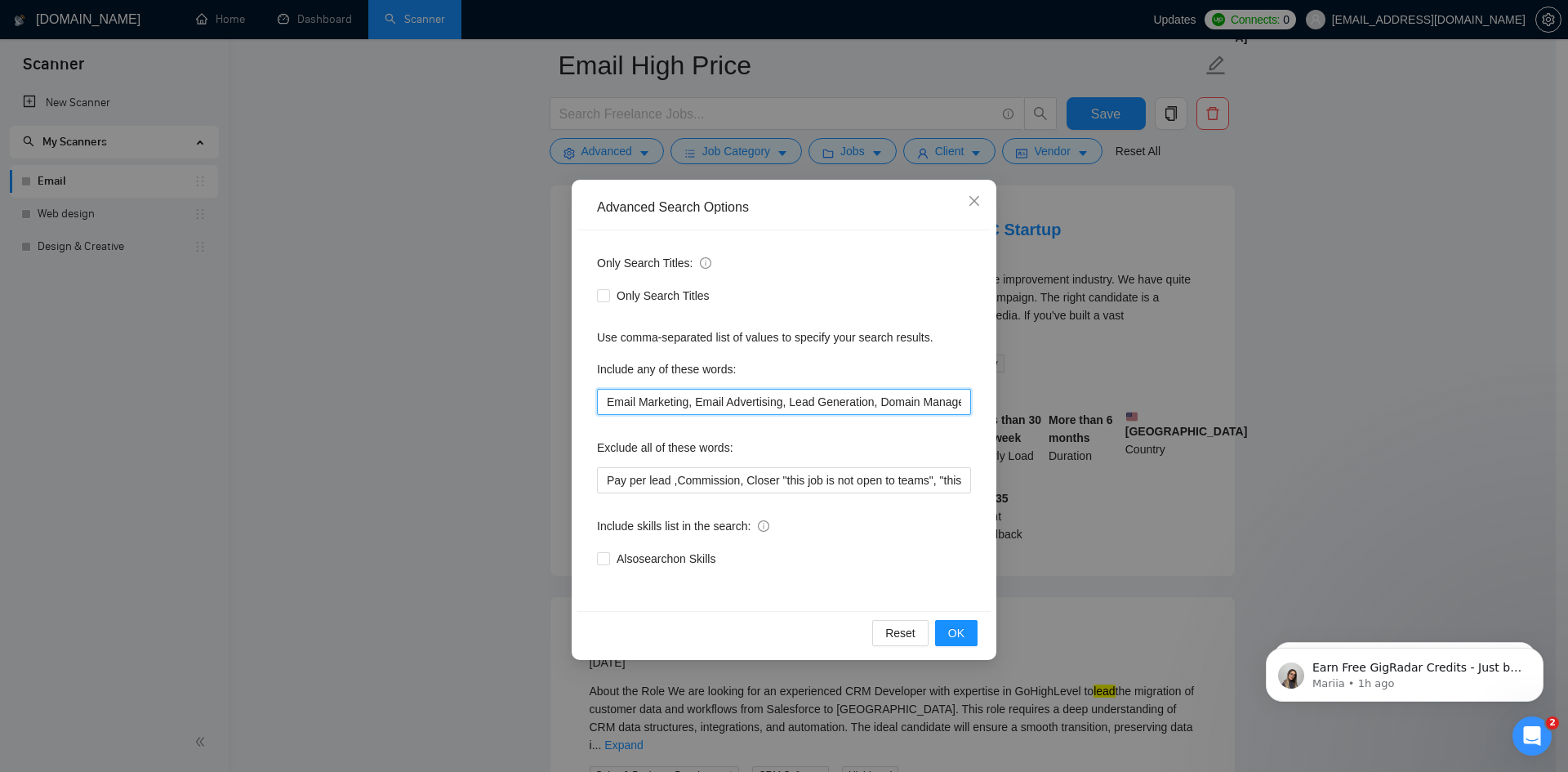
drag, startPoint x: 687, startPoint y: 402, endPoint x: 642, endPoint y: 412, distance: 46.1
click at [642, 412] on input "Email Marketing, Email Advertising, Lead Generation, Domain Management" at bounding box center [784, 402] width 374 height 26
type input "Email , Email Advertising, Lead Generation, Domain Management"
click at [964, 634] on span "OK" at bounding box center [956, 633] width 17 height 18
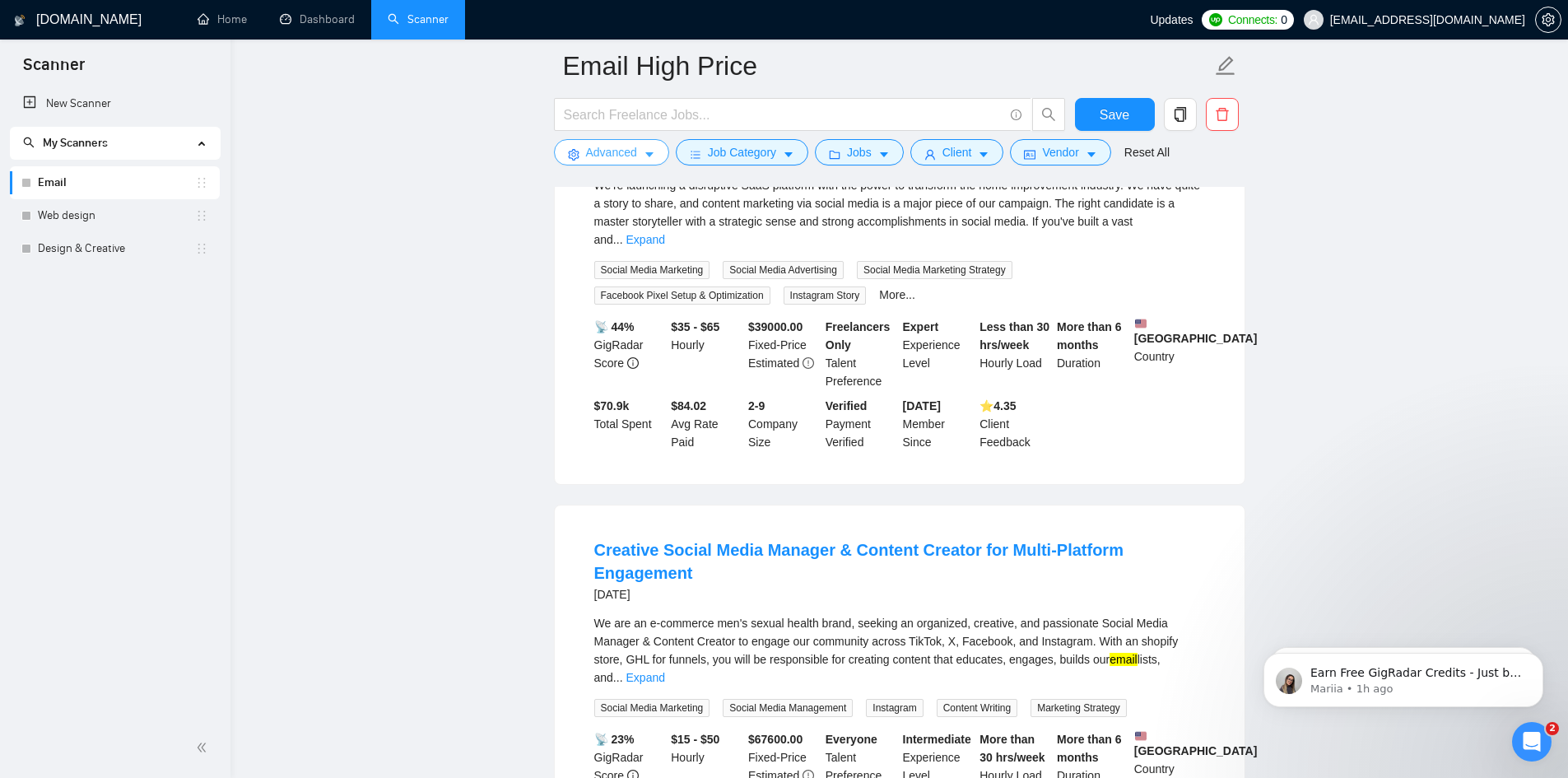
scroll to position [1647, 0]
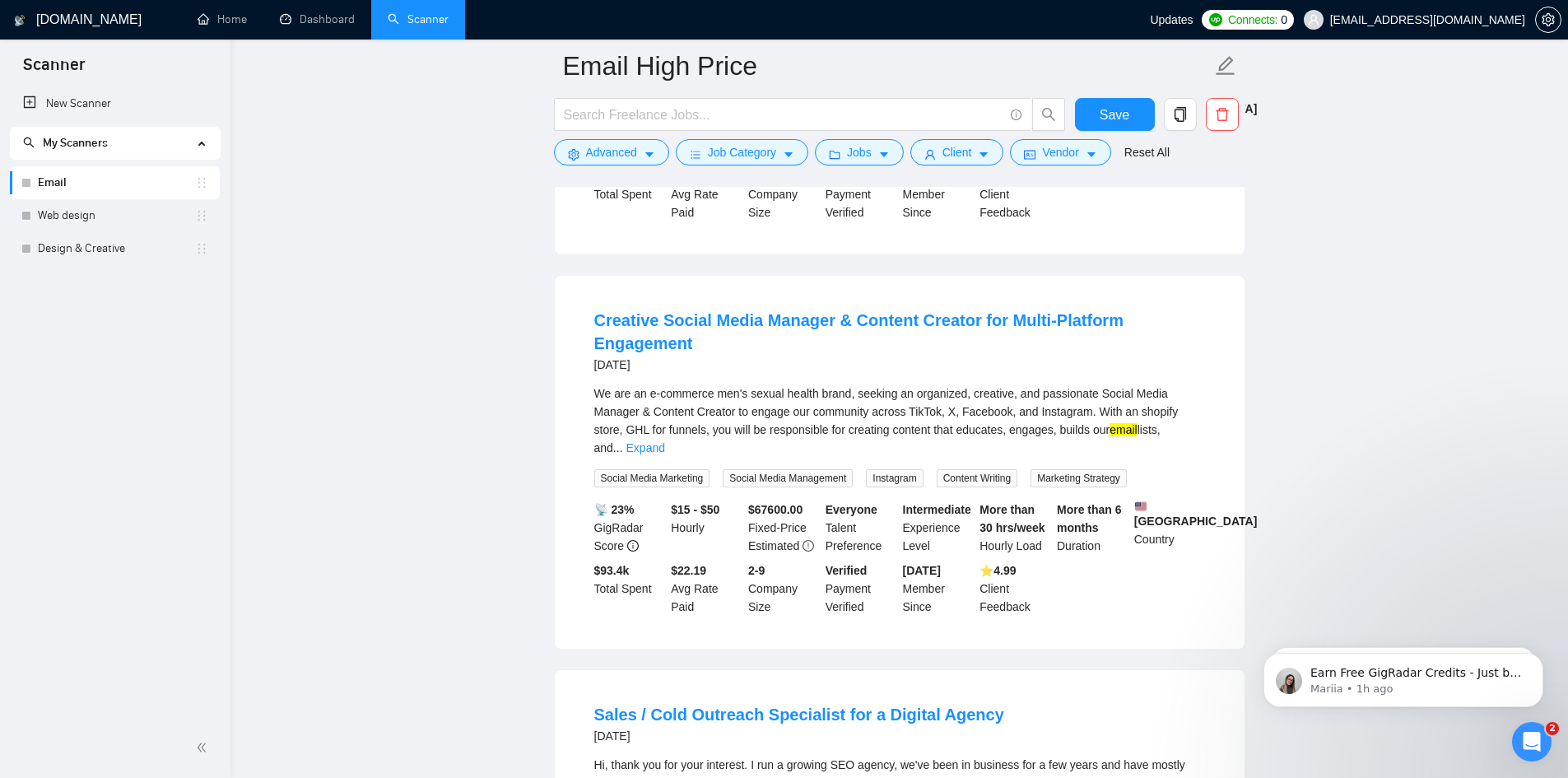
click at [345, 380] on main "Email High Price Save Advanced Job Category Jobs Client Vendor Reset All Previe…" at bounding box center [899, 486] width 1285 height 4135
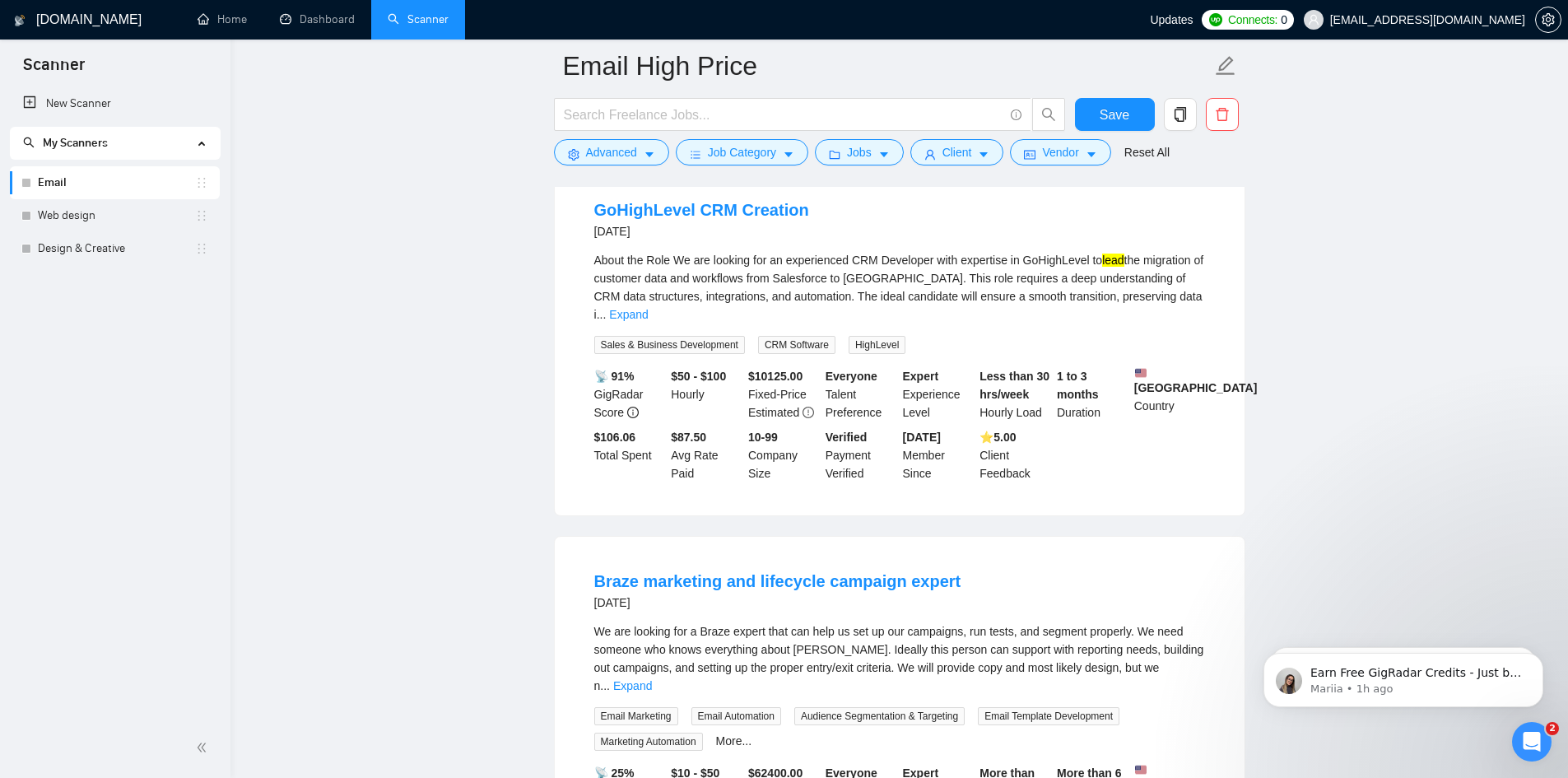
scroll to position [2717, 0]
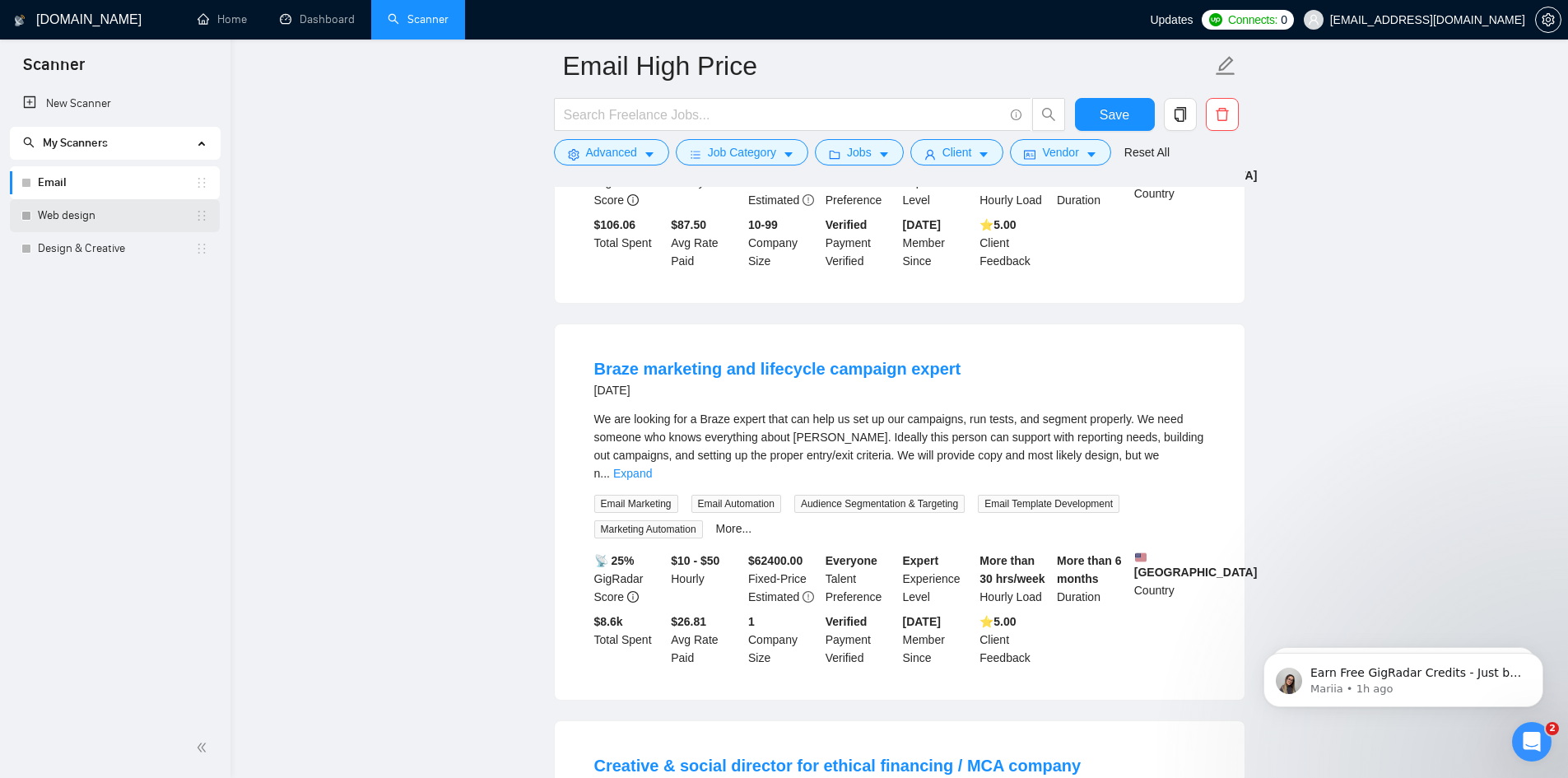
click at [100, 211] on link "Web design" at bounding box center [116, 215] width 158 height 33
click at [1111, 109] on span "Save" at bounding box center [1115, 115] width 30 height 20
click at [87, 210] on link "Web design" at bounding box center [116, 215] width 158 height 33
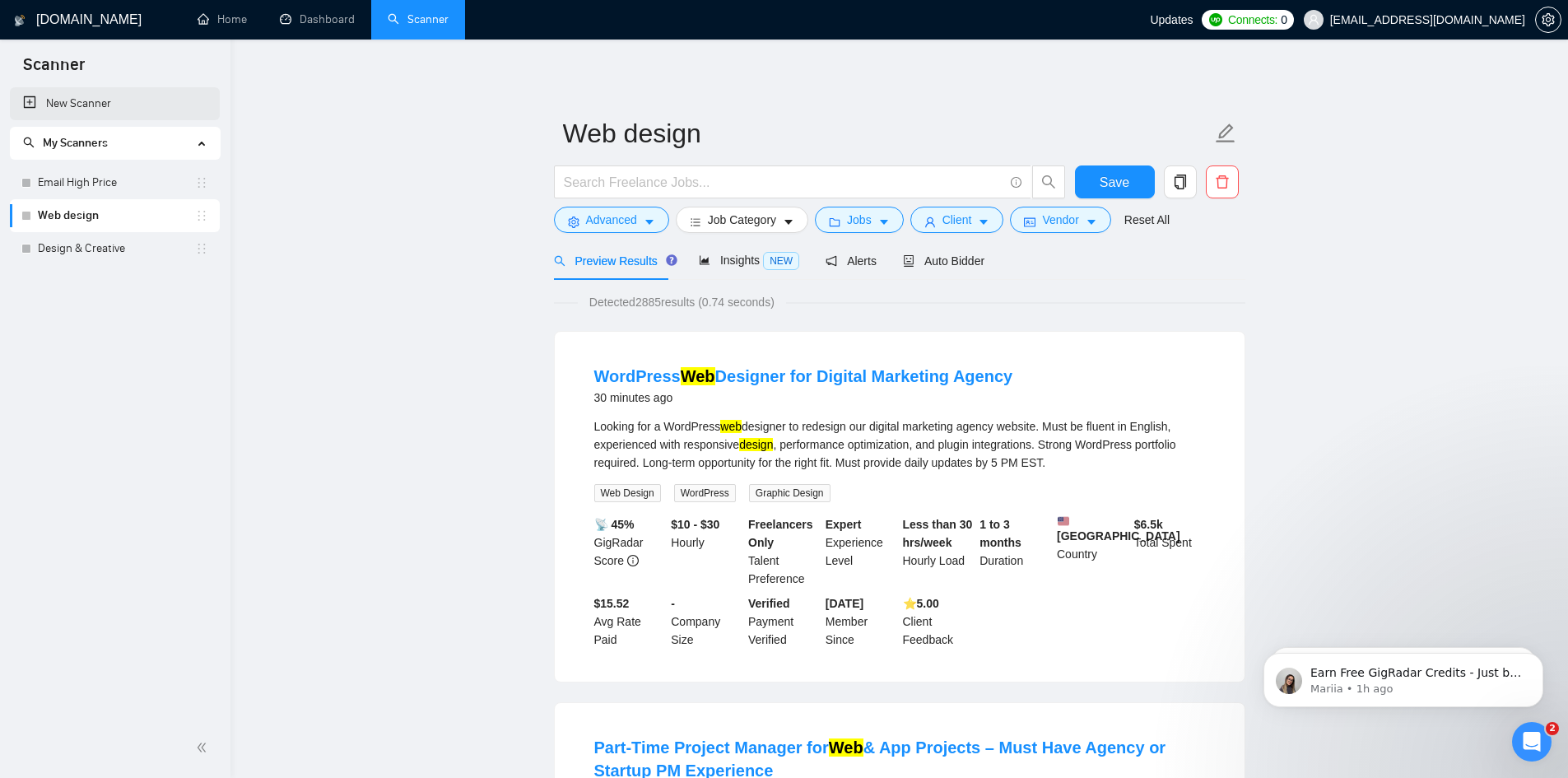
click at [95, 109] on link "New Scanner" at bounding box center [115, 103] width 183 height 33
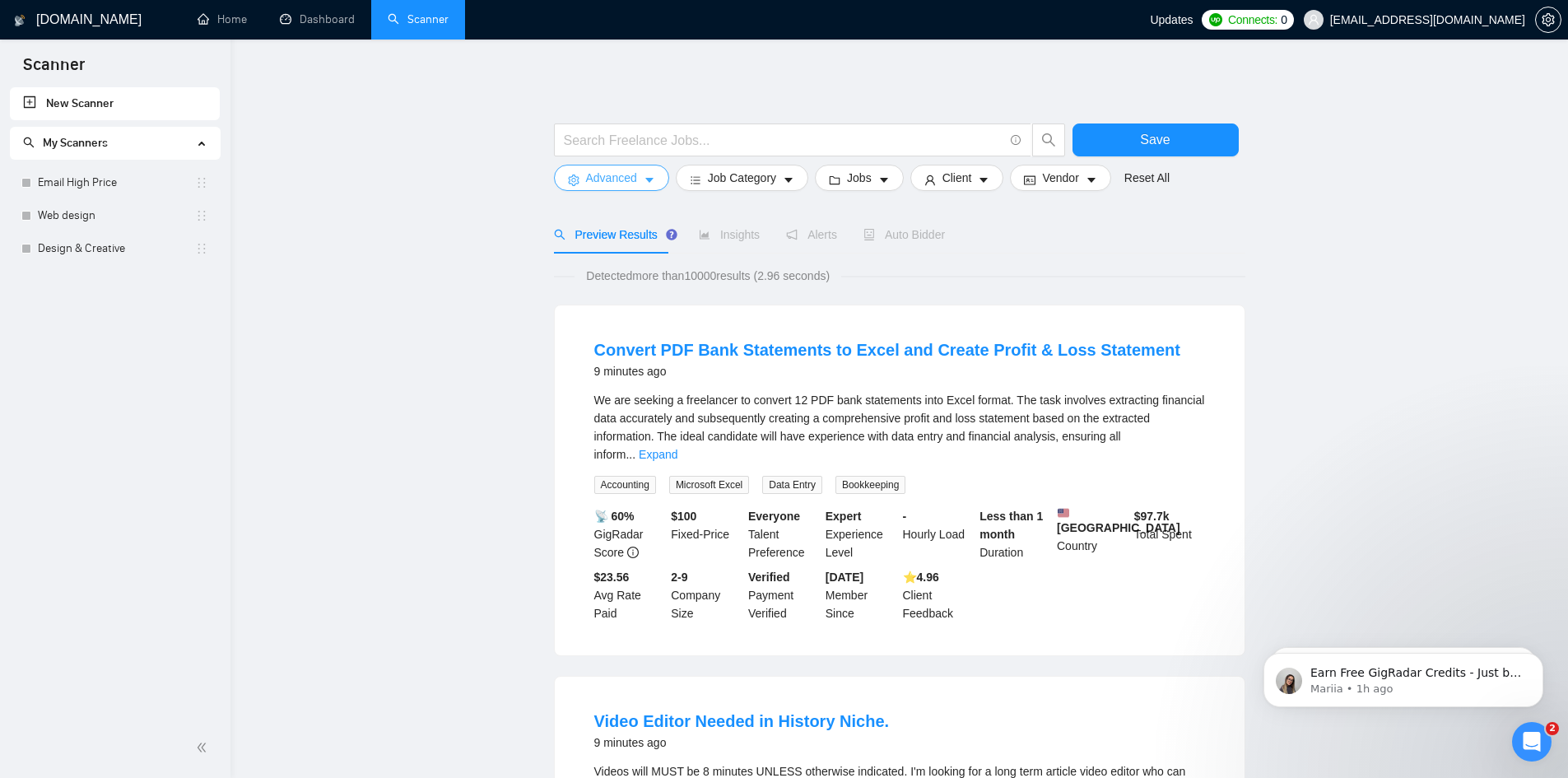
click at [635, 173] on span "Advanced" at bounding box center [611, 178] width 51 height 19
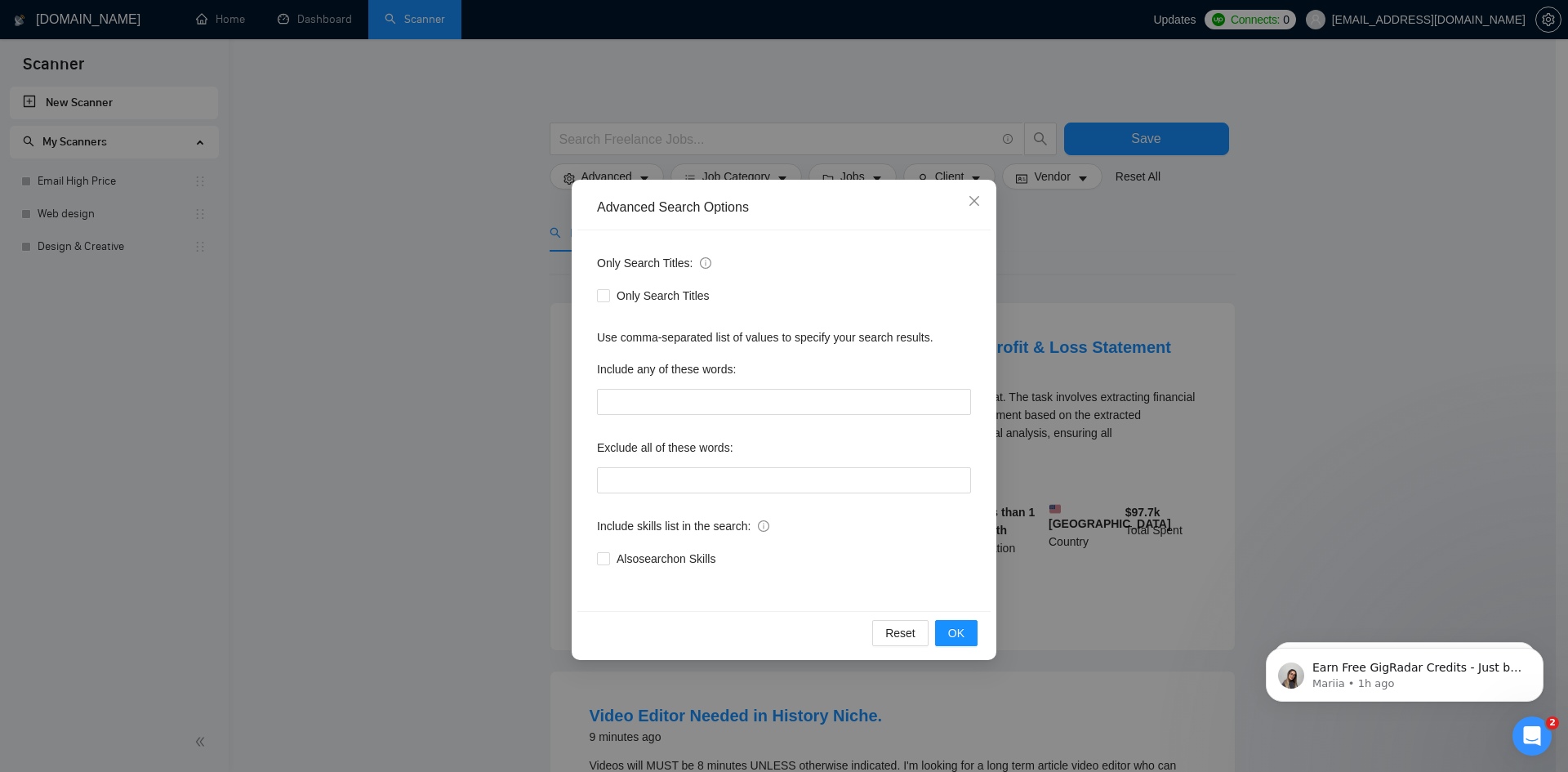
click at [407, 275] on div "Advanced Search Options Only Search Titles: Only Search Titles Use comma-separa…" at bounding box center [784, 386] width 1568 height 772
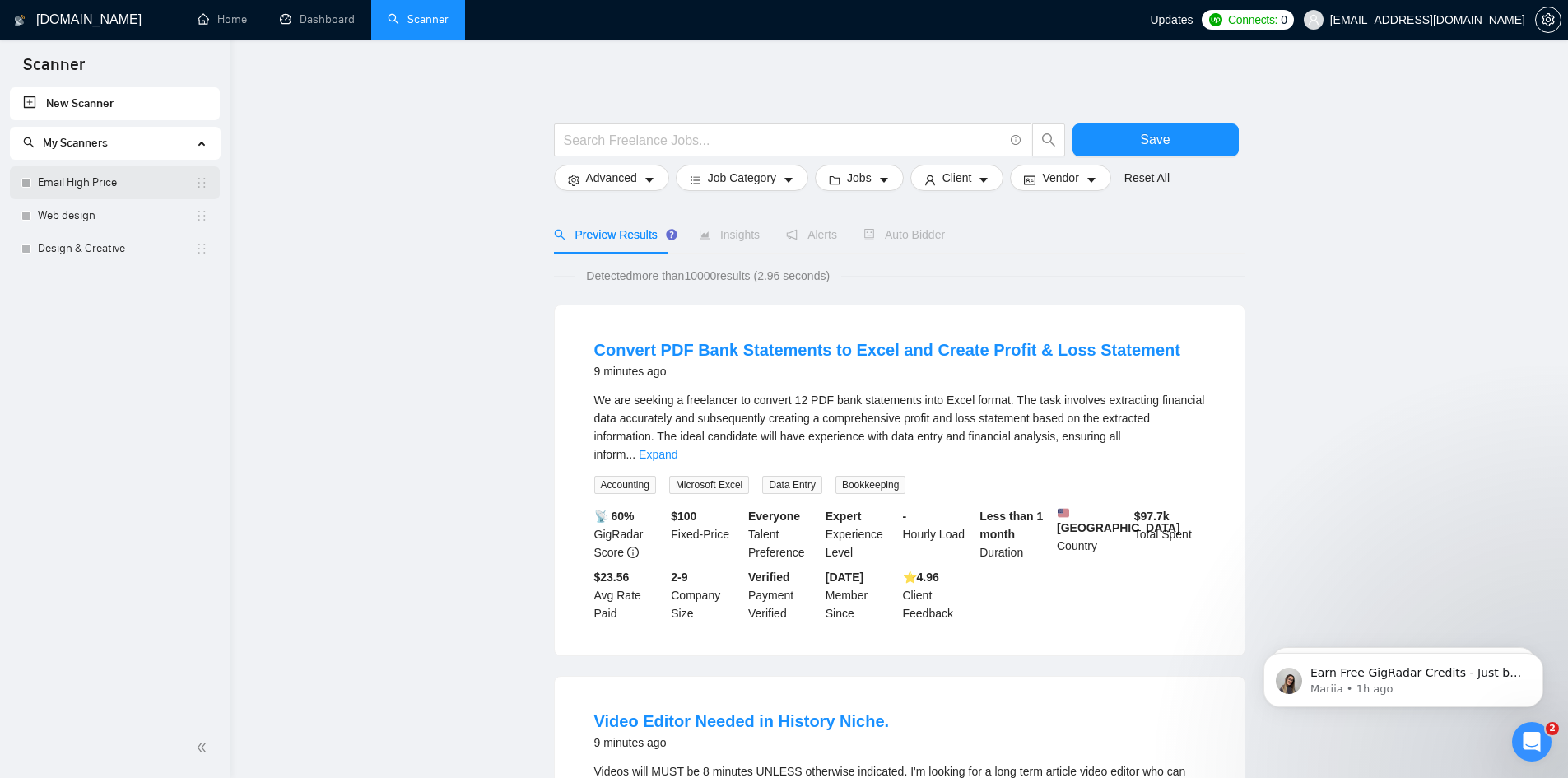
click at [63, 186] on link "Email High Price" at bounding box center [116, 182] width 158 height 33
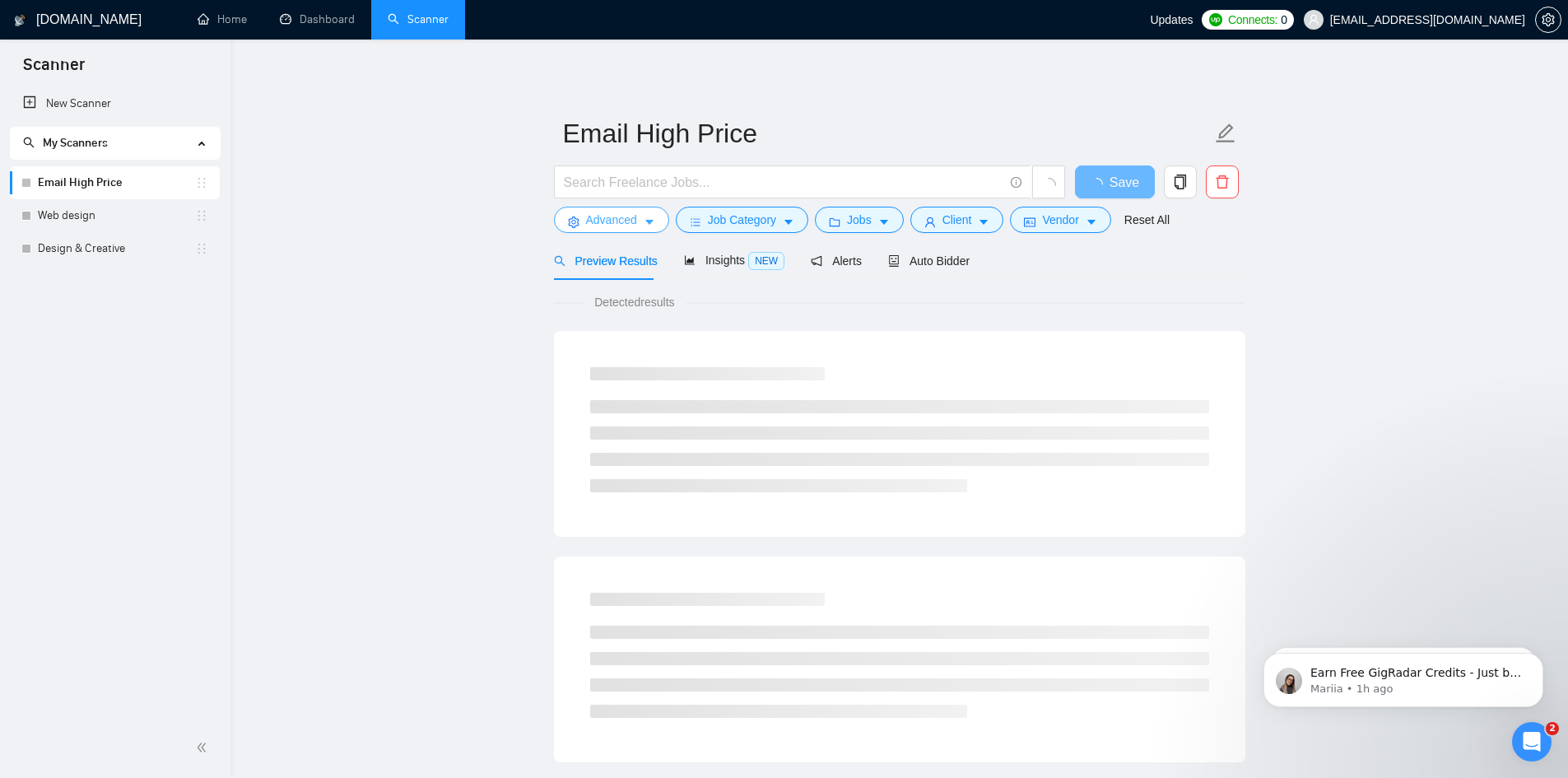
click at [606, 226] on span "Advanced" at bounding box center [611, 219] width 51 height 19
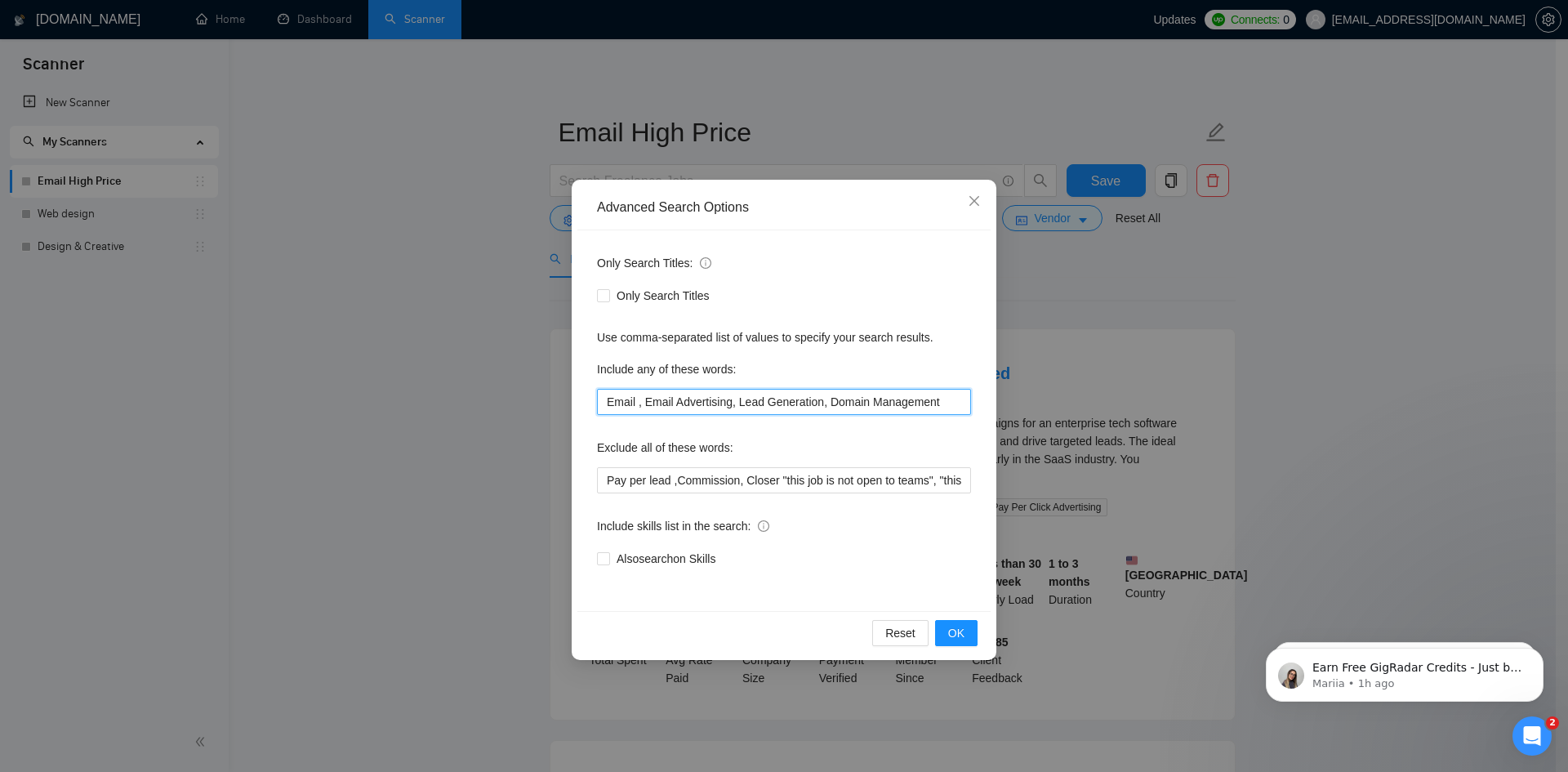
drag, startPoint x: 603, startPoint y: 405, endPoint x: 994, endPoint y: 405, distance: 391.0
click at [994, 405] on div "Advanced Search Options Only Search Titles: Only Search Titles Use comma-separa…" at bounding box center [784, 421] width 425 height 481
drag, startPoint x: 274, startPoint y: 406, endPoint x: 274, endPoint y: 421, distance: 15.0
click at [274, 407] on div "Advanced Search Options Only Search Titles: Only Search Titles Use comma-separa…" at bounding box center [784, 386] width 1568 height 772
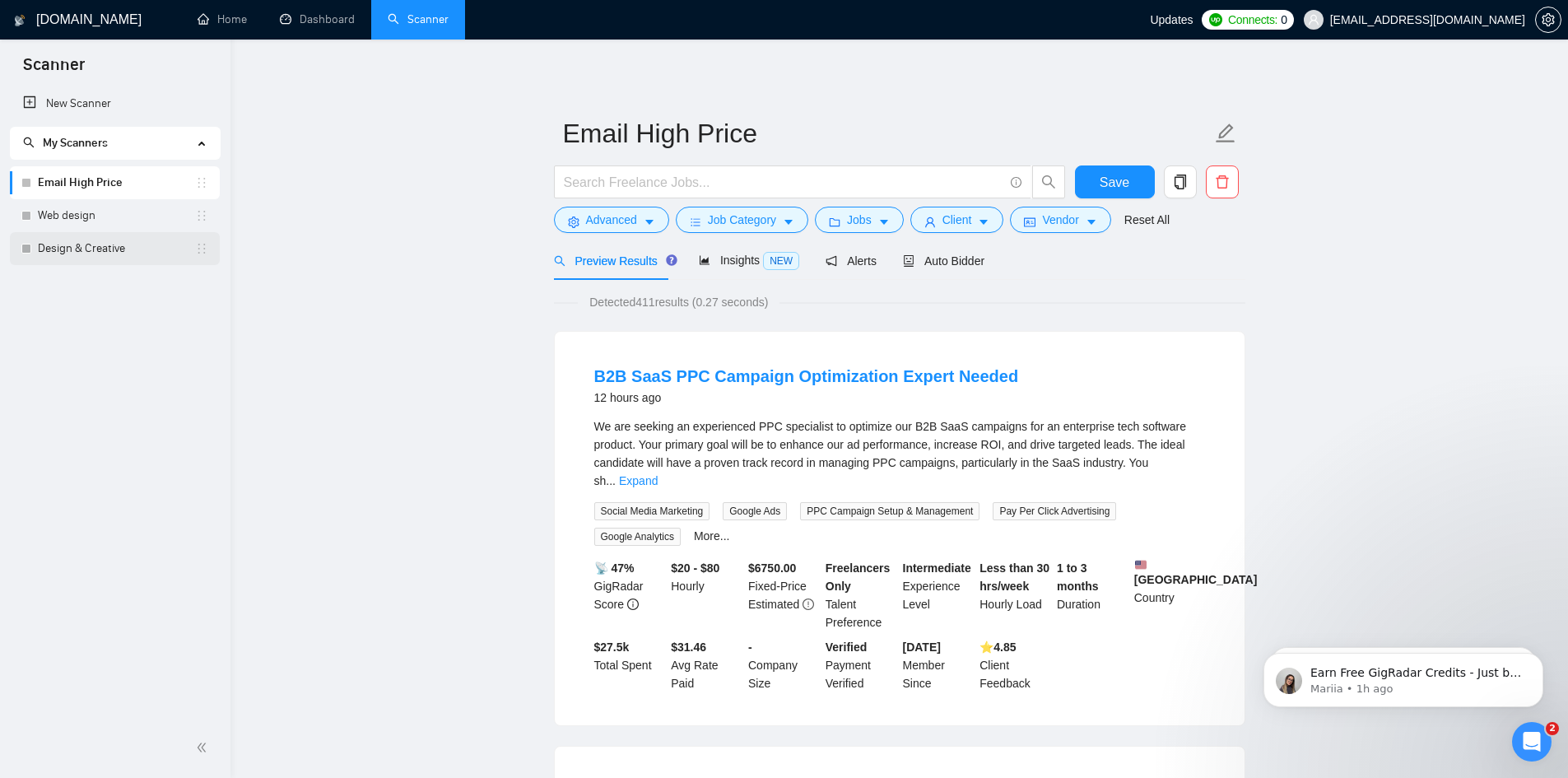
click at [94, 249] on link "Design & Creative" at bounding box center [116, 248] width 158 height 33
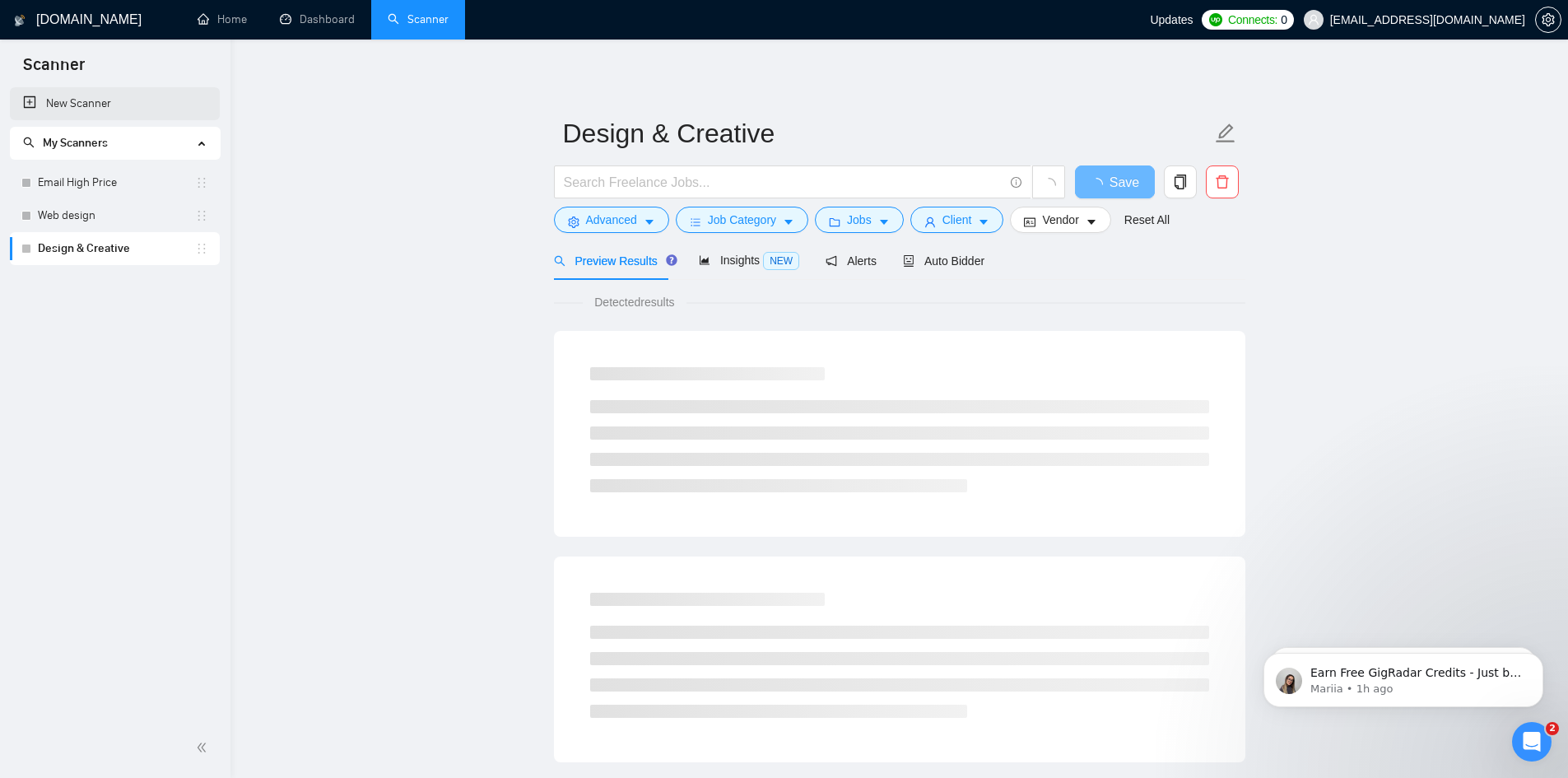
click at [127, 107] on link "New Scanner" at bounding box center [115, 103] width 183 height 33
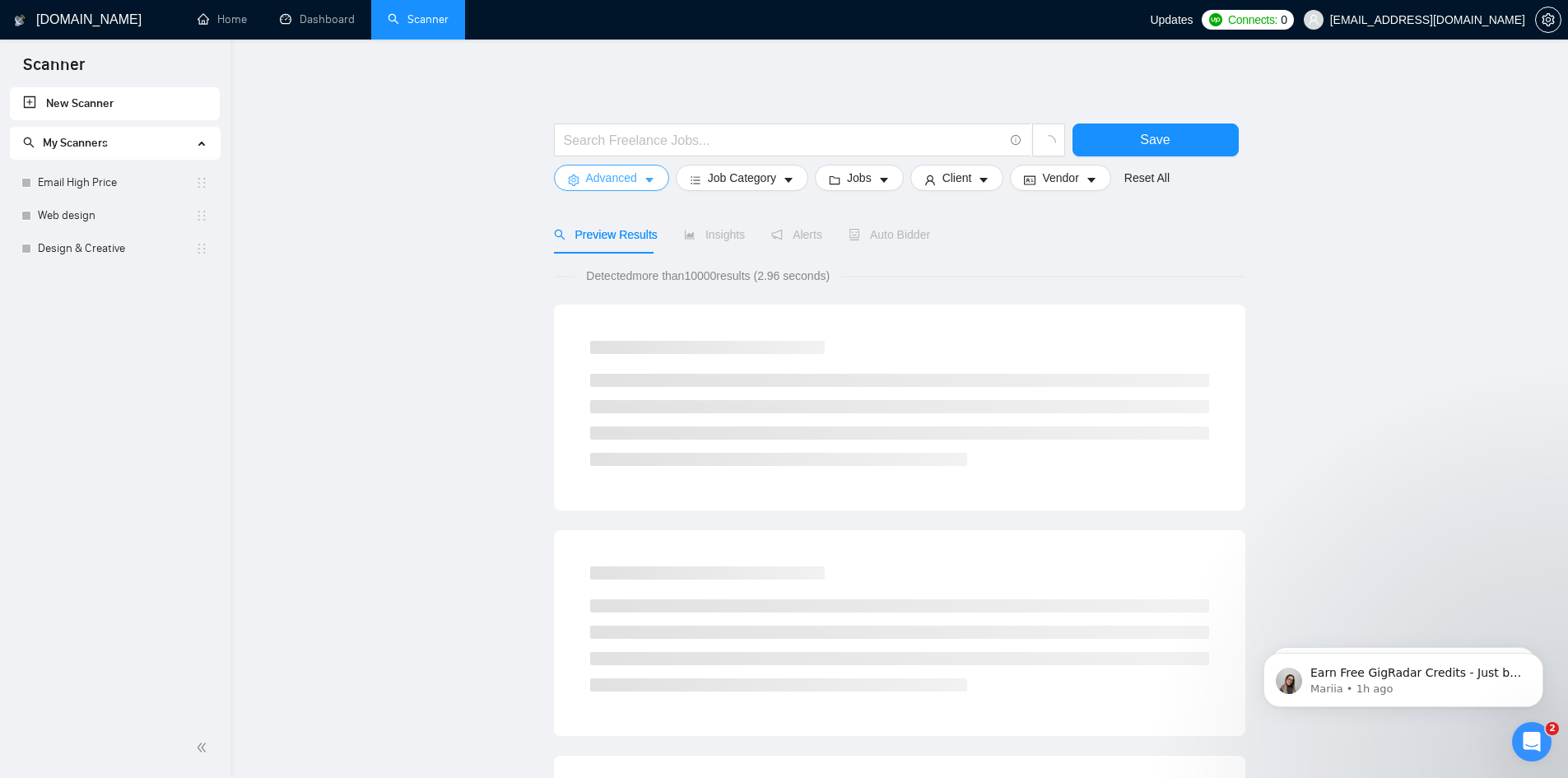
click at [635, 182] on span "Advanced" at bounding box center [611, 178] width 51 height 19
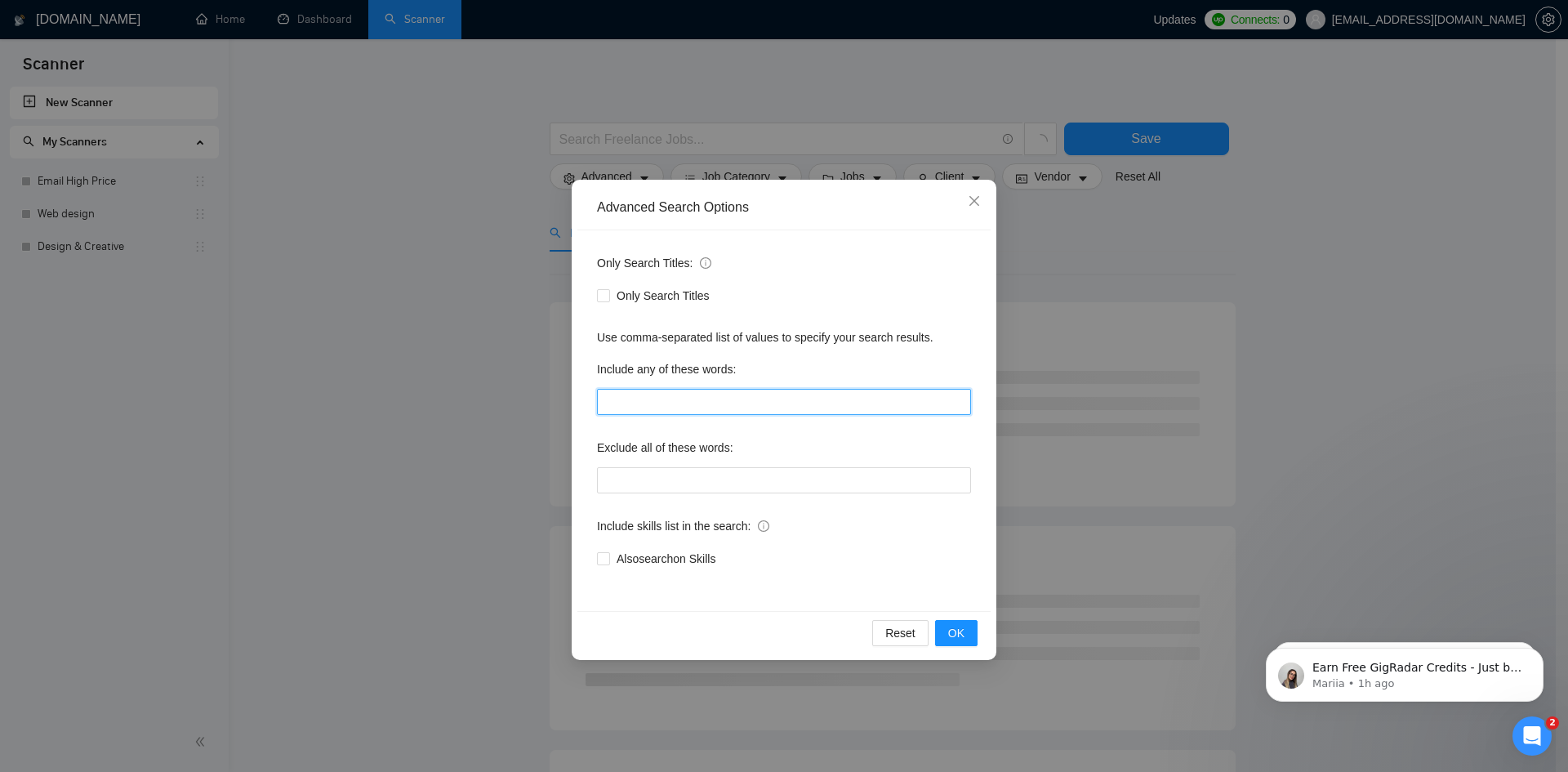
click at [666, 402] on input "text" at bounding box center [784, 402] width 374 height 26
paste input "Email , Email Advertising, Lead Generation, Domain Management"
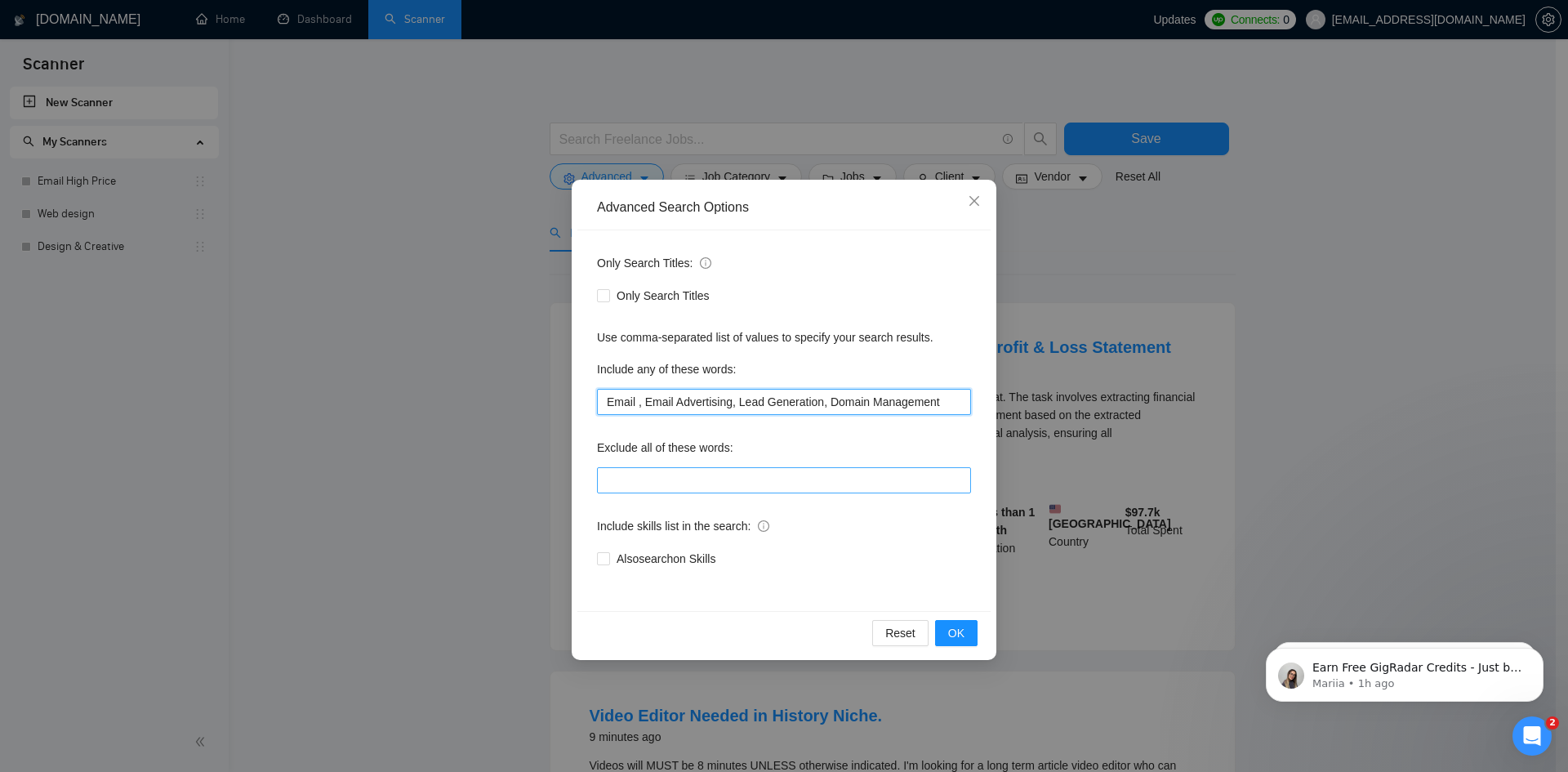
type input "Email , Email Advertising, Lead Generation, Domain Management"
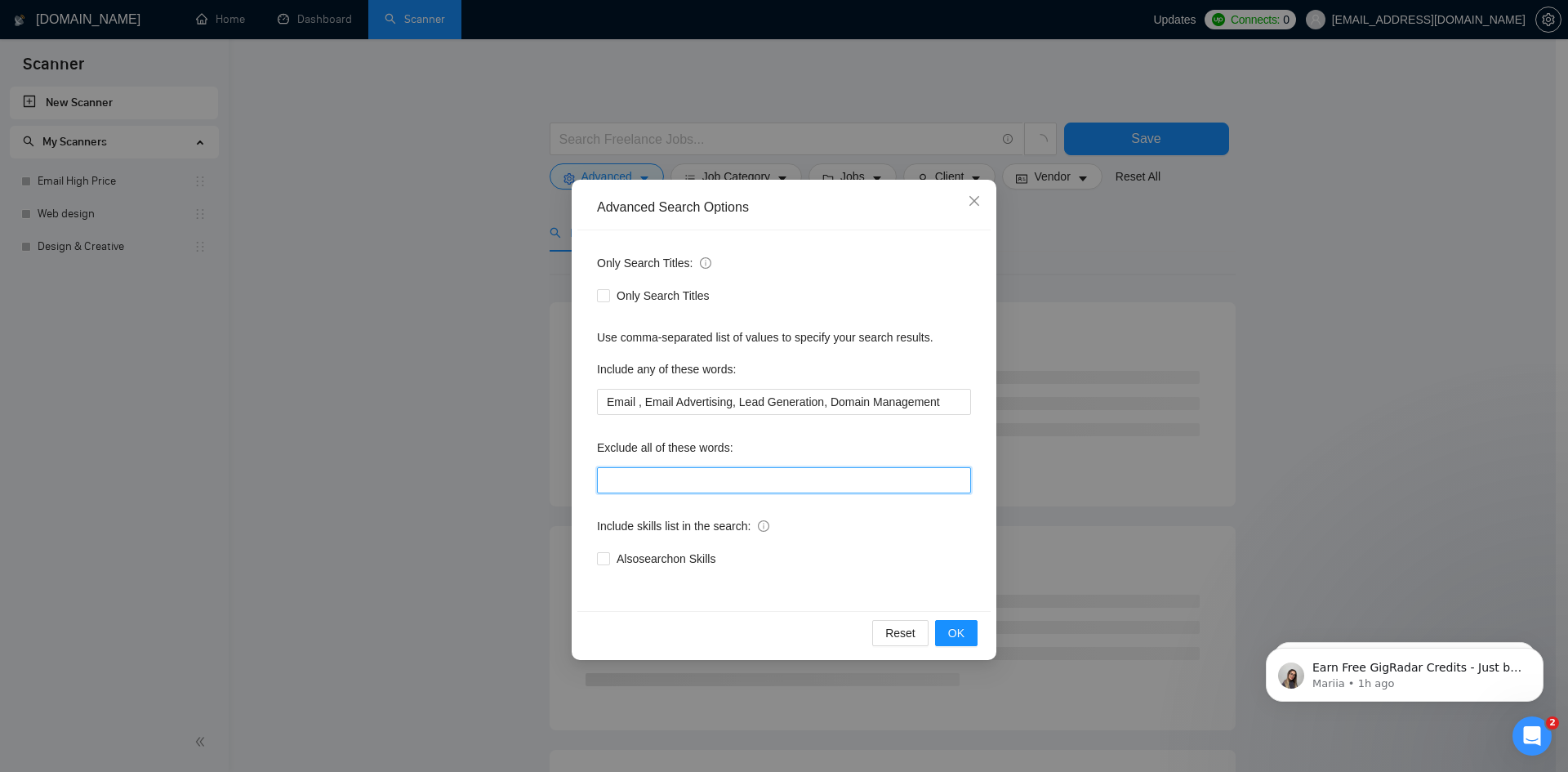
click at [747, 480] on input "text" at bounding box center [784, 481] width 374 height 26
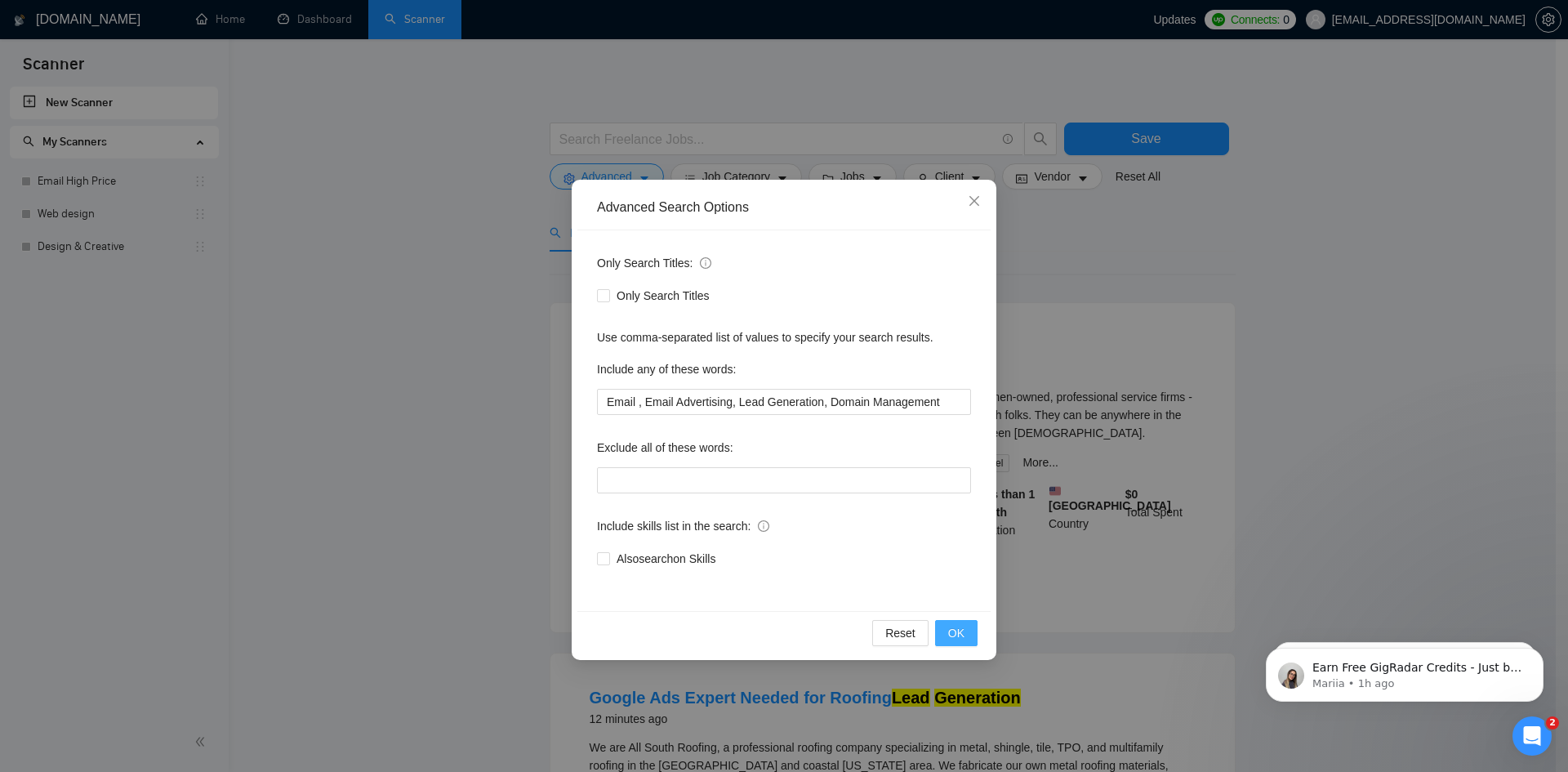
click at [962, 634] on span "OK" at bounding box center [956, 633] width 17 height 18
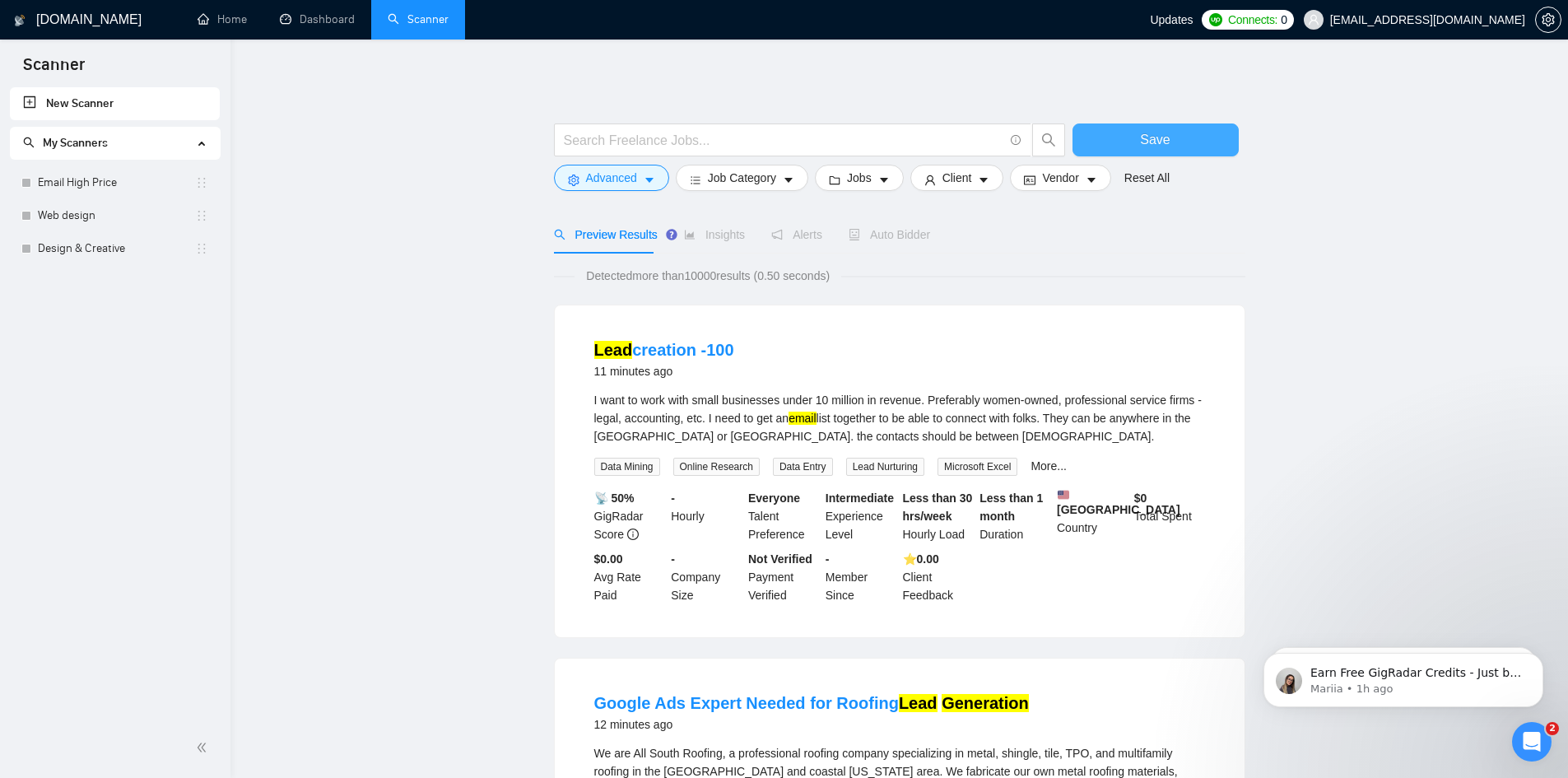
click at [1187, 147] on button "Save" at bounding box center [1156, 139] width 166 height 33
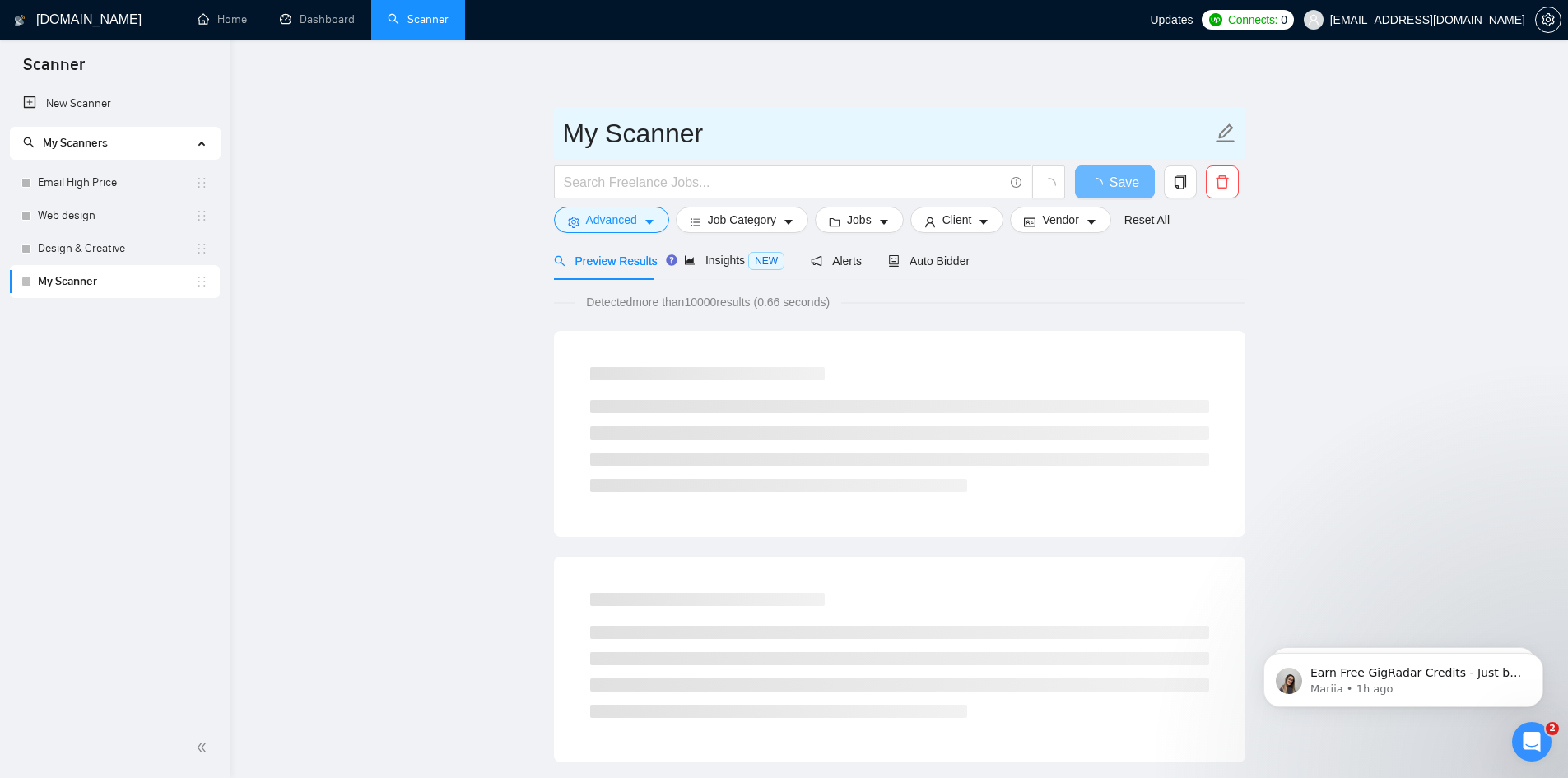
drag, startPoint x: 745, startPoint y: 137, endPoint x: 478, endPoint y: 165, distance: 268.5
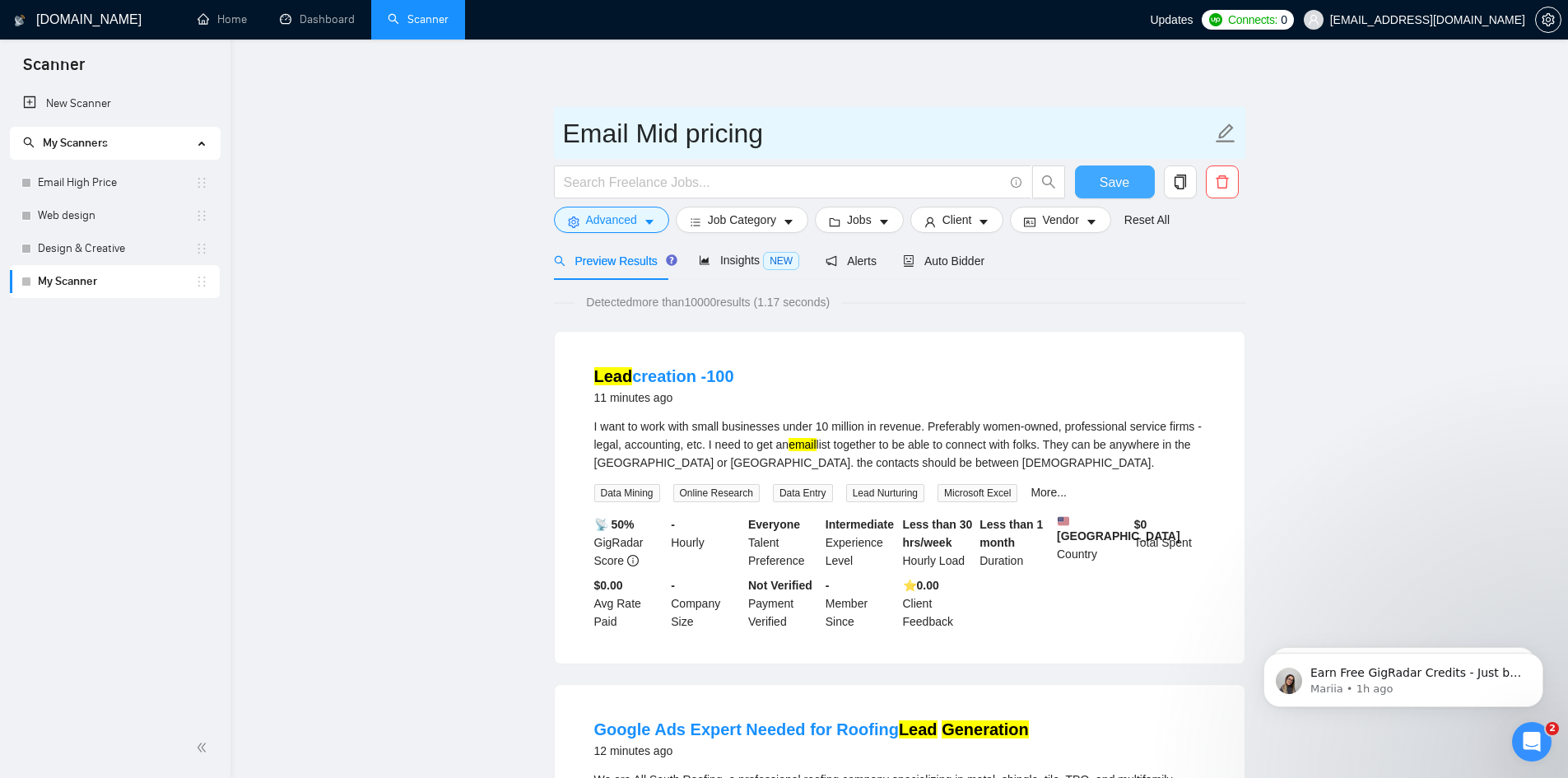
type input "Email Mid pricing"
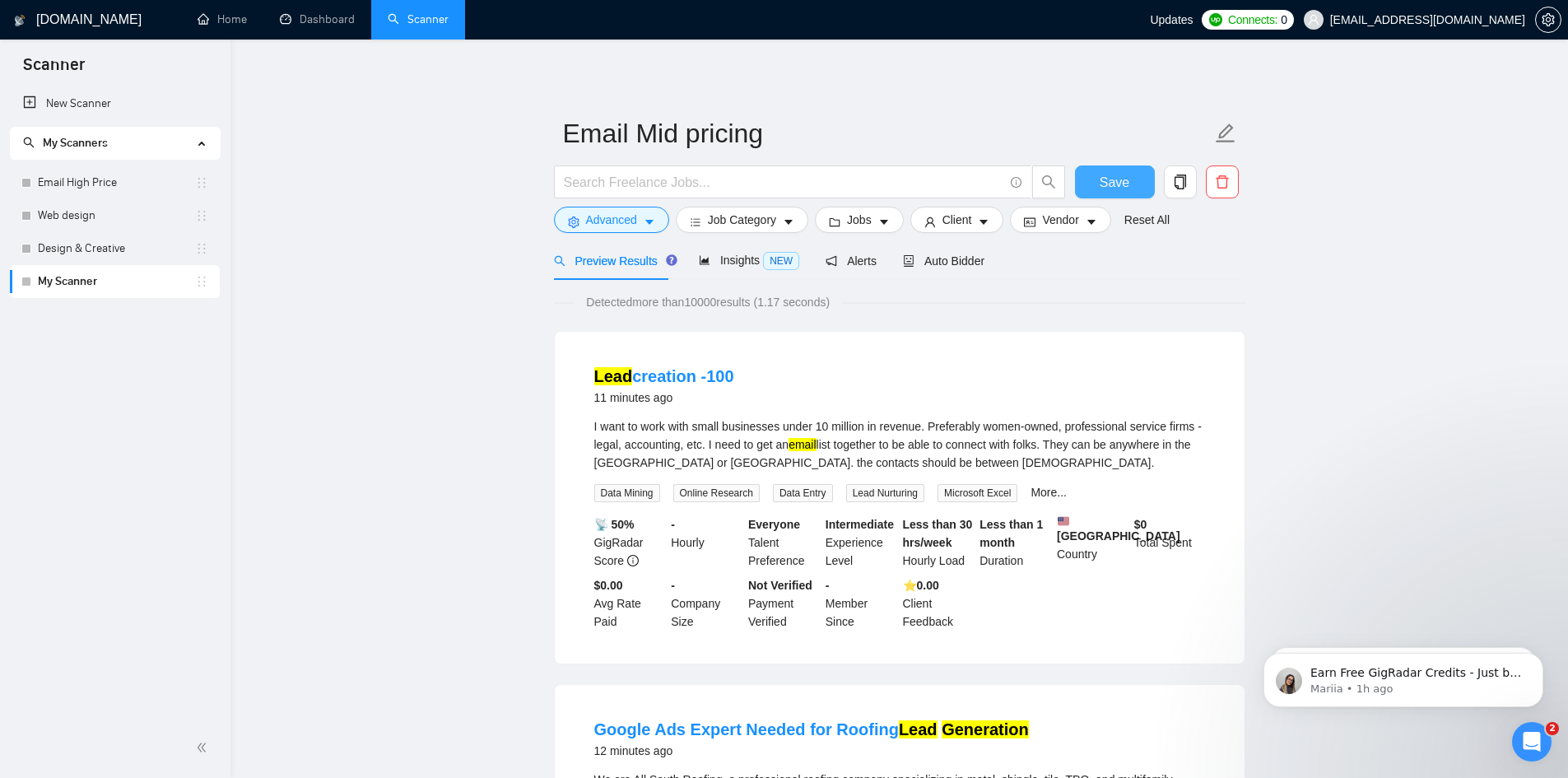
click at [1143, 181] on button "Save" at bounding box center [1115, 182] width 80 height 33
click at [103, 183] on link "Email High Price" at bounding box center [116, 182] width 158 height 33
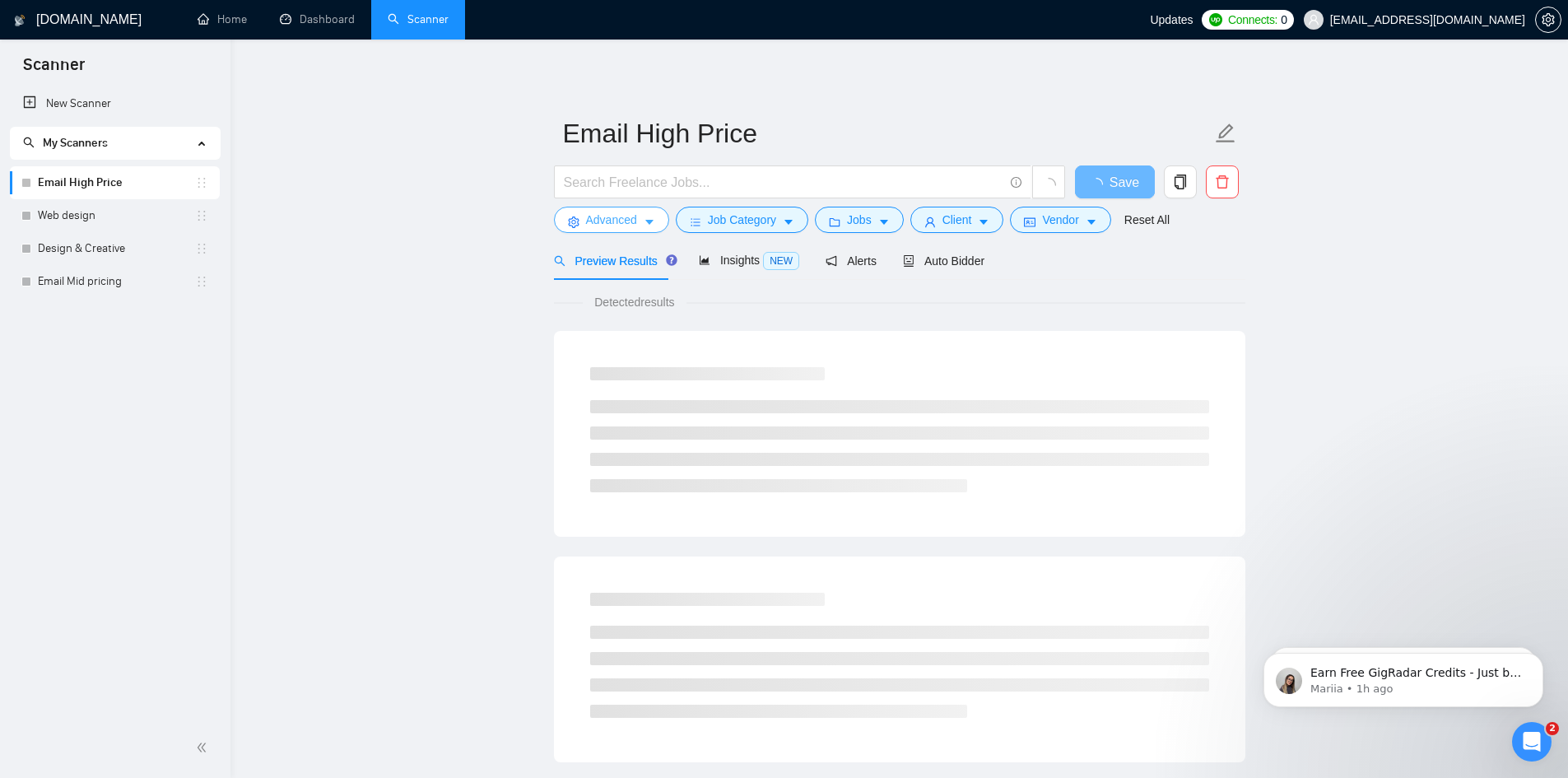
click at [648, 219] on icon "caret-down" at bounding box center [649, 222] width 11 height 11
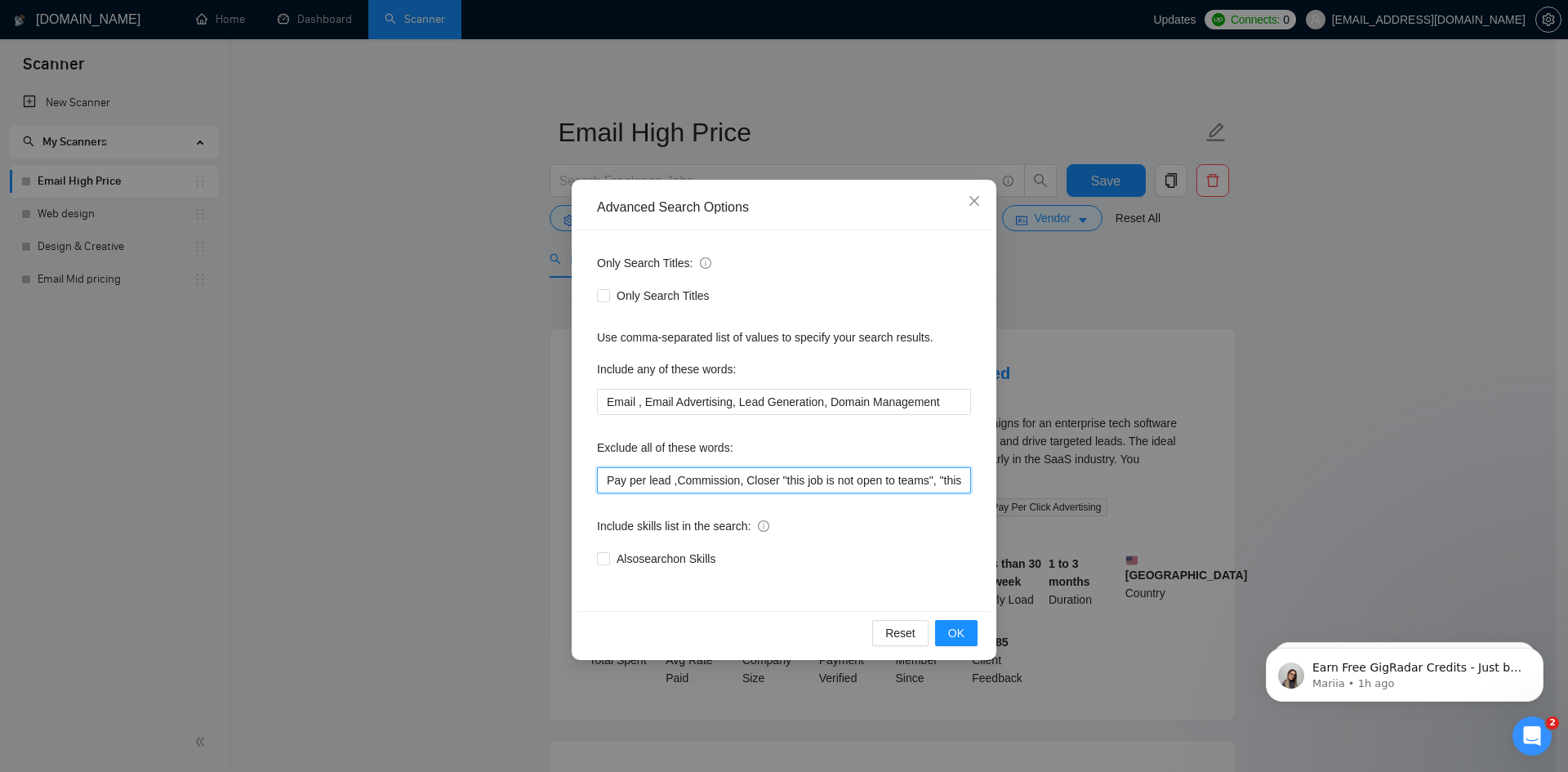
click at [640, 479] on input "Pay per lead ,Commission, Closer "this job is not open to teams", "this job is …" at bounding box center [784, 481] width 374 height 26
drag, startPoint x: 329, startPoint y: 428, endPoint x: 104, endPoint y: 289, distance: 264.5
click at [328, 421] on div "Advanced Search Options Only Search Titles: Only Search Titles Use comma-separa…" at bounding box center [784, 386] width 1568 height 772
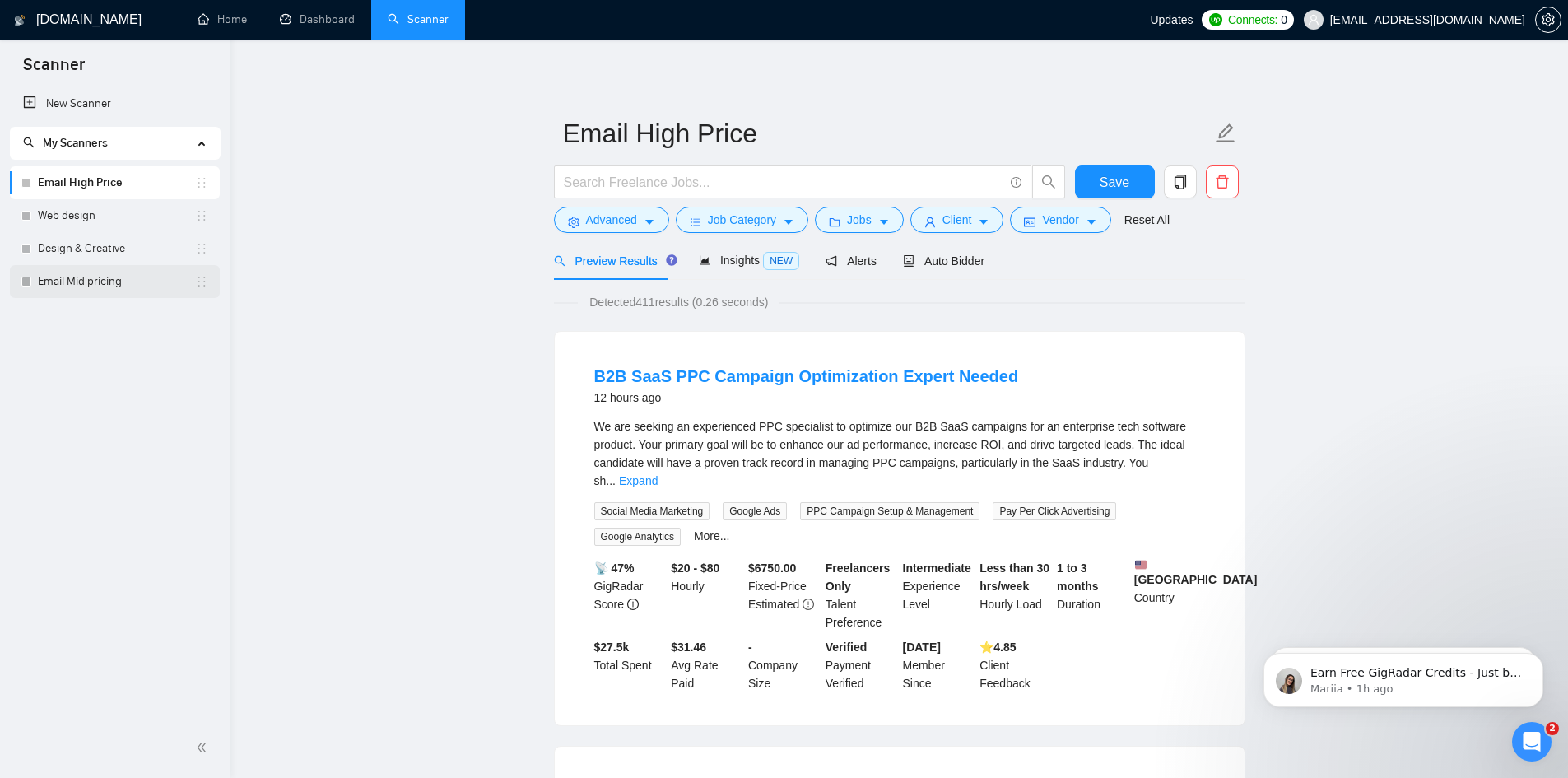
click at [100, 278] on link "Email Mid pricing" at bounding box center [116, 281] width 158 height 33
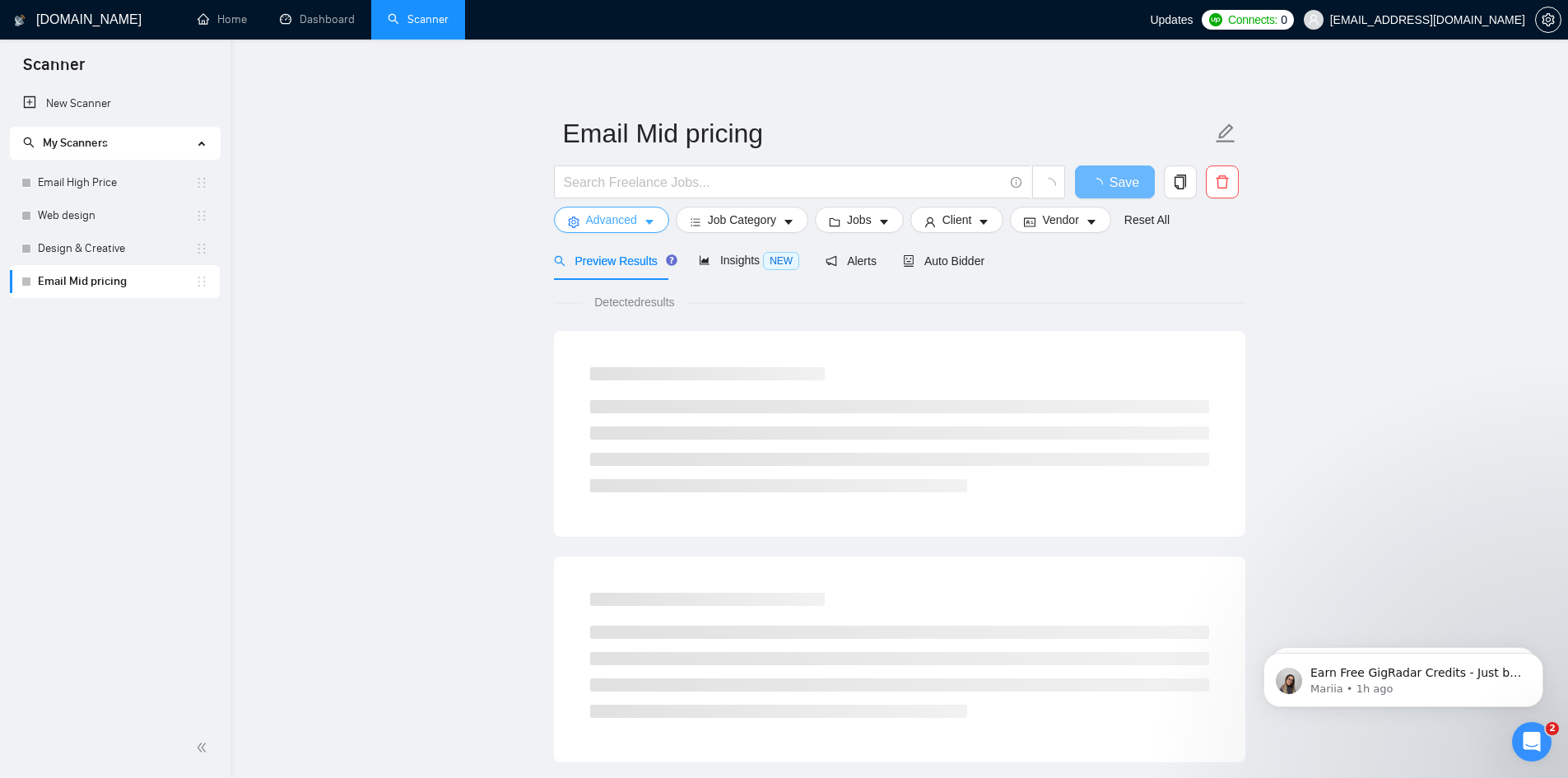
click at [647, 216] on span "caret-down" at bounding box center [649, 222] width 11 height 12
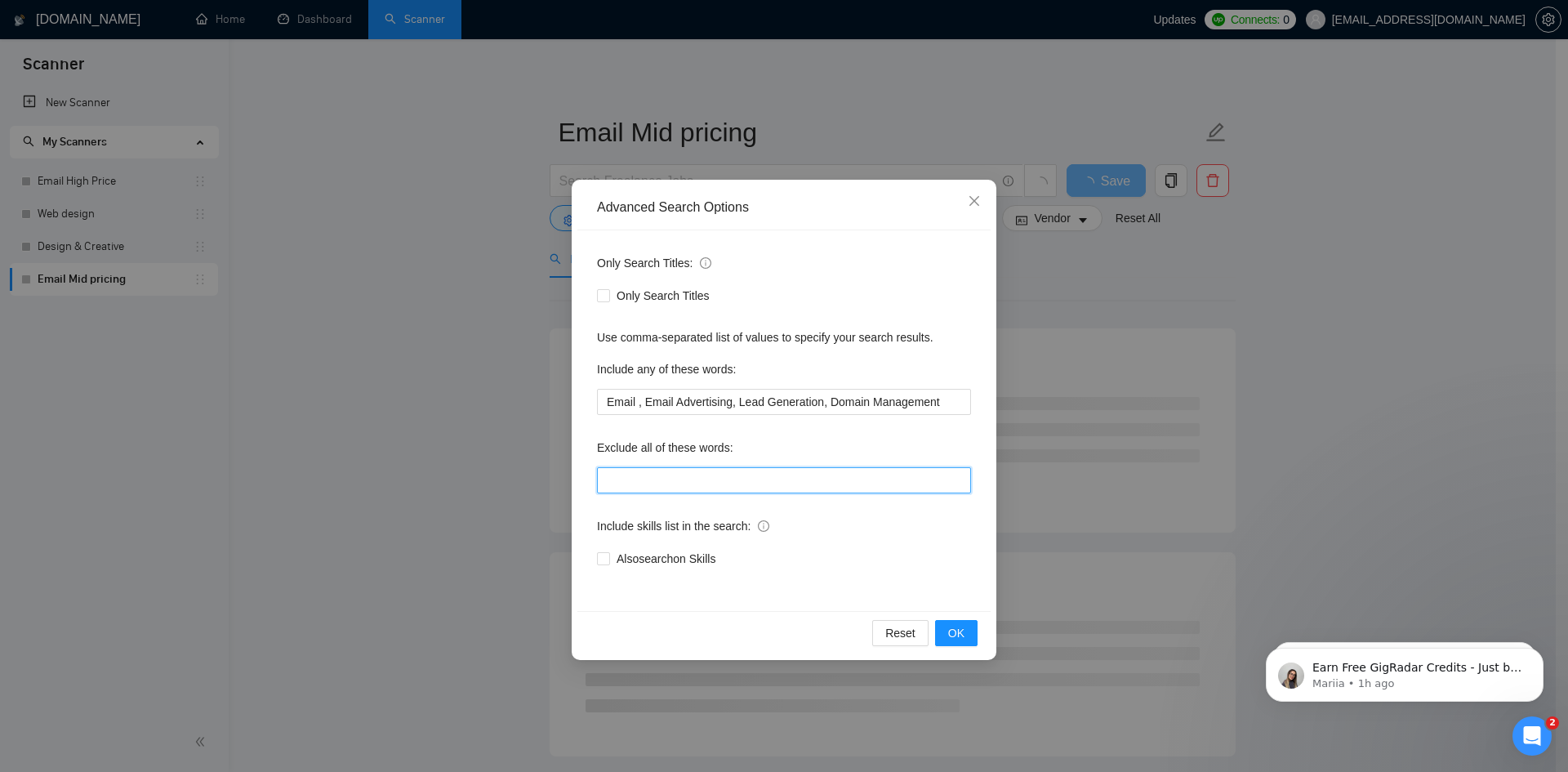
click at [710, 488] on input "text" at bounding box center [784, 481] width 374 height 26
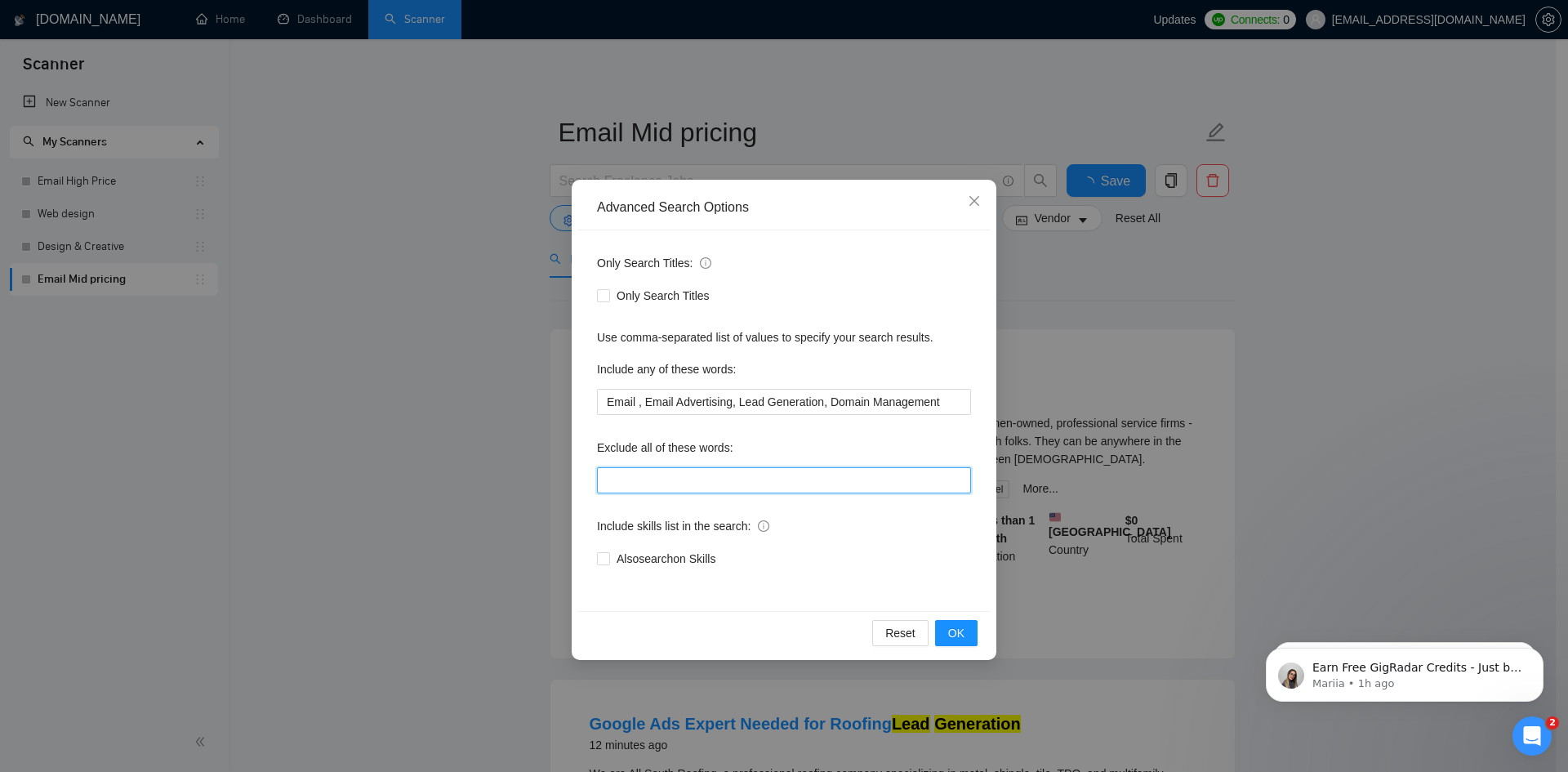
paste input "Pay per lead ,Commission, Closer "this job is not open to teams", "this job is …"
type input "Pay per lead ,Commission, Closer "this job is not open to teams", "this job is …"
click at [955, 631] on span "OK" at bounding box center [956, 633] width 17 height 18
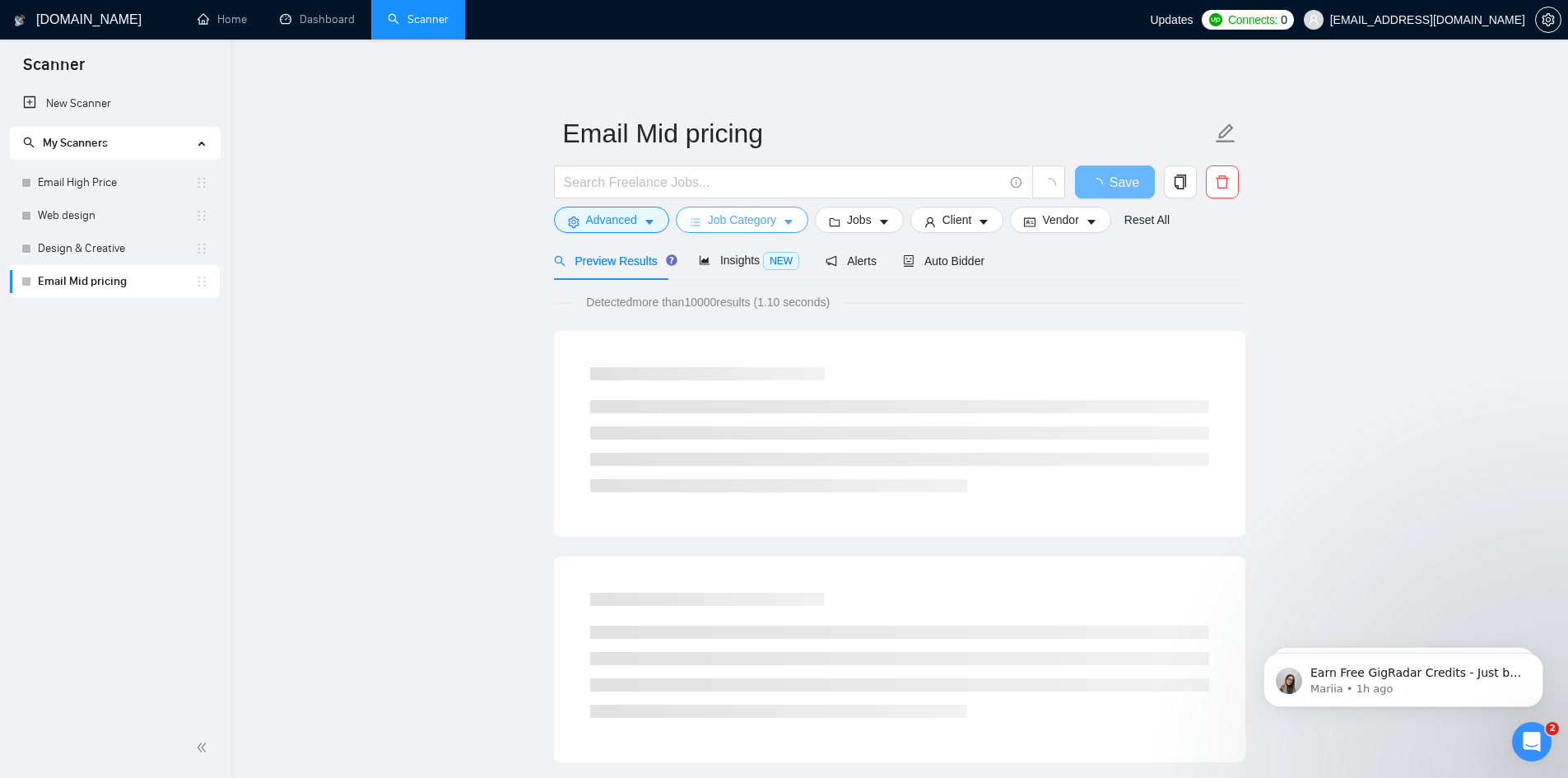
click at [750, 217] on span "Job Category" at bounding box center [743, 219] width 69 height 19
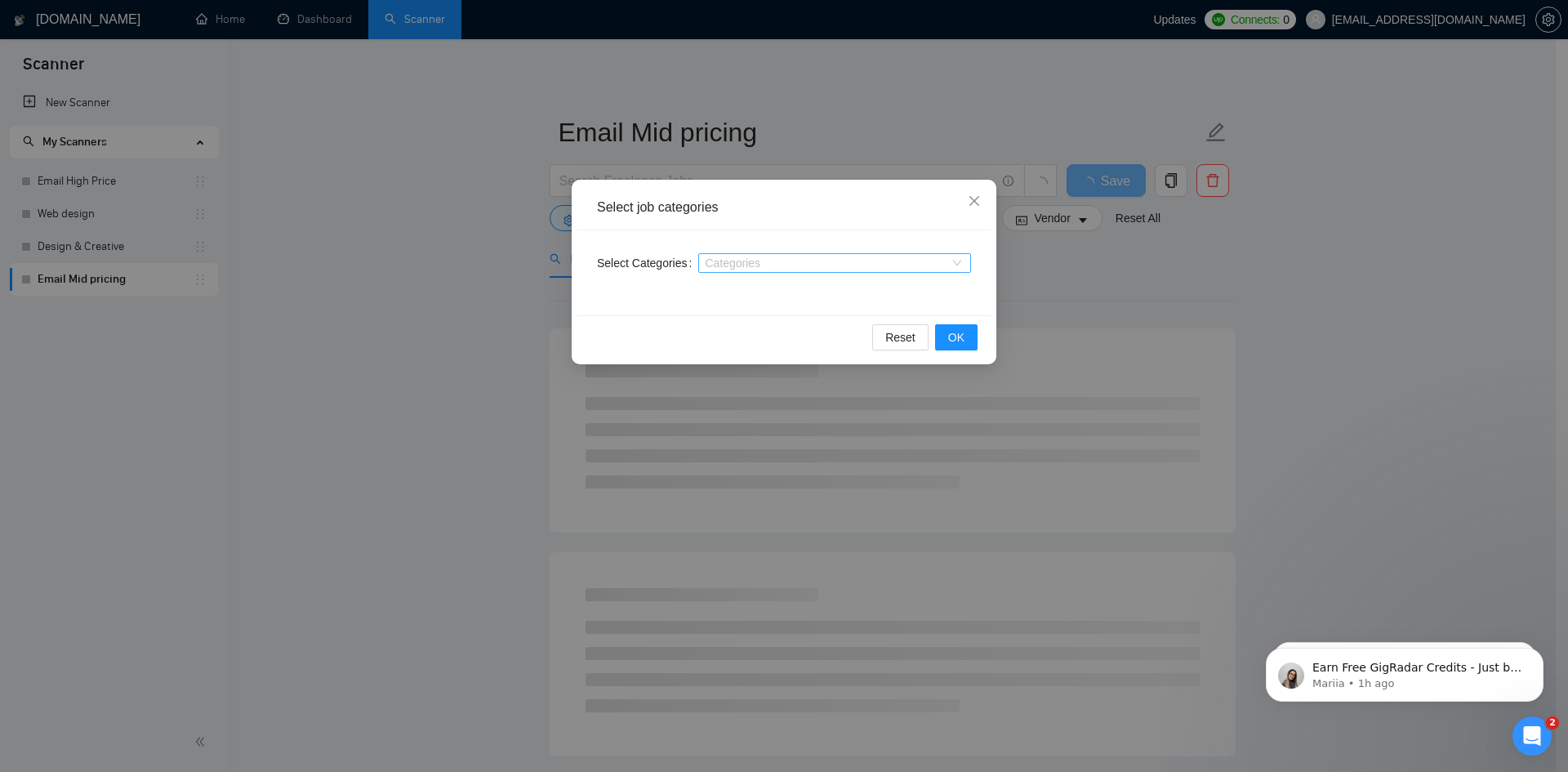
click at [829, 258] on div at bounding box center [827, 262] width 248 height 13
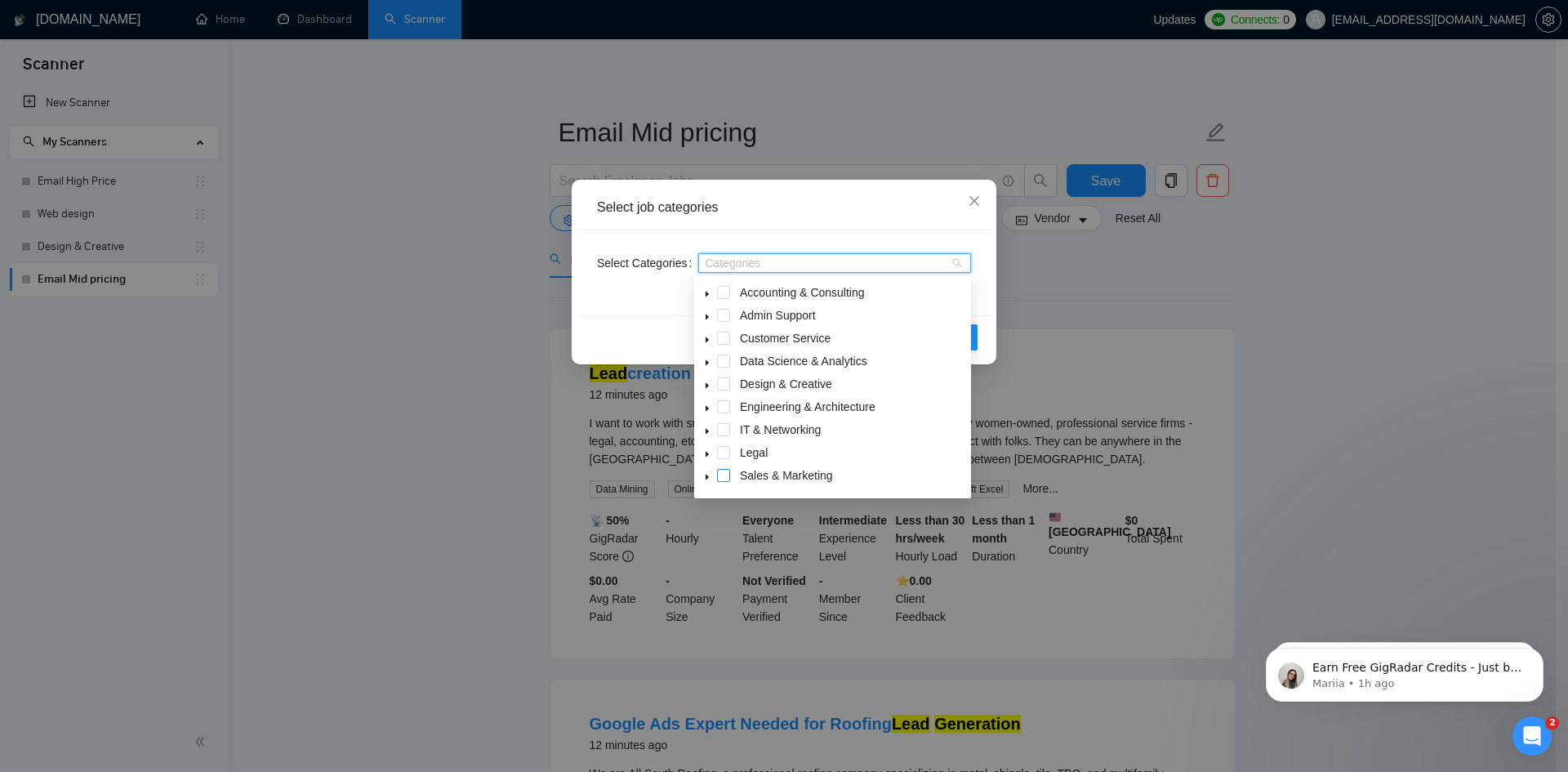
click at [723, 474] on span at bounding box center [724, 475] width 13 height 13
click at [1031, 307] on div "Select job categories Select Categories Sales & Marketing Reset OK" at bounding box center [784, 386] width 1568 height 772
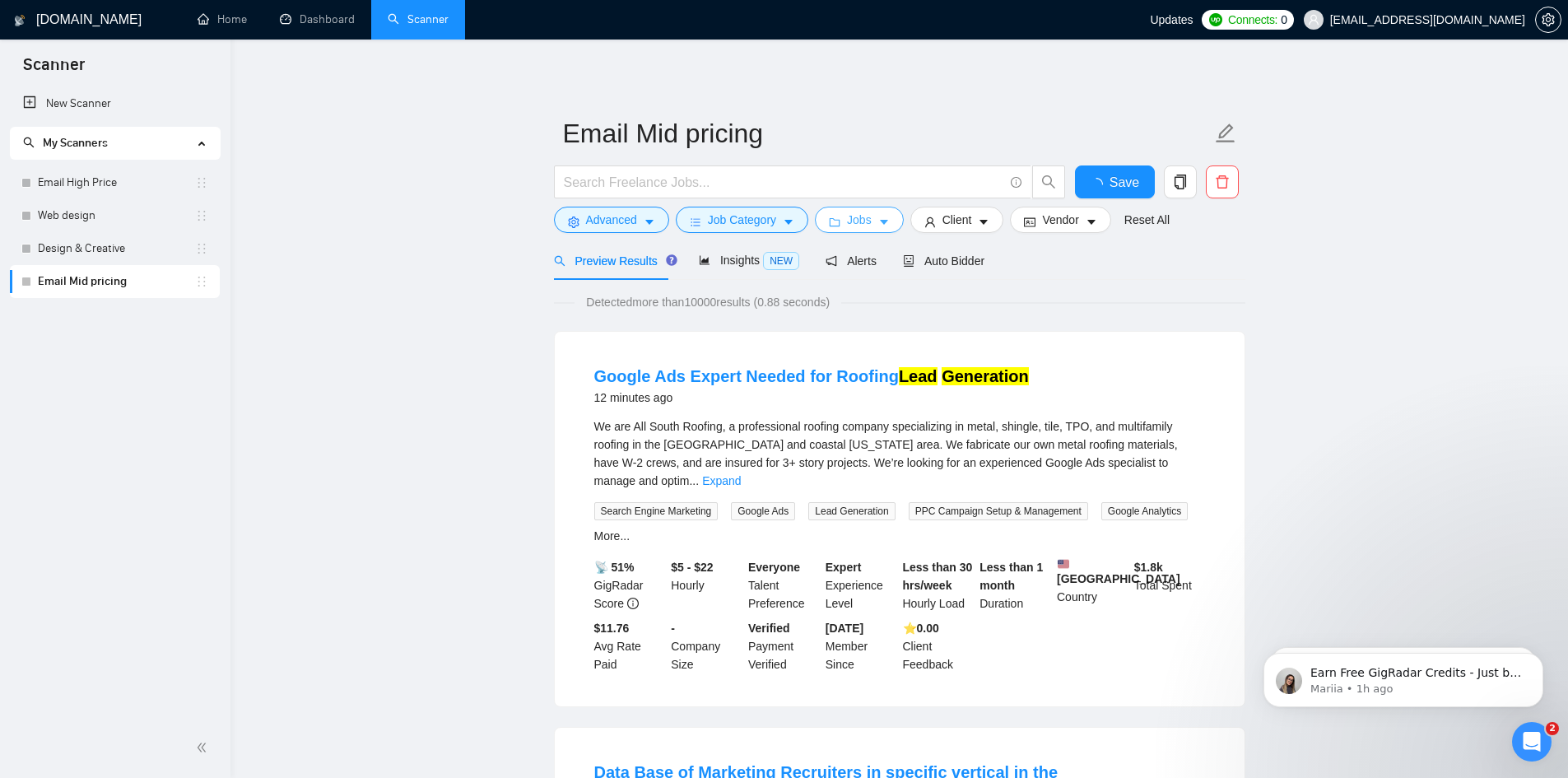
click at [862, 219] on span "Jobs" at bounding box center [860, 219] width 25 height 19
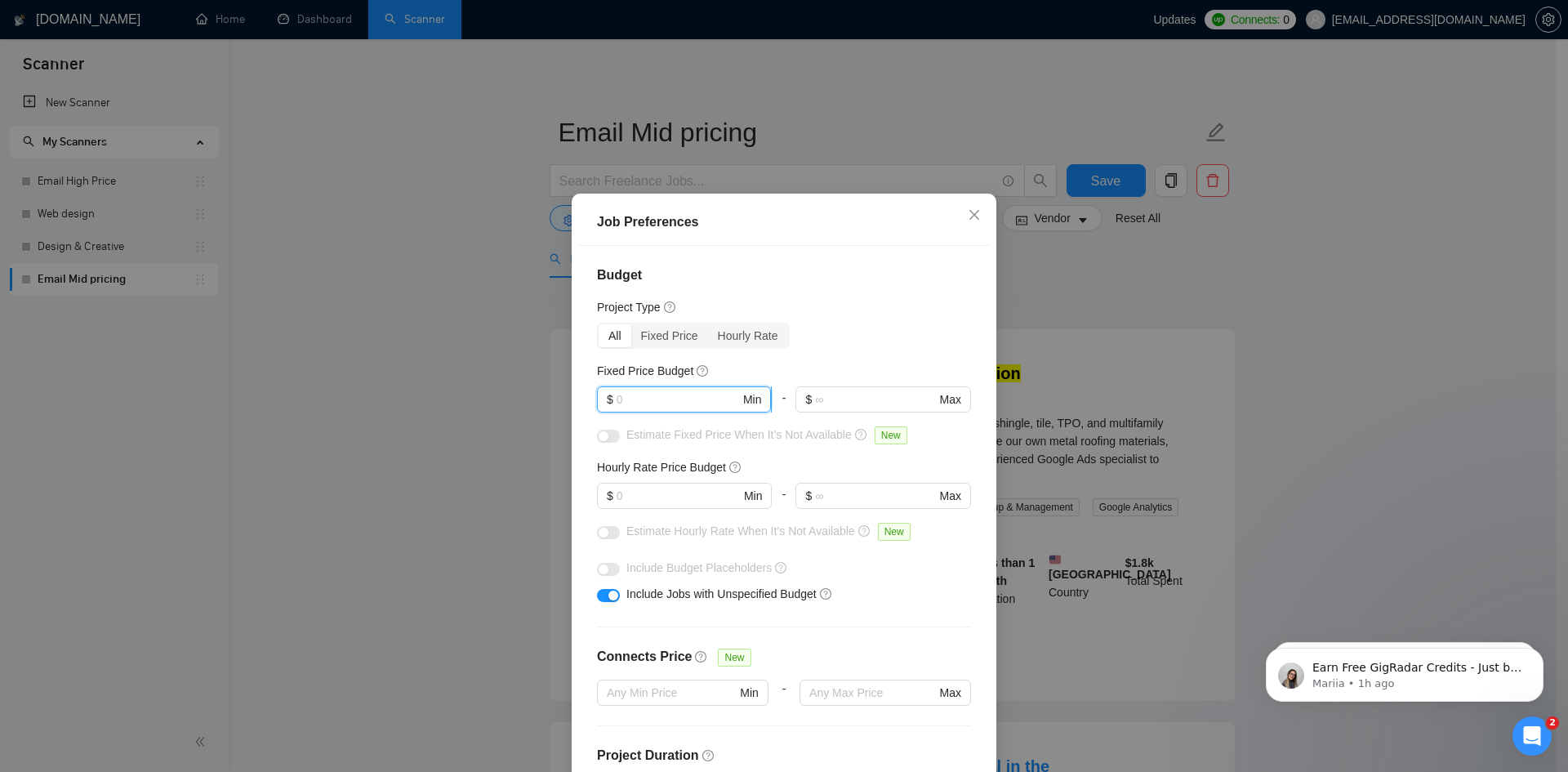
click at [663, 396] on input "text" at bounding box center [678, 400] width 123 height 18
type input "3000"
click at [833, 406] on input "text" at bounding box center [875, 400] width 120 height 18
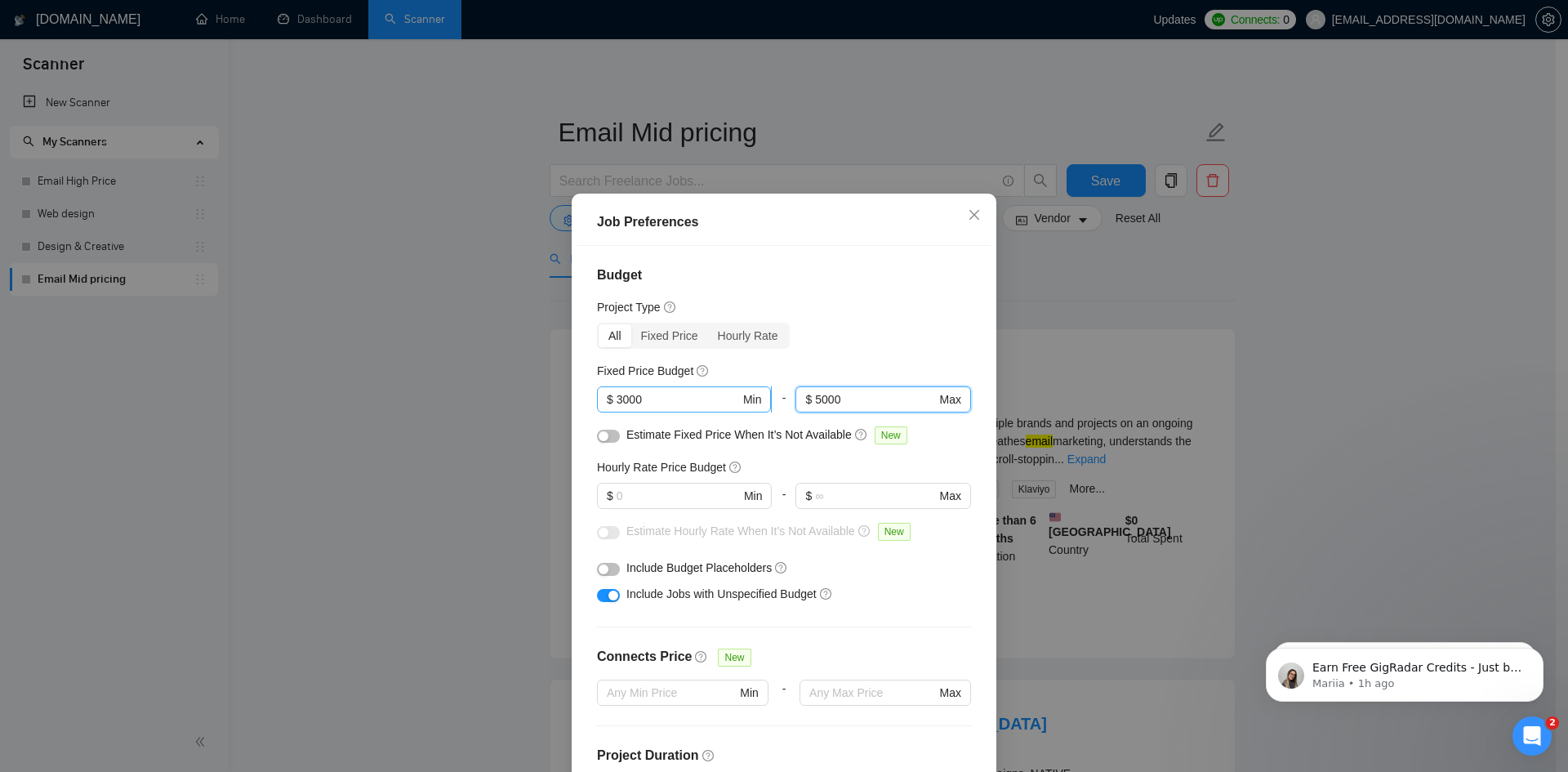
type input "5000"
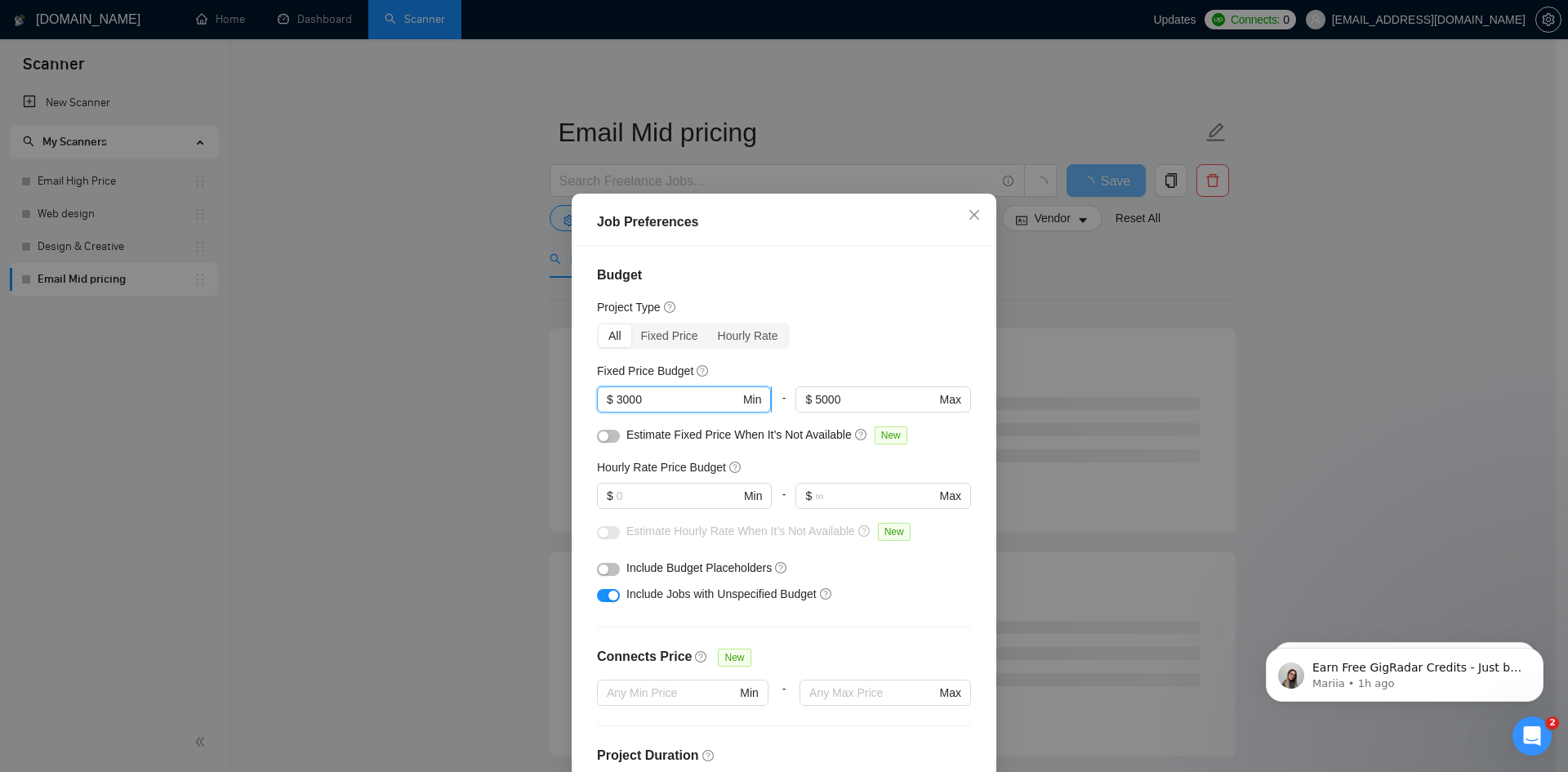
click at [617, 402] on input "3000" at bounding box center [678, 400] width 123 height 18
type input "2000"
click at [655, 495] on input "text" at bounding box center [678, 496] width 123 height 18
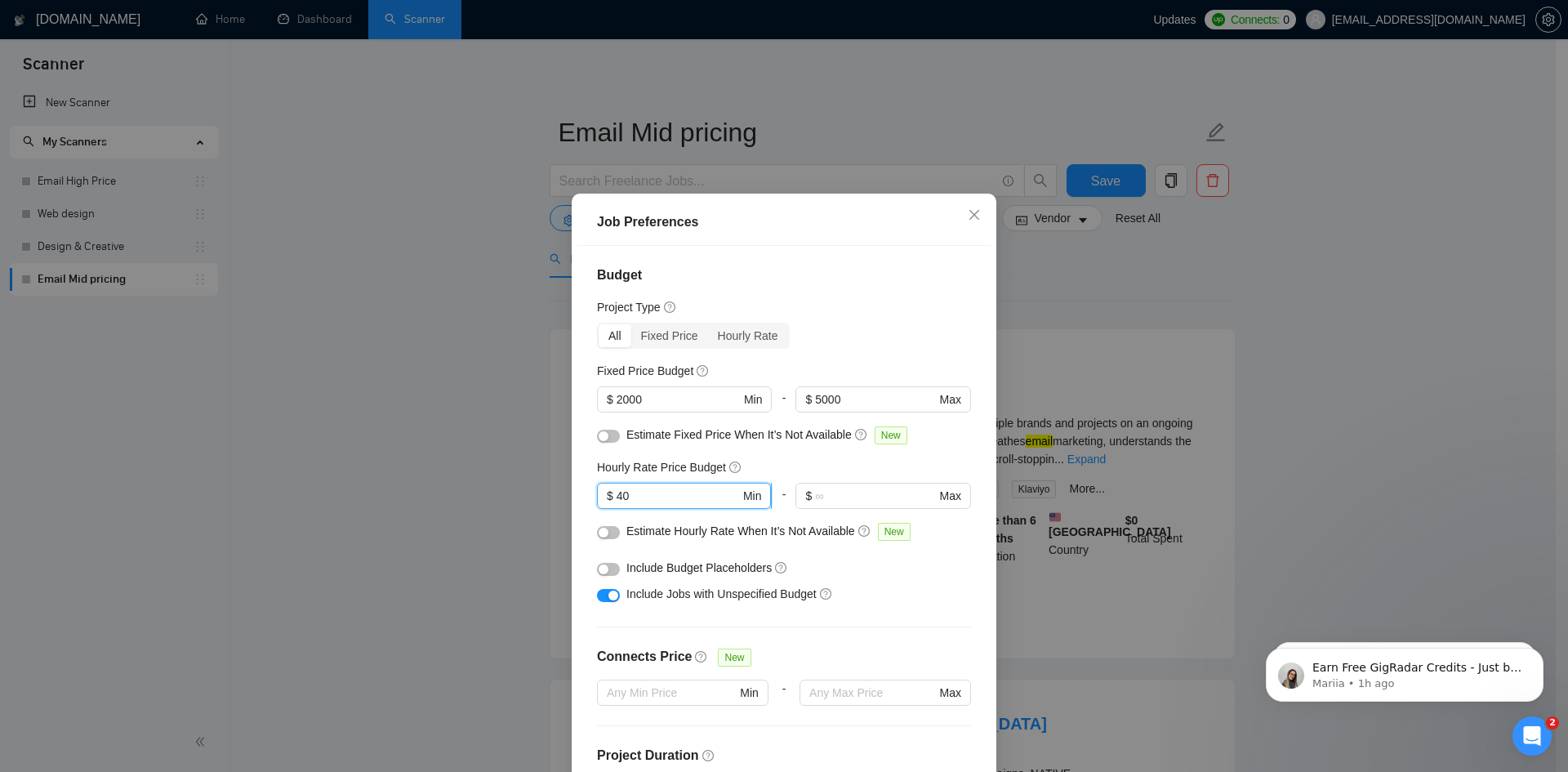
type input "4"
type input "25"
click at [815, 497] on input "text" at bounding box center [875, 496] width 120 height 18
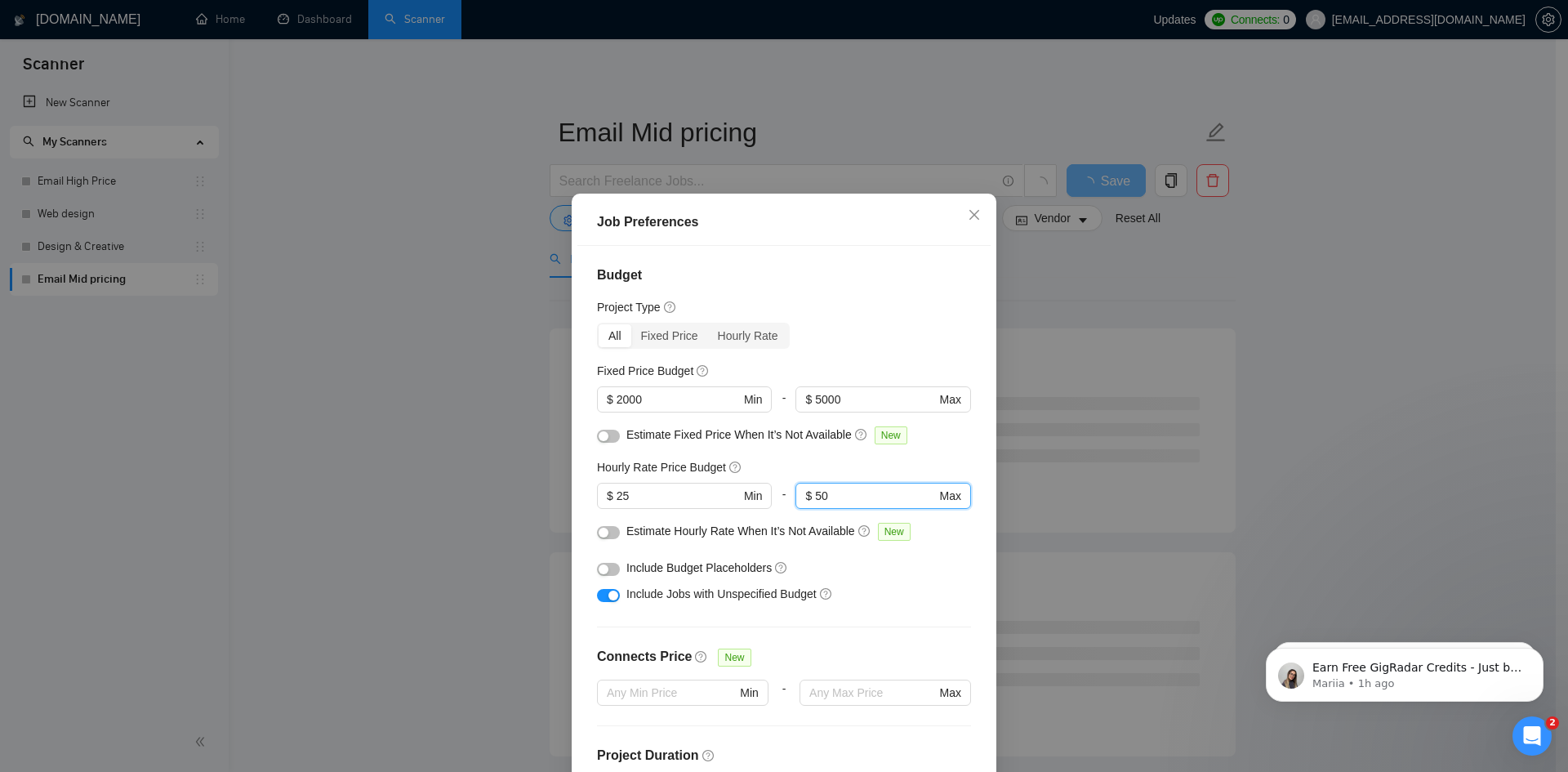
type input "50"
click at [603, 532] on button "button" at bounding box center [608, 532] width 23 height 13
click at [610, 434] on button "button" at bounding box center [608, 436] width 23 height 13
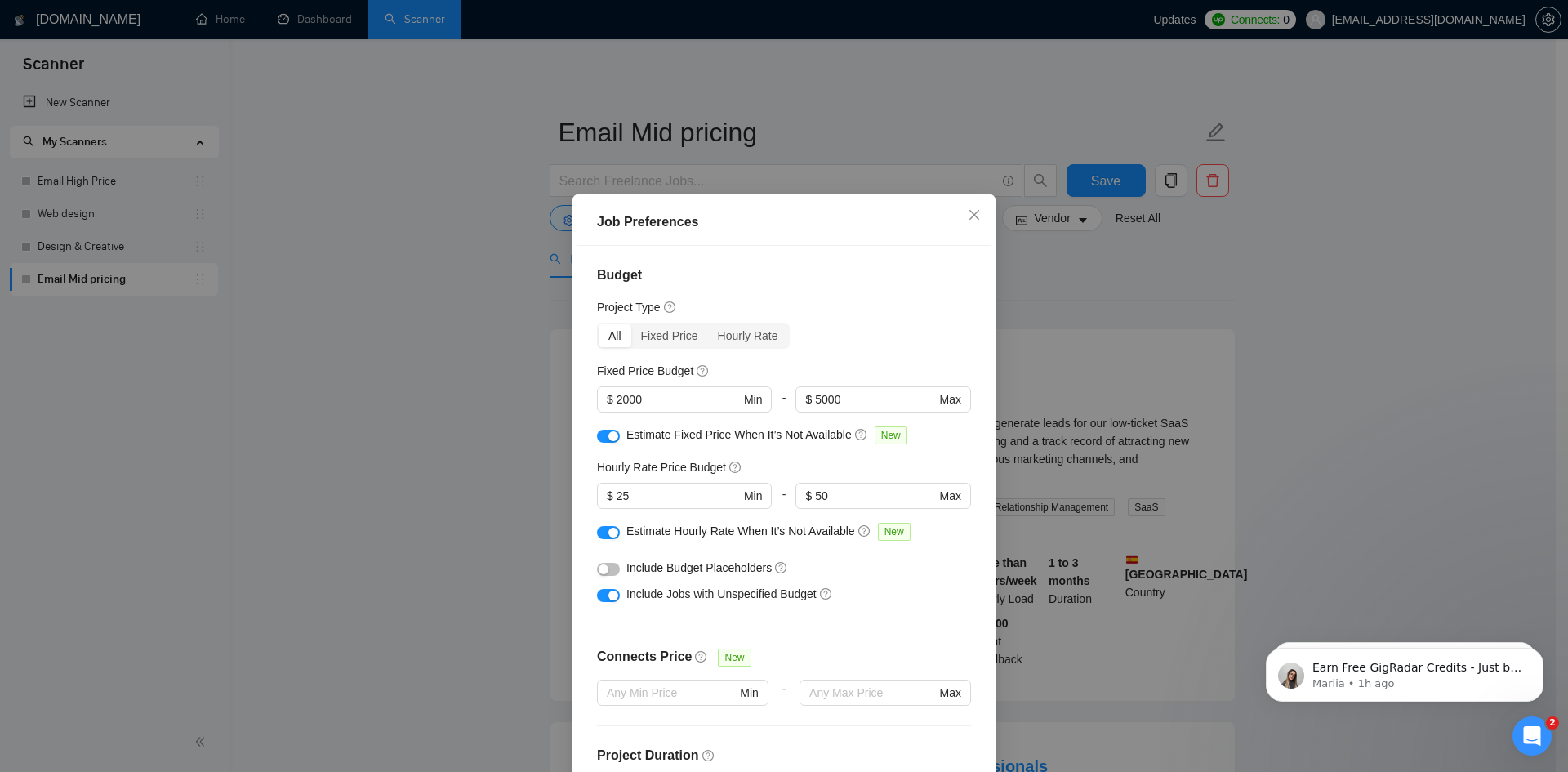
click at [597, 594] on button "button" at bounding box center [608, 595] width 23 height 13
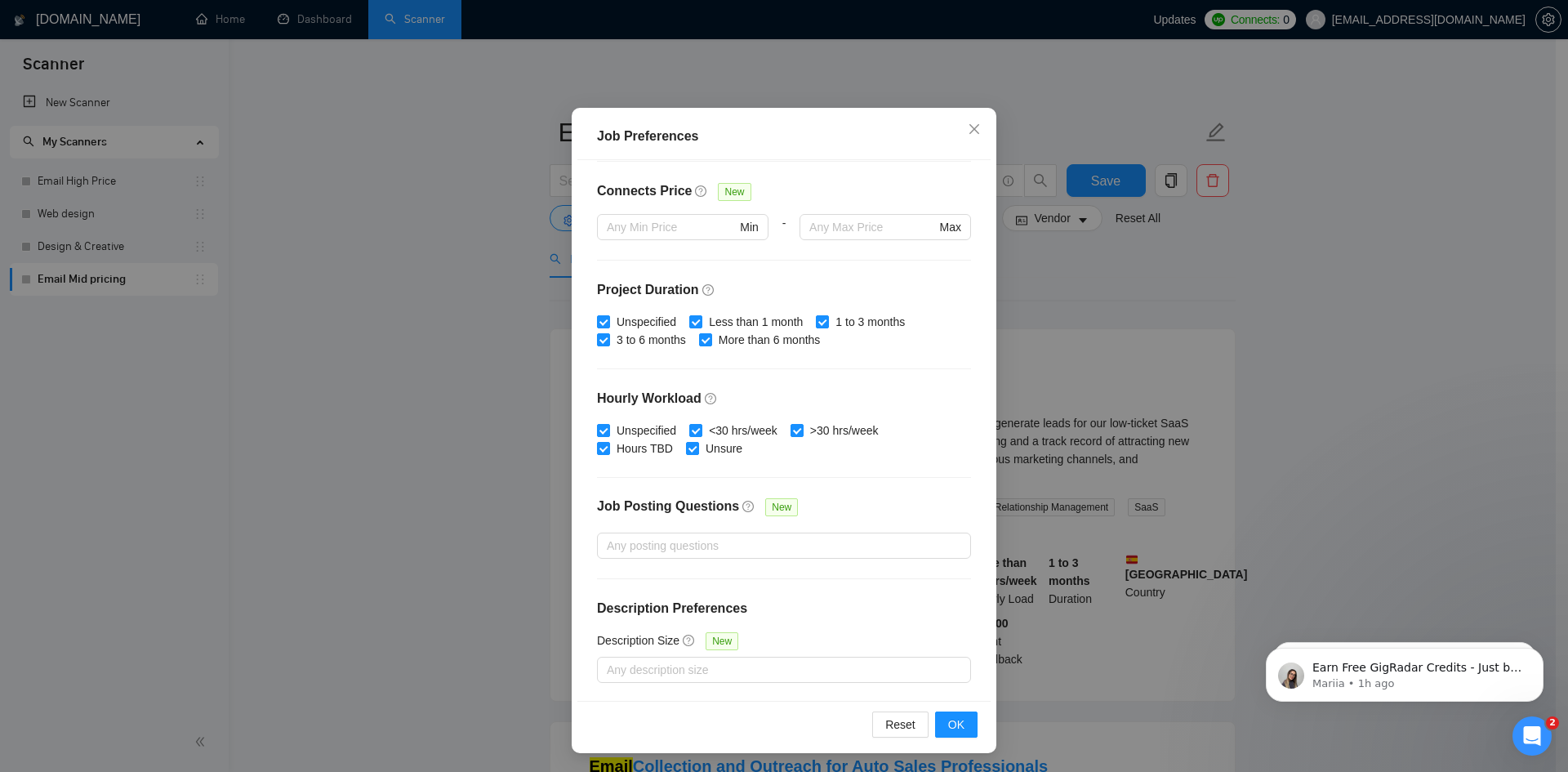
scroll to position [87, 0]
click at [948, 719] on span "OK" at bounding box center [956, 724] width 17 height 18
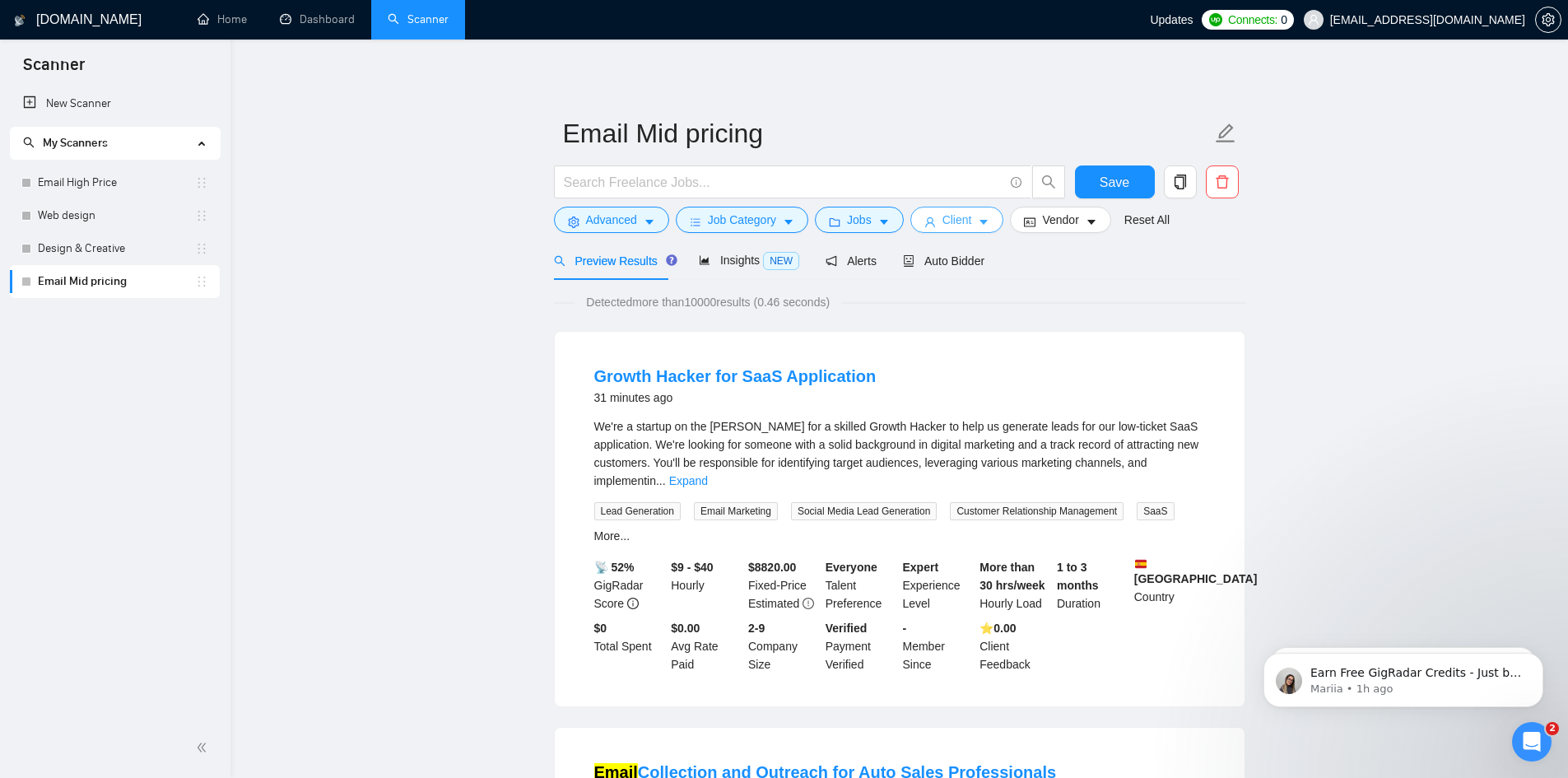
click at [956, 215] on span "Client" at bounding box center [958, 219] width 30 height 19
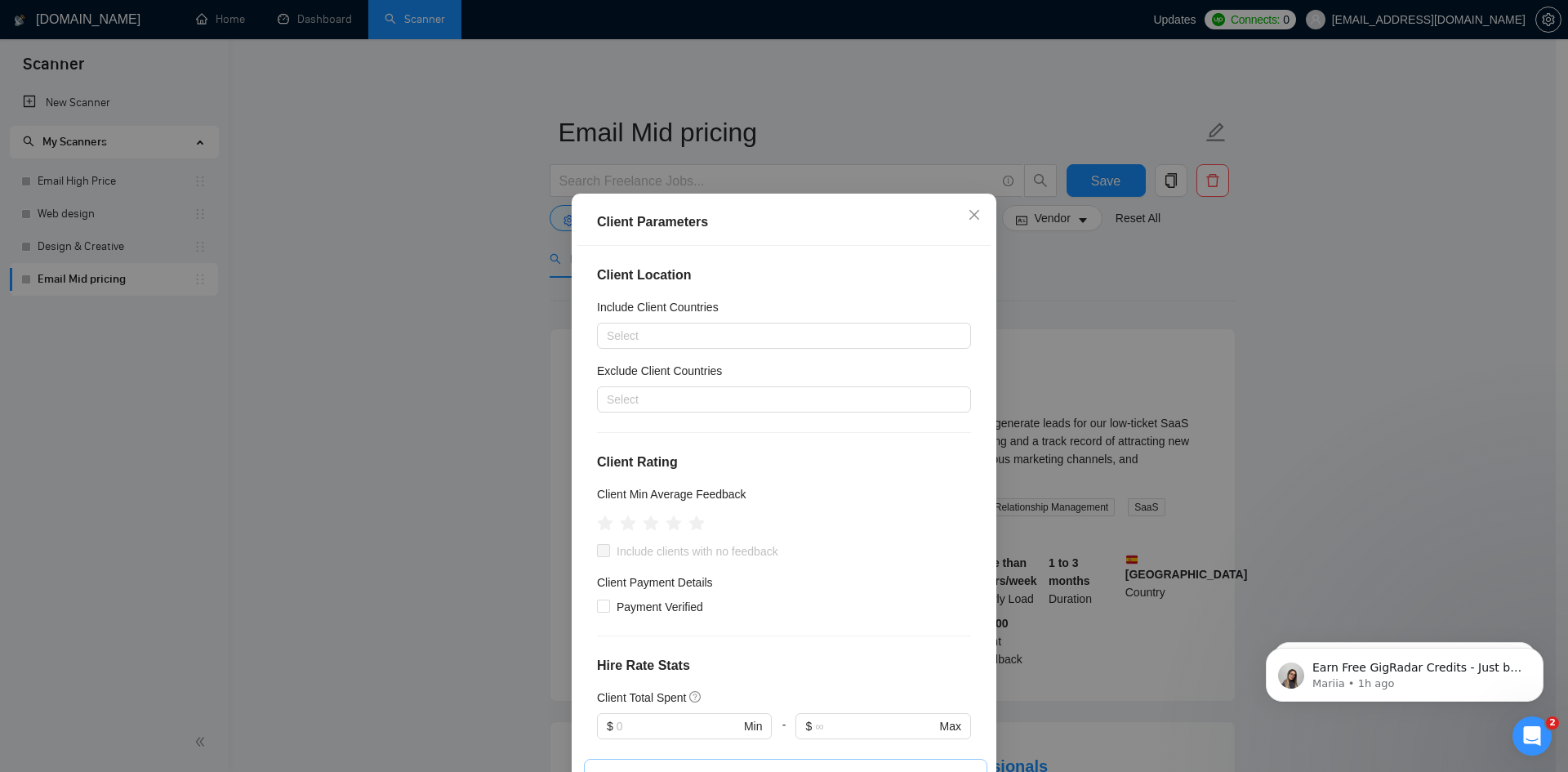
click at [704, 322] on div "Include Client Countries" at bounding box center [784, 310] width 374 height 24
click at [701, 339] on div at bounding box center [776, 336] width 350 height 19
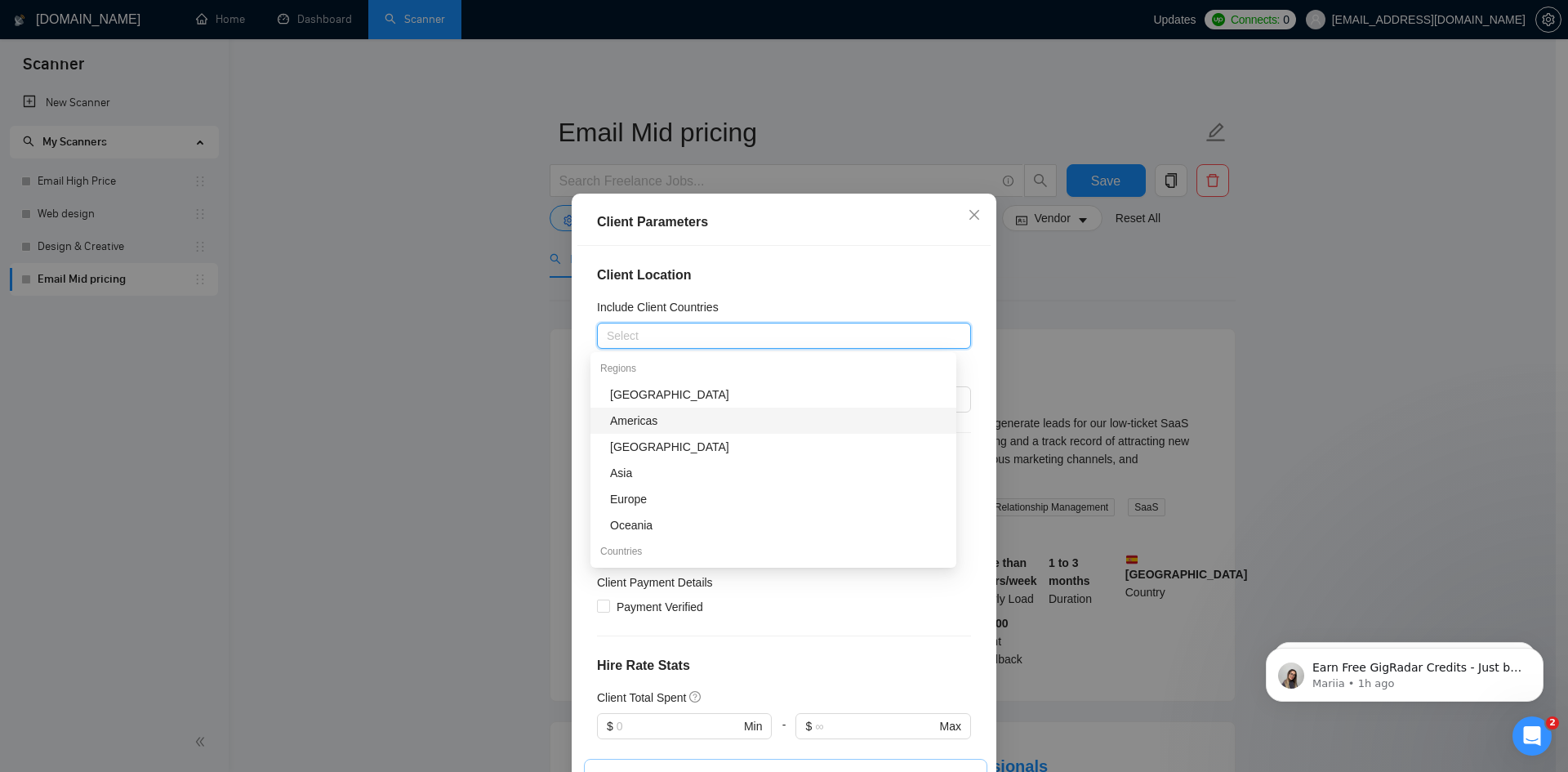
drag, startPoint x: 666, startPoint y: 428, endPoint x: 624, endPoint y: 425, distance: 42.1
click at [666, 428] on div "Americas" at bounding box center [778, 421] width 336 height 18
click at [572, 407] on div "Client Parameters Client Location Include Client Countries [GEOGRAPHIC_DATA] Ex…" at bounding box center [784, 516] width 425 height 645
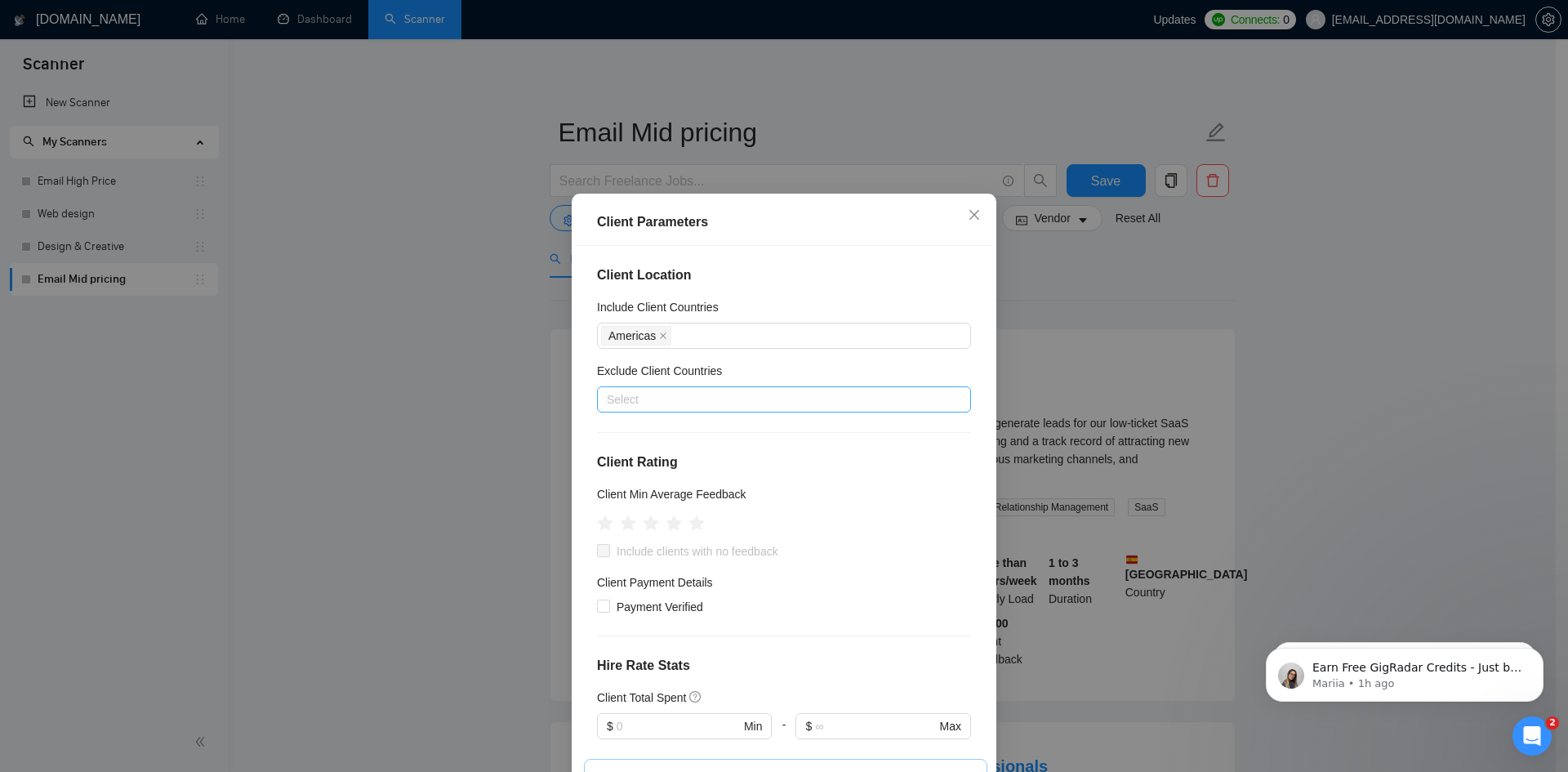
click at [658, 402] on div at bounding box center [776, 400] width 350 height 19
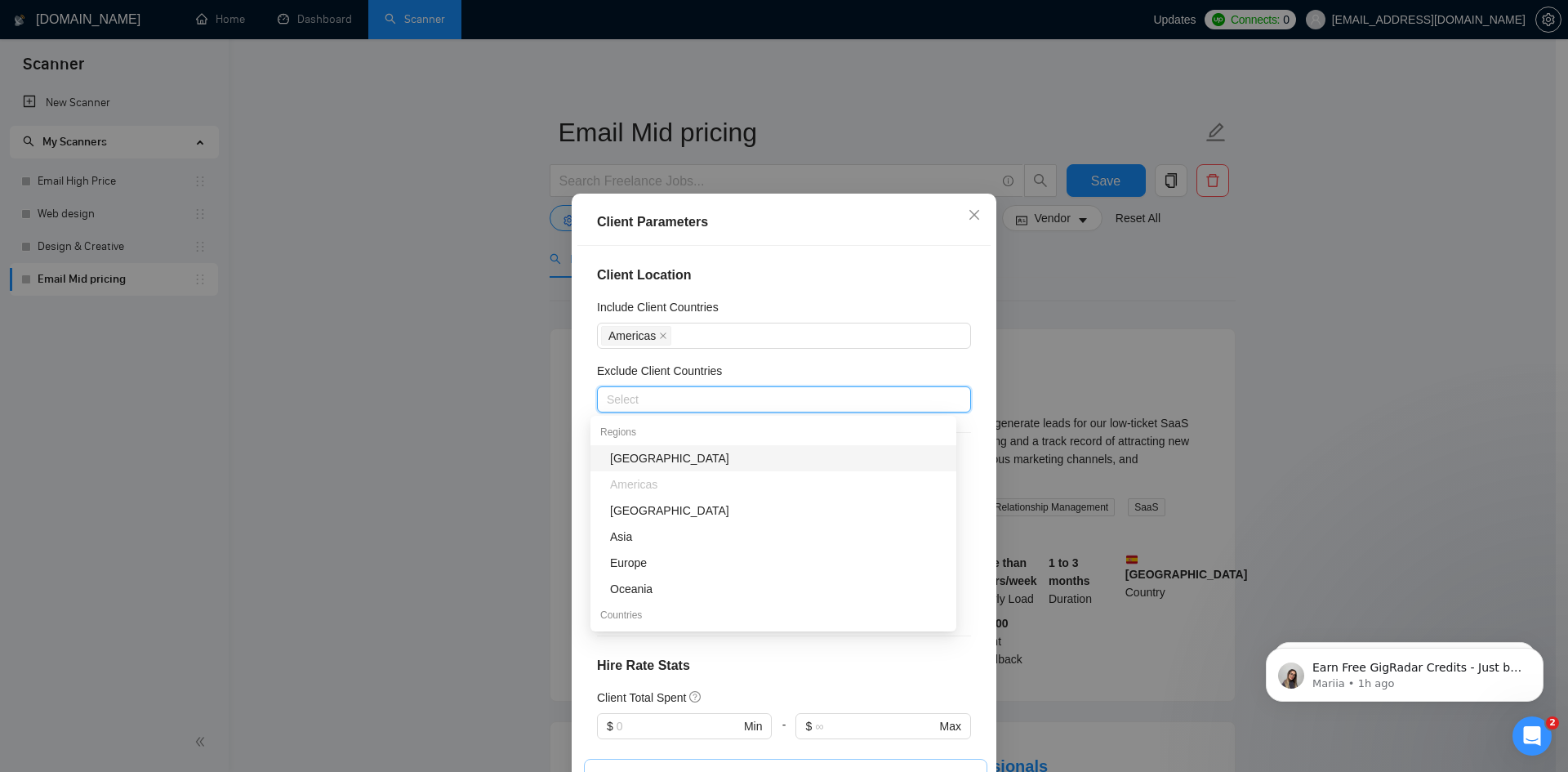
click at [646, 457] on div "[GEOGRAPHIC_DATA]" at bounding box center [778, 458] width 336 height 18
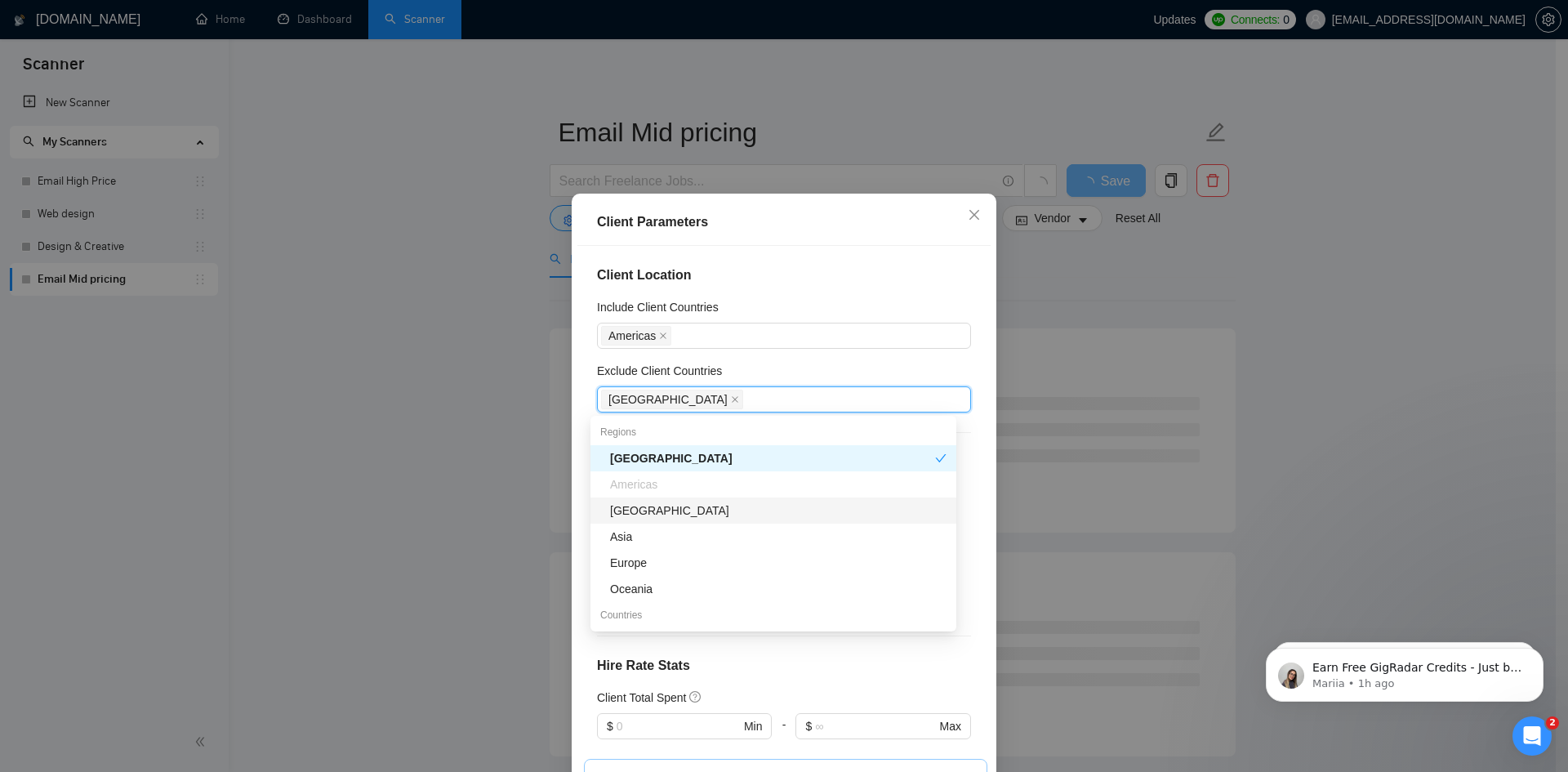
click at [633, 521] on div "[GEOGRAPHIC_DATA]" at bounding box center [774, 511] width 366 height 26
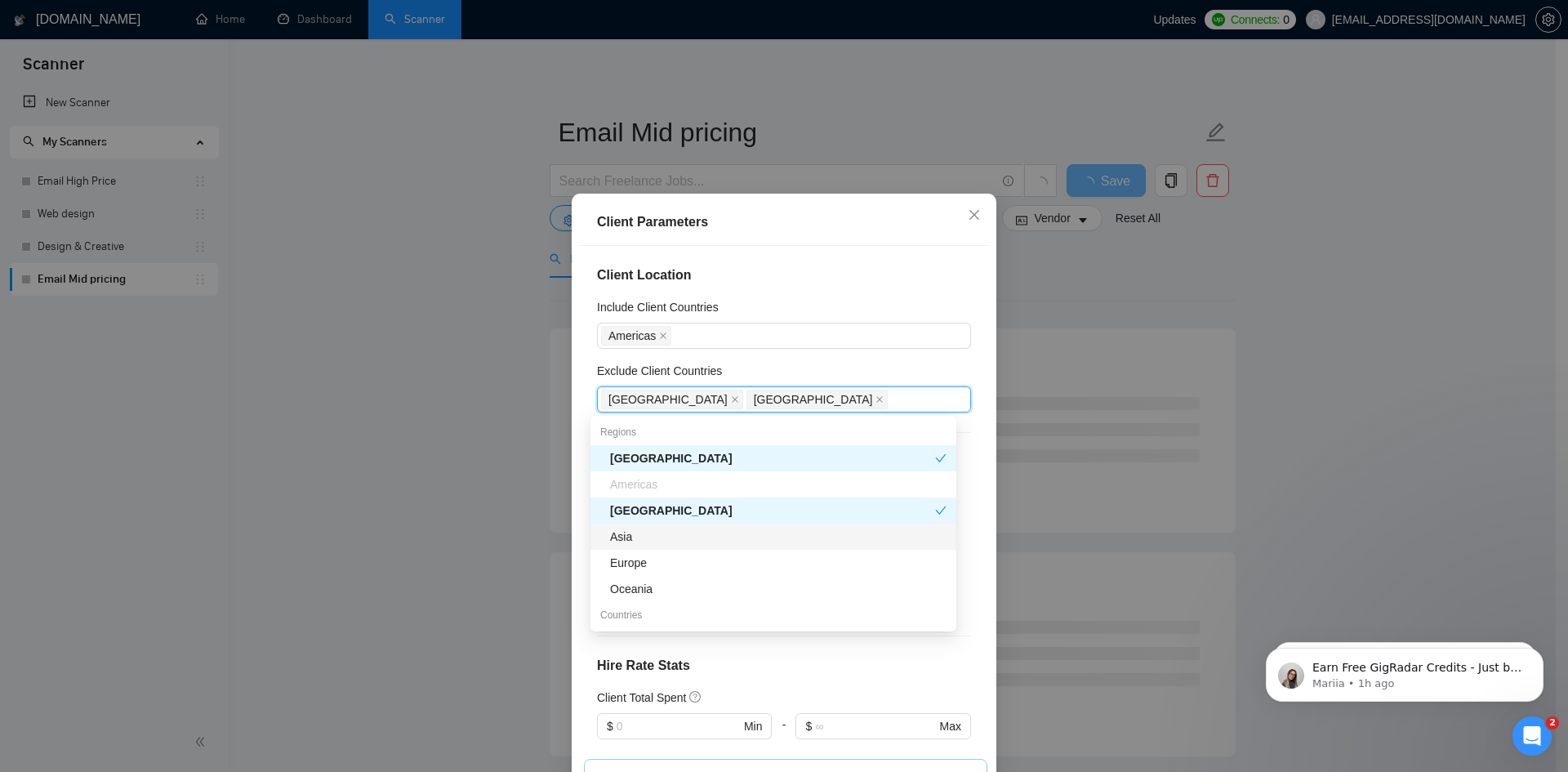
click at [635, 548] on div "Asia" at bounding box center [774, 537] width 366 height 26
click at [633, 572] on div "Europe" at bounding box center [774, 563] width 366 height 26
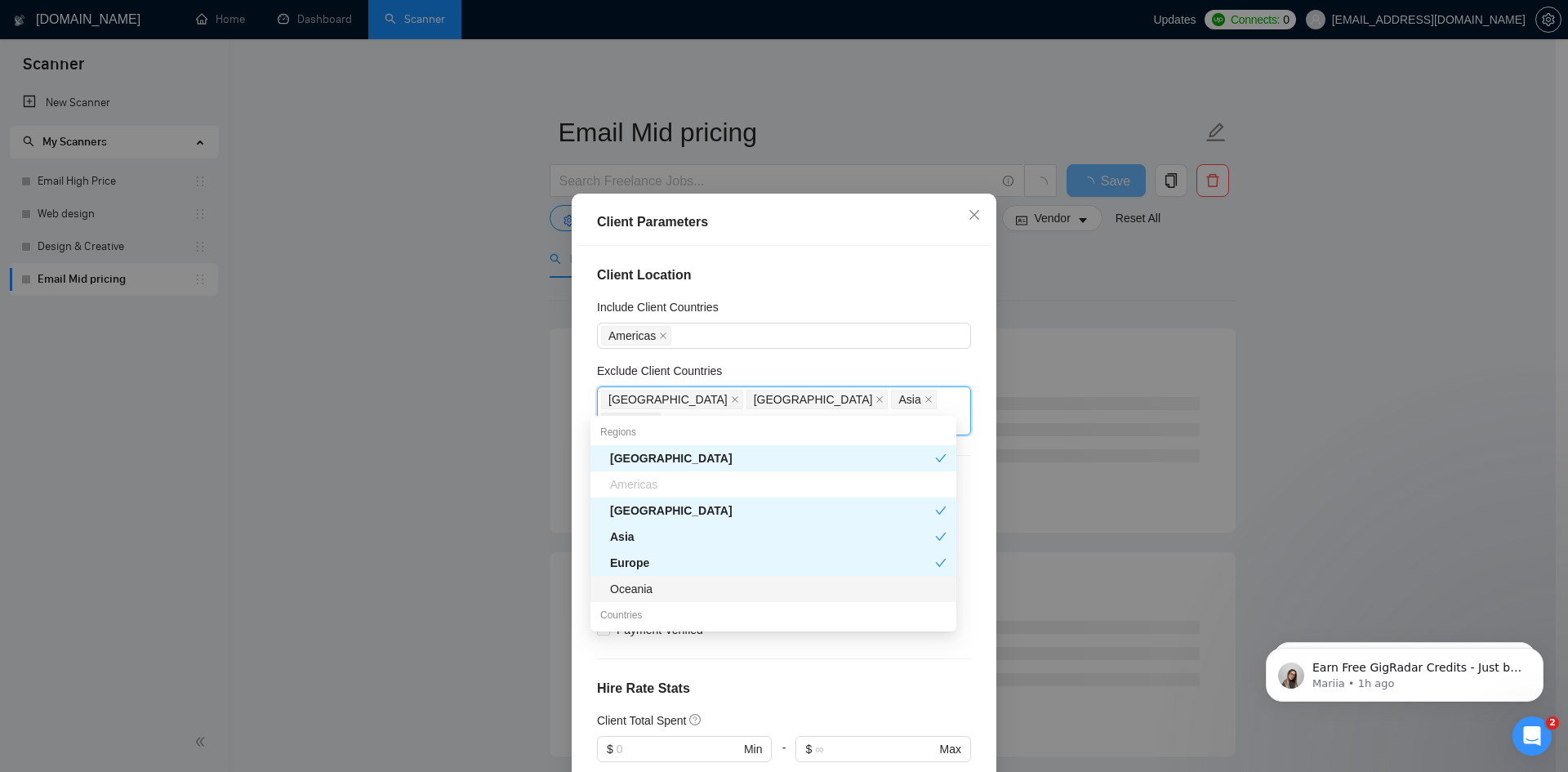
click at [631, 594] on div "Oceania" at bounding box center [778, 589] width 336 height 18
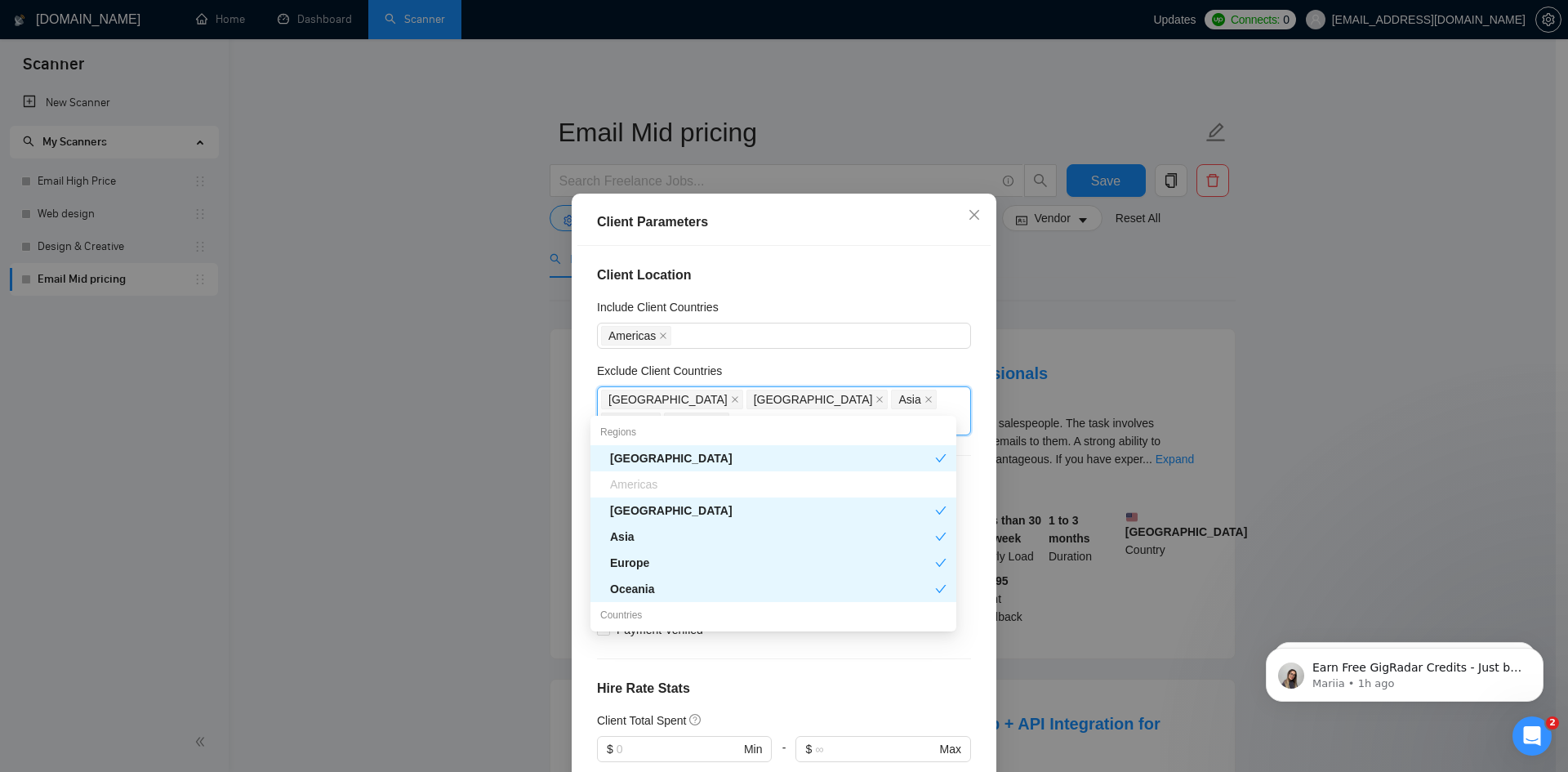
click at [578, 568] on div "Client Location Include Client Countries [GEOGRAPHIC_DATA] Exclude Client Count…" at bounding box center [784, 516] width 413 height 541
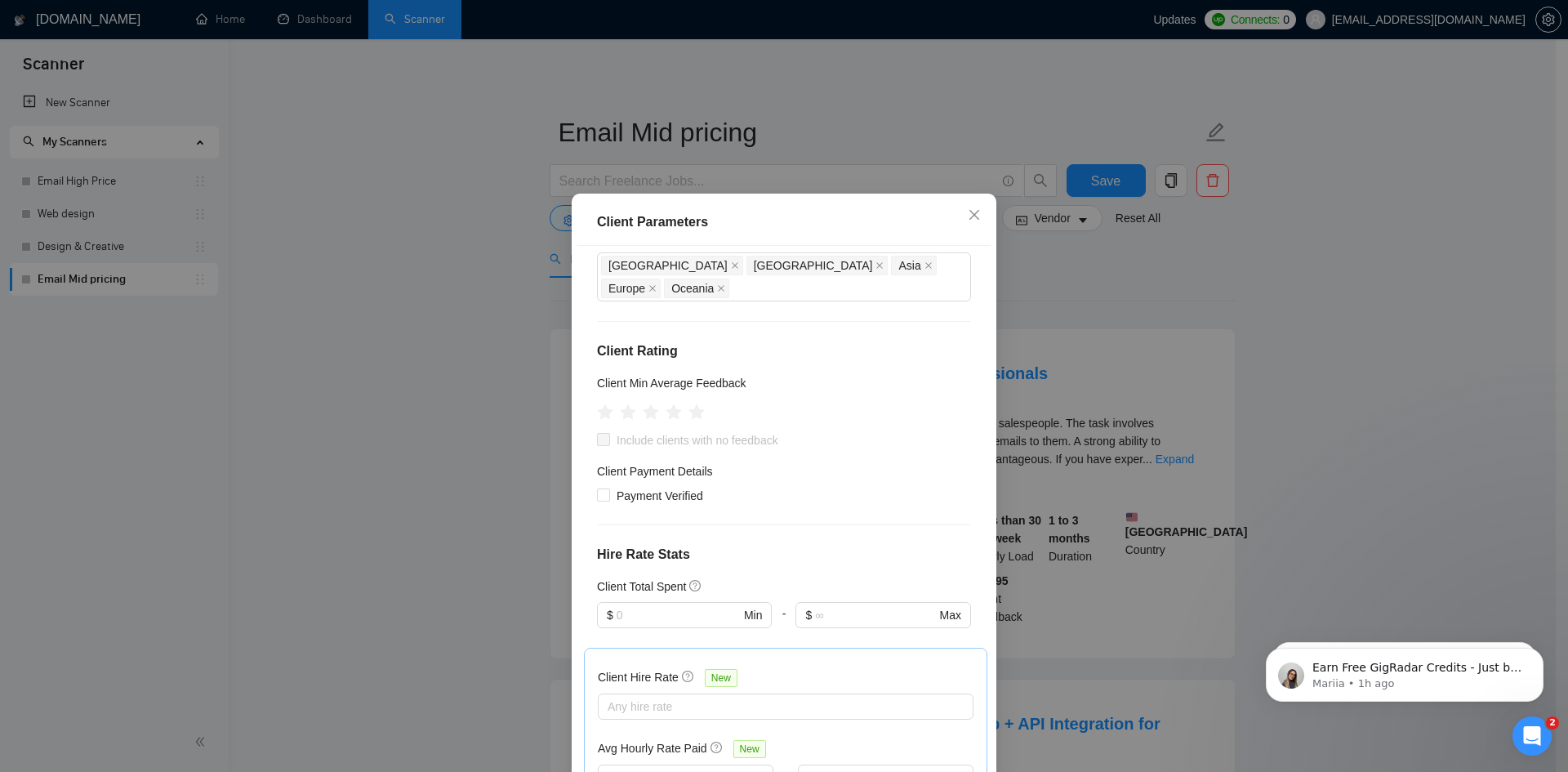
scroll to position [163, 0]
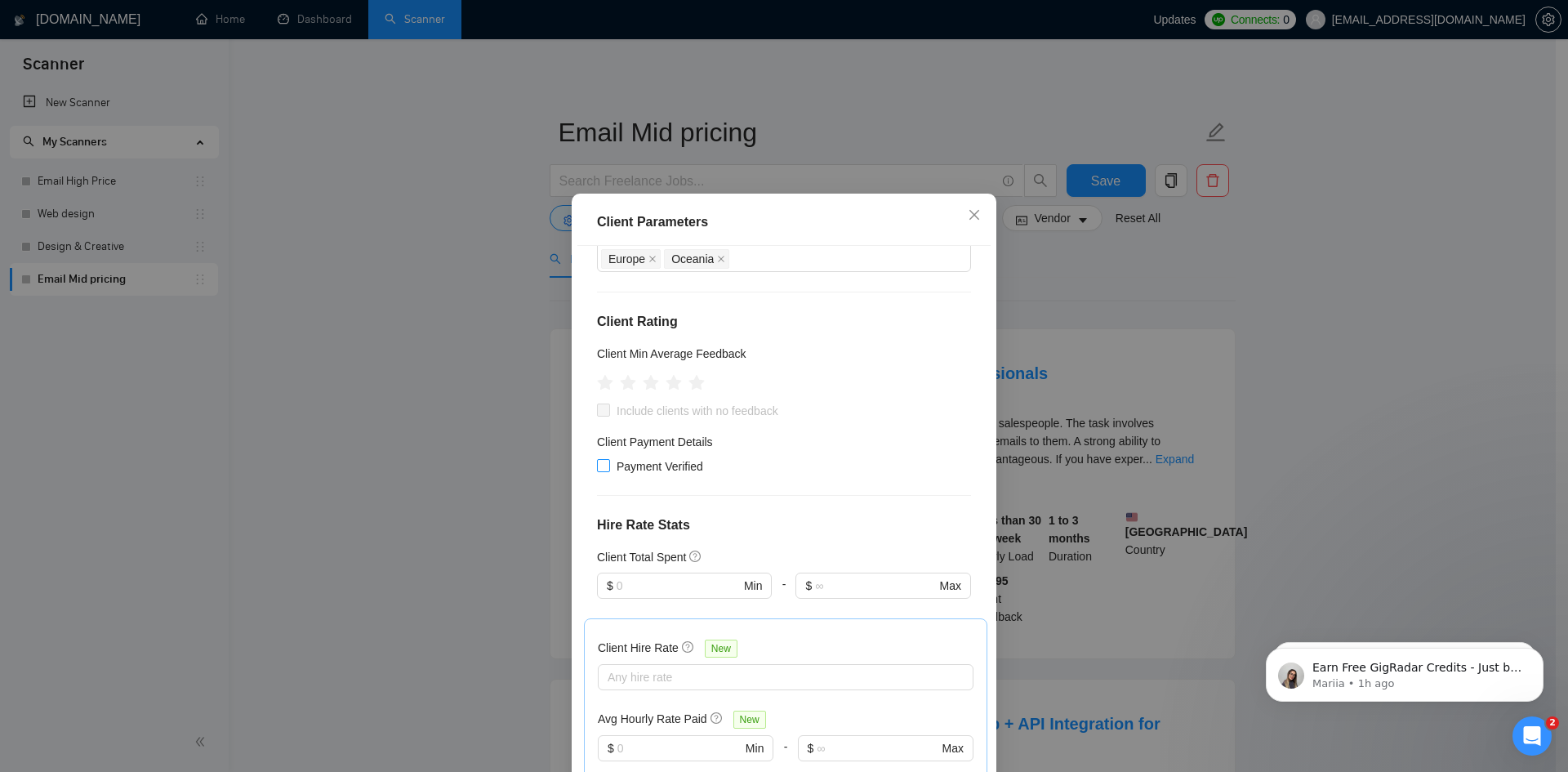
drag, startPoint x: 596, startPoint y: 444, endPoint x: 620, endPoint y: 476, distance: 40.0
click at [597, 459] on input "Payment Verified" at bounding box center [602, 464] width 11 height 11
checkbox input "true"
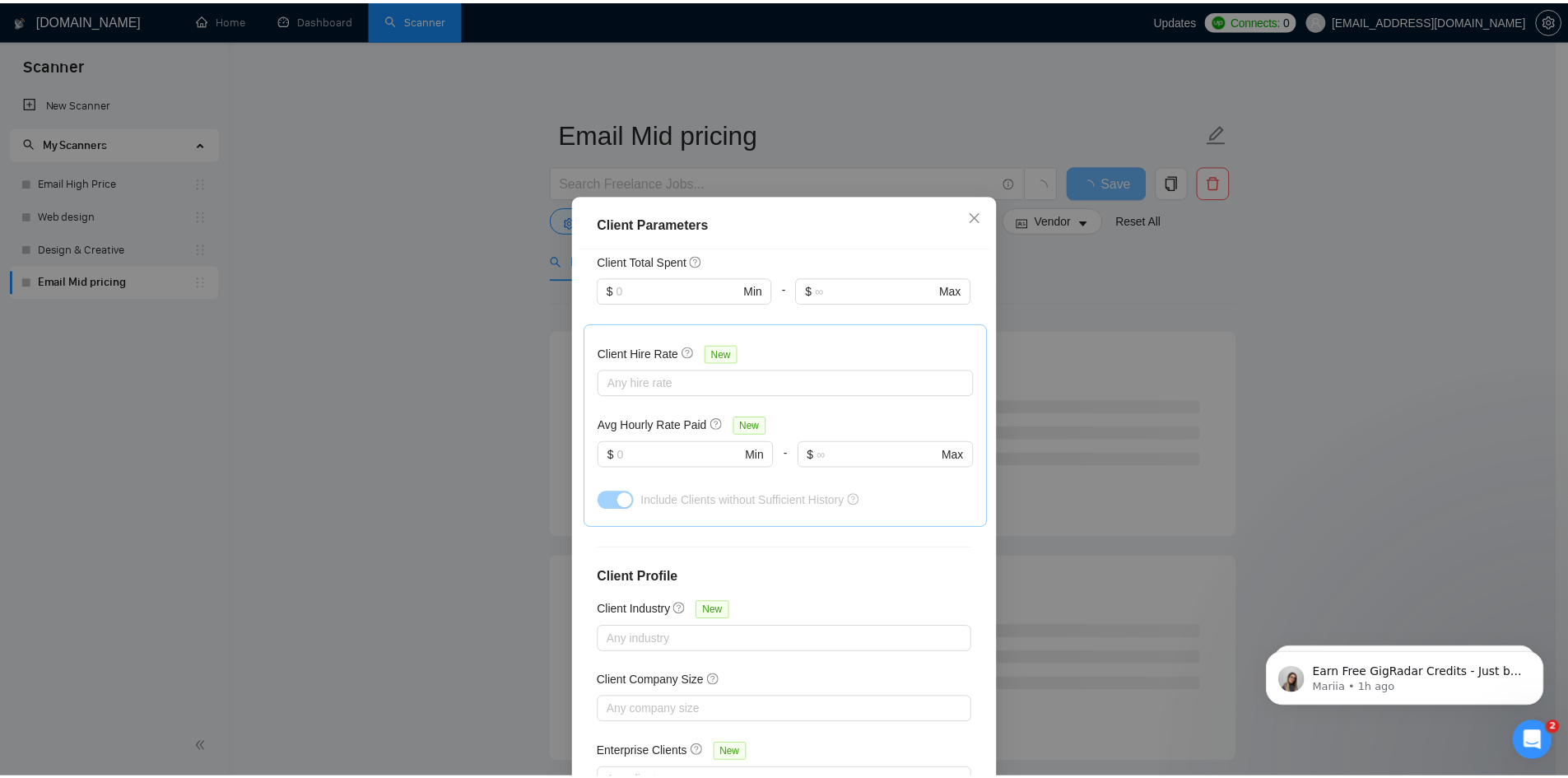
scroll to position [479, 0]
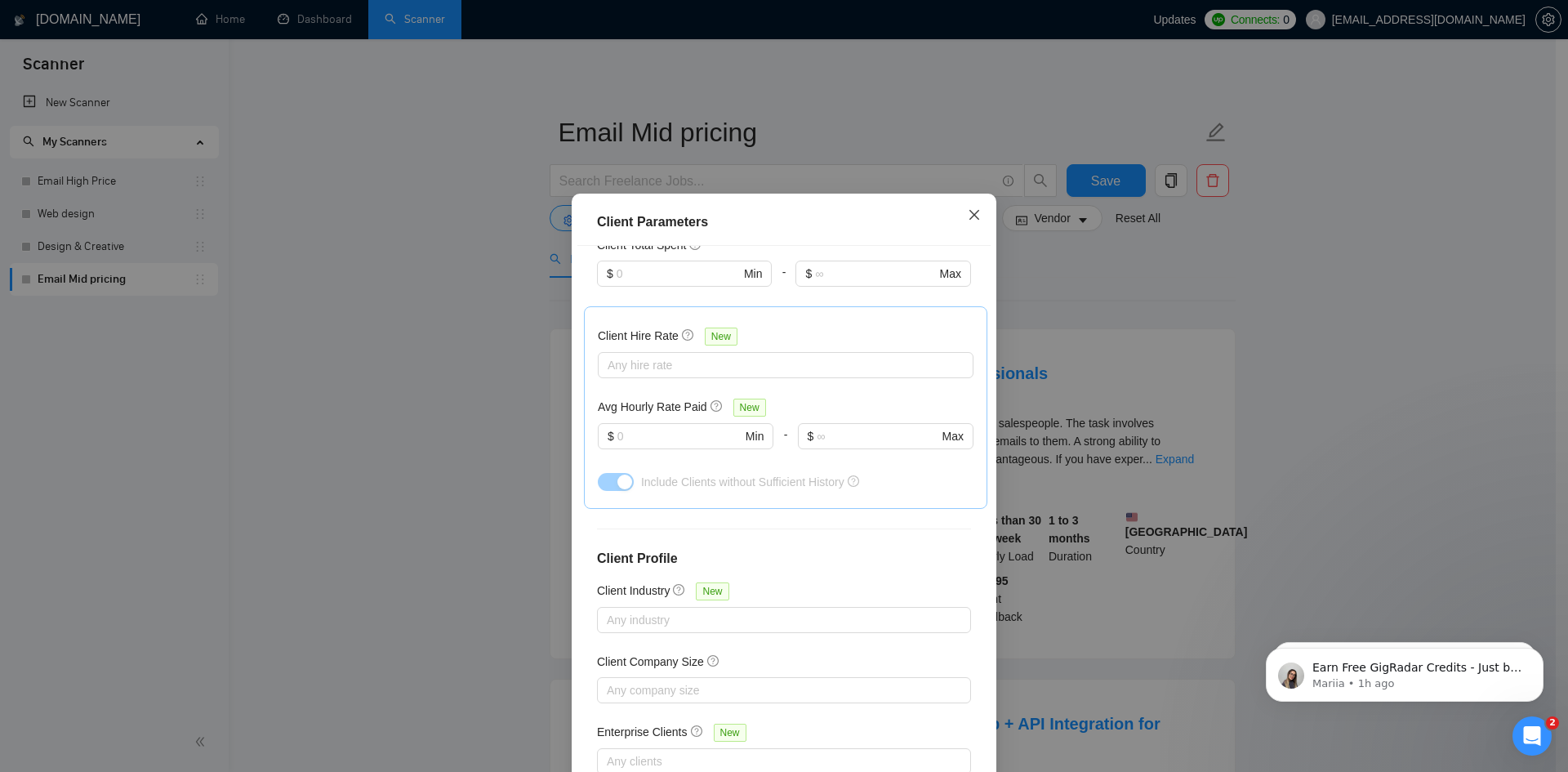
click at [969, 220] on icon "close" at bounding box center [974, 214] width 13 height 13
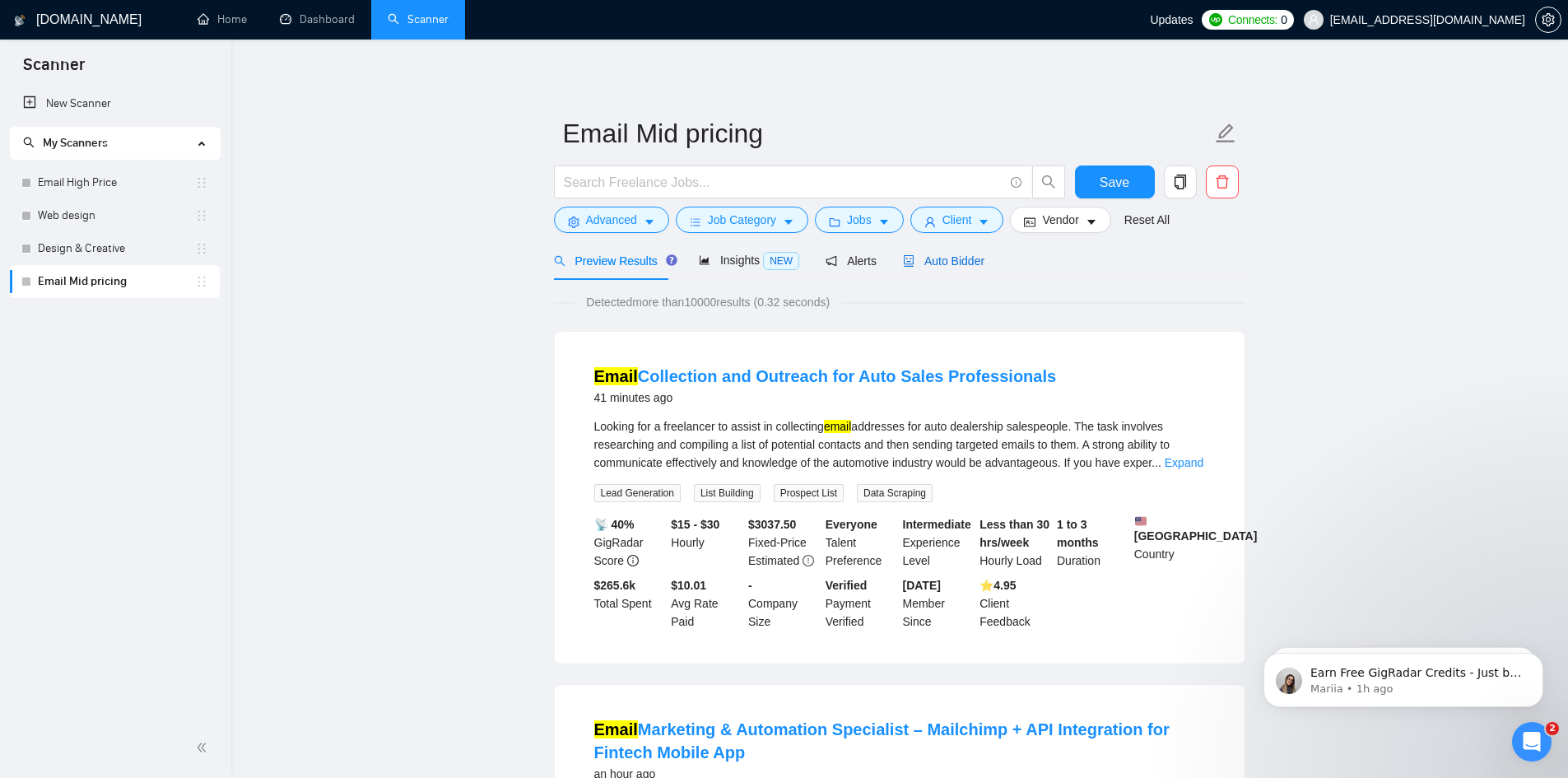
click at [958, 266] on span "Auto Bidder" at bounding box center [943, 261] width 82 height 13
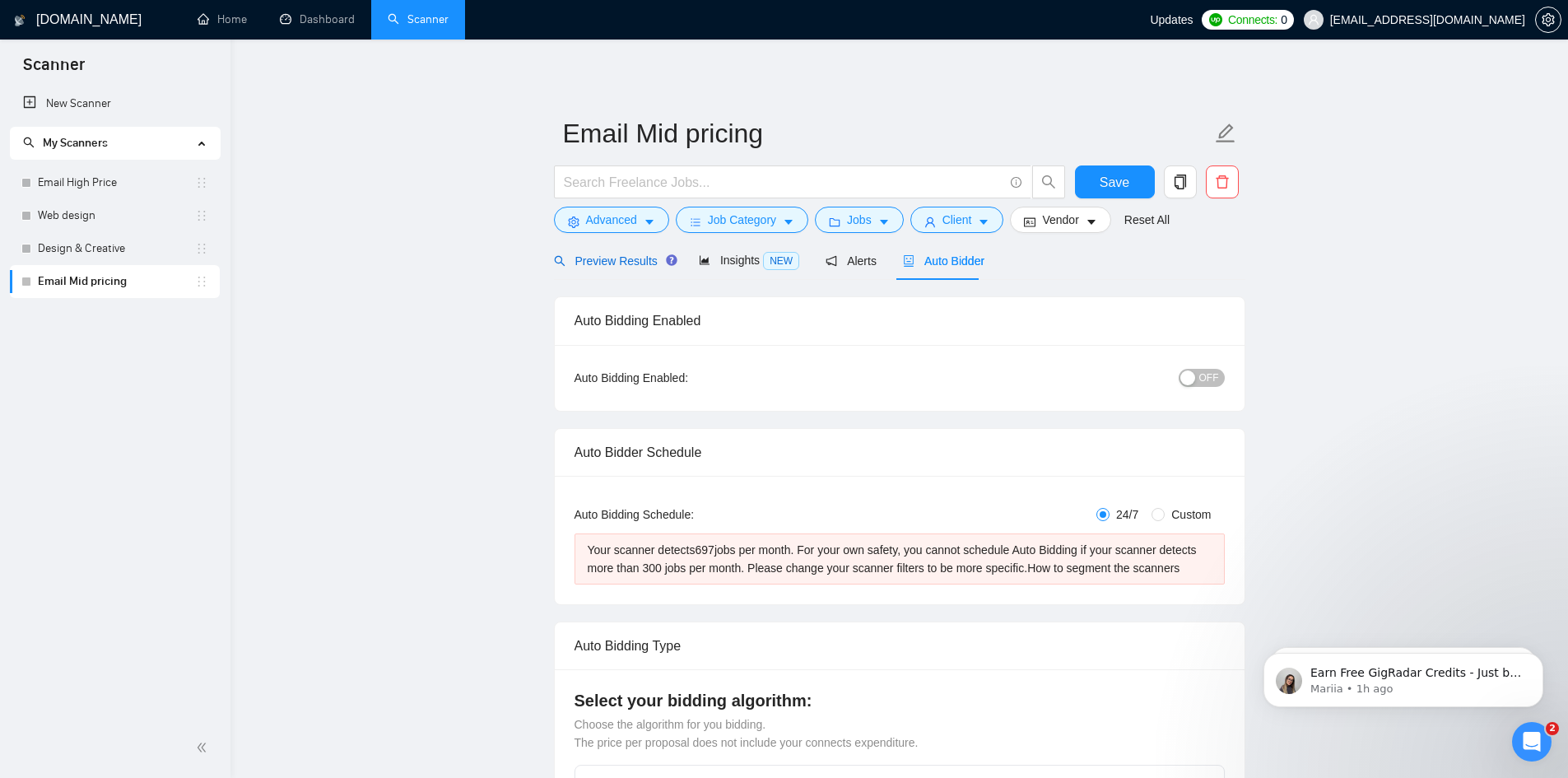
click at [590, 263] on span "Preview Results" at bounding box center [613, 261] width 119 height 13
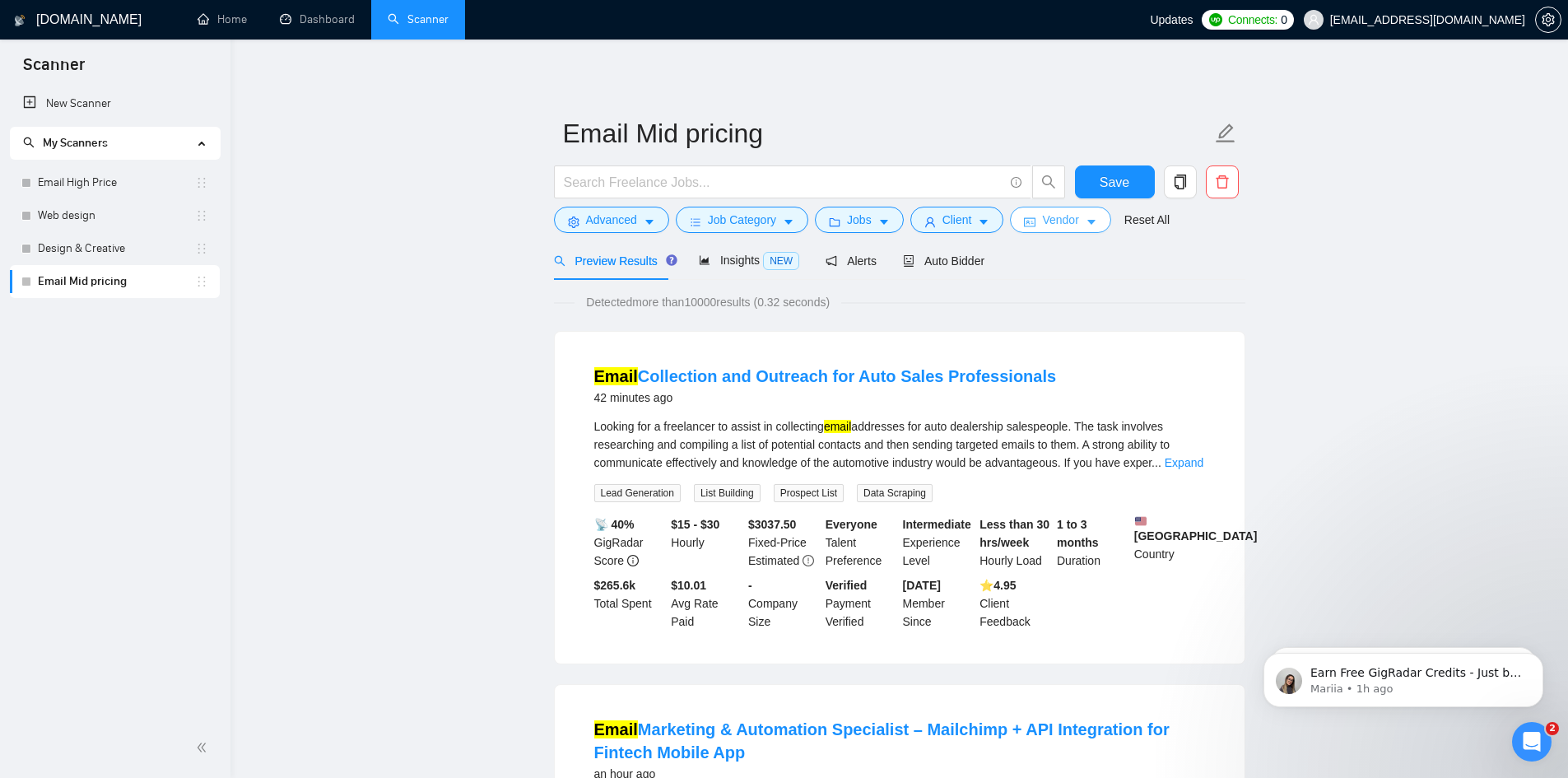
click at [1049, 220] on span "Vendor" at bounding box center [1060, 219] width 36 height 19
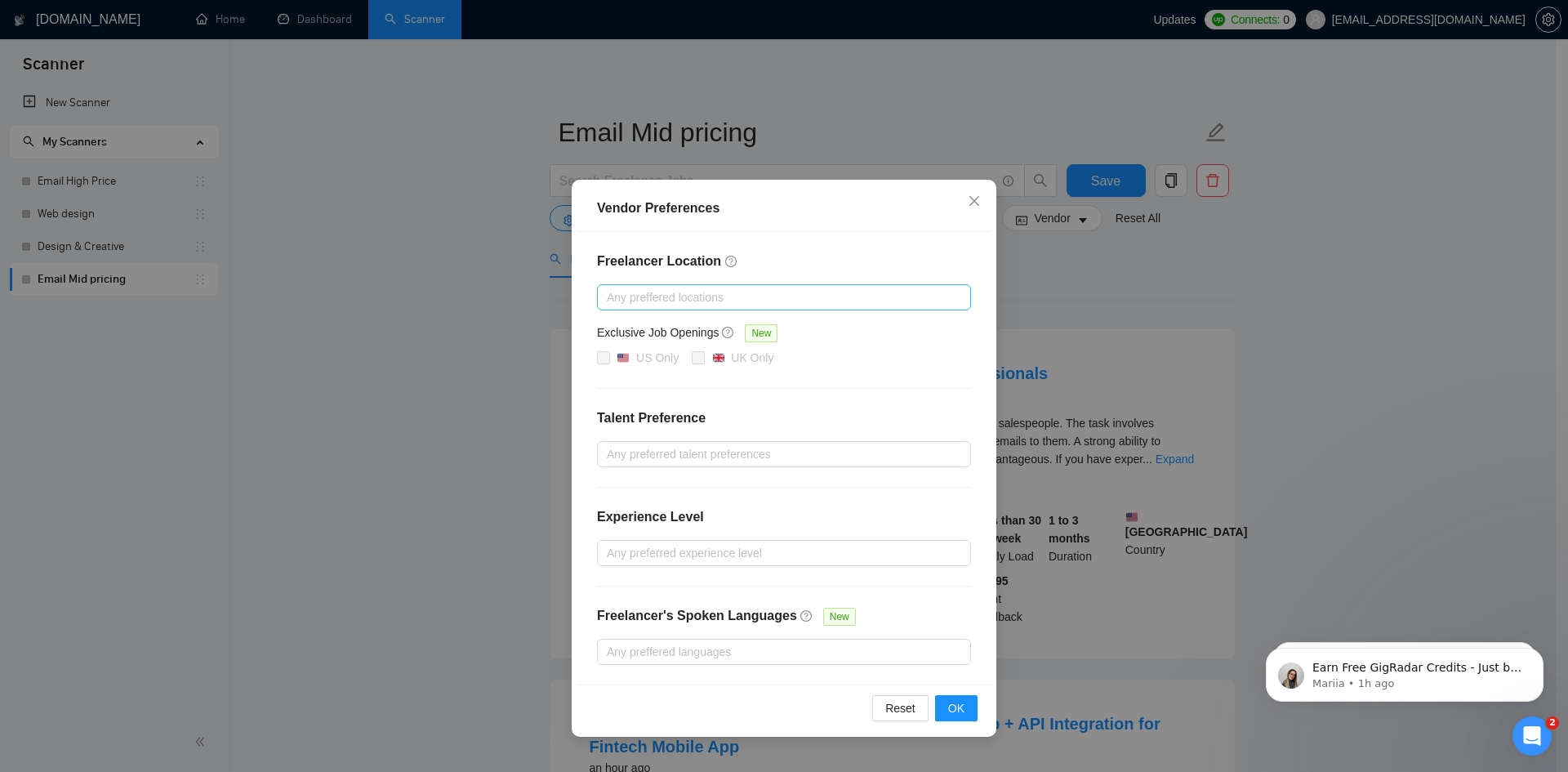
click at [699, 305] on div at bounding box center [776, 297] width 350 height 19
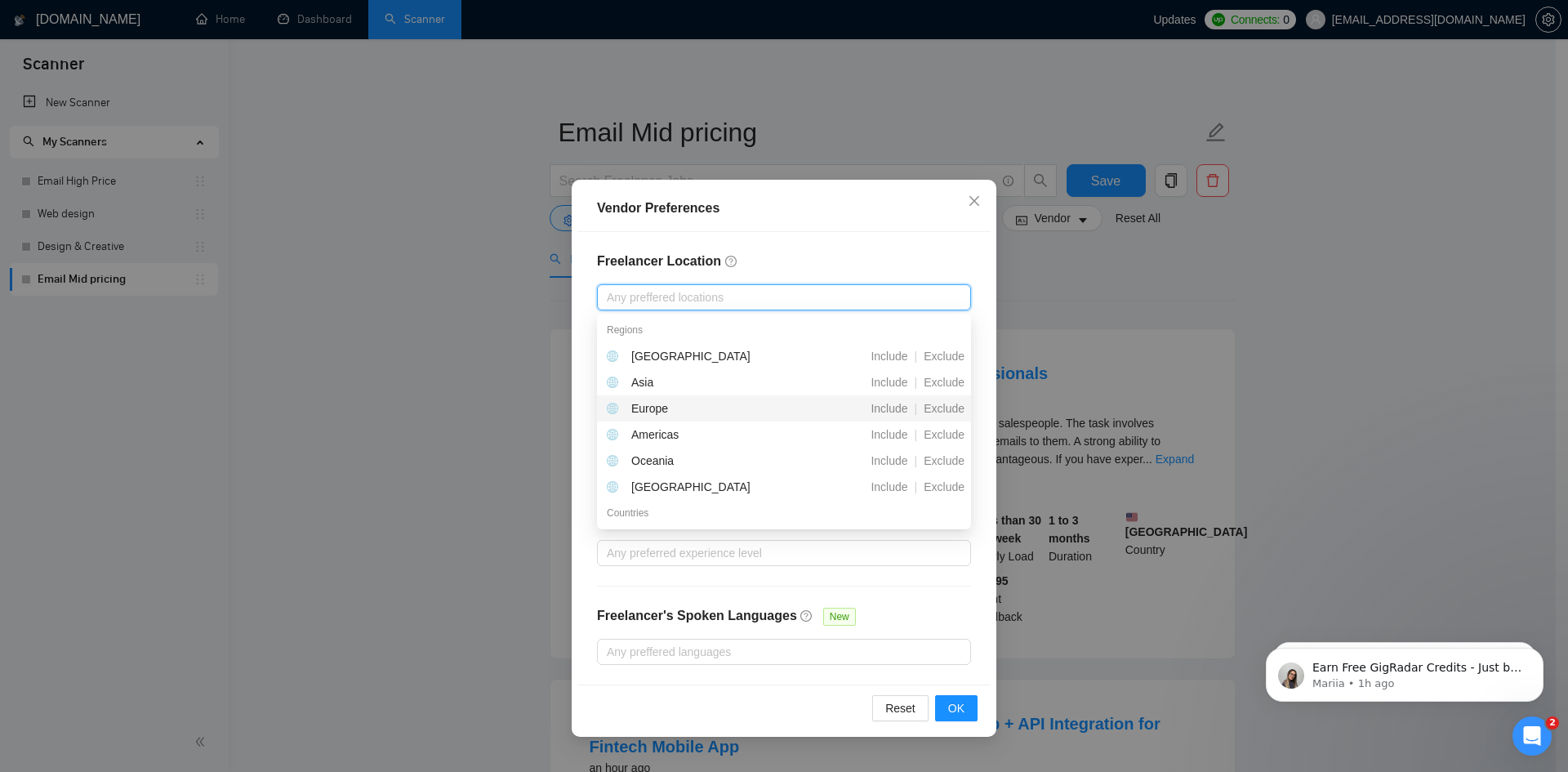
click at [659, 413] on div "Europe" at bounding box center [649, 408] width 37 height 18
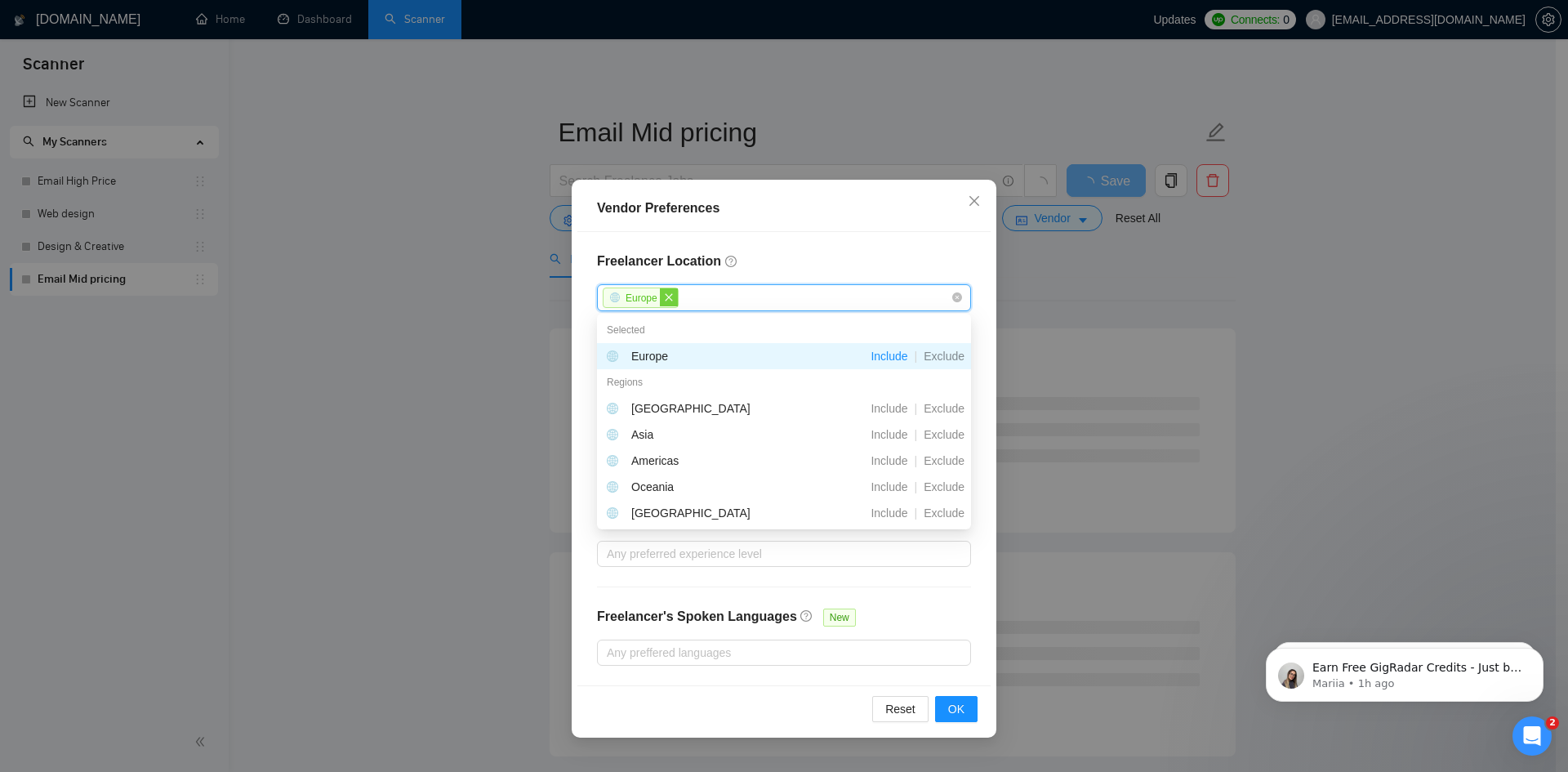
click at [667, 294] on icon "close" at bounding box center [669, 297] width 10 height 10
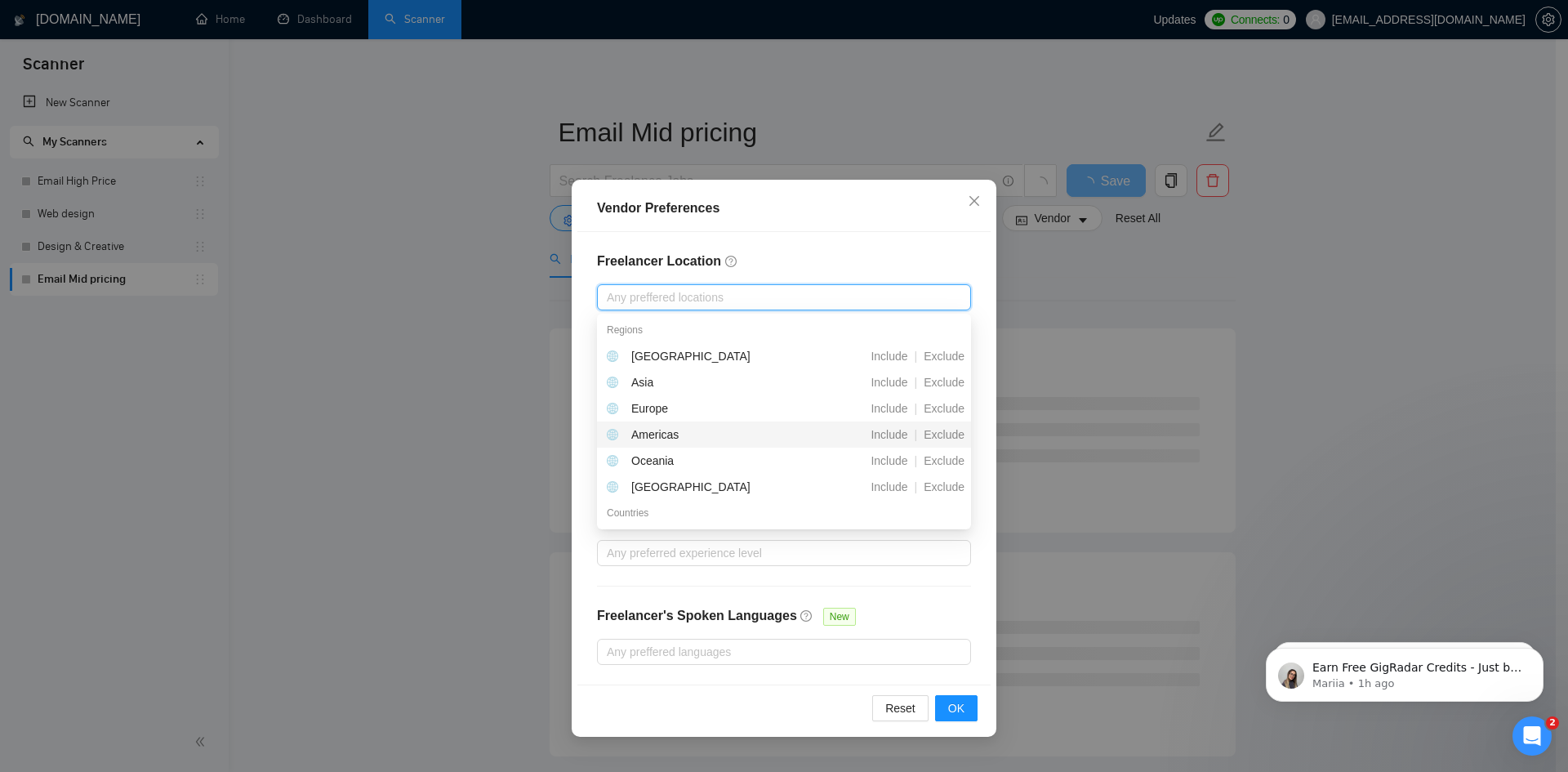
click at [669, 434] on div "Americas" at bounding box center [655, 435] width 47 height 18
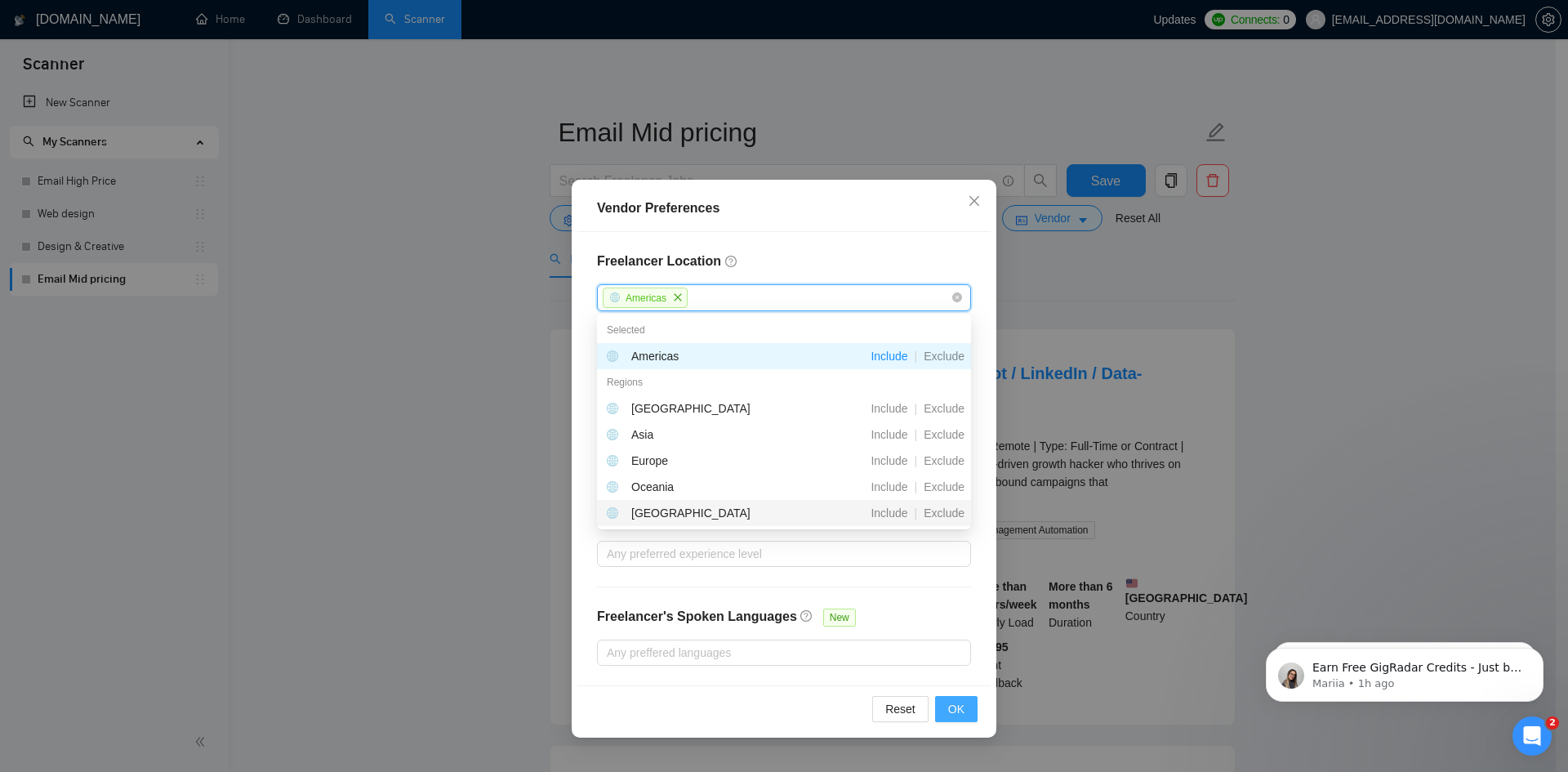
click at [957, 706] on span "OK" at bounding box center [956, 709] width 17 height 18
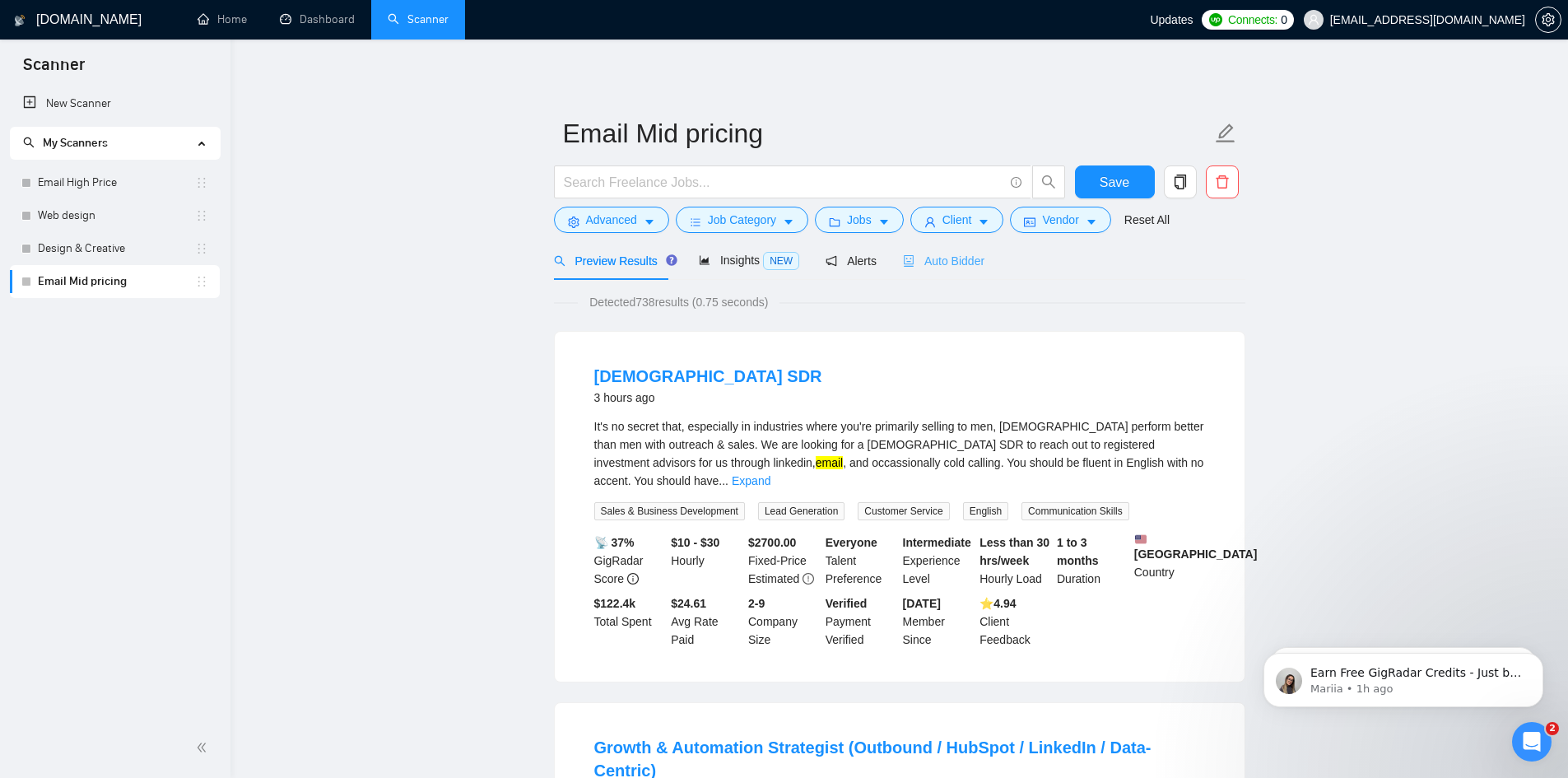
click at [928, 250] on div "Auto Bidder" at bounding box center [943, 261] width 82 height 39
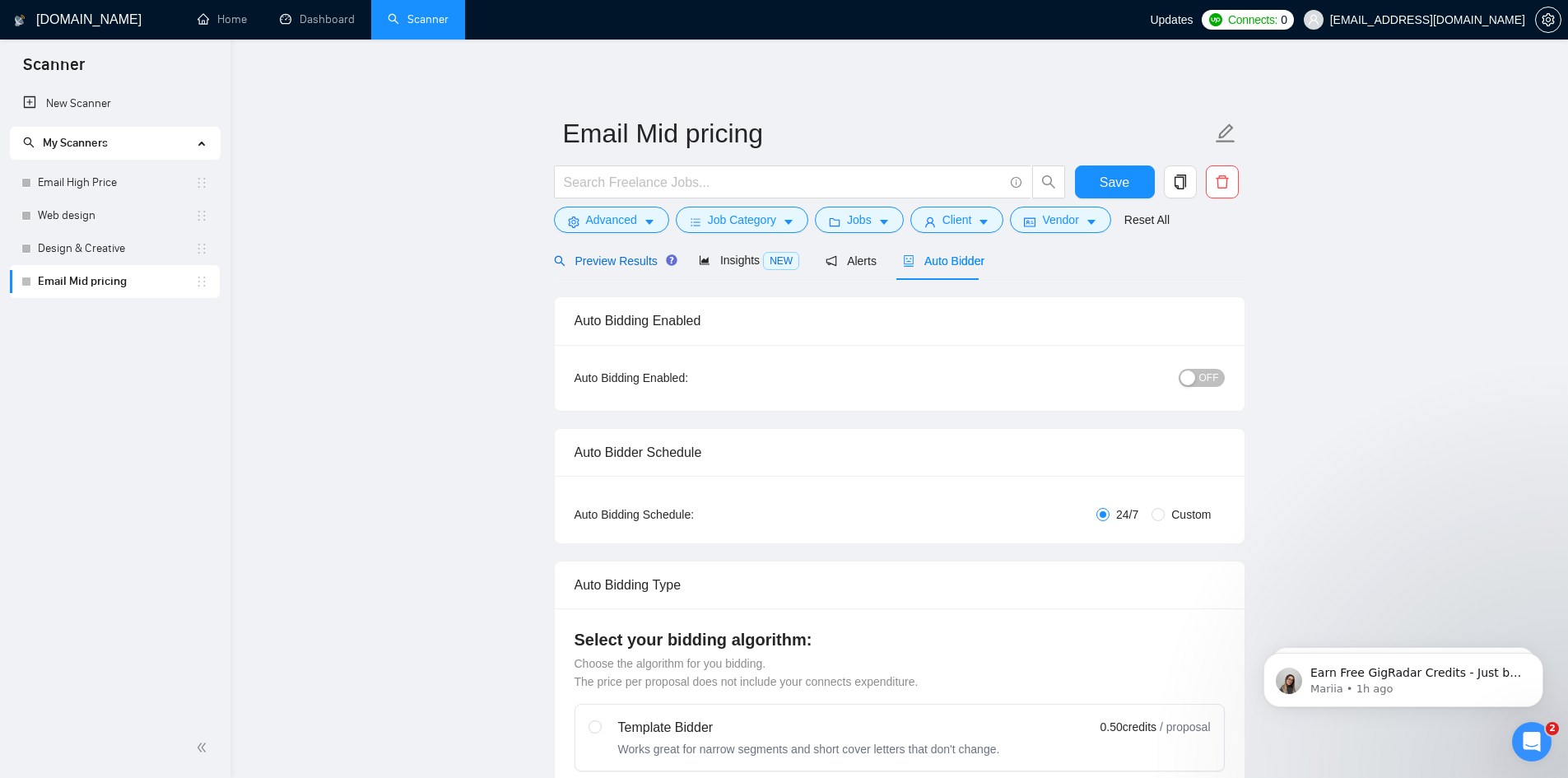
click at [610, 261] on span "Preview Results" at bounding box center [613, 261] width 119 height 13
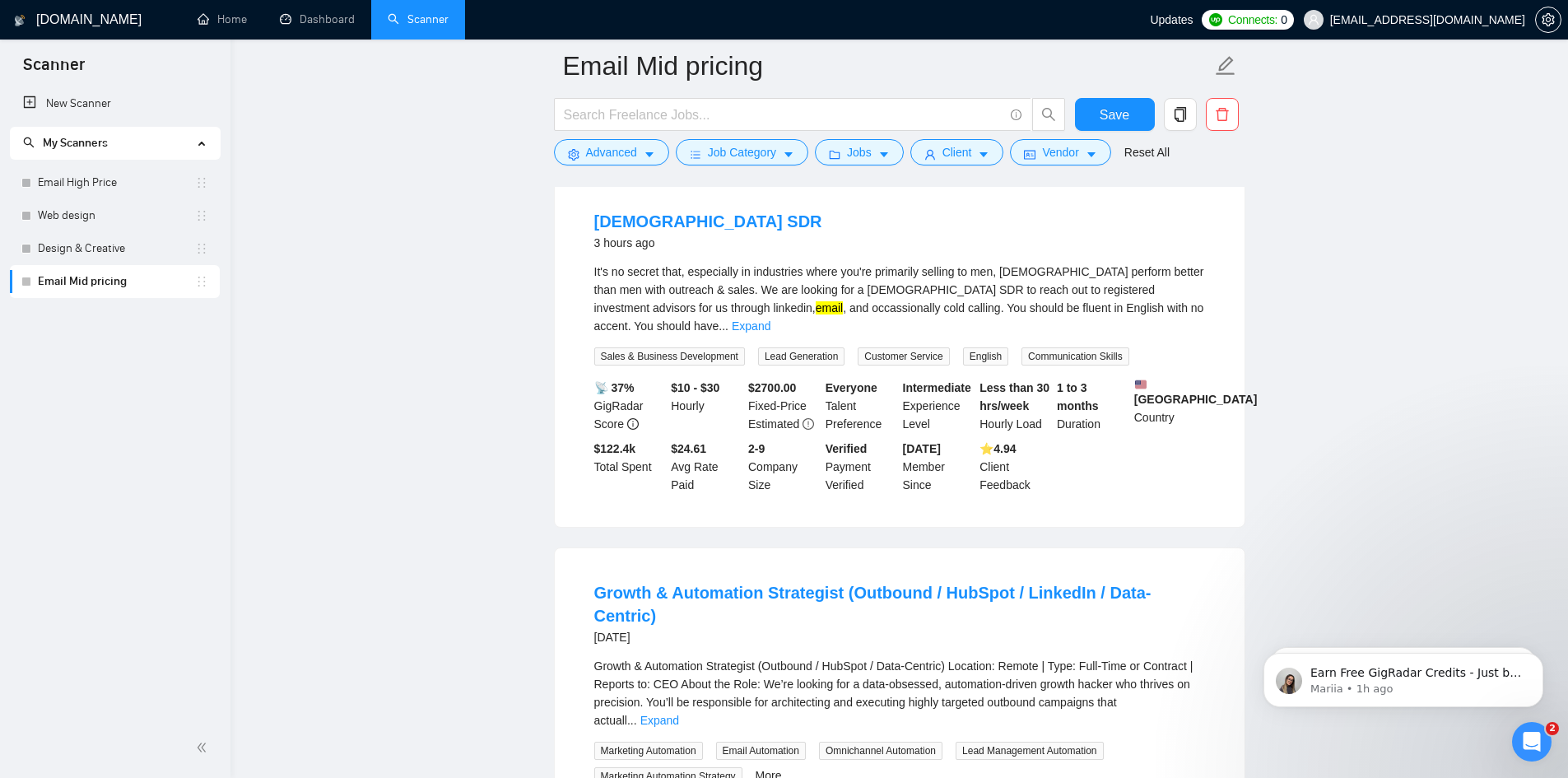
scroll to position [165, 0]
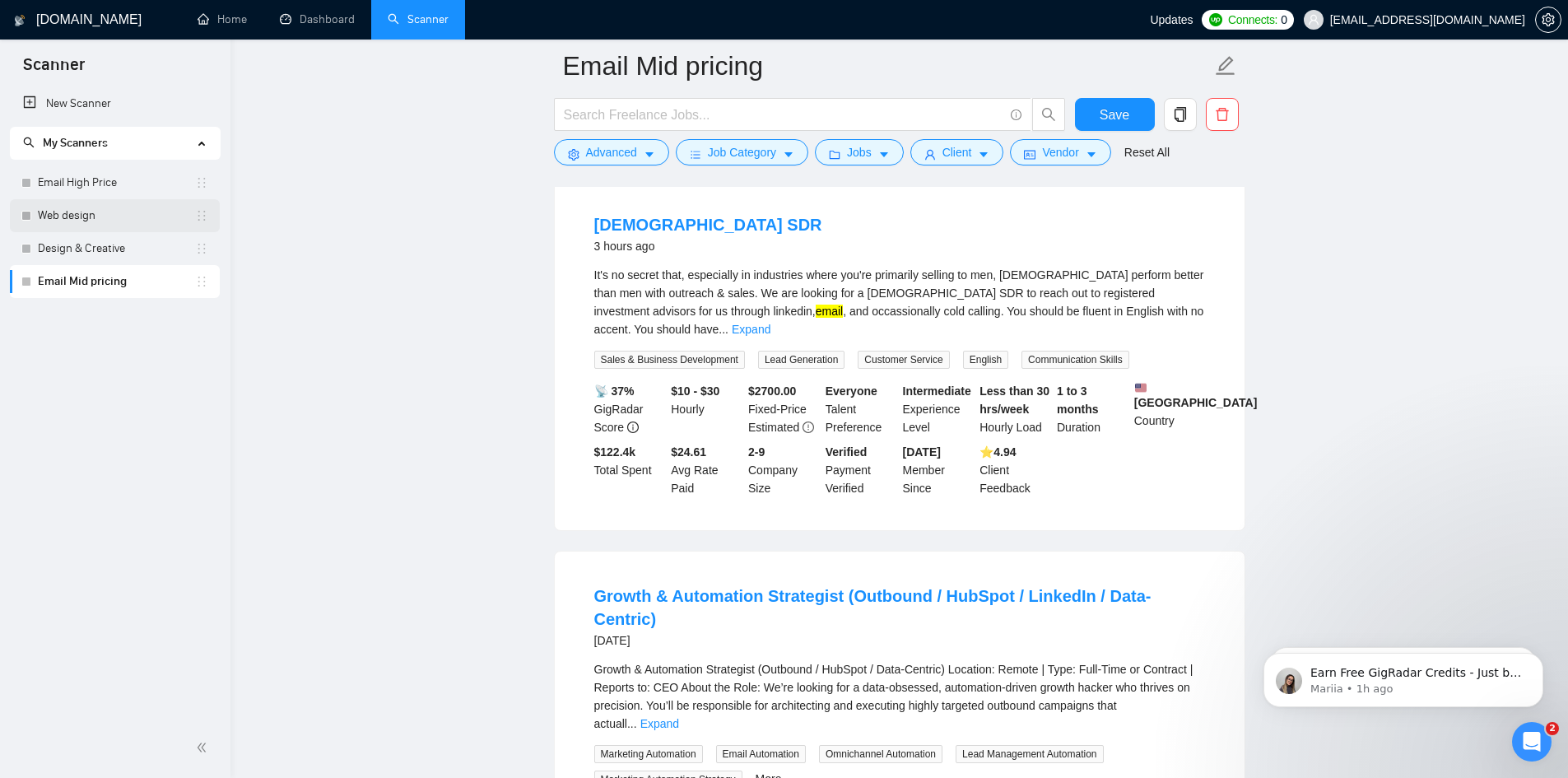
click at [126, 228] on link "Web design" at bounding box center [116, 215] width 158 height 33
click at [1107, 115] on span "Save" at bounding box center [1115, 115] width 30 height 20
click at [75, 211] on link "Web design" at bounding box center [116, 215] width 158 height 33
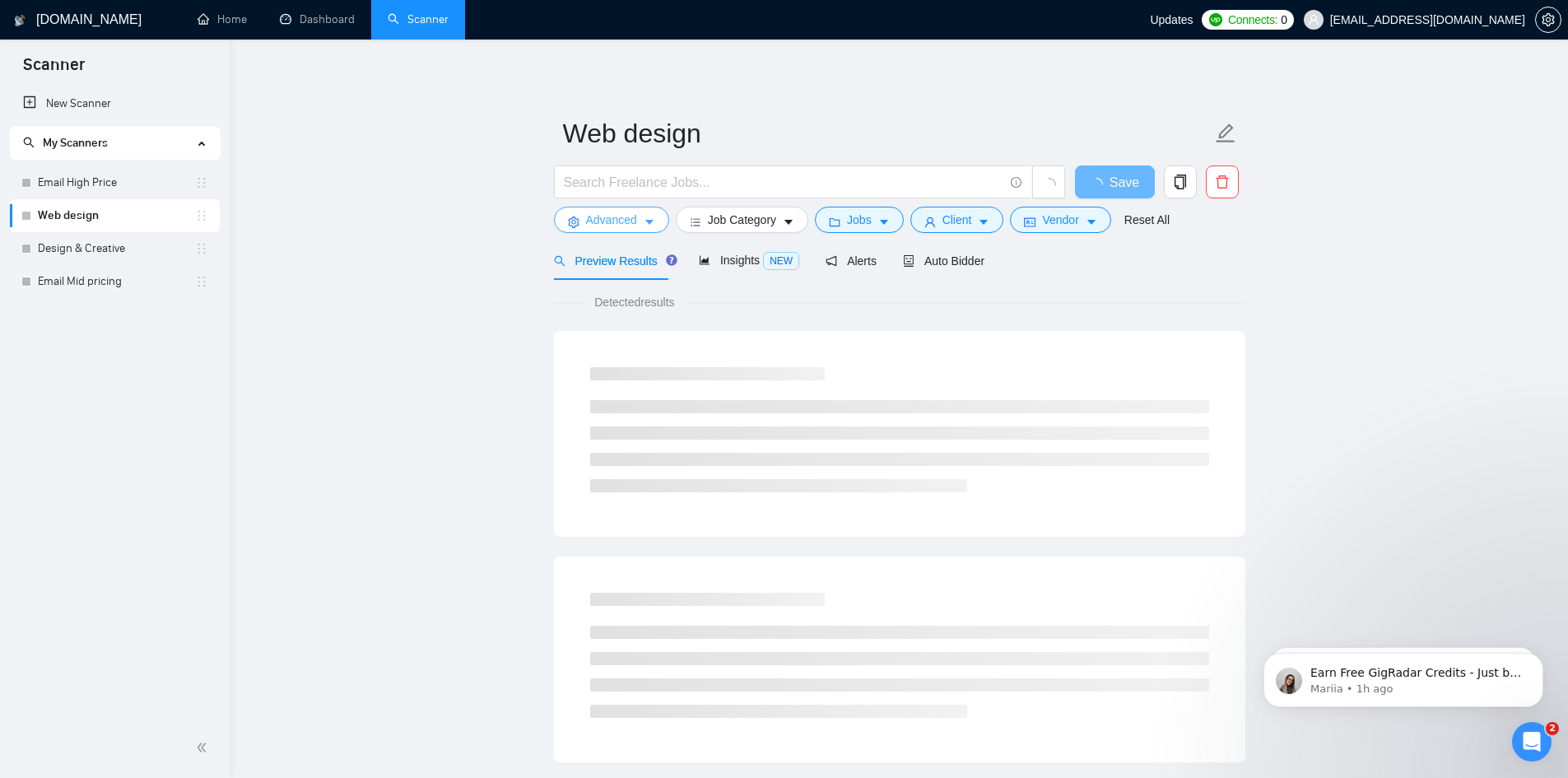
click at [644, 220] on icon "caret-down" at bounding box center [649, 222] width 11 height 11
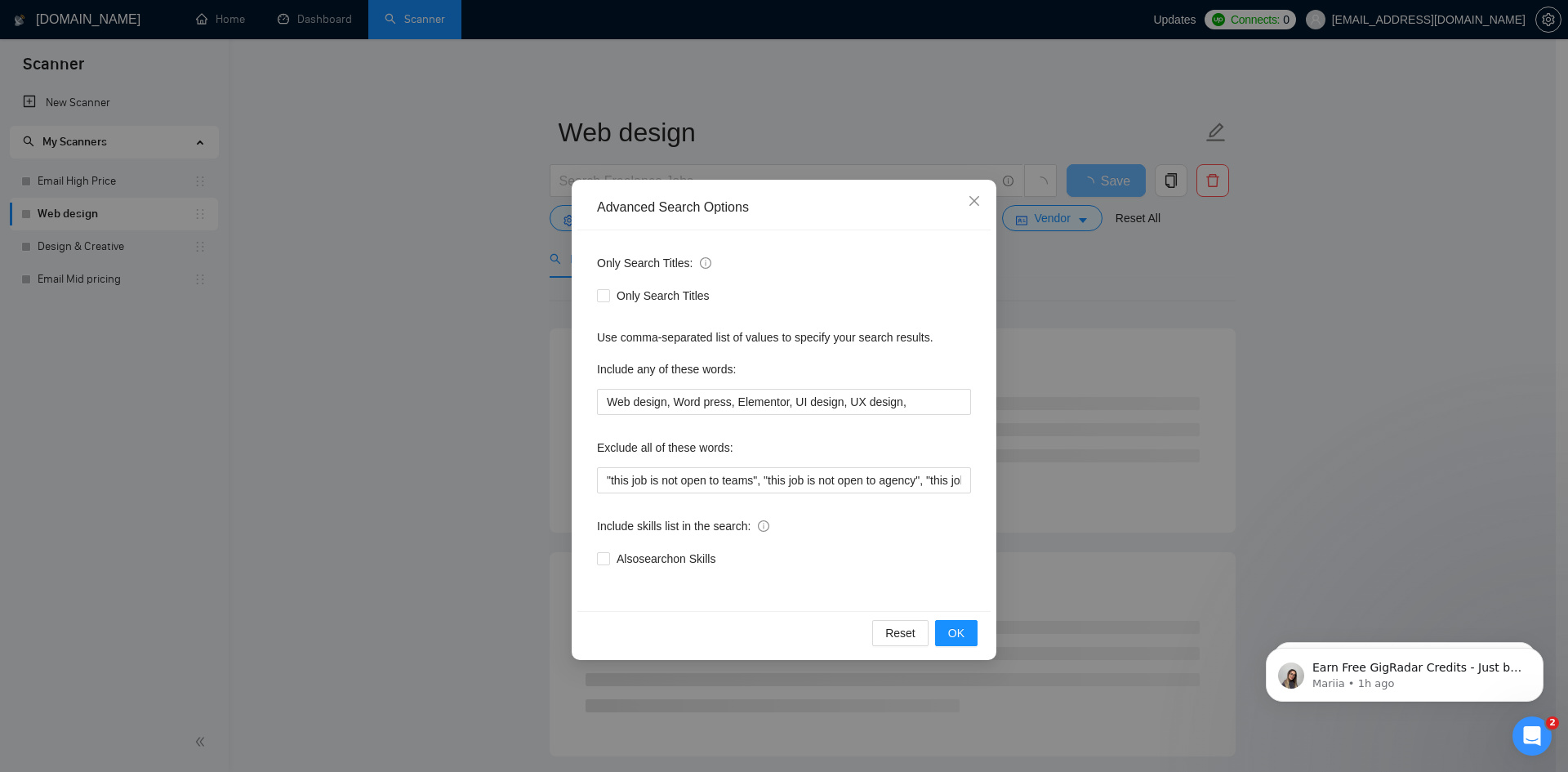
click at [1045, 340] on div "Advanced Search Options Only Search Titles: Only Search Titles Use comma-separa…" at bounding box center [784, 386] width 1568 height 772
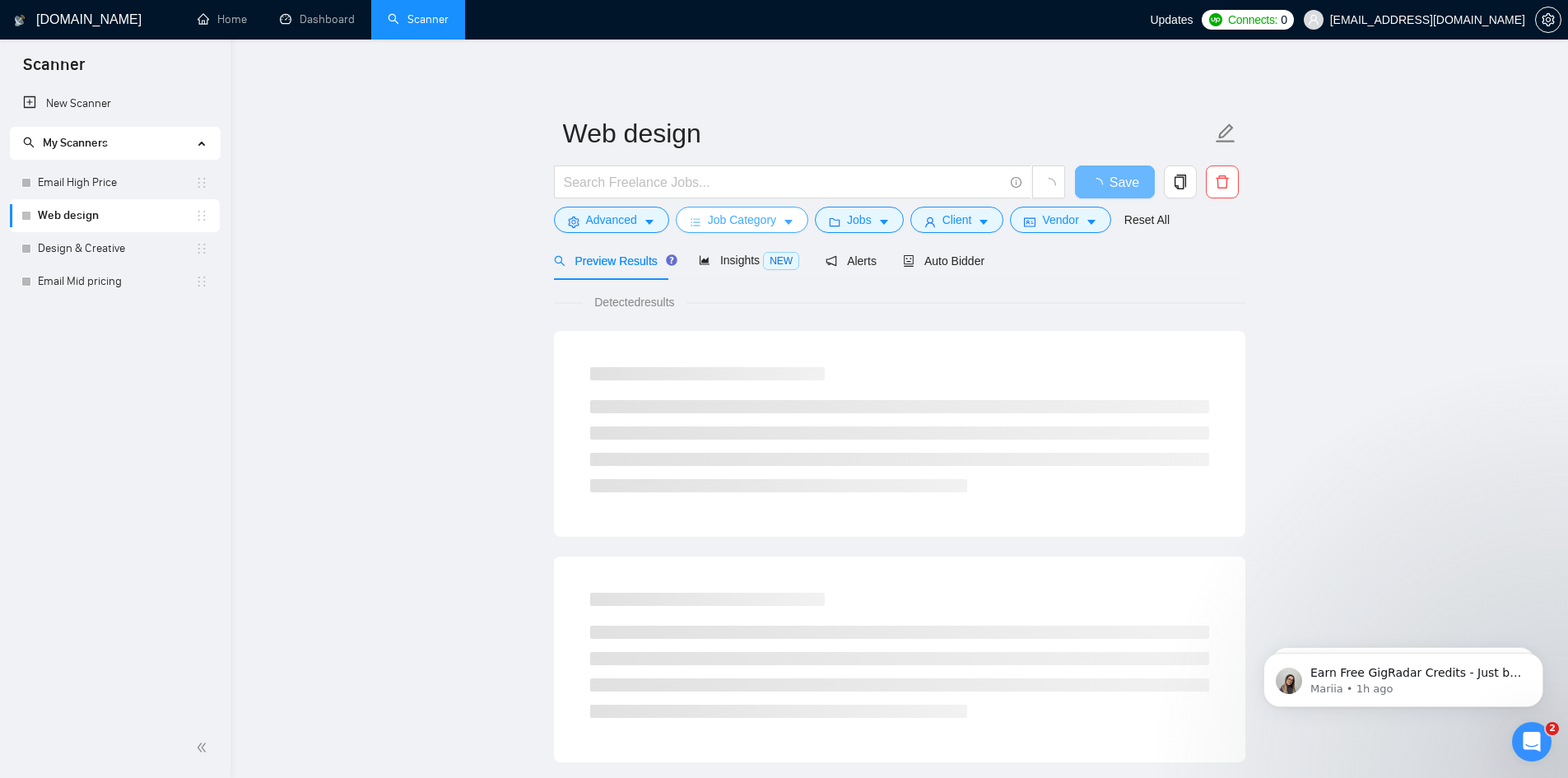
click at [692, 220] on icon "bars" at bounding box center [695, 222] width 11 height 11
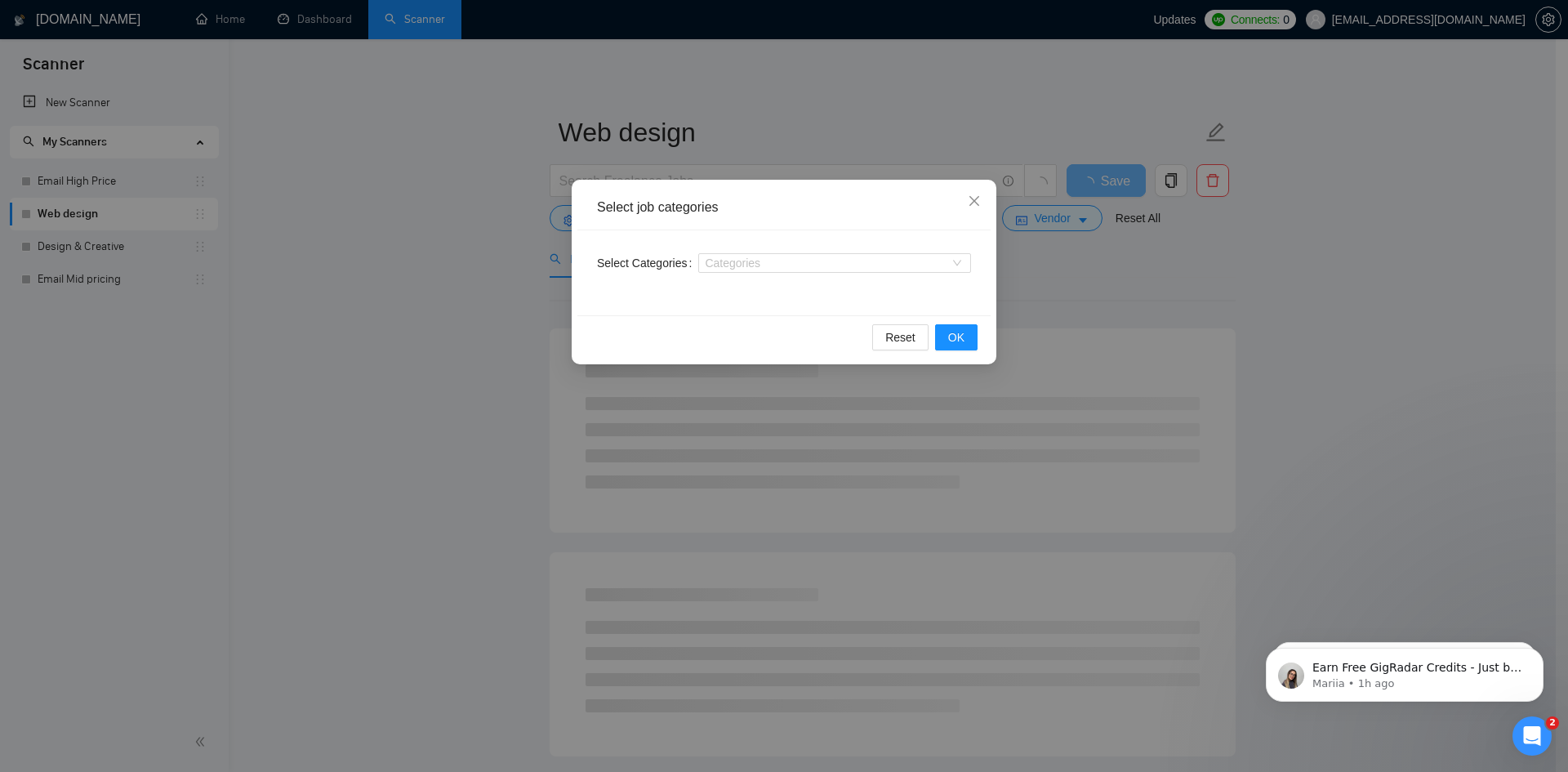
click at [1093, 265] on div "Select job categories Select Categories Categories Reset OK" at bounding box center [784, 386] width 1568 height 772
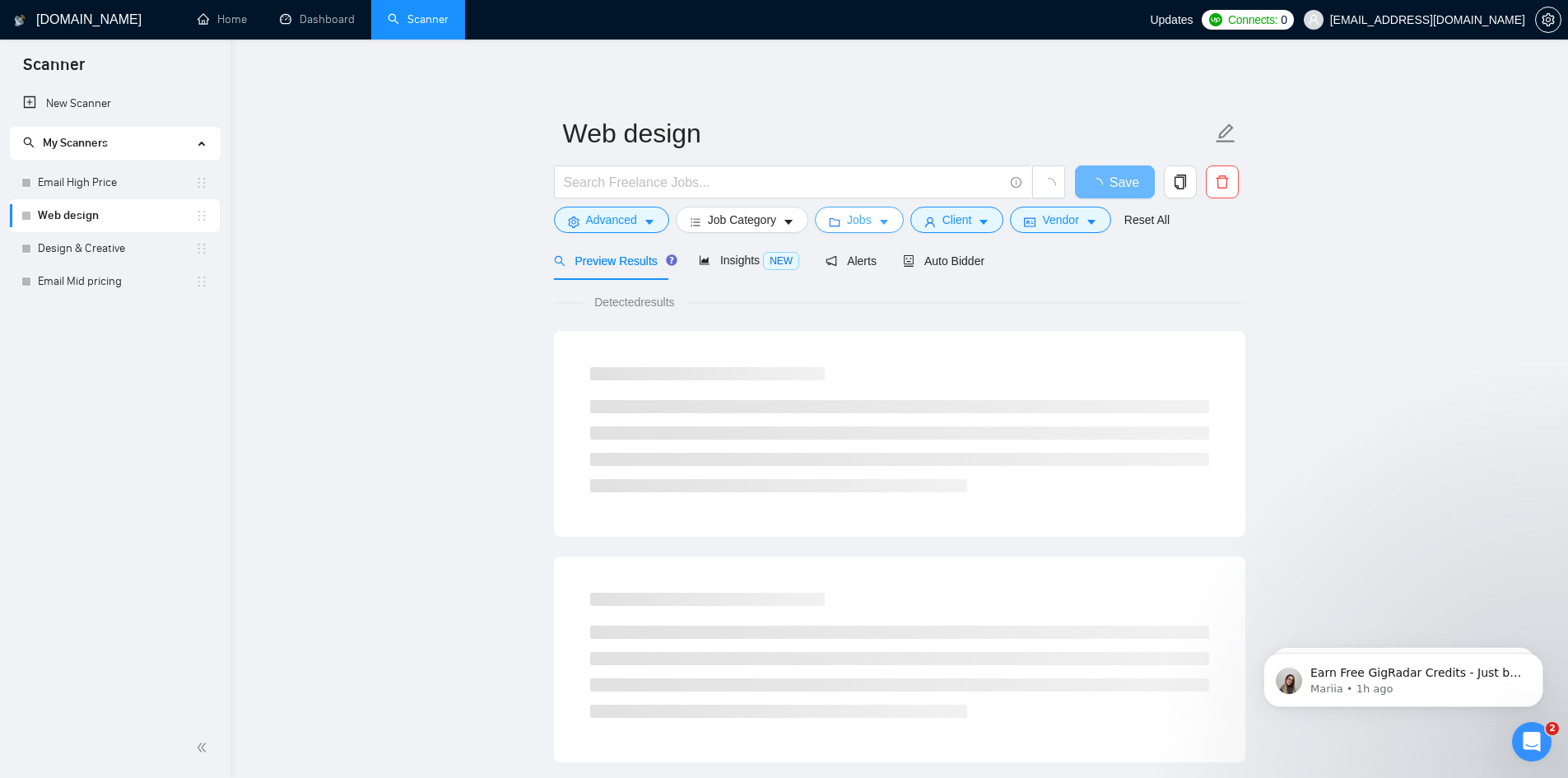
click at [837, 219] on icon "folder" at bounding box center [834, 222] width 11 height 11
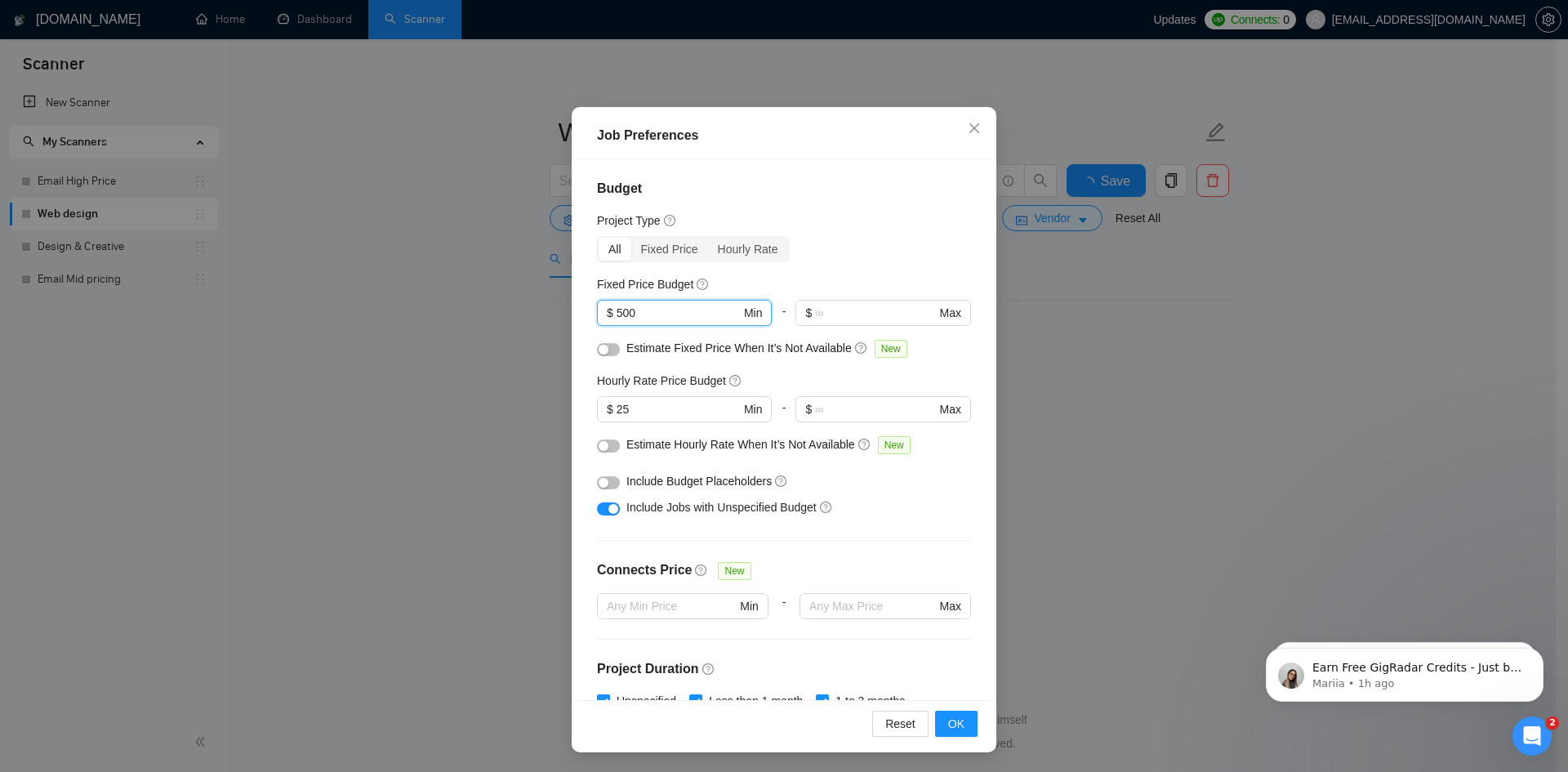
drag, startPoint x: 665, startPoint y: 312, endPoint x: 590, endPoint y: 311, distance: 75.0
click at [590, 311] on div "Budget Project Type All Fixed Price Hourly Rate Fixed Price Budget 500 $ 500 Mi…" at bounding box center [784, 429] width 413 height 541
type input "1"
type input "2000"
drag, startPoint x: 681, startPoint y: 413, endPoint x: 591, endPoint y: 418, distance: 90.1
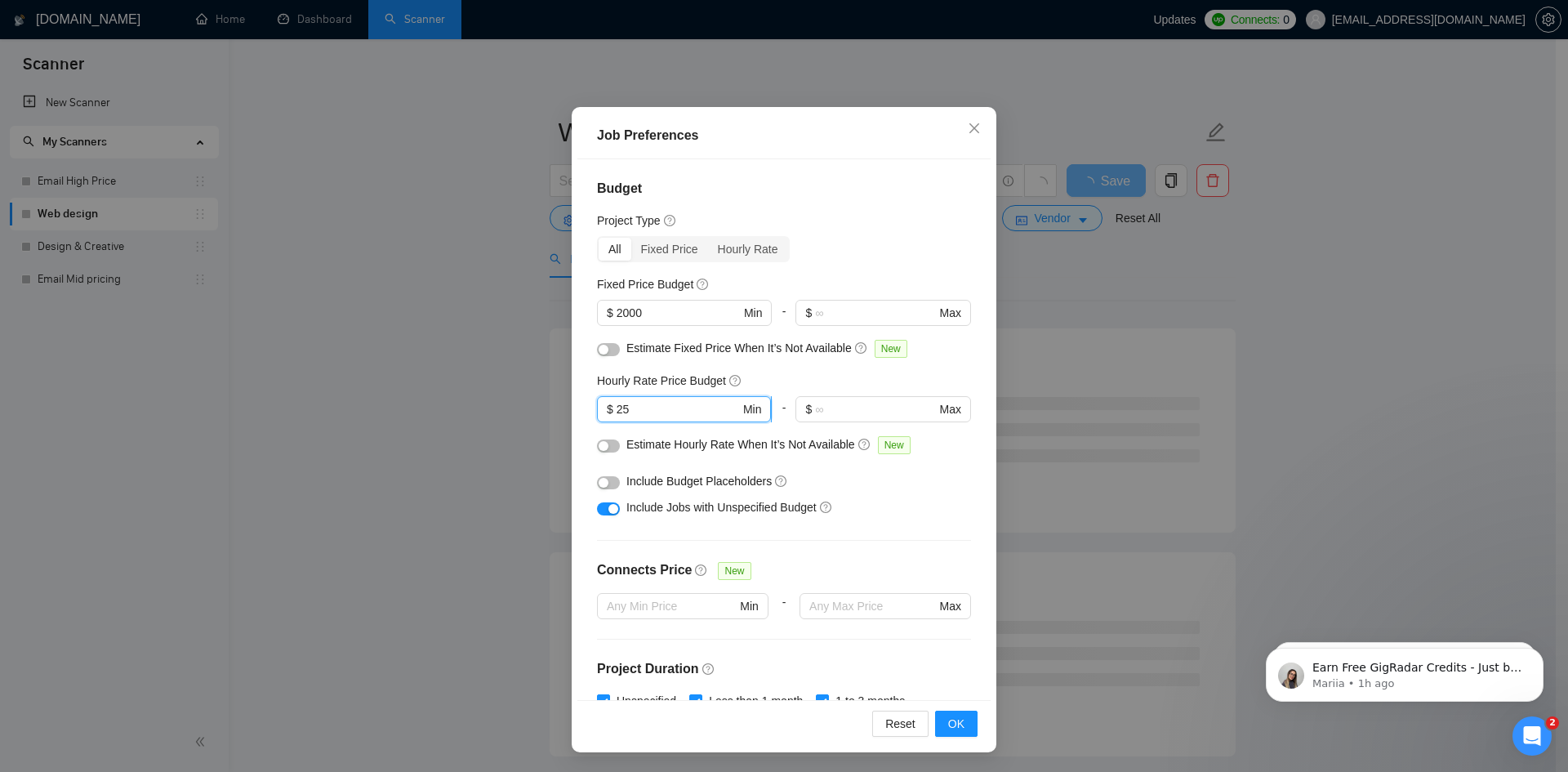
click at [597, 418] on span "$ 25 Min" at bounding box center [683, 409] width 174 height 26
type input "35"
click at [600, 443] on div "button" at bounding box center [603, 446] width 10 height 10
click at [602, 349] on div "button" at bounding box center [603, 349] width 10 height 10
click at [608, 506] on div "button" at bounding box center [613, 509] width 10 height 10
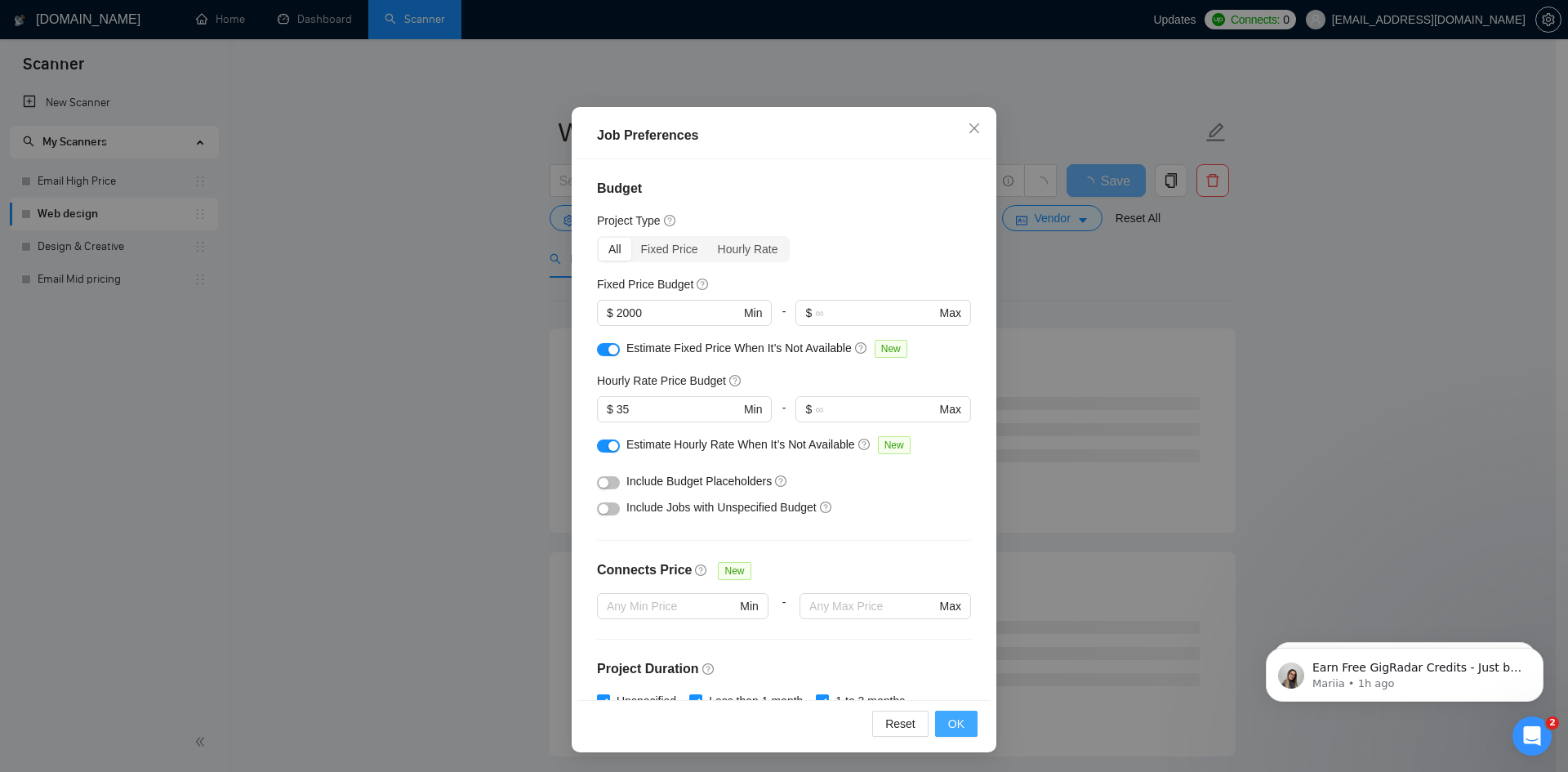
click at [948, 722] on span "OK" at bounding box center [956, 724] width 17 height 18
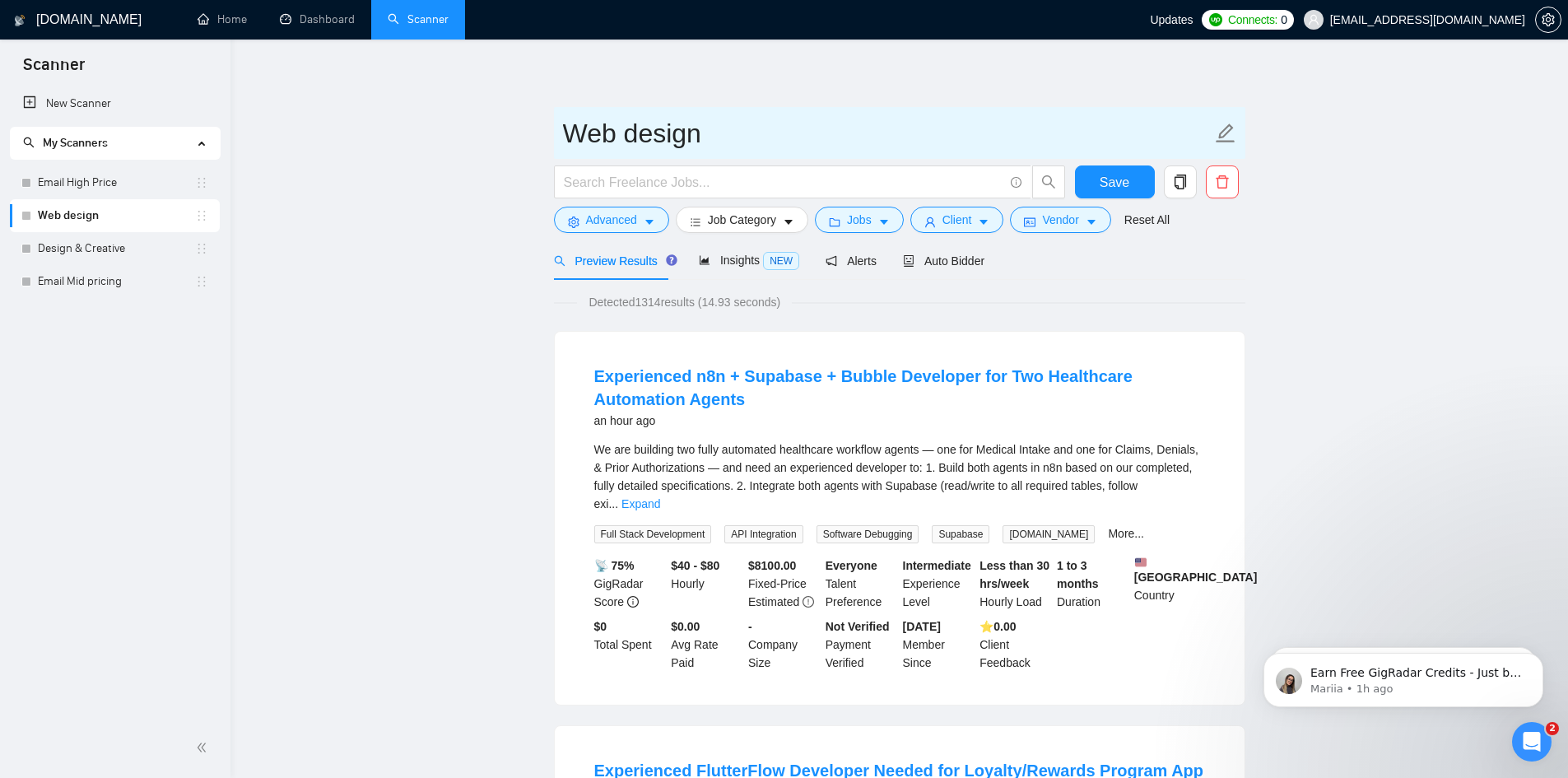
click at [764, 136] on input "Web design" at bounding box center [887, 133] width 648 height 41
type input "Web design (2k +)"
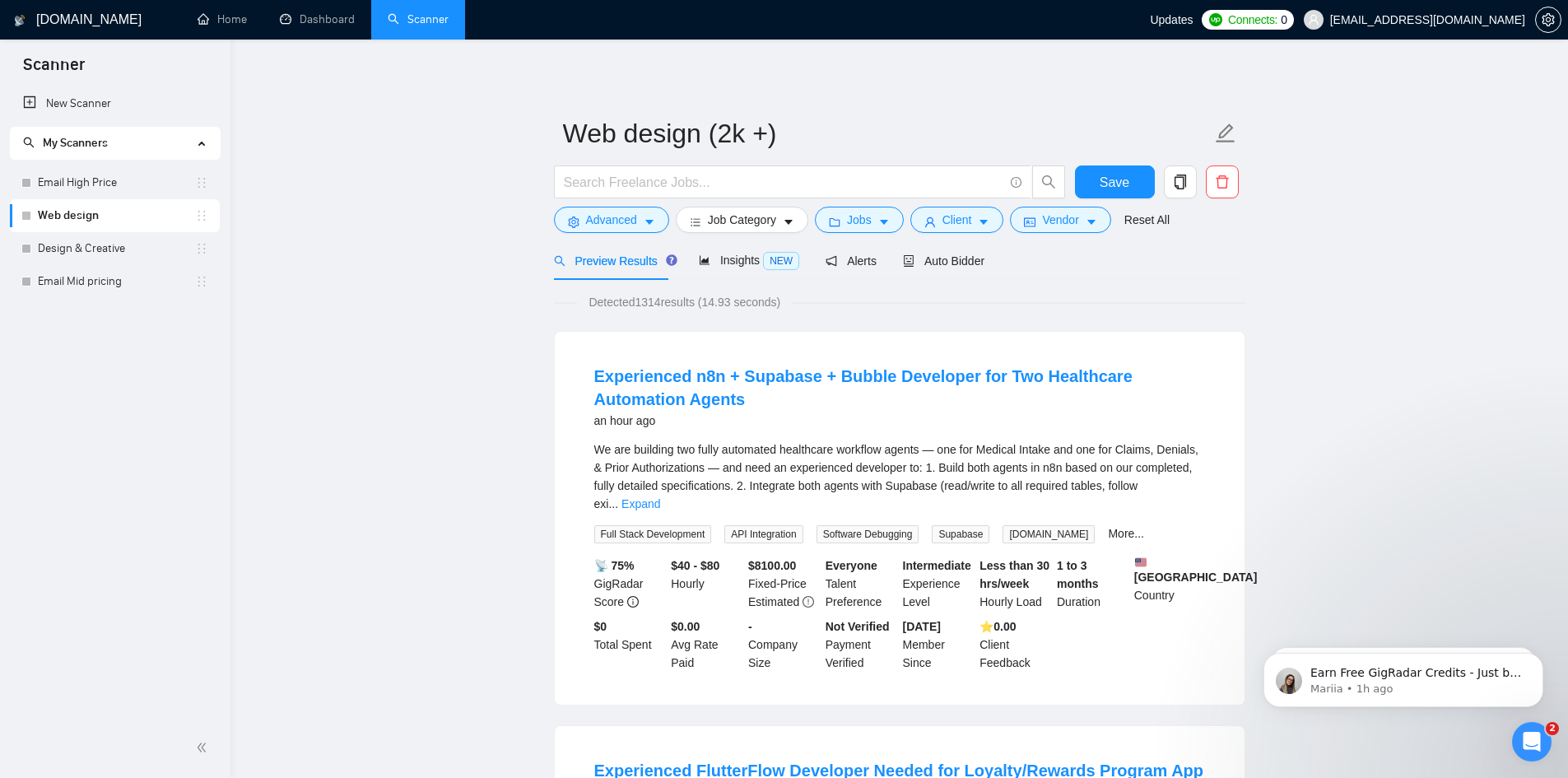
click at [1131, 183] on button "Save" at bounding box center [1115, 182] width 80 height 33
click at [109, 241] on link "Design & Creative" at bounding box center [116, 248] width 158 height 33
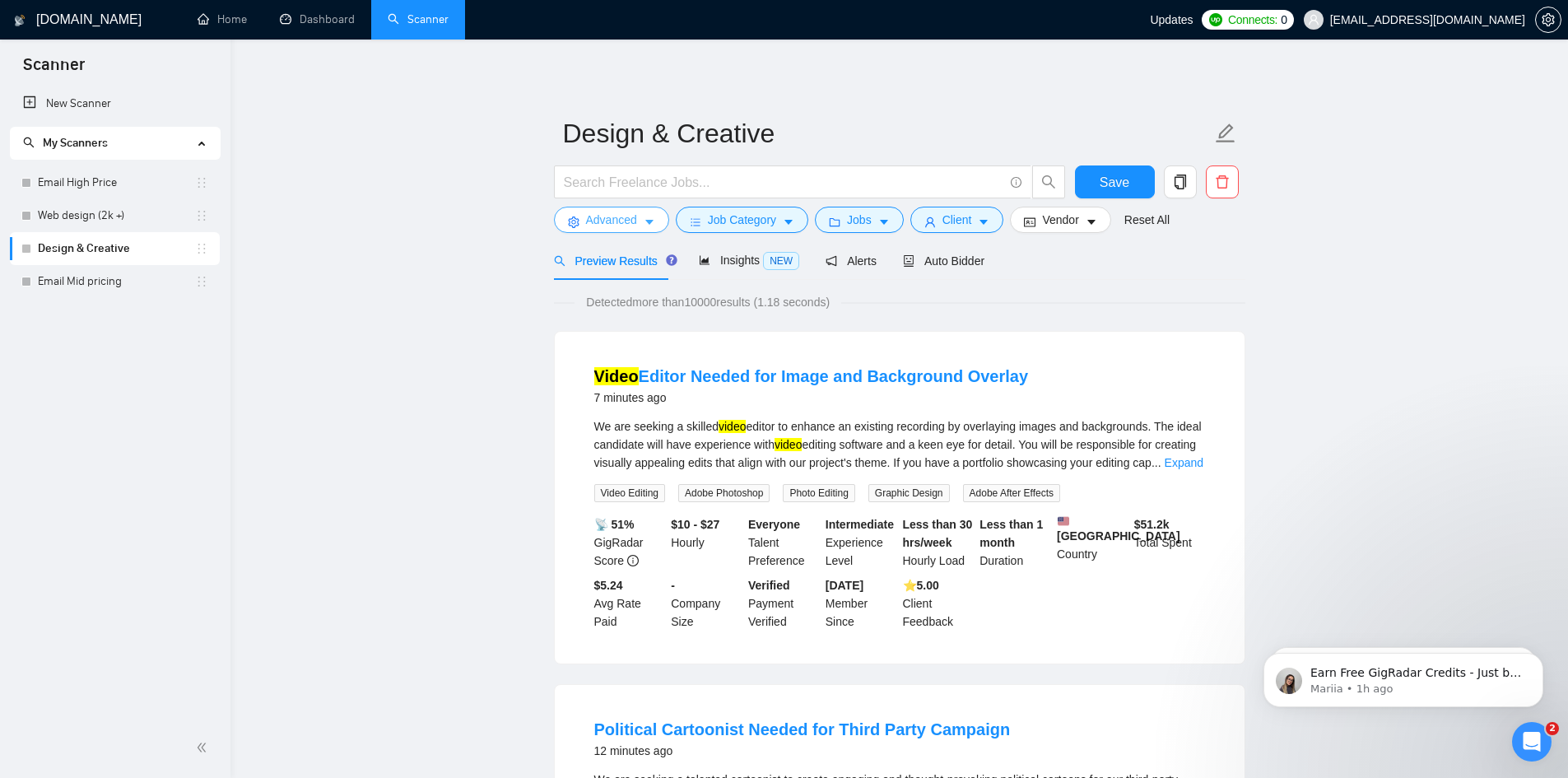
click at [621, 220] on span "Advanced" at bounding box center [611, 219] width 51 height 19
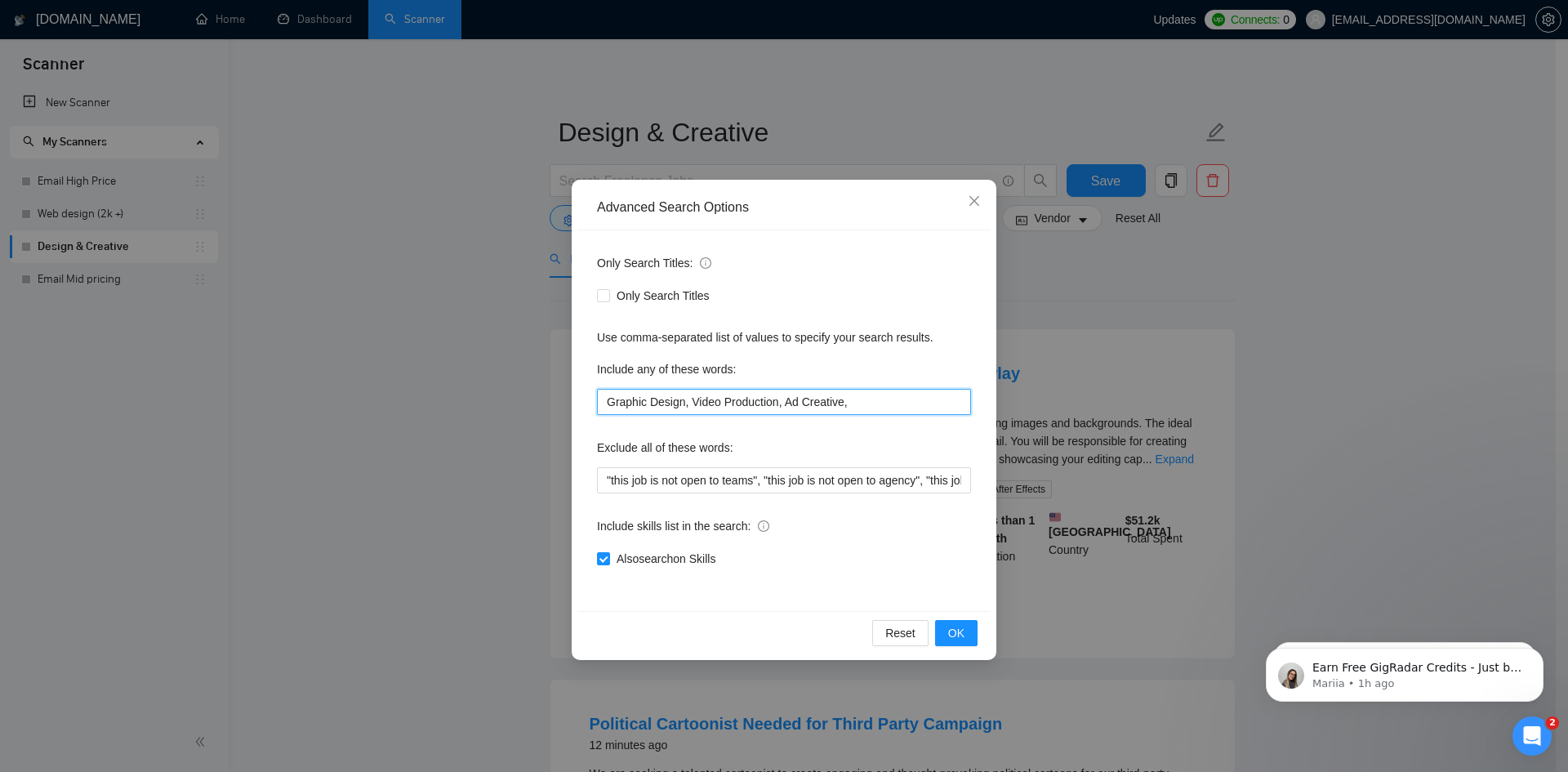
drag, startPoint x: 774, startPoint y: 404, endPoint x: 693, endPoint y: 410, distance: 81.2
click at [693, 410] on input "Graphic Design, Video Production, Ad Creative," at bounding box center [784, 402] width 374 height 26
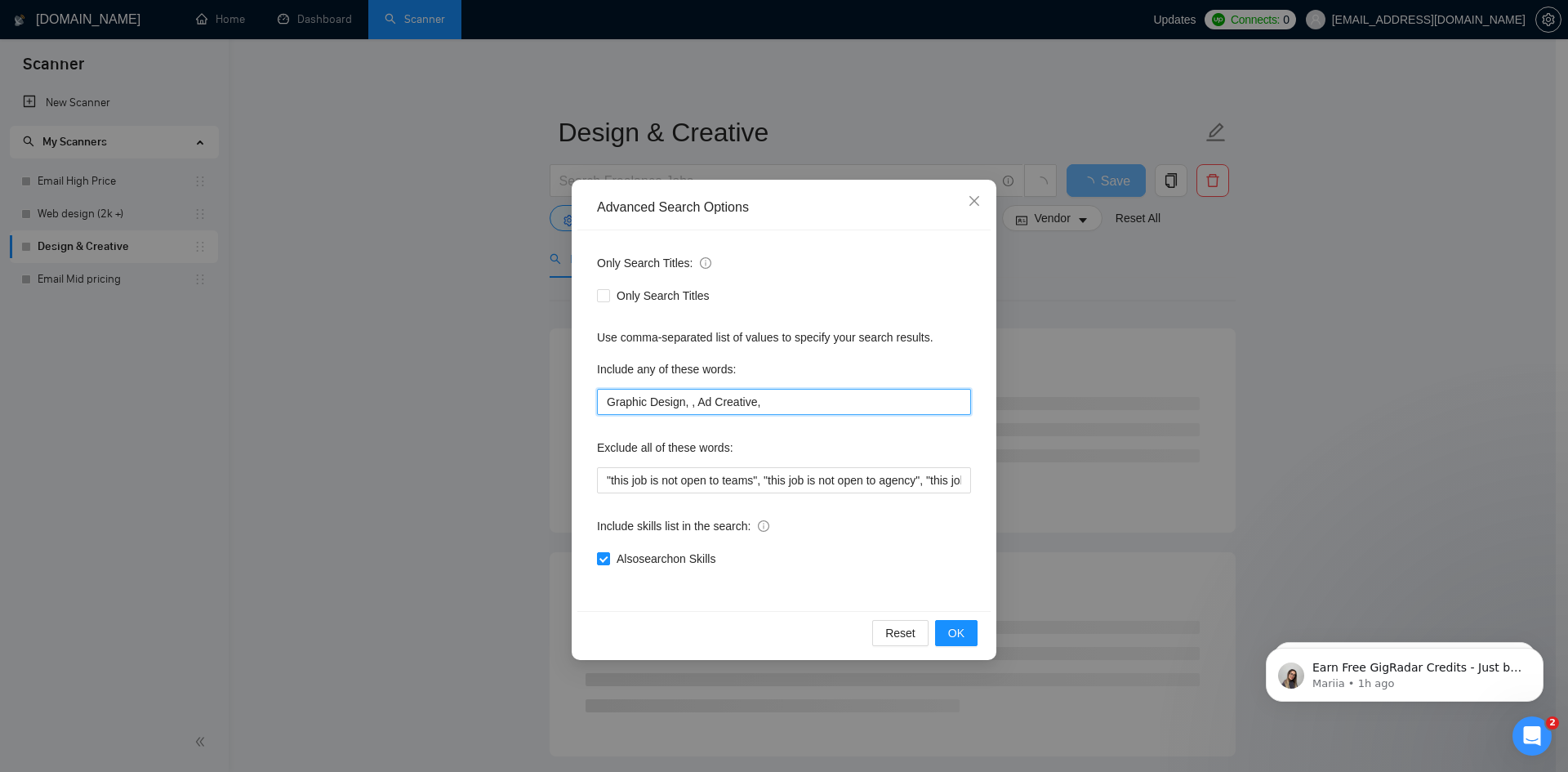
click at [693, 402] on input "Graphic Design, , Ad Creative," at bounding box center [784, 402] width 374 height 26
type input "Graphic Design, Ad Creative,"
click at [968, 631] on button "OK" at bounding box center [956, 633] width 43 height 26
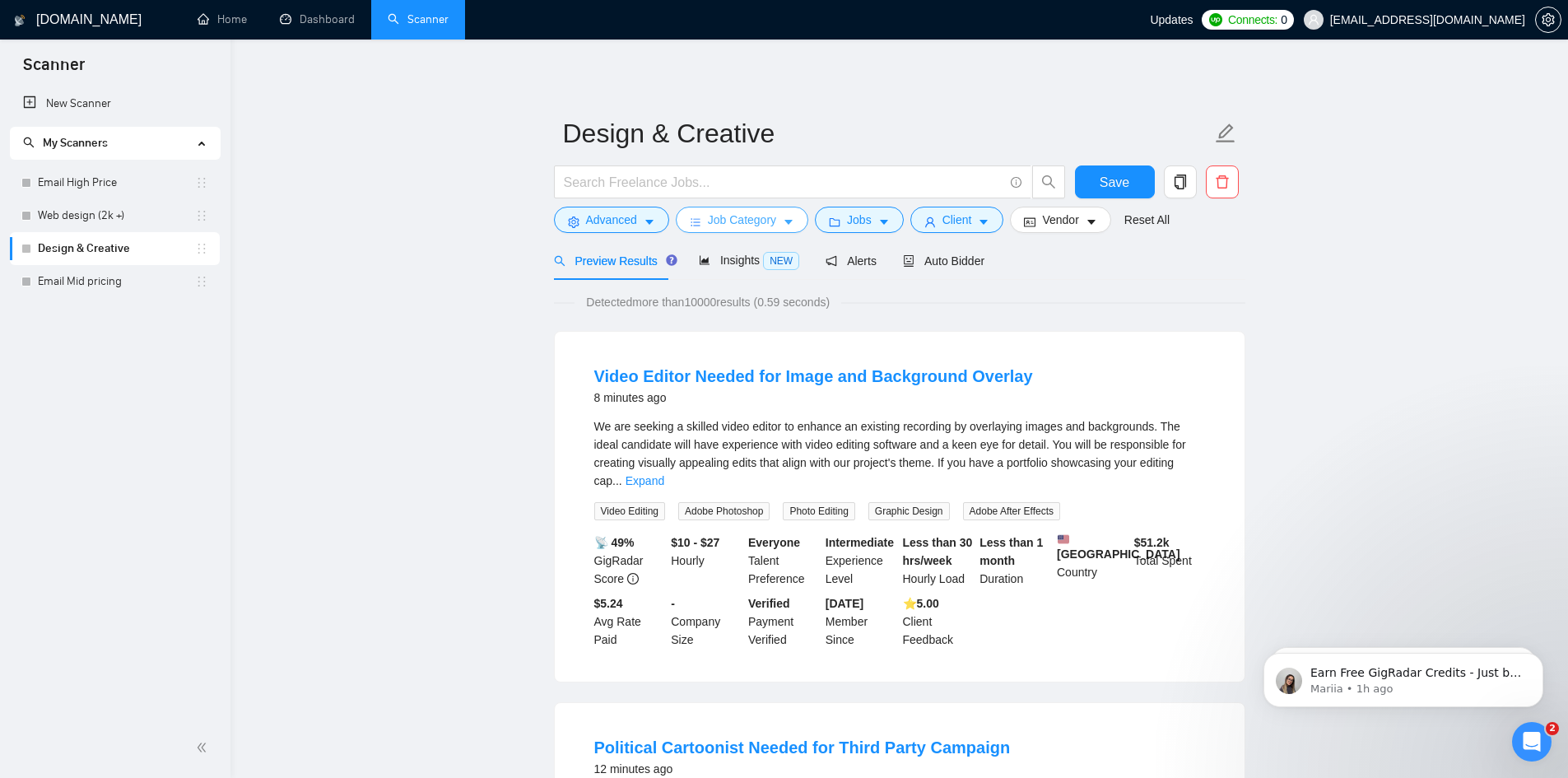
click at [763, 226] on span "Job Category" at bounding box center [743, 219] width 69 height 19
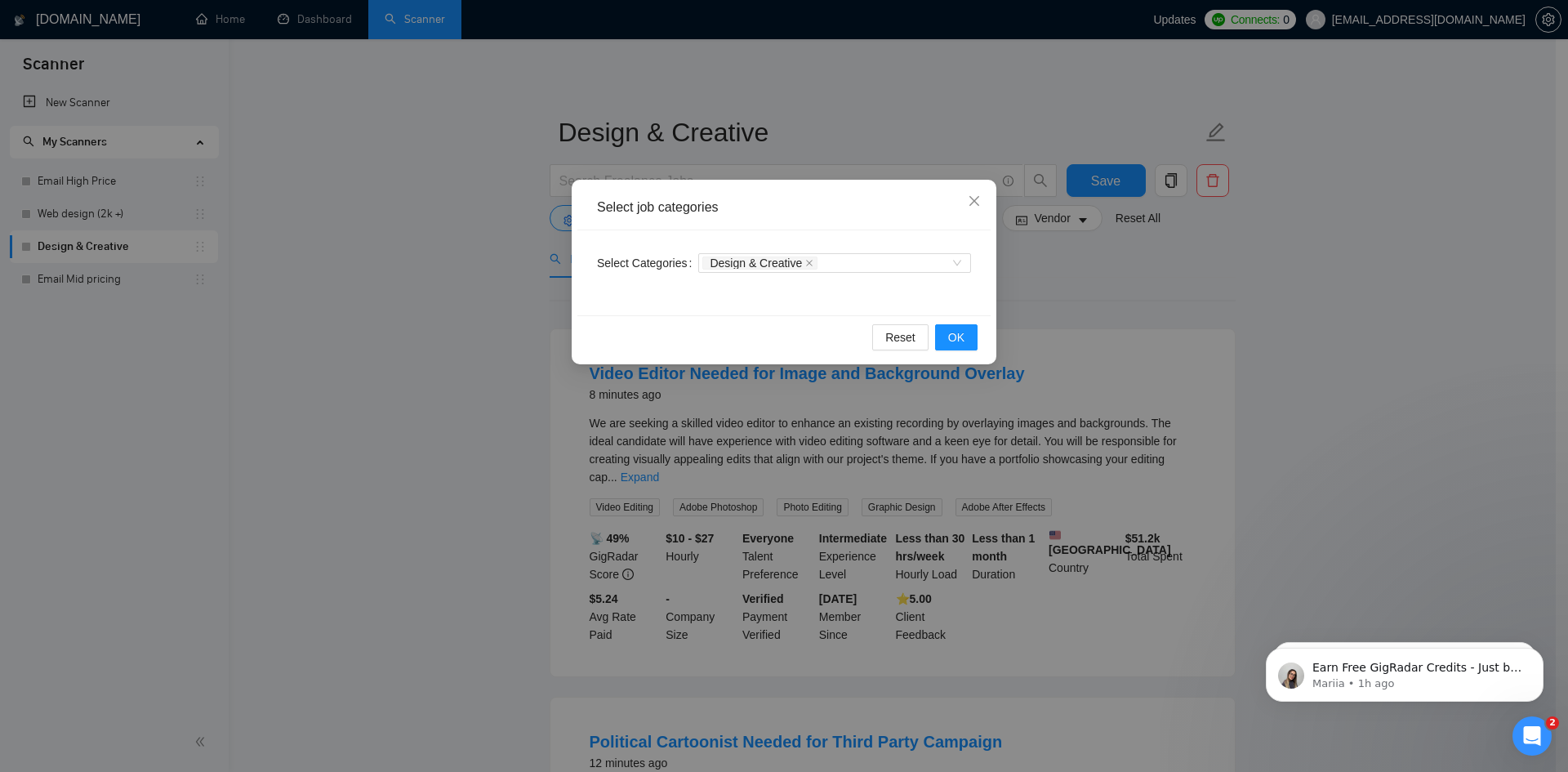
click at [1005, 278] on div "Select job categories Select Categories Design & Creative Reset OK" at bounding box center [784, 386] width 1568 height 772
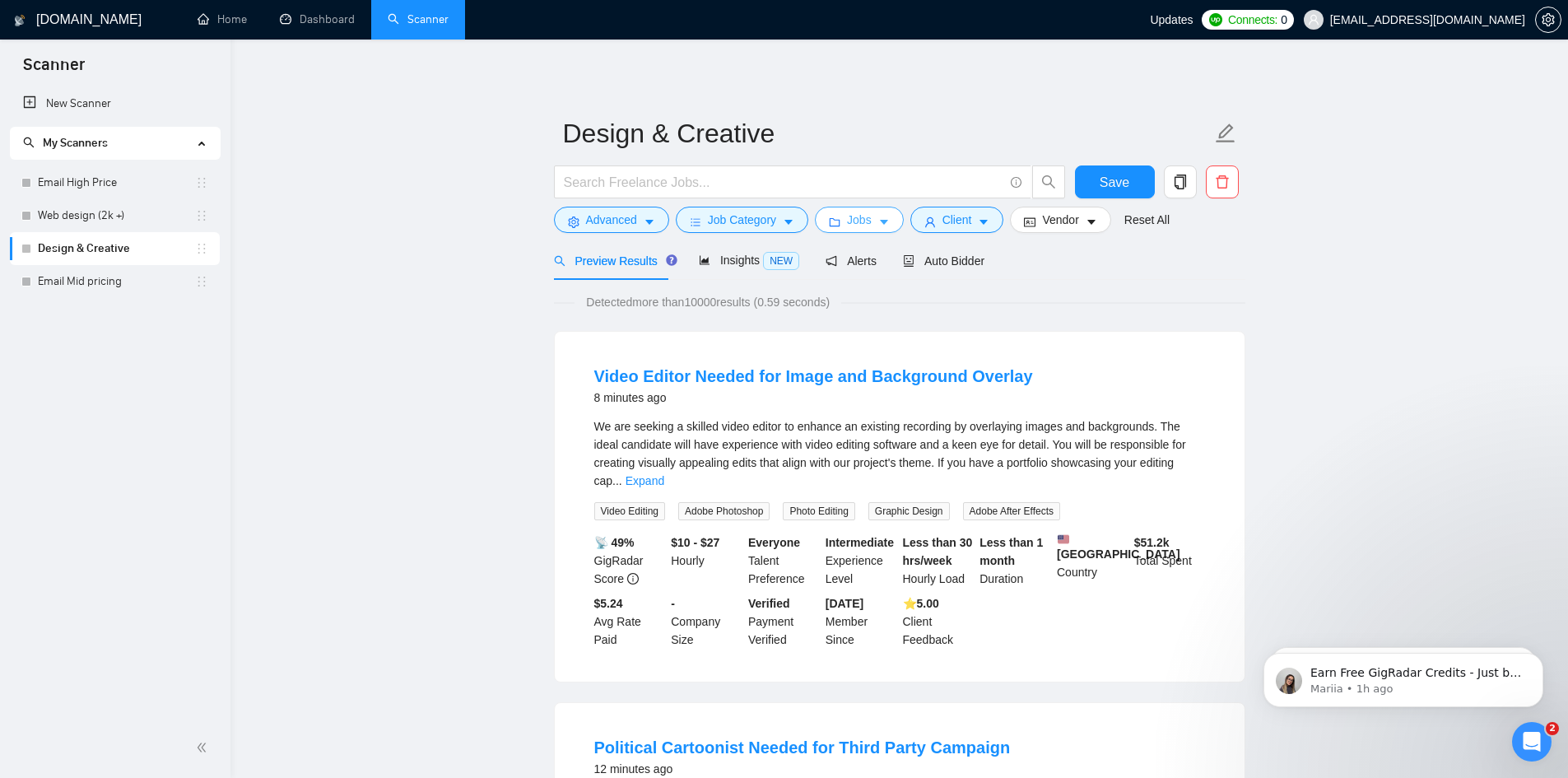
click at [861, 223] on span "Jobs" at bounding box center [860, 219] width 25 height 19
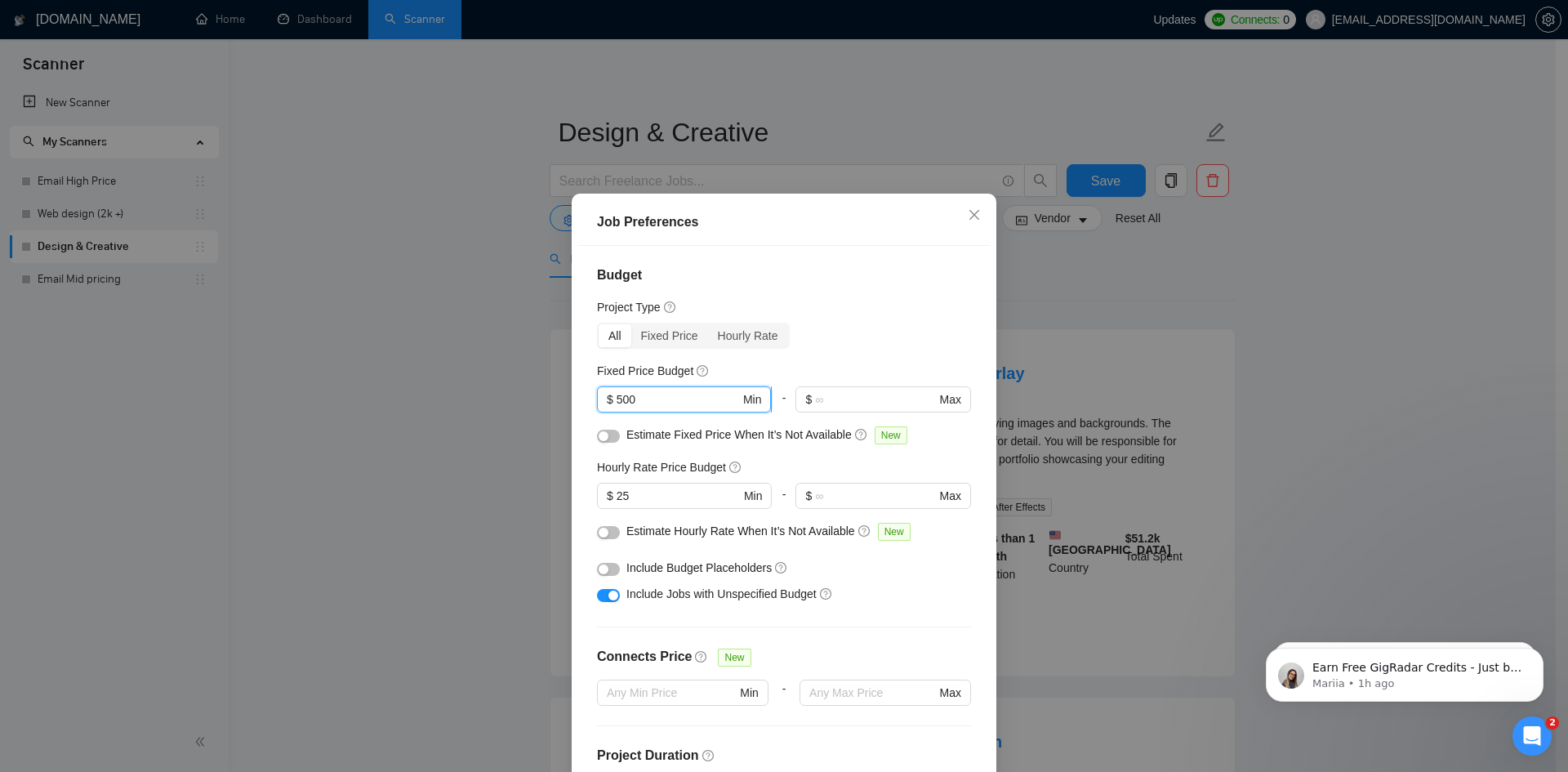
drag, startPoint x: 667, startPoint y: 395, endPoint x: 605, endPoint y: 404, distance: 62.6
click at [605, 404] on span "$ 500 Min" at bounding box center [683, 400] width 174 height 26
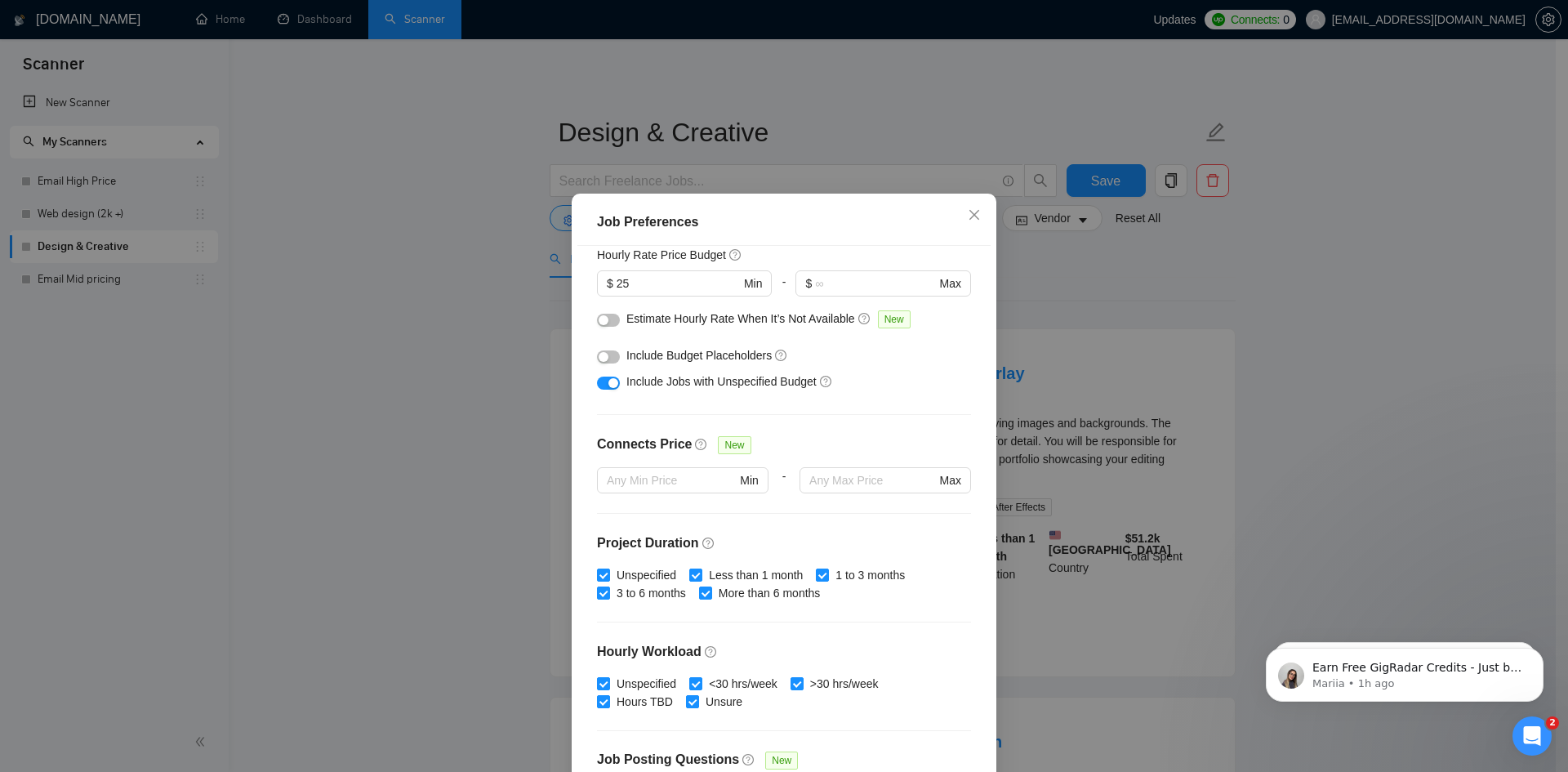
scroll to position [53, 0]
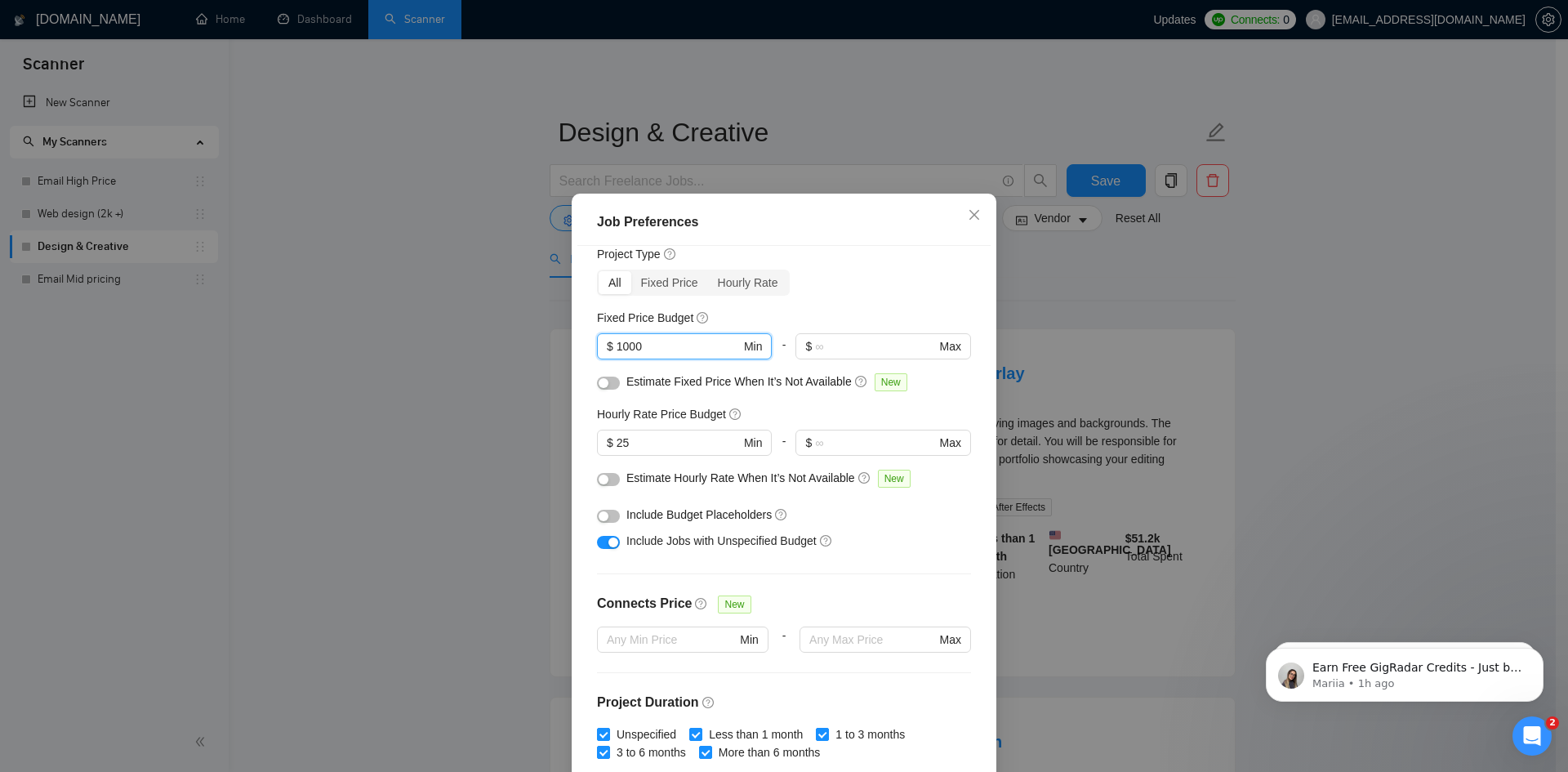
type input "1000"
click at [599, 544] on button "button" at bounding box center [608, 542] width 23 height 13
click at [599, 477] on div "button" at bounding box center [603, 479] width 10 height 10
click at [589, 373] on div "Budget Project Type All Fixed Price Hourly Rate Fixed Price Budget $ 1000 Min -…" at bounding box center [784, 516] width 413 height 541
click at [602, 383] on div "button" at bounding box center [603, 383] width 10 height 10
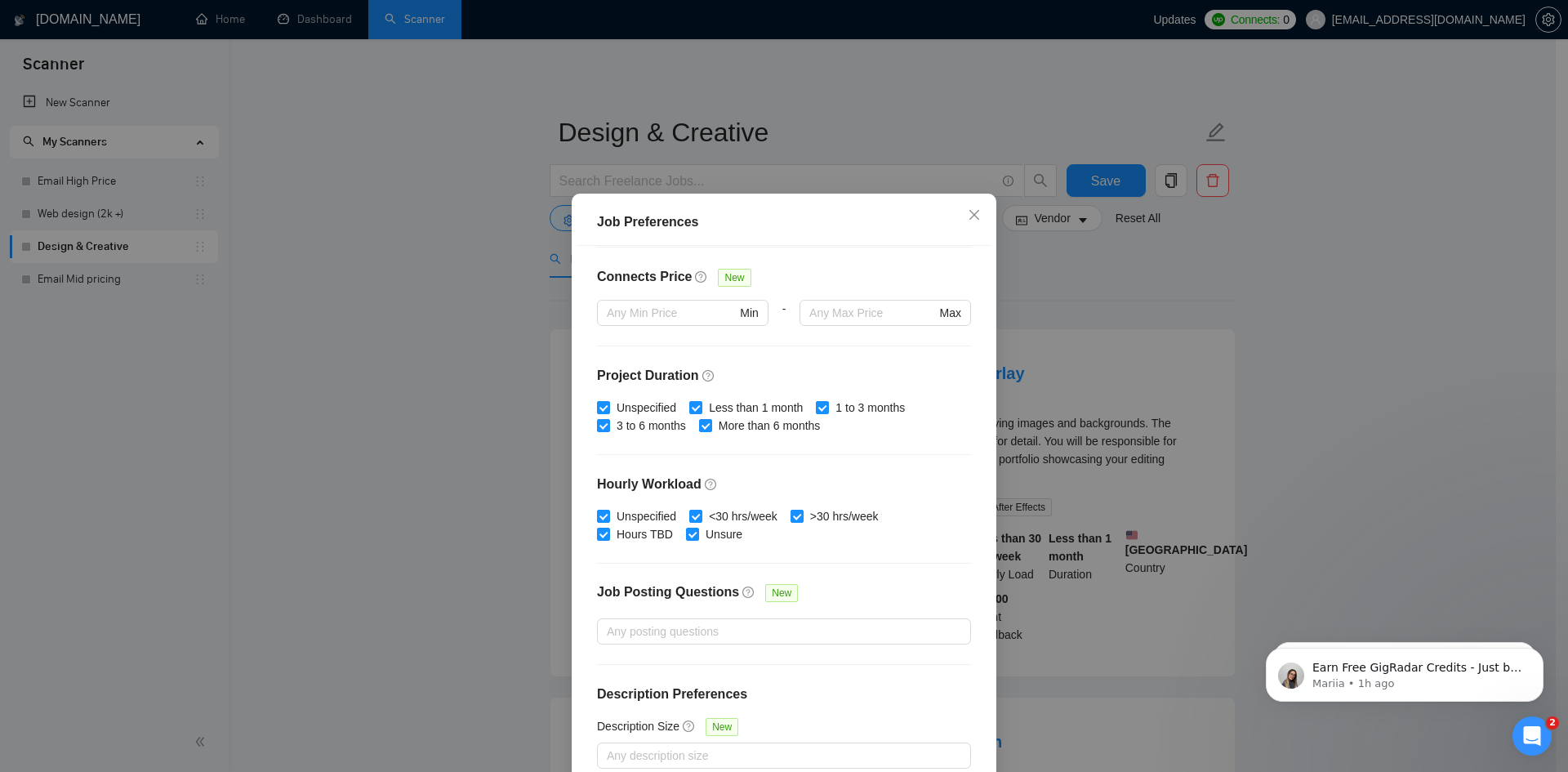
scroll to position [87, 0]
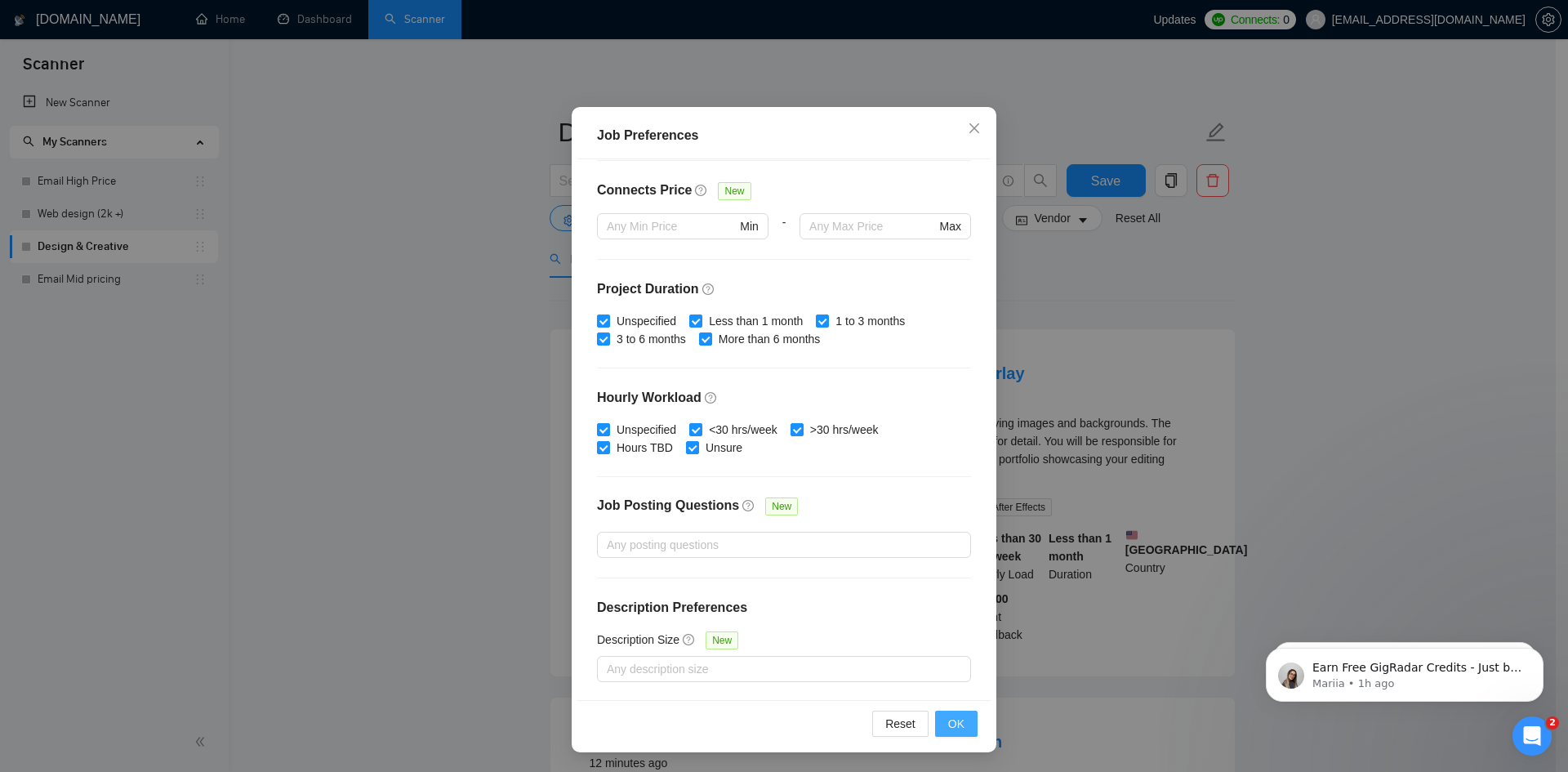
click at [959, 731] on button "OK" at bounding box center [956, 724] width 43 height 26
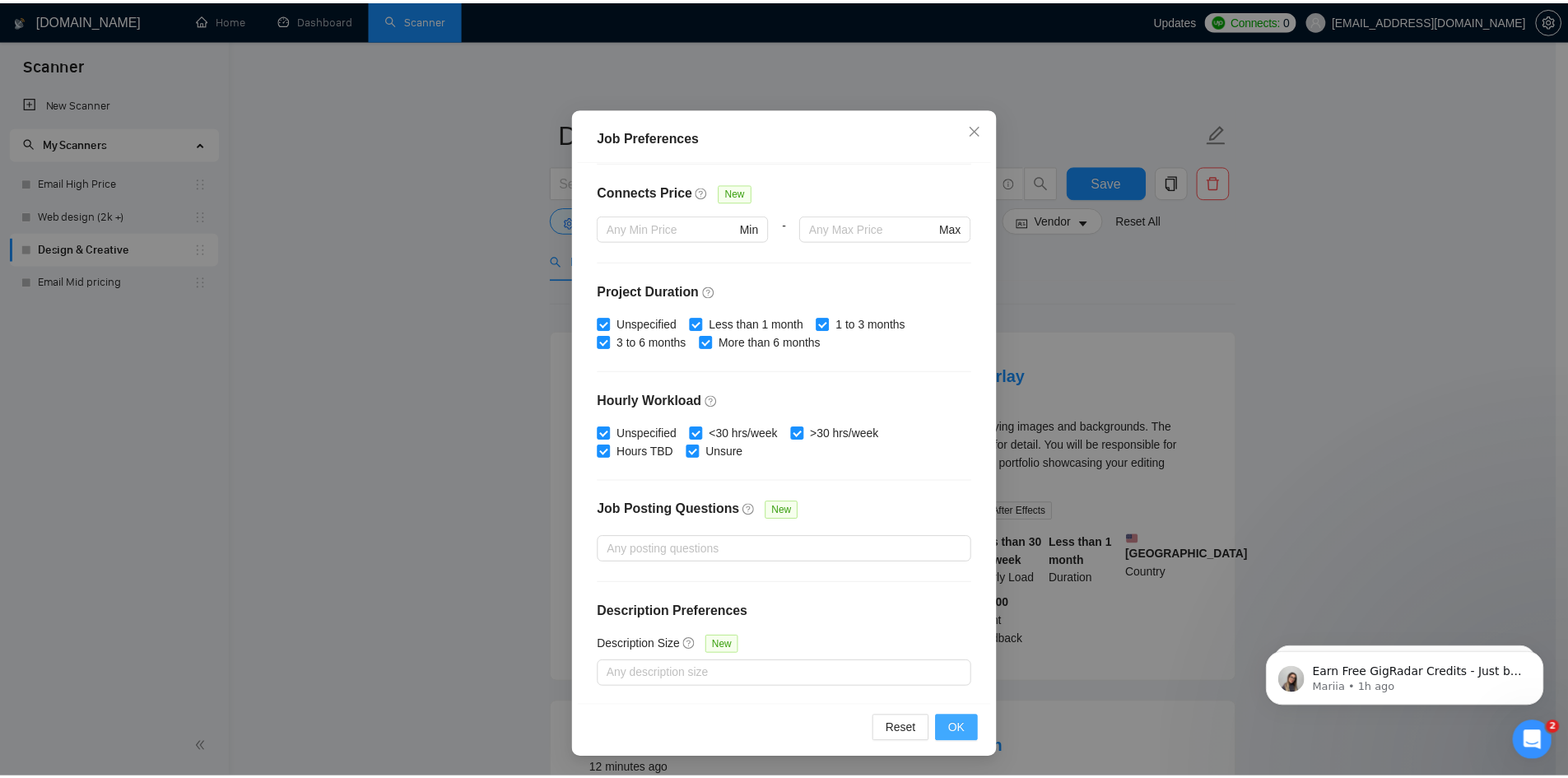
scroll to position [0, 0]
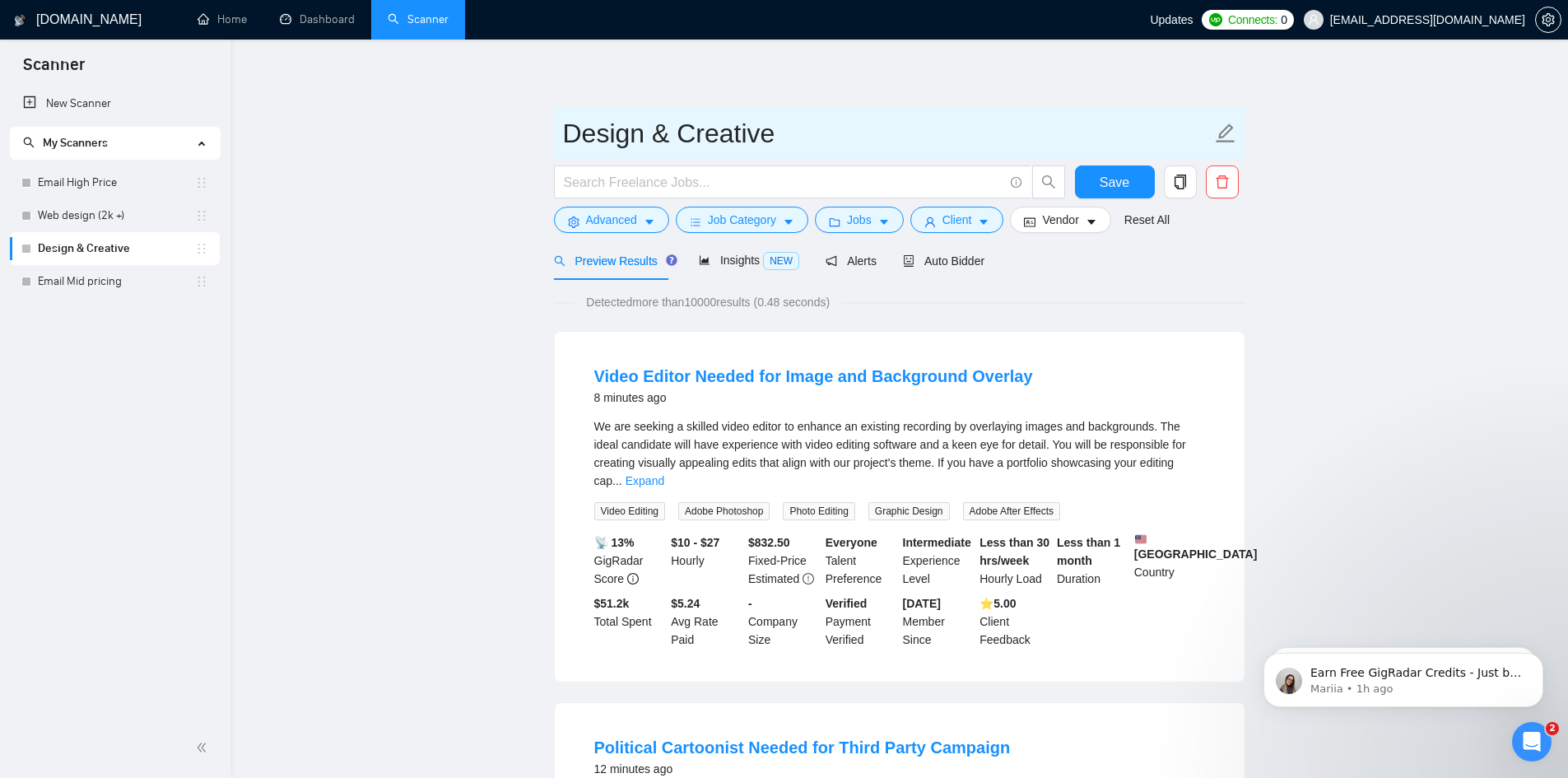
click at [803, 132] on input "Design & Creative" at bounding box center [887, 133] width 648 height 41
type input "Design & Creative 1k+"
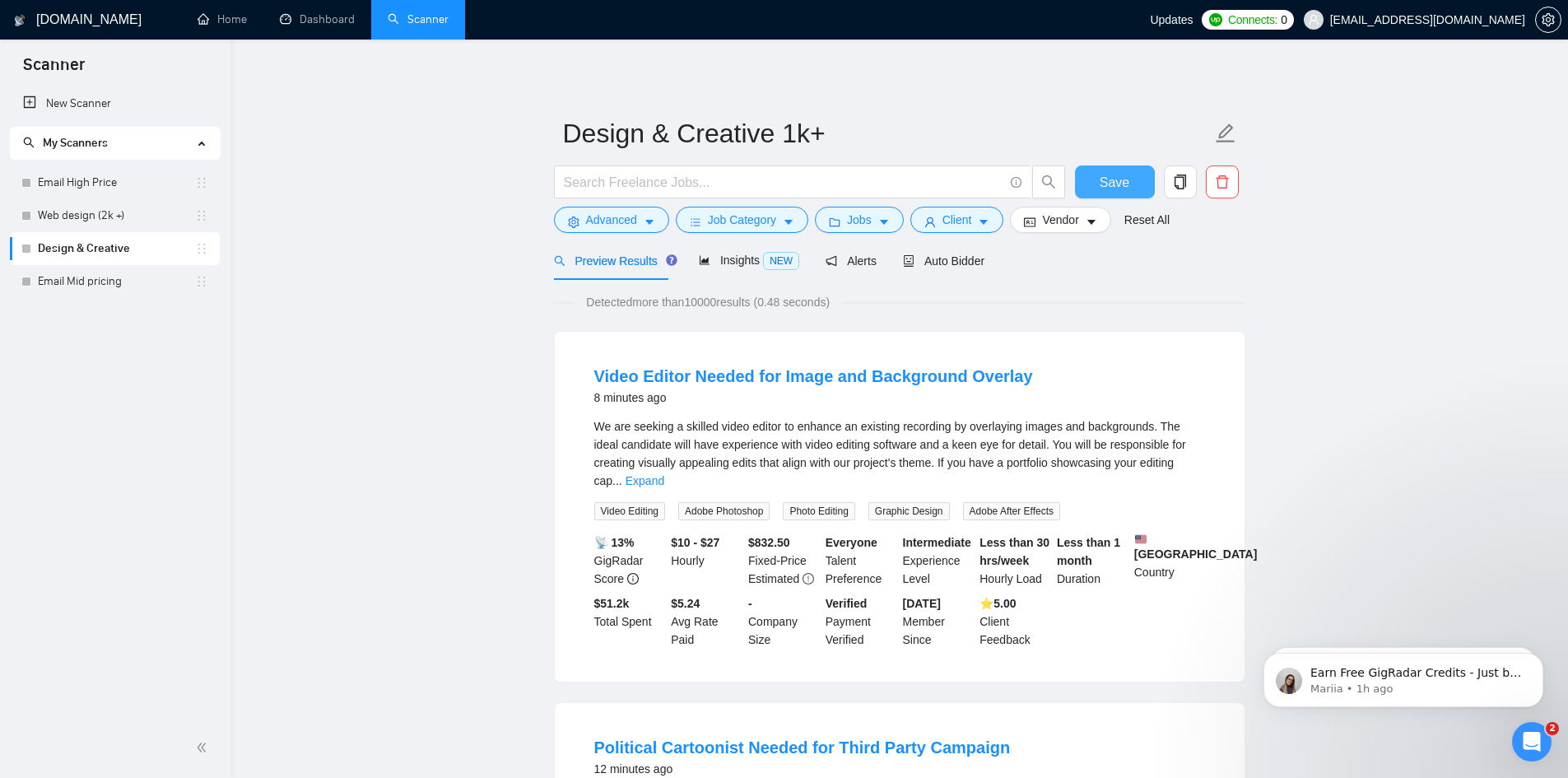
click at [1110, 184] on span "Save" at bounding box center [1115, 182] width 30 height 20
click at [969, 268] on span "Auto Bidder" at bounding box center [943, 261] width 82 height 13
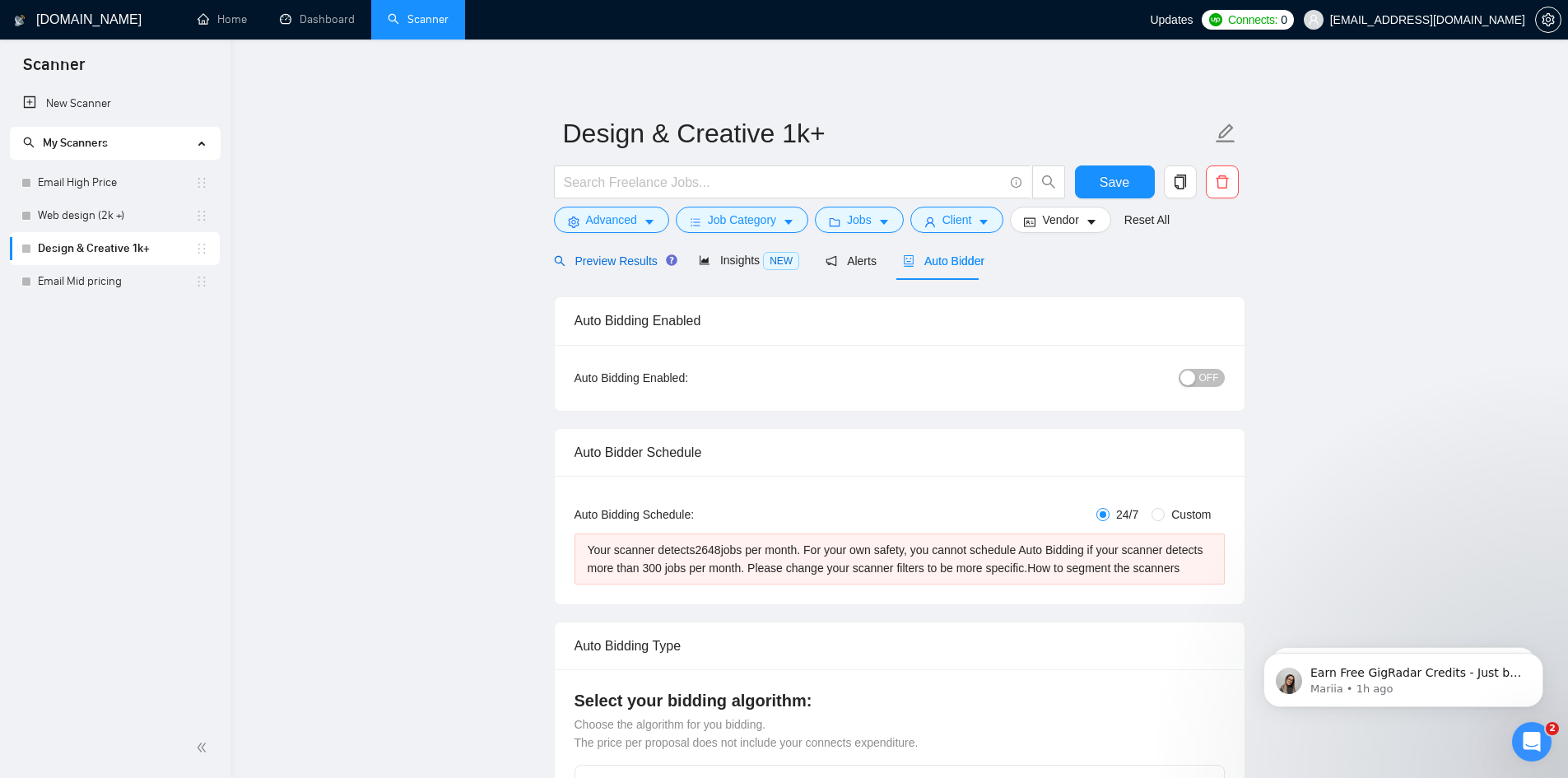
click at [616, 267] on span "Preview Results" at bounding box center [613, 261] width 119 height 13
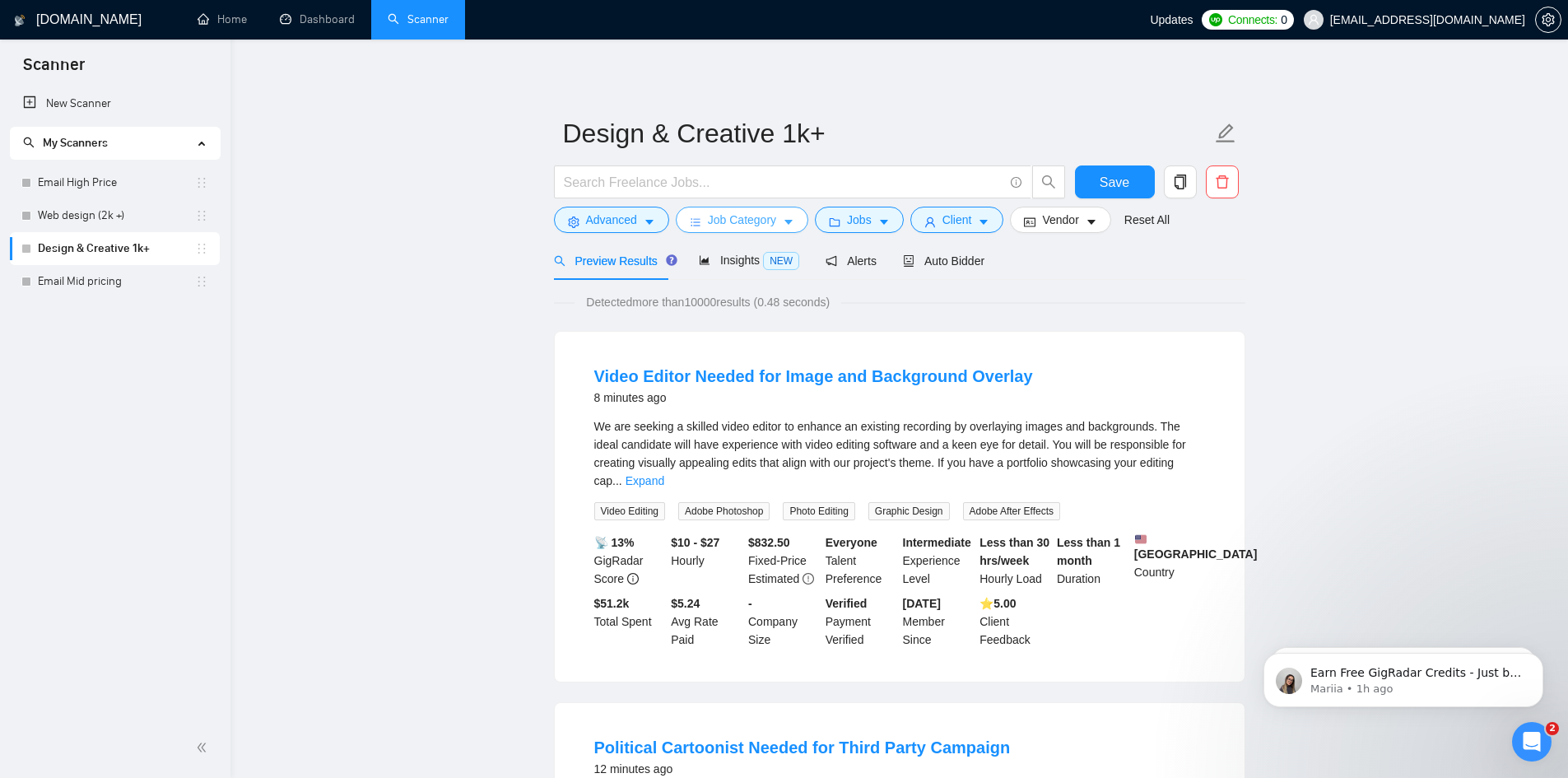
click at [783, 220] on icon "caret-down" at bounding box center [788, 222] width 11 height 11
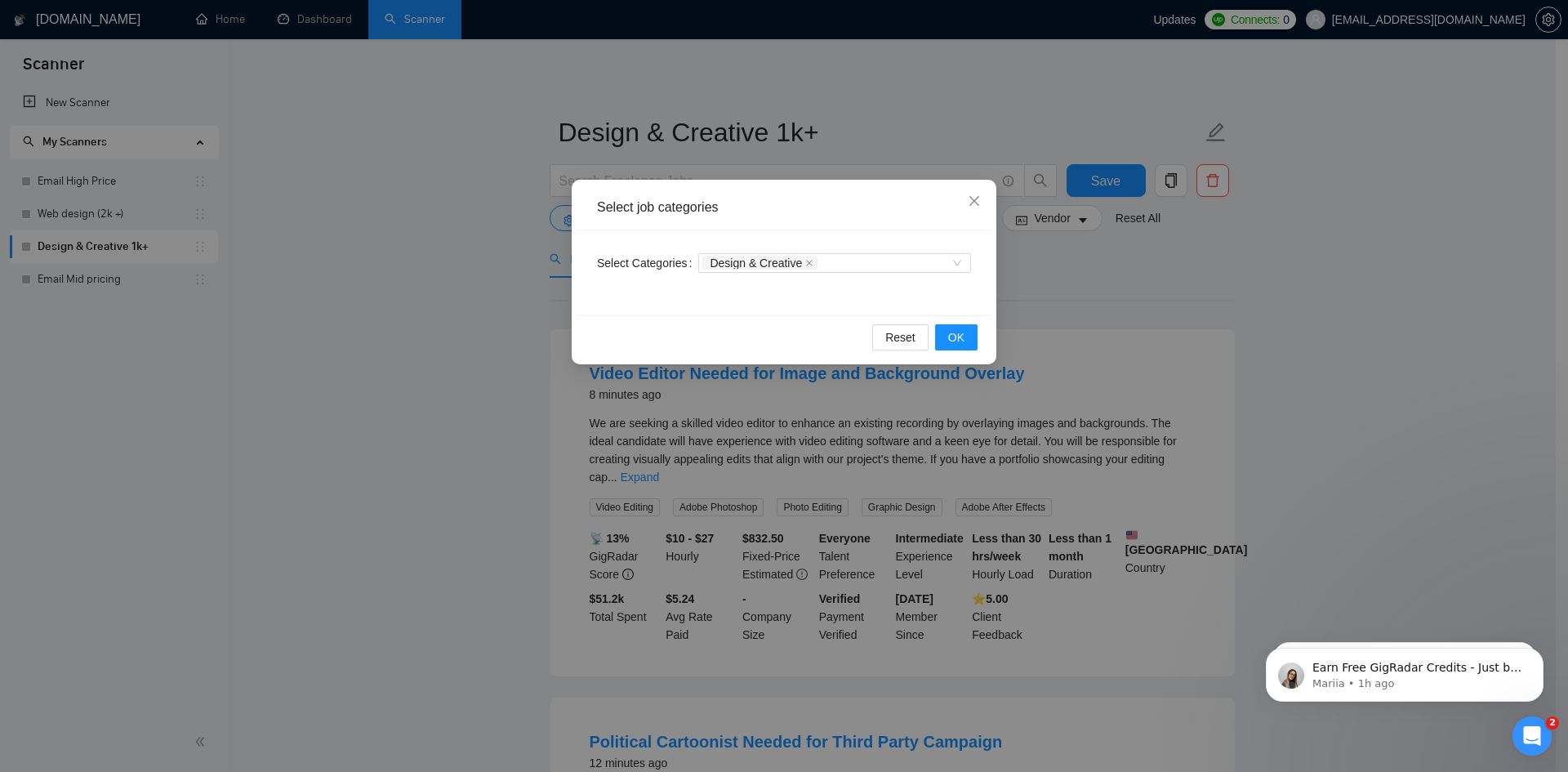
drag, startPoint x: 434, startPoint y: 287, endPoint x: 443, endPoint y: 283, distance: 9.8
click at [434, 287] on div "Select job categories Select Categories Design & Creative Reset OK" at bounding box center [784, 386] width 1568 height 772
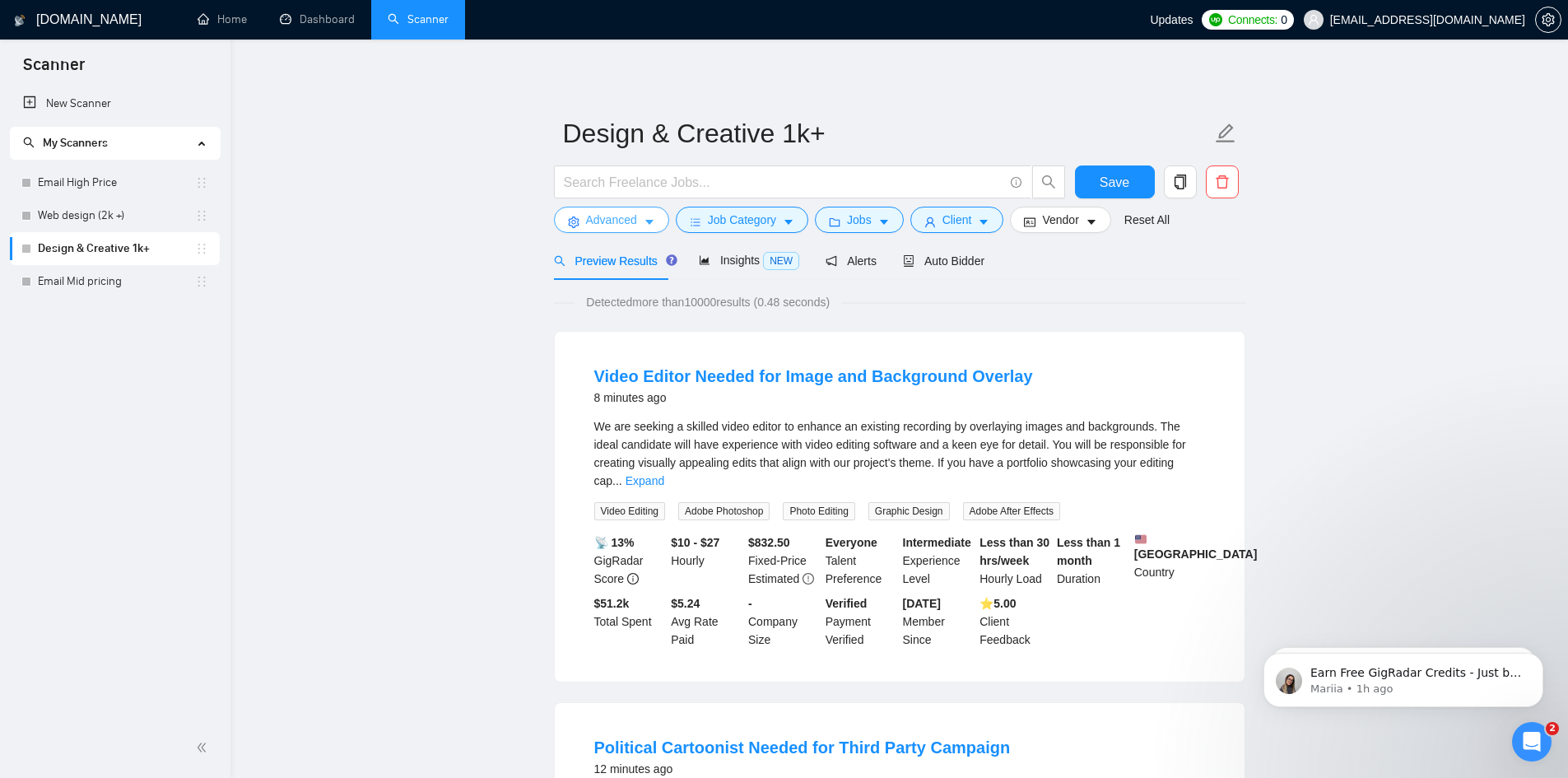
click at [610, 221] on span "Advanced" at bounding box center [611, 219] width 51 height 19
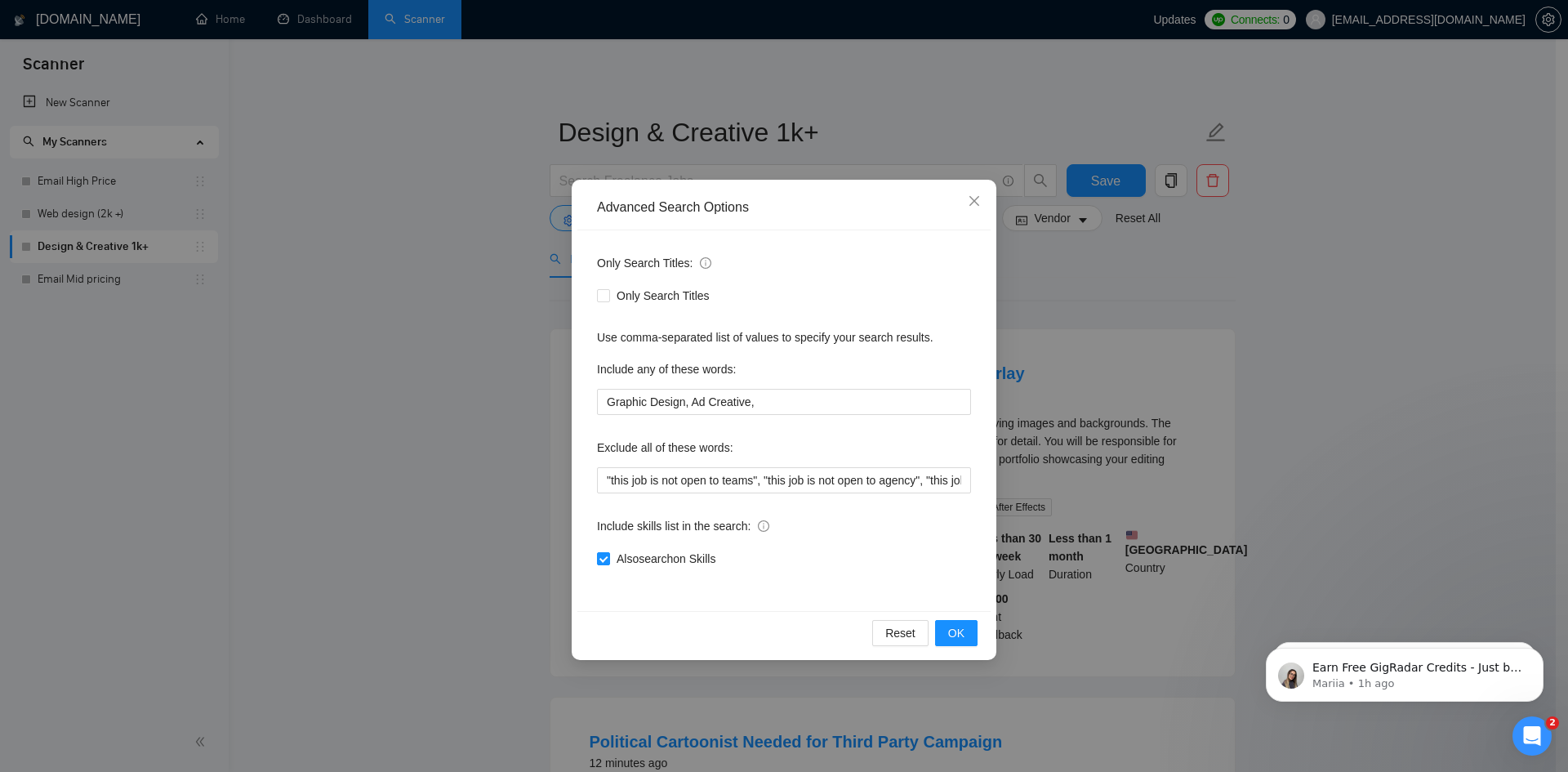
click at [455, 368] on div "Advanced Search Options Only Search Titles: Only Search Titles Use comma-separa…" at bounding box center [784, 386] width 1568 height 772
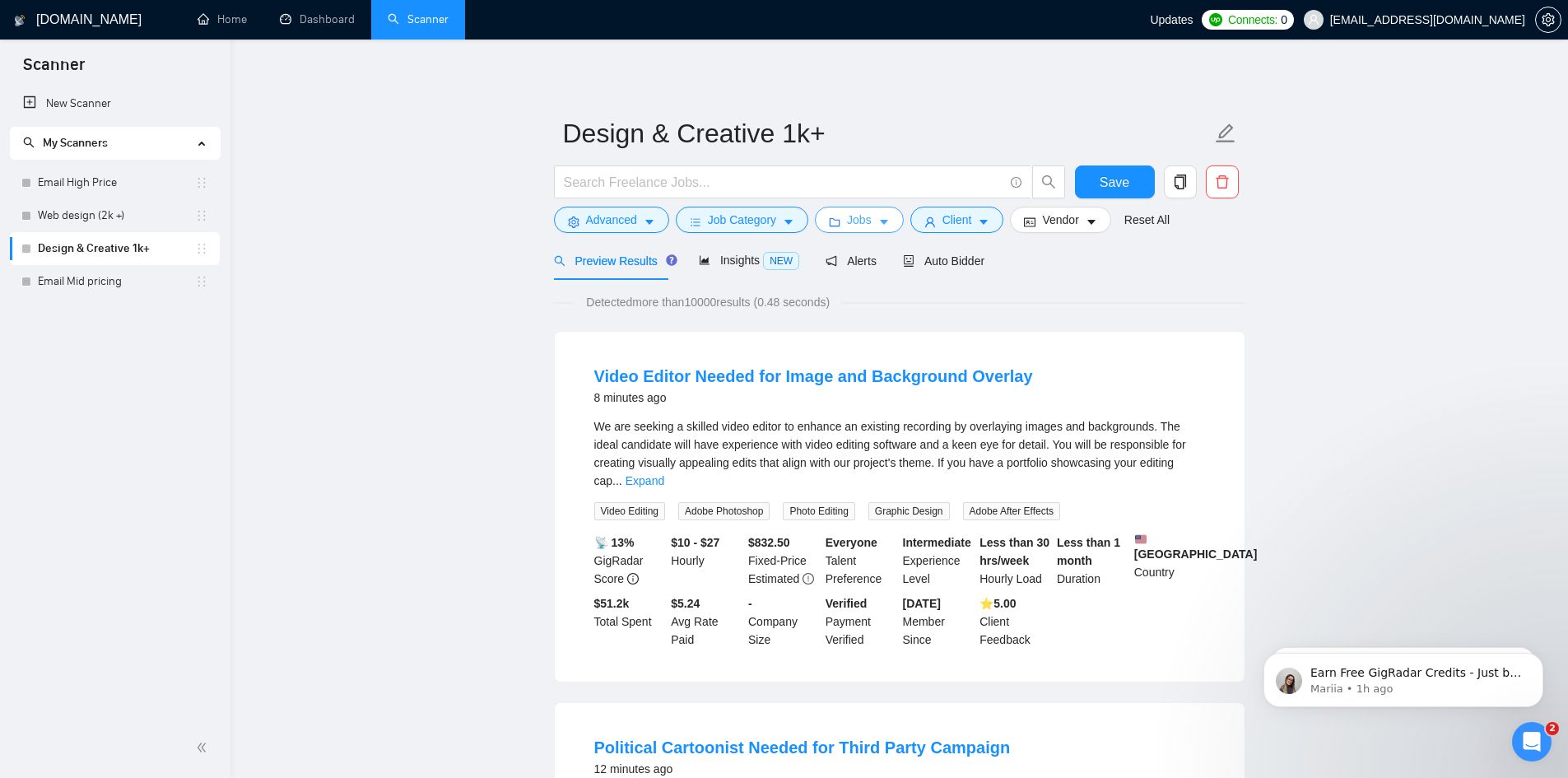
click at [863, 231] on button "Jobs" at bounding box center [859, 220] width 89 height 26
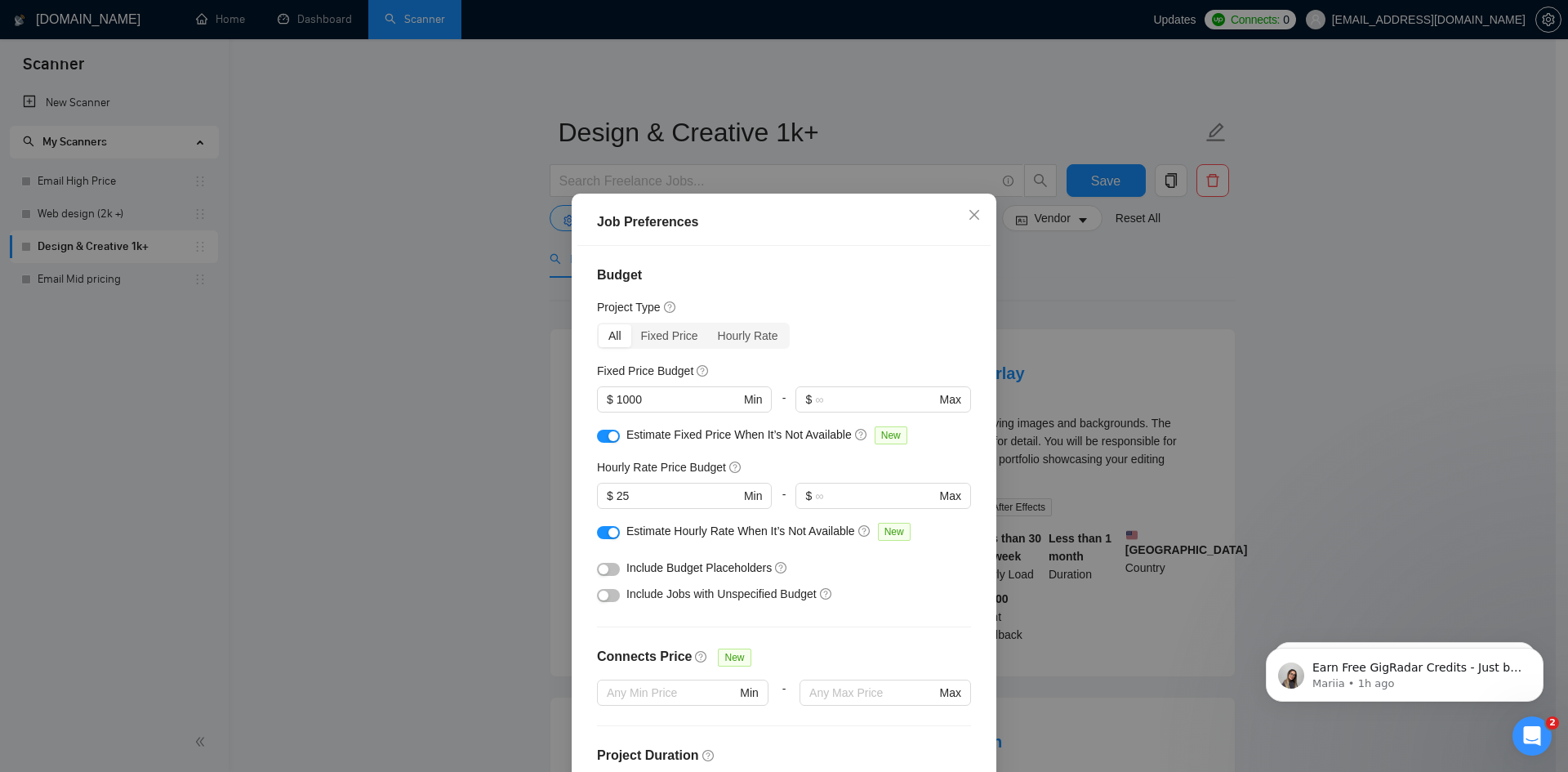
drag, startPoint x: 663, startPoint y: 394, endPoint x: 553, endPoint y: 409, distance: 111.0
click at [554, 410] on div "Job Preferences Budget Project Type All Fixed Price Hourly Rate Fixed Price Bud…" at bounding box center [784, 386] width 1568 height 772
type input "4000"
drag, startPoint x: 605, startPoint y: 506, endPoint x: 566, endPoint y: 513, distance: 39.6
click at [572, 513] on div "Job Preferences Budget Project Type All Fixed Price Hourly Rate Fixed Price Bud…" at bounding box center [784, 516] width 425 height 645
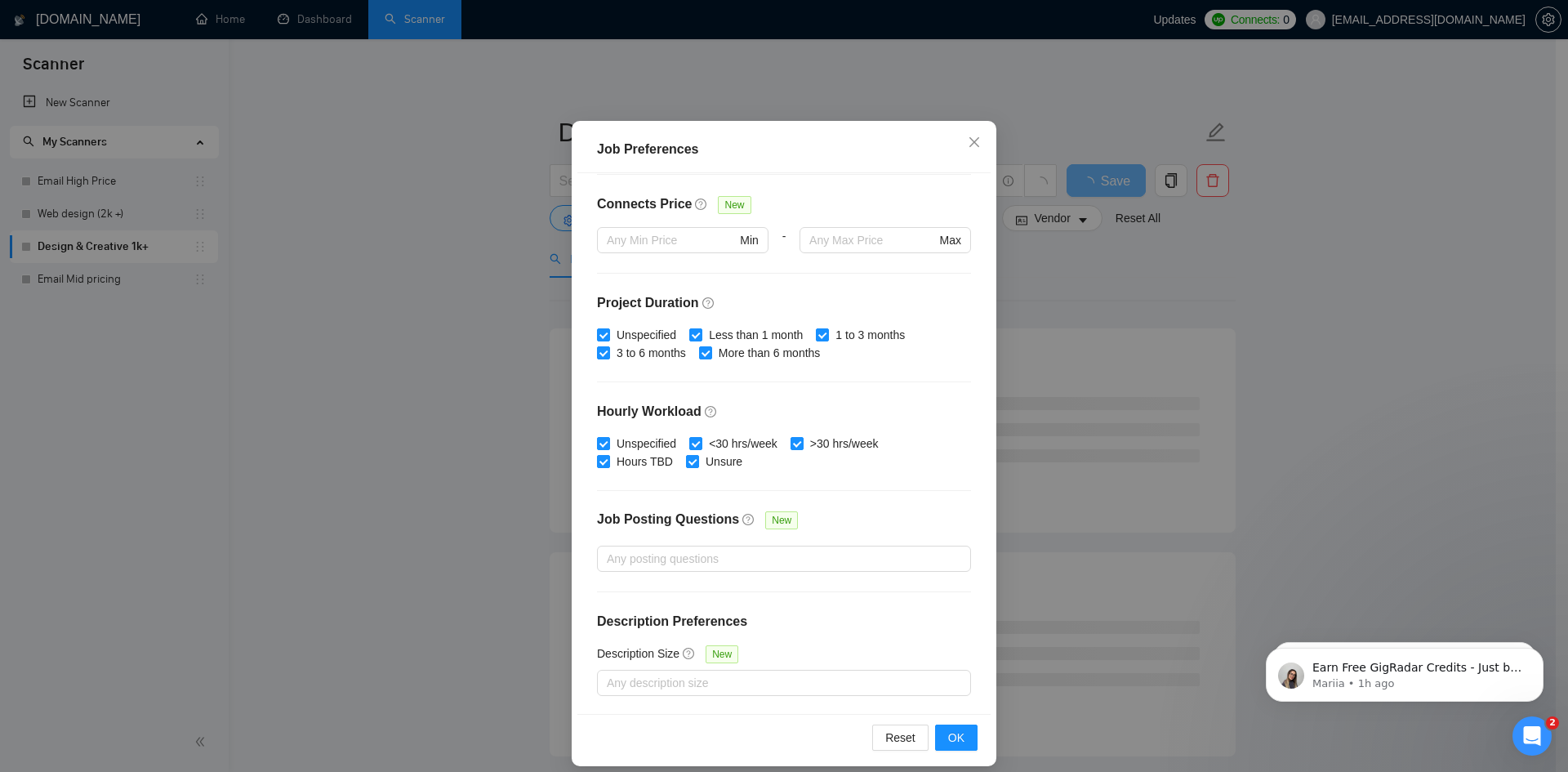
scroll to position [87, 0]
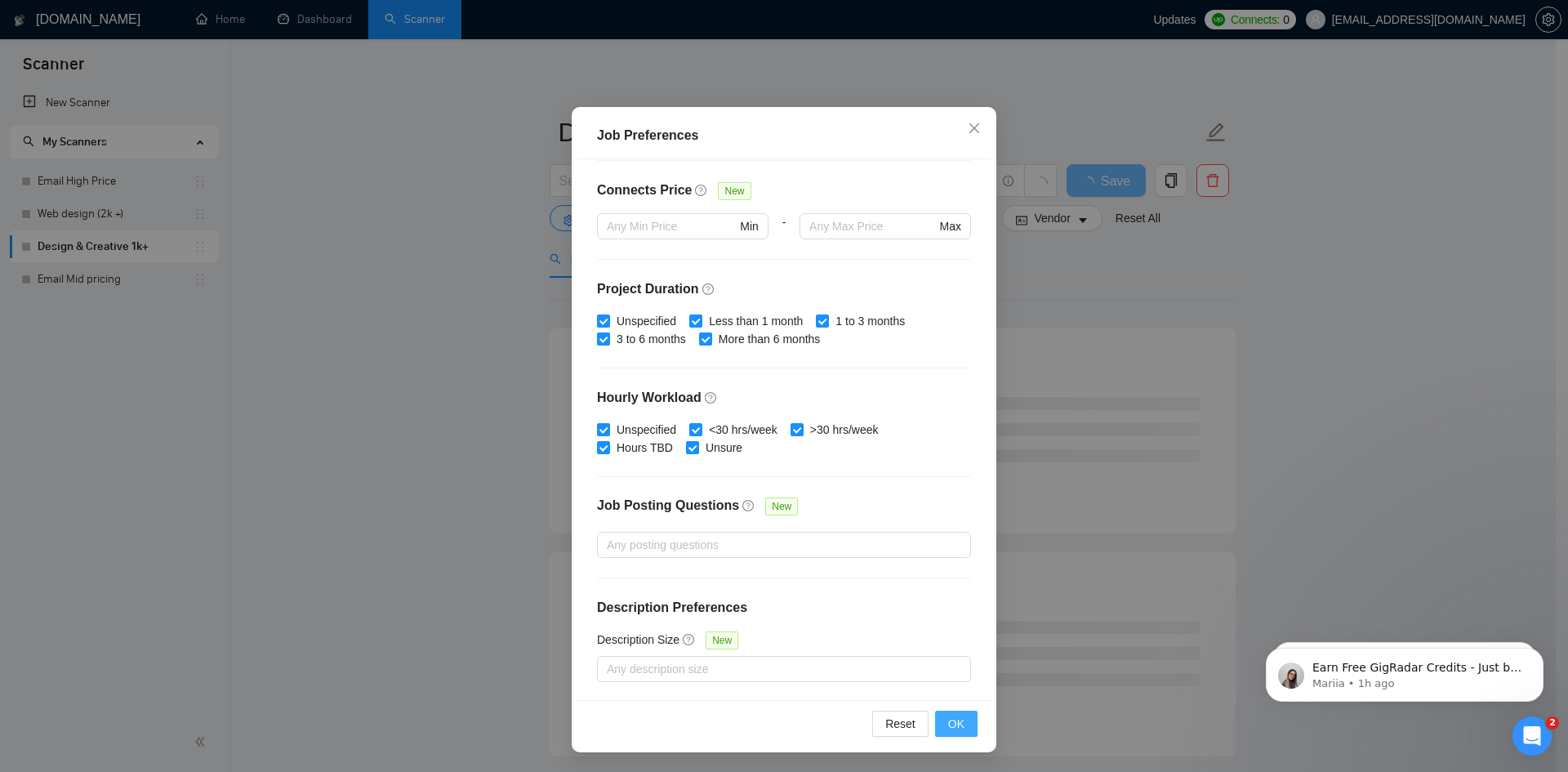
type input "45"
click at [948, 719] on span "OK" at bounding box center [956, 724] width 17 height 18
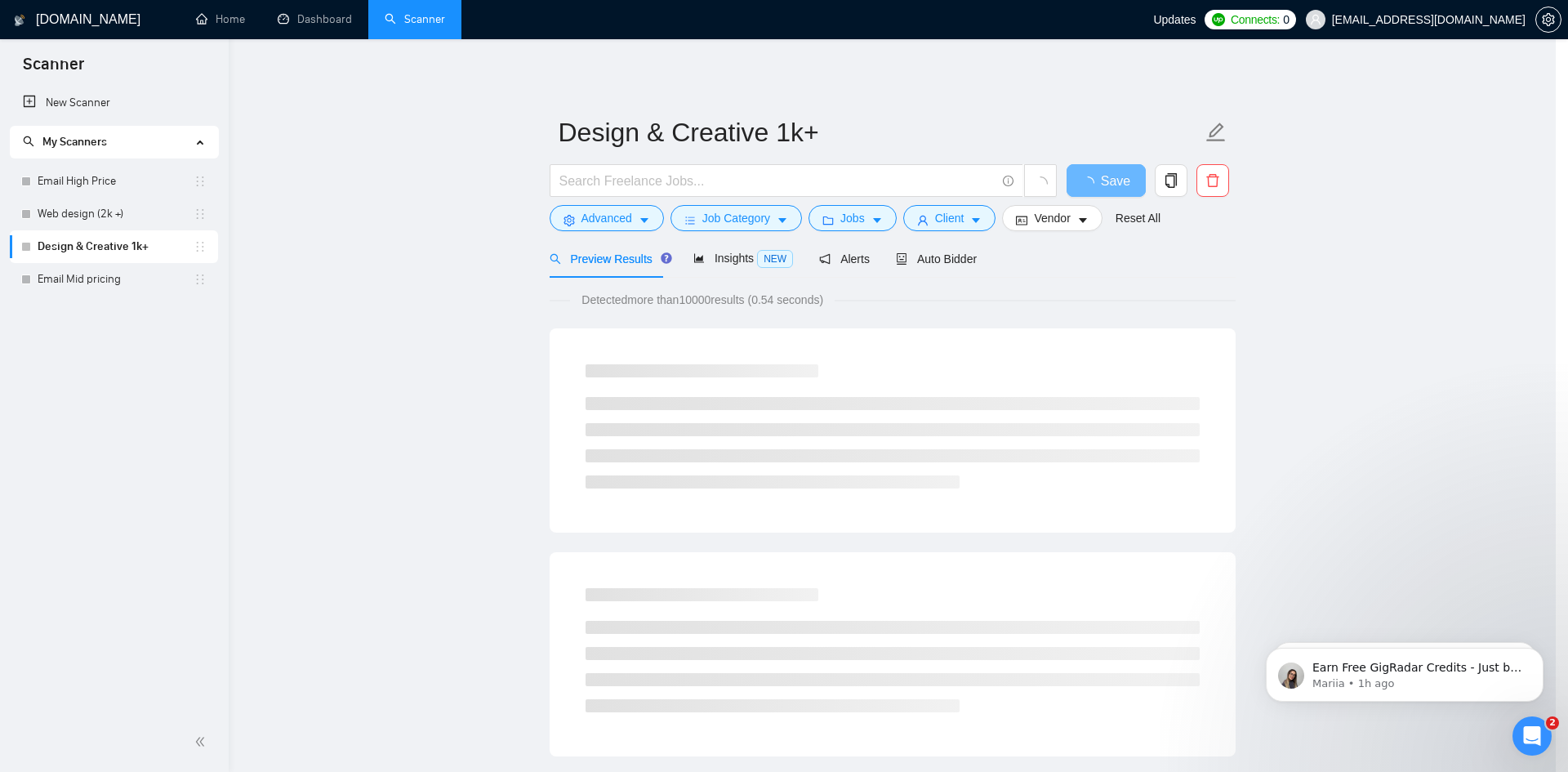
scroll to position [0, 0]
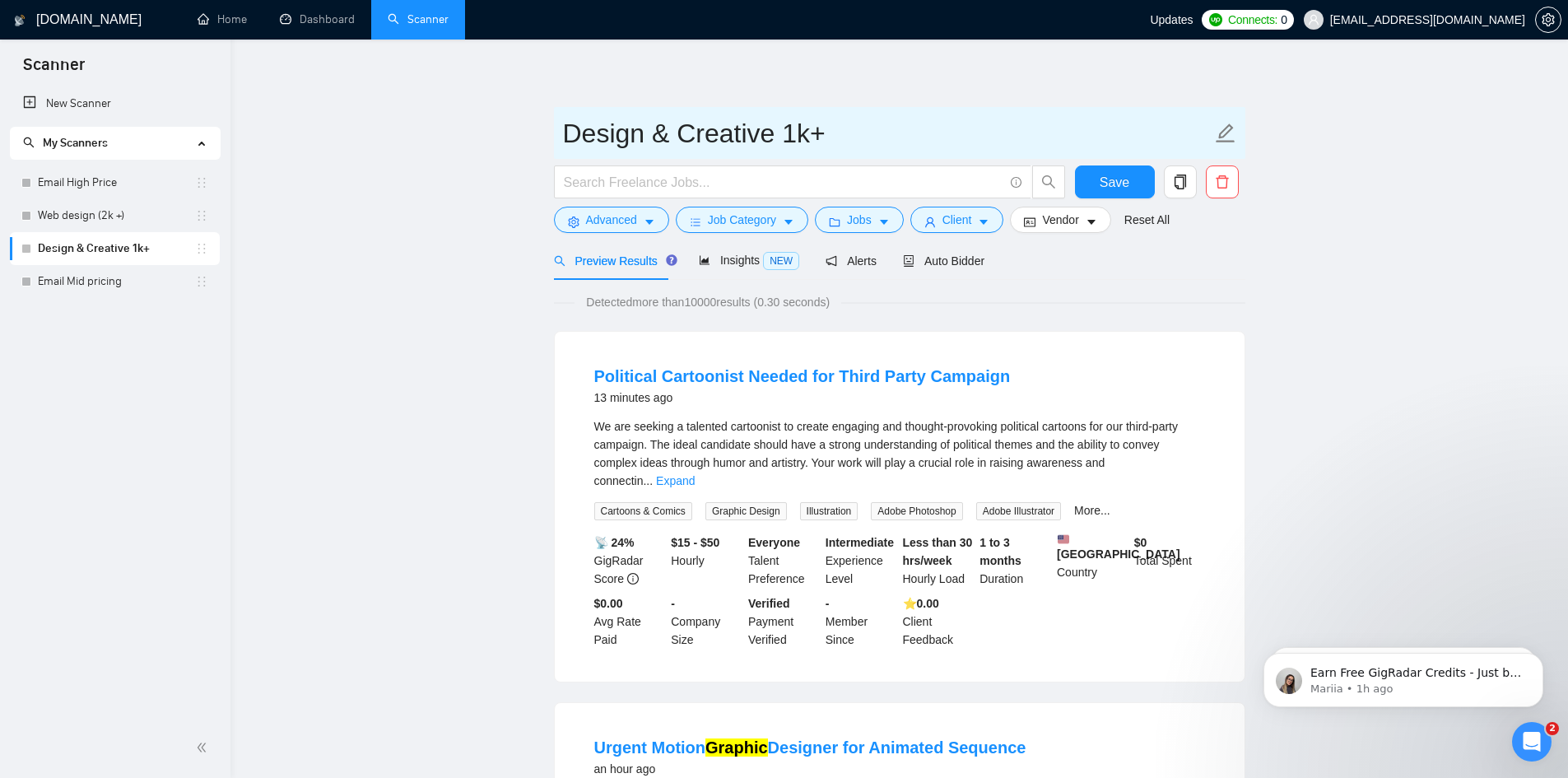
click at [840, 139] on input "Design & Creative 1k+" at bounding box center [887, 133] width 648 height 41
type input "Design & Creative 4k+"
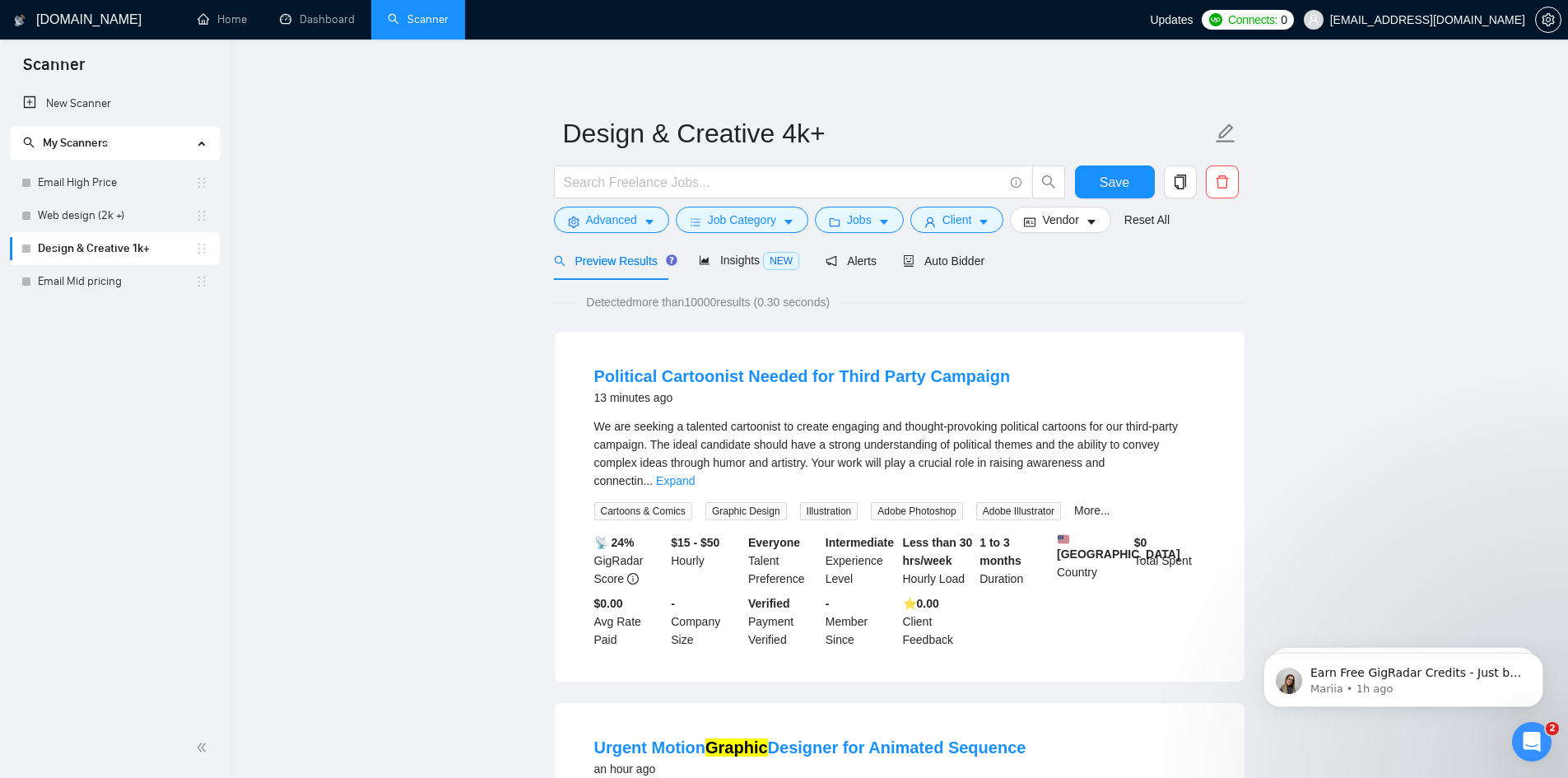
click at [847, 216] on span "Jobs" at bounding box center [860, 219] width 25 height 19
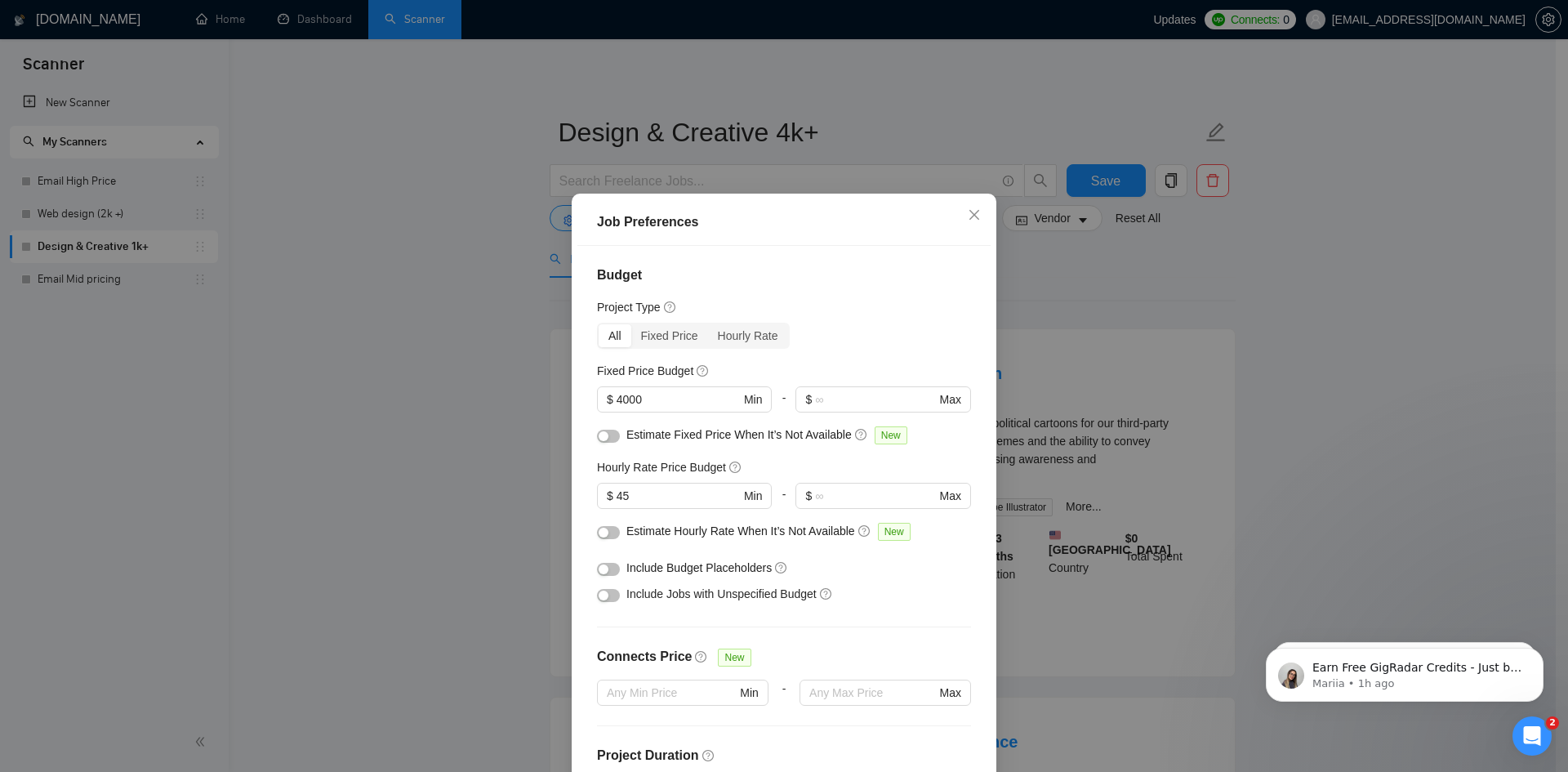
click at [606, 438] on button "button" at bounding box center [608, 436] width 23 height 13
click at [605, 533] on button "button" at bounding box center [608, 532] width 23 height 13
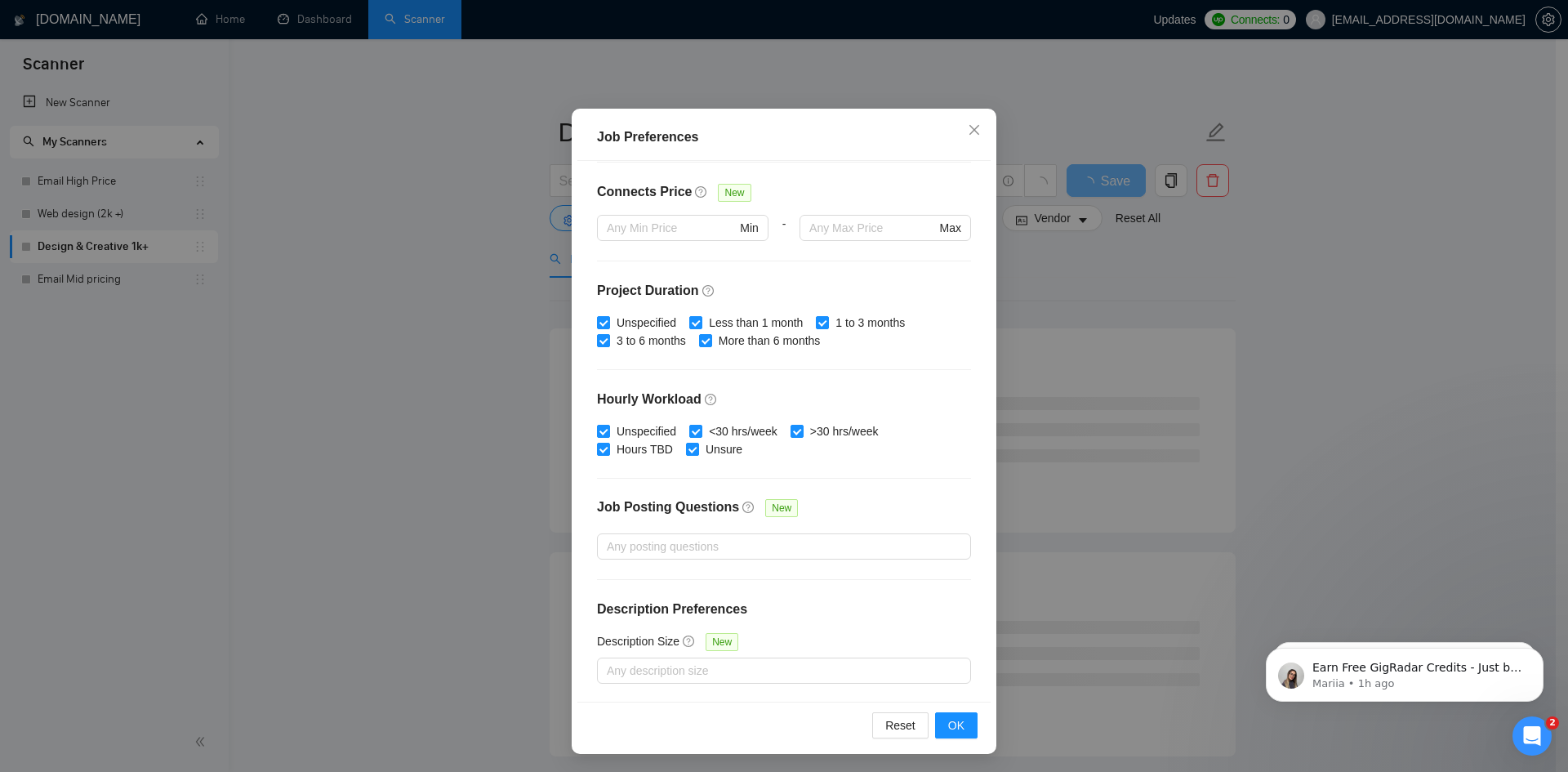
scroll to position [87, 0]
click at [955, 721] on span "OK" at bounding box center [956, 724] width 17 height 18
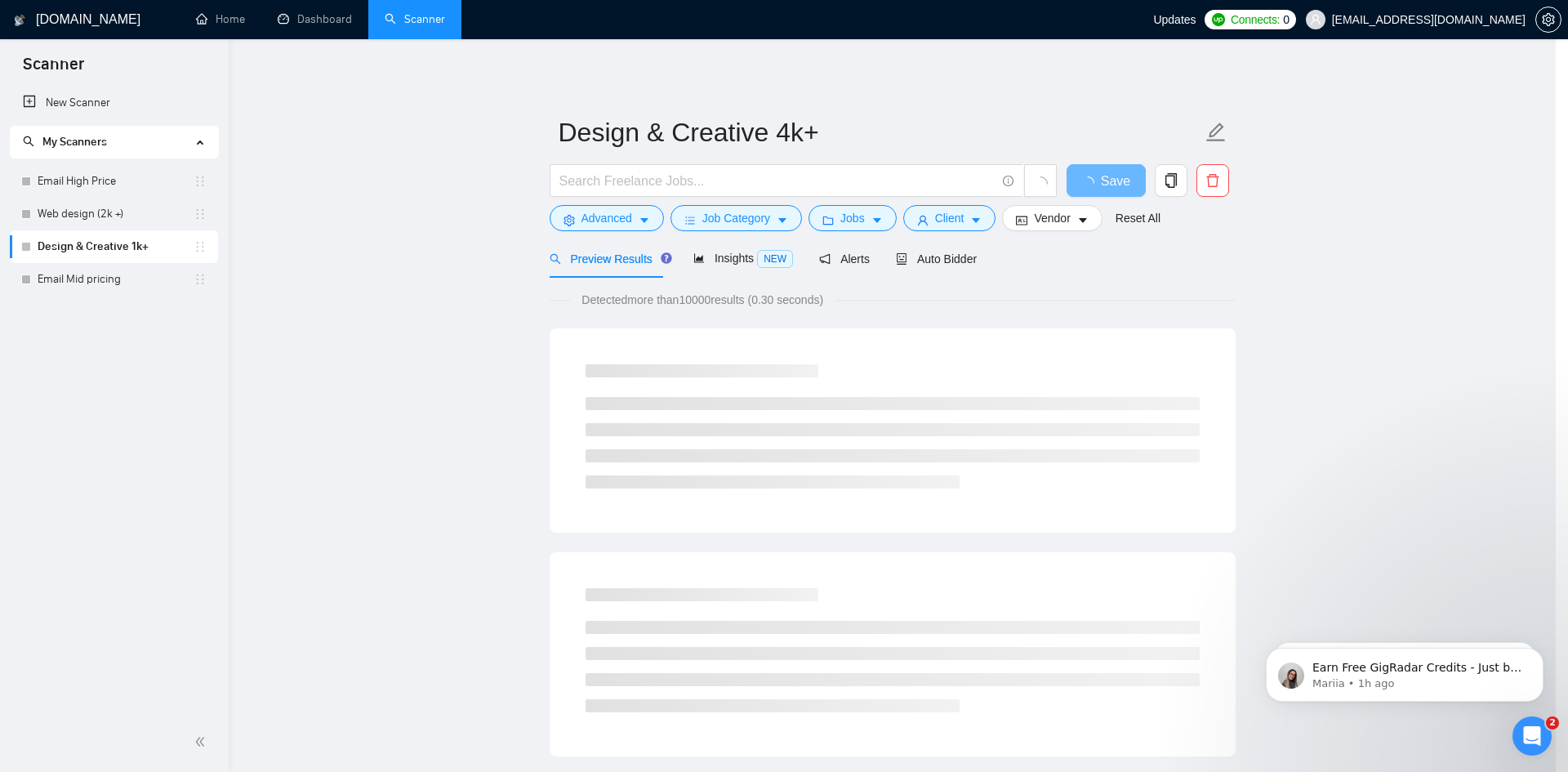
scroll to position [0, 0]
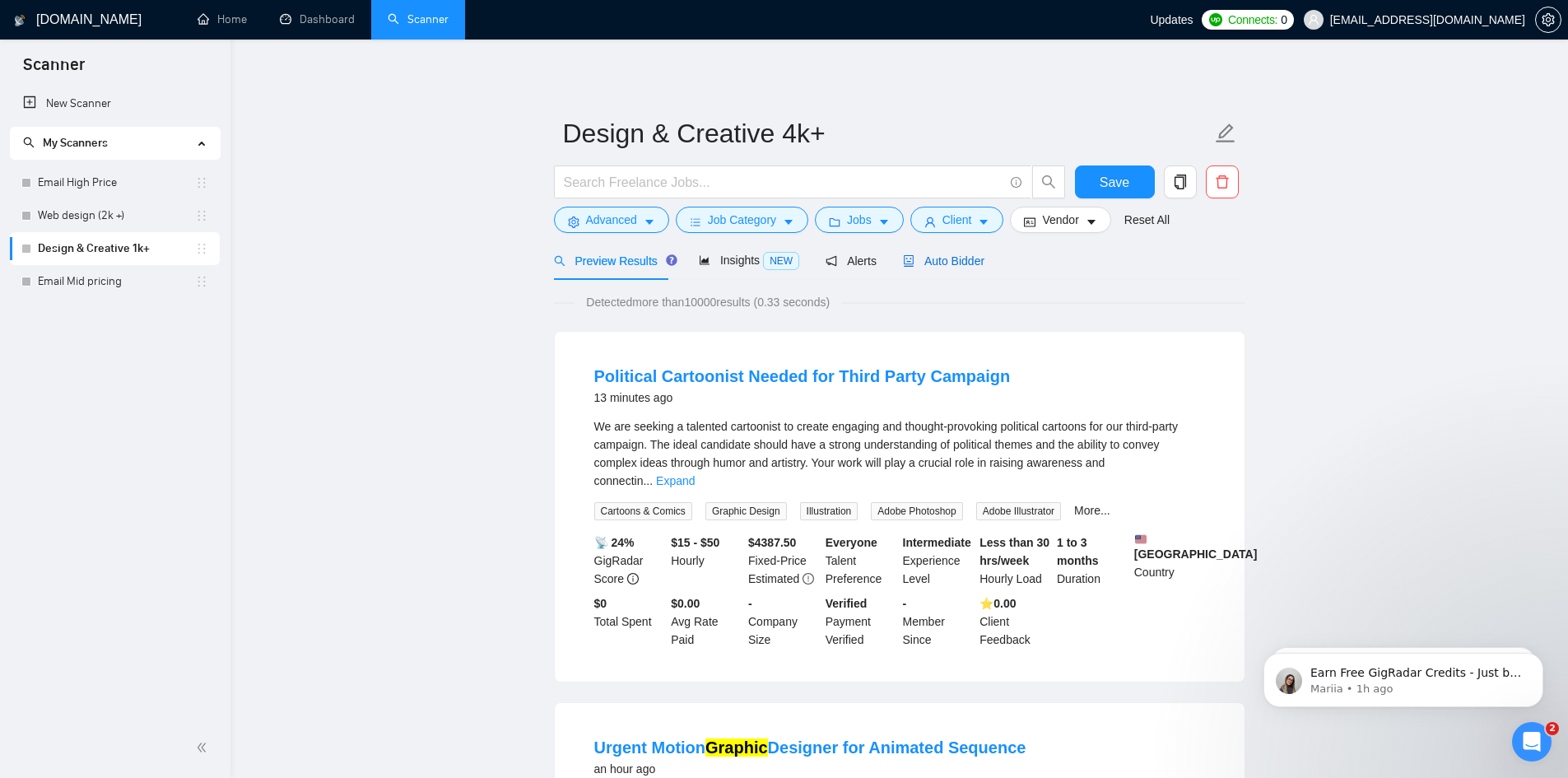
click at [931, 264] on span "Auto Bidder" at bounding box center [943, 261] width 82 height 13
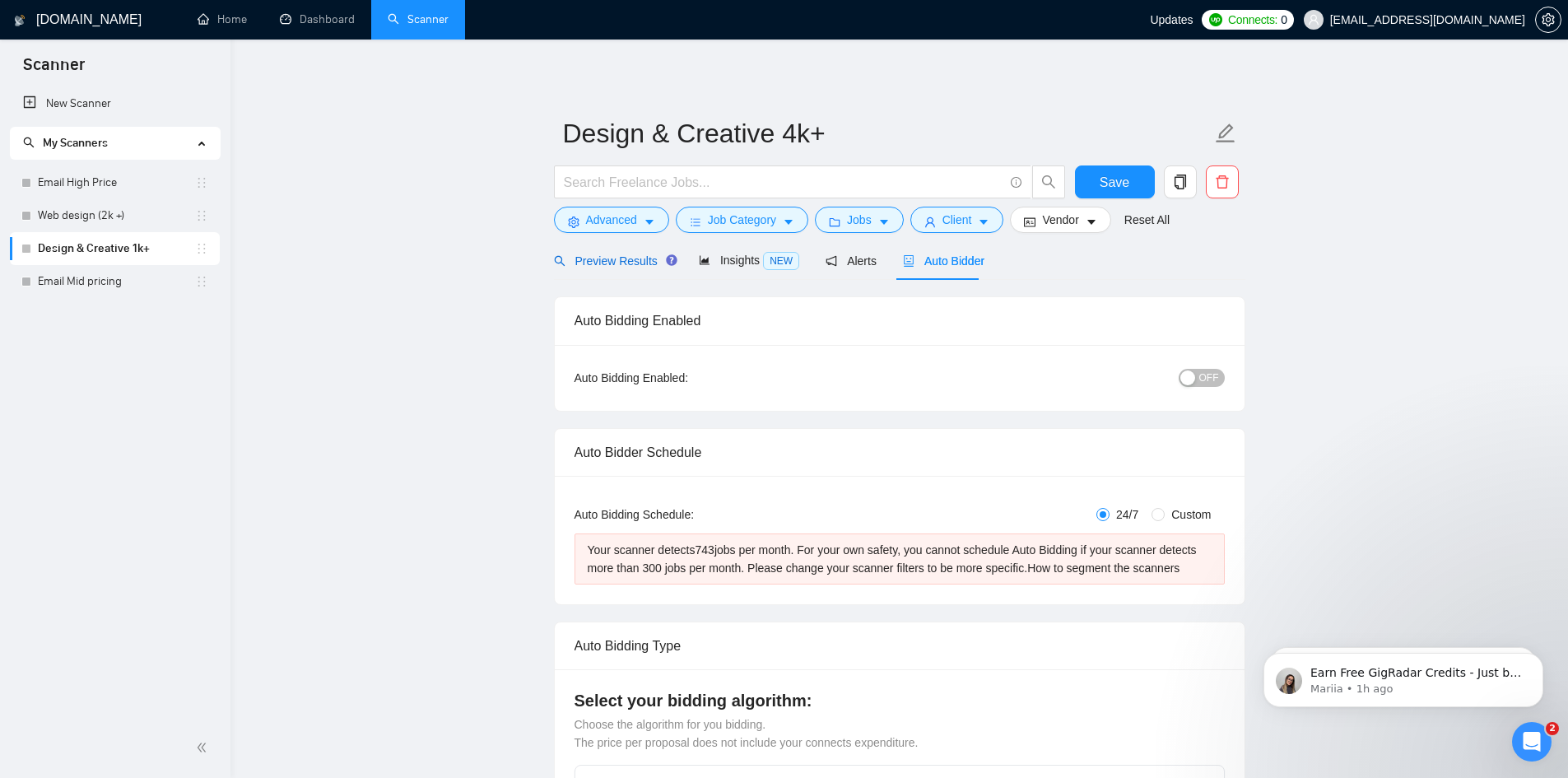
click at [586, 255] on span "Preview Results" at bounding box center [613, 261] width 119 height 13
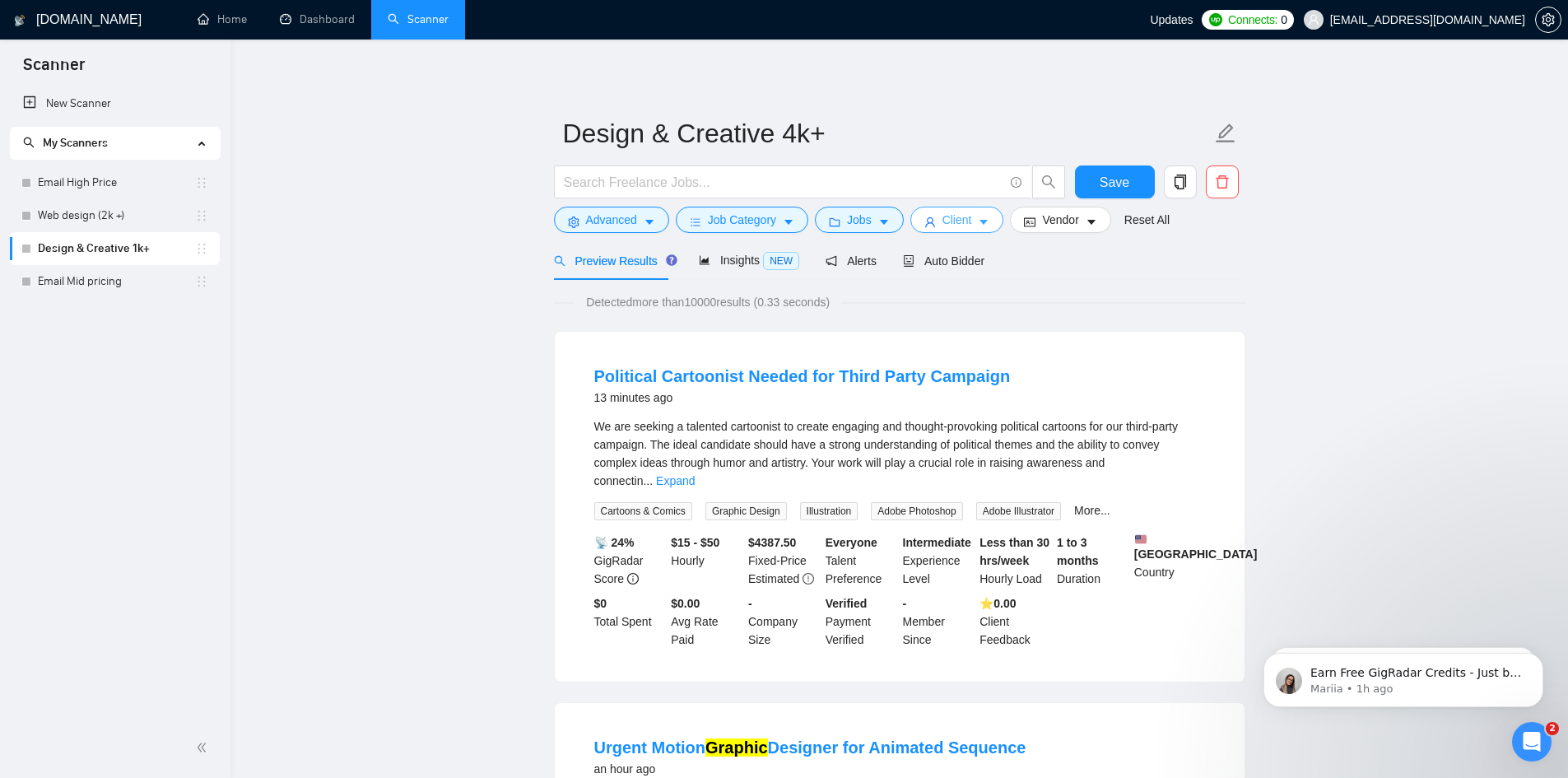
click at [959, 221] on span "Client" at bounding box center [958, 219] width 30 height 19
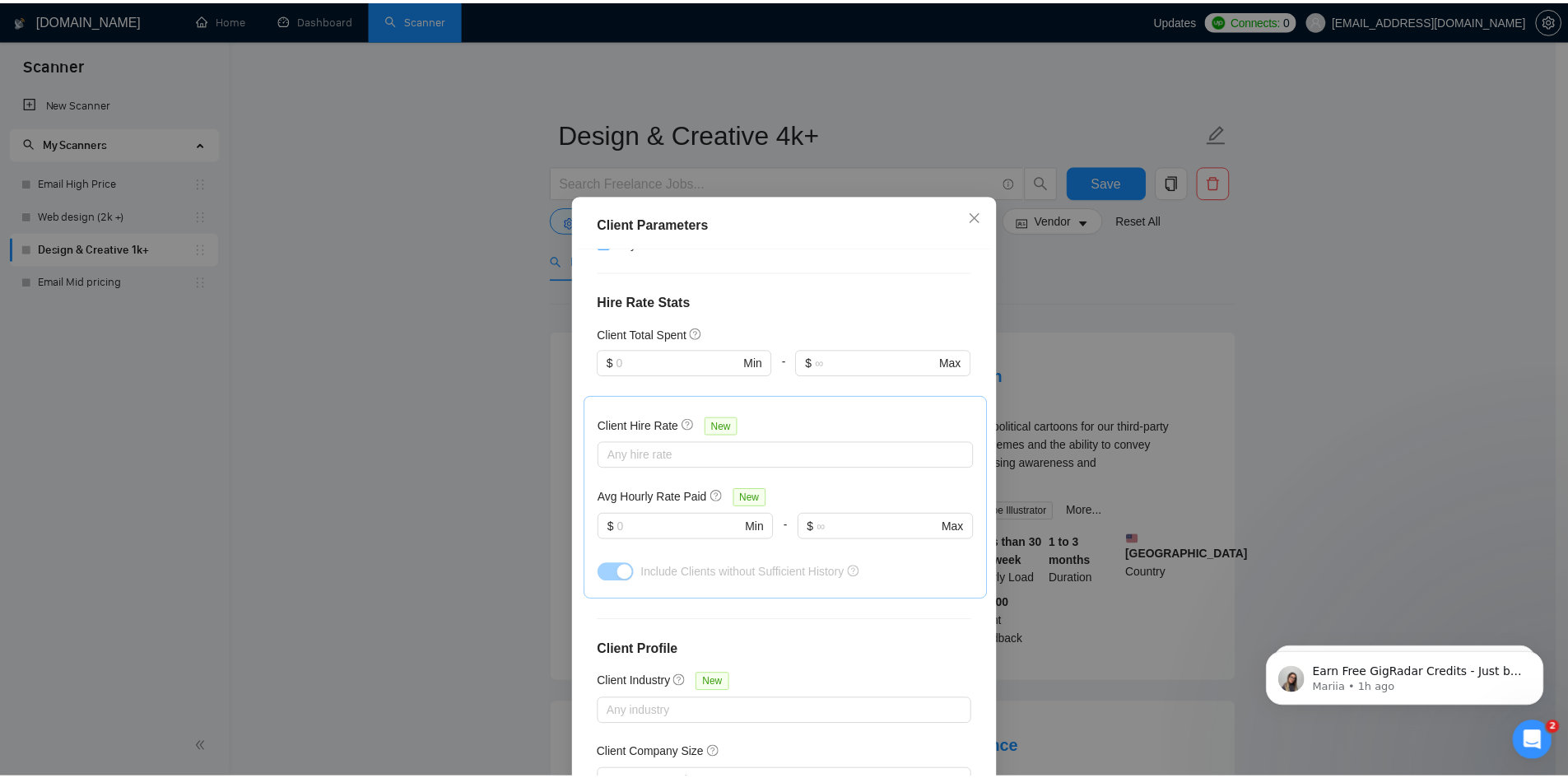
scroll to position [396, 0]
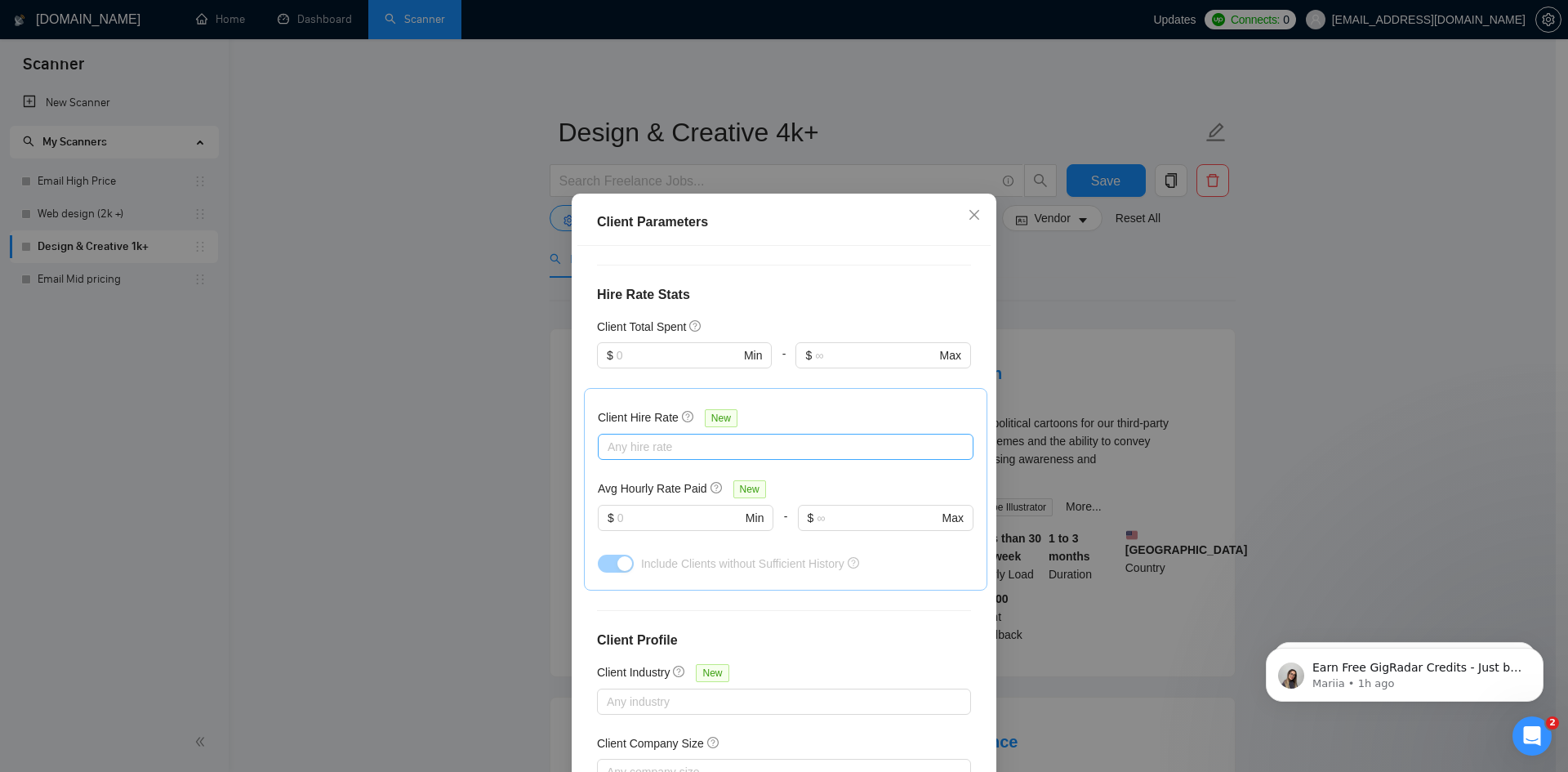
click at [680, 437] on div at bounding box center [778, 447] width 351 height 19
drag, startPoint x: 630, startPoint y: 507, endPoint x: 630, endPoint y: 489, distance: 18.0
click at [630, 506] on span "High Rates" at bounding box center [649, 507] width 56 height 13
click at [613, 506] on input "High Rates" at bounding box center [607, 506] width 11 height 11
checkbox input "true"
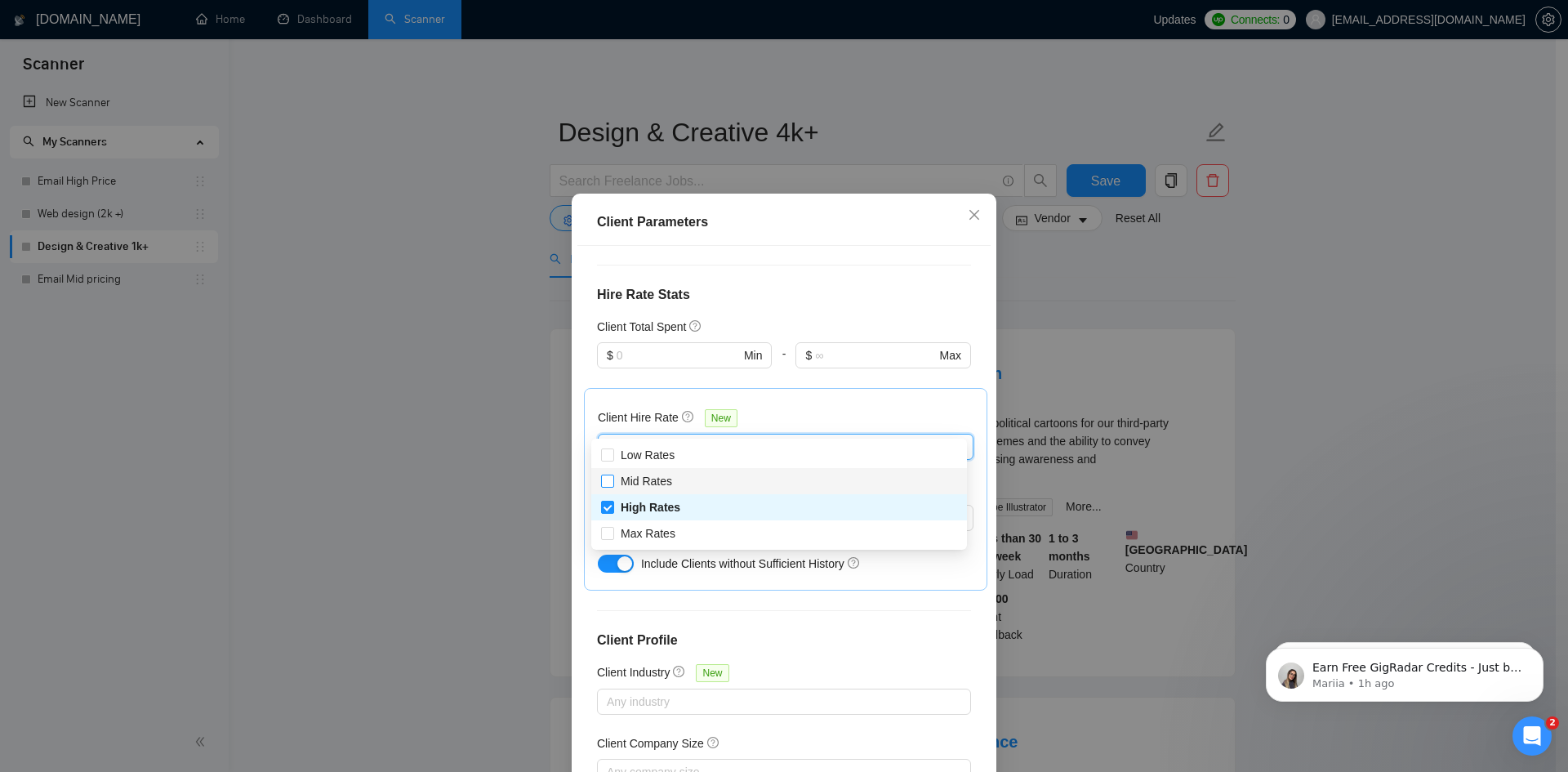
click at [607, 475] on input "Mid Rates" at bounding box center [607, 480] width 11 height 11
checkbox input "true"
click at [805, 388] on div "Client Hire Rate New High Rates Mid Rates Avg Hourly Rate Paid New $ Min - $ Ma…" at bounding box center [786, 490] width 404 height 203
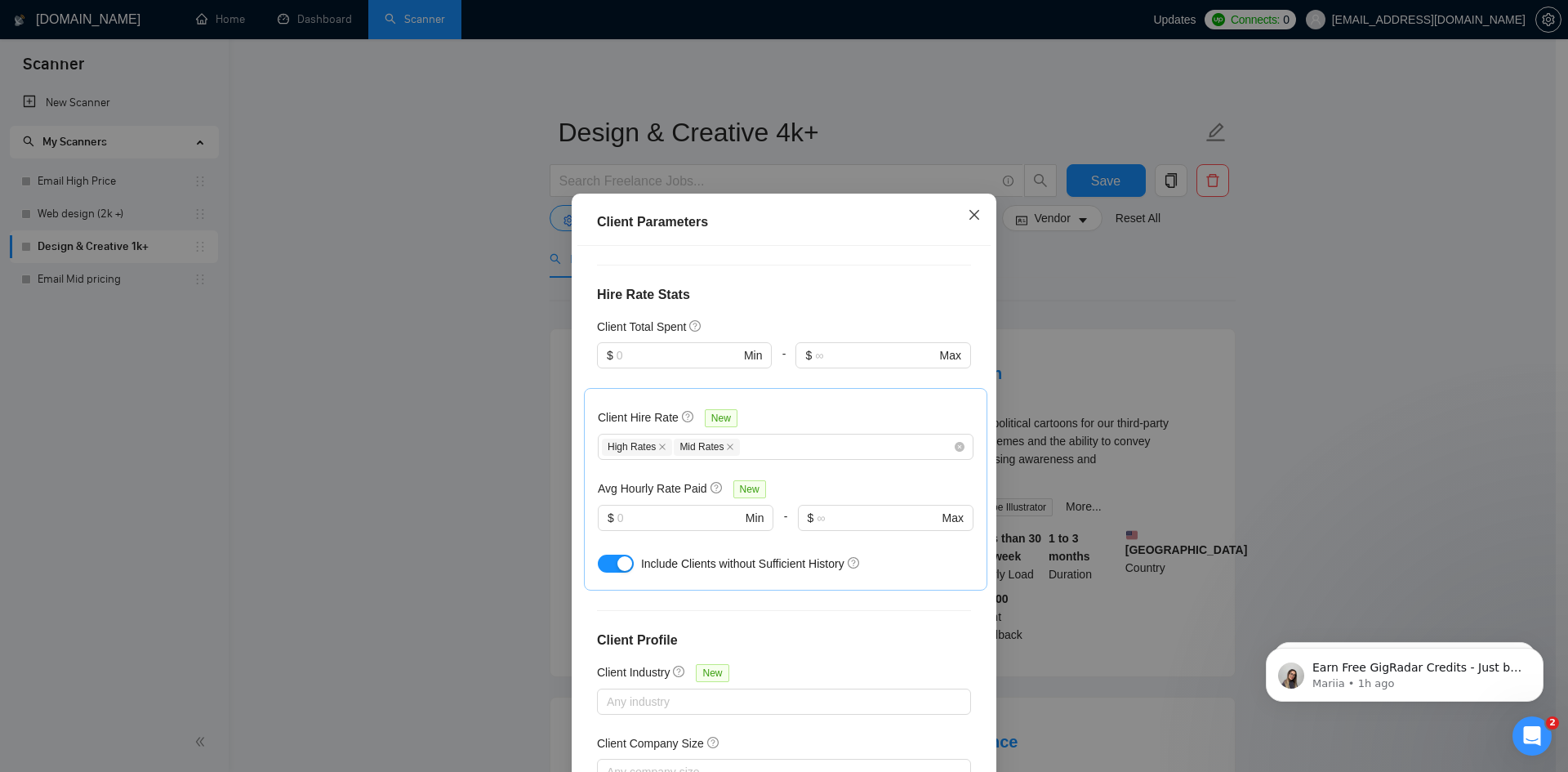
click at [968, 217] on icon "close" at bounding box center [974, 214] width 13 height 13
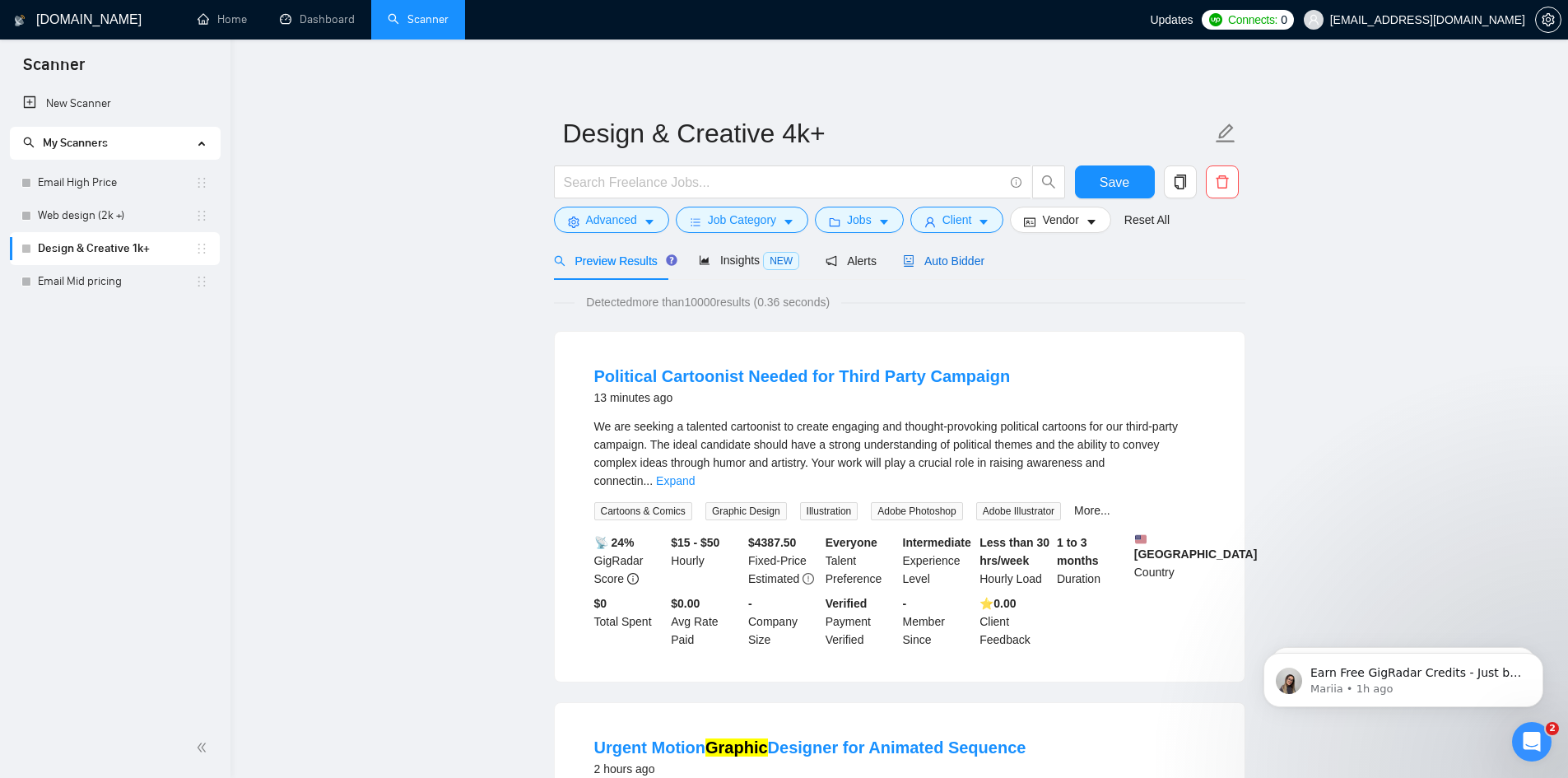
click at [941, 259] on span "Auto Bidder" at bounding box center [943, 261] width 82 height 13
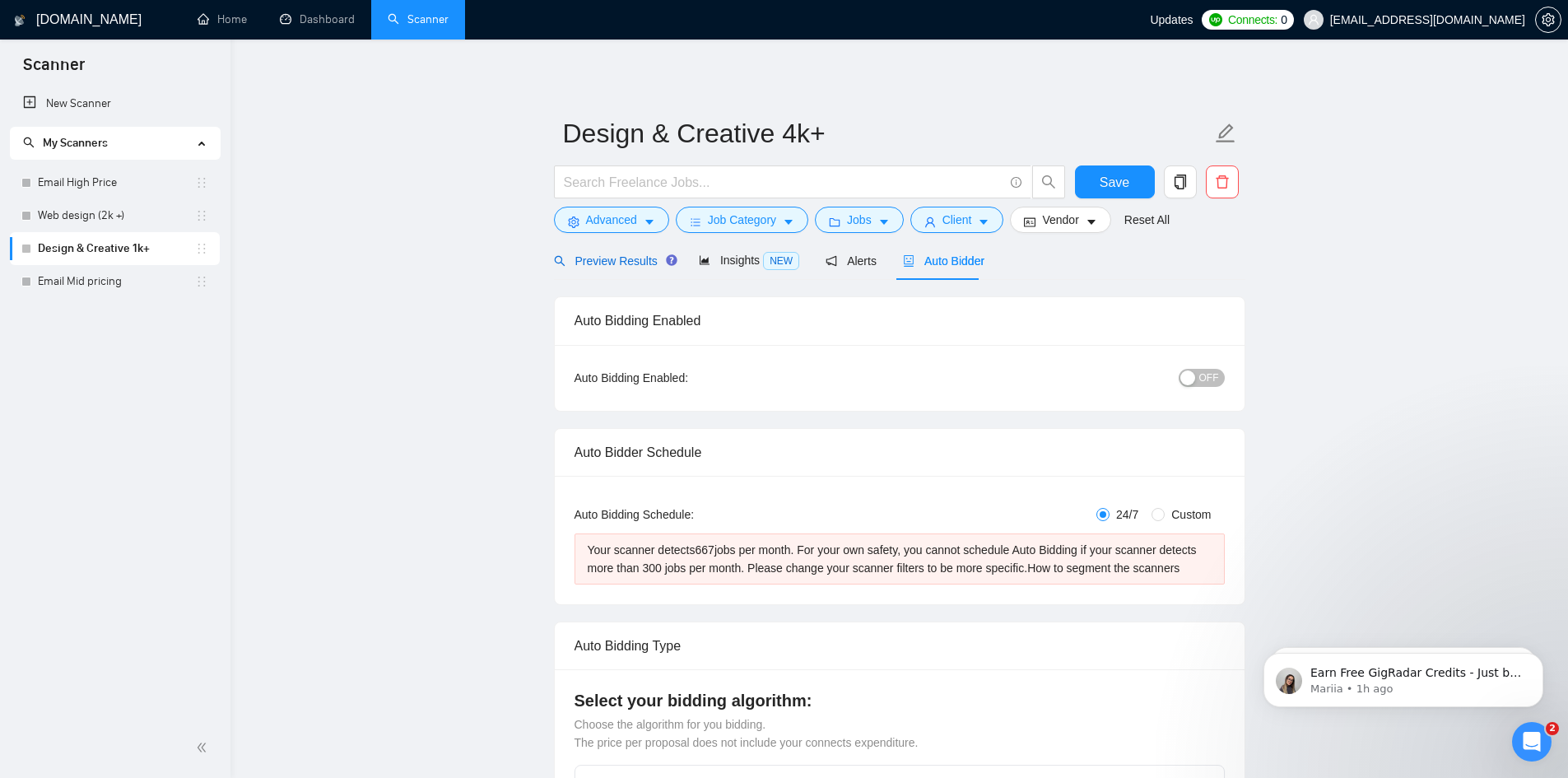
click at [589, 258] on span "Preview Results" at bounding box center [613, 261] width 119 height 13
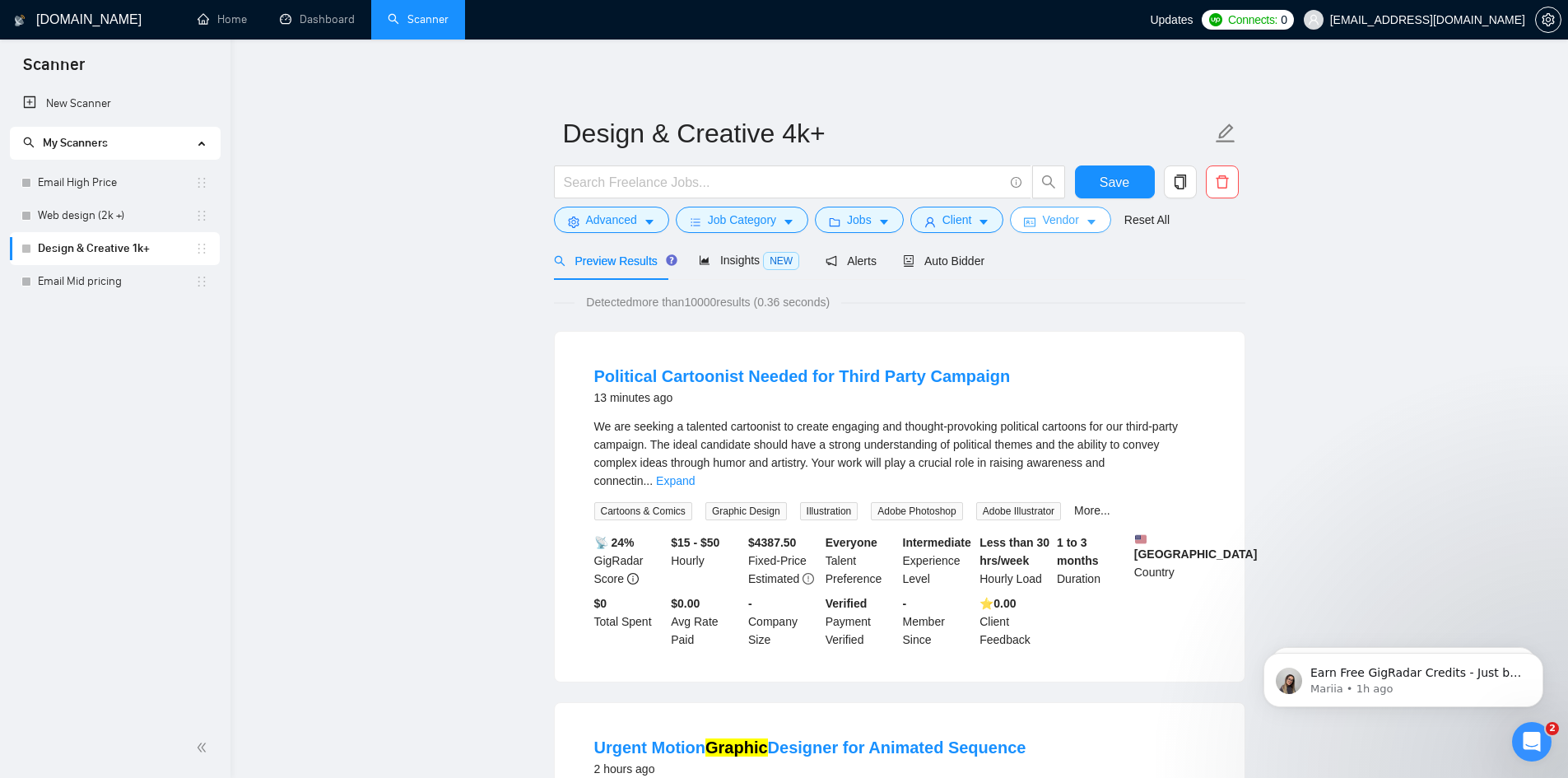
click at [1051, 226] on span "Vendor" at bounding box center [1060, 219] width 36 height 19
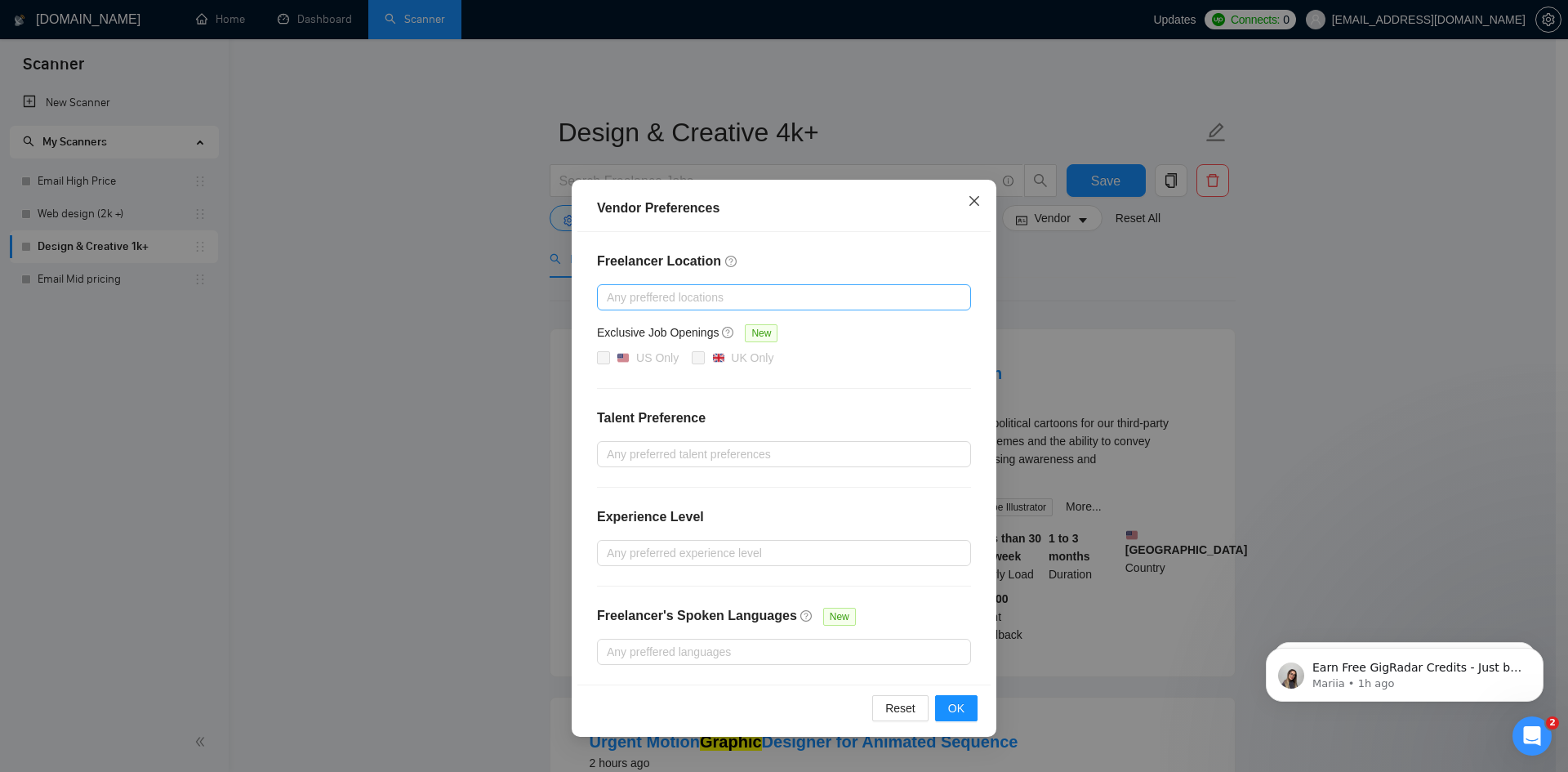
click at [954, 196] on span "Close" at bounding box center [975, 202] width 44 height 44
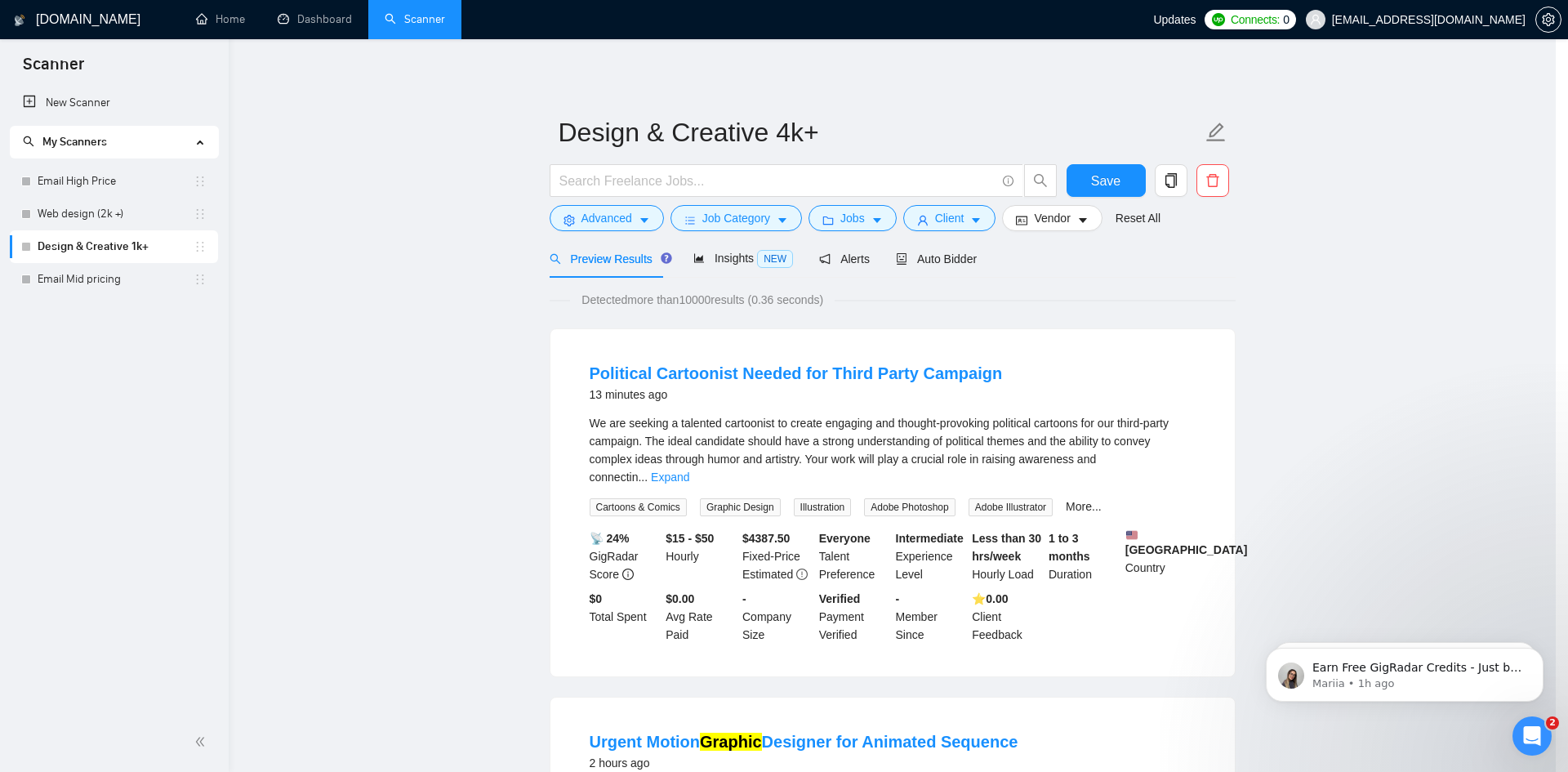
click at [973, 194] on div "Vendor Preferences Freelancer Location Any preffered locations Exclusive Job Op…" at bounding box center [784, 386] width 1568 height 772
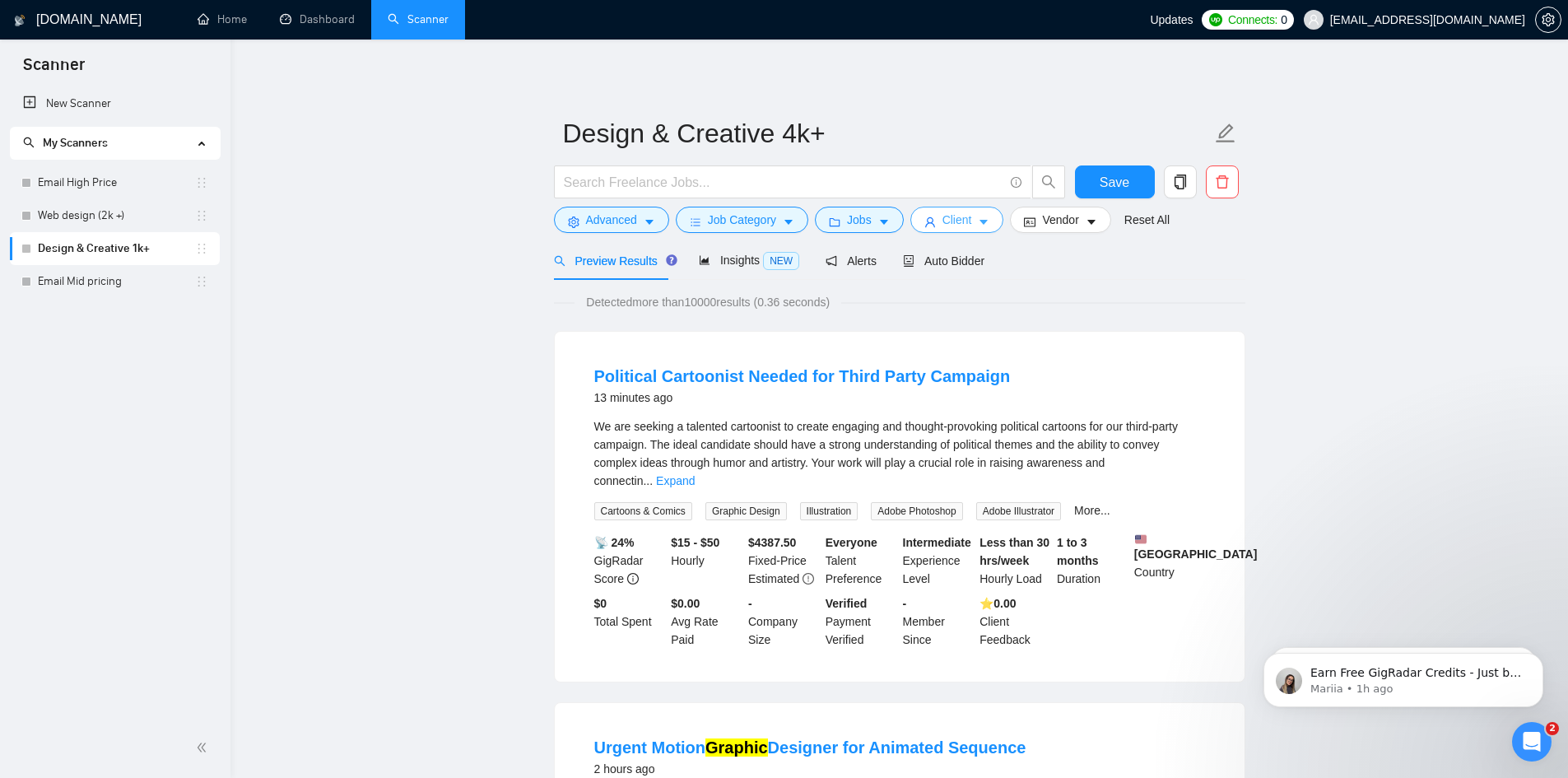
click at [960, 218] on span "Client" at bounding box center [958, 219] width 30 height 19
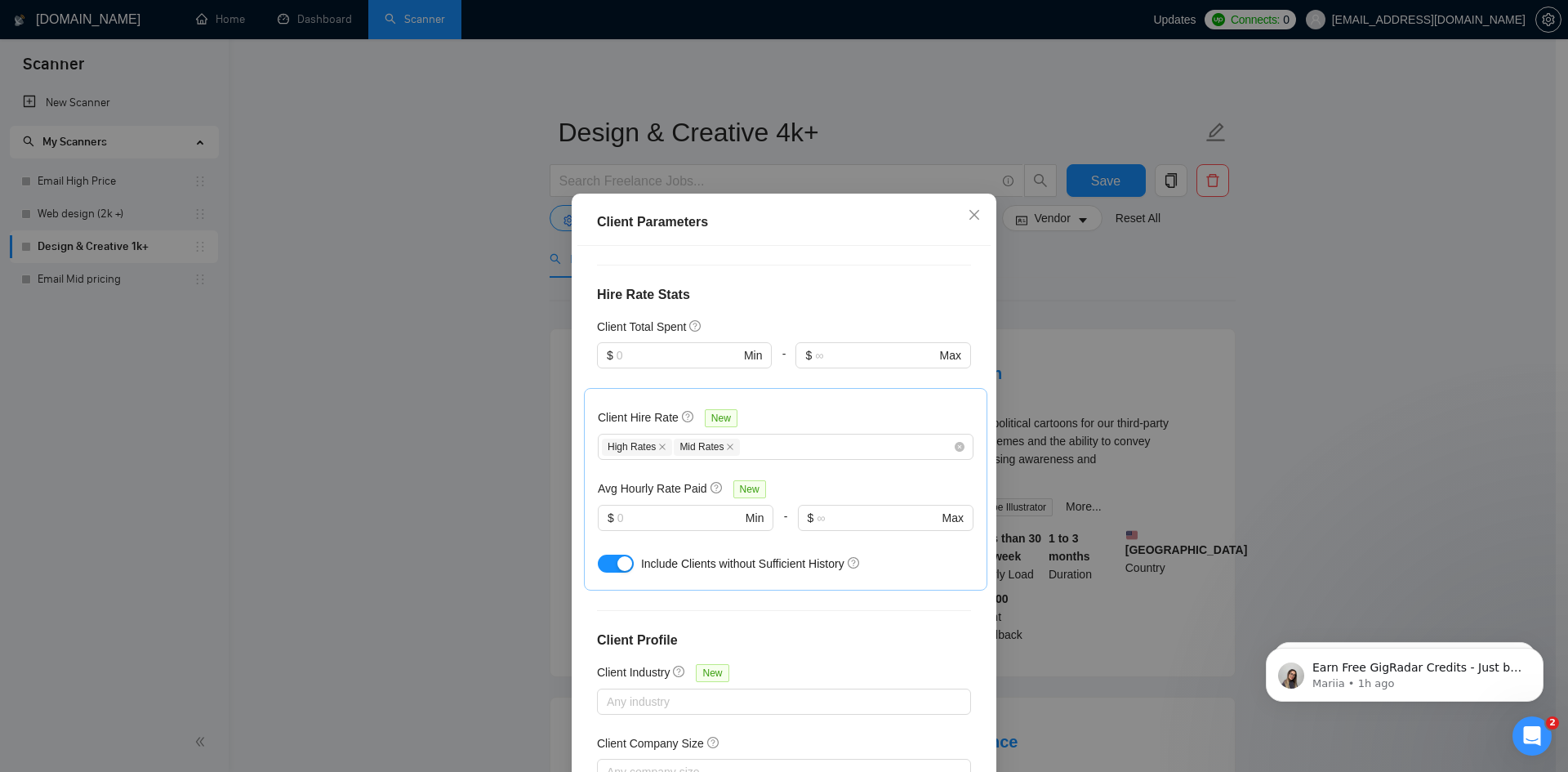
click at [603, 555] on button "button" at bounding box center [615, 564] width 36 height 18
click at [969, 219] on icon "close" at bounding box center [974, 214] width 10 height 10
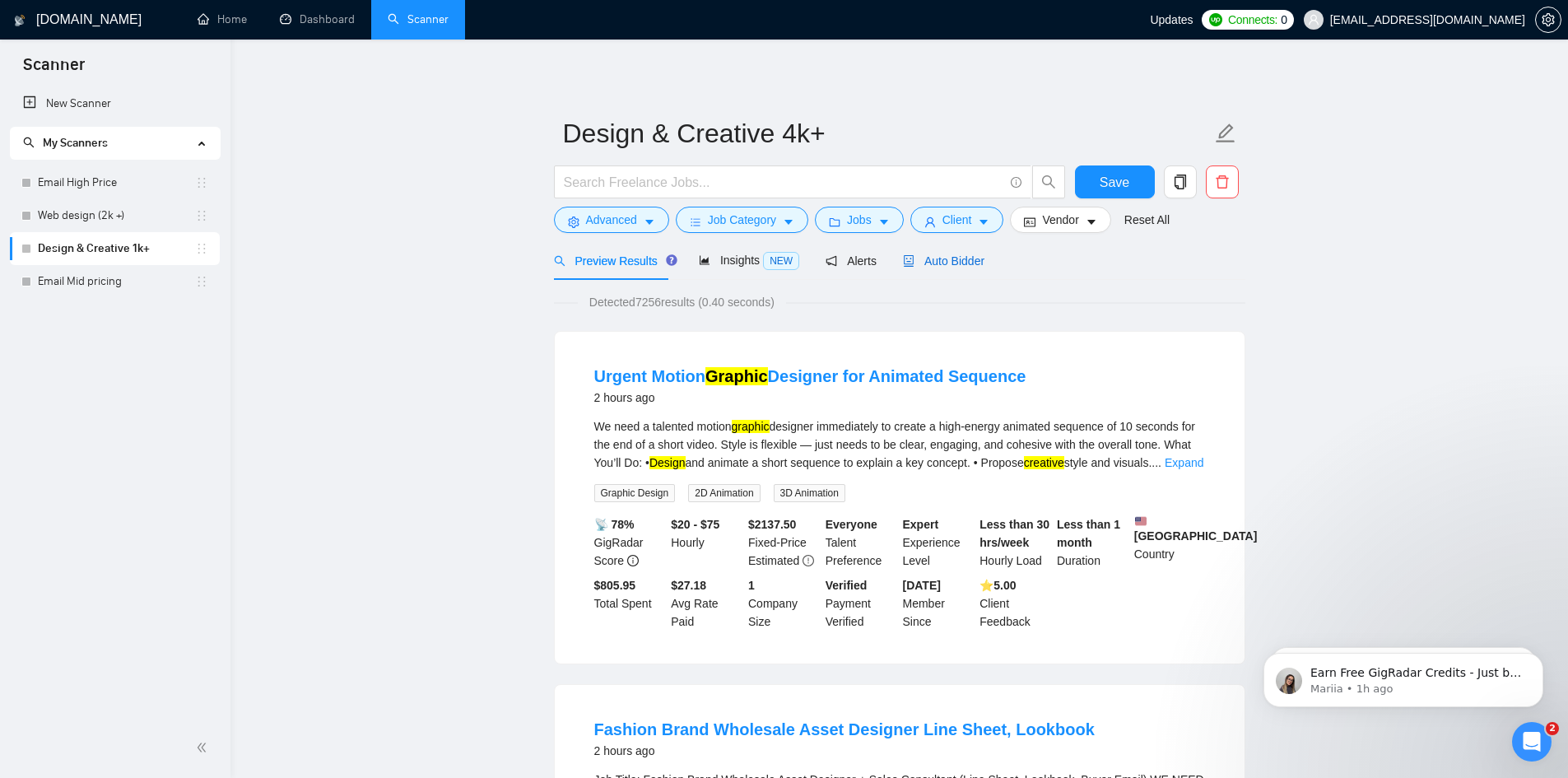
click at [954, 256] on span "Auto Bidder" at bounding box center [943, 261] width 82 height 13
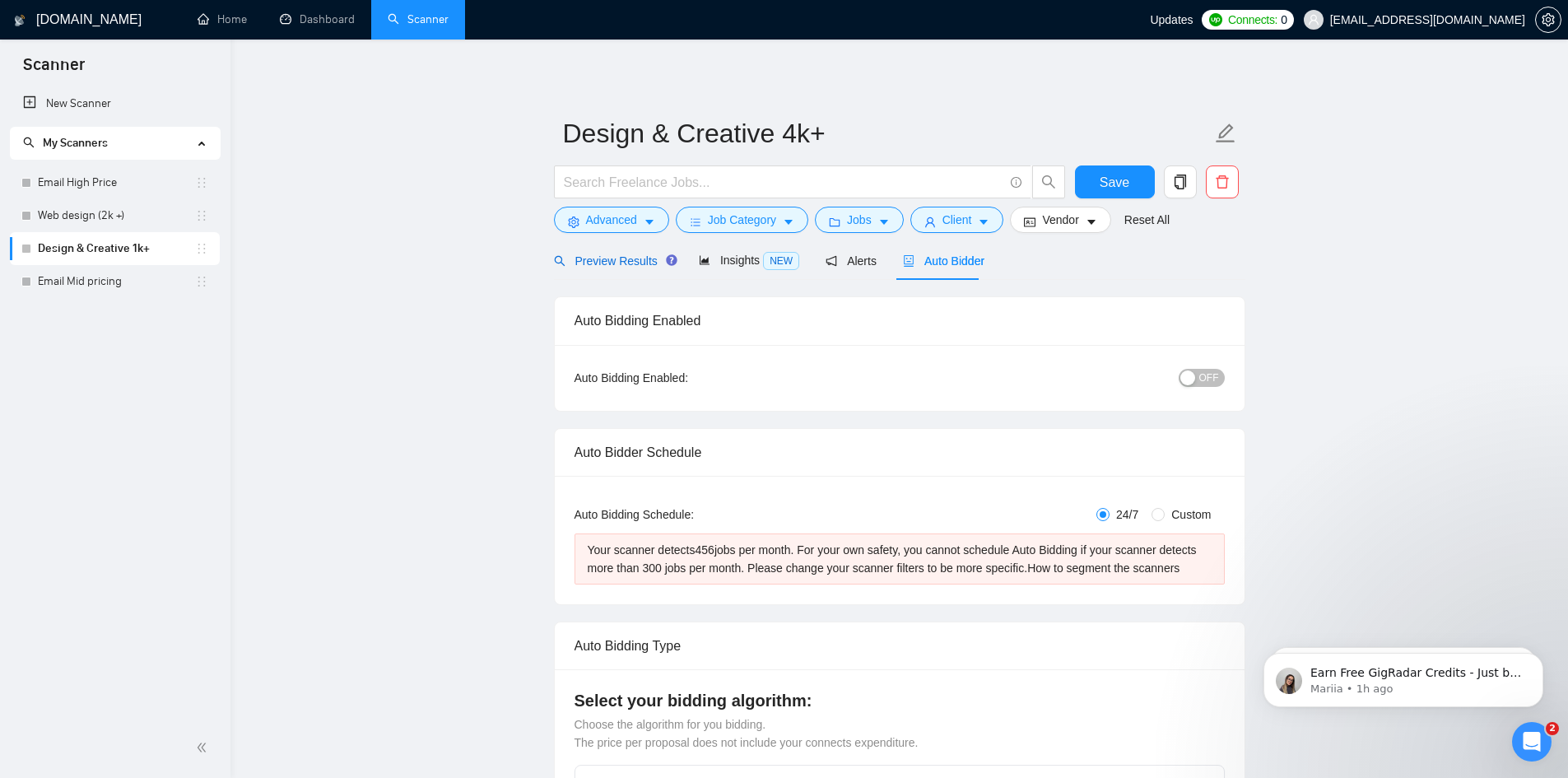
click at [605, 264] on span "Preview Results" at bounding box center [613, 261] width 119 height 13
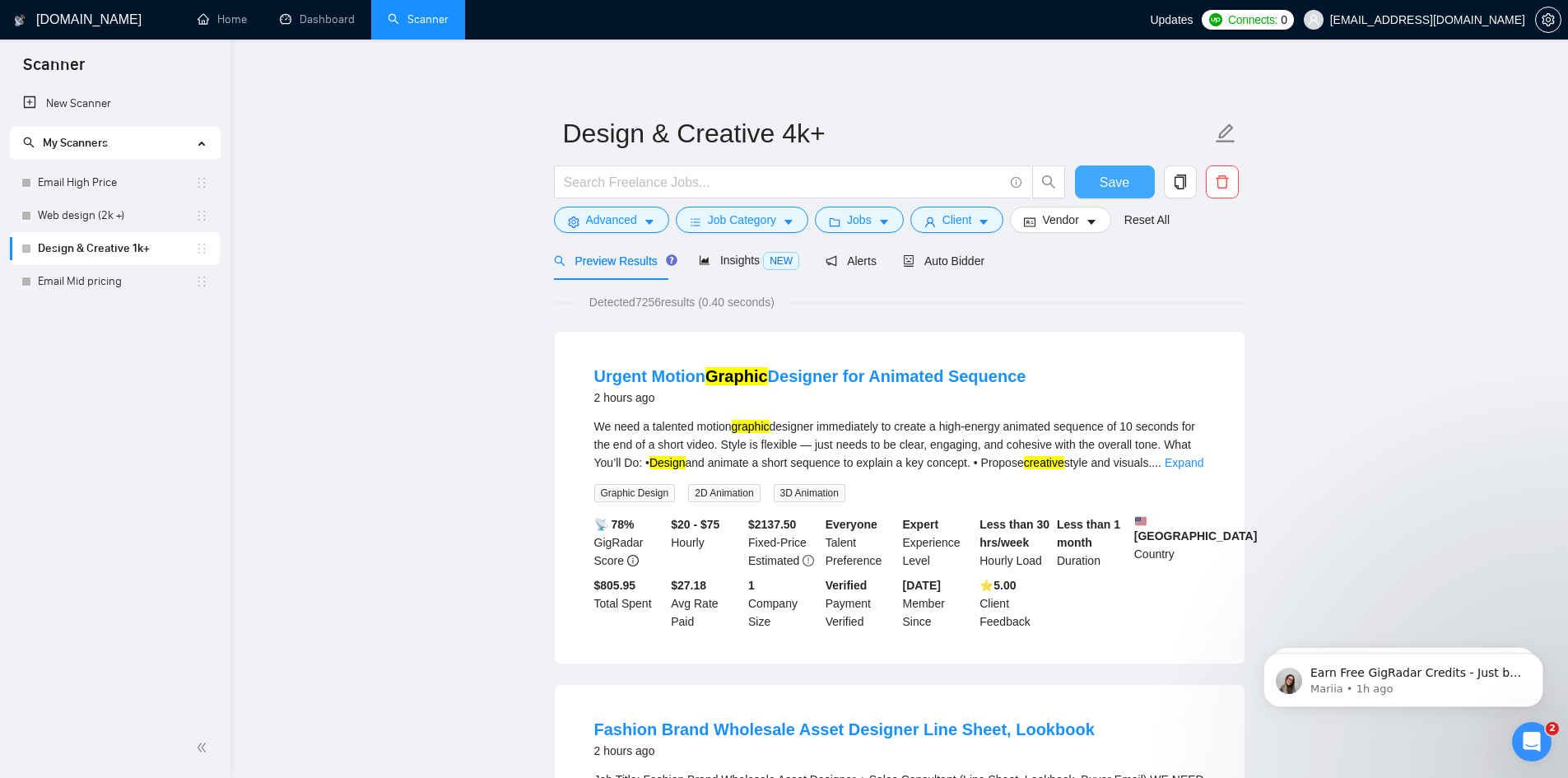
click at [1124, 184] on span "Save" at bounding box center [1115, 182] width 30 height 20
click at [650, 225] on icon "caret-down" at bounding box center [649, 222] width 11 height 11
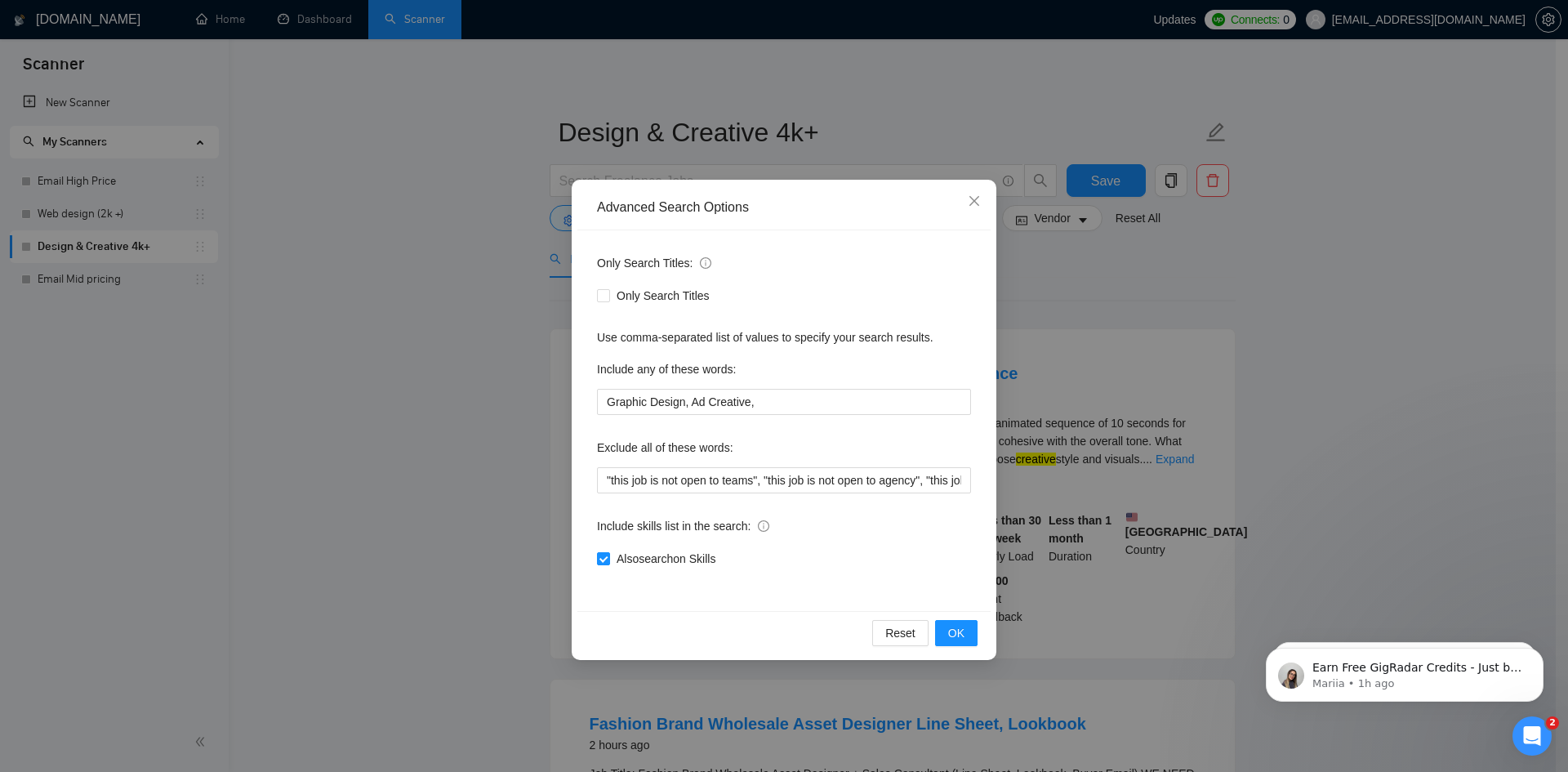
click at [478, 428] on div "Advanced Search Options Only Search Titles: Only Search Titles Use comma-separa…" at bounding box center [784, 386] width 1568 height 772
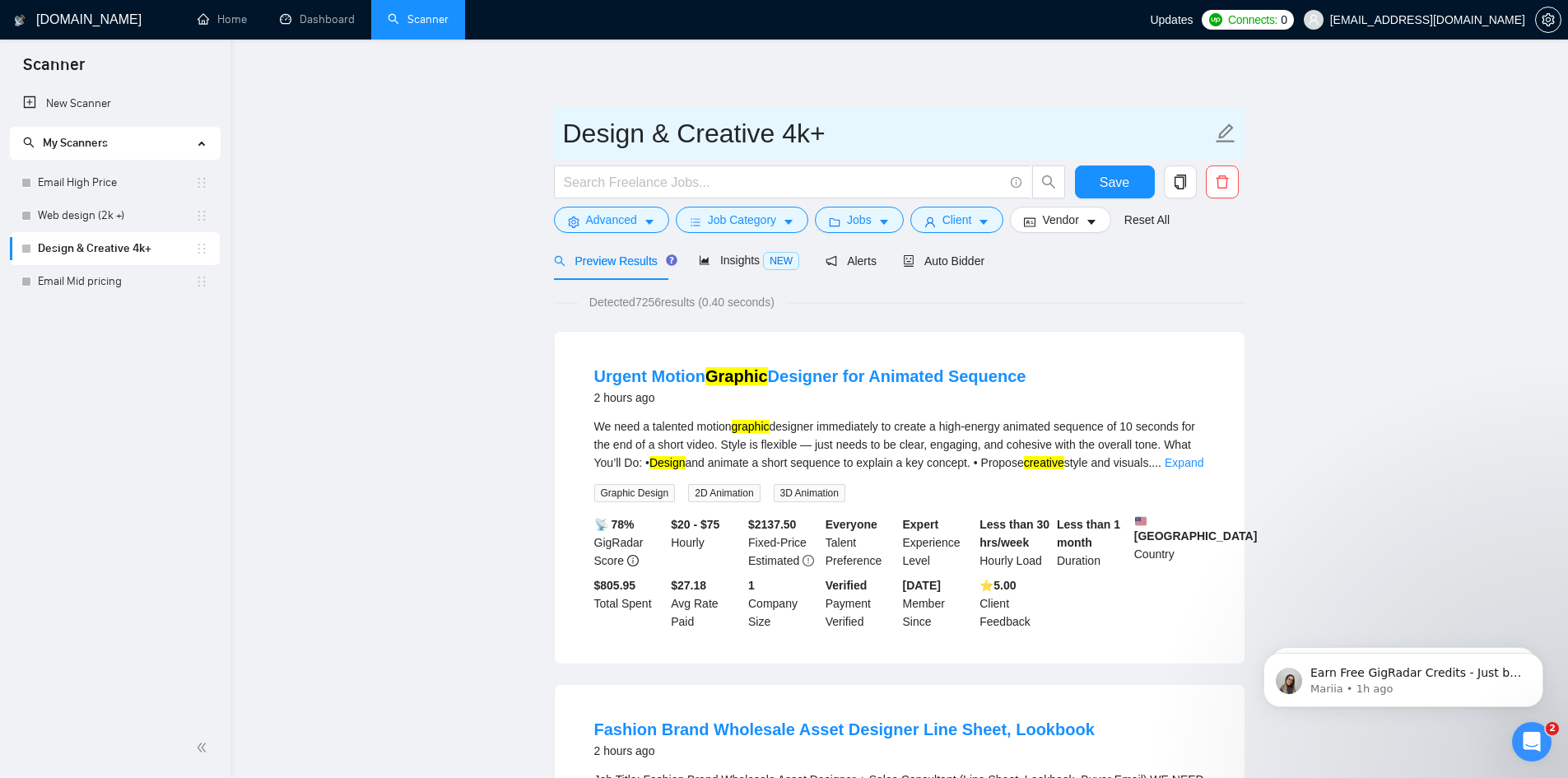
drag, startPoint x: 297, startPoint y: 395, endPoint x: 573, endPoint y: 154, distance: 366.4
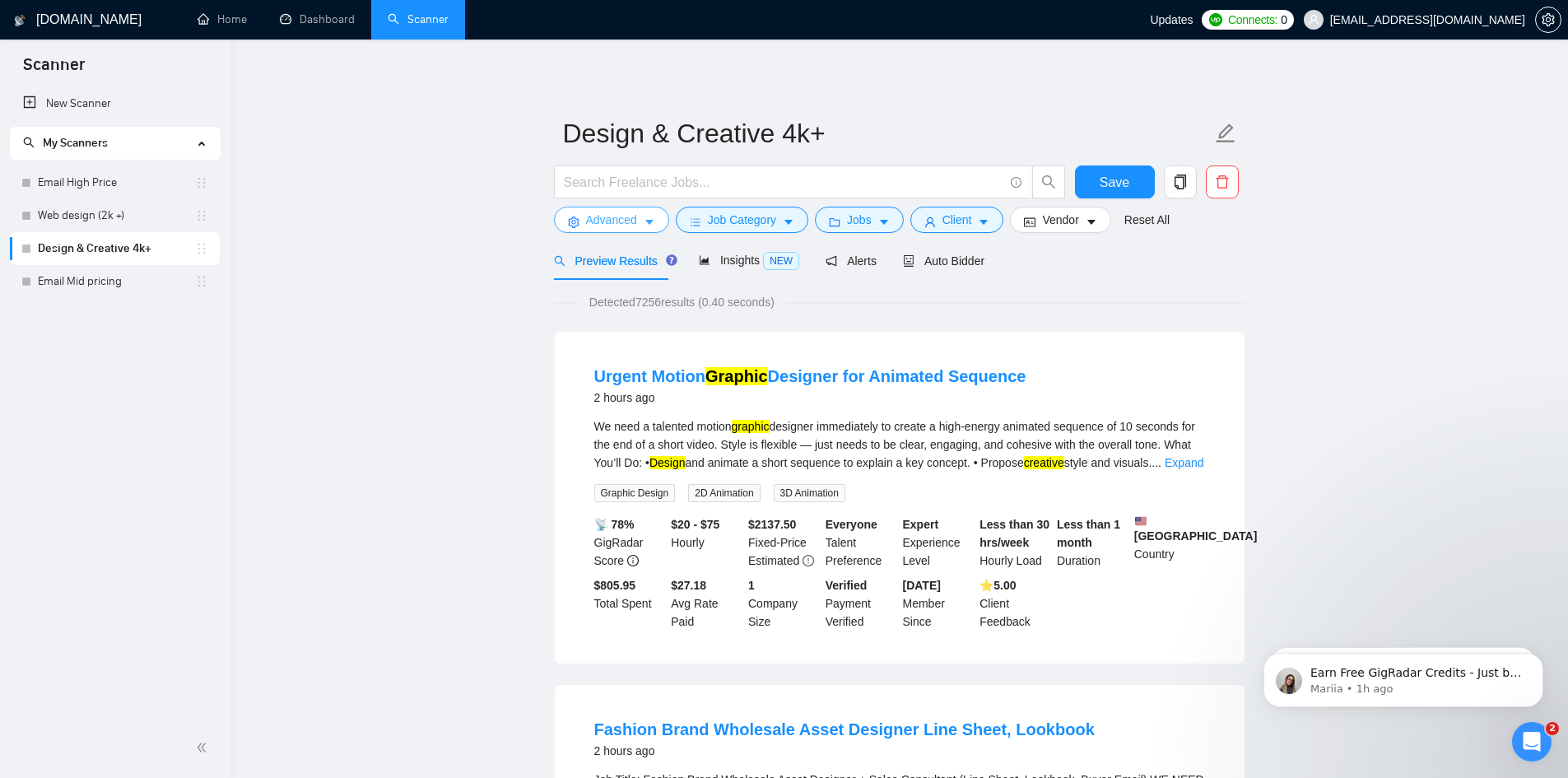
click at [612, 220] on span "Advanced" at bounding box center [611, 219] width 51 height 19
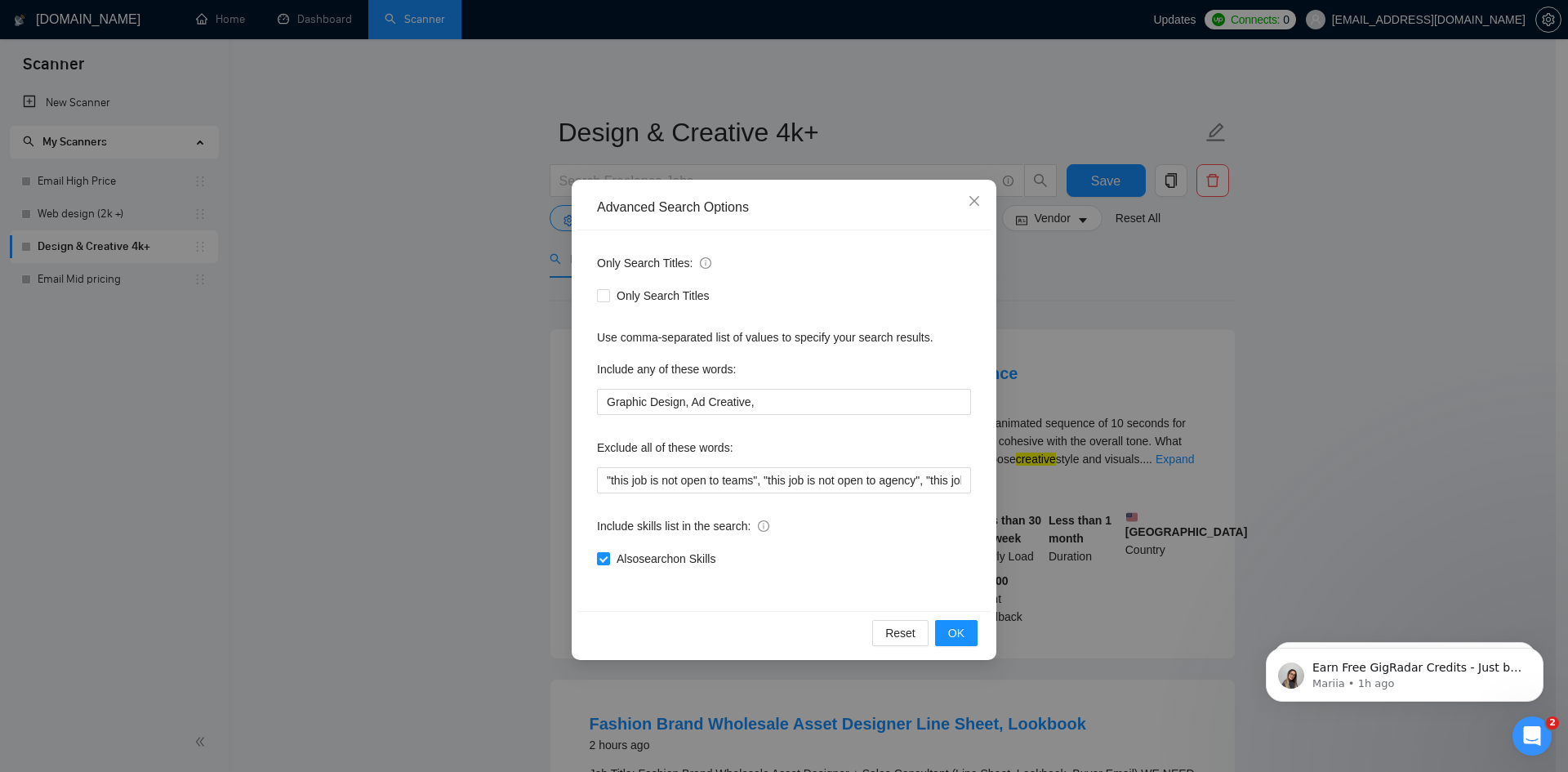
click at [434, 411] on div "Advanced Search Options Only Search Titles: Only Search Titles Use comma-separa…" at bounding box center [784, 386] width 1568 height 772
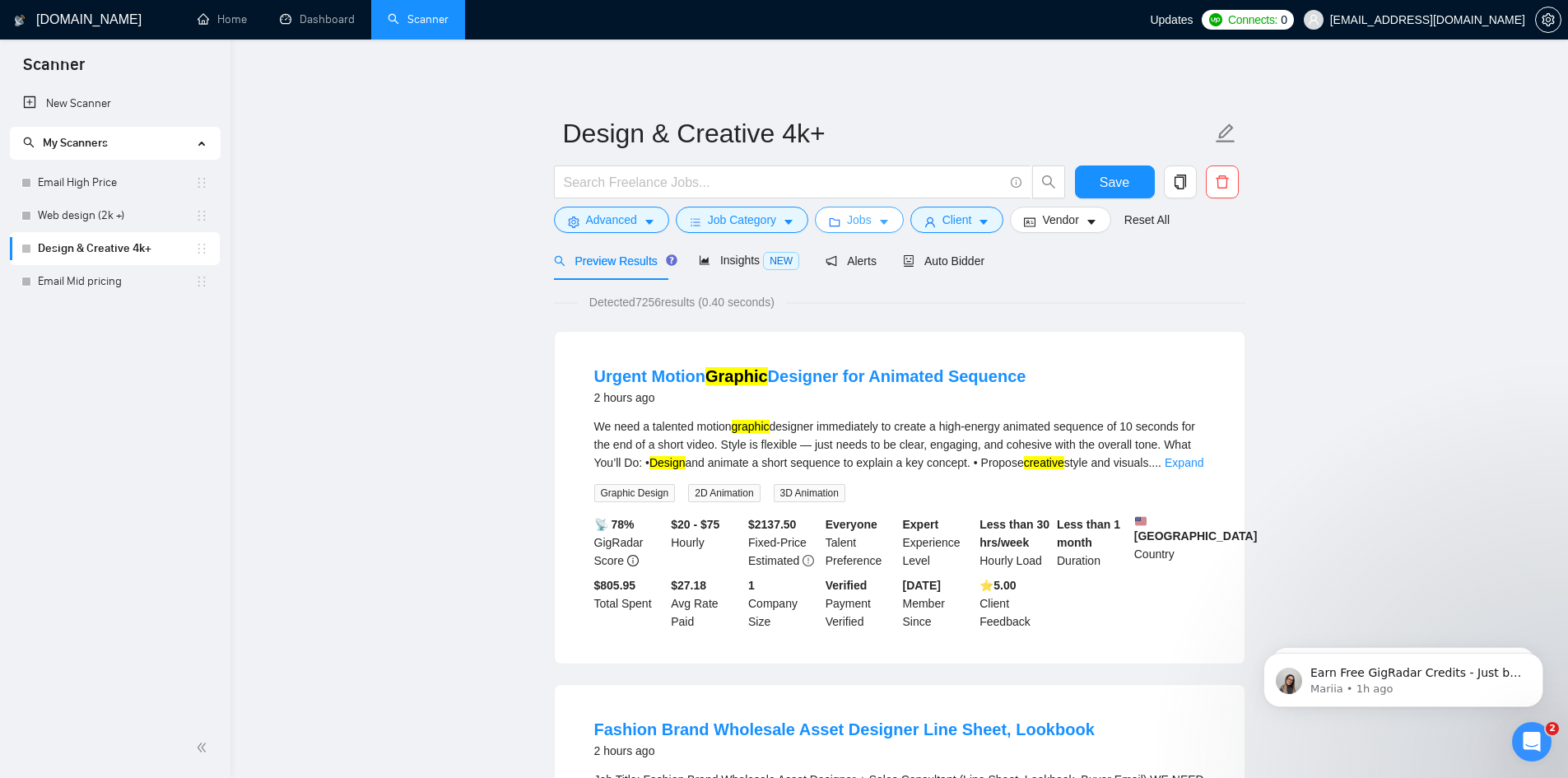
click at [878, 218] on icon "caret-down" at bounding box center [884, 222] width 11 height 11
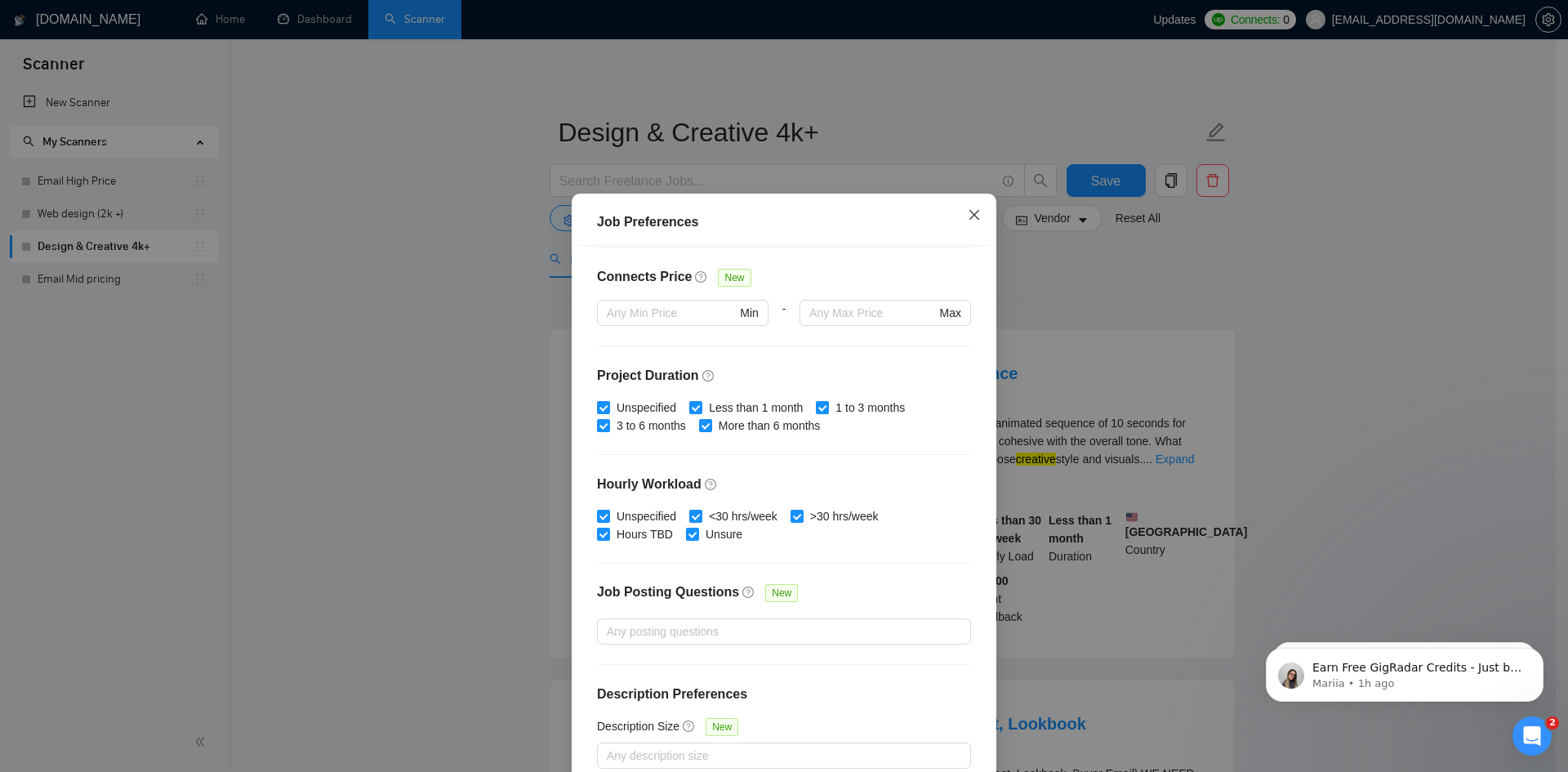
click at [968, 210] on icon "close" at bounding box center [974, 214] width 13 height 13
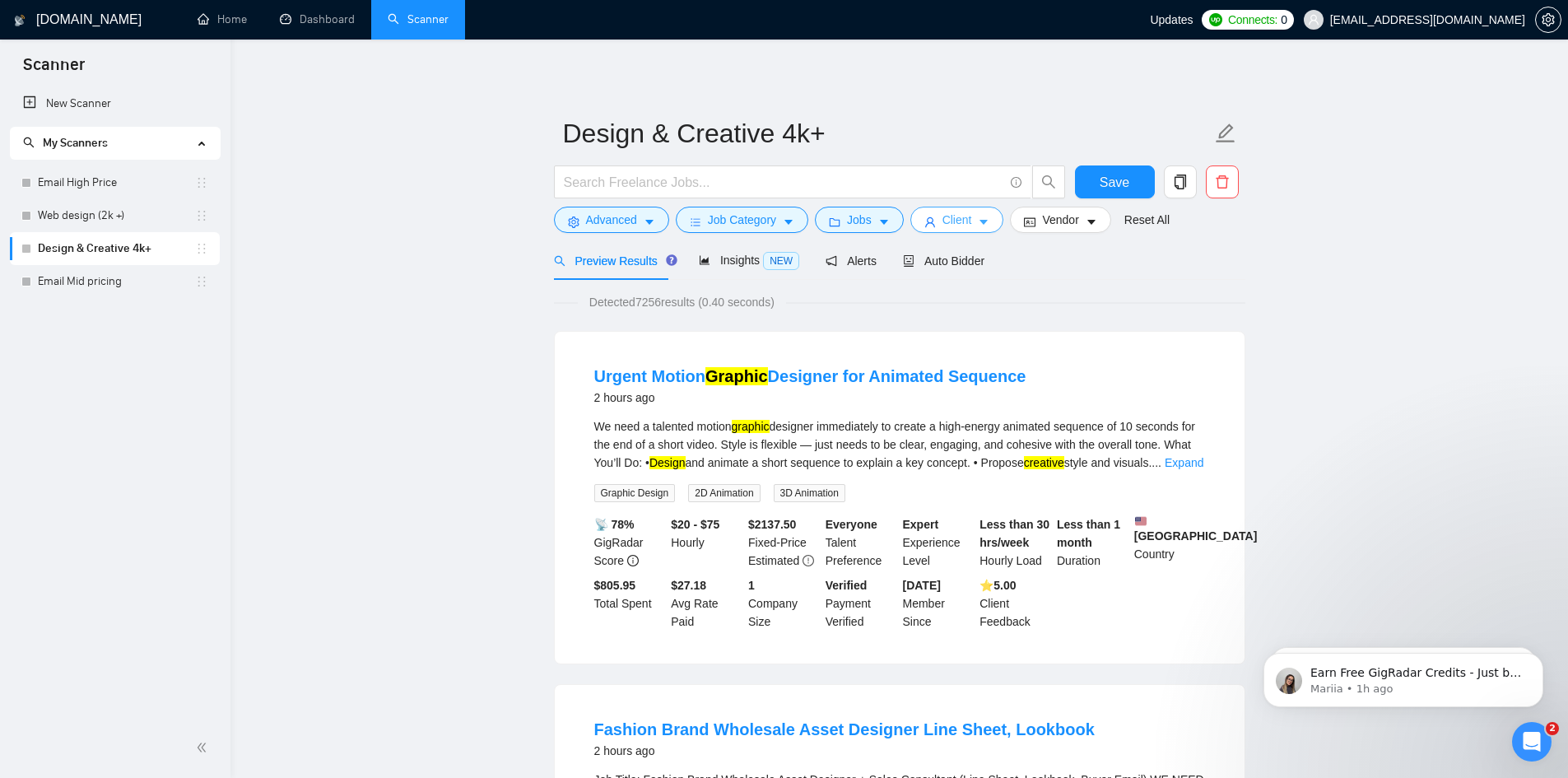
click at [978, 222] on icon "caret-down" at bounding box center [983, 222] width 11 height 11
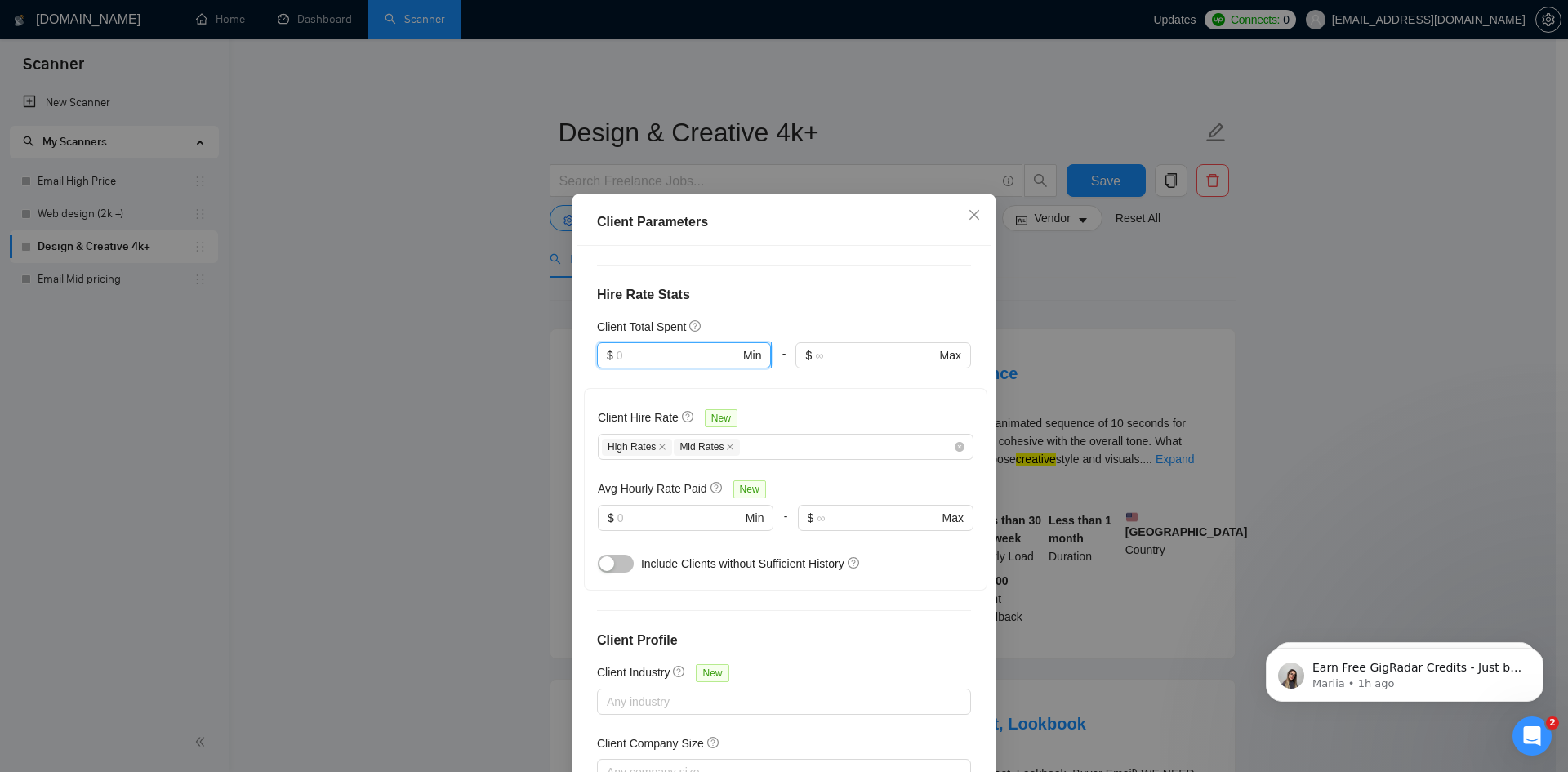
click at [659, 346] on input "text" at bounding box center [678, 355] width 123 height 18
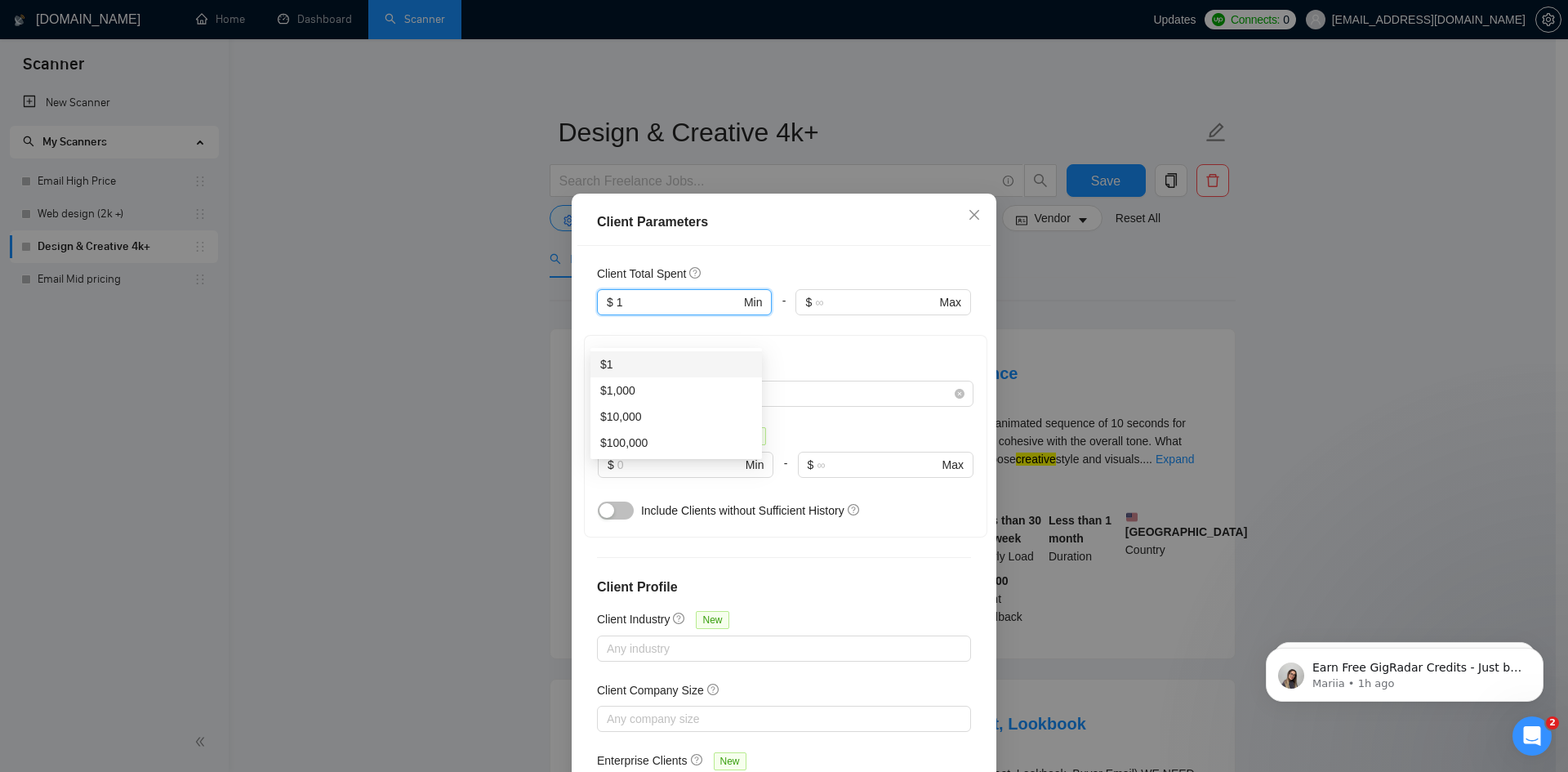
scroll to position [476, 0]
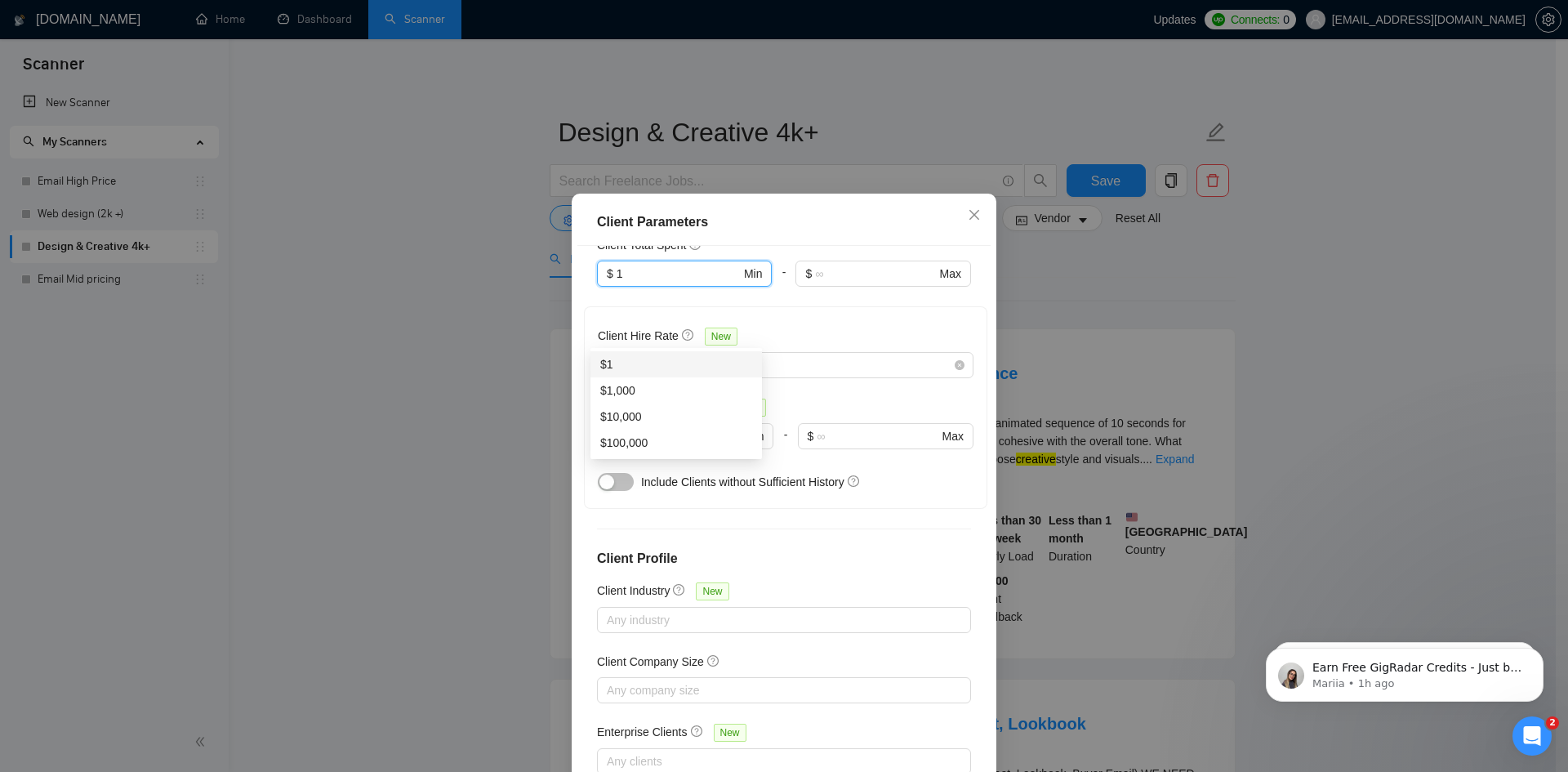
click at [638, 358] on div "$1" at bounding box center [676, 365] width 152 height 18
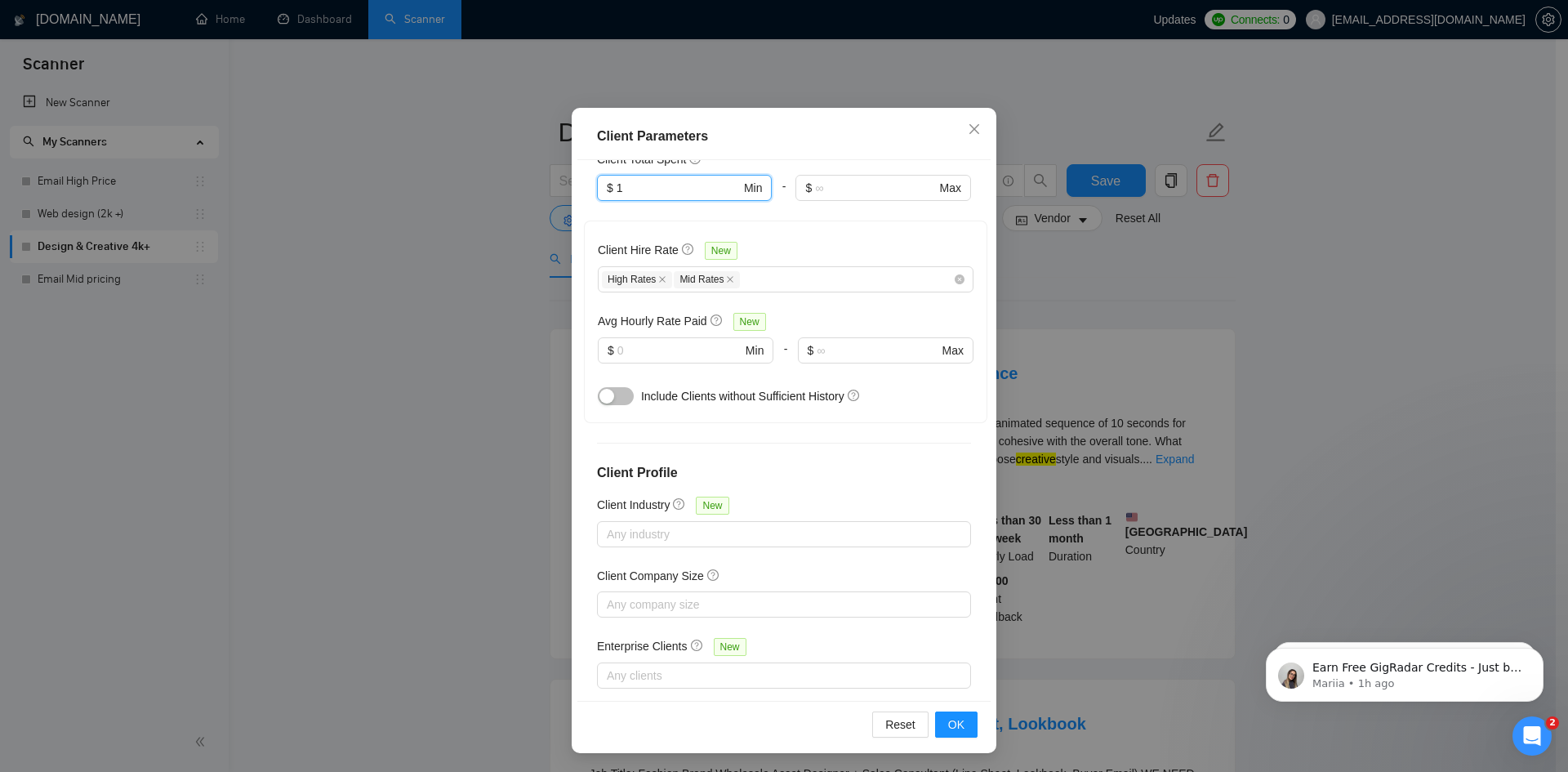
scroll to position [87, 0]
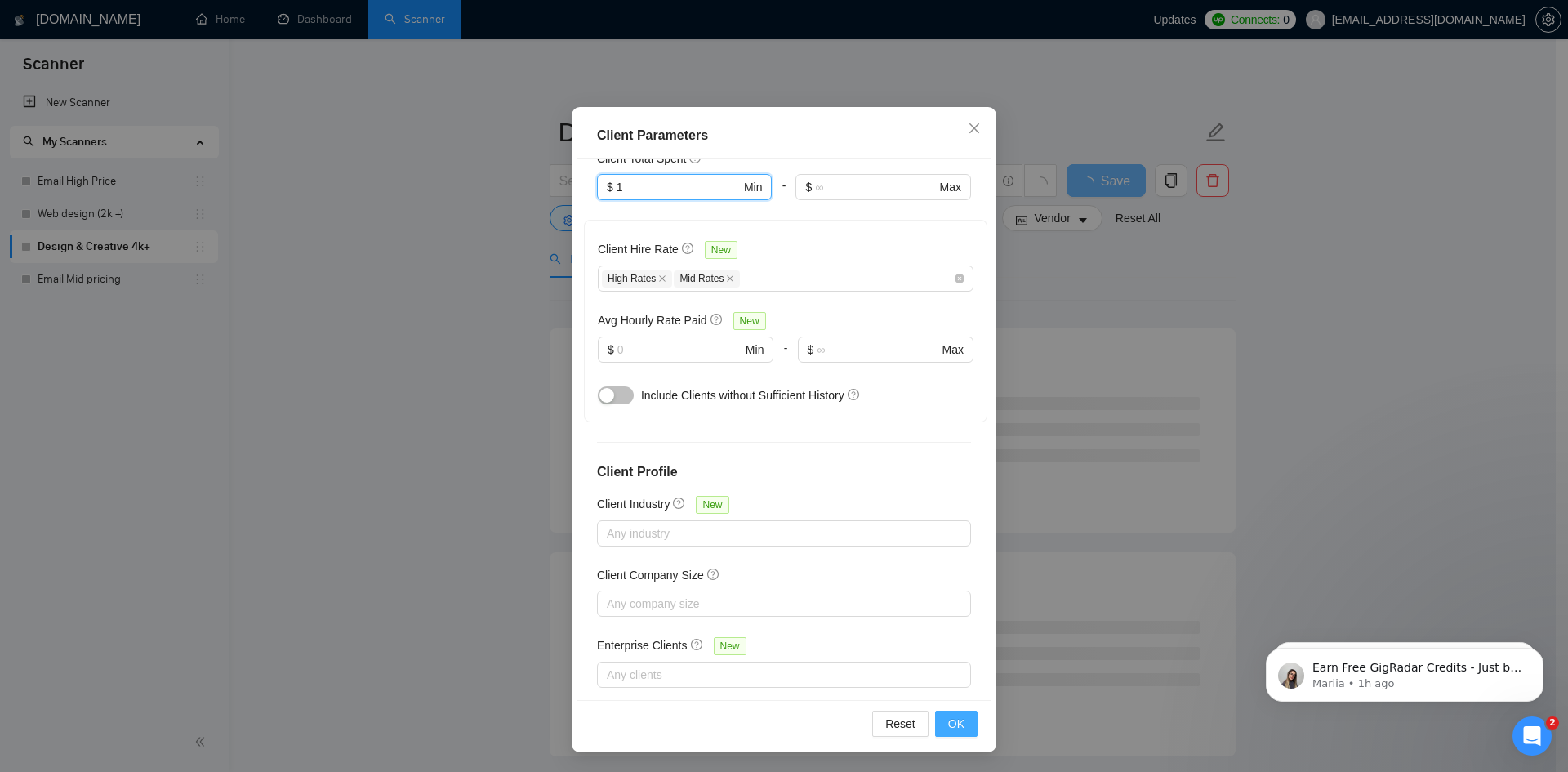
type input "1"
click at [955, 726] on span "OK" at bounding box center [956, 724] width 17 height 18
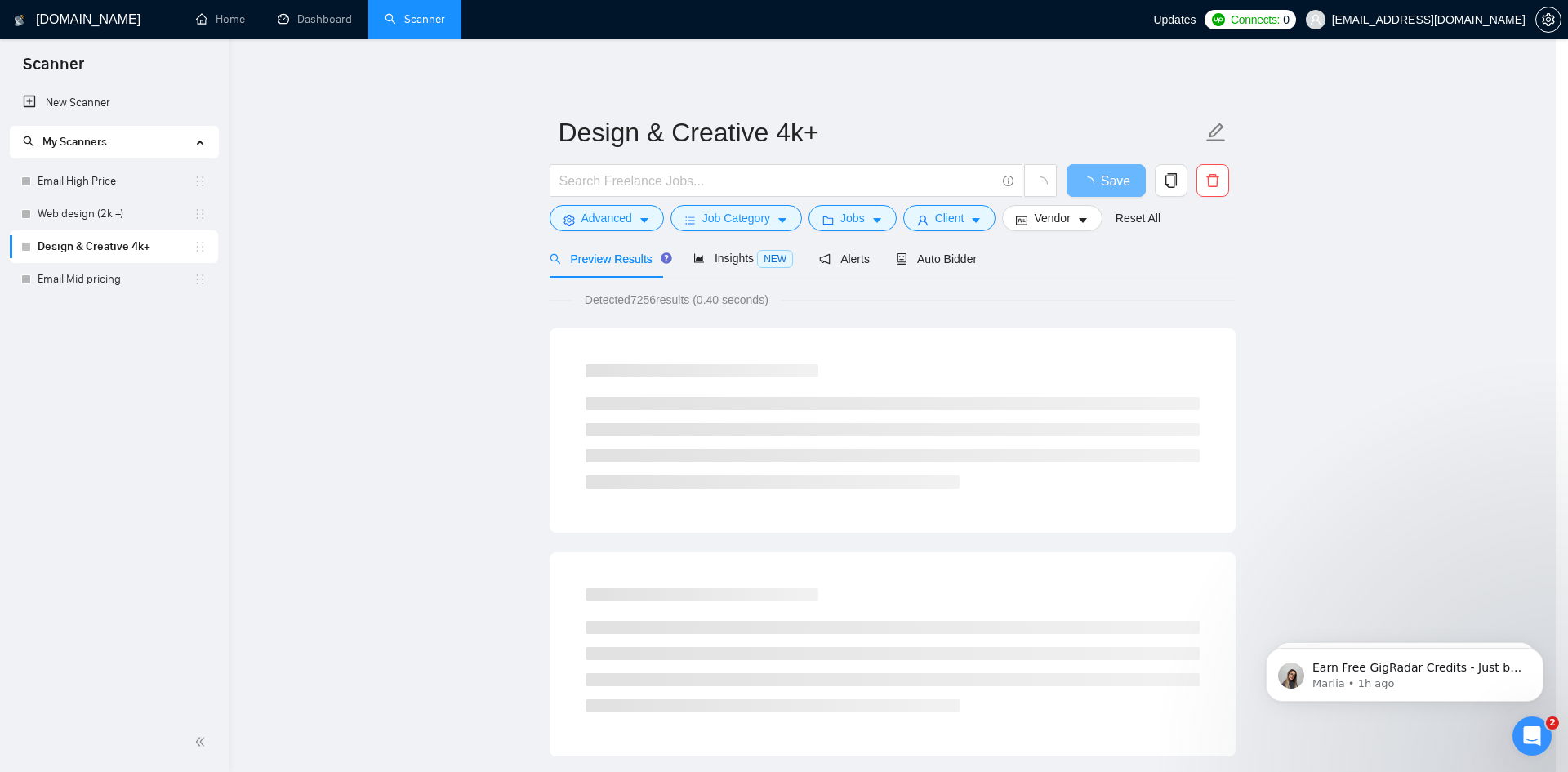
scroll to position [0, 0]
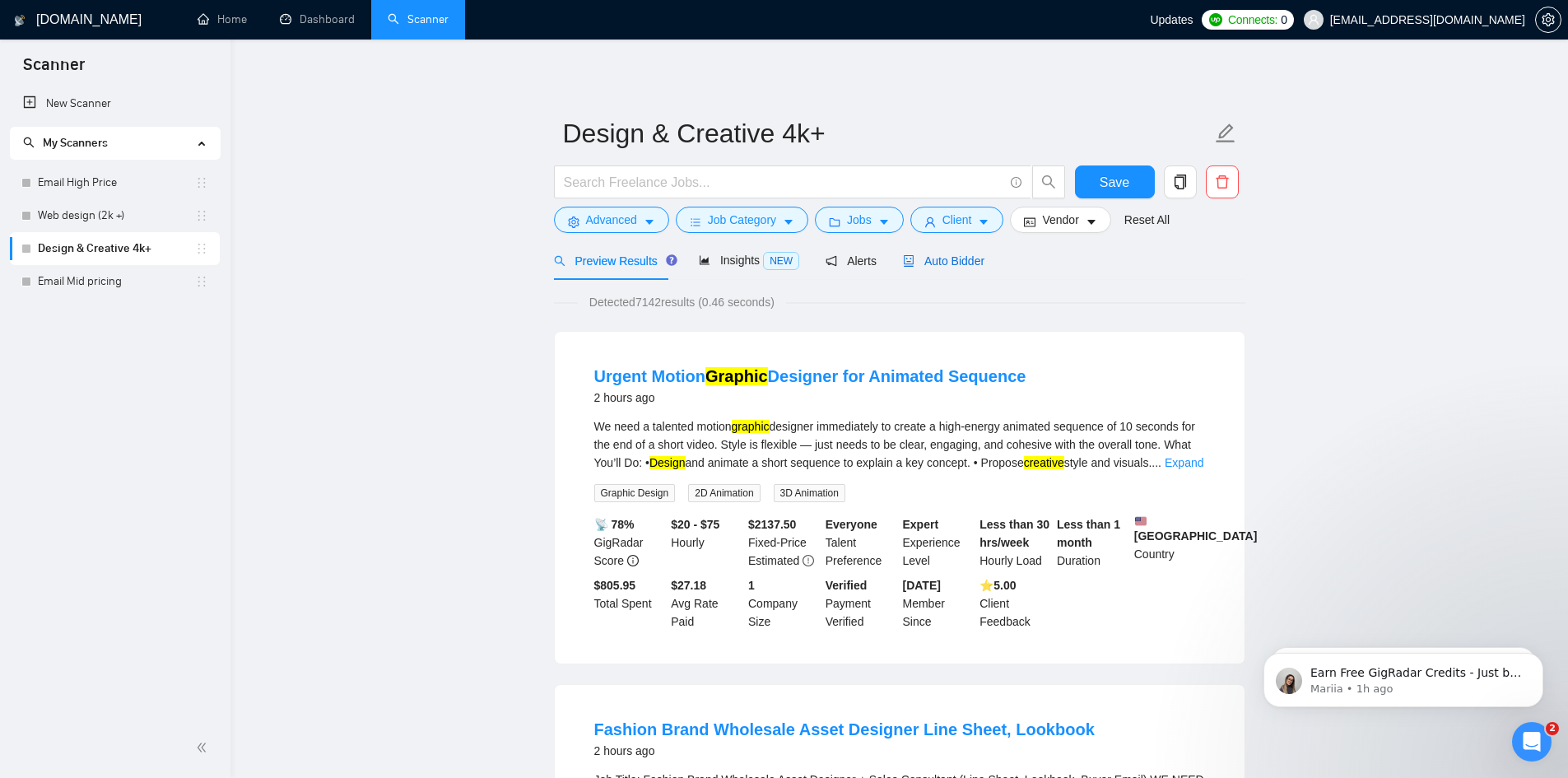
click at [961, 255] on span "Auto Bidder" at bounding box center [943, 261] width 82 height 13
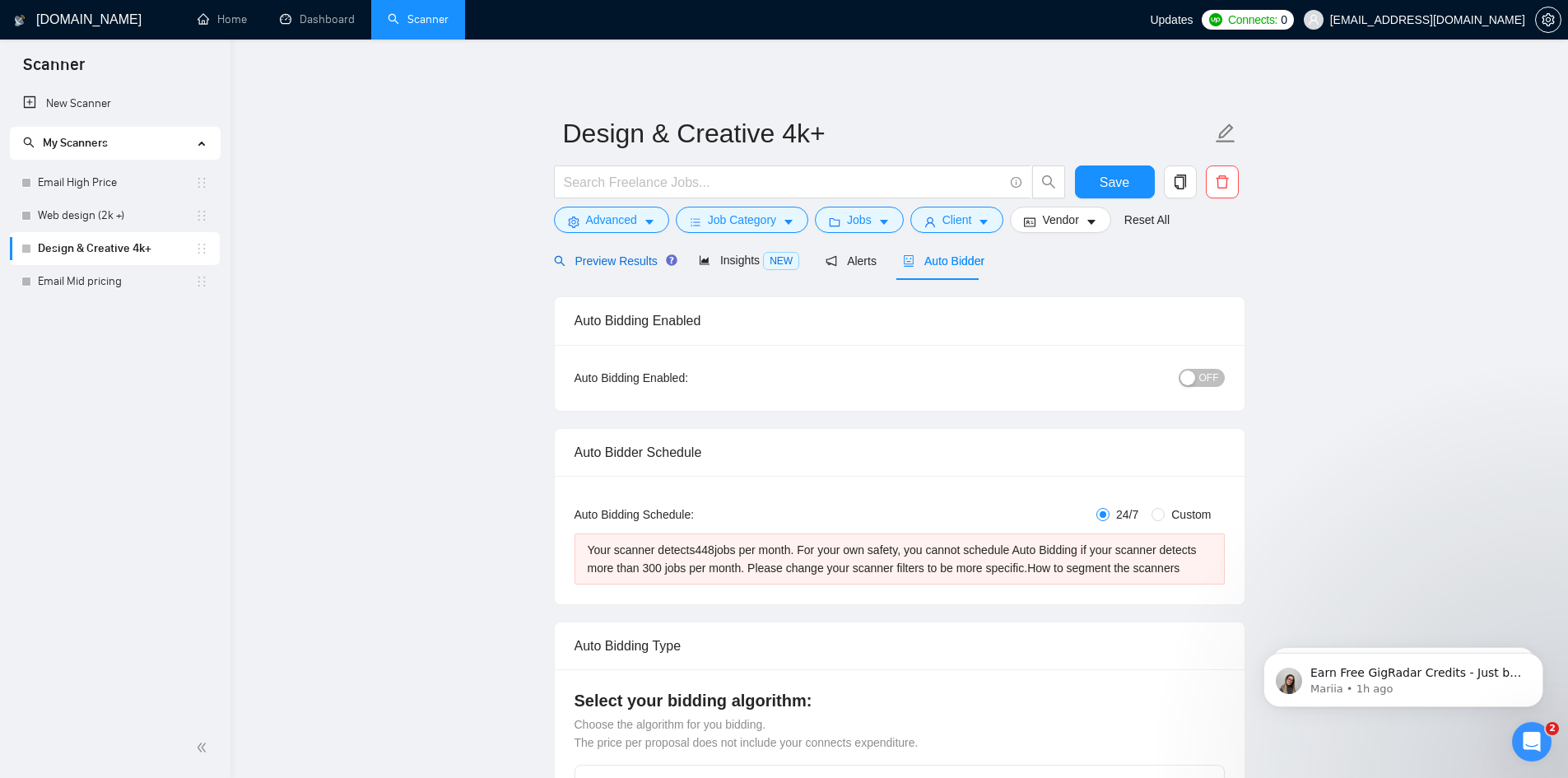
click at [630, 263] on span "Preview Results" at bounding box center [613, 261] width 119 height 13
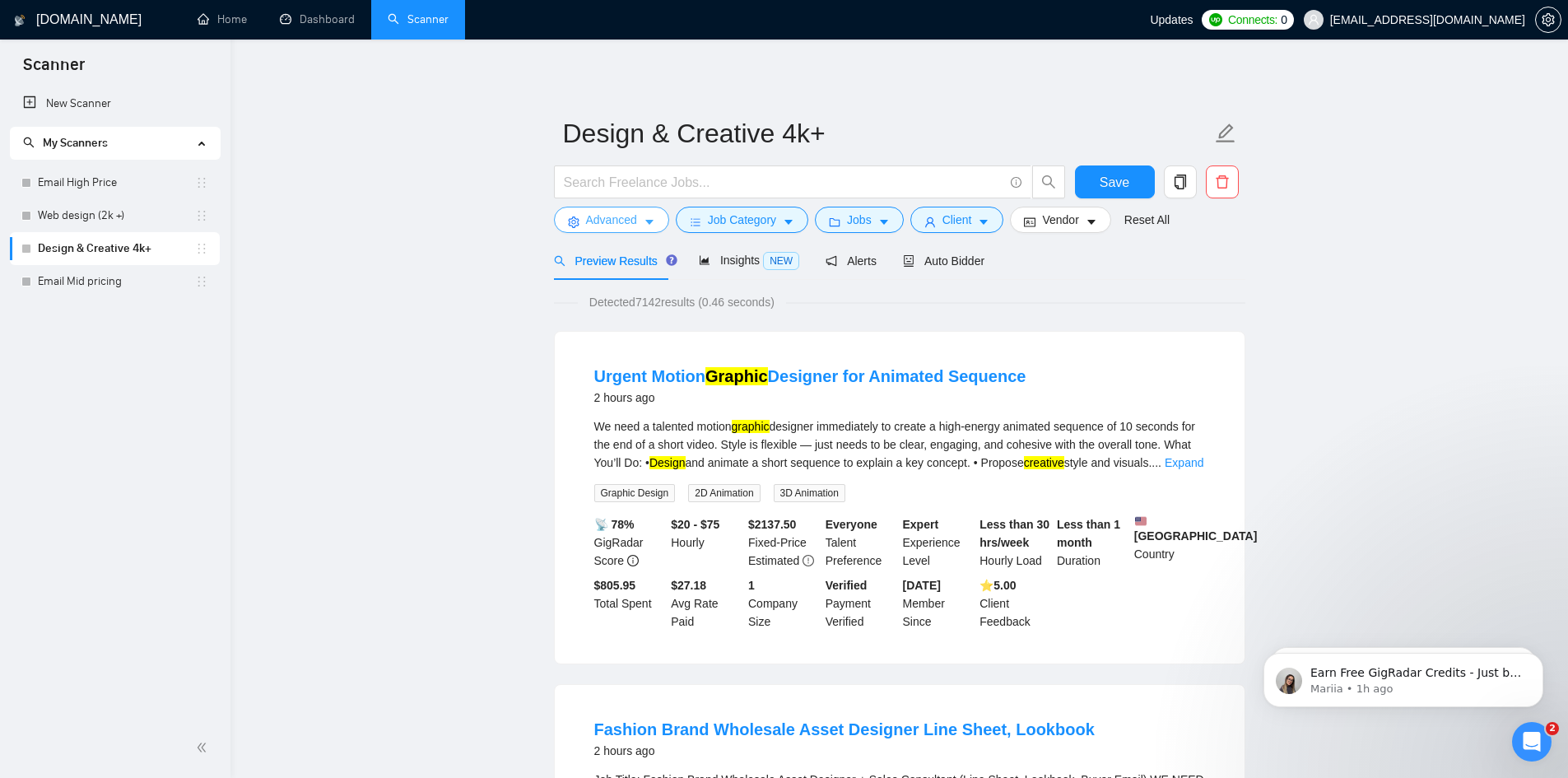
click at [610, 230] on button "Advanced" at bounding box center [611, 220] width 115 height 26
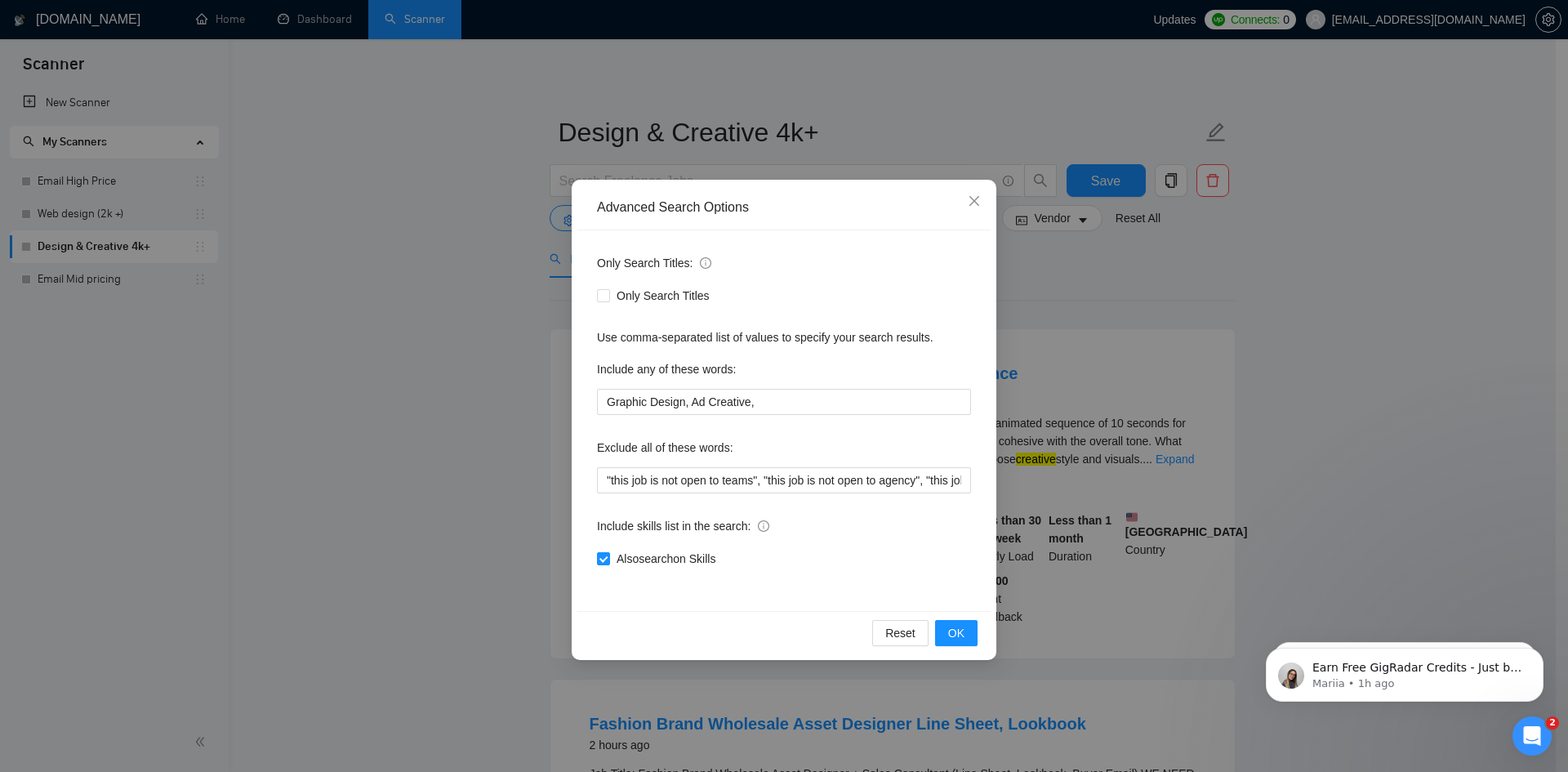
click at [483, 356] on div "Advanced Search Options Only Search Titles: Only Search Titles Use comma-separa…" at bounding box center [784, 386] width 1568 height 772
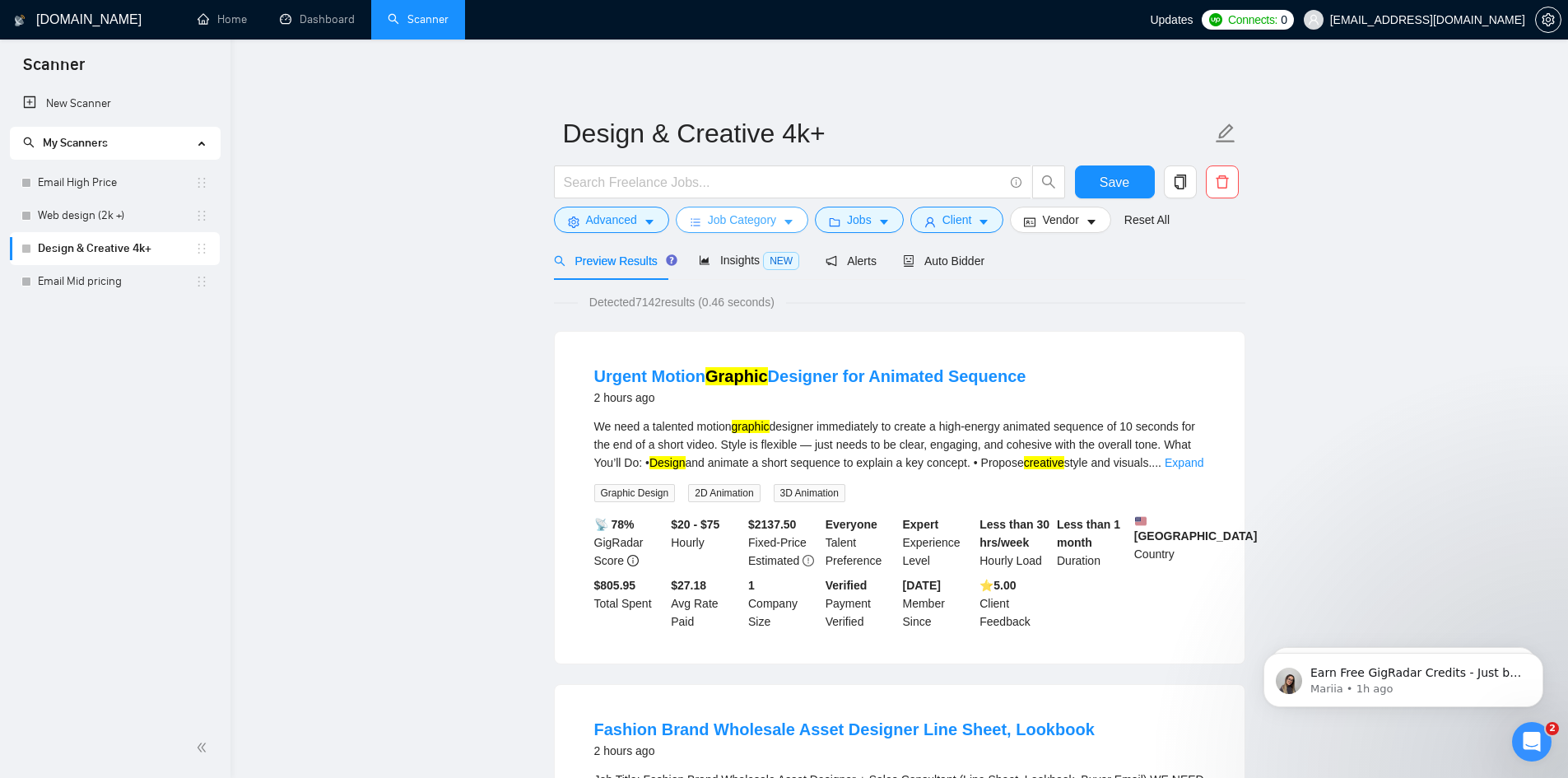
click at [736, 219] on span "Job Category" at bounding box center [743, 219] width 69 height 19
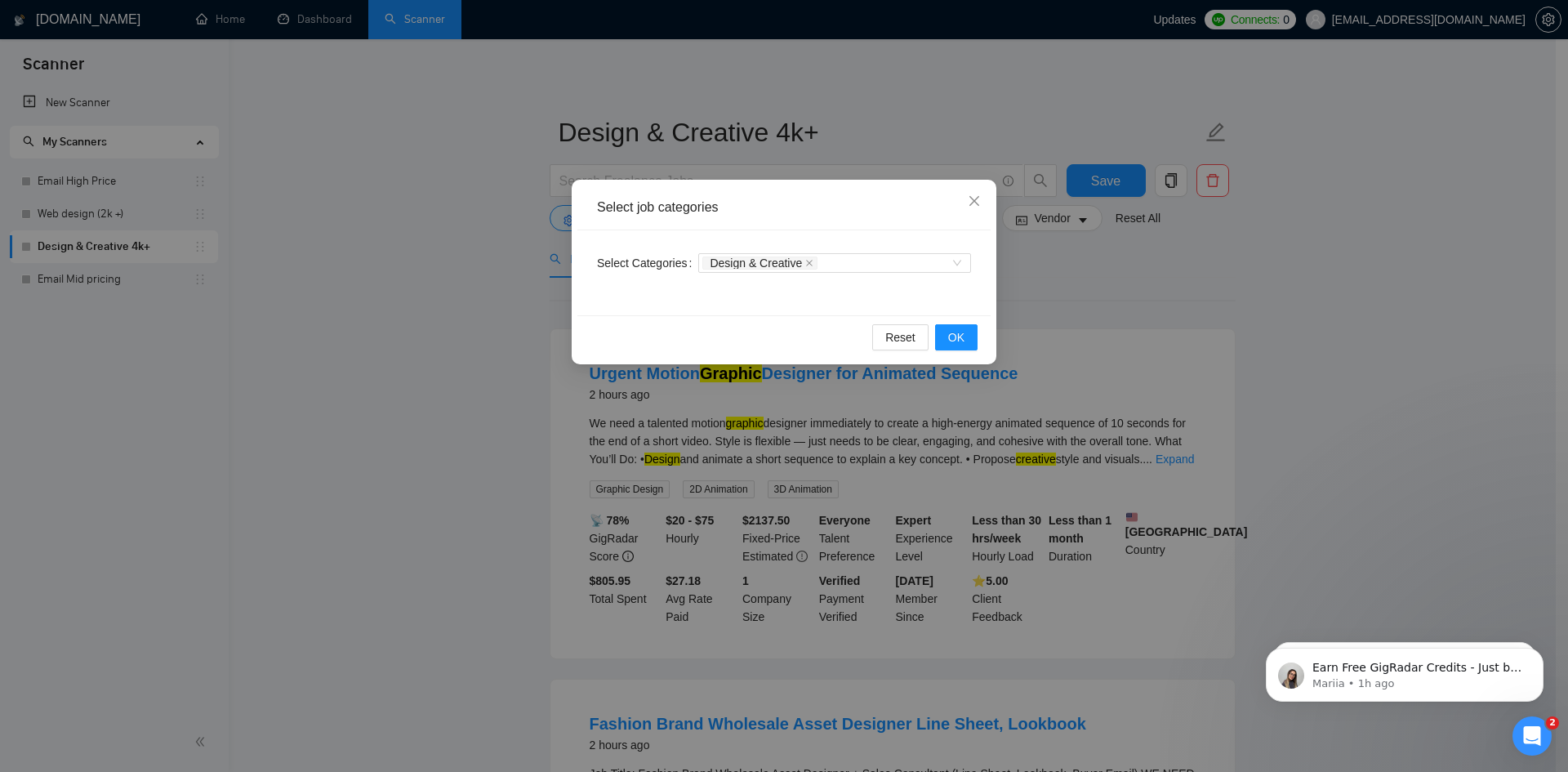
click at [513, 300] on div "Select job categories Select Categories Design & Creative Reset OK" at bounding box center [784, 386] width 1568 height 772
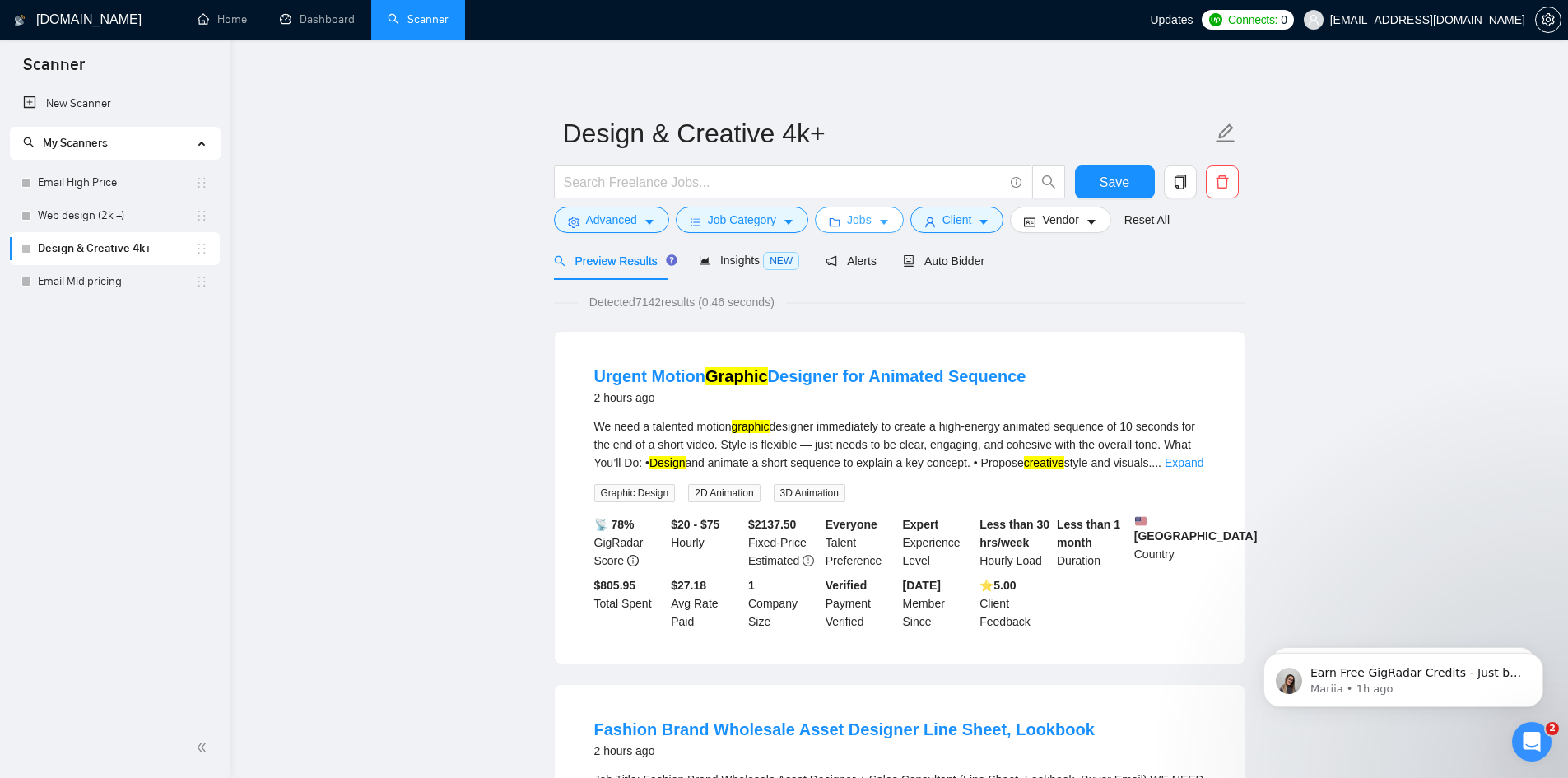
click at [855, 221] on span "Jobs" at bounding box center [860, 219] width 25 height 19
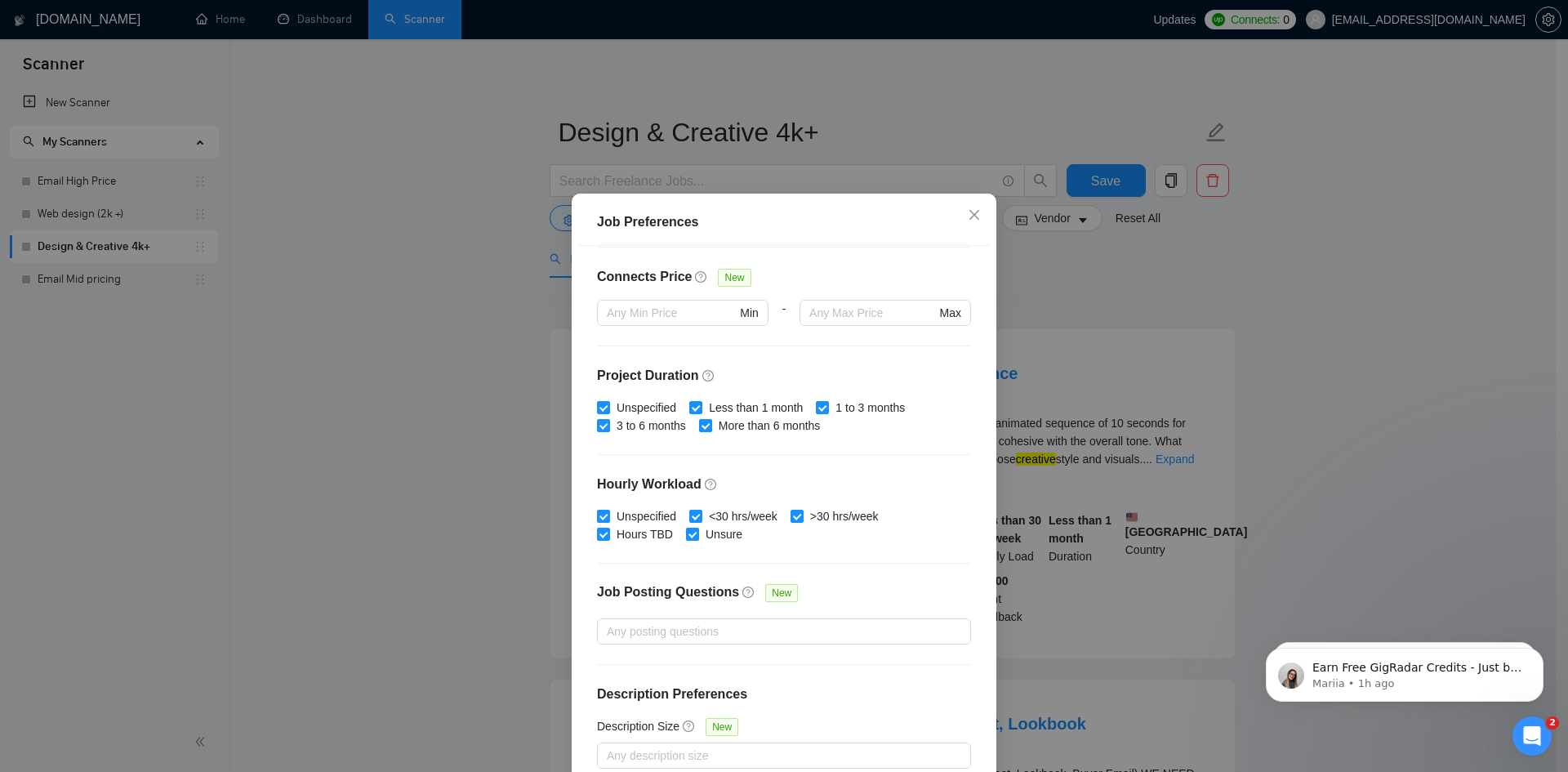
click at [394, 467] on div "Job Preferences Budget Project Type All Fixed Price Hourly Rate Fixed Price Bud…" at bounding box center [784, 386] width 1568 height 772
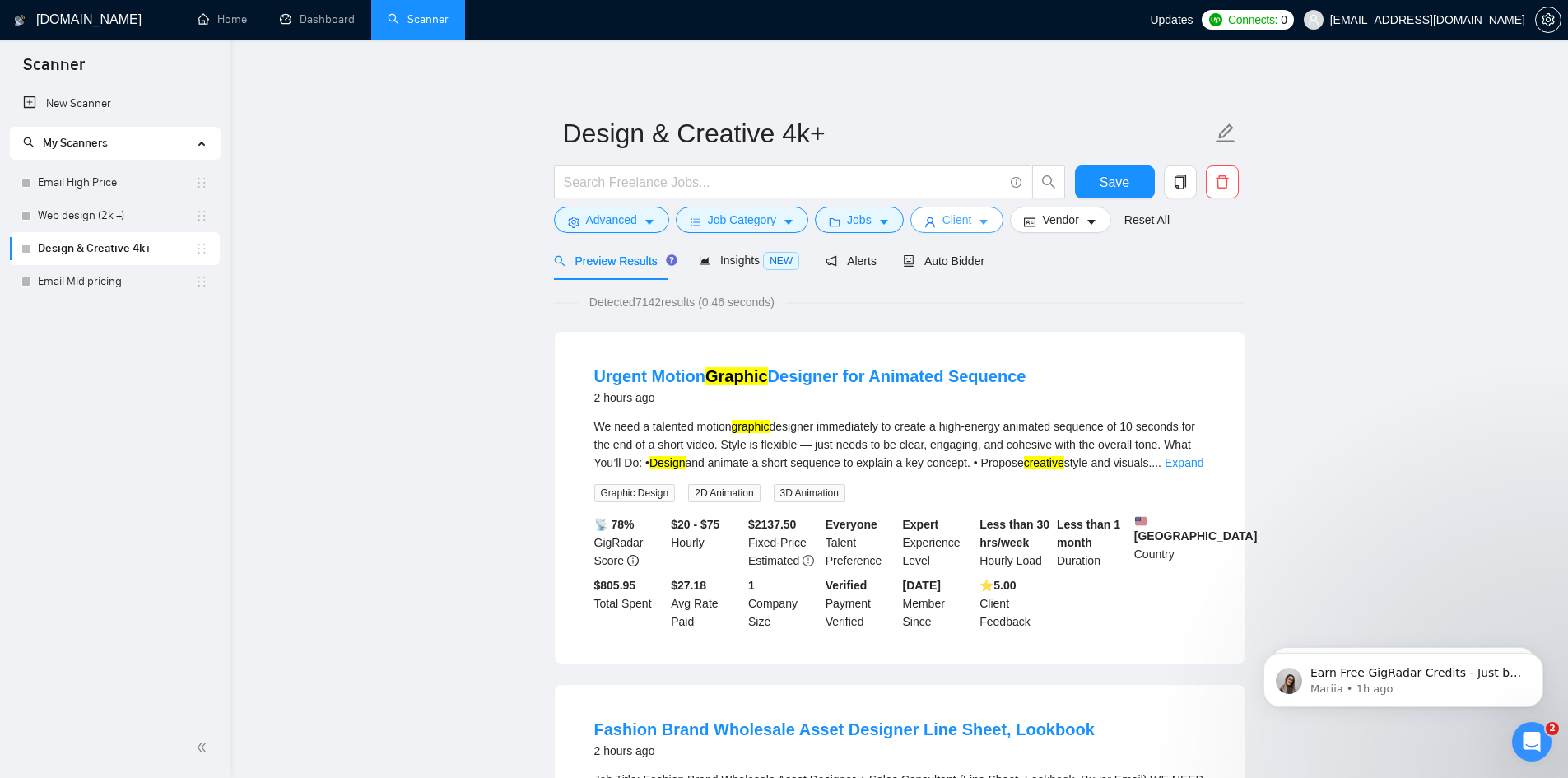
click at [961, 220] on span "Client" at bounding box center [958, 219] width 30 height 19
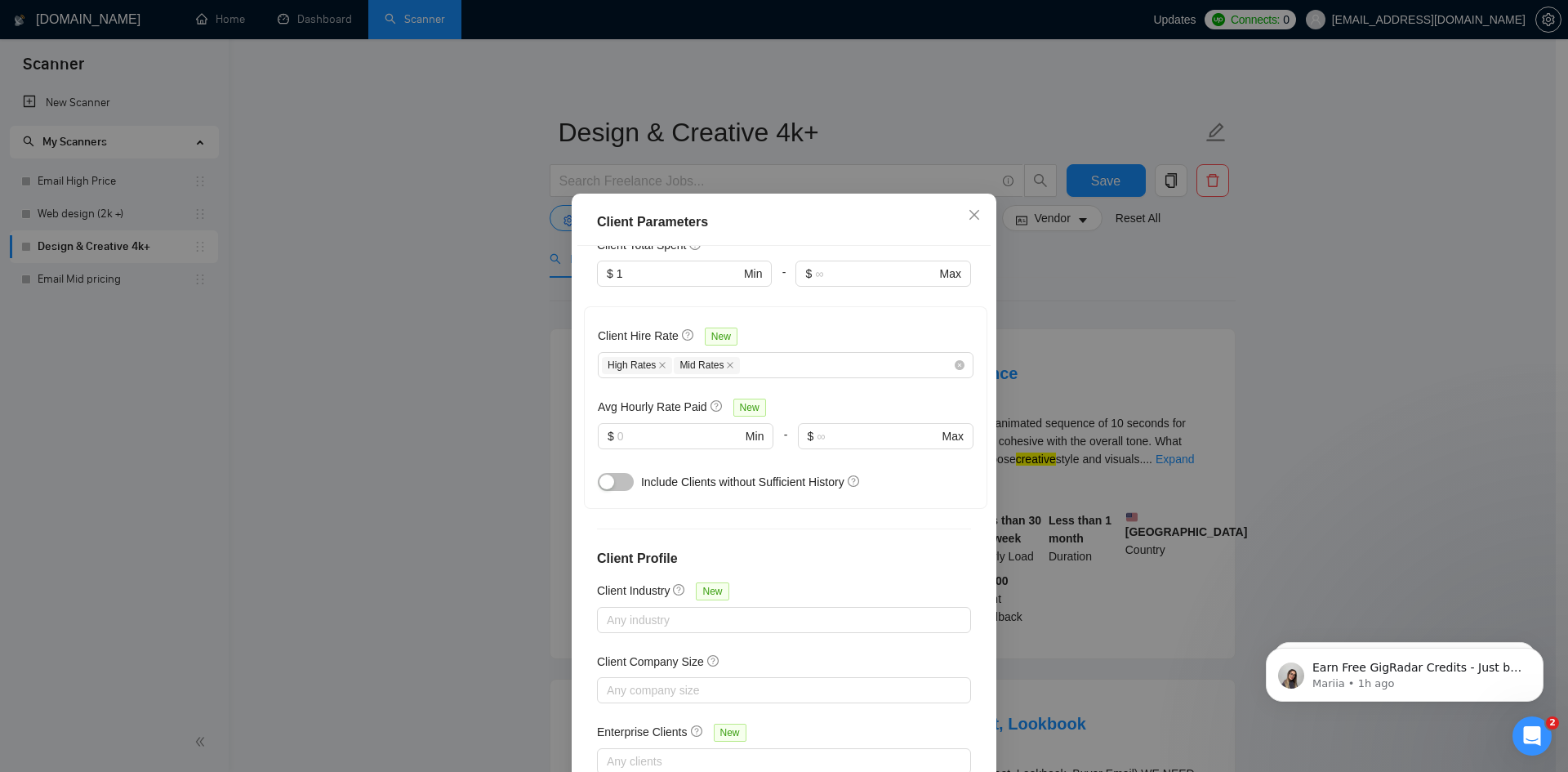
click at [397, 401] on div "Client Parameters Client Location Include Client Countries Americas Exclude Cli…" at bounding box center [784, 386] width 1568 height 772
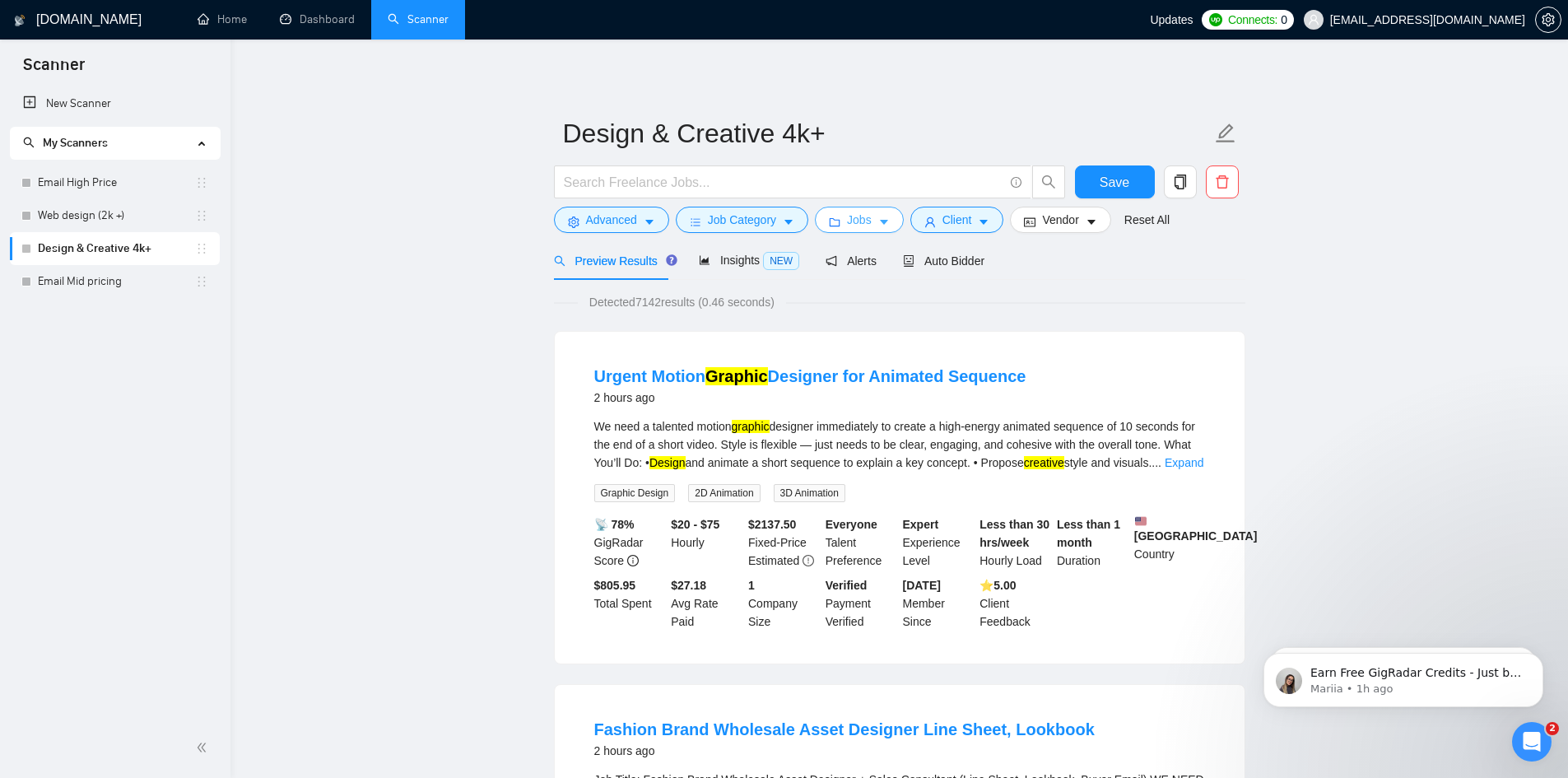
click at [872, 225] on button "Jobs" at bounding box center [859, 220] width 89 height 26
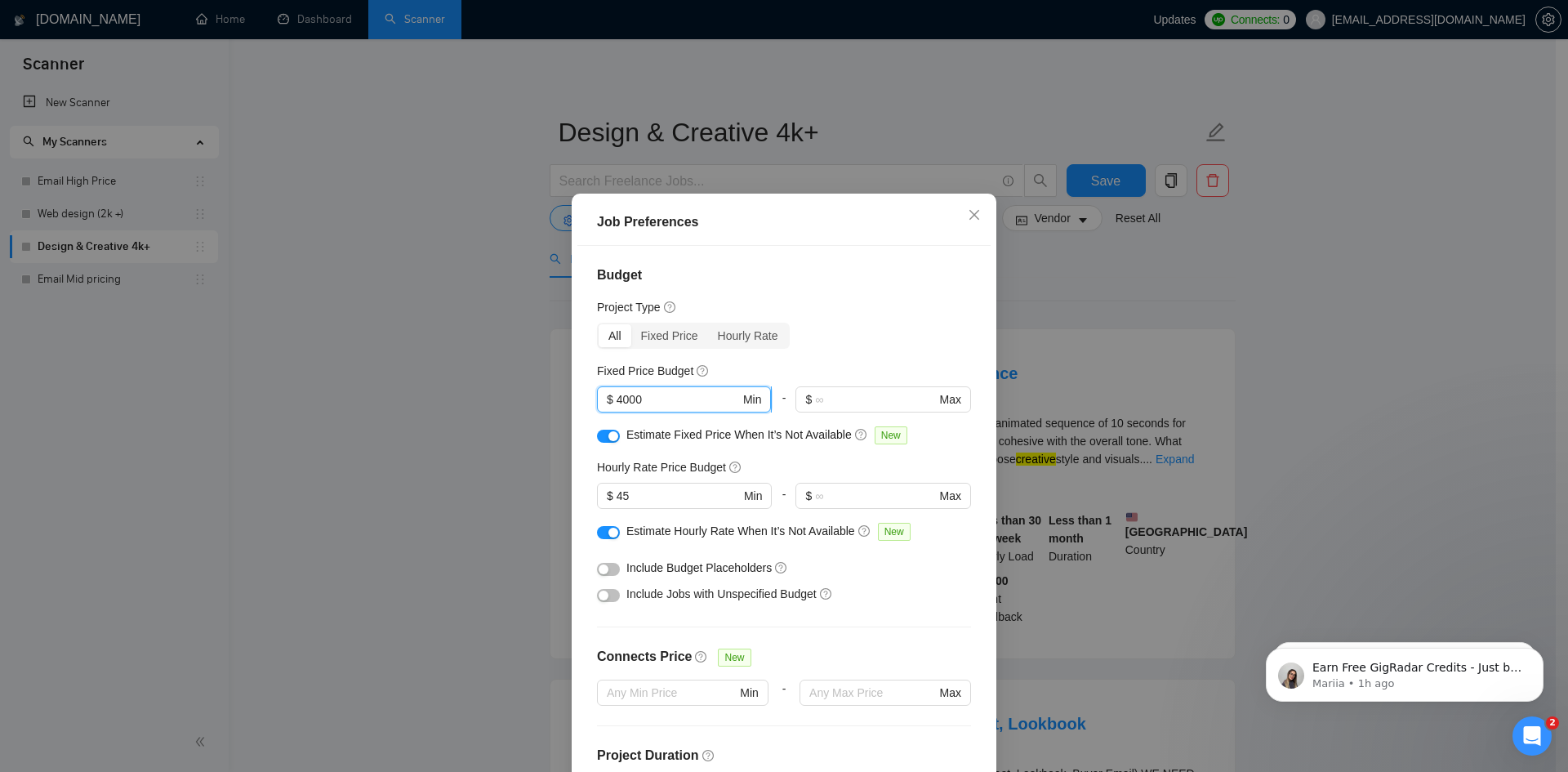
drag, startPoint x: 685, startPoint y: 393, endPoint x: 598, endPoint y: 397, distance: 87.1
click at [599, 398] on span "$ 4000 Min" at bounding box center [683, 400] width 174 height 26
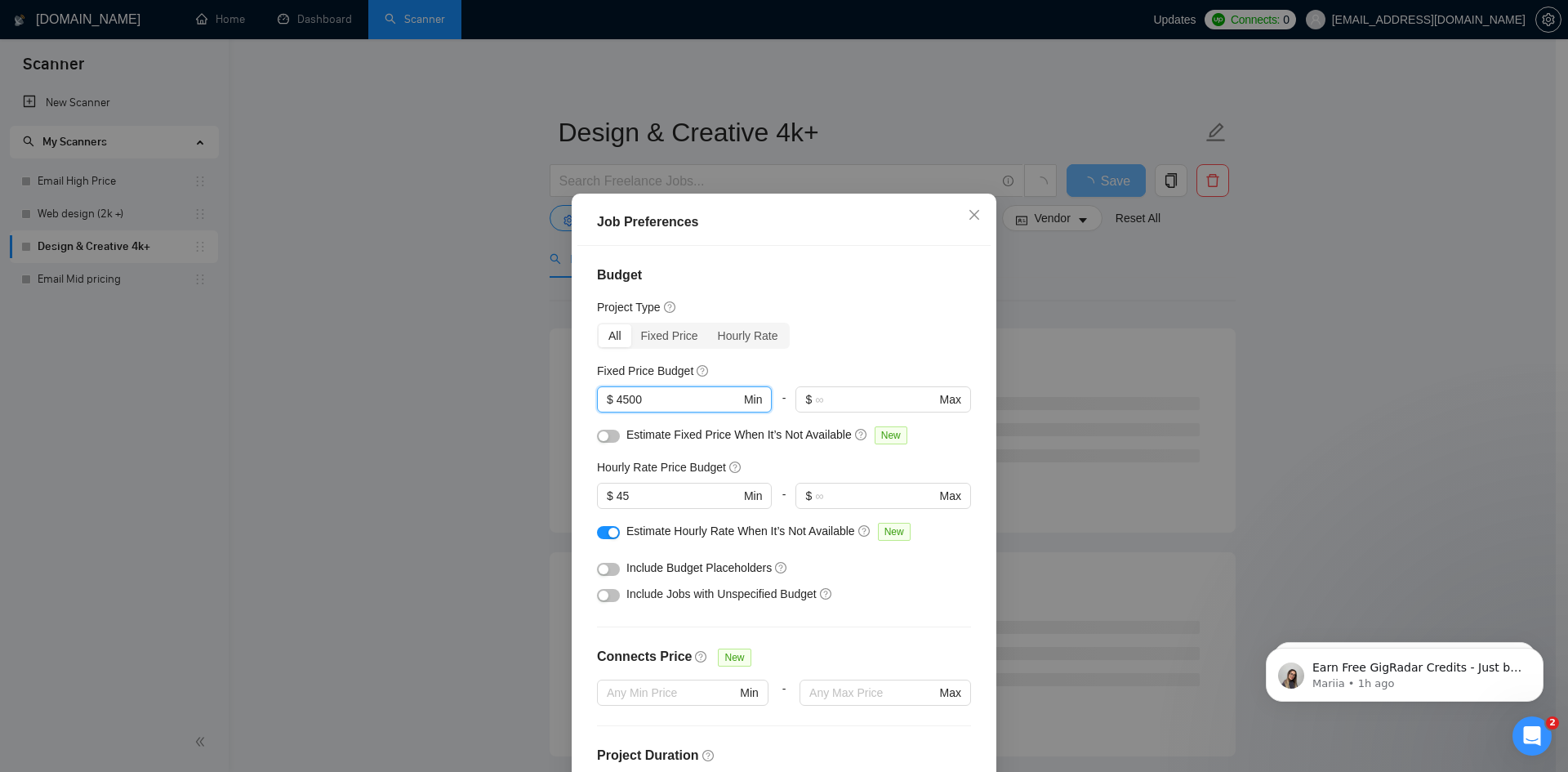
type input "4500"
click at [609, 430] on button "button" at bounding box center [608, 436] width 23 height 13
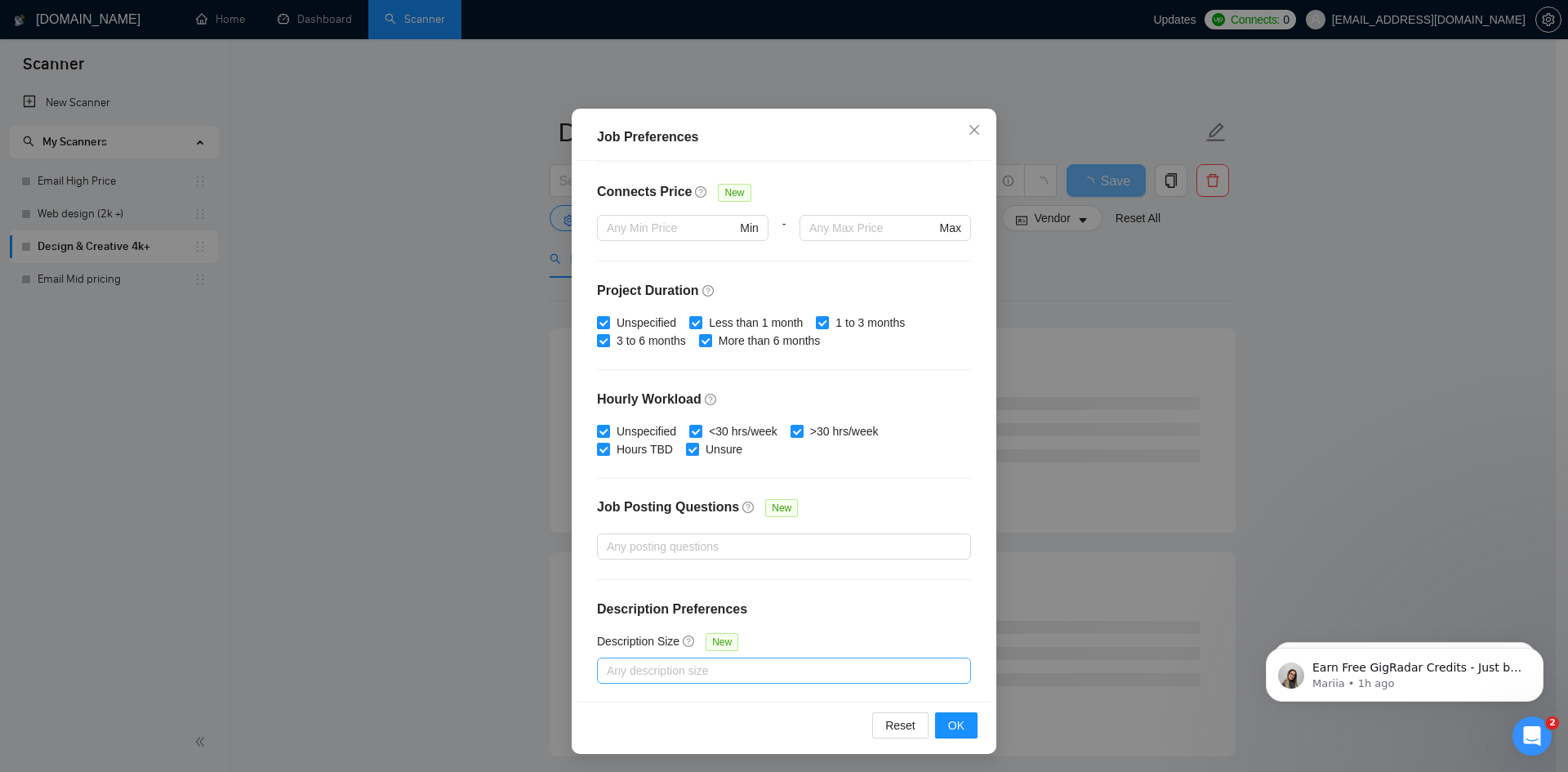
scroll to position [87, 0]
click at [940, 718] on button "OK" at bounding box center [956, 724] width 43 height 26
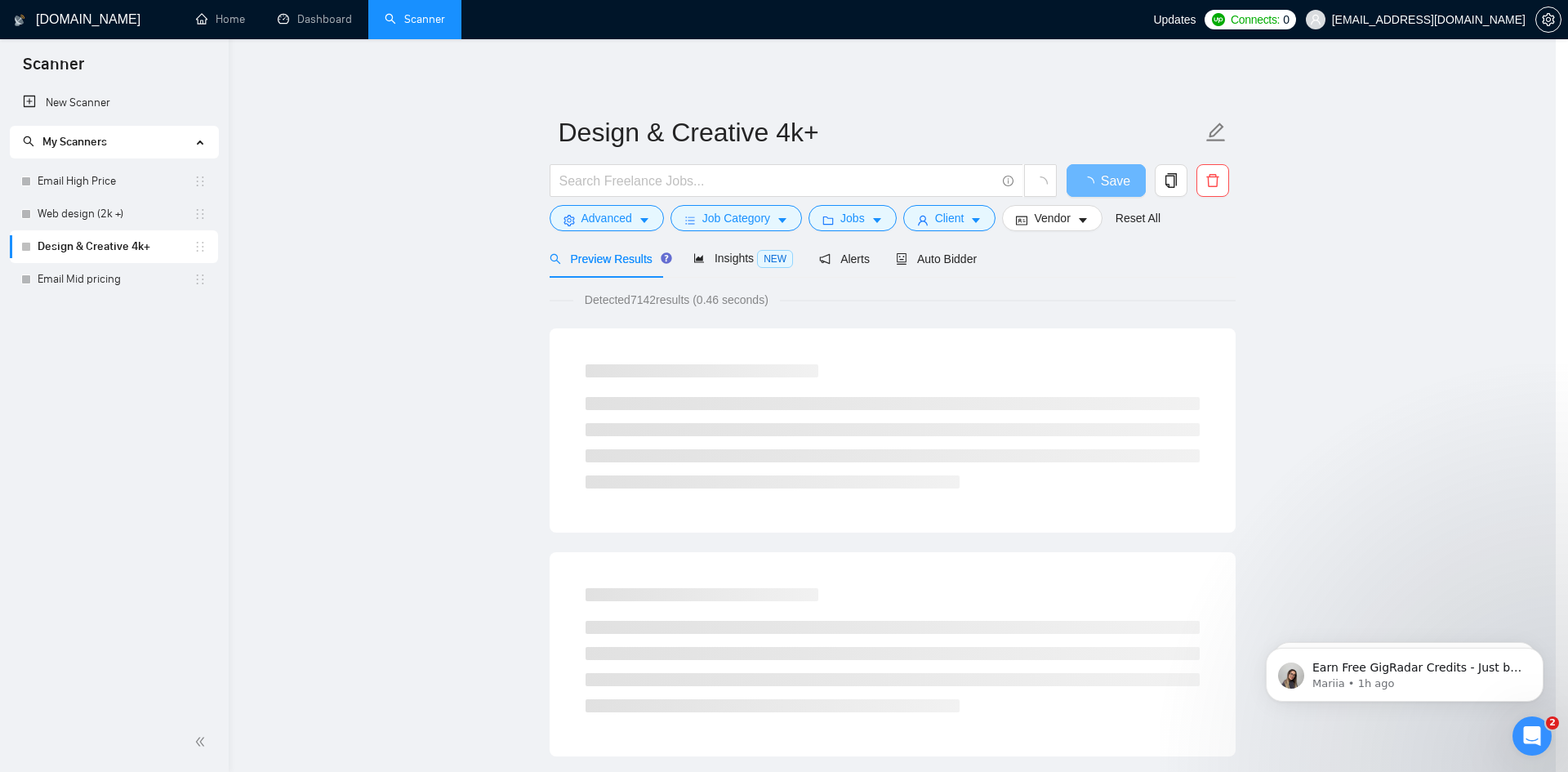
scroll to position [0, 0]
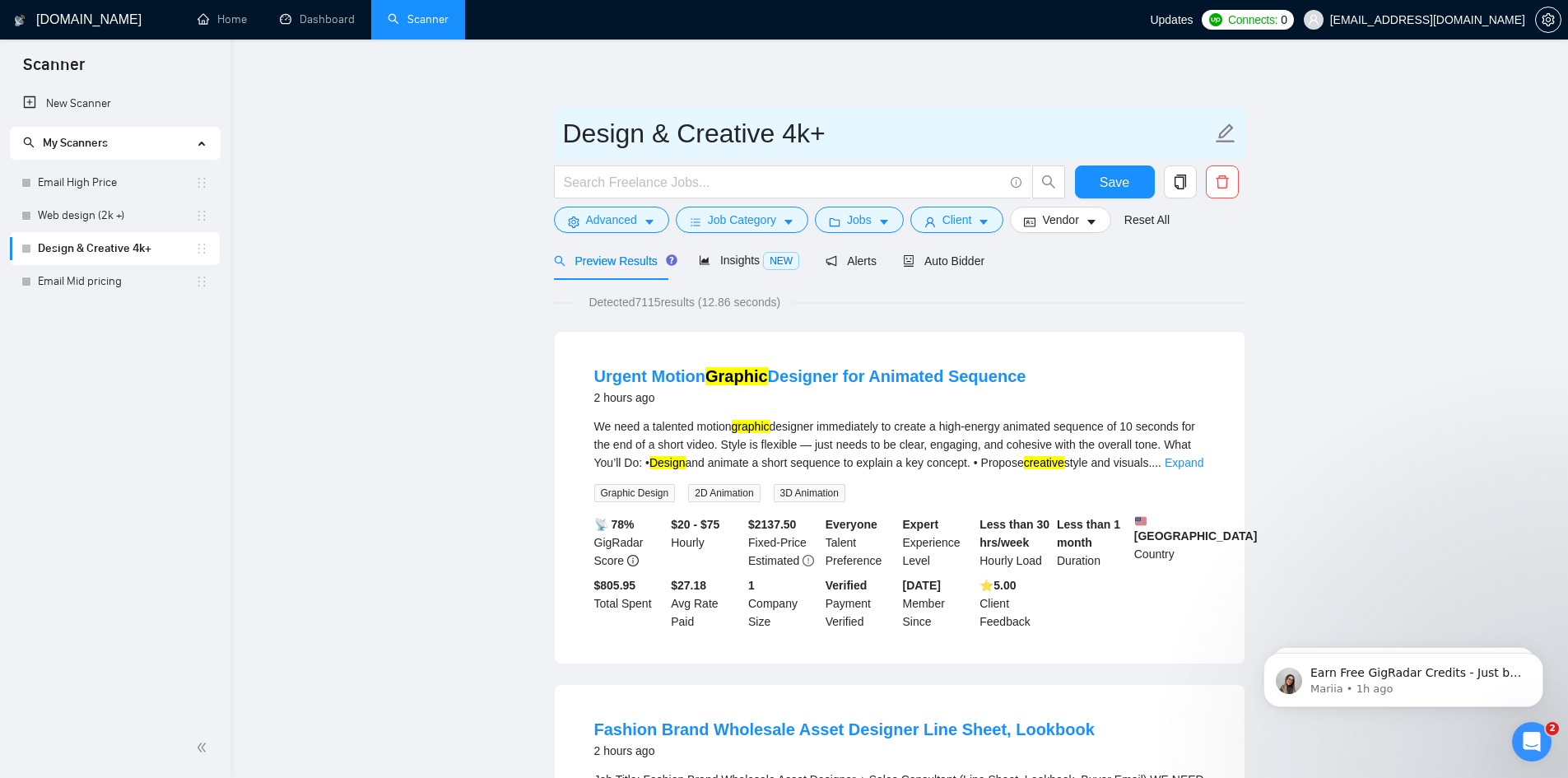
click at [800, 130] on input "Design & Creative 4k+" at bounding box center [887, 133] width 648 height 41
type input "Design & Creative 4.5k+"
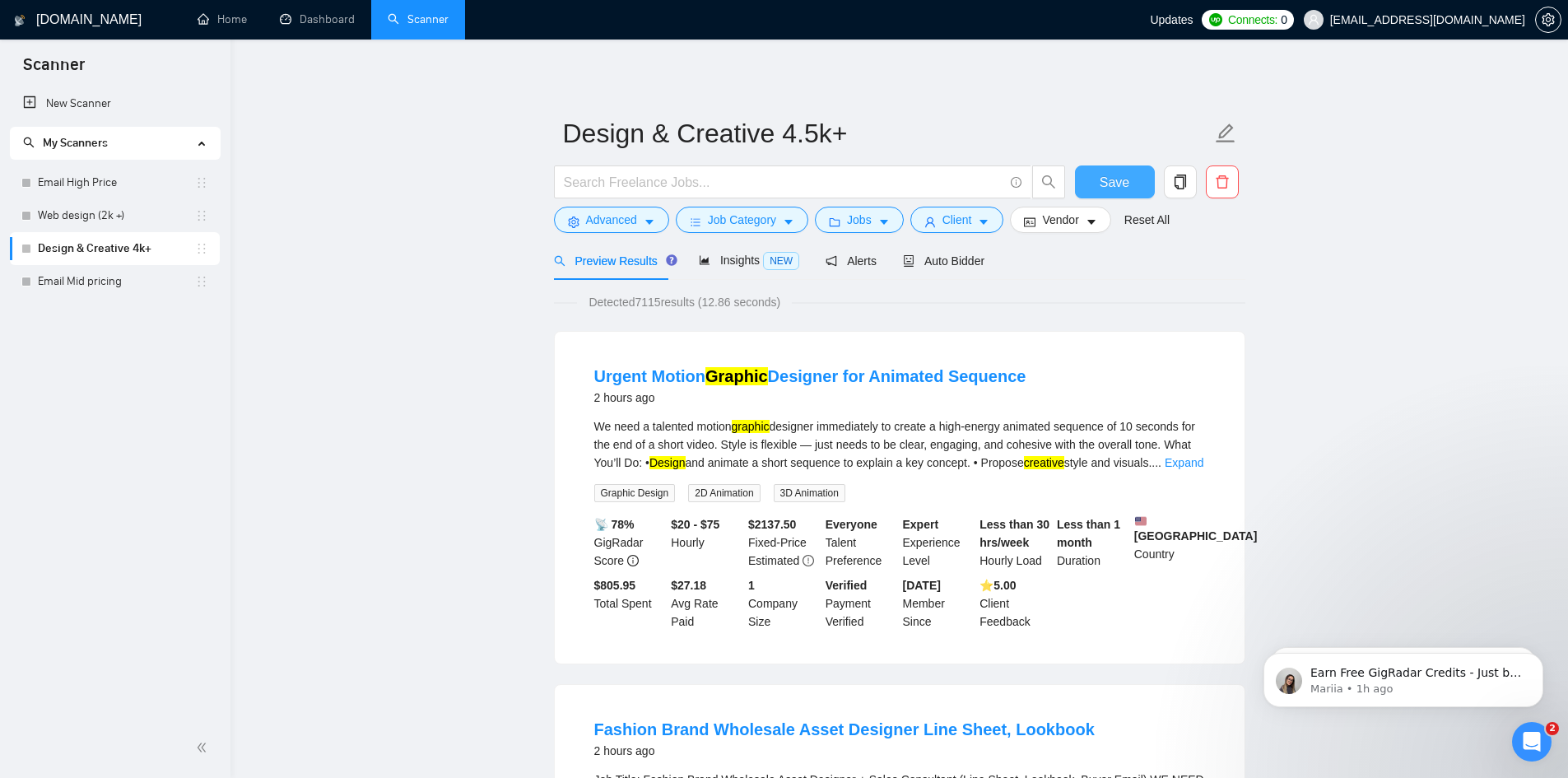
click at [1103, 179] on span "Save" at bounding box center [1115, 182] width 30 height 20
click at [932, 258] on span "Auto Bidder" at bounding box center [943, 261] width 82 height 13
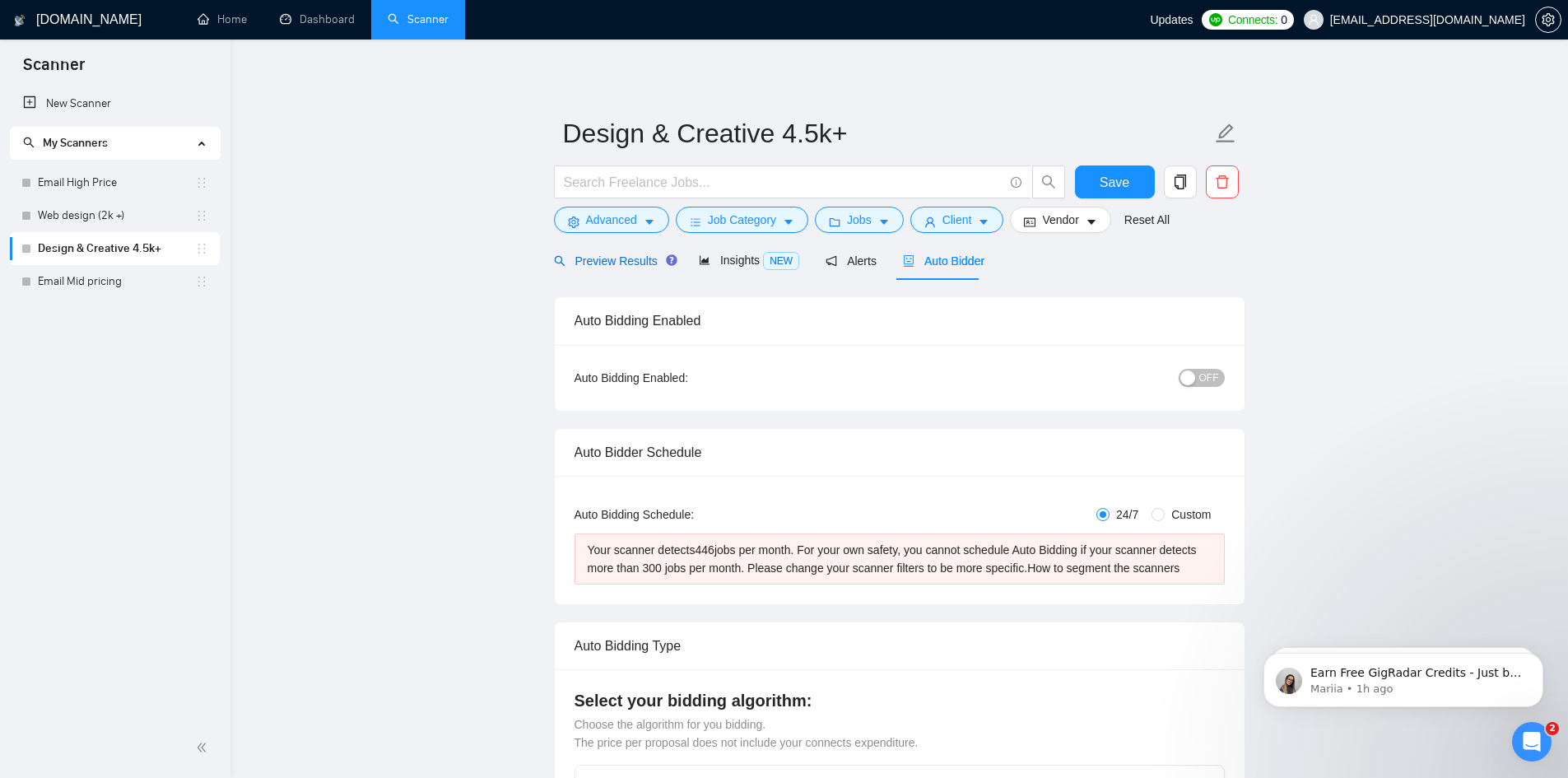
click at [605, 261] on span "Preview Results" at bounding box center [613, 261] width 119 height 13
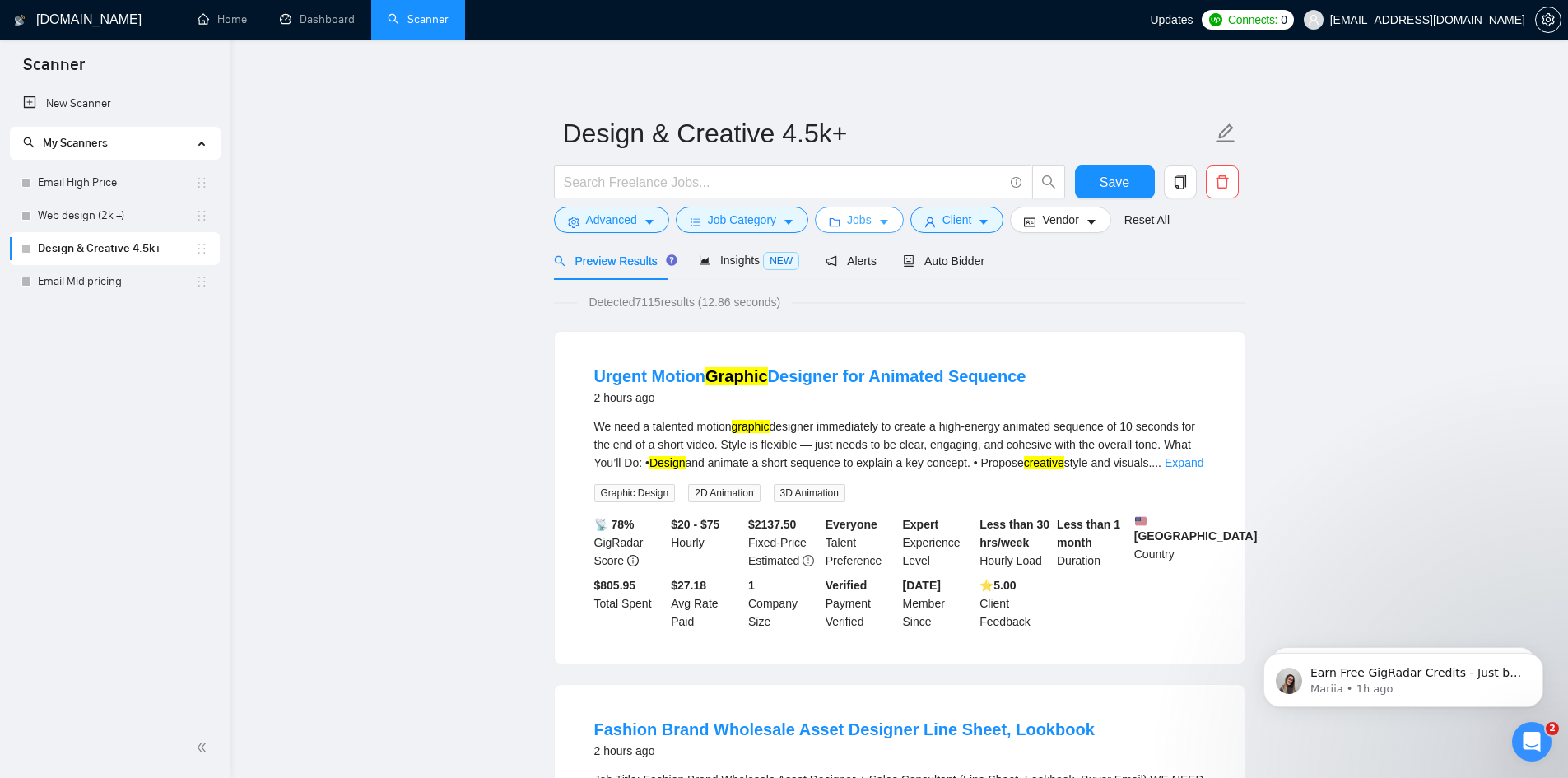
click at [849, 222] on span "Jobs" at bounding box center [860, 219] width 25 height 19
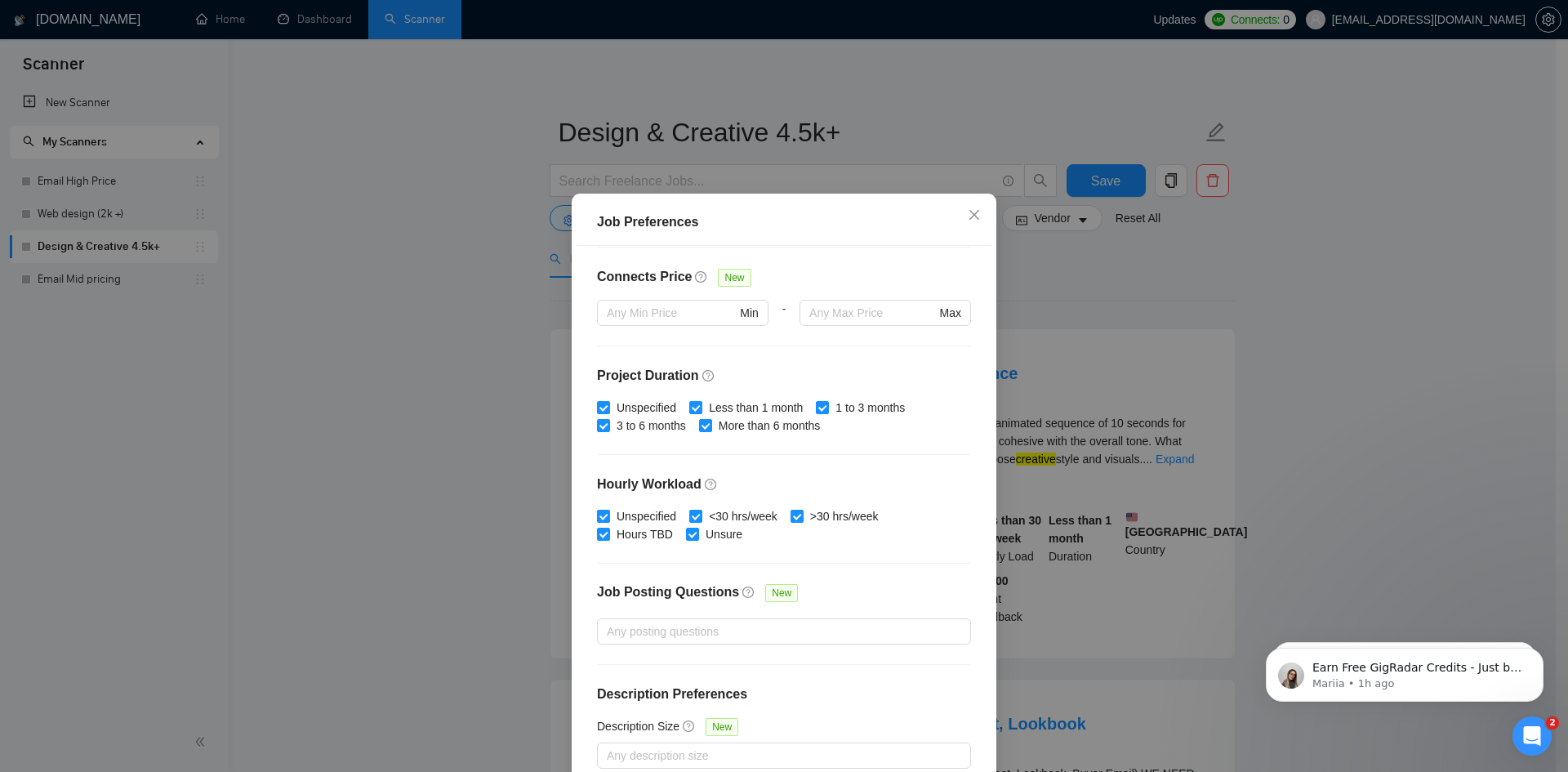
drag, startPoint x: 1079, startPoint y: 308, endPoint x: 877, endPoint y: 284, distance: 203.4
click at [1077, 309] on div "Job Preferences Budget Project Type All Fixed Price Hourly Rate Fixed Price Bud…" at bounding box center [784, 386] width 1568 height 772
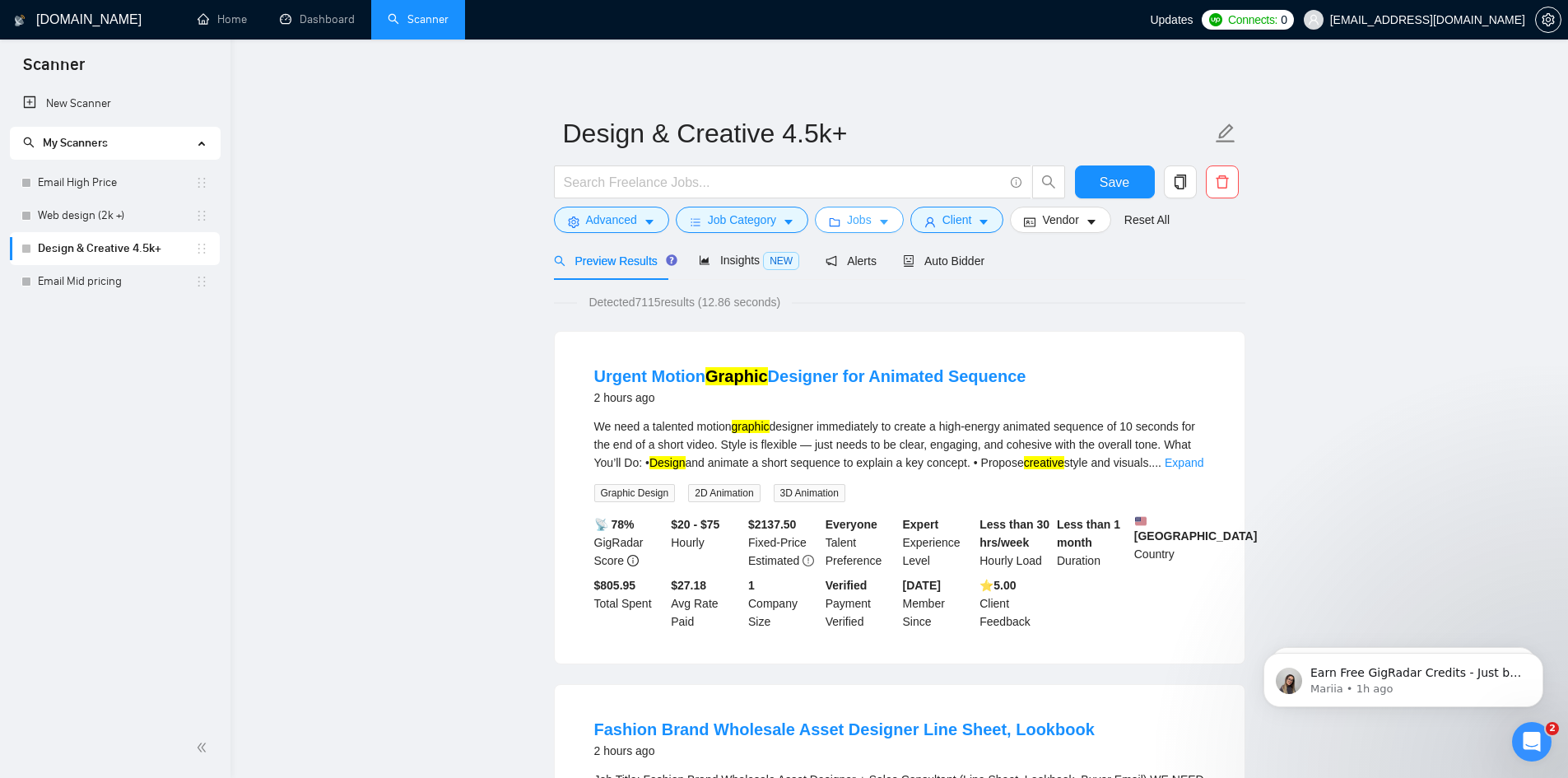
click at [850, 219] on span "Jobs" at bounding box center [860, 219] width 25 height 19
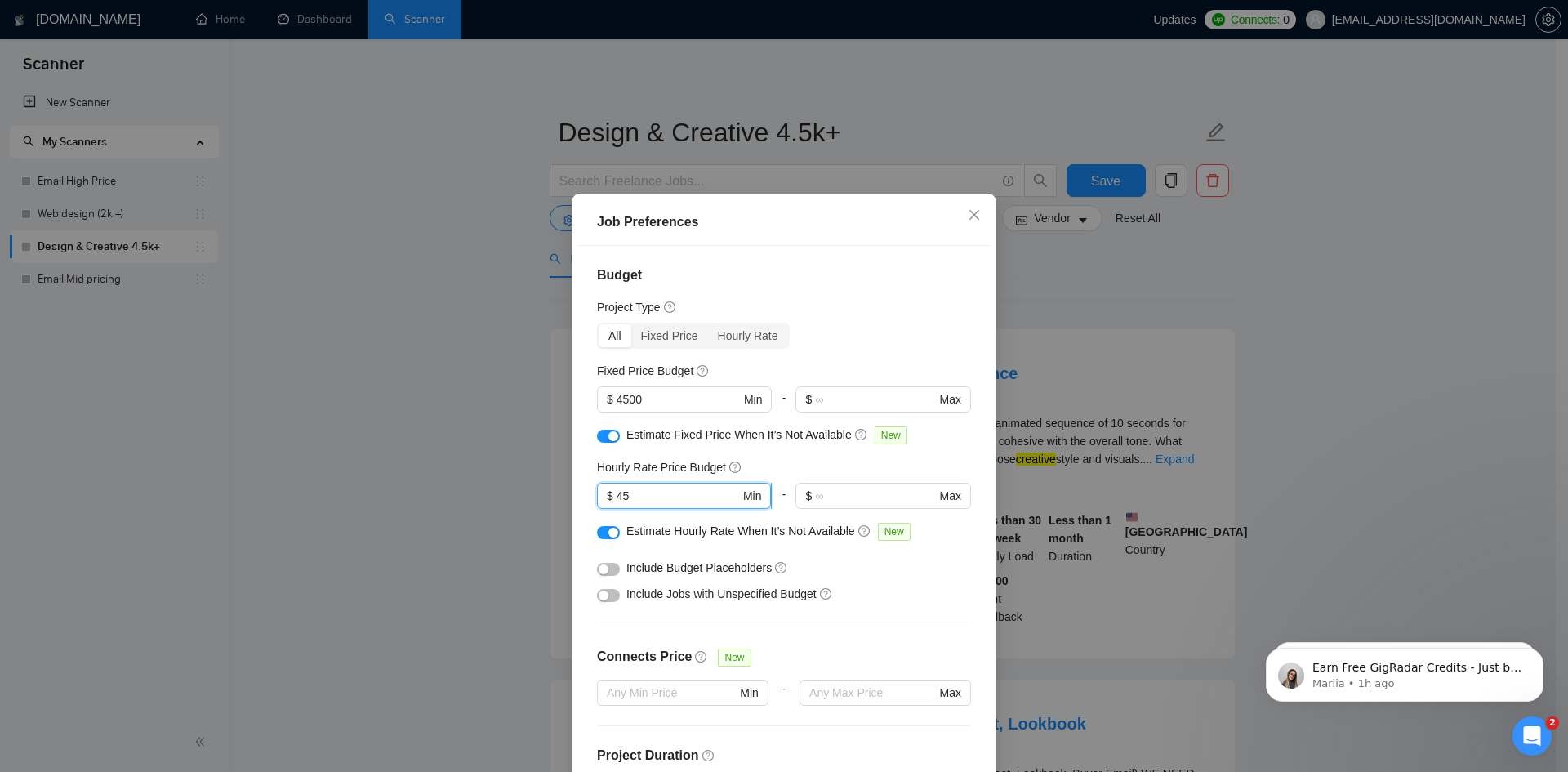
drag, startPoint x: 673, startPoint y: 490, endPoint x: 600, endPoint y: 502, distance: 74.0
click at [600, 502] on span "$ 45 Min" at bounding box center [683, 496] width 174 height 26
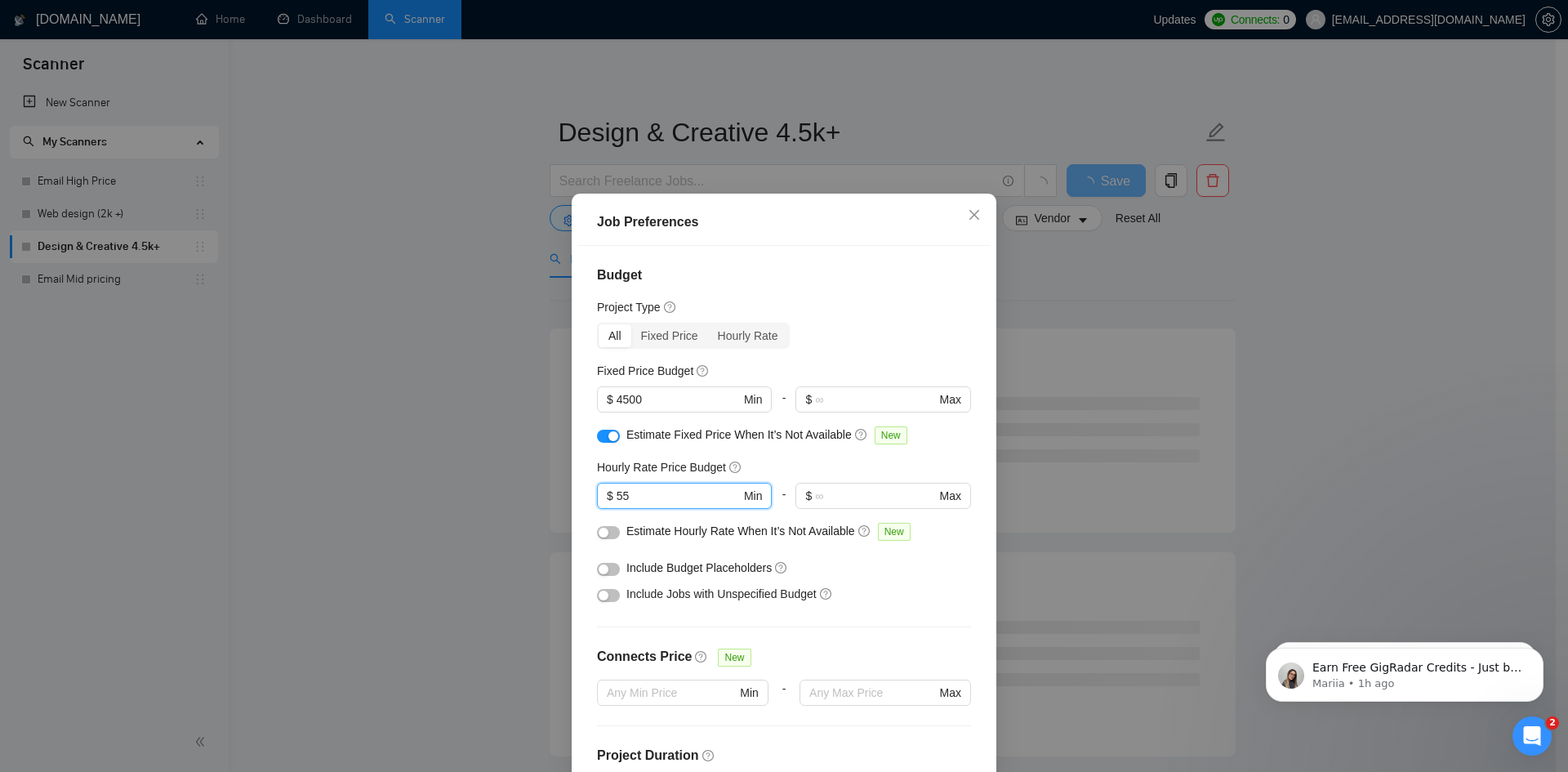
type input "55"
click at [599, 529] on div "button" at bounding box center [603, 532] width 10 height 10
click at [608, 533] on div "button" at bounding box center [613, 532] width 10 height 10
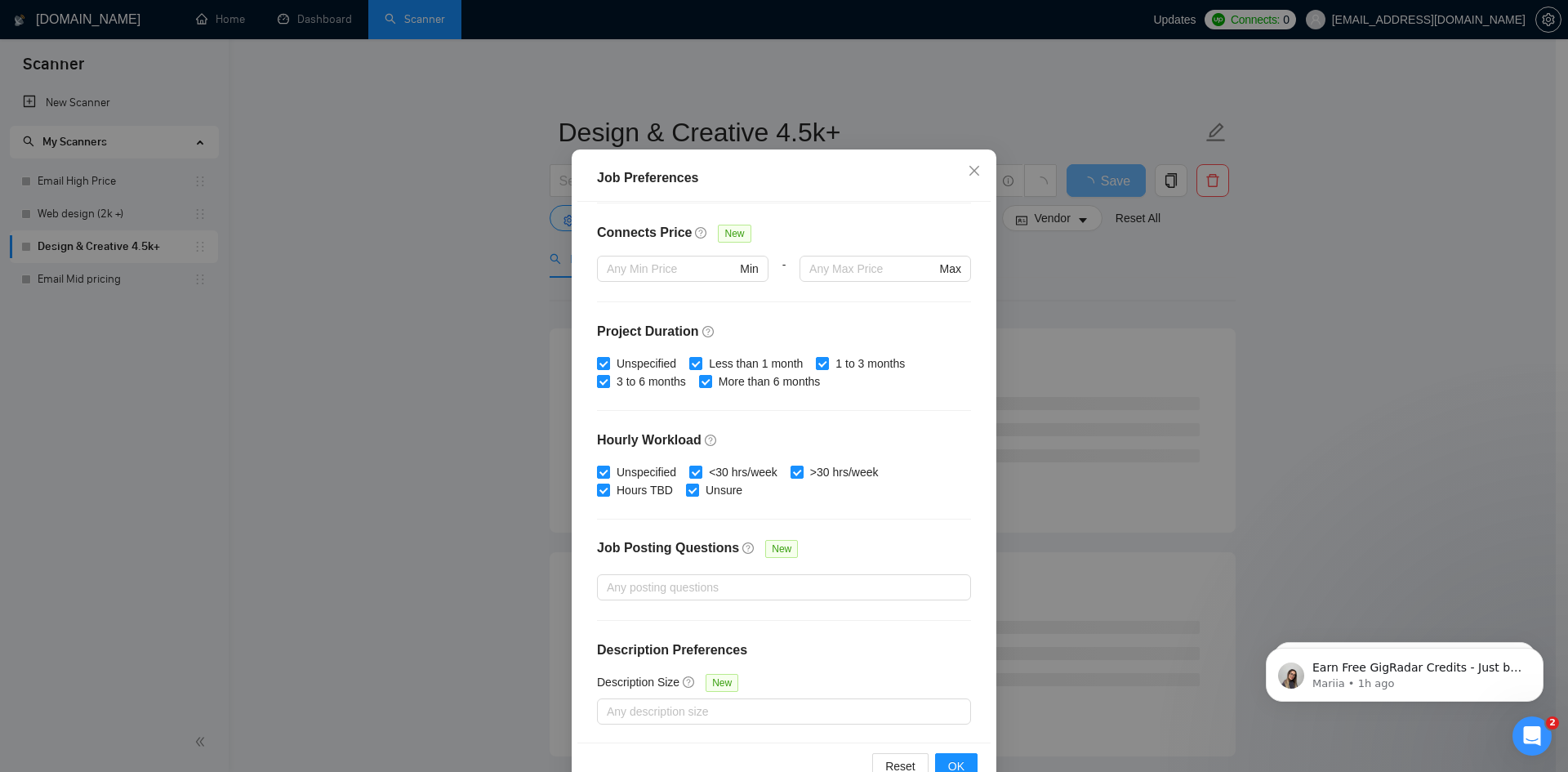
scroll to position [87, 0]
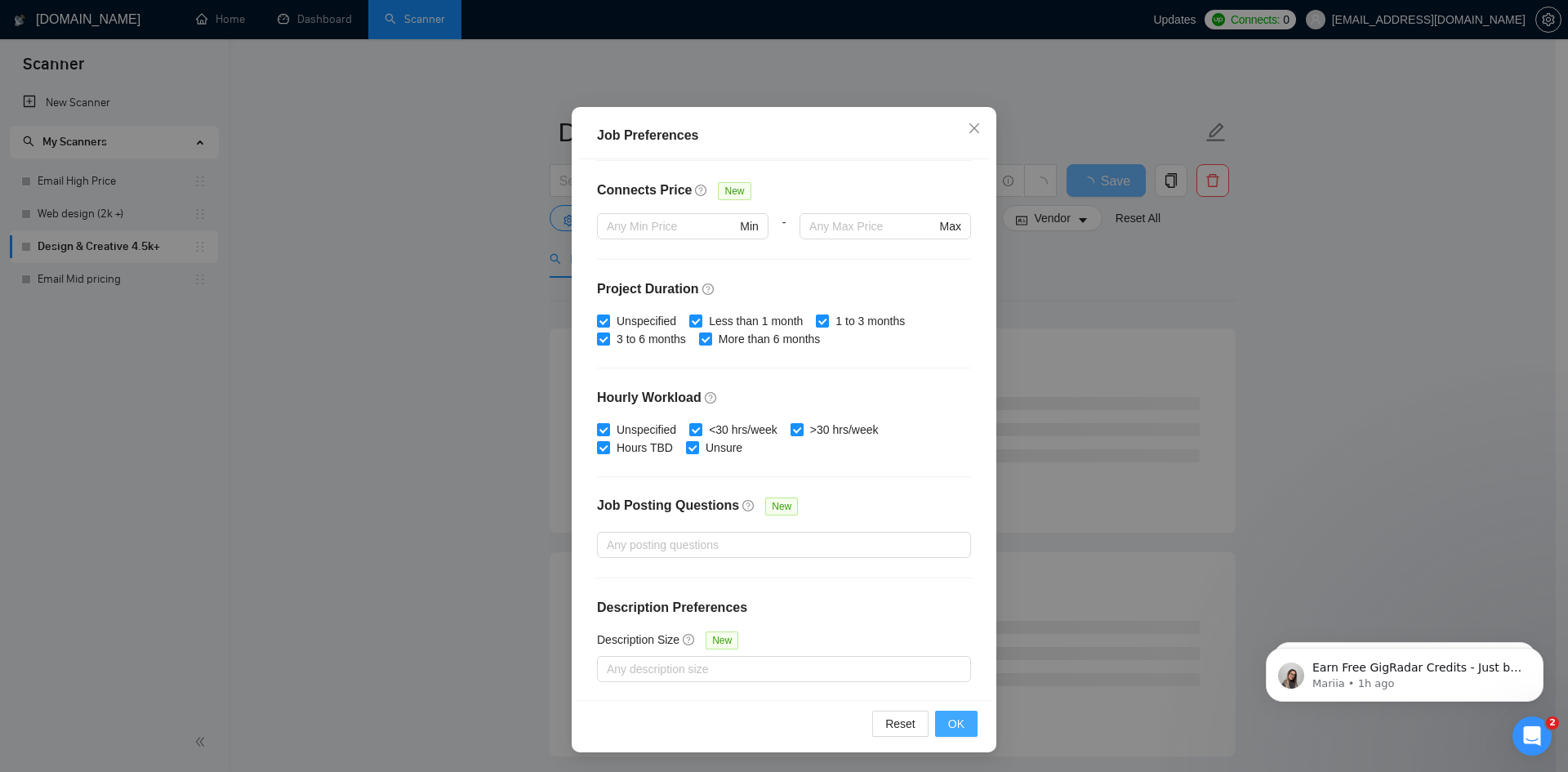
click at [955, 730] on span "OK" at bounding box center [956, 724] width 17 height 18
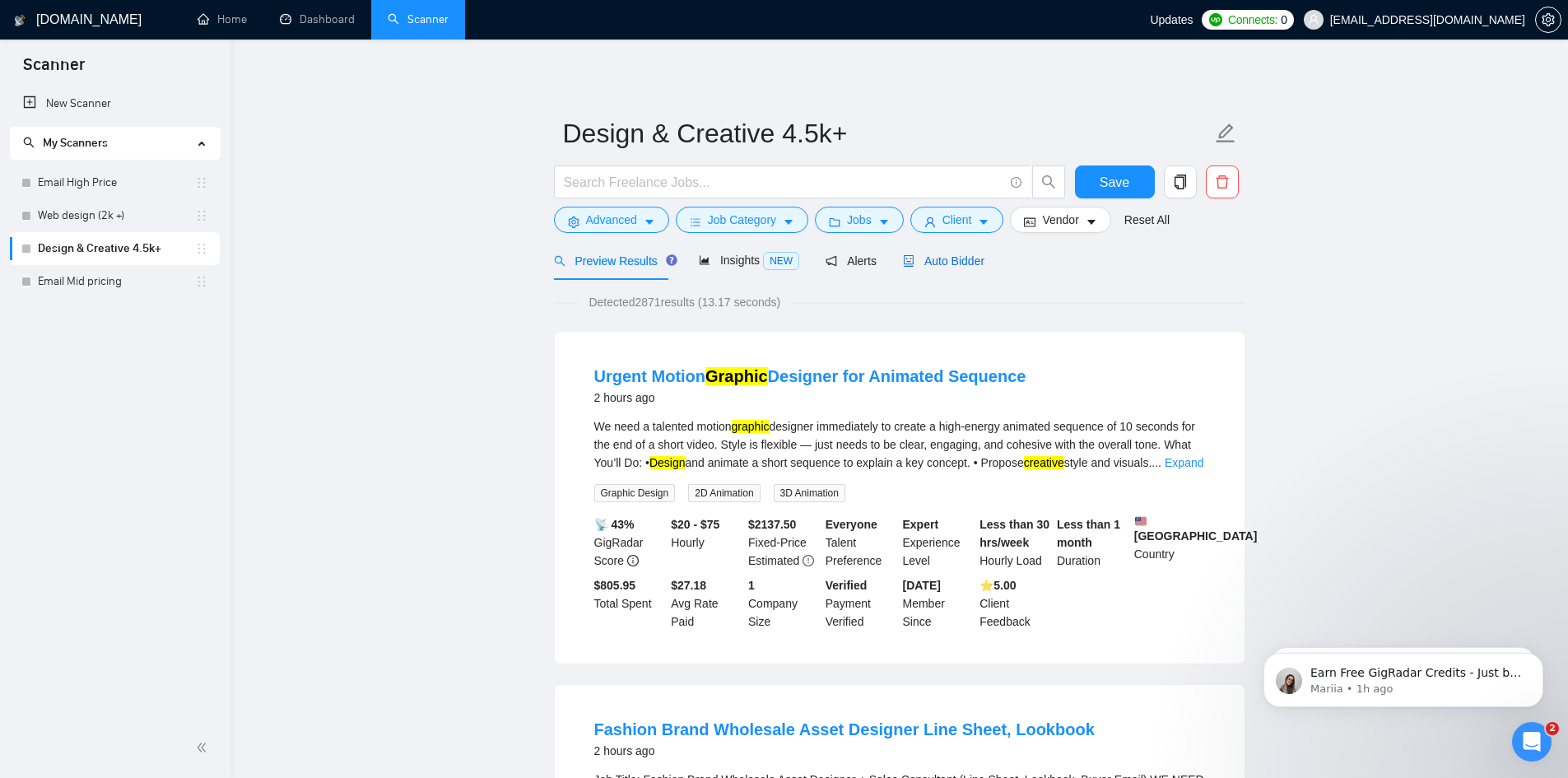
click at [955, 256] on span "Auto Bidder" at bounding box center [943, 261] width 82 height 13
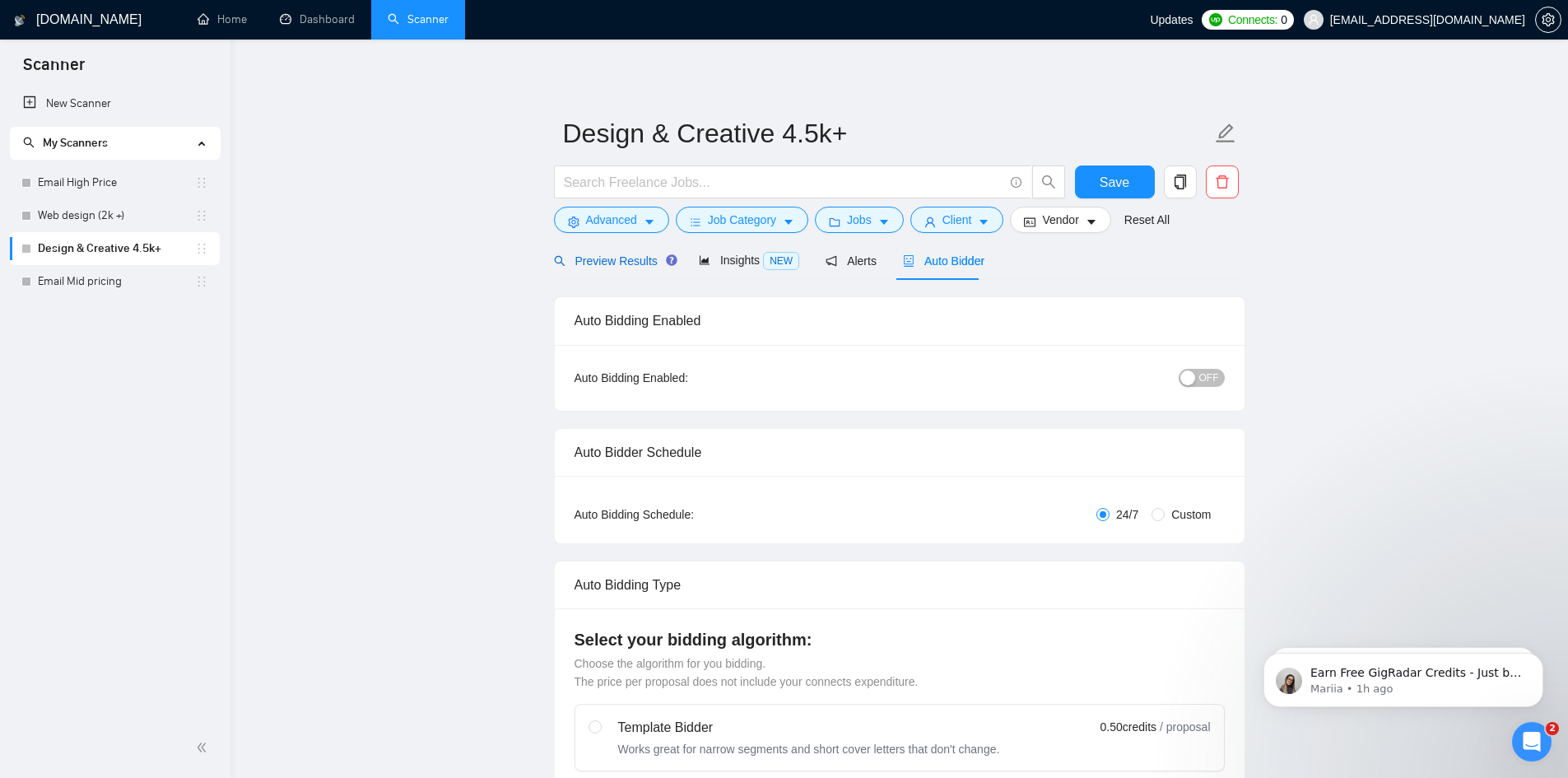
click at [588, 256] on span "Preview Results" at bounding box center [613, 261] width 119 height 13
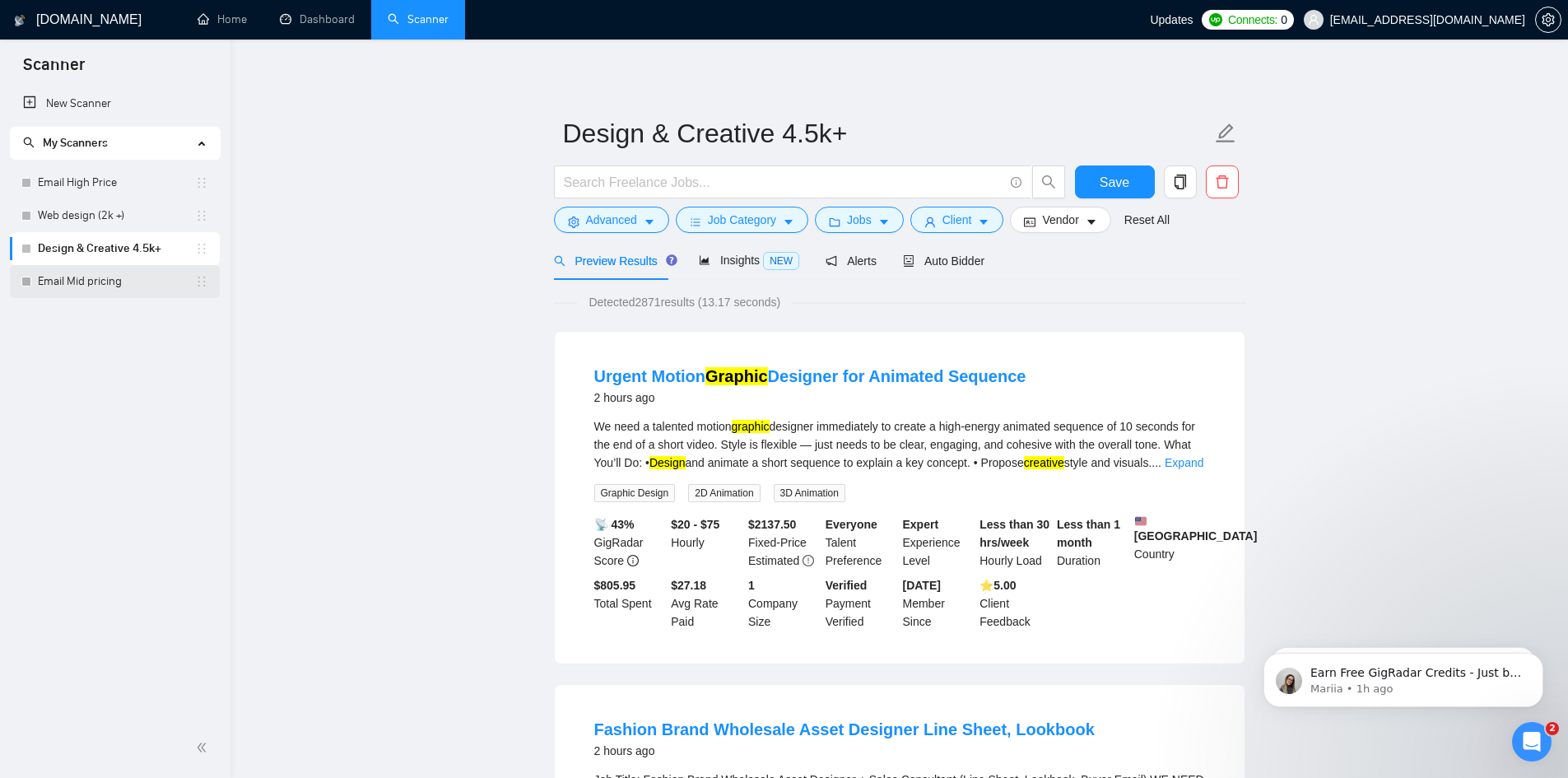
click at [73, 281] on link "Email Mid pricing" at bounding box center [116, 281] width 158 height 33
click at [1093, 181] on button "Save" at bounding box center [1115, 182] width 80 height 33
click at [100, 283] on link "Email Mid pricing" at bounding box center [116, 281] width 158 height 33
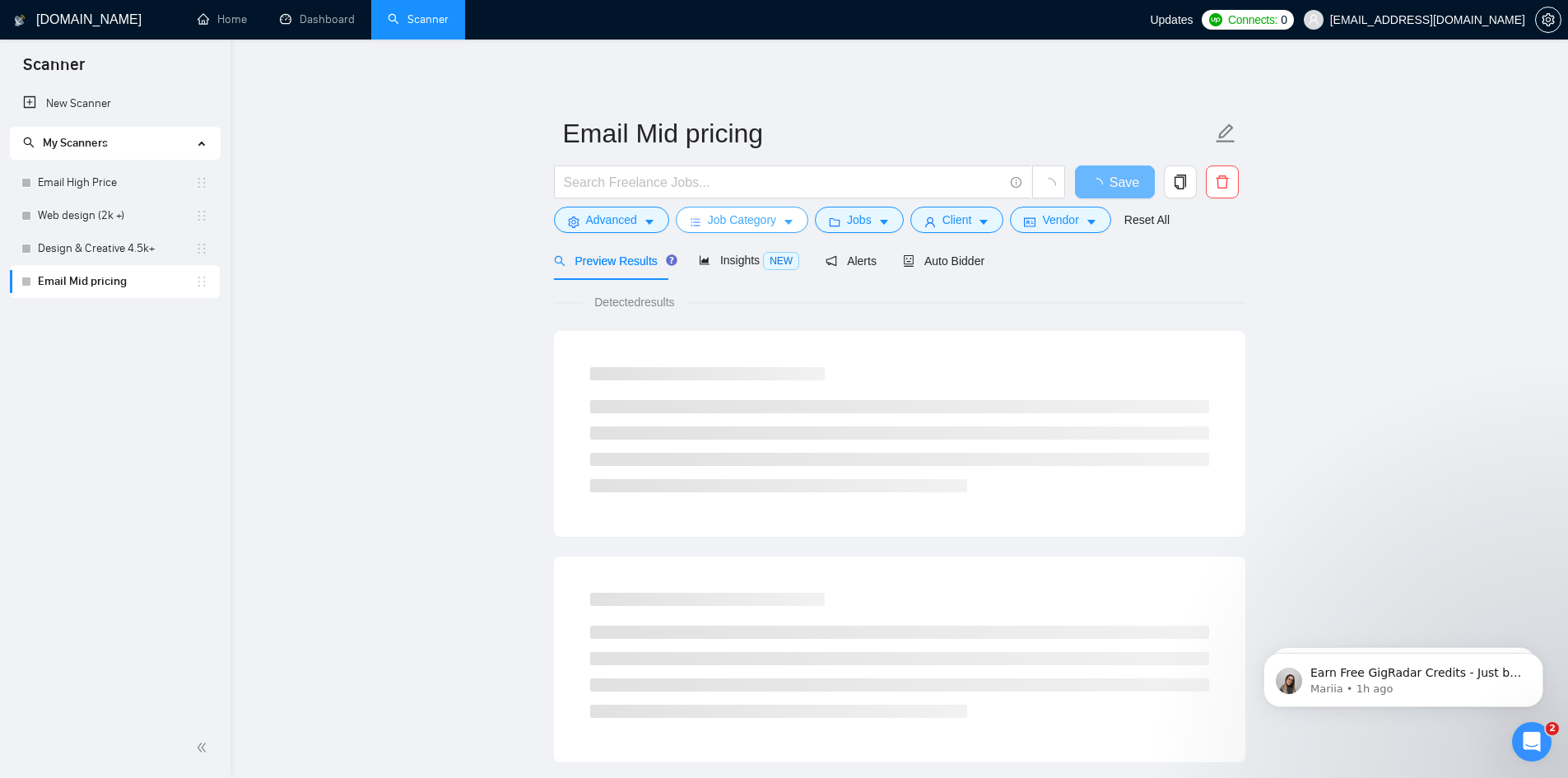
click at [731, 222] on span "Job Category" at bounding box center [743, 219] width 69 height 19
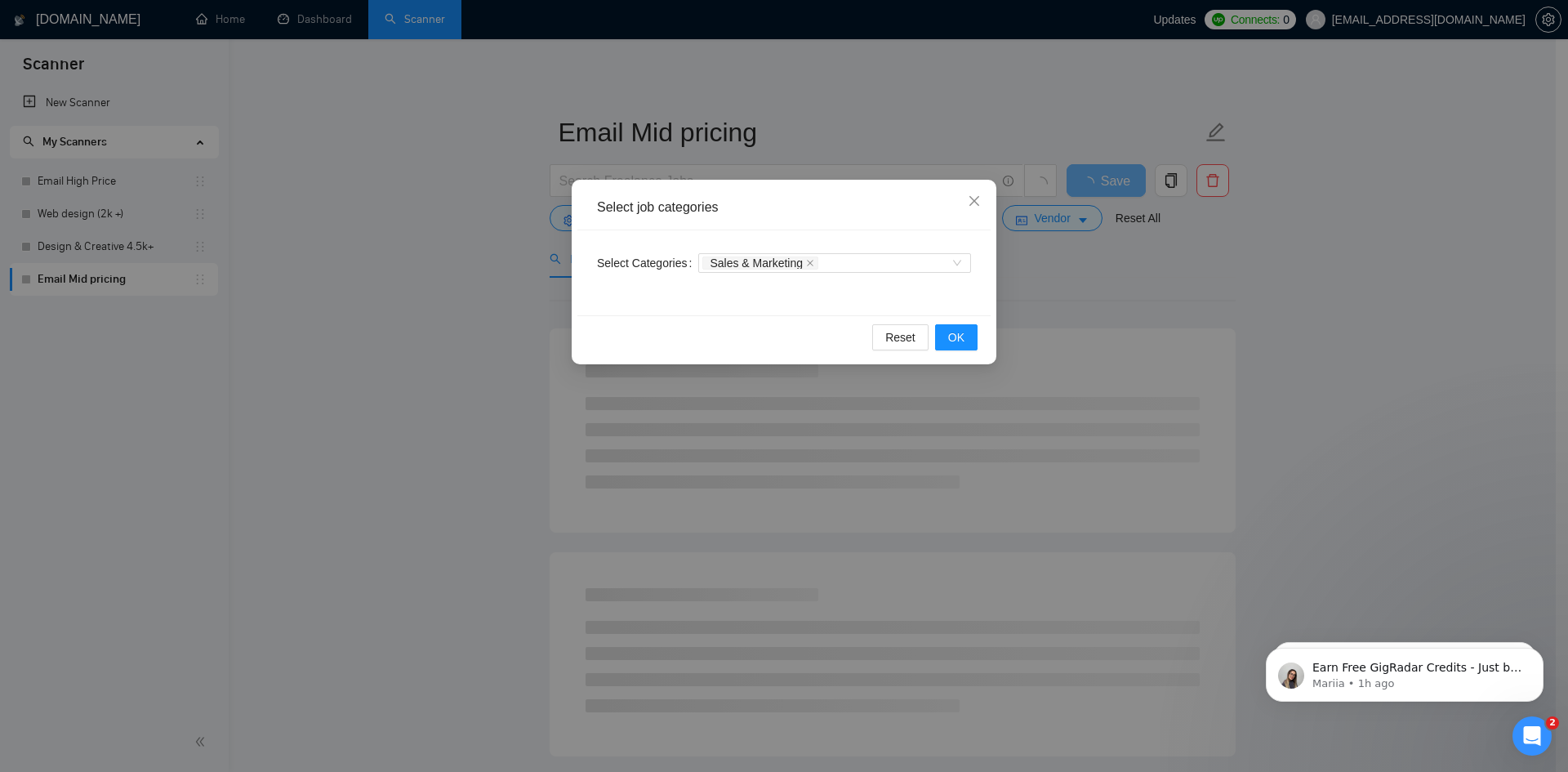
click at [1154, 283] on div "Select job categories Select Categories Sales & Marketing Reset OK" at bounding box center [784, 386] width 1568 height 772
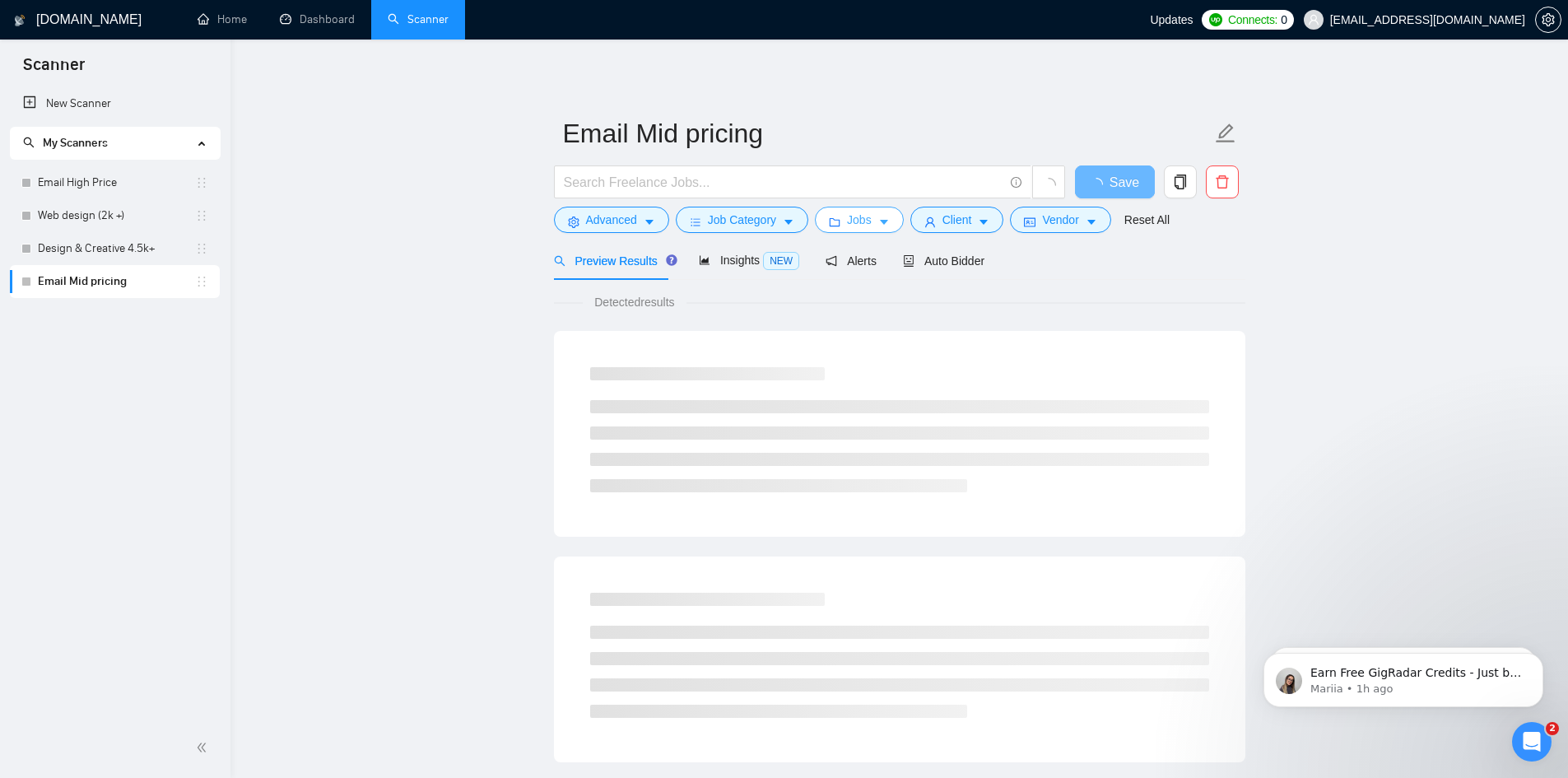
click at [878, 219] on icon "caret-down" at bounding box center [884, 222] width 11 height 11
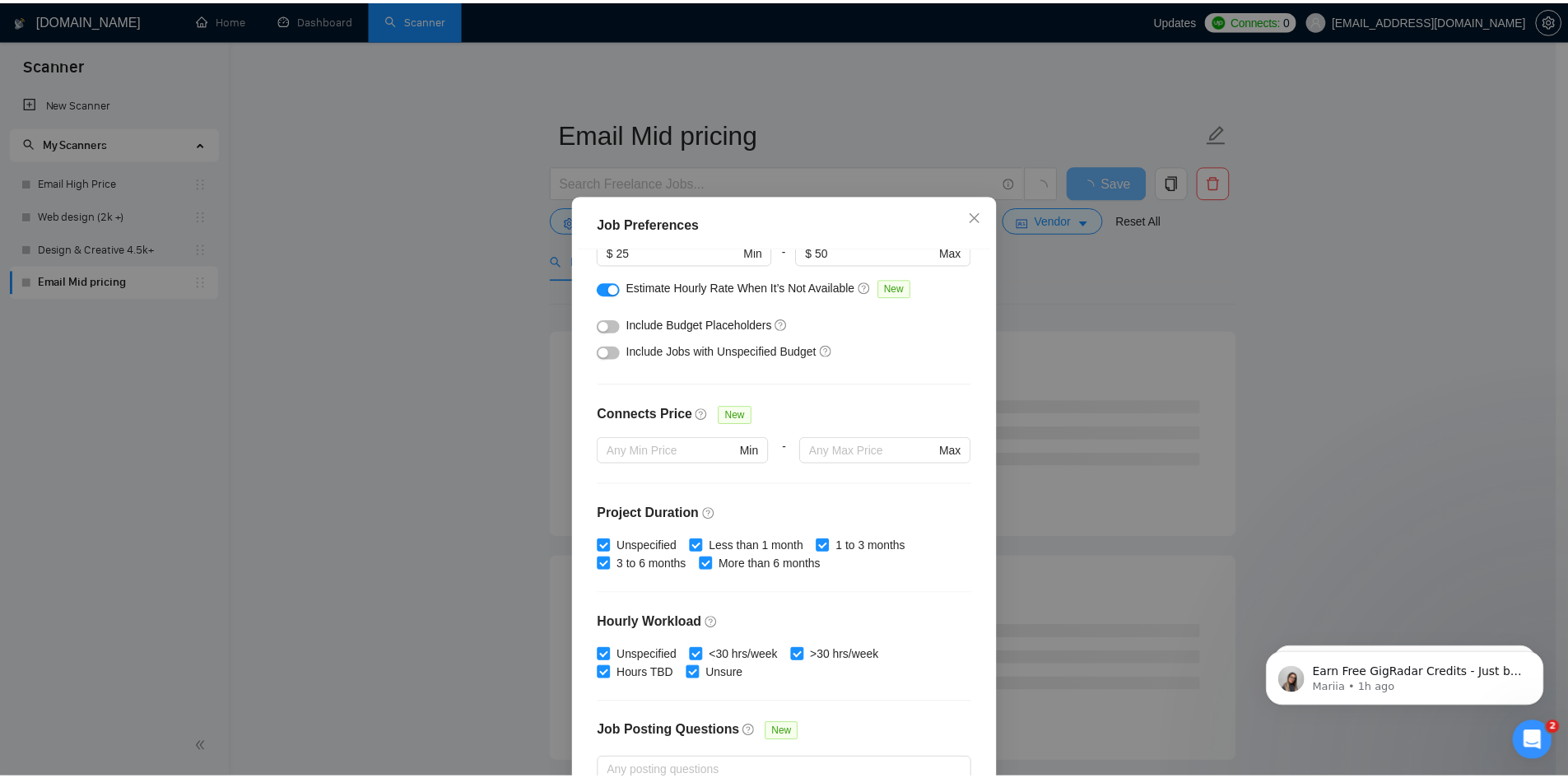
scroll to position [54, 0]
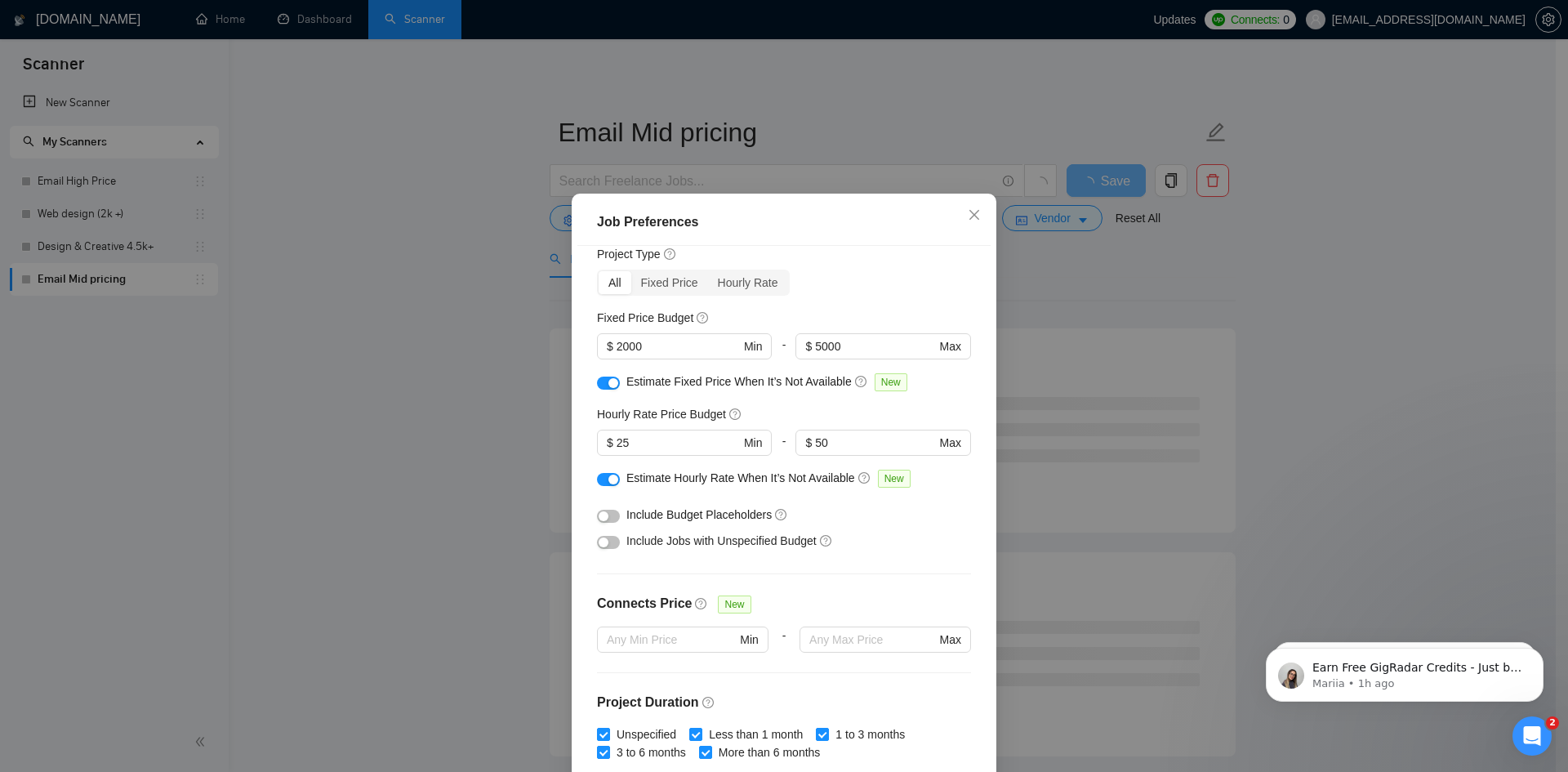
click at [1117, 300] on div "Job Preferences Budget Project Type All Fixed Price Hourly Rate Fixed Price Bud…" at bounding box center [784, 386] width 1568 height 772
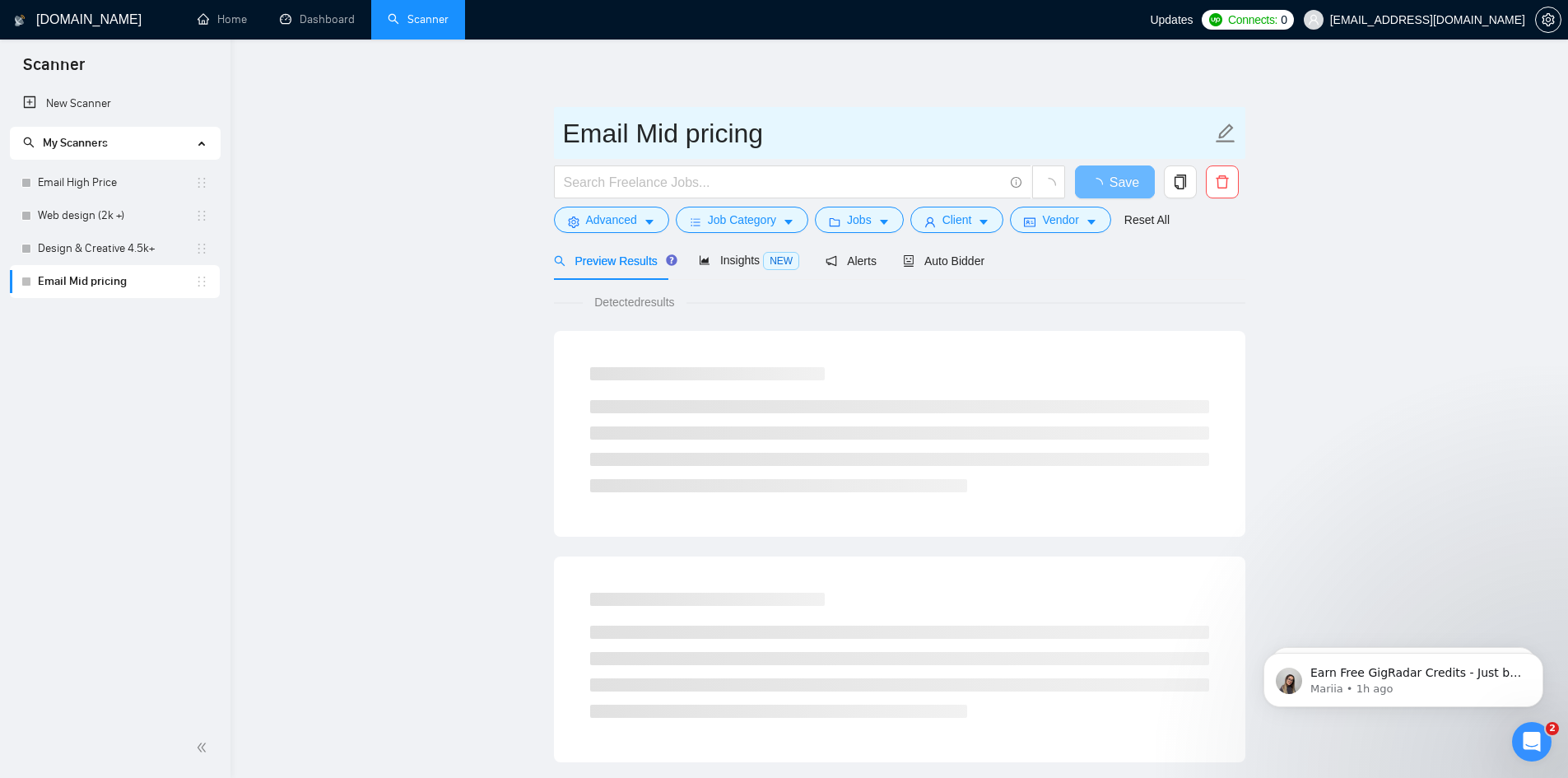
click at [799, 134] on input "Email Mid pricing" at bounding box center [887, 133] width 648 height 41
drag, startPoint x: 710, startPoint y: 140, endPoint x: 644, endPoint y: 144, distance: 66.1
click at [644, 144] on input "Email Mid pricing" at bounding box center [887, 133] width 648 height 41
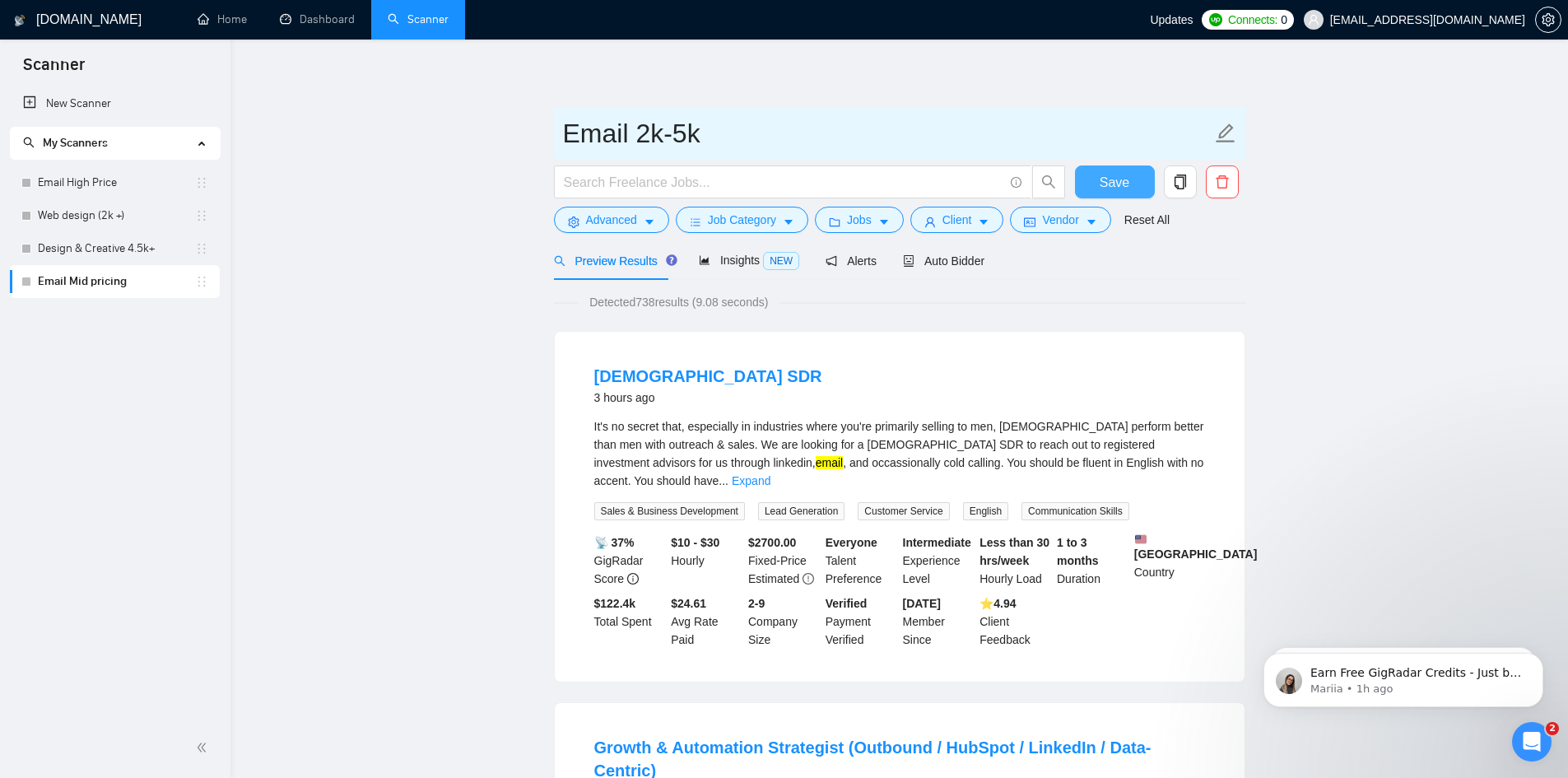
type input "Email 2k-5k"
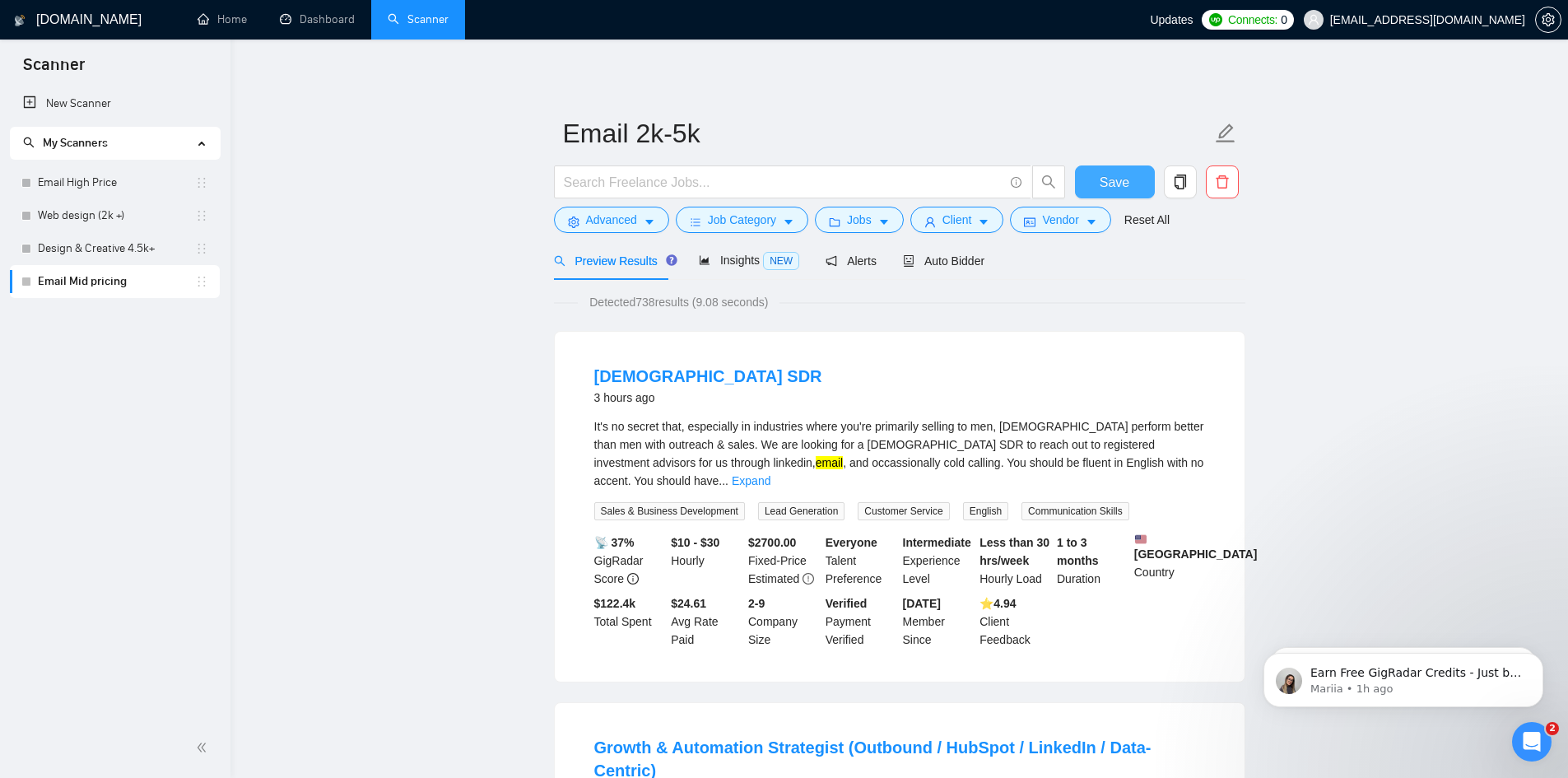
click at [1113, 178] on span "Save" at bounding box center [1115, 182] width 30 height 20
click at [128, 182] on link "Email High Price" at bounding box center [116, 182] width 158 height 33
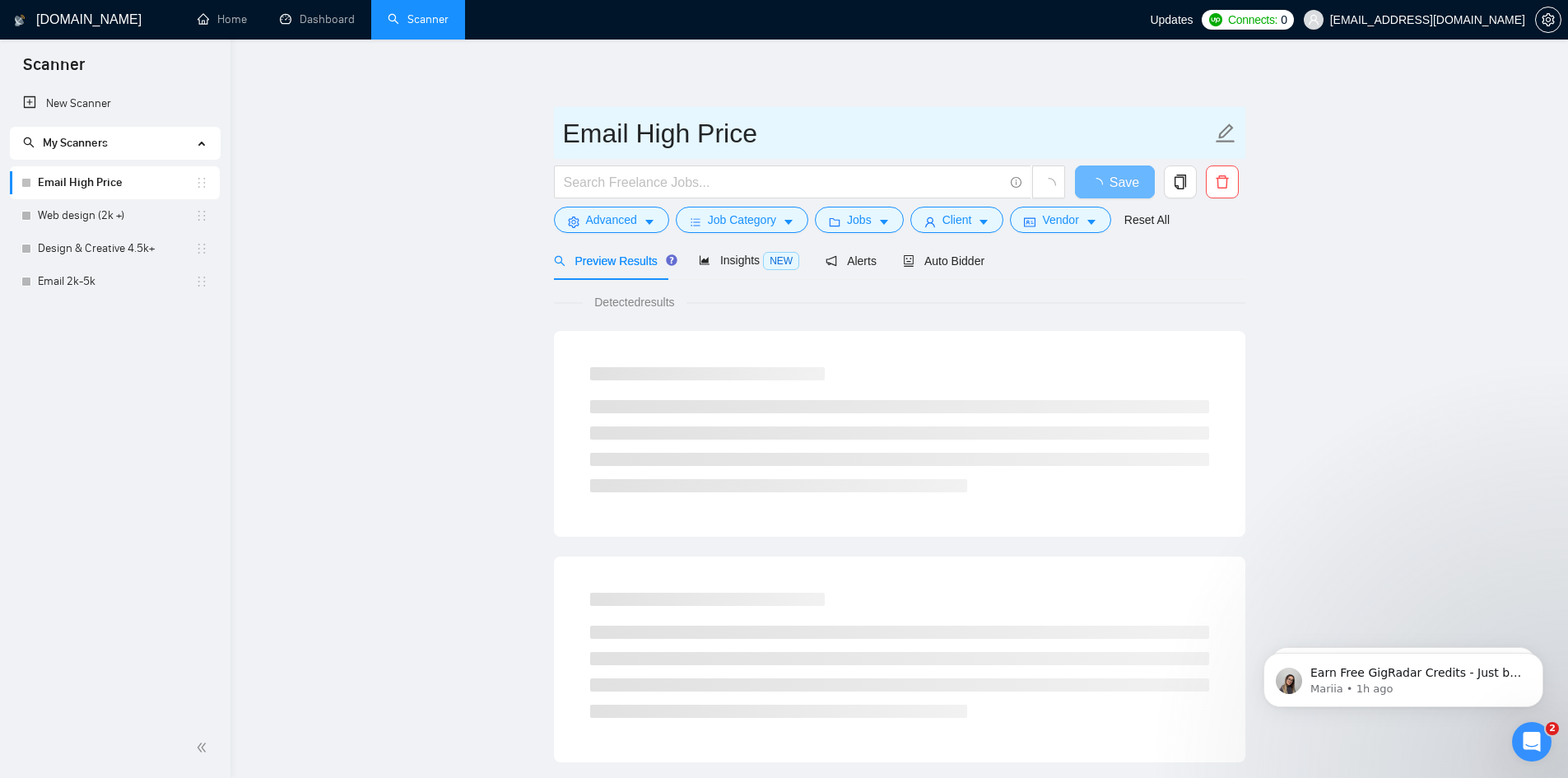
drag, startPoint x: 774, startPoint y: 127, endPoint x: 636, endPoint y: 144, distance: 139.0
click at [636, 144] on input "Email High Price" at bounding box center [887, 133] width 648 height 41
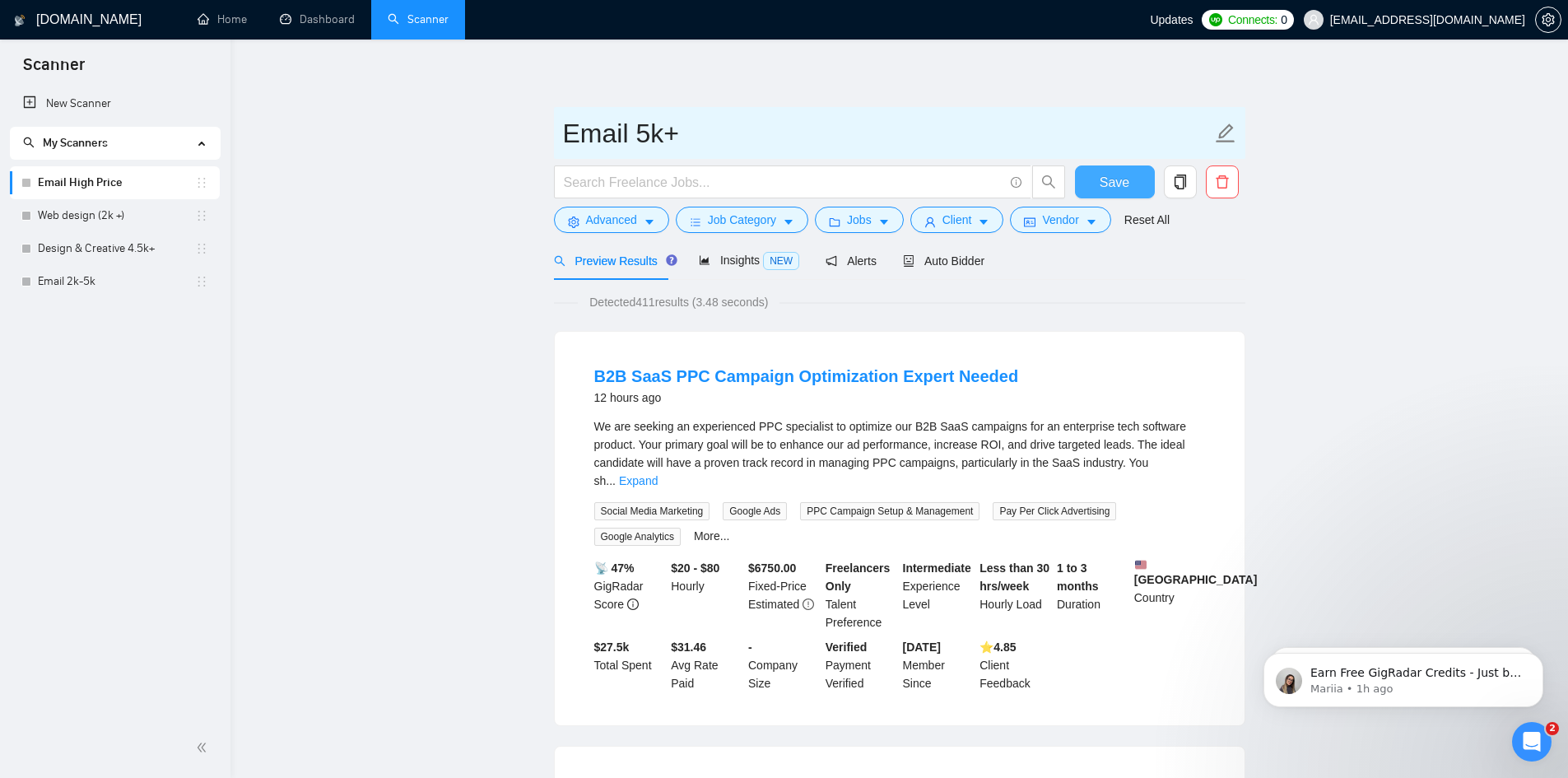
type input "Email 5k+"
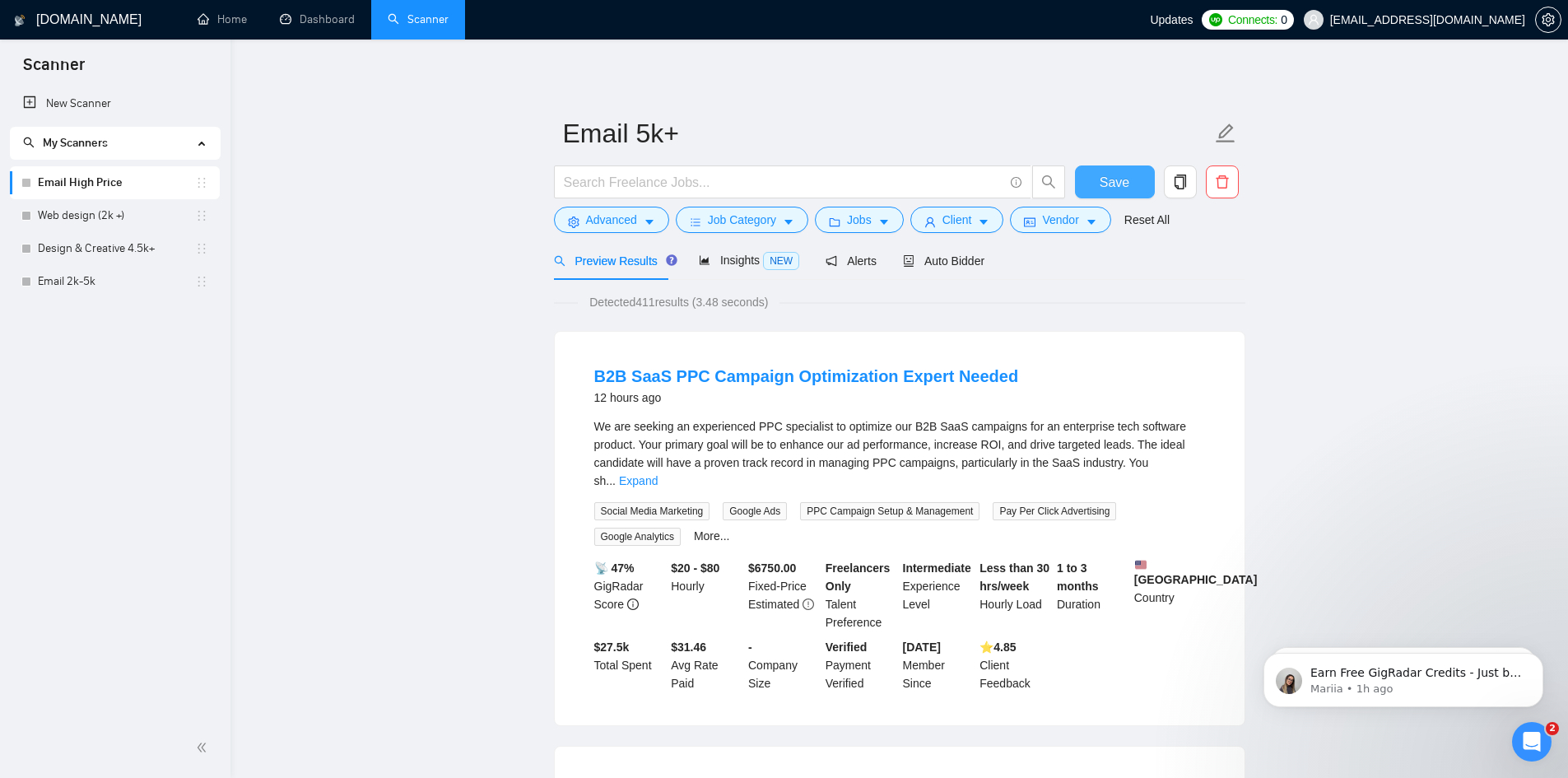
click at [1116, 170] on button "Save" at bounding box center [1115, 182] width 80 height 33
click at [92, 107] on link "New Scanner" at bounding box center [115, 103] width 183 height 33
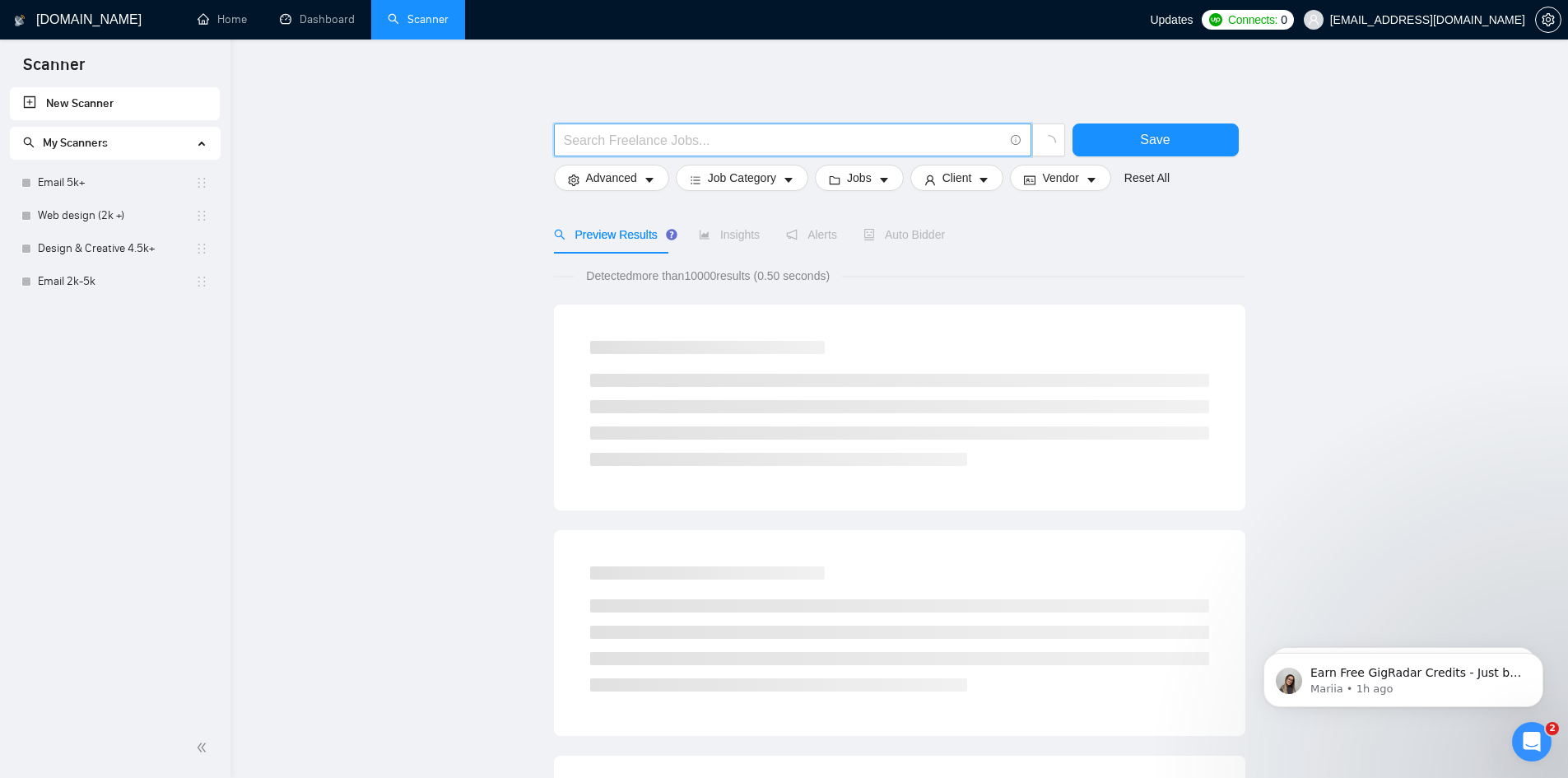
click at [734, 140] on input "text" at bounding box center [783, 140] width 440 height 20
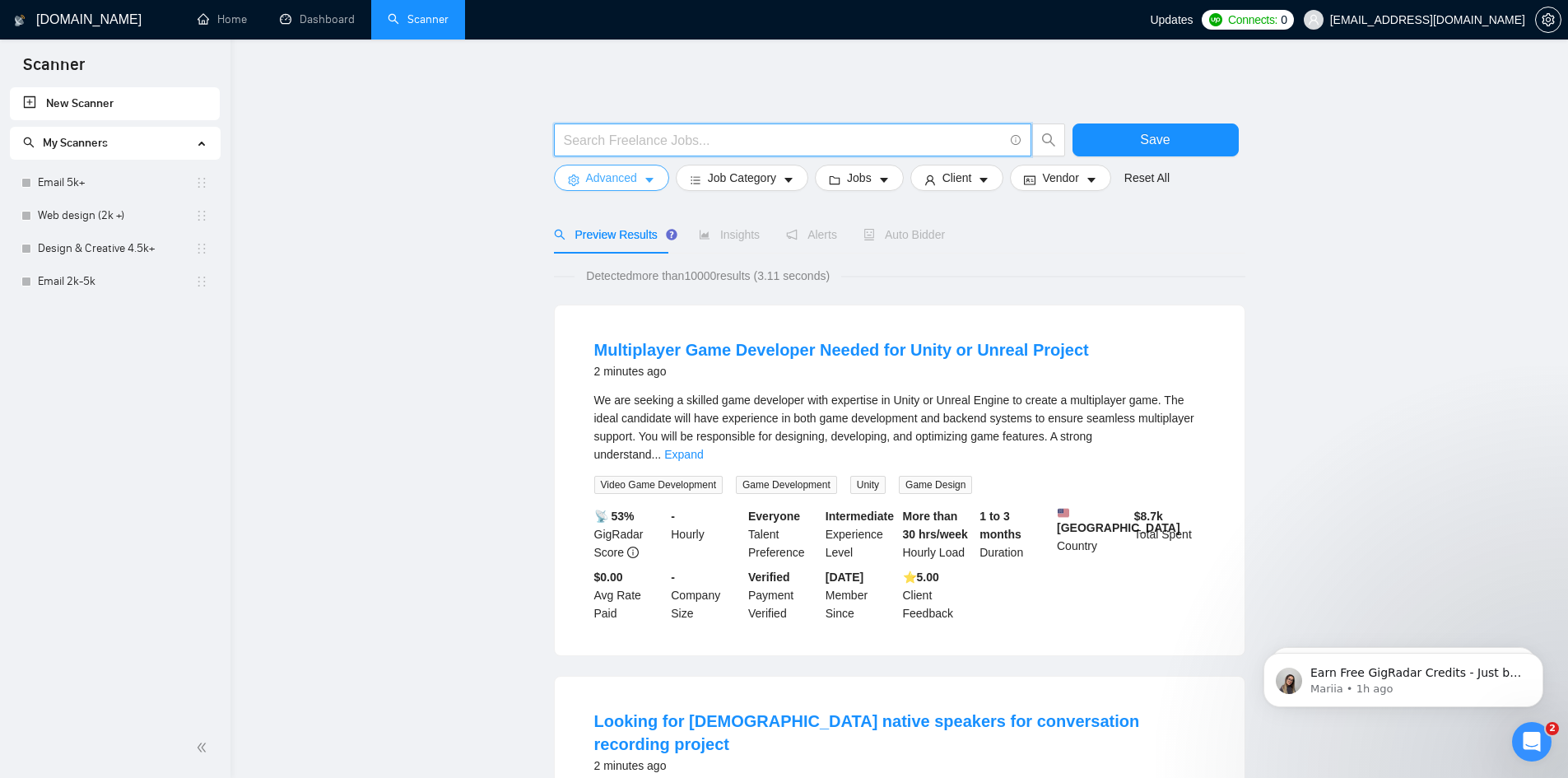
click at [612, 170] on span "Advanced" at bounding box center [611, 178] width 51 height 19
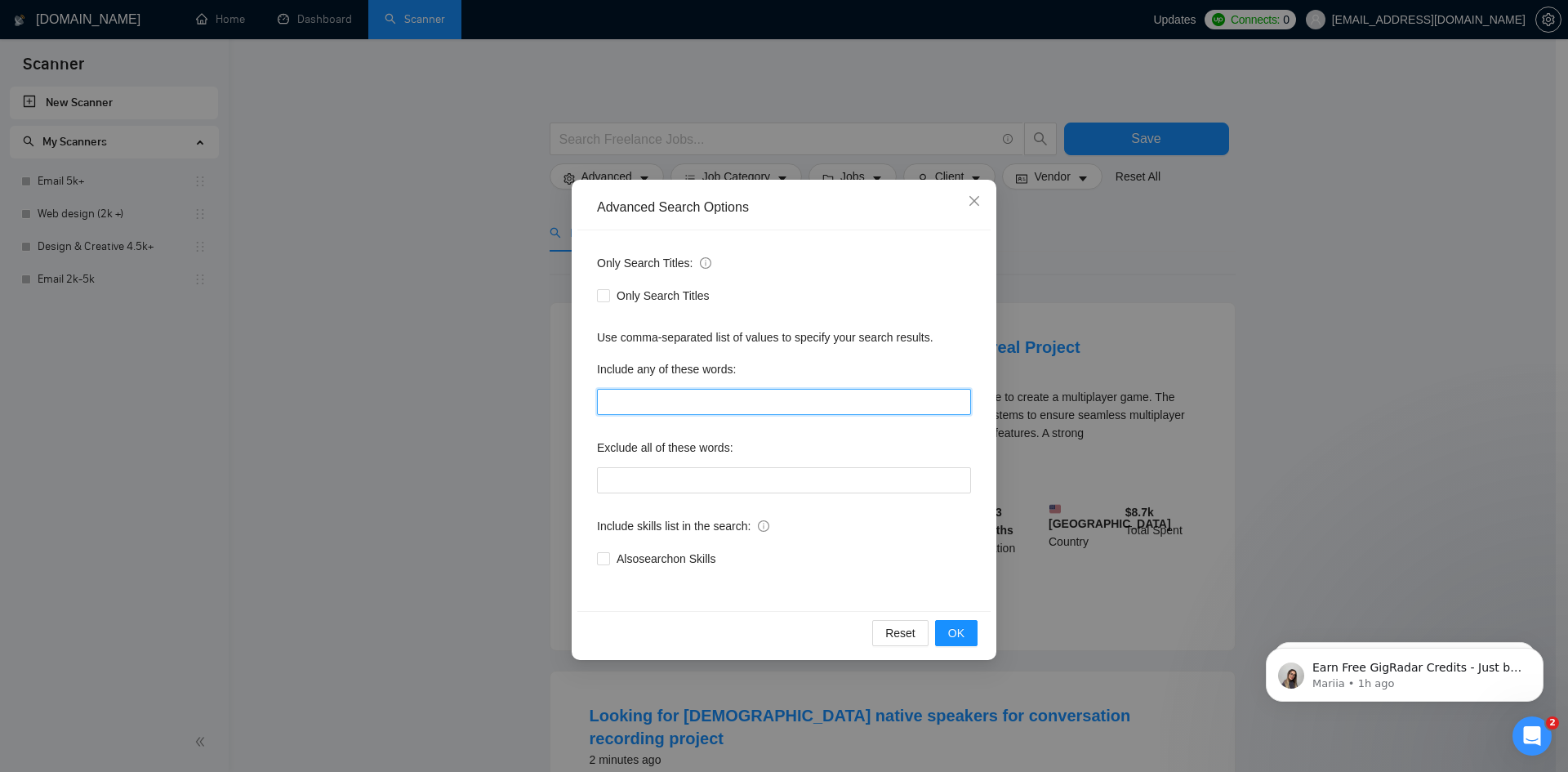
click at [659, 401] on input "text" at bounding box center [784, 402] width 374 height 26
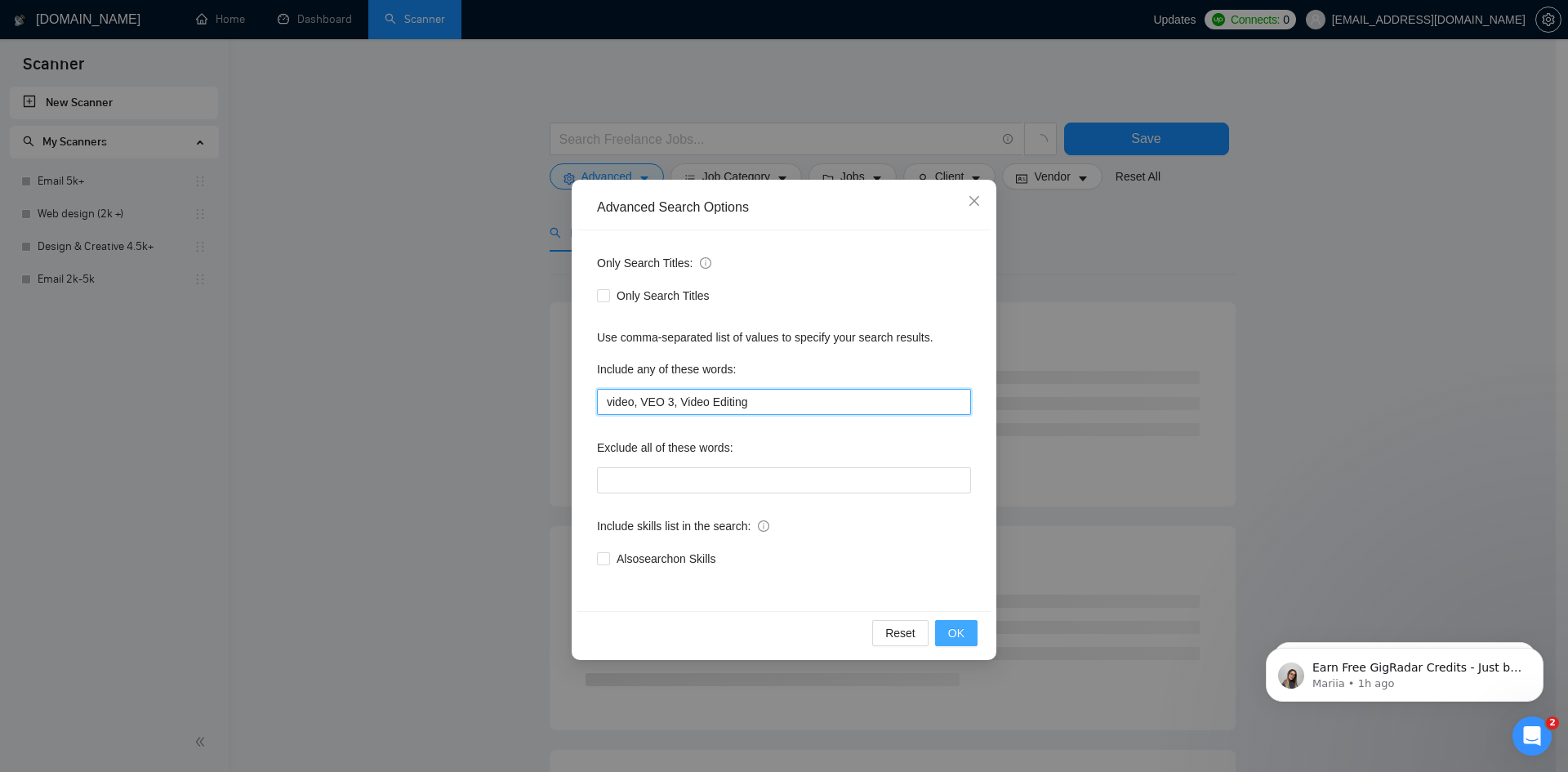
type input "video, VEO 3, Video Editing"
click at [947, 633] on button "OK" at bounding box center [956, 633] width 43 height 26
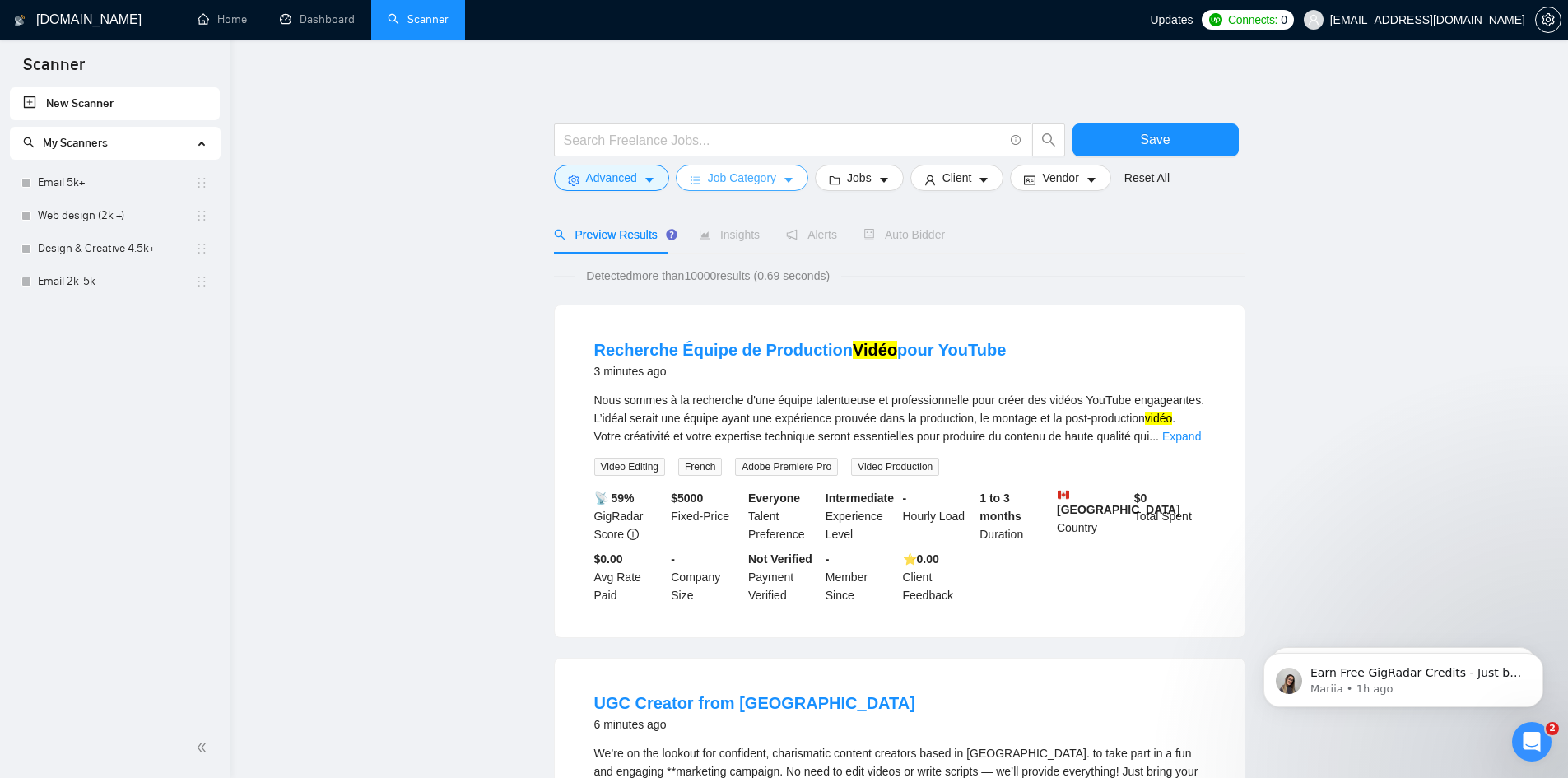
click at [759, 175] on span "Job Category" at bounding box center [743, 178] width 69 height 19
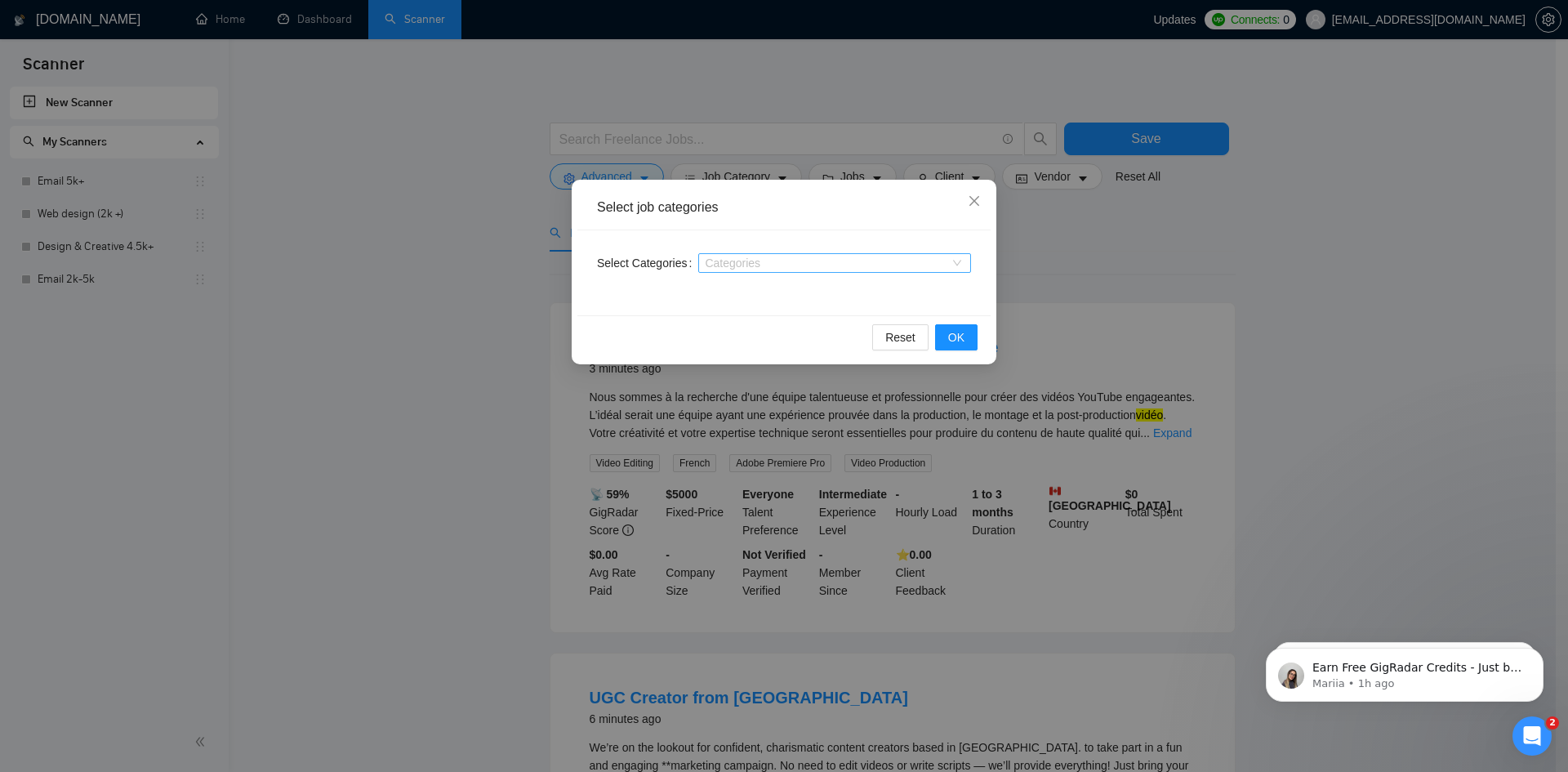
click at [734, 262] on div at bounding box center [827, 262] width 248 height 13
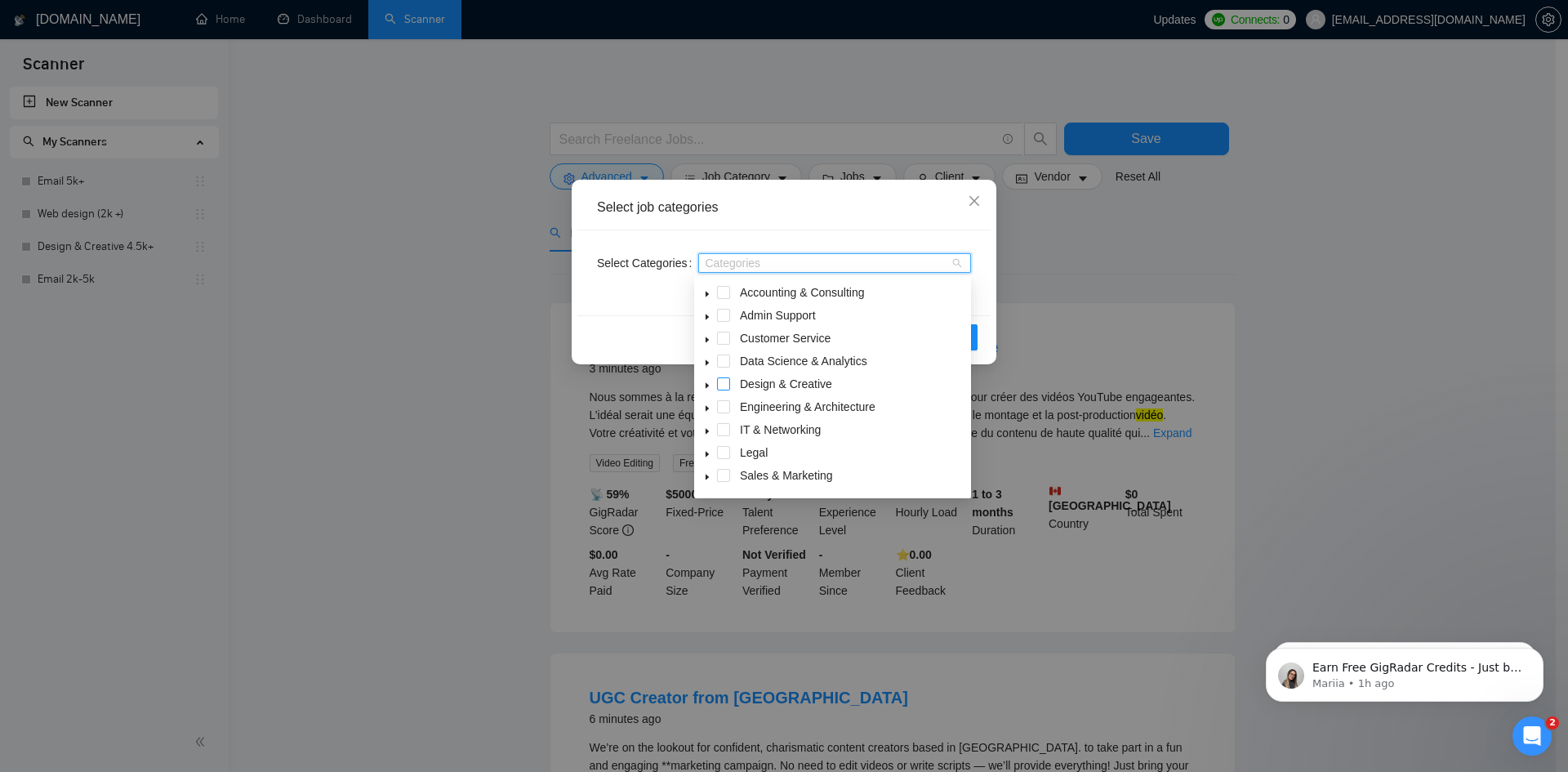
click at [726, 382] on span at bounding box center [724, 384] width 13 height 13
click at [1106, 336] on div "Select job categories Select Categories Design & Creative Reset OK" at bounding box center [784, 386] width 1568 height 772
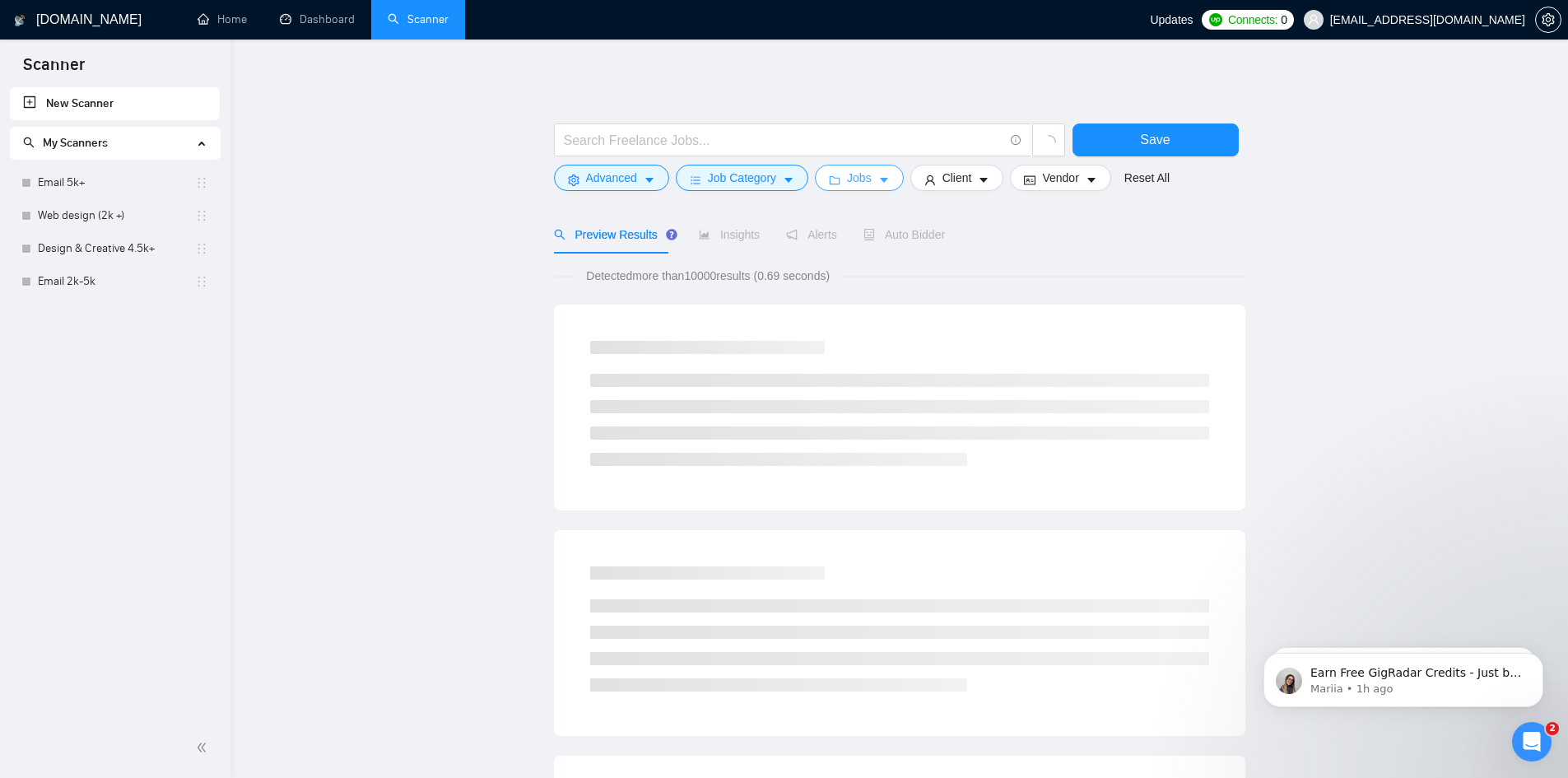
click at [855, 179] on span "Jobs" at bounding box center [860, 178] width 25 height 19
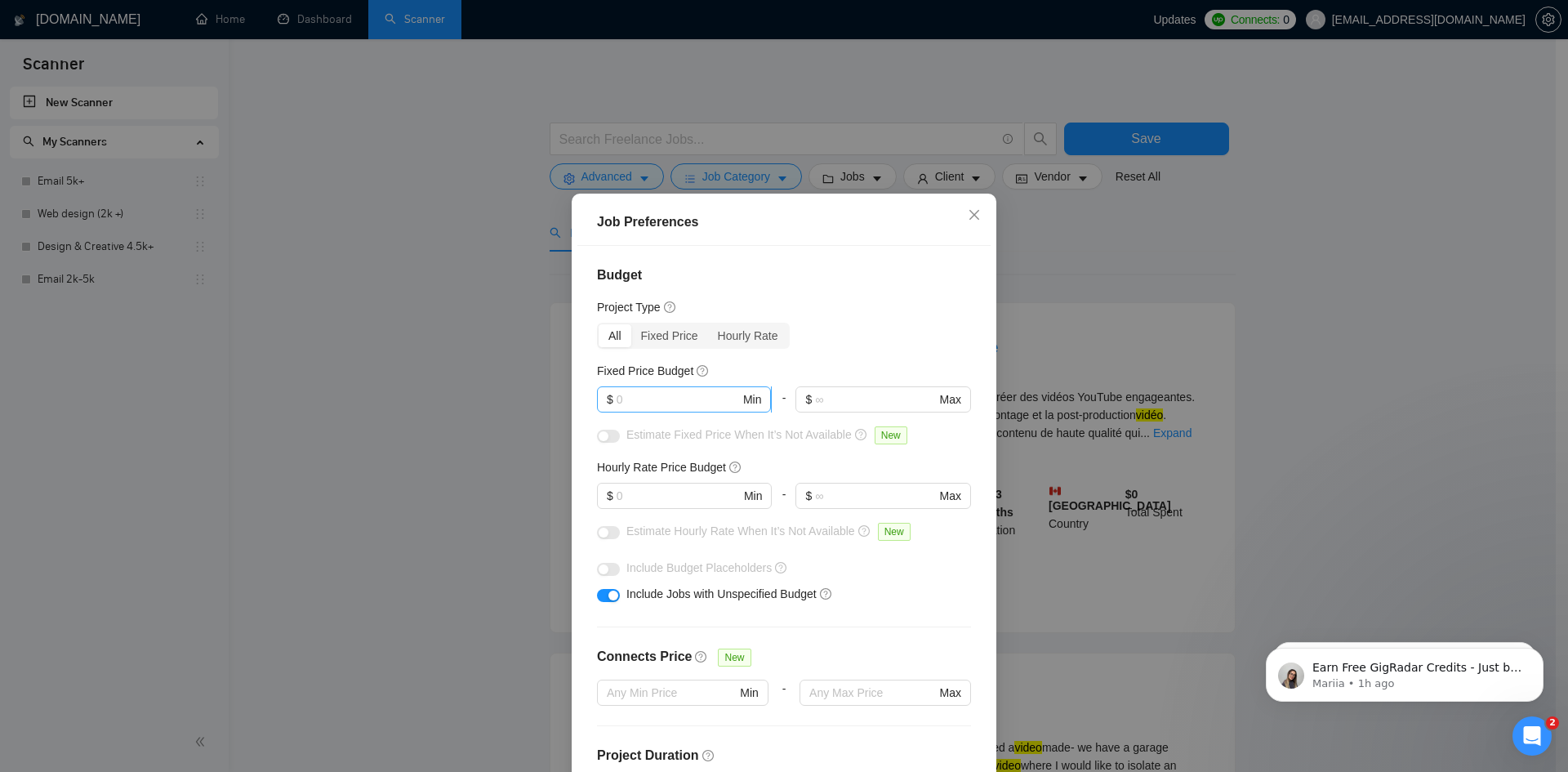
click at [683, 397] on input "text" at bounding box center [678, 400] width 123 height 18
type input "2500"
click at [694, 498] on input "text" at bounding box center [678, 496] width 123 height 18
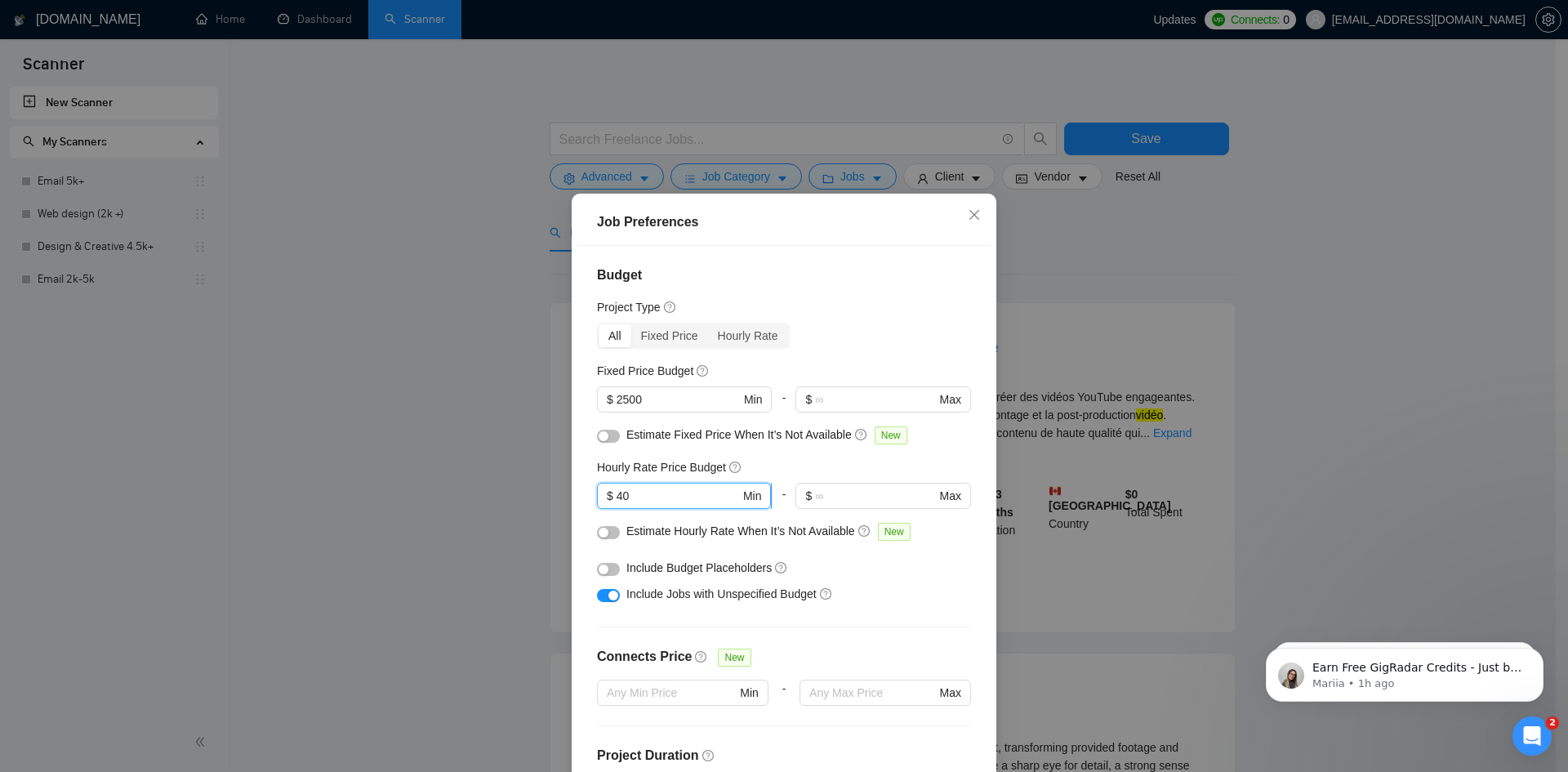
type input "4"
type input "35"
click at [607, 436] on button "button" at bounding box center [608, 436] width 23 height 13
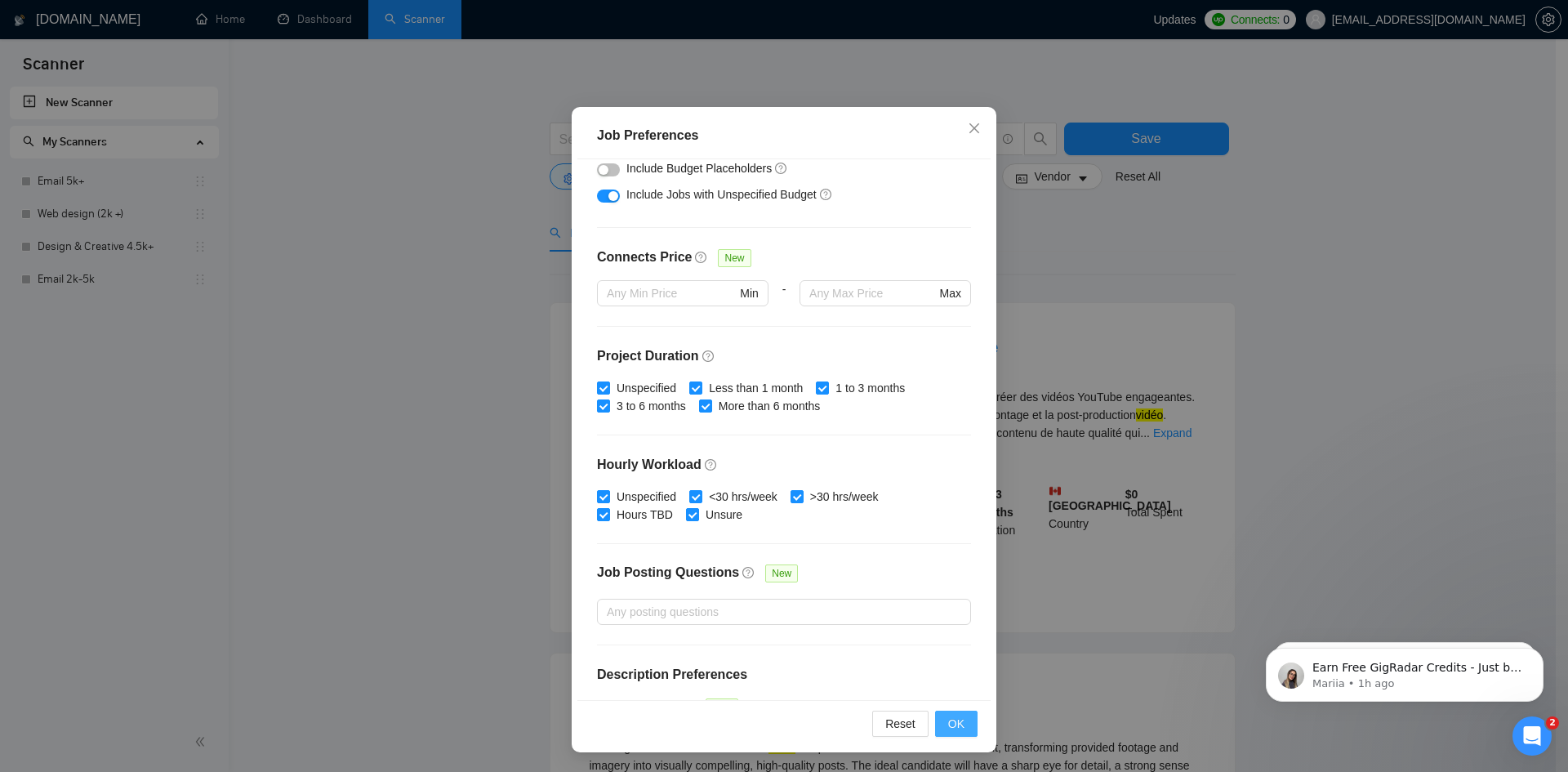
scroll to position [380, 0]
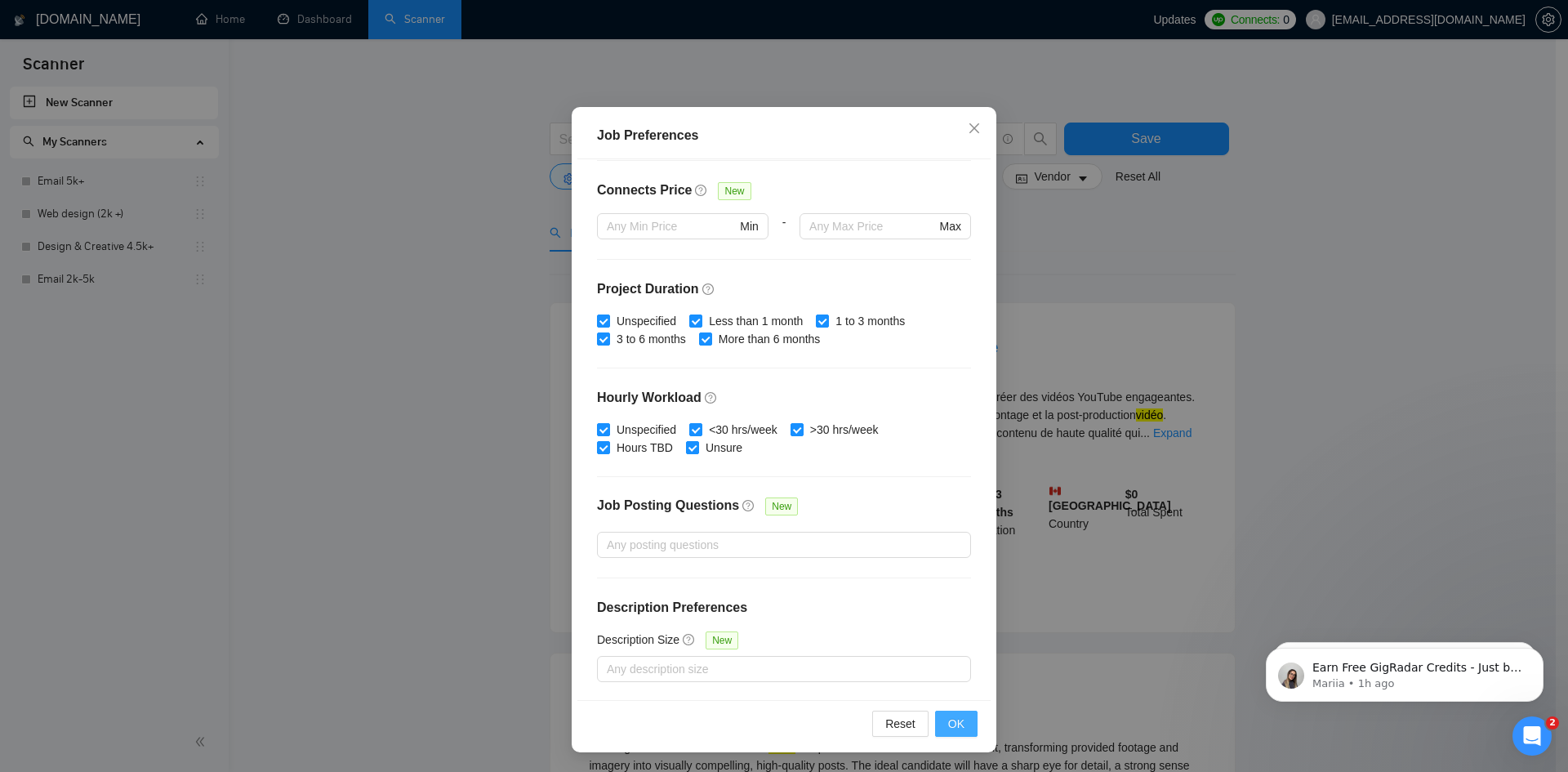
click at [948, 724] on span "OK" at bounding box center [956, 724] width 17 height 18
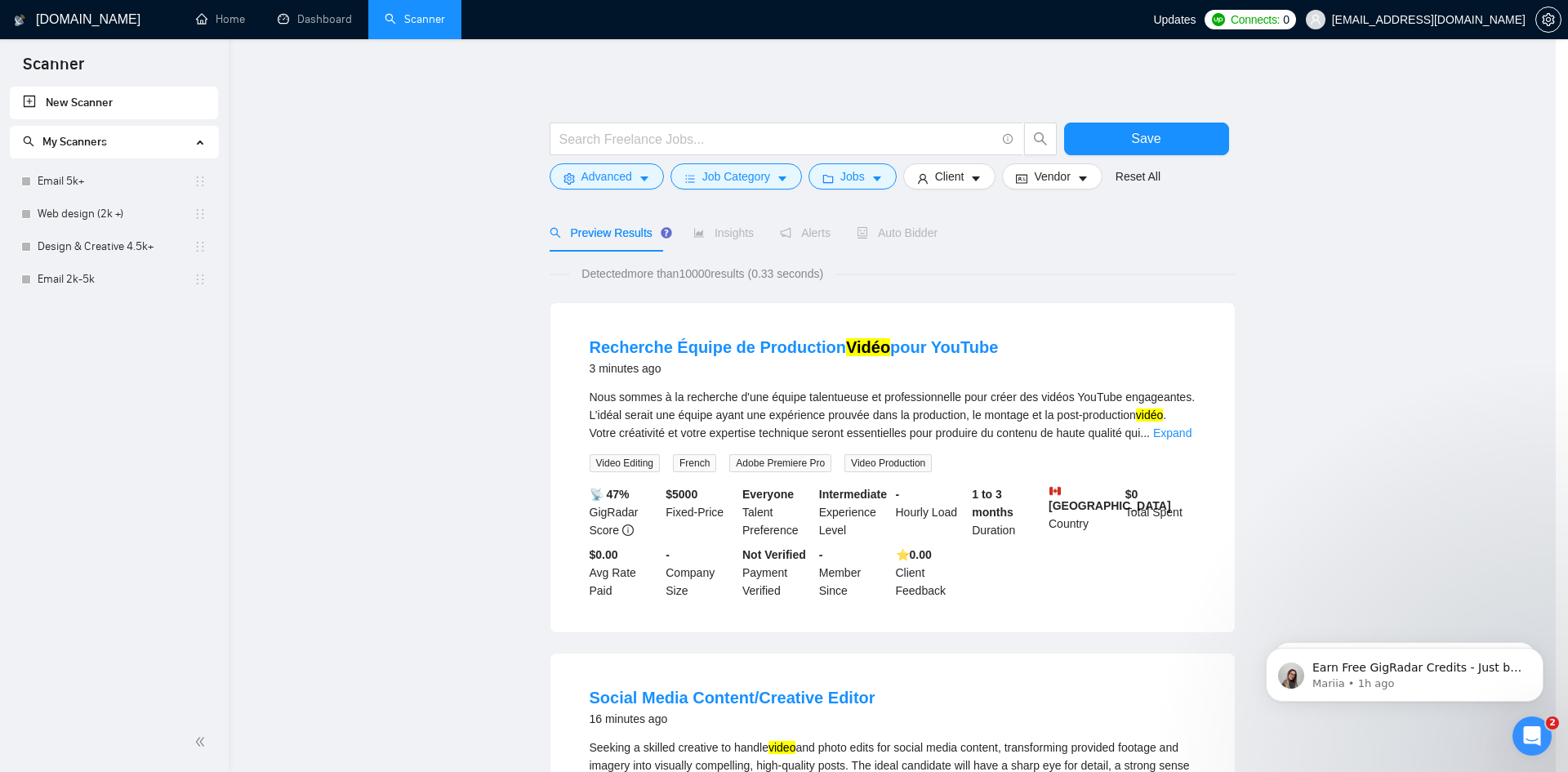
scroll to position [0, 0]
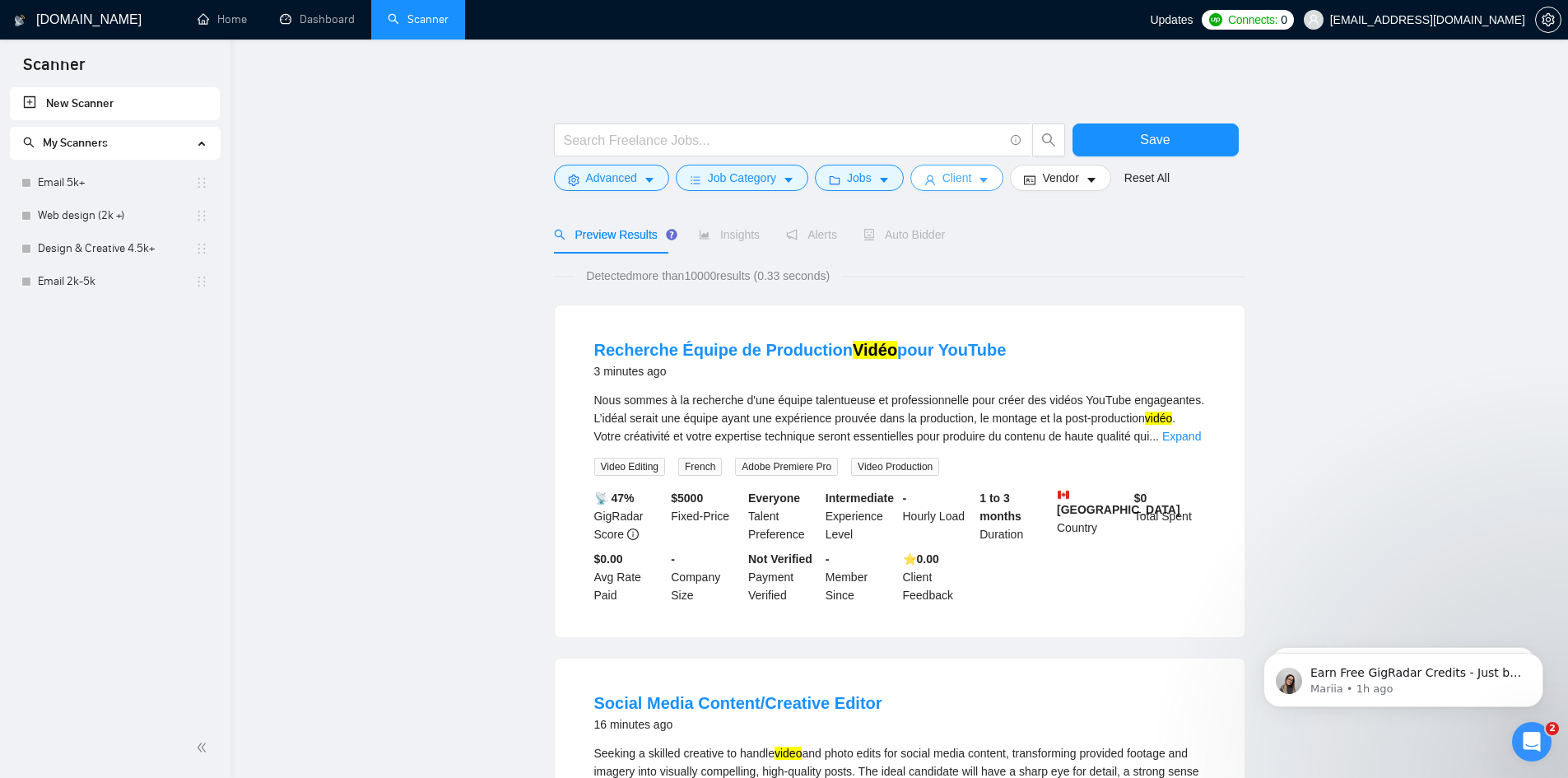
click at [955, 174] on span "Client" at bounding box center [958, 178] width 30 height 19
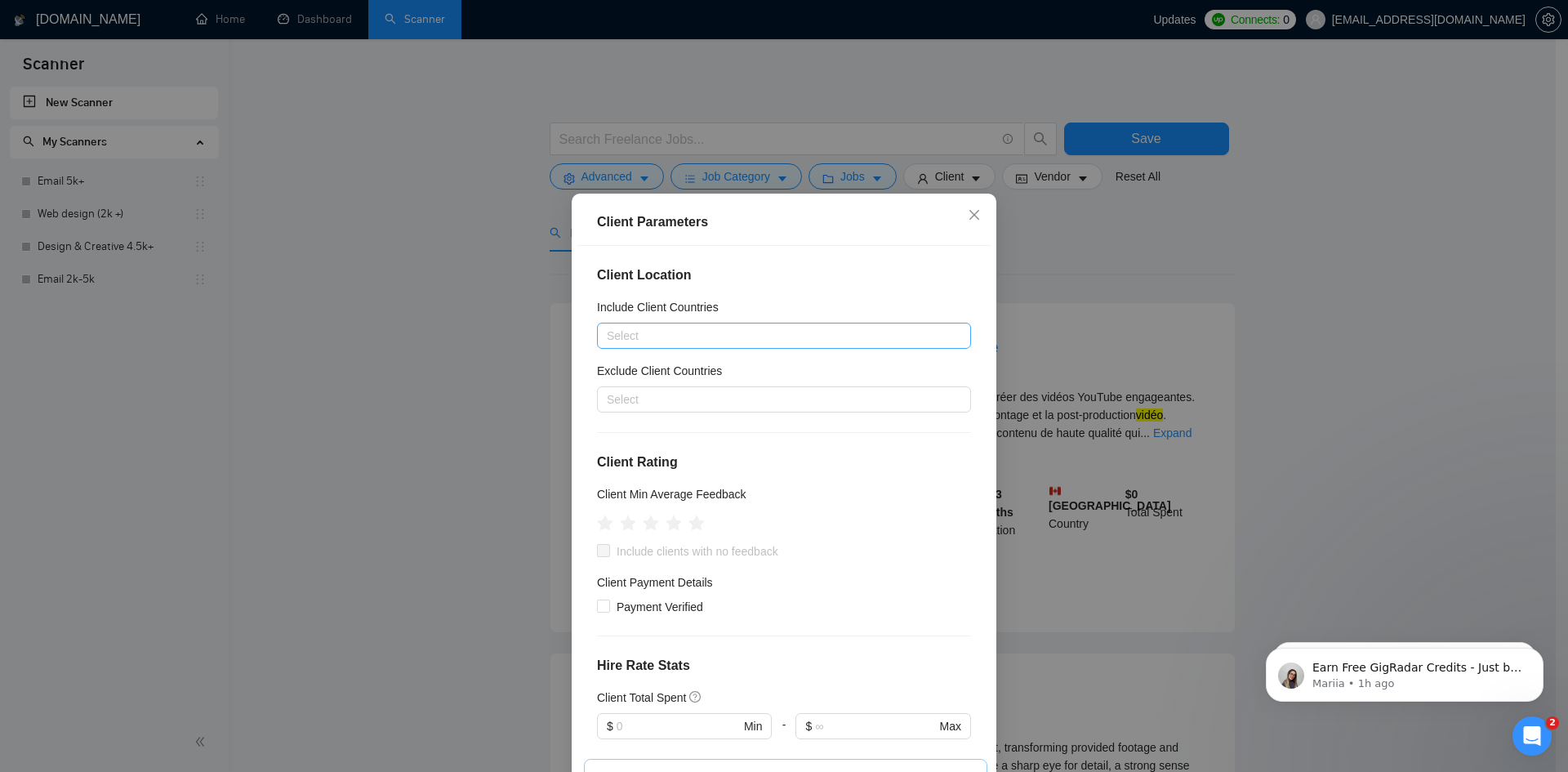
click at [672, 335] on div at bounding box center [776, 336] width 350 height 19
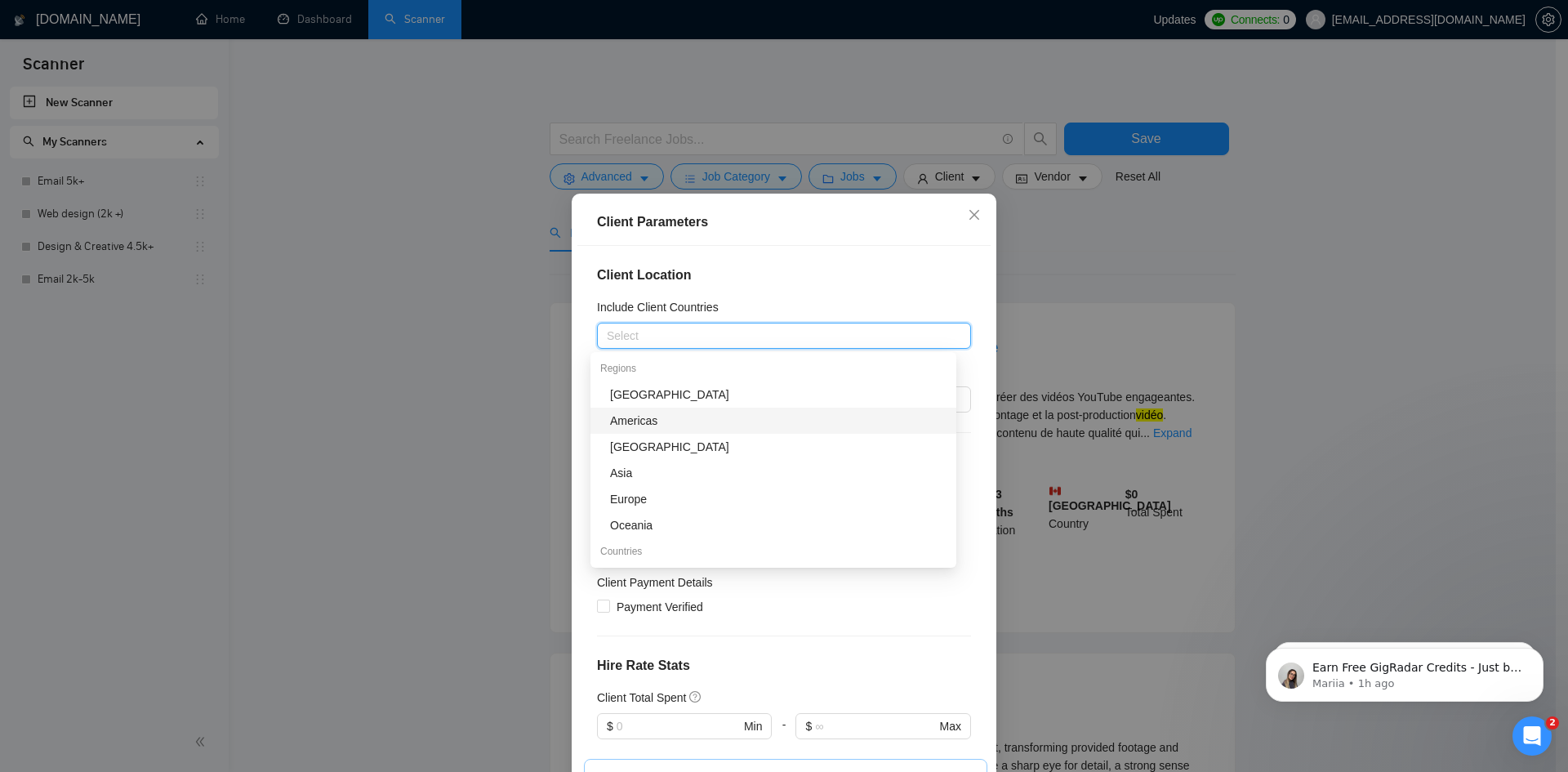
click at [654, 417] on div "Americas" at bounding box center [778, 421] width 336 height 18
click at [578, 393] on div "Client Location Include Client Countries [GEOGRAPHIC_DATA] Exclude Client Count…" at bounding box center [784, 516] width 413 height 541
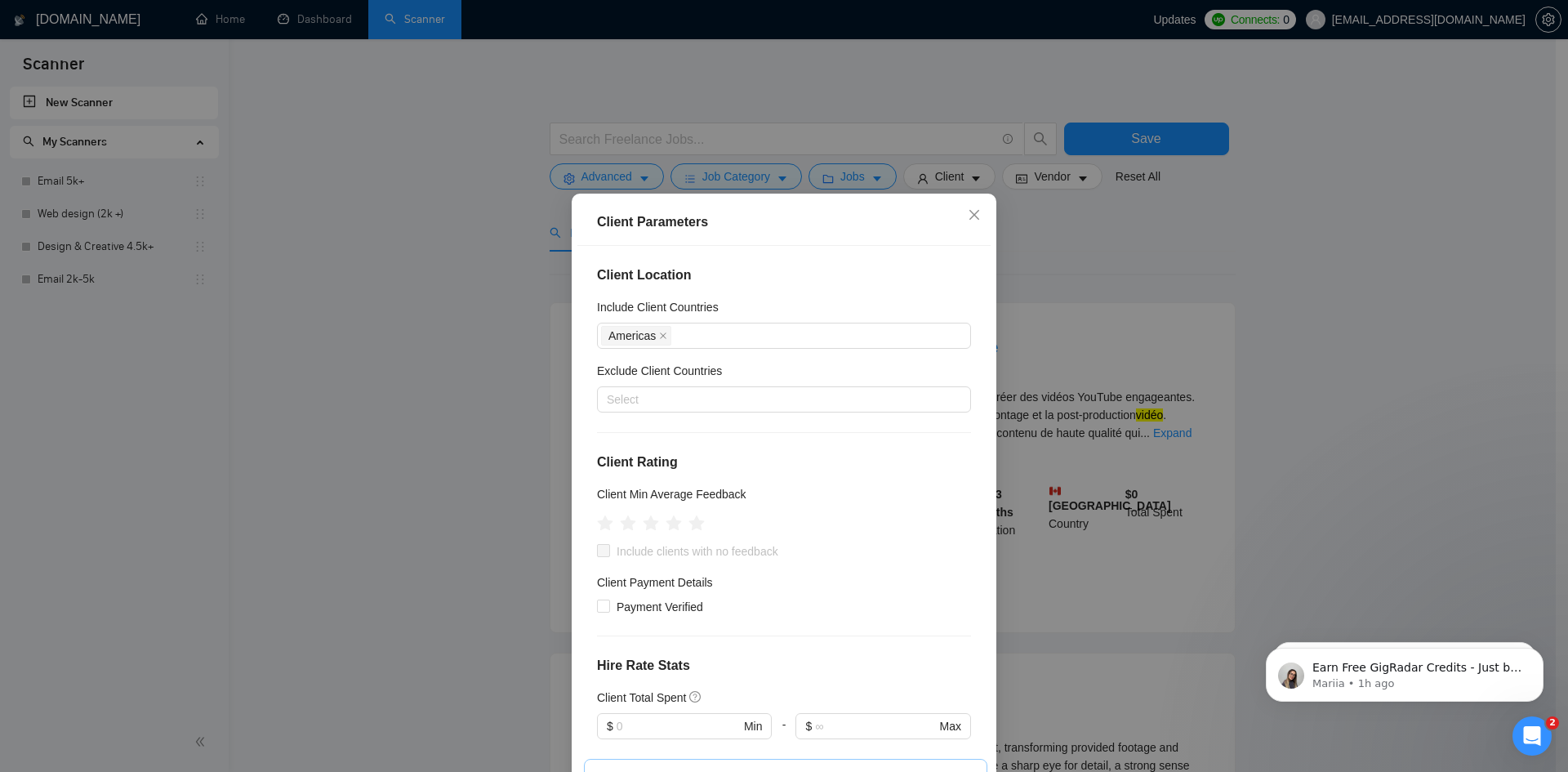
click at [656, 381] on div "Exclude Client Countries" at bounding box center [784, 374] width 374 height 24
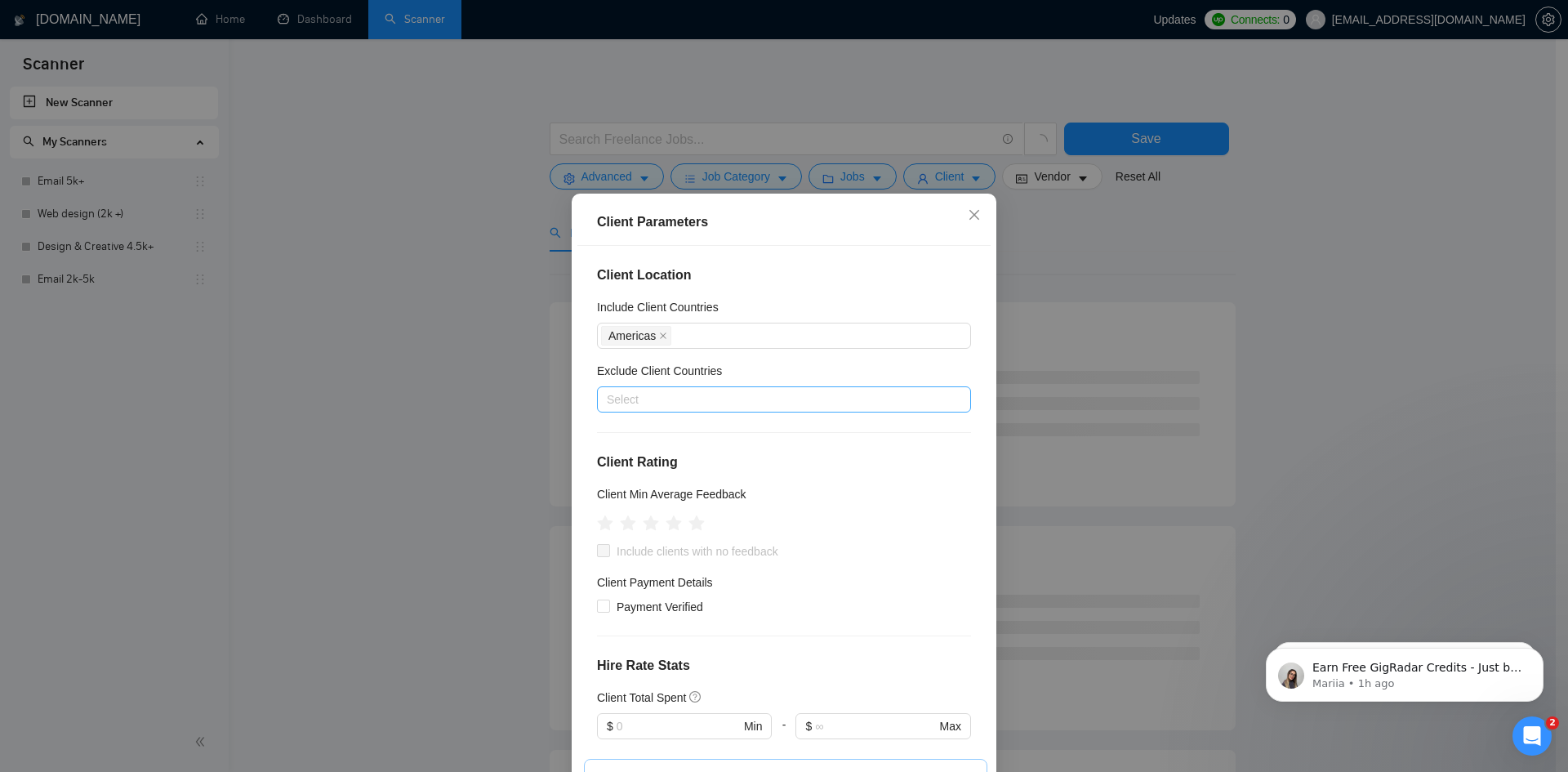
click at [650, 402] on div at bounding box center [776, 400] width 350 height 19
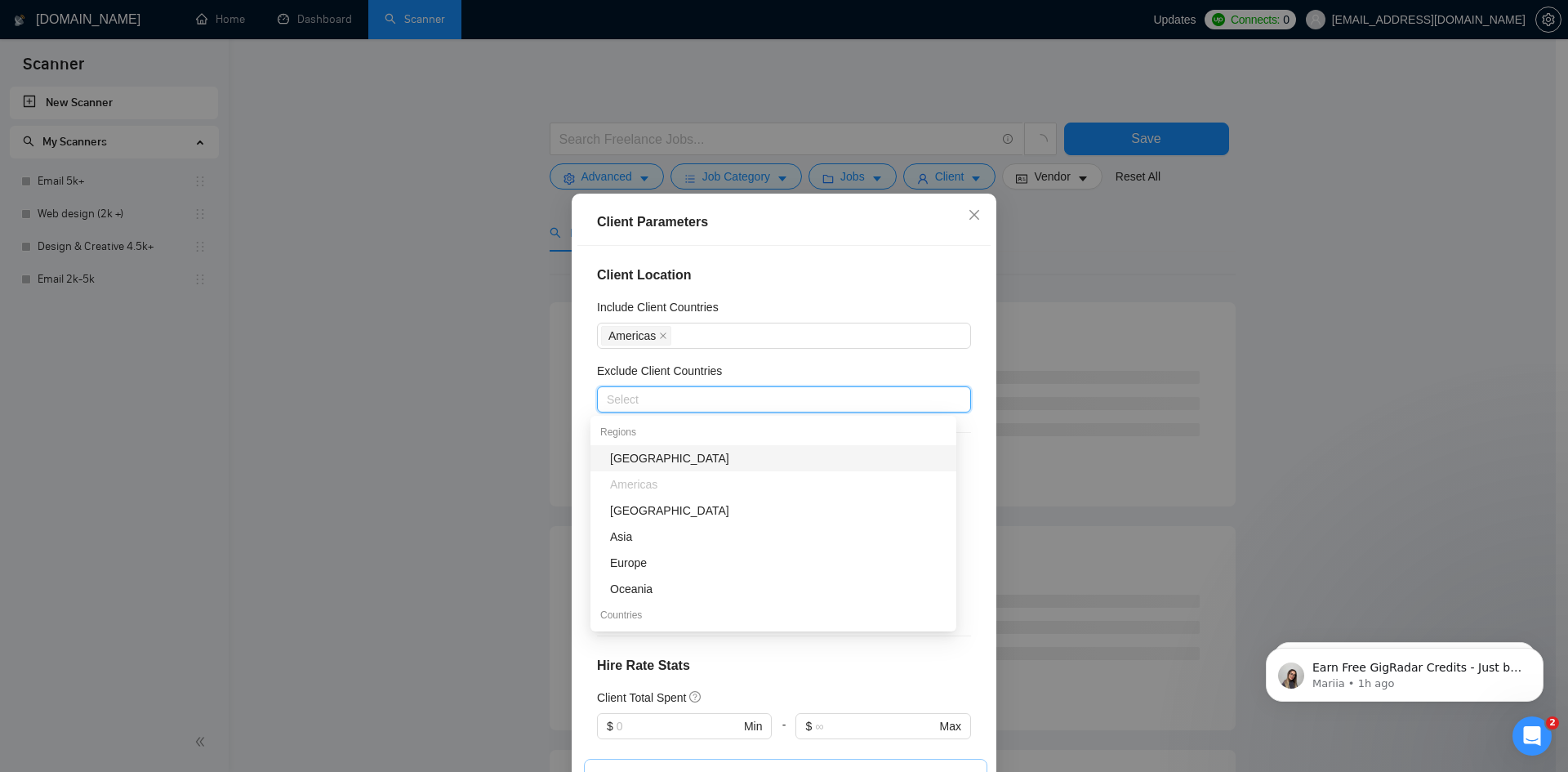
click at [639, 456] on div "[GEOGRAPHIC_DATA]" at bounding box center [778, 458] width 336 height 18
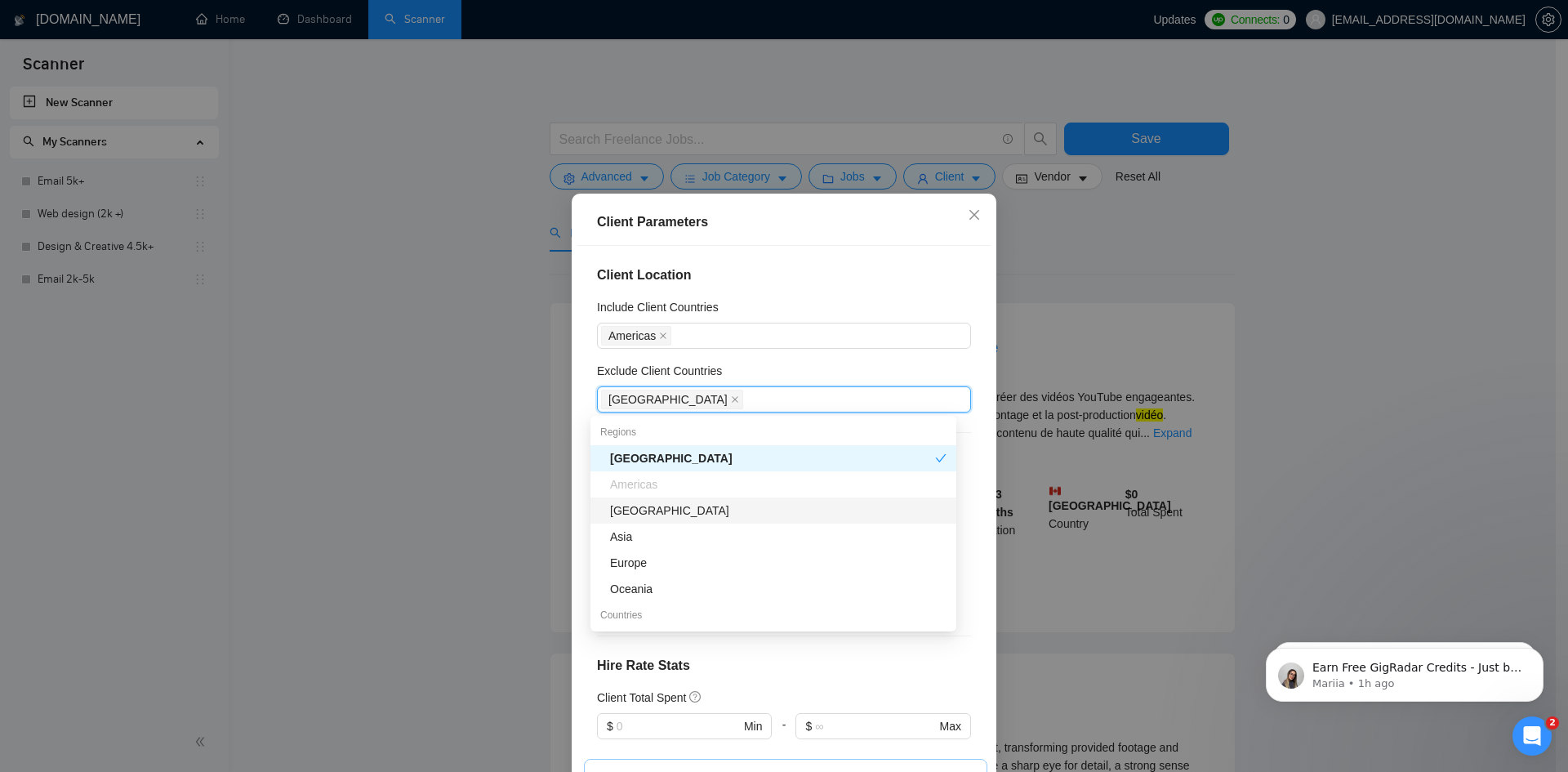
click at [642, 510] on div "[GEOGRAPHIC_DATA]" at bounding box center [778, 511] width 336 height 18
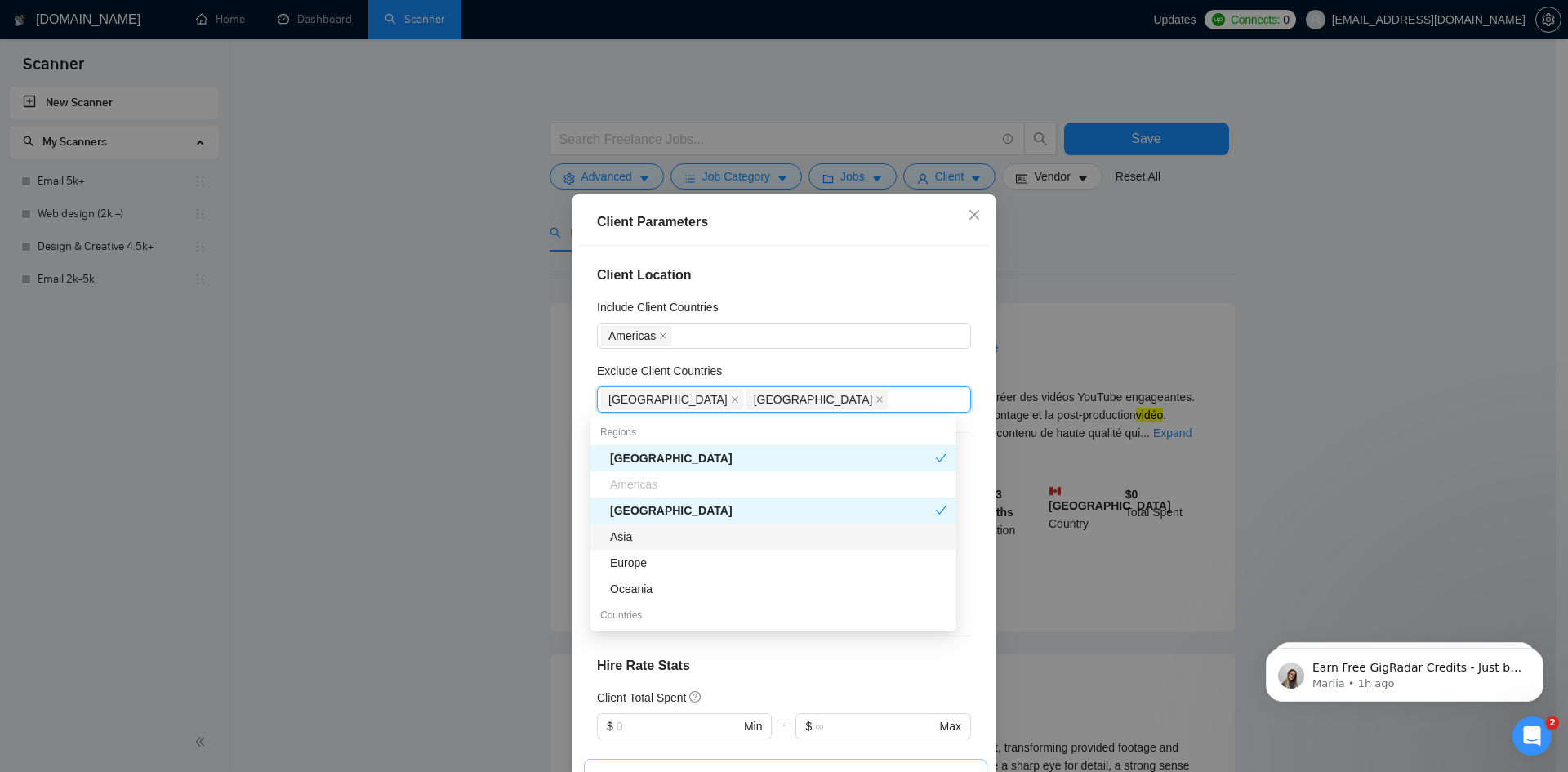
click at [639, 542] on div "Asia" at bounding box center [778, 537] width 336 height 18
drag, startPoint x: 638, startPoint y: 564, endPoint x: 646, endPoint y: 592, distance: 29.1
click at [640, 566] on div "Europe" at bounding box center [778, 563] width 336 height 18
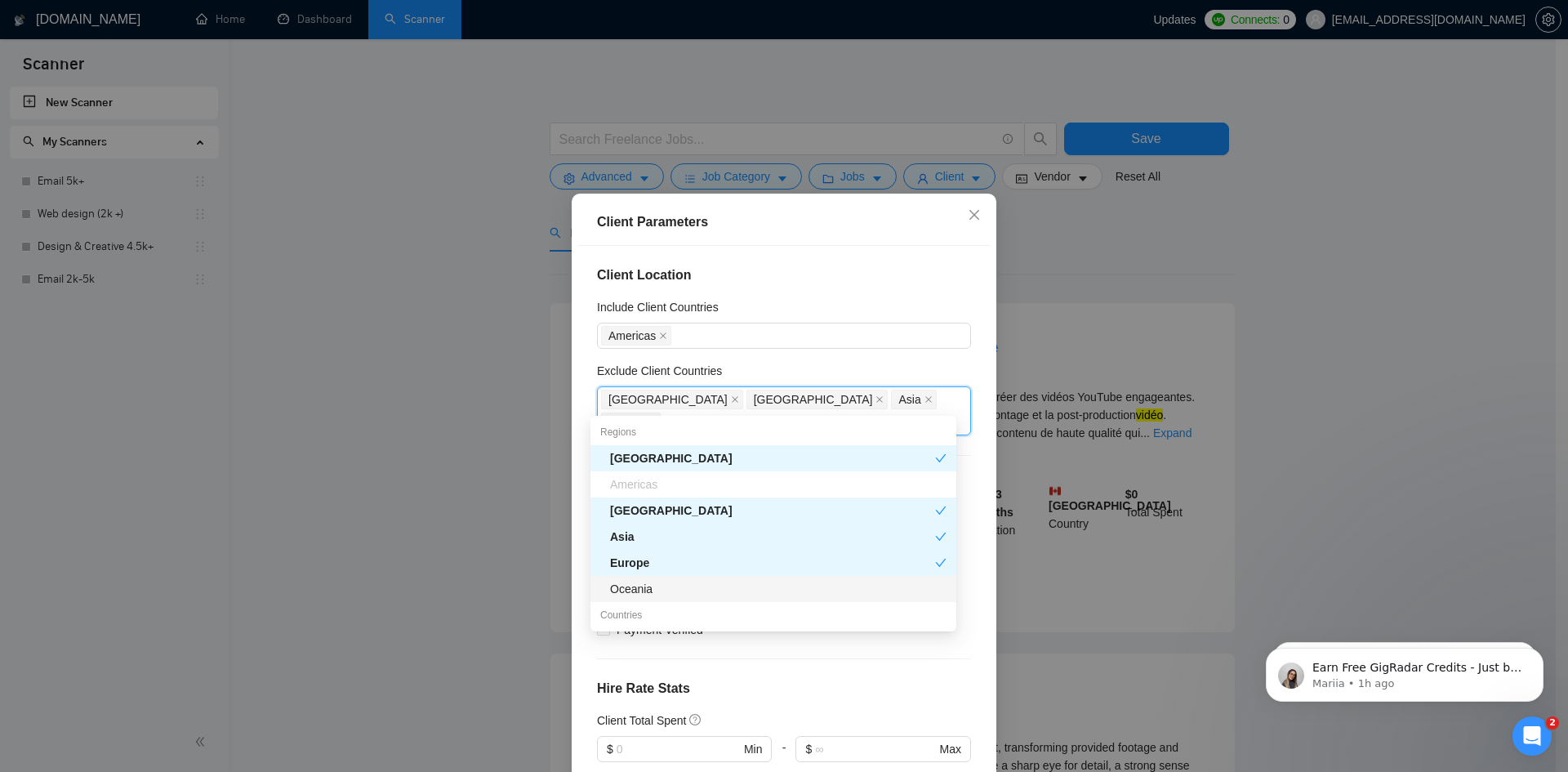
click at [645, 595] on div "Oceania" at bounding box center [778, 589] width 336 height 18
click at [580, 585] on div "Client Location Include Client Countries [GEOGRAPHIC_DATA] Exclude Client Count…" at bounding box center [784, 516] width 413 height 541
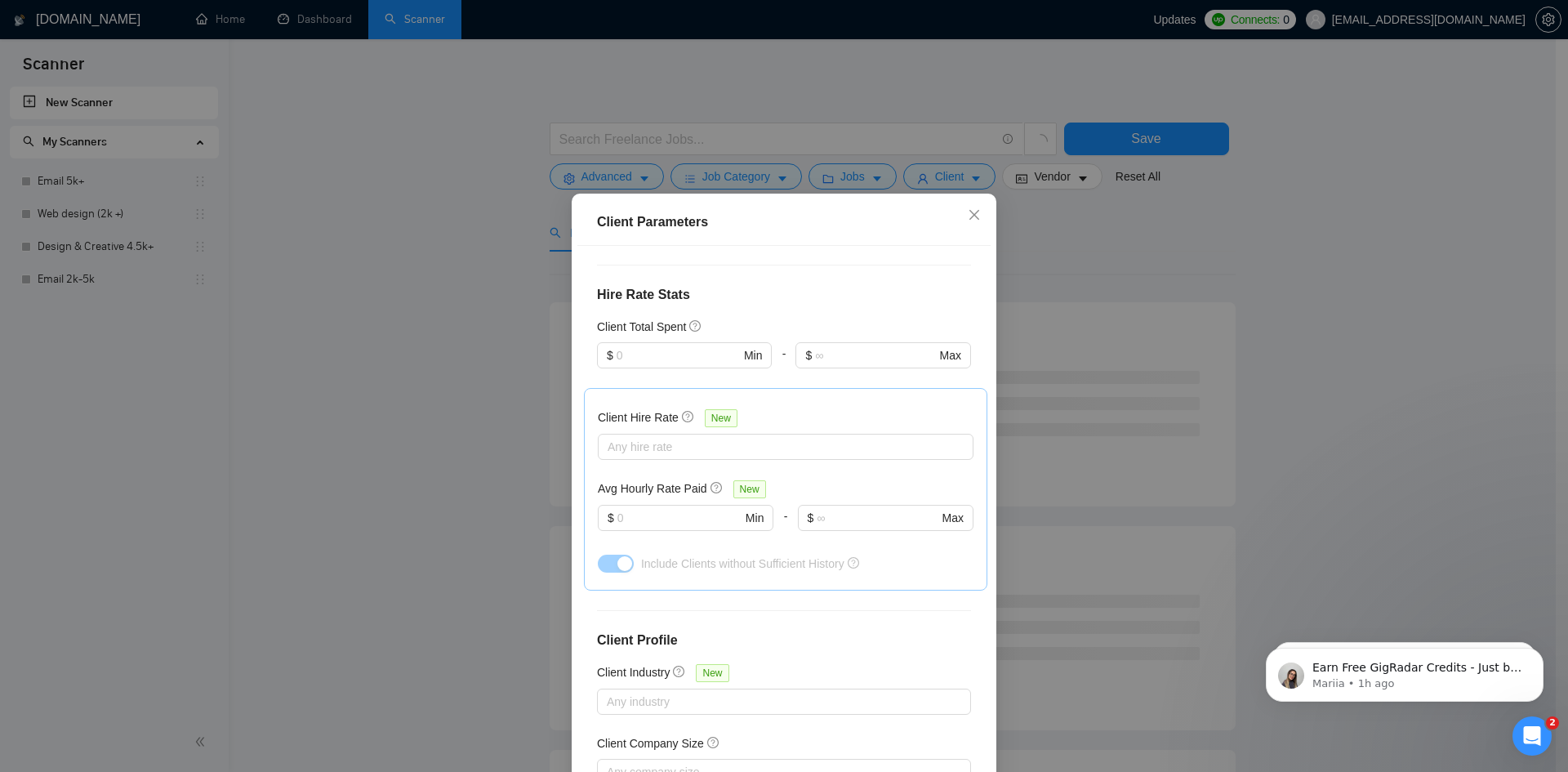
scroll to position [408, 0]
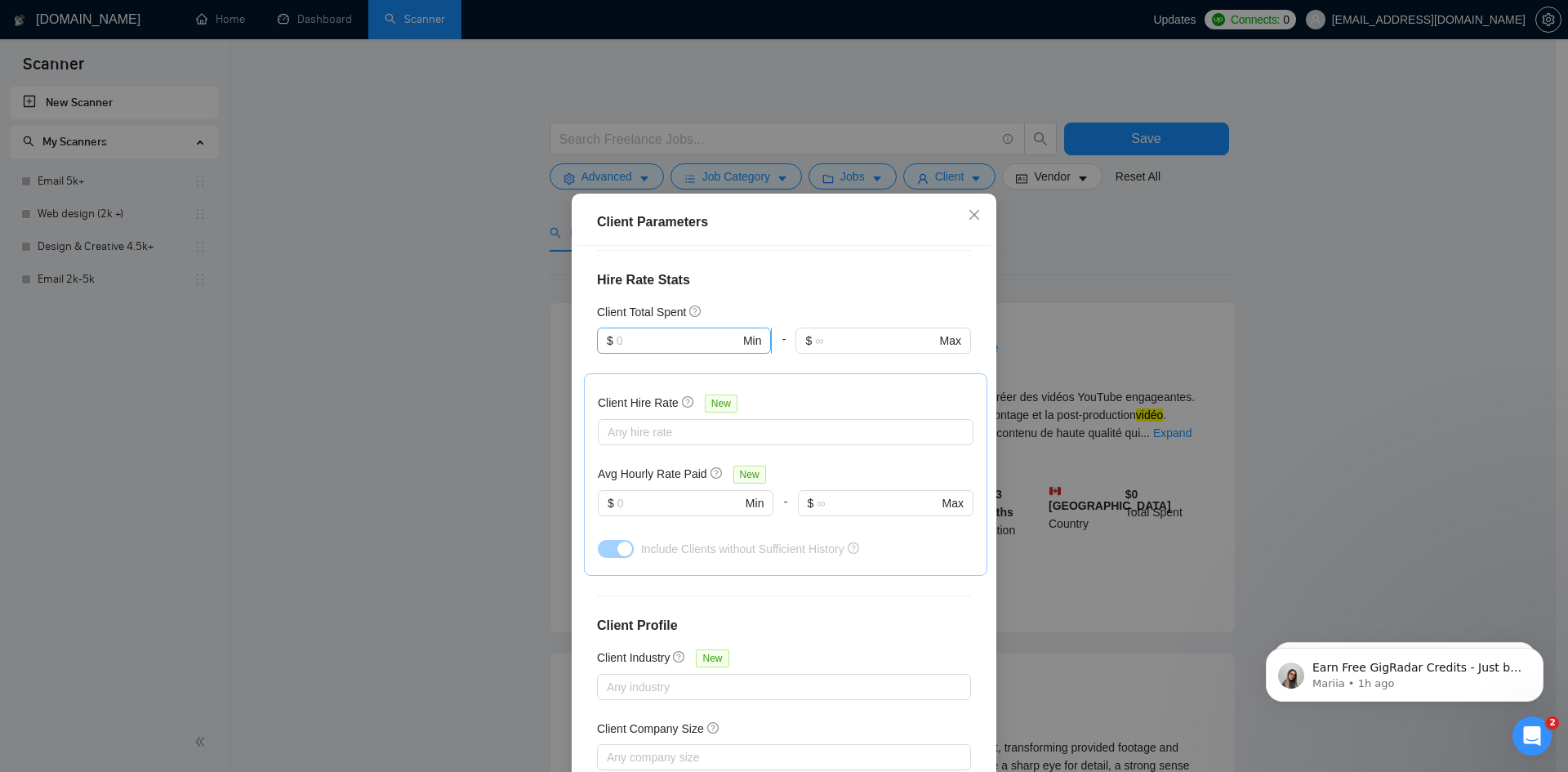
click at [659, 331] on input "text" at bounding box center [678, 340] width 123 height 18
click at [798, 272] on div "Client Location Include Client Countries [GEOGRAPHIC_DATA] Exclude Client Count…" at bounding box center [784, 516] width 413 height 541
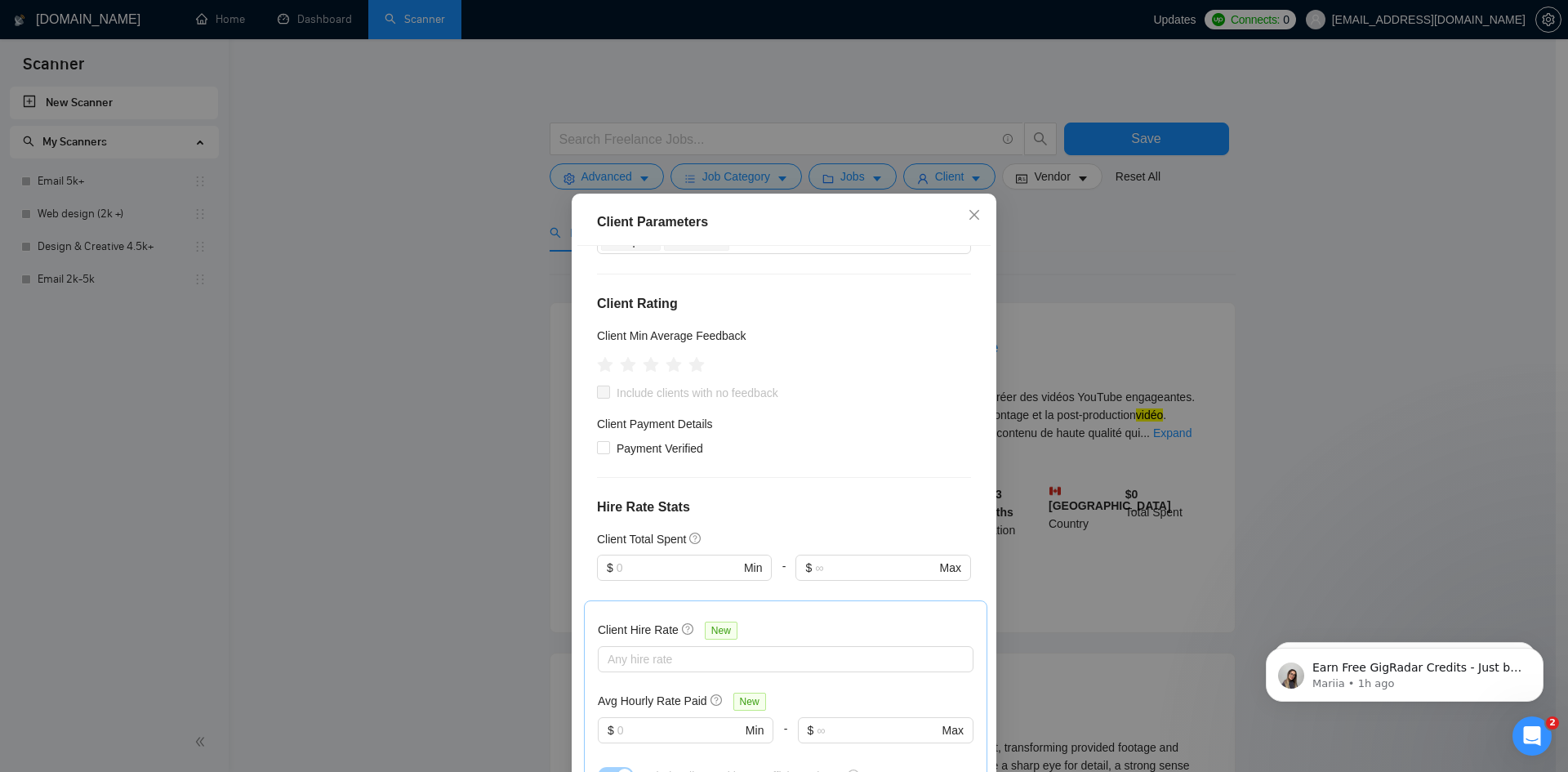
scroll to position [163, 0]
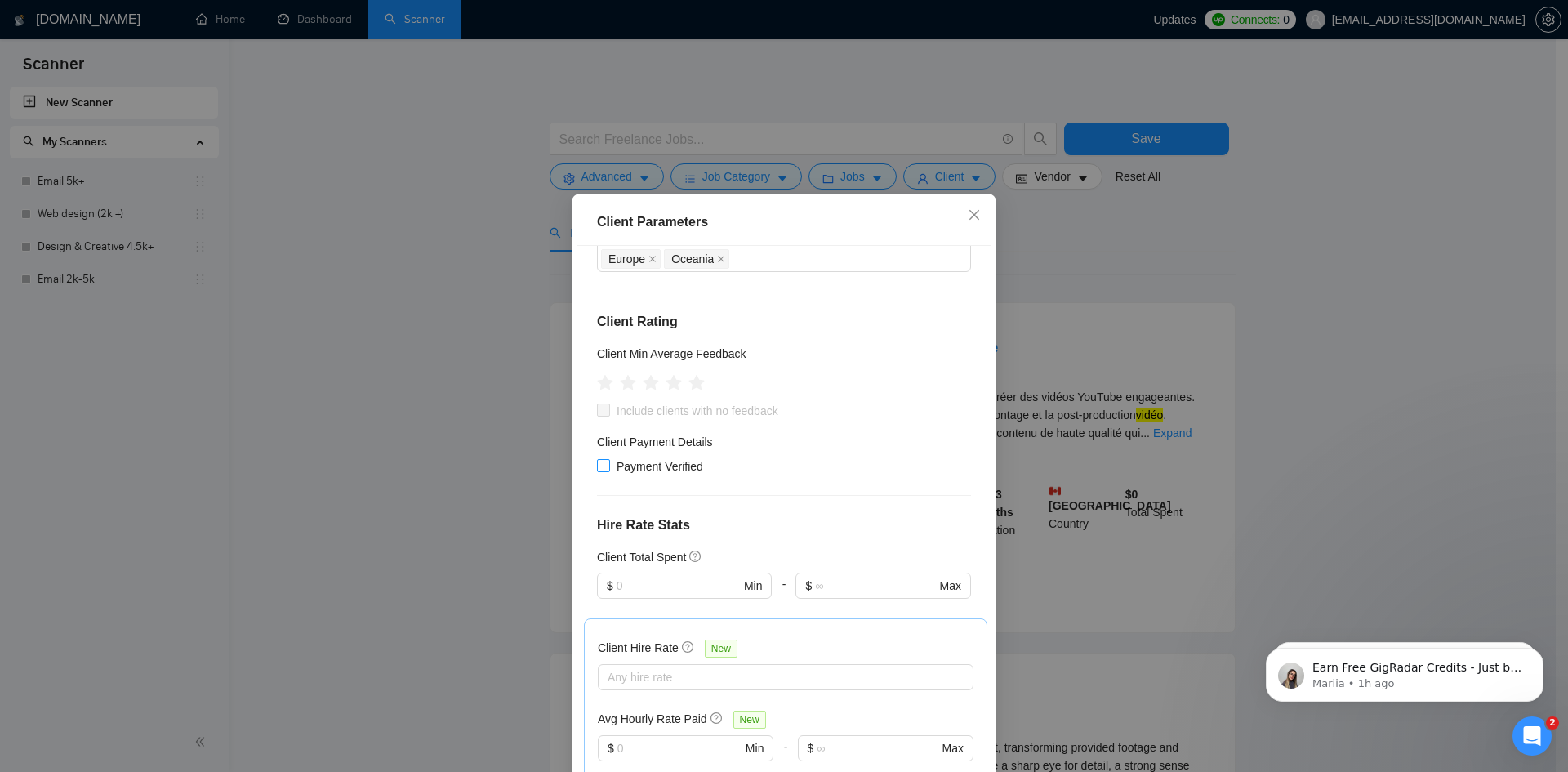
click at [610, 457] on span "Payment Verified" at bounding box center [660, 466] width 100 height 18
click at [605, 459] on input "Payment Verified" at bounding box center [602, 464] width 11 height 11
checkbox input "true"
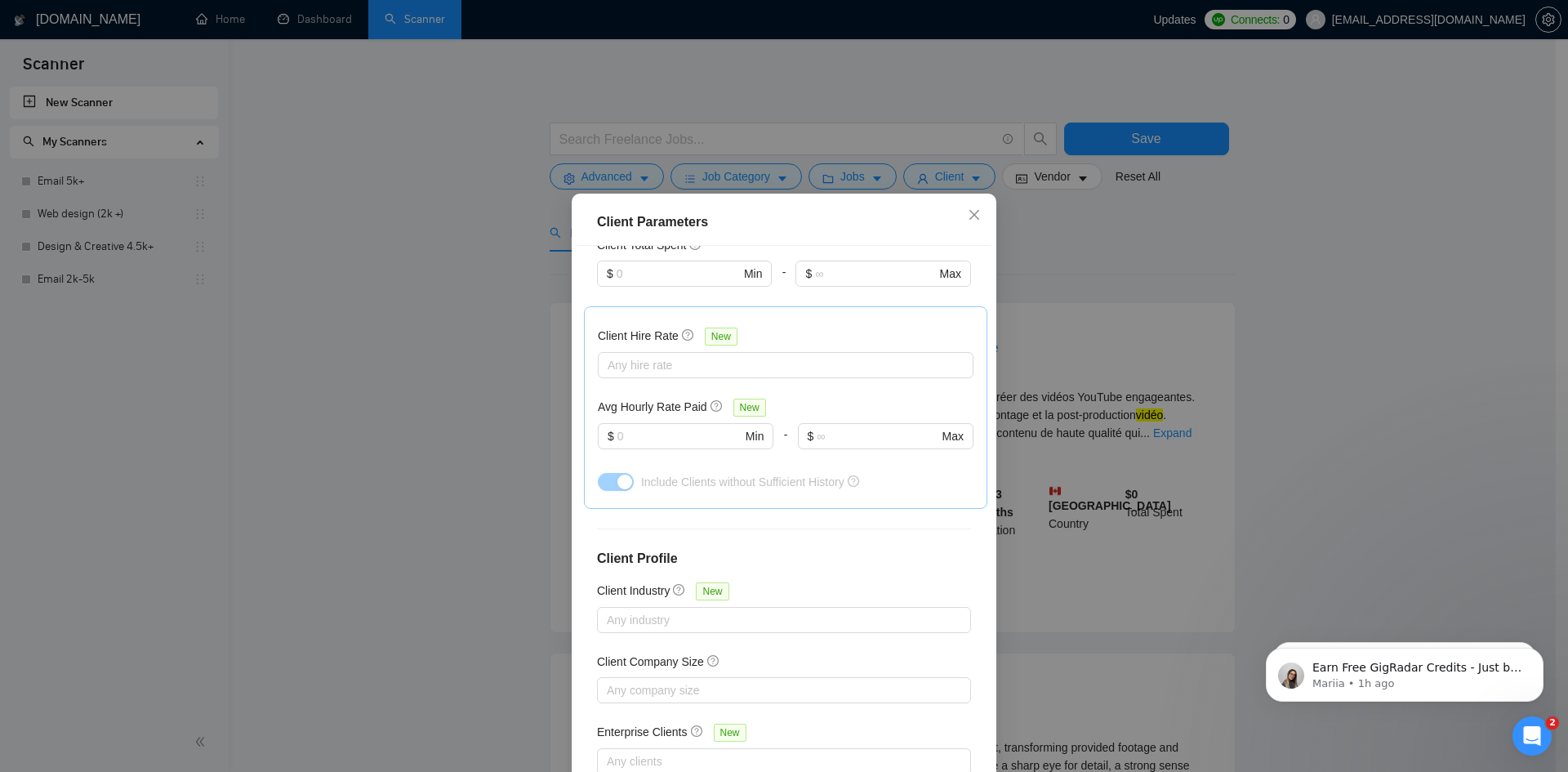
scroll to position [87, 0]
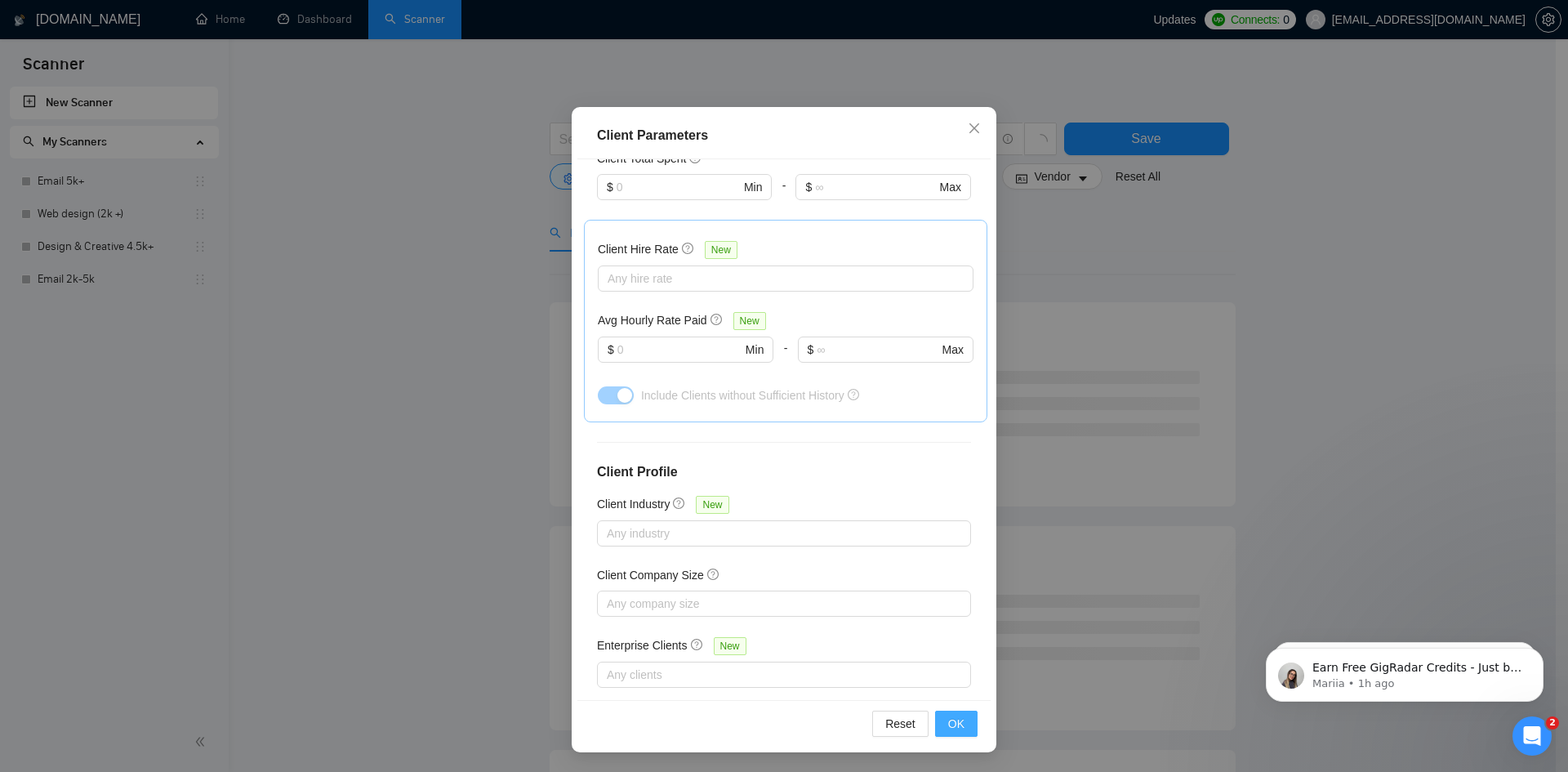
click at [955, 716] on span "OK" at bounding box center [956, 724] width 17 height 18
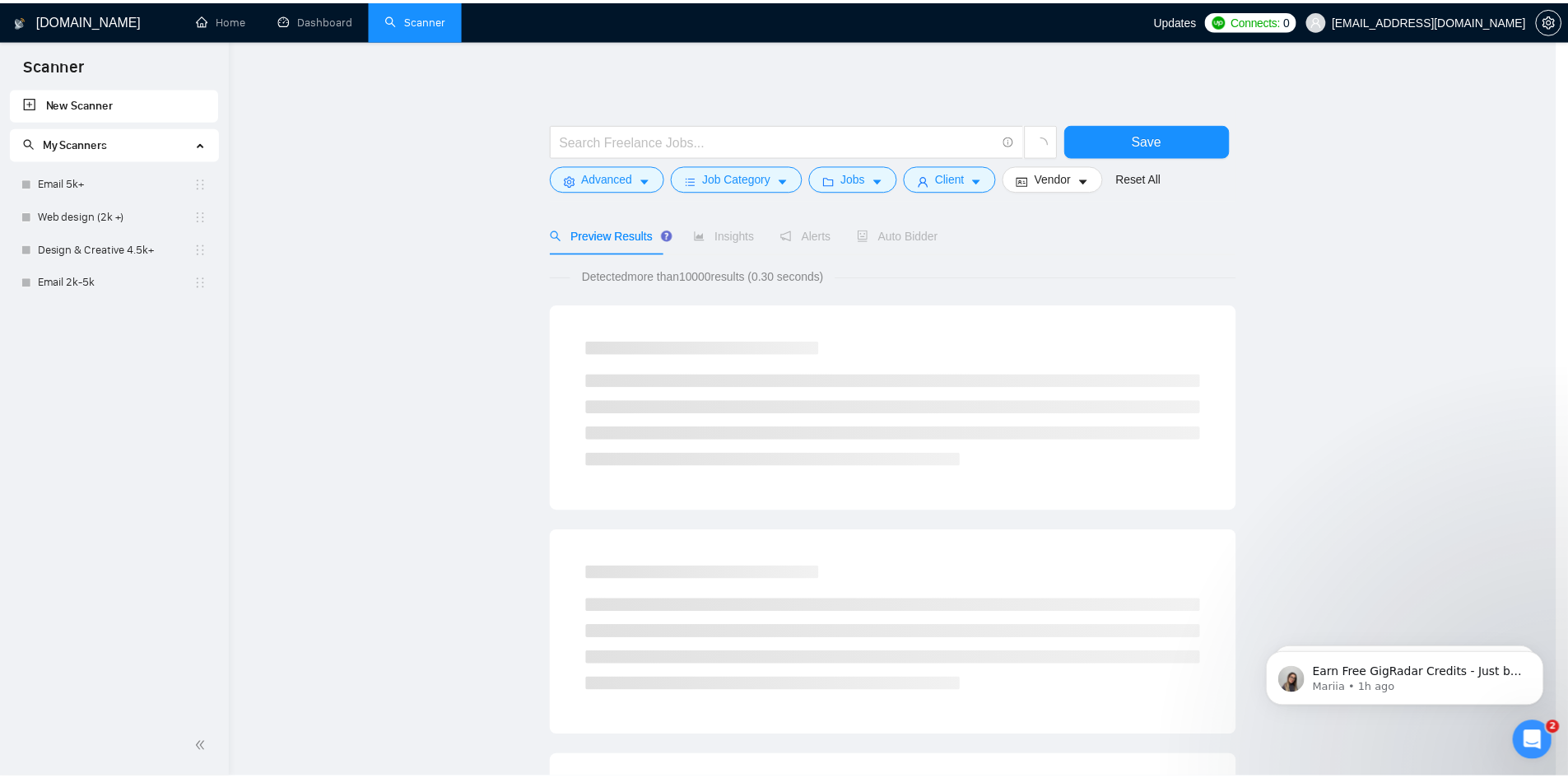
scroll to position [0, 0]
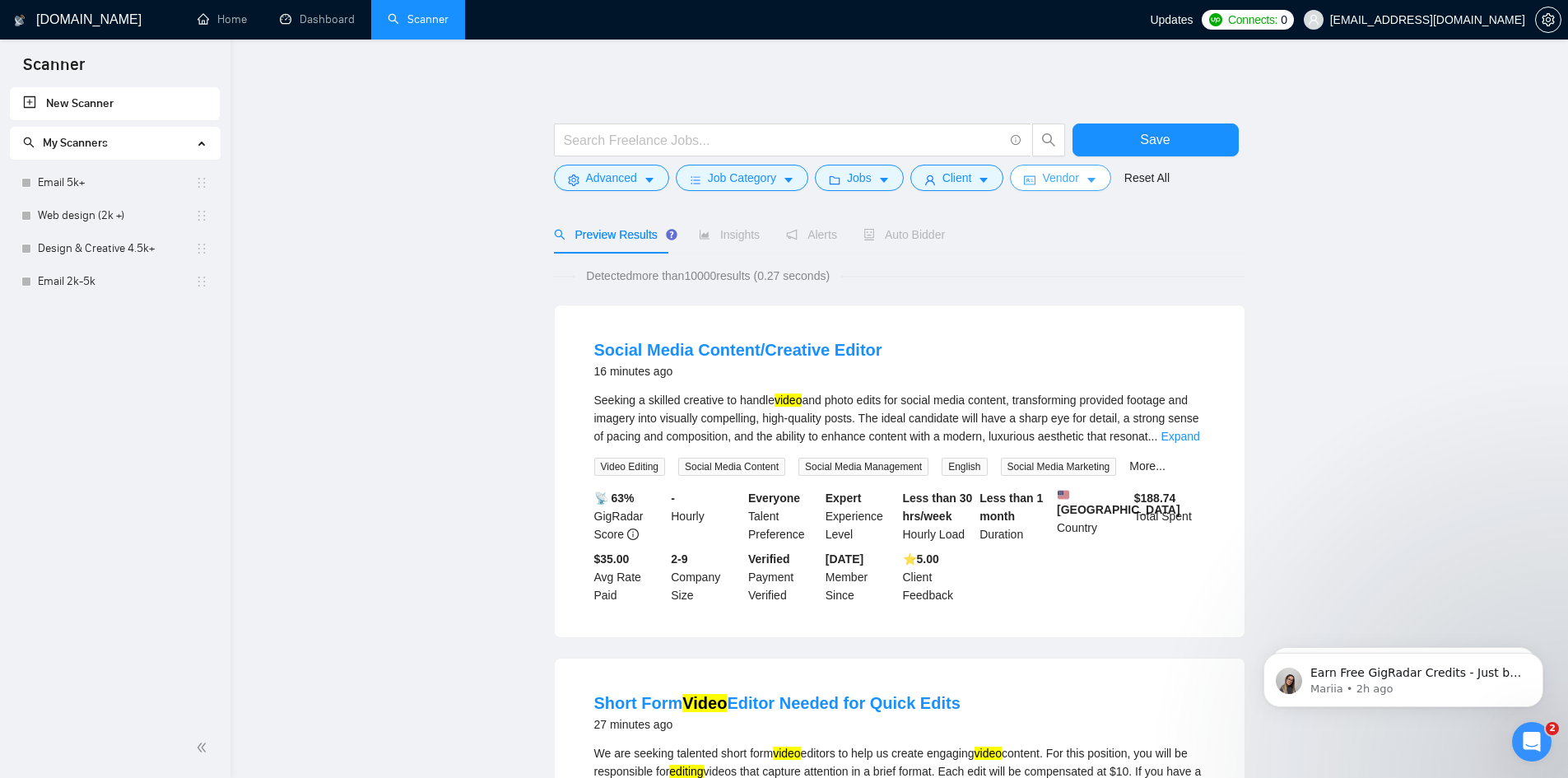
click at [1072, 170] on span "Vendor" at bounding box center [1060, 178] width 36 height 19
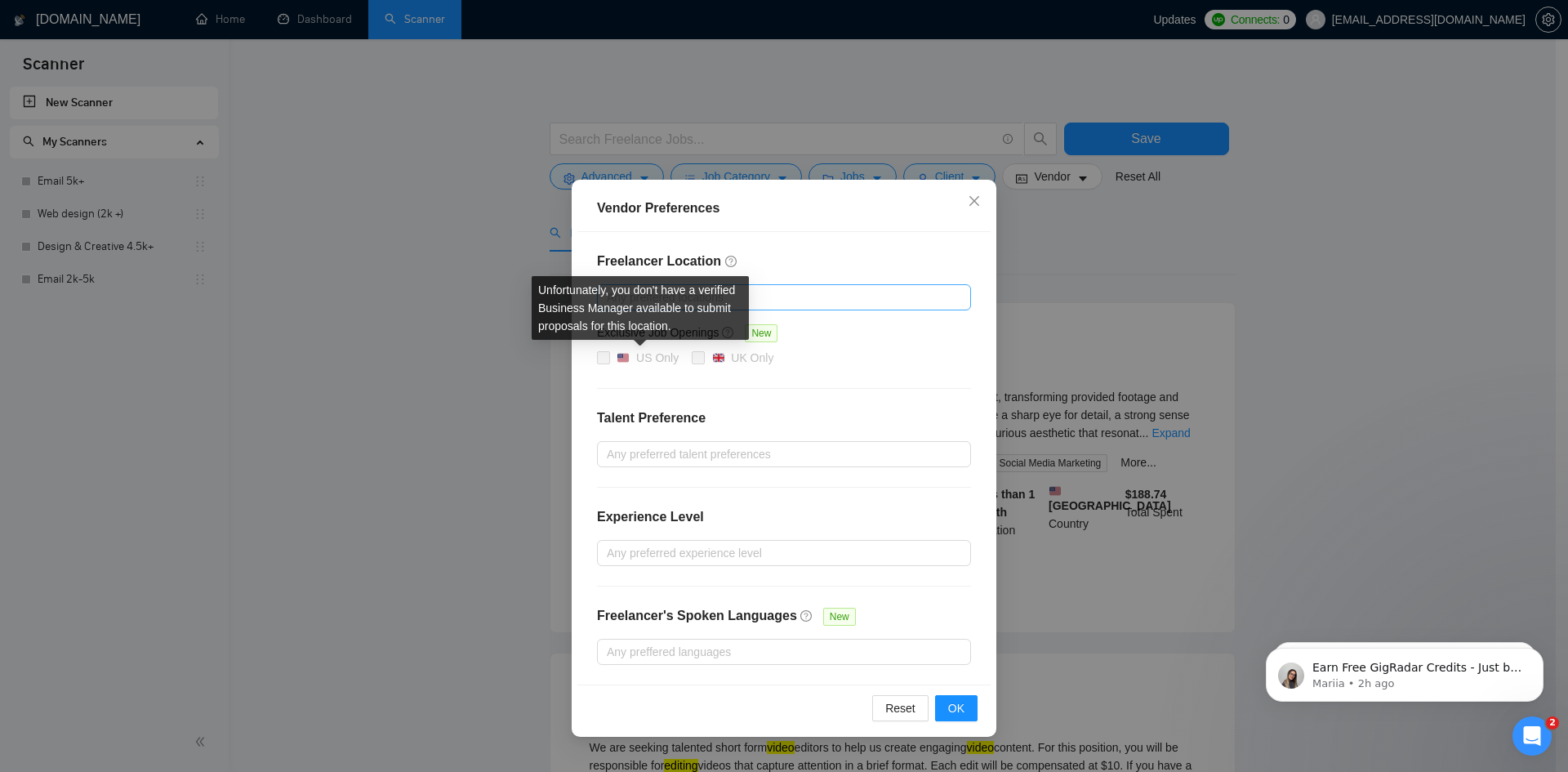
click at [692, 305] on div at bounding box center [776, 297] width 350 height 19
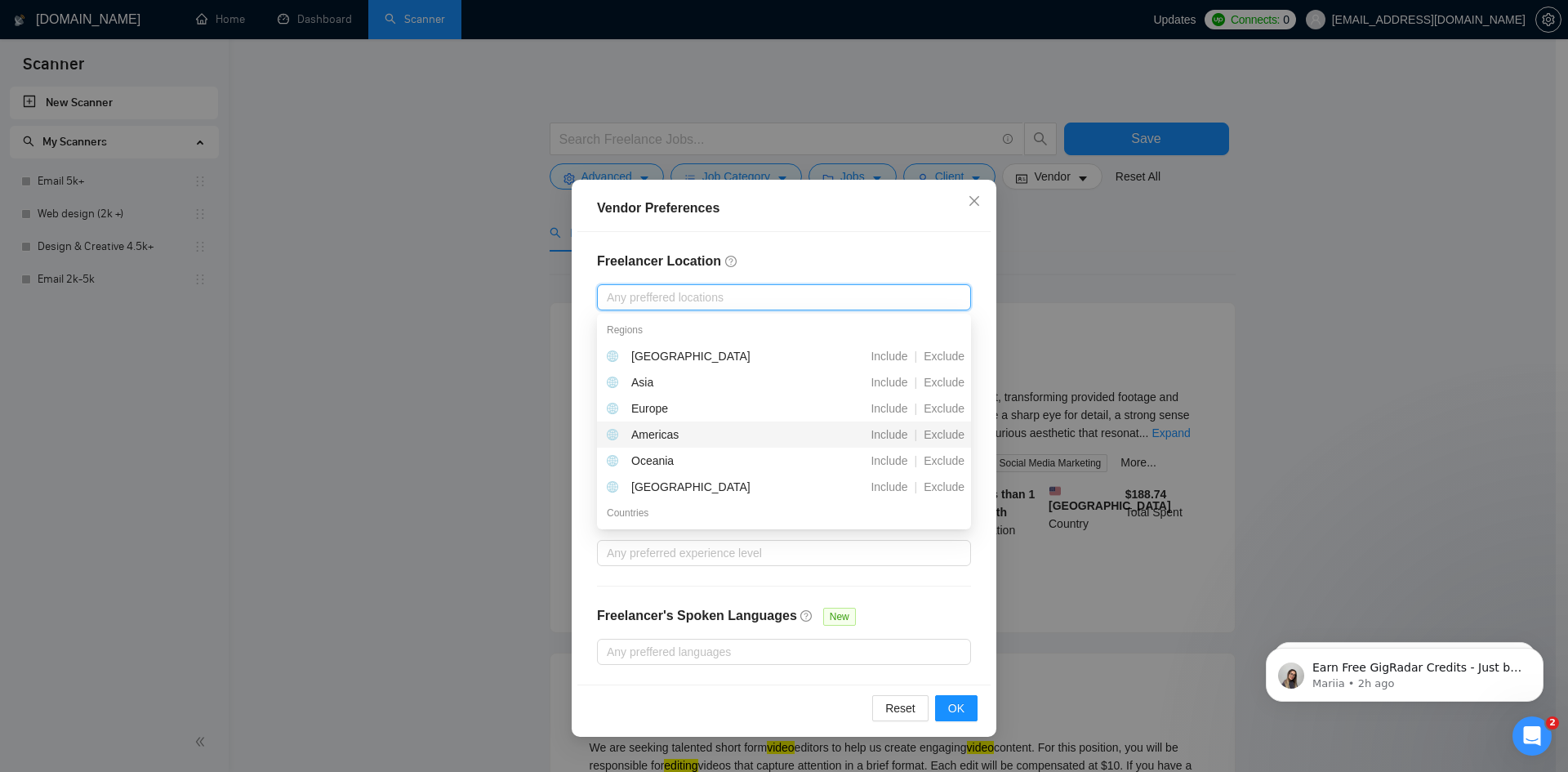
click at [672, 437] on div "Americas" at bounding box center [655, 435] width 47 height 18
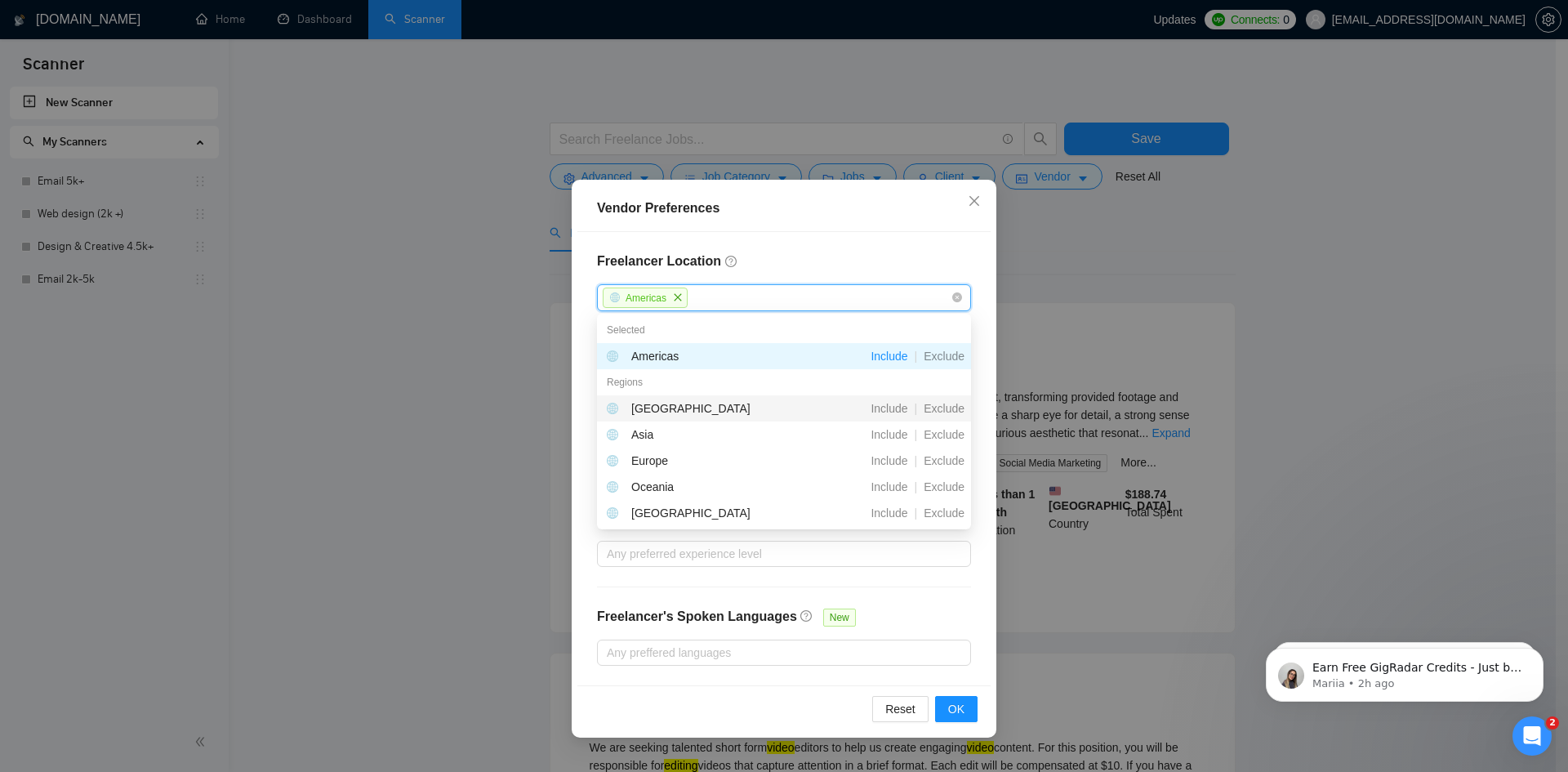
drag, startPoint x: 580, startPoint y: 358, endPoint x: 591, endPoint y: 369, distance: 15.6
click at [580, 357] on div "Freelancer Location [GEOGRAPHIC_DATA] Exclusive Job Openings New US Only [GEOGR…" at bounding box center [784, 458] width 413 height 454
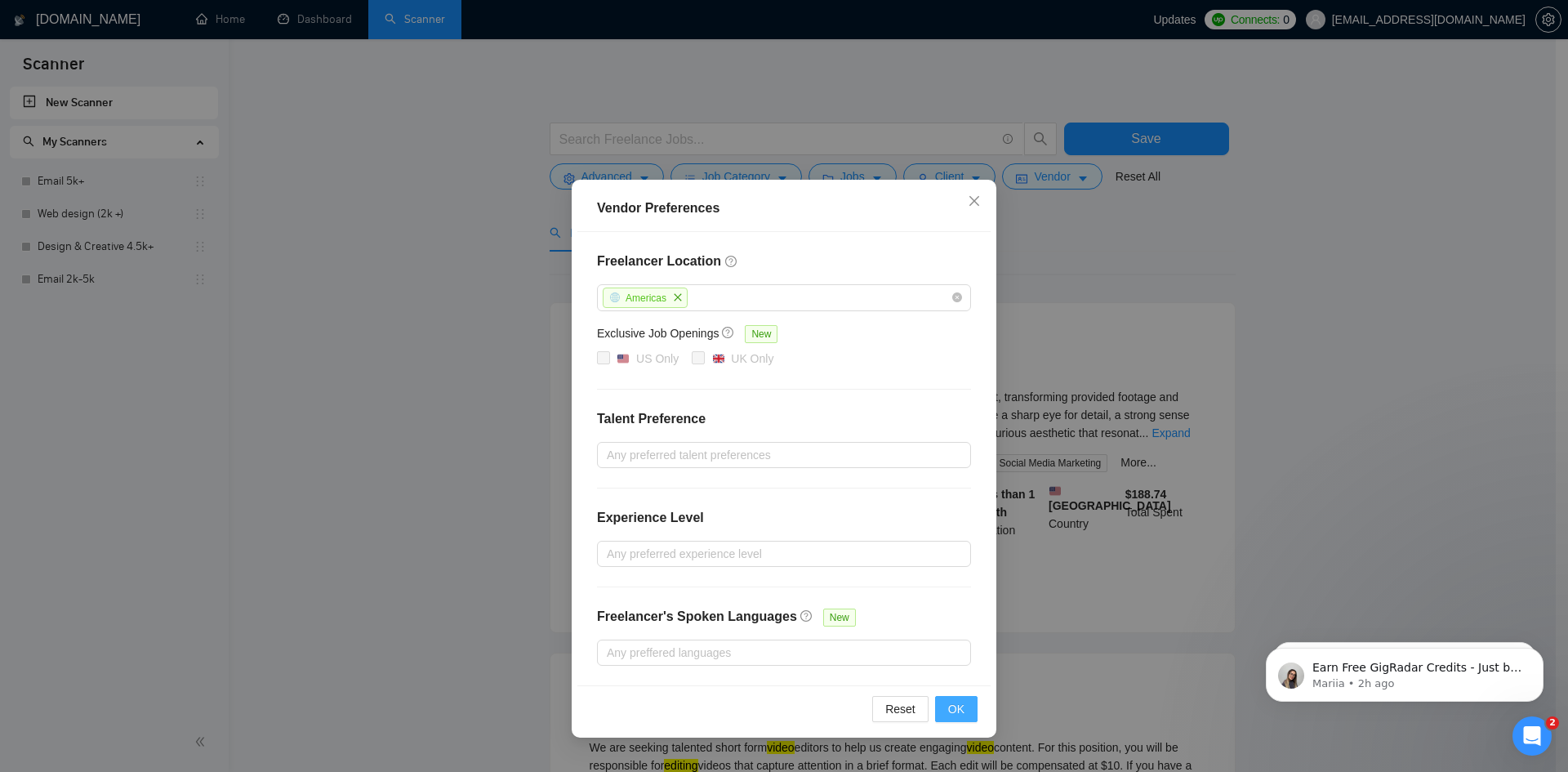
click at [947, 706] on button "OK" at bounding box center [956, 709] width 43 height 26
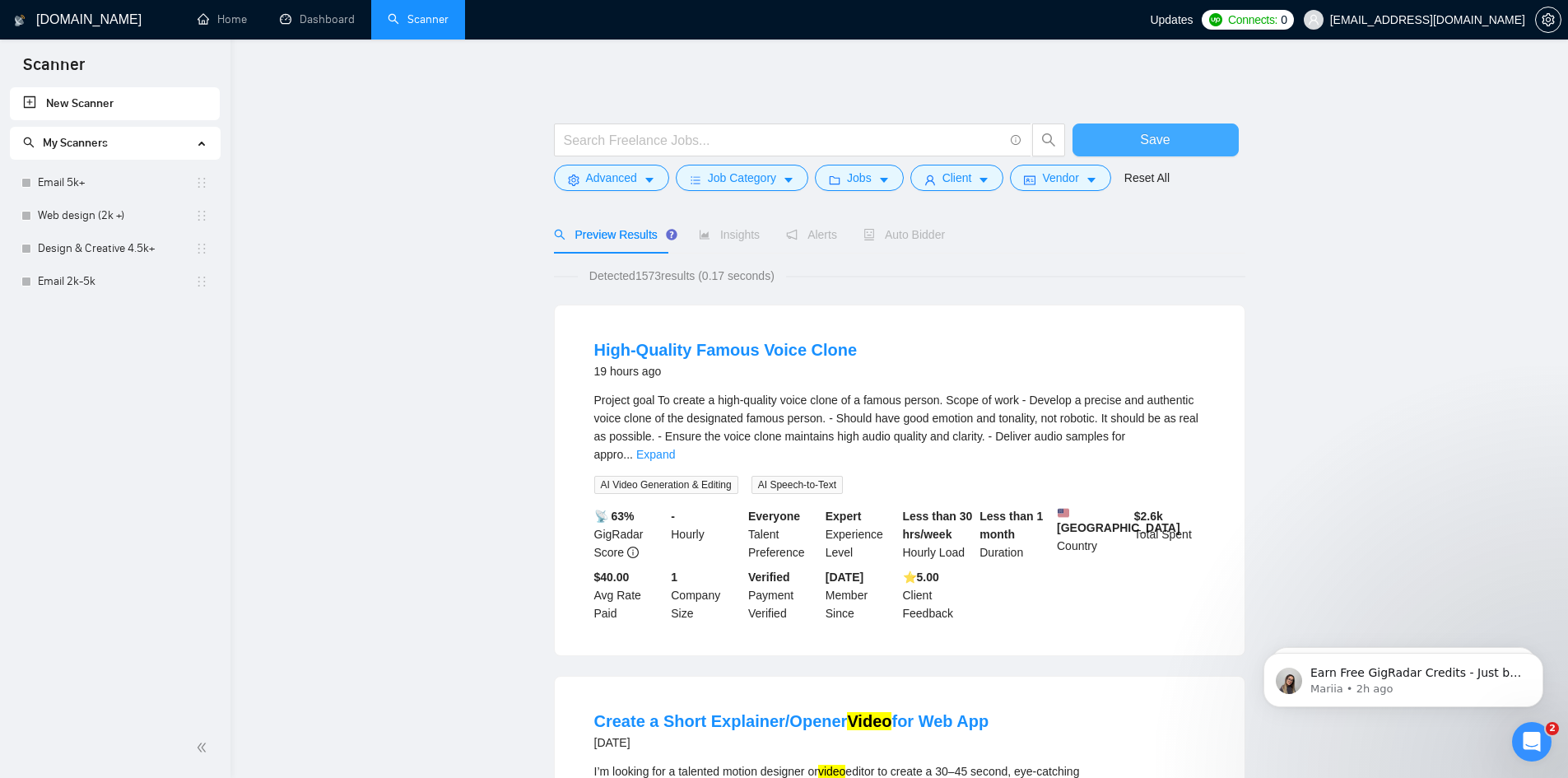
click at [1168, 134] on span "Save" at bounding box center [1155, 139] width 30 height 20
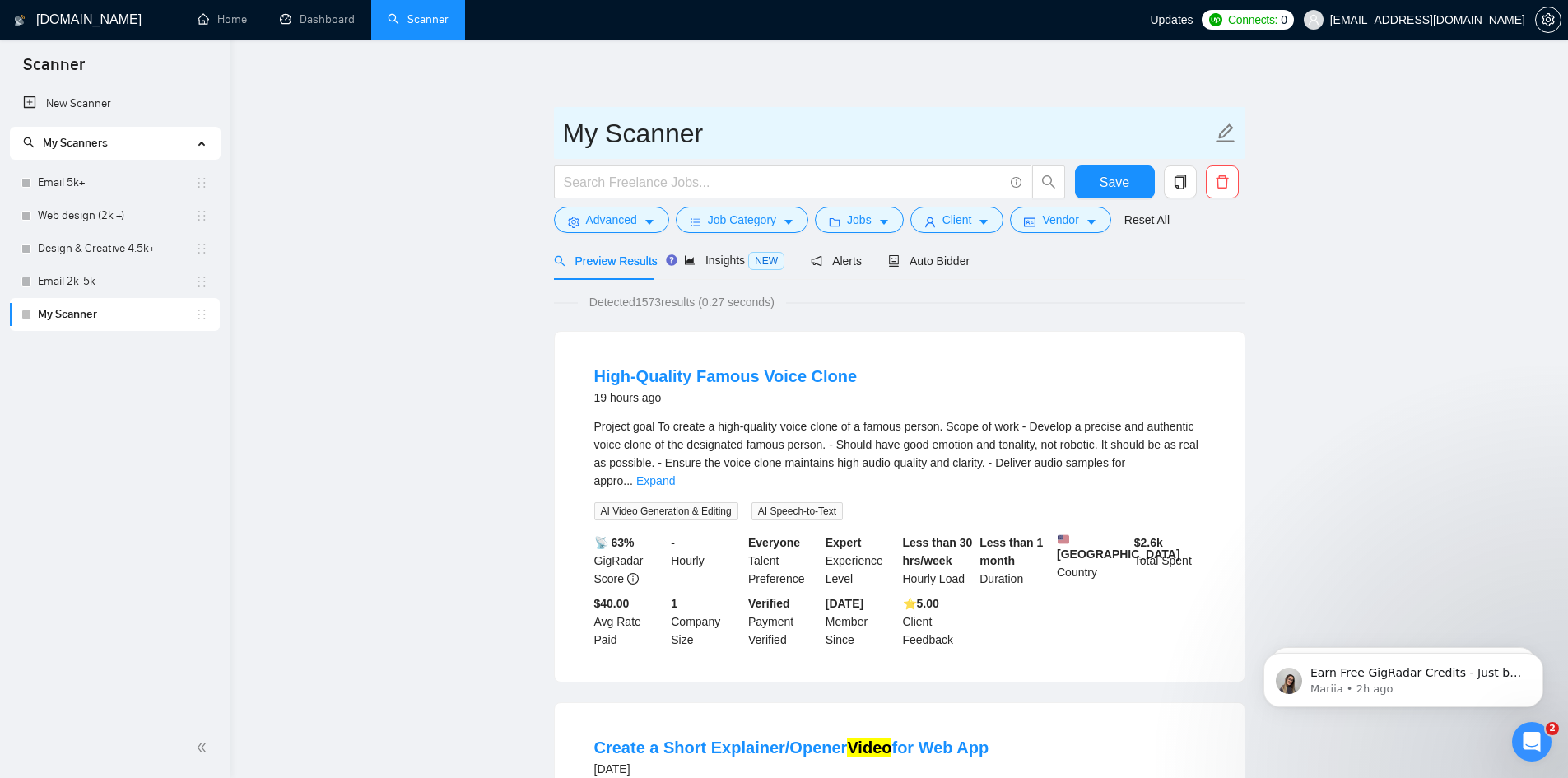
drag, startPoint x: 726, startPoint y: 137, endPoint x: 572, endPoint y: 139, distance: 154.0
click at [571, 141] on input "My Scanner" at bounding box center [887, 133] width 648 height 41
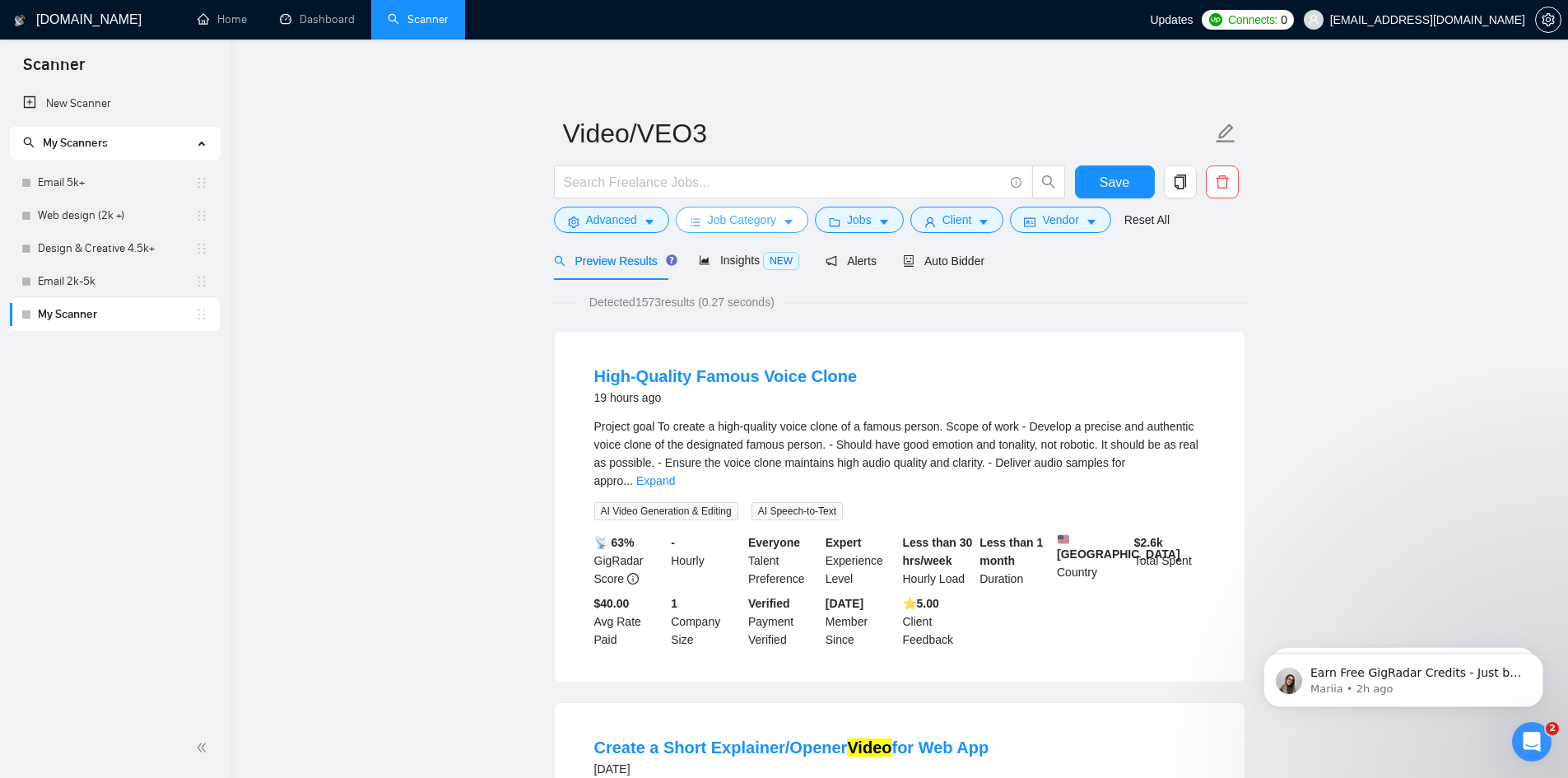
click at [761, 219] on span "Job Category" at bounding box center [743, 219] width 69 height 19
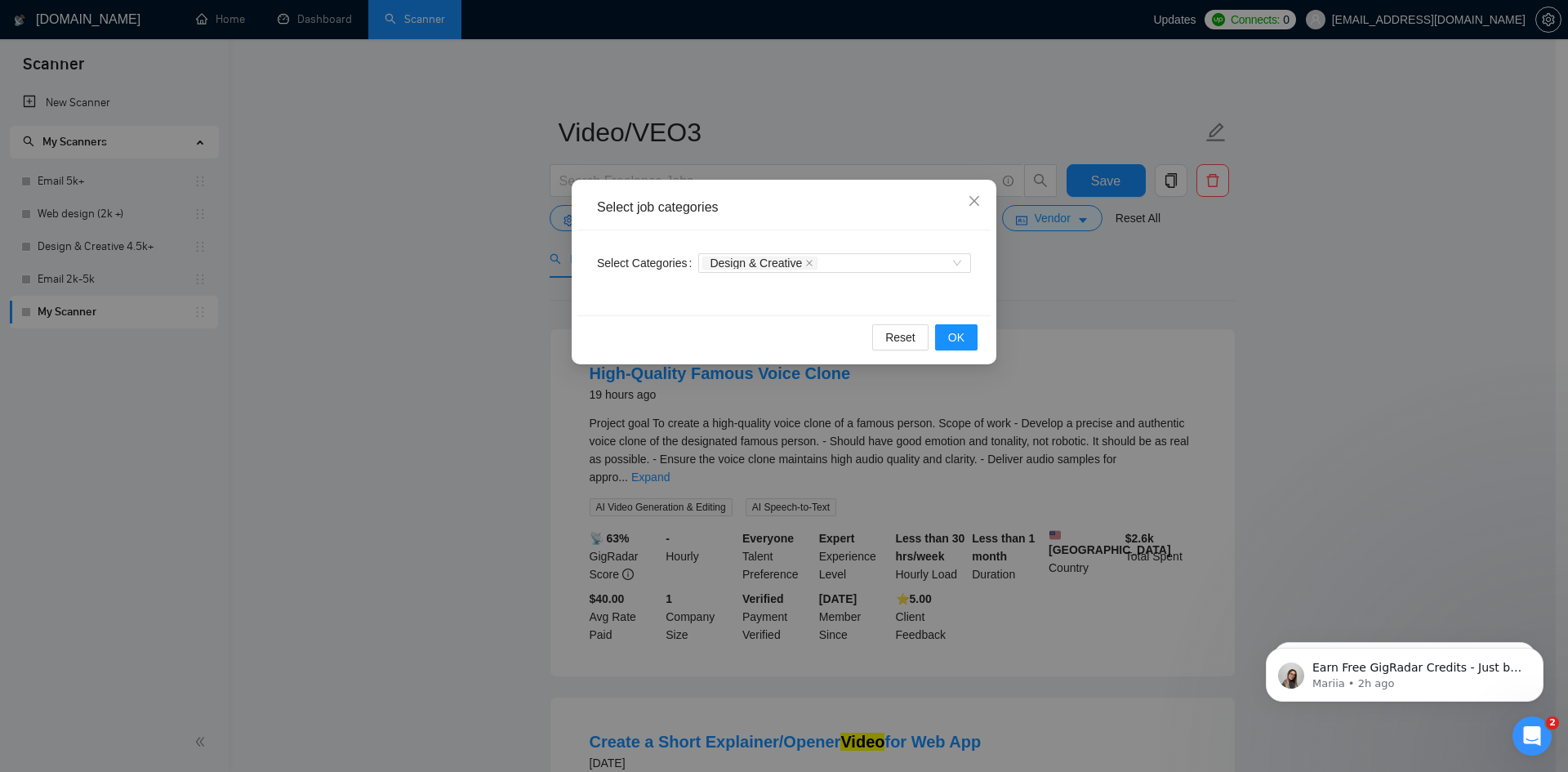
click at [1051, 253] on div "Select job categories Select Categories Design & Creative Reset OK" at bounding box center [784, 386] width 1568 height 772
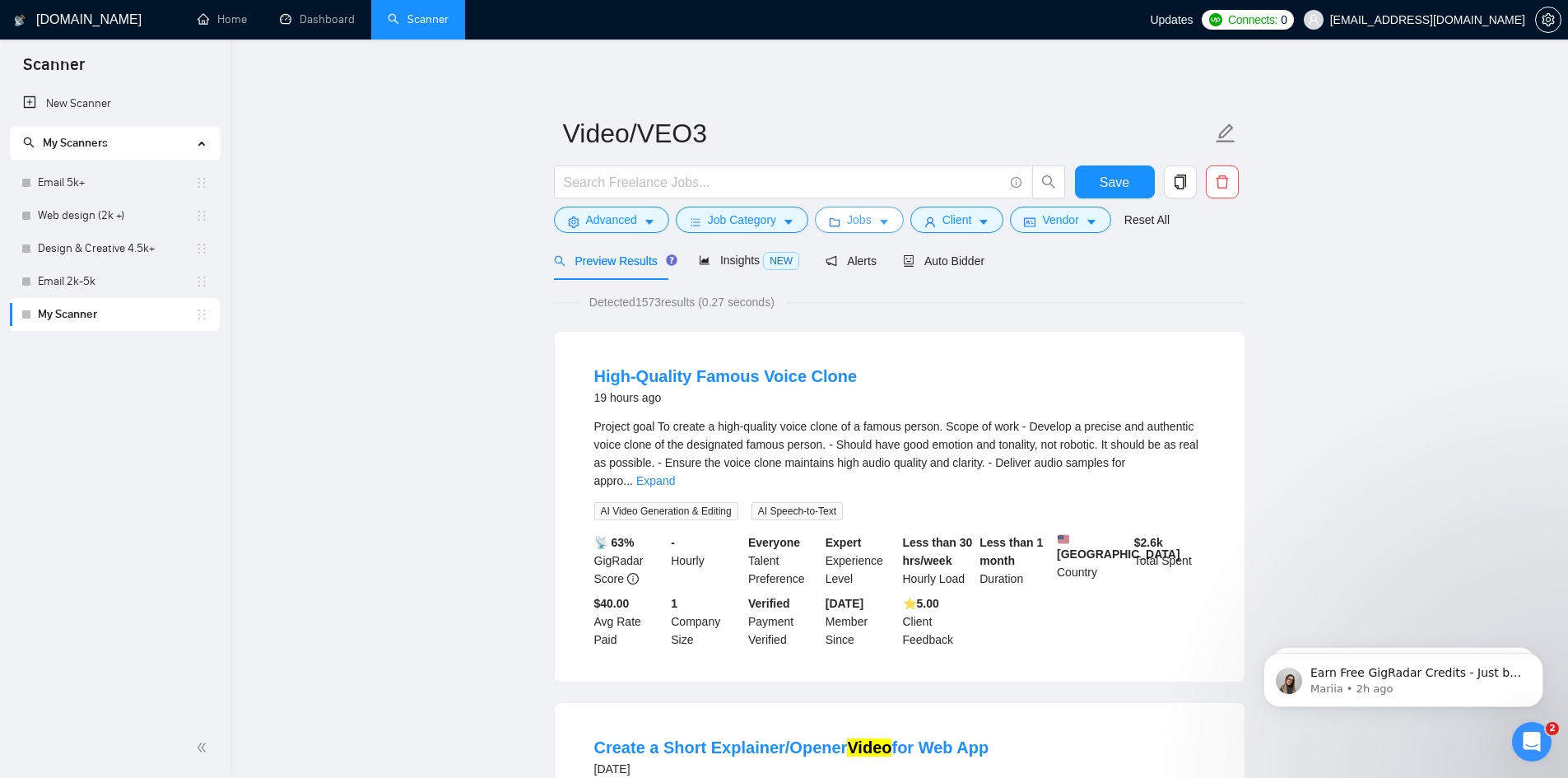
click at [840, 222] on button "Jobs" at bounding box center [859, 220] width 89 height 26
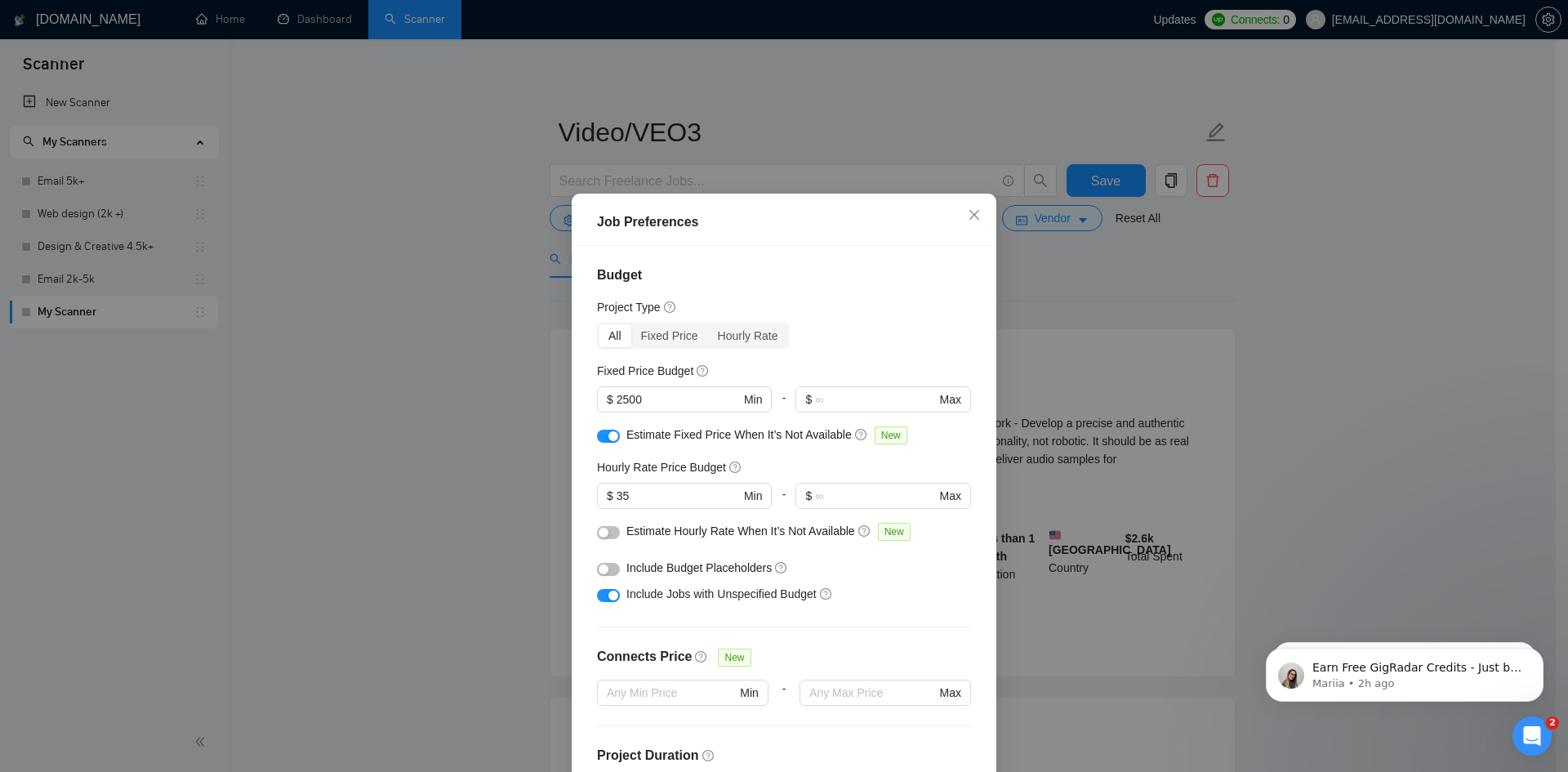
click at [1053, 343] on div "Job Preferences Budget Project Type All Fixed Price Hourly Rate Fixed Price Bud…" at bounding box center [784, 386] width 1568 height 772
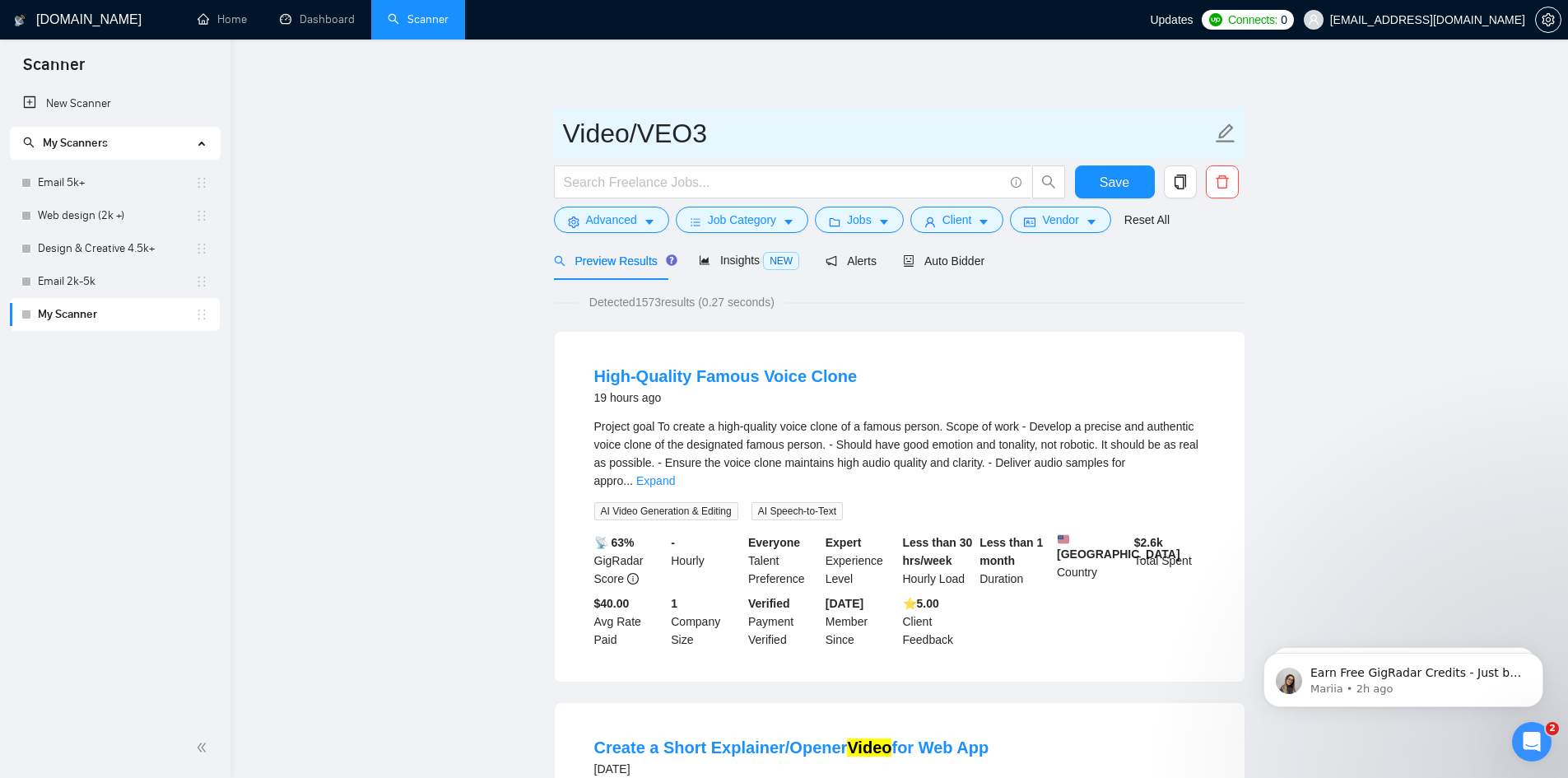
click at [758, 152] on input "Video/VEO3" at bounding box center [887, 133] width 648 height 41
type input "Video/VEO3 2.5k +"
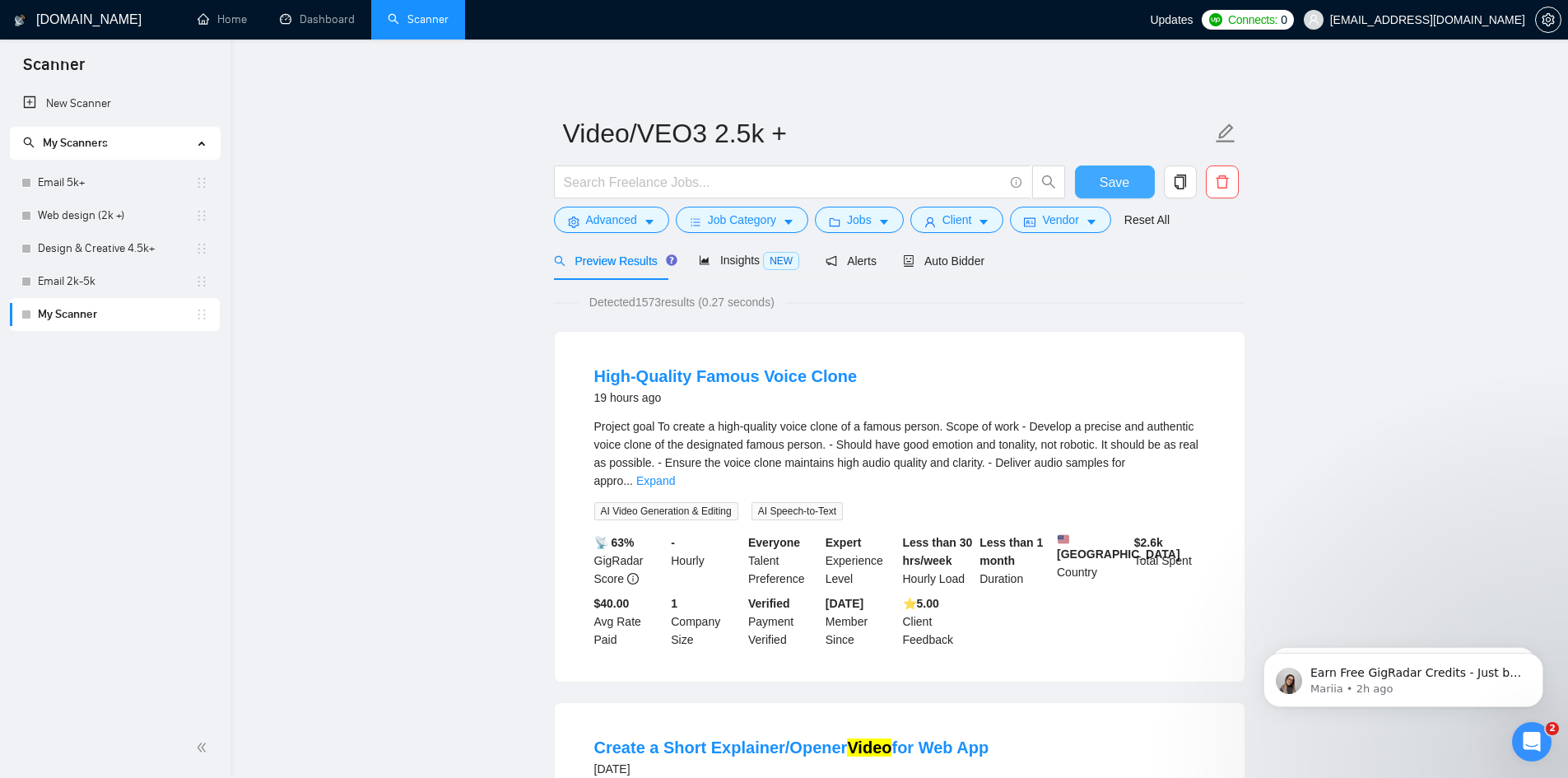
click at [1103, 181] on span "Save" at bounding box center [1115, 182] width 30 height 20
click at [916, 257] on span "Auto Bidder" at bounding box center [943, 261] width 82 height 13
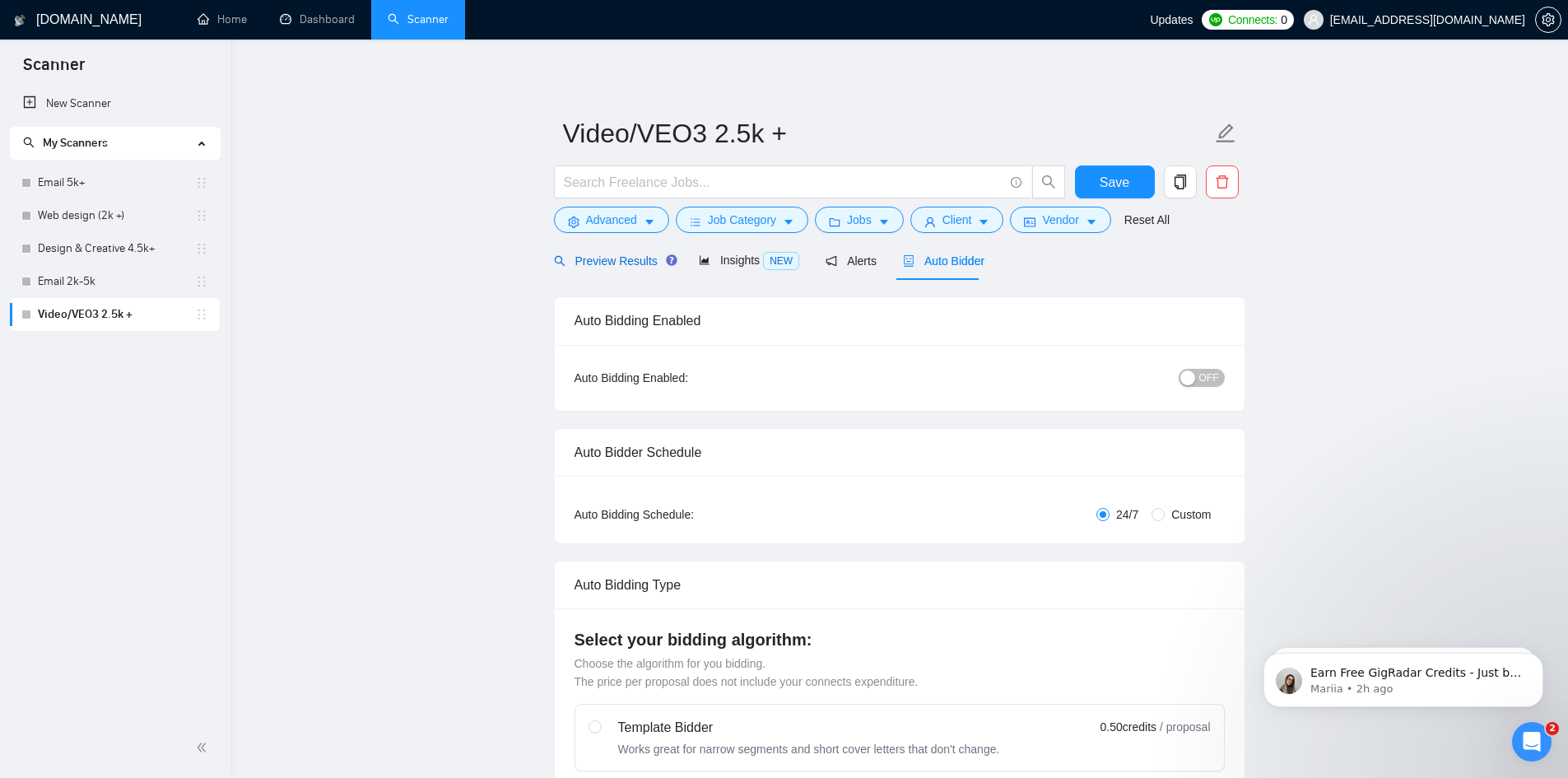
click at [585, 257] on span "Preview Results" at bounding box center [613, 261] width 119 height 13
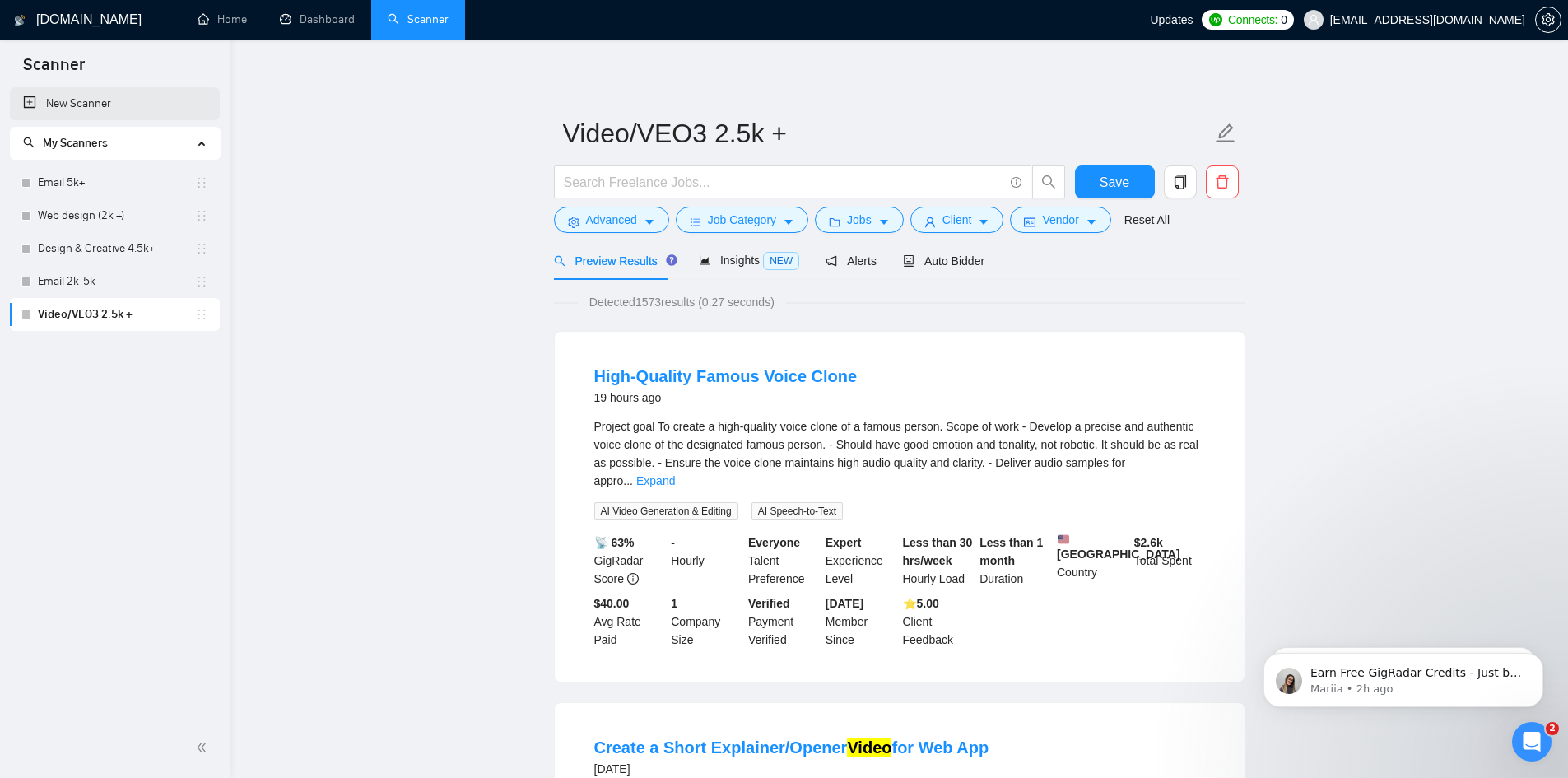
click at [100, 107] on link "New Scanner" at bounding box center [115, 103] width 183 height 33
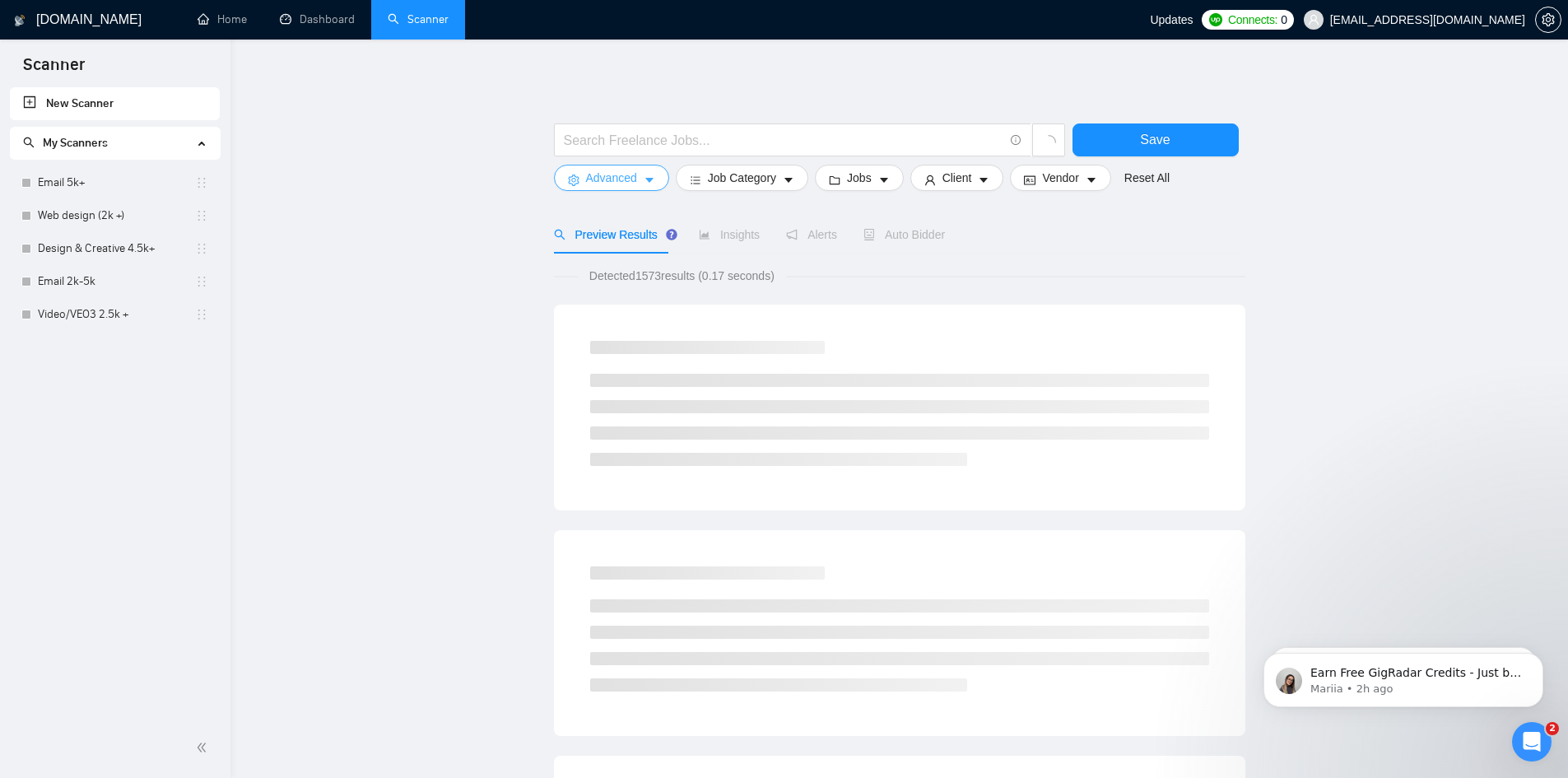
click at [610, 174] on span "Advanced" at bounding box center [611, 178] width 51 height 19
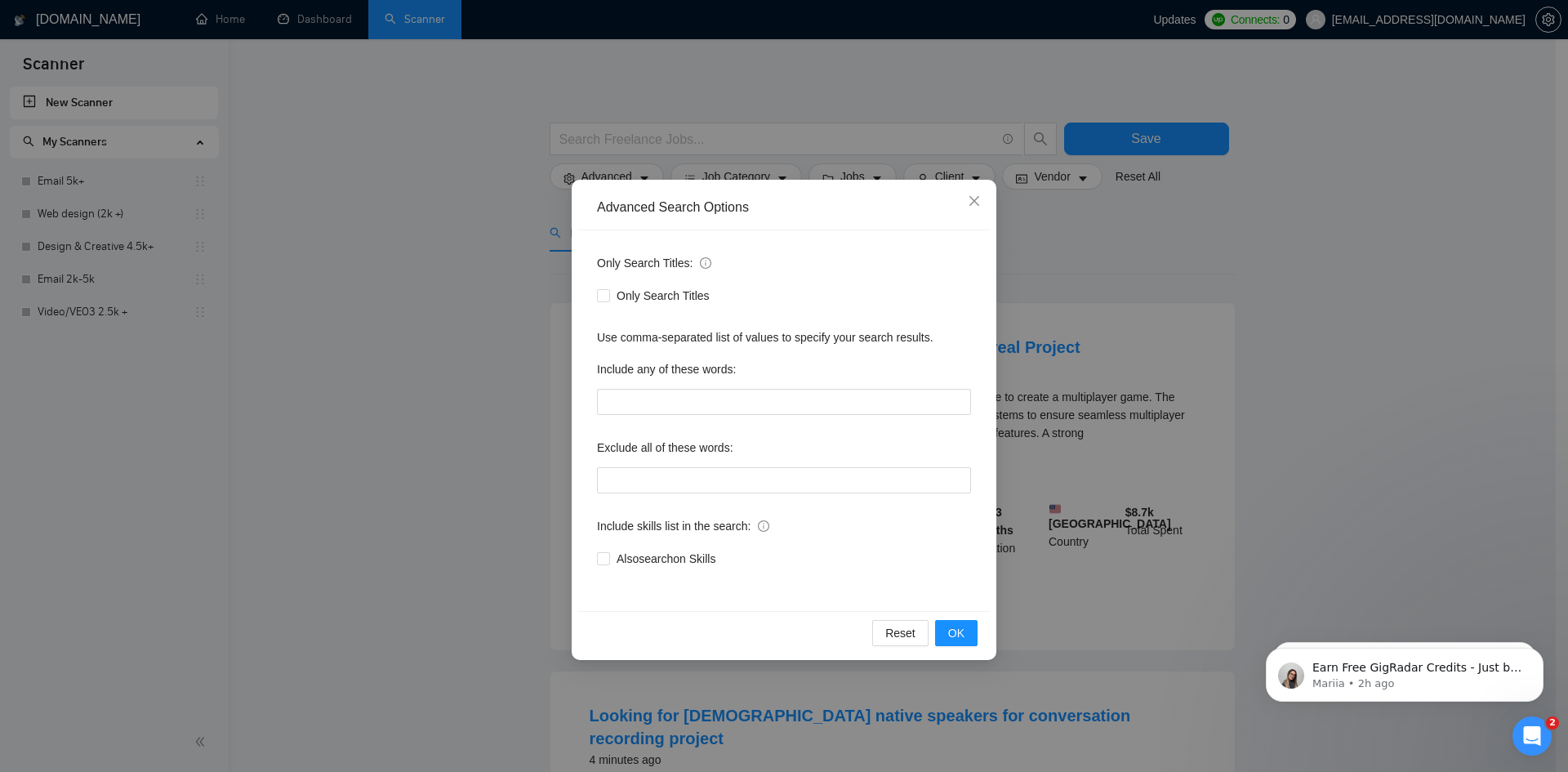
click at [400, 258] on div "Advanced Search Options Only Search Titles: Only Search Titles Use comma-separa…" at bounding box center [784, 386] width 1568 height 772
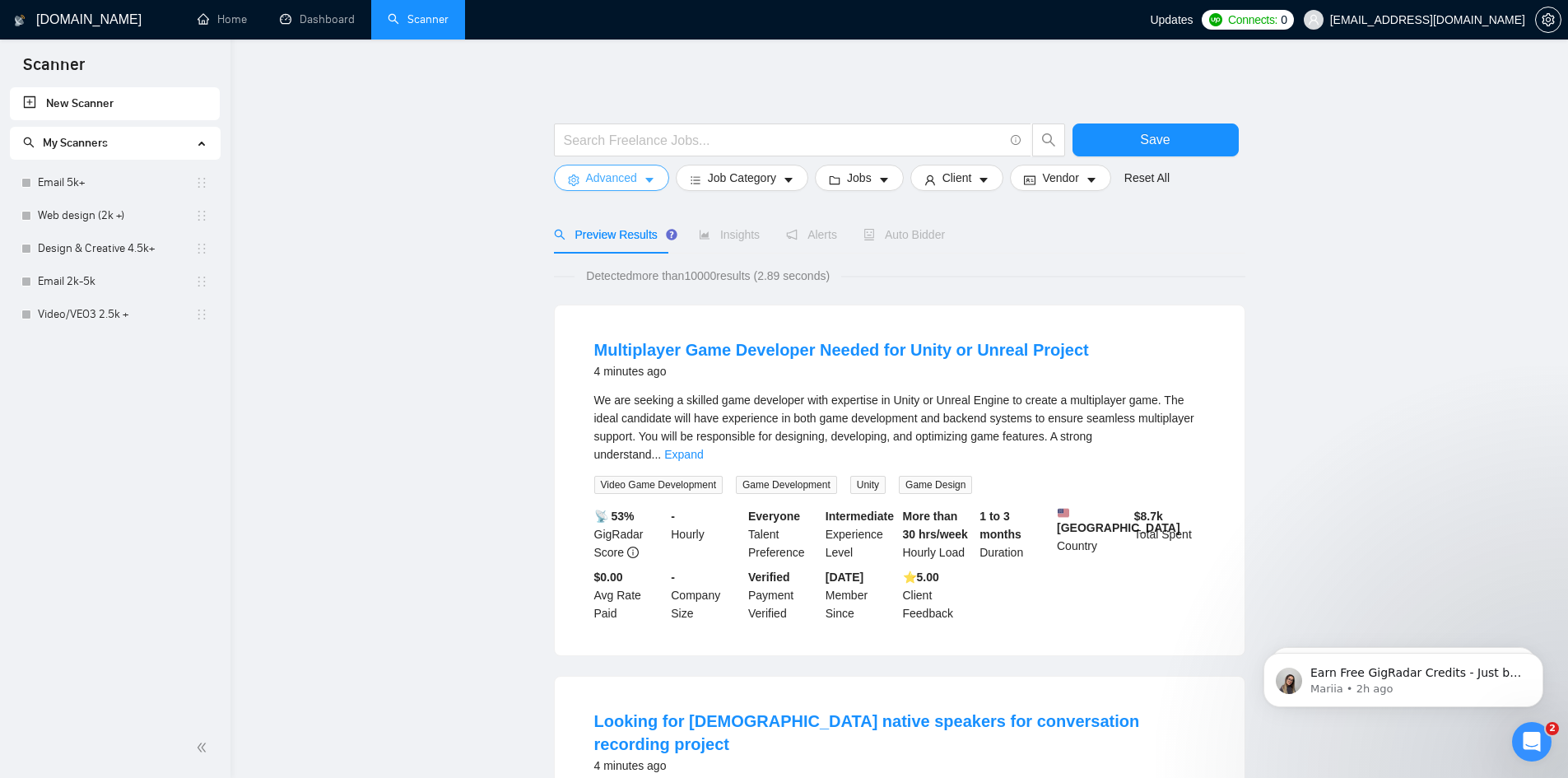
click at [625, 184] on span "Advanced" at bounding box center [611, 178] width 51 height 19
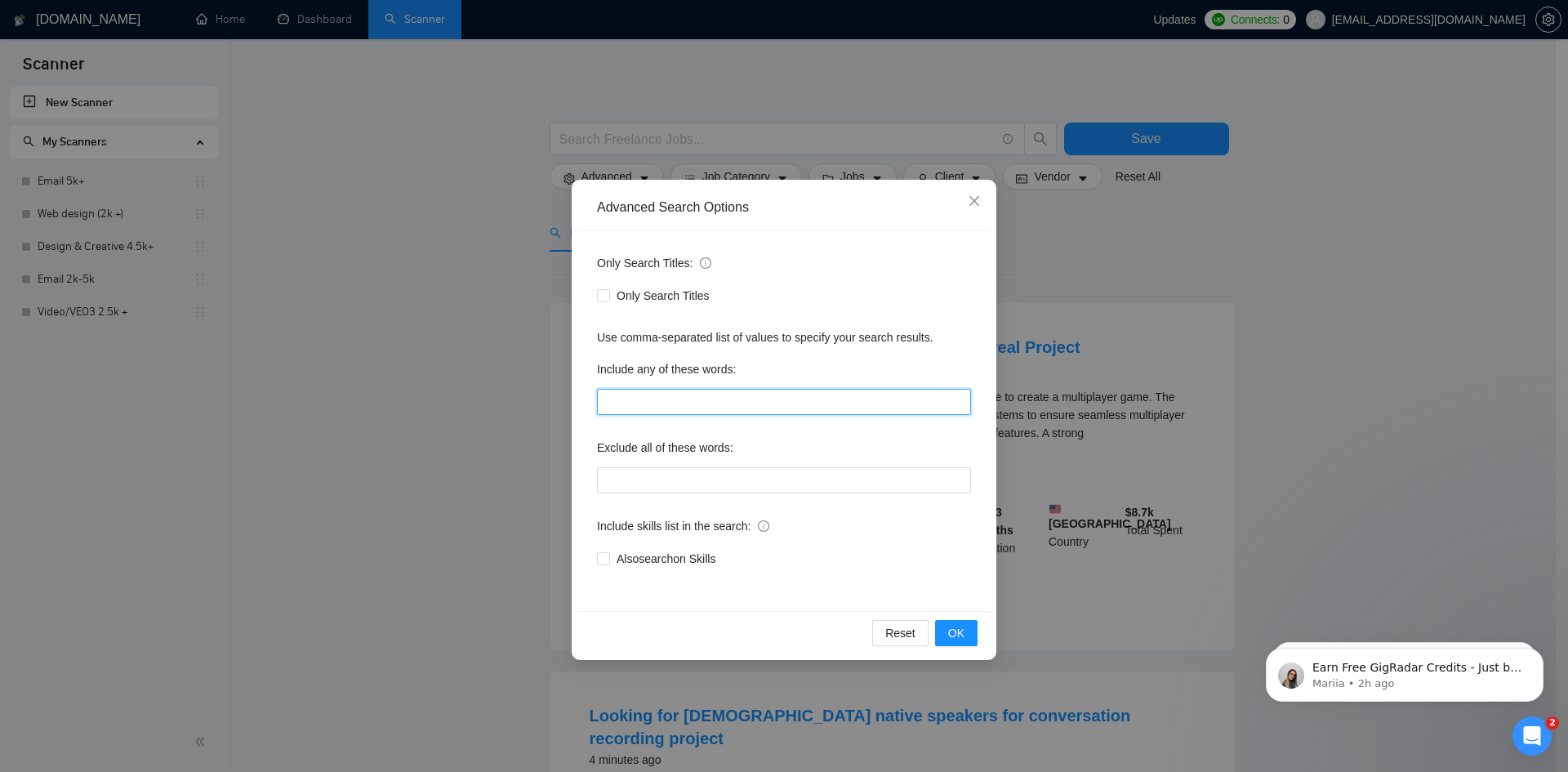
click at [718, 395] on input "text" at bounding box center [784, 402] width 374 height 26
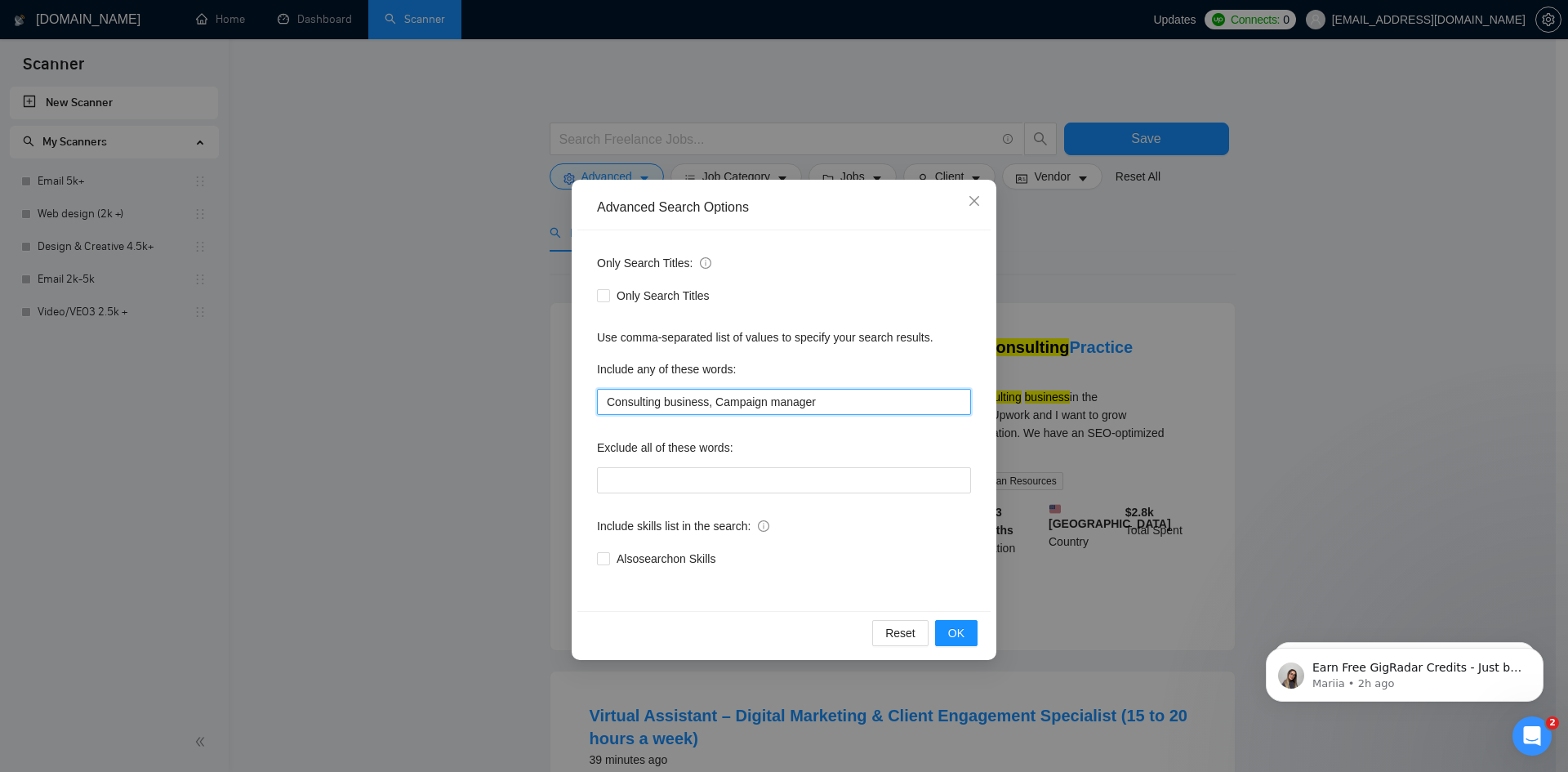
click at [827, 398] on input "Consulting business, Campaign manager" at bounding box center [784, 402] width 374 height 26
type input "Consulting business, Campaign manager sales enablement"
click at [954, 635] on span "OK" at bounding box center [956, 633] width 17 height 18
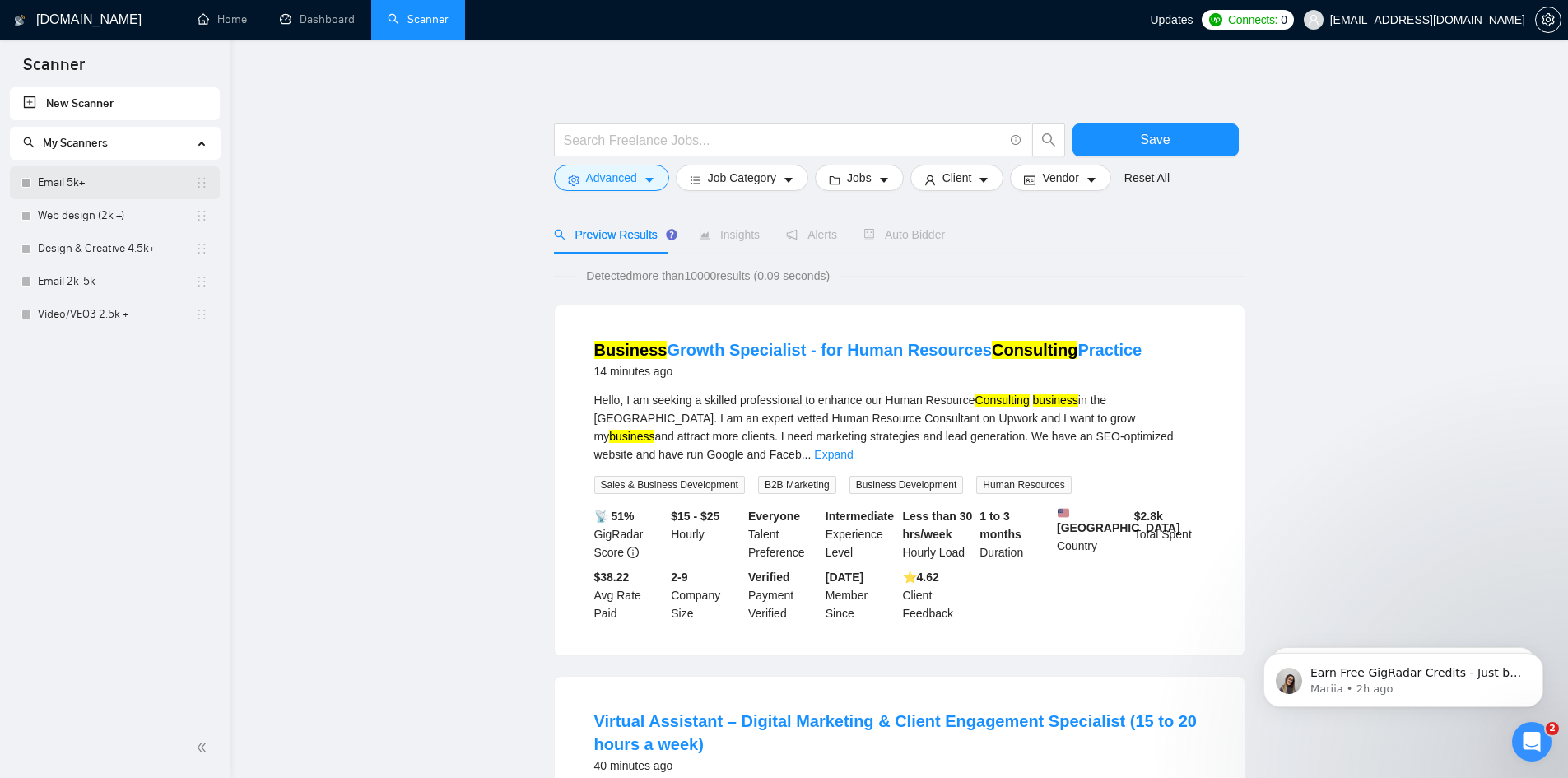
click at [100, 182] on link "Email 5k+" at bounding box center [116, 182] width 158 height 33
click at [1153, 124] on button "Save" at bounding box center [1156, 139] width 166 height 33
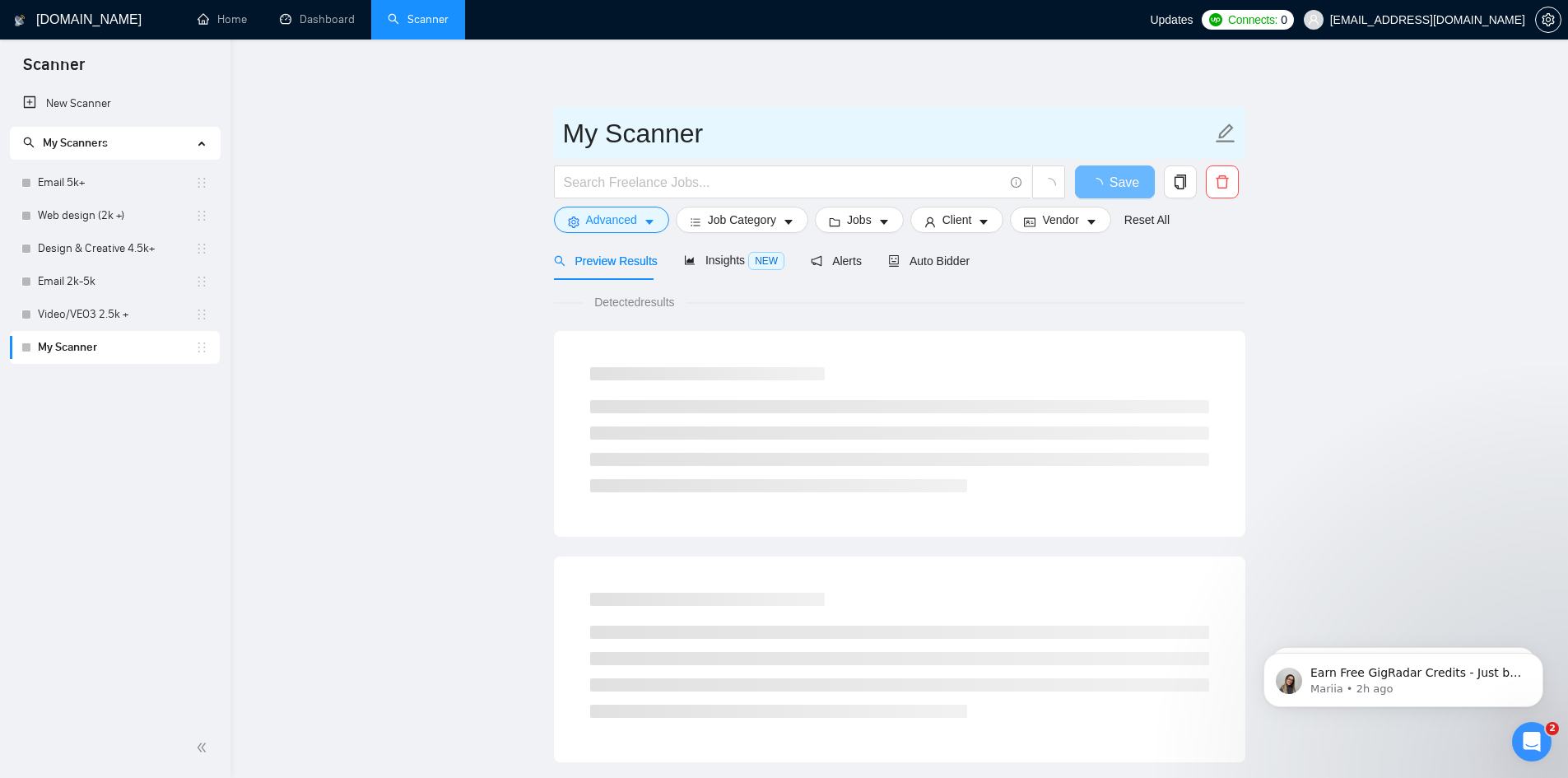
click at [413, 144] on main "My Scanner Save Advanced Job Category Jobs Client Vendor Reset All Preview Resu…" at bounding box center [899, 752] width 1285 height 1374
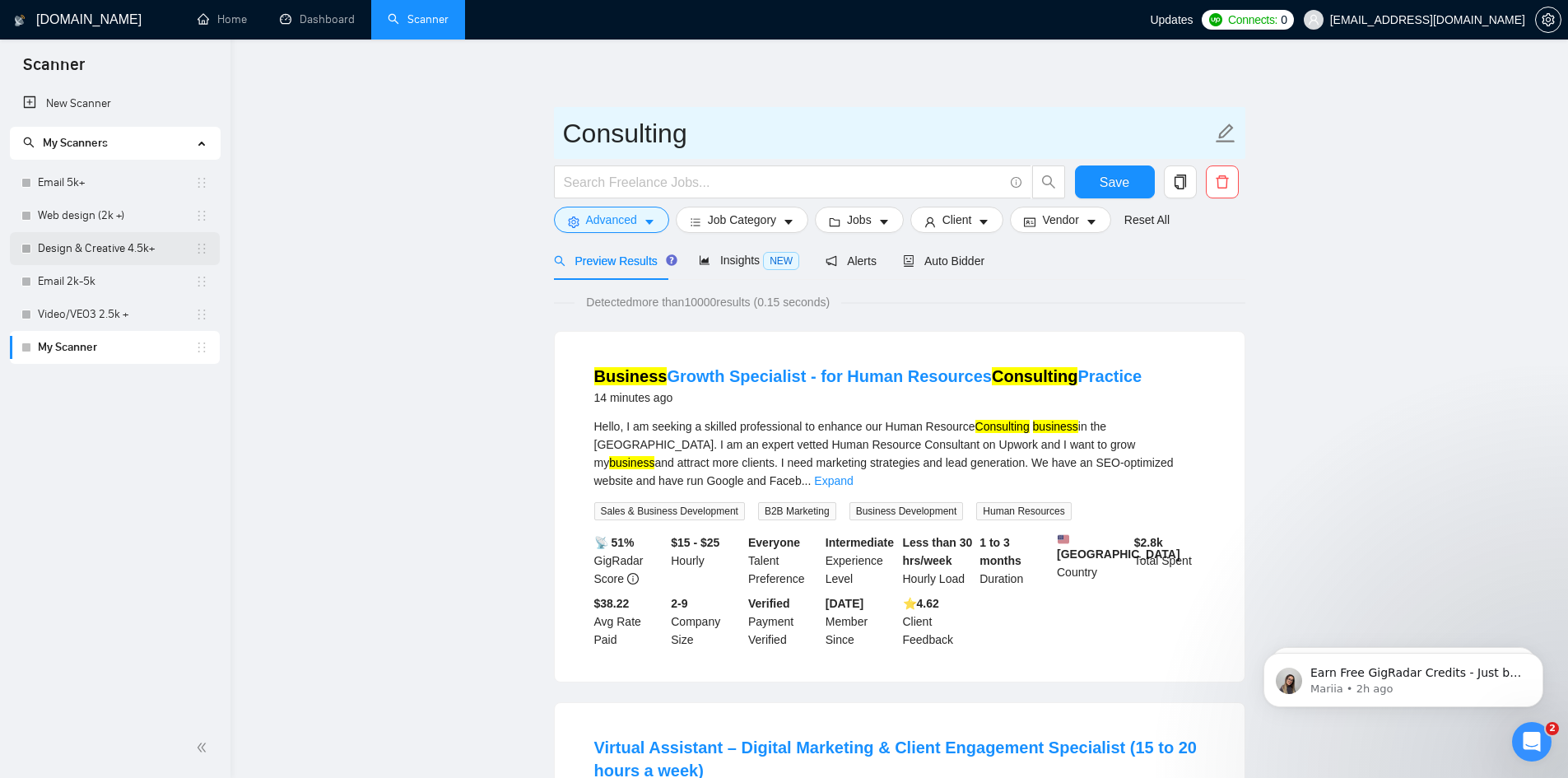
type input "Consulting"
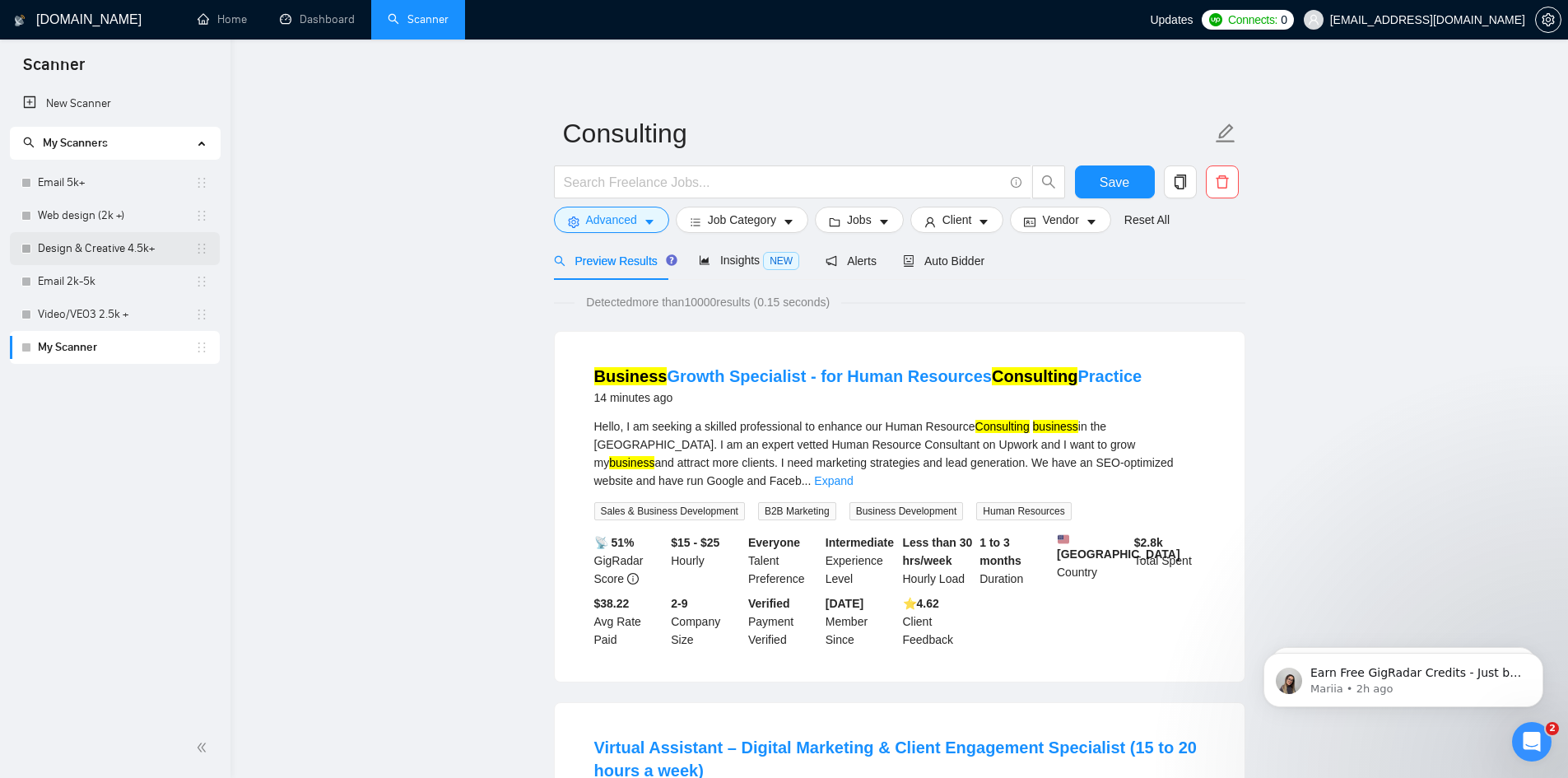
click at [157, 253] on link "Design & Creative 4.5k+" at bounding box center [116, 248] width 158 height 33
click at [1135, 190] on button "Save" at bounding box center [1115, 182] width 80 height 33
click at [155, 238] on link "Design & Creative 4.5k+" at bounding box center [116, 248] width 158 height 33
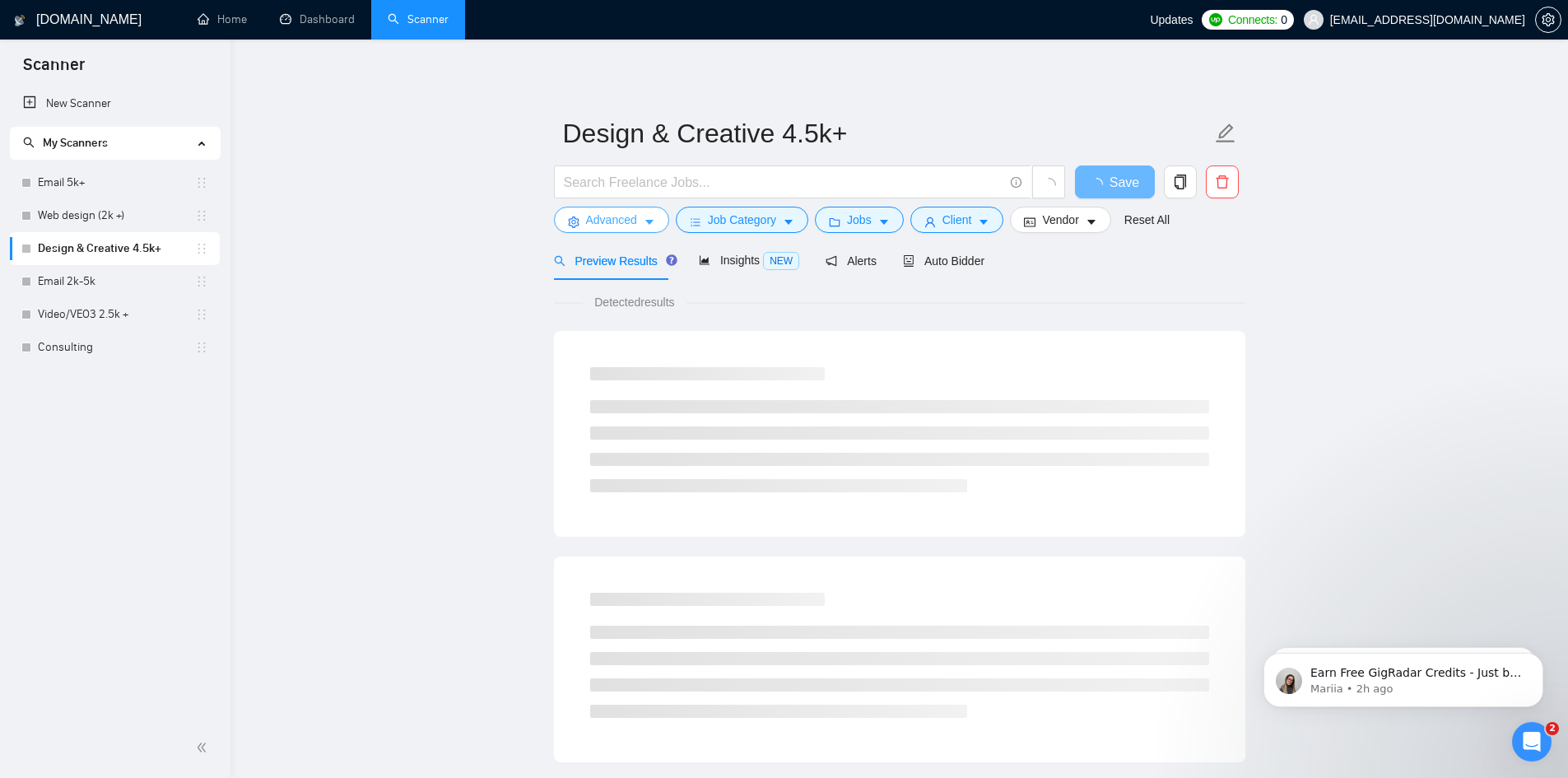
click at [626, 216] on span "Advanced" at bounding box center [611, 219] width 51 height 19
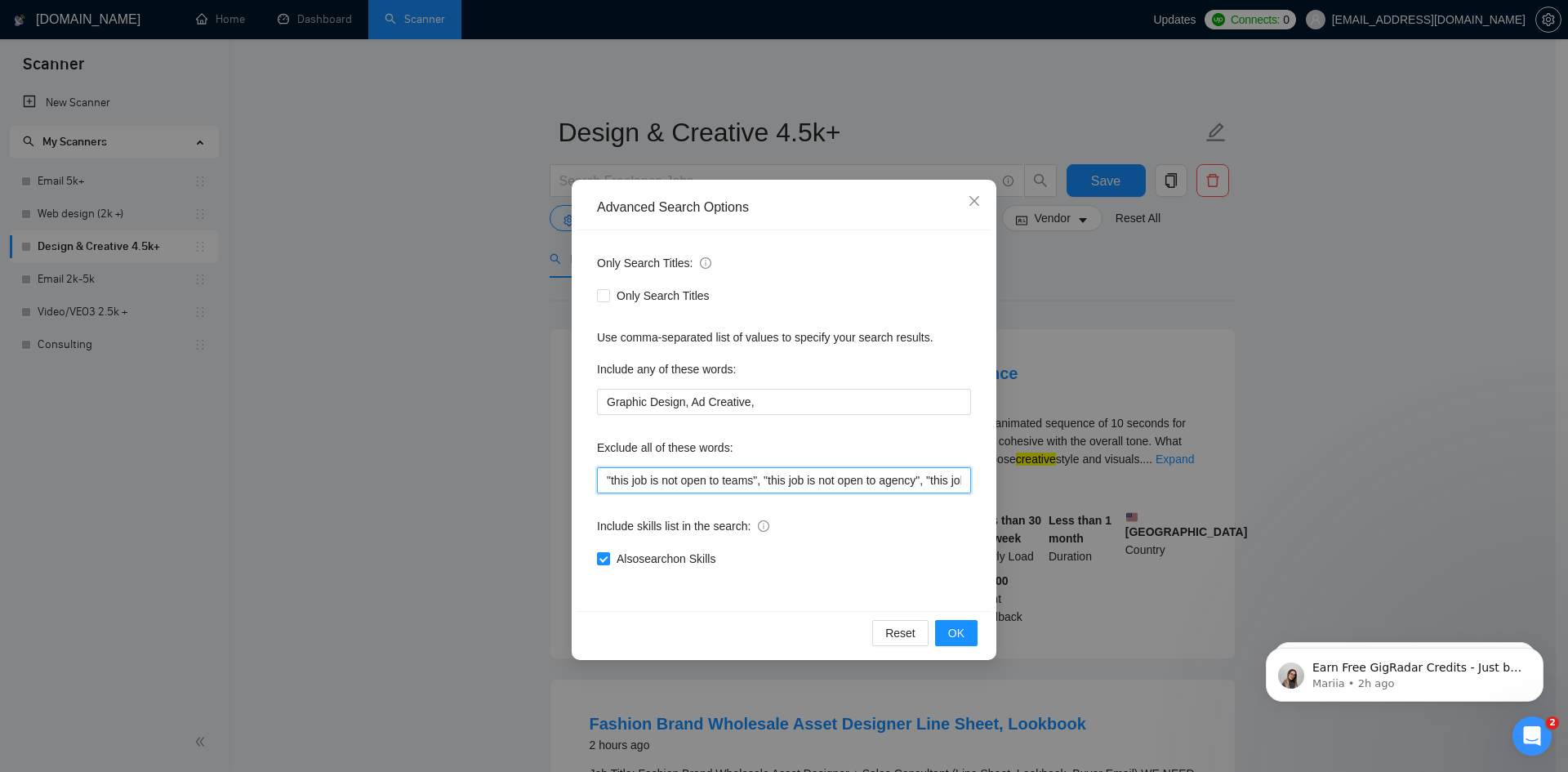
click at [725, 478] on input ""this job is not open to teams", "this job is not open to agency", "this job is…" at bounding box center [784, 481] width 374 height 26
click at [725, 477] on input ""this job is not open to teams", "this job is not open to agency", "this job is…" at bounding box center [784, 481] width 374 height 26
click at [369, 414] on div "Advanced Search Options Only Search Titles: Only Search Titles Use comma-separa…" at bounding box center [784, 386] width 1568 height 772
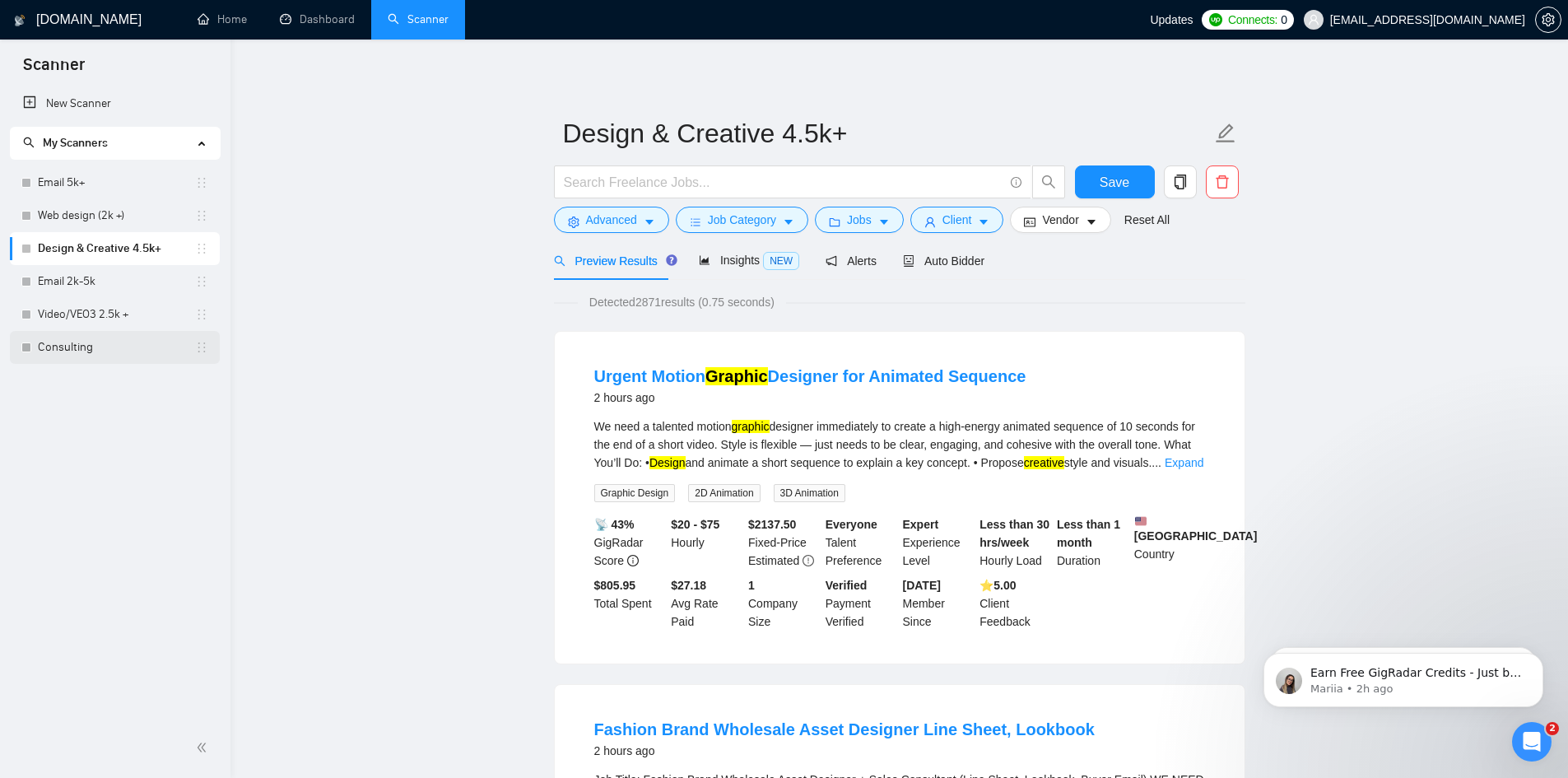
click at [70, 345] on link "Consulting" at bounding box center [116, 347] width 158 height 33
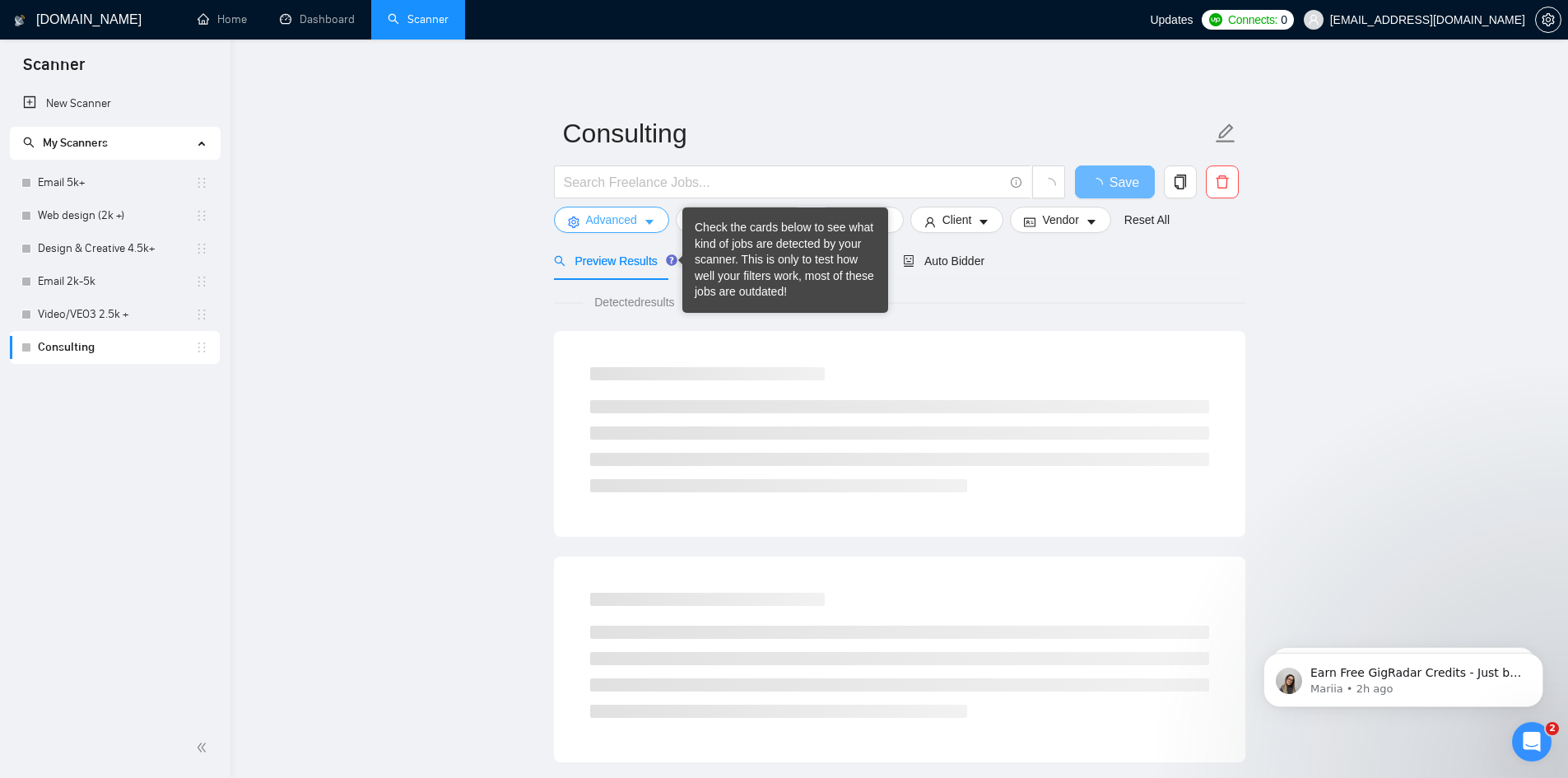
click at [628, 222] on span "Advanced" at bounding box center [611, 219] width 51 height 19
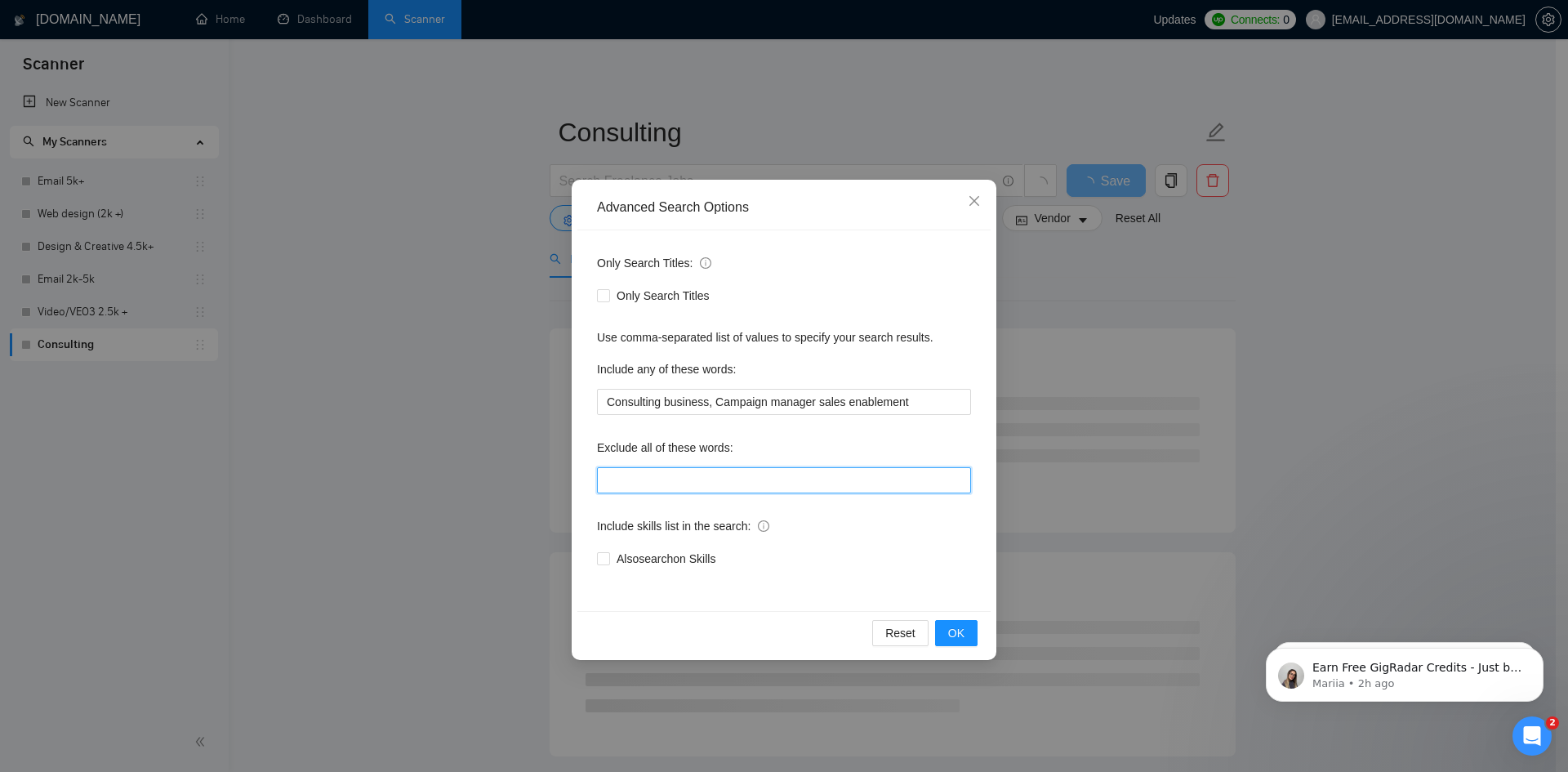
click at [670, 481] on input "text" at bounding box center [784, 481] width 374 height 26
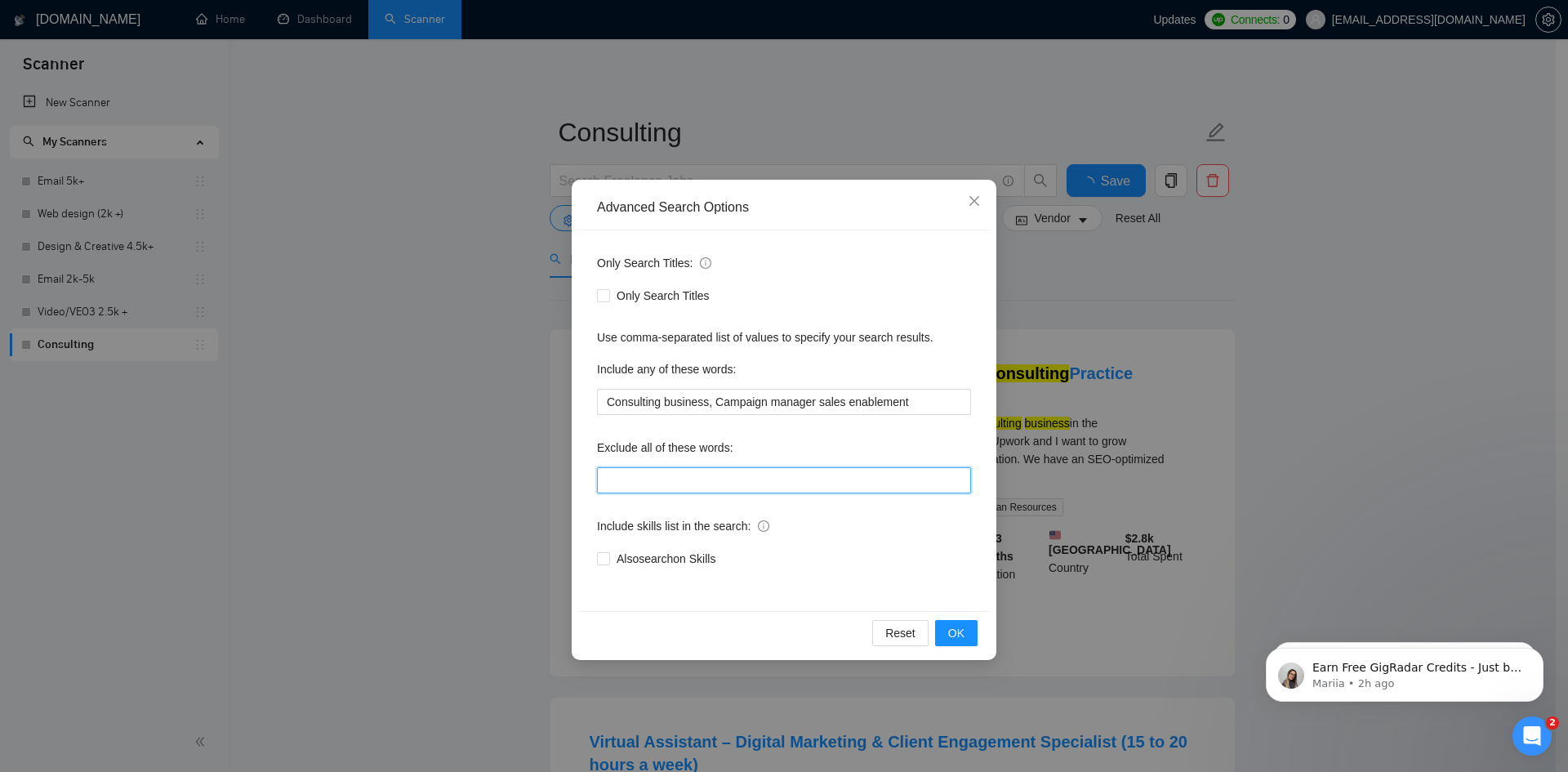
paste input ""this job is not open to teams", "this job is not open to agency", "this job is…"
type input ""this job is not open to teams", "this job is not open to agency", "this job is…"
click at [968, 643] on button "OK" at bounding box center [956, 633] width 43 height 26
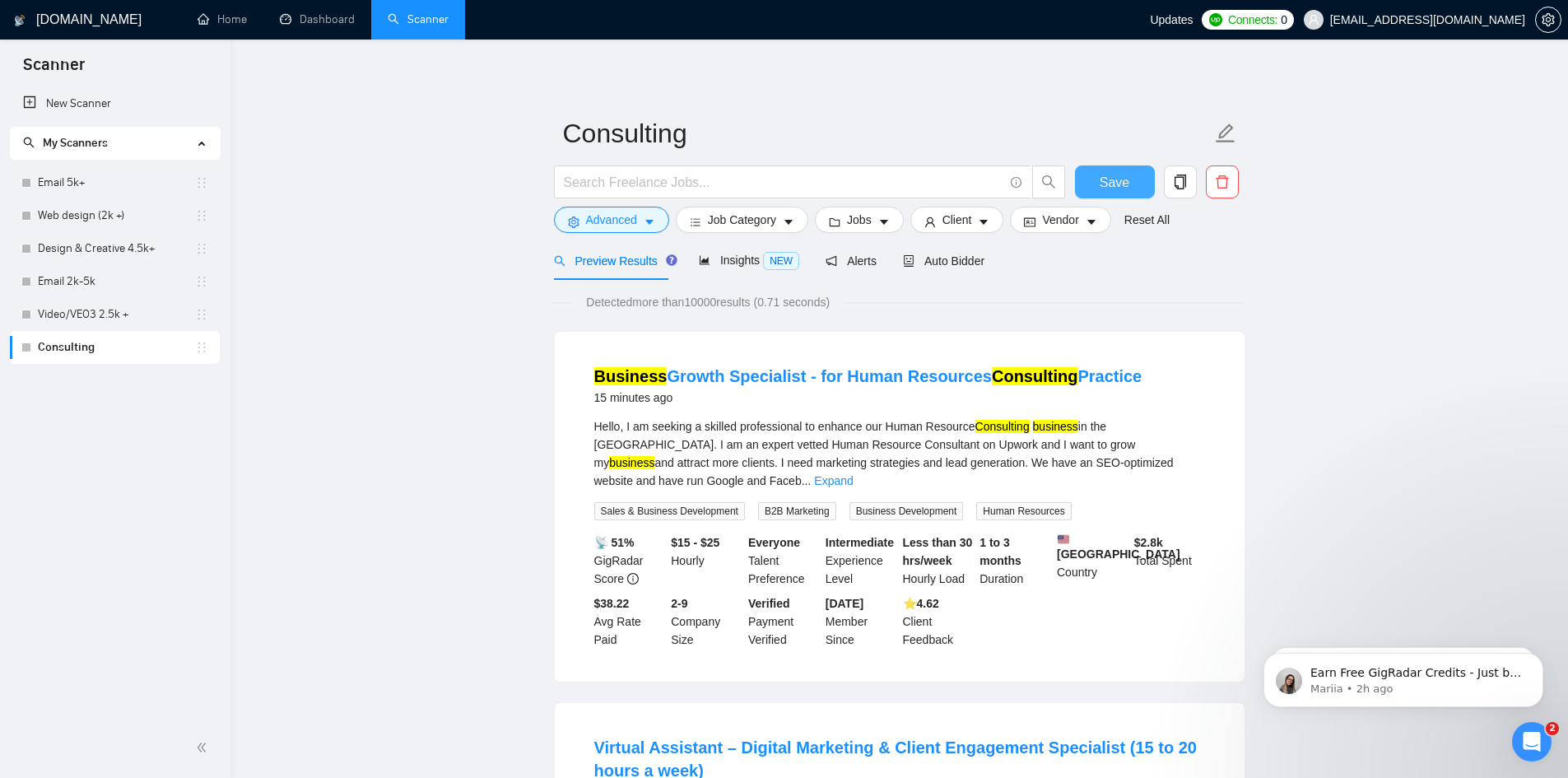
click at [1129, 180] on button "Save" at bounding box center [1115, 182] width 80 height 33
click at [127, 307] on link "Video/VEO3 2.5k +" at bounding box center [116, 314] width 158 height 33
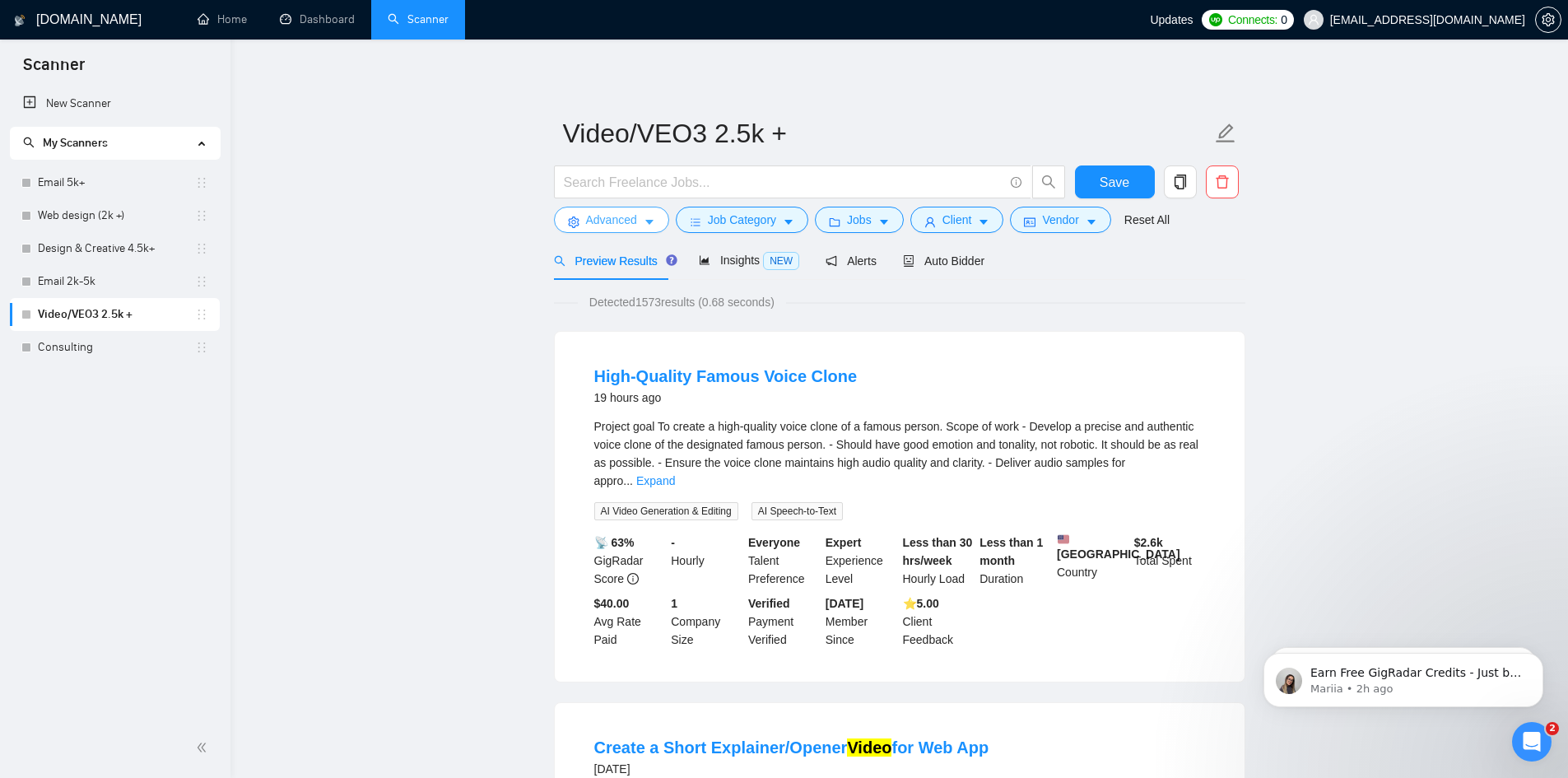
click at [633, 217] on span "Advanced" at bounding box center [611, 219] width 51 height 19
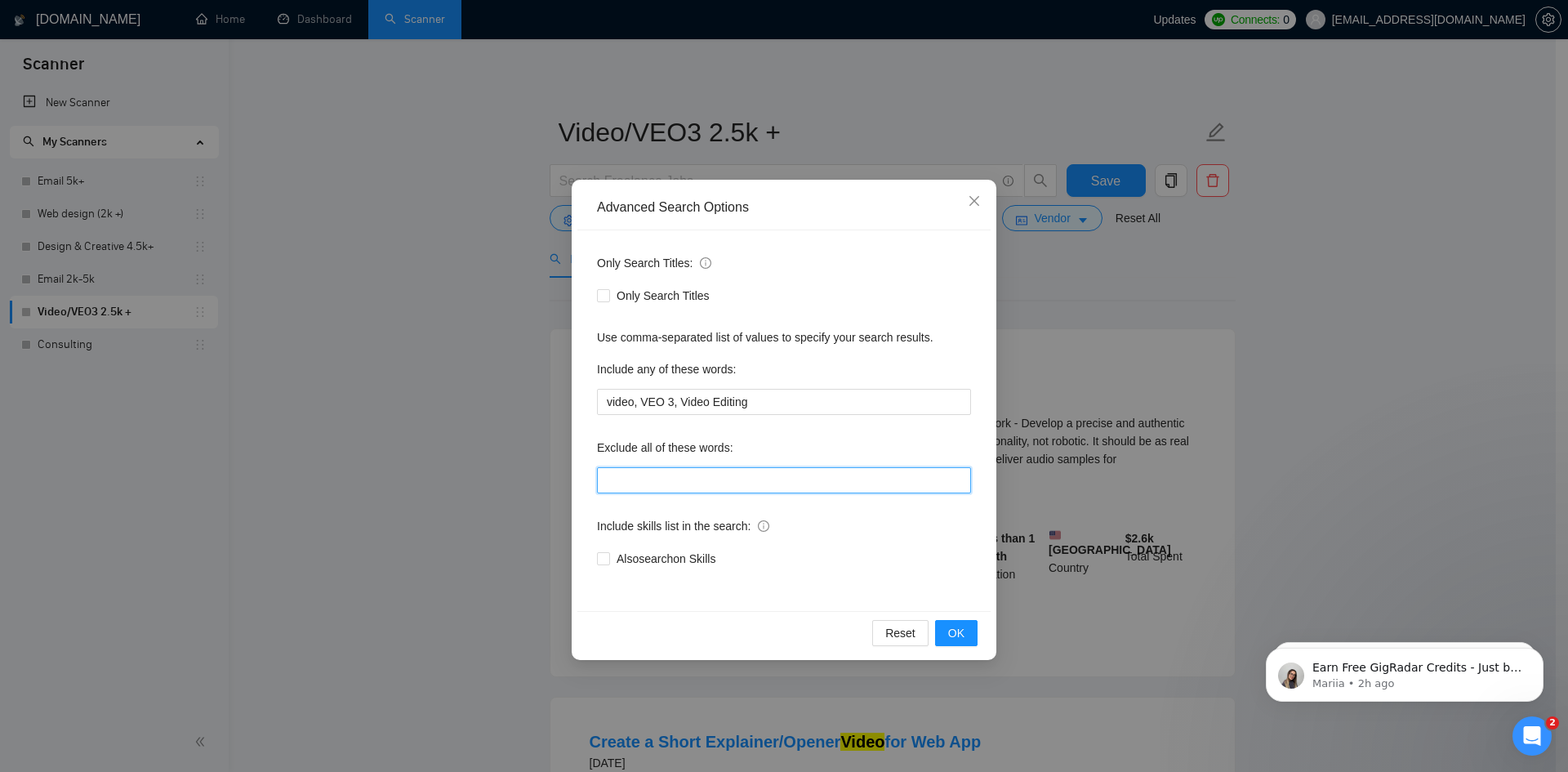
click at [704, 473] on input "text" at bounding box center [784, 481] width 374 height 26
paste input ""this job is not open to teams", "this job is not open to agency", "this job is…"
type input ""this job is not open to teams", "this job is not open to agency", "this job is…"
click at [955, 631] on span "OK" at bounding box center [956, 633] width 17 height 18
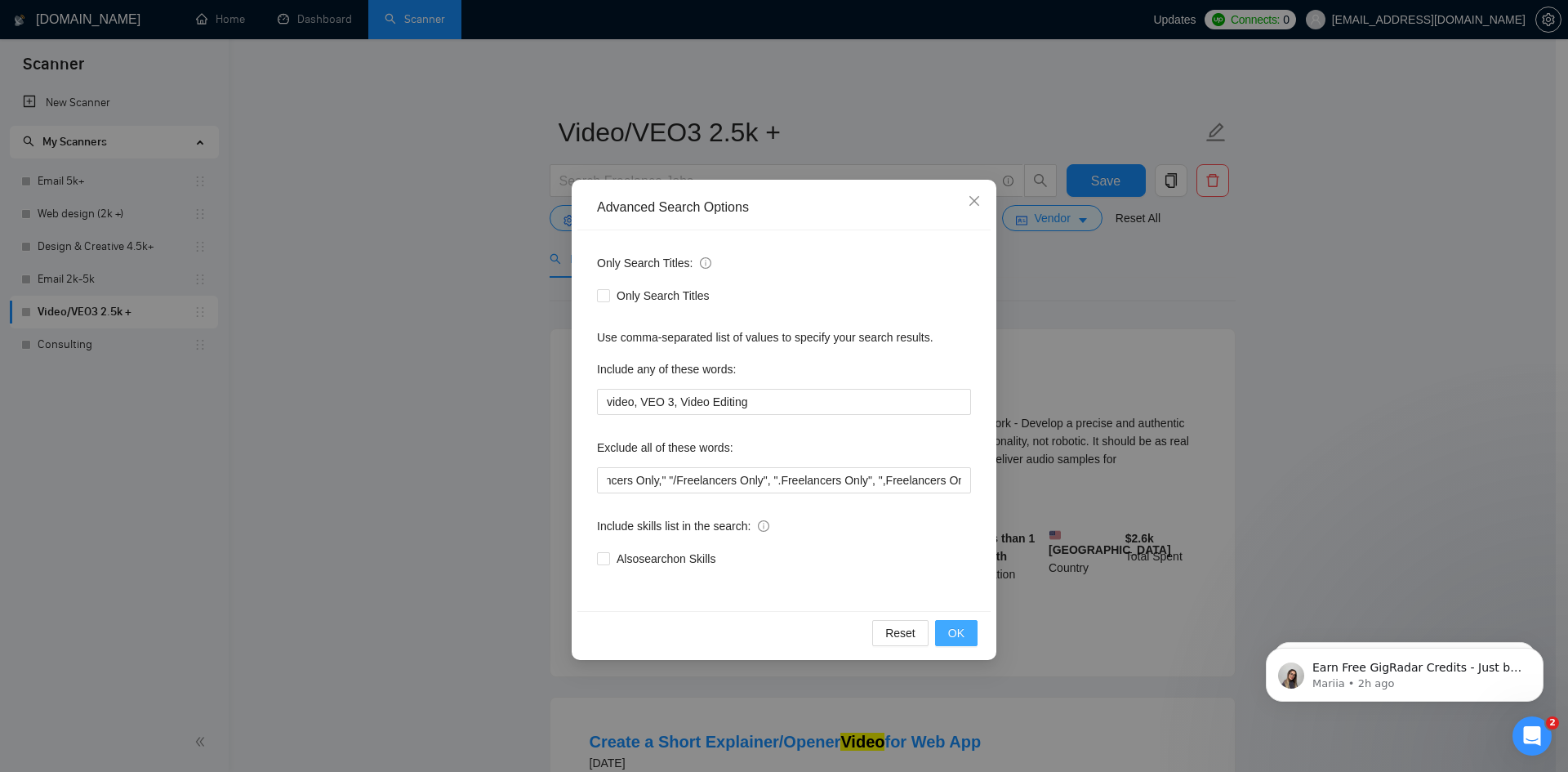
scroll to position [0, 0]
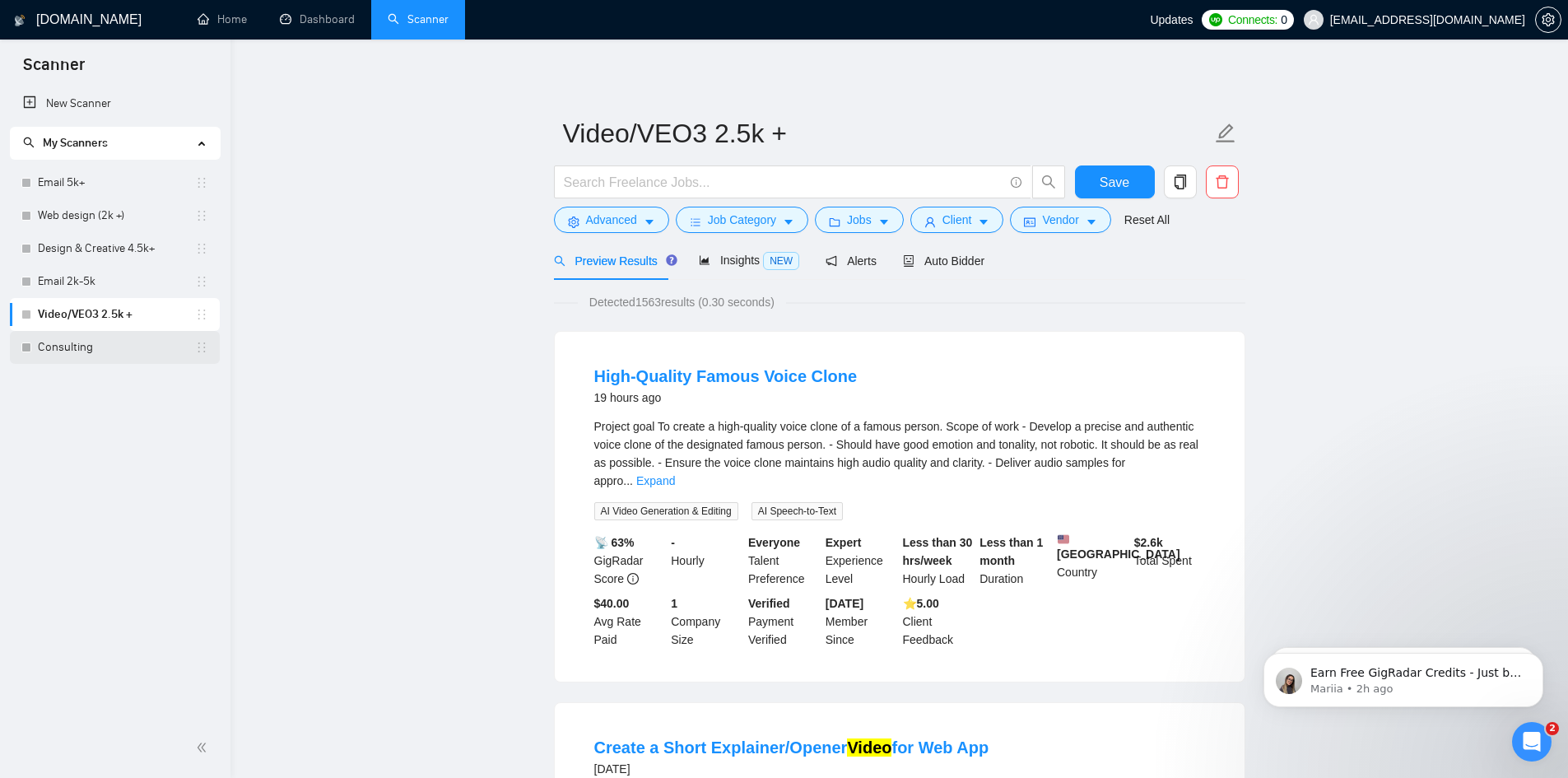
click at [93, 352] on link "Consulting" at bounding box center [116, 347] width 158 height 33
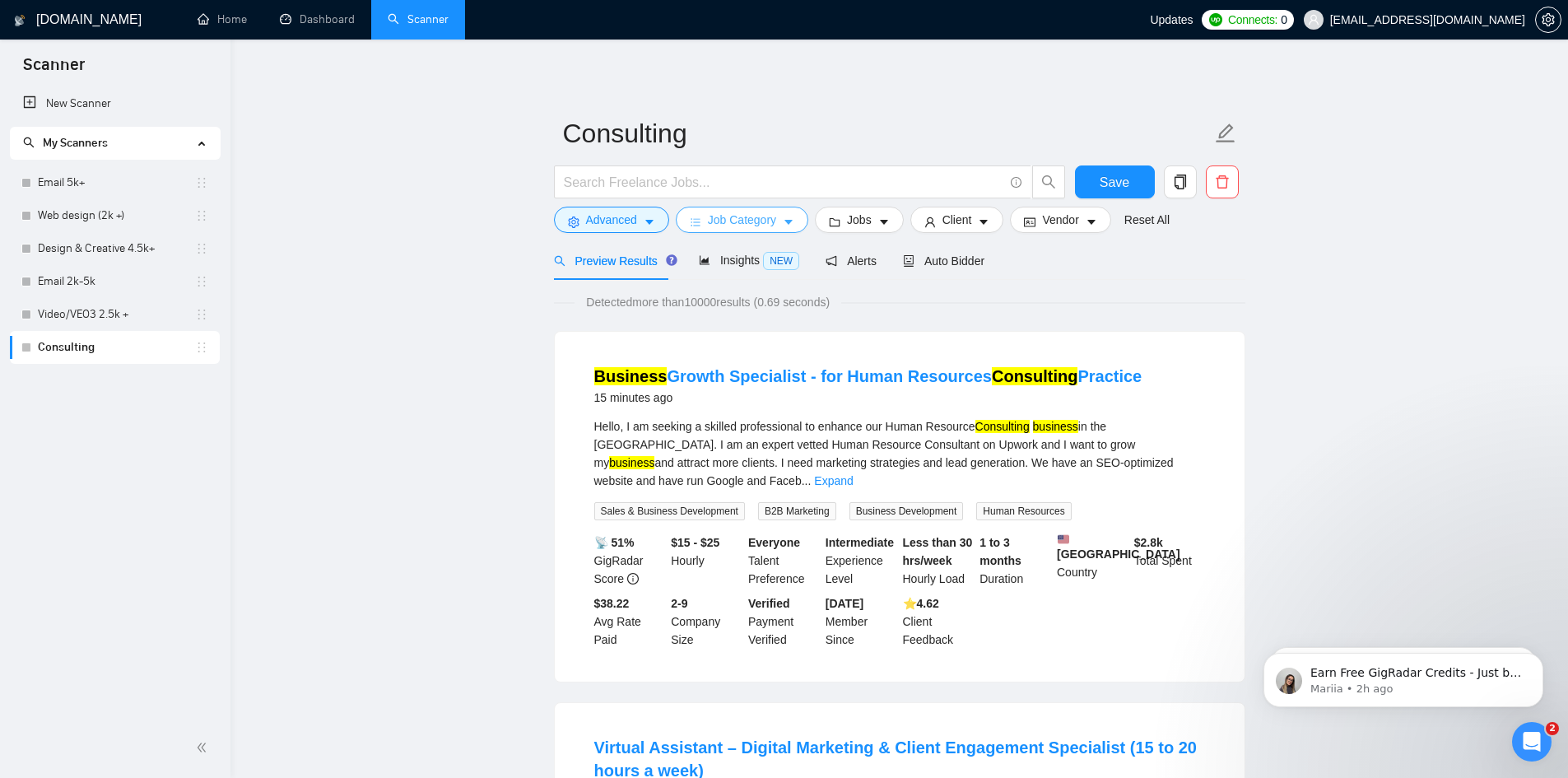
click at [736, 220] on span "Job Category" at bounding box center [743, 219] width 69 height 19
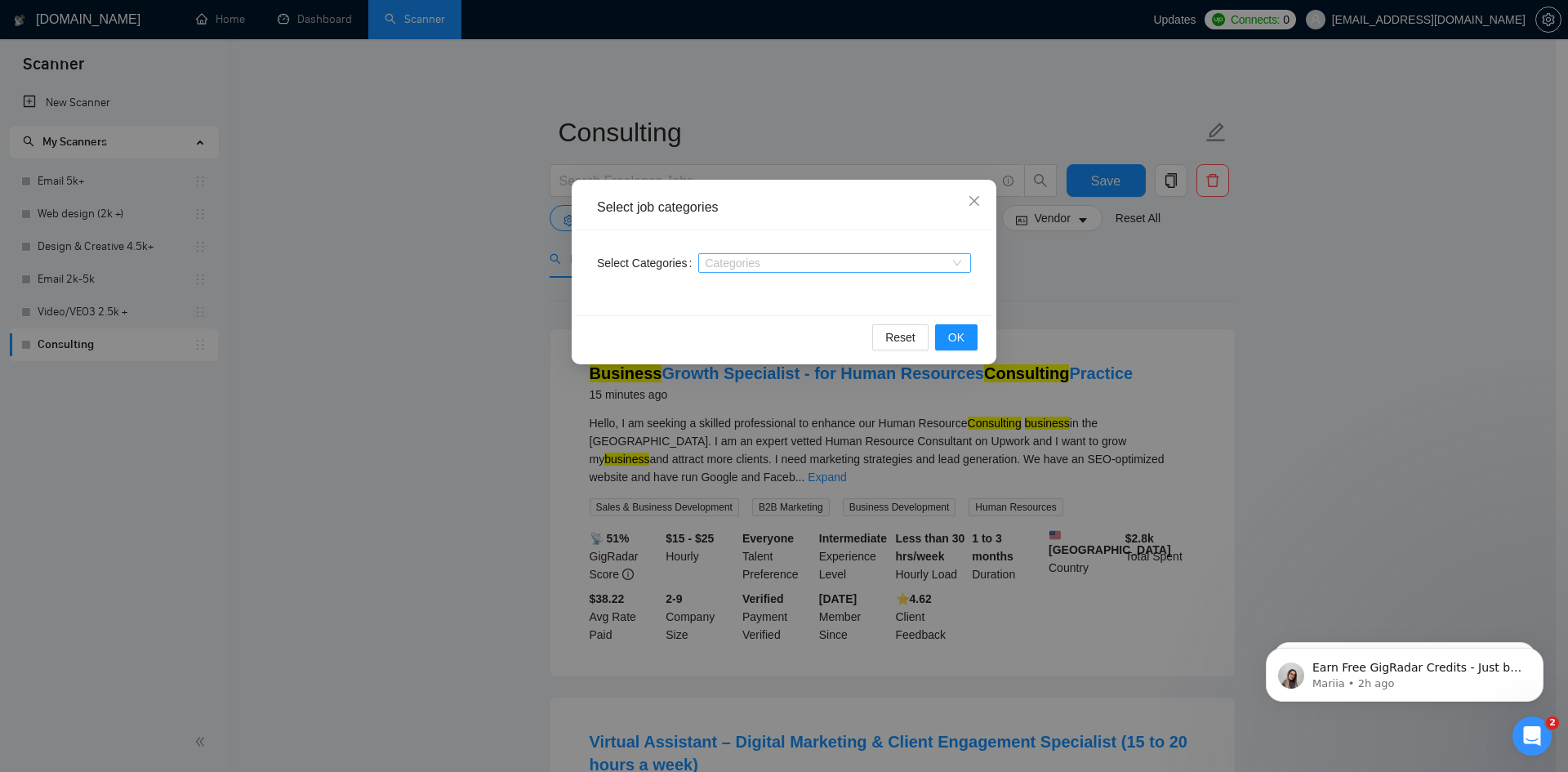
click at [723, 263] on div at bounding box center [827, 262] width 248 height 13
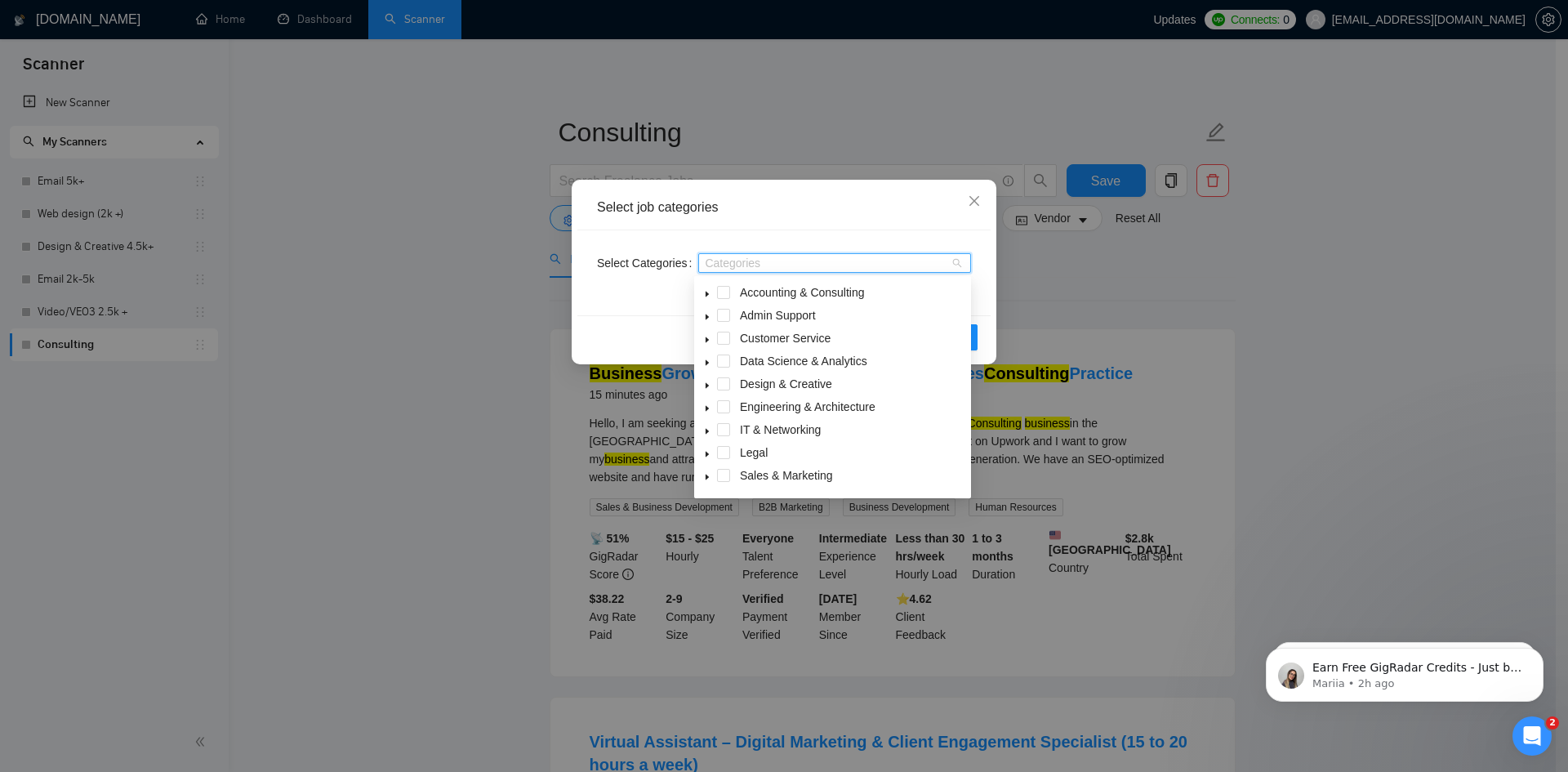
drag, startPoint x: 505, startPoint y: 402, endPoint x: 690, endPoint y: 275, distance: 224.4
click at [505, 400] on div "Select job categories Select Categories Categories Reset OK" at bounding box center [784, 386] width 1568 height 772
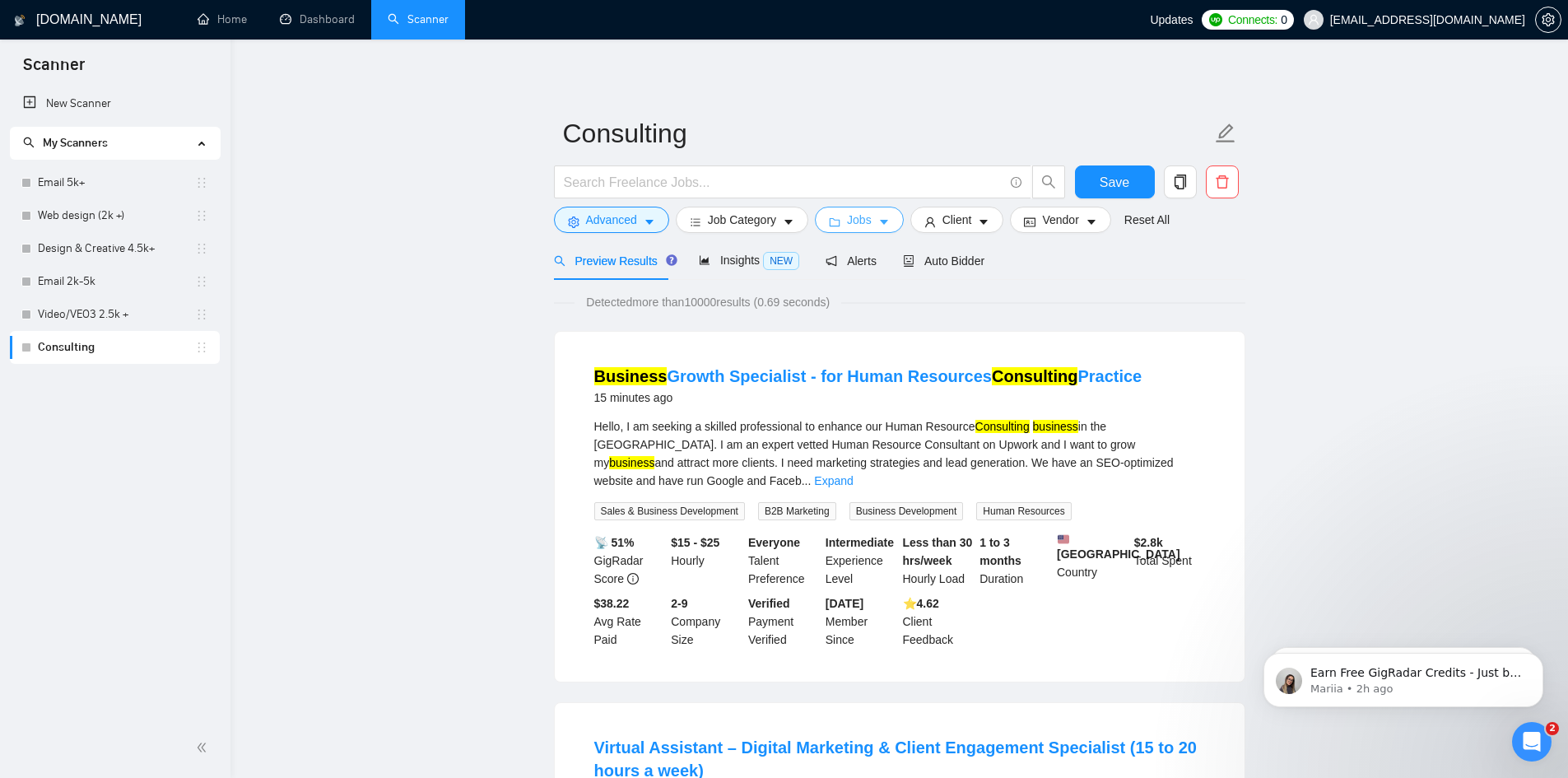
click at [862, 220] on span "Jobs" at bounding box center [860, 219] width 25 height 19
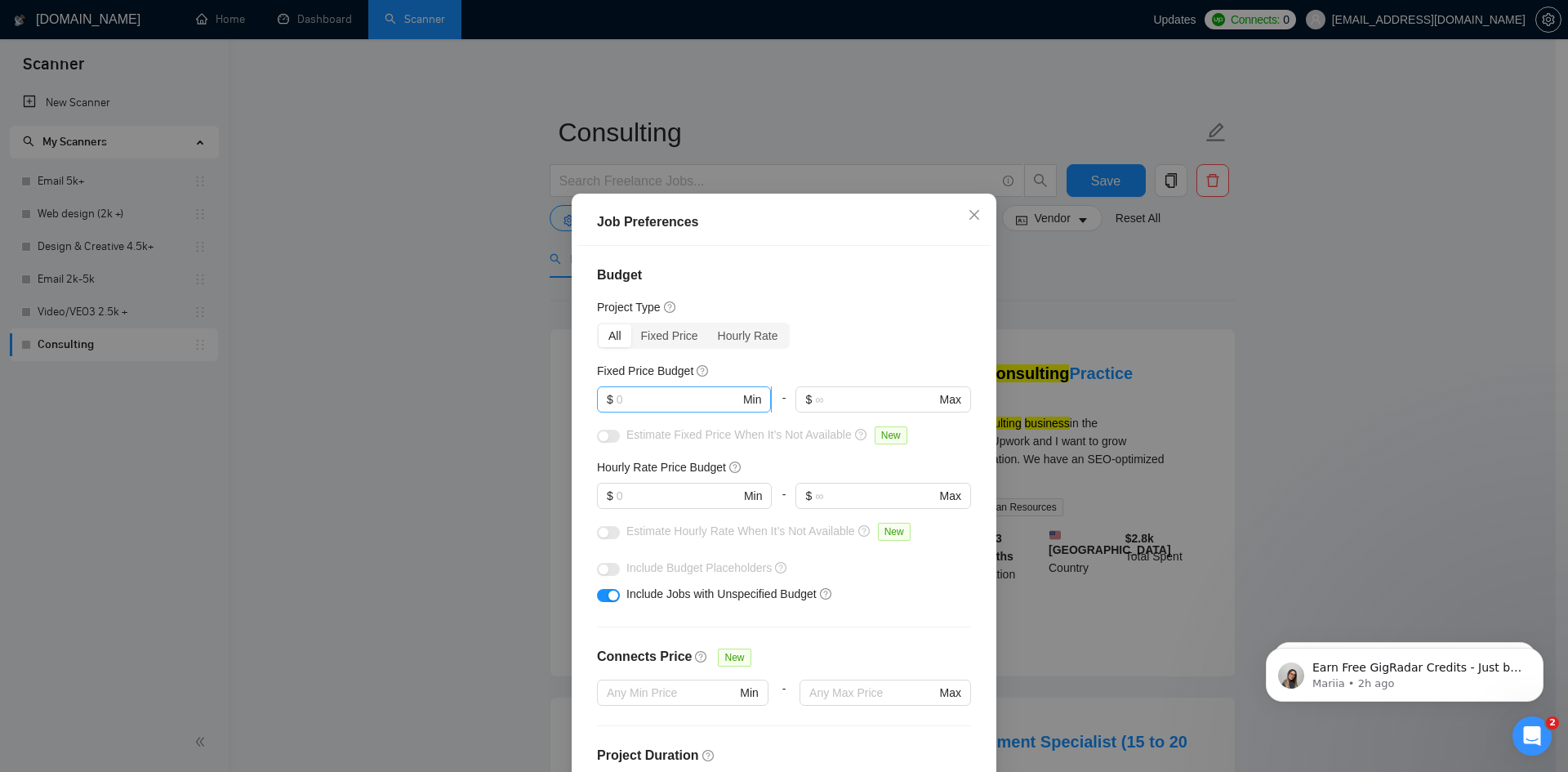
click at [693, 401] on input "text" at bounding box center [678, 400] width 123 height 18
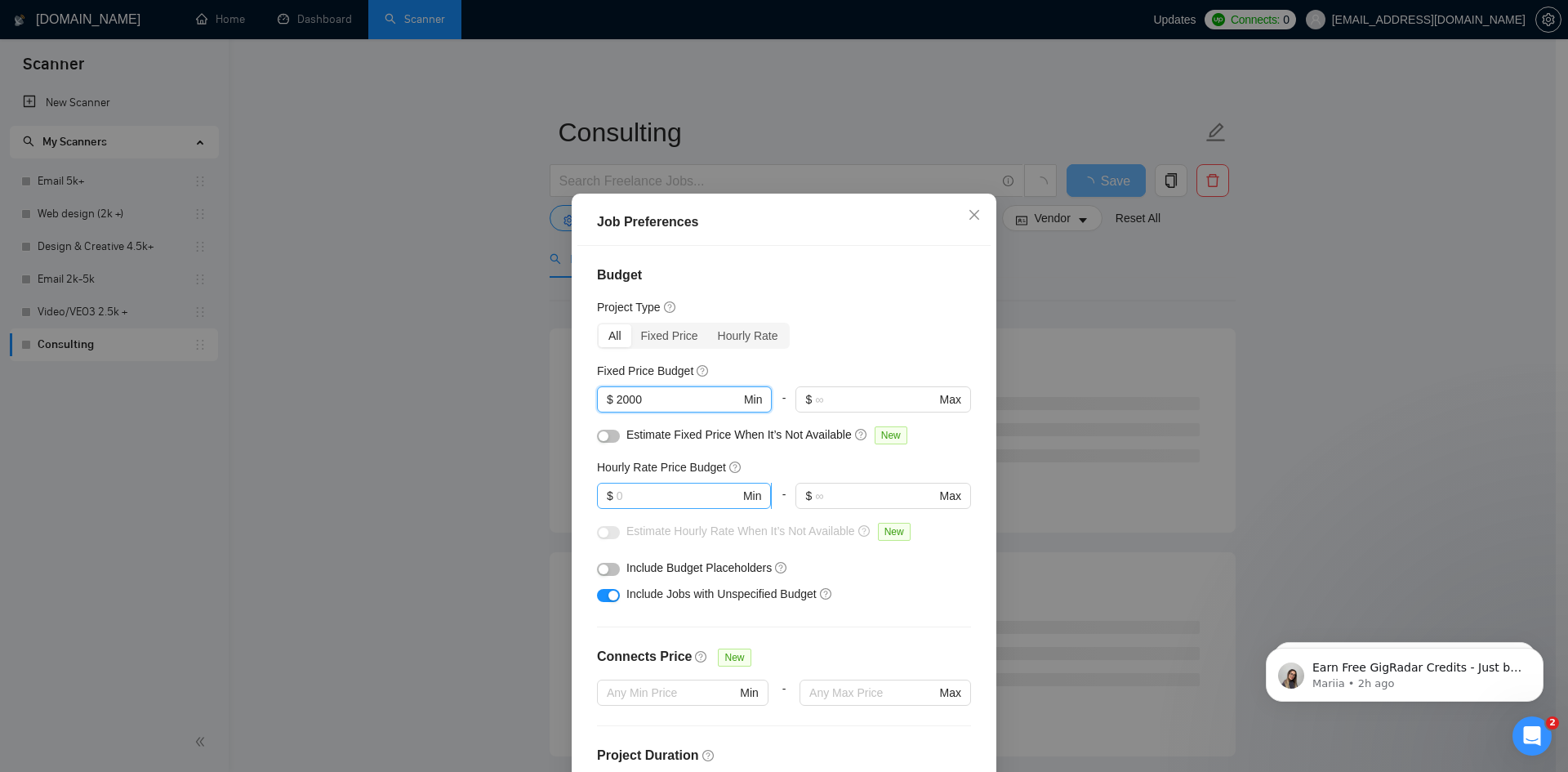
type input "2000"
click at [681, 493] on input "text" at bounding box center [678, 496] width 123 height 18
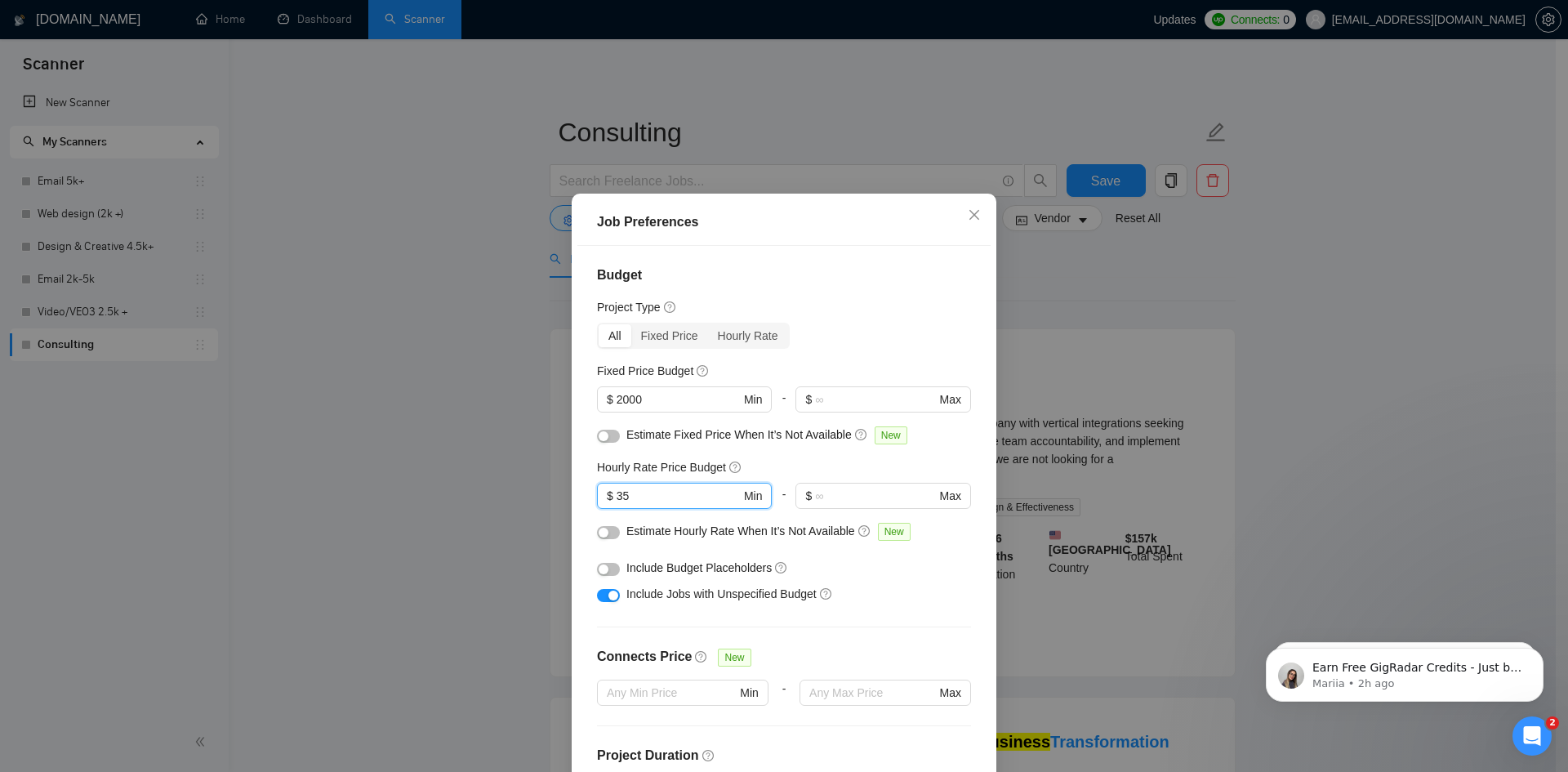
type input "35"
click at [605, 438] on button "button" at bounding box center [608, 436] width 23 height 13
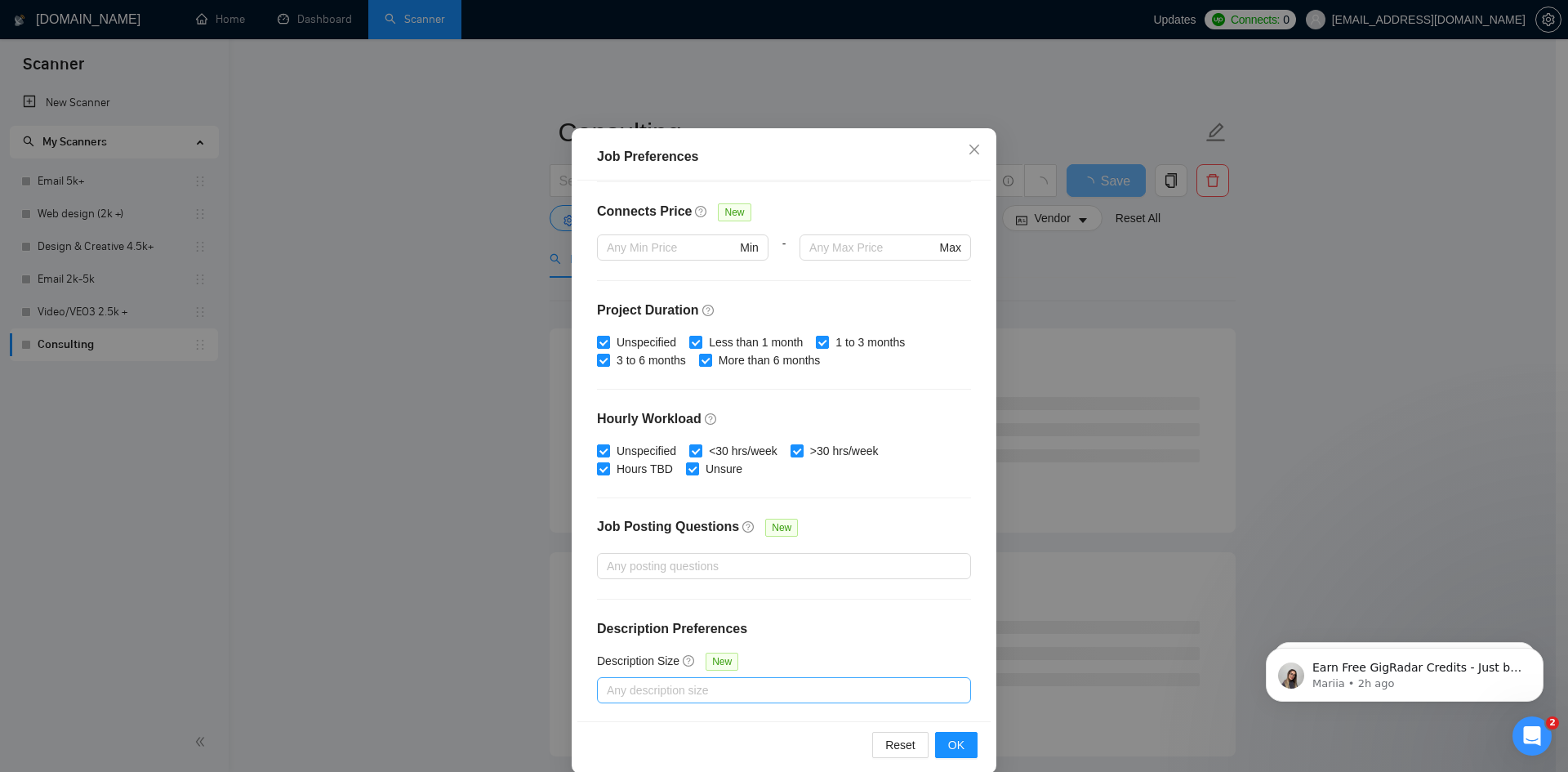
scroll to position [87, 0]
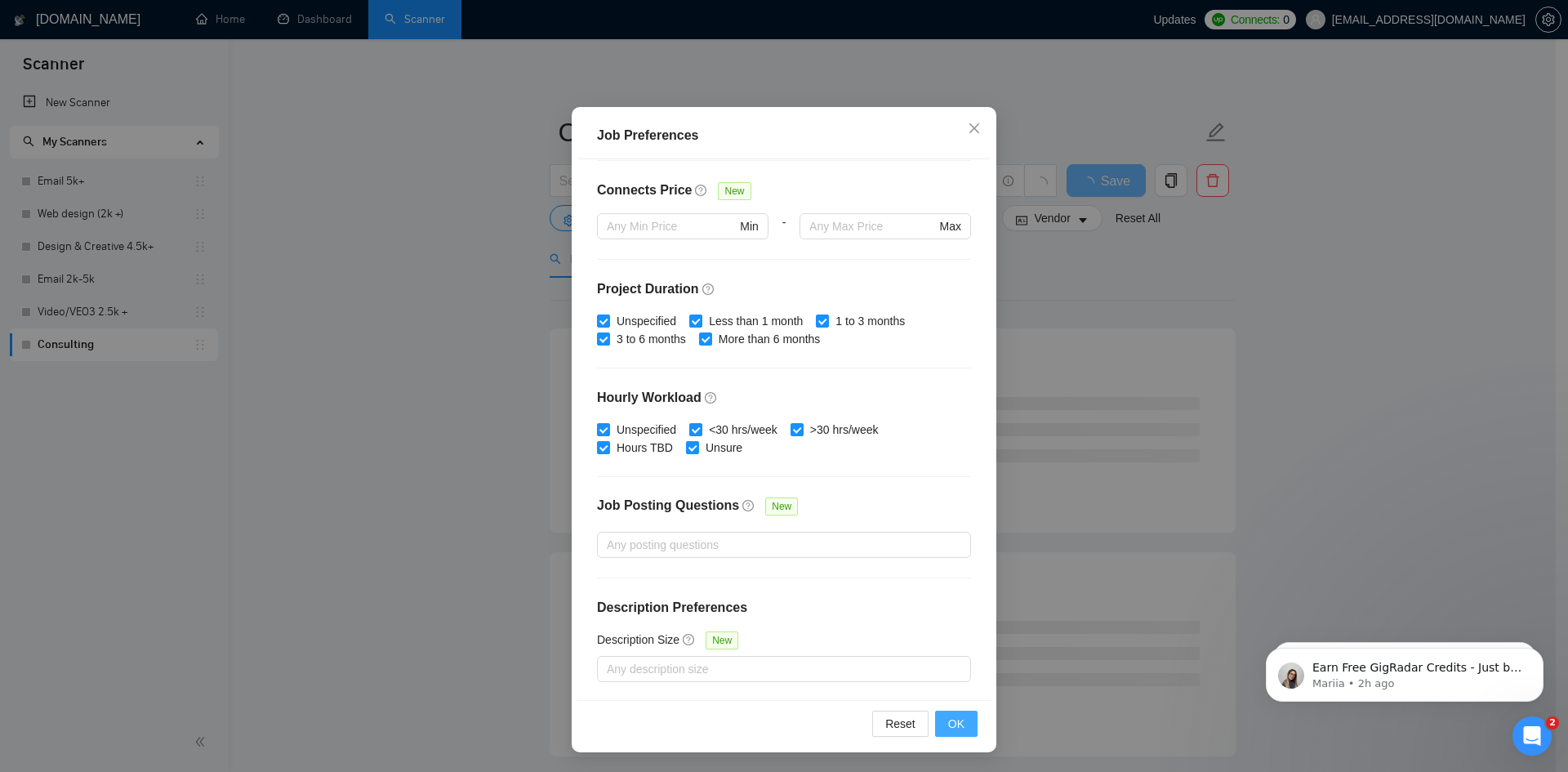
click at [955, 725] on span "OK" at bounding box center [956, 724] width 17 height 18
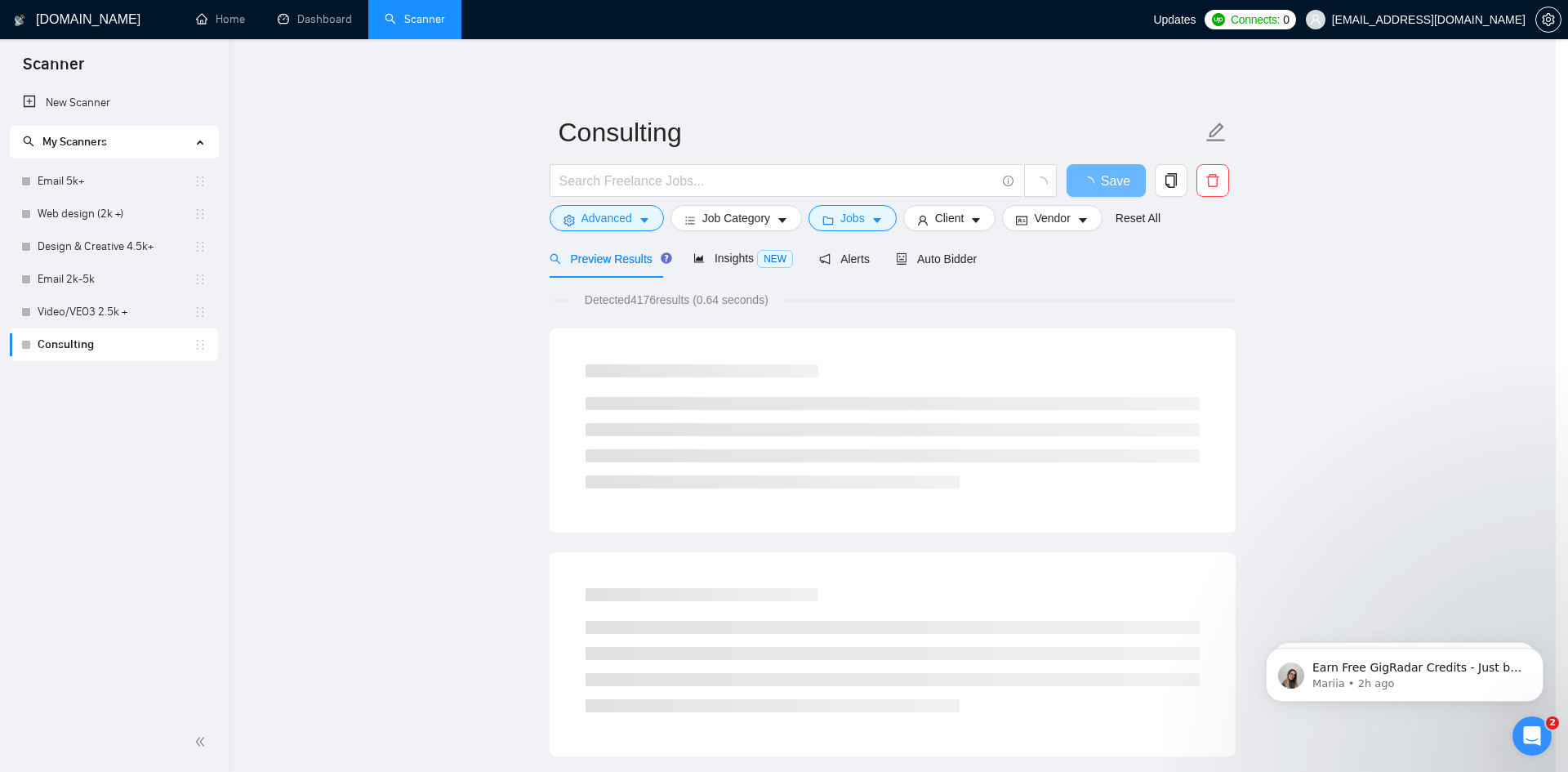
scroll to position [0, 0]
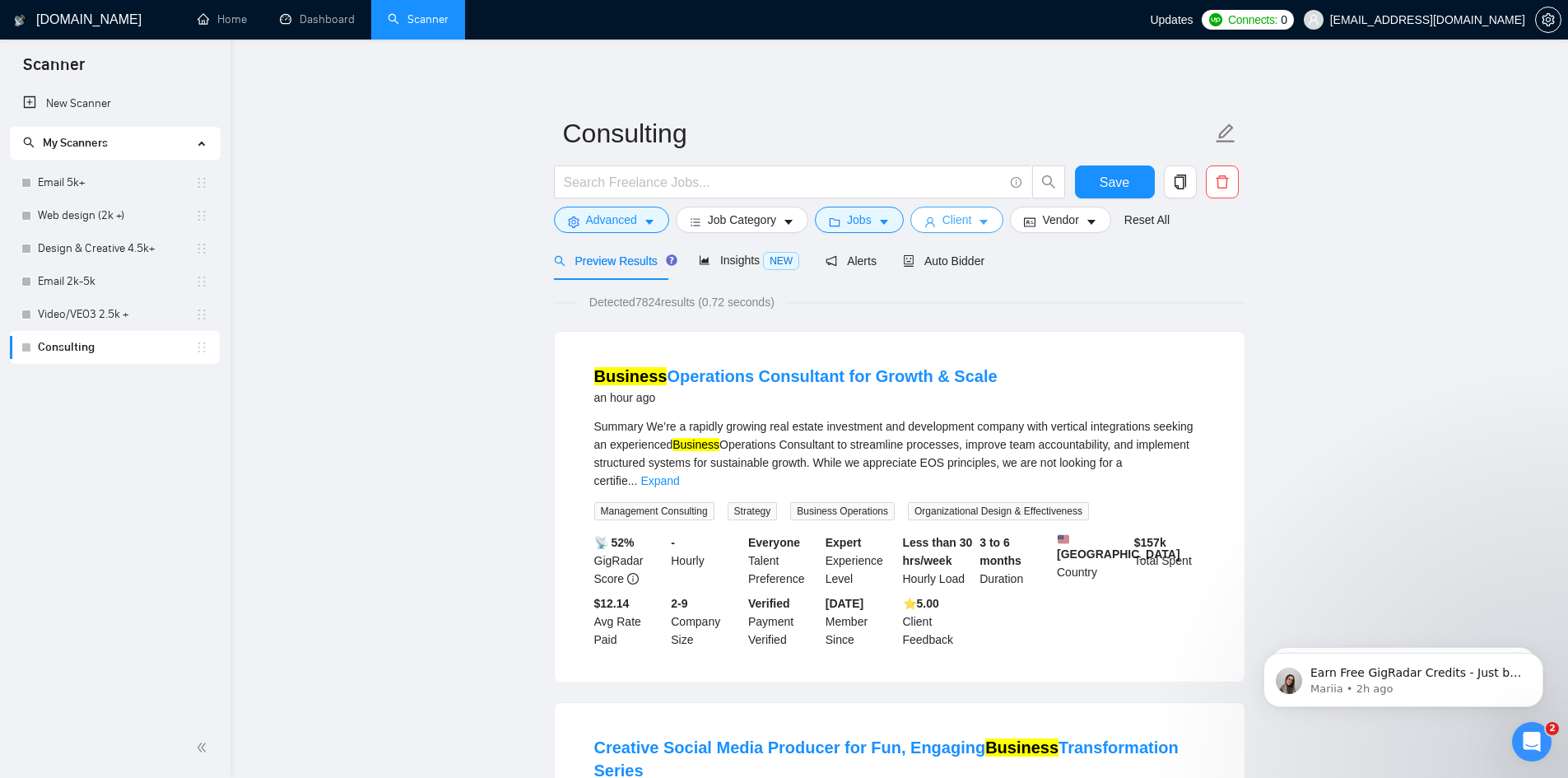
click at [944, 222] on span "Client" at bounding box center [958, 219] width 30 height 19
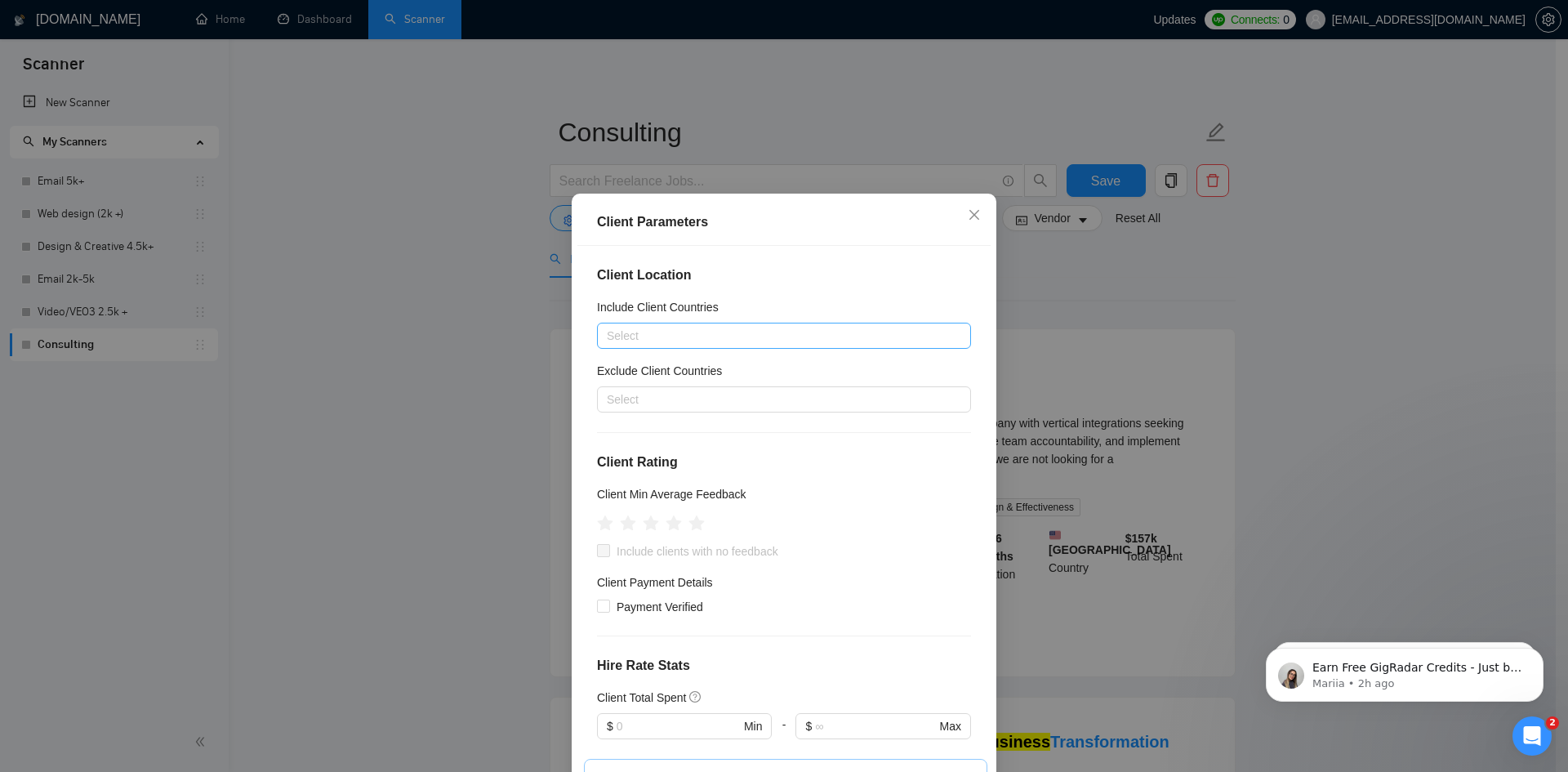
click at [666, 337] on div at bounding box center [776, 336] width 350 height 19
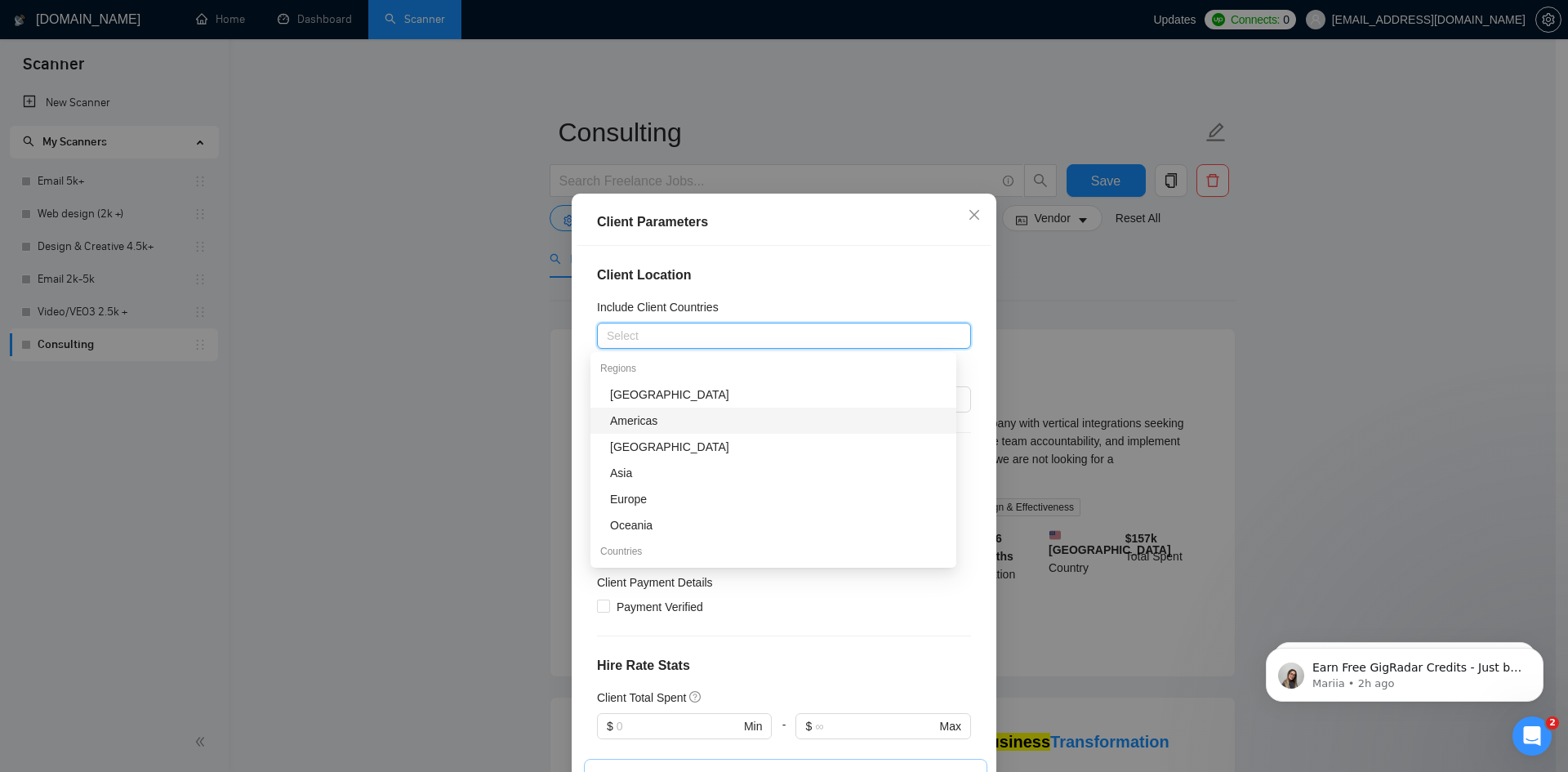
click at [667, 422] on div "Americas" at bounding box center [778, 421] width 336 height 18
click at [572, 359] on div "Client Parameters Client Location Include Client Countries [GEOGRAPHIC_DATA] Ex…" at bounding box center [784, 516] width 425 height 645
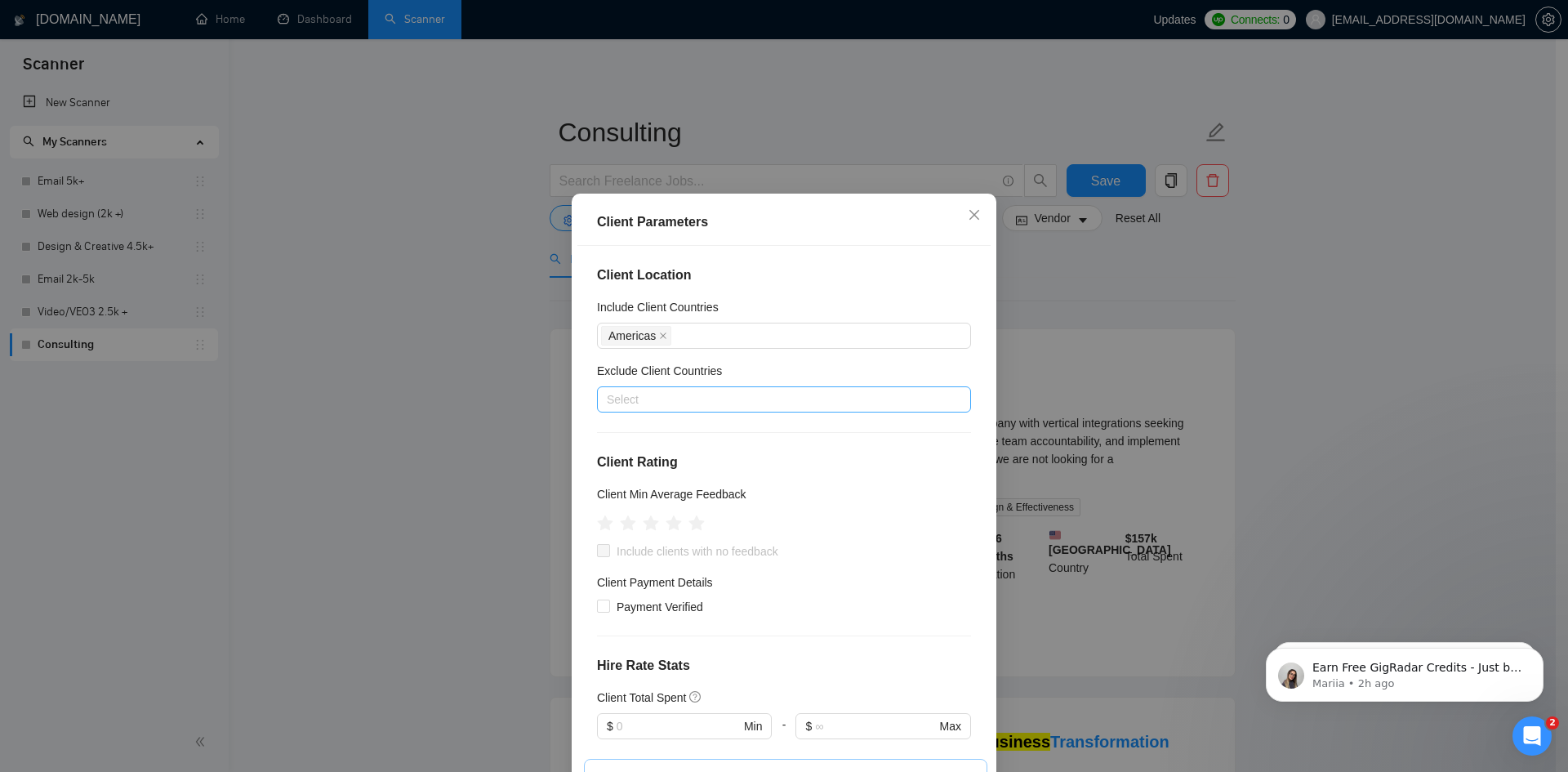
click at [644, 400] on div at bounding box center [776, 400] width 350 height 19
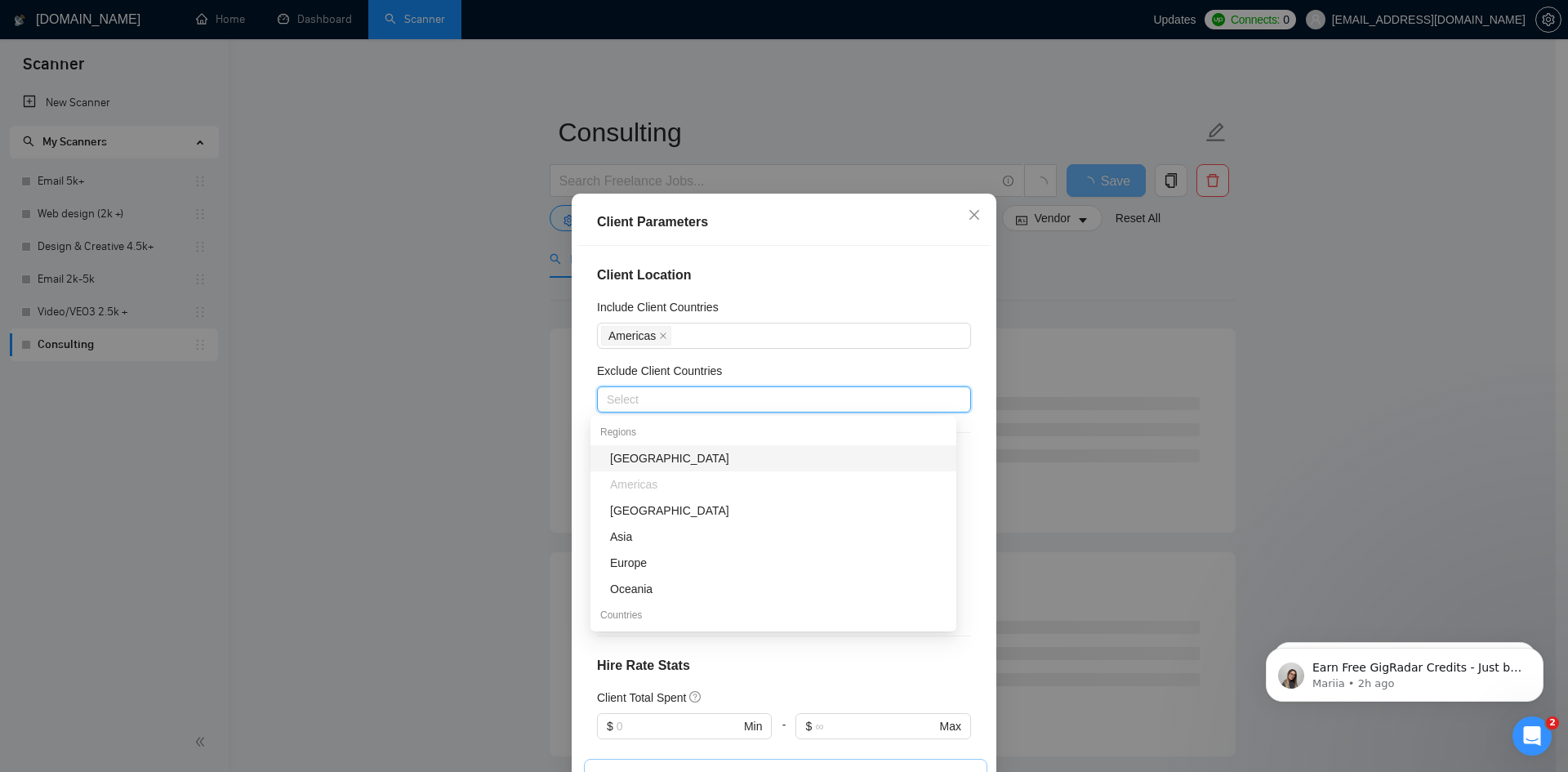
click at [644, 462] on div "[GEOGRAPHIC_DATA]" at bounding box center [778, 458] width 336 height 18
drag, startPoint x: 639, startPoint y: 512, endPoint x: 642, endPoint y: 545, distance: 33.1
click at [639, 513] on div "[GEOGRAPHIC_DATA]" at bounding box center [778, 511] width 336 height 18
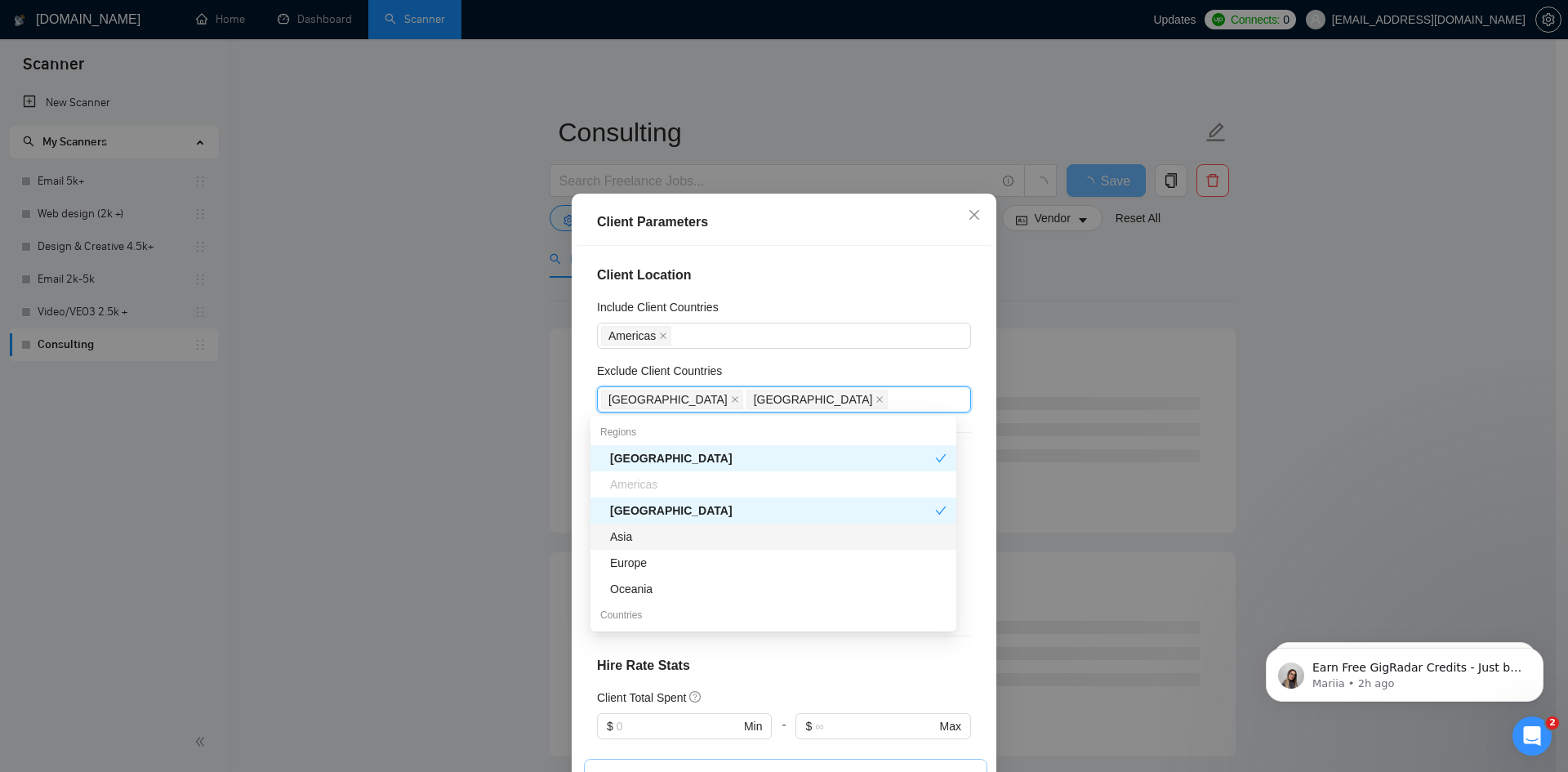
click at [642, 545] on div "Asia" at bounding box center [778, 537] width 336 height 18
click at [644, 566] on div "Europe" at bounding box center [778, 563] width 336 height 18
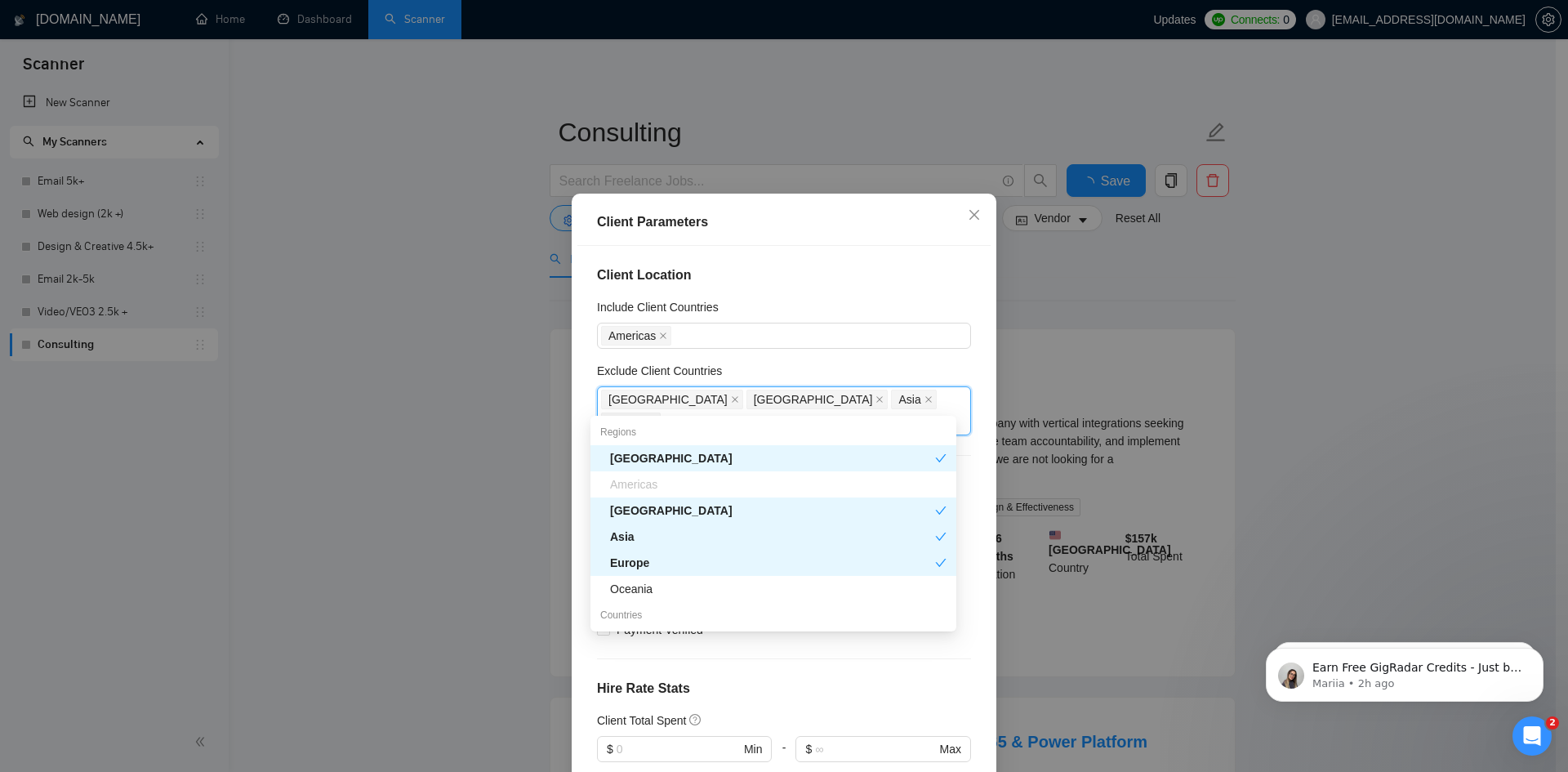
click at [646, 586] on div "Oceania" at bounding box center [778, 589] width 336 height 18
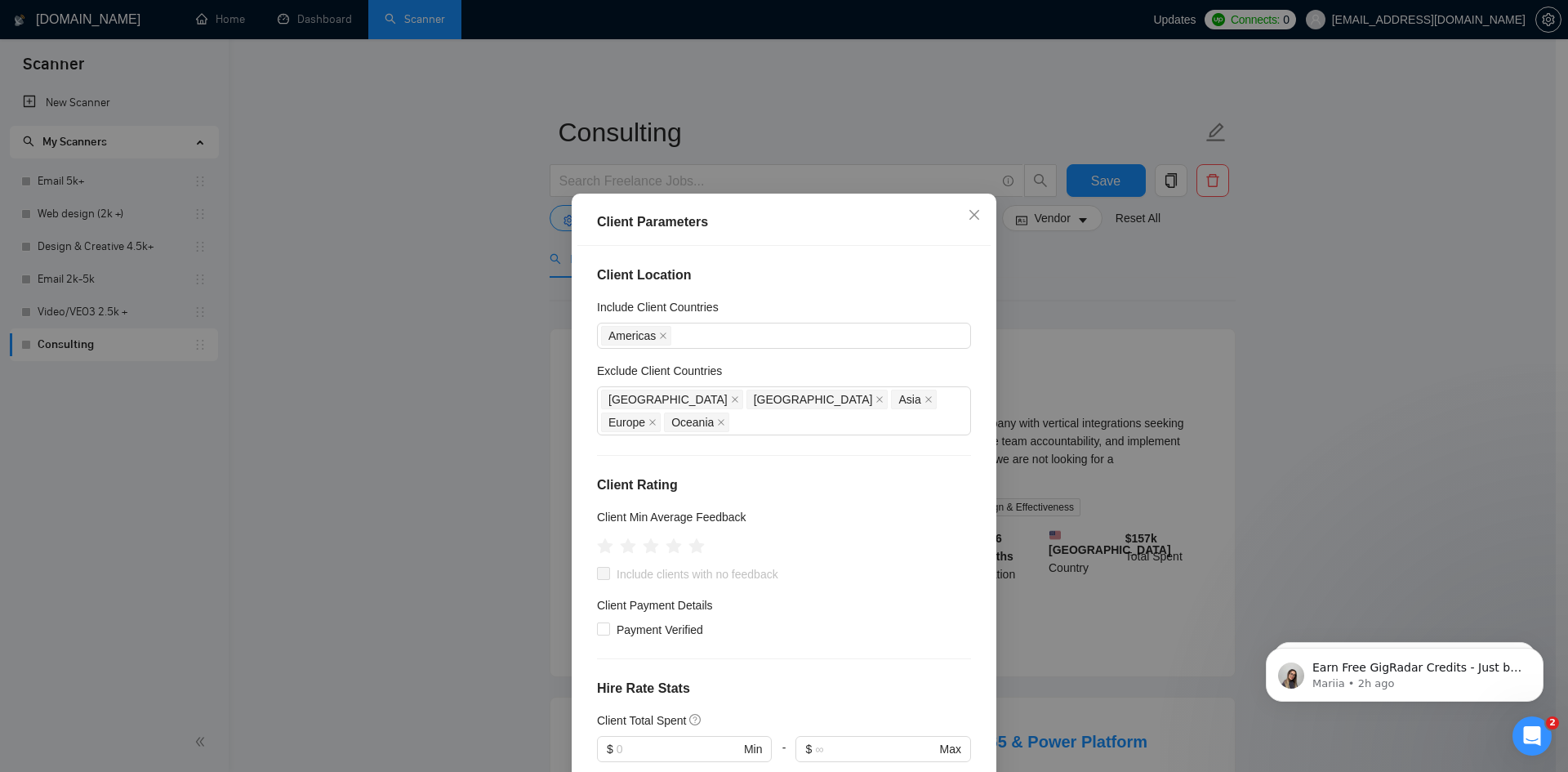
click at [582, 572] on div "Client Location Include Client Countries [GEOGRAPHIC_DATA] Exclude Client Count…" at bounding box center [784, 516] width 413 height 541
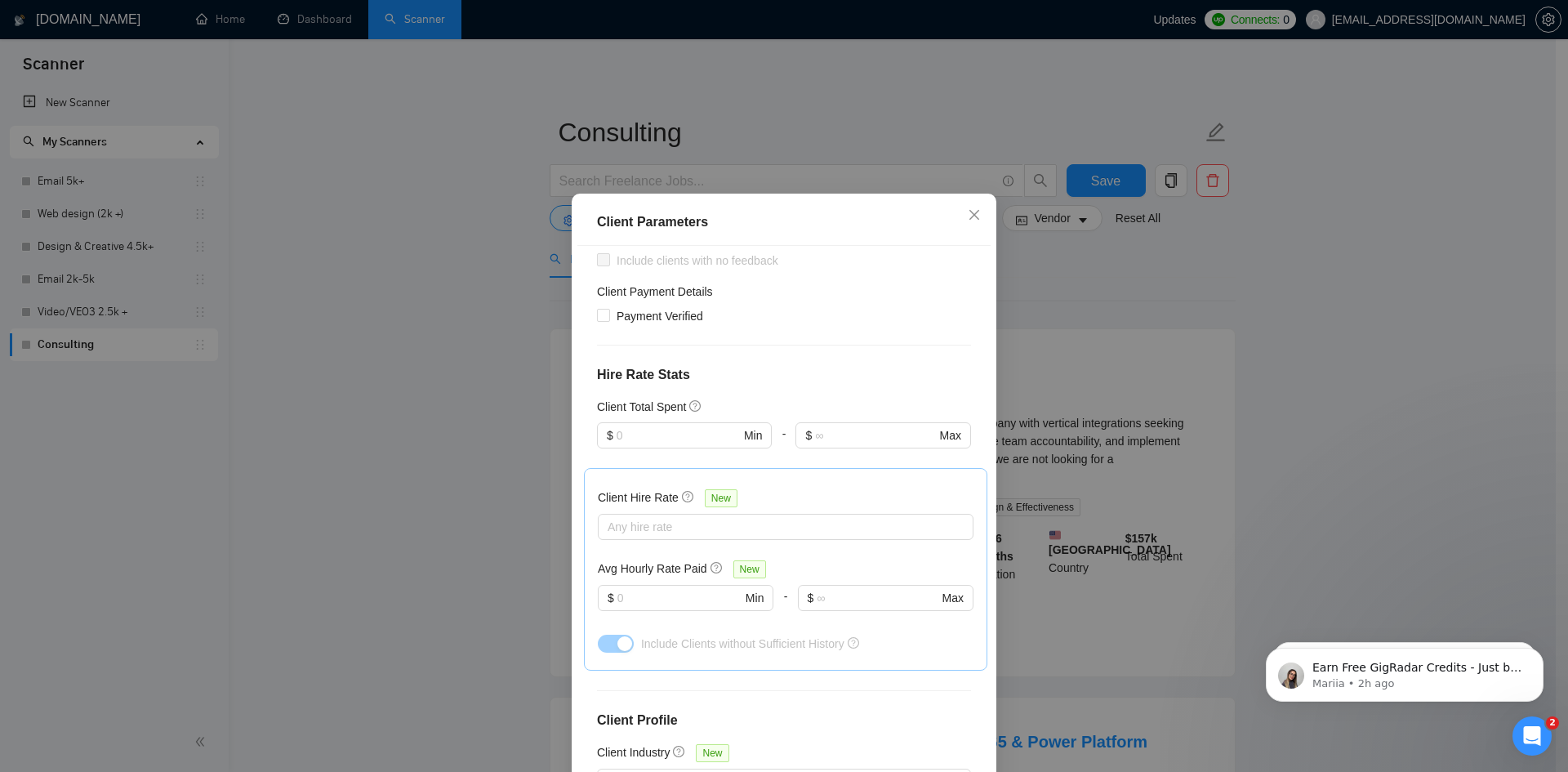
scroll to position [312, 0]
click at [602, 310] on input "Payment Verified" at bounding box center [602, 316] width 11 height 11
checkbox input "true"
click at [689, 518] on div at bounding box center [778, 528] width 351 height 19
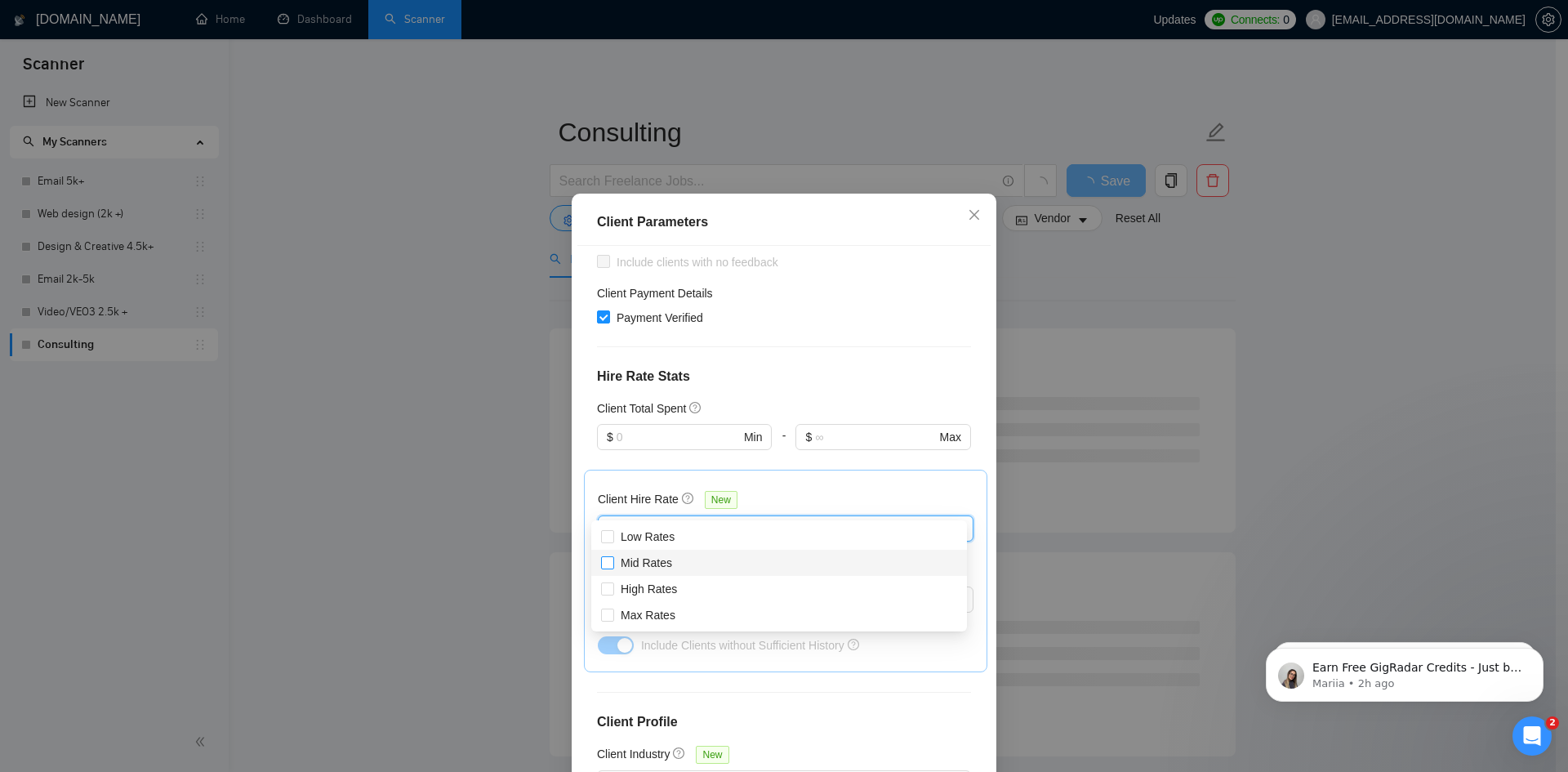
click at [669, 563] on span "Mid Rates" at bounding box center [646, 562] width 52 height 13
click at [613, 563] on input "Mid Rates" at bounding box center [607, 561] width 11 height 11
checkbox input "true"
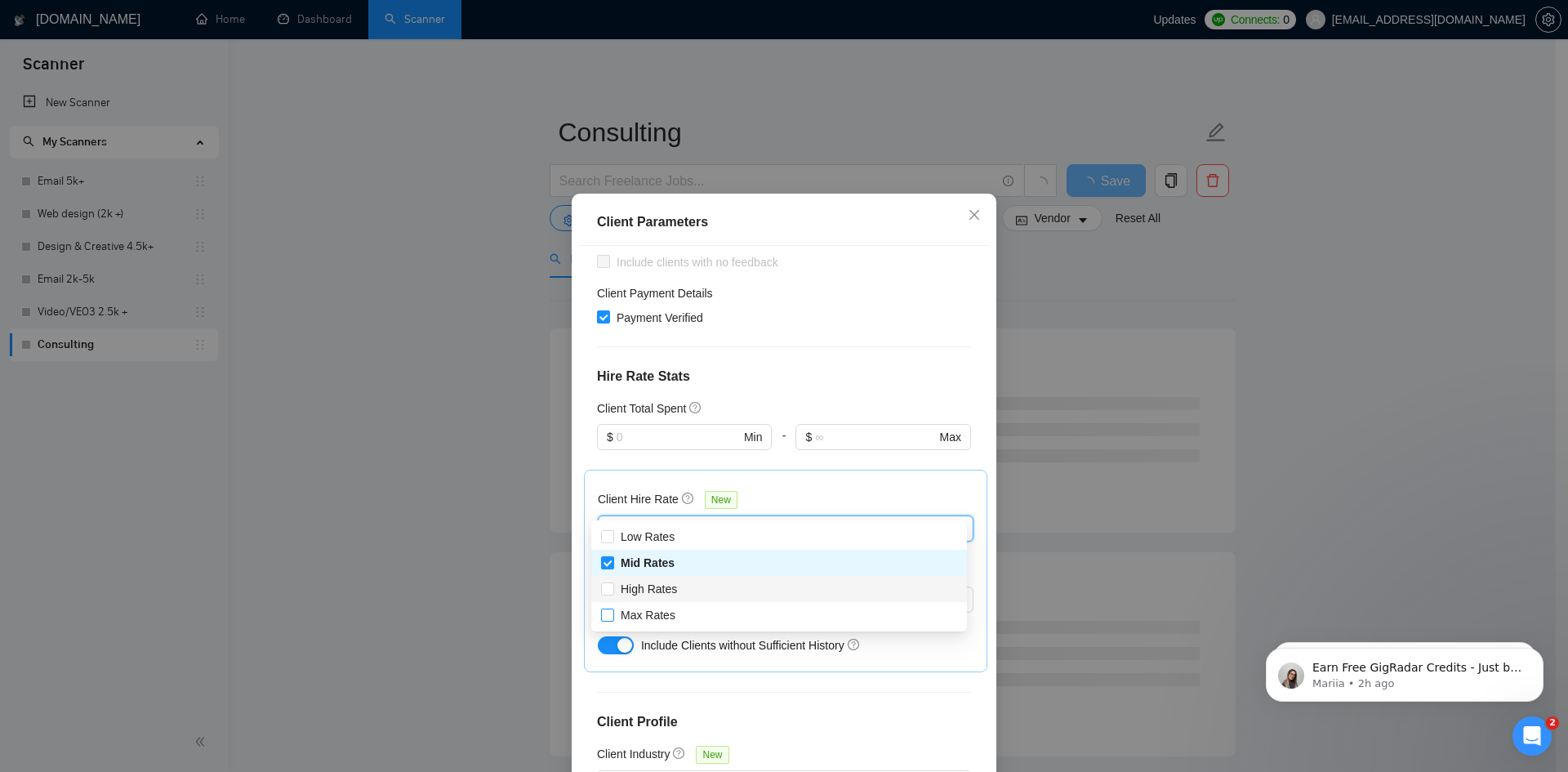
drag, startPoint x: 664, startPoint y: 589, endPoint x: 659, endPoint y: 613, distance: 24.5
click at [664, 590] on span "High Rates" at bounding box center [649, 588] width 56 height 13
click at [613, 590] on input "High Rates" at bounding box center [607, 588] width 11 height 11
checkbox input "true"
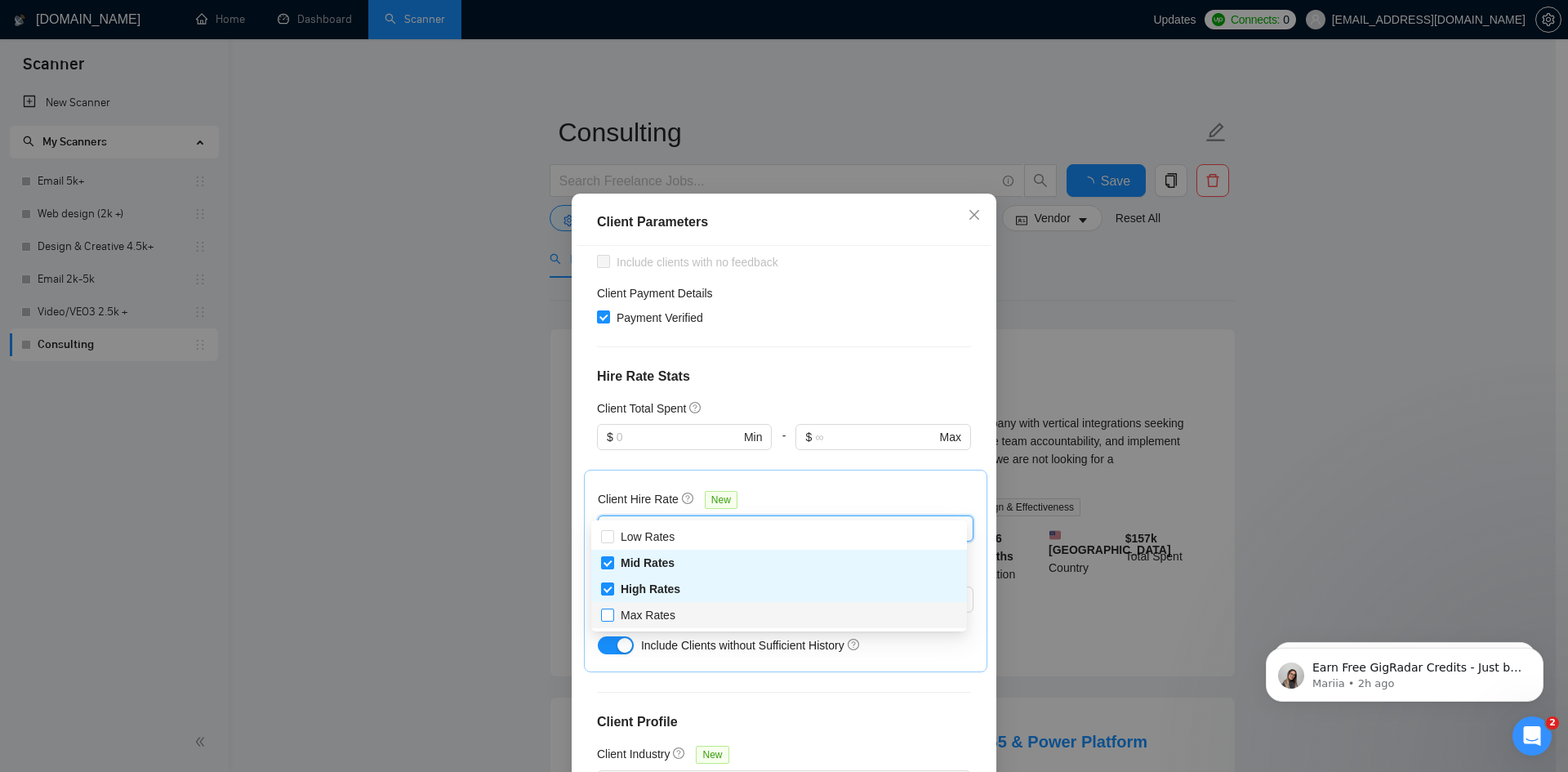
click at [659, 613] on span "Max Rates" at bounding box center [648, 615] width 55 height 13
click at [613, 613] on input "Max Rates" at bounding box center [607, 614] width 11 height 11
checkbox input "true"
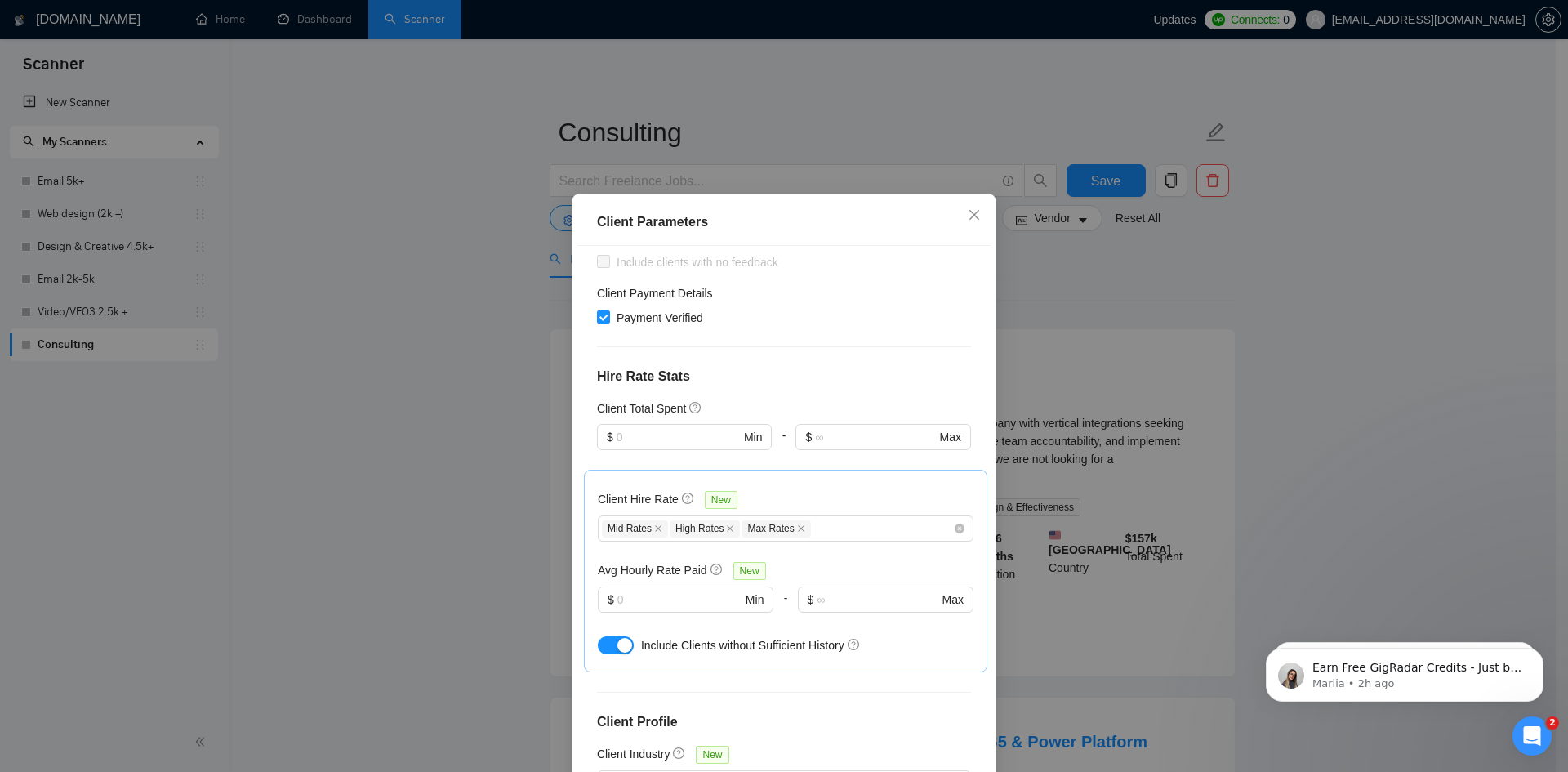
click at [578, 556] on div "Client Location Include Client Countries [GEOGRAPHIC_DATA] Exclude Client Count…" at bounding box center [784, 516] width 413 height 541
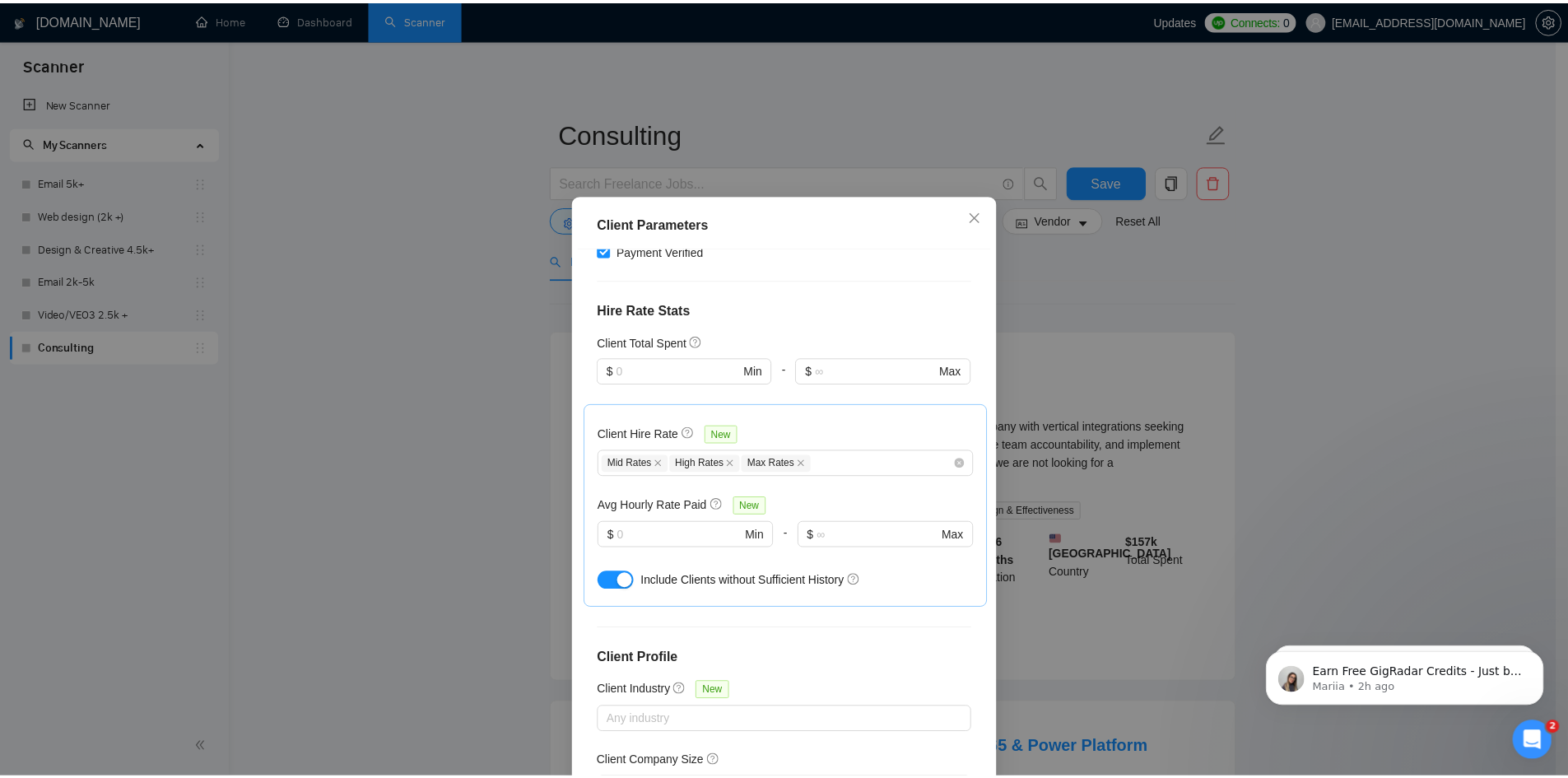
scroll to position [479, 0]
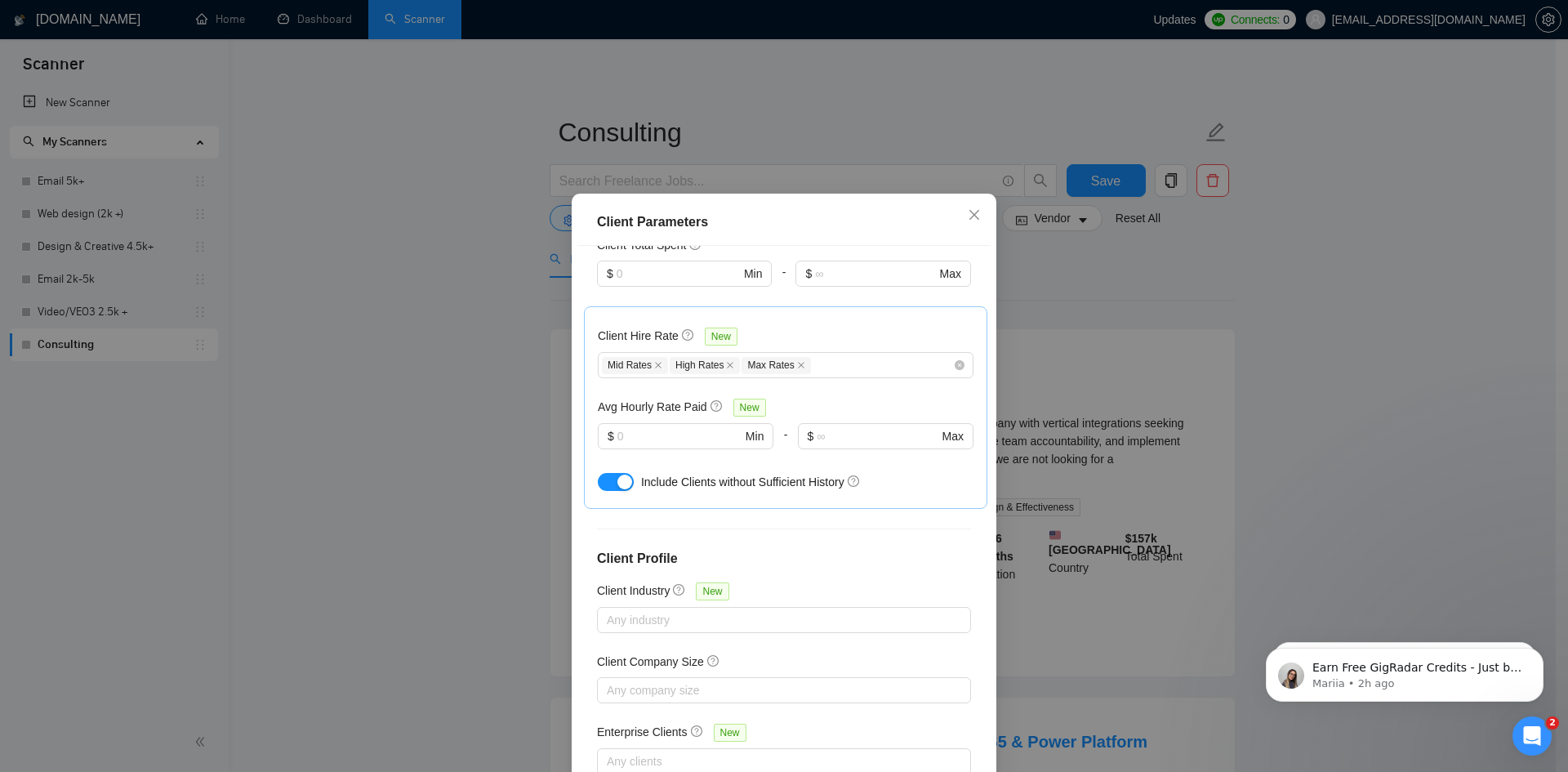
click at [620, 475] on div "button" at bounding box center [625, 482] width 15 height 15
click at [968, 214] on icon "close" at bounding box center [974, 214] width 13 height 13
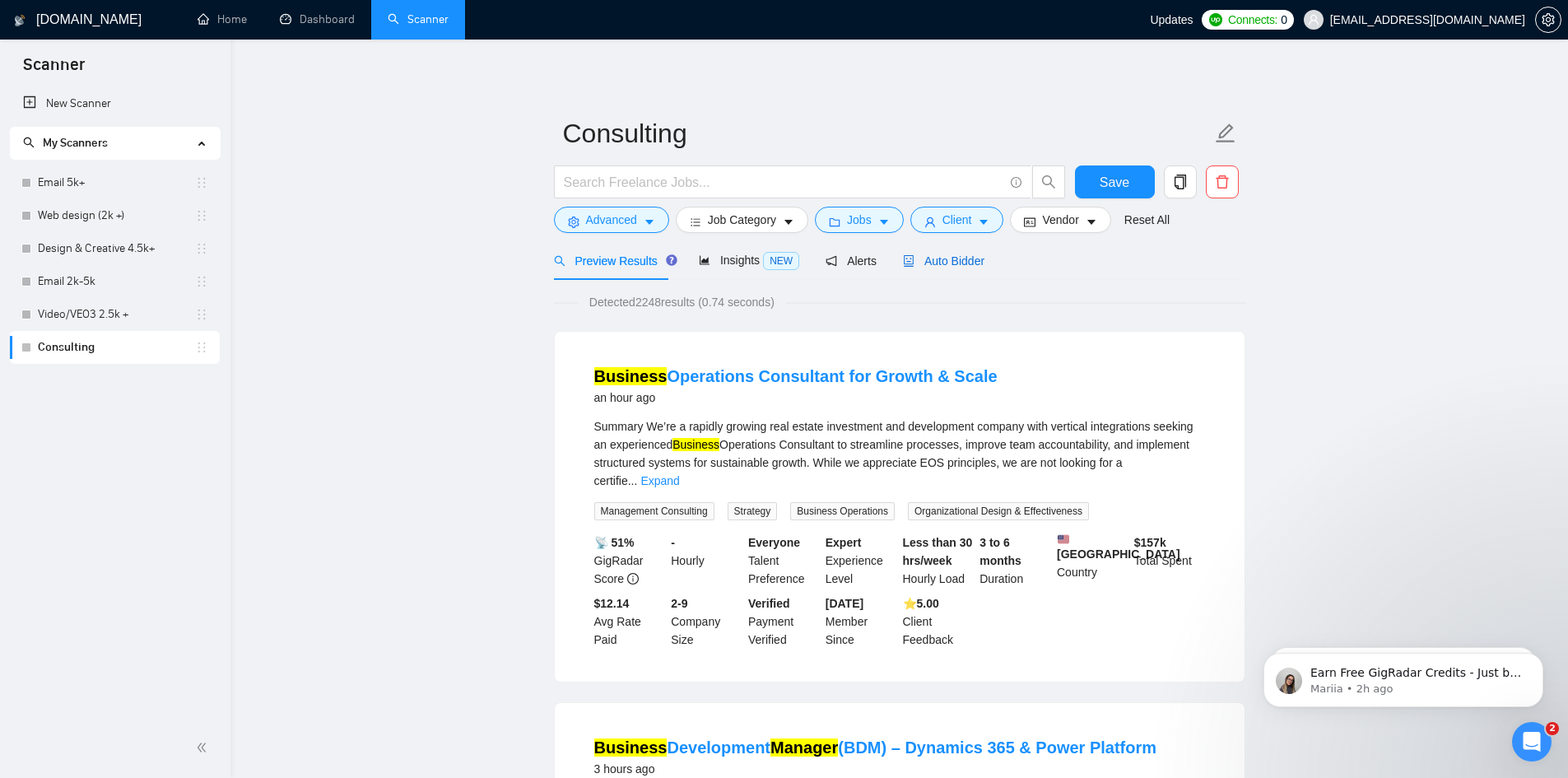
click at [939, 255] on span "Auto Bidder" at bounding box center [943, 261] width 82 height 13
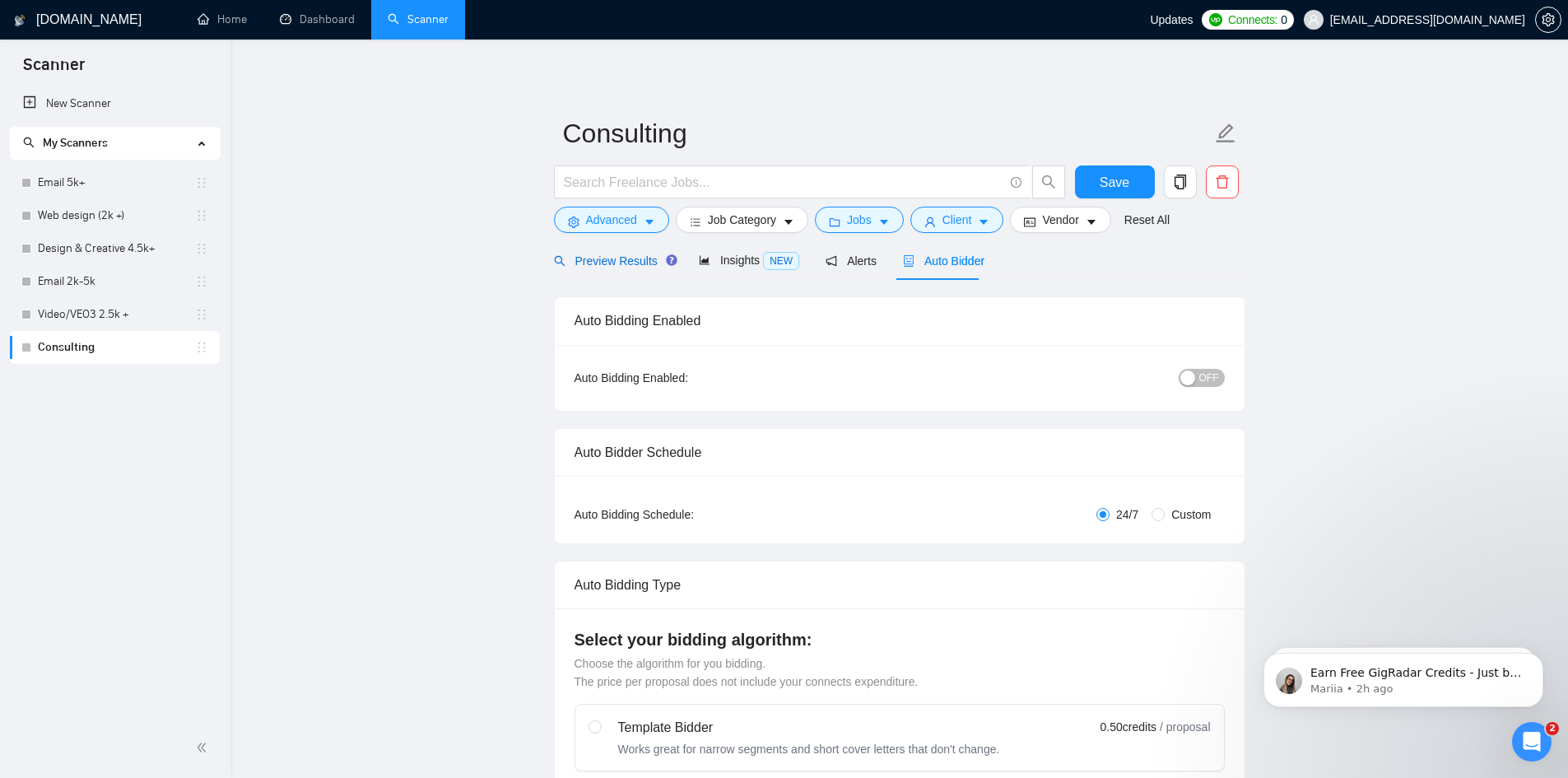
click at [604, 268] on span "Preview Results" at bounding box center [613, 261] width 119 height 13
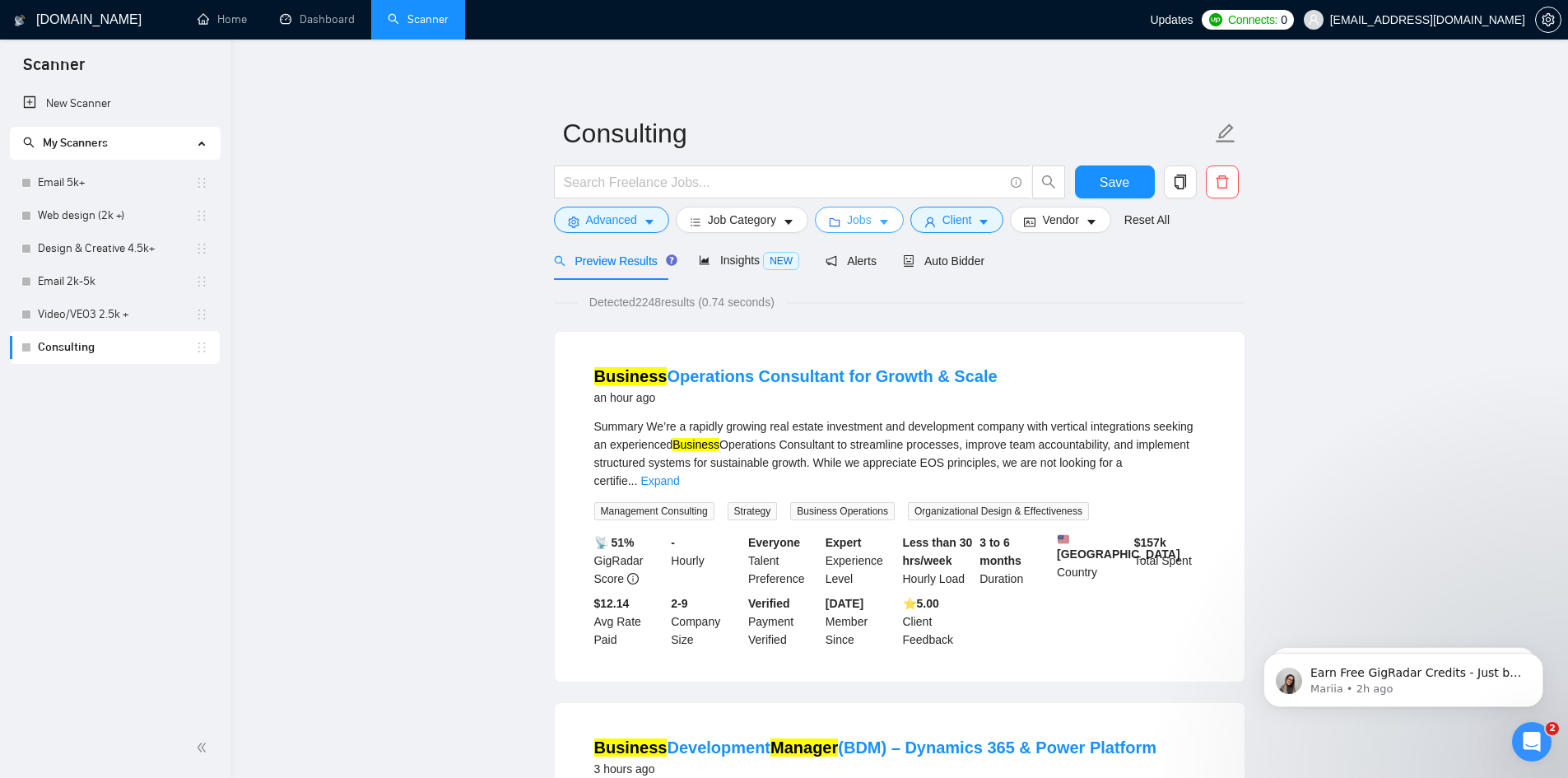
click at [867, 211] on span "Jobs" at bounding box center [860, 219] width 25 height 19
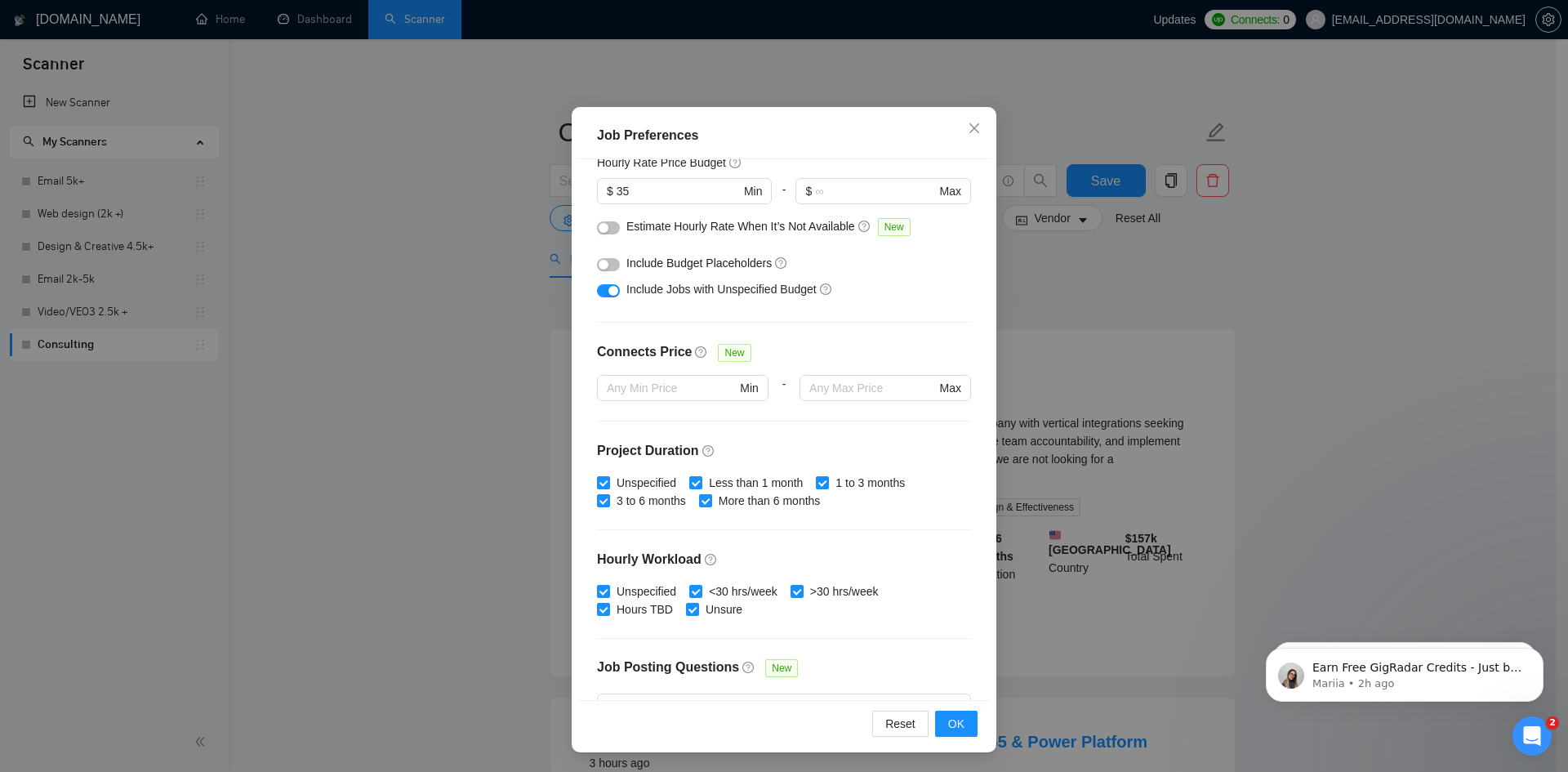
scroll to position [217, 0]
click at [475, 452] on div "Job Preferences Budget Project Type All Fixed Price Hourly Rate Fixed Price Bud…" at bounding box center [784, 386] width 1568 height 772
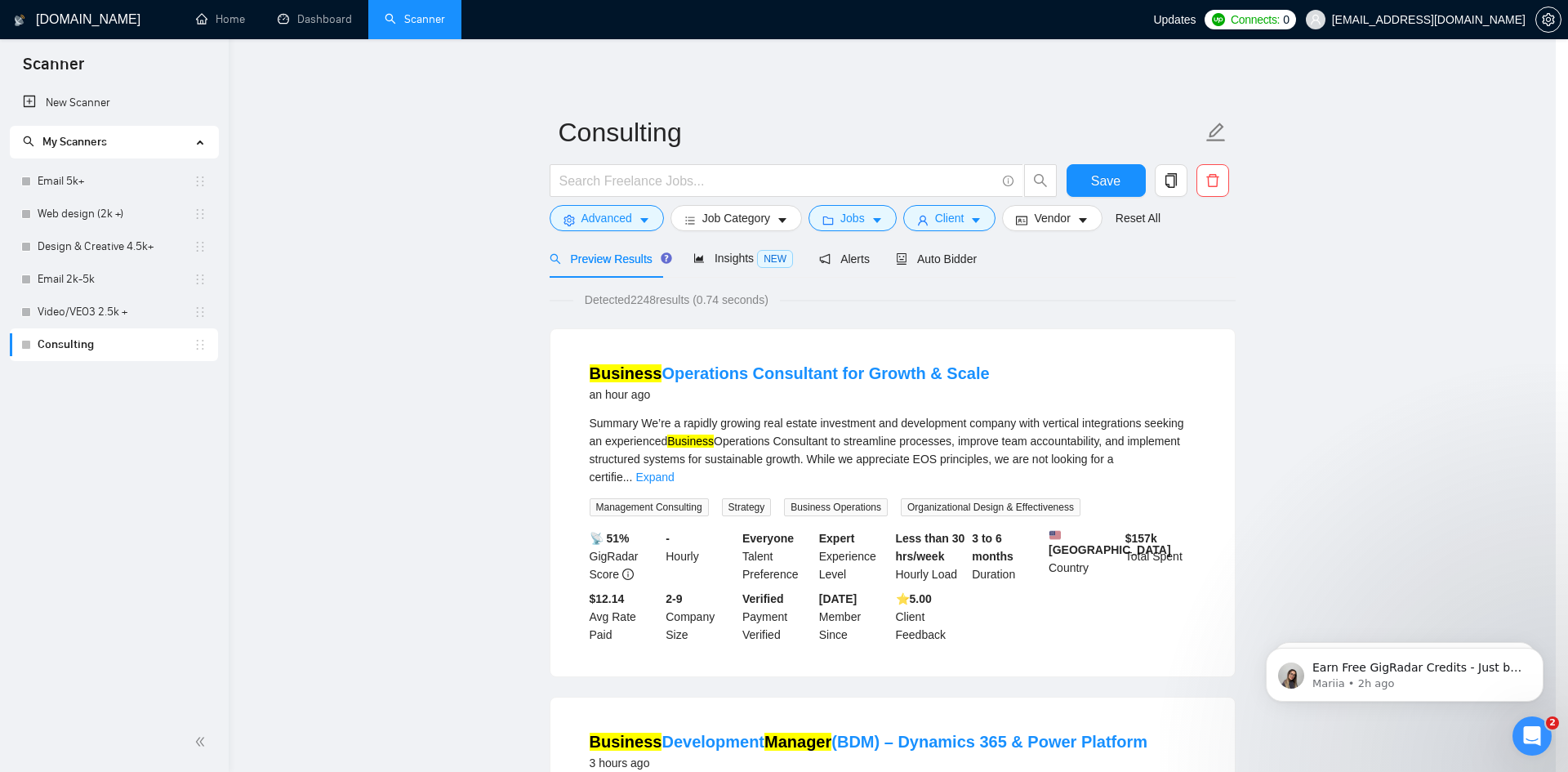
scroll to position [0, 0]
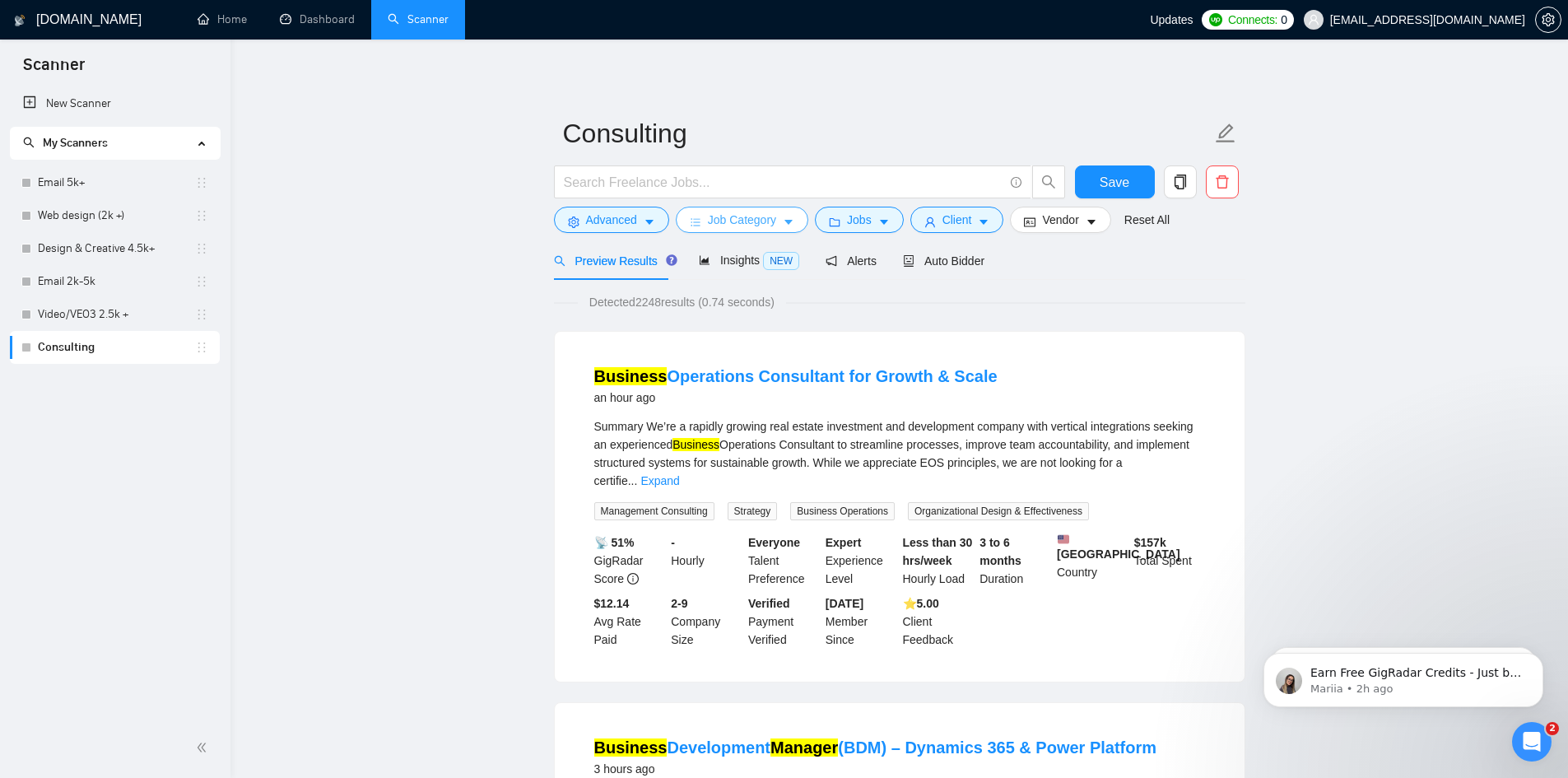
click at [749, 215] on span "Job Category" at bounding box center [743, 219] width 69 height 19
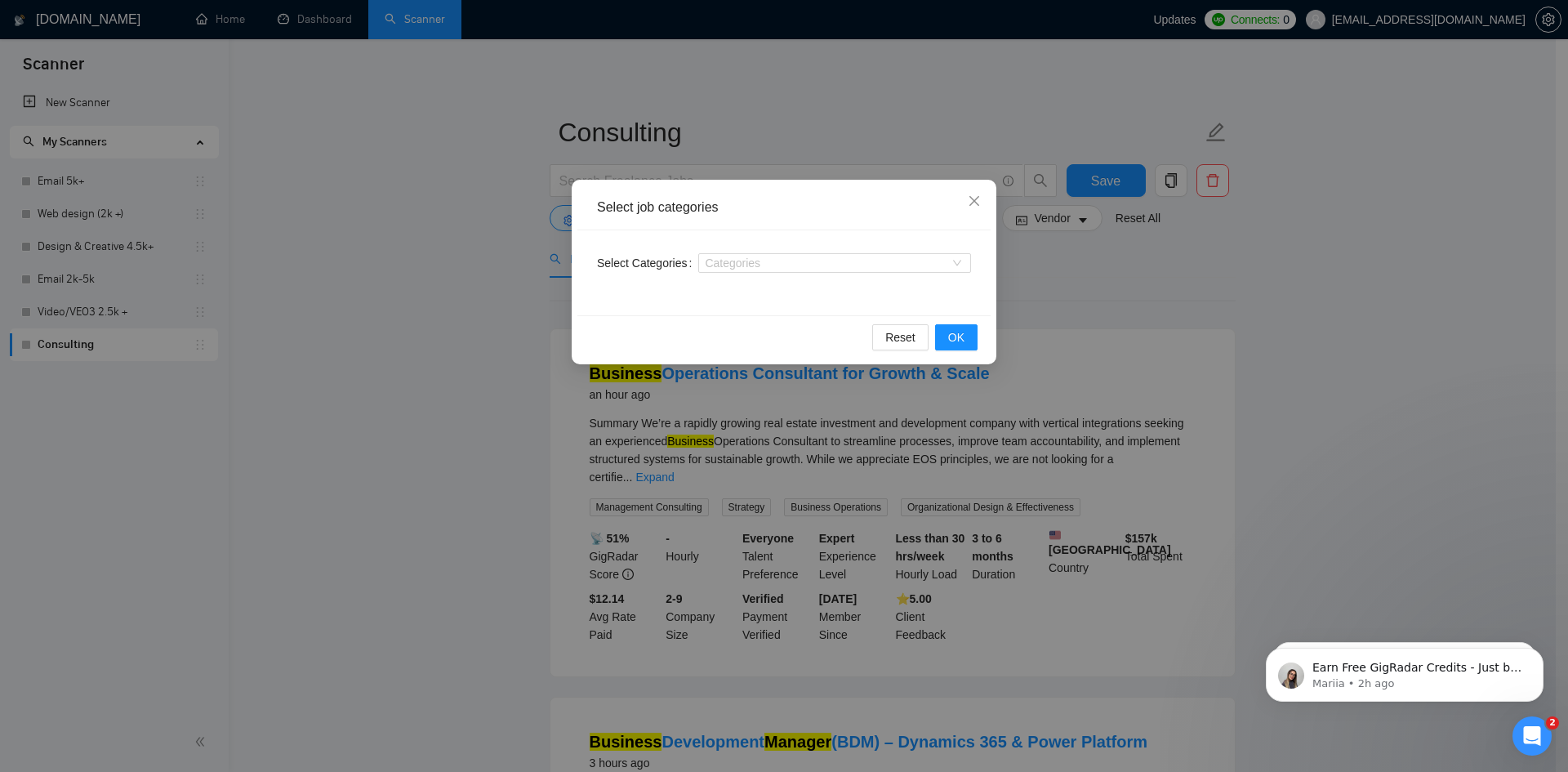
drag, startPoint x: 456, startPoint y: 304, endPoint x: 465, endPoint y: 298, distance: 10.8
click at [459, 303] on div "Select job categories Select Categories Categories Reset OK" at bounding box center [784, 386] width 1568 height 772
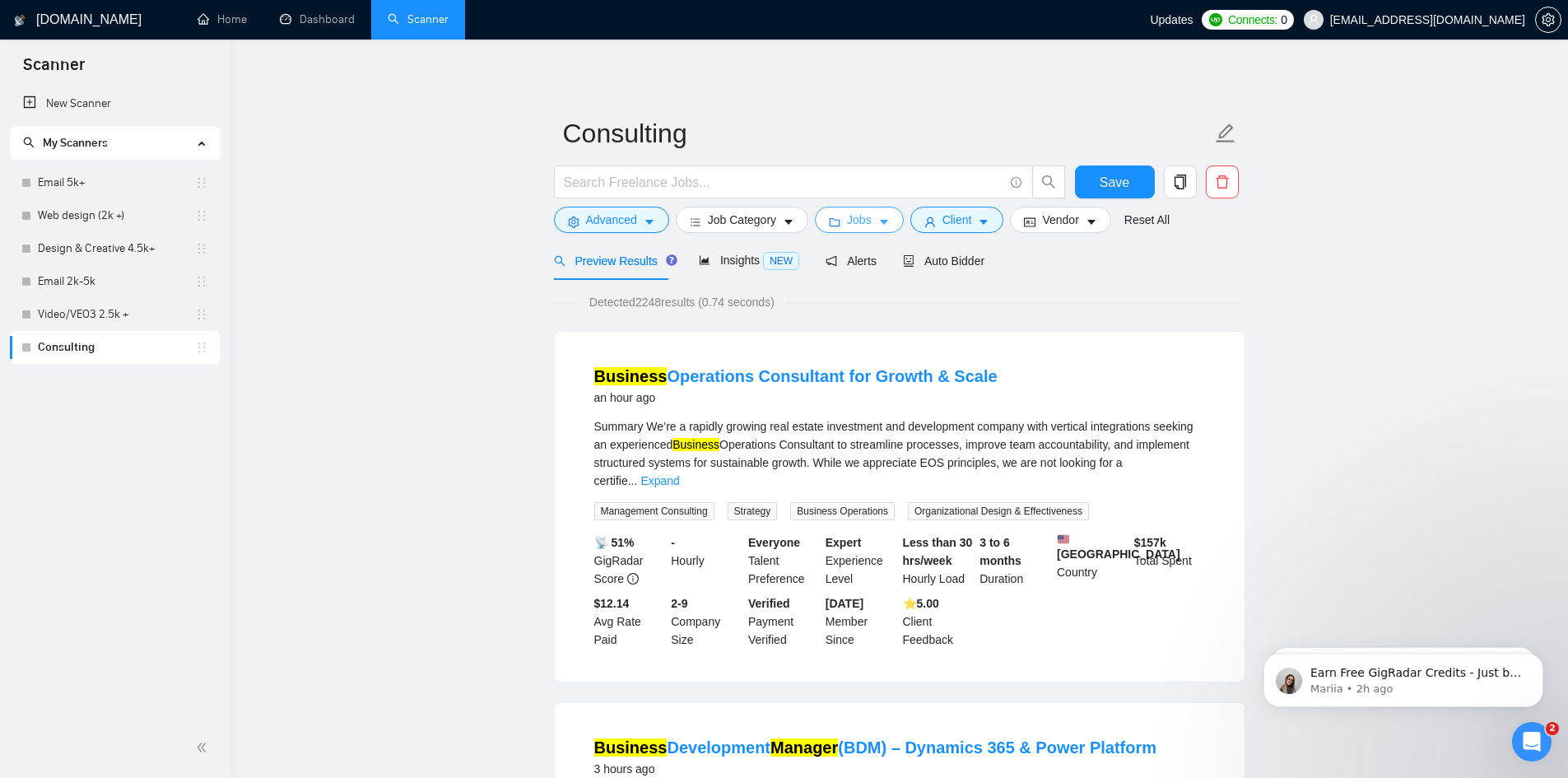
click at [882, 226] on icon "caret-down" at bounding box center [884, 222] width 11 height 11
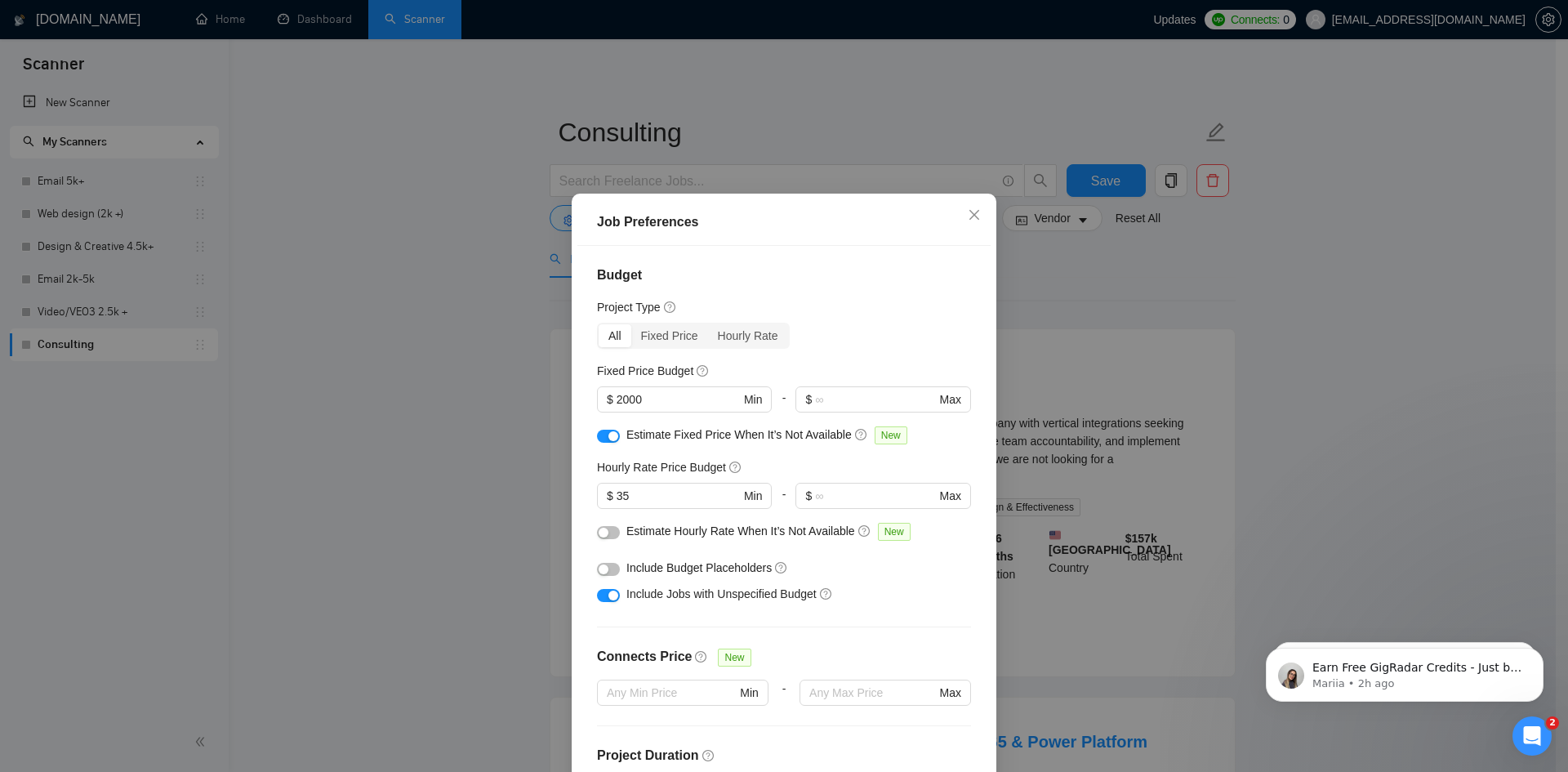
click at [608, 595] on div "button" at bounding box center [613, 595] width 10 height 10
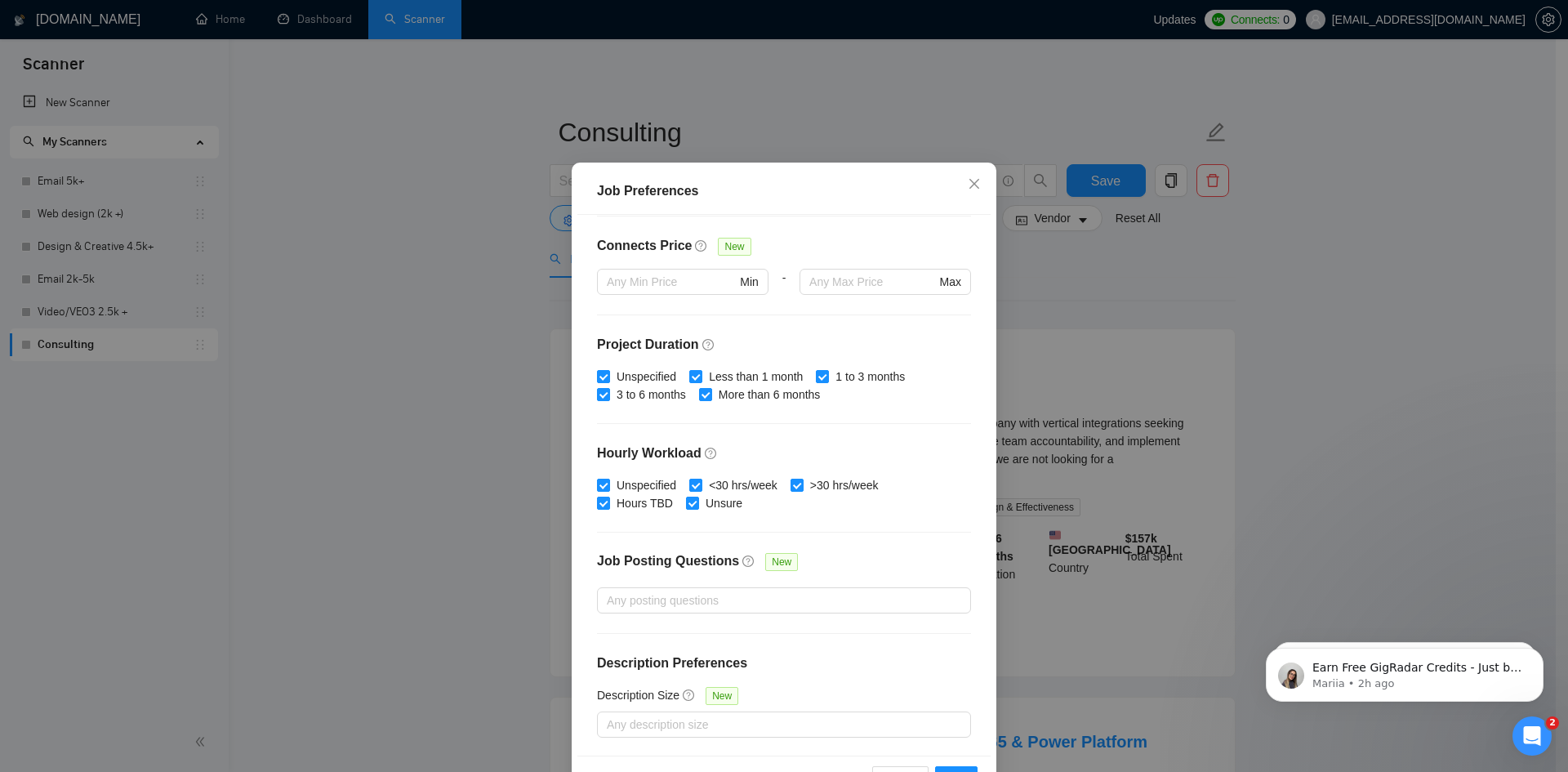
scroll to position [87, 0]
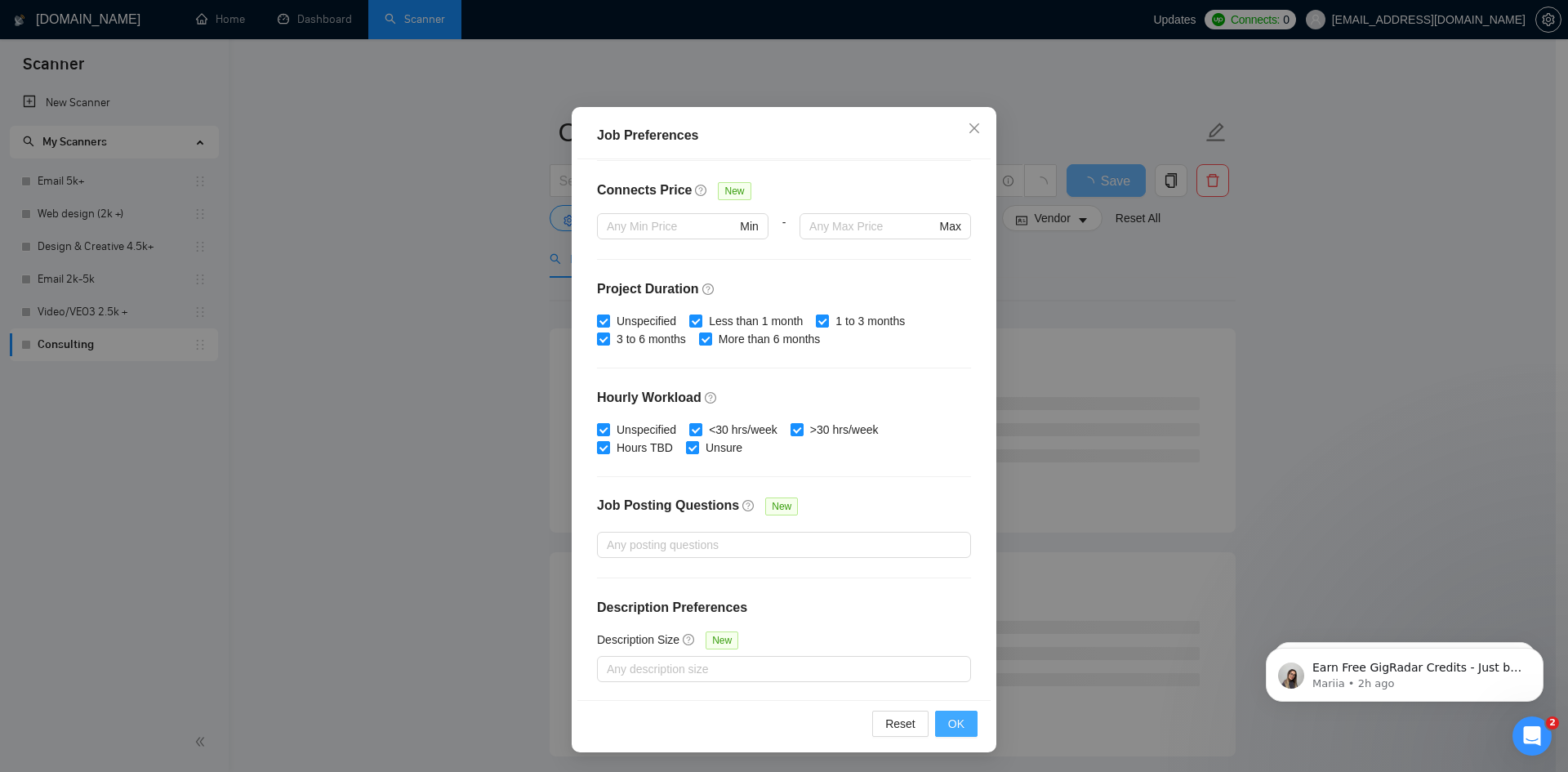
click at [948, 731] on span "OK" at bounding box center [956, 724] width 17 height 18
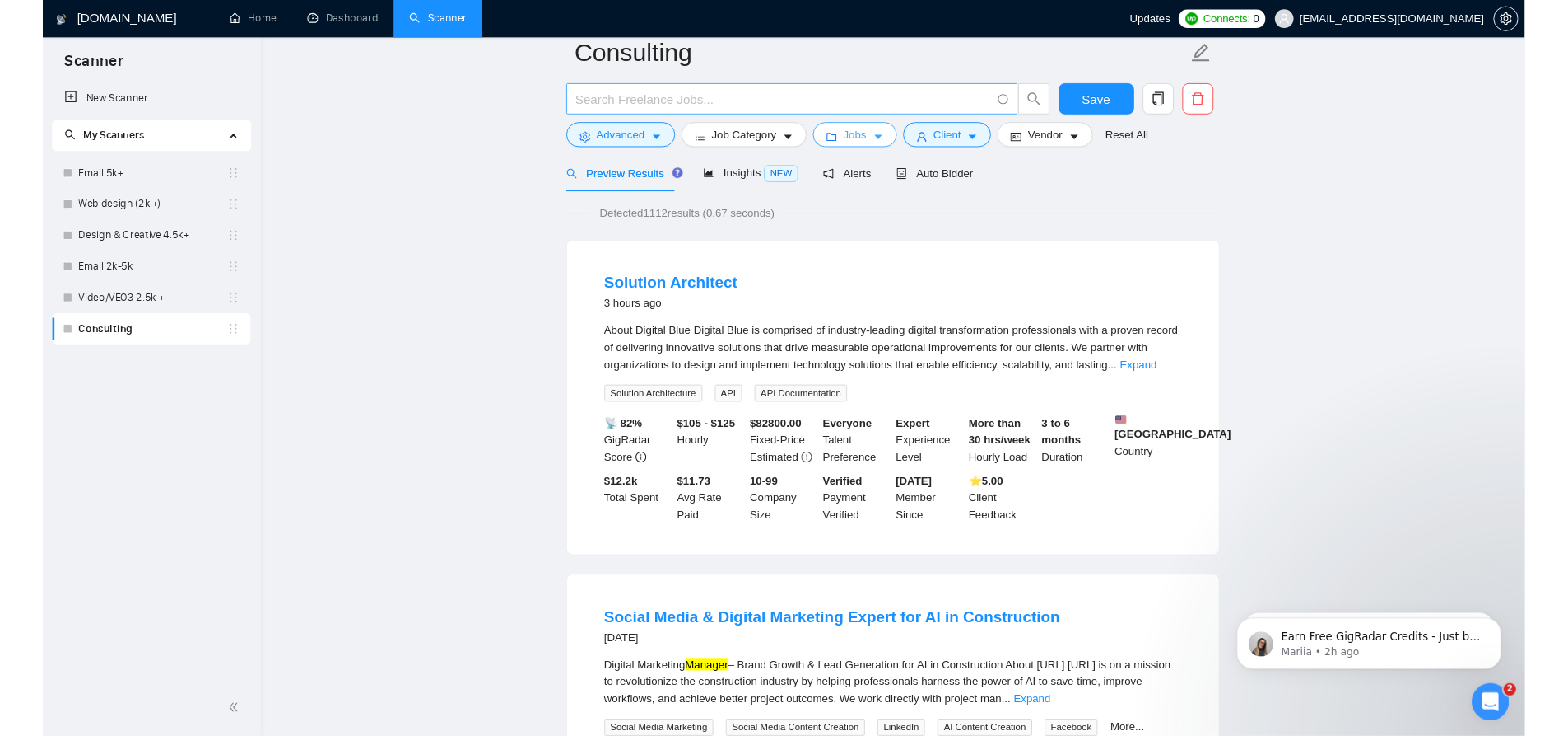
scroll to position [0, 0]
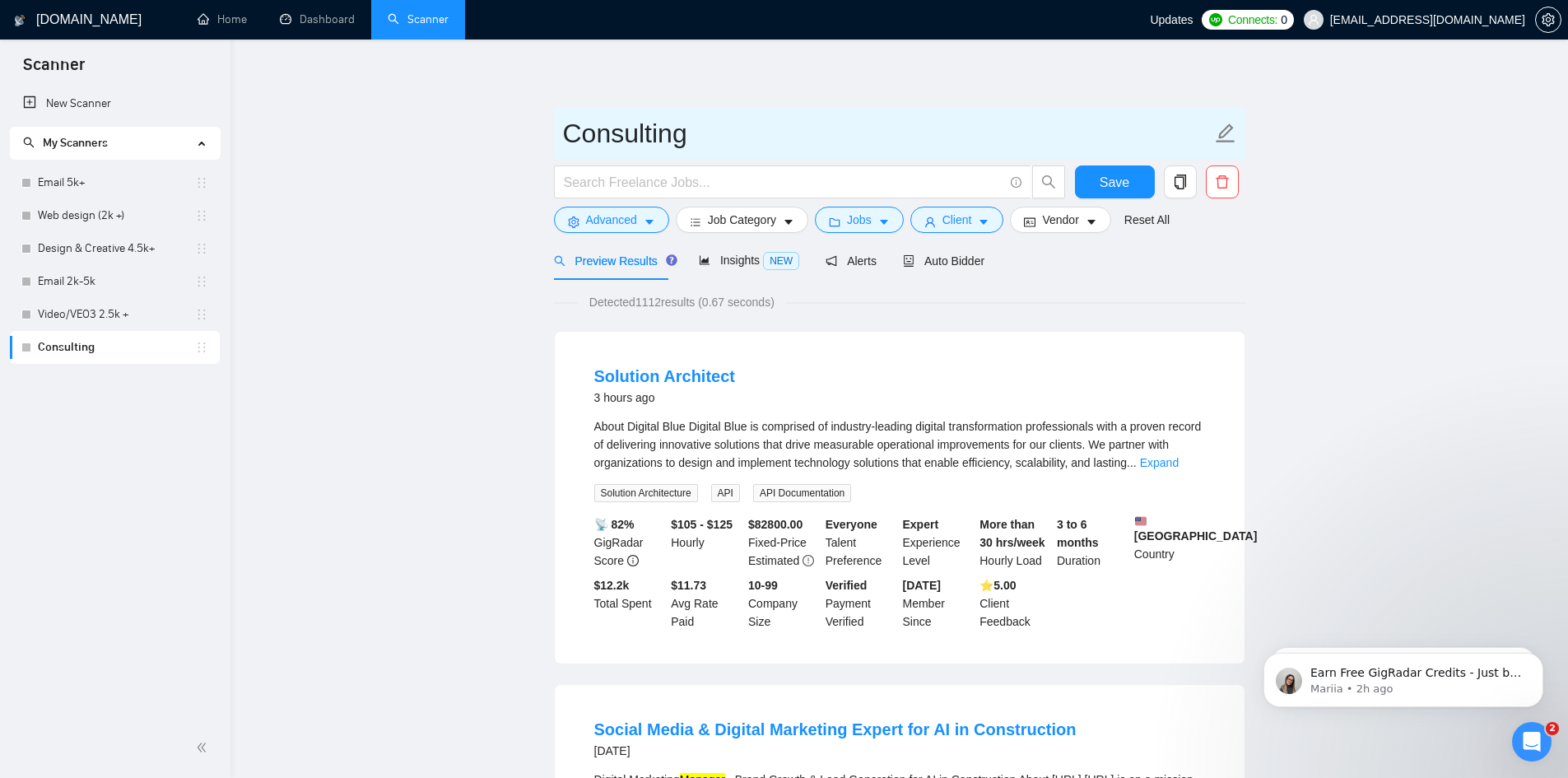
click at [784, 130] on input "Consulting" at bounding box center [887, 133] width 648 height 41
type input "Consulting High Rates only"
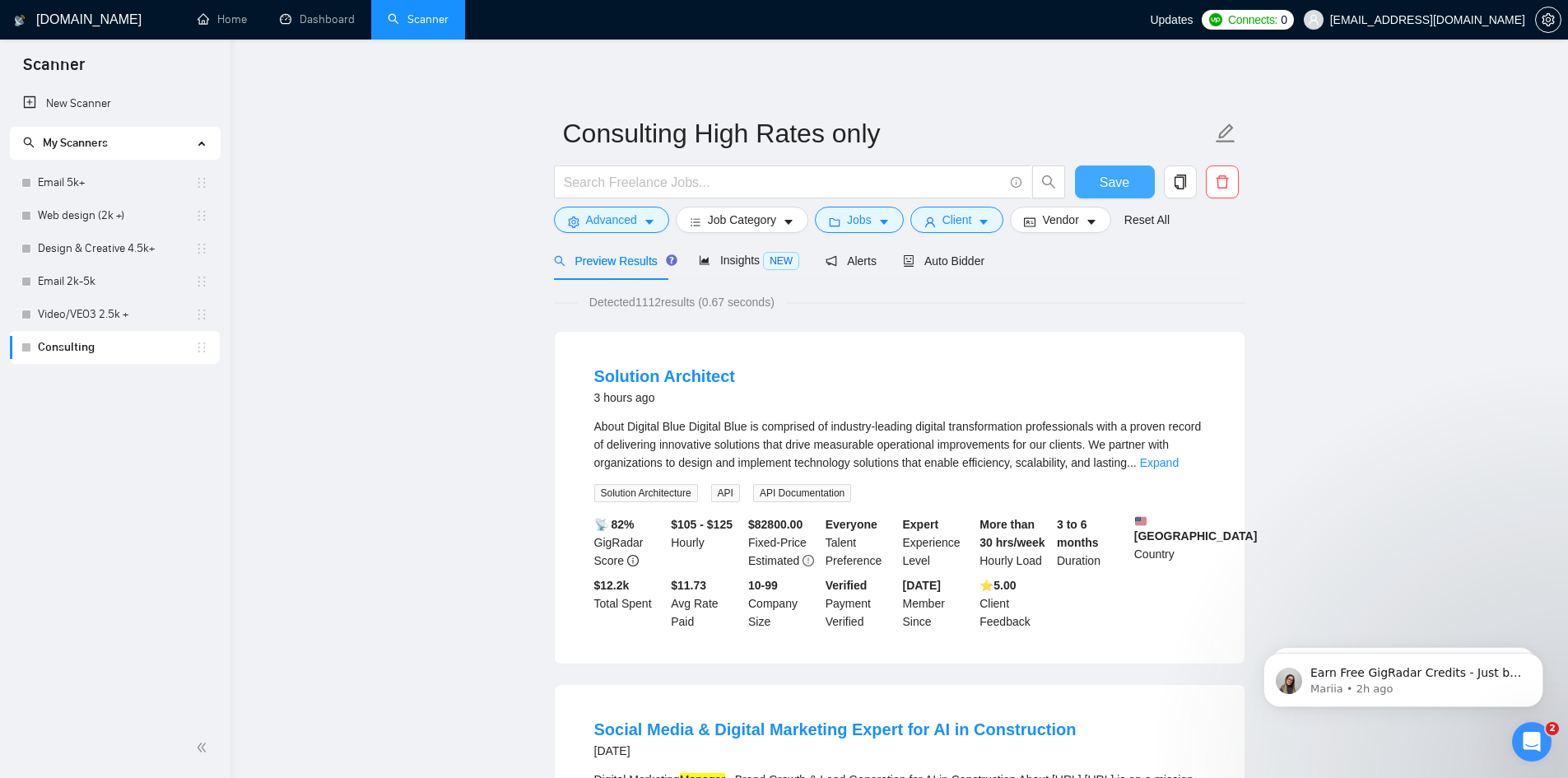
click at [1119, 182] on span "Save" at bounding box center [1115, 182] width 30 height 20
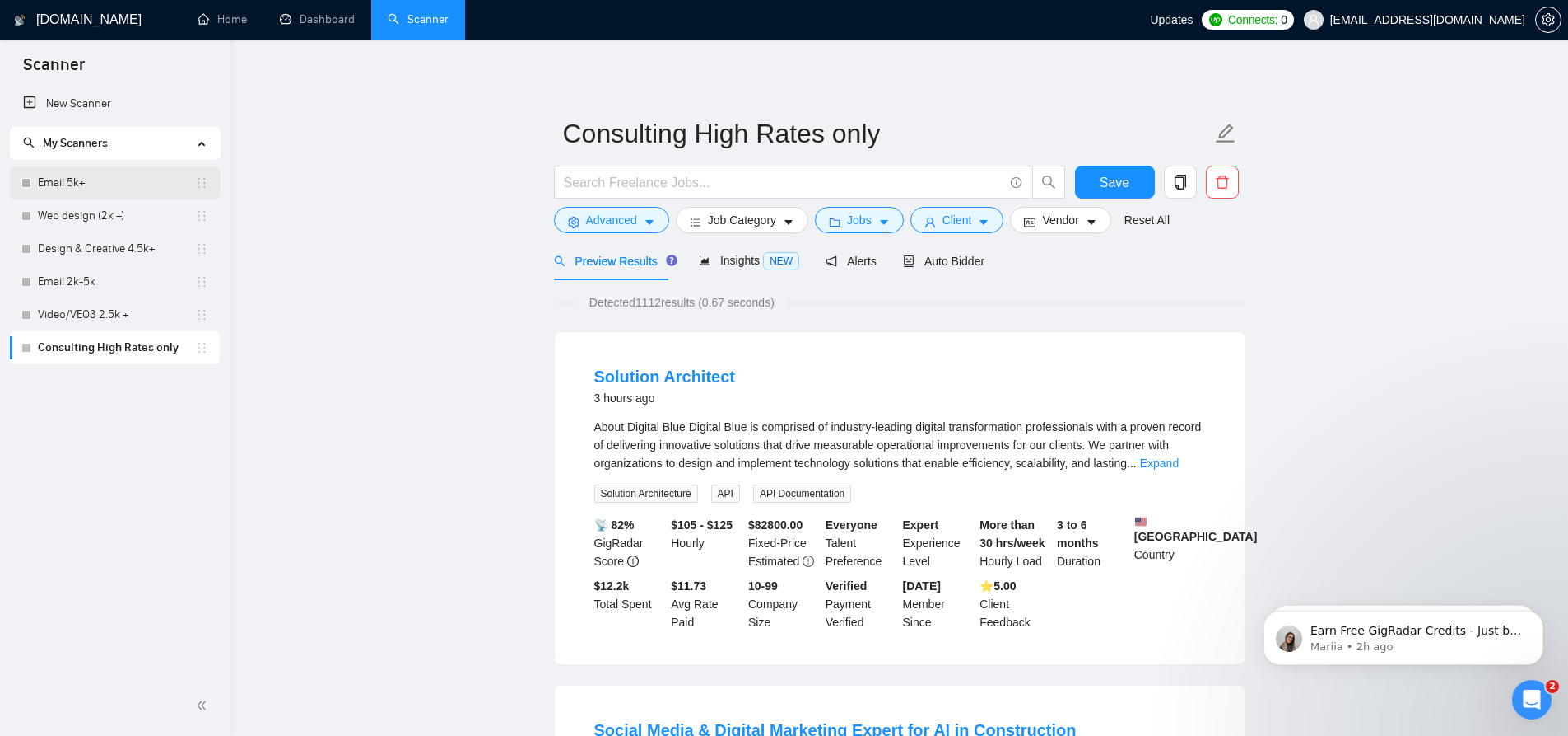
click at [110, 182] on link "Email 5k+" at bounding box center [116, 182] width 158 height 33
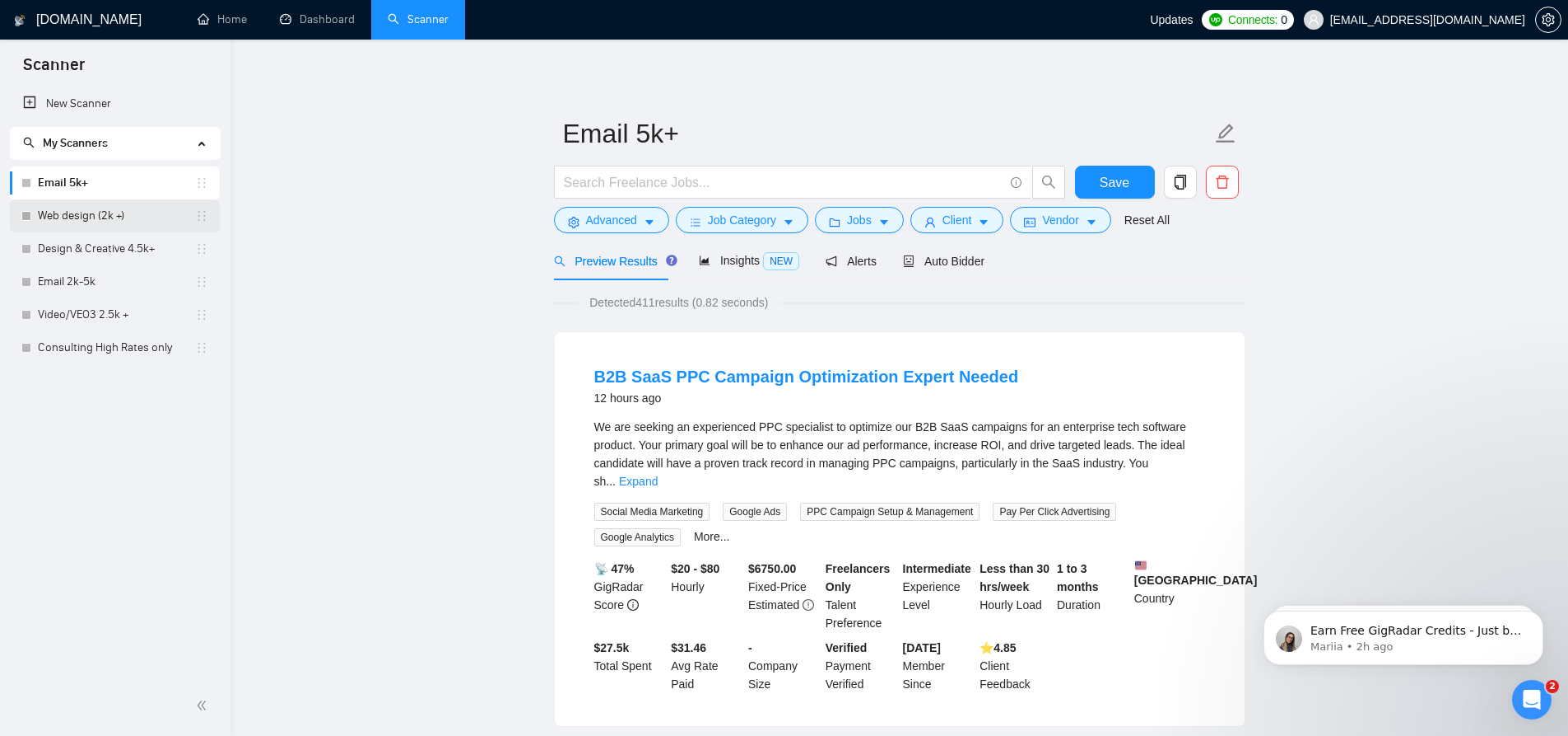
click at [90, 216] on link "Web design (2k +)" at bounding box center [116, 215] width 158 height 33
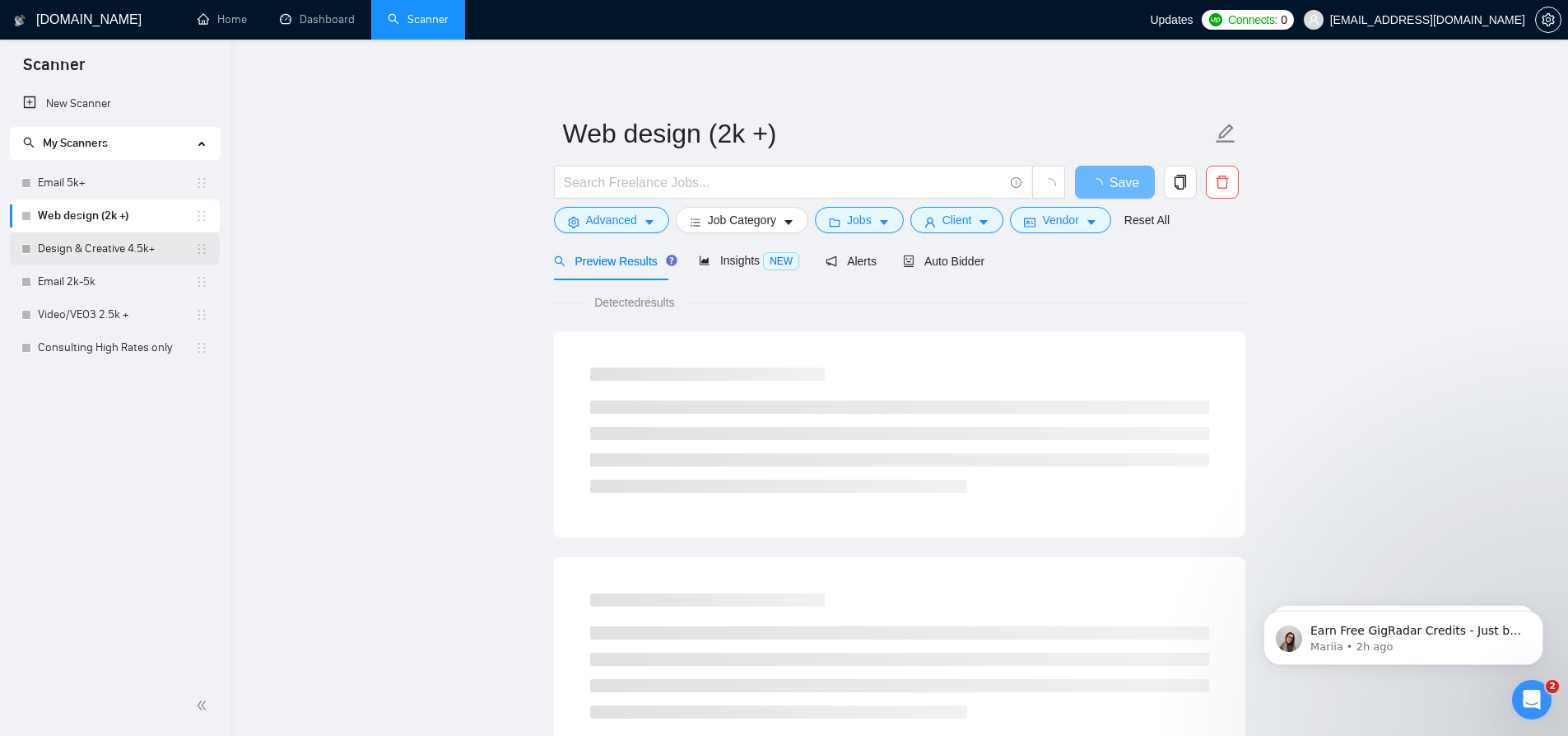
click at [125, 246] on link "Design & Creative 4.5k+" at bounding box center [116, 249] width 158 height 33
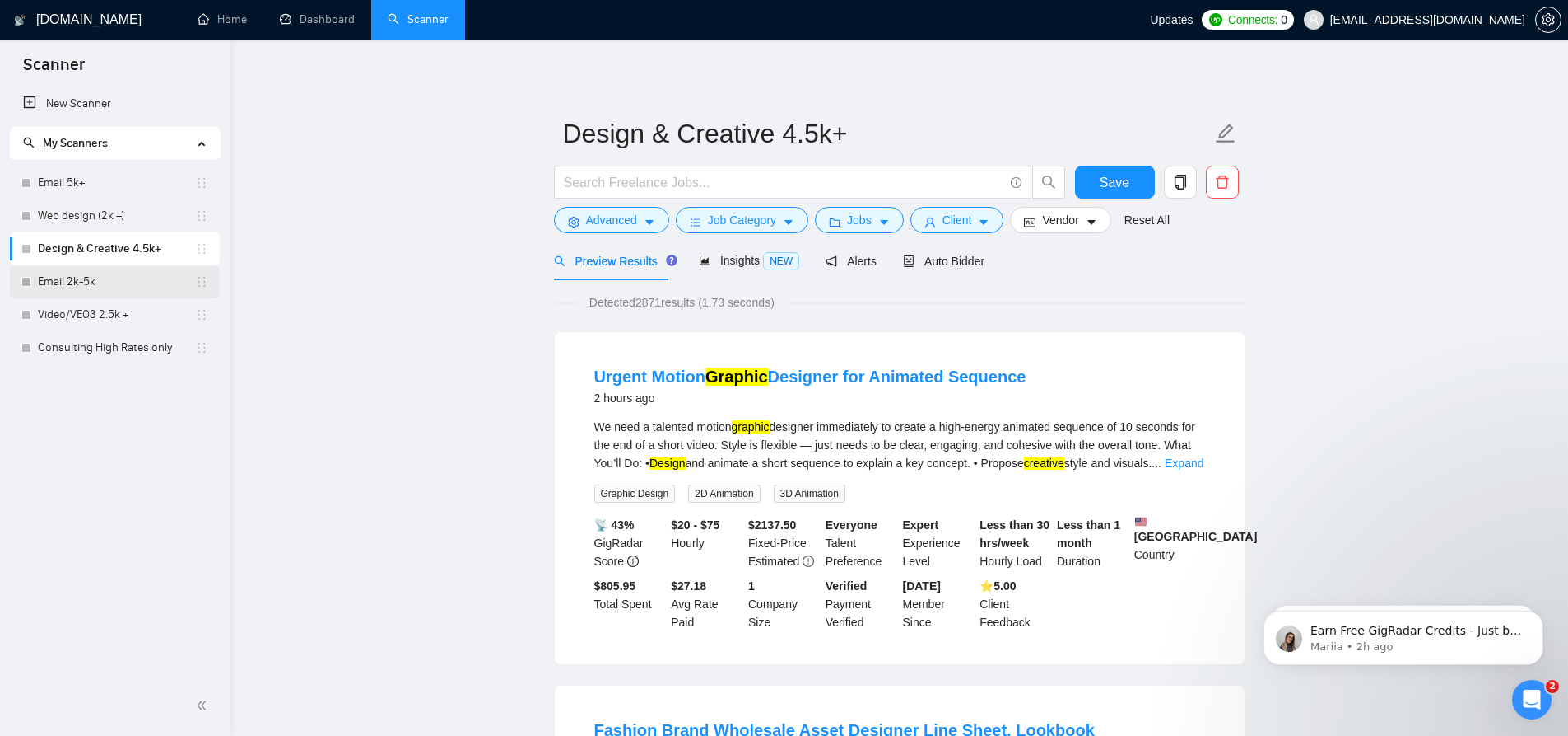
click at [133, 284] on link "Email 2k-5k" at bounding box center [116, 281] width 158 height 33
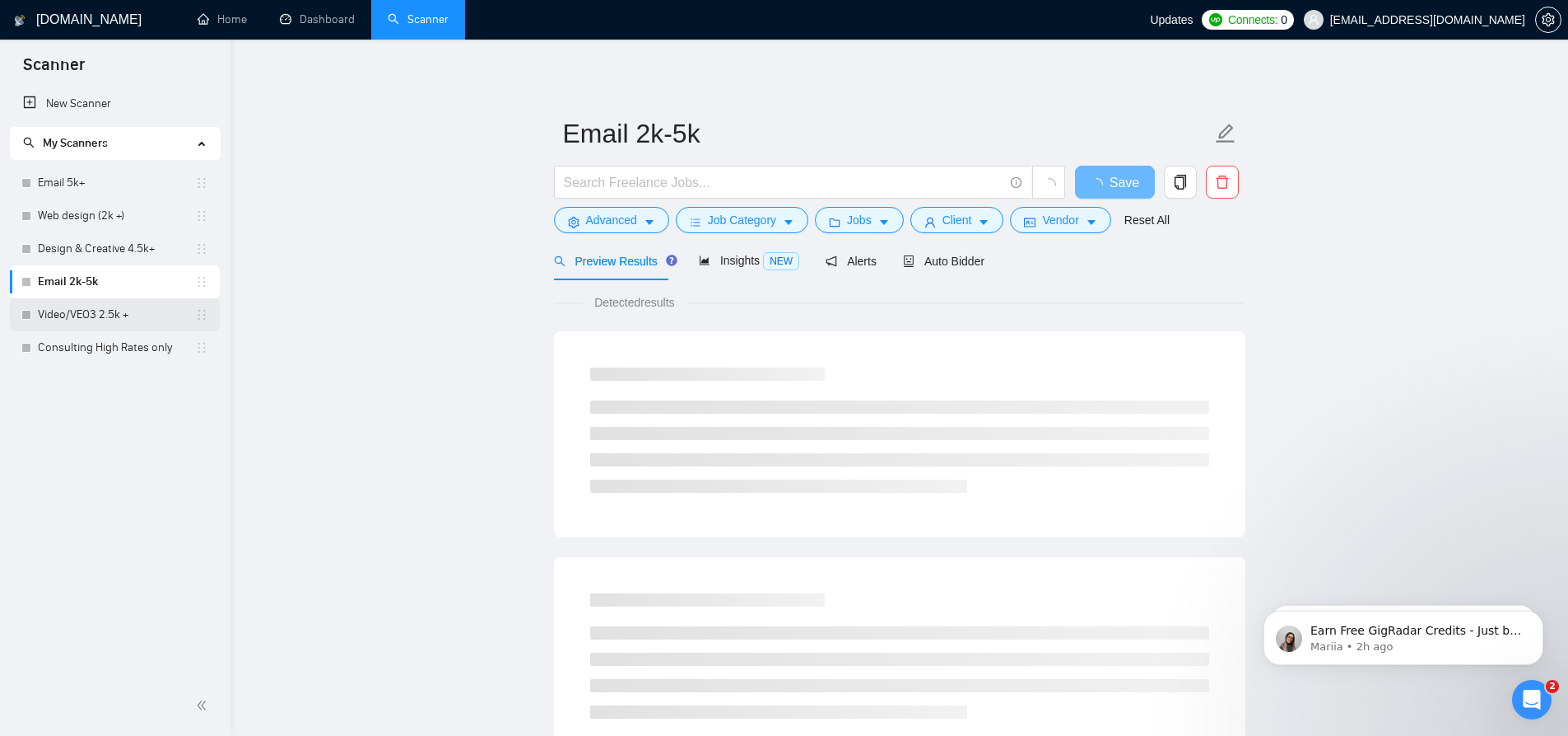
click at [113, 311] on link "Video/VEO3 2.5k +" at bounding box center [116, 314] width 158 height 33
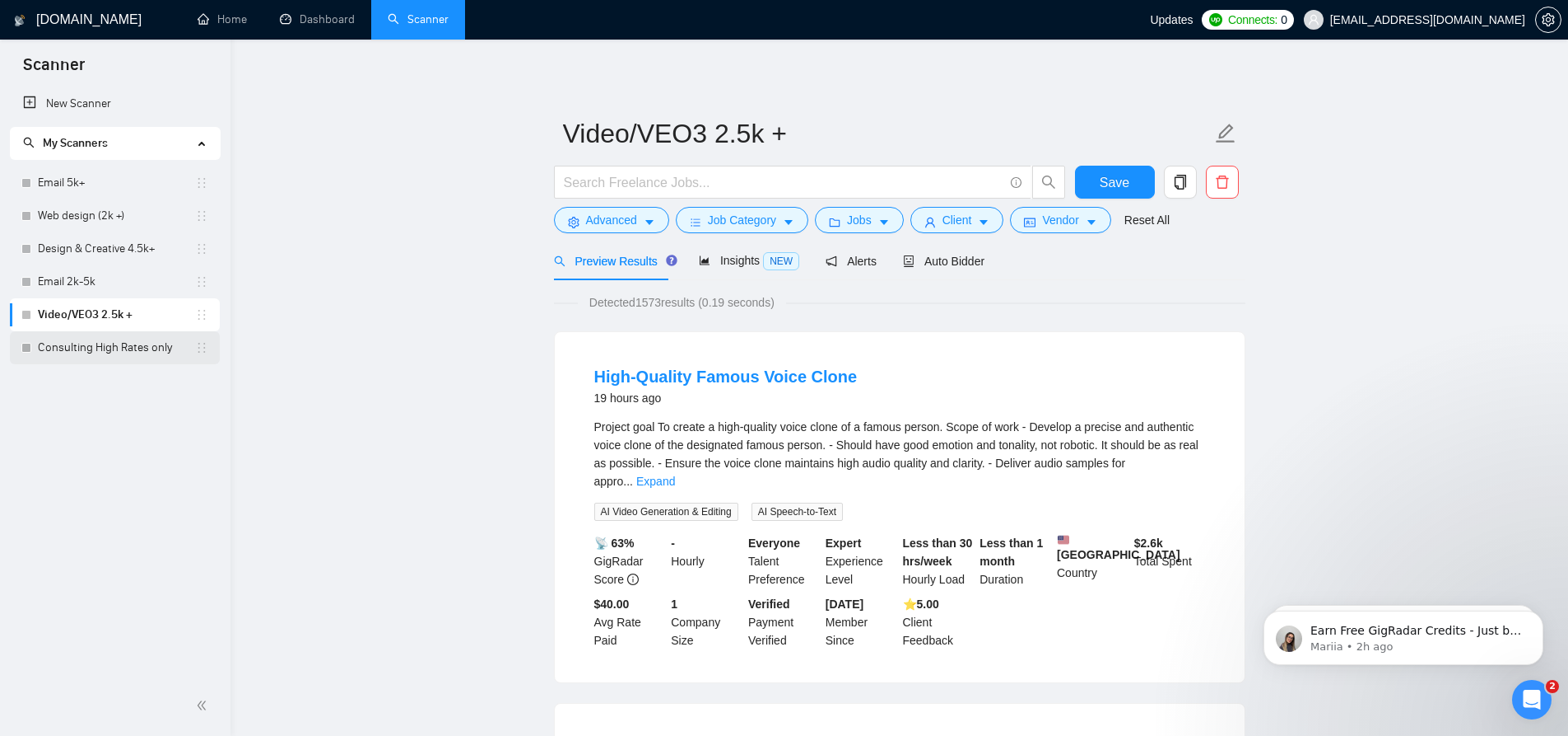
click at [92, 346] on link "Consulting High Rates only" at bounding box center [116, 347] width 158 height 33
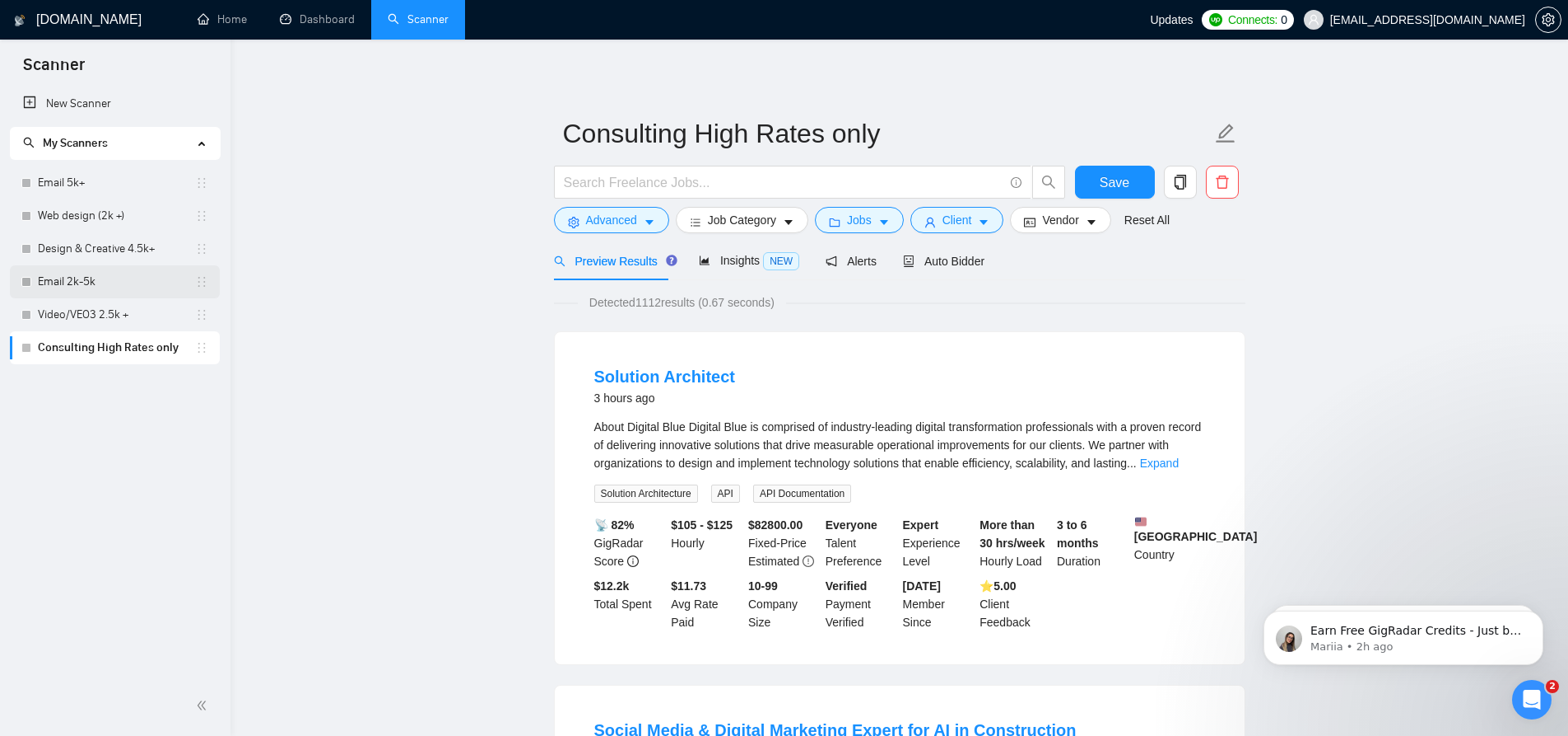
click at [85, 277] on link "Email 2k-5k" at bounding box center [116, 281] width 158 height 33
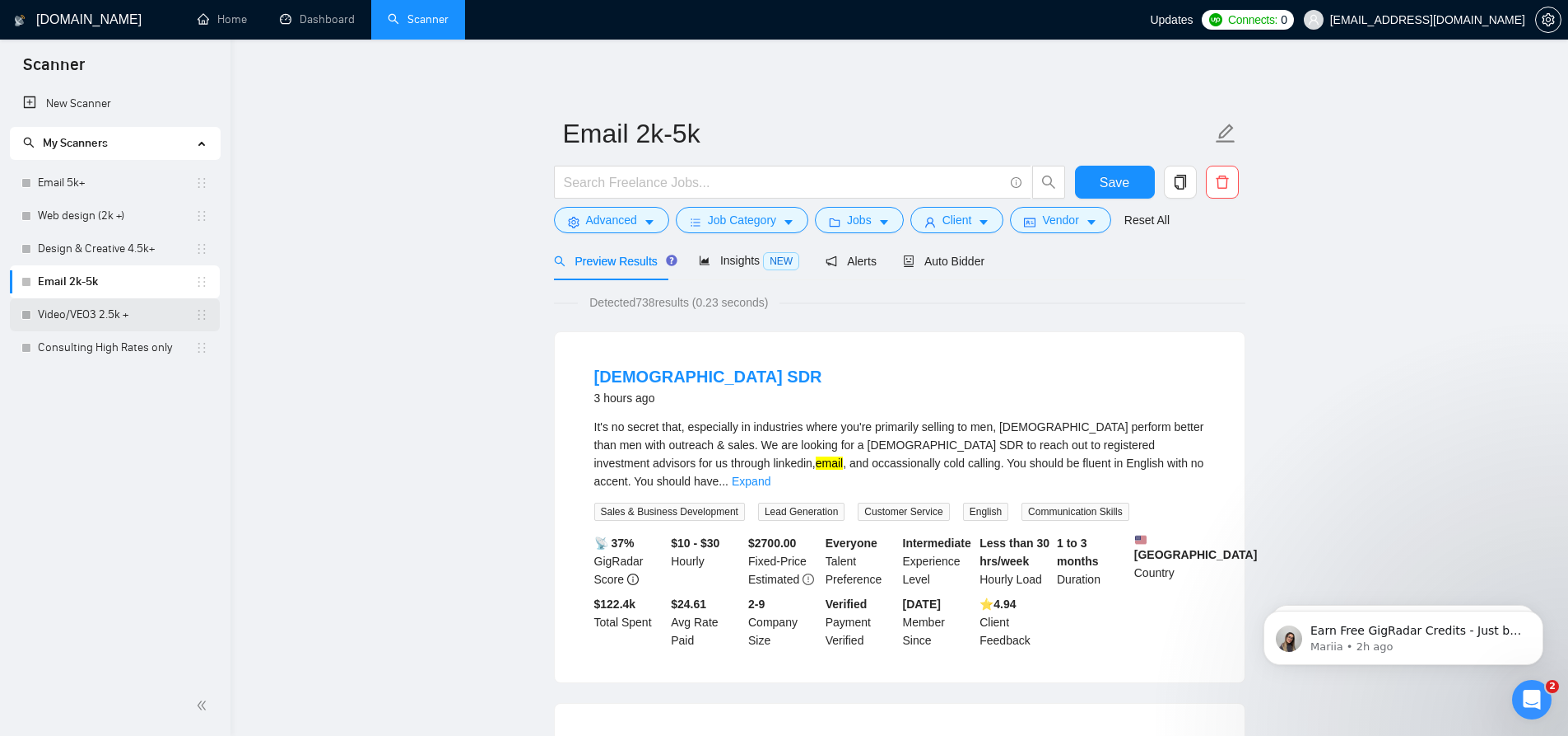
click at [100, 315] on link "Video/VEO3 2.5k +" at bounding box center [116, 314] width 158 height 33
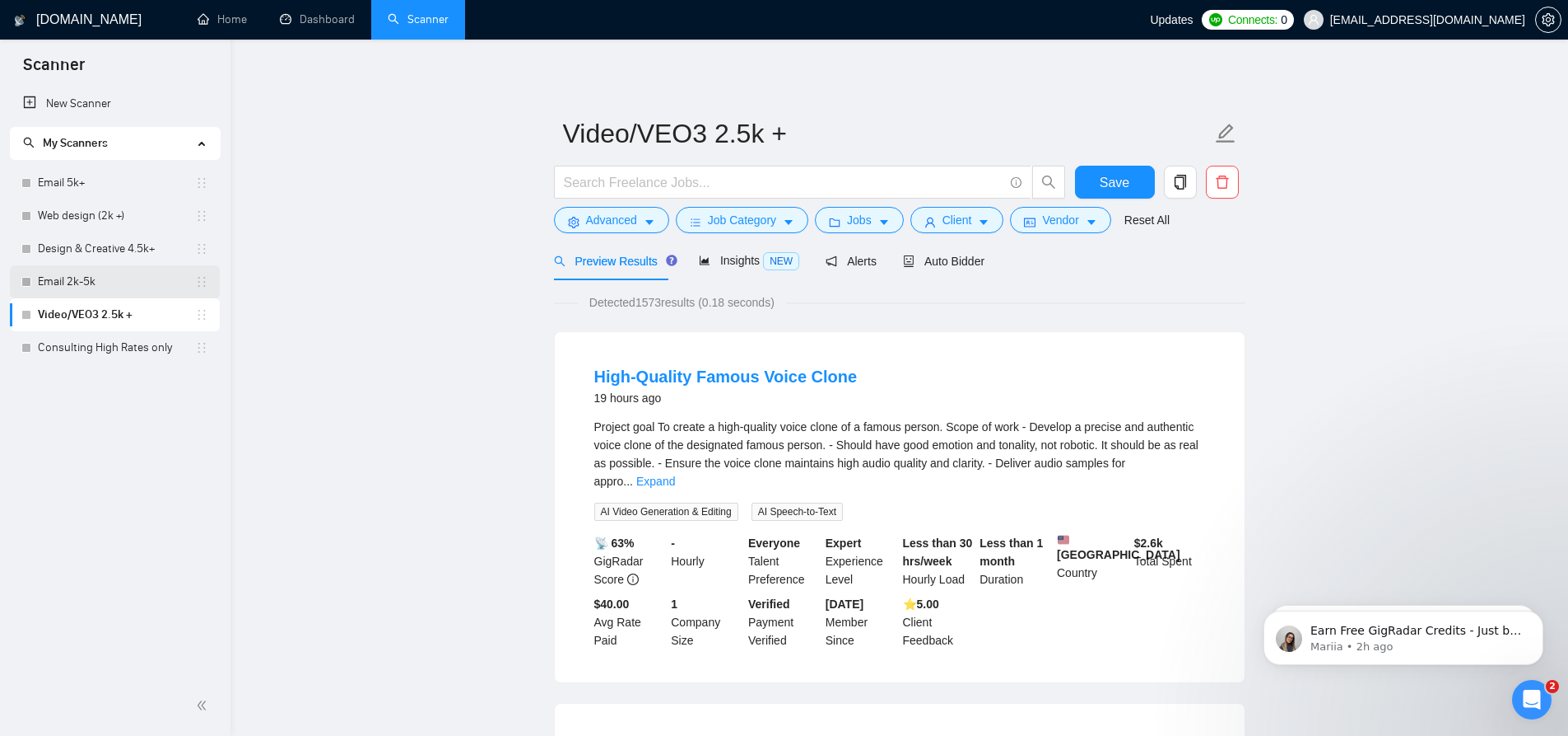
click at [89, 284] on link "Email 2k-5k" at bounding box center [116, 281] width 158 height 33
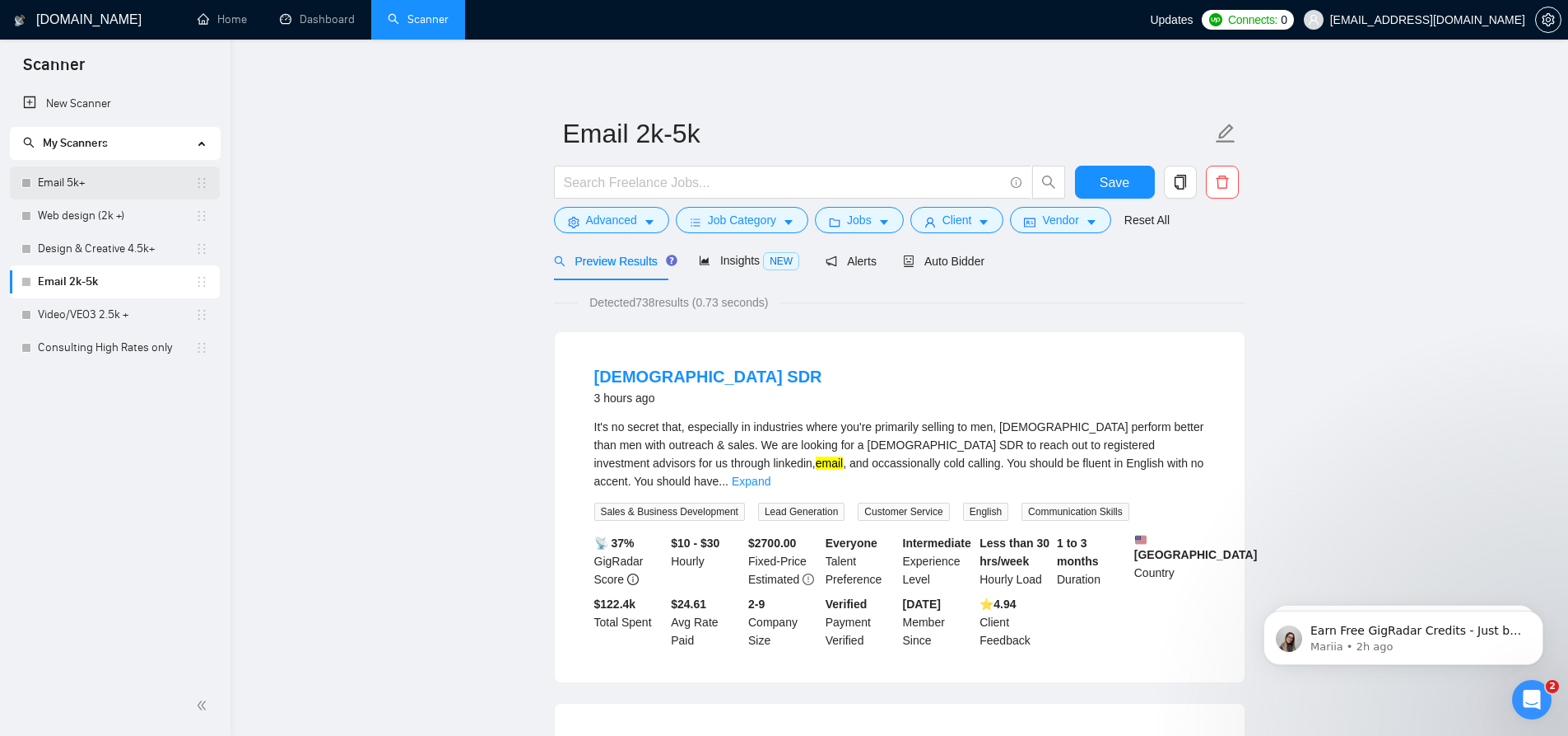
click at [100, 182] on link "Email 5k+" at bounding box center [116, 182] width 158 height 33
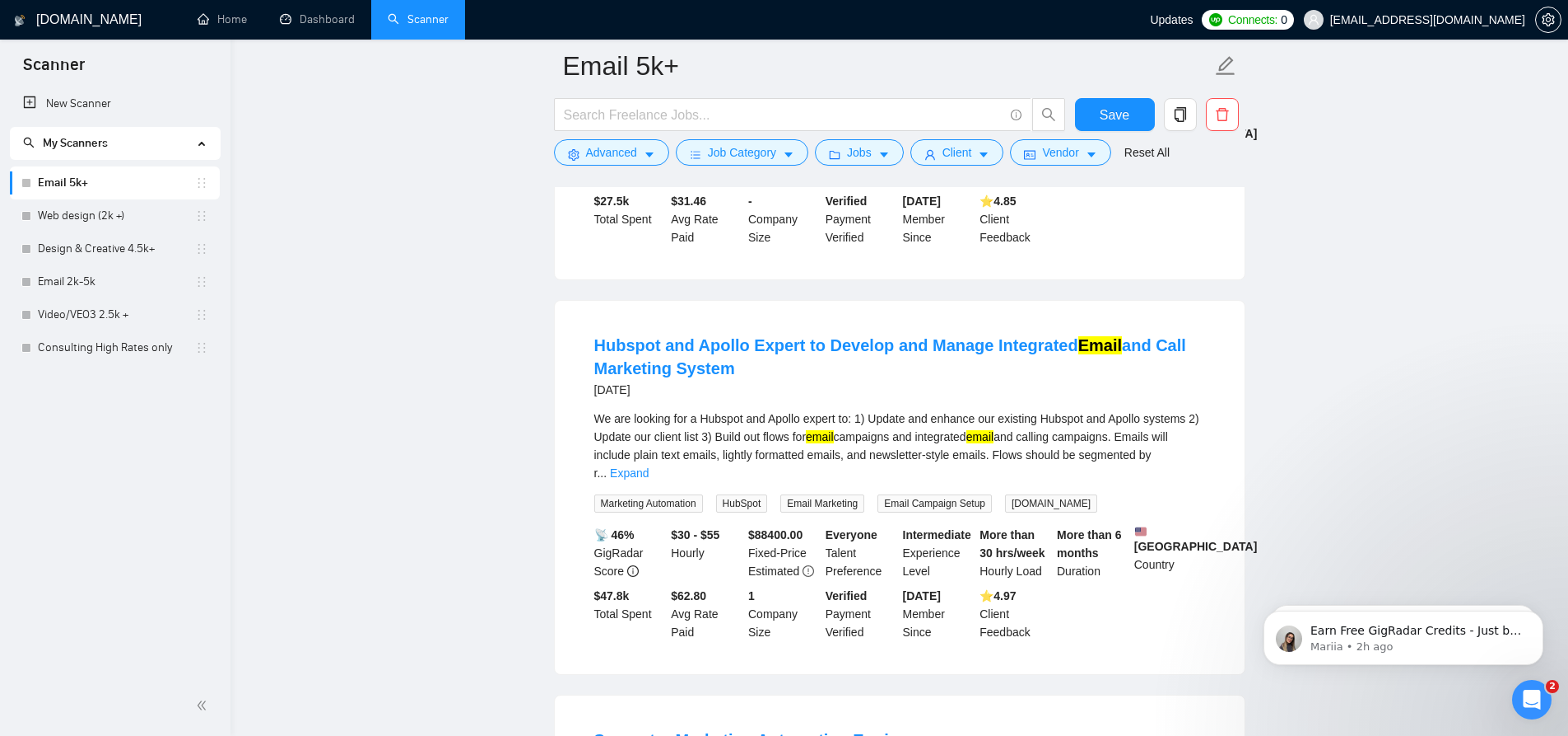
scroll to position [494, 0]
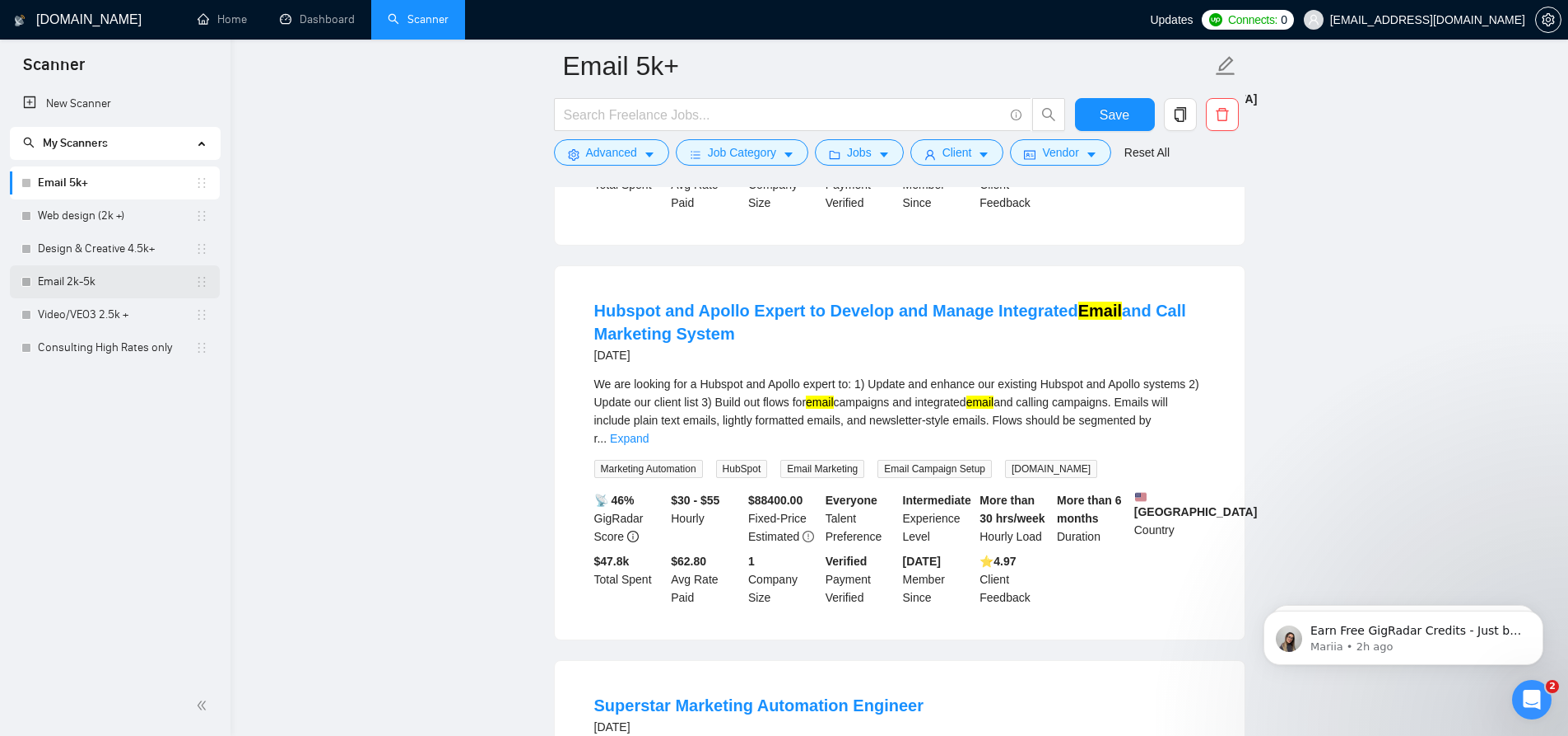
click at [89, 282] on link "Email 2k-5k" at bounding box center [116, 281] width 158 height 33
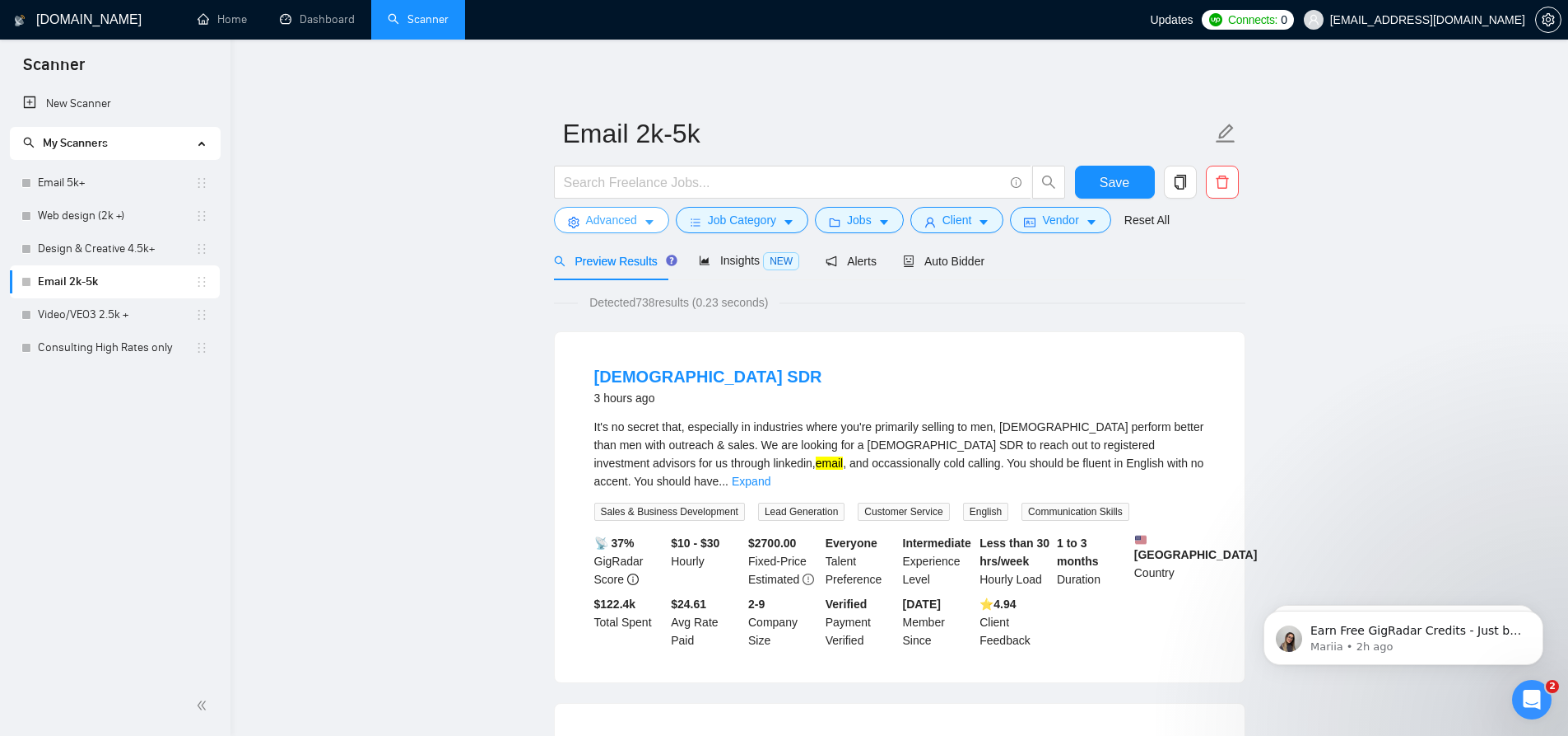
click at [610, 208] on button "Advanced" at bounding box center [611, 220] width 115 height 26
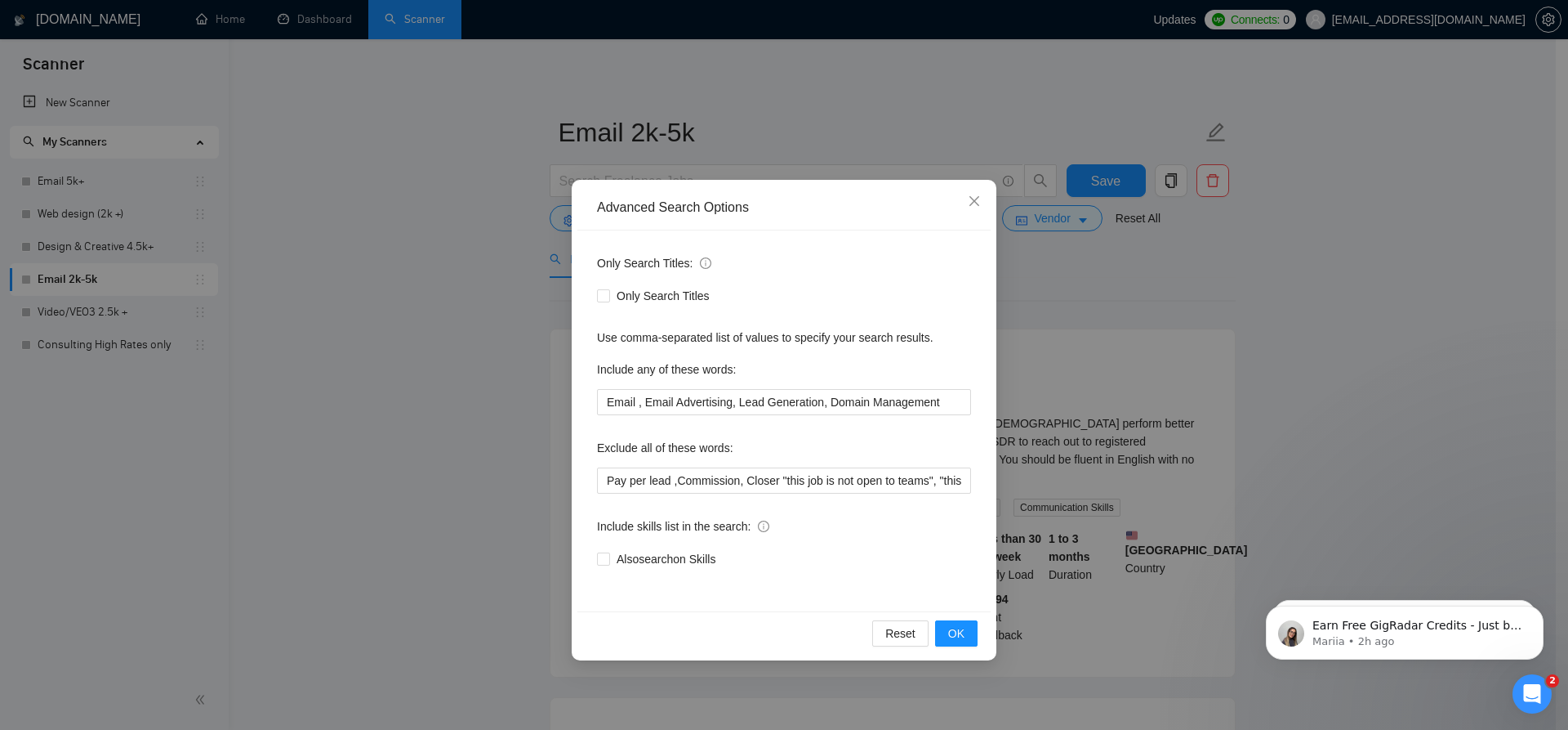
click at [476, 504] on div "Advanced Search Options Only Search Titles: Only Search Titles Use comma-separa…" at bounding box center [784, 365] width 1568 height 730
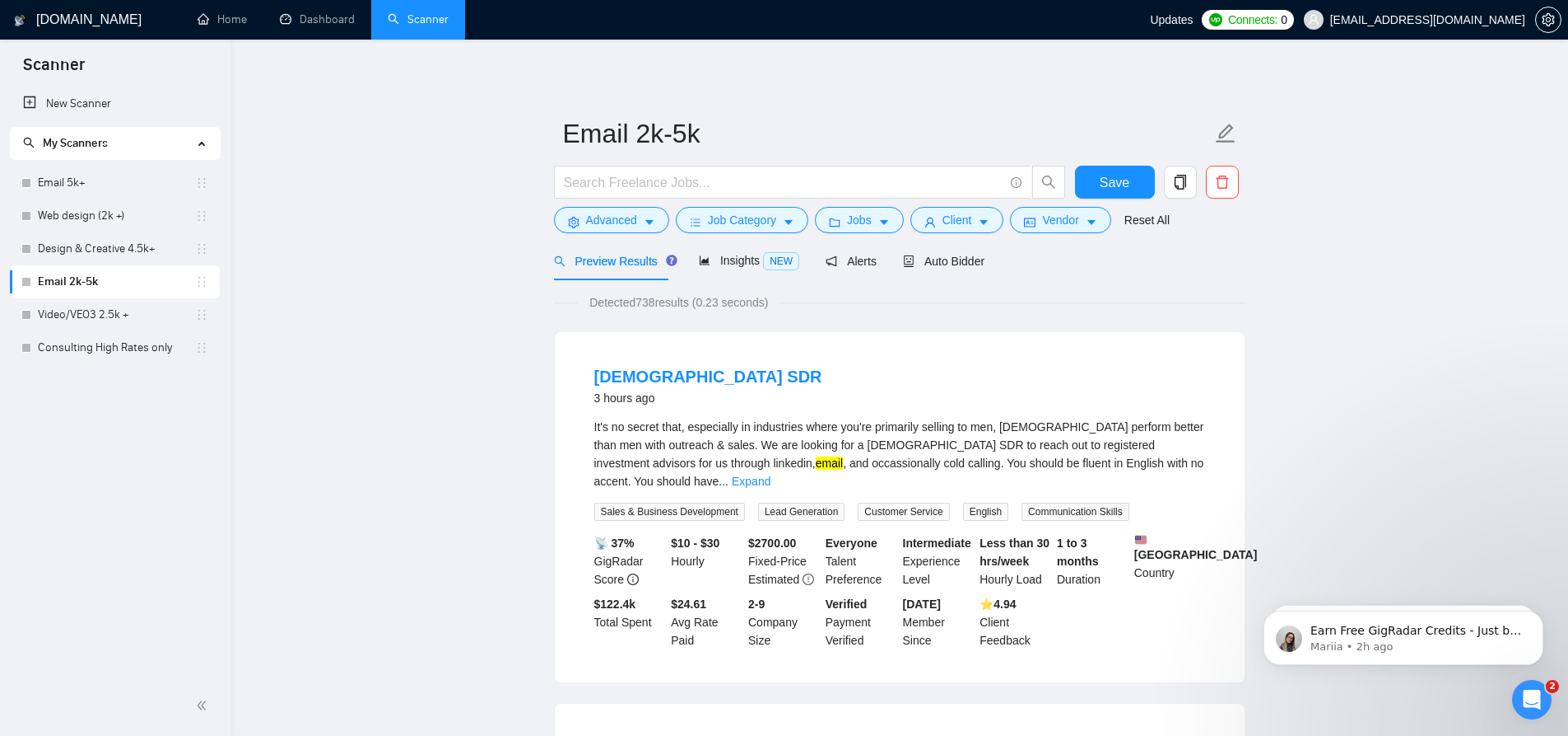
click at [626, 261] on span "Preview Results" at bounding box center [613, 261] width 119 height 13
click at [610, 213] on span "Advanced" at bounding box center [611, 219] width 51 height 19
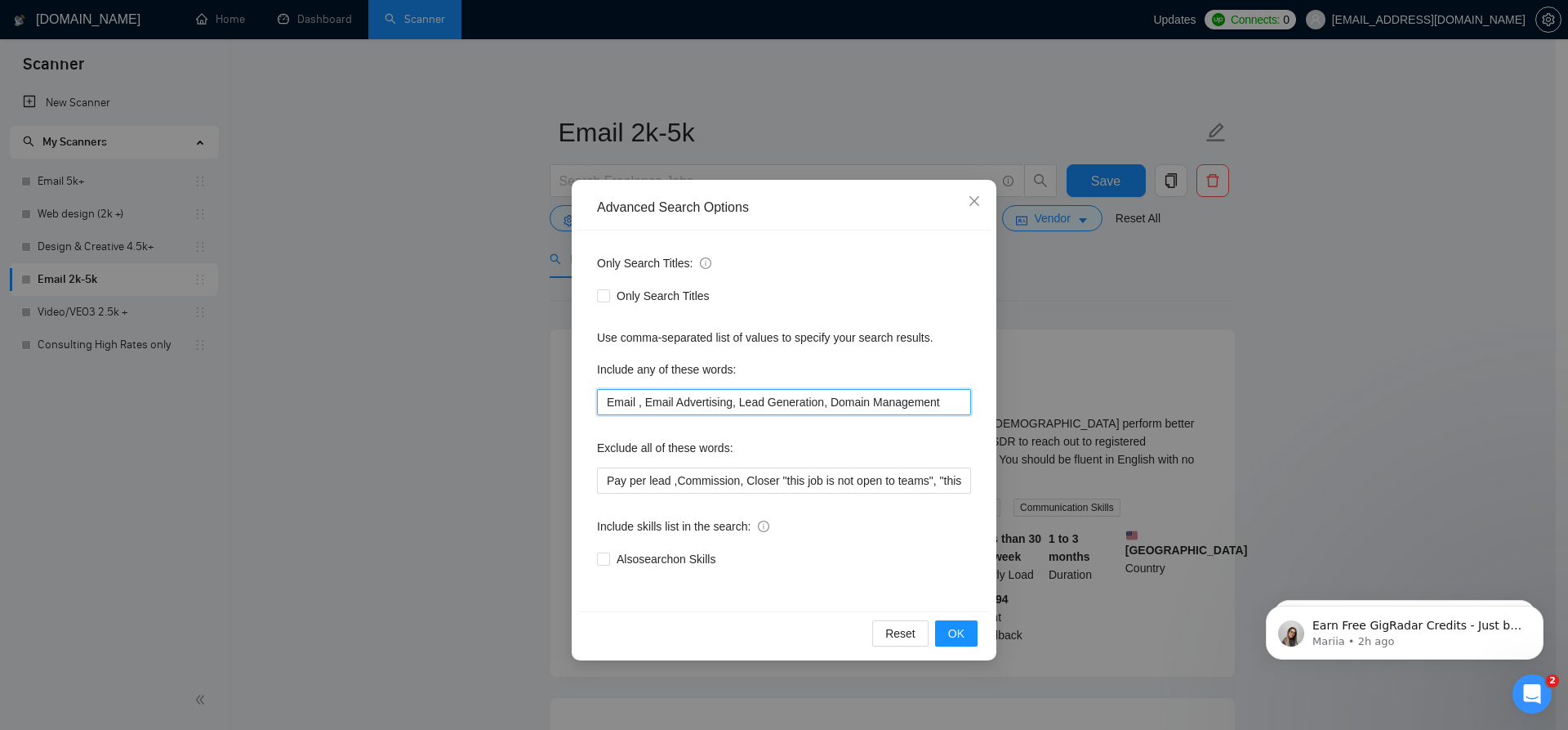
click at [607, 400] on input "Email , Email Advertising, Lead Generation, Domain Management" at bounding box center [784, 402] width 374 height 26
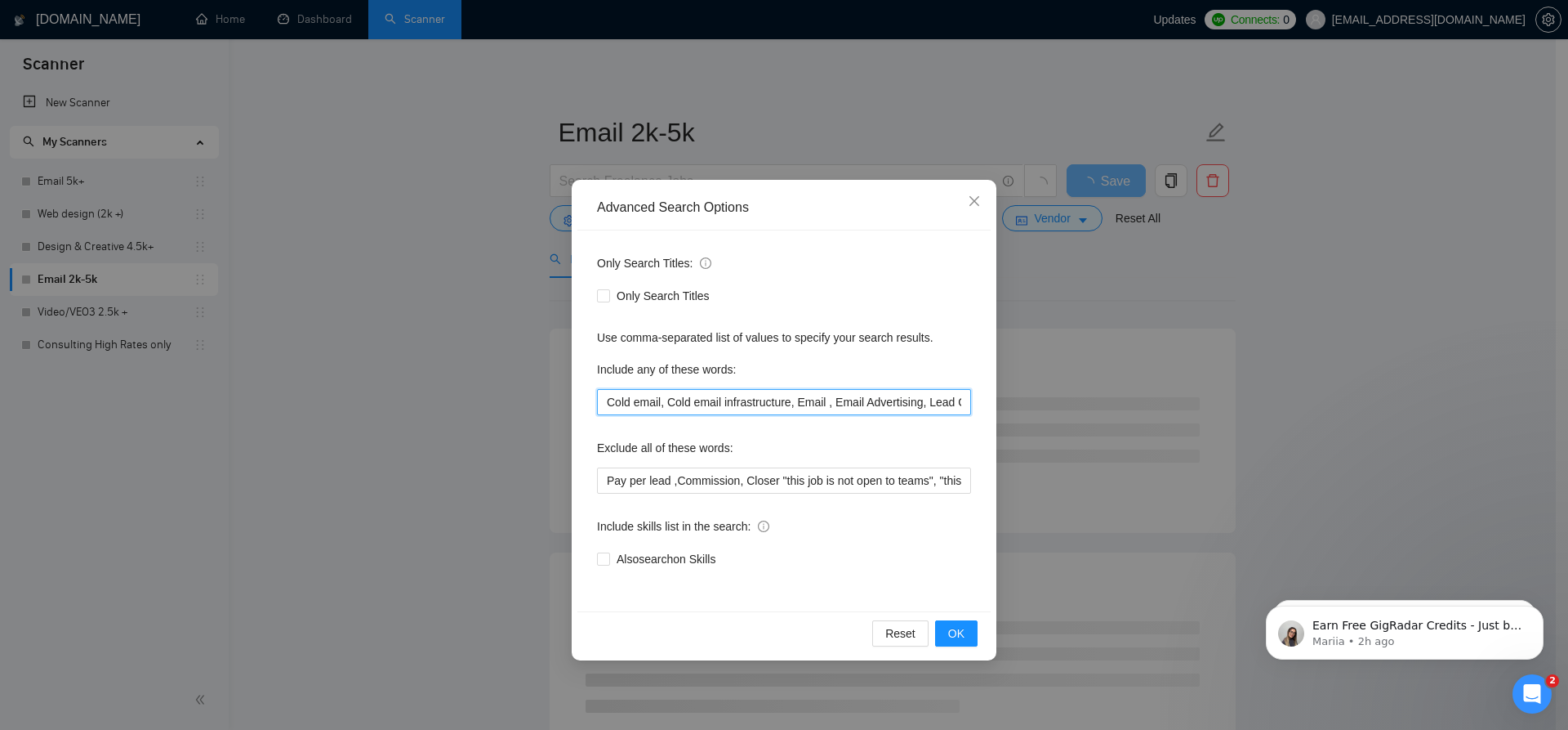
scroll to position [0, 162]
drag, startPoint x: 793, startPoint y: 403, endPoint x: 1030, endPoint y: 395, distance: 237.1
click at [1030, 395] on div "Advanced Search Options Only Search Titles: Only Search Titles Use comma-separa…" at bounding box center [784, 365] width 1568 height 730
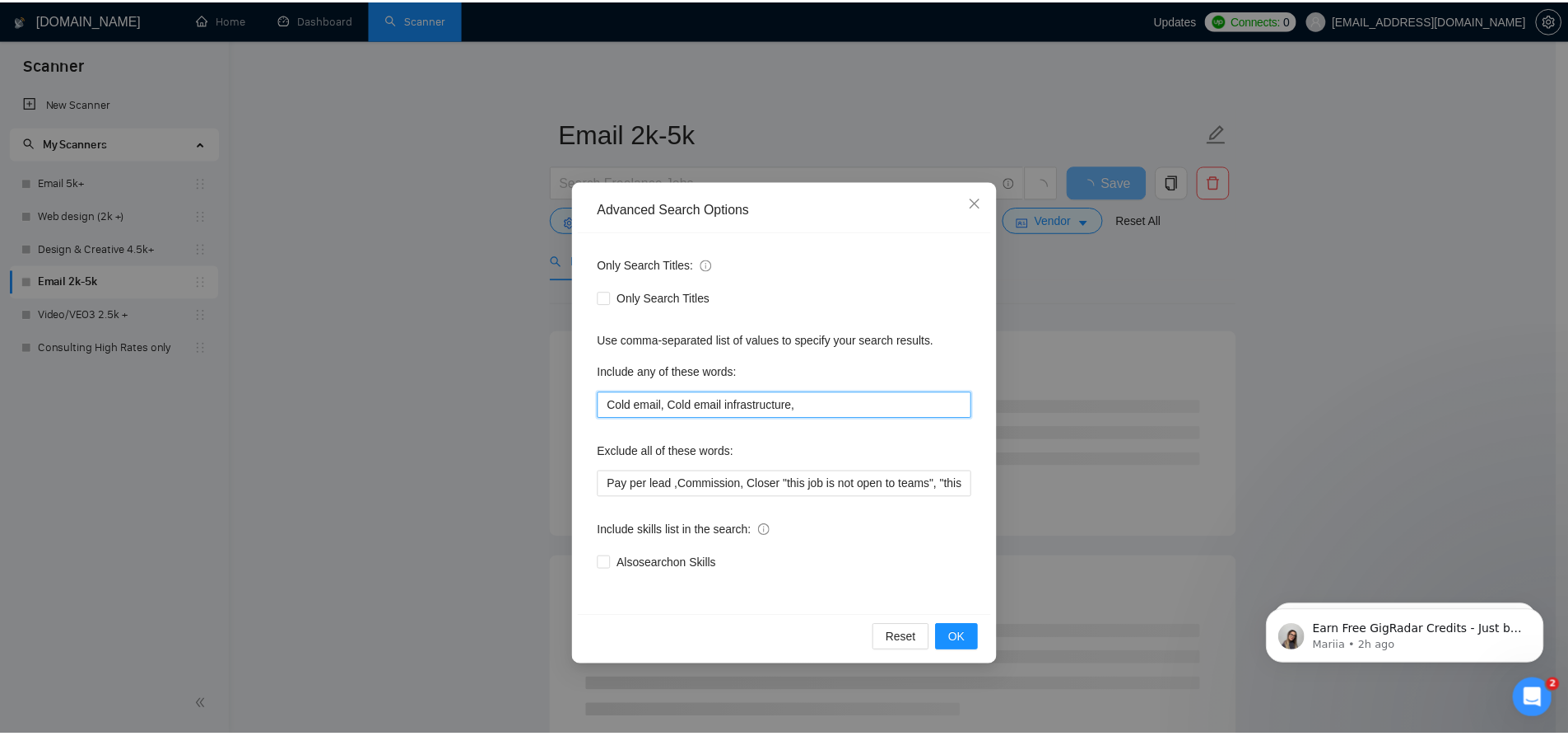
scroll to position [0, 0]
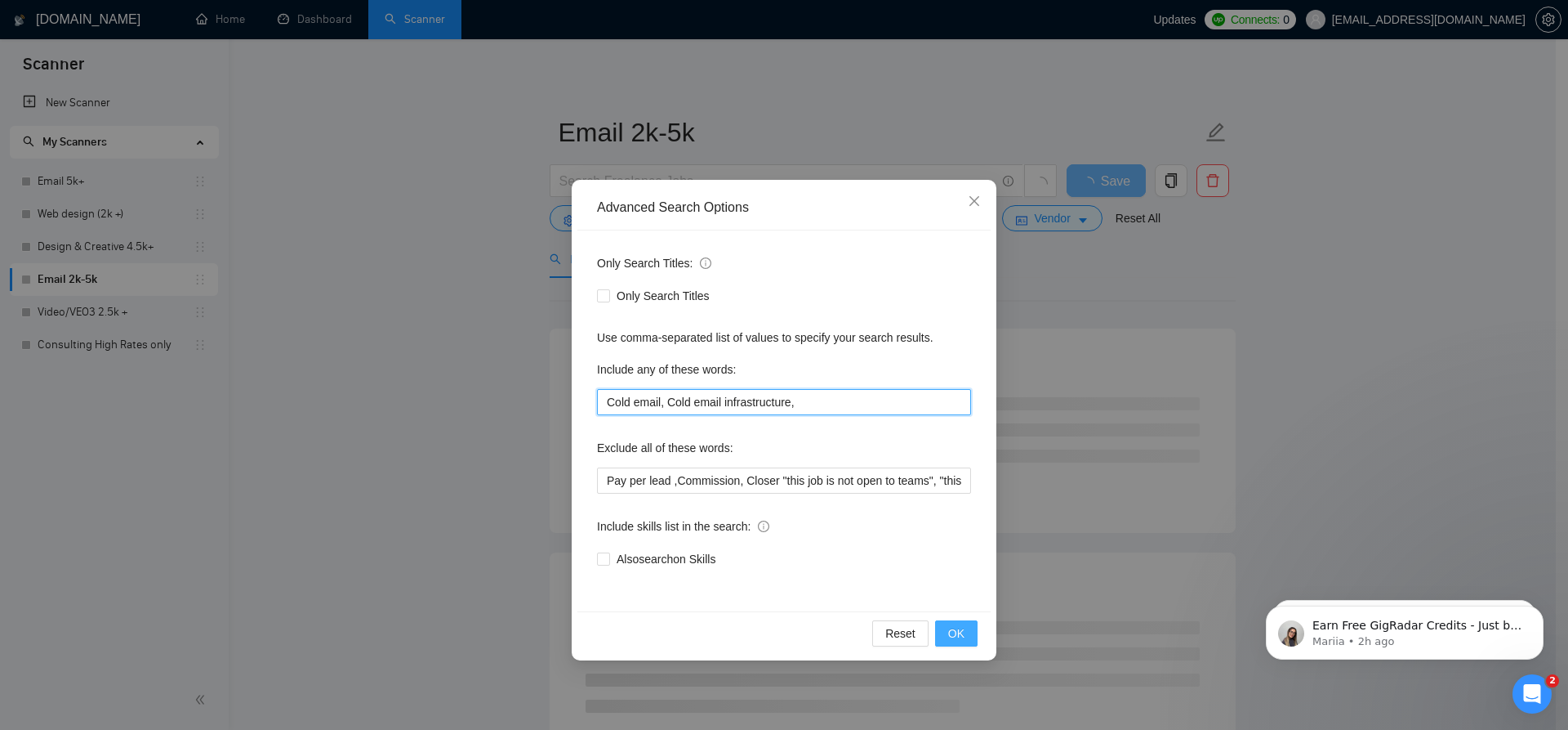
type input "Cold email, Cold email infrastructure,"
click at [955, 631] on span "OK" at bounding box center [956, 633] width 17 height 18
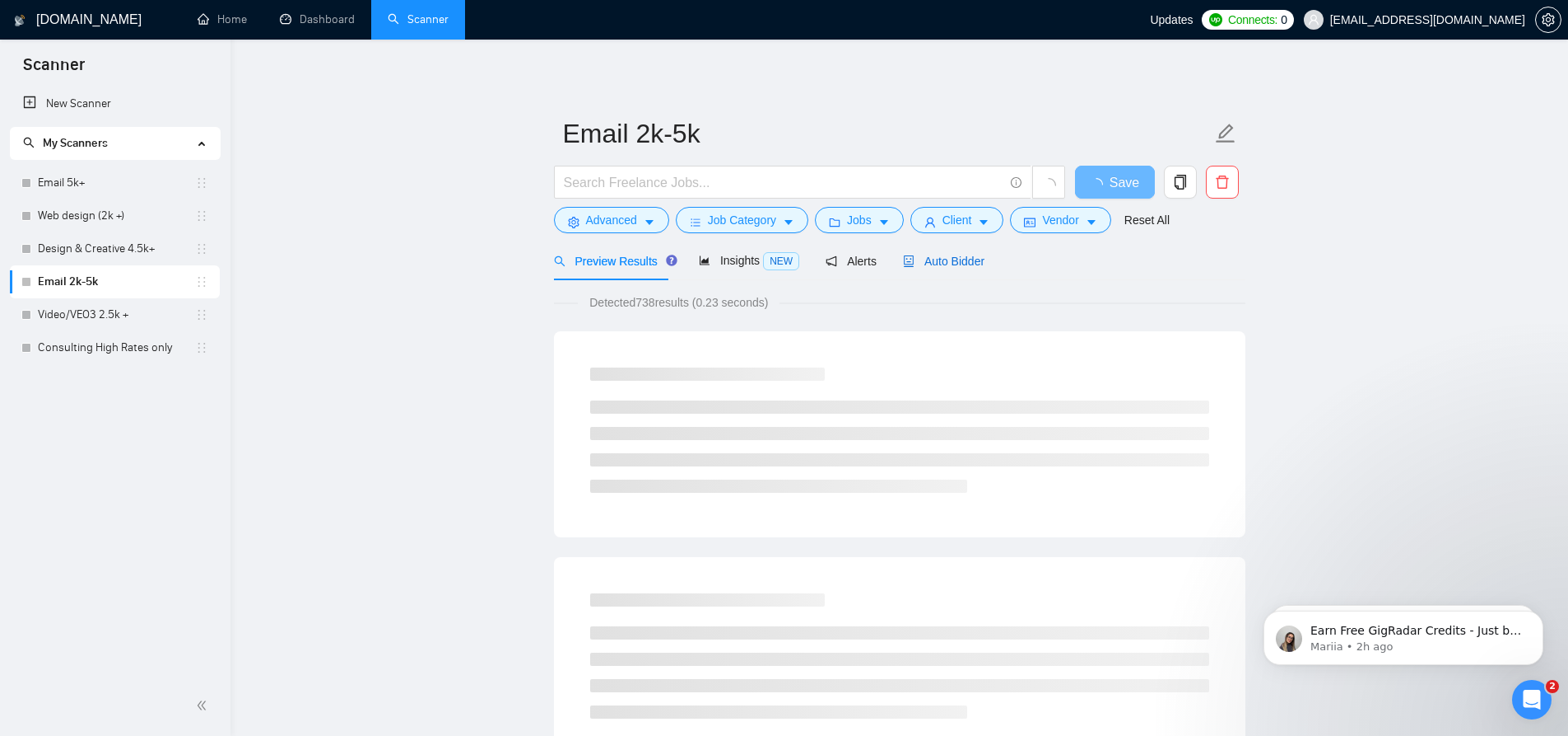
click at [938, 264] on span "Auto Bidder" at bounding box center [943, 261] width 82 height 13
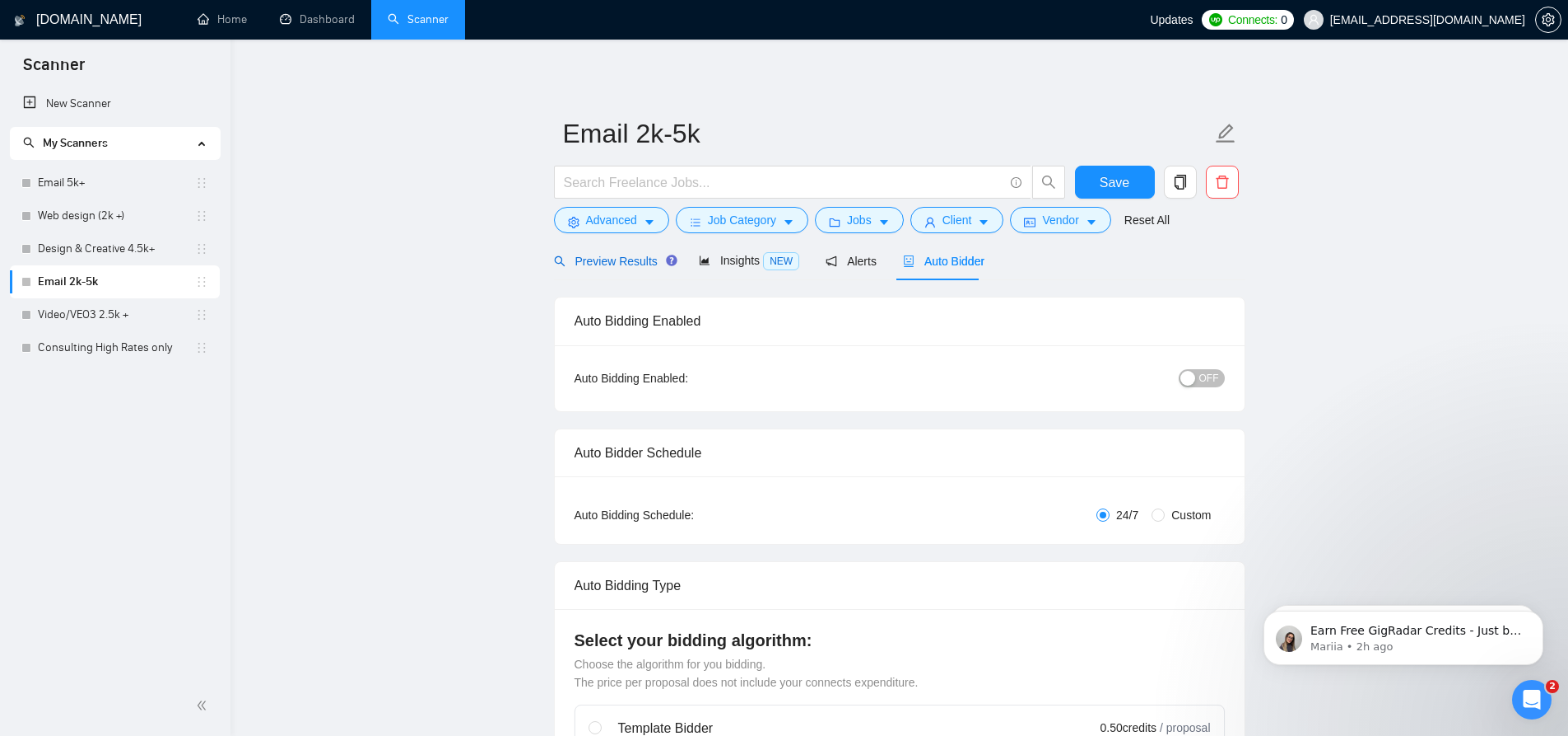
click at [625, 262] on span "Preview Results" at bounding box center [613, 261] width 119 height 13
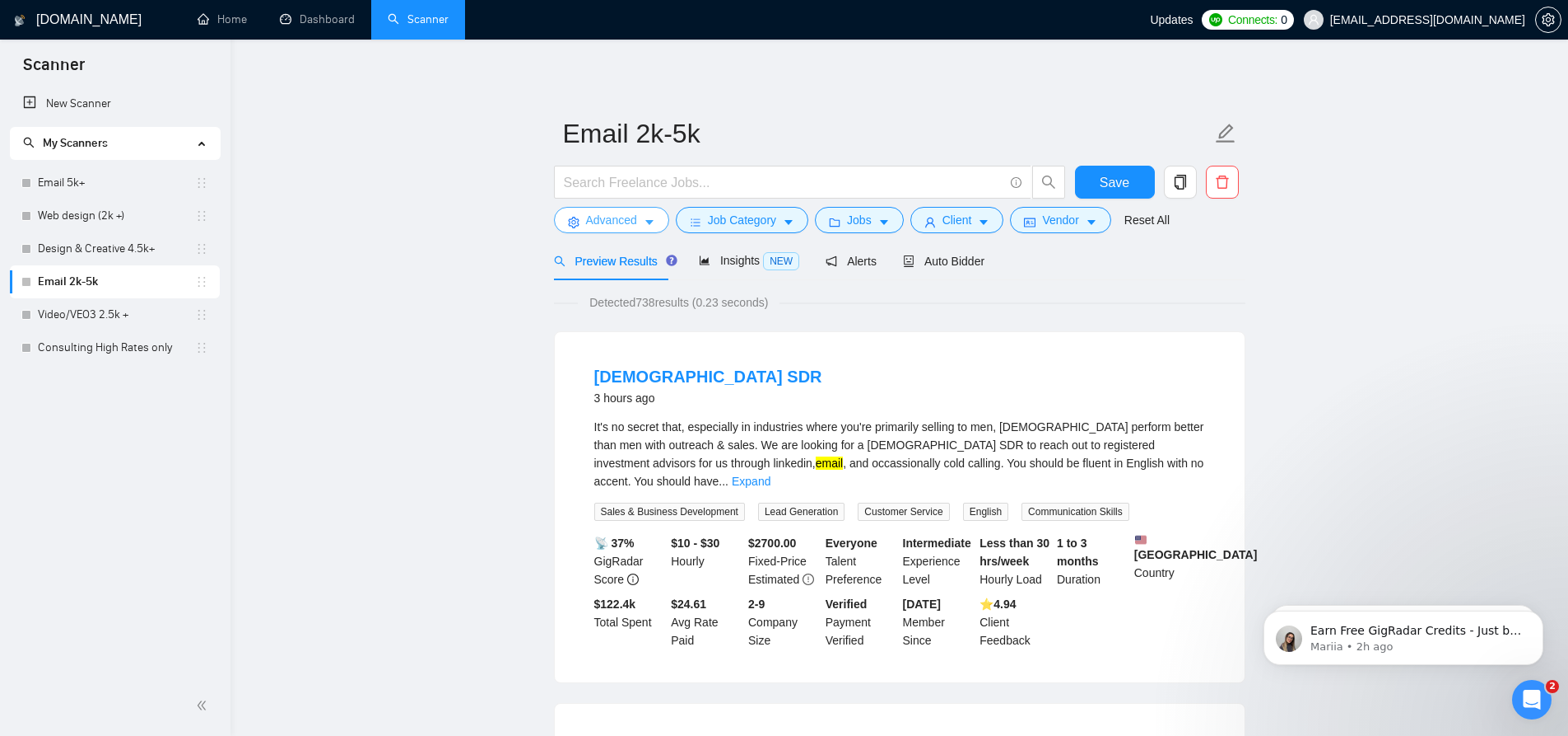
click at [621, 219] on span "Advanced" at bounding box center [611, 219] width 51 height 19
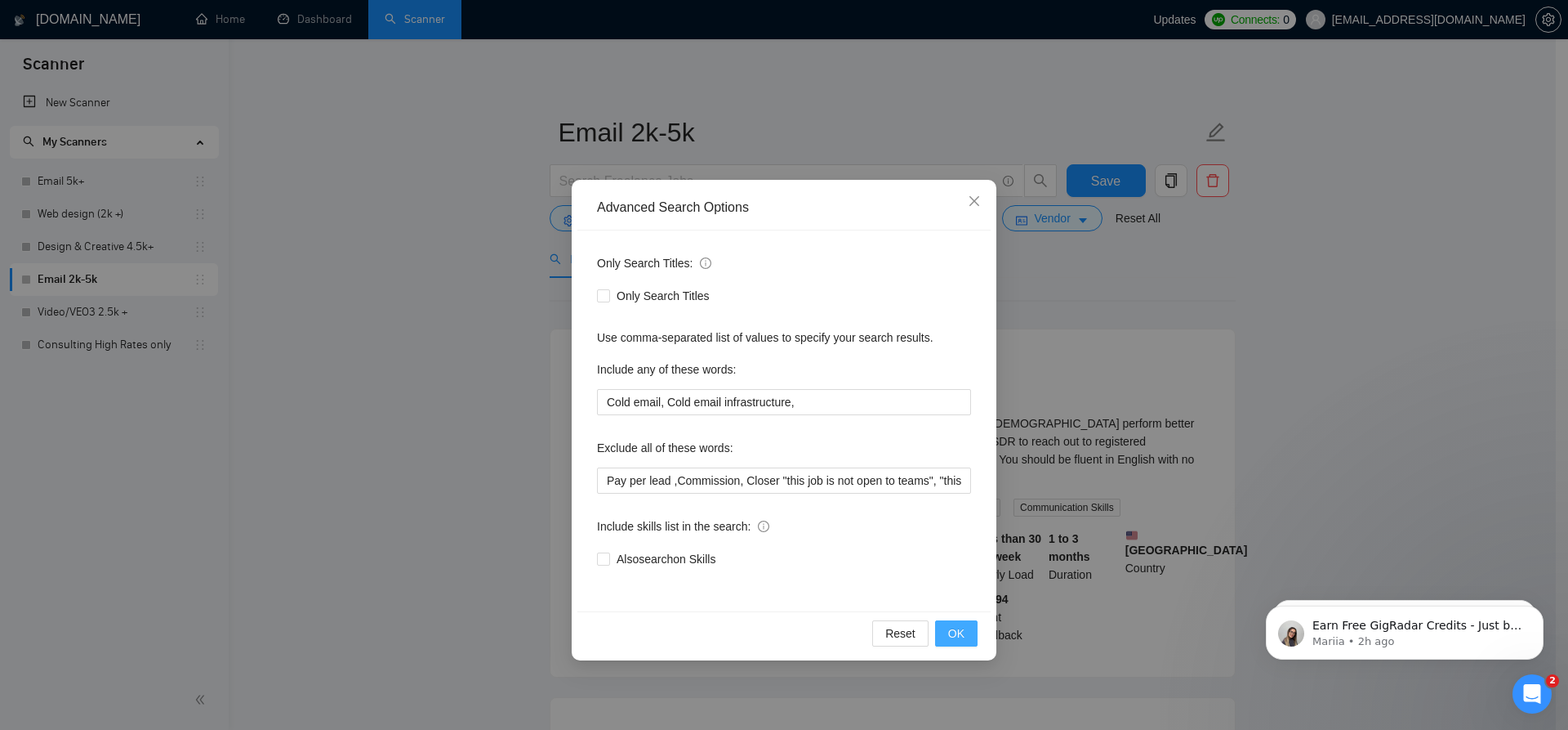
click at [955, 627] on span "OK" at bounding box center [956, 633] width 17 height 18
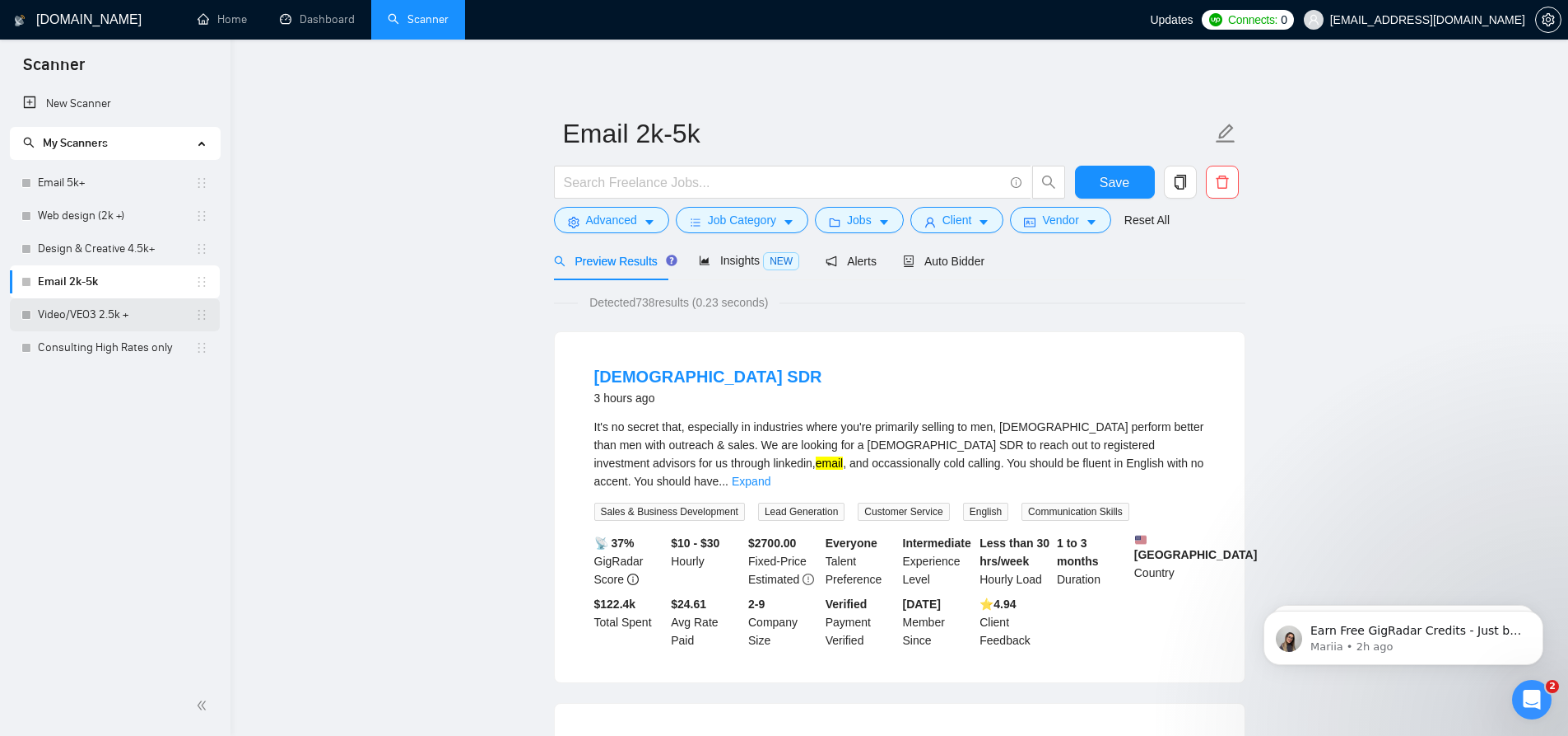
click at [66, 322] on link "Video/VEO3 2.5k +" at bounding box center [116, 314] width 158 height 33
click at [1113, 172] on span "Save" at bounding box center [1115, 182] width 30 height 20
click at [70, 204] on link "Web design (2k +)" at bounding box center [116, 215] width 158 height 33
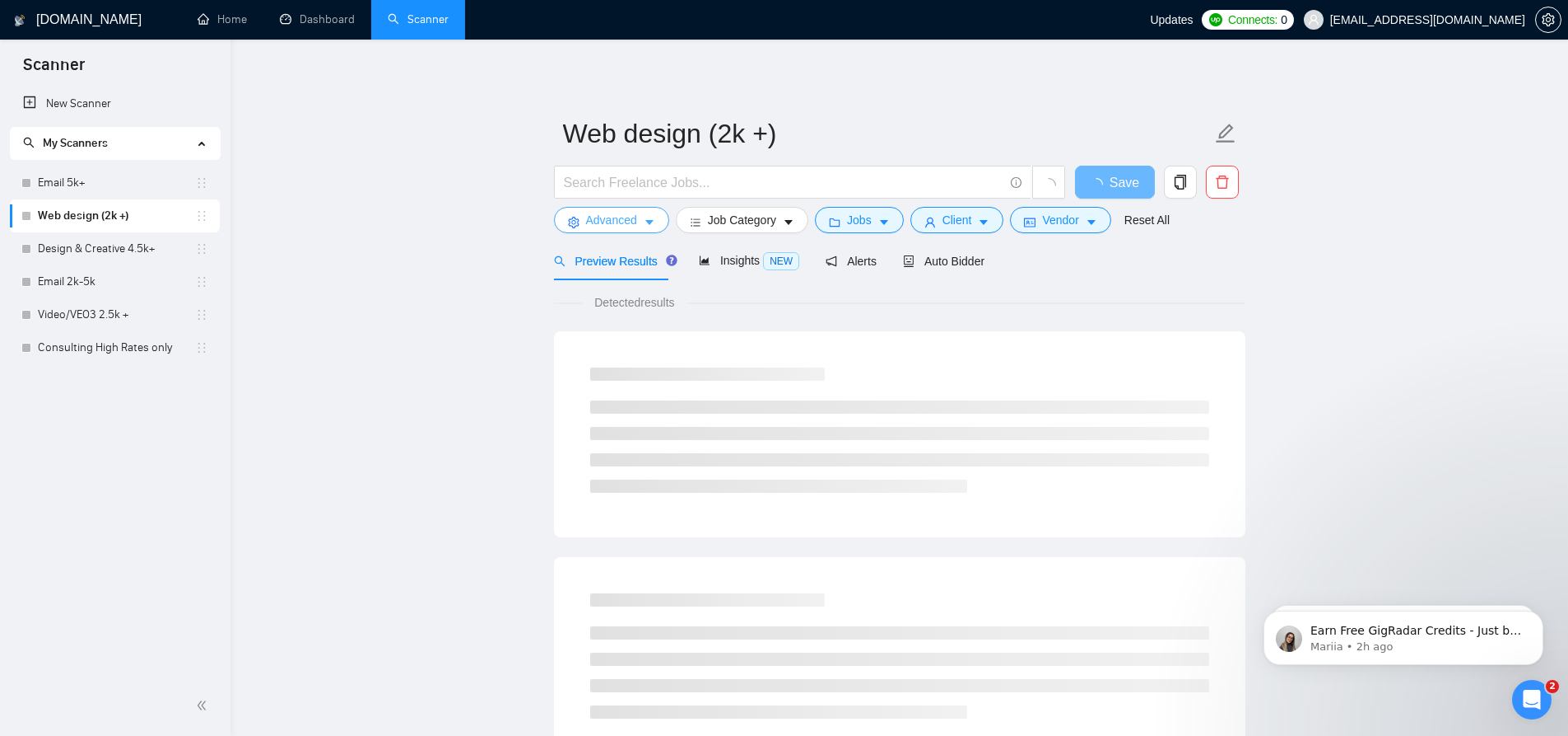
click at [628, 212] on span "Advanced" at bounding box center [611, 219] width 51 height 19
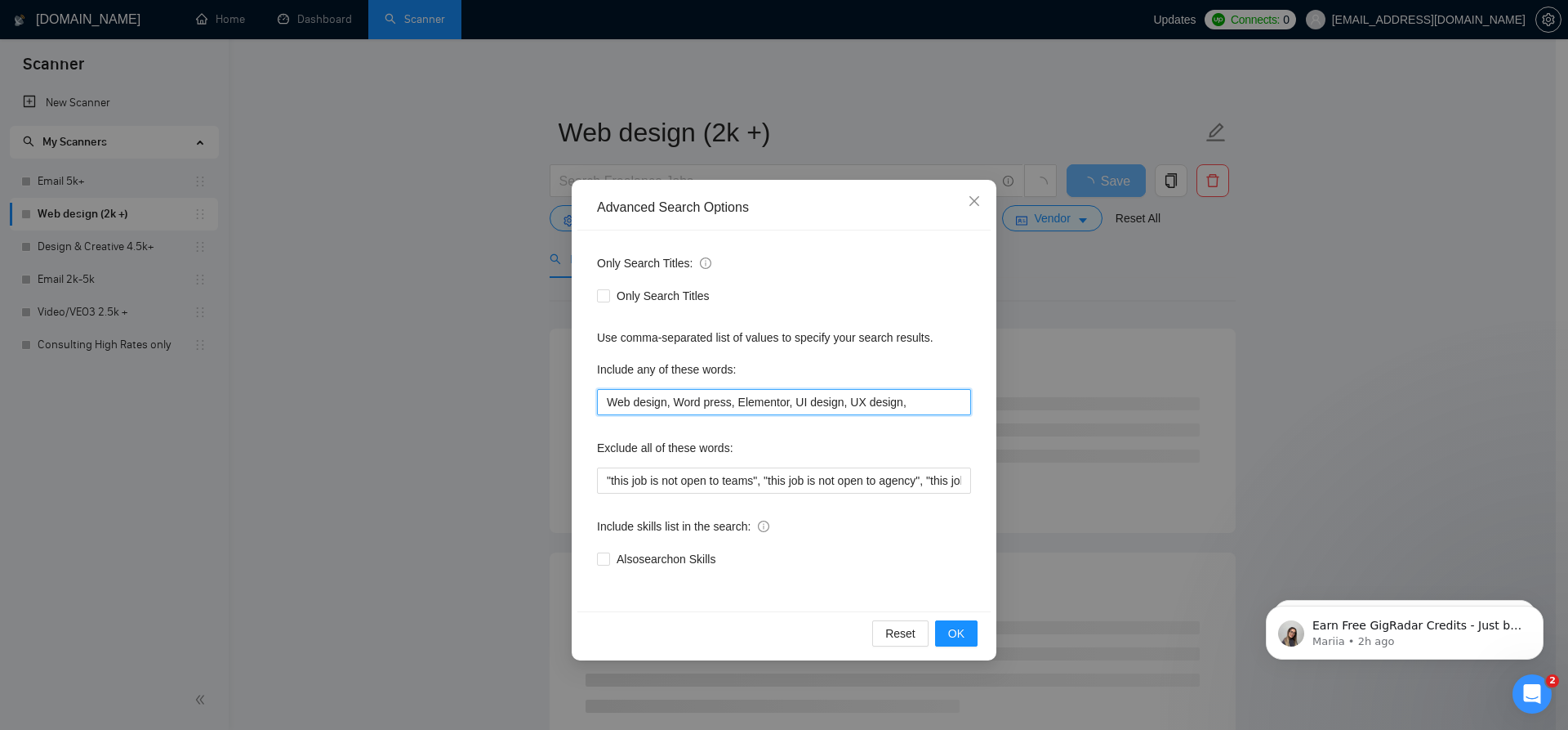
click at [913, 402] on input "Web design, Word press, Elementor, UI design, UX design," at bounding box center [784, 402] width 374 height 26
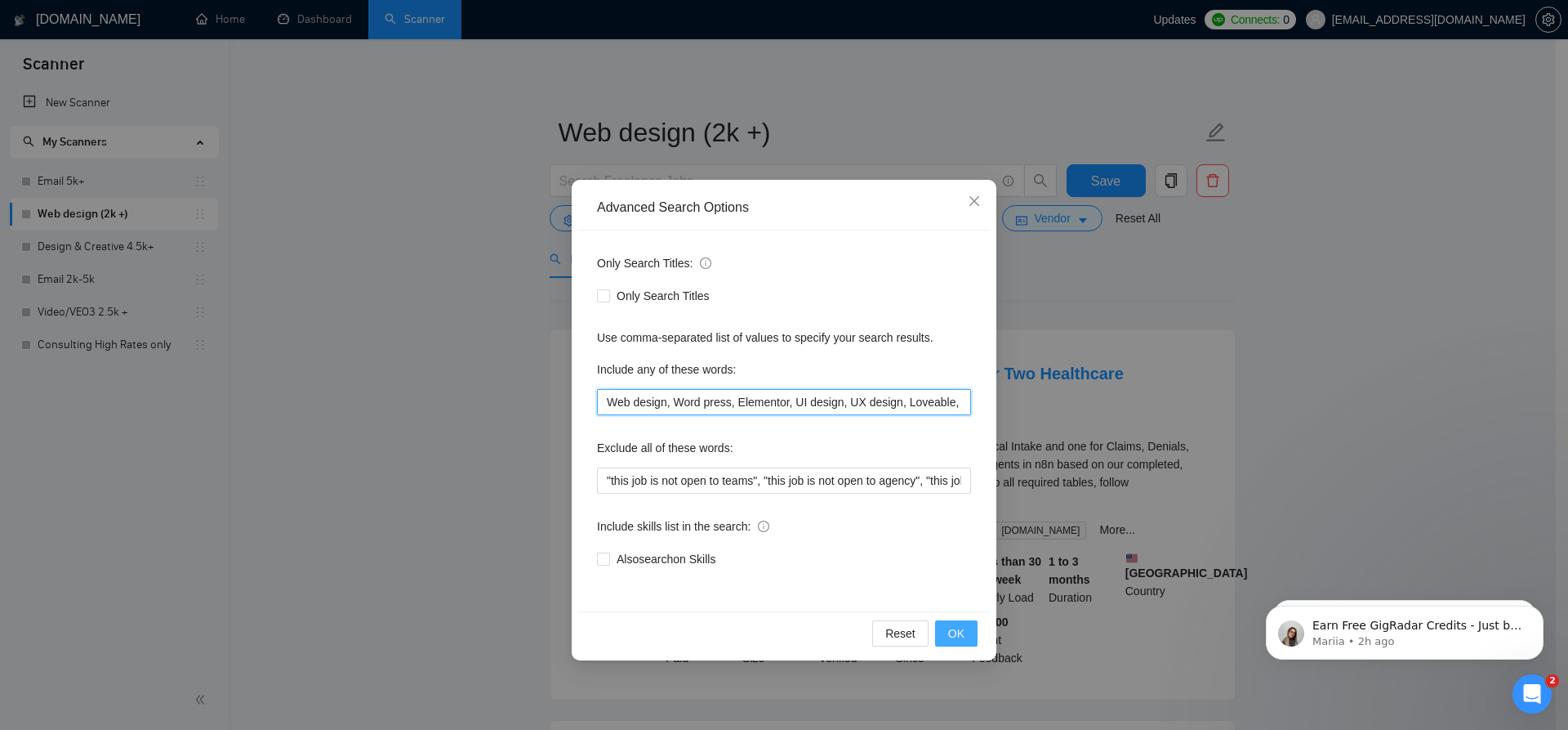
type input "Web design, Word press, Elementor, UI design, UX design, Loveable,"
click at [962, 635] on span "OK" at bounding box center [956, 633] width 17 height 18
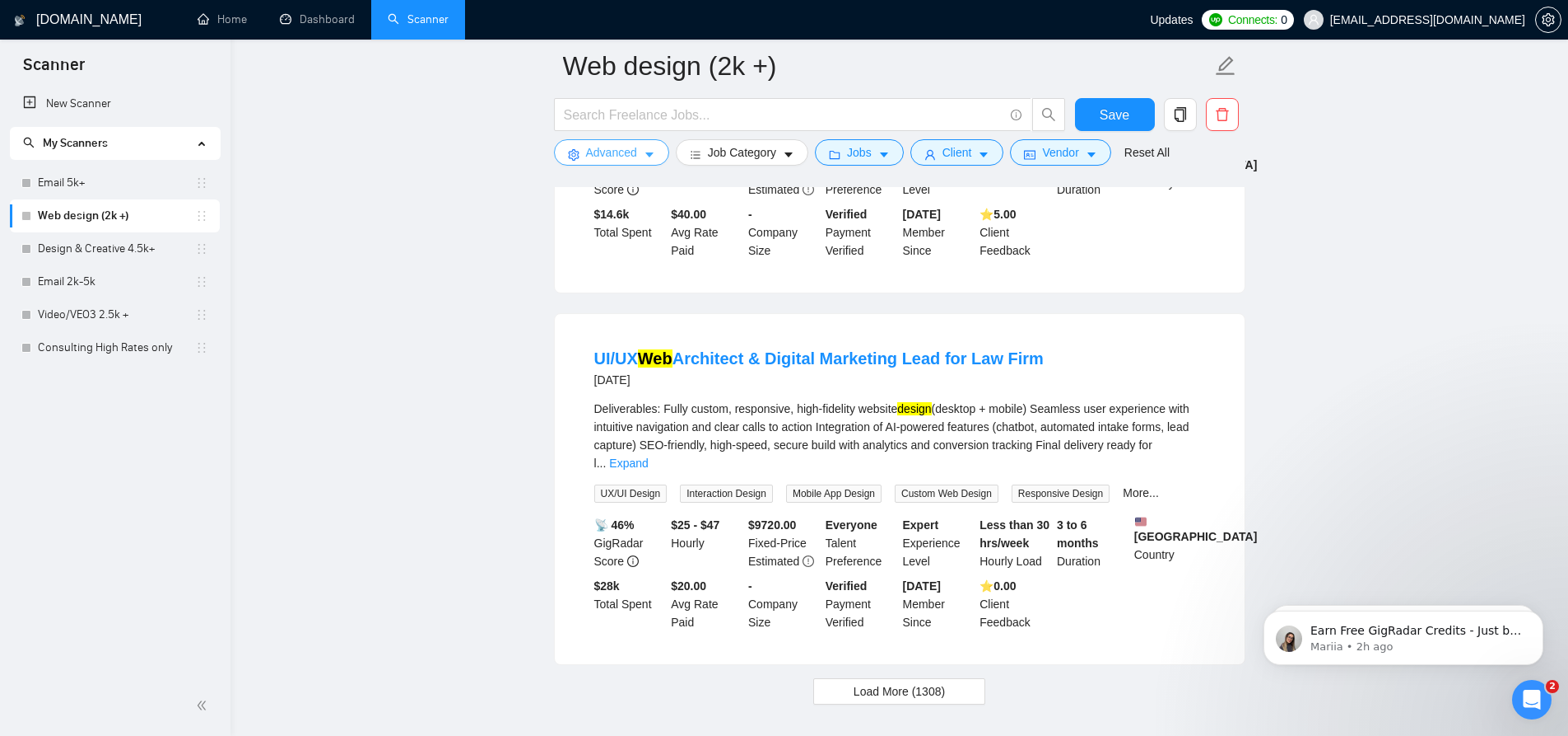
scroll to position [3471, 0]
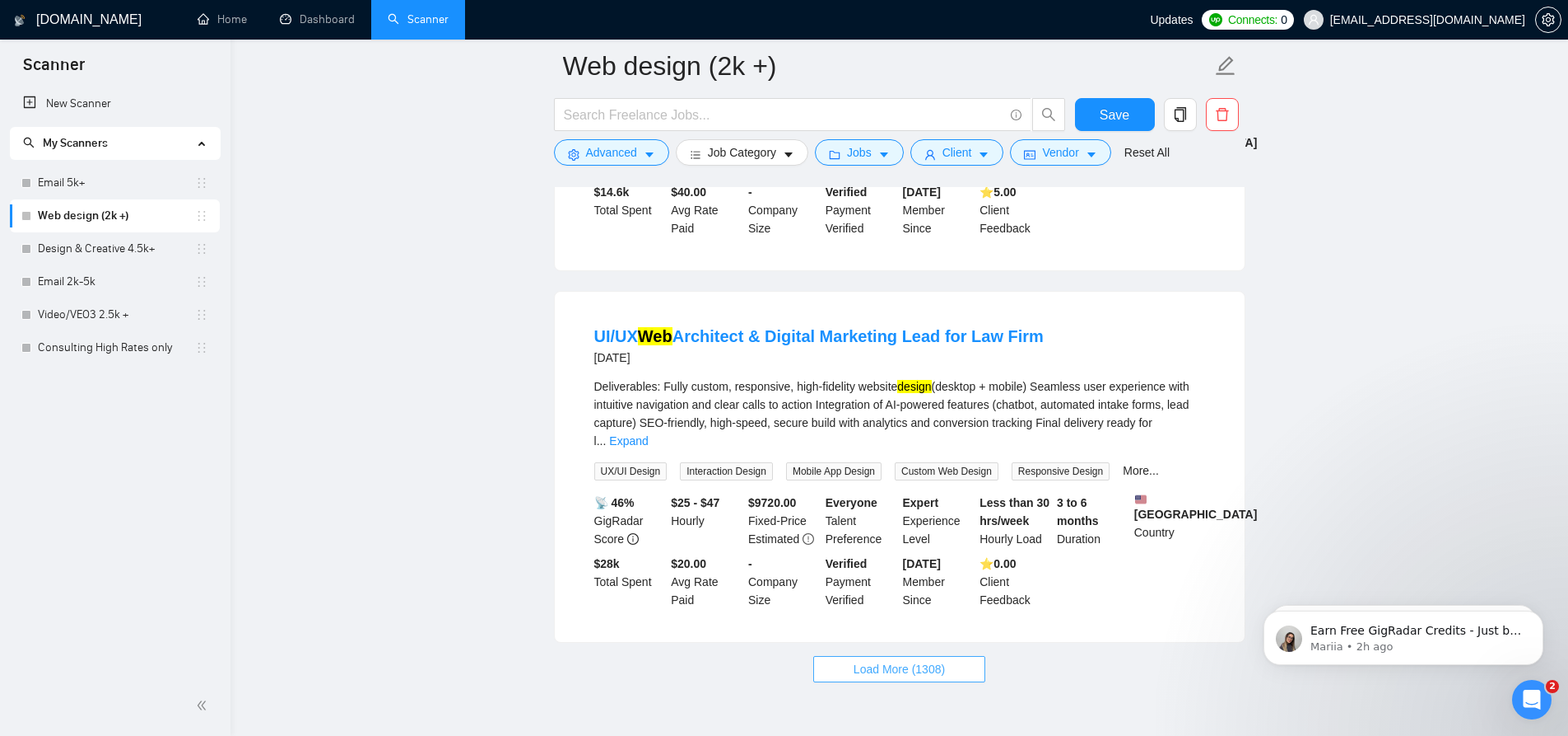
click at [900, 660] on span "Load More (1308)" at bounding box center [899, 669] width 92 height 19
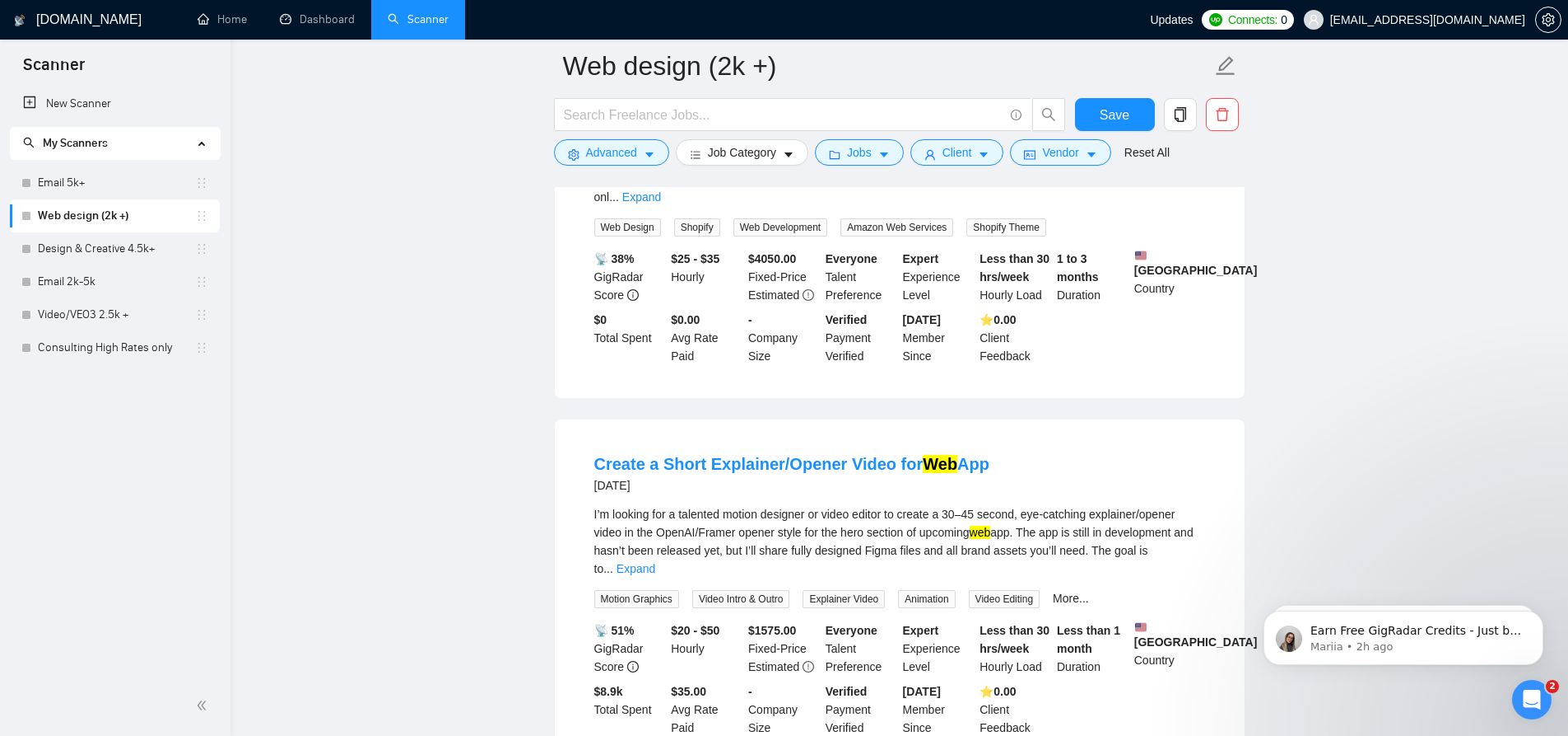
scroll to position [403, 0]
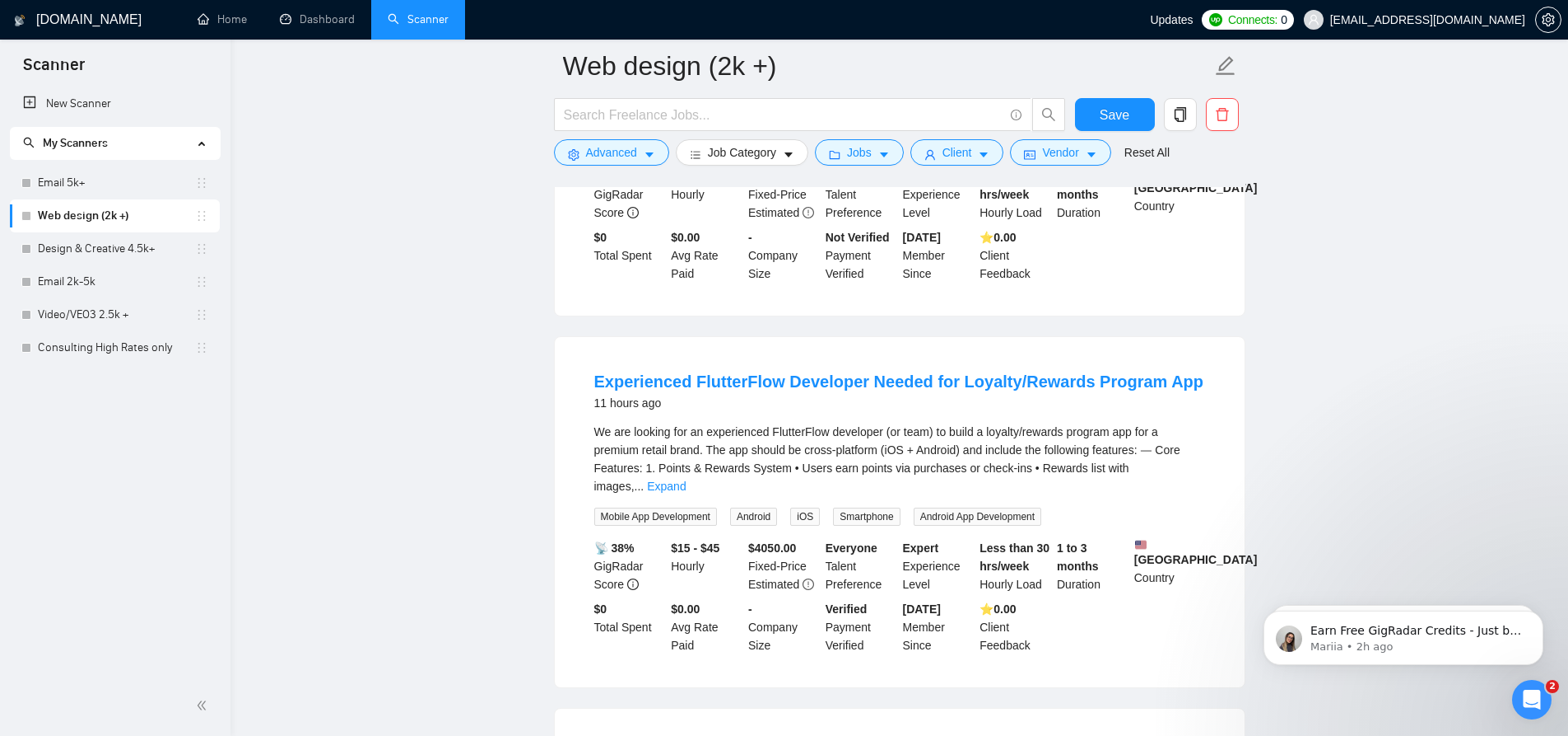
drag, startPoint x: 465, startPoint y: 496, endPoint x: 553, endPoint y: 291, distance: 223.1
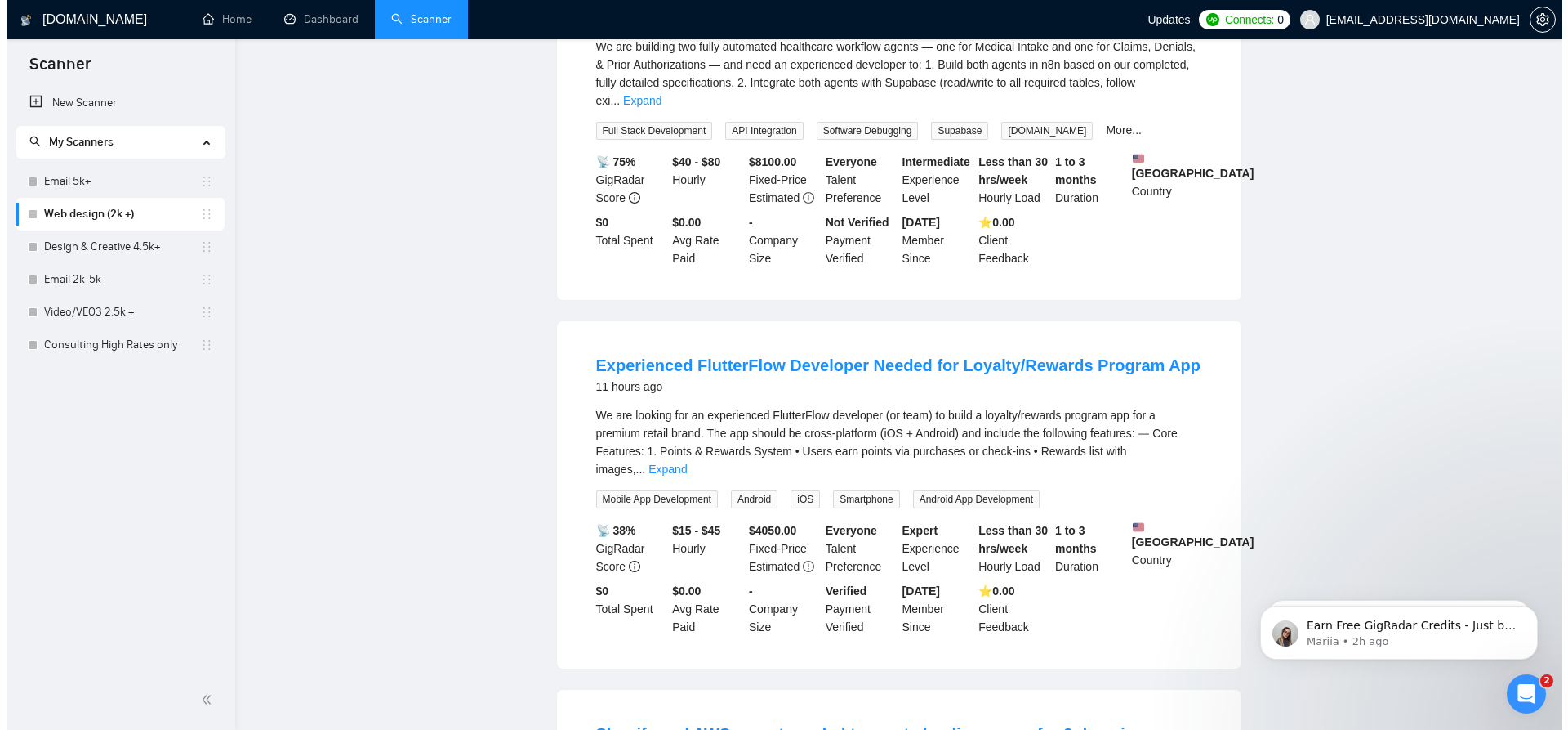
scroll to position [0, 0]
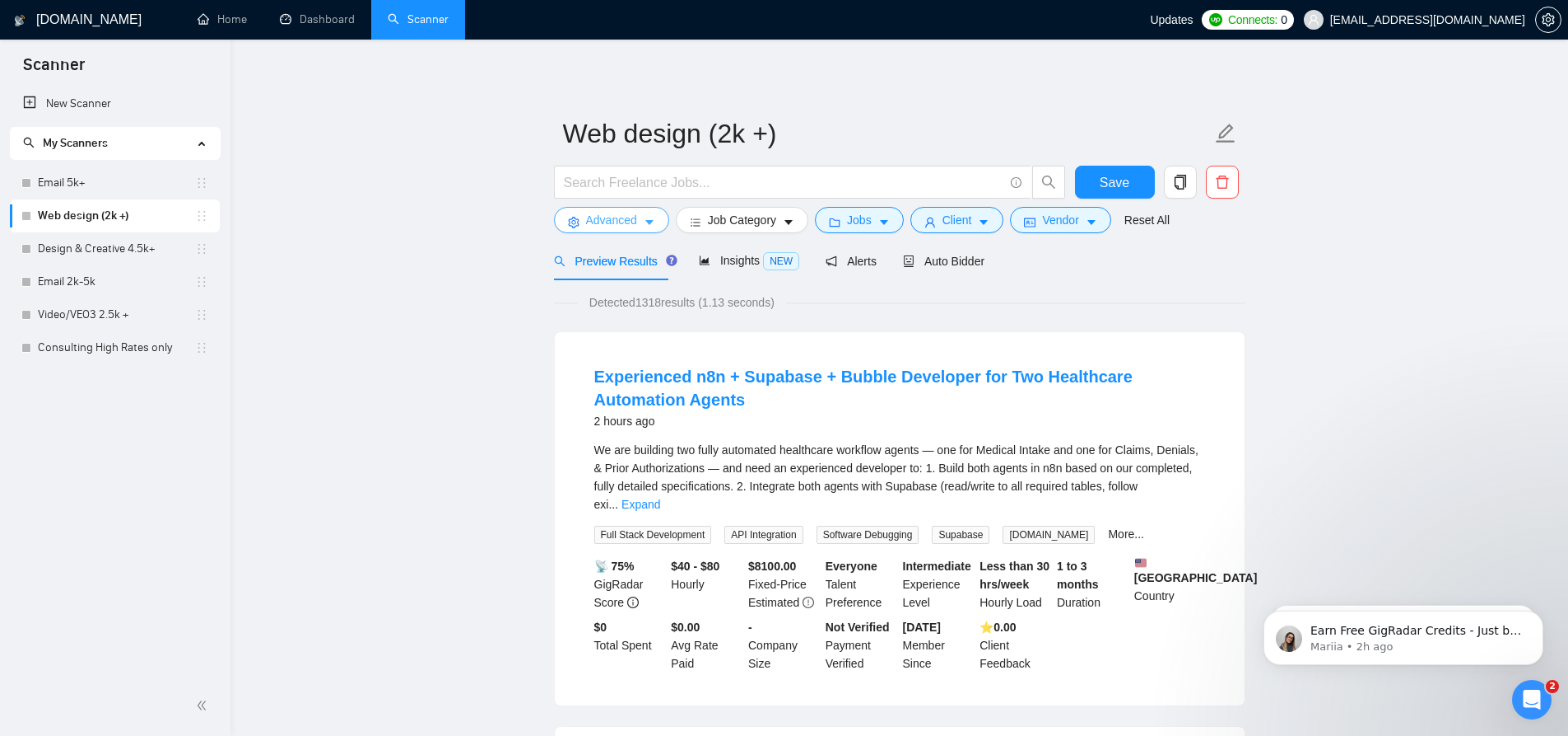
click at [626, 219] on span "Advanced" at bounding box center [611, 219] width 51 height 19
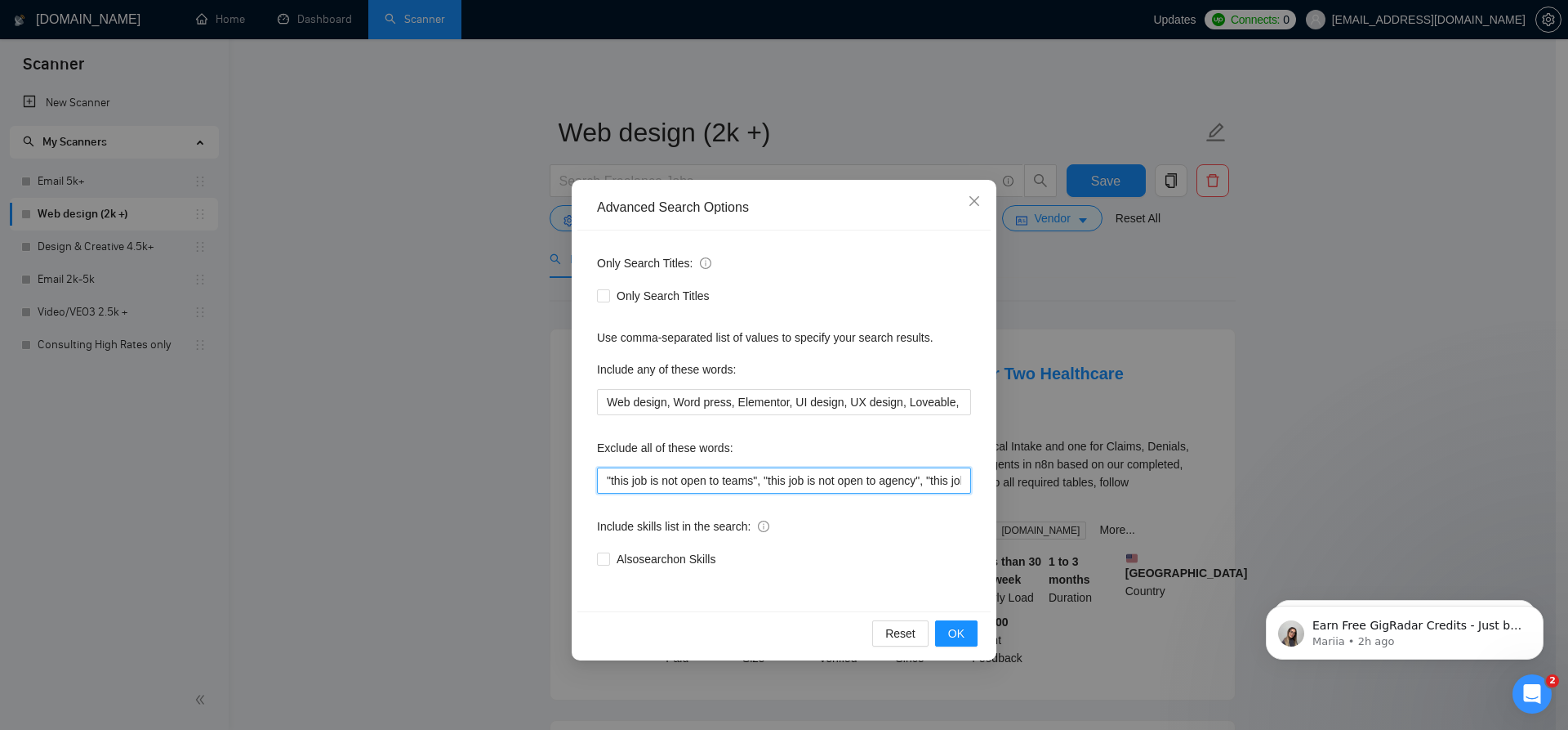
click at [605, 482] on input ""this job is not open to teams", "this job is not open to agency", "this job is…" at bounding box center [784, 481] width 374 height 26
click at [959, 638] on span "OK" at bounding box center [956, 633] width 17 height 18
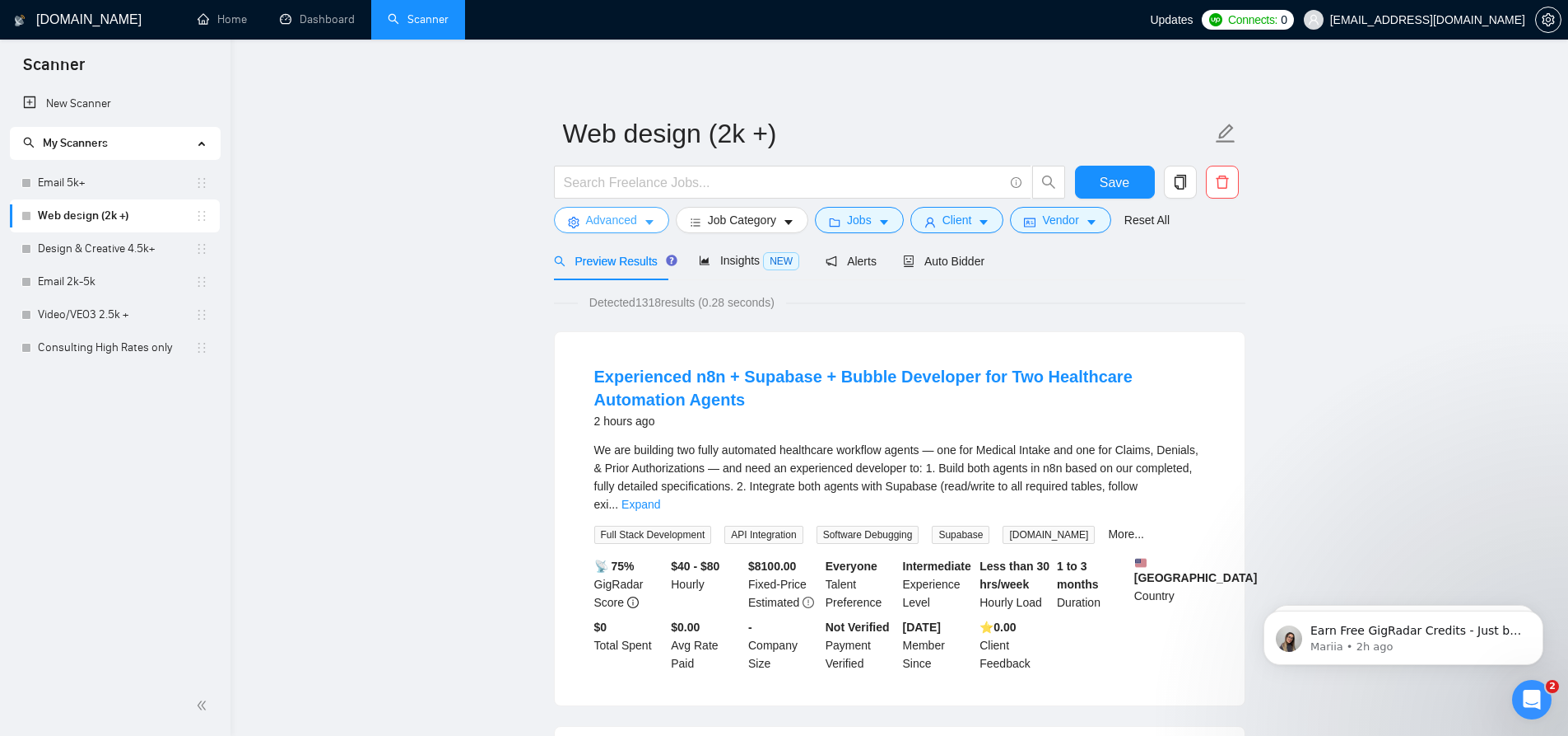
click at [610, 219] on span "Advanced" at bounding box center [611, 219] width 51 height 19
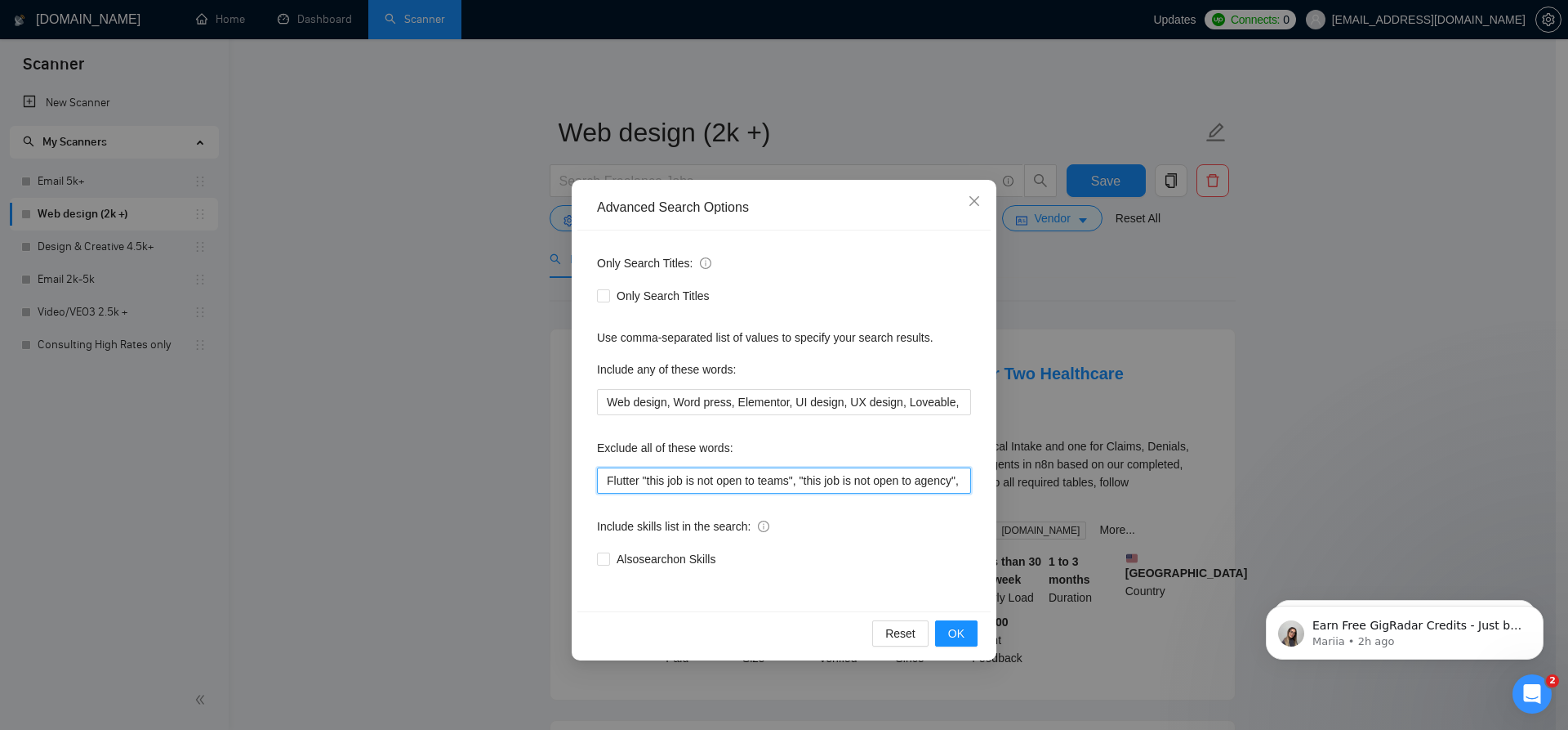
drag, startPoint x: 605, startPoint y: 483, endPoint x: 688, endPoint y: 482, distance: 83.0
click at [605, 483] on input "Flutter "this job is not open to teams", "this job is not open to agency", "thi…" at bounding box center [784, 481] width 374 height 26
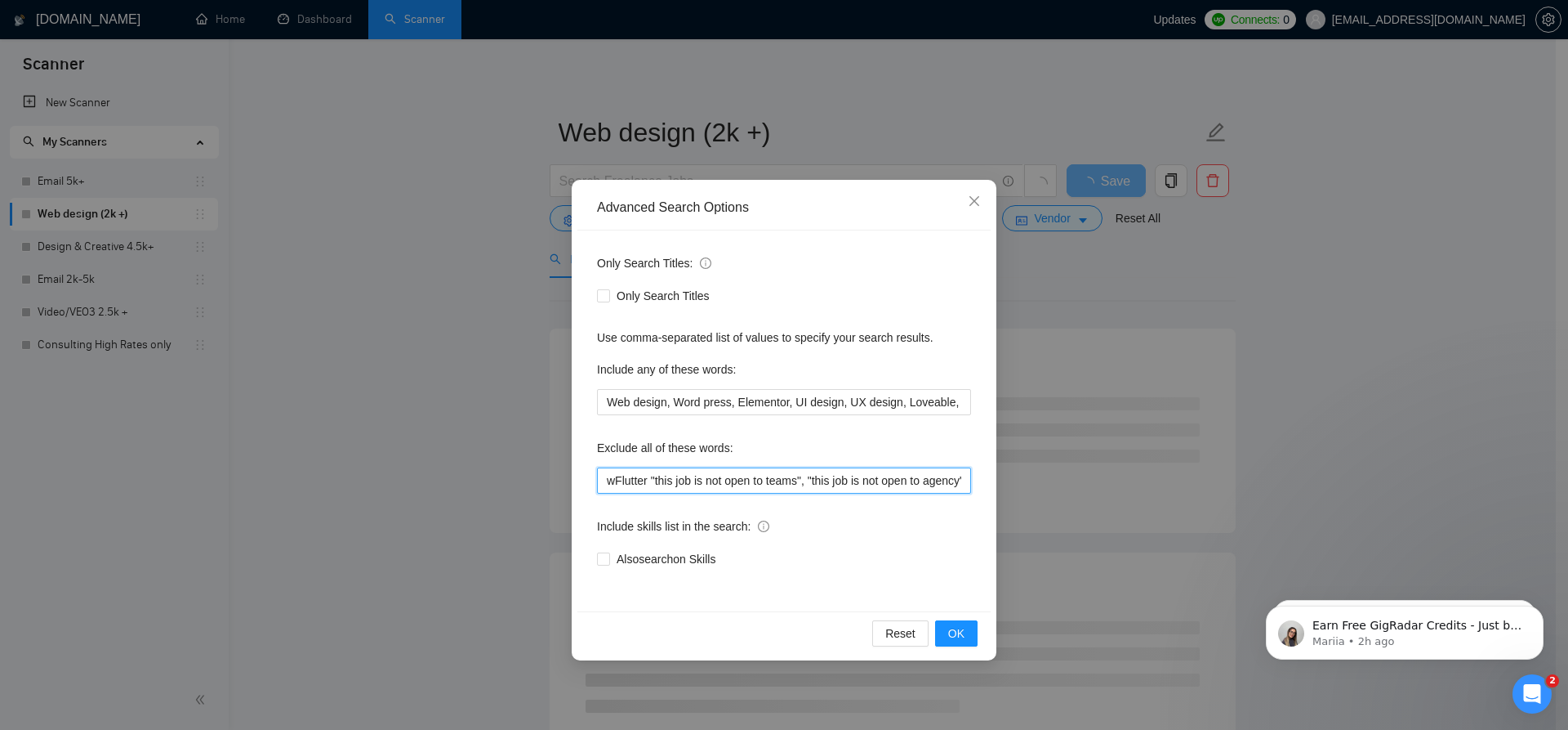
type input "Flutter "this job is not open to teams", "this job is not open to agency", "thi…"
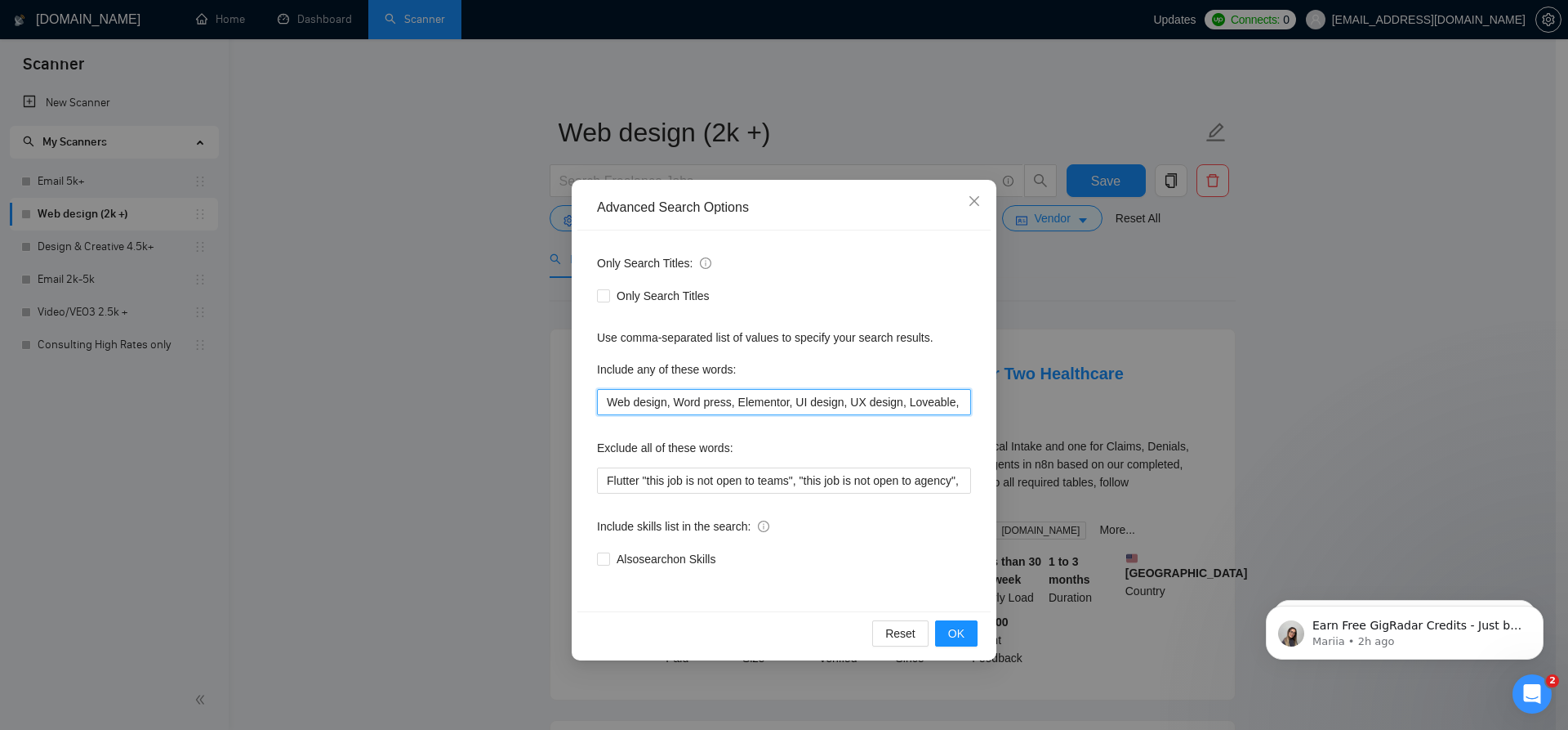
click at [954, 406] on input "Web design, Word press, Elementor, UI design, UX design, Loveable," at bounding box center [784, 402] width 374 height 26
type input "Web design, Word press, Elementor, UI design, UX design, Loveable, webflow"
click at [969, 635] on button "OK" at bounding box center [956, 633] width 43 height 26
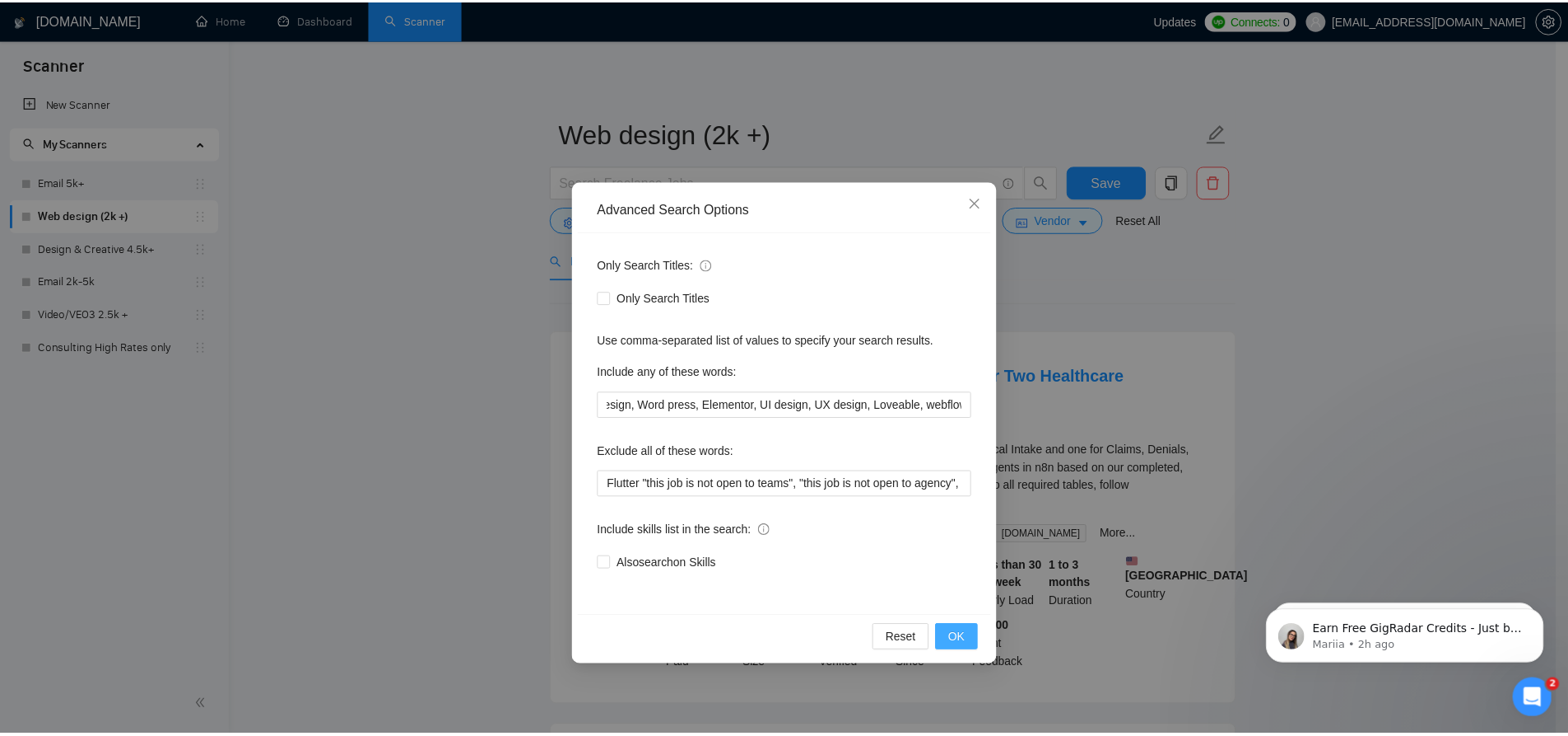
scroll to position [0, 0]
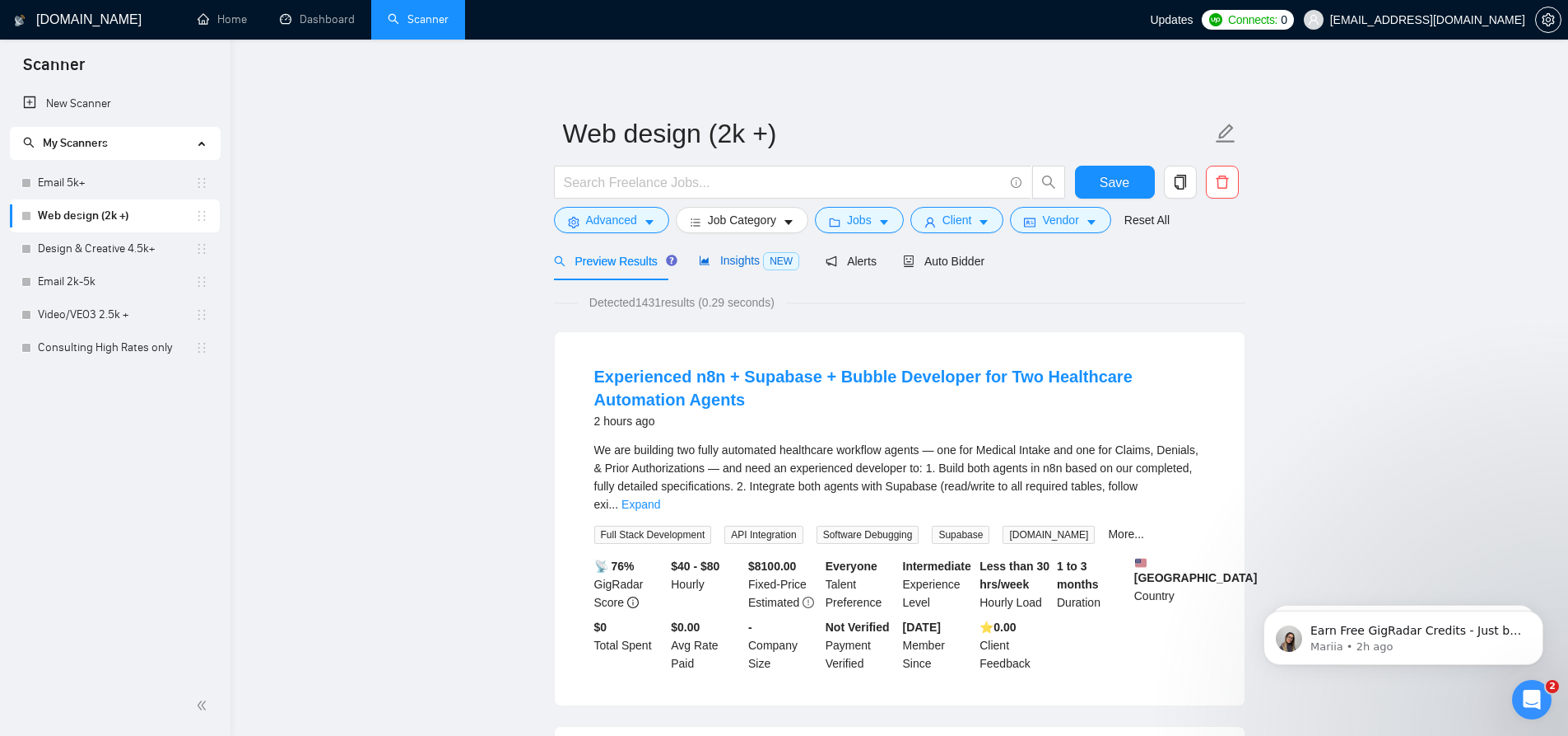
click at [729, 264] on span "Insights NEW" at bounding box center [749, 260] width 100 height 13
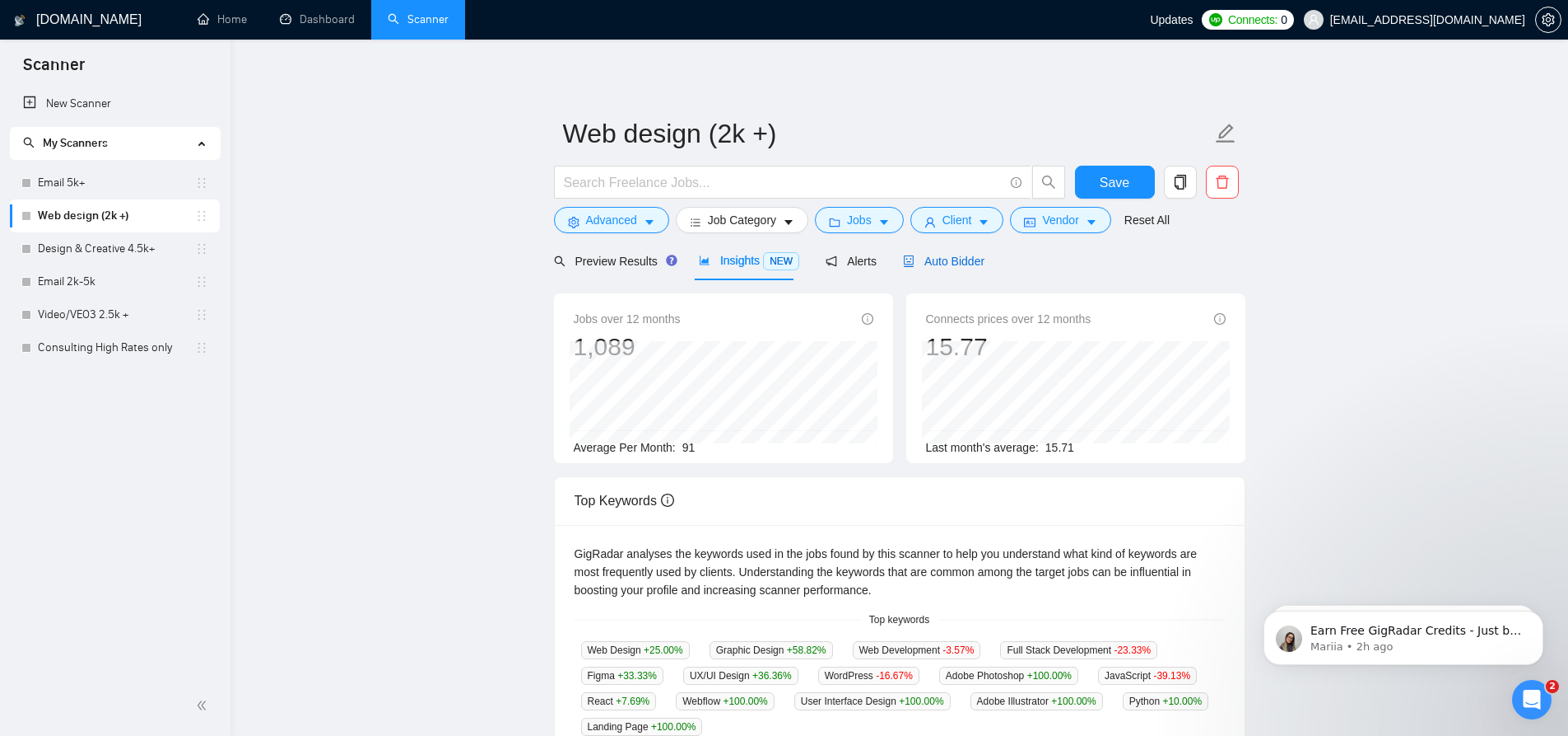
click at [958, 262] on span "Auto Bidder" at bounding box center [943, 261] width 82 height 13
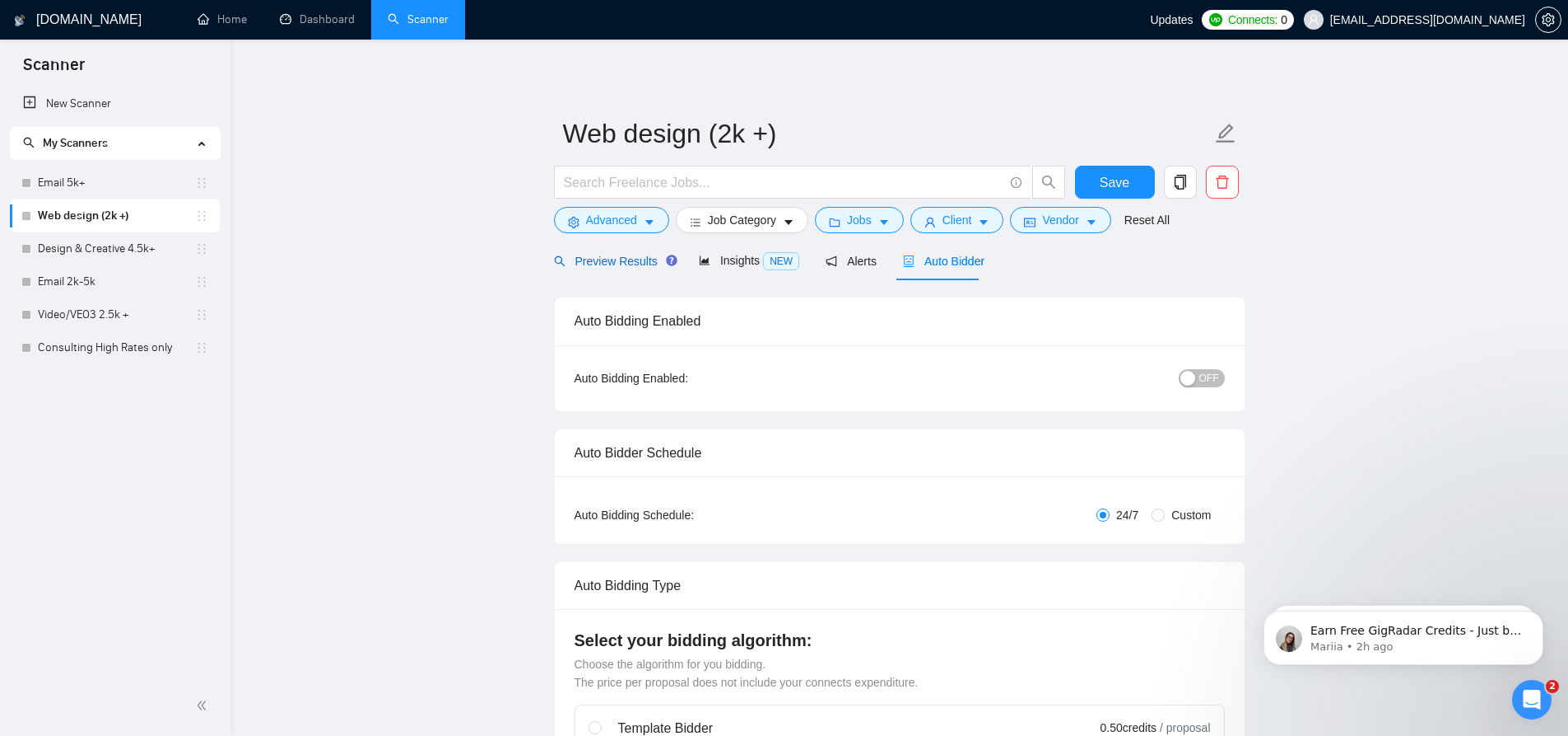
click at [597, 256] on span "Preview Results" at bounding box center [613, 261] width 119 height 13
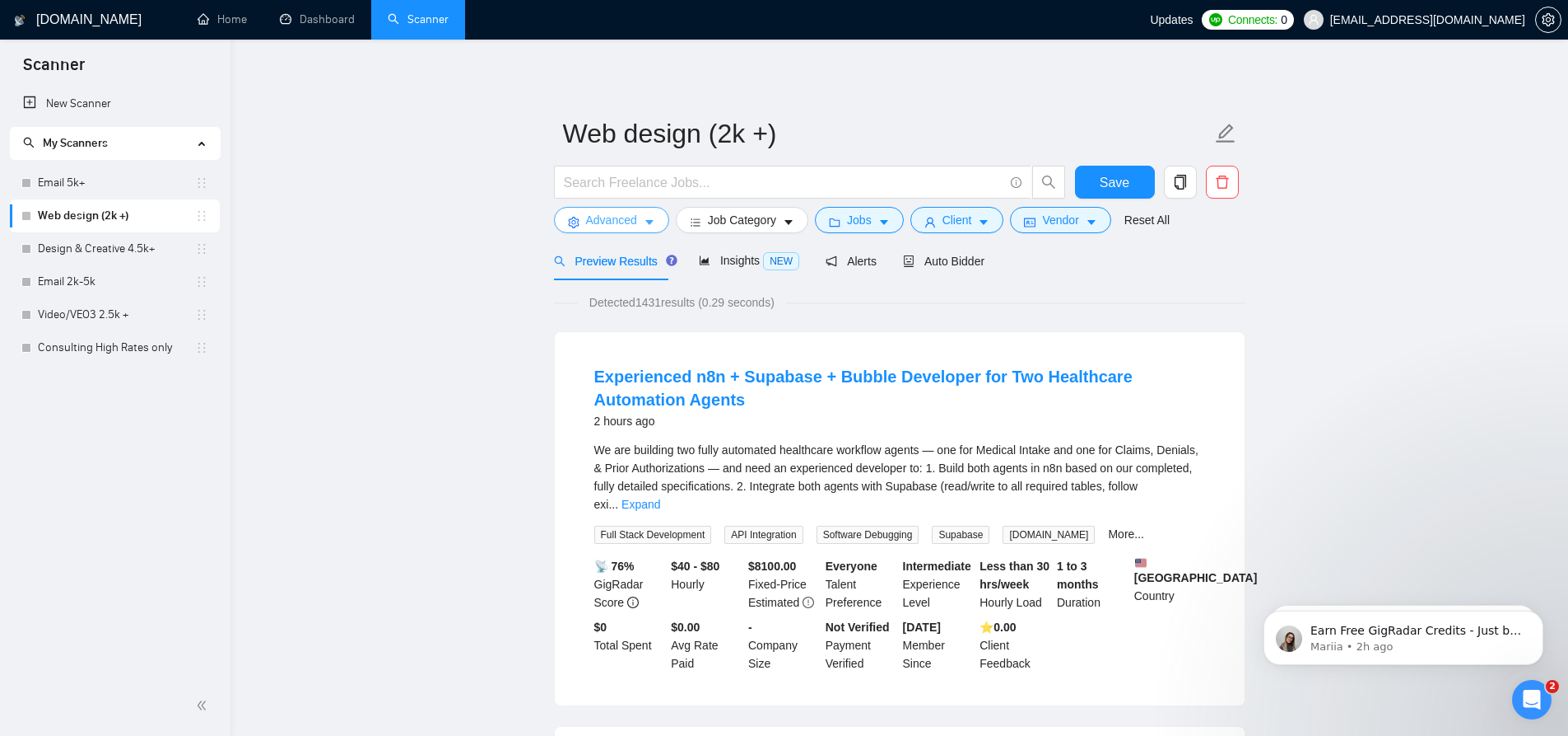
click at [595, 217] on span "Advanced" at bounding box center [611, 219] width 51 height 19
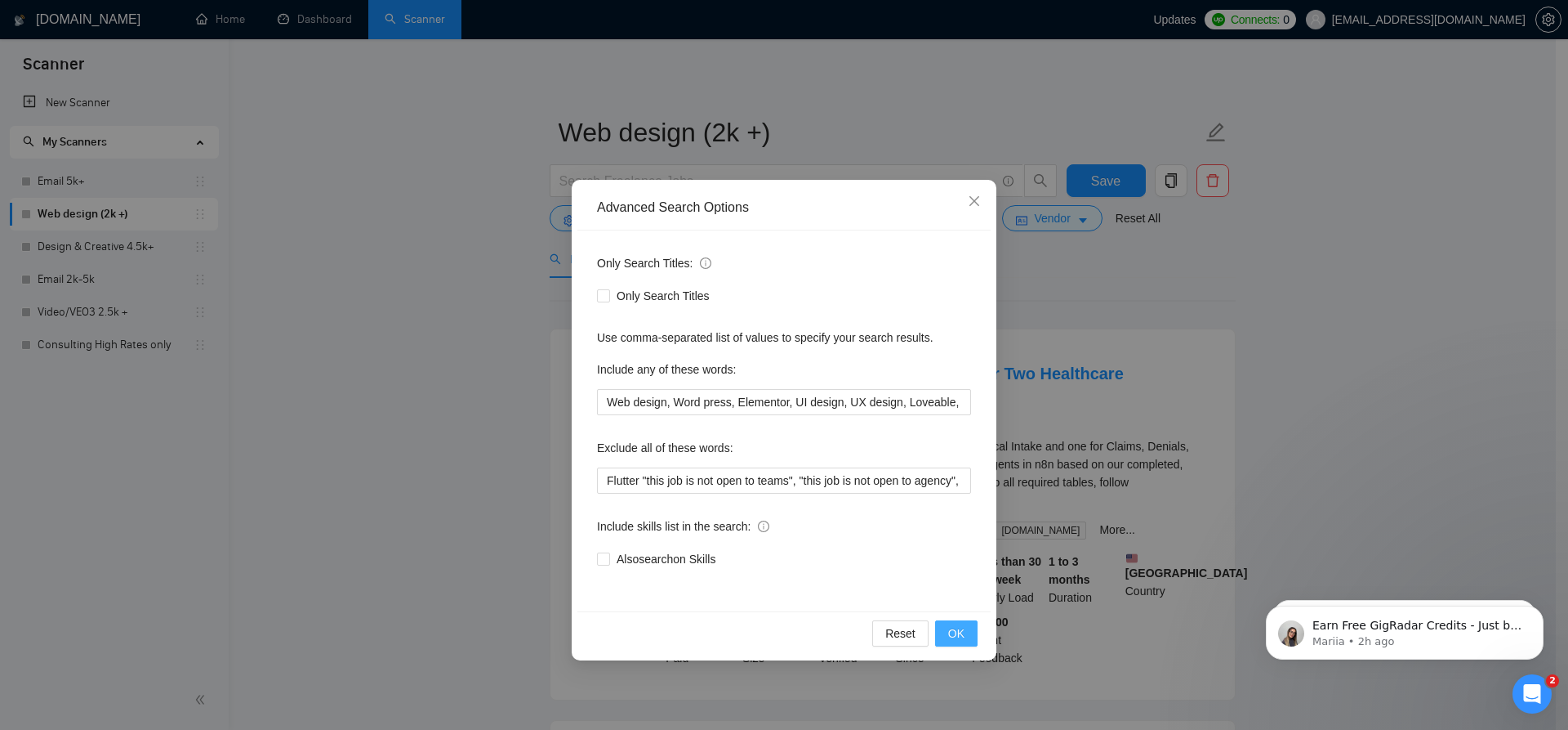
click at [961, 635] on span "OK" at bounding box center [956, 633] width 17 height 18
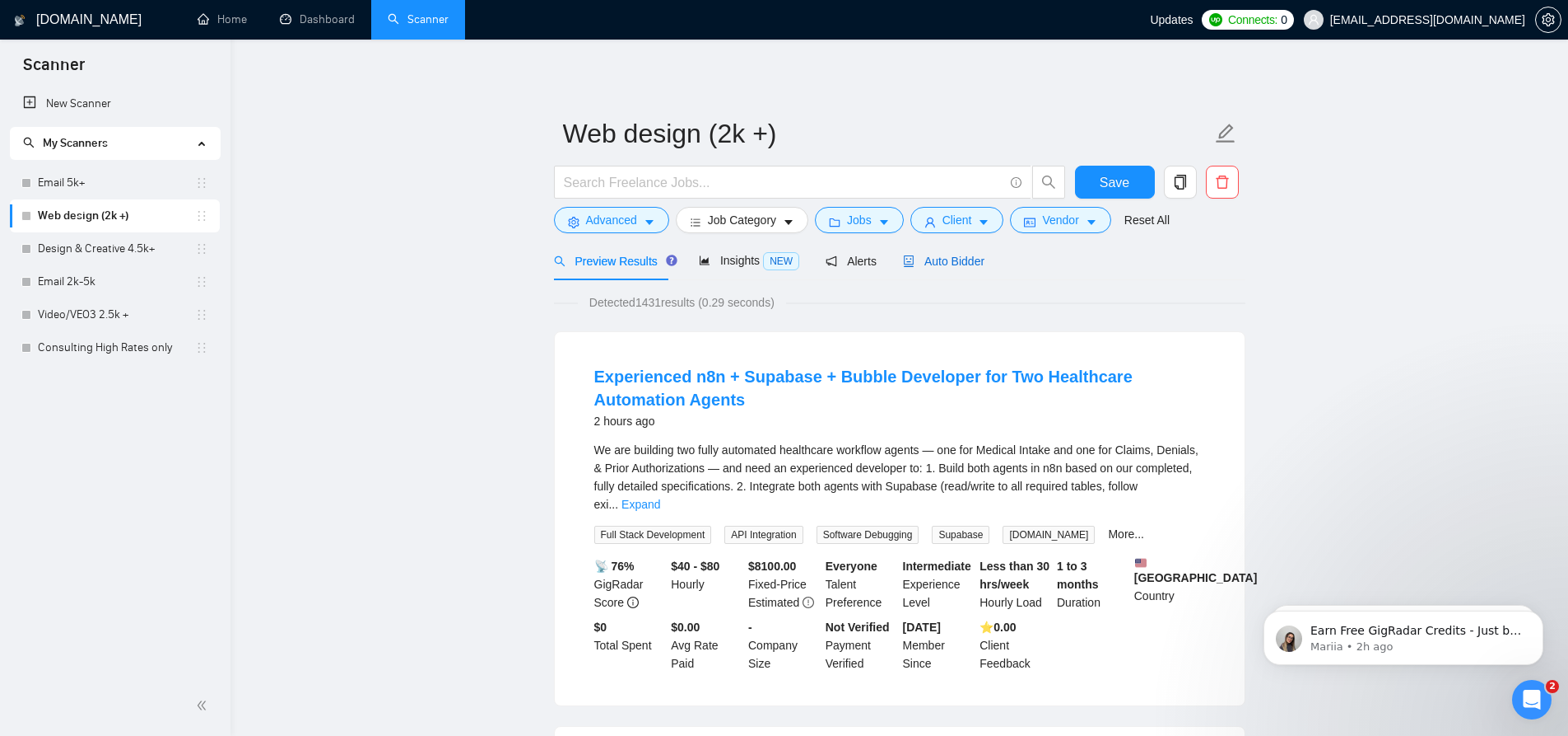
click at [930, 259] on span "Auto Bidder" at bounding box center [943, 261] width 82 height 13
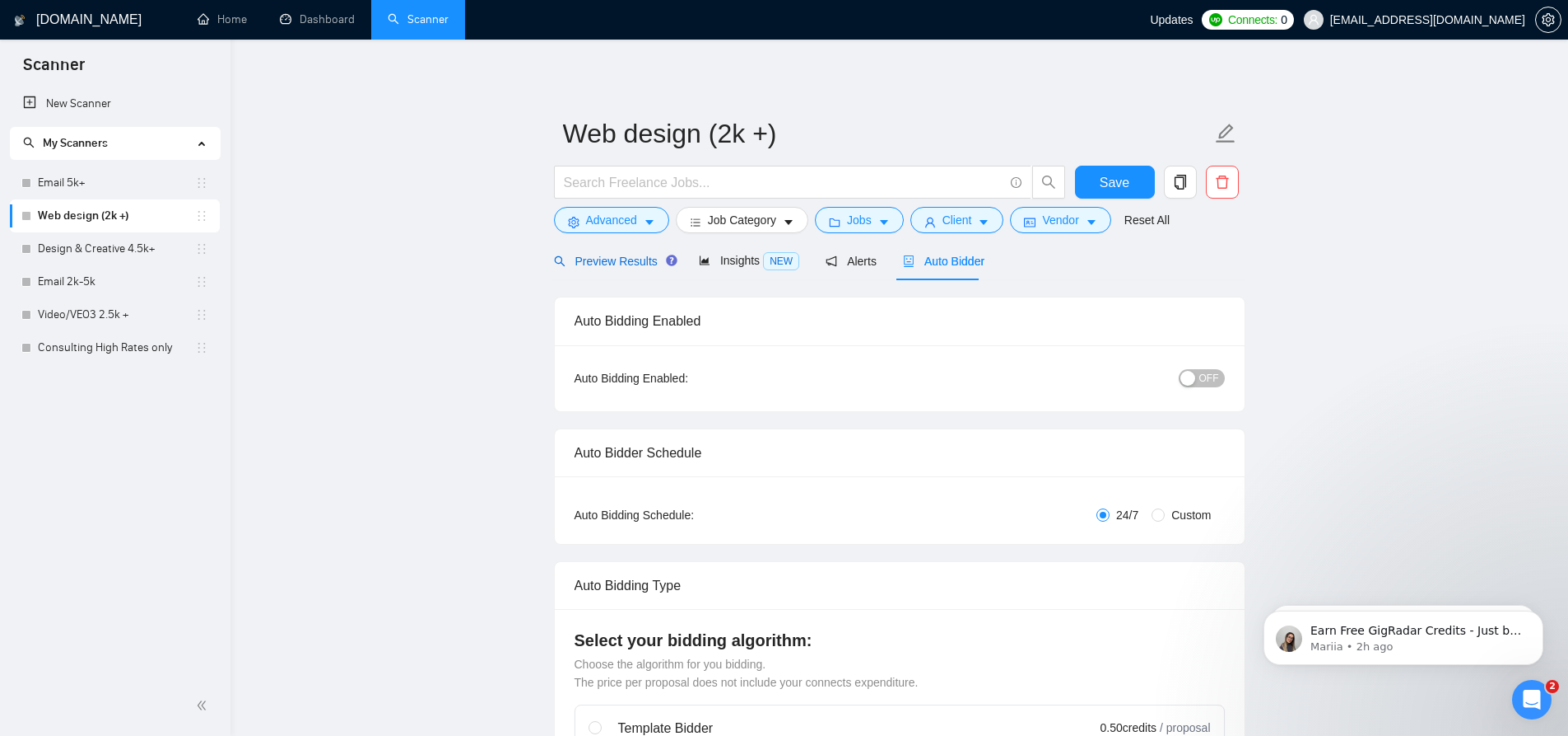
click at [620, 258] on span "Preview Results" at bounding box center [613, 261] width 119 height 13
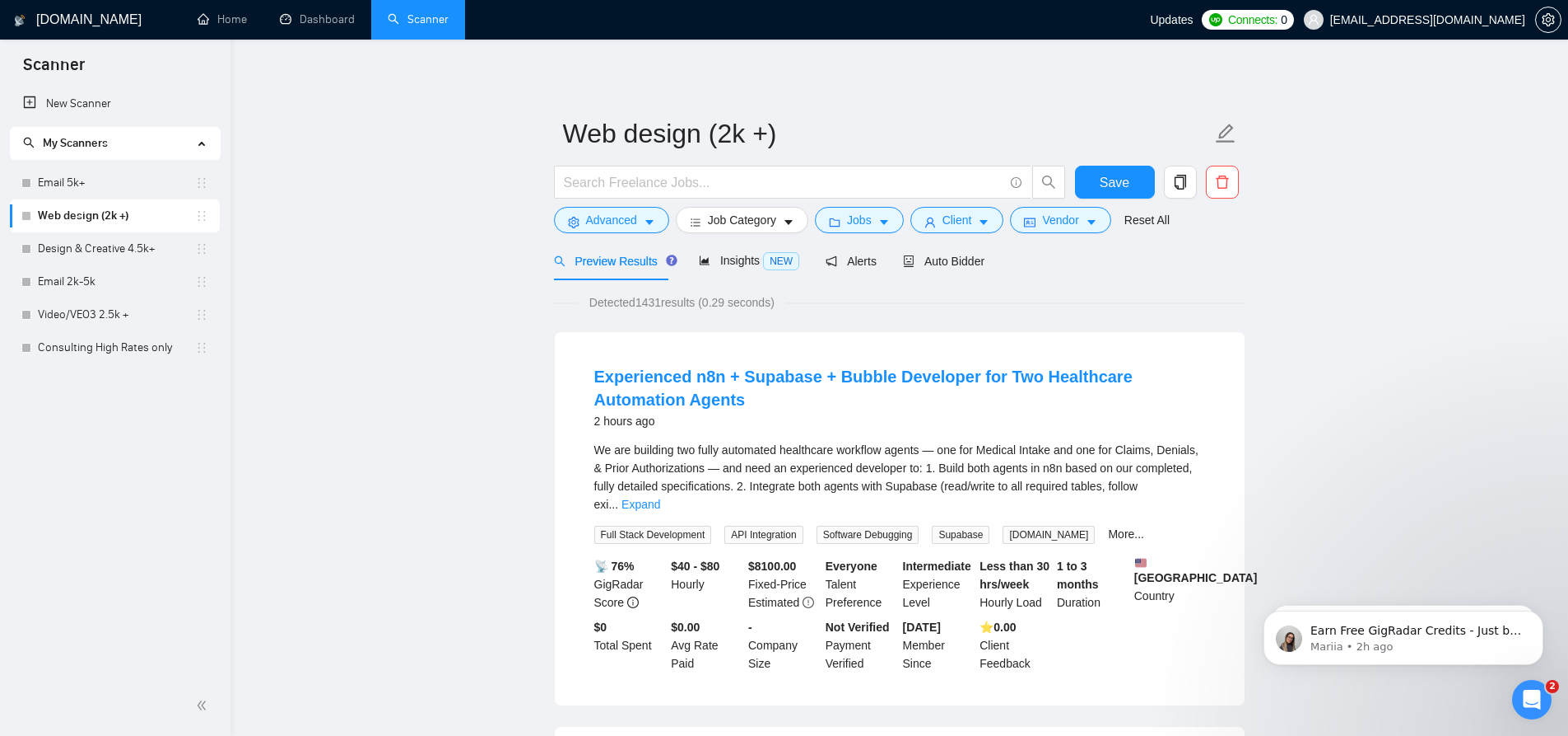
drag, startPoint x: 144, startPoint y: 251, endPoint x: 932, endPoint y: 57, distance: 811.5
click at [144, 251] on link "Design & Creative 4.5k+" at bounding box center [116, 249] width 158 height 33
click at [1091, 179] on button "Save" at bounding box center [1115, 182] width 80 height 33
click at [92, 341] on link "Consulting High Rates only" at bounding box center [116, 347] width 158 height 33
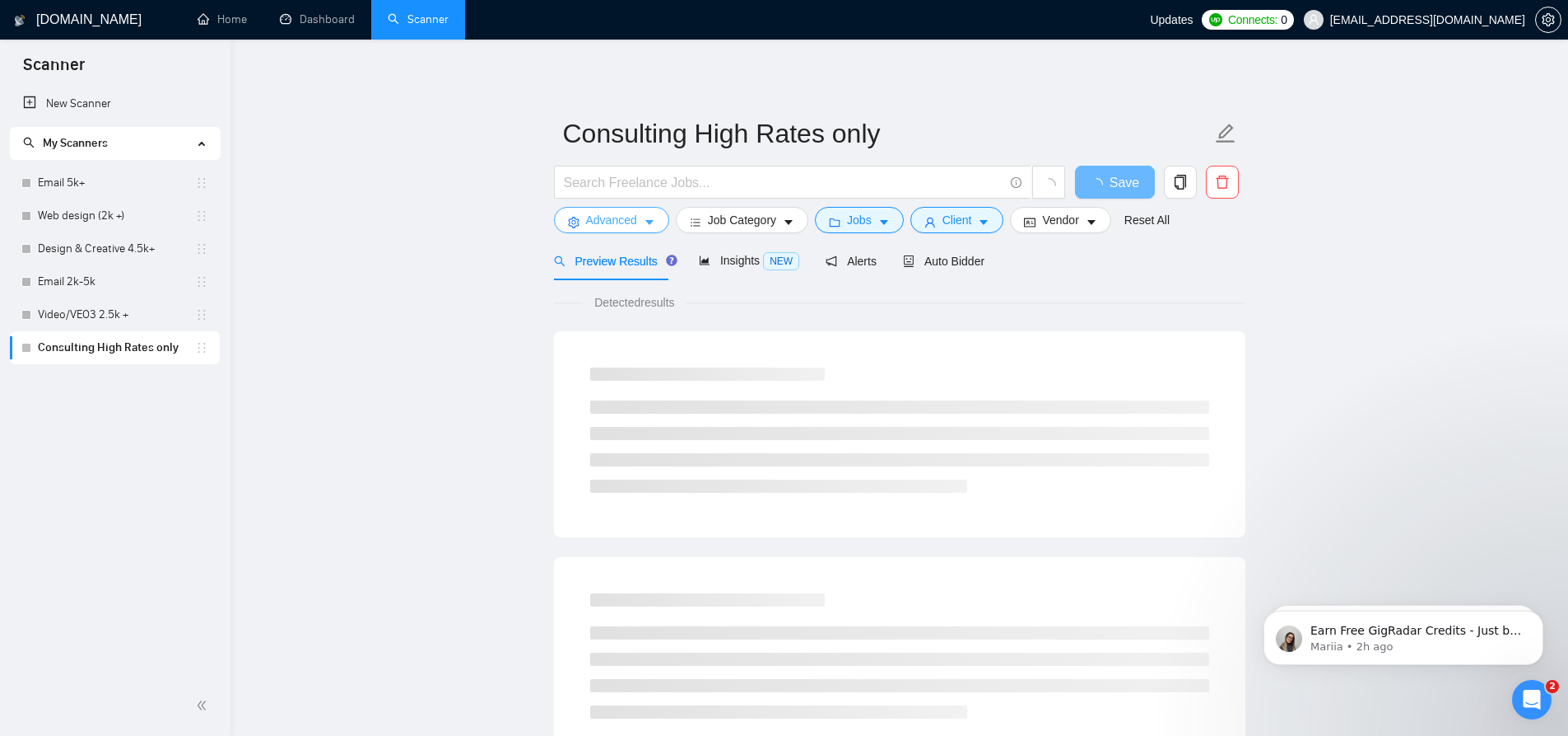
click at [614, 217] on span "Advanced" at bounding box center [611, 219] width 51 height 19
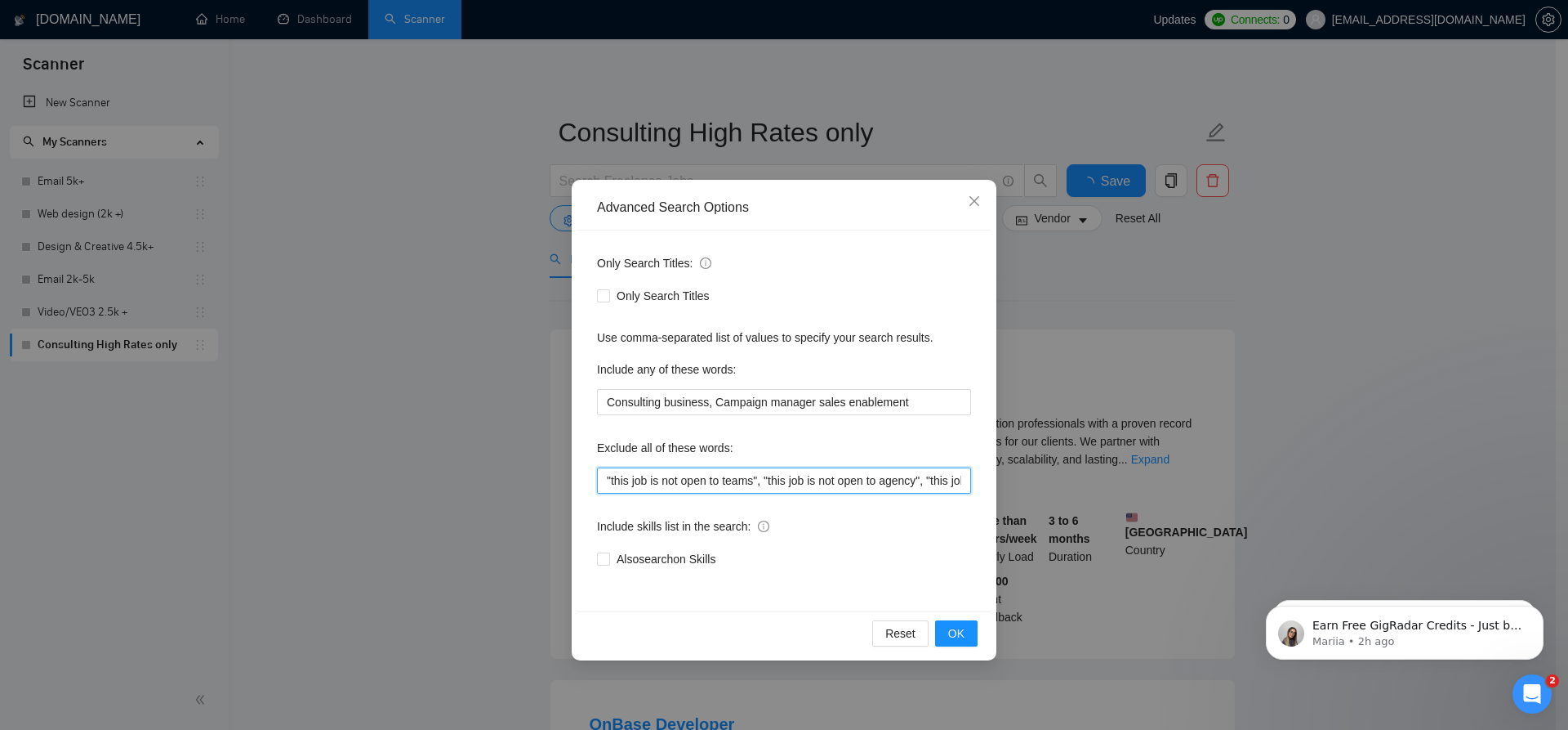
click at [606, 476] on input ""this job is not open to teams", "this job is not open to agency", "this job is…" at bounding box center [784, 481] width 374 height 26
type input "Medical "this job is not open to teams", "this job is not open to agency", "thi…"
click at [968, 629] on button "OK" at bounding box center [956, 633] width 43 height 26
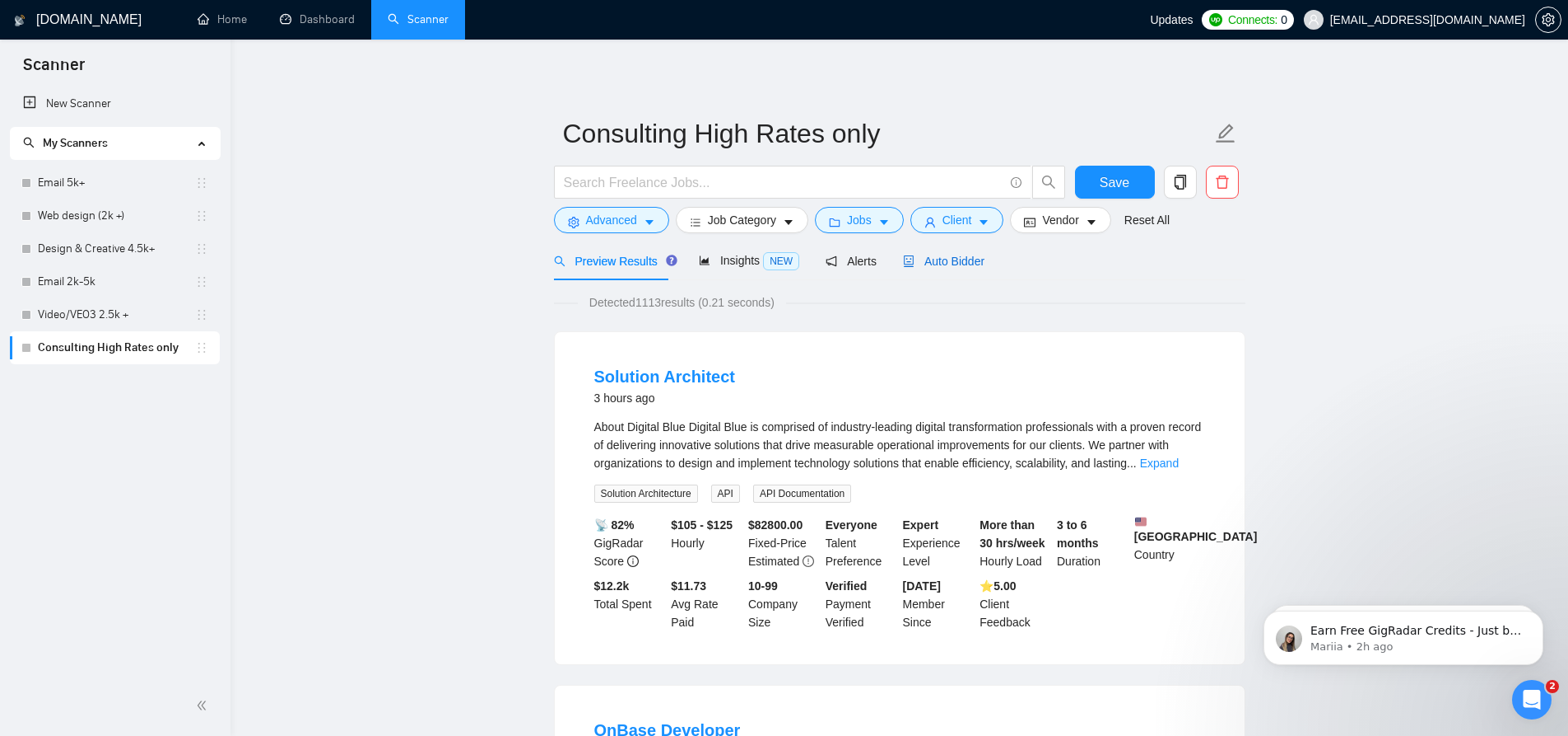
click at [956, 255] on span "Auto Bidder" at bounding box center [943, 261] width 82 height 13
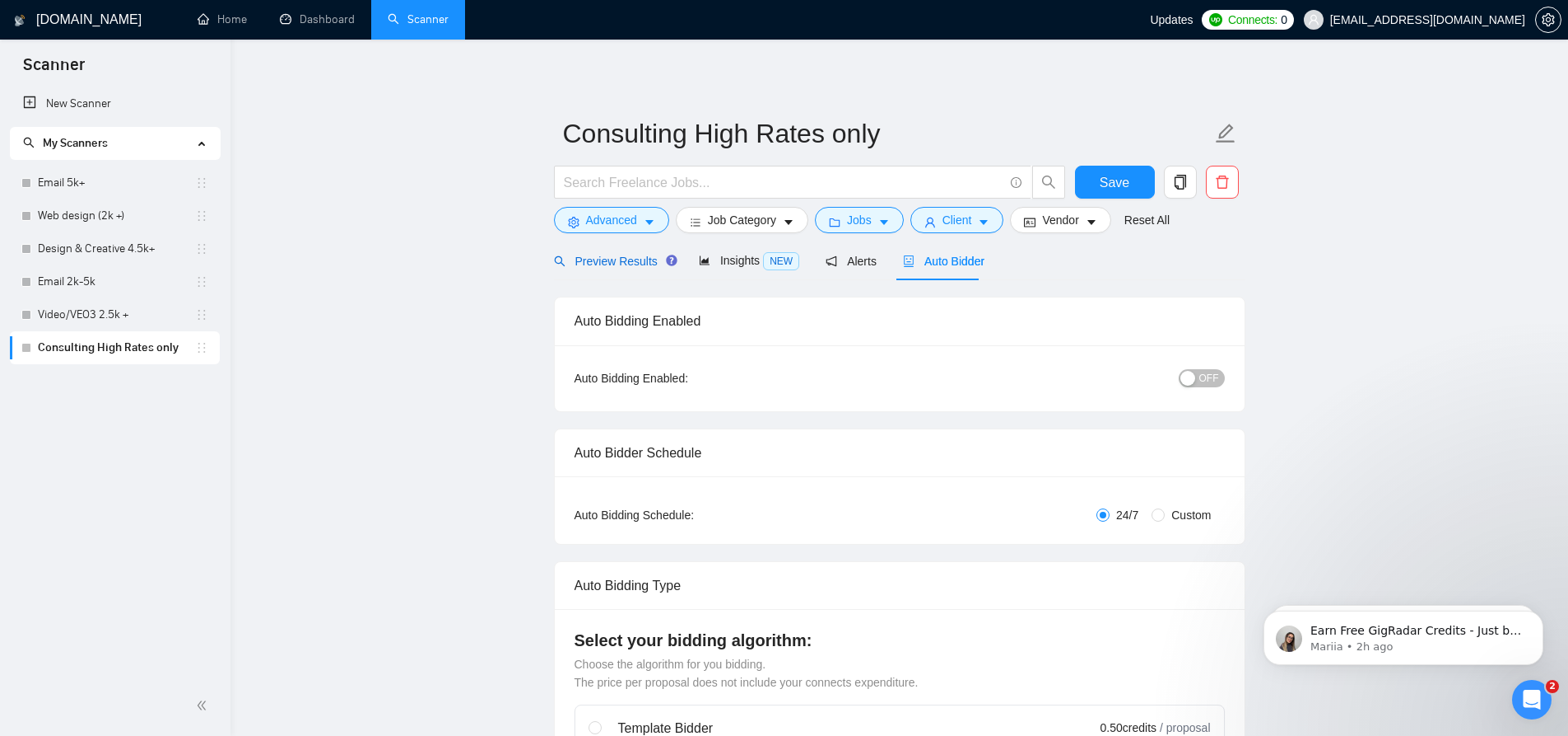
click at [613, 256] on span "Preview Results" at bounding box center [613, 261] width 119 height 13
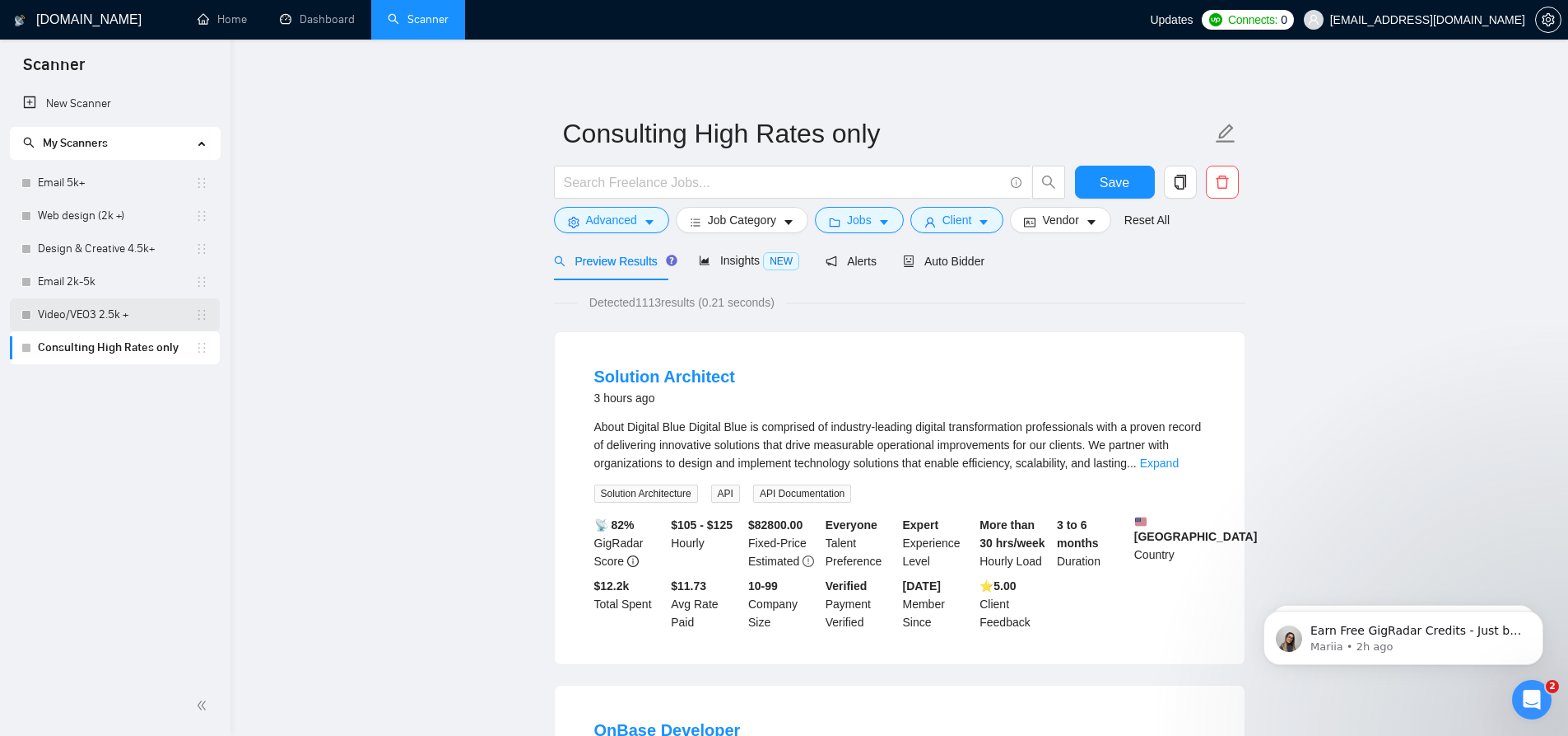
click at [100, 312] on link "Video/VEO3 2.5k +" at bounding box center [116, 314] width 158 height 33
click at [1133, 193] on button "Save" at bounding box center [1115, 182] width 80 height 33
click at [142, 309] on link "Video/VEO3 2.5k +" at bounding box center [116, 314] width 158 height 33
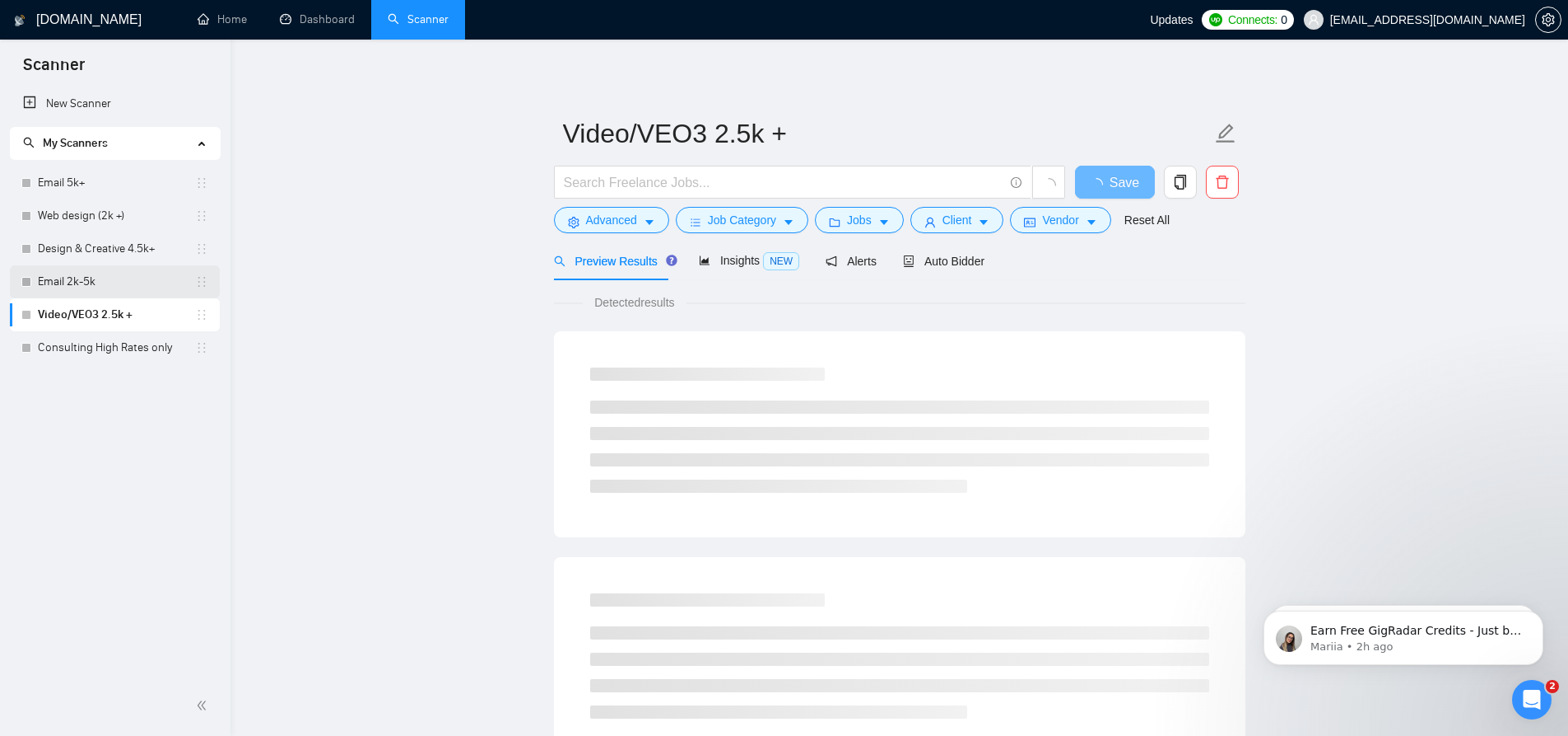
click at [127, 273] on link "Email 2k-5k" at bounding box center [116, 281] width 158 height 33
click at [127, 241] on link "Design & Creative 4.5k+" at bounding box center [116, 249] width 158 height 33
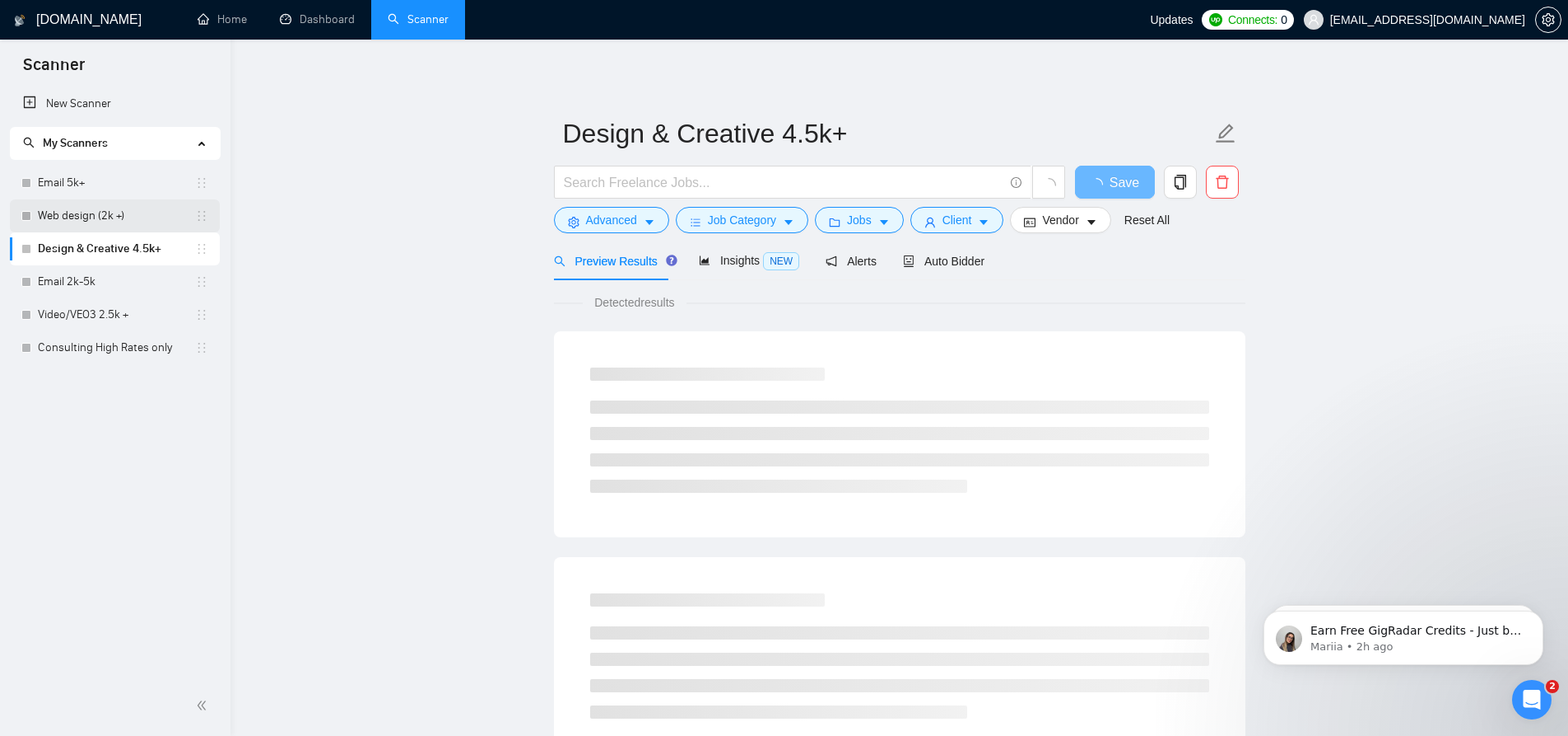
click at [124, 212] on link "Web design (2k +)" at bounding box center [116, 215] width 158 height 33
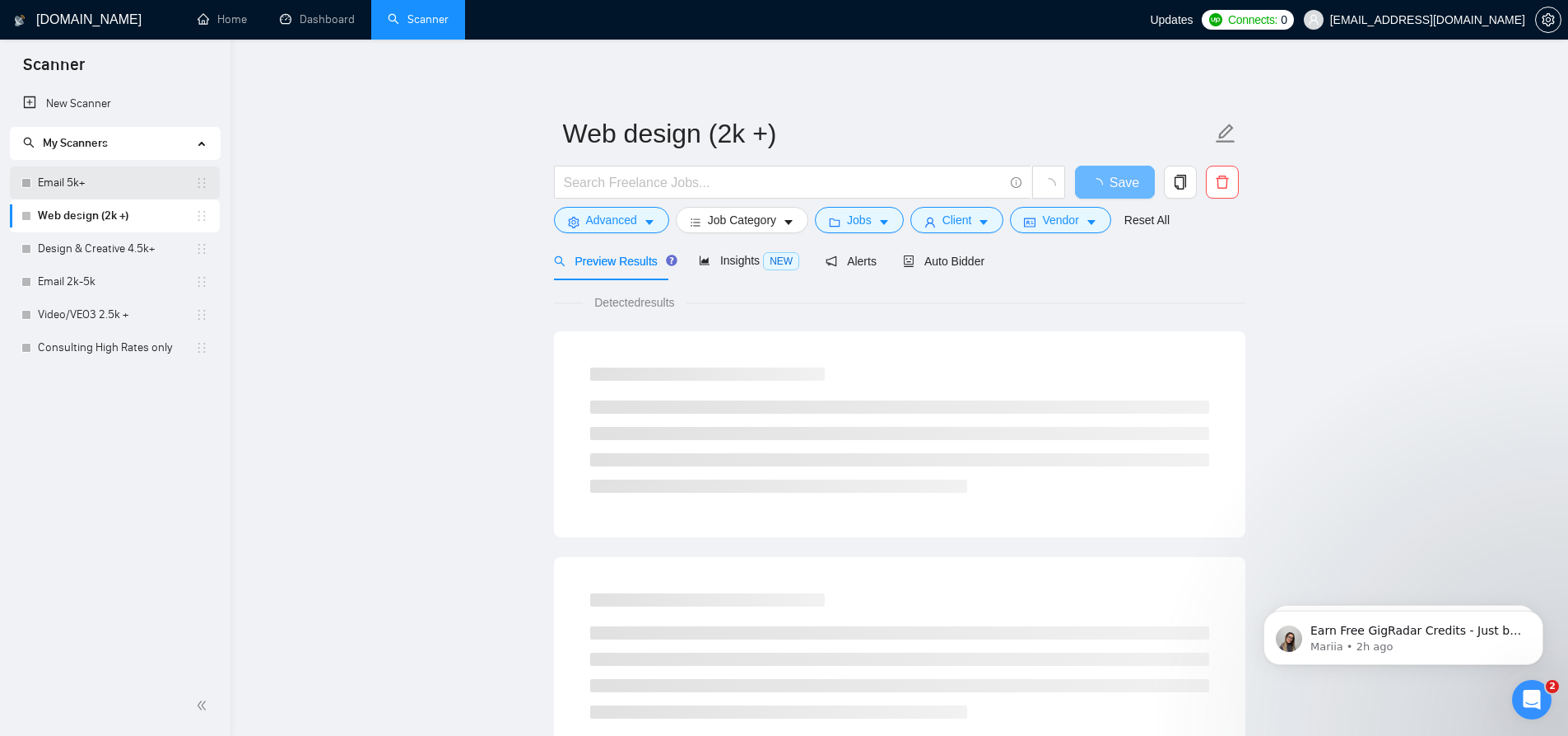
click at [113, 181] on link "Email 5k+" at bounding box center [116, 182] width 158 height 33
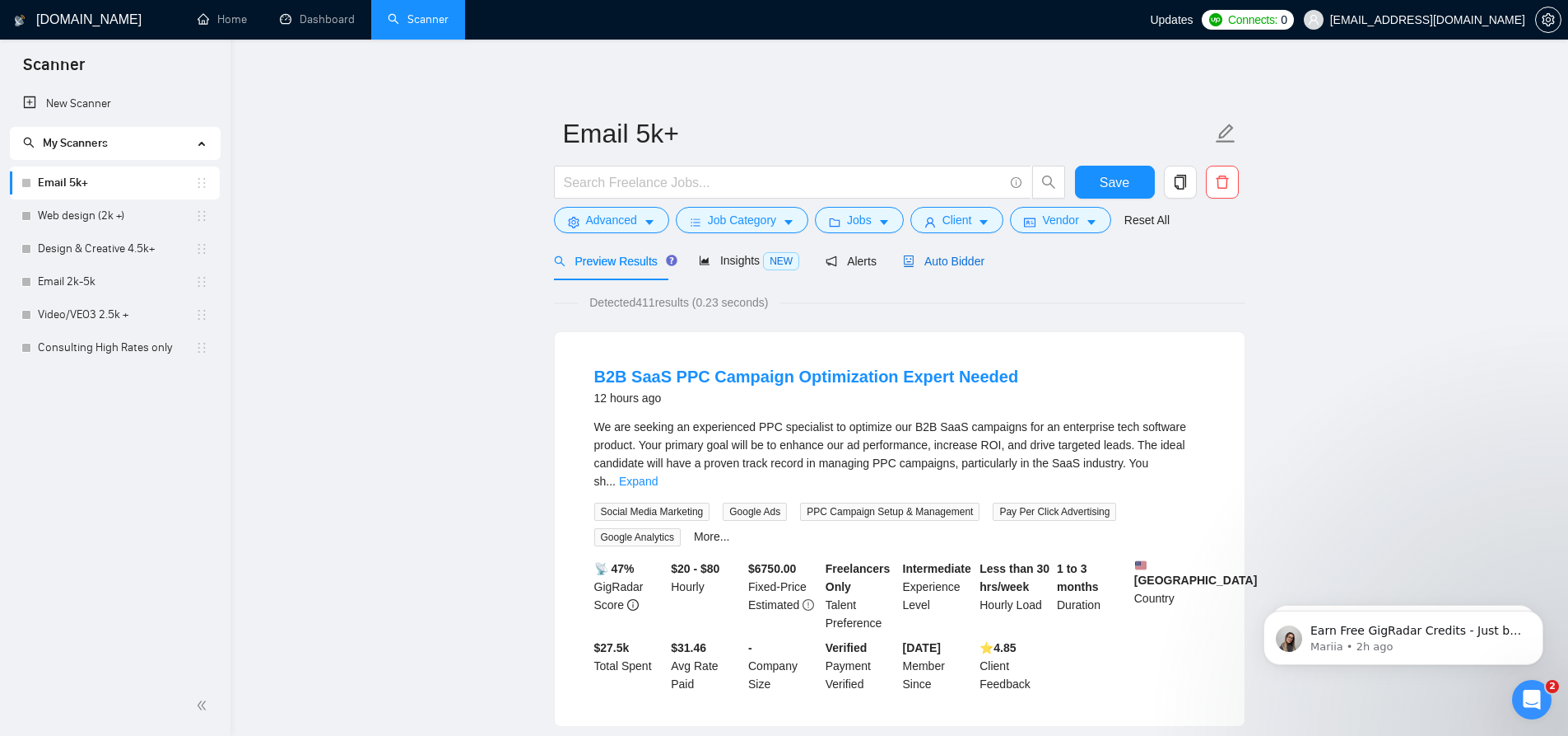
click at [937, 269] on div "Auto Bidder" at bounding box center [943, 261] width 82 height 19
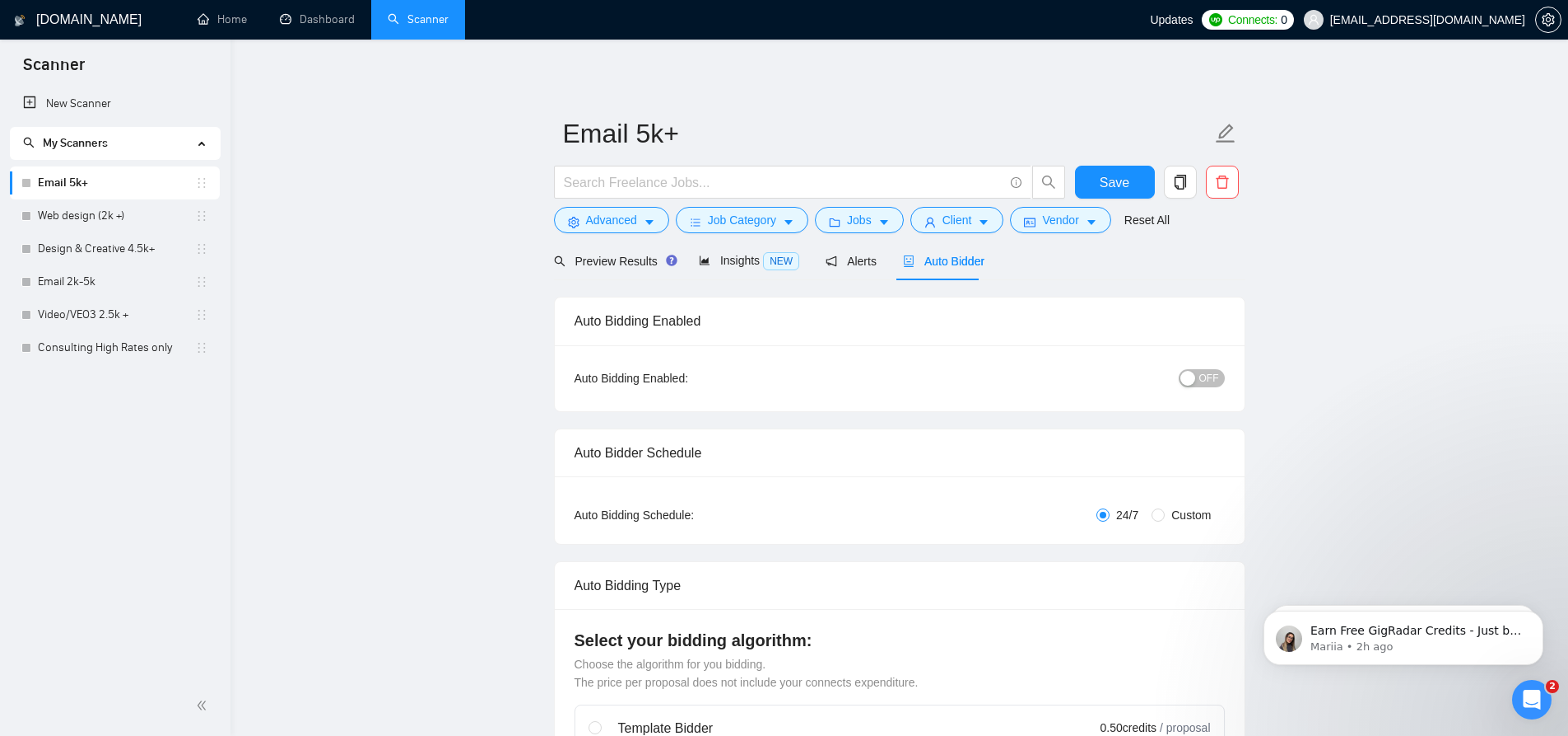
radio input "false"
radio input "true"
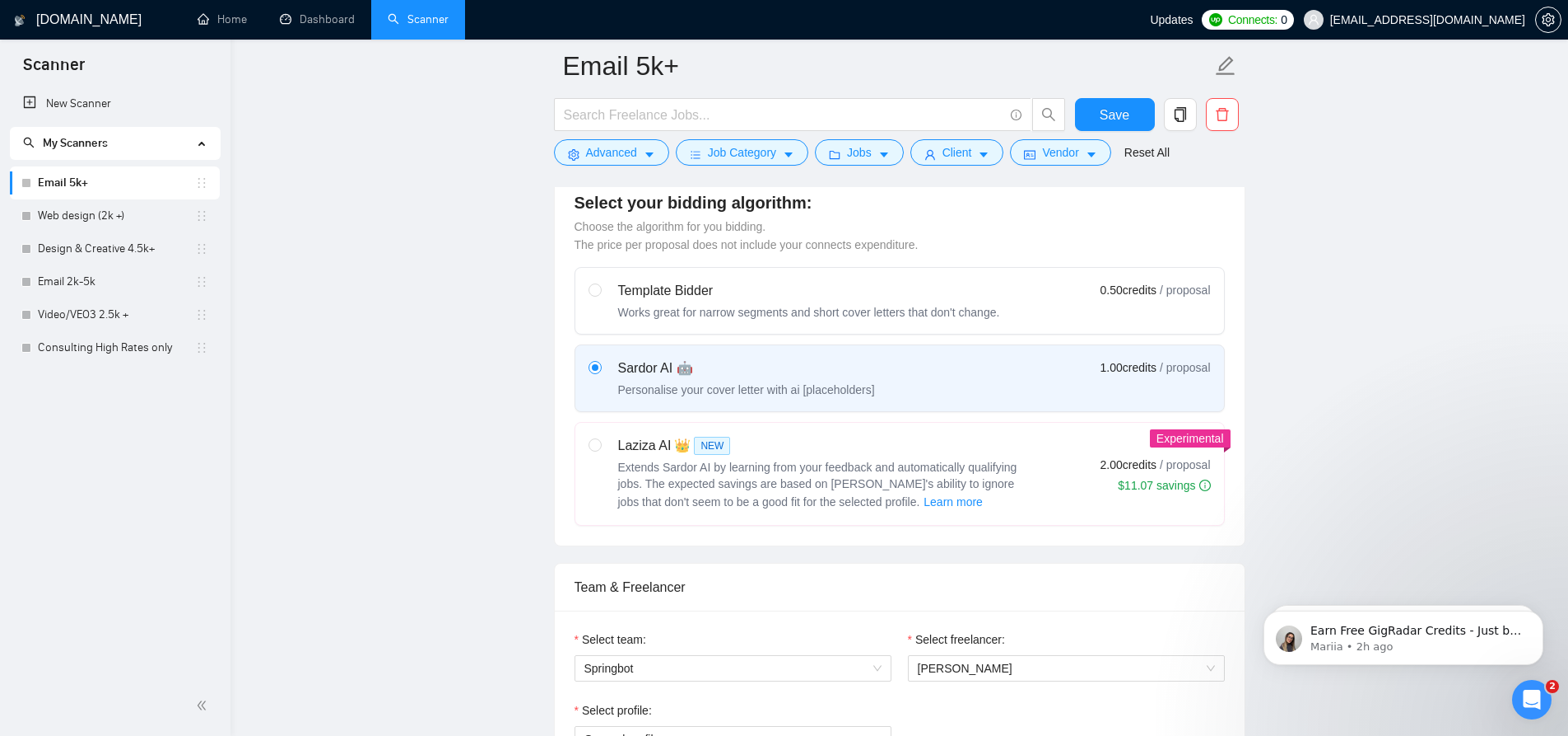
scroll to position [1153, 0]
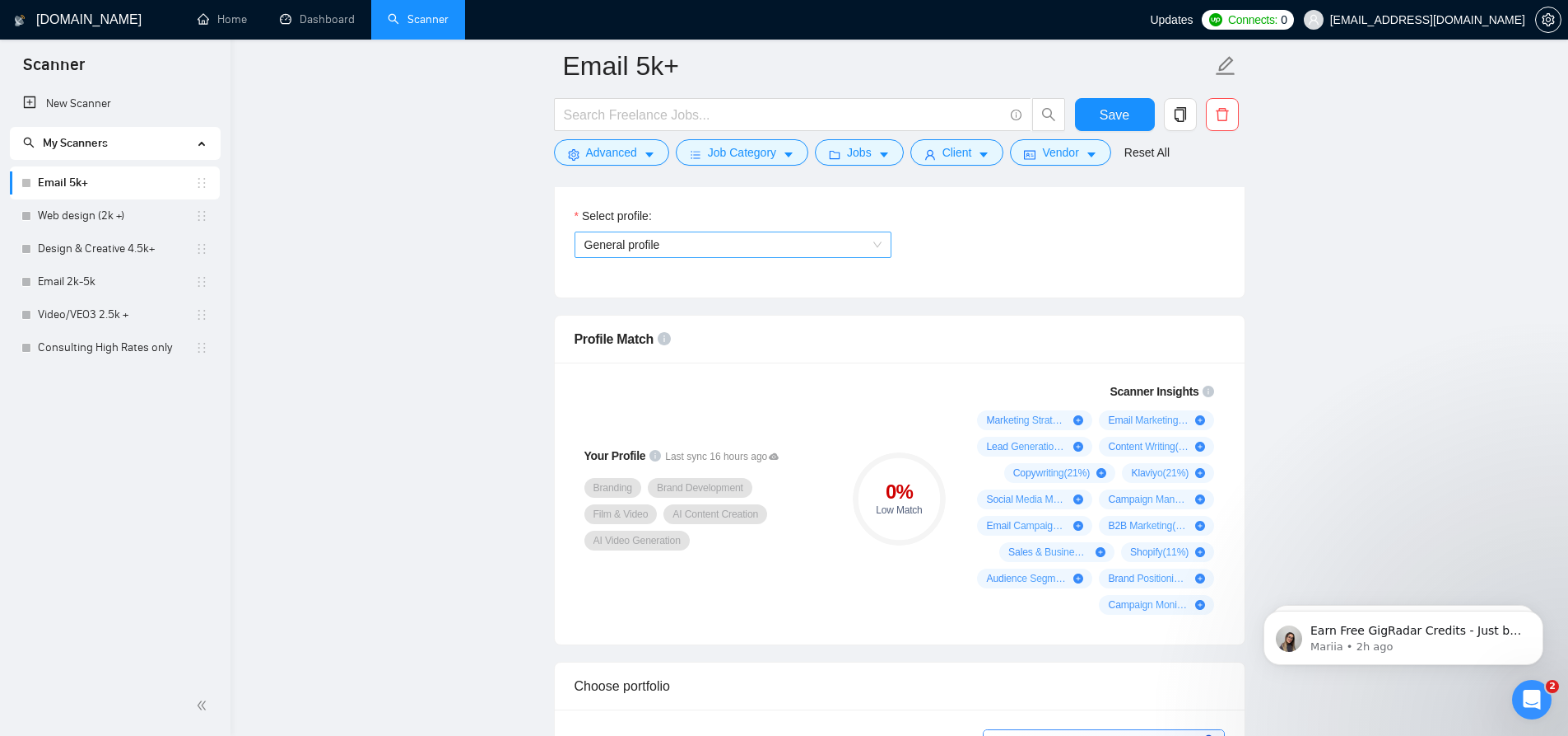
click at [694, 248] on span "General profile" at bounding box center [733, 245] width 297 height 25
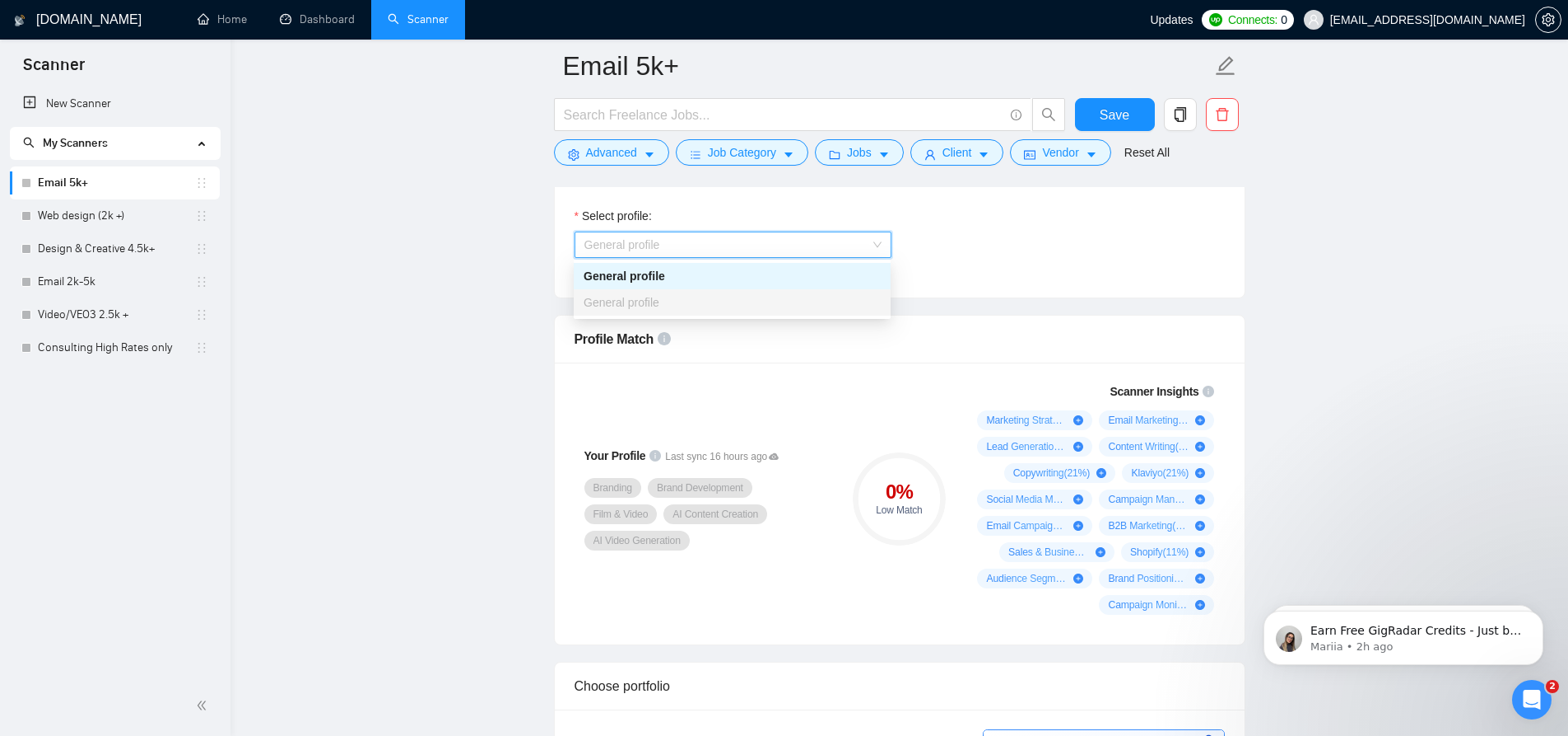
click at [675, 278] on div "General profile" at bounding box center [732, 276] width 297 height 19
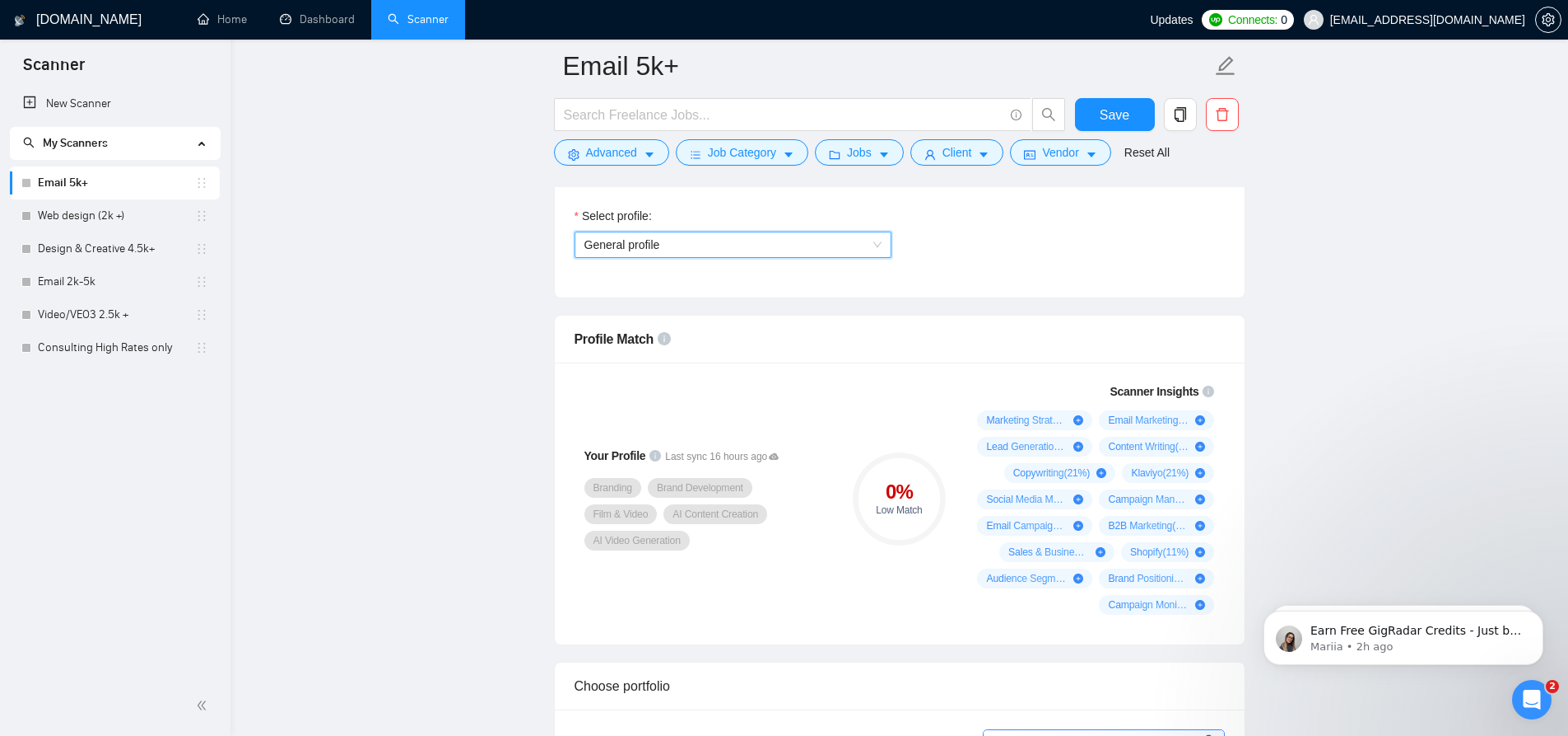
click at [736, 249] on span "General profile" at bounding box center [733, 245] width 297 height 25
click at [825, 250] on span "General profile" at bounding box center [733, 245] width 297 height 25
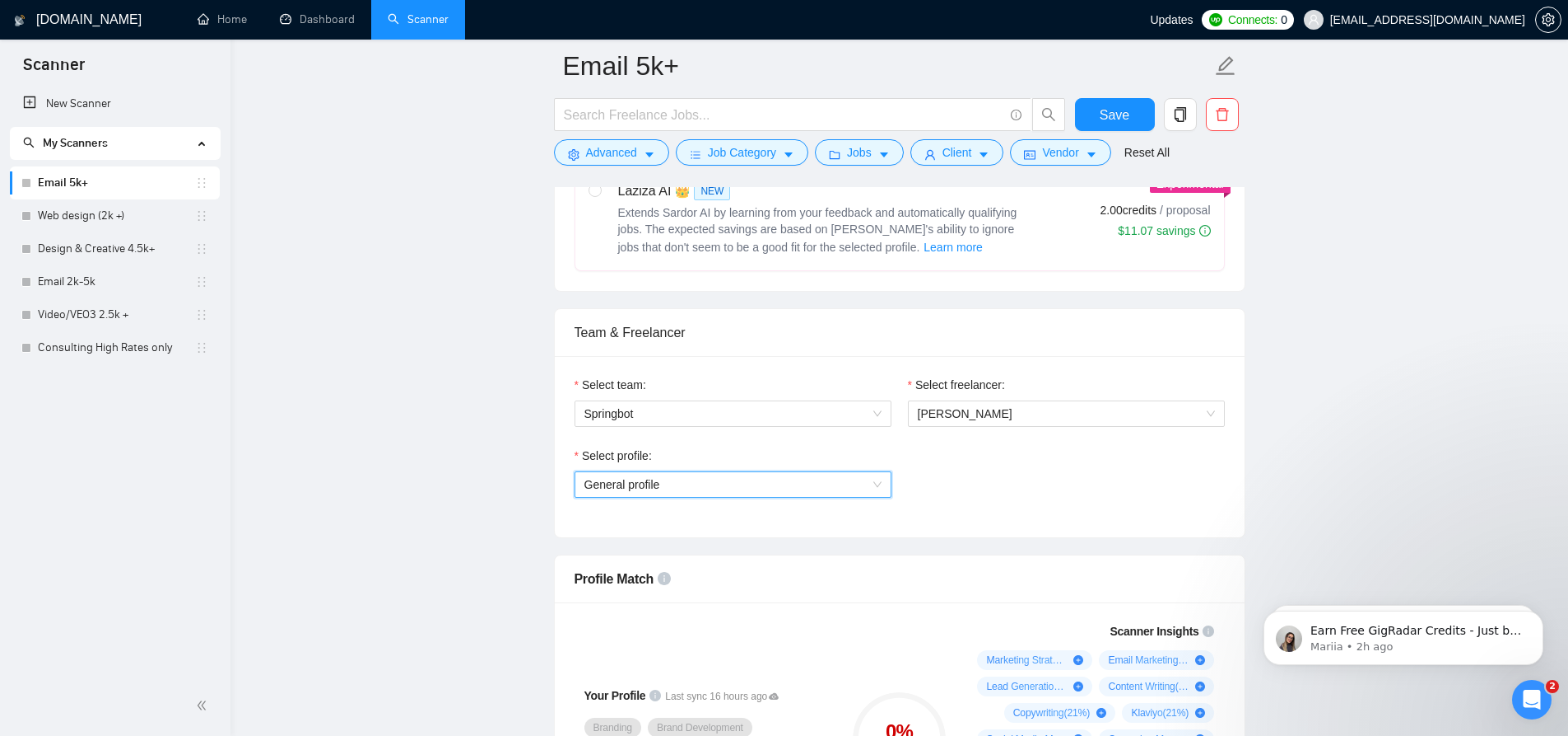
scroll to position [906, 0]
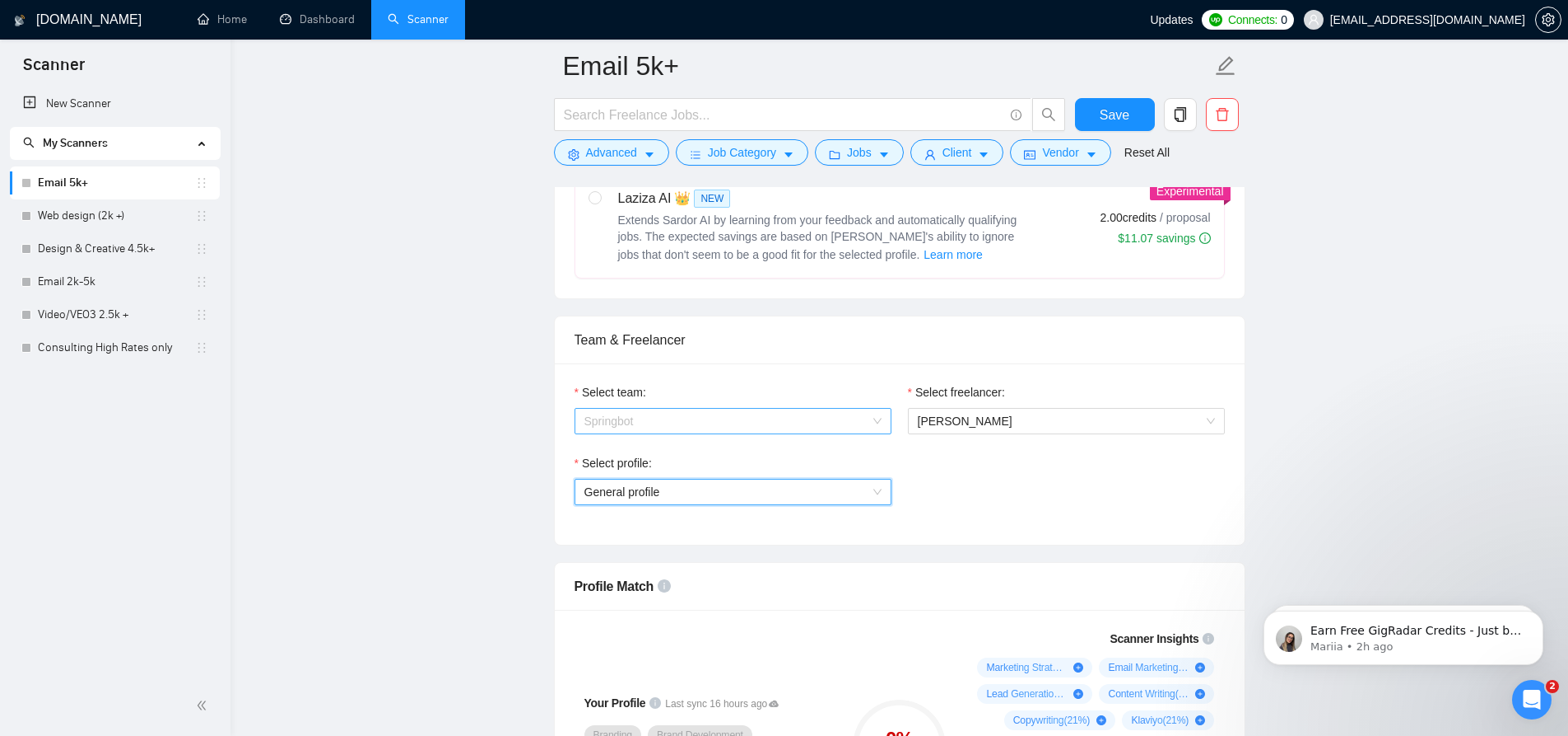
click at [672, 418] on span "Springbot" at bounding box center [733, 421] width 297 height 25
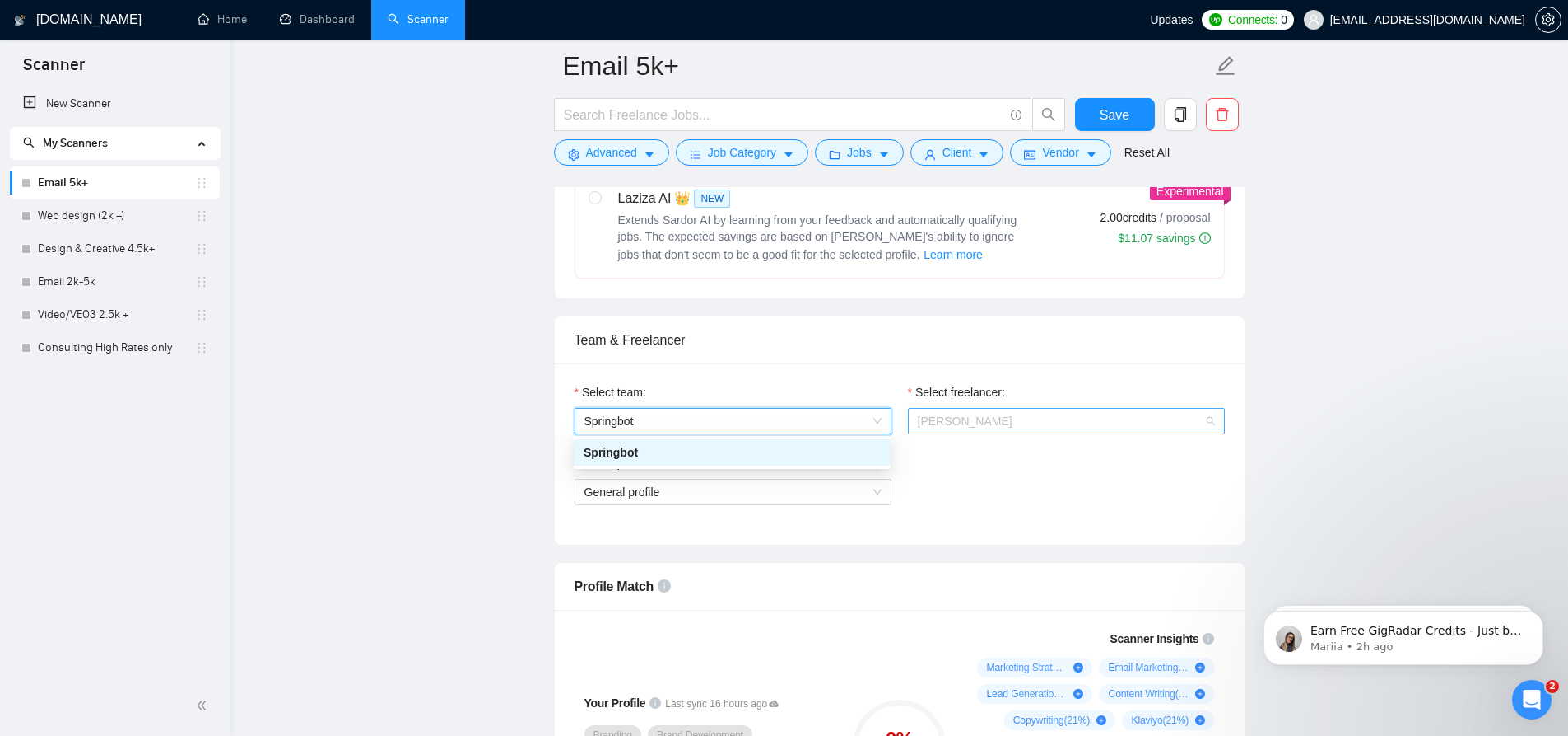
click at [1015, 416] on span "[PERSON_NAME]" at bounding box center [1066, 421] width 297 height 25
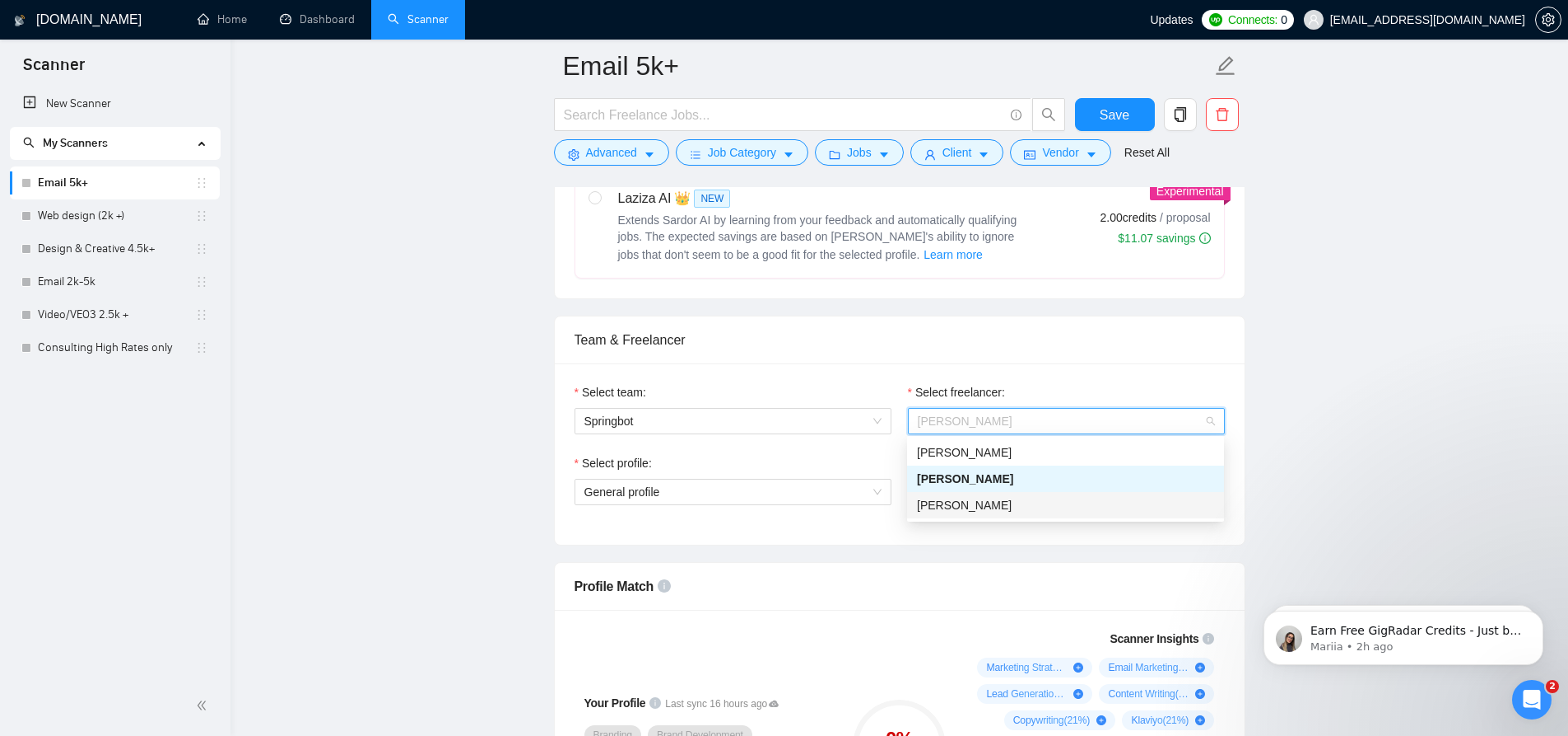
click at [966, 511] on span "[PERSON_NAME]" at bounding box center [964, 504] width 94 height 13
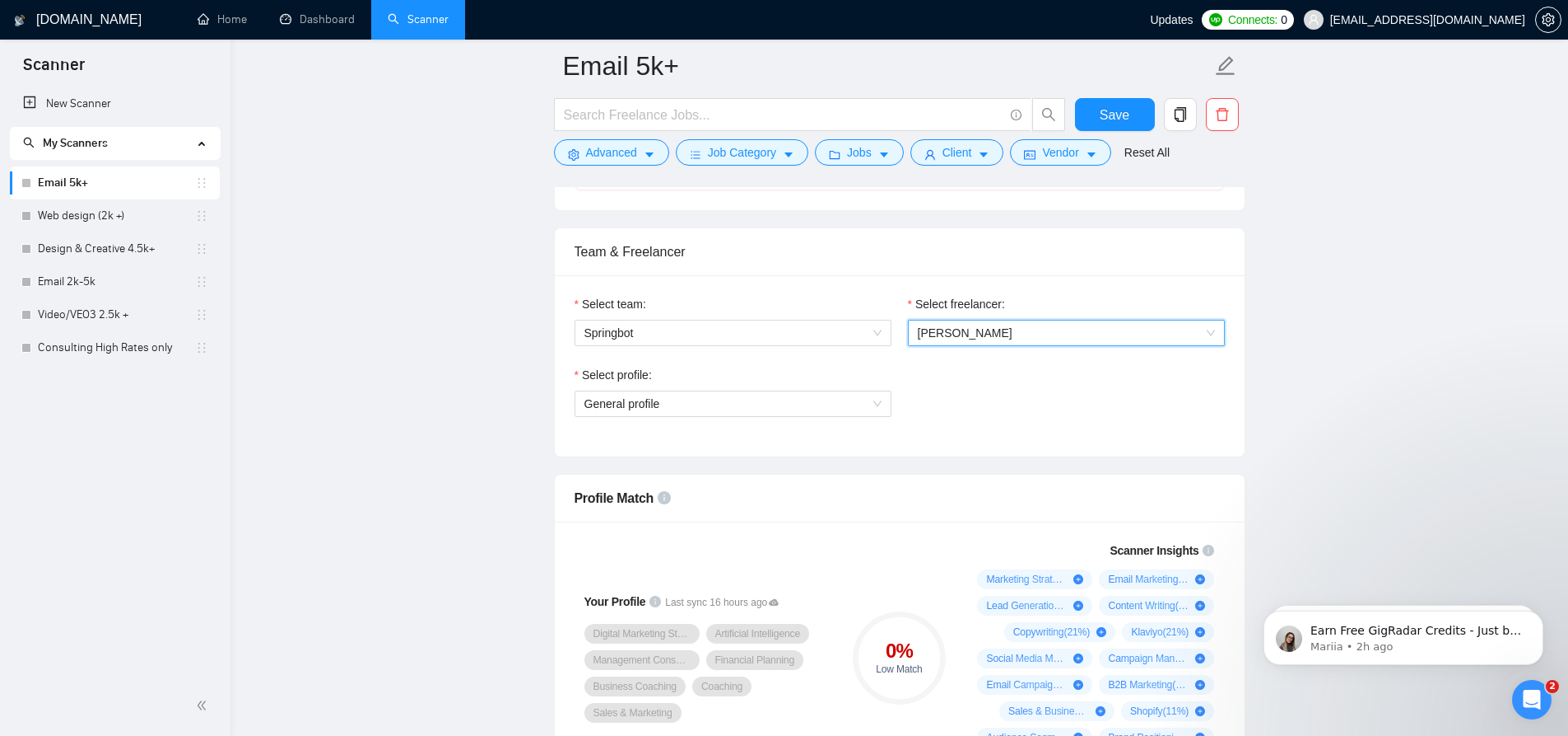
scroll to position [989, 0]
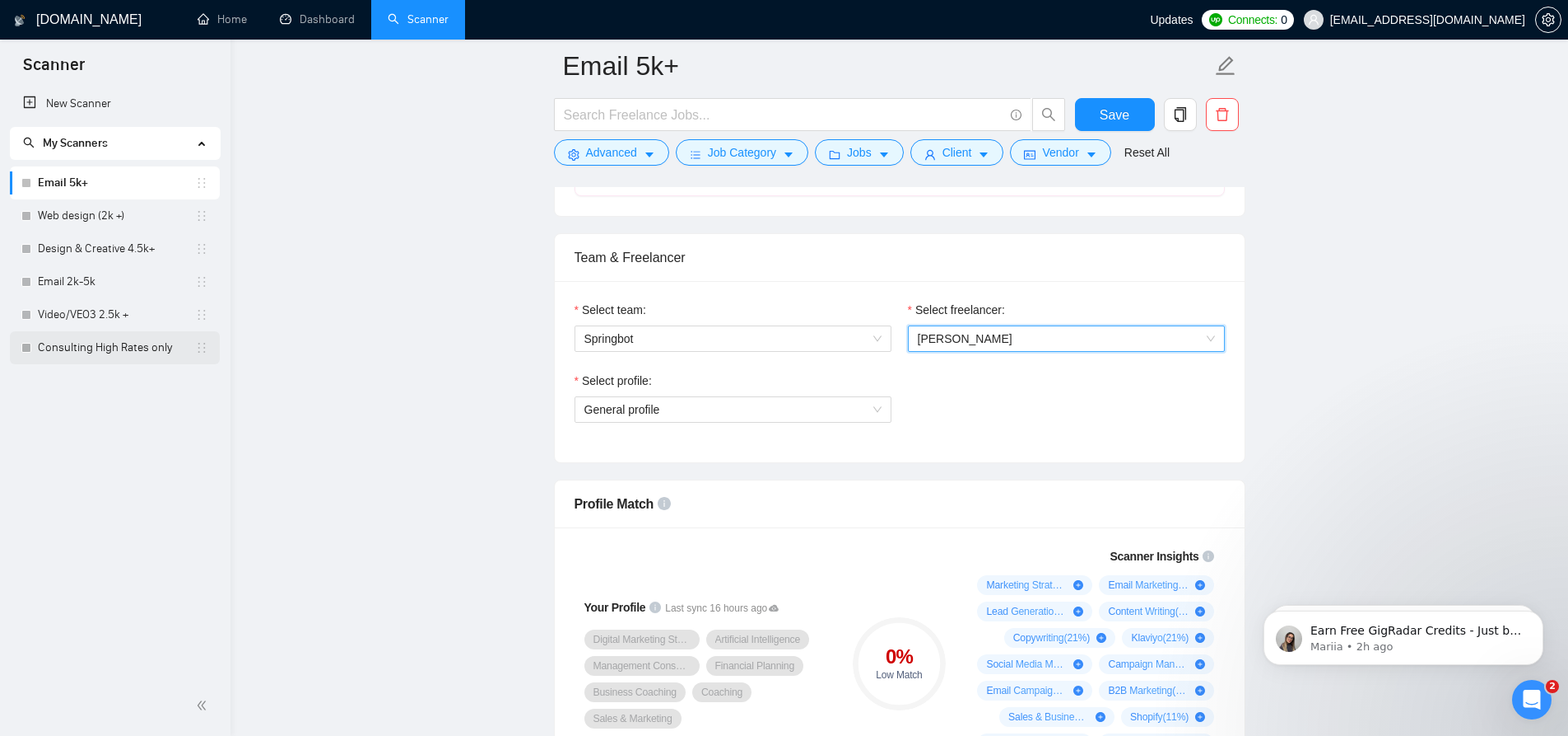
click at [105, 353] on link "Consulting High Rates only" at bounding box center [116, 347] width 158 height 33
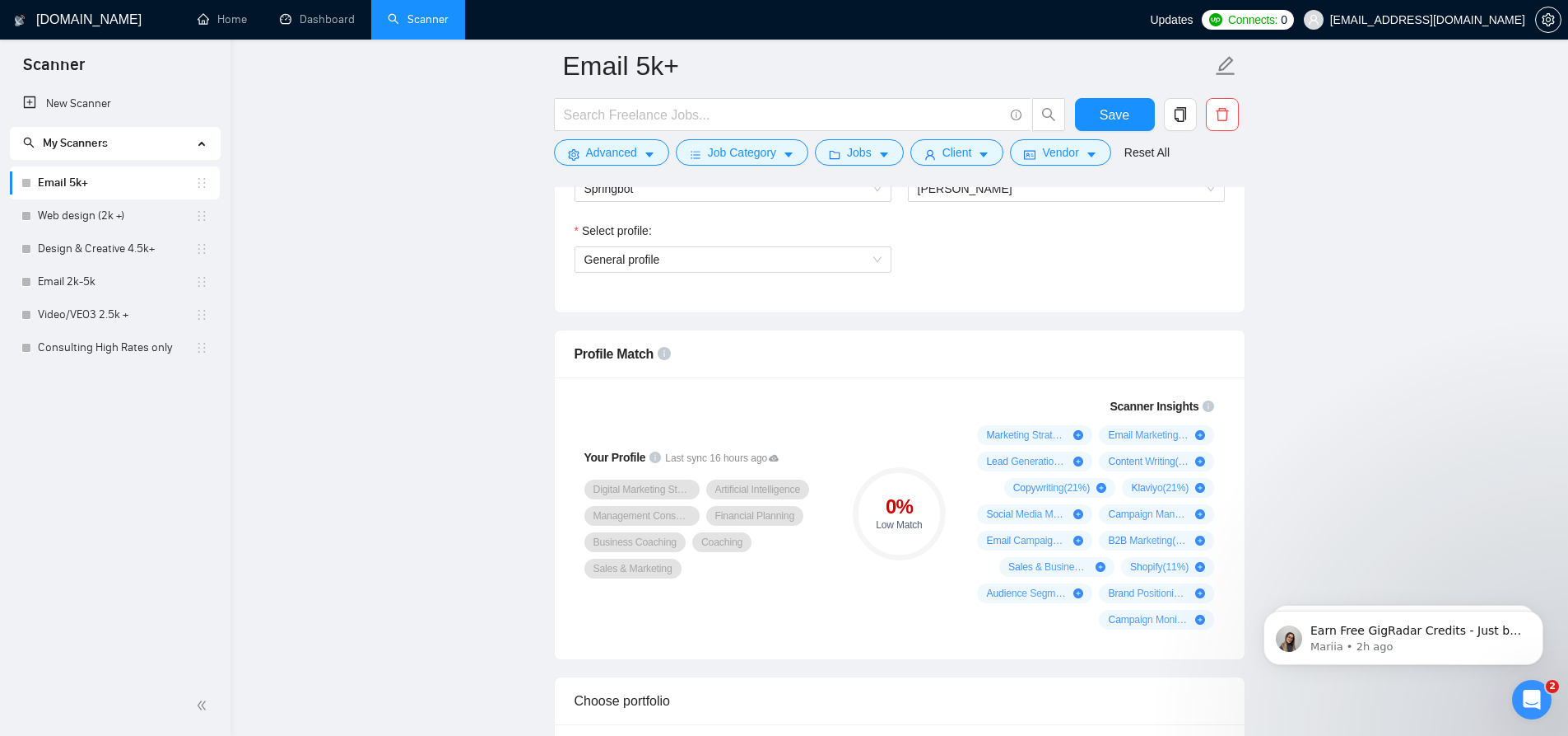
scroll to position [1153, 0]
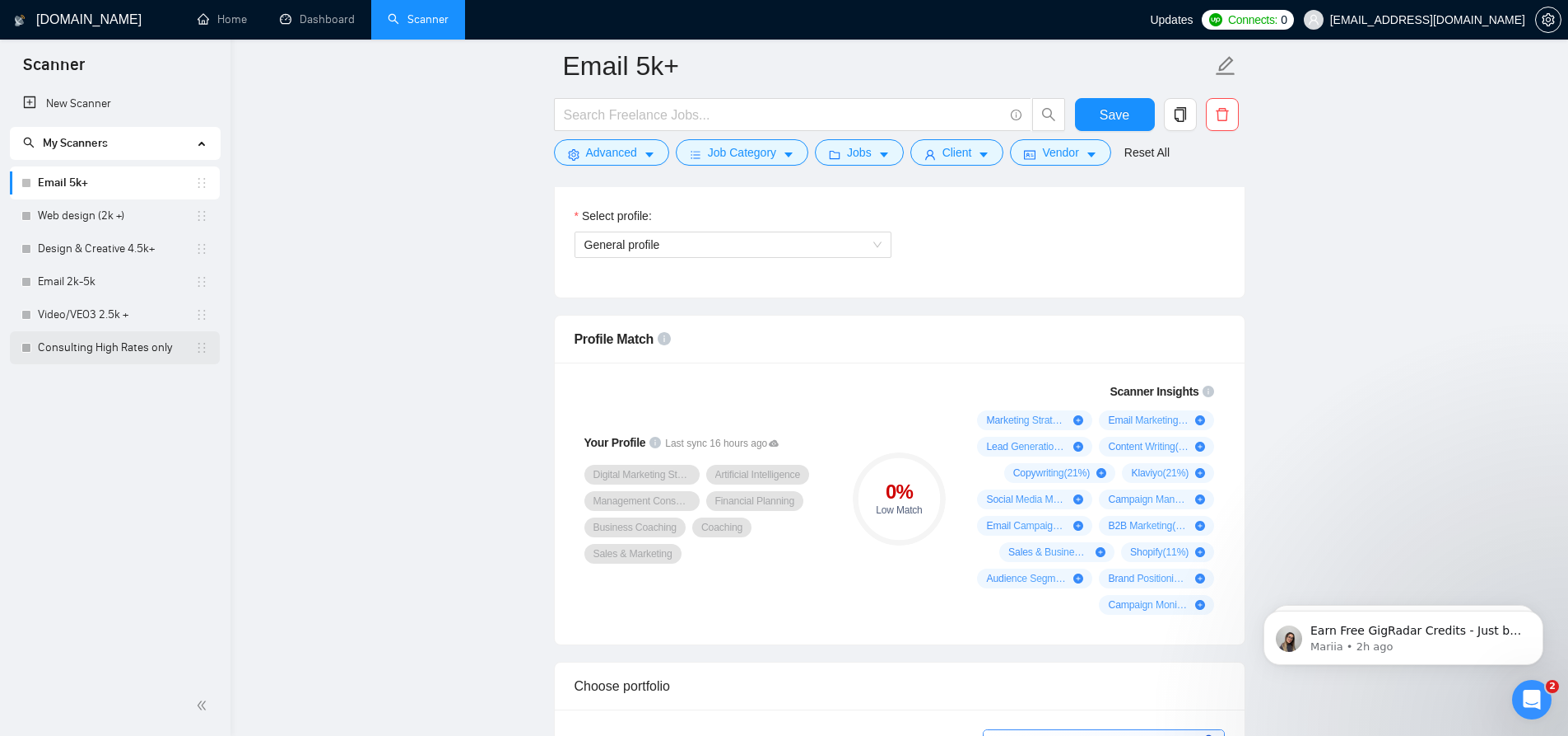
click at [95, 351] on link "Consulting High Rates only" at bounding box center [116, 347] width 158 height 33
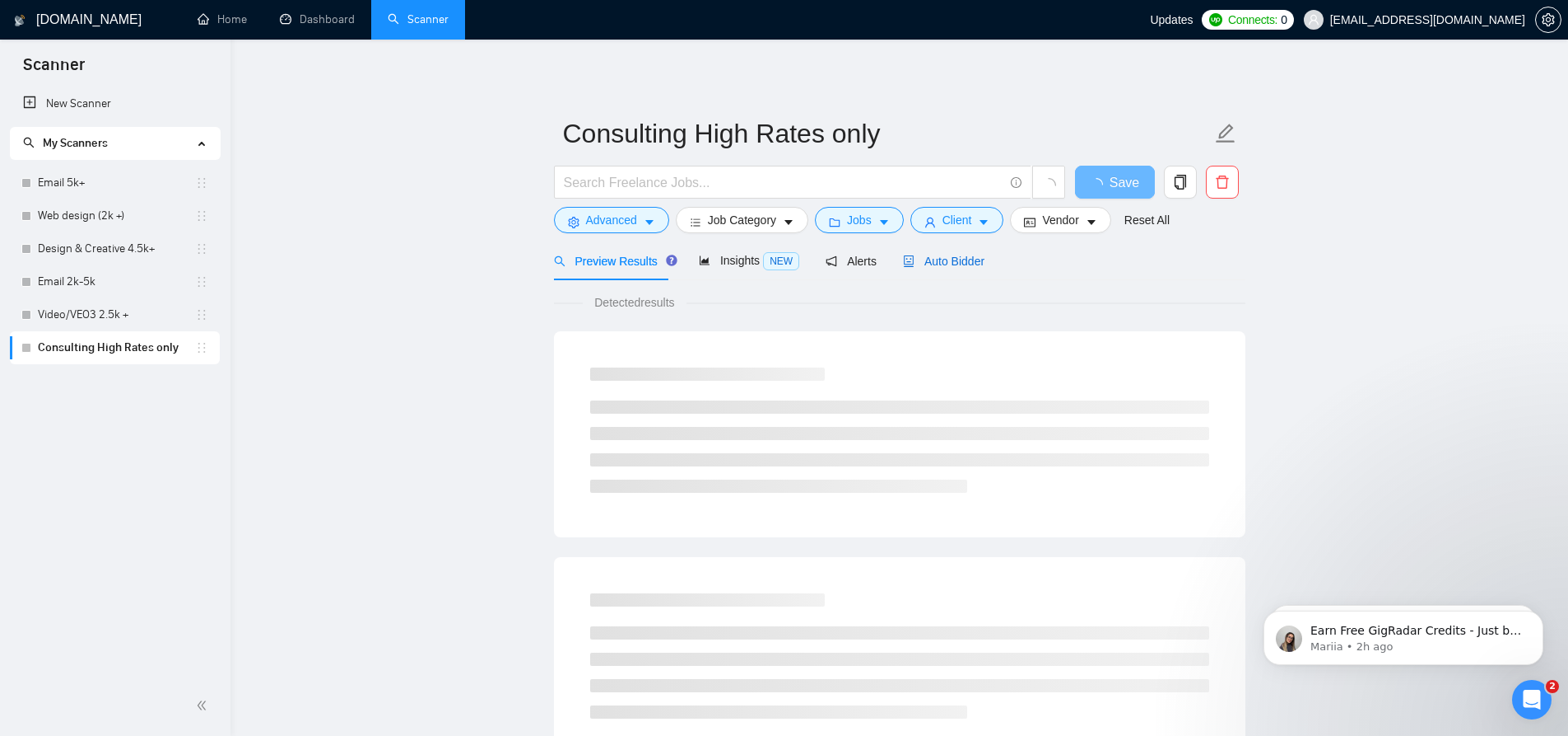
click at [929, 267] on span "Auto Bidder" at bounding box center [943, 261] width 82 height 13
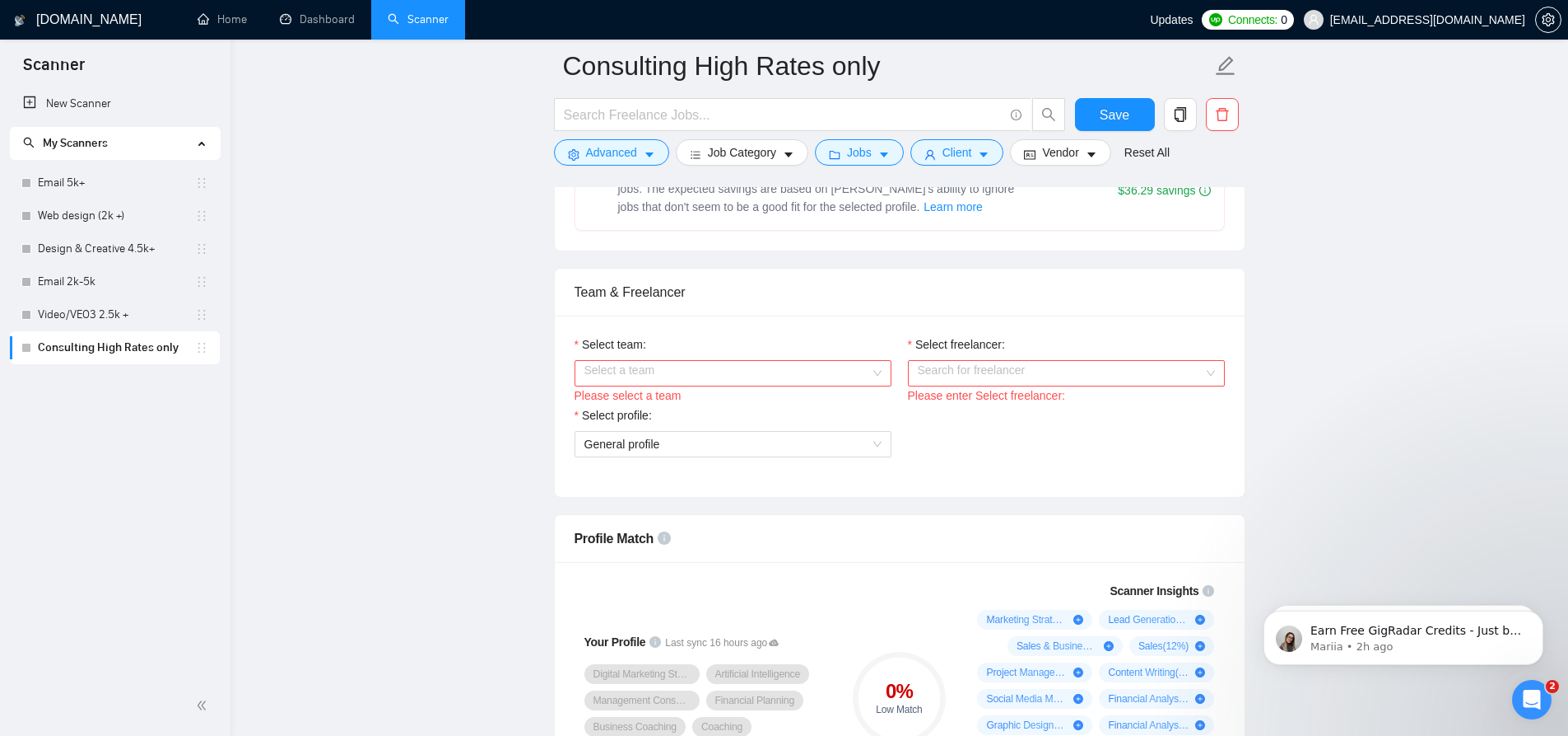
scroll to position [824, 0]
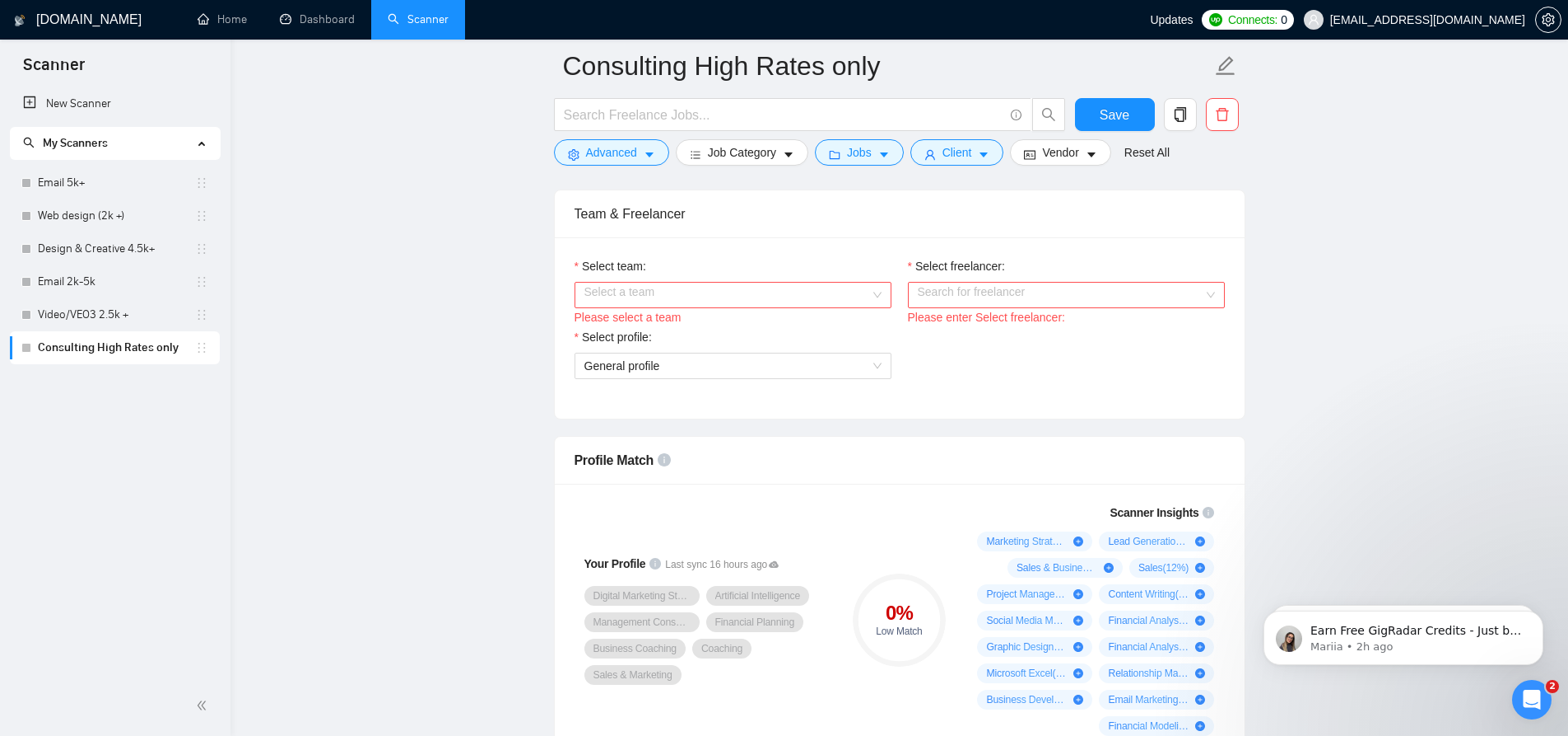
click at [738, 294] on input "Select team:" at bounding box center [728, 295] width 285 height 25
click at [699, 330] on div "Springbot" at bounding box center [732, 326] width 297 height 19
click at [1041, 295] on input "Select freelancer:" at bounding box center [1061, 295] width 285 height 25
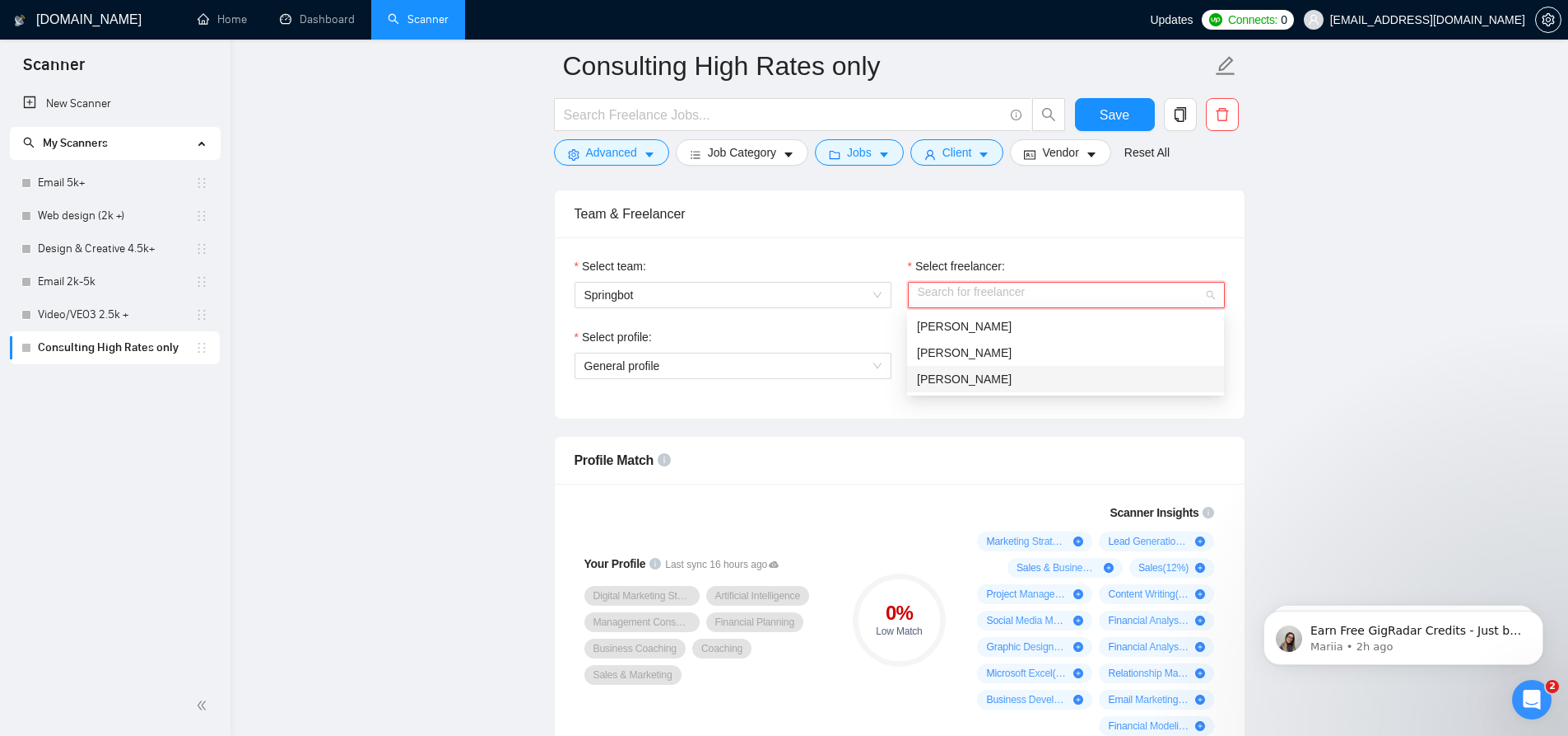
click at [963, 379] on span "[PERSON_NAME]" at bounding box center [964, 378] width 94 height 13
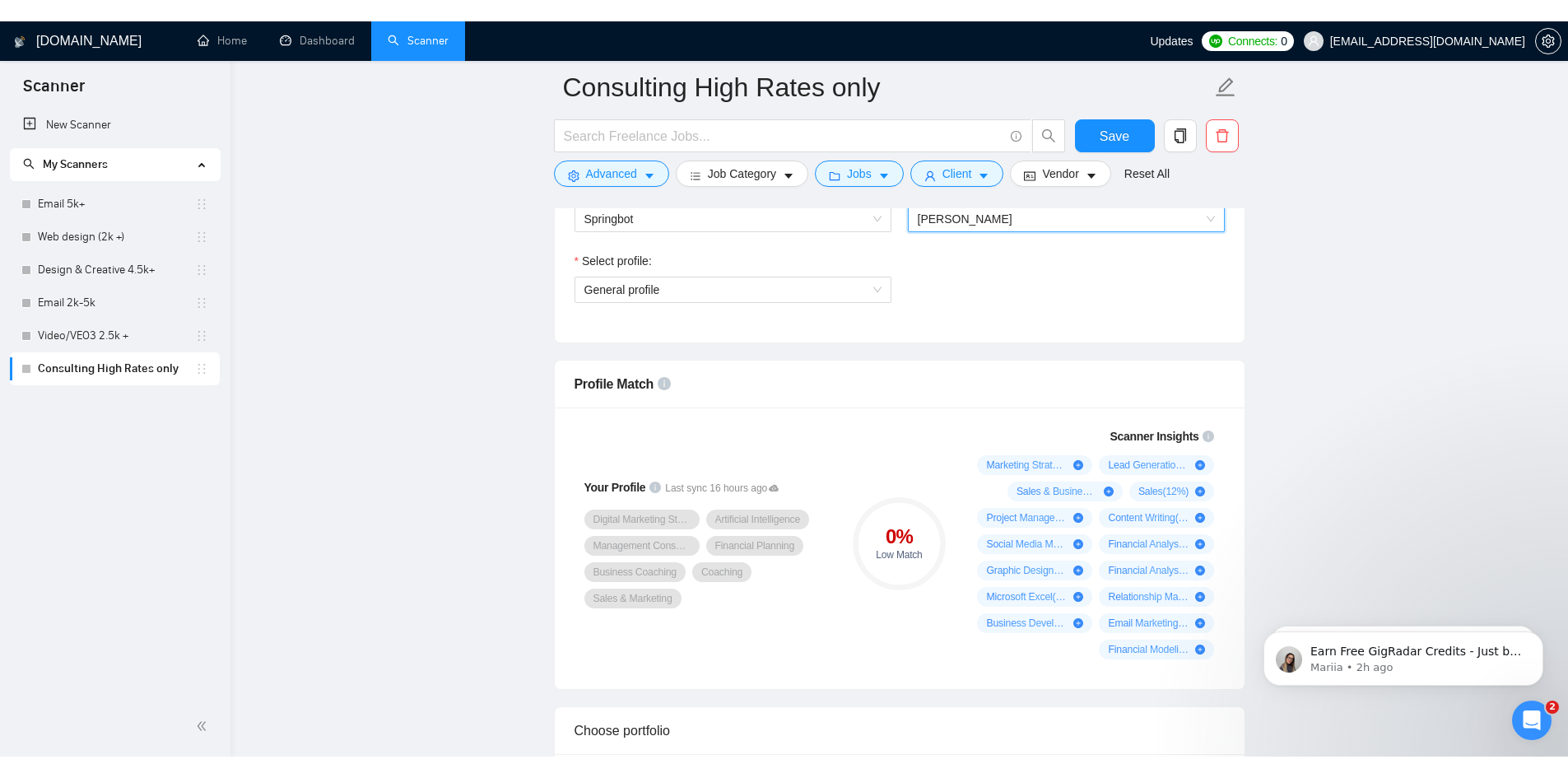
scroll to position [1071, 0]
